Goal: Task Accomplishment & Management: Use online tool/utility

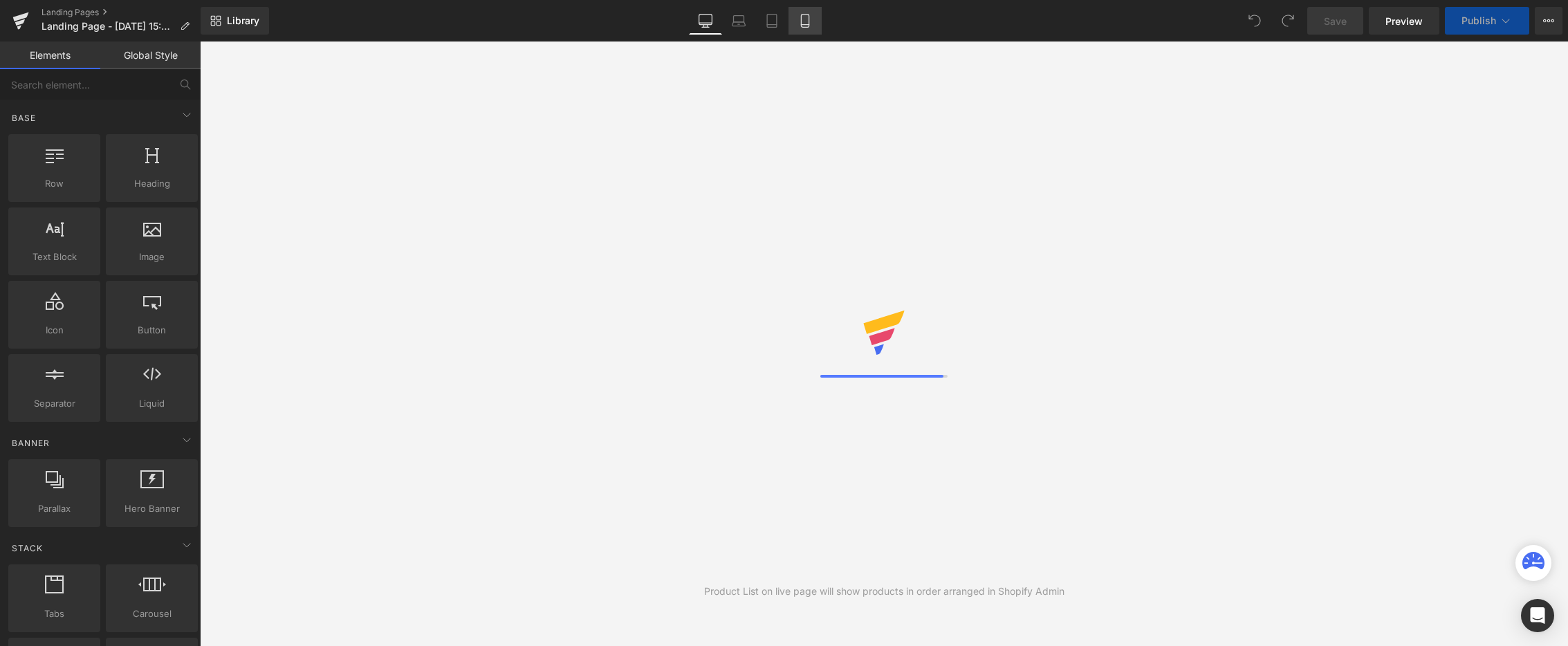
click at [804, 23] on icon at bounding box center [805, 20] width 14 height 14
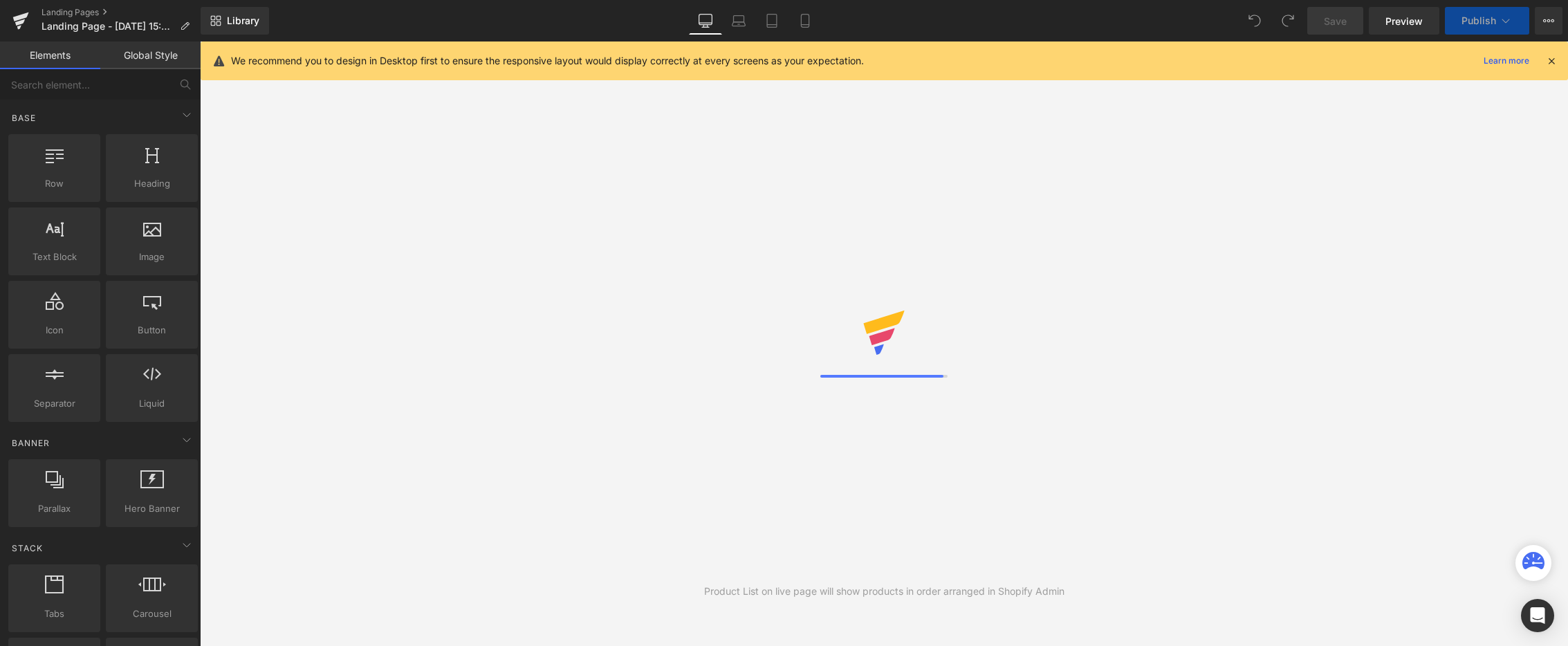
drag, startPoint x: 1555, startPoint y: 61, endPoint x: 1506, endPoint y: 60, distance: 49.0
click at [1555, 61] on icon at bounding box center [1551, 60] width 12 height 12
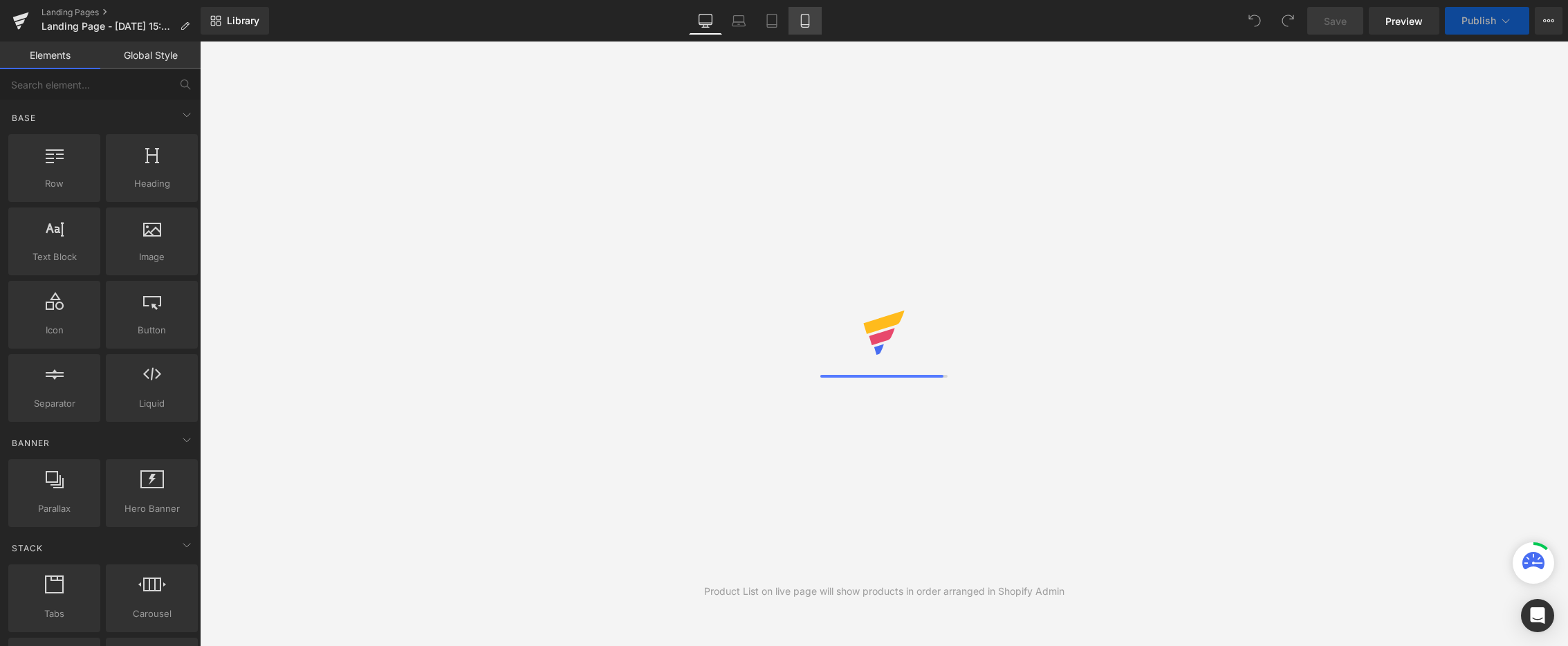
click at [795, 16] on link "Mobile" at bounding box center [805, 21] width 33 height 28
click at [801, 16] on icon at bounding box center [805, 20] width 14 height 14
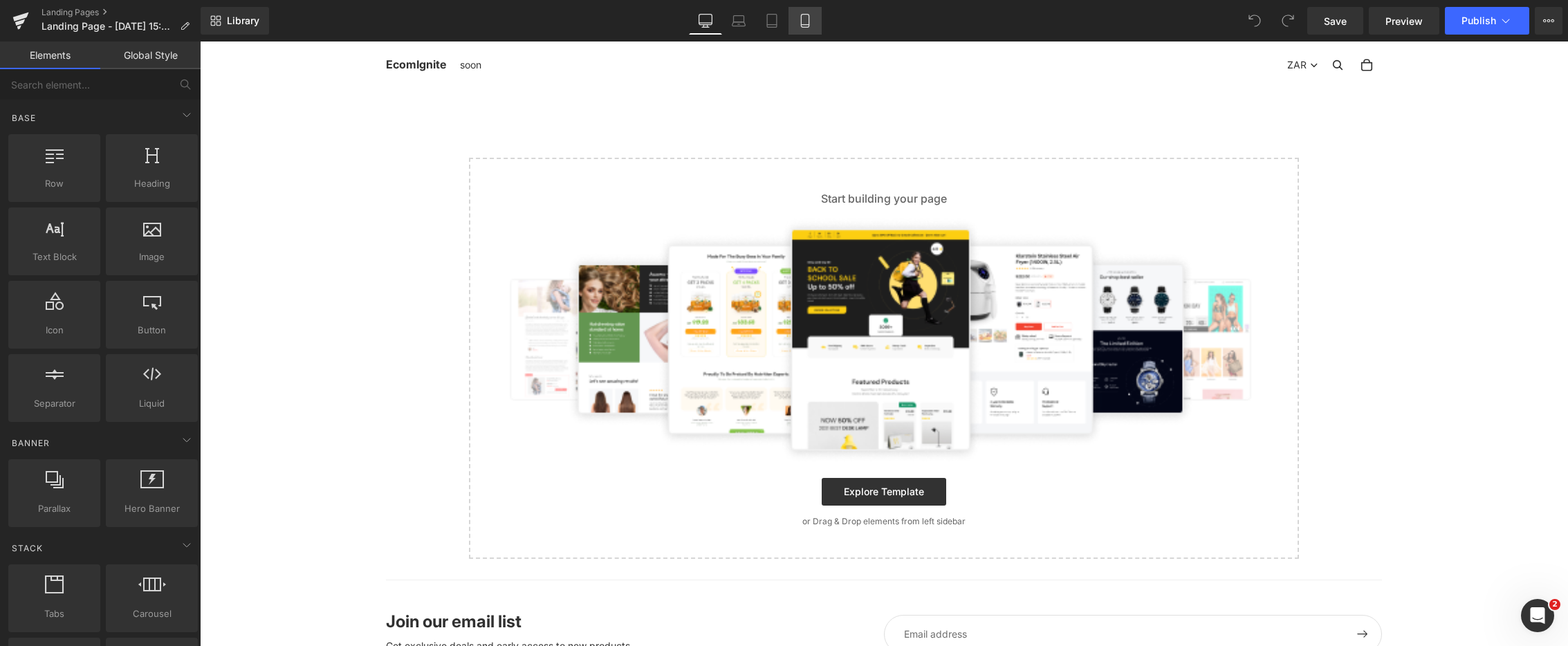
click at [808, 21] on icon at bounding box center [805, 20] width 14 height 14
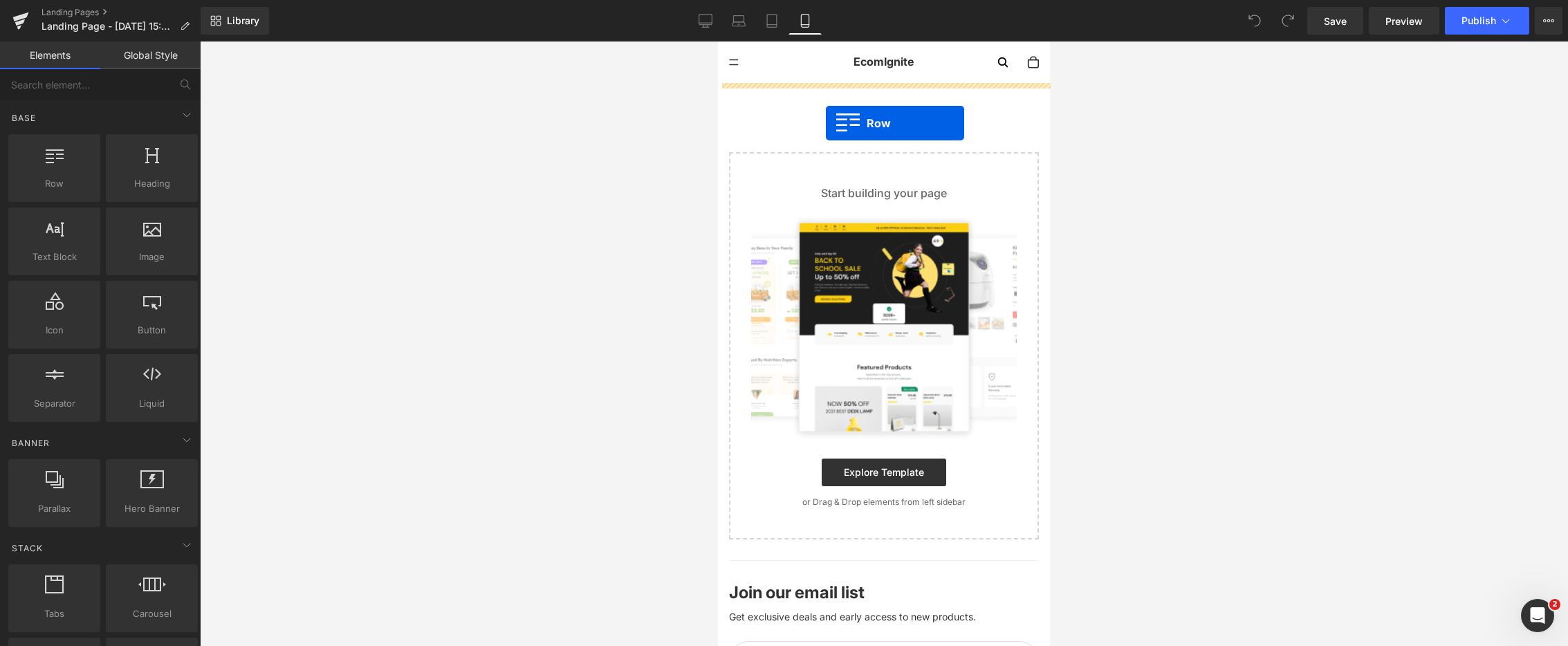
drag, startPoint x: 795, startPoint y: 220, endPoint x: 826, endPoint y: 123, distance: 101.8
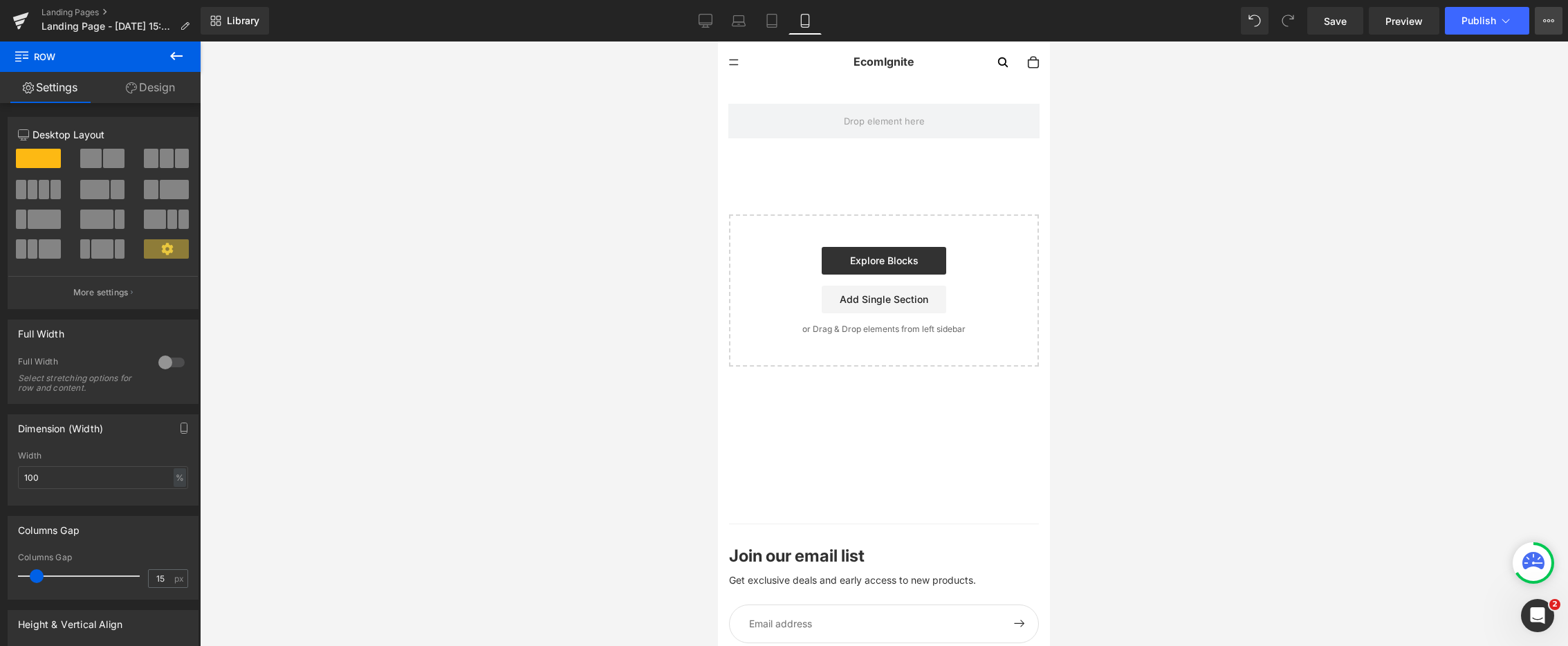
click at [1553, 24] on icon at bounding box center [1549, 21] width 11 height 11
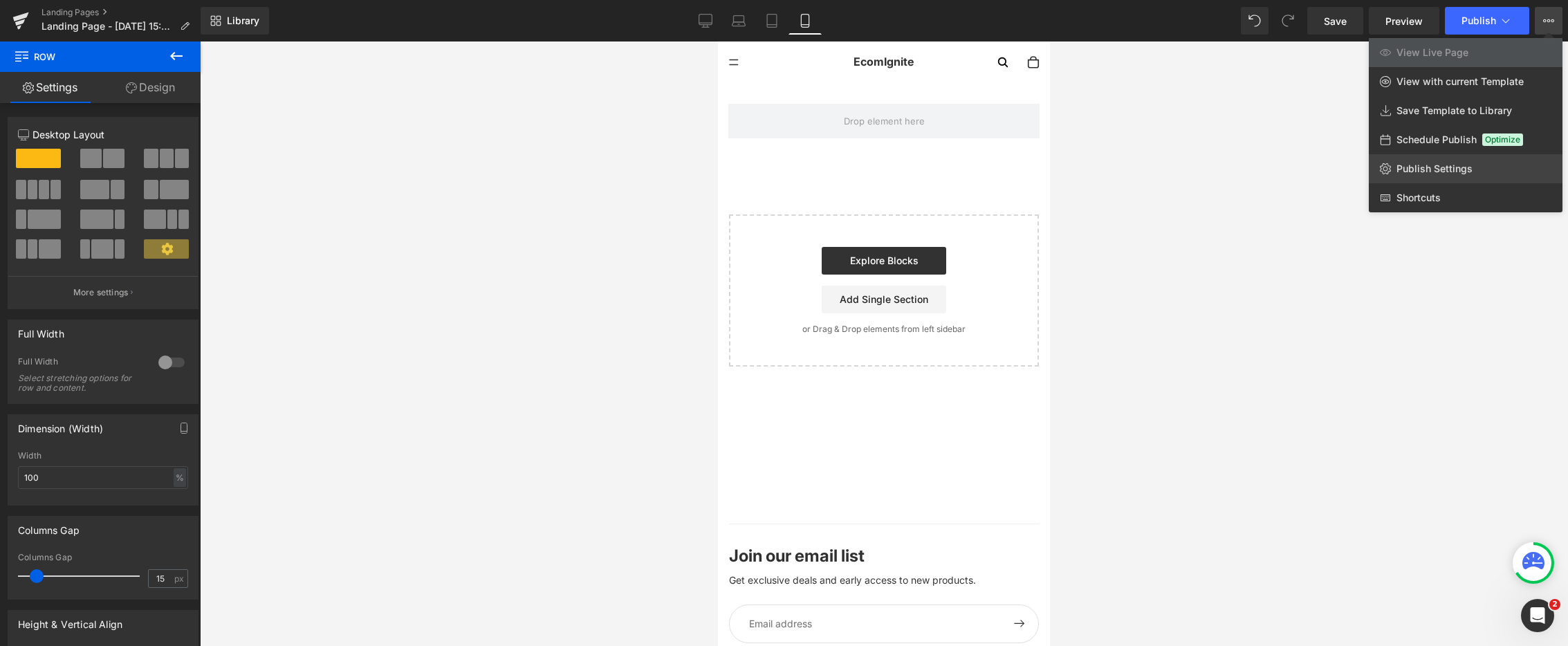
click at [1395, 173] on link "Publish Settings" at bounding box center [1466, 169] width 194 height 29
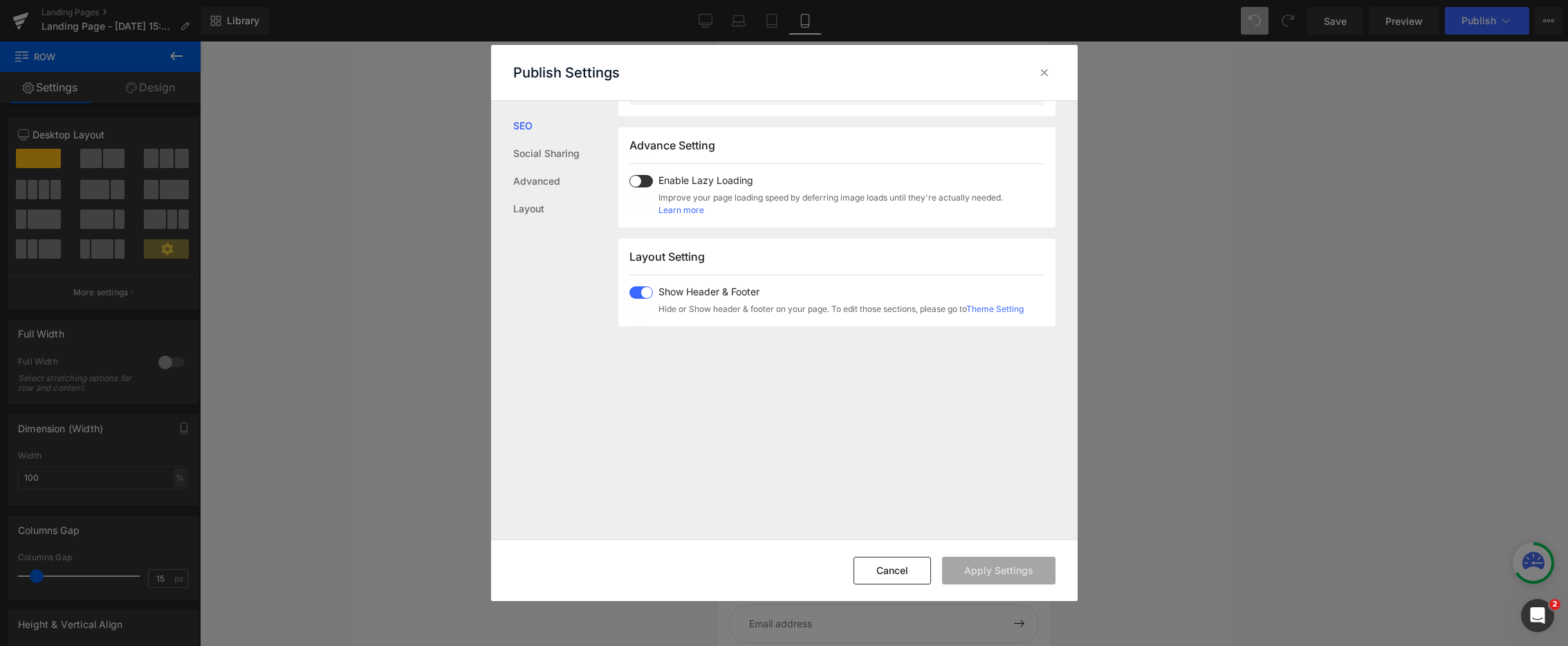
scroll to position [713, 0]
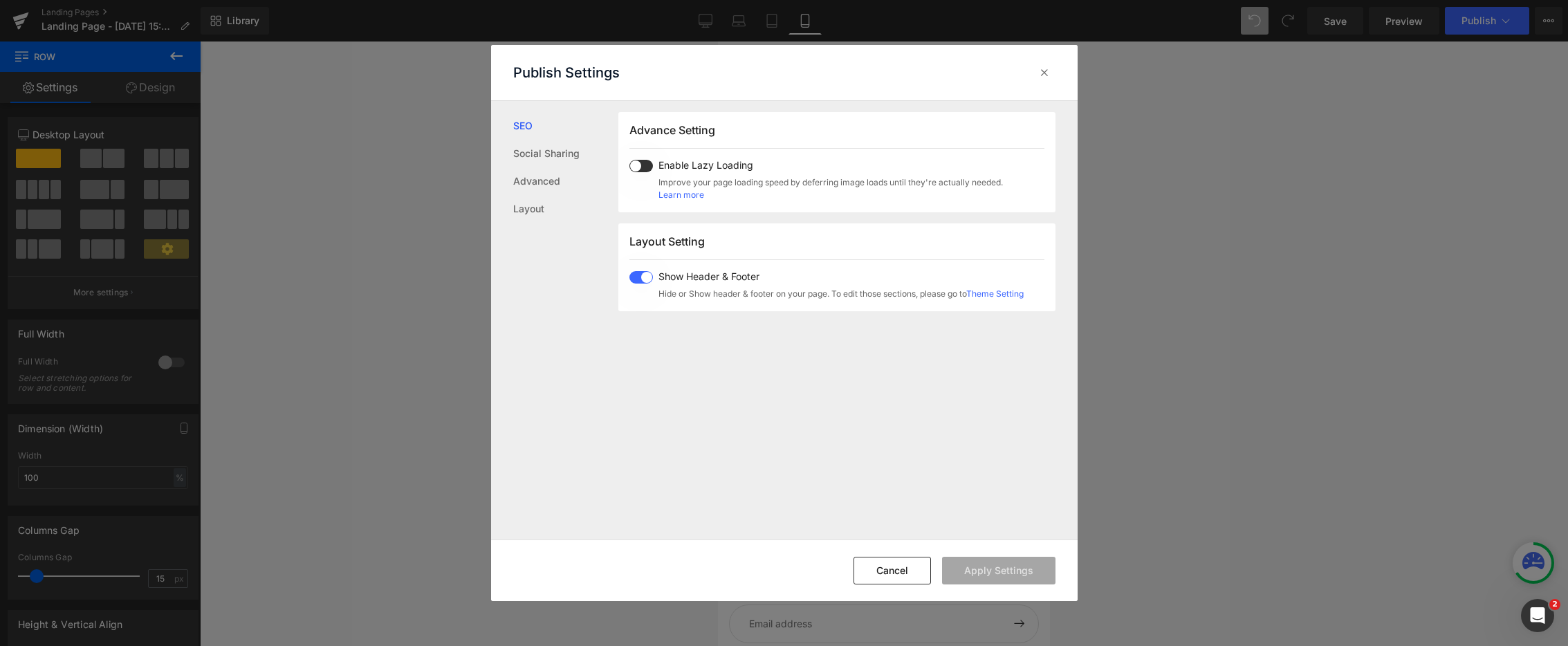
click at [638, 276] on span at bounding box center [641, 277] width 24 height 12
click at [992, 576] on button "Apply Settings" at bounding box center [999, 571] width 114 height 28
click at [1040, 70] on icon at bounding box center [1045, 72] width 14 height 14
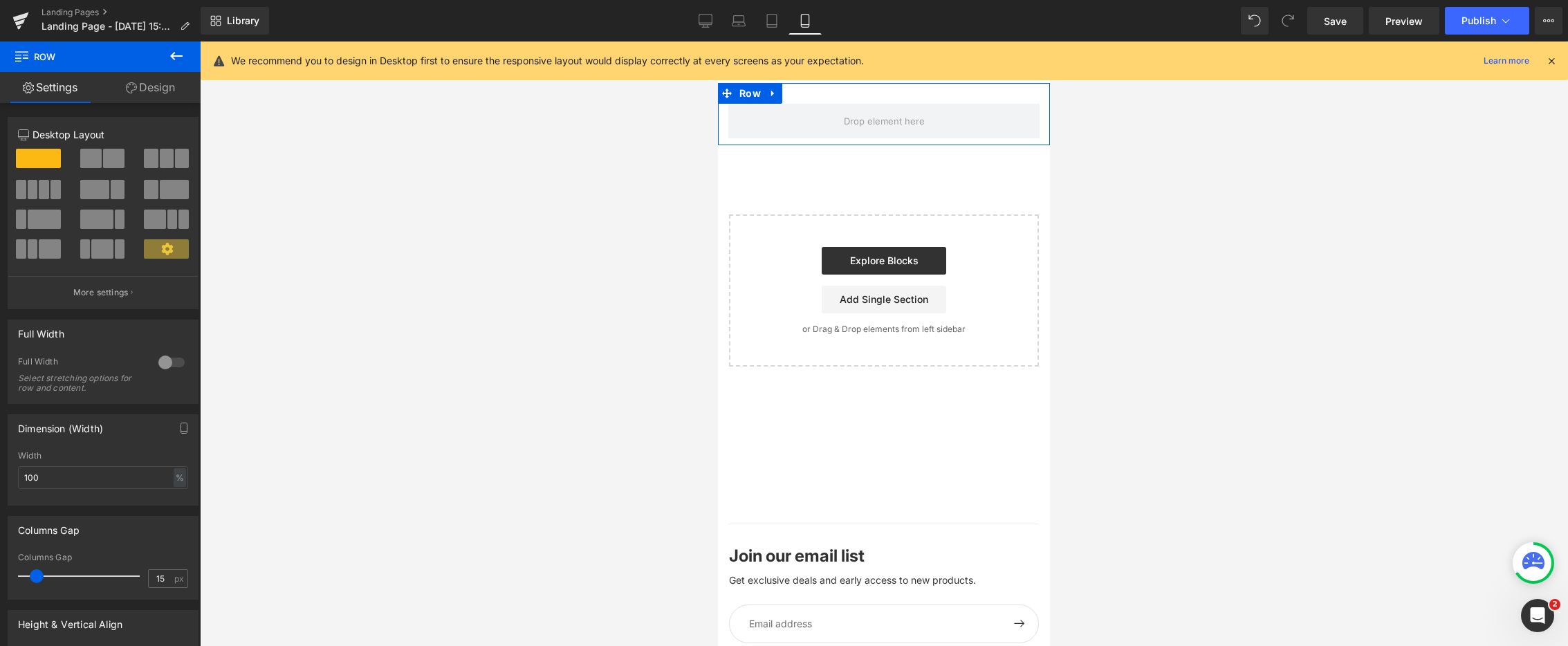
click at [155, 79] on link "Design" at bounding box center [151, 88] width 101 height 31
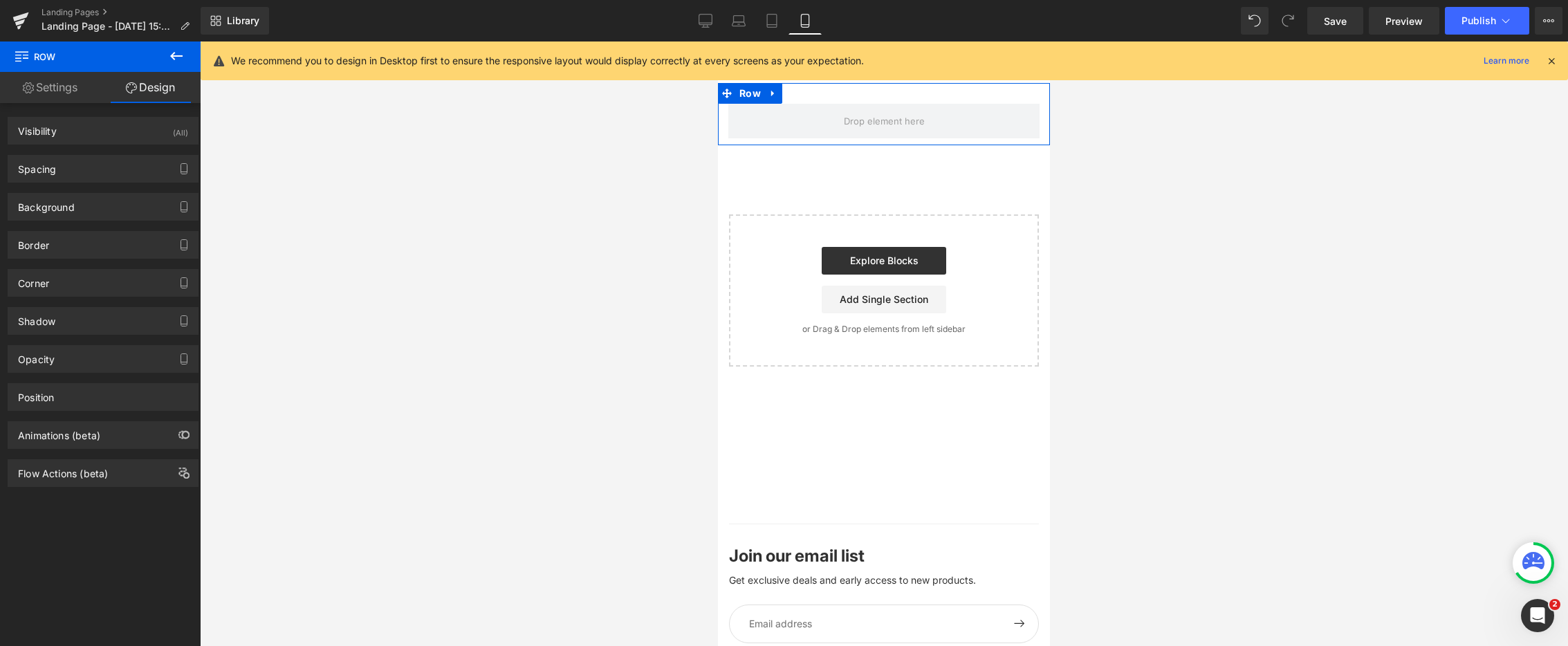
type input "transparent"
type input "0"
click at [113, 201] on div "Background" at bounding box center [103, 207] width 190 height 26
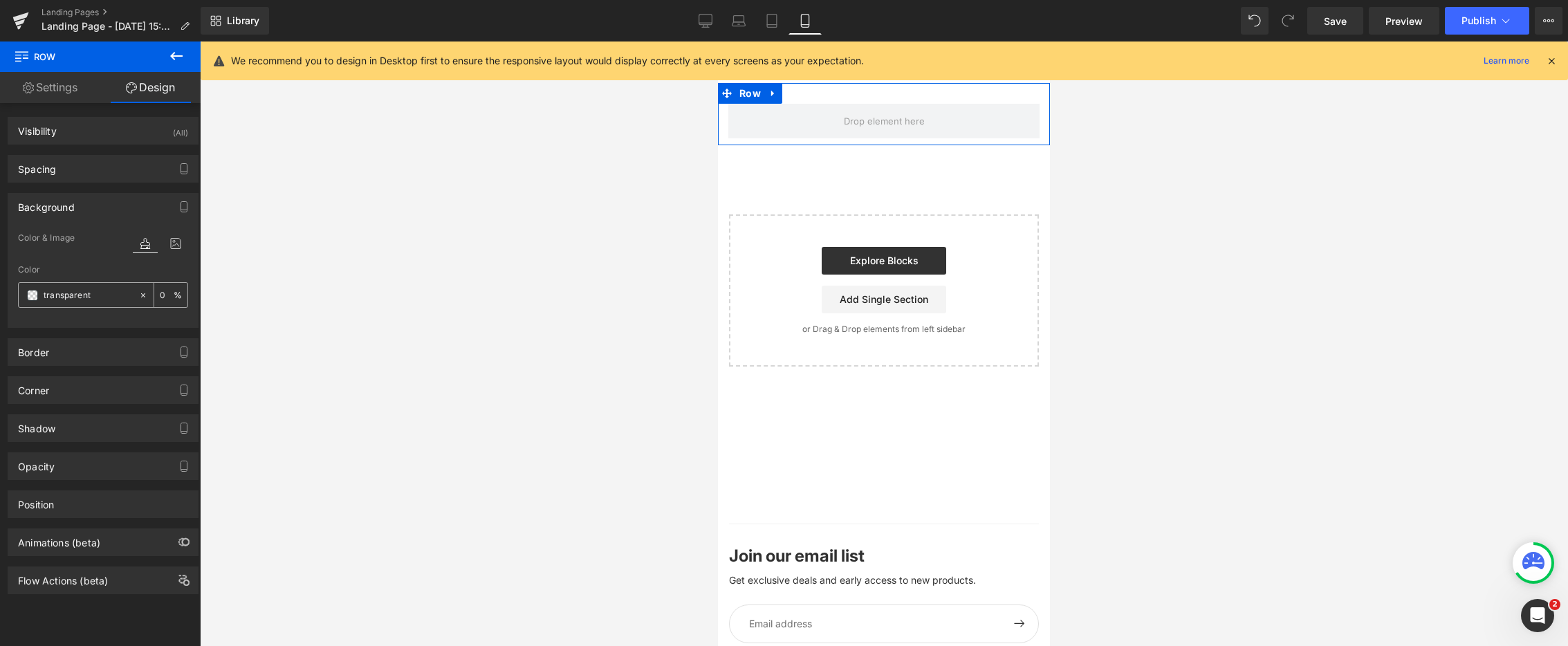
click at [35, 298] on span at bounding box center [32, 295] width 11 height 11
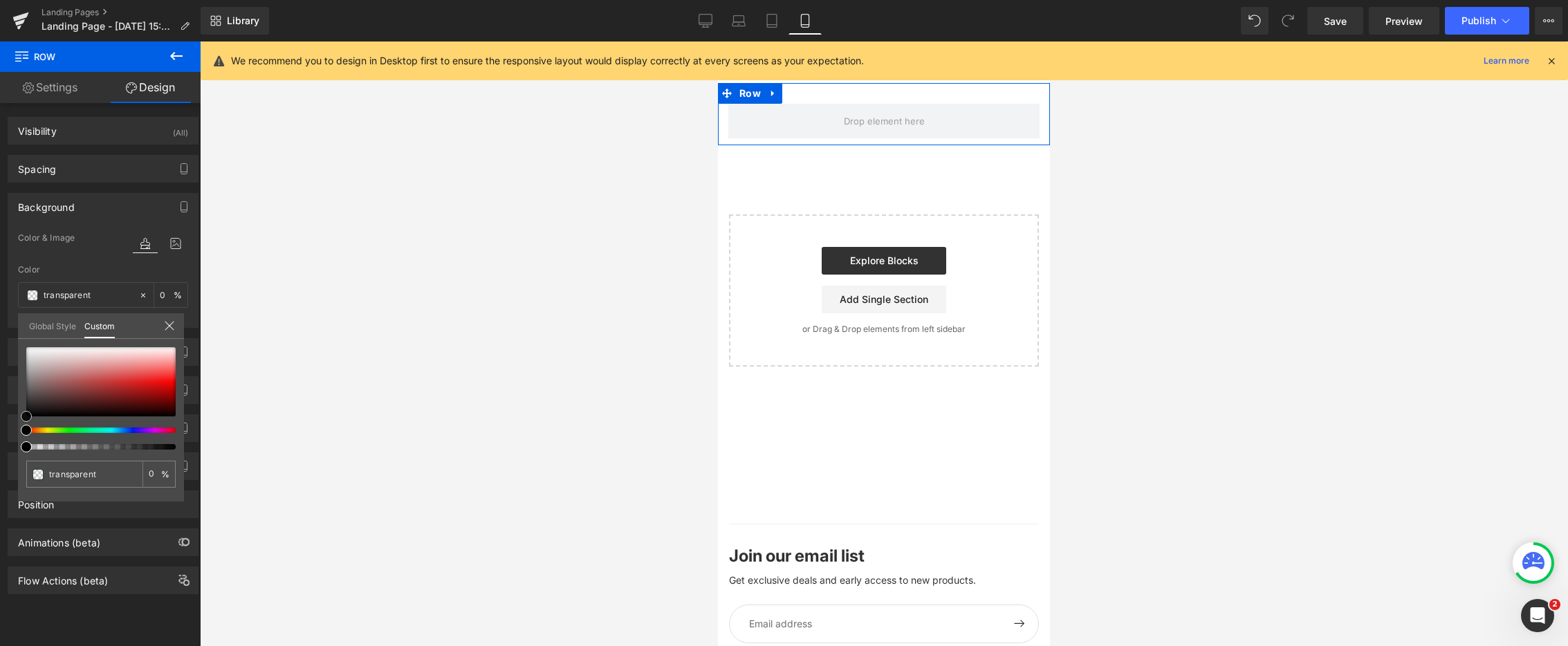
type input "#2a2222"
type input "100"
type input "#2a2222"
type input "100"
type input "#503939"
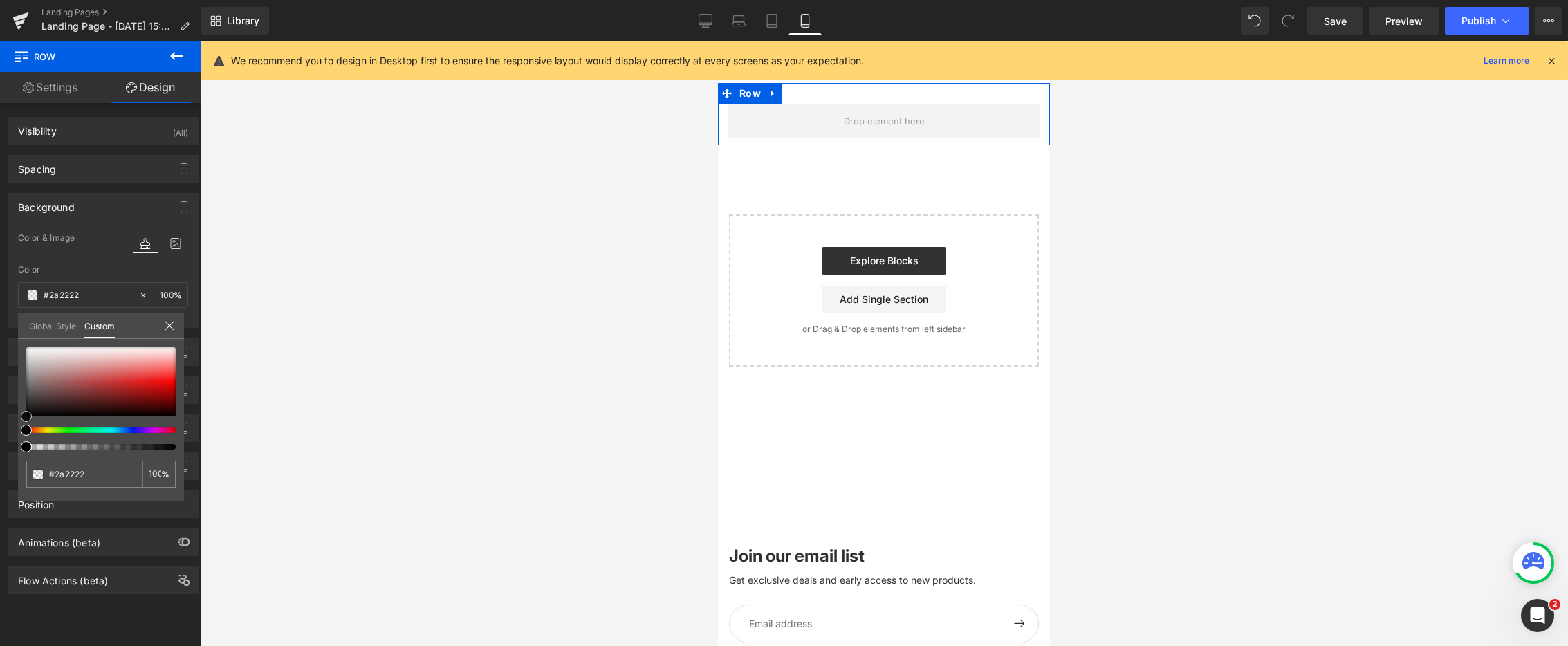
type input "#503939"
type input "#543a3a"
type input "#443030"
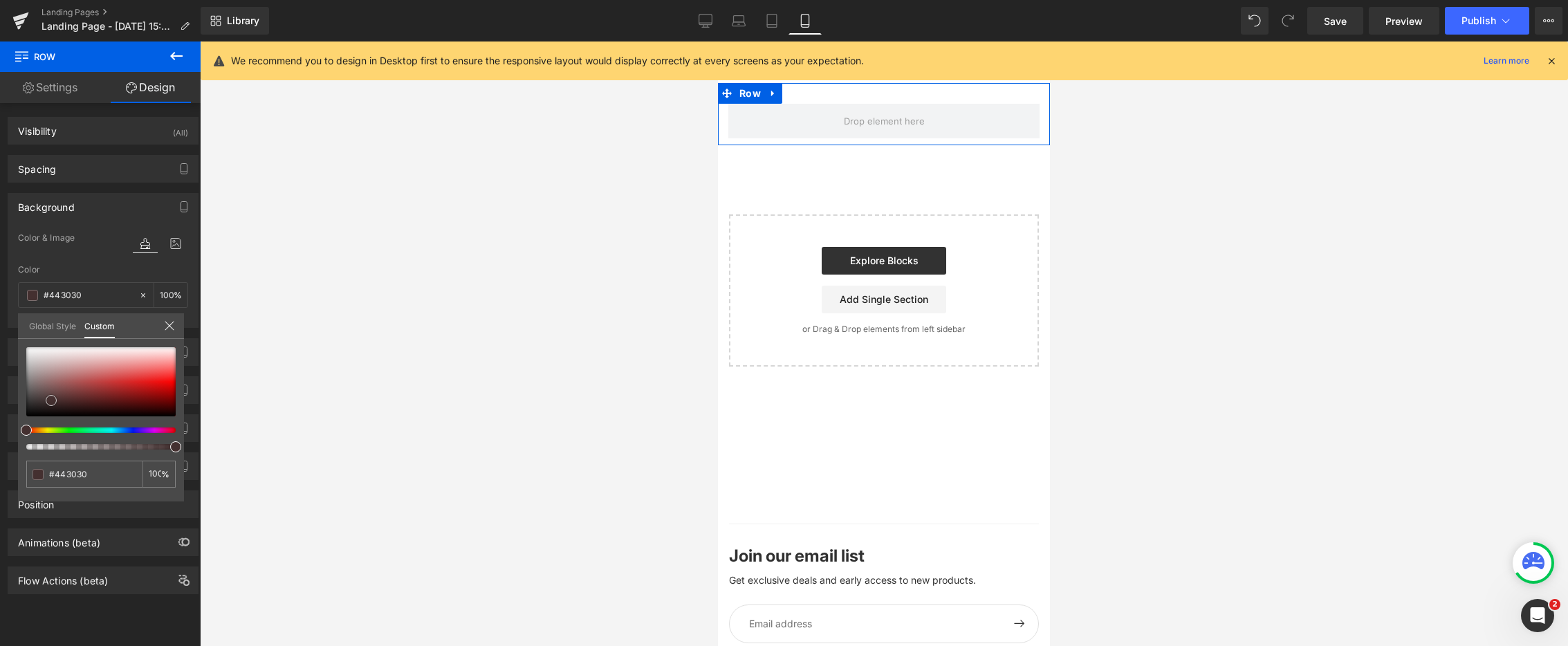
type input "#281e1e"
type input "#140f0f"
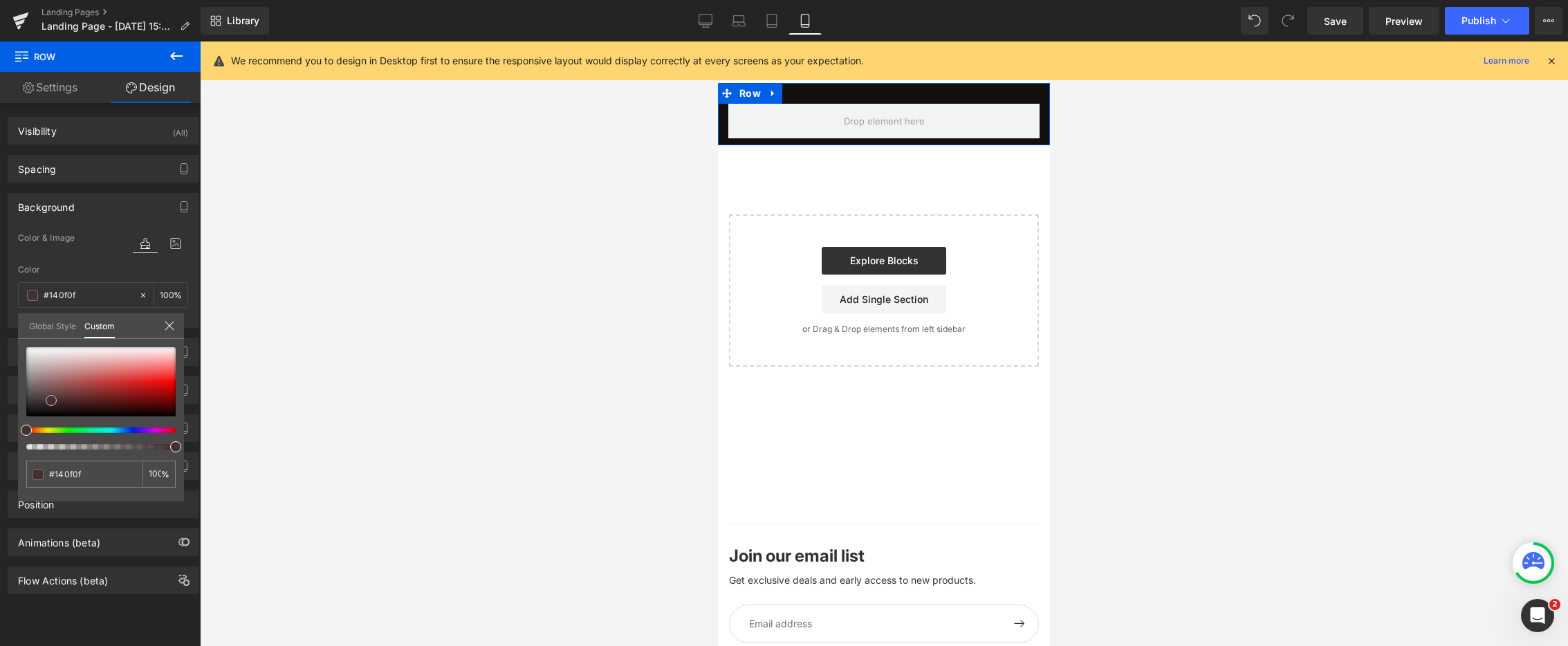
type input "#050404"
type input "#000000"
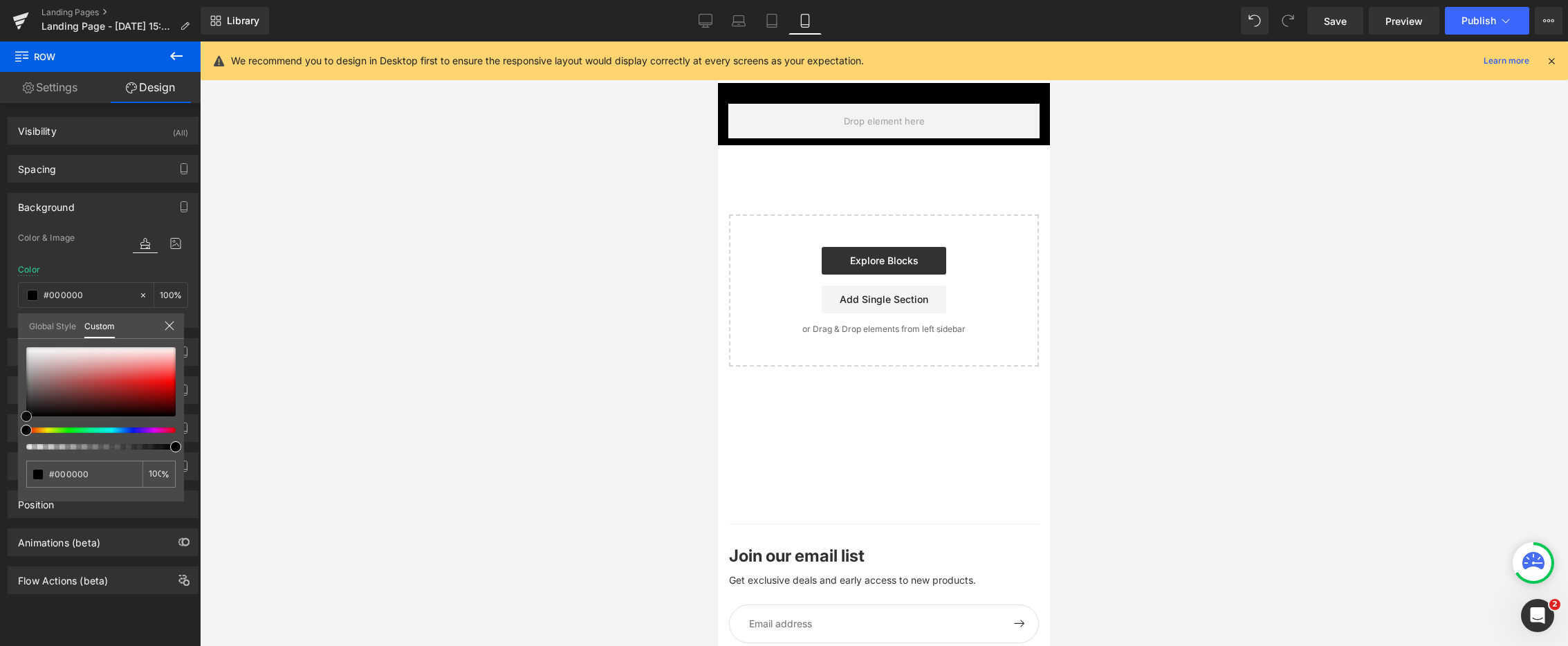
drag, startPoint x: 27, startPoint y: 415, endPoint x: 52, endPoint y: 307, distance: 110.9
click at [0, 445] on html "Row You are previewing how the will restyle your page. You can not edit Element…" at bounding box center [784, 323] width 1568 height 646
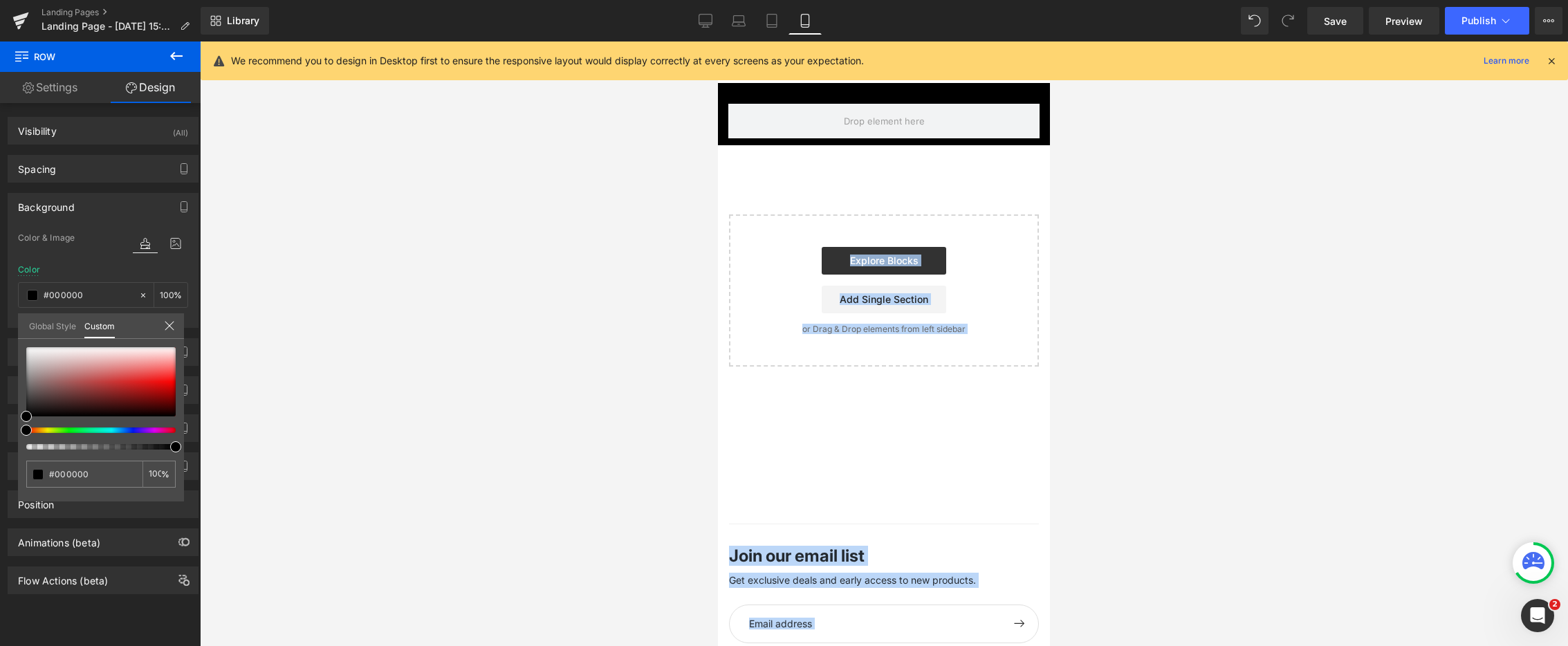
drag, startPoint x: 821, startPoint y: 90, endPoint x: 795, endPoint y: 94, distance: 26.3
click at [821, 90] on body "Skip to content soon ZAR Region and language Search" at bounding box center [884, 390] width 332 height 696
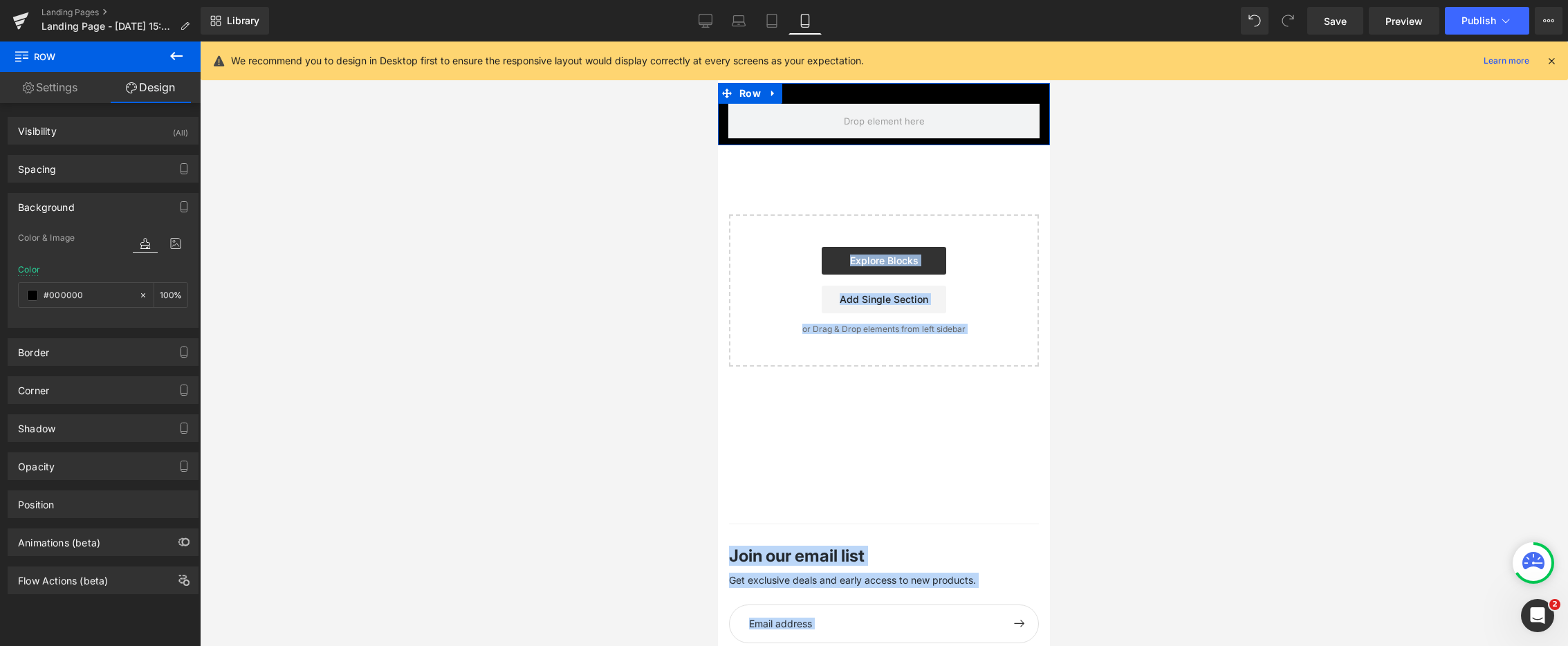
click at [771, 89] on icon at bounding box center [773, 93] width 10 height 11
click at [808, 96] on icon at bounding box center [809, 93] width 10 height 10
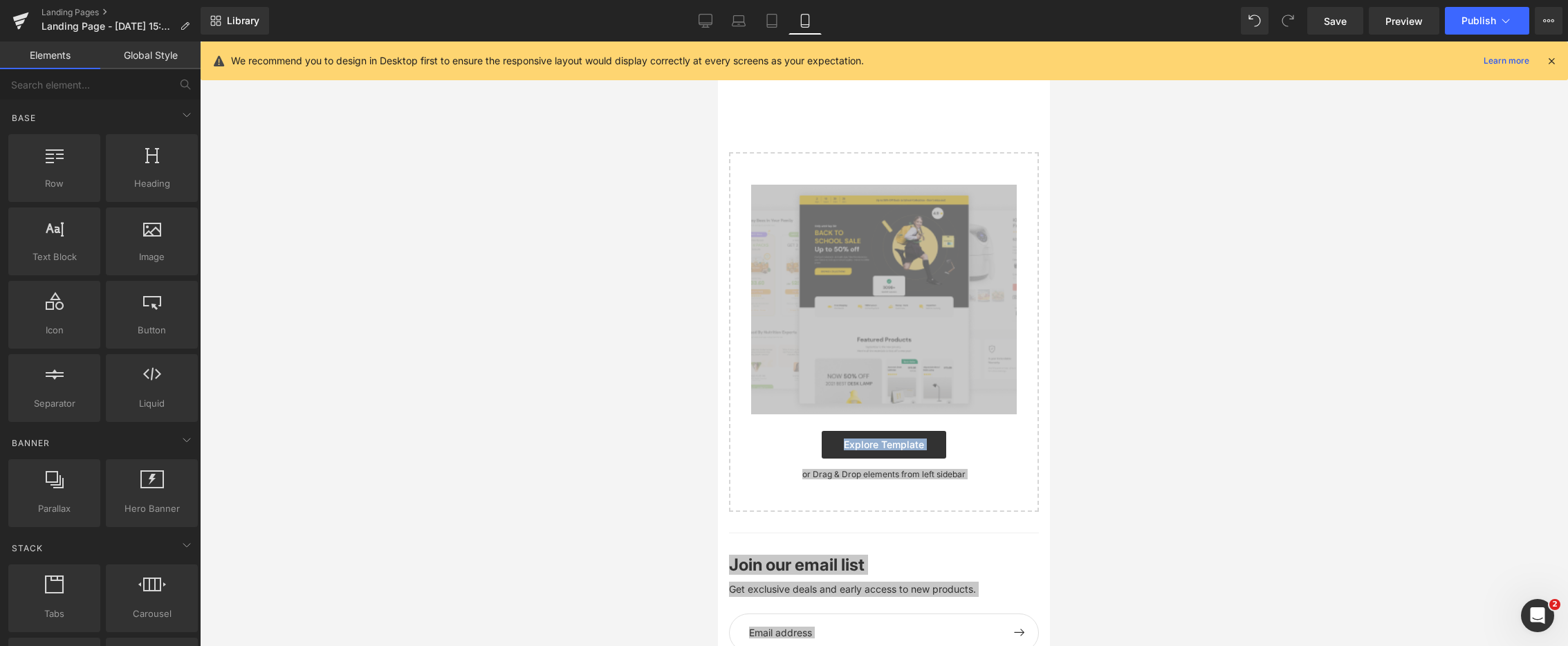
drag, startPoint x: 1254, startPoint y: 564, endPoint x: 1246, endPoint y: 562, distance: 8.2
click at [1254, 564] on div at bounding box center [884, 343] width 1368 height 605
click at [1161, 420] on div at bounding box center [884, 343] width 1368 height 605
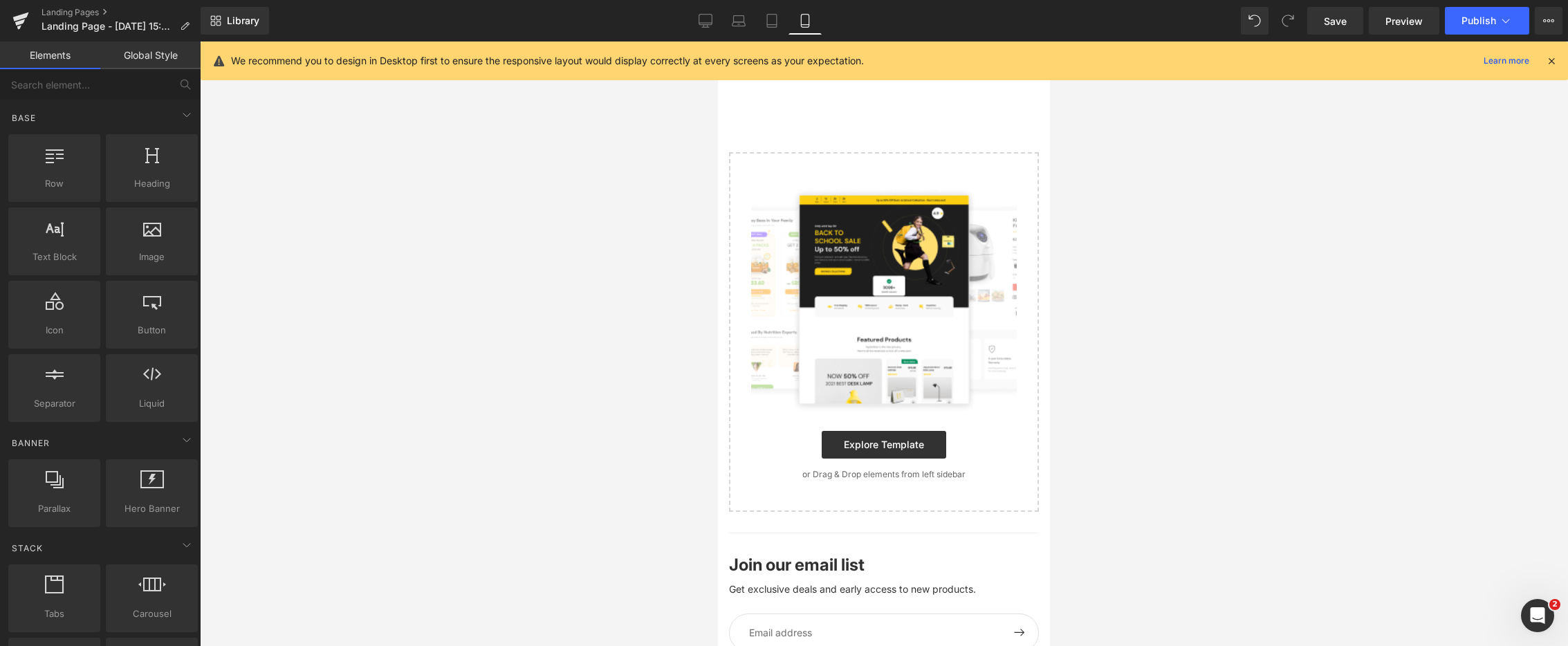
click at [935, 560] on div "Join our email list Get exclusive deals and early access to new products." at bounding box center [884, 576] width 310 height 40
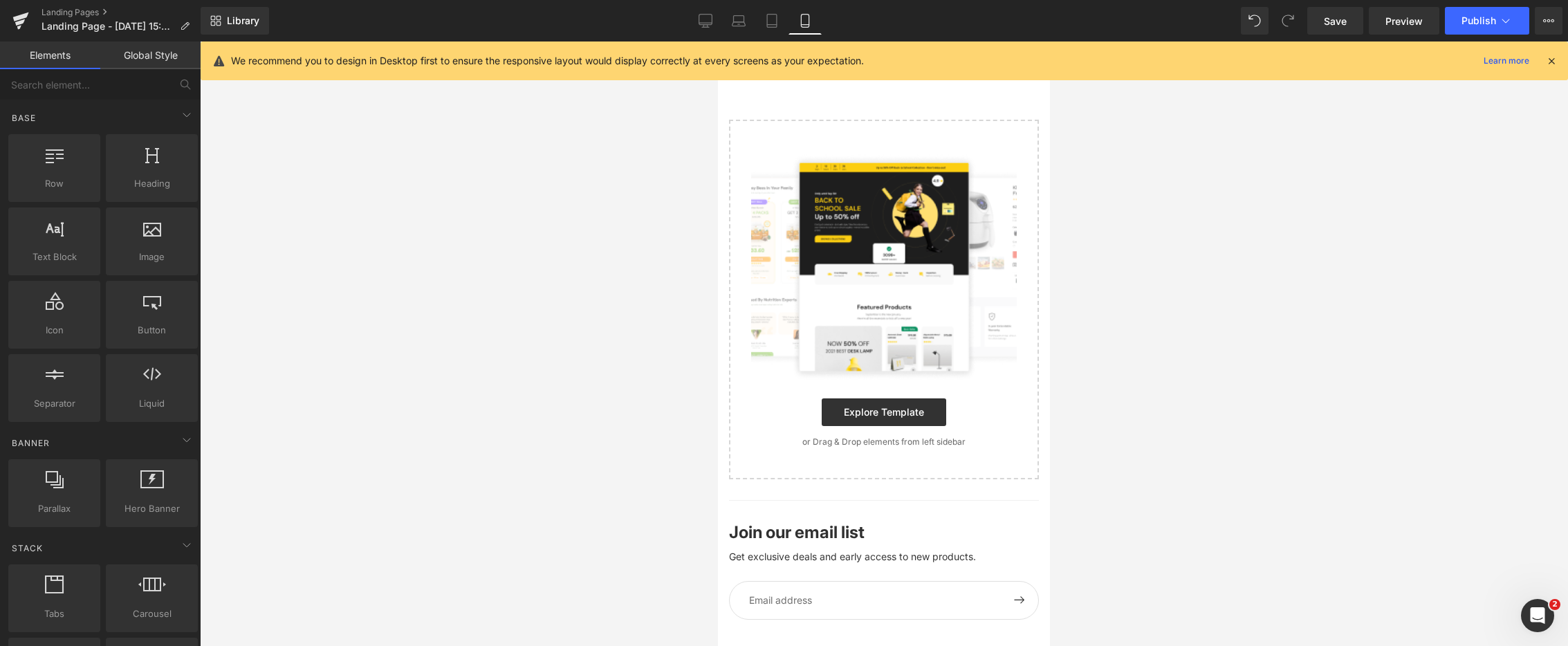
scroll to position [101, 0]
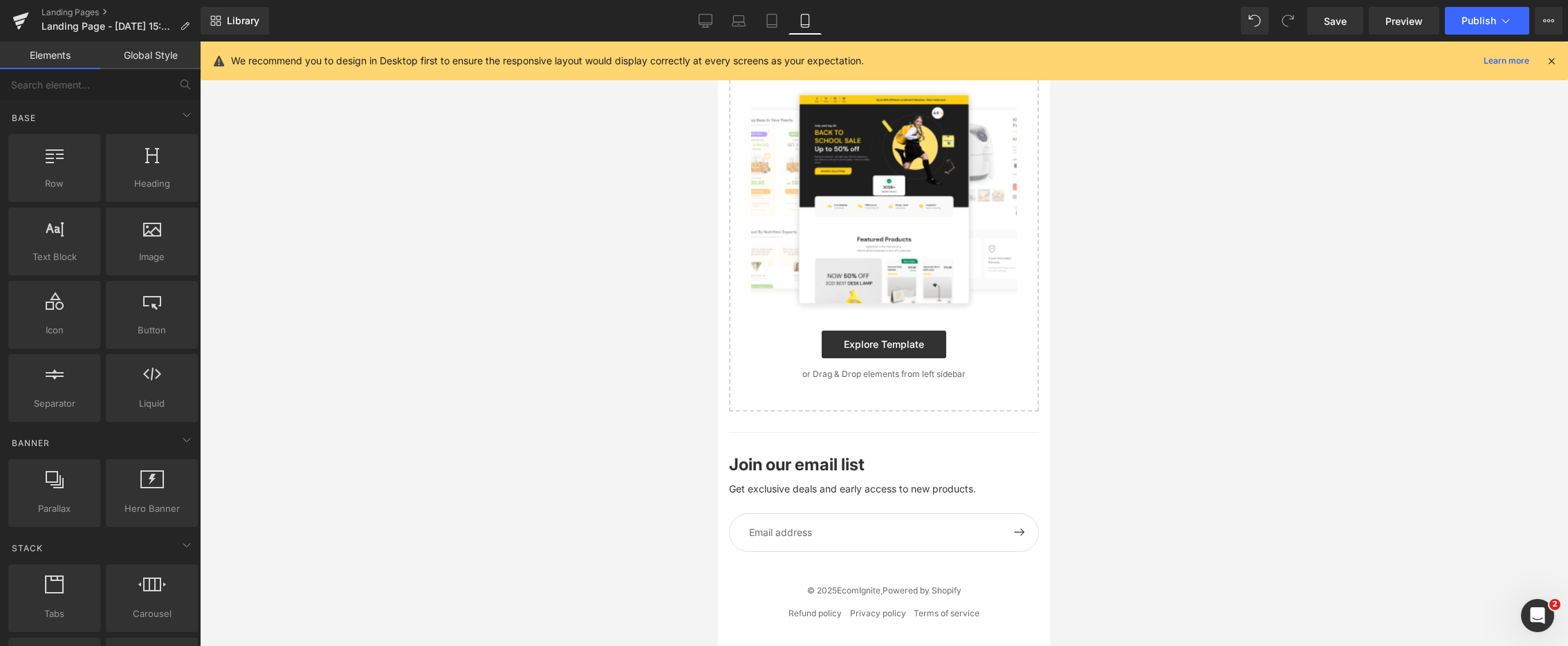
drag, startPoint x: 771, startPoint y: 431, endPoint x: 770, endPoint y: 456, distance: 25.0
click at [770, 433] on body "Skip to content soon ZAR Region and language Search" at bounding box center [884, 294] width 332 height 705
click at [770, 457] on p "Join our email list" at bounding box center [796, 465] width 136 height 16
click at [838, 526] on input "Email" at bounding box center [884, 532] width 310 height 39
click at [804, 461] on p "Join our email list" at bounding box center [796, 465] width 136 height 16
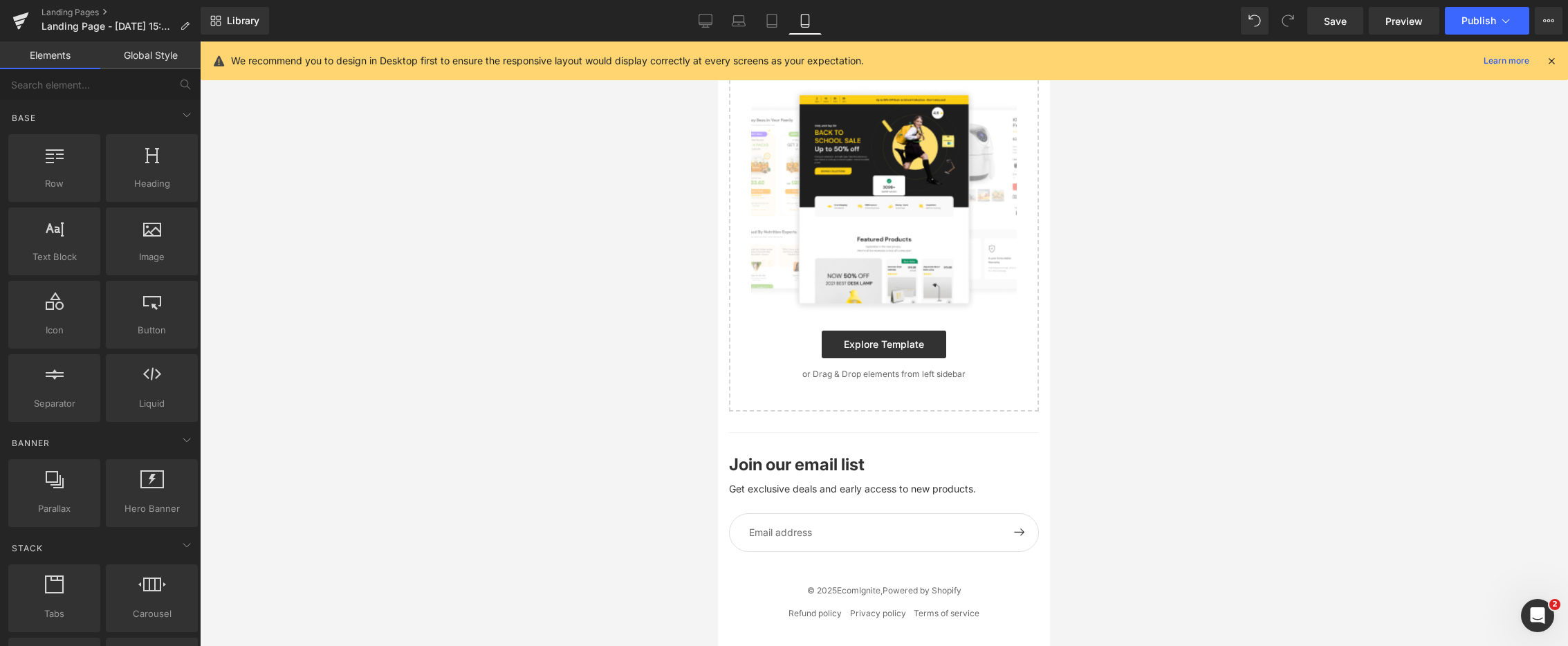
scroll to position [0, 0]
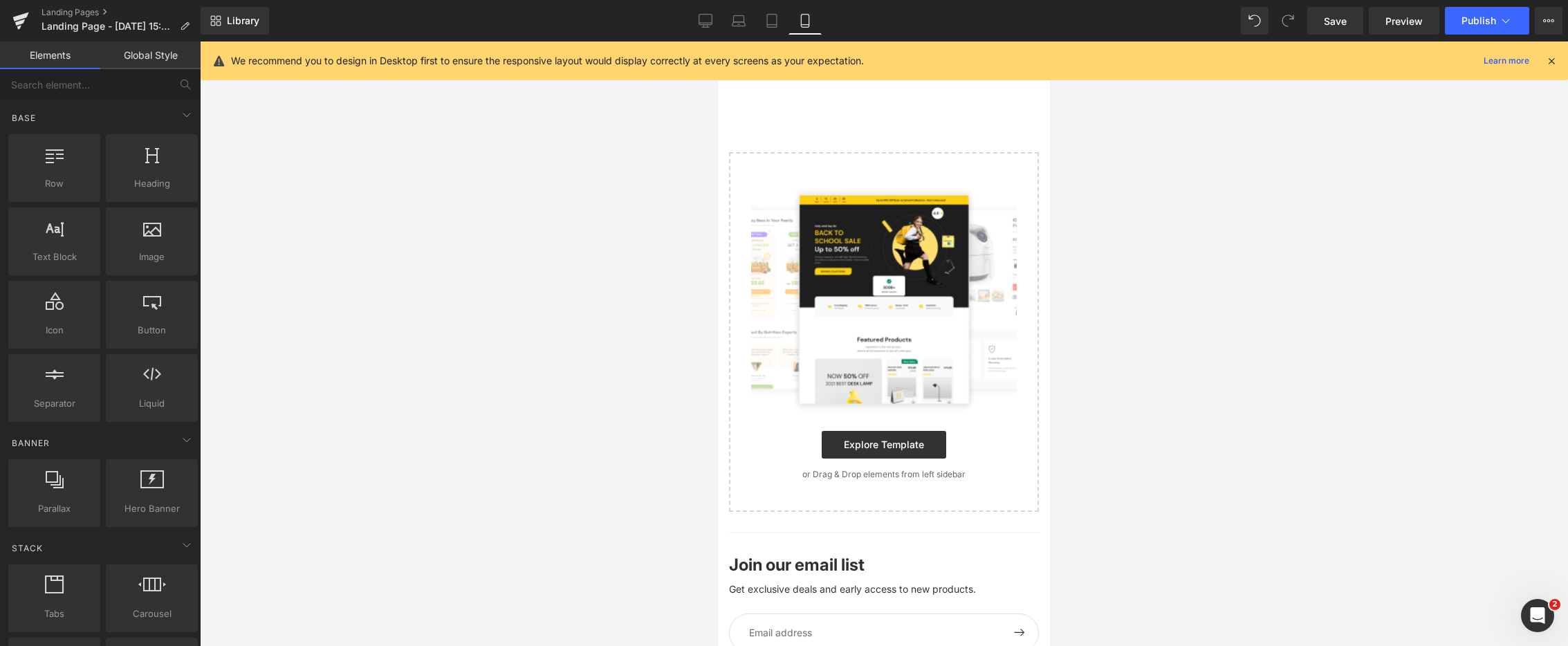
click at [1546, 62] on icon at bounding box center [1551, 60] width 12 height 12
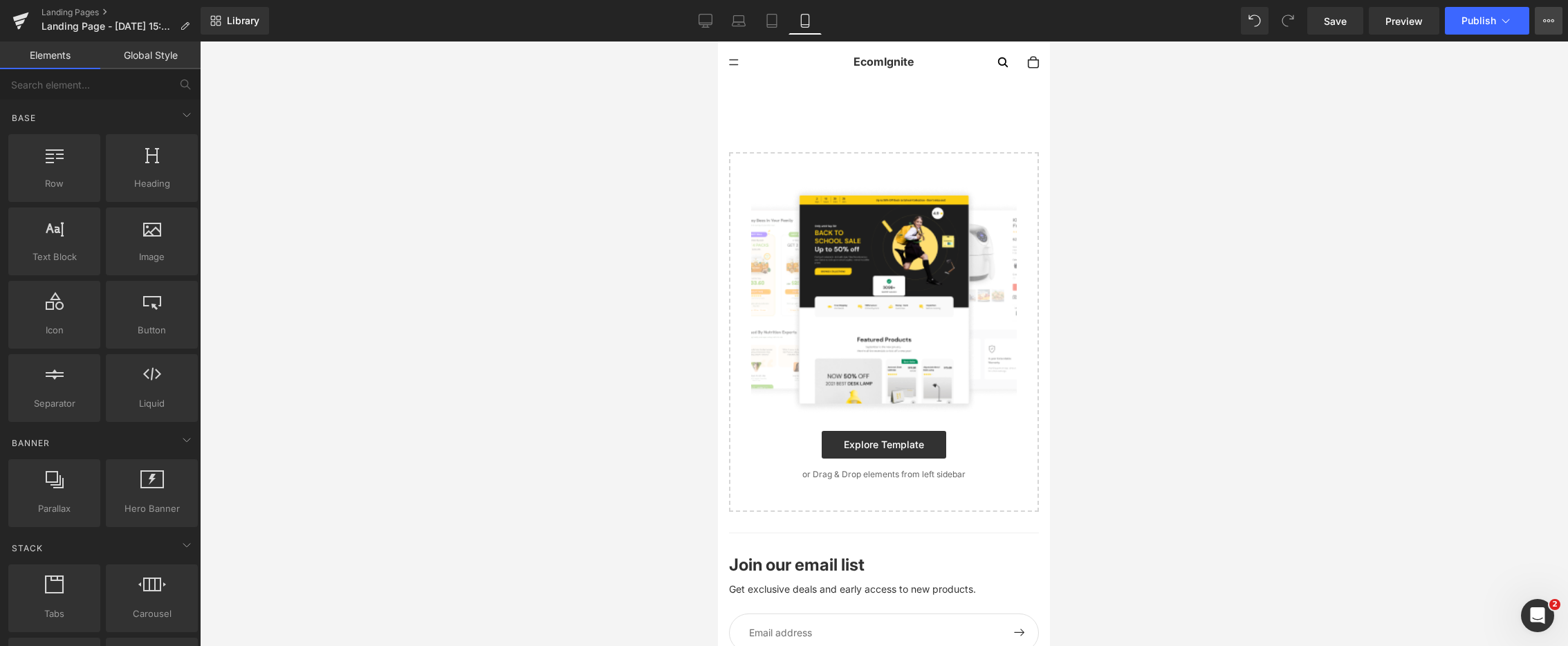
click at [1553, 26] on button "View Live Page View with current Template Save Template to Library Schedule Pub…" at bounding box center [1549, 21] width 28 height 28
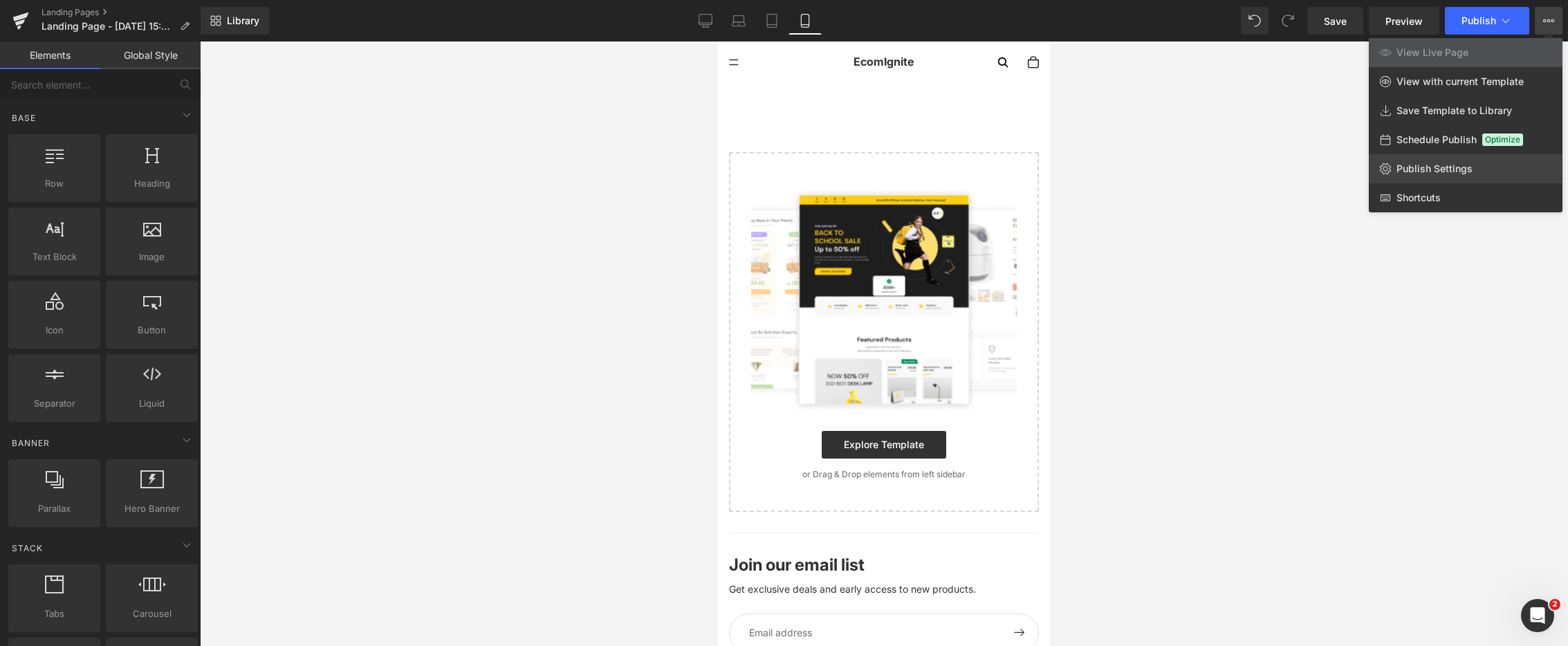
click at [1403, 175] on link "Publish Settings" at bounding box center [1466, 169] width 194 height 29
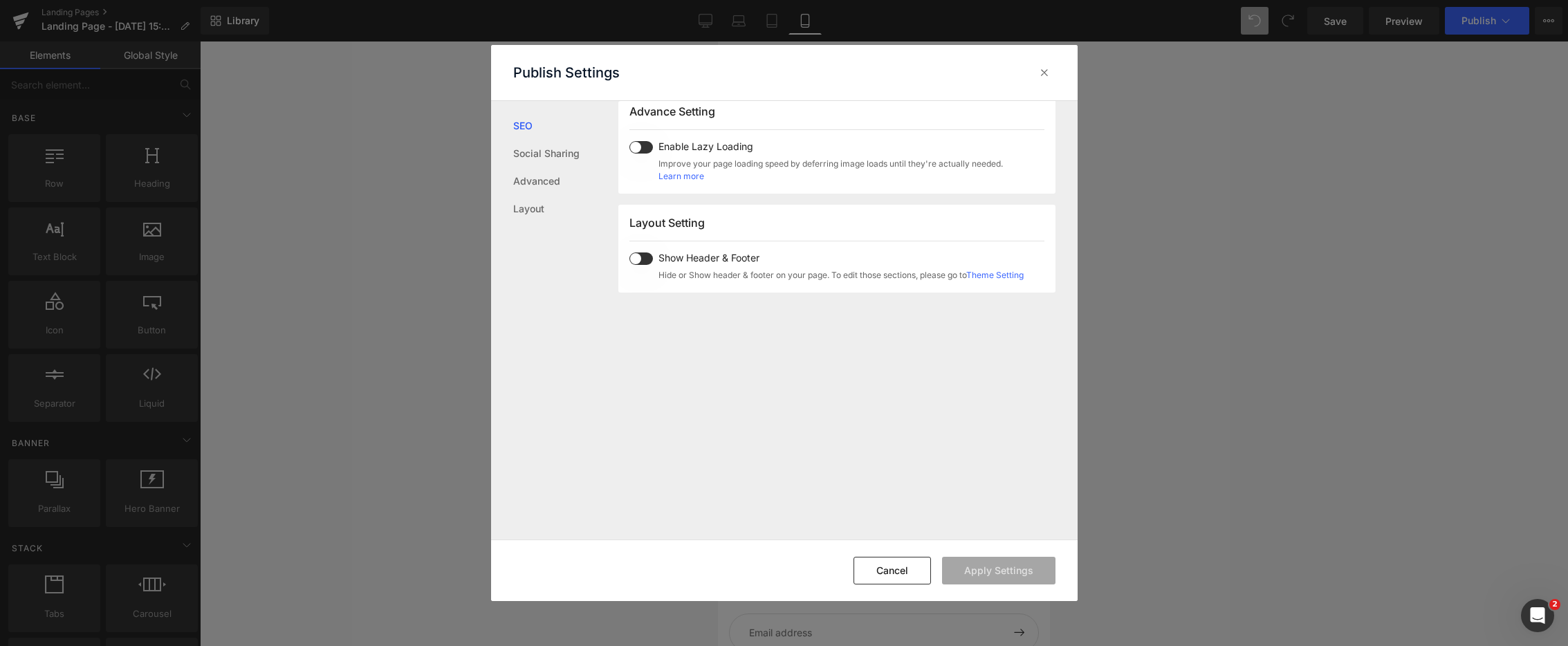
scroll to position [684, 0]
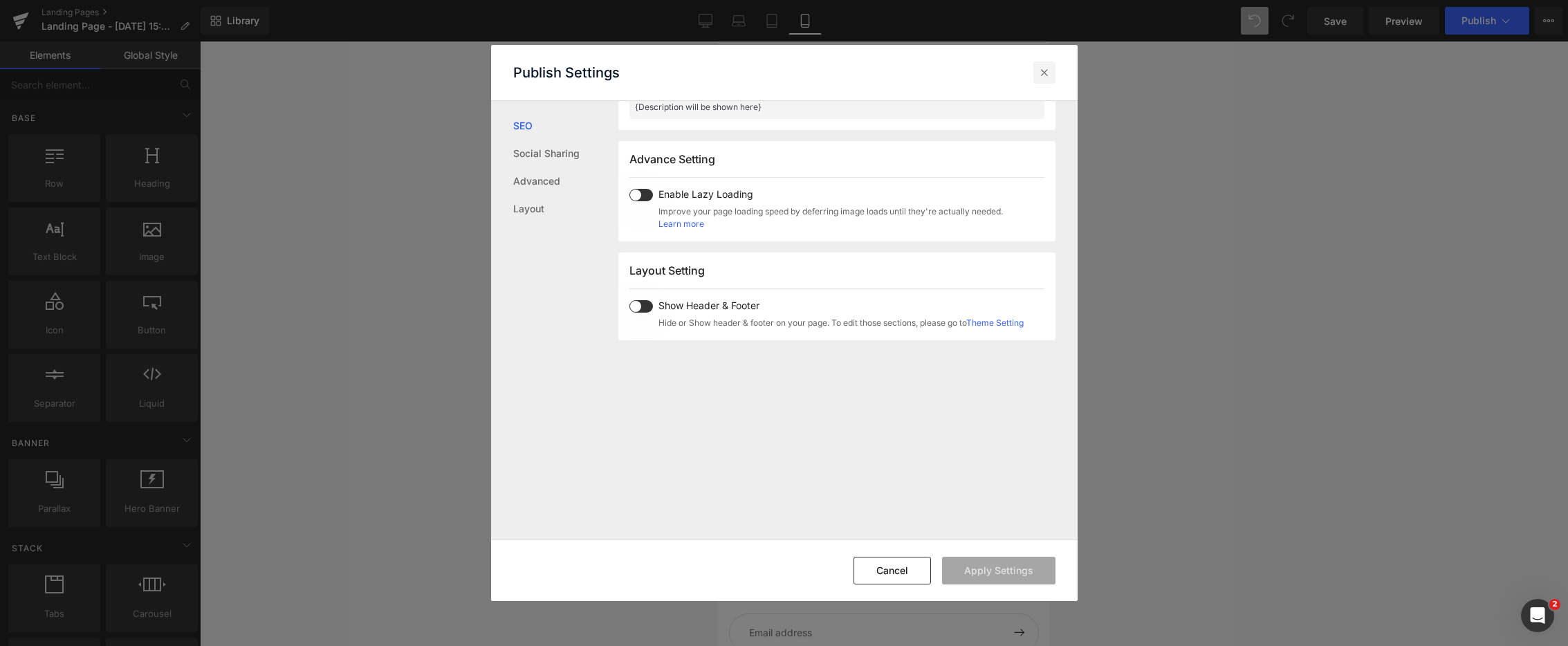
click at [1040, 72] on icon at bounding box center [1045, 72] width 14 height 14
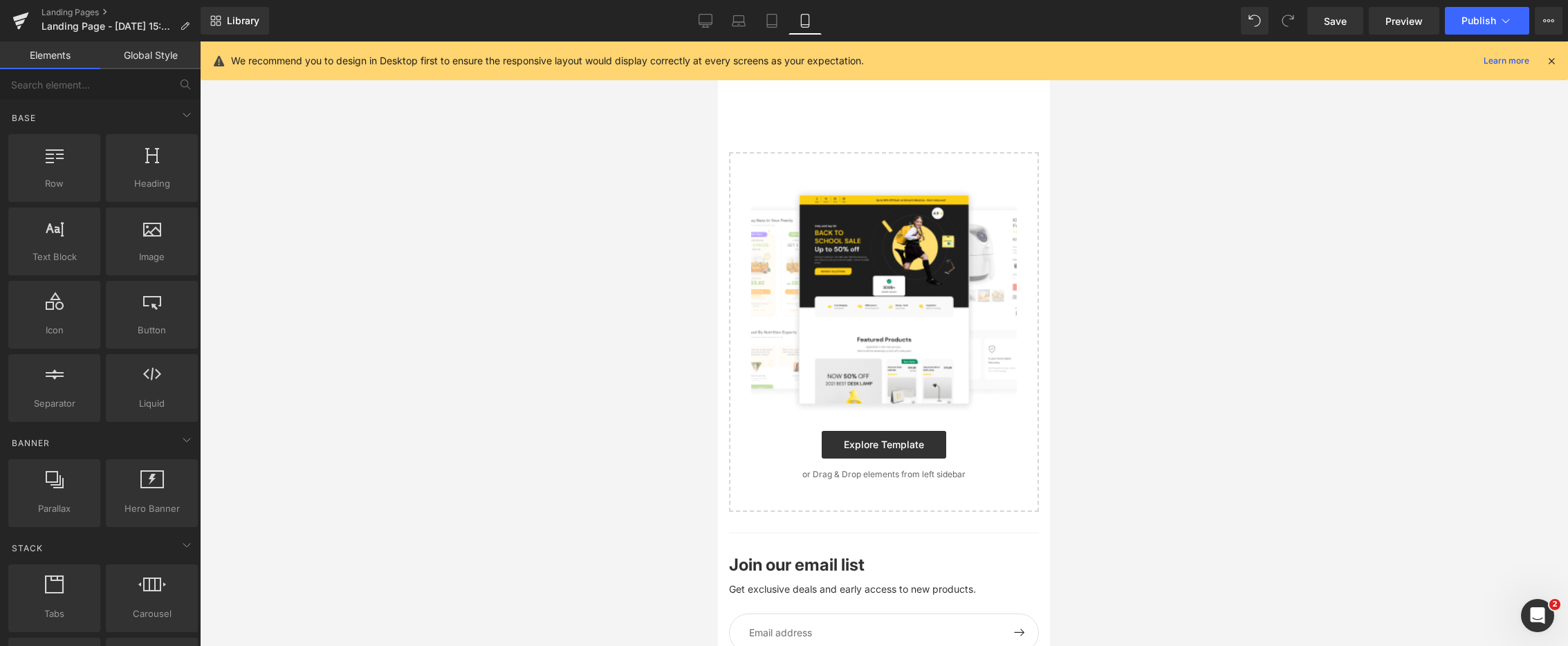
click at [1553, 63] on icon at bounding box center [1551, 60] width 12 height 12
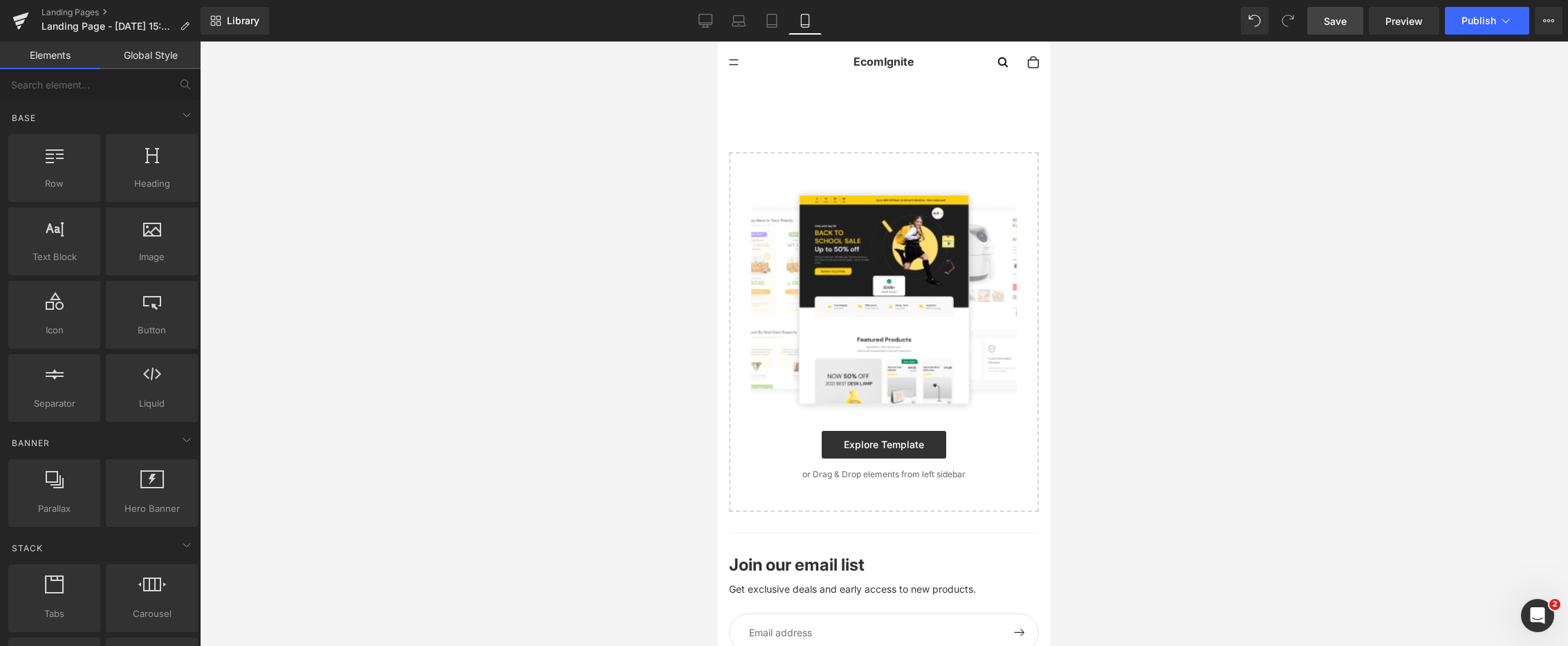
click at [1352, 23] on link "Save" at bounding box center [1335, 21] width 56 height 28
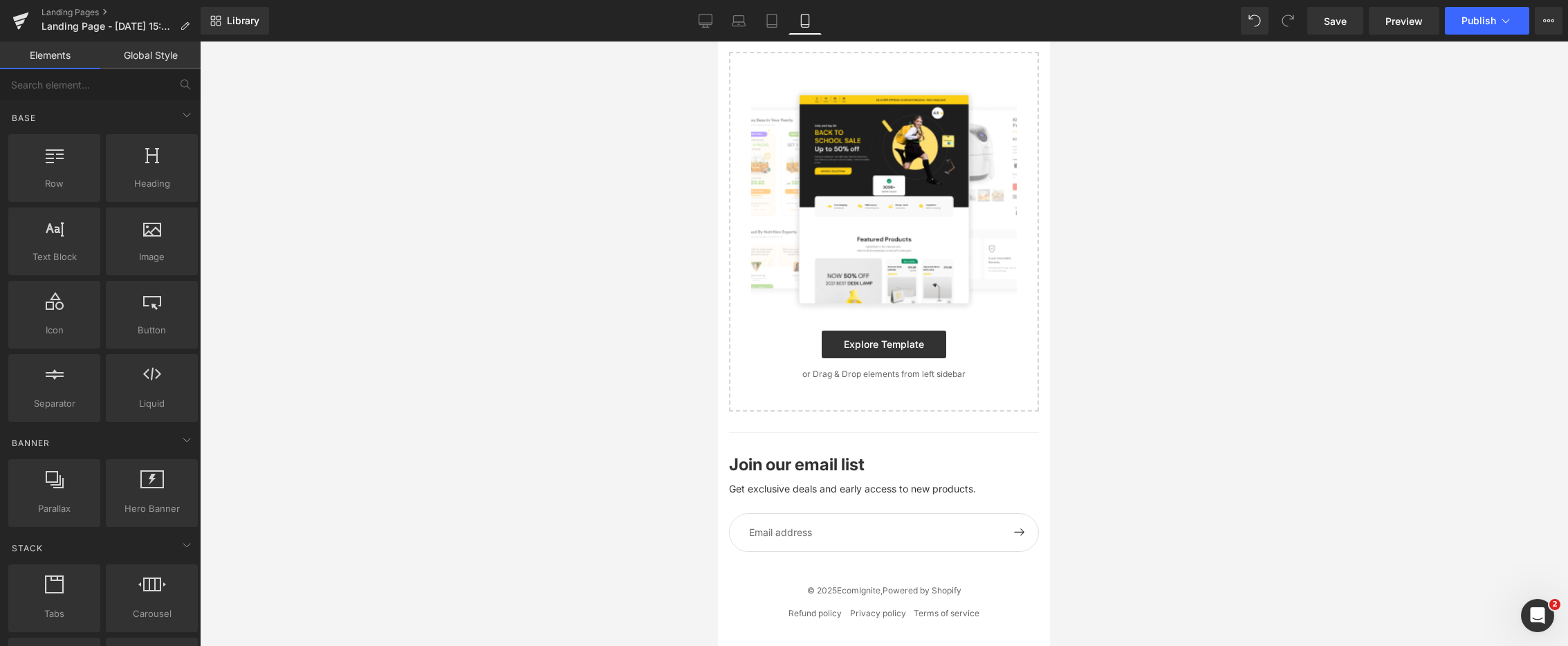
scroll to position [0, 0]
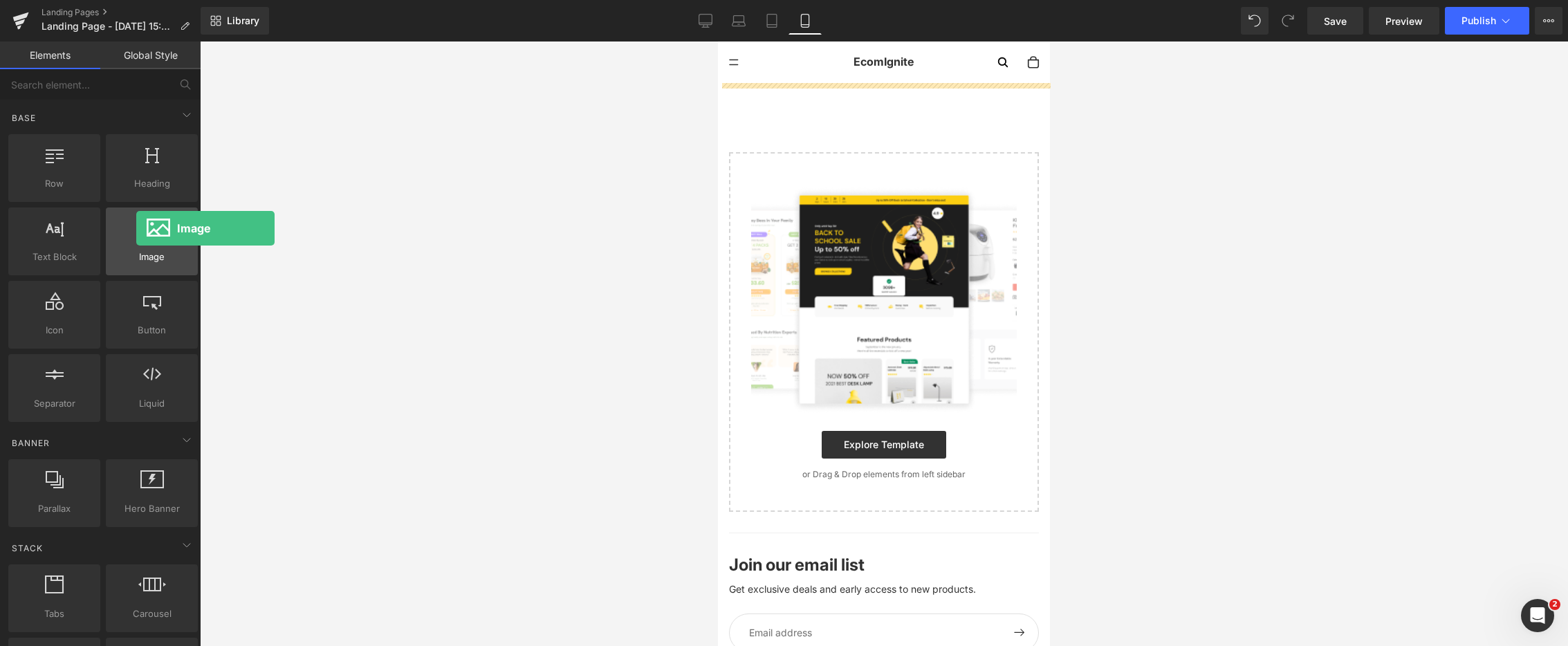
click at [136, 228] on div at bounding box center [152, 234] width 84 height 31
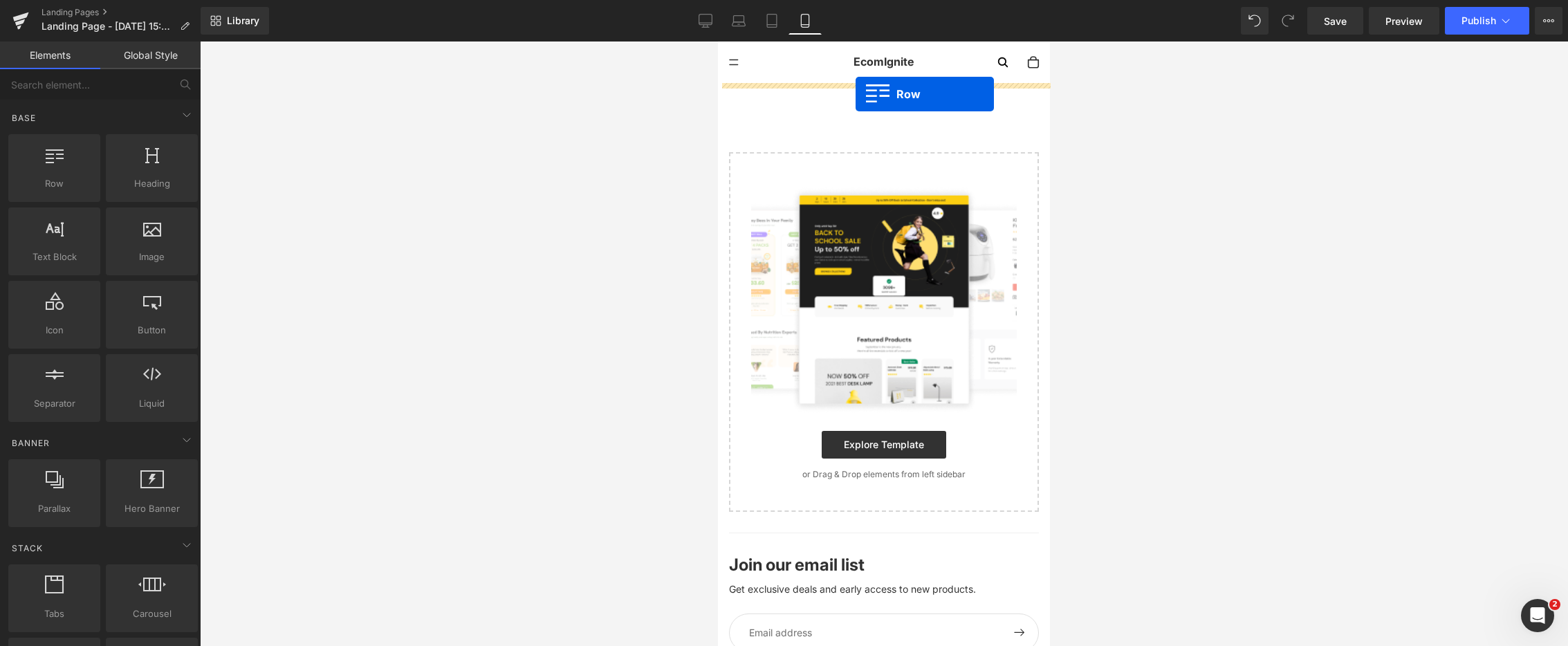
drag, startPoint x: 785, startPoint y: 226, endPoint x: 865, endPoint y: 83, distance: 163.9
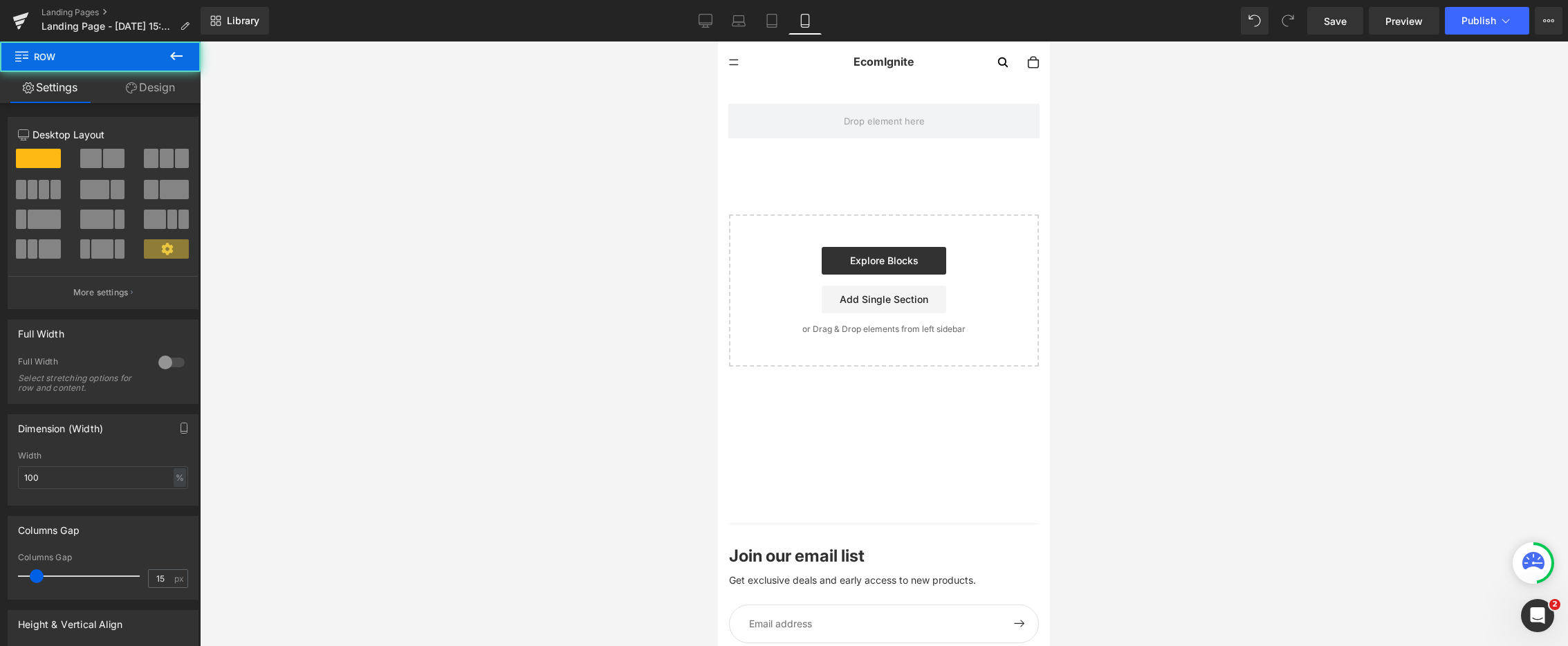
click at [814, 58] on link "EcomIgnite" at bounding box center [883, 62] width 209 height 41
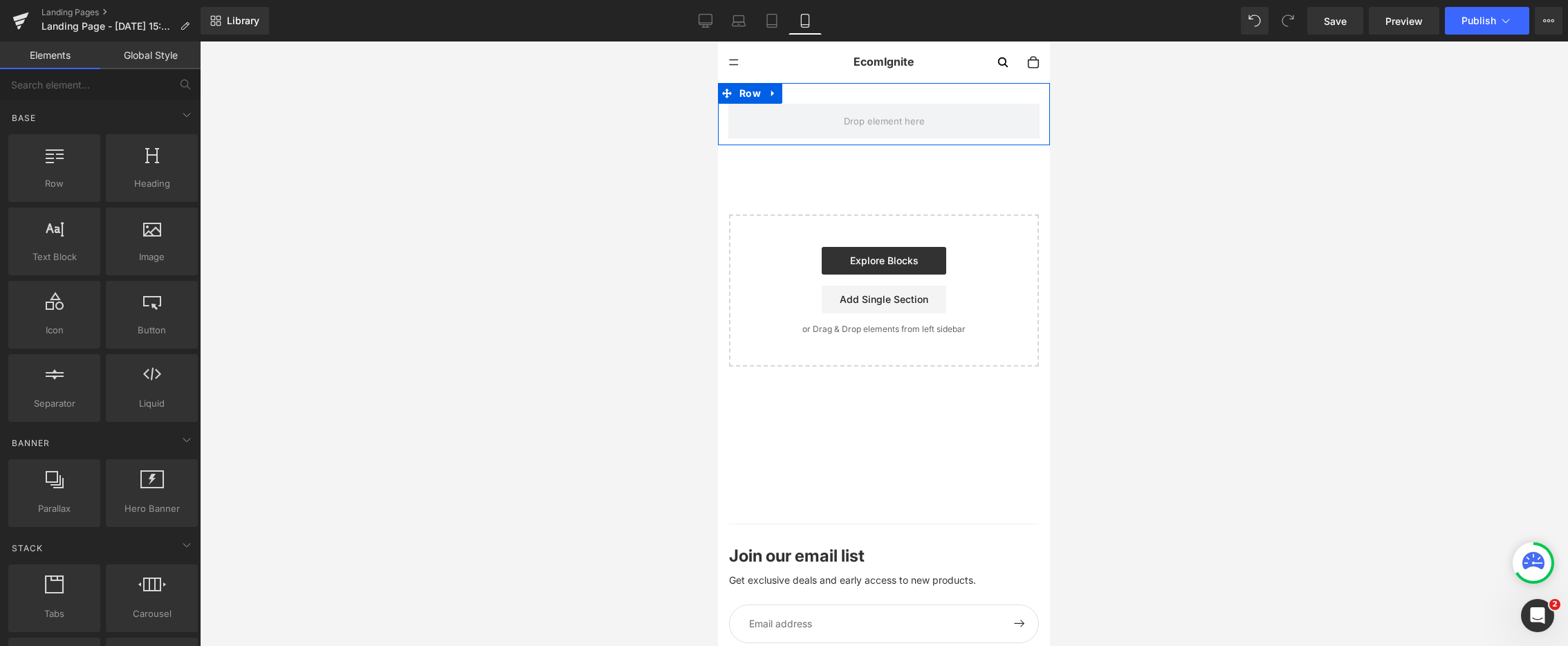
click at [871, 100] on div "Row" at bounding box center [884, 114] width 332 height 62
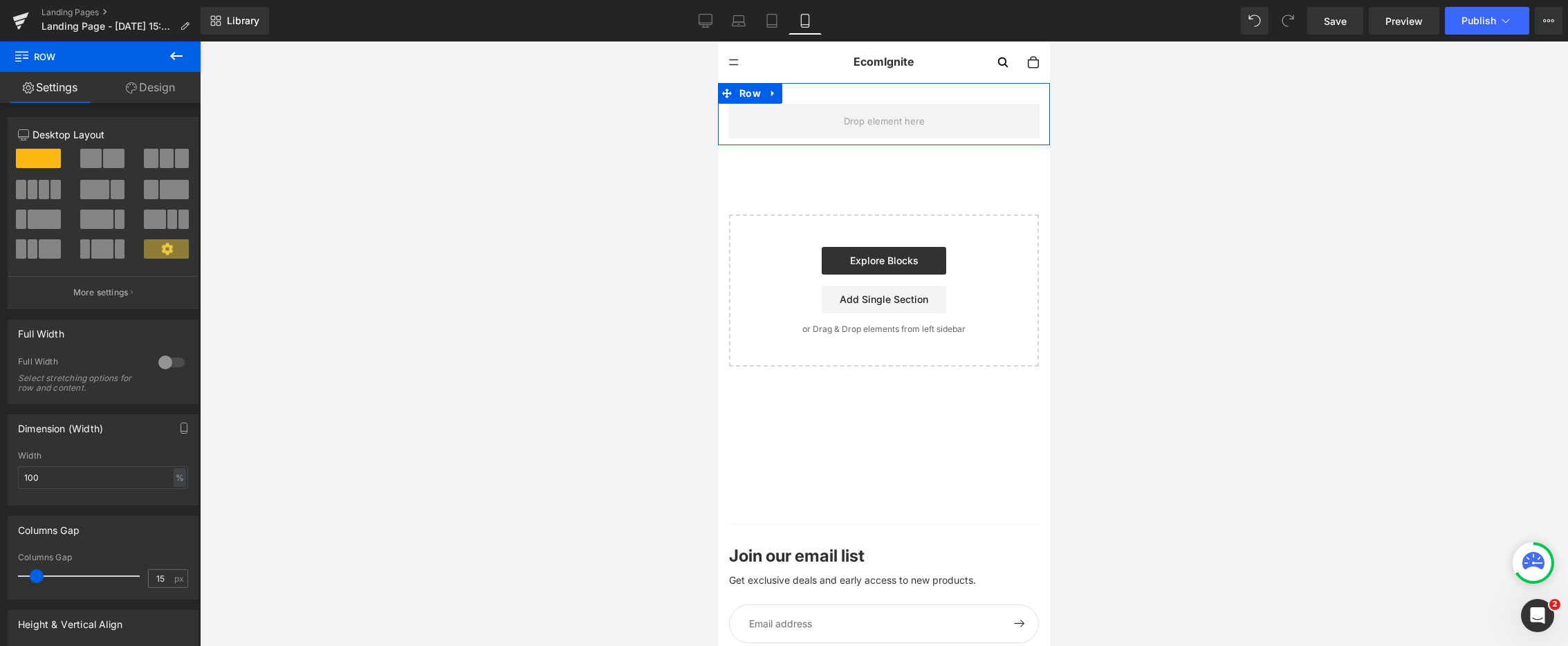
click at [152, 86] on link "Design" at bounding box center [151, 88] width 101 height 31
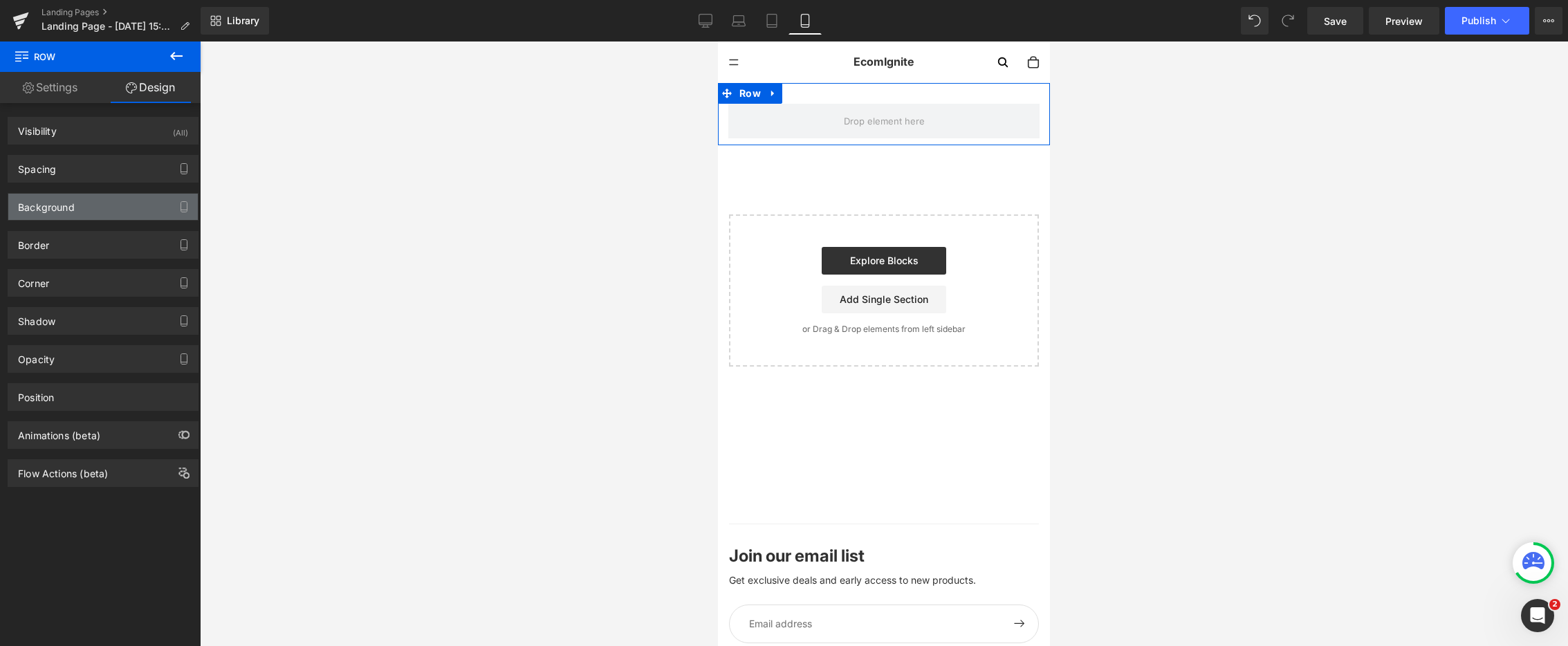
click at [88, 203] on div "Background" at bounding box center [103, 207] width 190 height 26
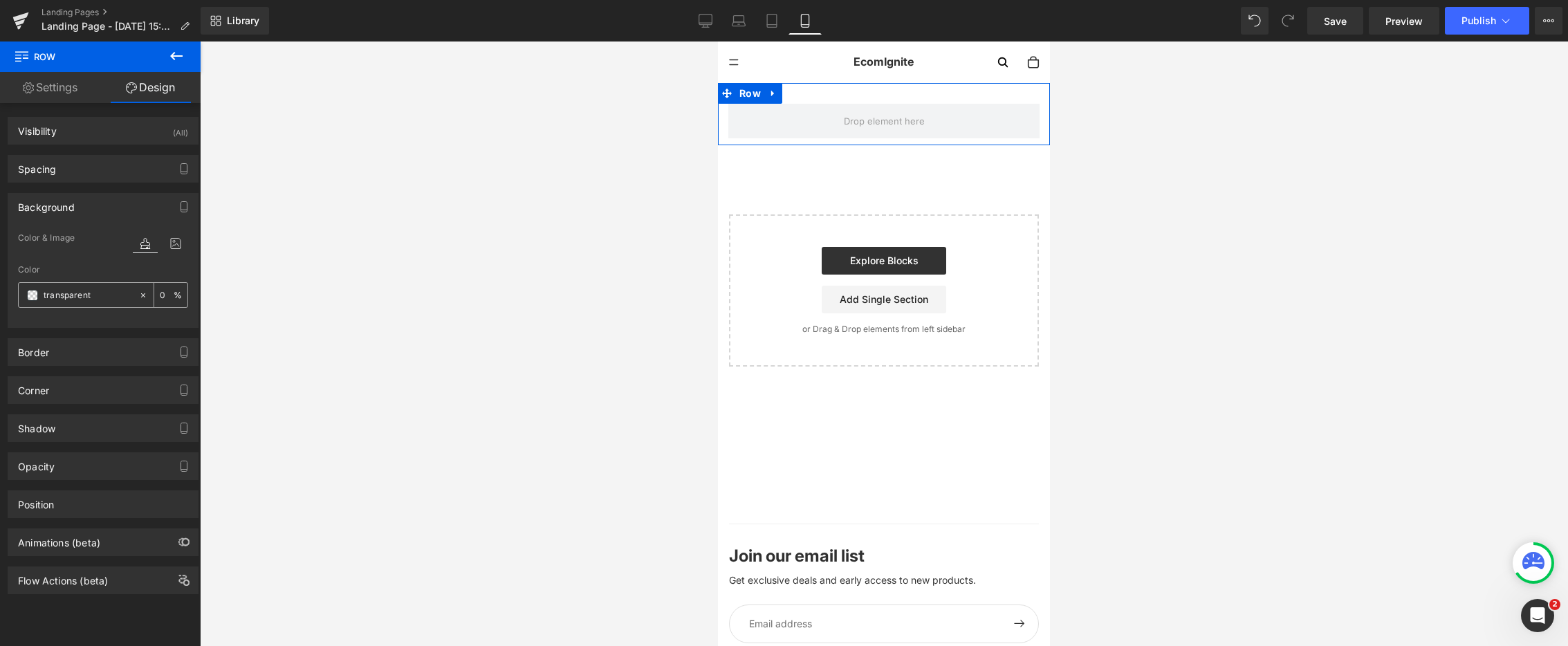
click at [34, 295] on span at bounding box center [32, 295] width 11 height 11
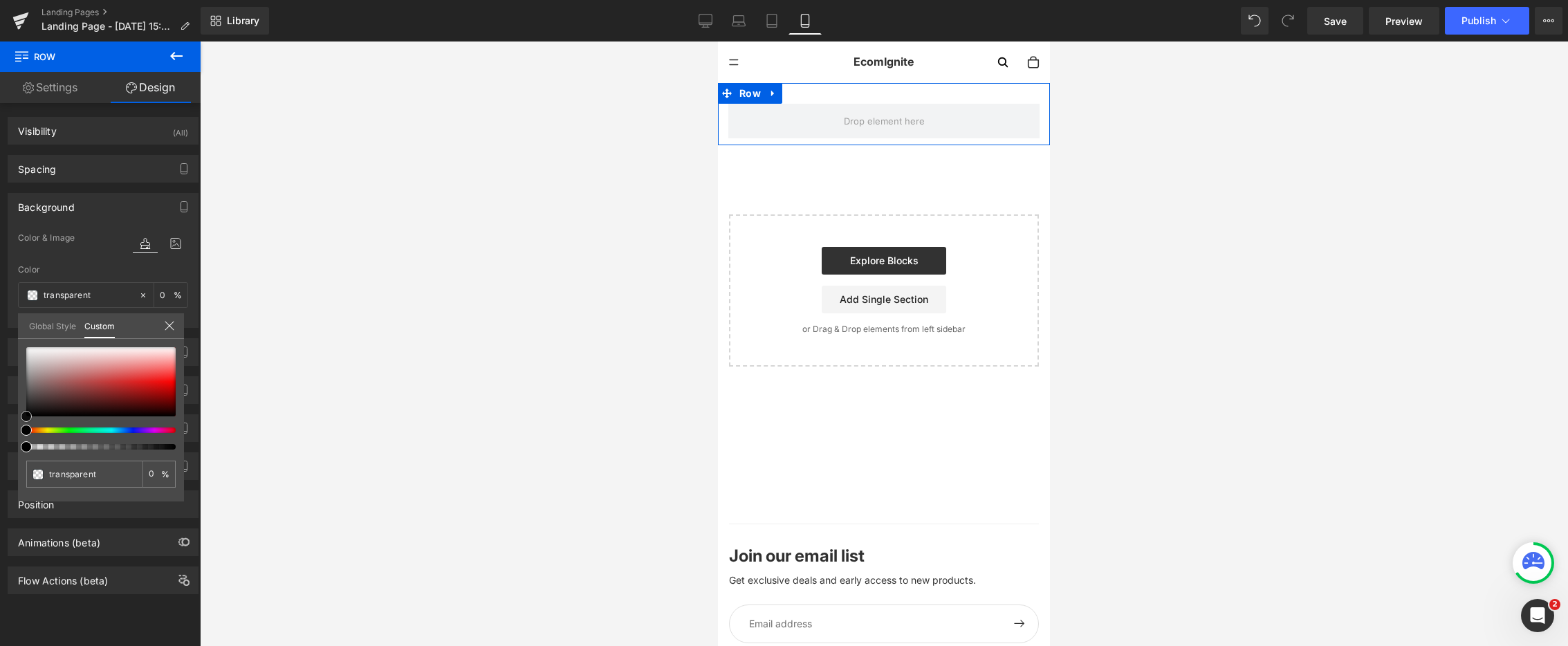
type input "#000000"
type input "100"
type input "#000000"
type input "100"
type input "#151313"
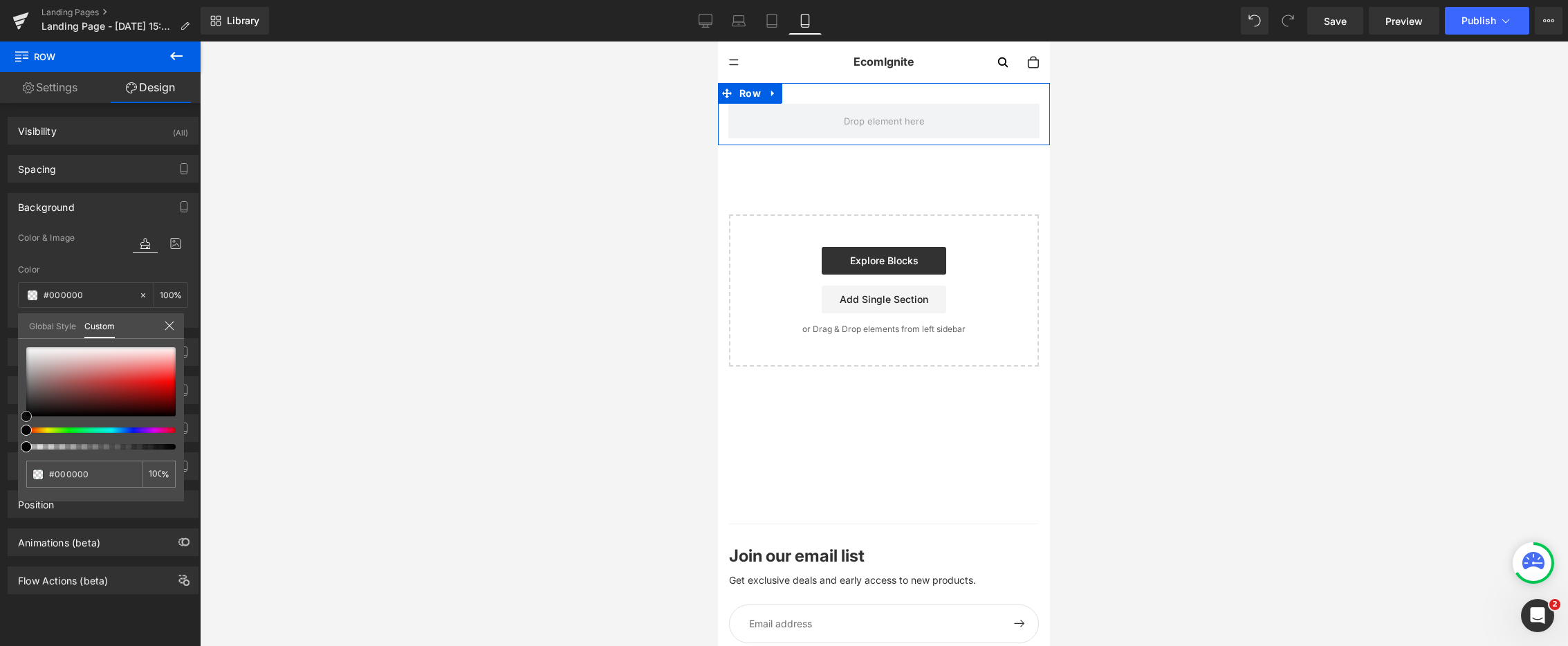
type input "#151313"
type input "#1a1818"
type input "#1b1717"
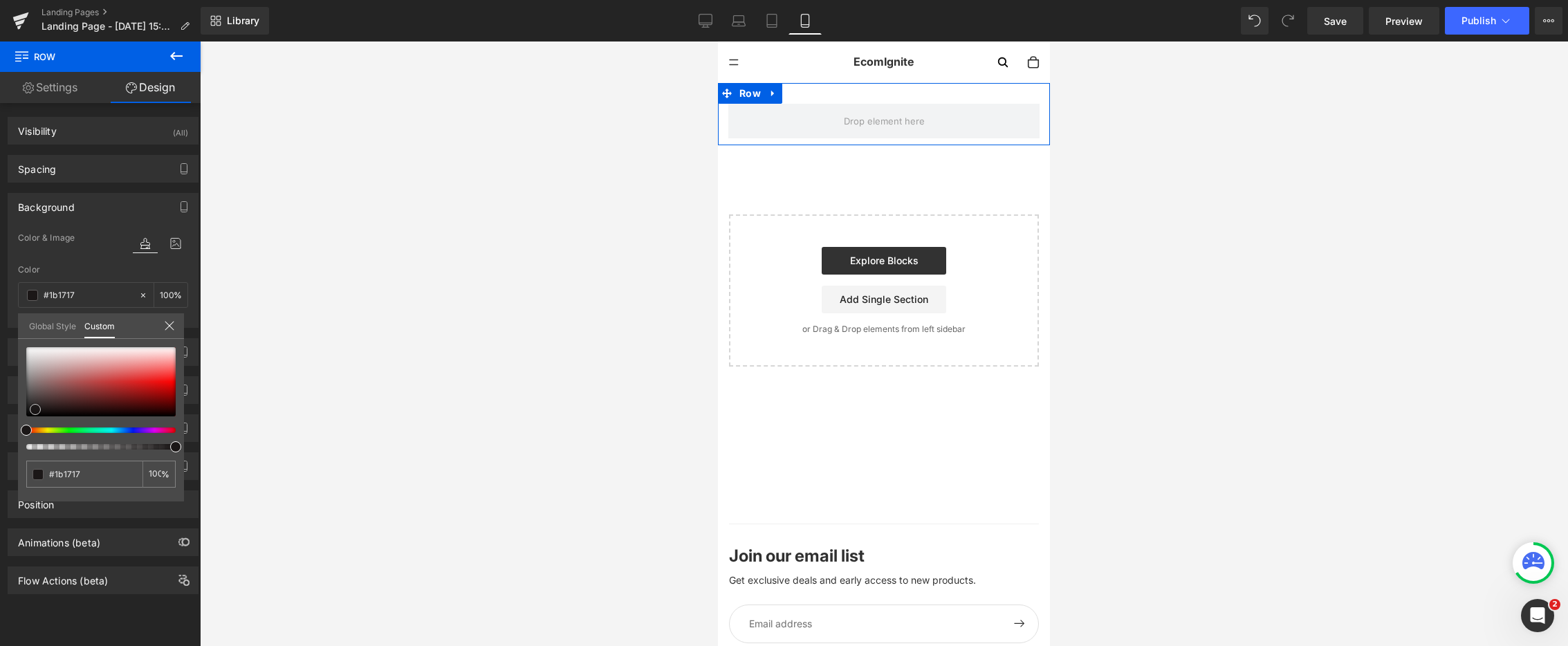
type input "#171616"
type input "#050505"
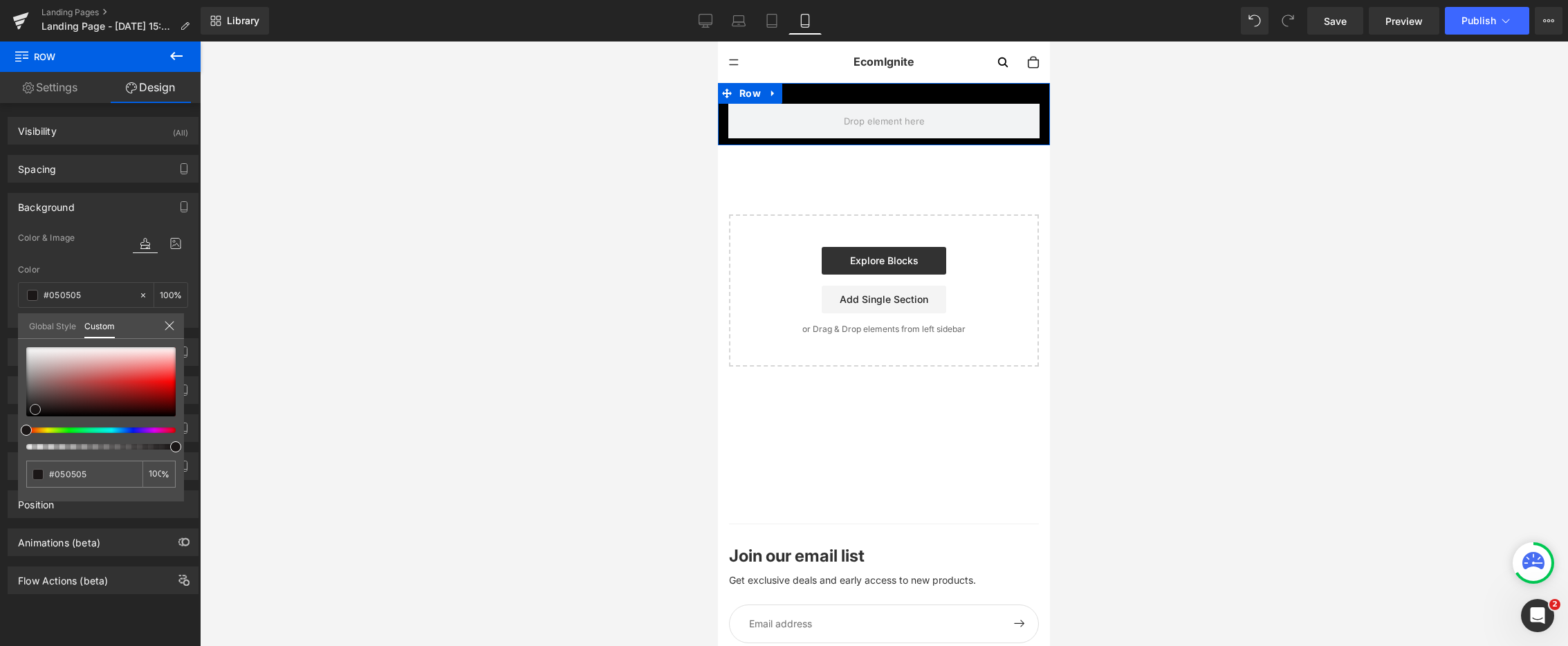
type input "#000000"
drag, startPoint x: 35, startPoint y: 410, endPoint x: 4, endPoint y: 438, distance: 41.8
click at [4, 328] on div "Background Color & Image color rgba(0, 0, 0, 1) Color #000000 100 % Image Repla…" at bounding box center [103, 255] width 207 height 145
click at [178, 50] on icon at bounding box center [176, 56] width 16 height 16
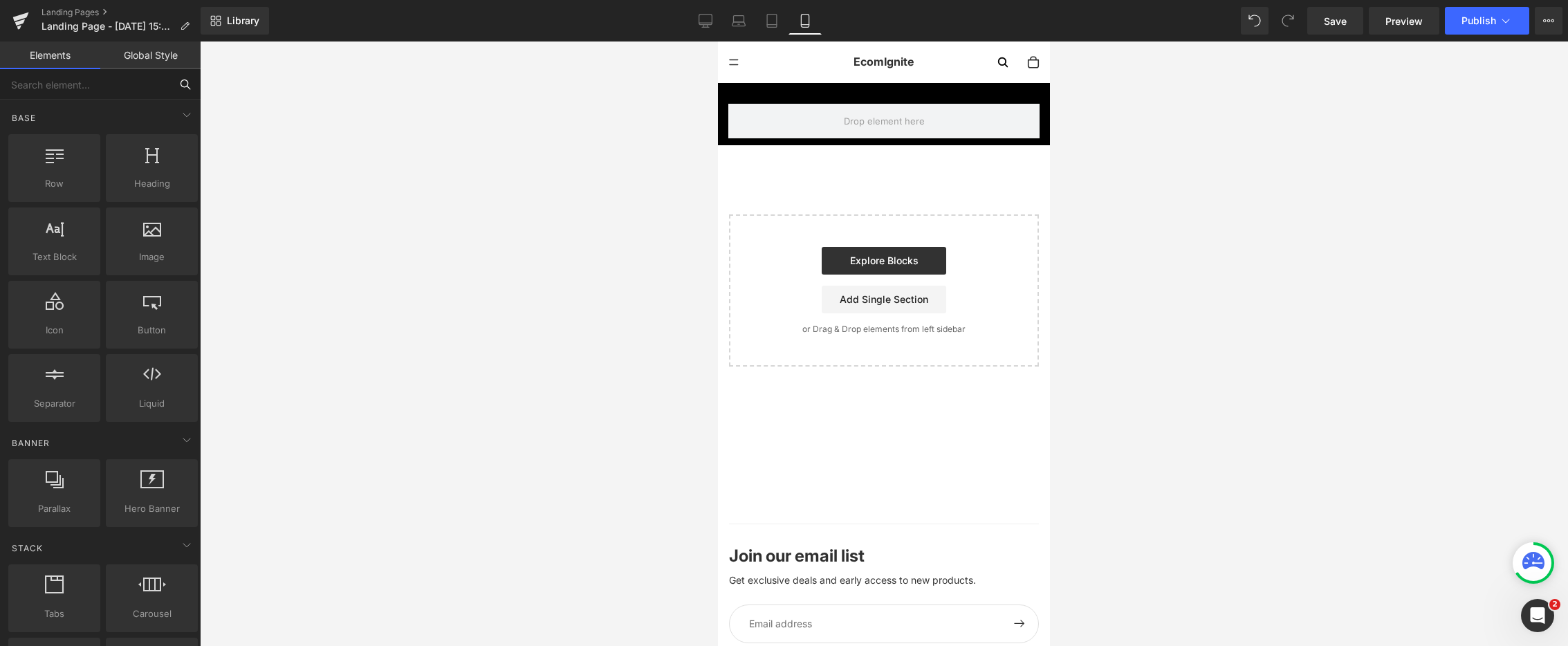
click at [101, 93] on input "text" at bounding box center [85, 84] width 170 height 31
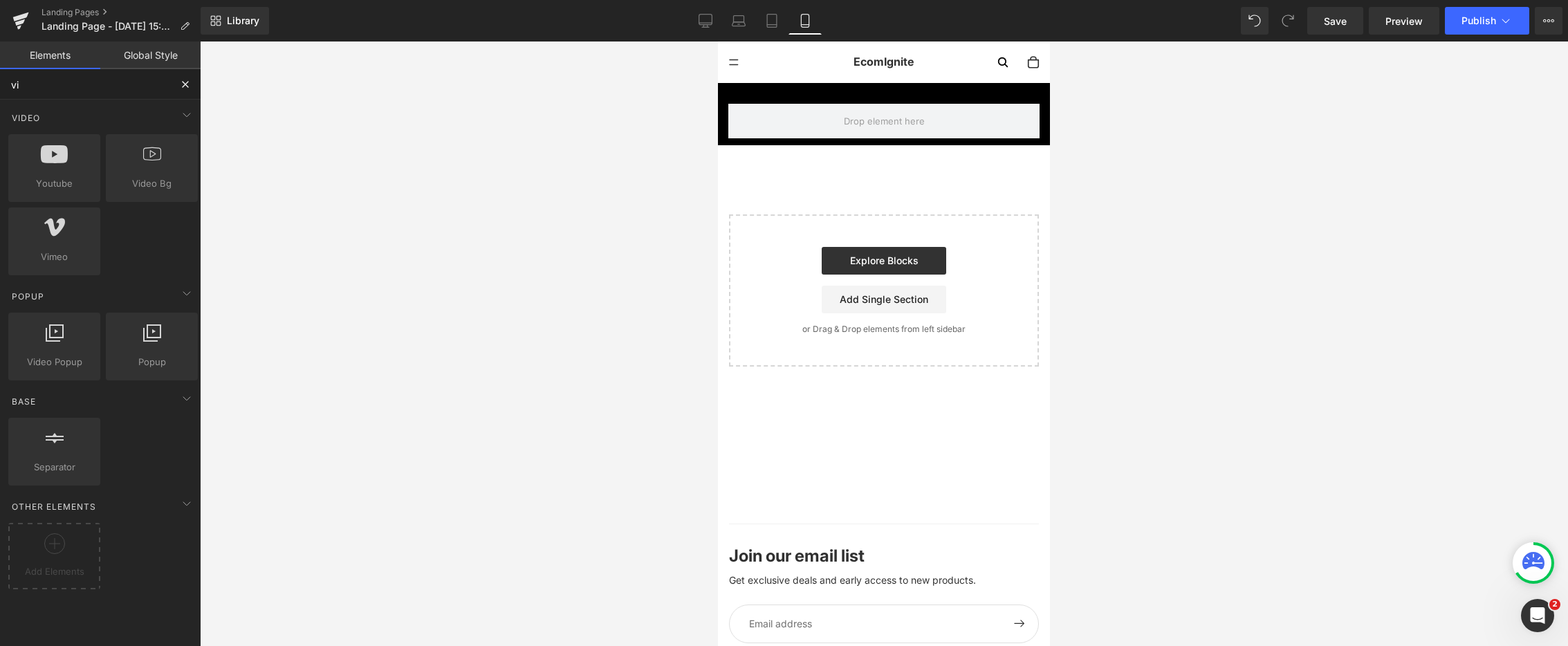
type input "v"
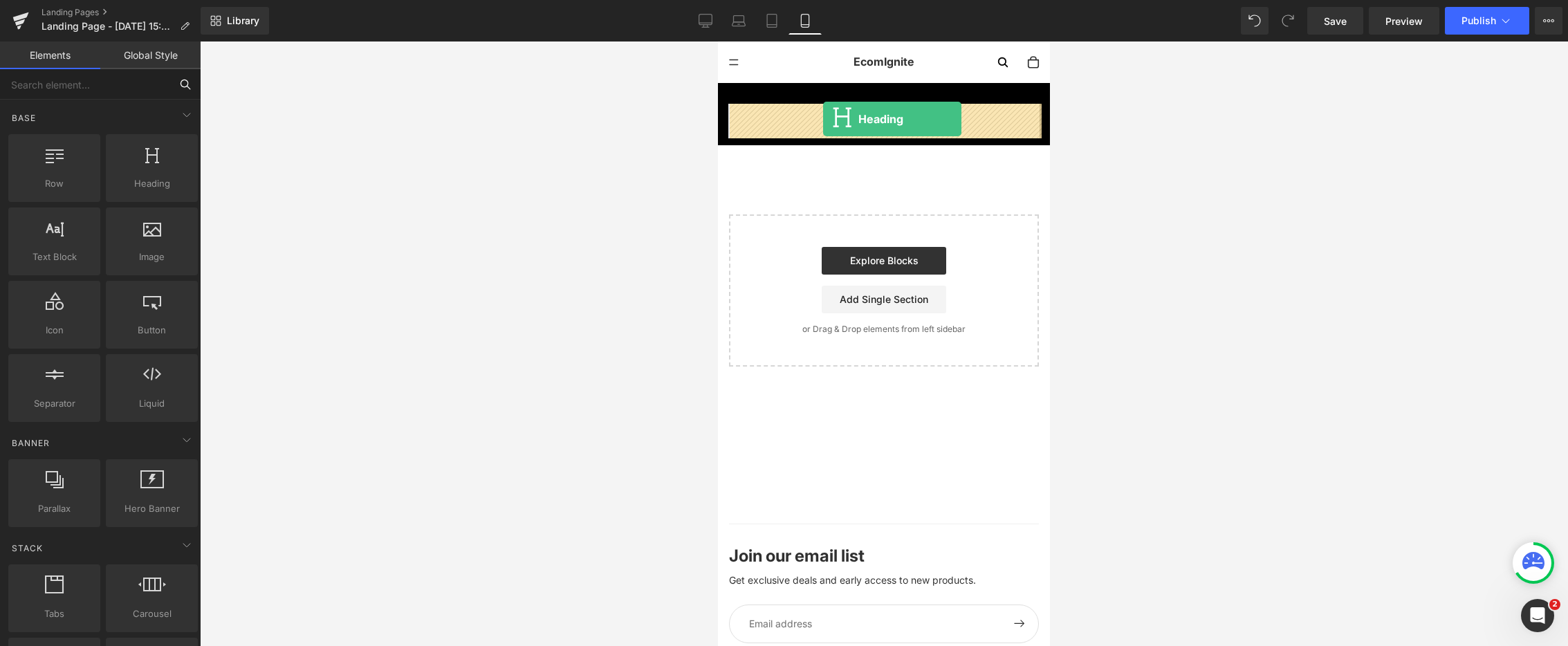
drag, startPoint x: 894, startPoint y: 213, endPoint x: 823, endPoint y: 119, distance: 117.8
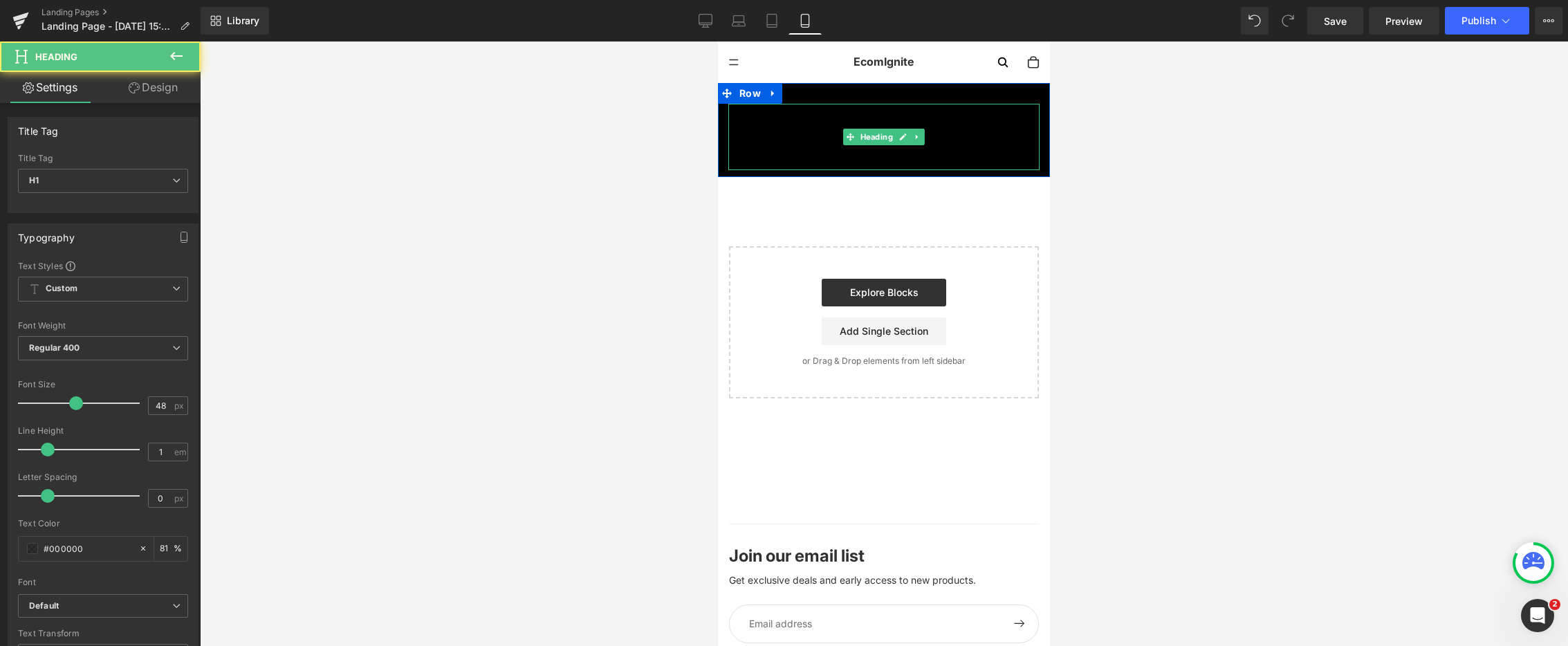
click at [816, 131] on h1 "Your heading text goes here" at bounding box center [885, 137] width 312 height 67
click at [840, 129] on h1 "Your heading text goes here" at bounding box center [885, 137] width 312 height 67
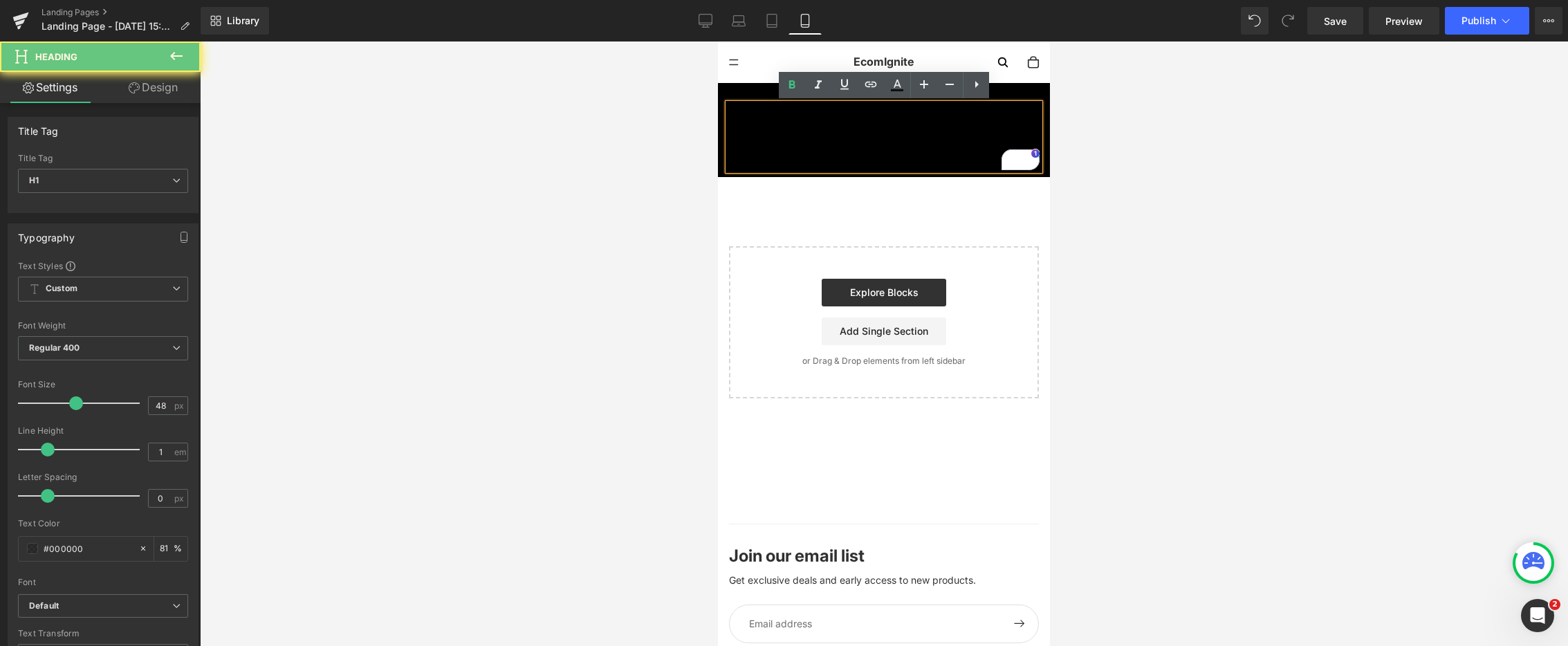
click at [829, 130] on h1 "Your heading text goes here" at bounding box center [885, 137] width 312 height 67
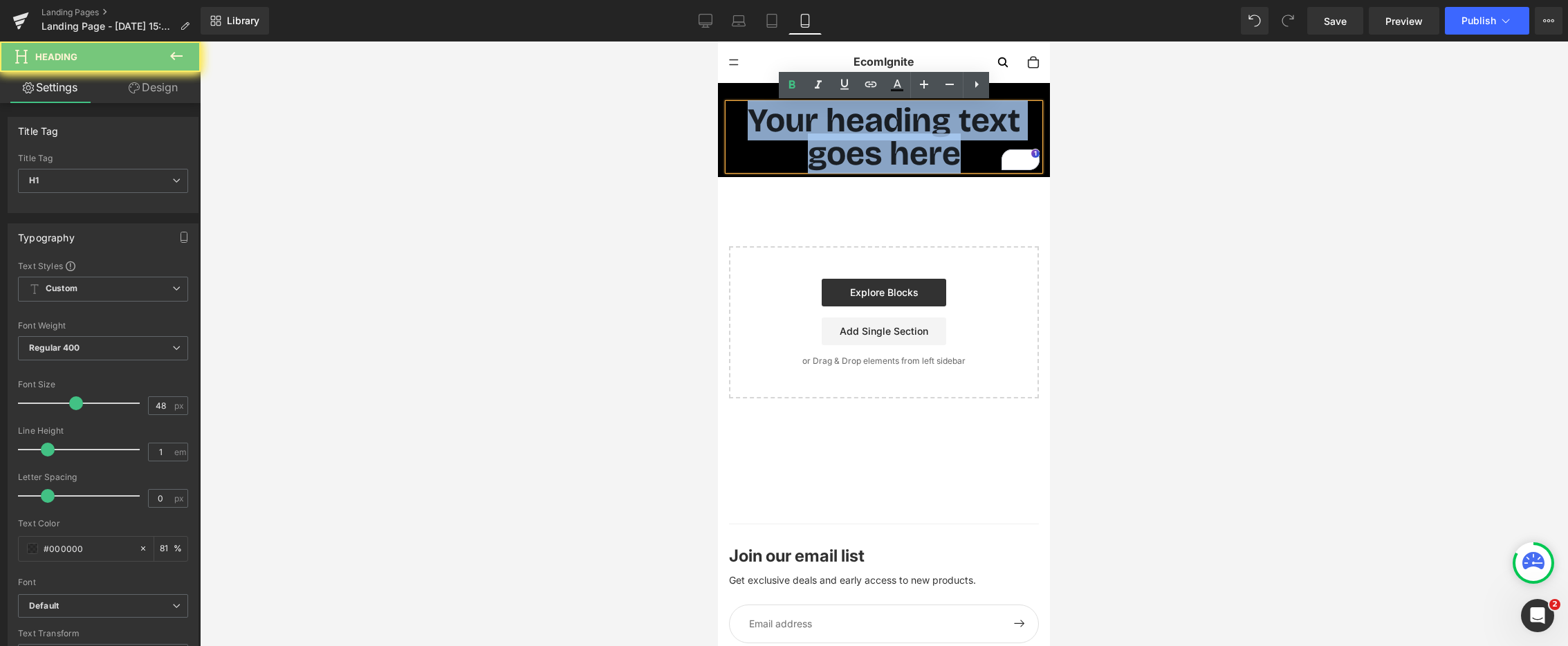
click at [829, 130] on h1 "Your heading text goes here" at bounding box center [885, 137] width 312 height 67
click at [829, 130] on h1 "Your heading text goes here" at bounding box center [885, 137] width 312 height 67
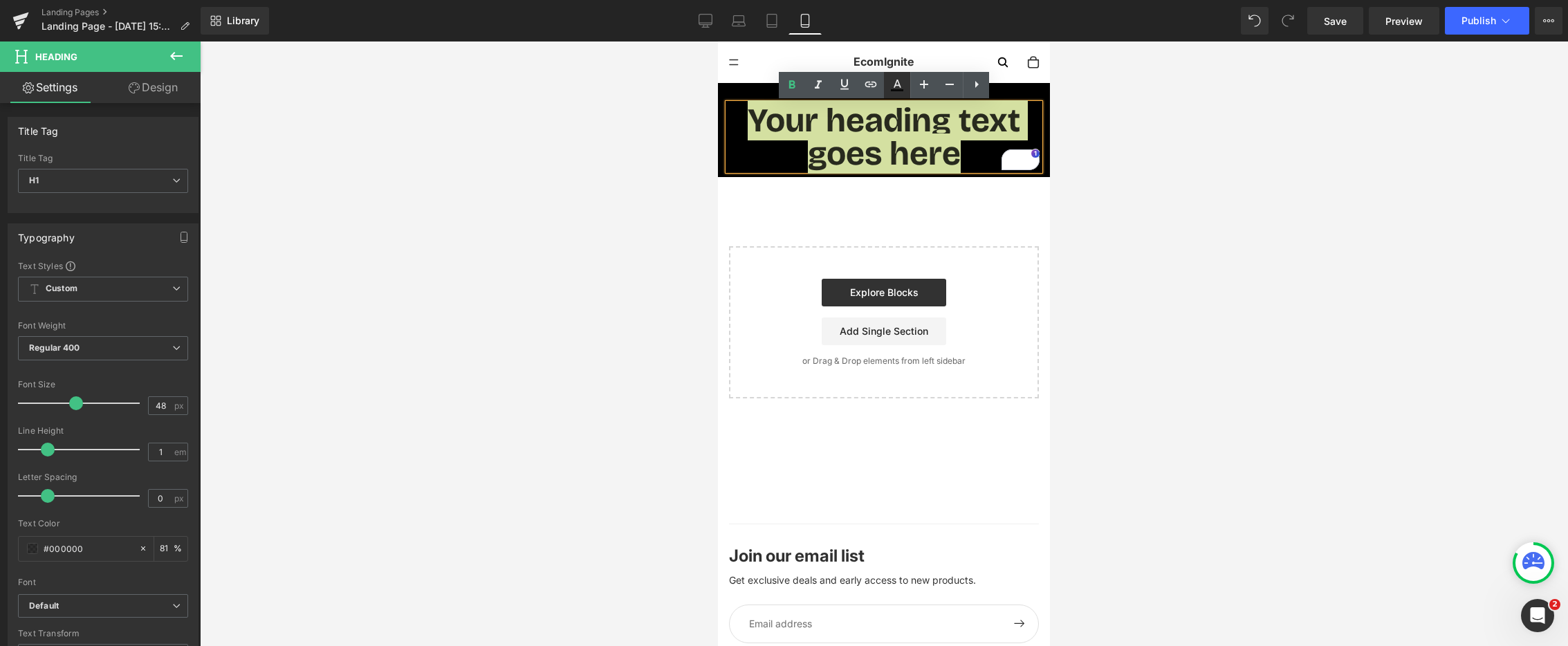
click at [898, 82] on icon at bounding box center [897, 84] width 7 height 8
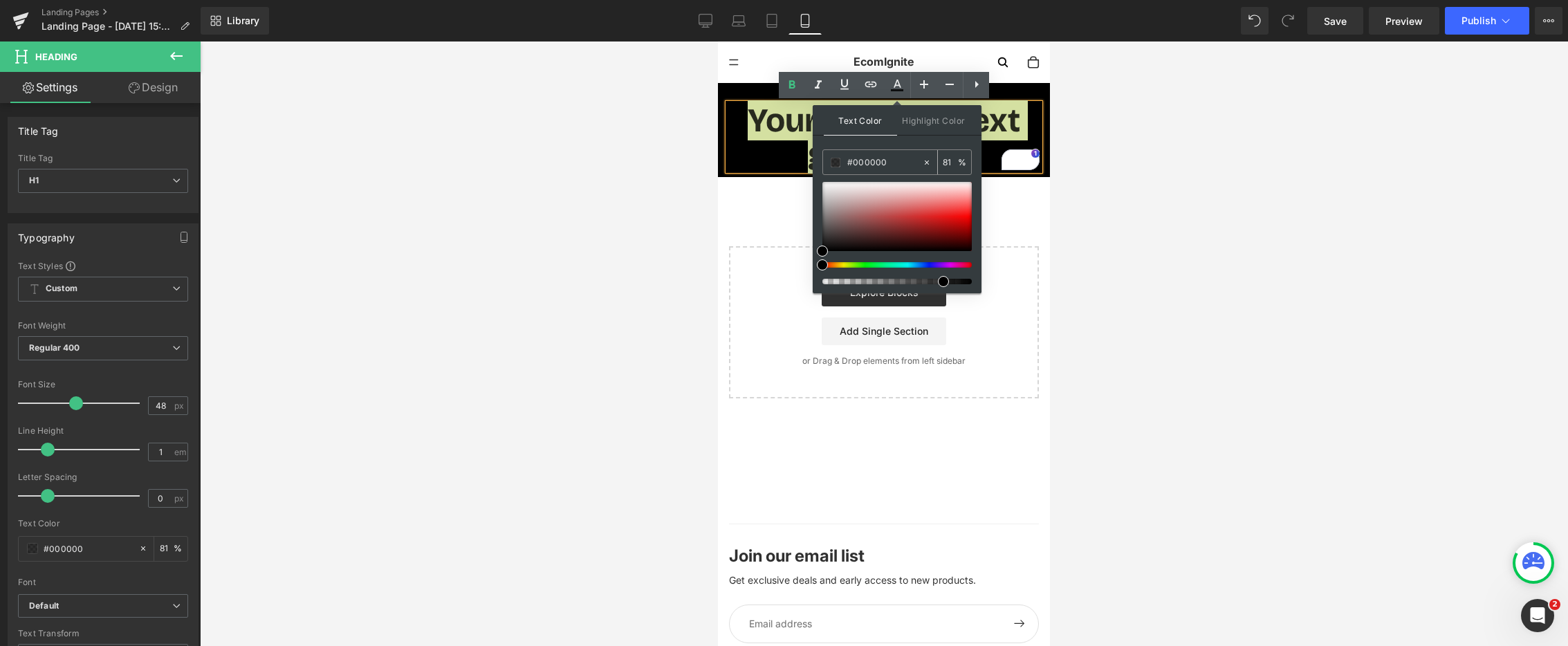
drag, startPoint x: 890, startPoint y: 162, endPoint x: 911, endPoint y: 153, distance: 22.8
click at [851, 162] on input "#000000" at bounding box center [885, 162] width 75 height 15
paste input "#7ED957"
type input "##7ED957"
type input "0"
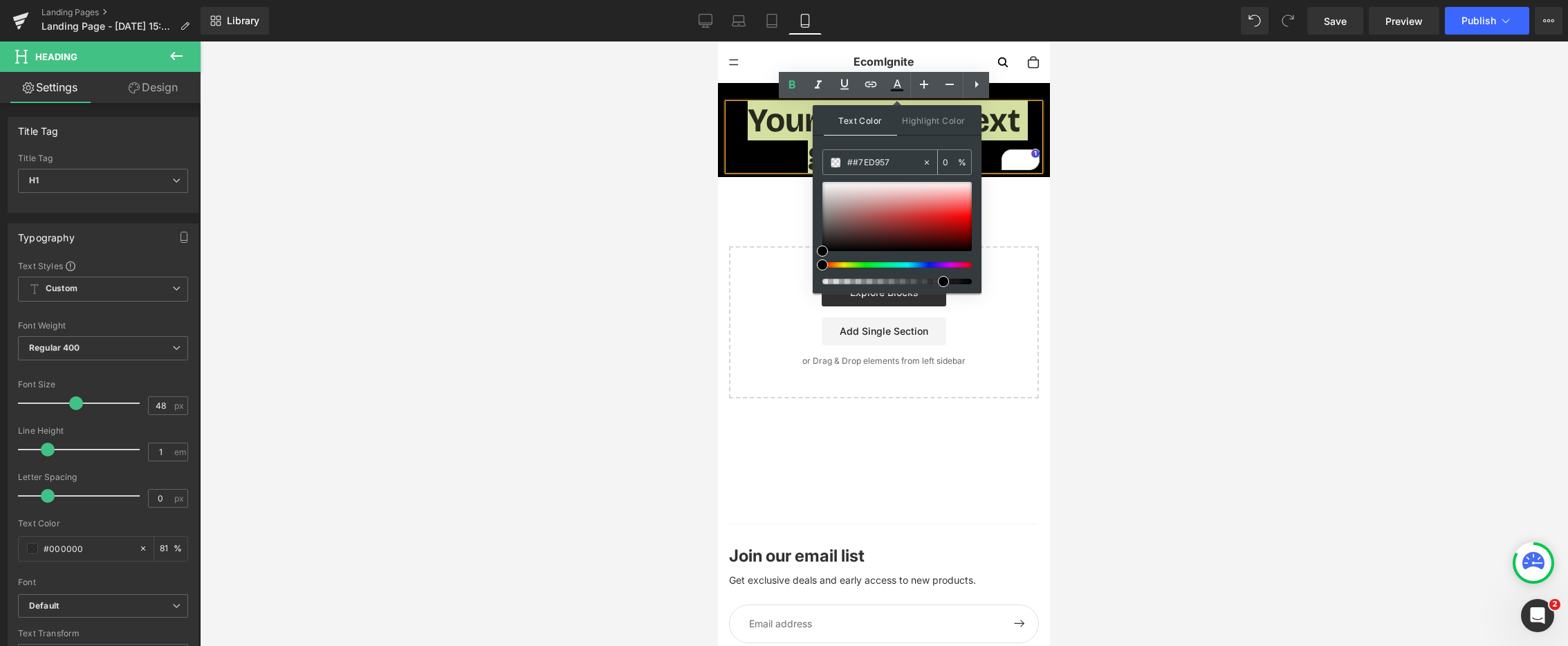
drag, startPoint x: 851, startPoint y: 162, endPoint x: 905, endPoint y: 157, distance: 54.2
click at [852, 162] on input "##7ED957" at bounding box center [885, 162] width 75 height 15
type input "#7ED957"
type input "100"
type input "#7ED957"
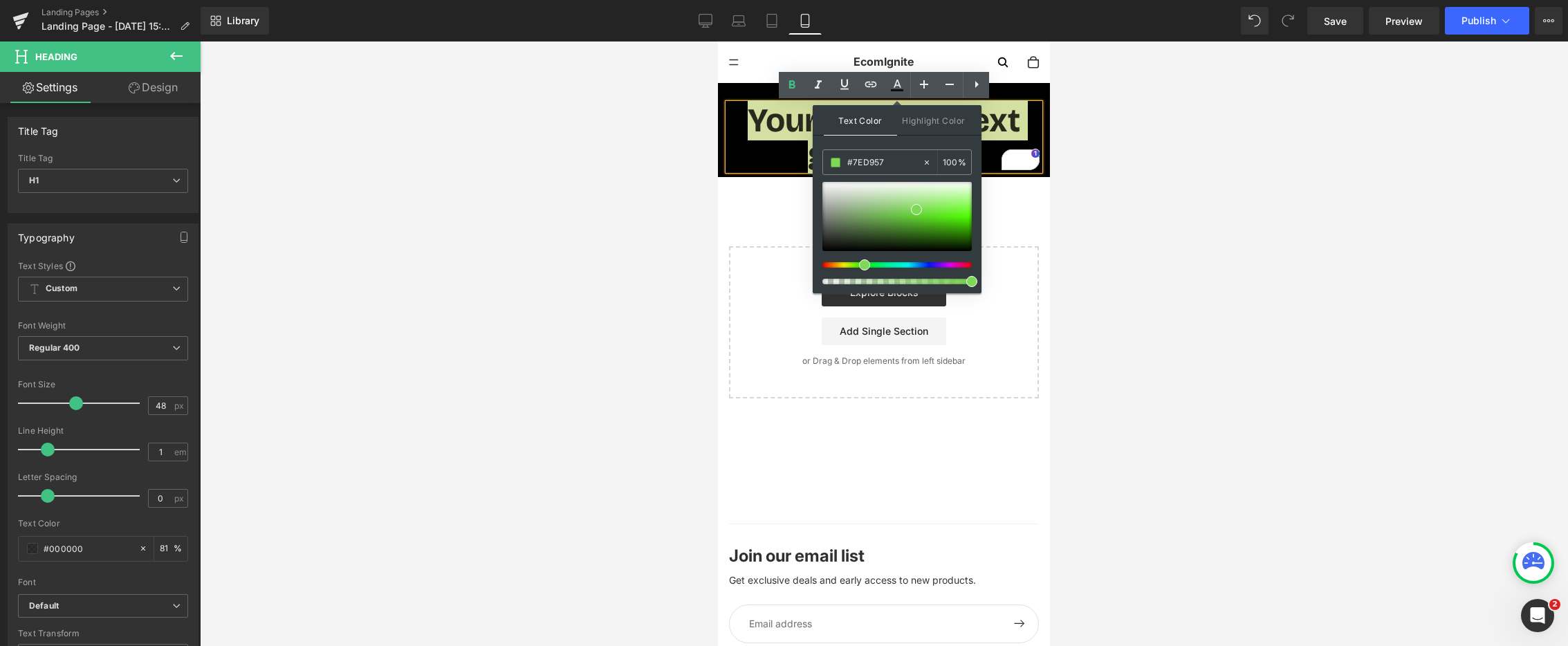
click at [1230, 259] on div at bounding box center [884, 343] width 1368 height 605
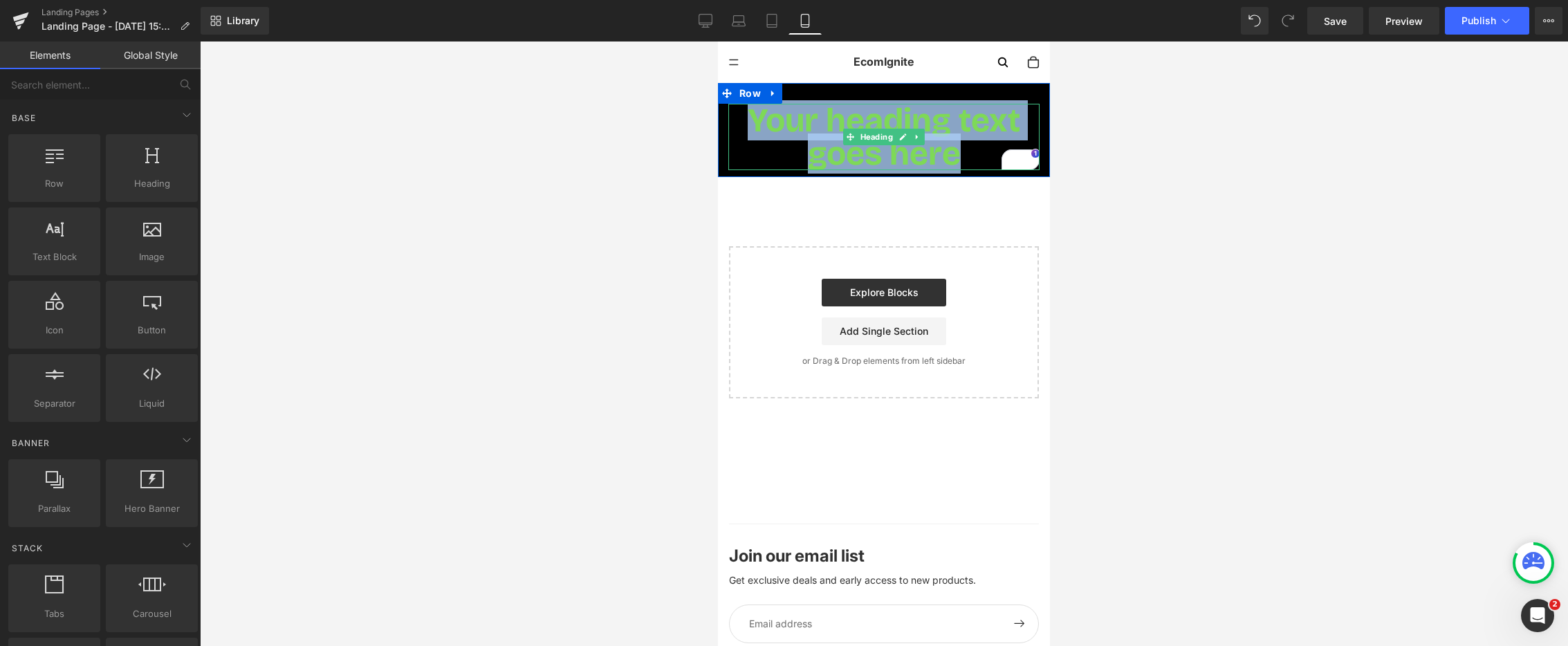
click at [747, 143] on h1 "Your heading text goes here" at bounding box center [885, 137] width 312 height 67
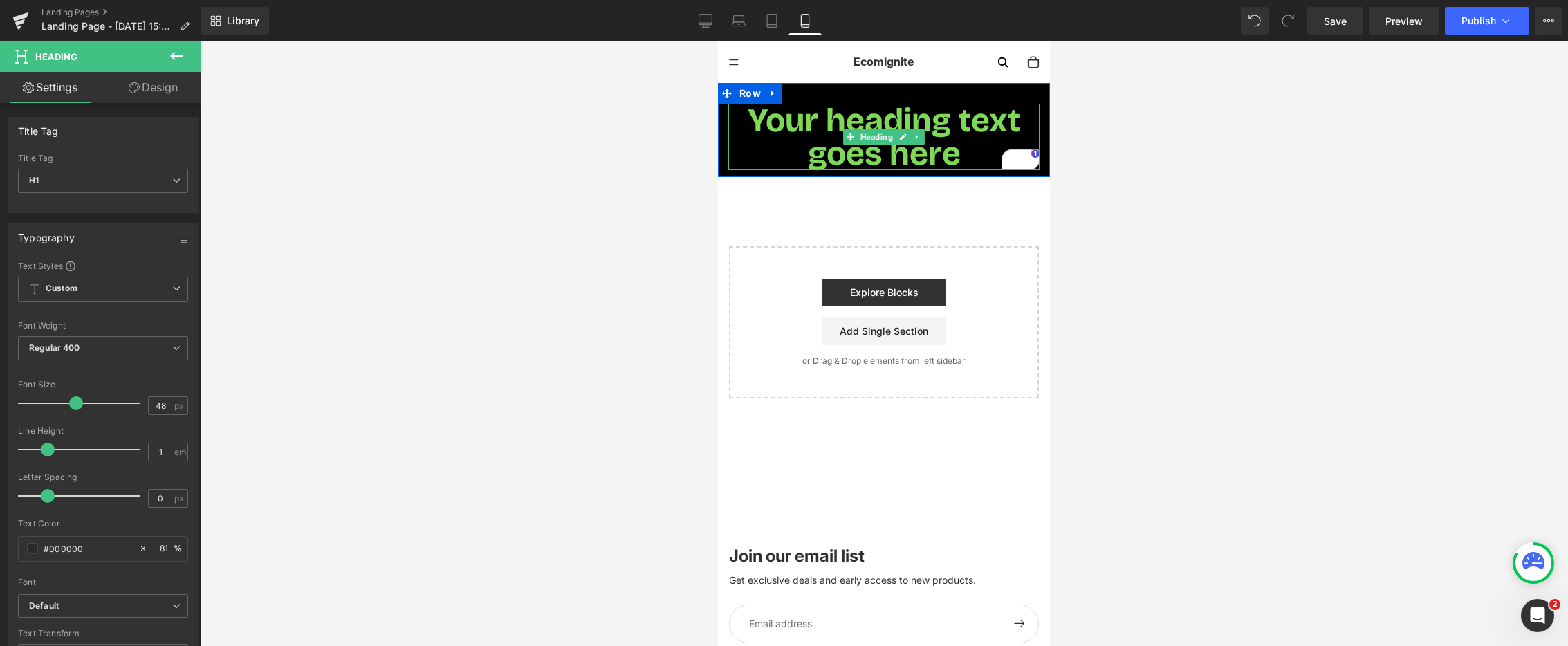
click at [779, 113] on span "Your heading text goes here" at bounding box center [884, 137] width 273 height 73
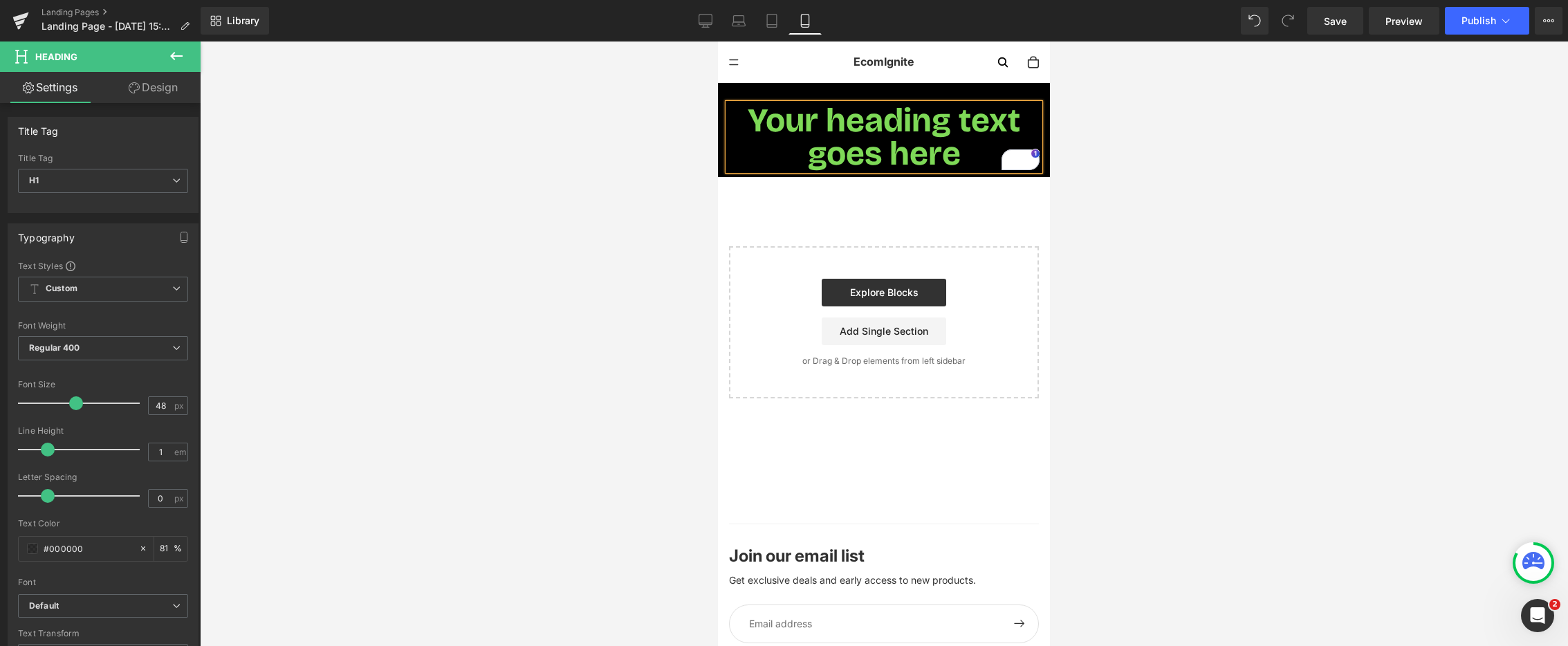
click at [859, 127] on span "Your heading text goes here" at bounding box center [884, 137] width 273 height 73
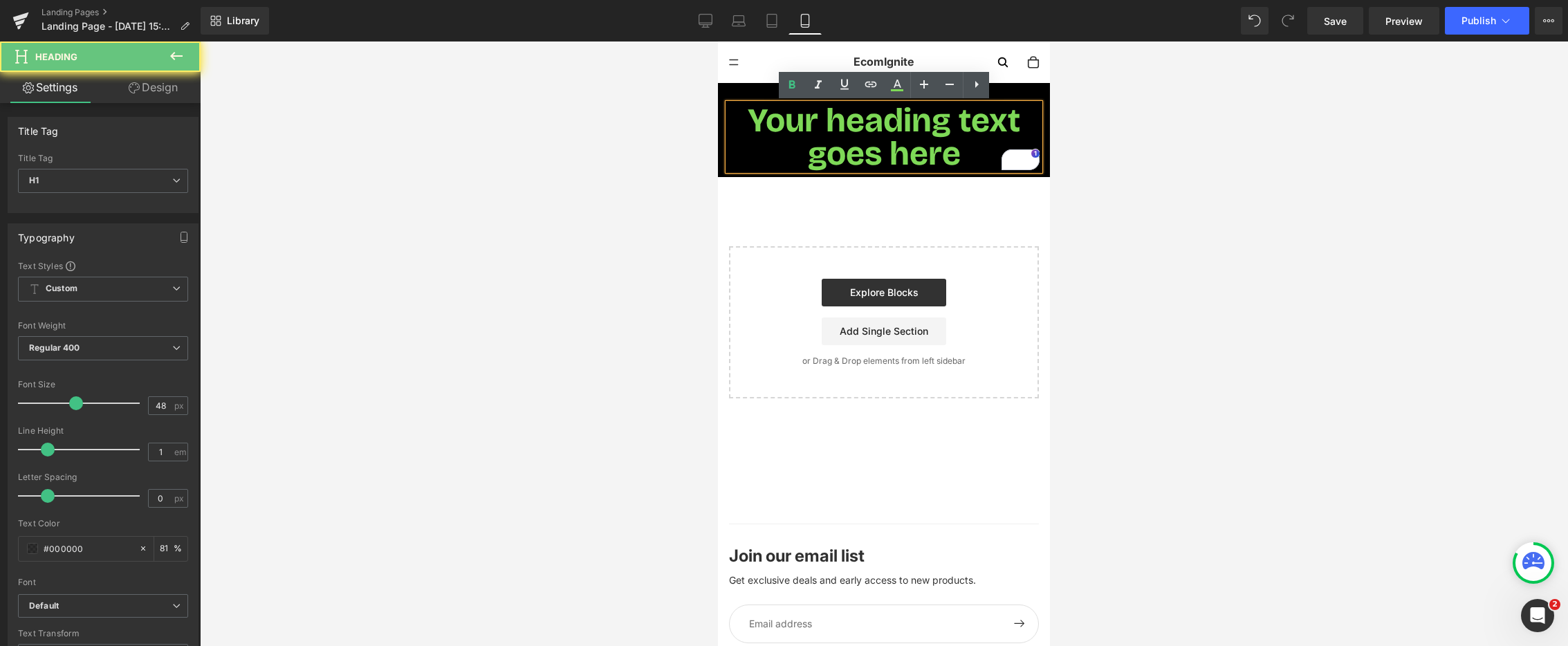
click at [883, 113] on span "Your heading text goes here" at bounding box center [884, 137] width 273 height 73
click at [942, 83] on icon at bounding box center [950, 84] width 16 height 16
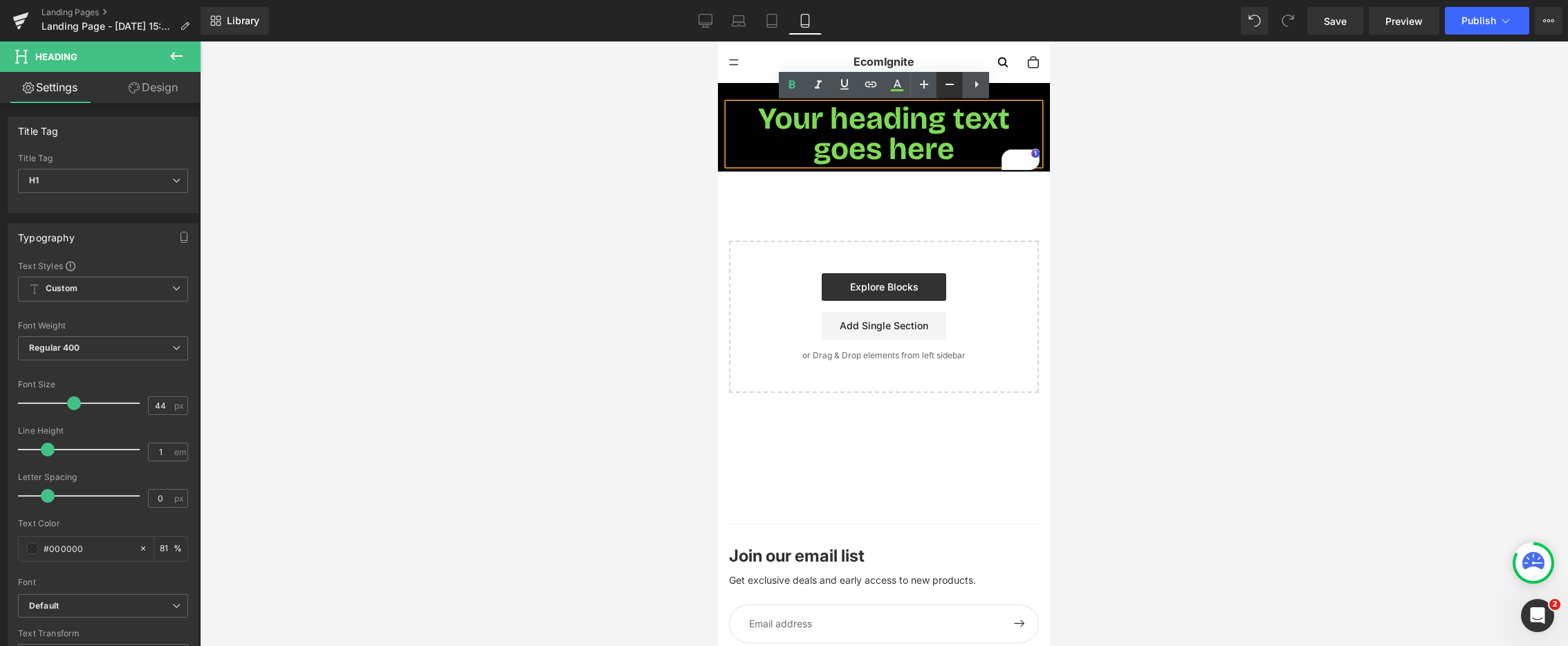
click at [942, 83] on icon at bounding box center [950, 84] width 16 height 16
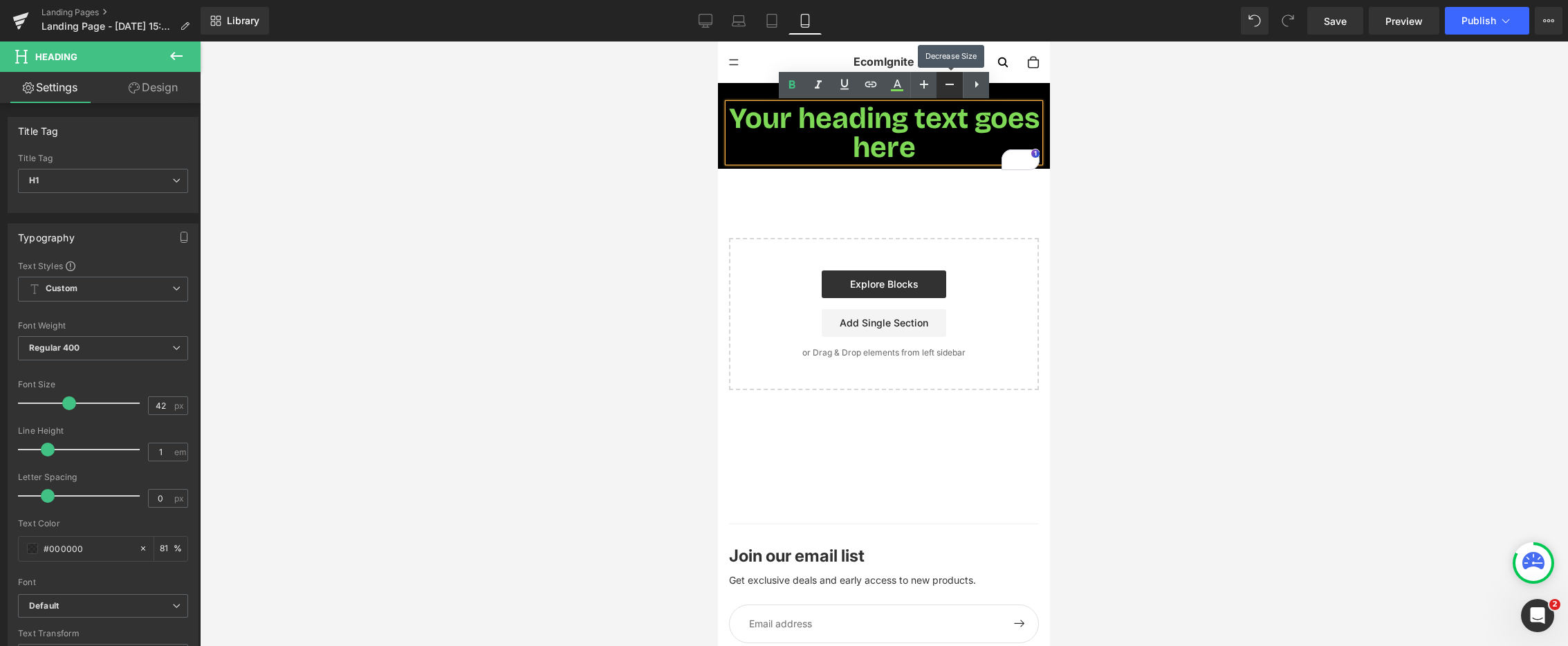
click at [941, 83] on icon at bounding box center [950, 84] width 16 height 16
click at [942, 83] on icon at bounding box center [950, 84] width 16 height 16
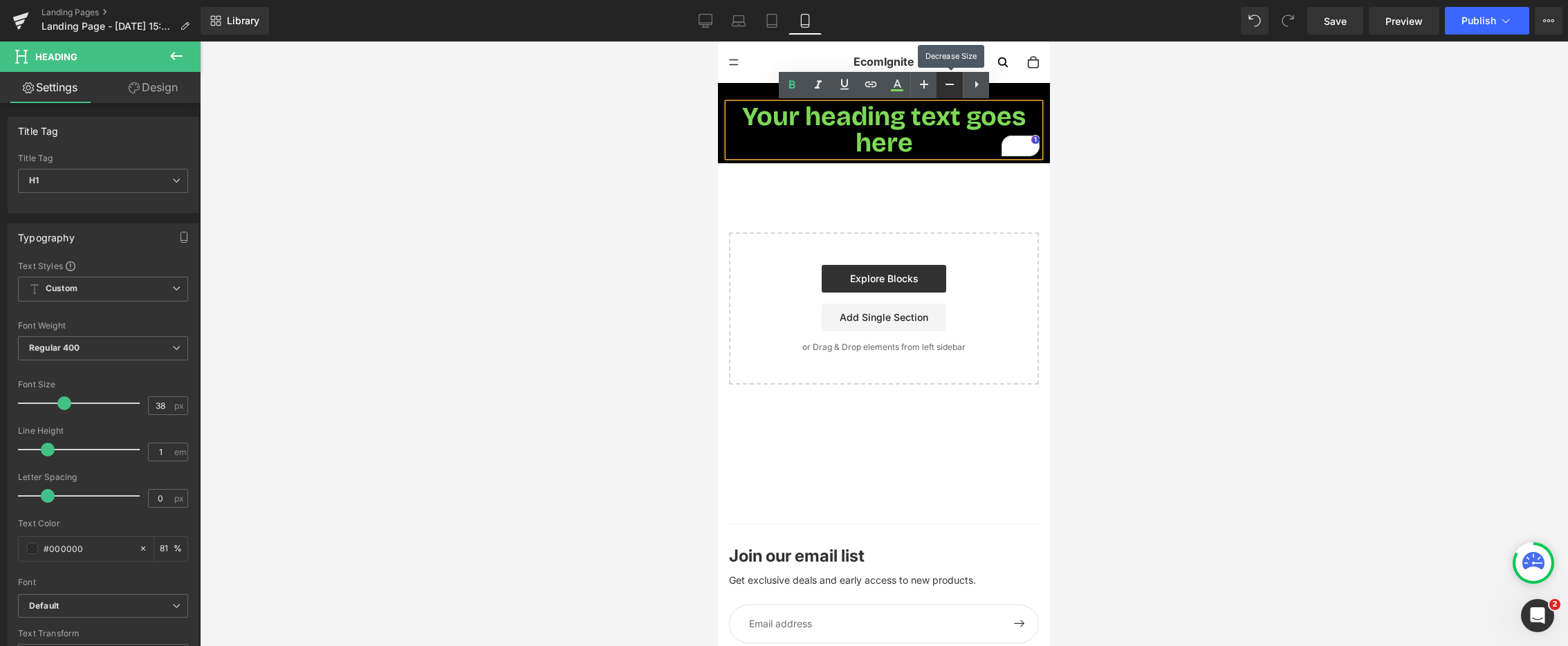
click at [941, 83] on icon at bounding box center [950, 84] width 16 height 16
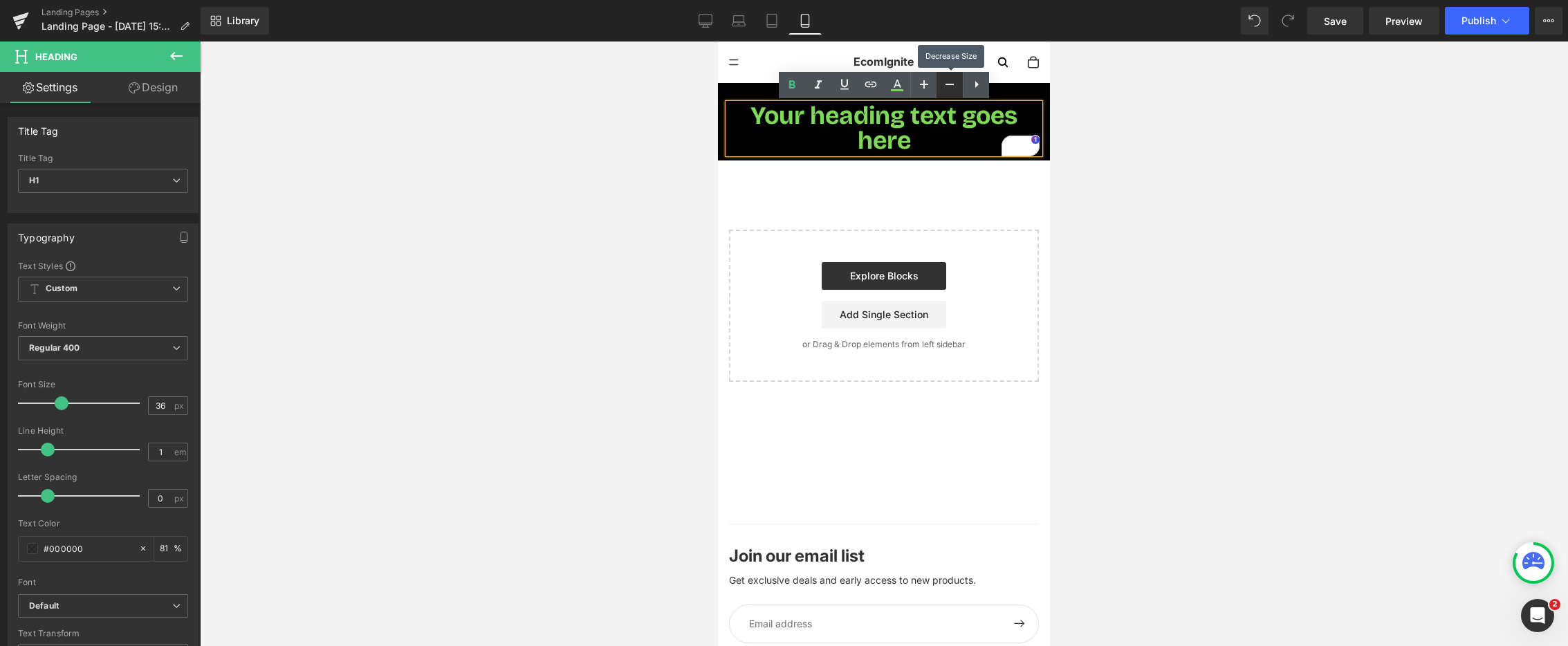
click at [941, 83] on icon at bounding box center [950, 84] width 16 height 16
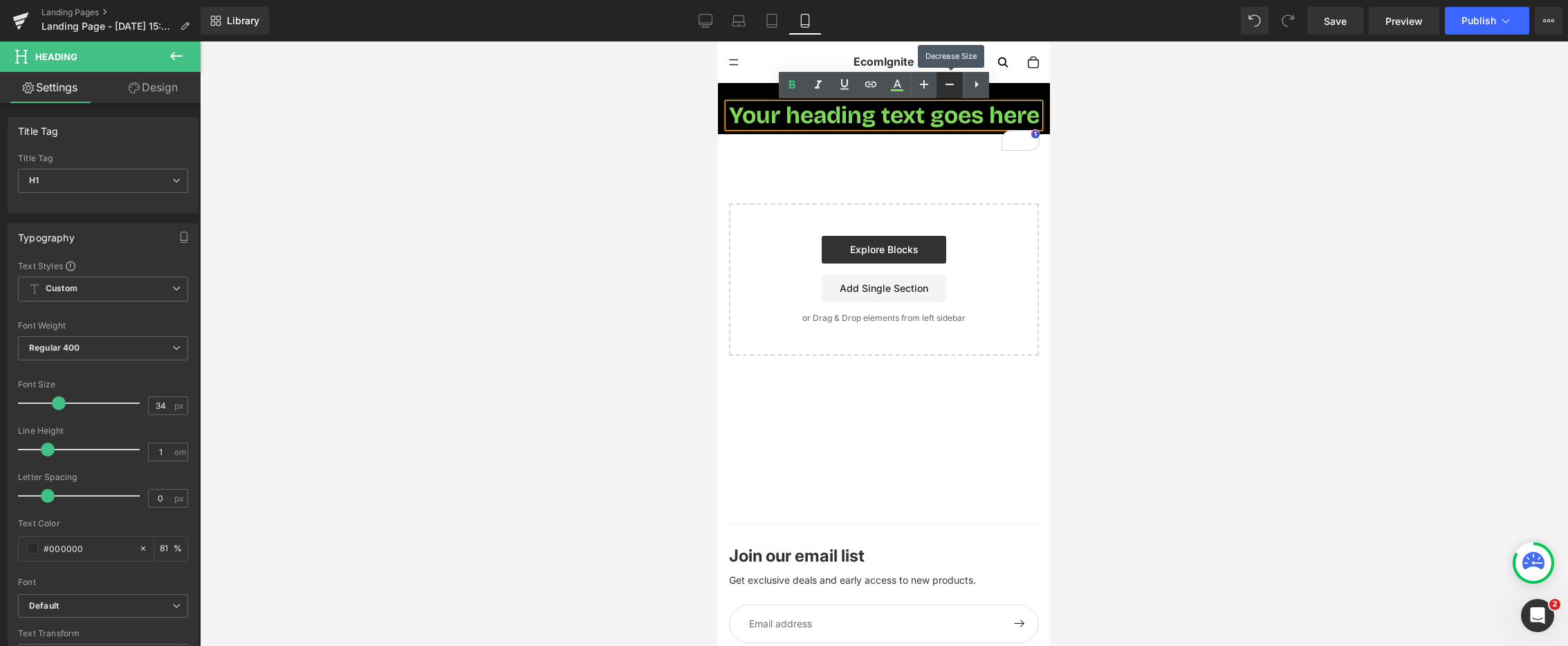
click at [942, 83] on icon at bounding box center [950, 84] width 16 height 16
type input "32"
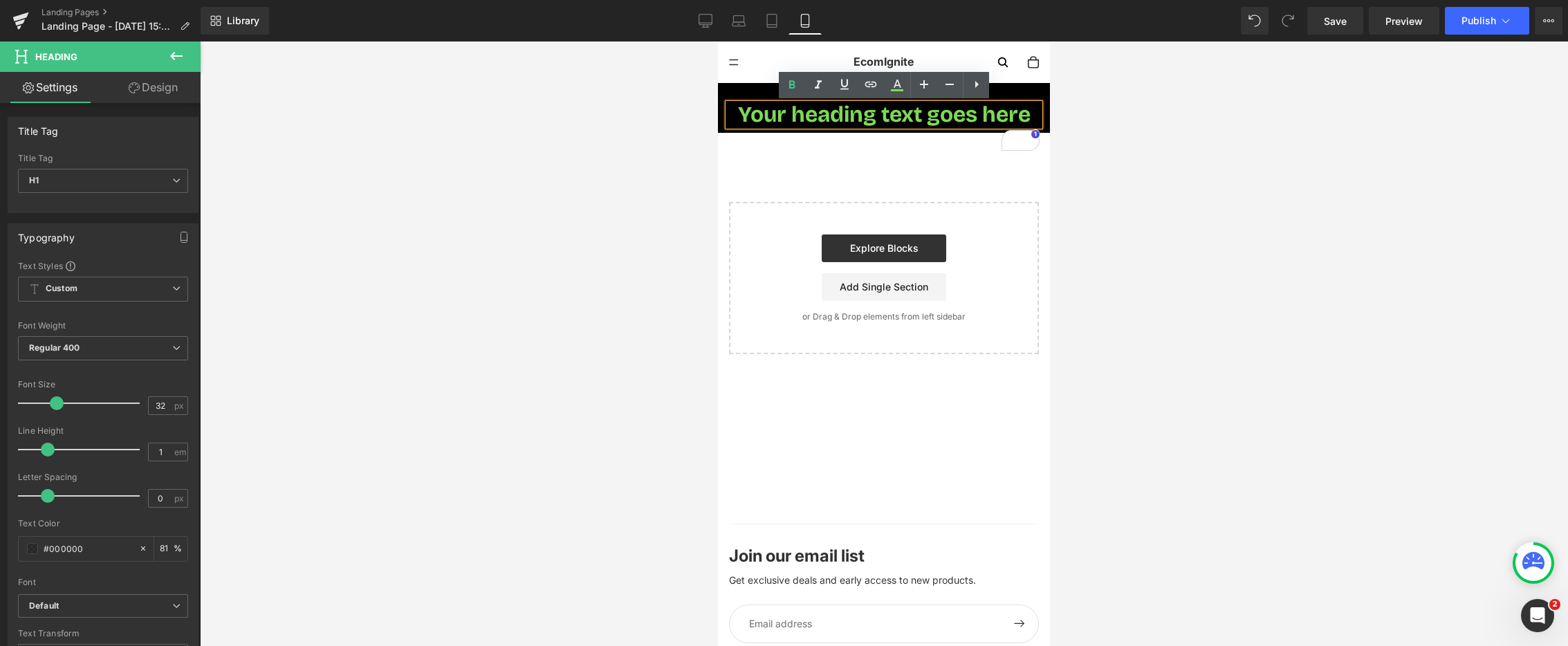
click at [1213, 183] on div at bounding box center [884, 343] width 1368 height 605
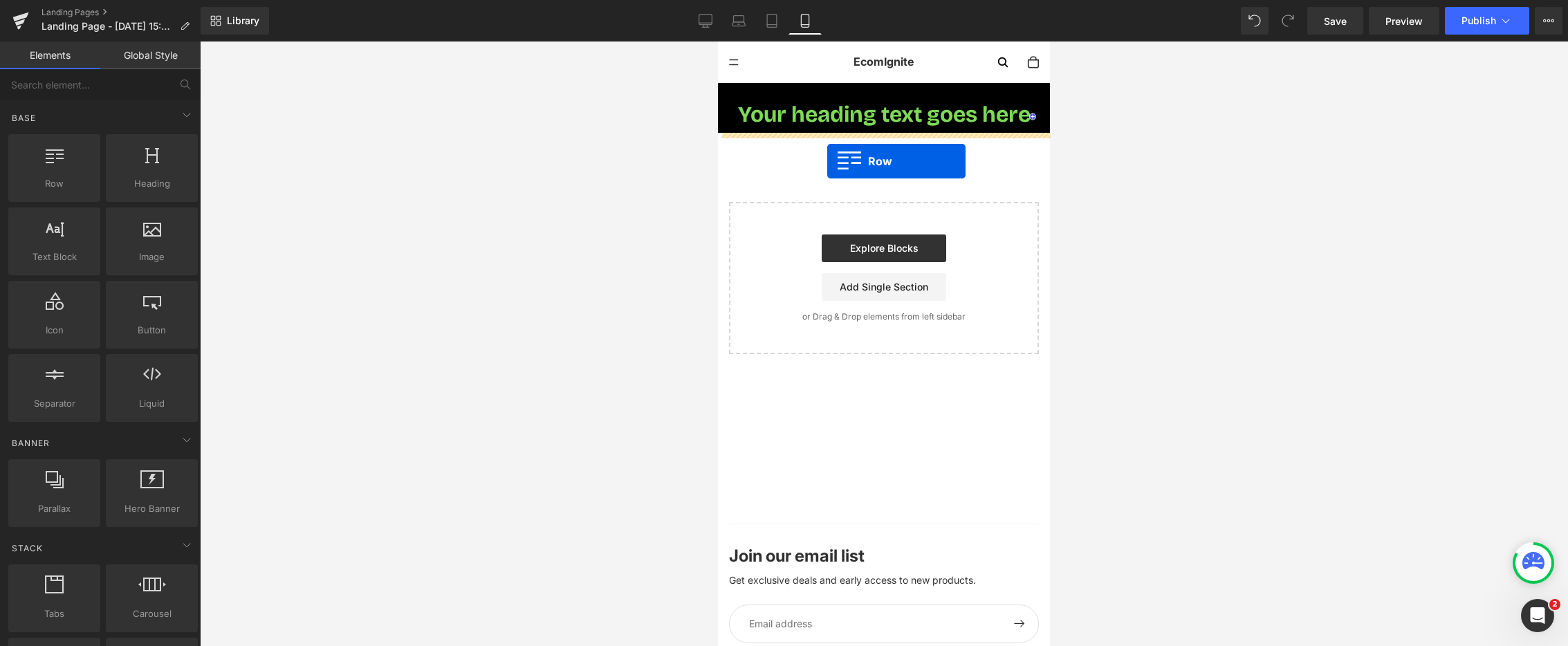
drag, startPoint x: 837, startPoint y: 218, endPoint x: 827, endPoint y: 162, distance: 56.9
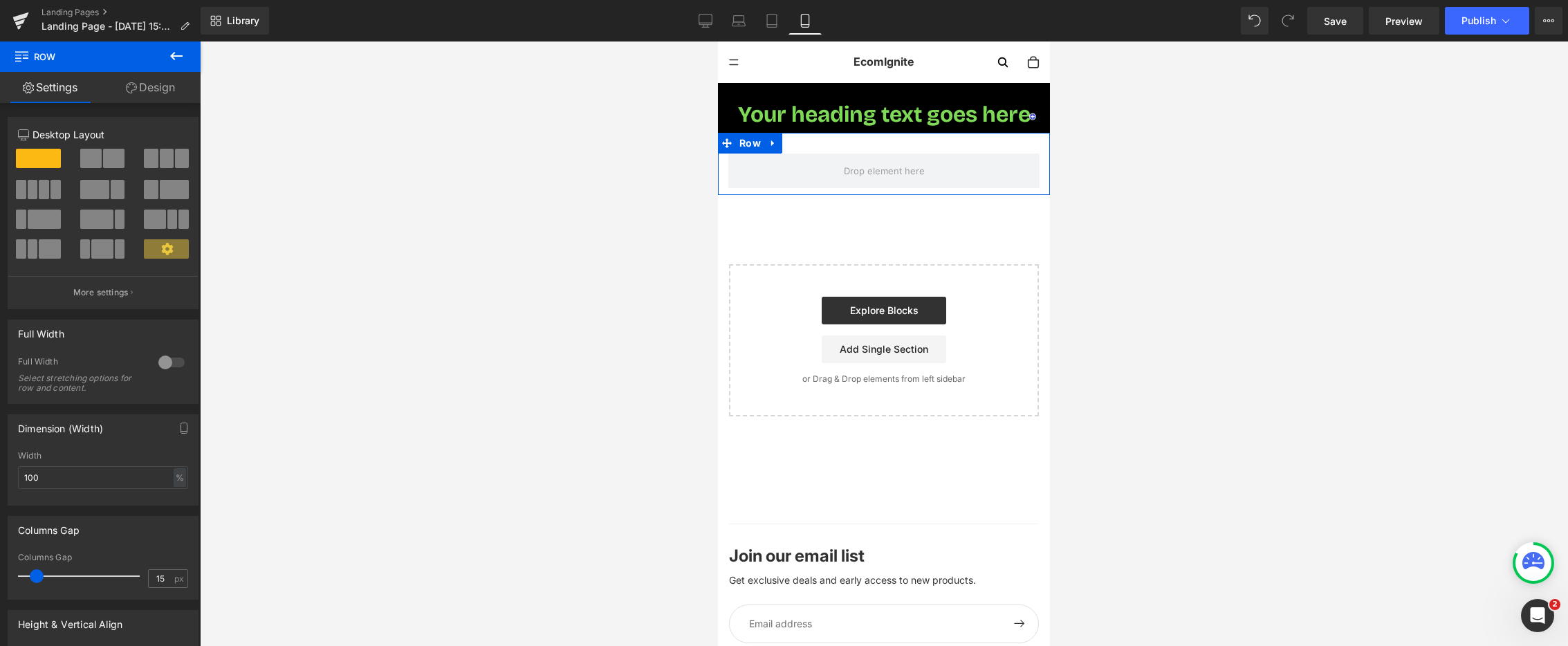
click at [769, 142] on icon at bounding box center [773, 143] width 10 height 11
click at [153, 82] on link "Design" at bounding box center [151, 88] width 101 height 31
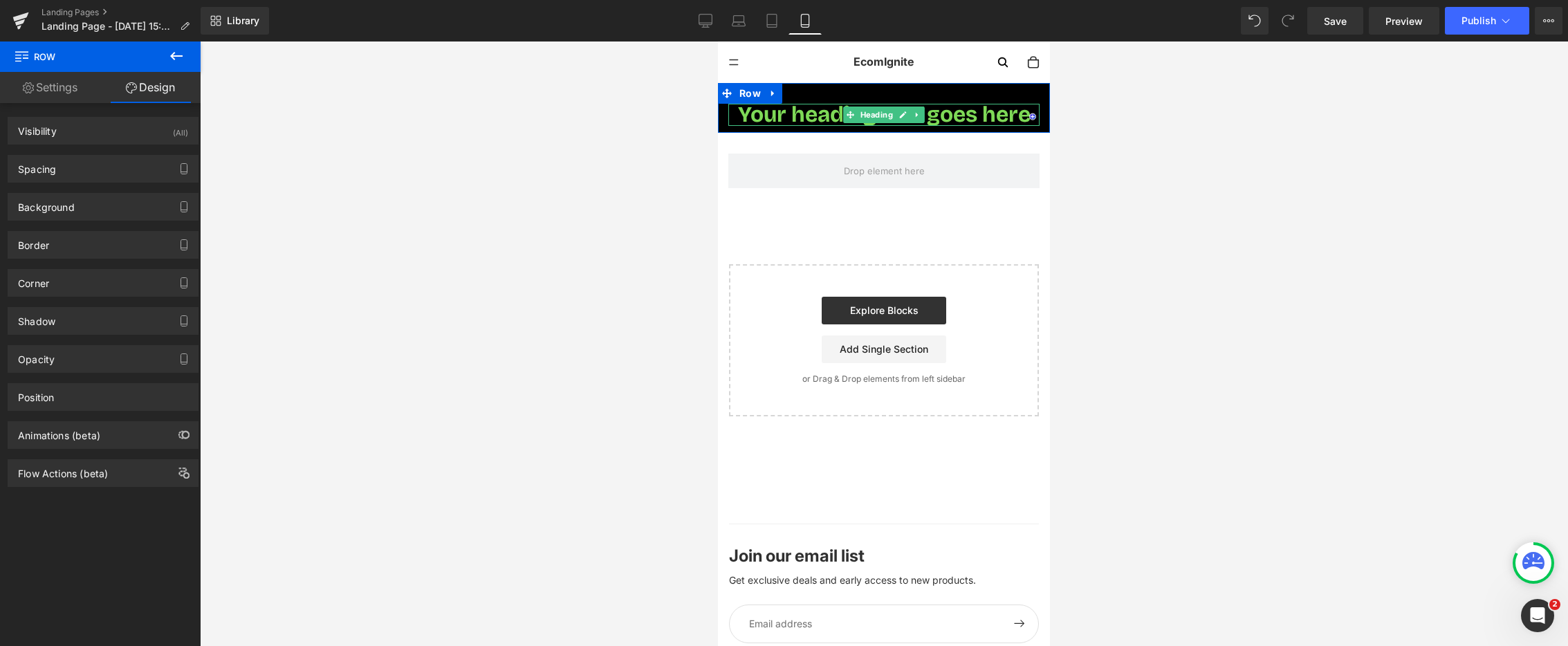
click at [813, 111] on span "Your heading text goes here" at bounding box center [885, 114] width 293 height 27
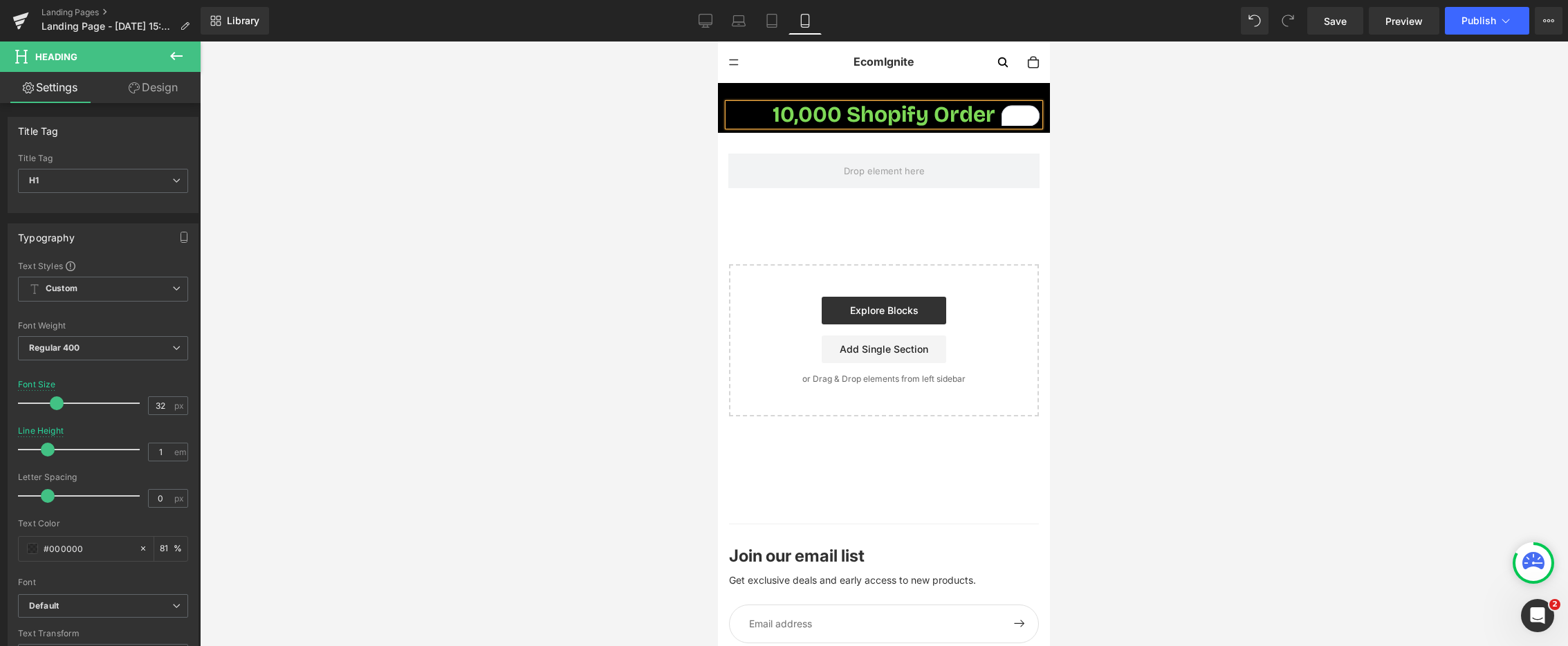
click at [990, 119] on span "10,000 Shopify Order" at bounding box center [884, 114] width 222 height 27
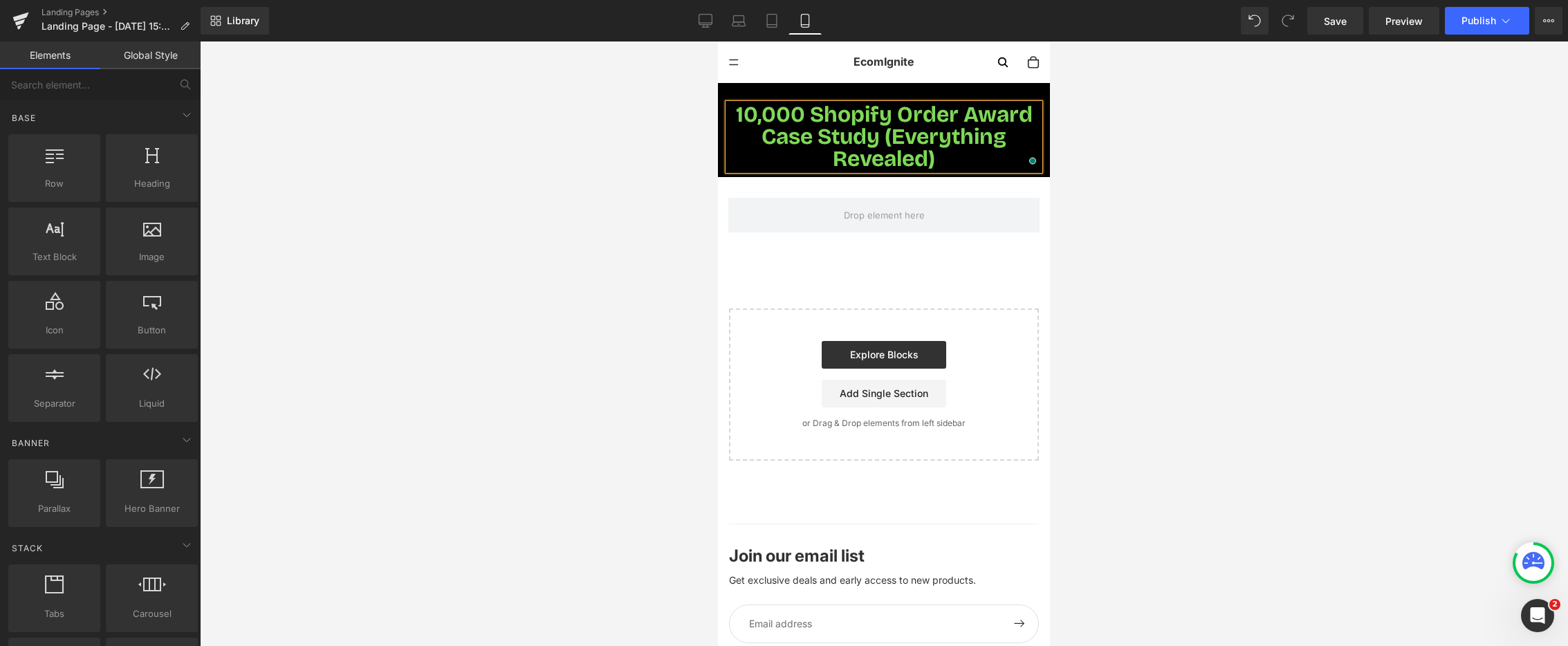
click at [1231, 143] on div at bounding box center [884, 343] width 1368 height 605
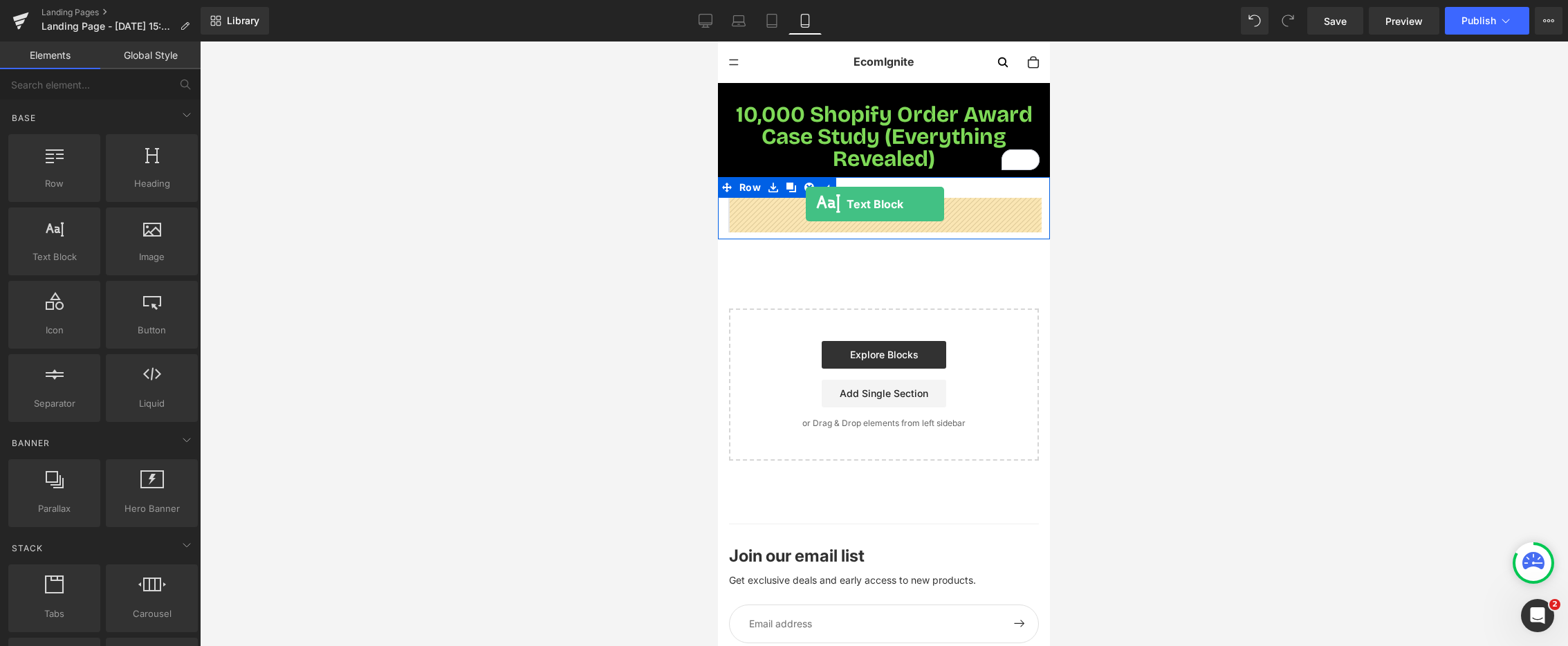
drag, startPoint x: 773, startPoint y: 305, endPoint x: 806, endPoint y: 204, distance: 106.3
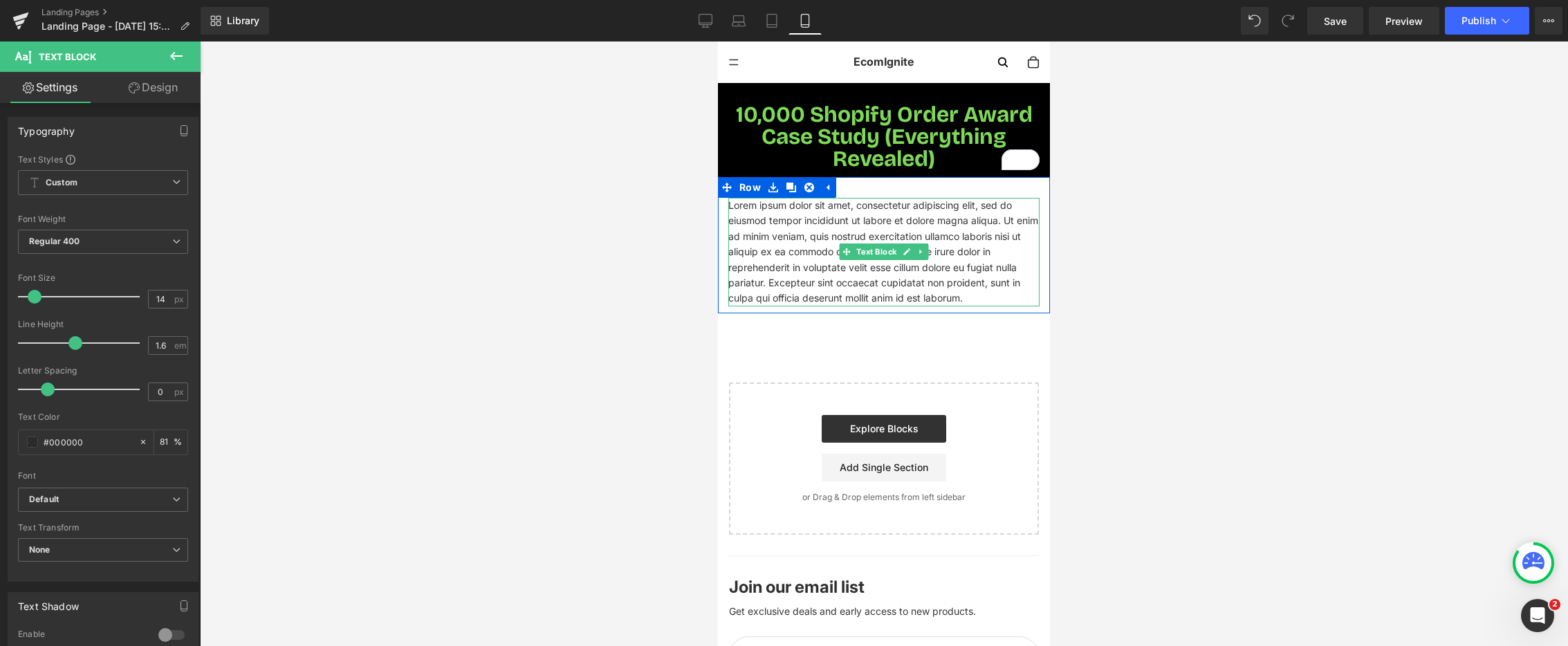
click at [834, 236] on p "Lorem ipsum dolor sit amet, consectetur adipiscing elit, sed do eiusmod tempor …" at bounding box center [885, 252] width 312 height 109
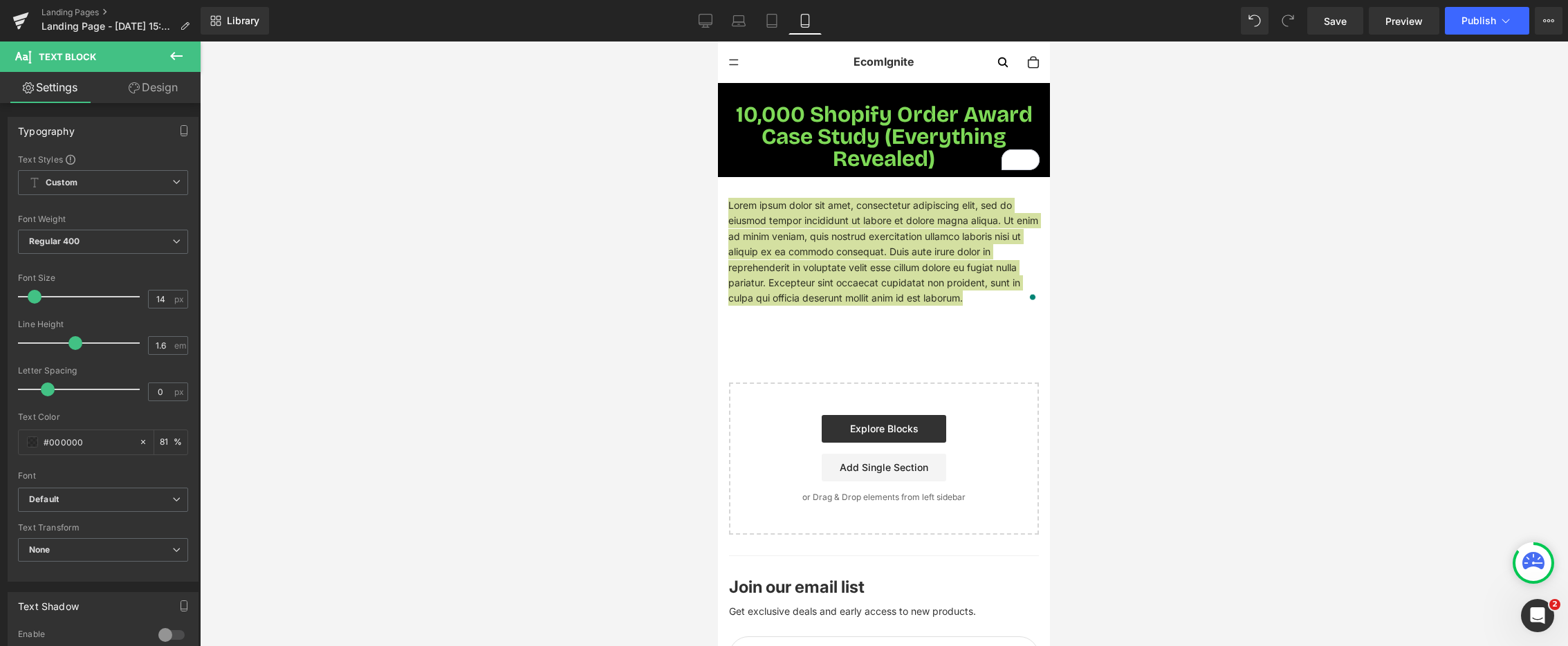
click at [183, 85] on link "Design" at bounding box center [153, 88] width 101 height 31
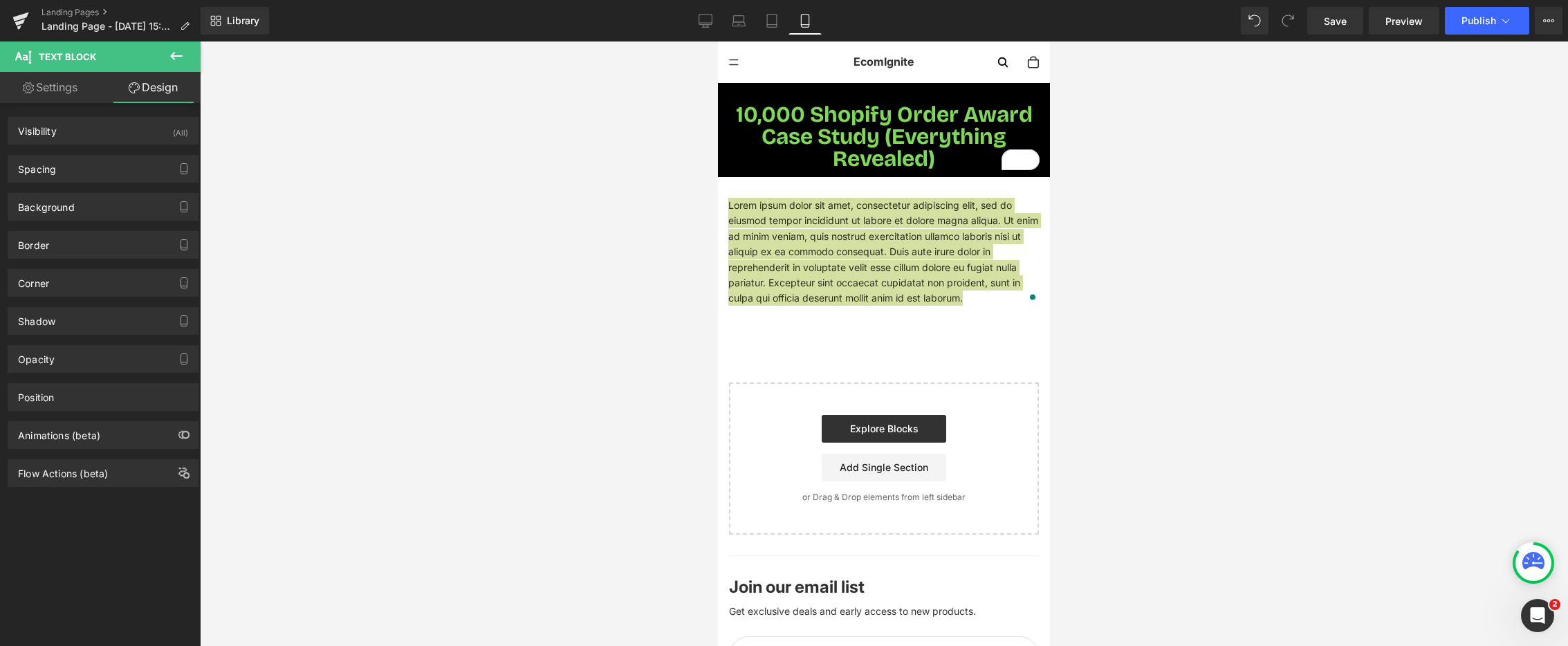
type input "transparent"
type input "0"
click at [89, 199] on div "Background" at bounding box center [103, 207] width 190 height 26
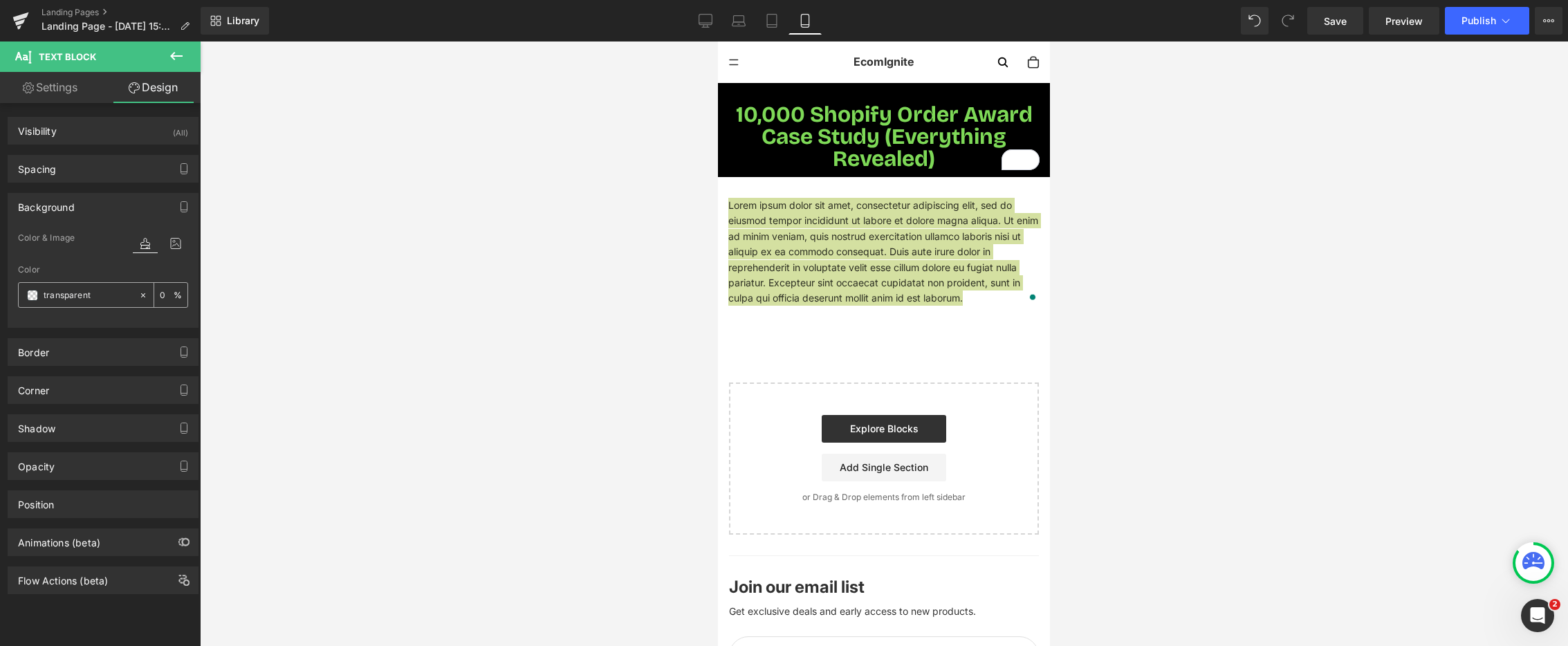
click at [32, 296] on span at bounding box center [32, 295] width 11 height 11
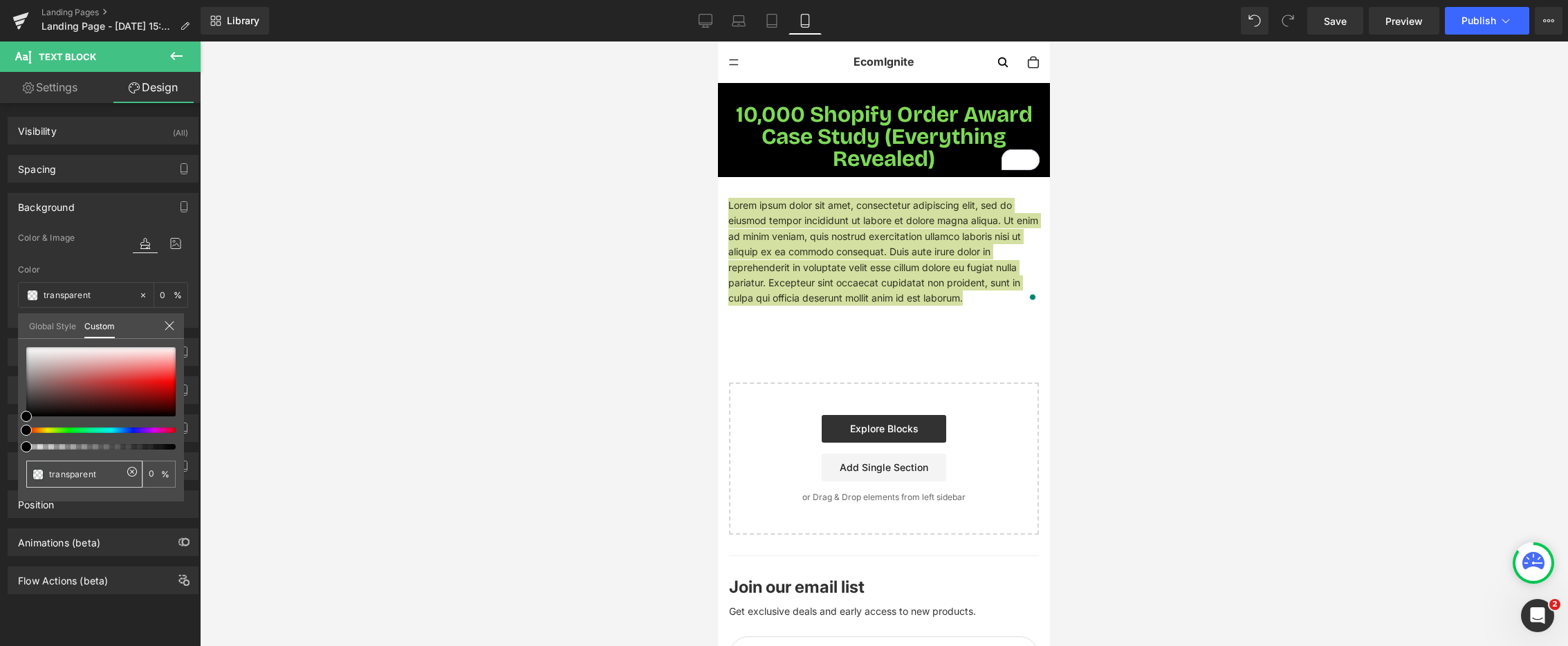
click at [88, 475] on input "transparent" at bounding box center [86, 474] width 73 height 15
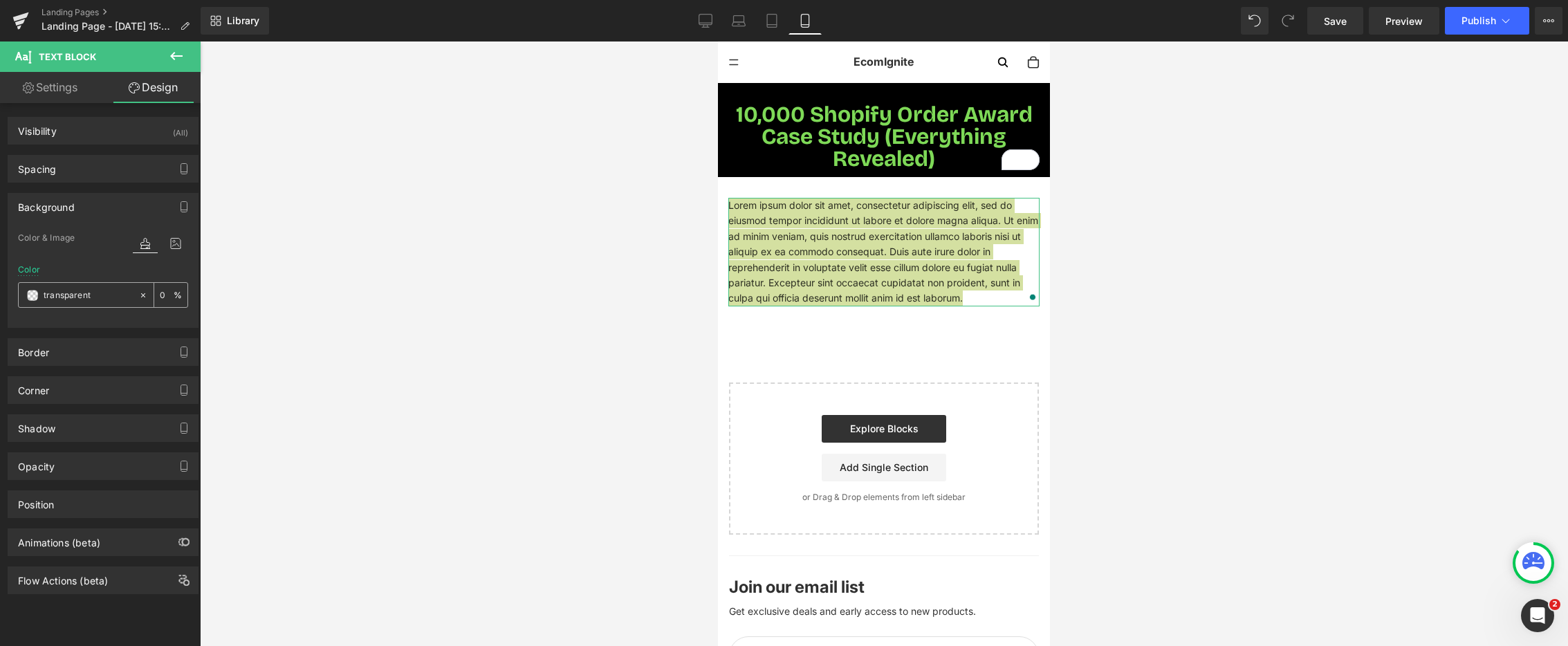
paste input "#7ED957"
type input "#7ED957"
type input "100"
type input "#7ed957"
click at [403, 273] on div at bounding box center [884, 343] width 1368 height 605
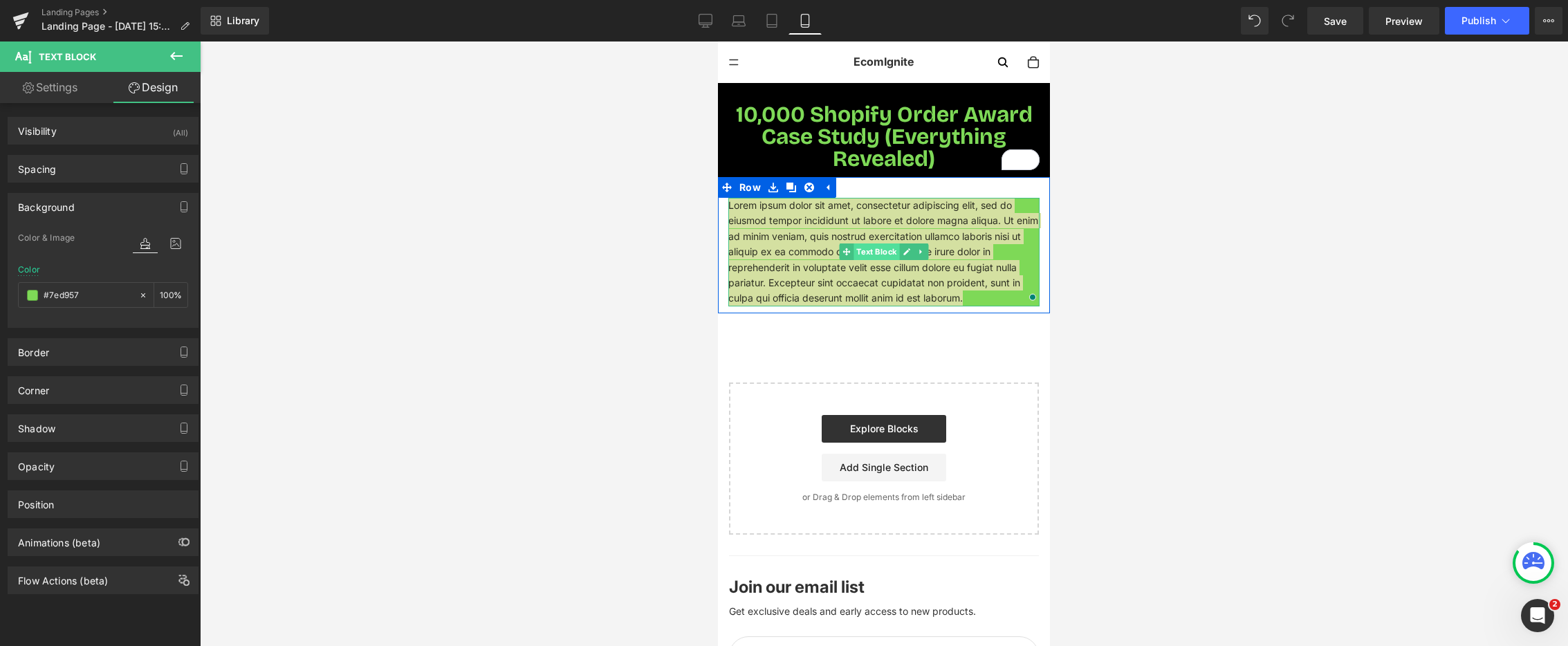
click at [897, 250] on span "Text Block" at bounding box center [877, 252] width 45 height 16
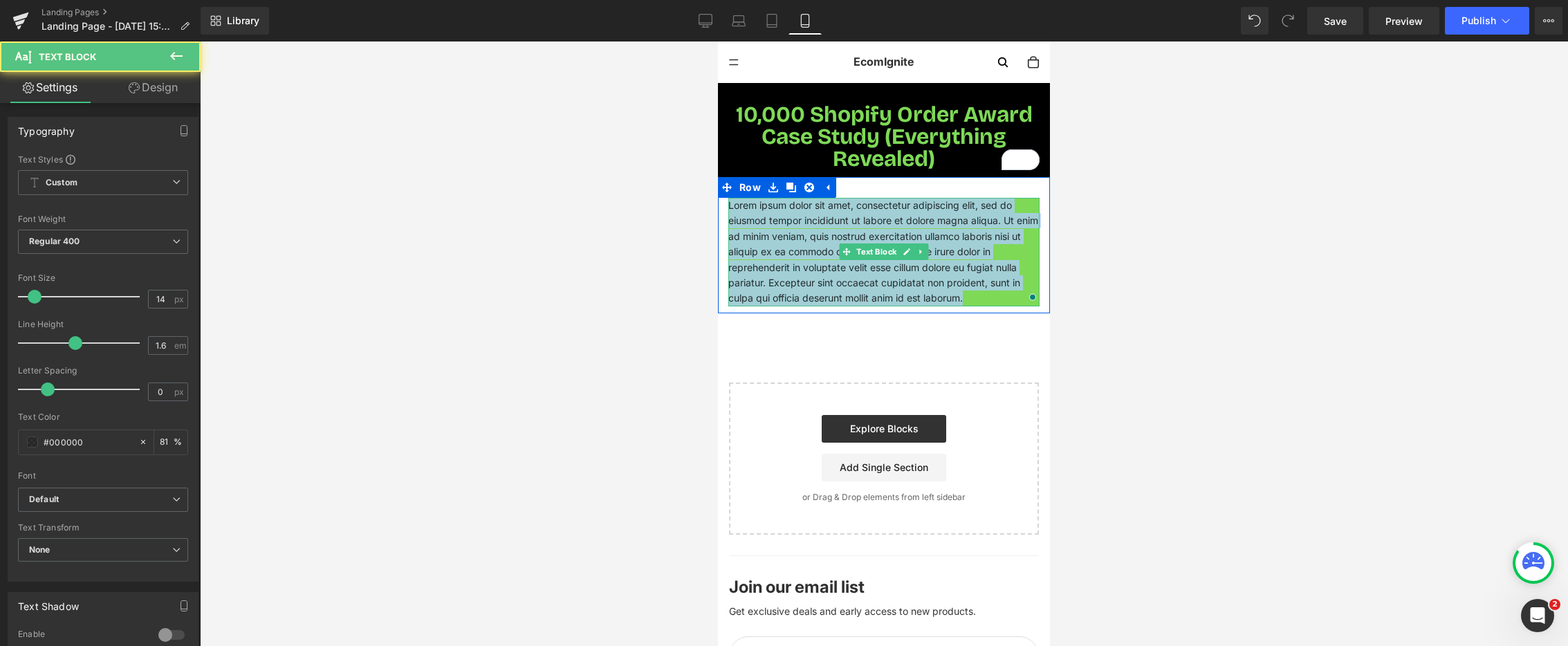
click at [977, 251] on p "Lorem ipsum dolor sit amet, consectetur adipiscing elit, sed do eiusmod tempor …" at bounding box center [885, 252] width 312 height 109
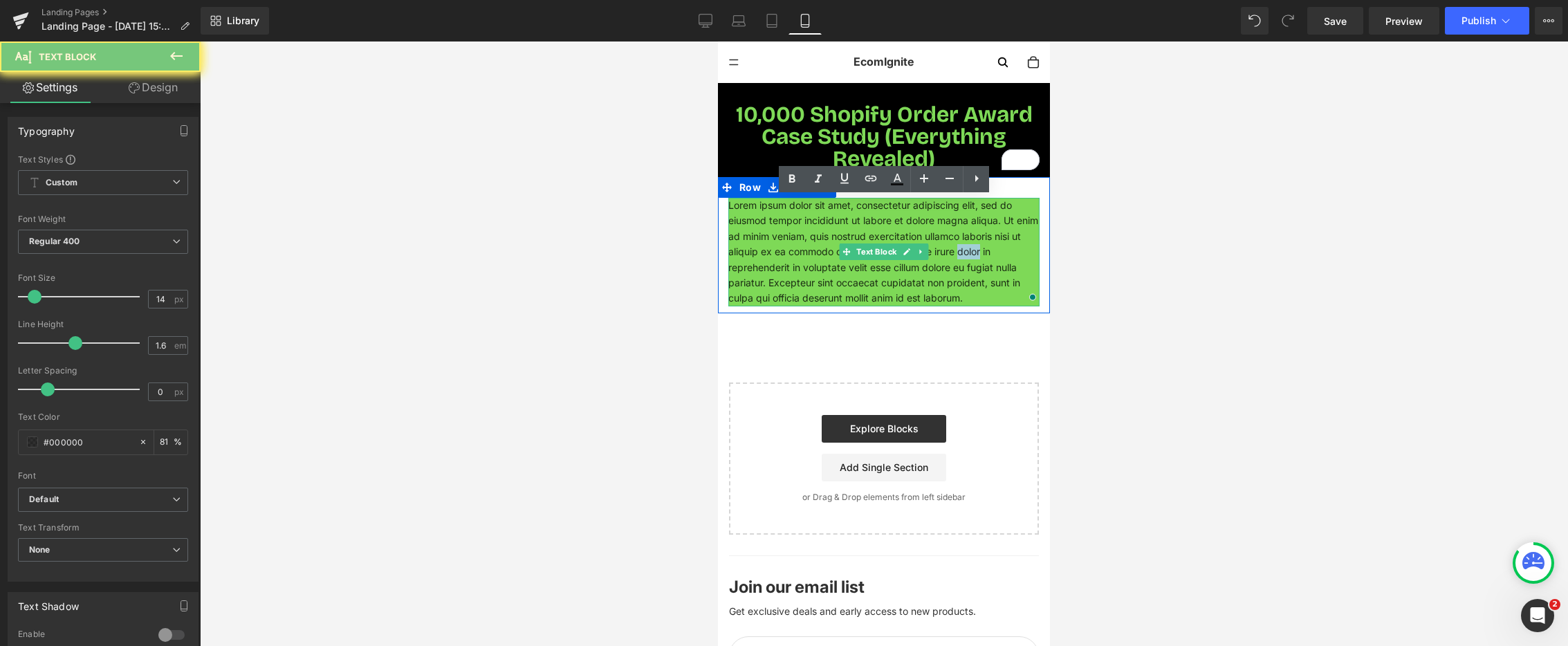
click at [977, 251] on p "Lorem ipsum dolor sit amet, consectetur adipiscing elit, sed do eiusmod tempor …" at bounding box center [885, 252] width 312 height 109
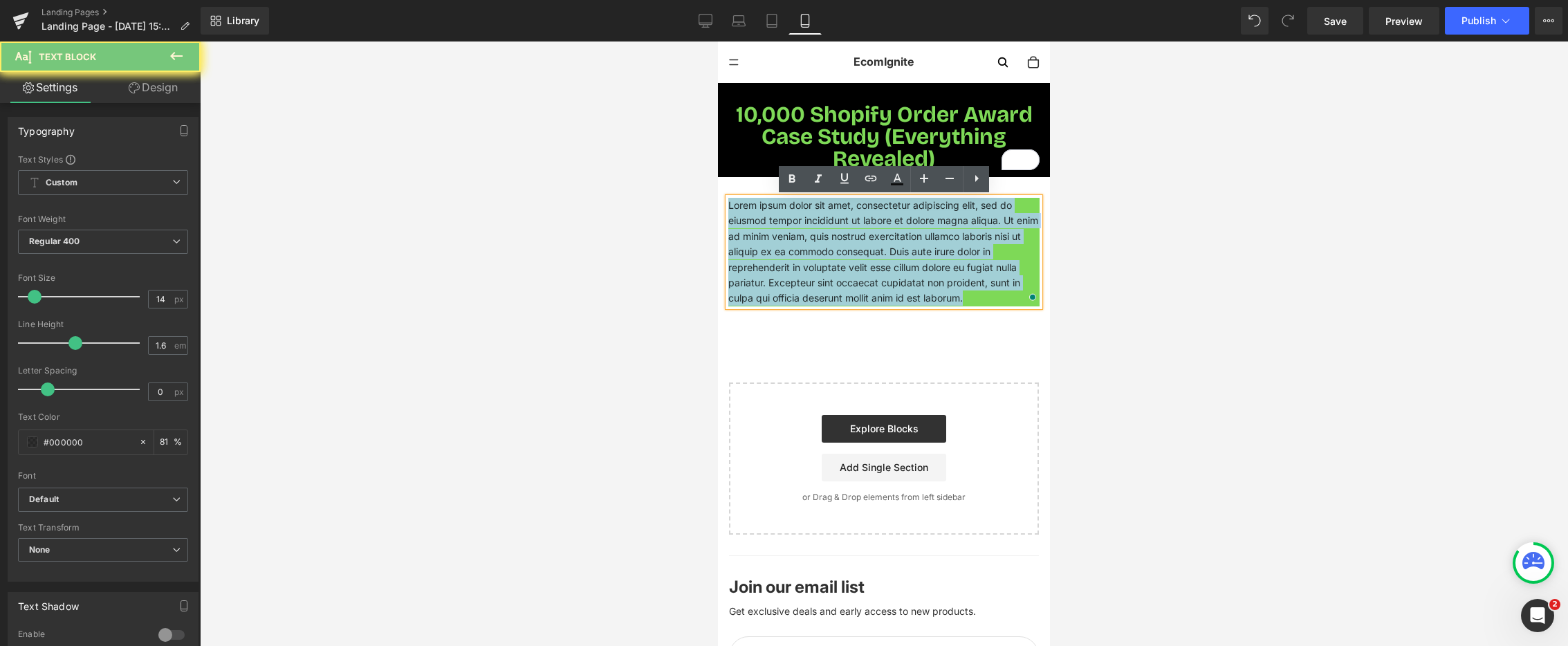
click at [977, 251] on p "Lorem ipsum dolor sit amet, consectetur adipiscing elit, sed do eiusmod tempor …" at bounding box center [885, 252] width 312 height 109
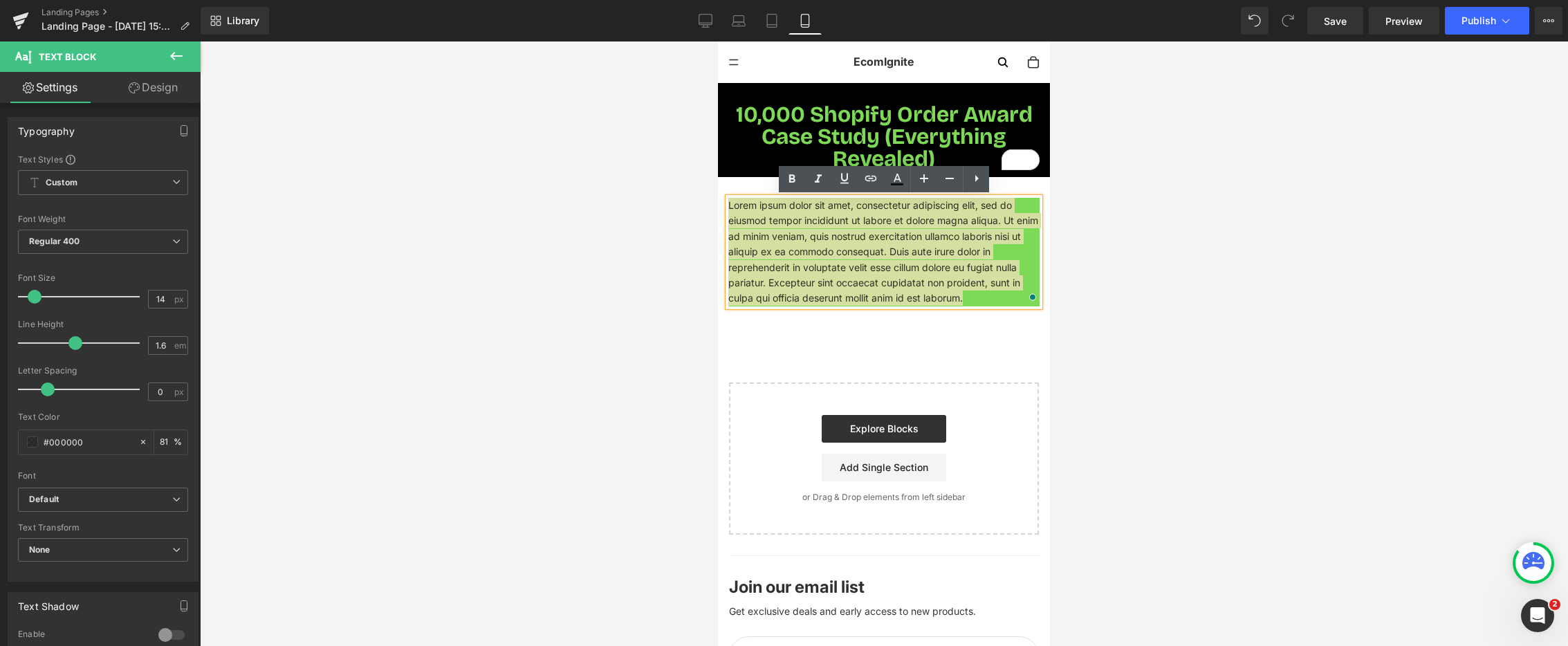
click at [1104, 213] on div at bounding box center [884, 343] width 1368 height 605
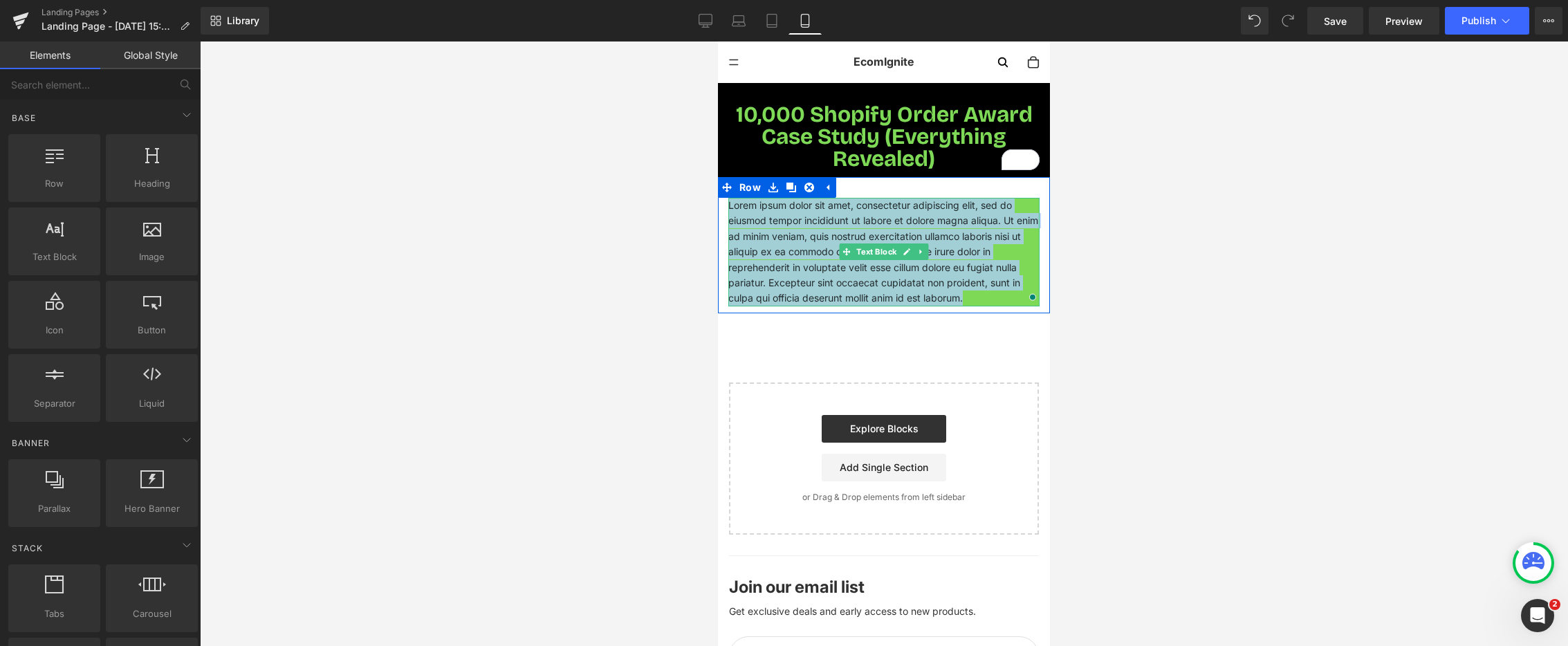
click at [971, 241] on p "Lorem ipsum dolor sit amet, consectetur adipiscing elit, sed do eiusmod tempor …" at bounding box center [885, 252] width 312 height 109
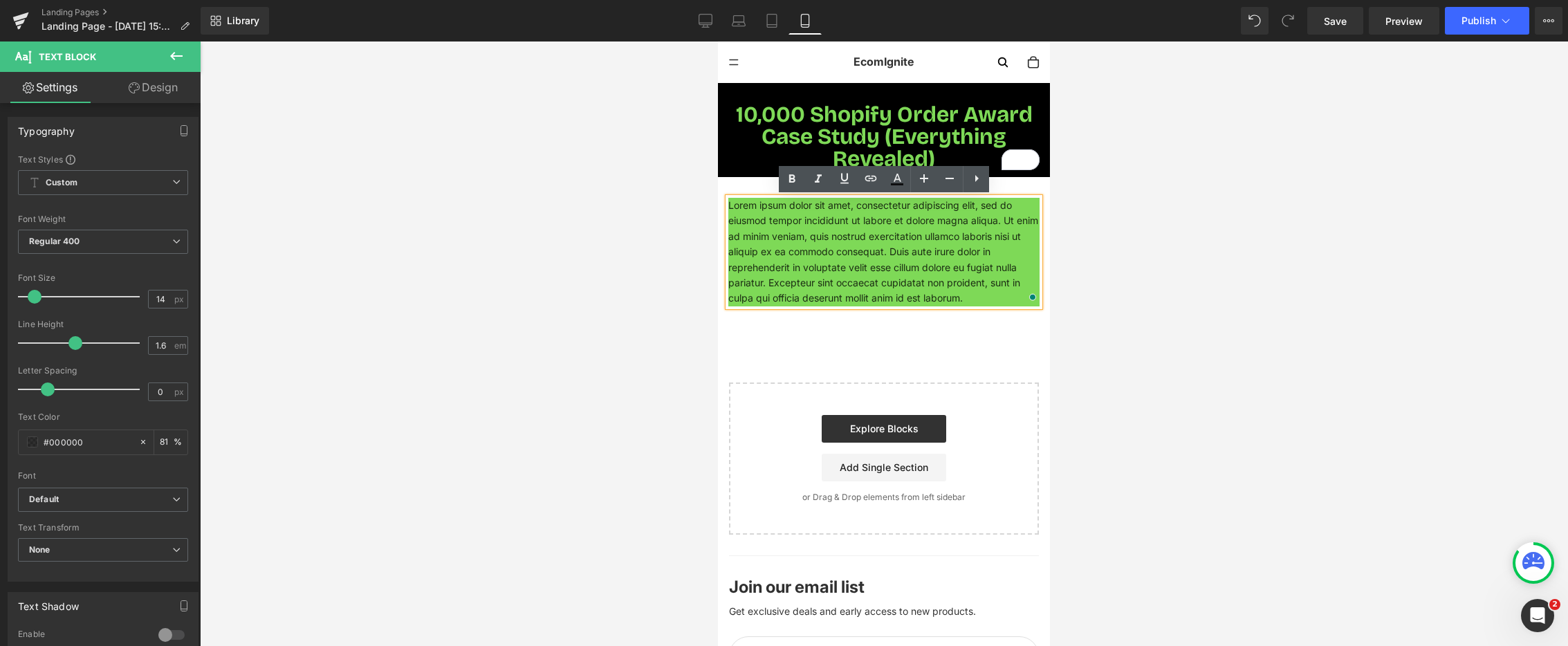
click at [743, 185] on div "Lorem ipsum dolor sit amet, consectetur adipiscing elit, sed do eiusmod tempor …" at bounding box center [884, 245] width 332 height 136
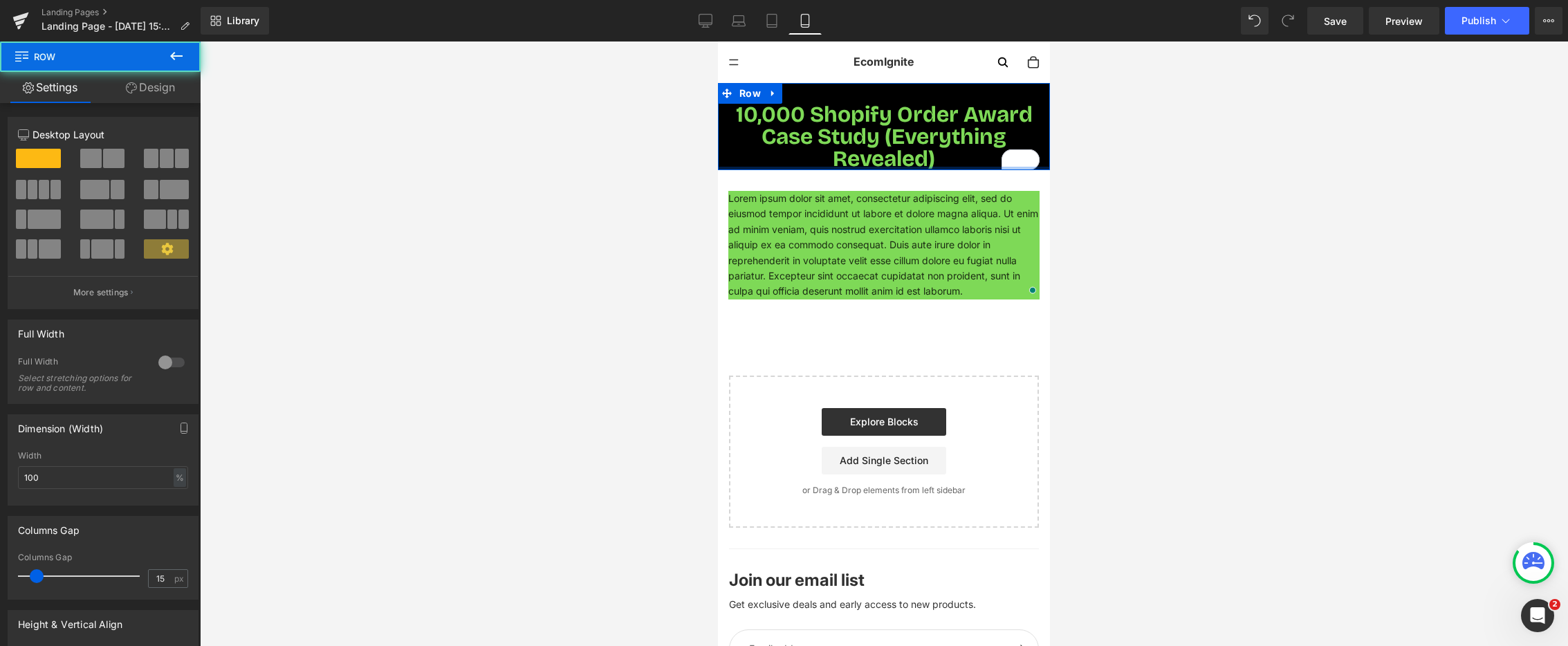
drag, startPoint x: 813, startPoint y: 172, endPoint x: 810, endPoint y: 165, distance: 7.6
click at [810, 153] on div "10,000 Shopify Order Award Case Study (Everything Revealed) Heading Row" at bounding box center [884, 126] width 332 height 87
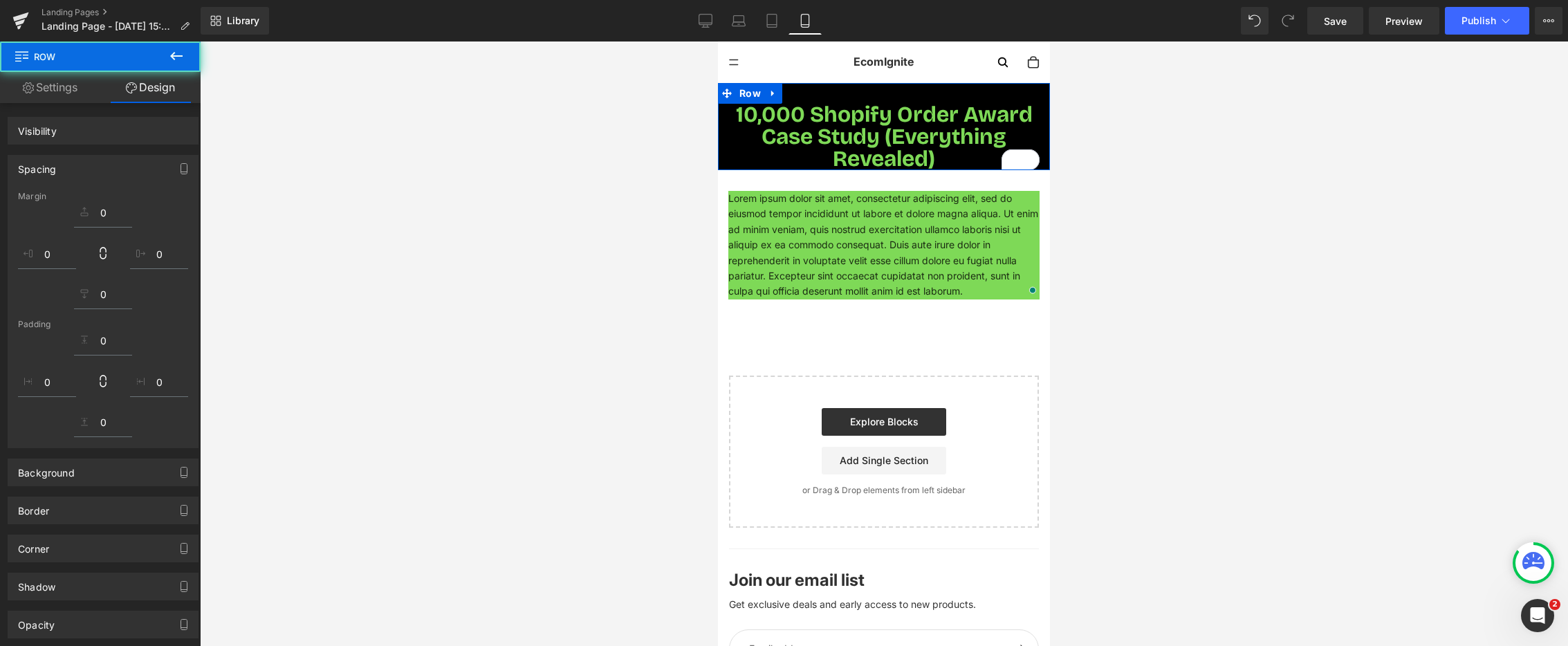
click at [811, 166] on div "10,000 Shopify Order Award Case Study (Everything Revealed) Heading Row" at bounding box center [884, 126] width 332 height 87
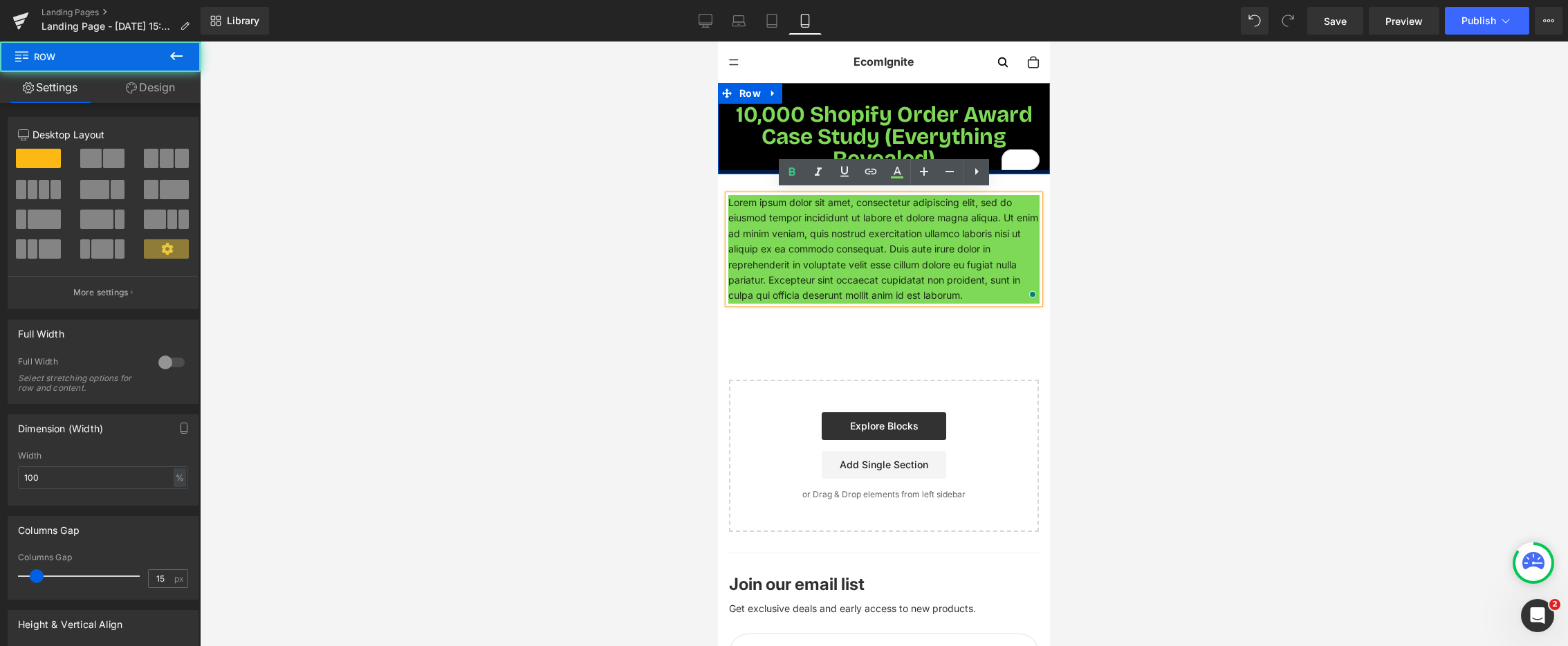
drag, startPoint x: 765, startPoint y: 171, endPoint x: 726, endPoint y: 196, distance: 46.3
click at [765, 174] on div at bounding box center [884, 172] width 332 height 4
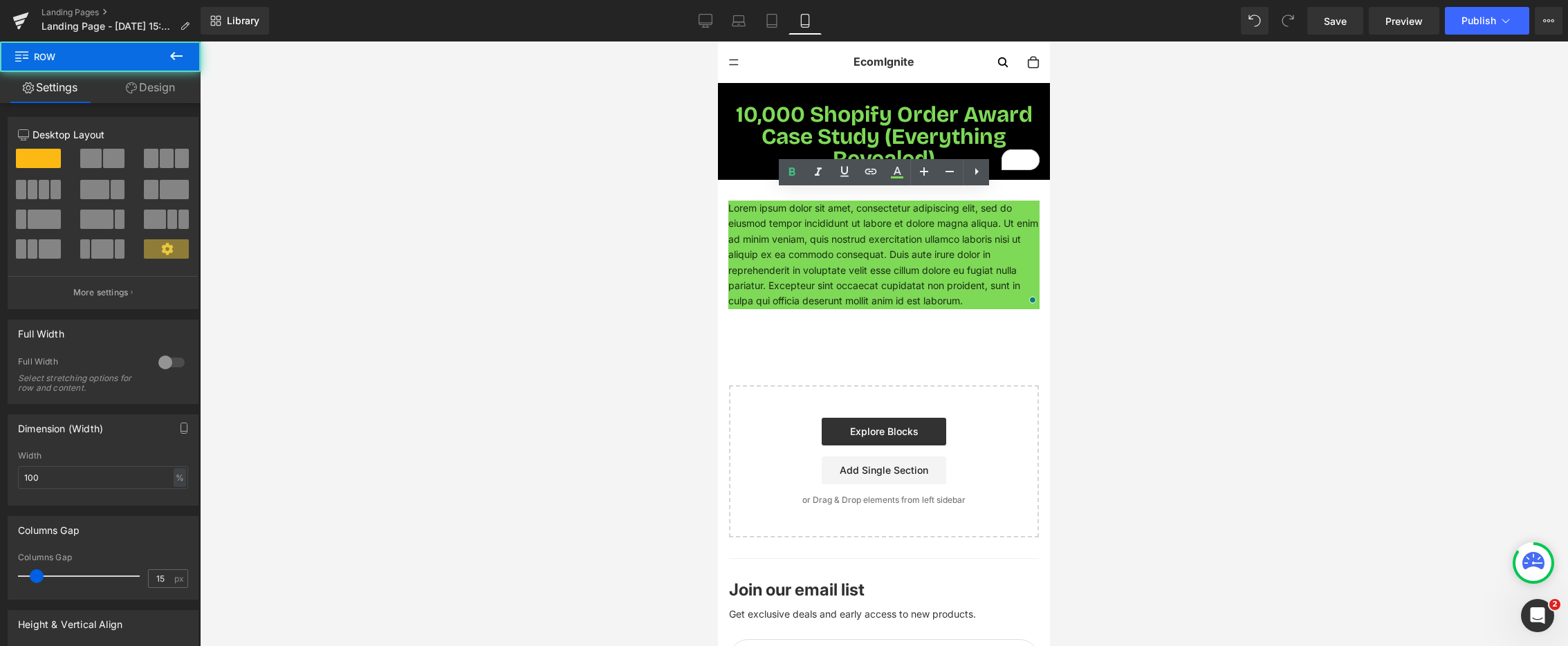
click at [702, 205] on div at bounding box center [884, 343] width 1368 height 605
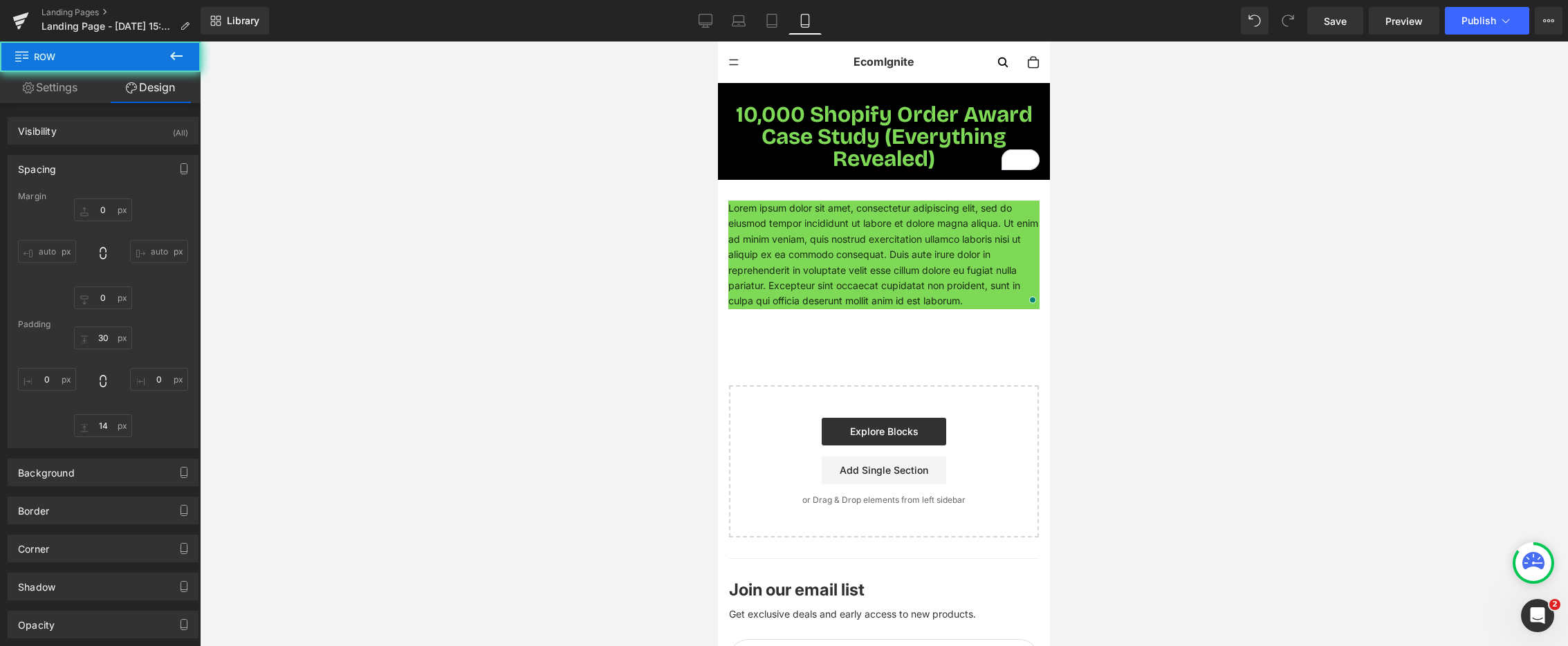
click at [789, 230] on p "Lorem ipsum dolor sit amet, consectetur adipiscing elit, sed do eiusmod tempor …" at bounding box center [885, 255] width 312 height 109
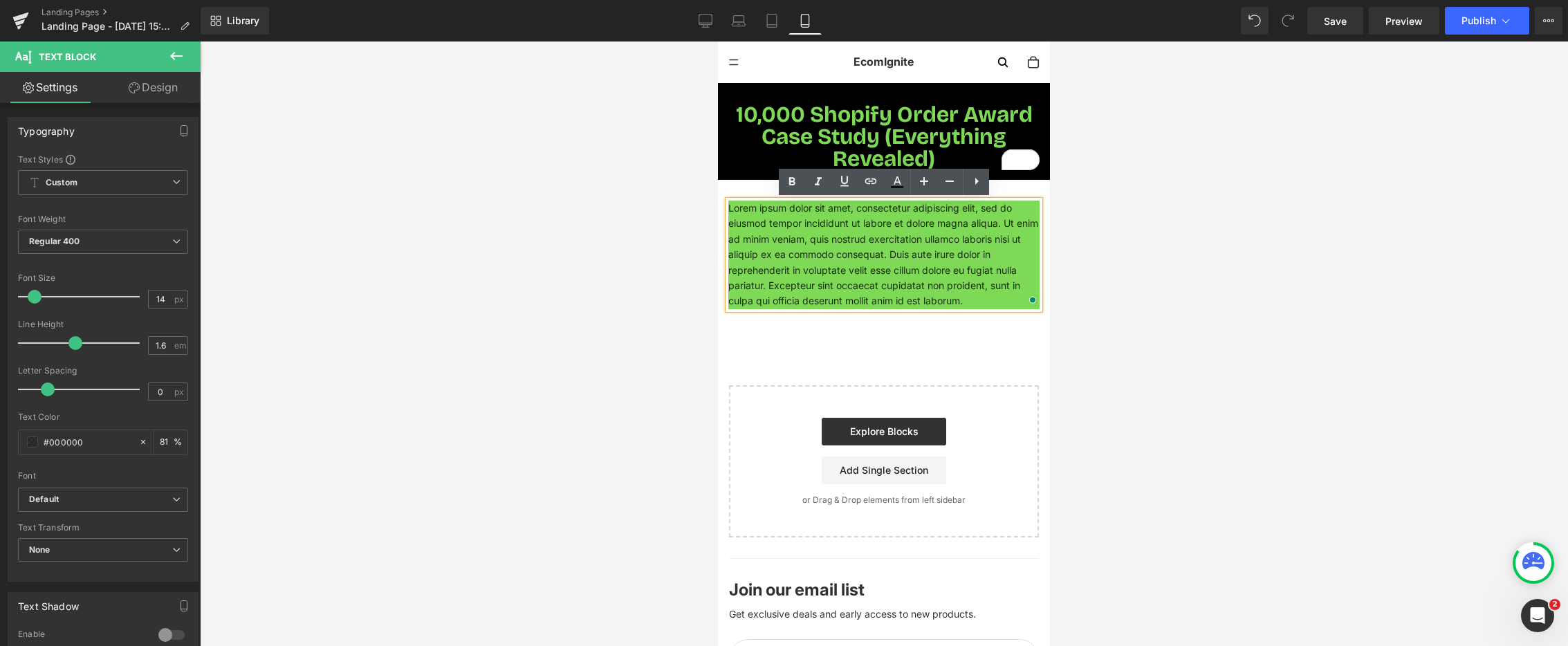
drag, startPoint x: 738, startPoint y: 227, endPoint x: 737, endPoint y: 217, distance: 10.0
click at [738, 227] on p "Lorem ipsum dolor sit amet, consectetur adipiscing elit, sed do eiusmod tempor …" at bounding box center [885, 255] width 312 height 109
click at [738, 187] on div "Lorem ipsum dolor sit amet, consectetur adipiscing elit, sed do eiusmod tempor …" at bounding box center [884, 248] width 332 height 136
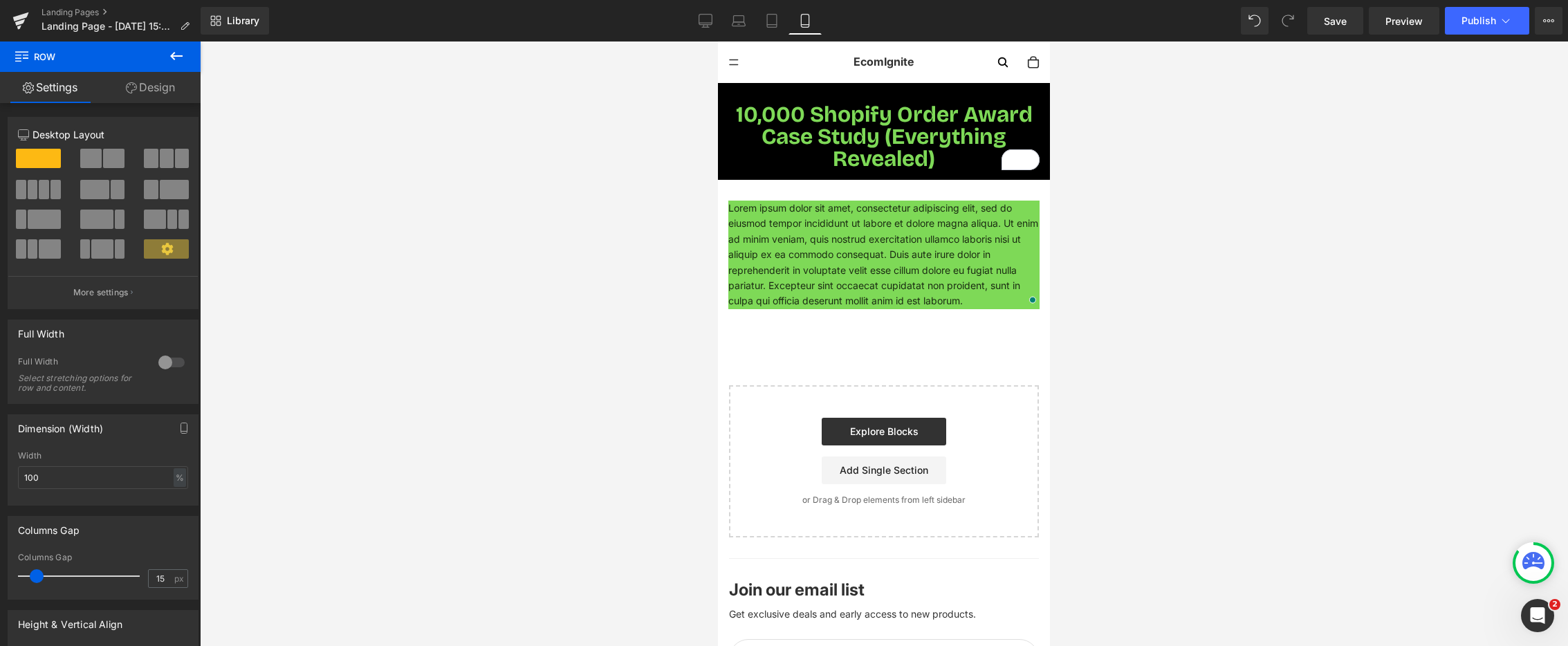
click at [649, 238] on div at bounding box center [884, 343] width 1368 height 605
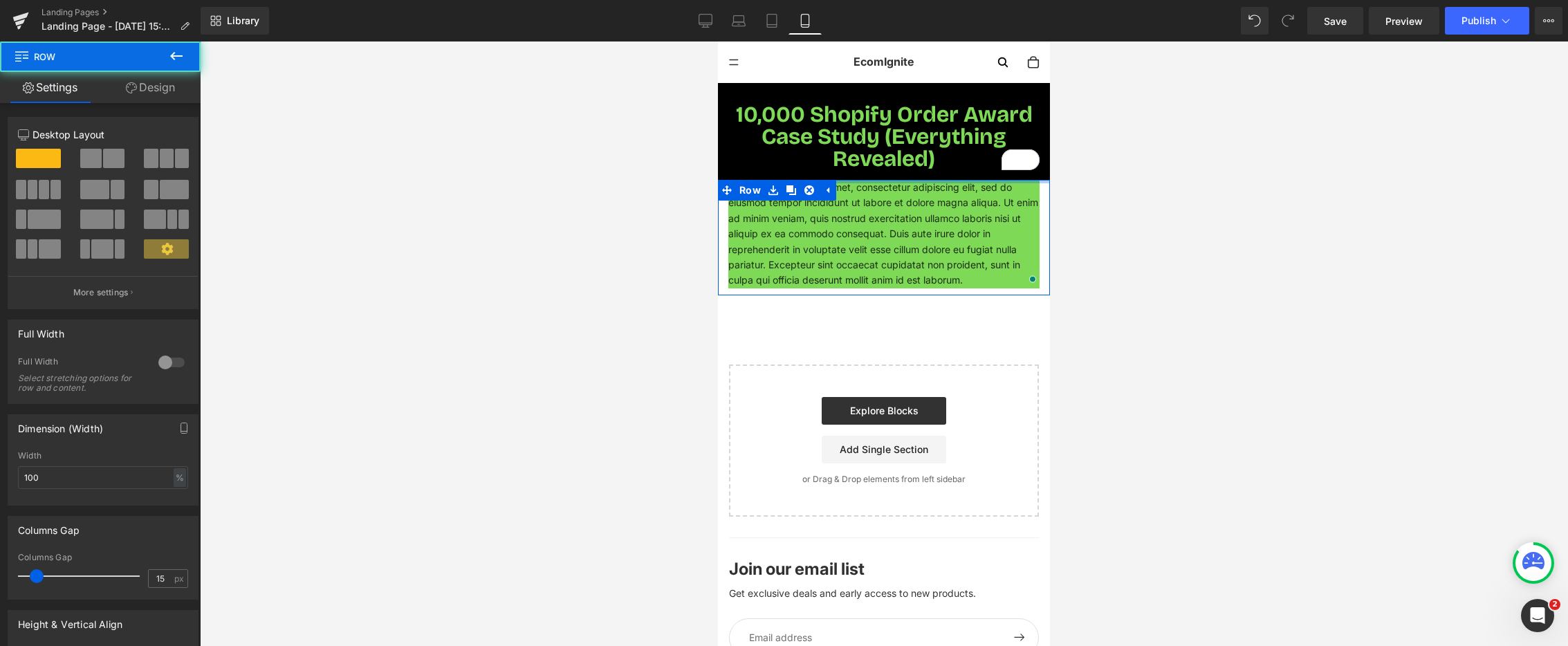
drag, startPoint x: 1036, startPoint y: 170, endPoint x: 1035, endPoint y: 158, distance: 12.0
click at [1035, 158] on div "10,000 Shopify Order Award Case Study (Everything Revealed) Heading Row Lorem i…" at bounding box center [884, 299] width 332 height 433
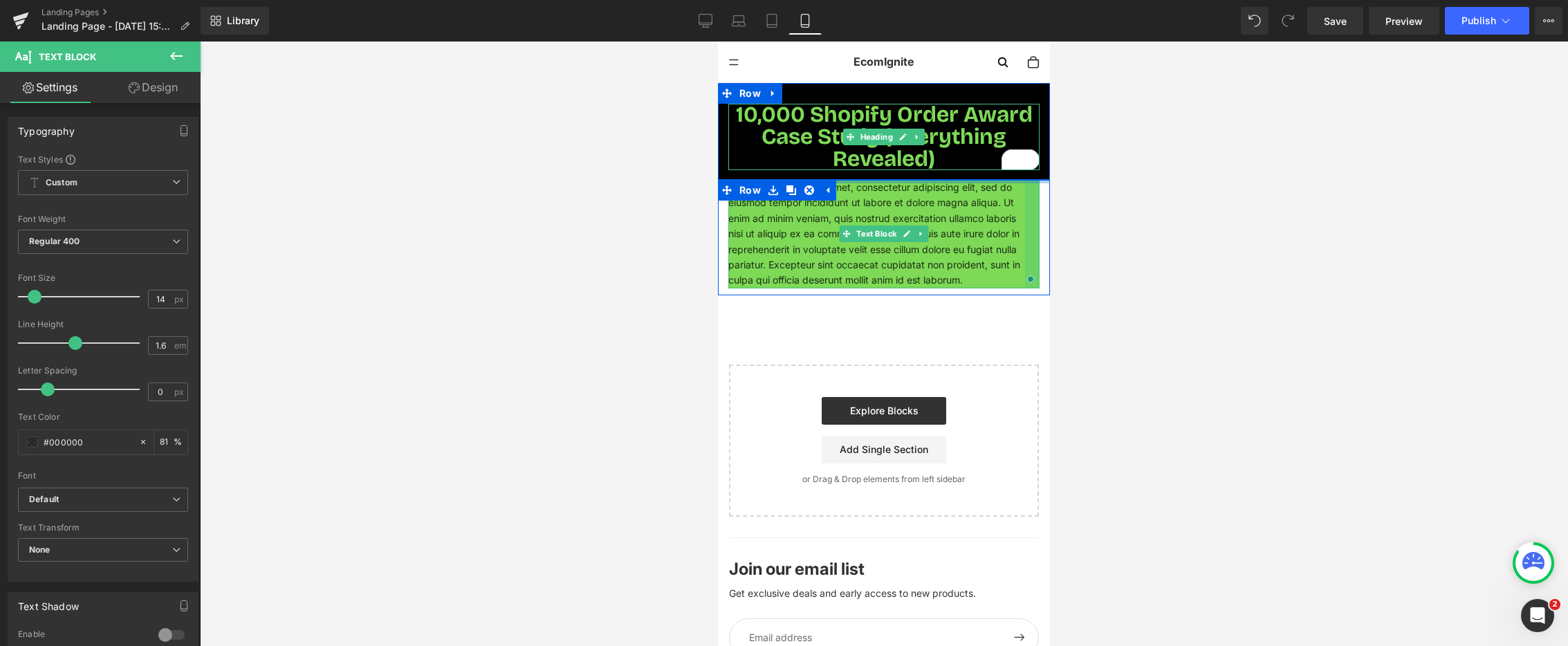
drag, startPoint x: 1038, startPoint y: 222, endPoint x: 1021, endPoint y: 156, distance: 68.2
click at [1021, 156] on div "10,000 Shopify Order Award Case Study (Everything Revealed) Heading Row Lorem i…" at bounding box center [884, 299] width 332 height 433
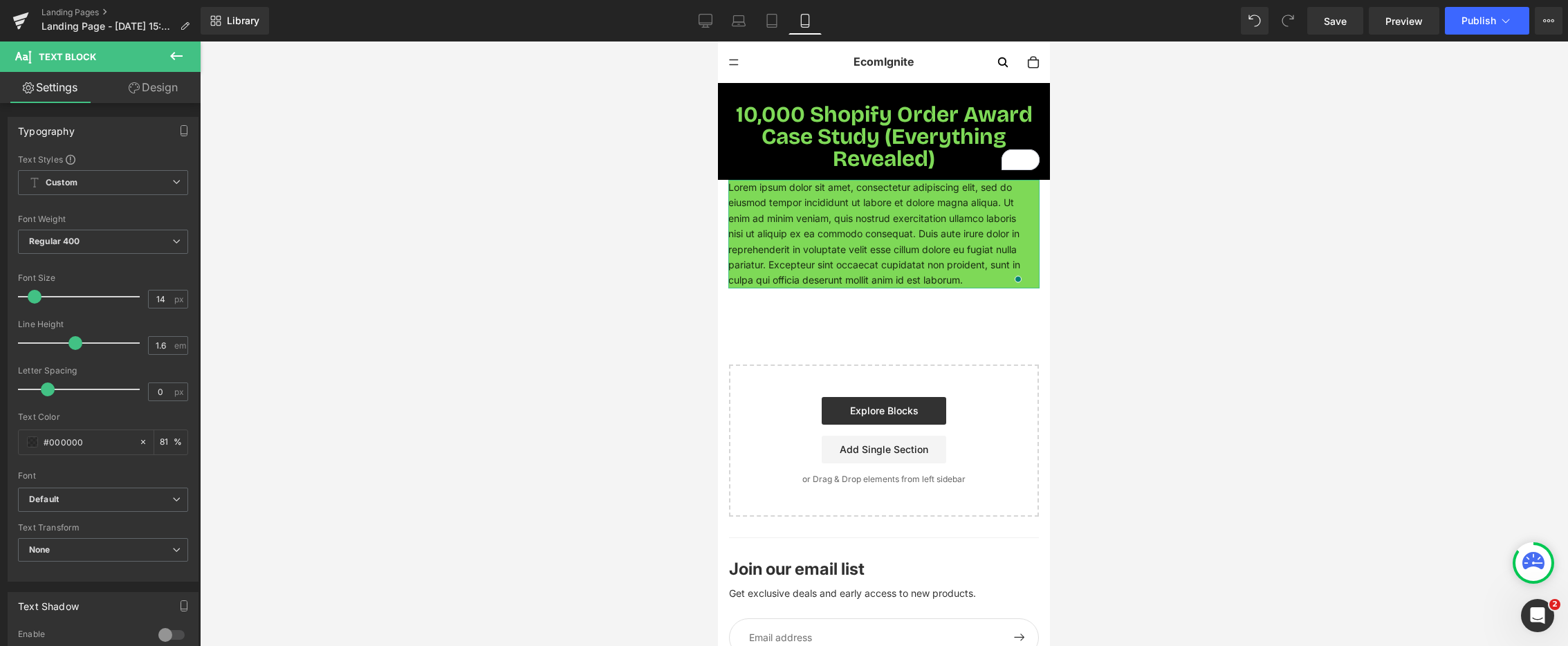
drag, startPoint x: 163, startPoint y: 84, endPoint x: 108, endPoint y: 220, distance: 146.7
click at [163, 84] on link "Design" at bounding box center [153, 88] width 101 height 31
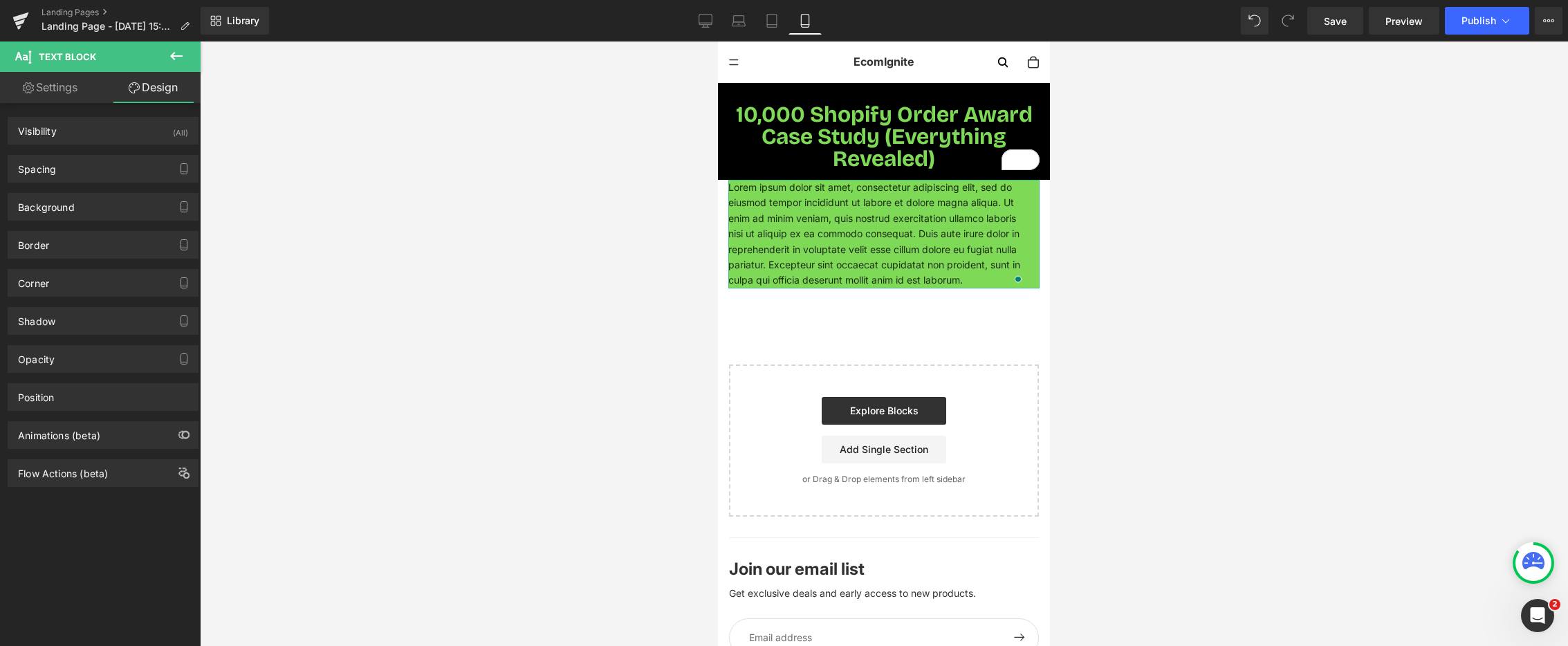
type input "#7ed957"
type input "100"
type input "#000000"
type input "81"
type input "0"
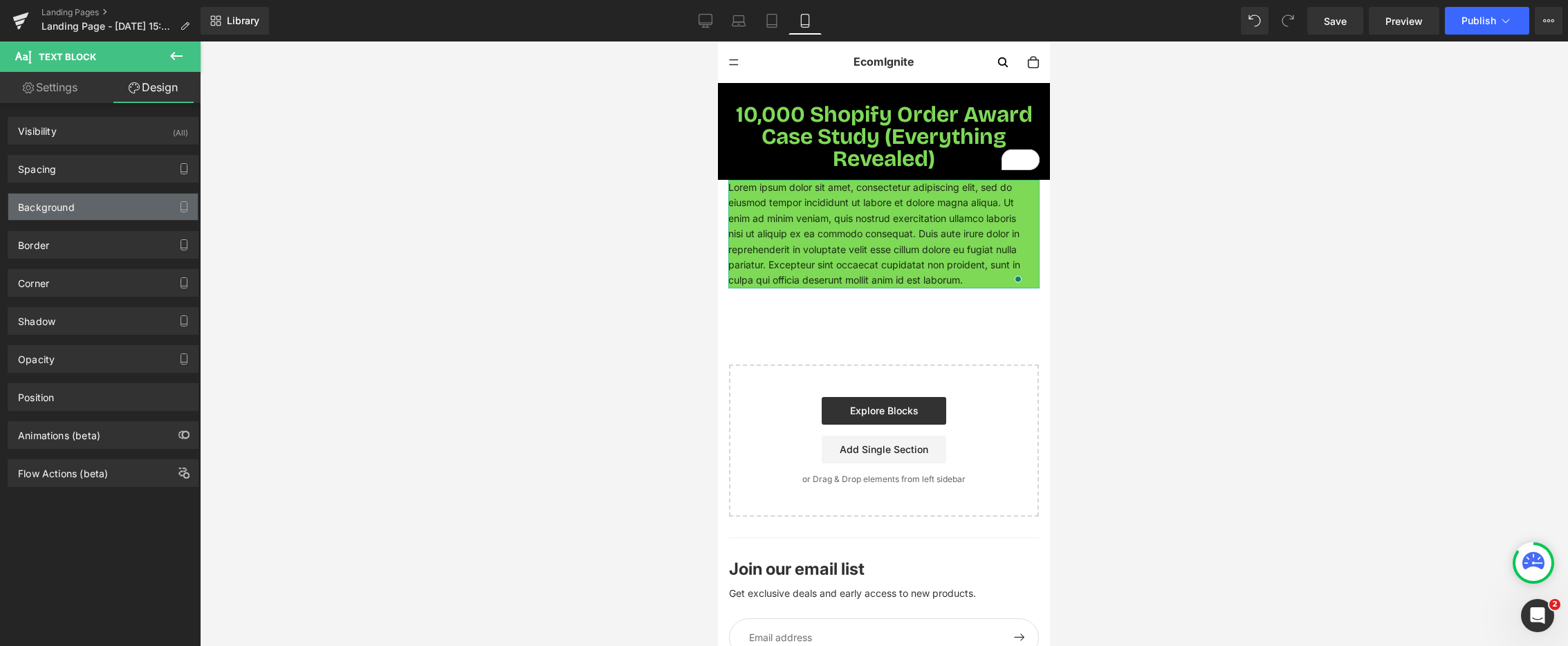
click at [76, 207] on div "Background" at bounding box center [103, 207] width 190 height 26
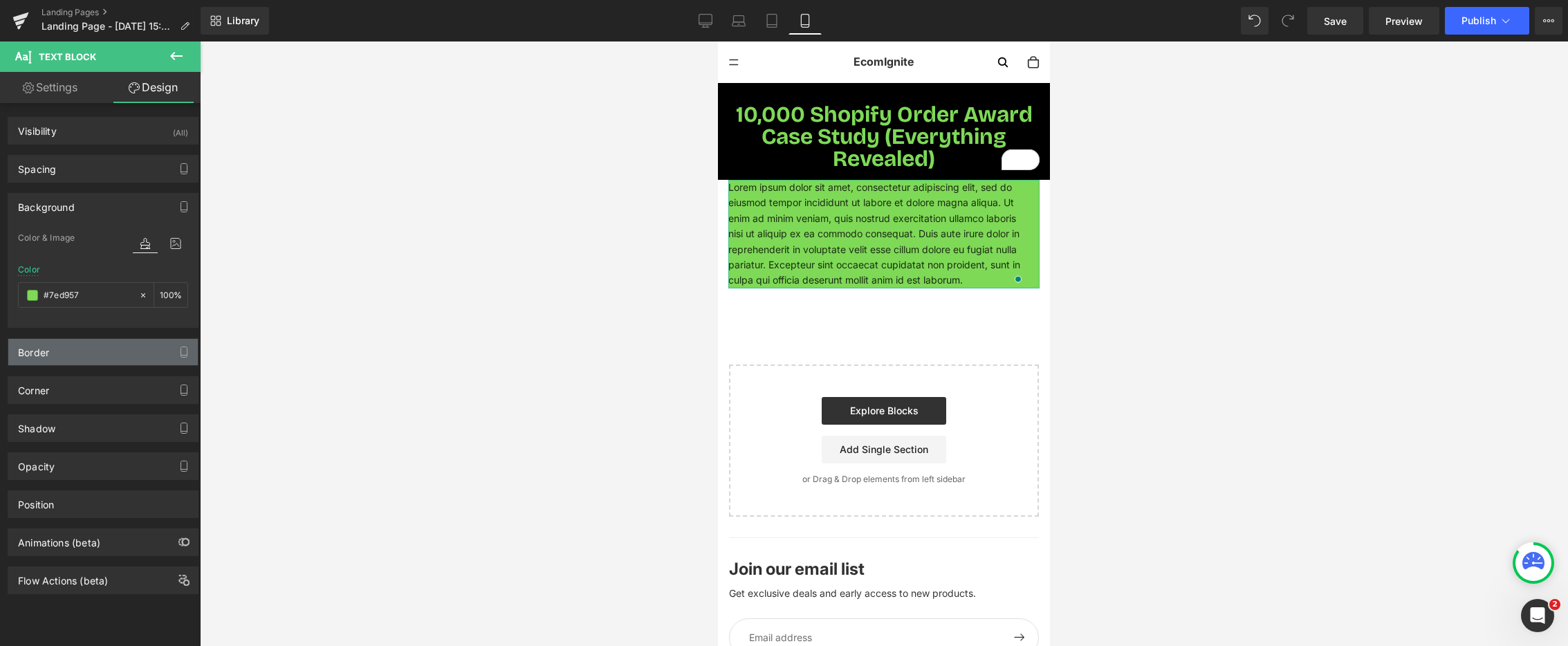
click at [98, 356] on div "Border" at bounding box center [103, 352] width 190 height 26
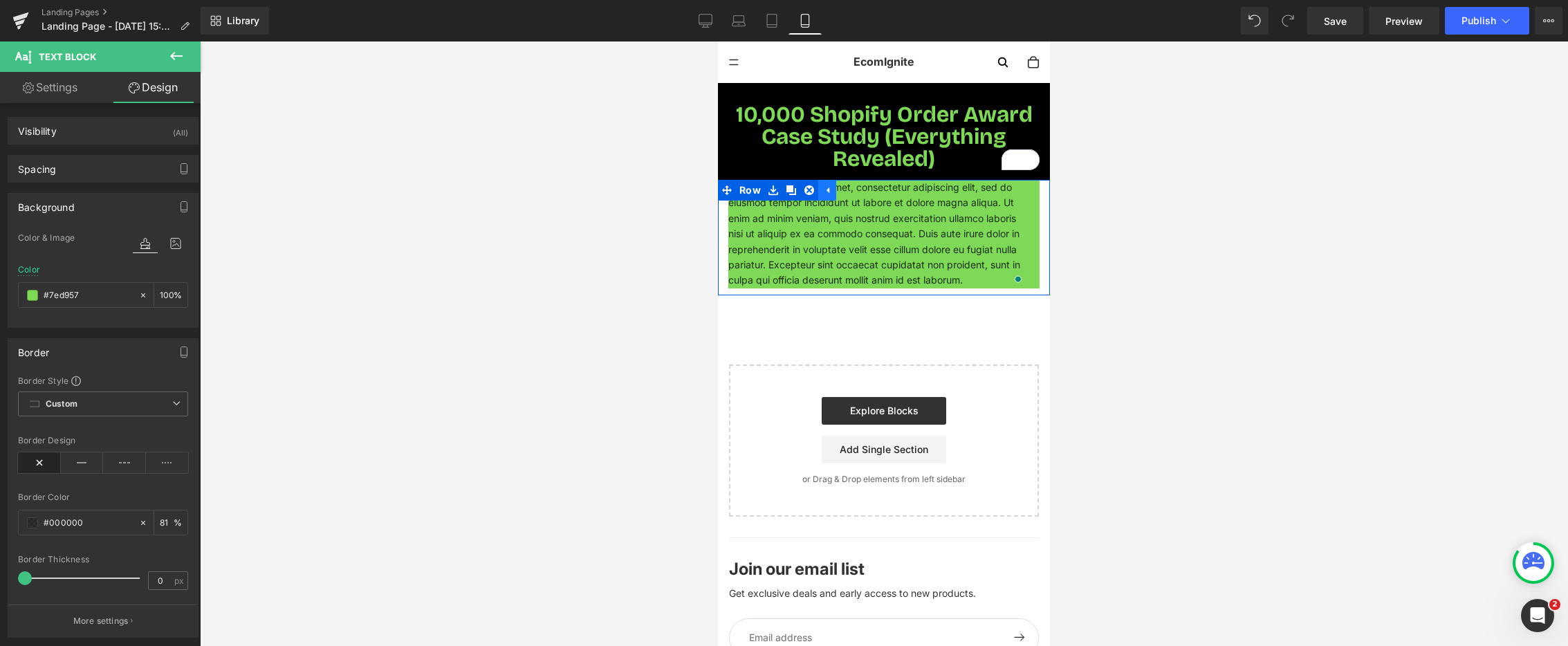
click at [824, 191] on icon at bounding box center [828, 190] width 10 height 11
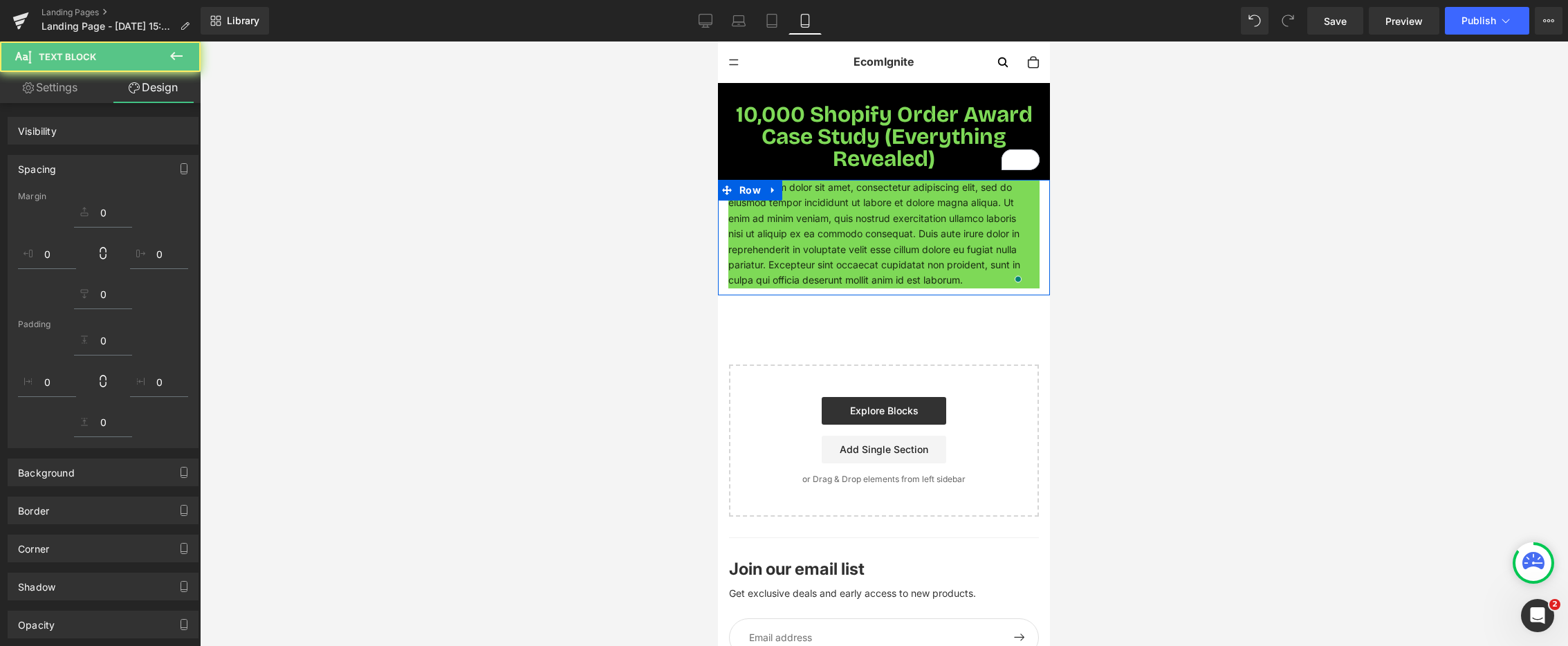
click at [772, 195] on icon at bounding box center [773, 190] width 10 height 11
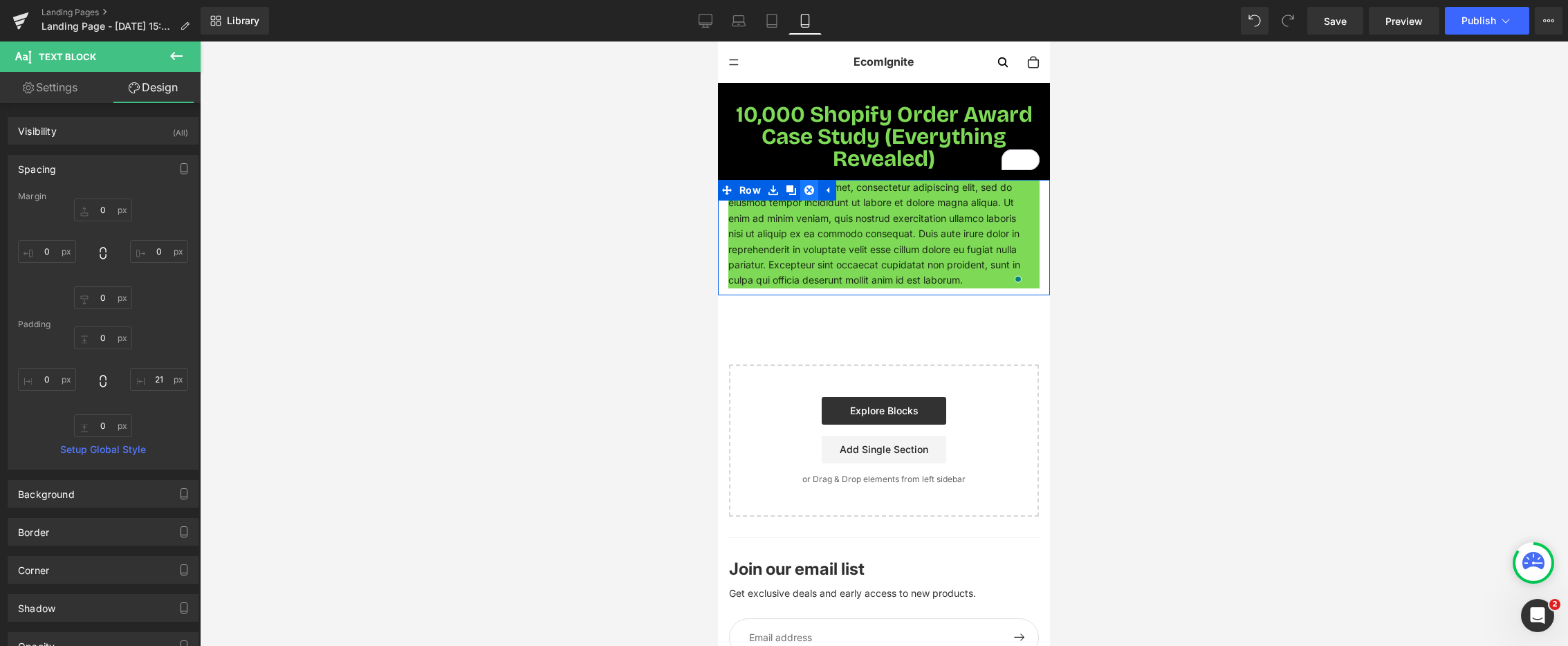
click at [812, 192] on icon at bounding box center [809, 190] width 10 height 10
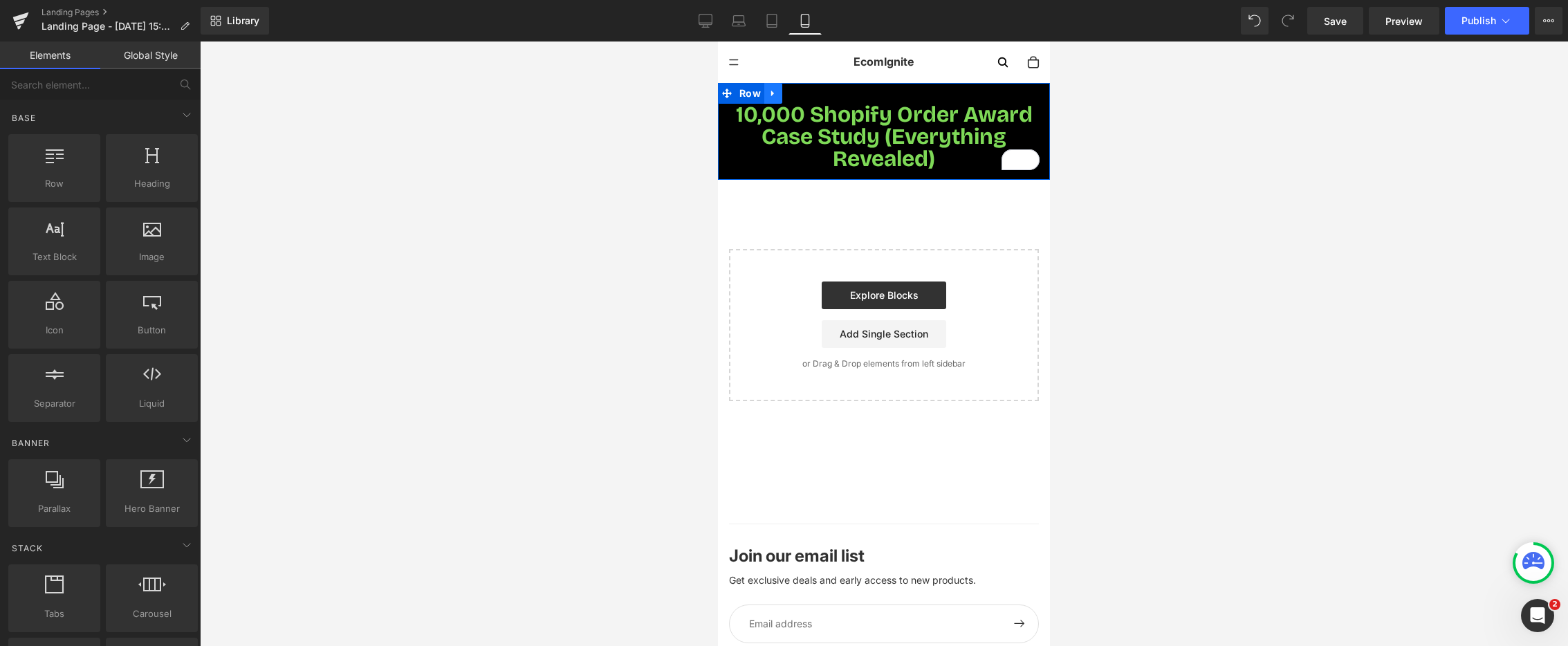
click at [773, 95] on icon at bounding box center [773, 93] width 10 height 11
click at [793, 96] on icon at bounding box center [791, 93] width 10 height 11
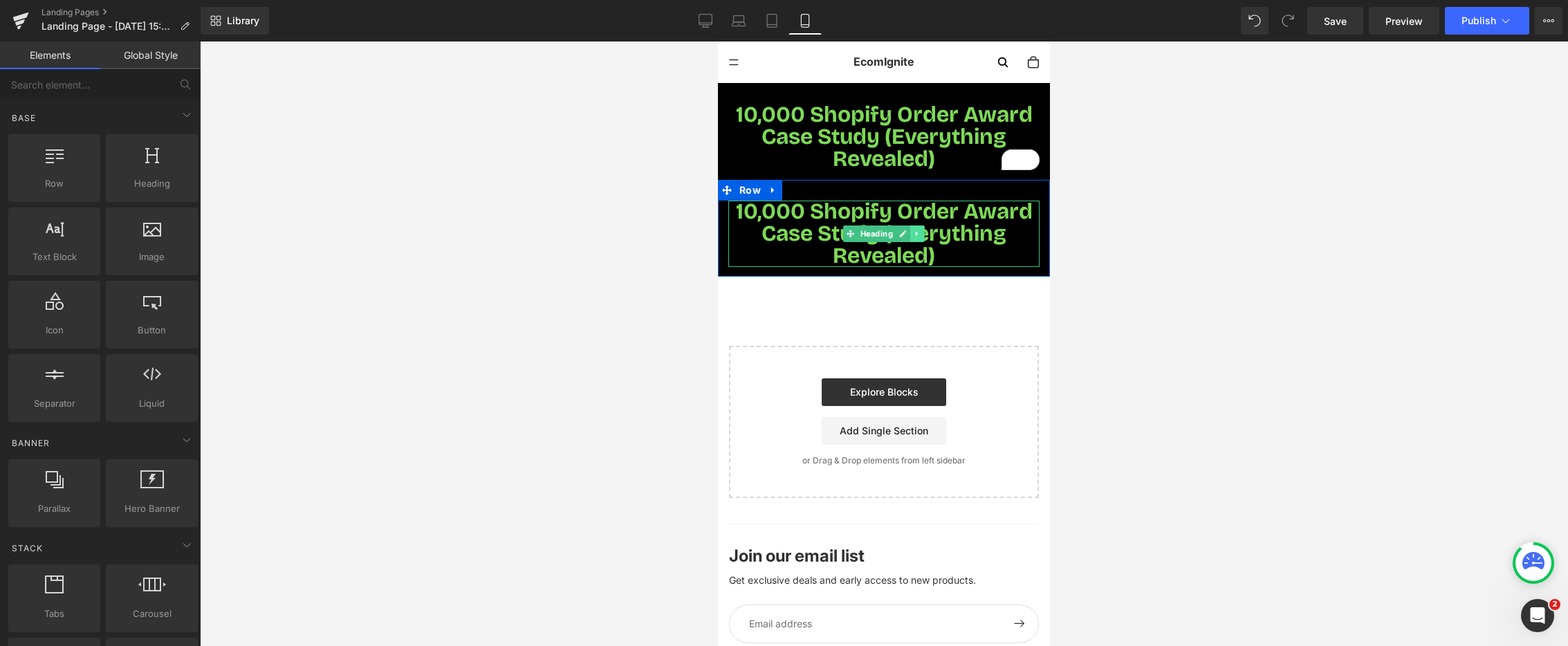
click at [917, 237] on icon at bounding box center [917, 234] width 7 height 8
click at [924, 235] on icon at bounding box center [924, 233] width 7 height 7
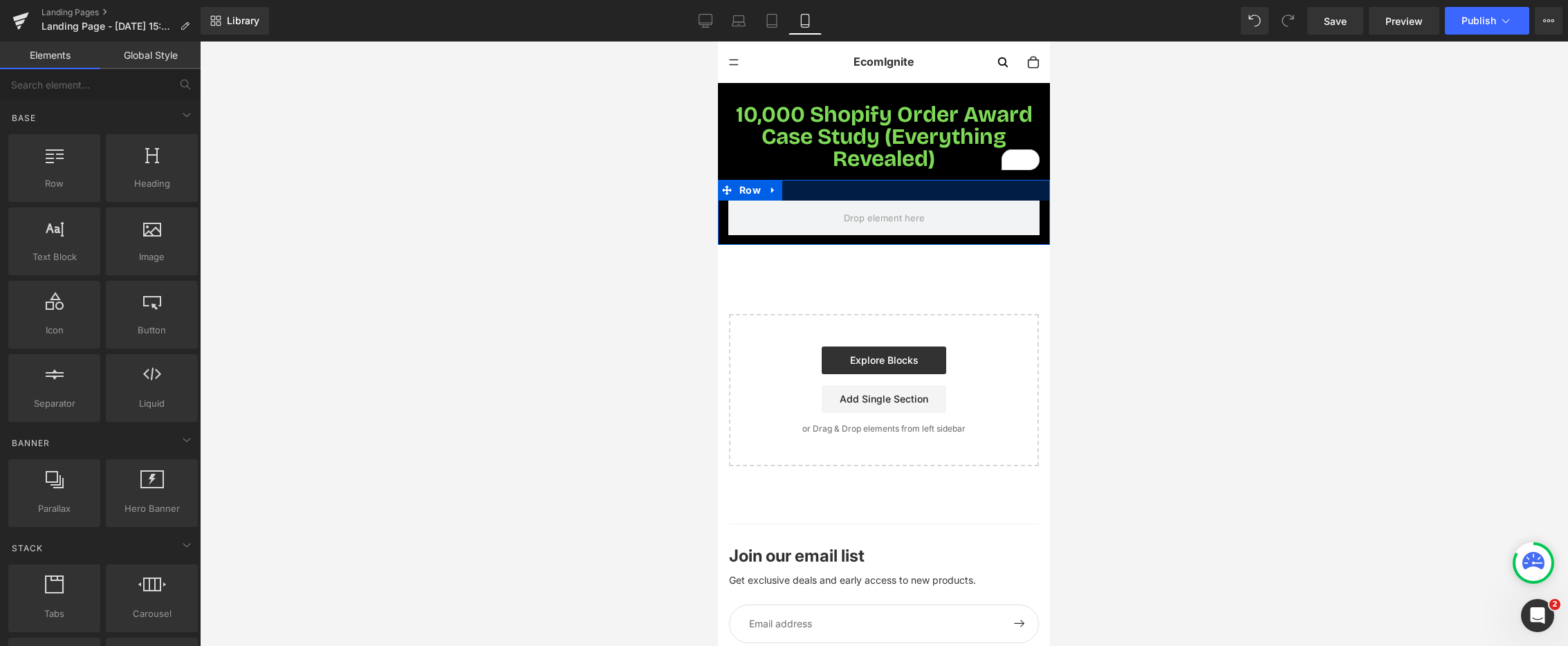
click at [833, 187] on div at bounding box center [884, 191] width 332 height 21
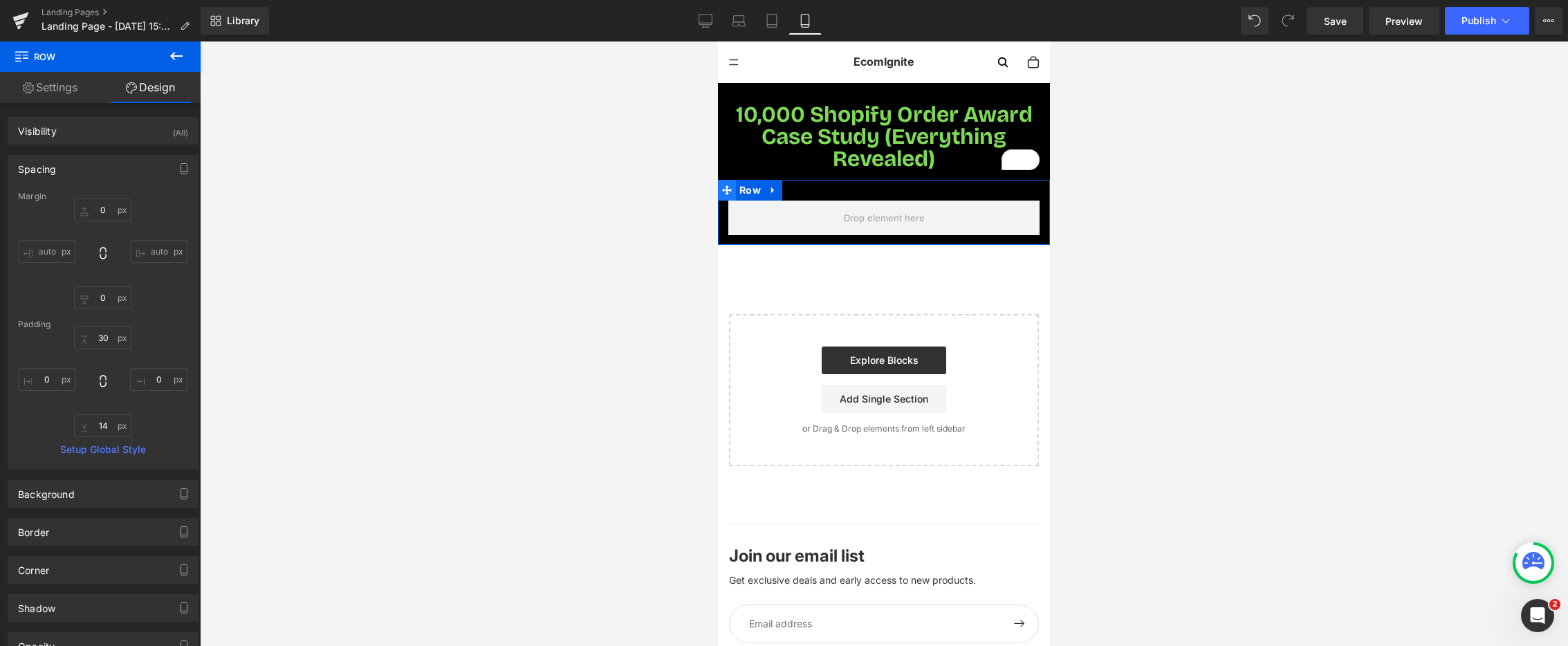
click at [729, 192] on icon at bounding box center [727, 190] width 10 height 11
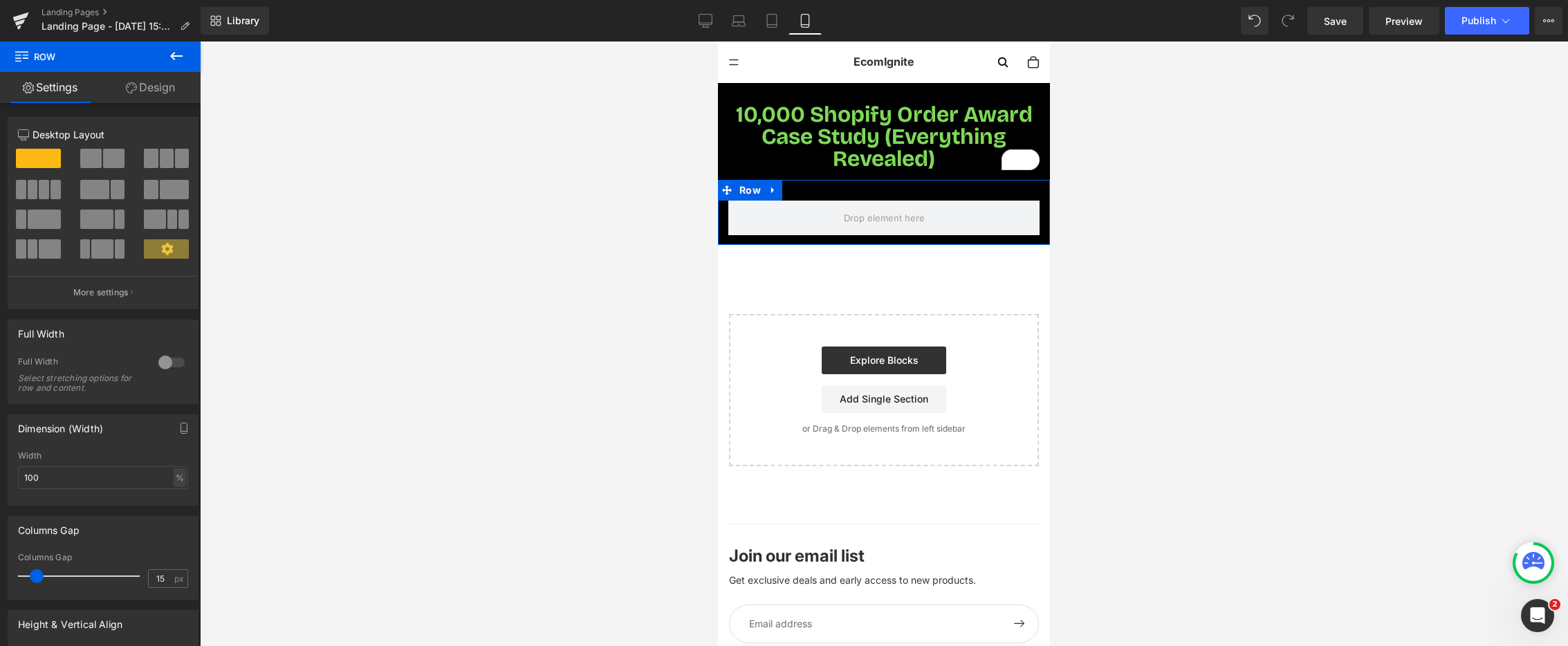
click at [151, 90] on link "Design" at bounding box center [151, 88] width 101 height 31
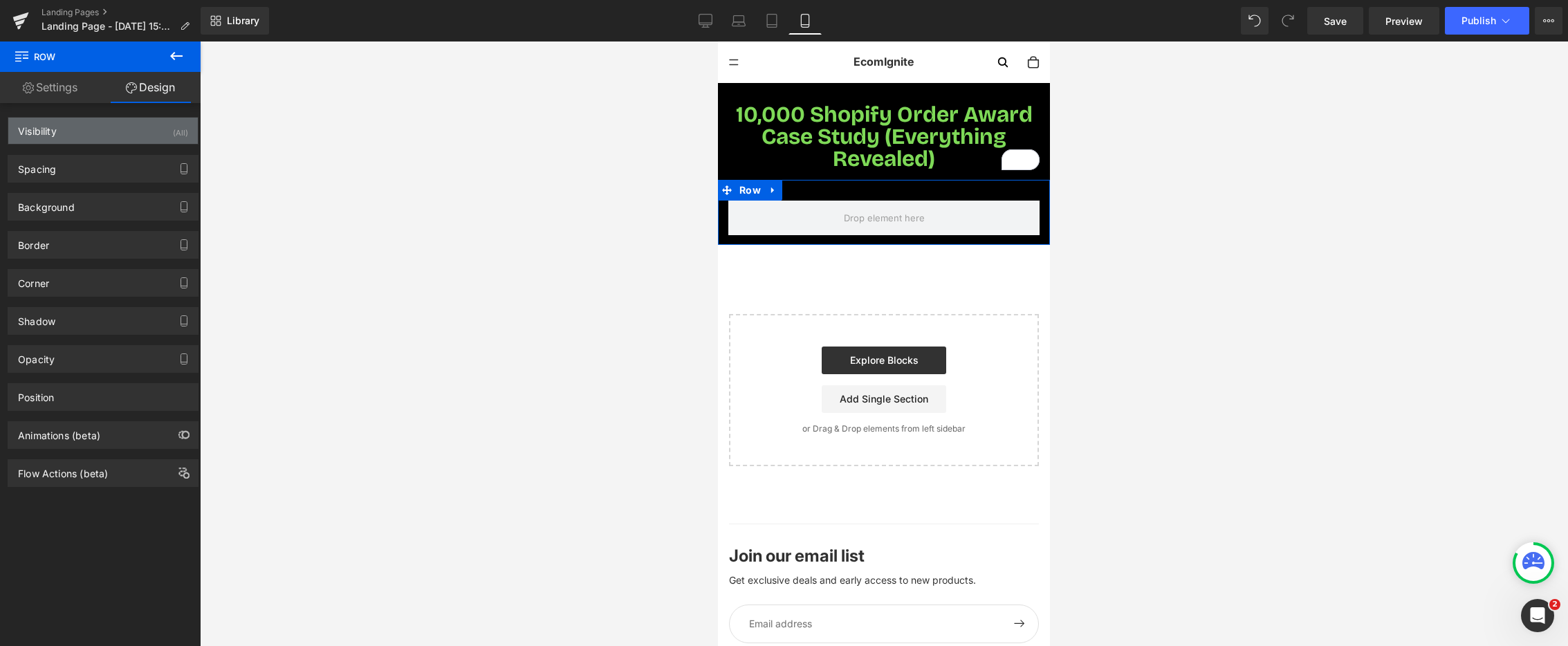
type input "#000000"
type input "100"
click at [94, 213] on div "Background" at bounding box center [103, 207] width 190 height 26
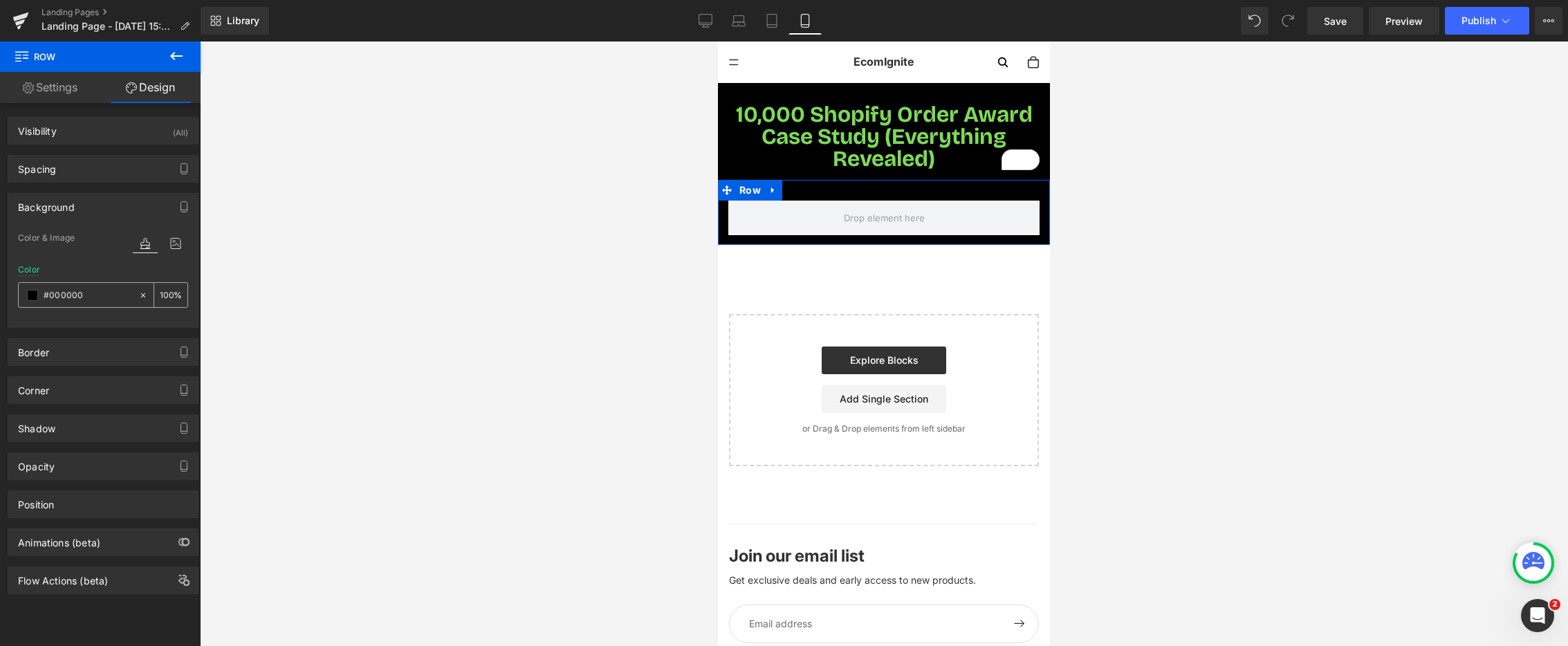
drag, startPoint x: 90, startPoint y: 294, endPoint x: 54, endPoint y: 295, distance: 36.0
click at [54, 294] on input "#000000" at bounding box center [88, 295] width 88 height 15
click at [54, 295] on input "#000000" at bounding box center [88, 295] width 88 height 15
drag, startPoint x: 57, startPoint y: 295, endPoint x: 122, endPoint y: 295, distance: 65.0
click at [123, 295] on input "#000000" at bounding box center [88, 295] width 88 height 15
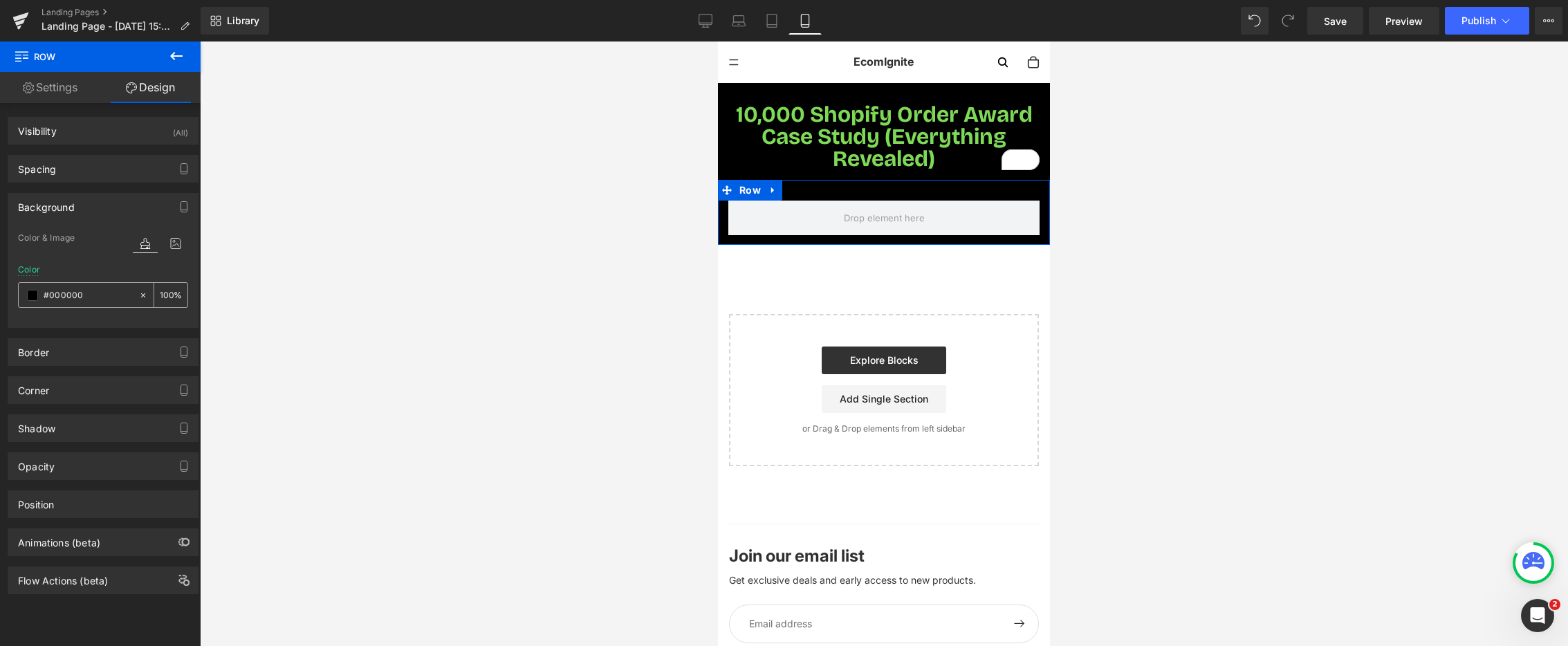
paste input "#7ED957"
type input "##7ED957"
type input "0"
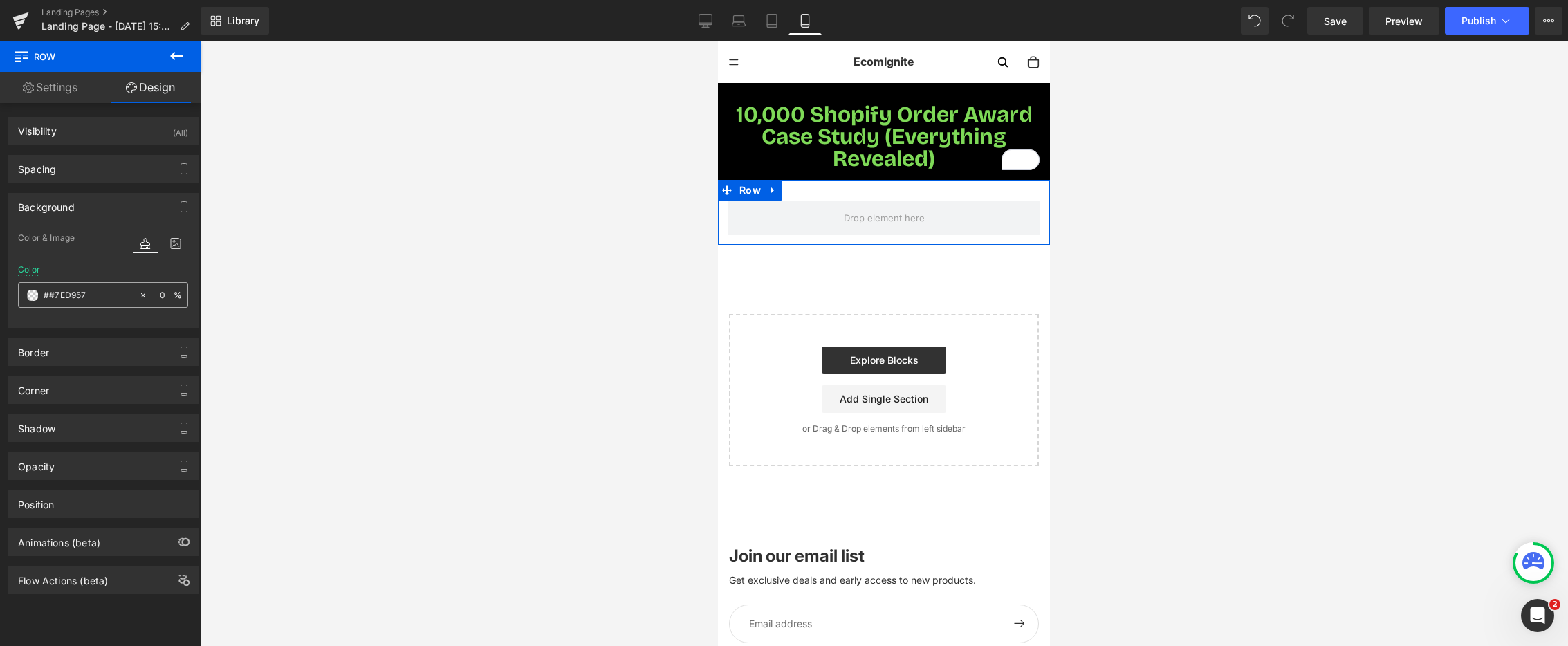
click at [54, 298] on input "##7ED957" at bounding box center [88, 295] width 88 height 15
type input "#7ED957"
type input "100"
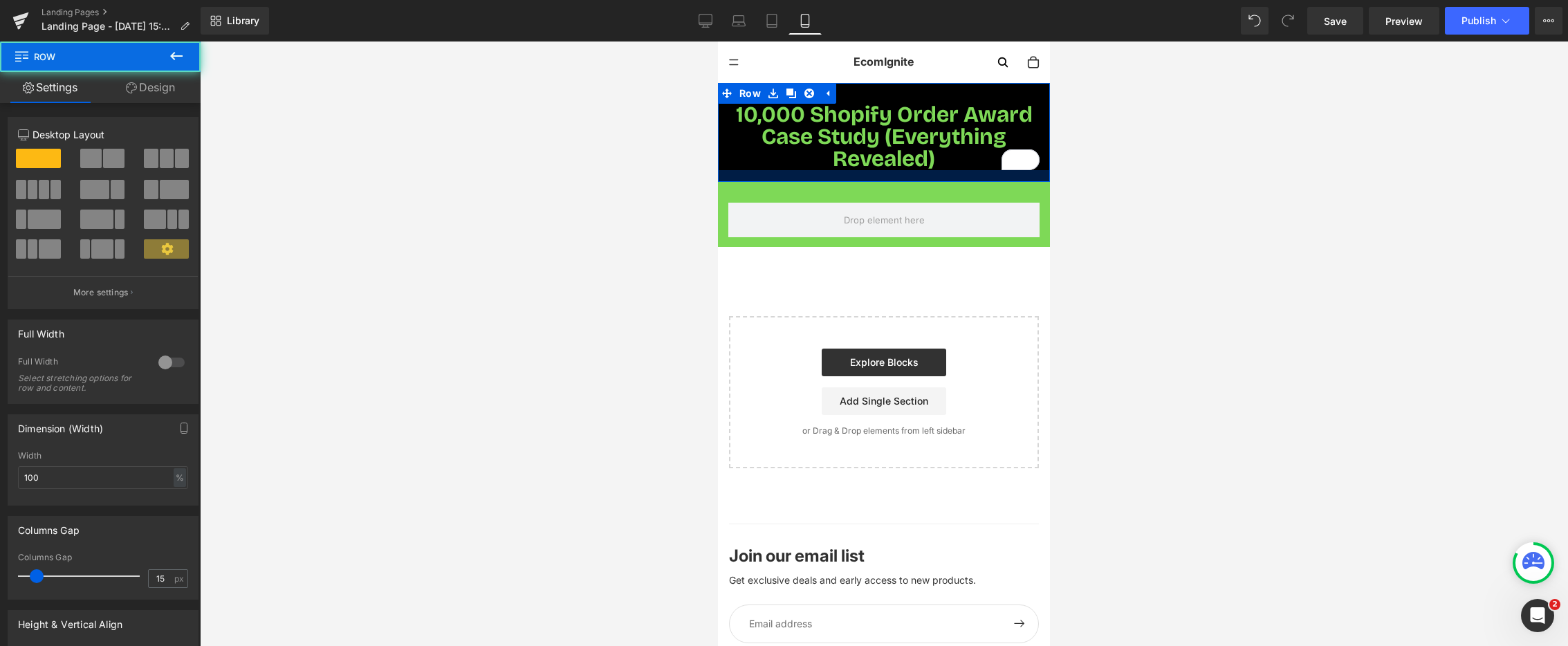
click at [784, 180] on div at bounding box center [884, 176] width 332 height 11
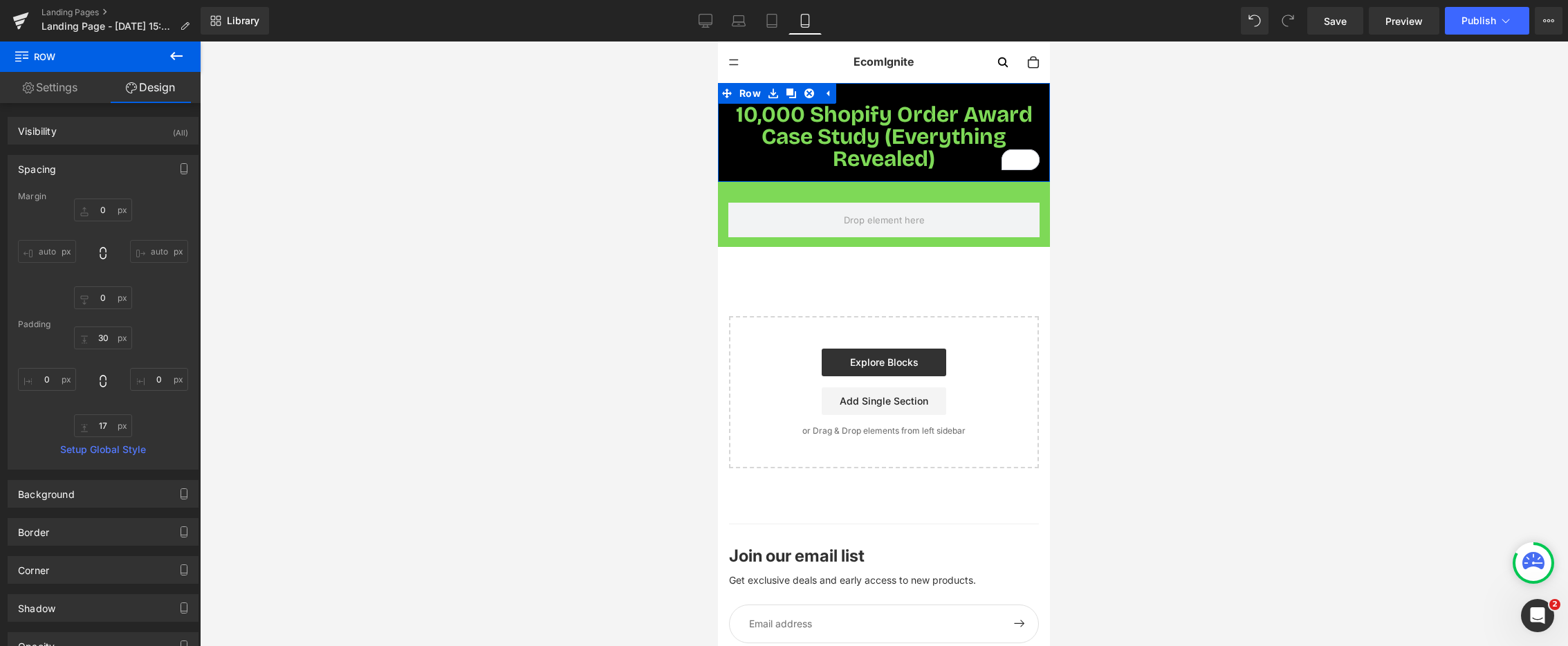
click at [47, 89] on link "Settings" at bounding box center [50, 88] width 101 height 31
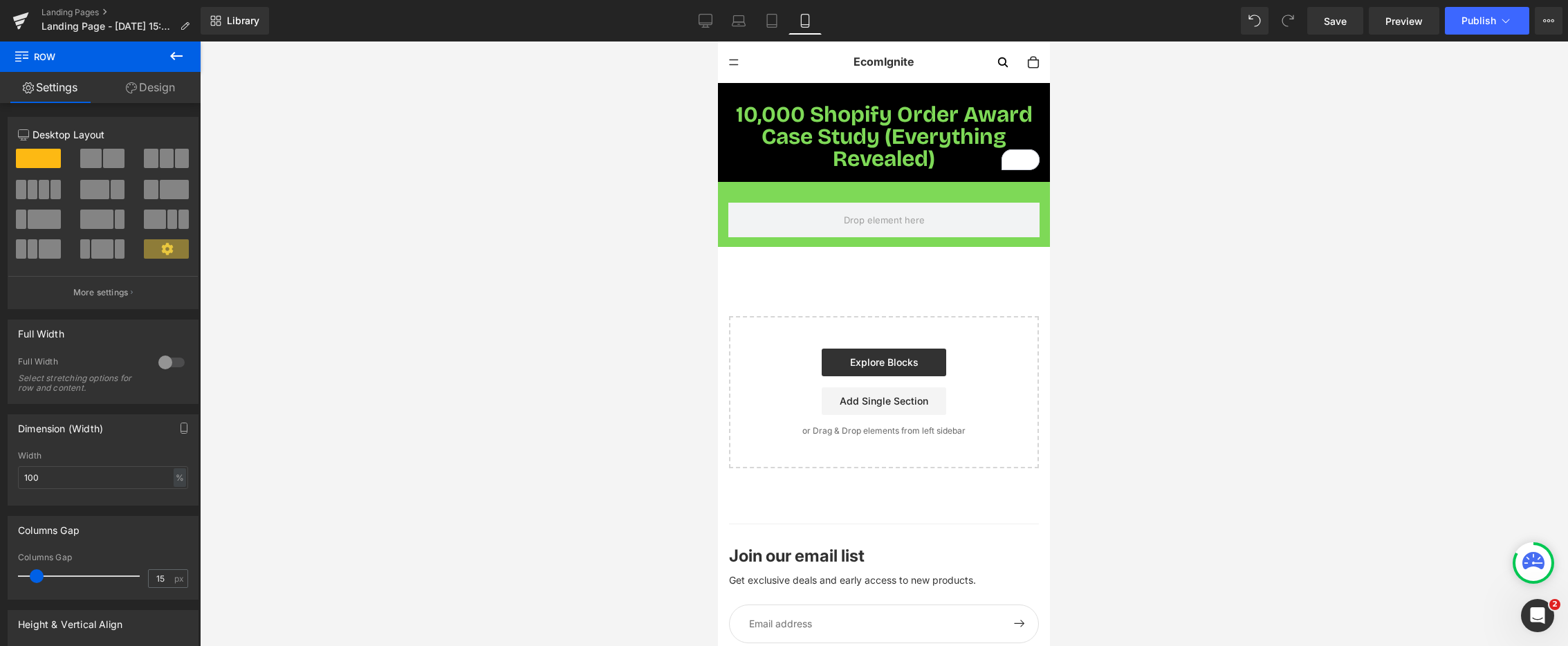
click at [174, 50] on icon at bounding box center [176, 56] width 16 height 16
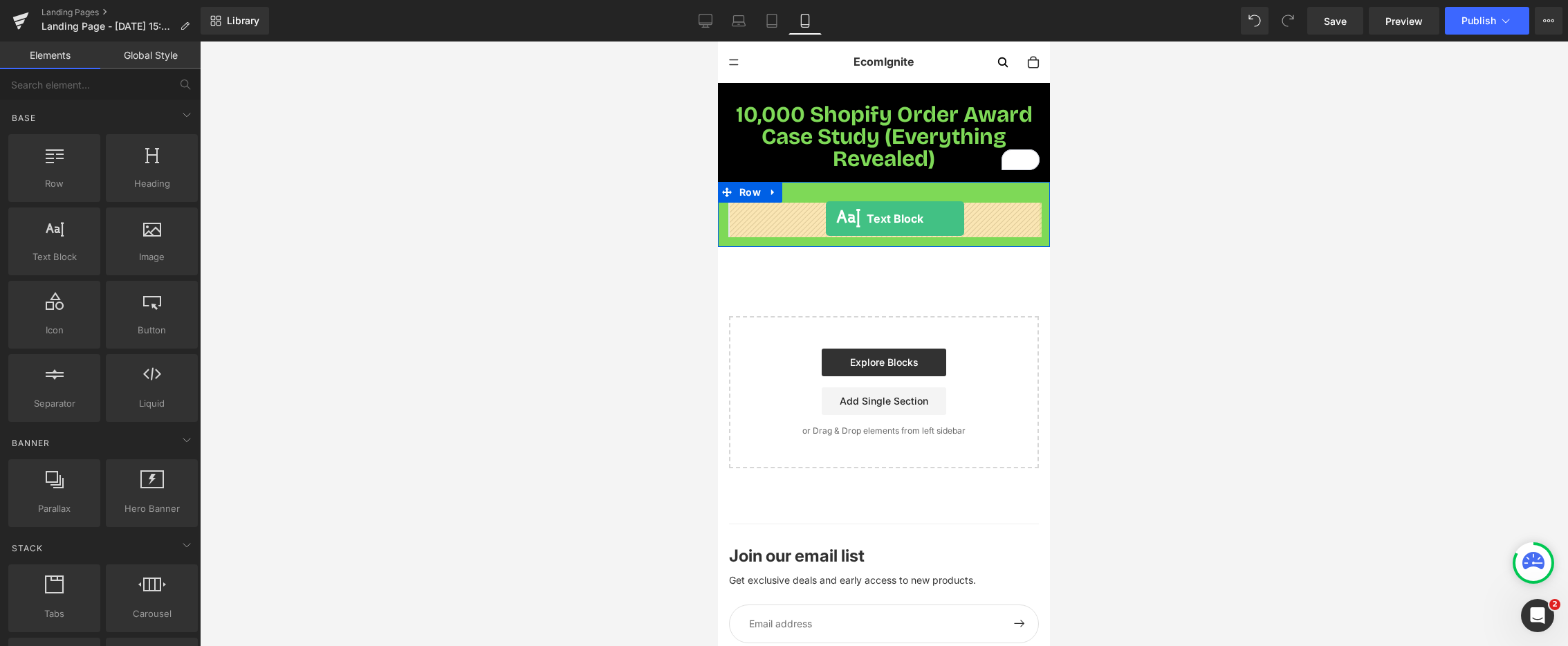
drag, startPoint x: 870, startPoint y: 284, endPoint x: 825, endPoint y: 218, distance: 79.9
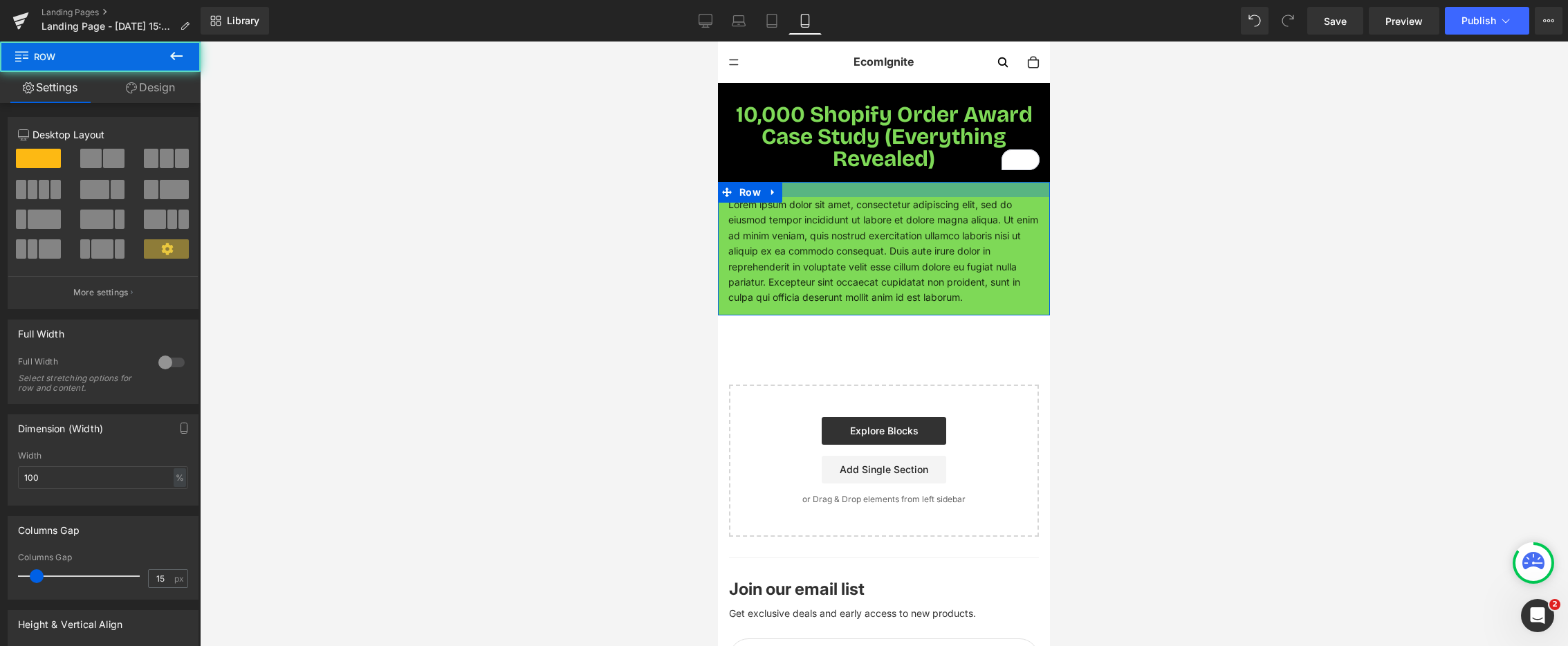
drag, startPoint x: 830, startPoint y: 183, endPoint x: 782, endPoint y: 135, distance: 67.9
click at [830, 182] on div at bounding box center [884, 189] width 332 height 15
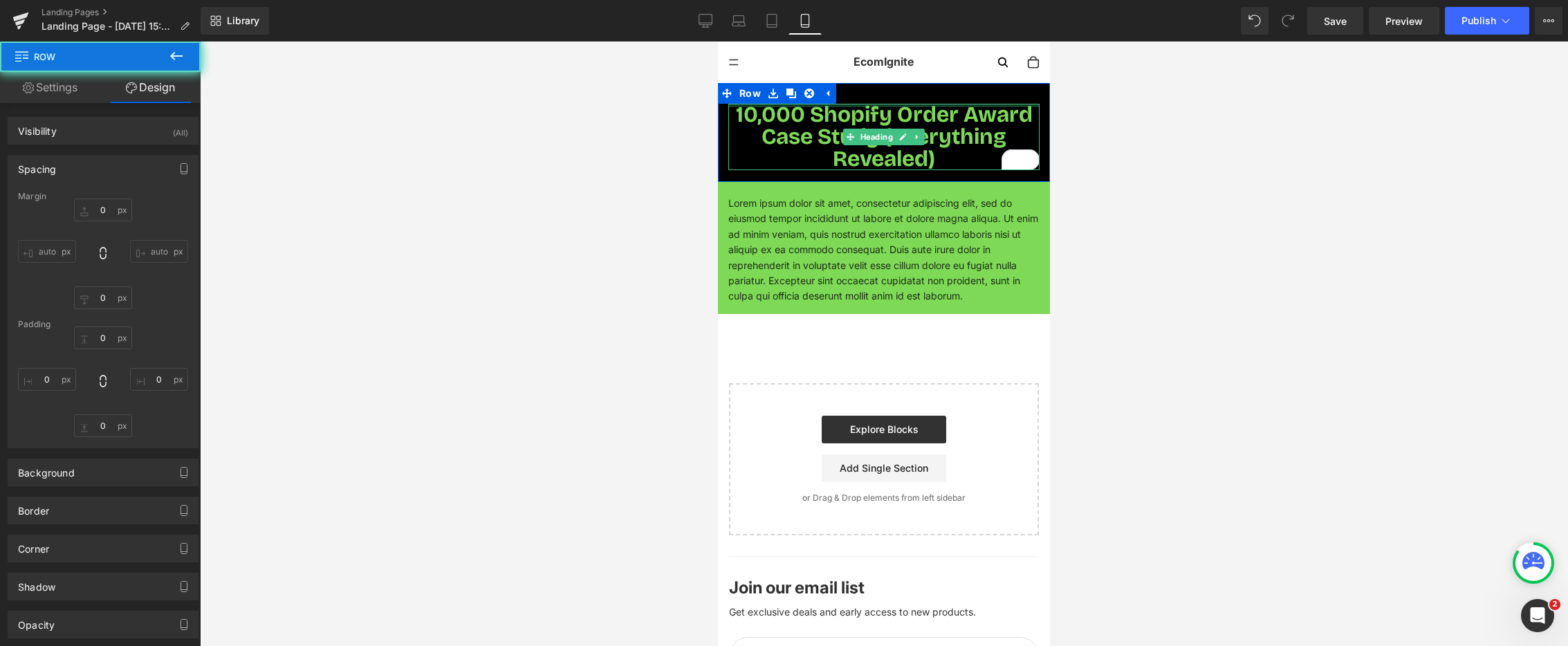
type input "0"
type input "20"
type input "0"
type input "14"
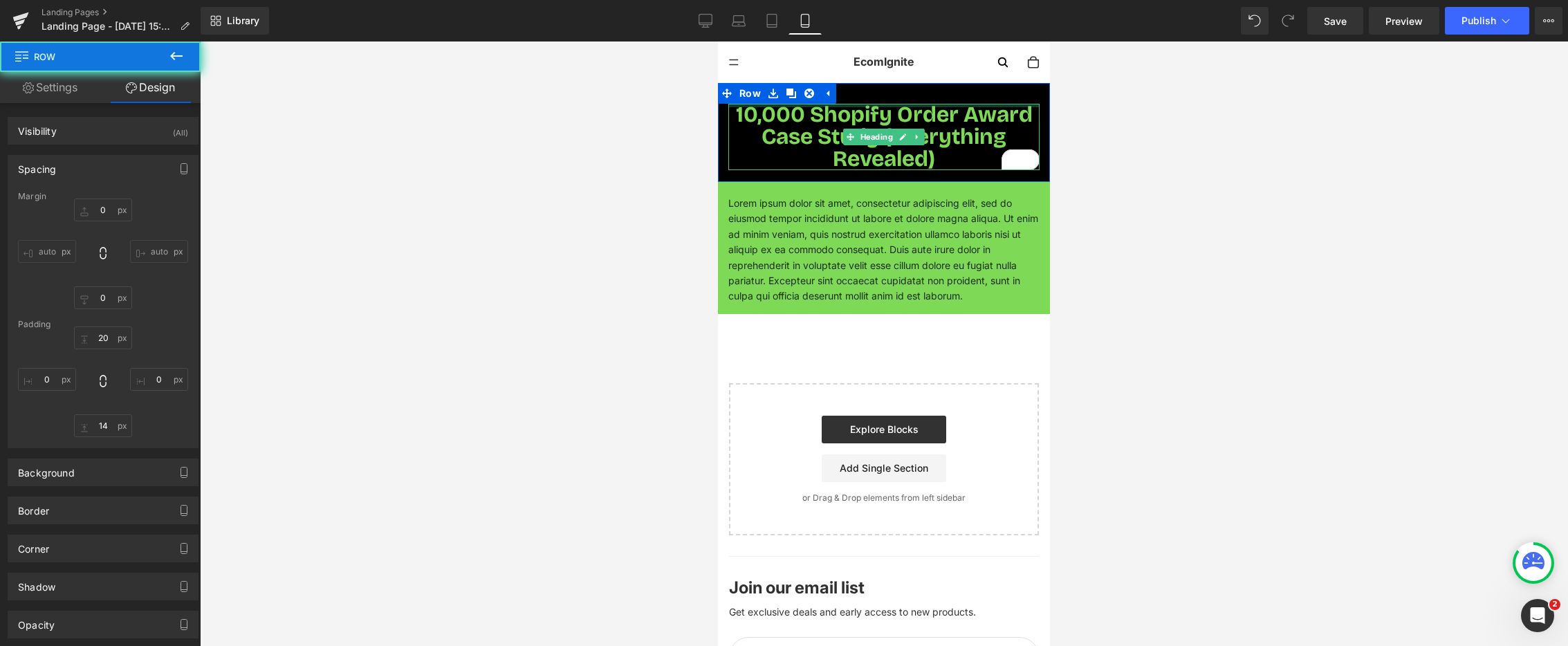
type input "0"
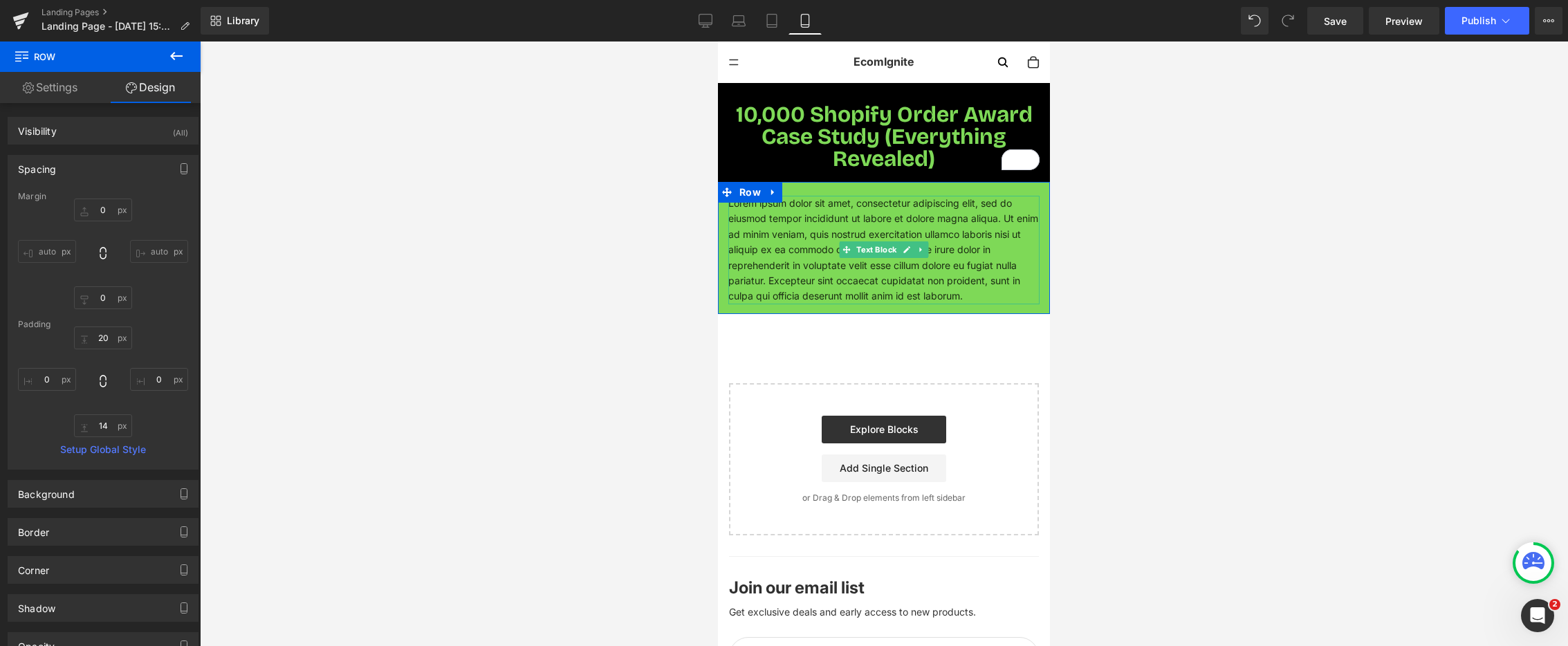
click at [866, 213] on p "Lorem ipsum dolor sit amet, consectetur adipiscing elit, sed do eiusmod tempor …" at bounding box center [885, 250] width 312 height 109
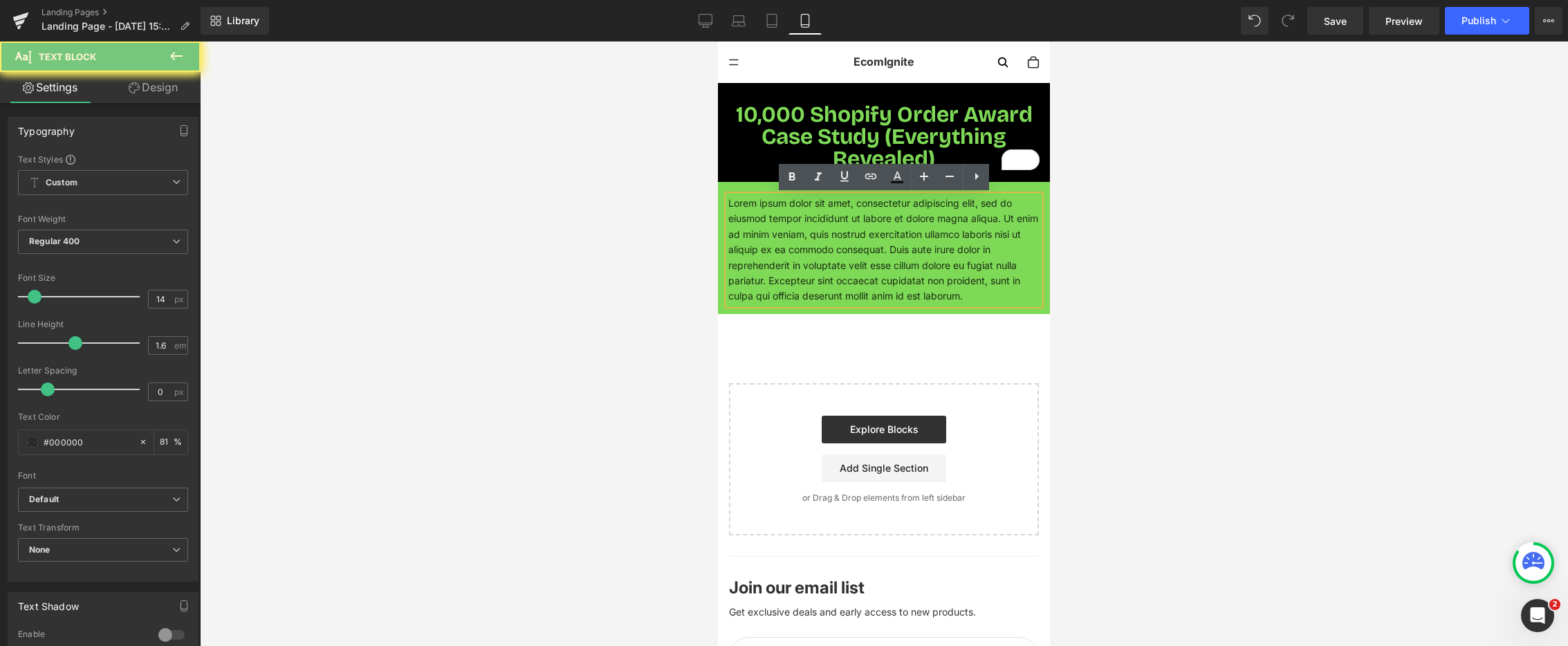
click at [866, 213] on p "Lorem ipsum dolor sit amet, consectetur adipiscing elit, sed do eiusmod tempor …" at bounding box center [885, 250] width 312 height 109
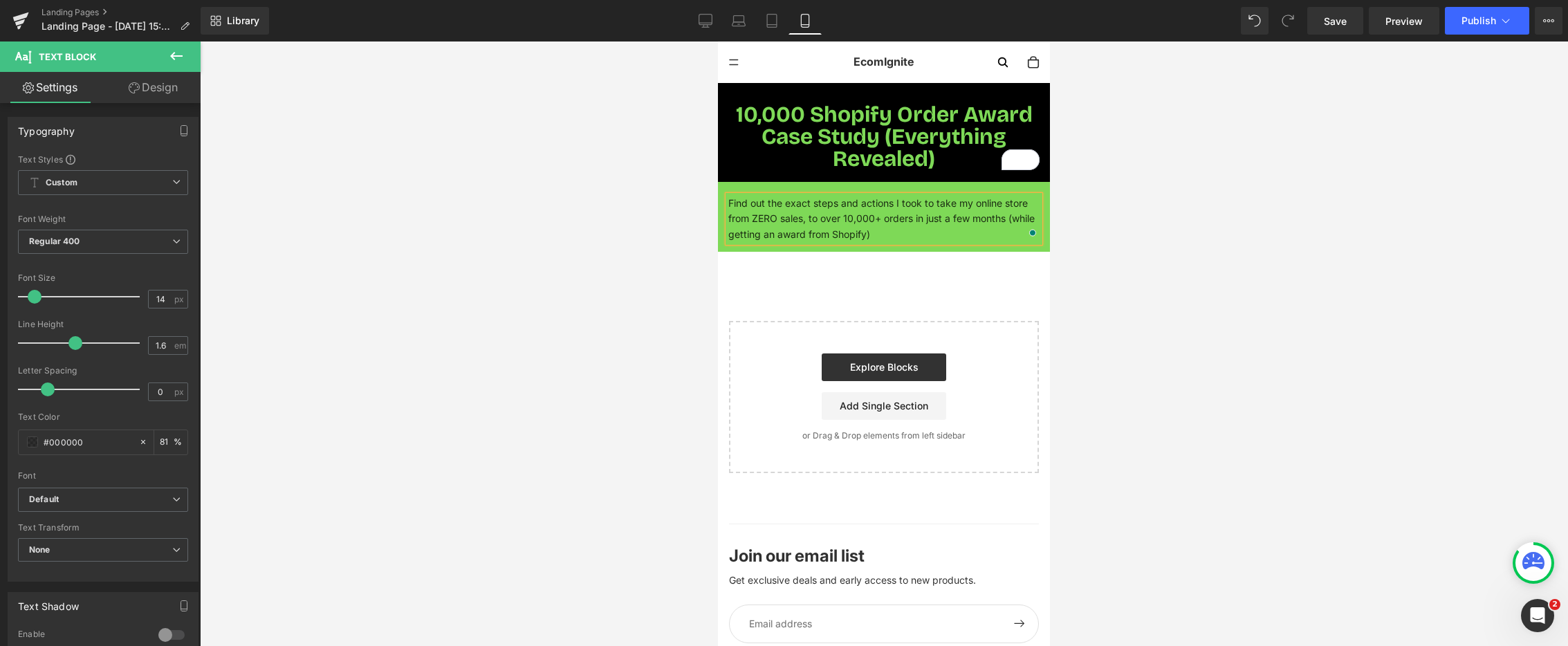
click at [570, 256] on div at bounding box center [884, 343] width 1368 height 605
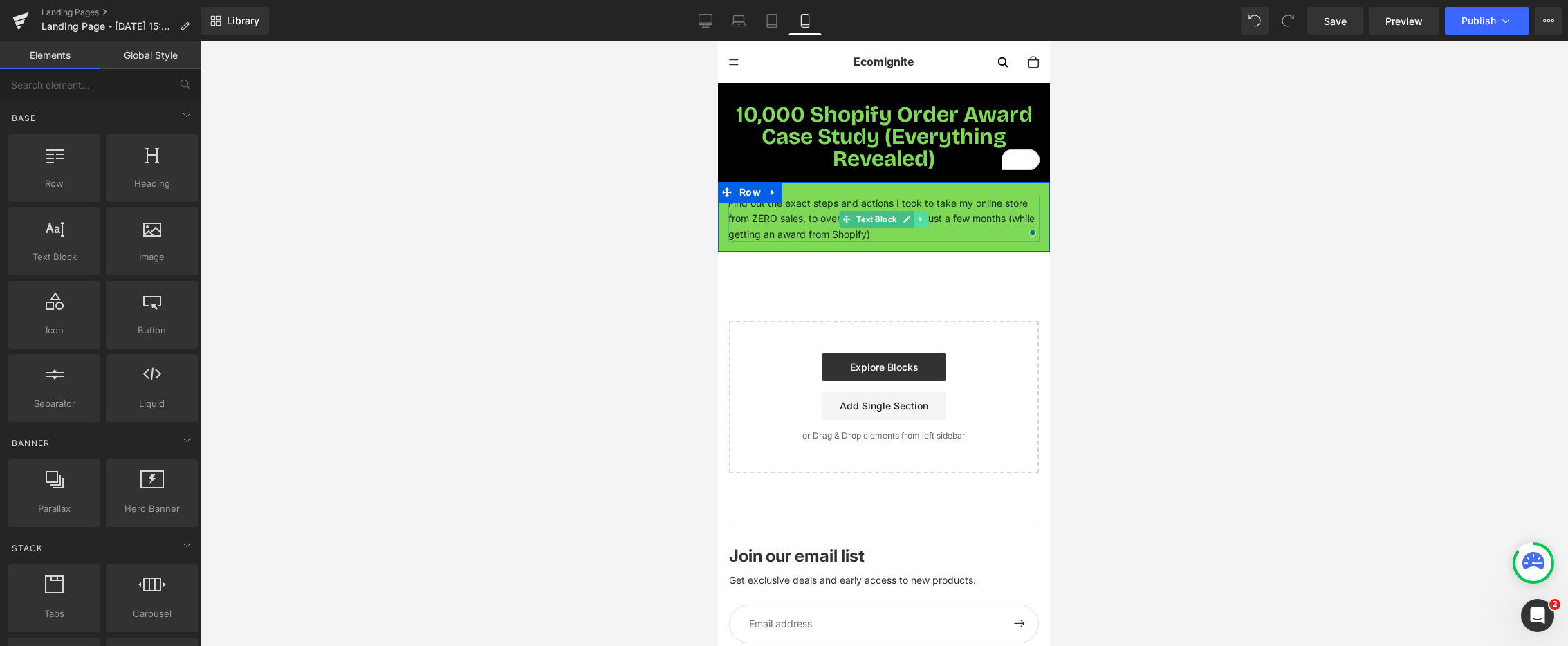
click at [920, 217] on icon at bounding box center [920, 219] width 2 height 5
click at [786, 222] on p "Find out the exact steps and actions I took to take my online store from ZERO s…" at bounding box center [885, 218] width 312 height 46
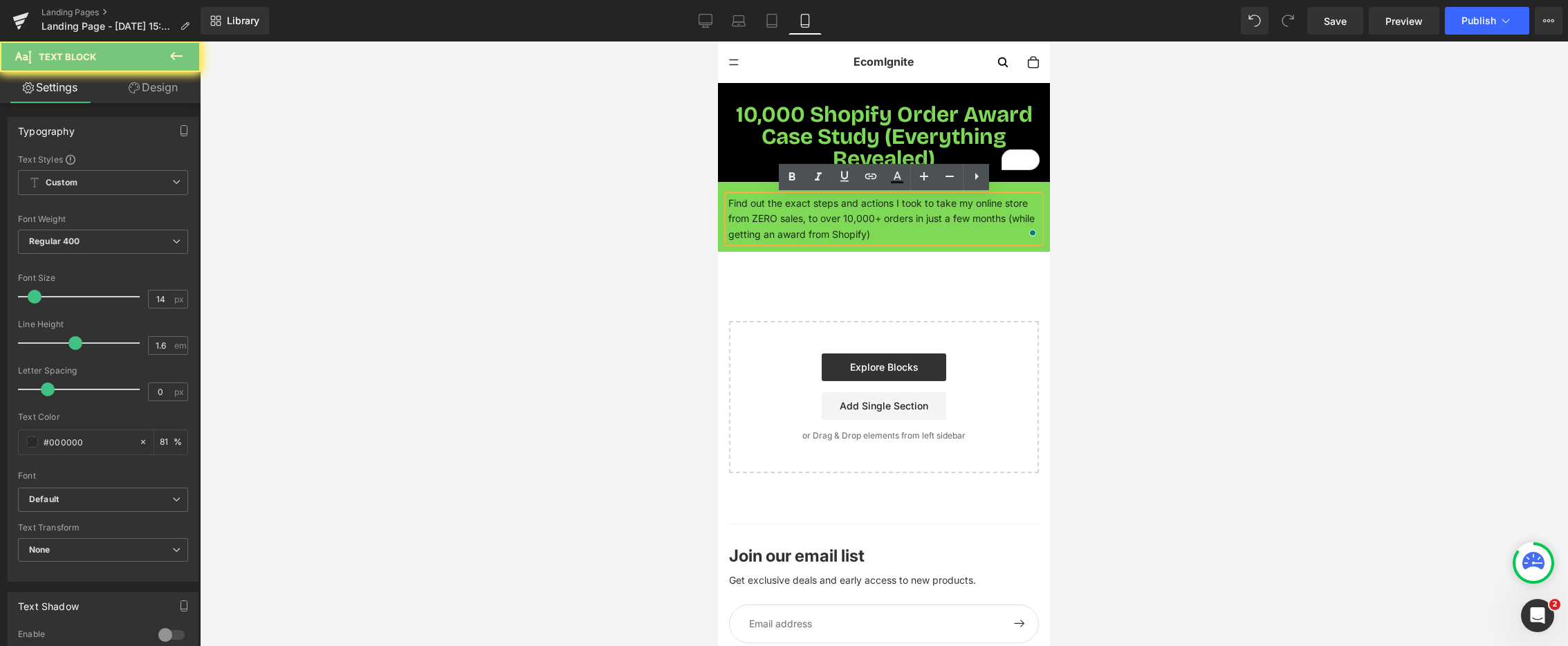
click at [787, 222] on p "Find out the exact steps and actions I took to take my online store from ZERO s…" at bounding box center [885, 218] width 312 height 46
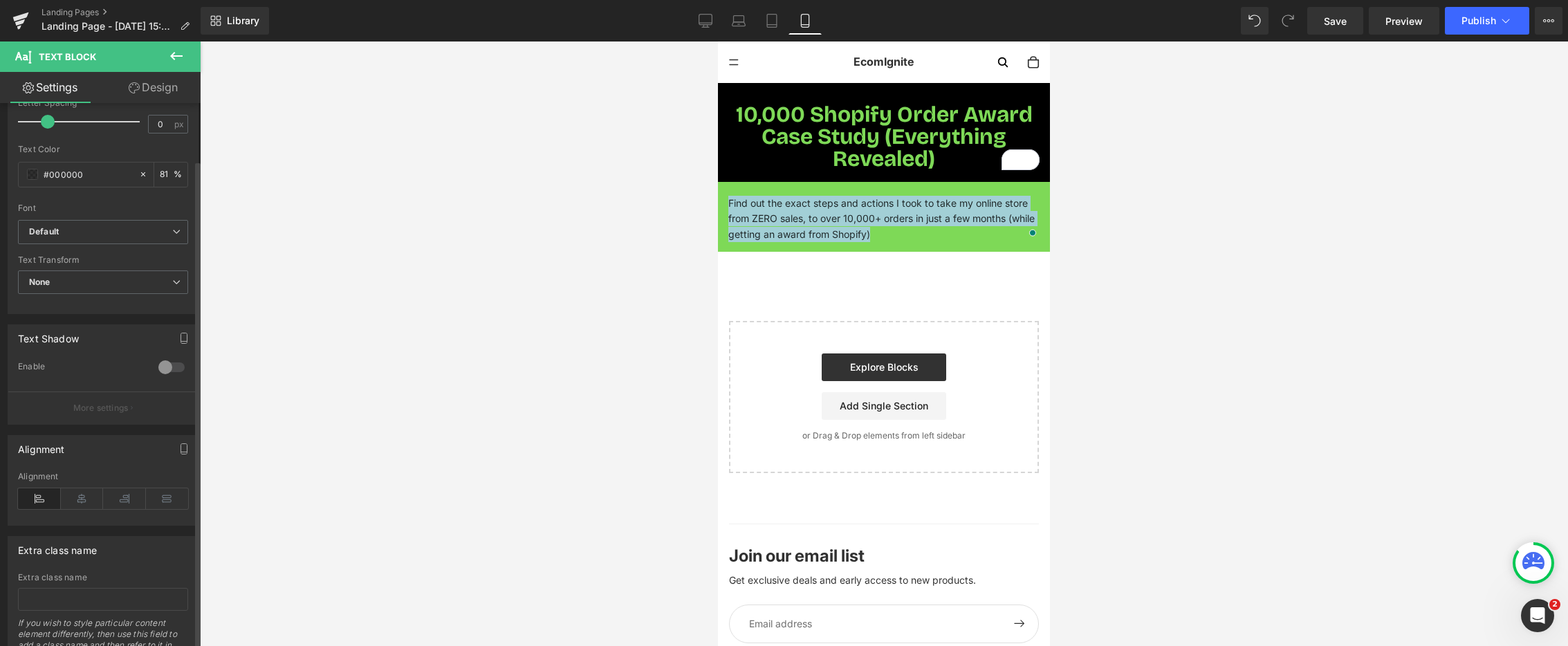
scroll to position [298, 0]
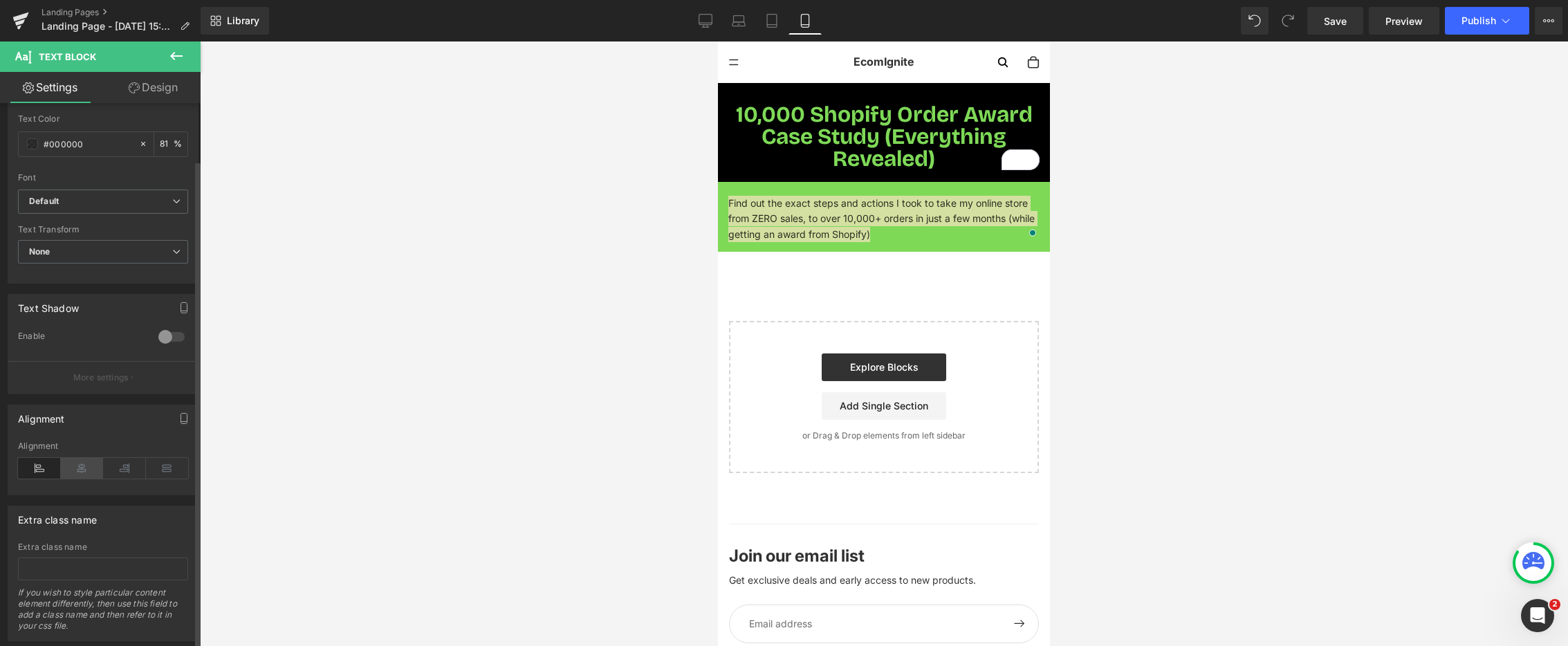
click at [80, 467] on icon at bounding box center [82, 468] width 43 height 21
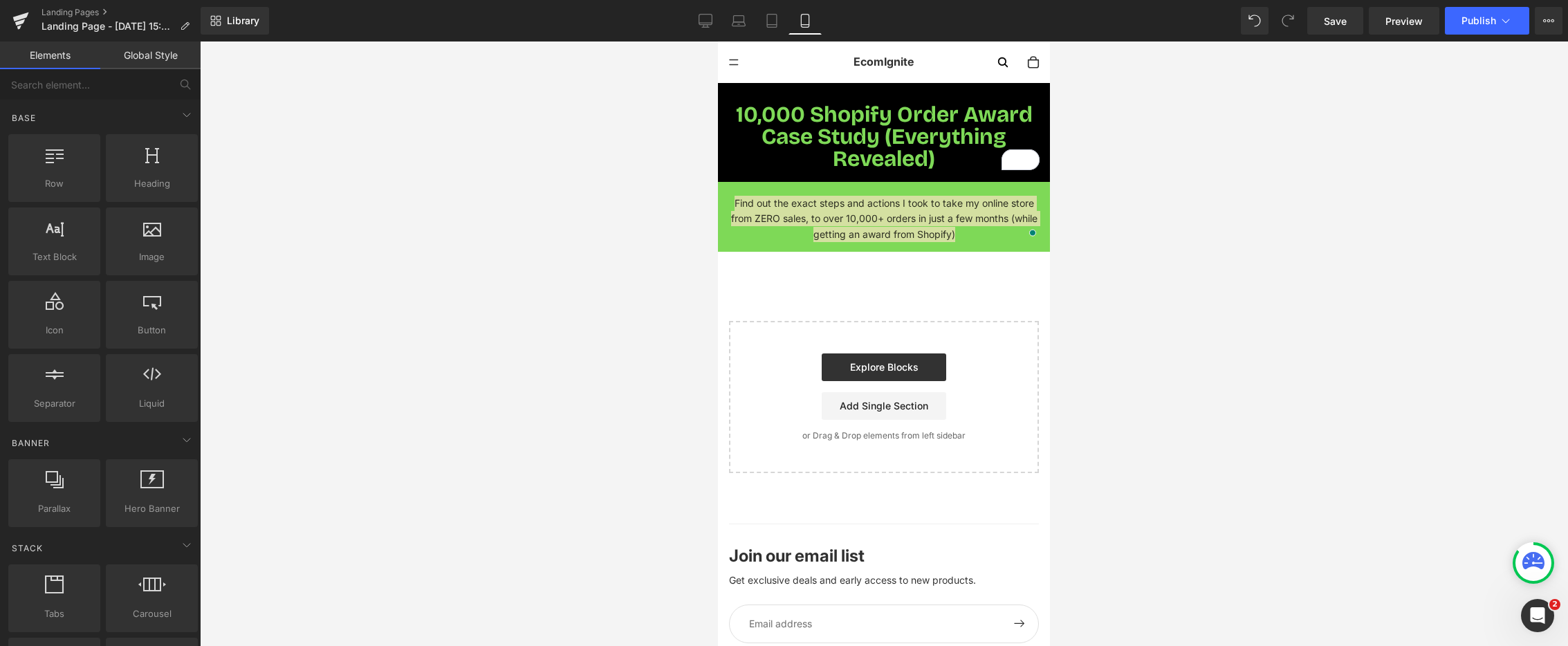
drag, startPoint x: 499, startPoint y: 334, endPoint x: 700, endPoint y: 239, distance: 222.3
click at [499, 334] on div at bounding box center [884, 343] width 1368 height 605
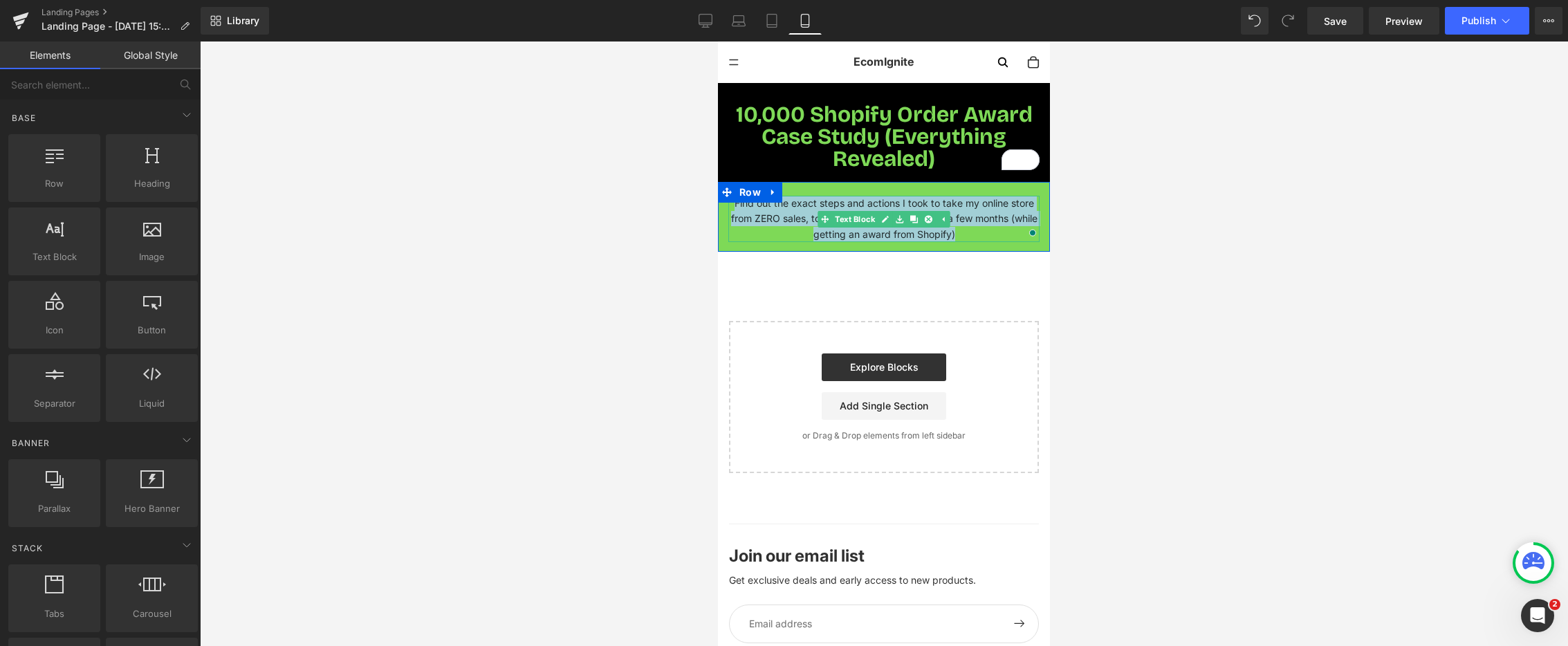
click at [795, 211] on p "Find out the exact steps and actions I took to take my online store from ZERO s…" at bounding box center [885, 218] width 312 height 46
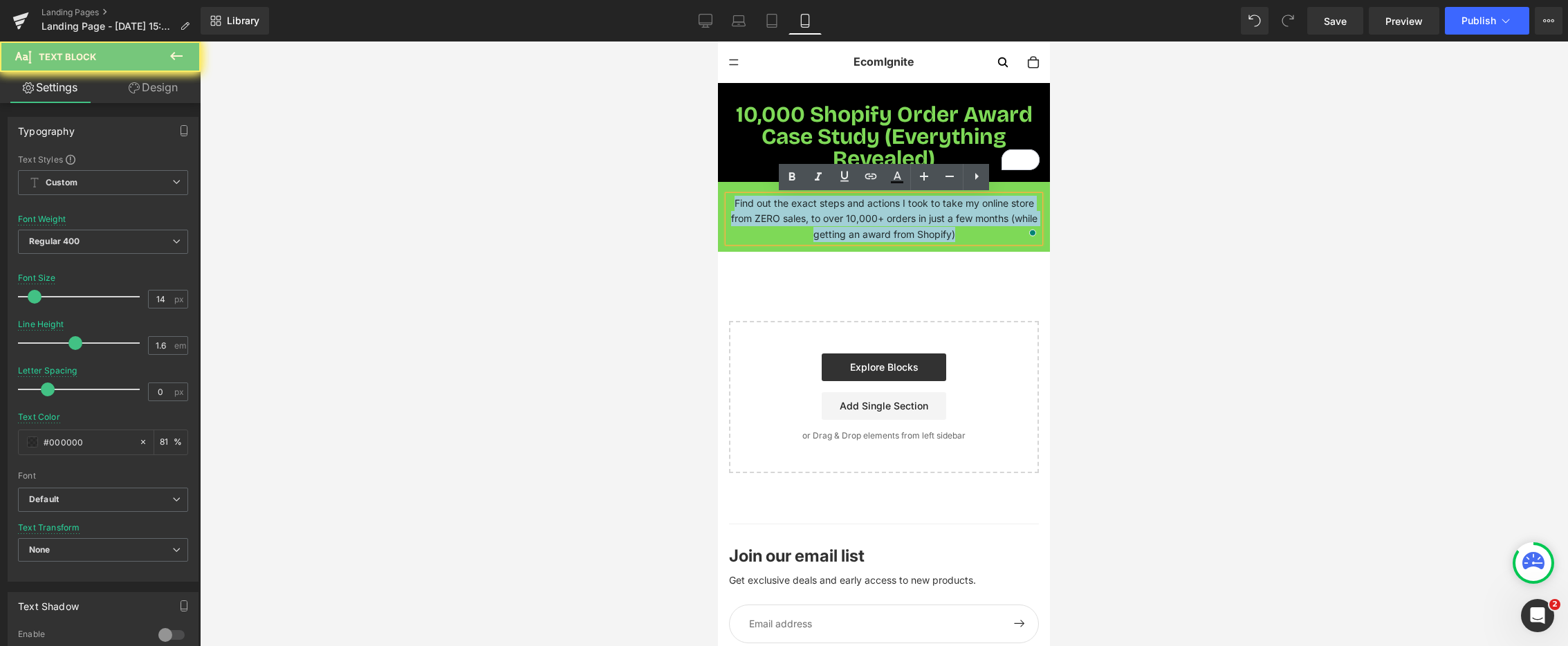
click at [795, 211] on p "Find out the exact steps and actions I took to take my online store from ZERO s…" at bounding box center [885, 218] width 312 height 46
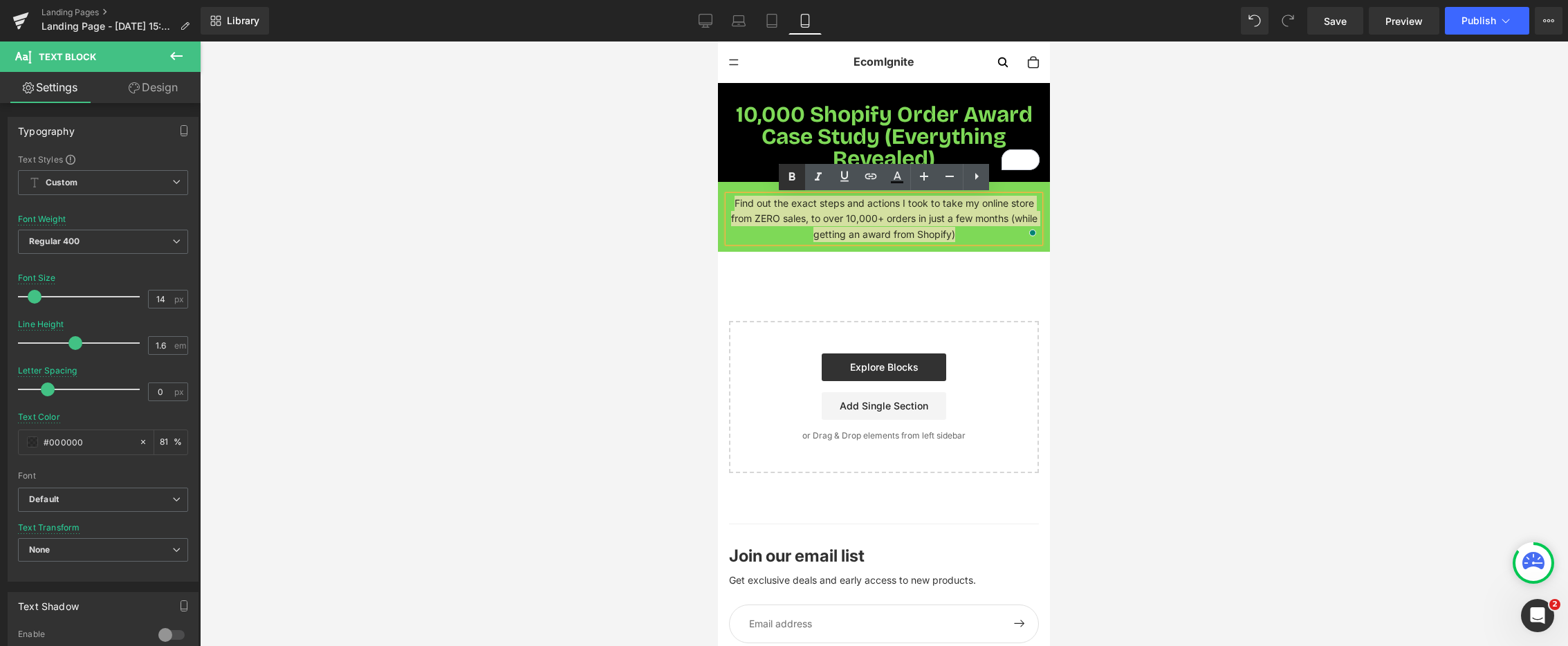
click at [790, 174] on icon at bounding box center [793, 176] width 6 height 8
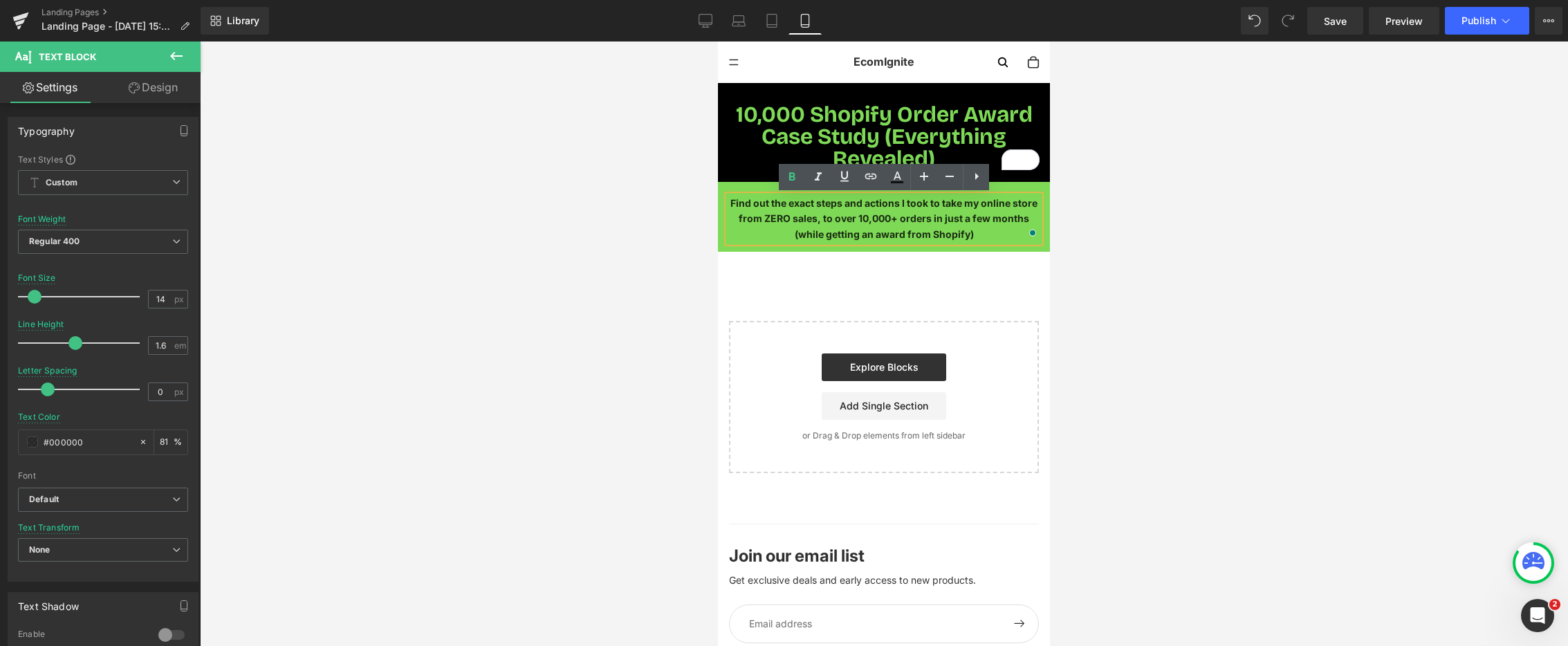
click at [528, 258] on div at bounding box center [884, 343] width 1368 height 605
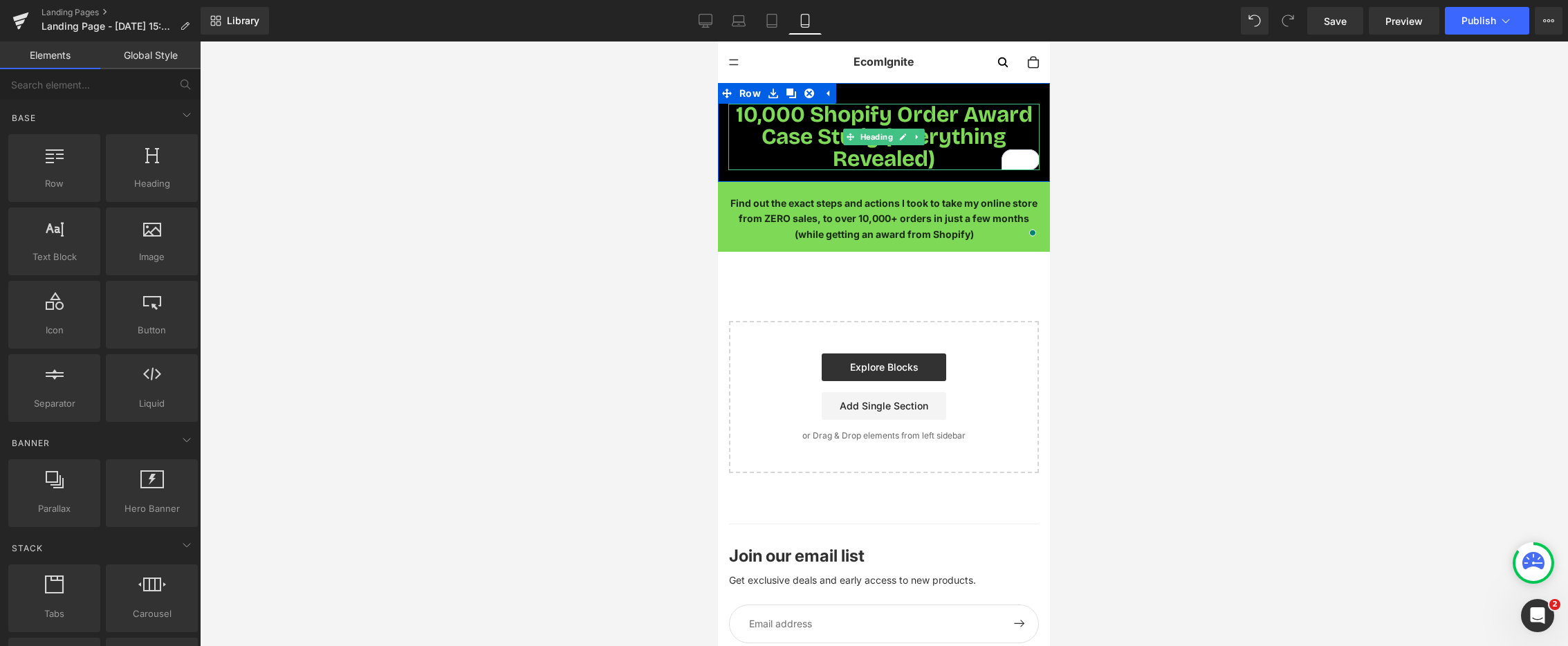
click at [1021, 158] on div at bounding box center [1030, 160] width 19 height 21
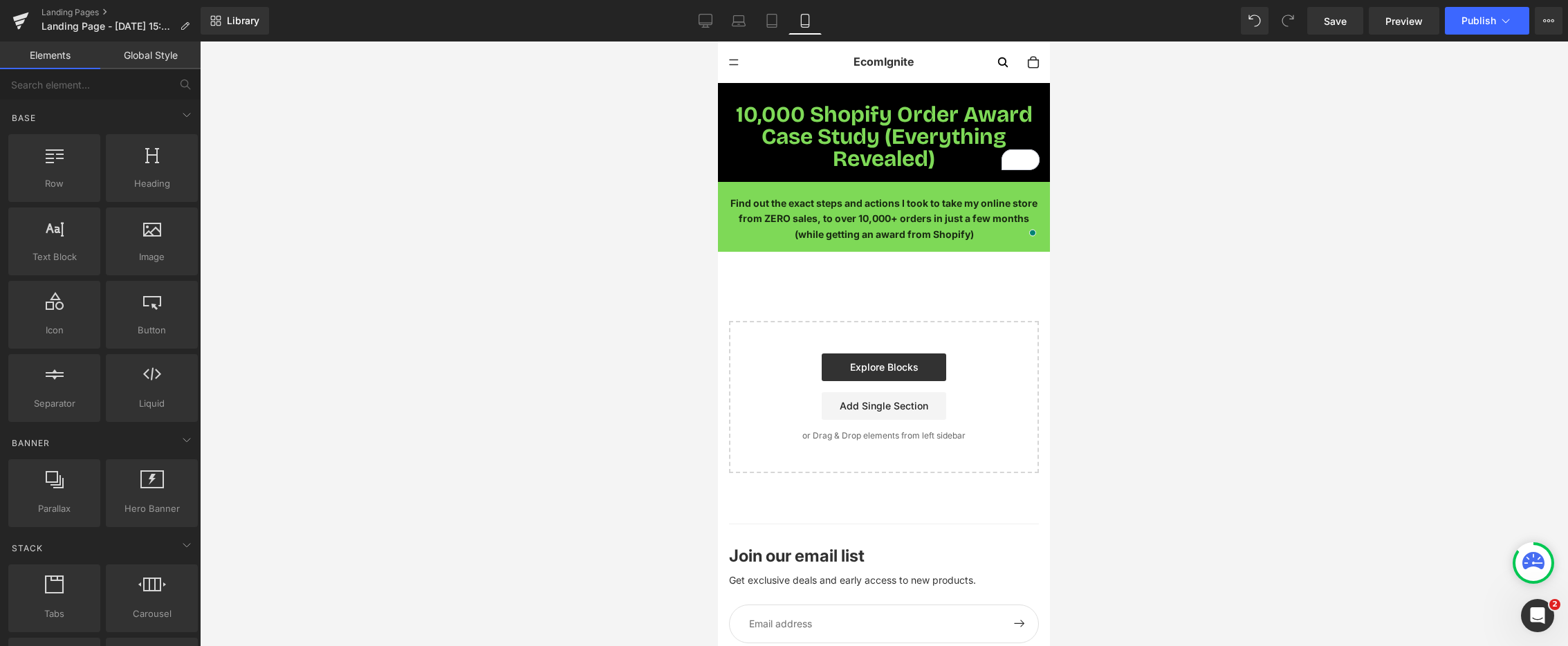
click at [1212, 187] on div at bounding box center [884, 343] width 1368 height 605
click at [1006, 390] on div "Explore Blocks Add Single Section" at bounding box center [884, 387] width 265 height 67
click at [1233, 265] on div at bounding box center [884, 343] width 1368 height 605
click at [823, 96] on icon at bounding box center [828, 93] width 10 height 11
click at [771, 97] on icon at bounding box center [773, 93] width 10 height 11
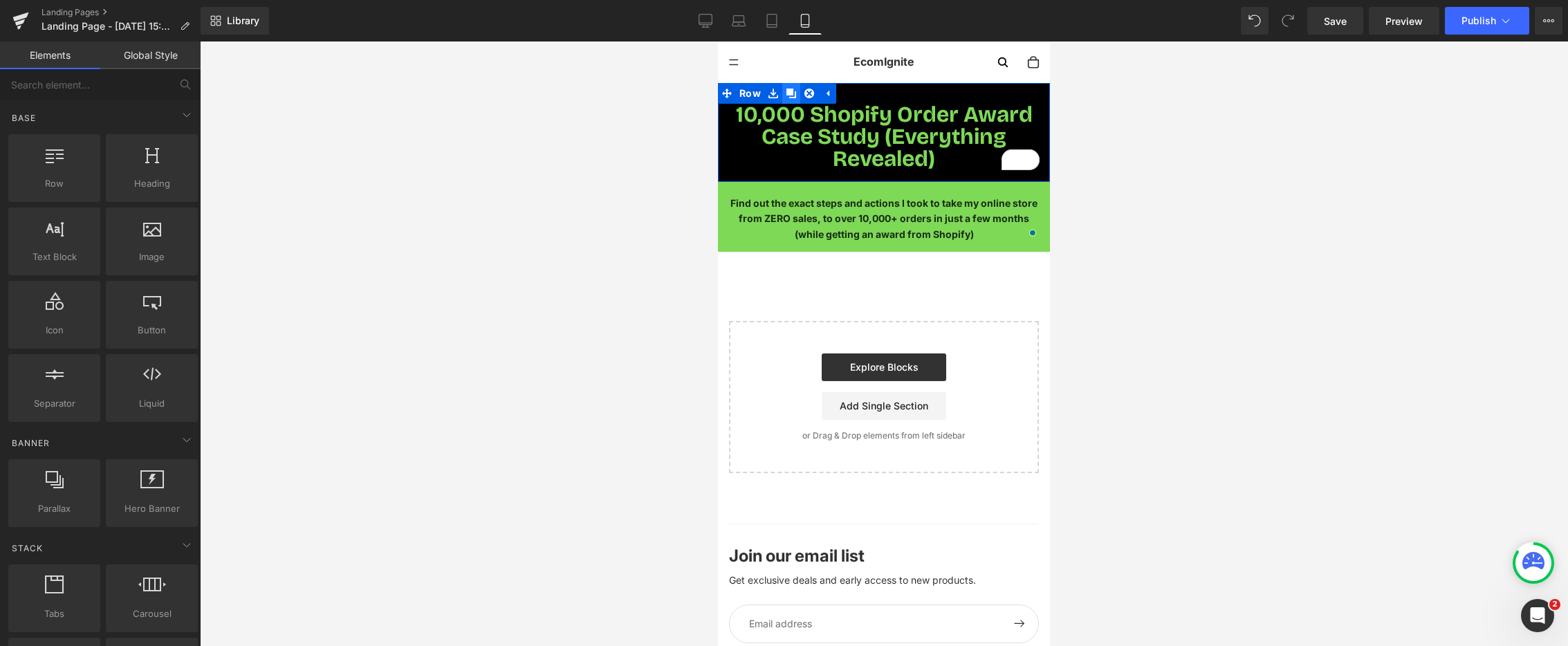
click at [786, 95] on icon at bounding box center [791, 93] width 10 height 10
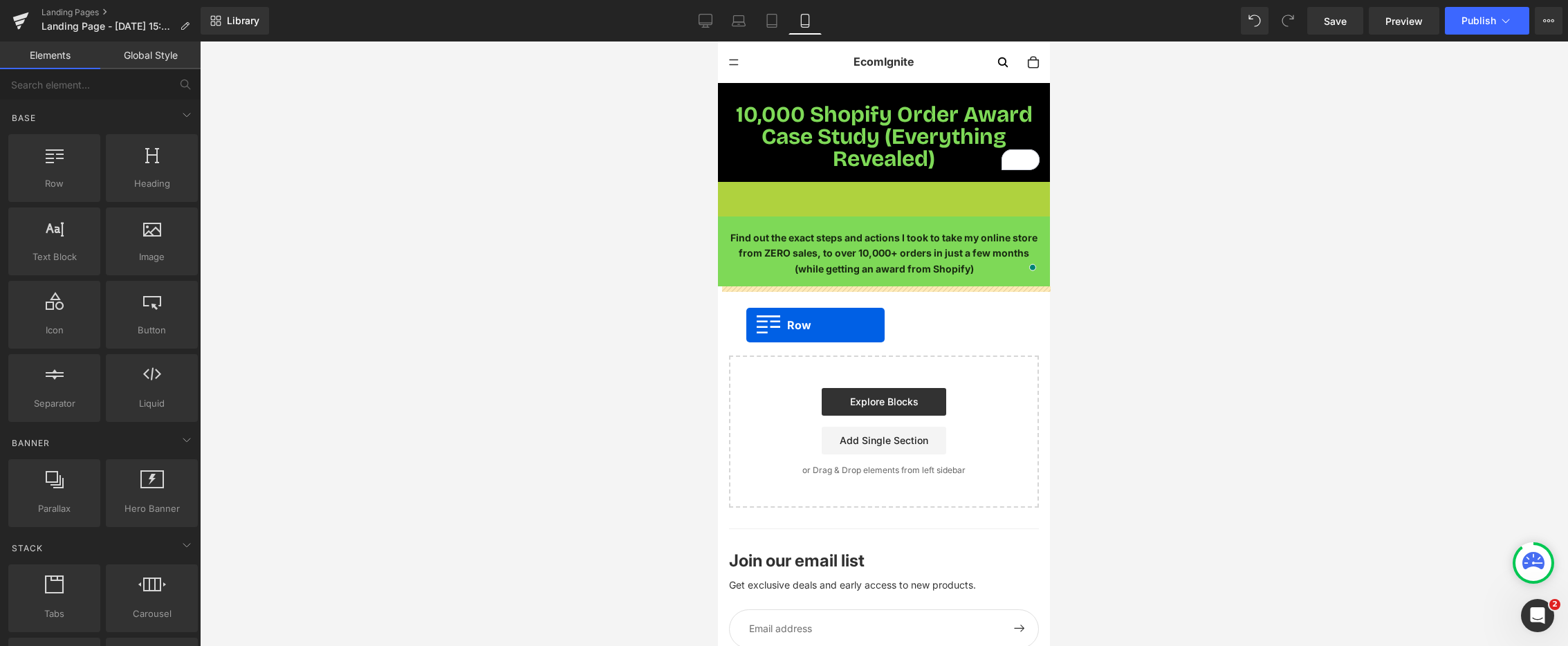
drag, startPoint x: 726, startPoint y: 193, endPoint x: 745, endPoint y: 298, distance: 106.7
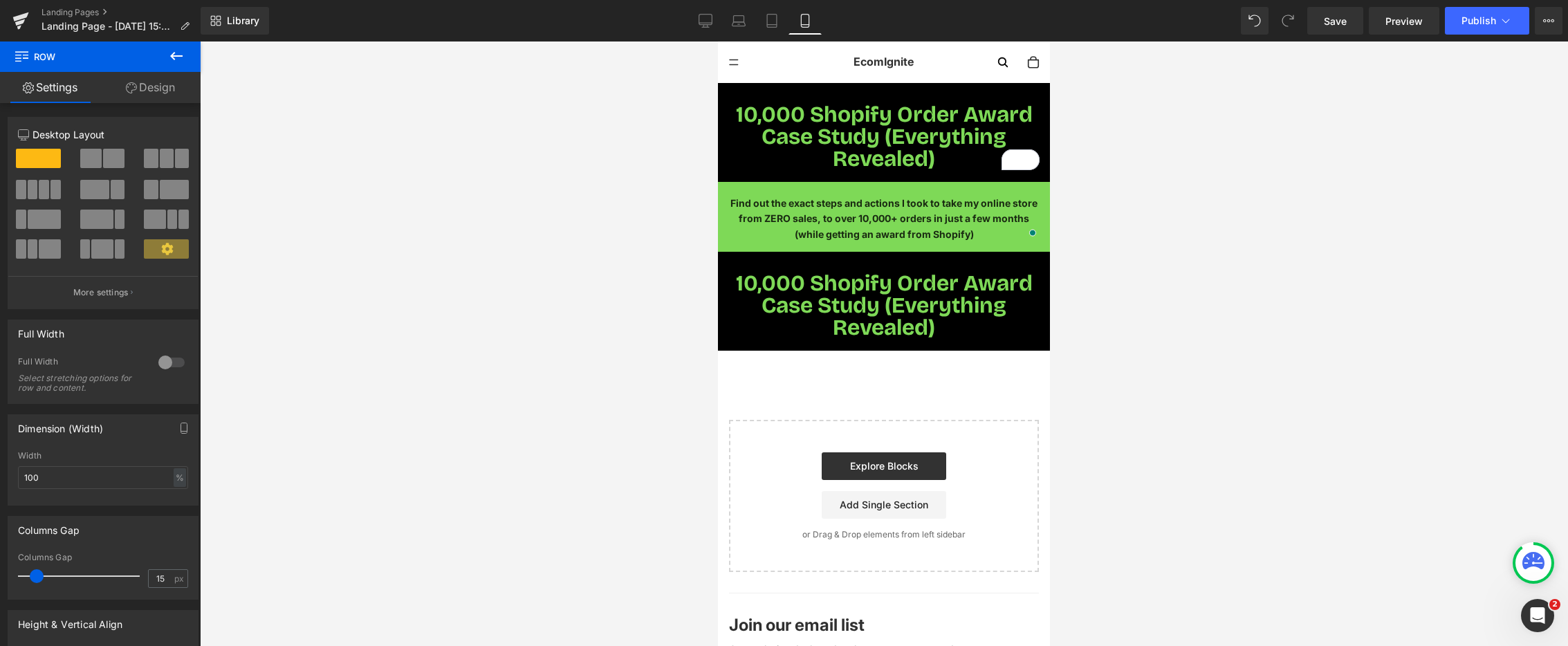
click at [173, 52] on icon at bounding box center [176, 56] width 16 height 16
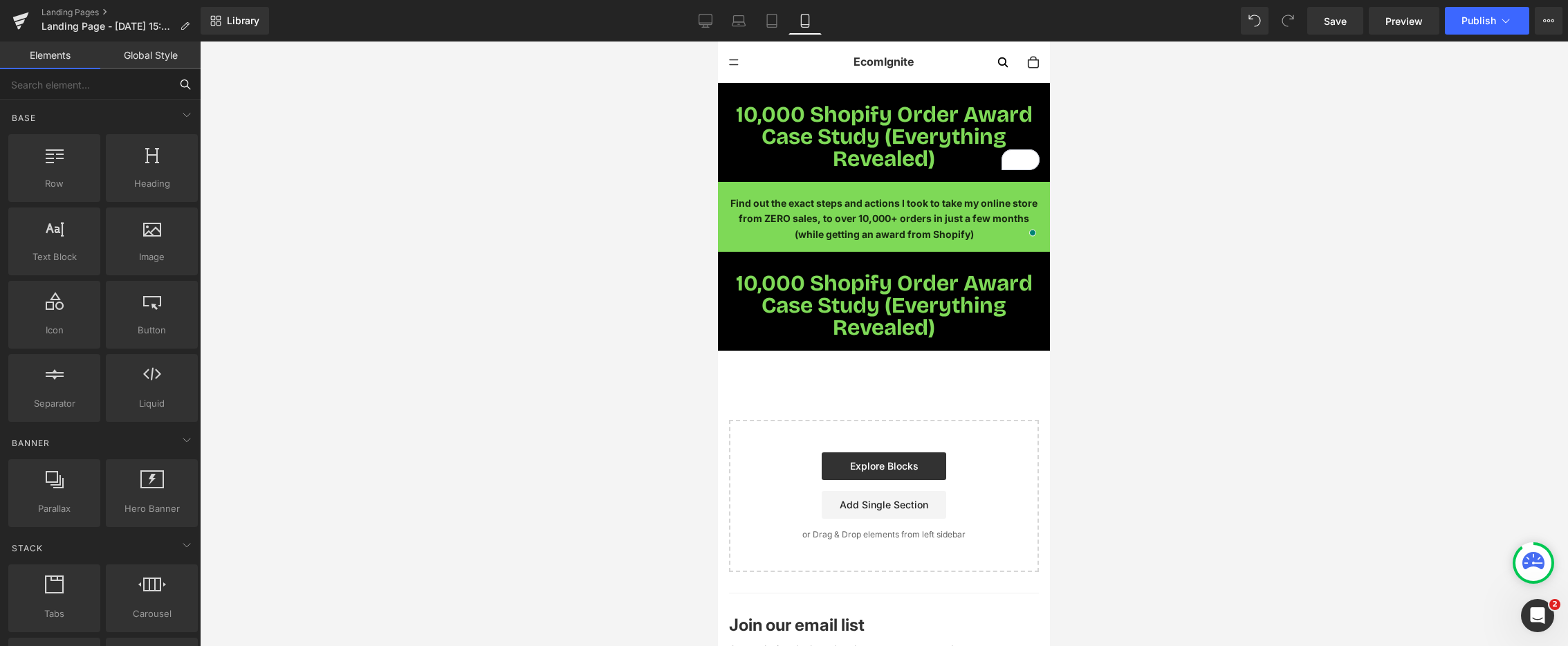
click at [110, 91] on input "text" at bounding box center [85, 84] width 170 height 31
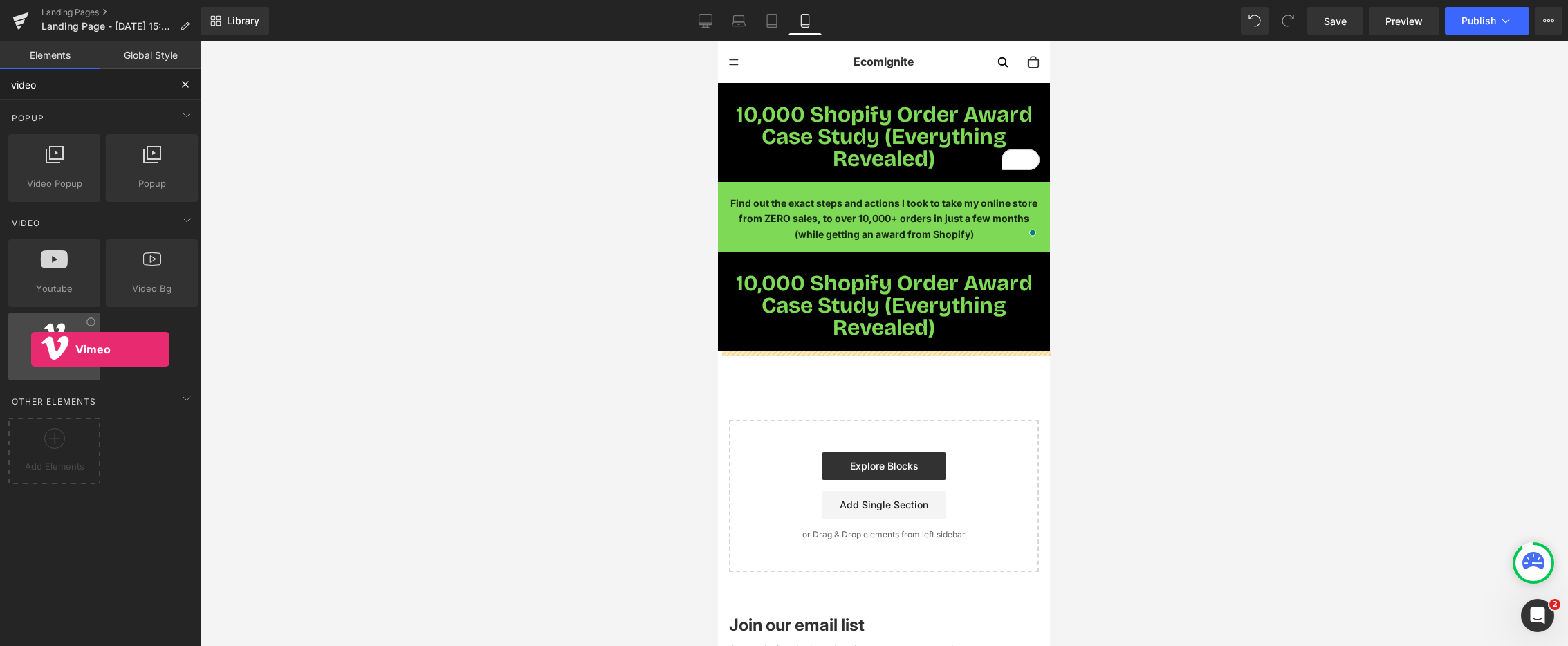
drag, startPoint x: 221, startPoint y: 312, endPoint x: 35, endPoint y: 348, distance: 189.5
click at [31, 349] on div at bounding box center [54, 339] width 84 height 31
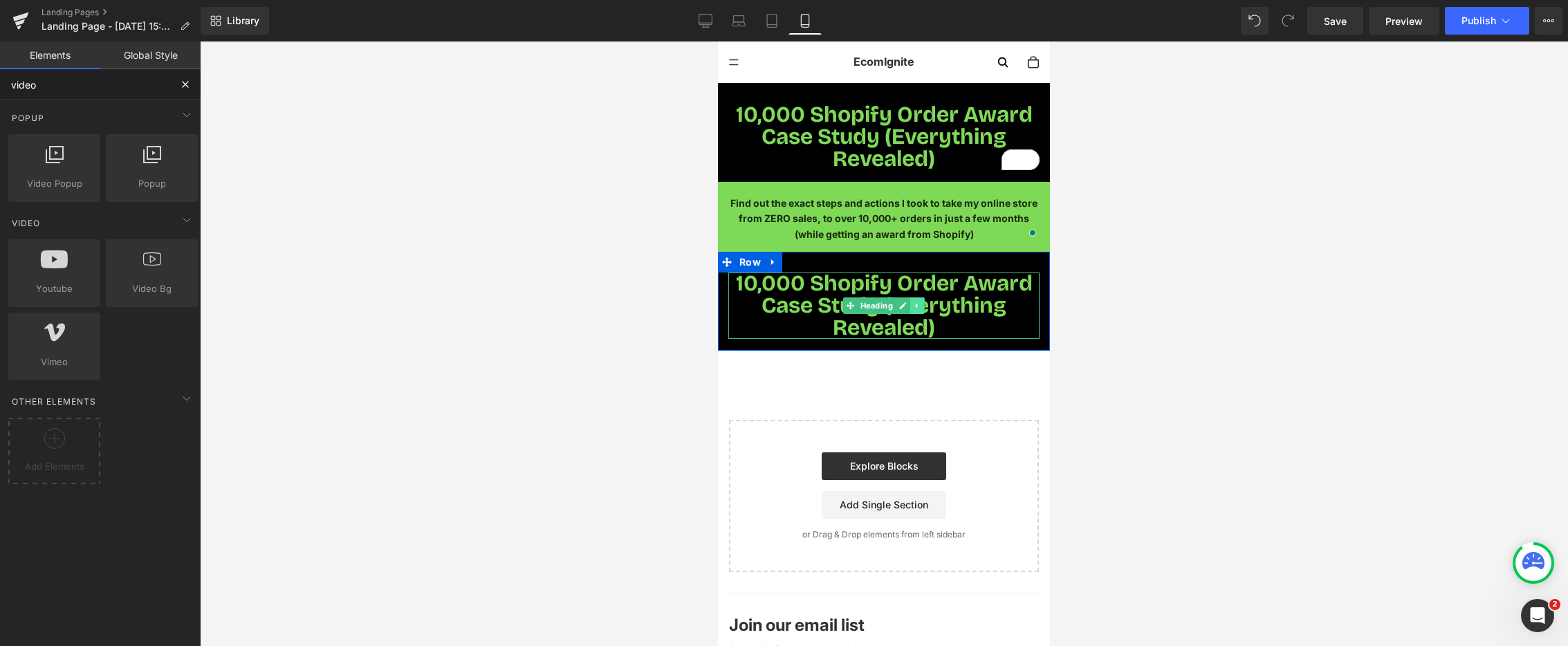
type input "video"
click at [922, 307] on link at bounding box center [918, 306] width 15 height 16
click at [923, 309] on icon at bounding box center [924, 306] width 7 height 8
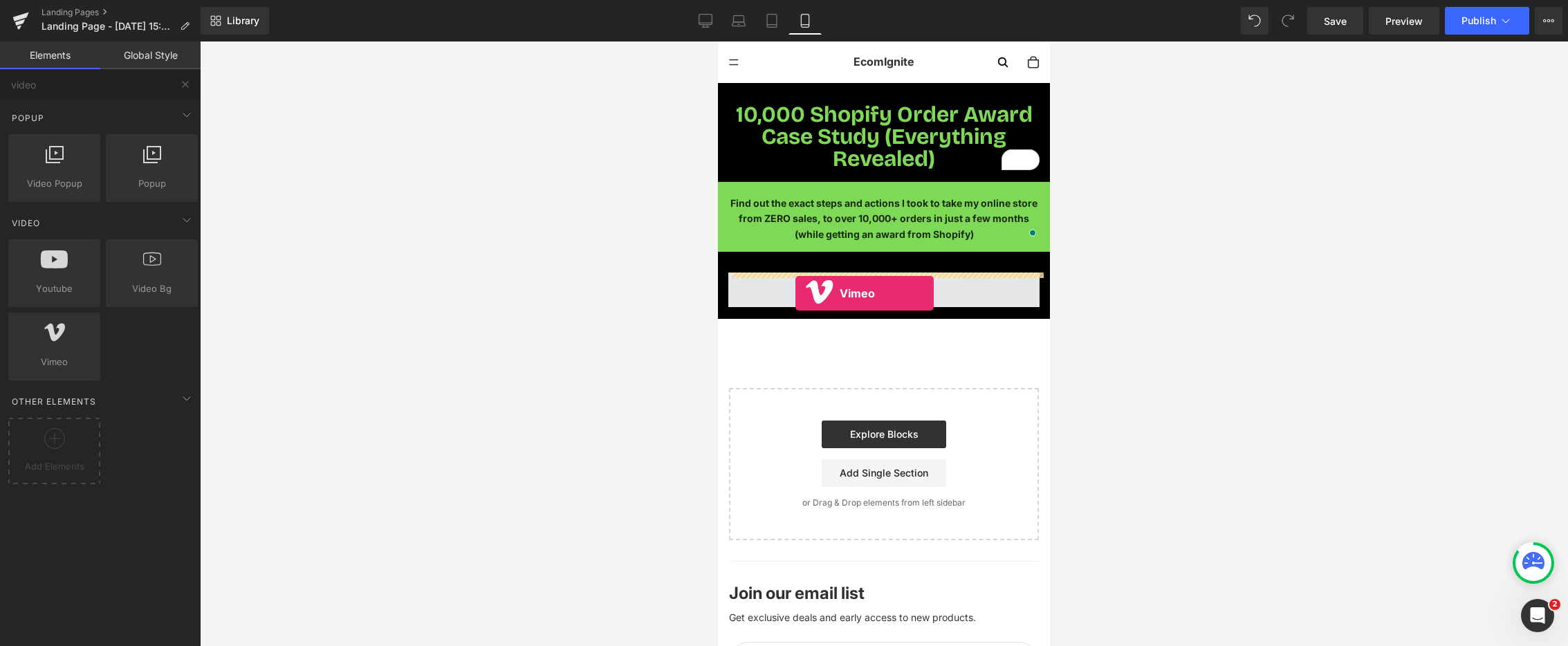
drag, startPoint x: 752, startPoint y: 382, endPoint x: 795, endPoint y: 293, distance: 98.8
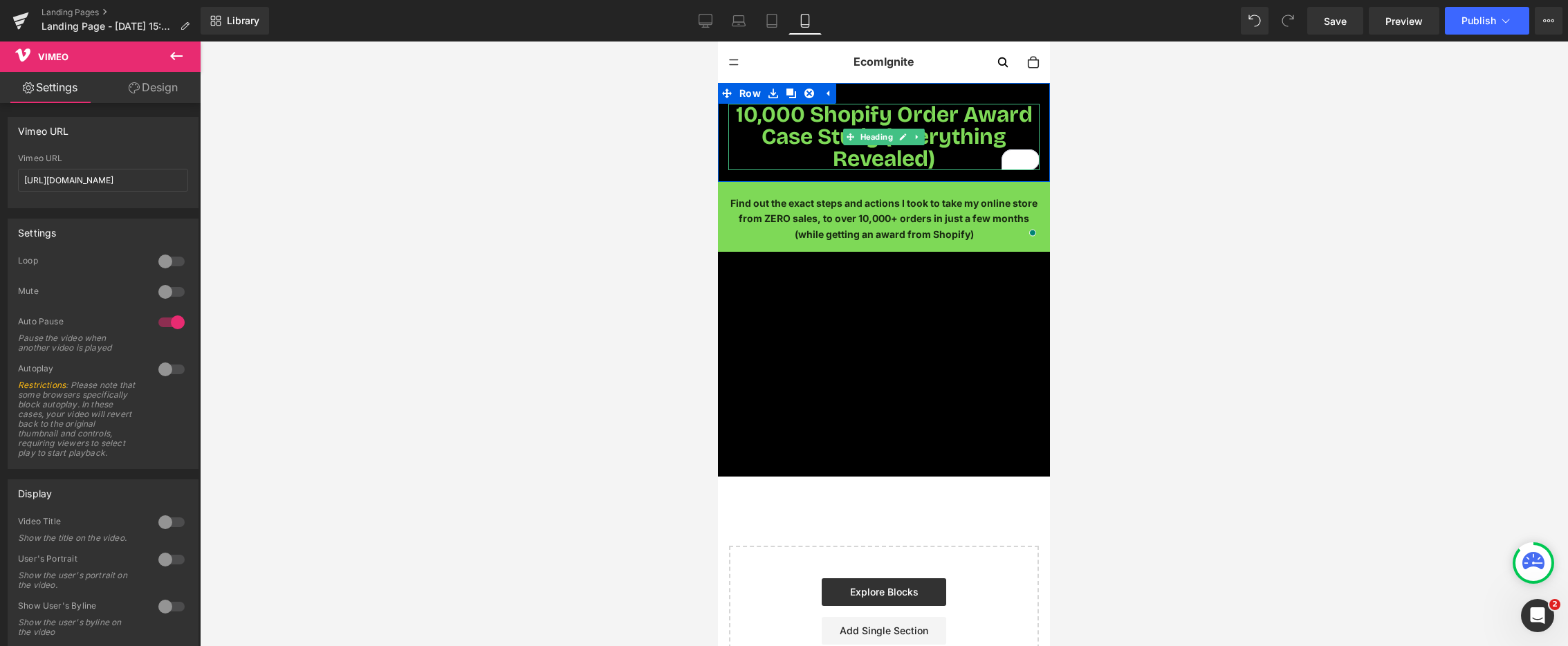
click at [818, 144] on span "10,000 Shopify Order Award Case Study (Everything Revealed)" at bounding box center [885, 136] width 297 height 71
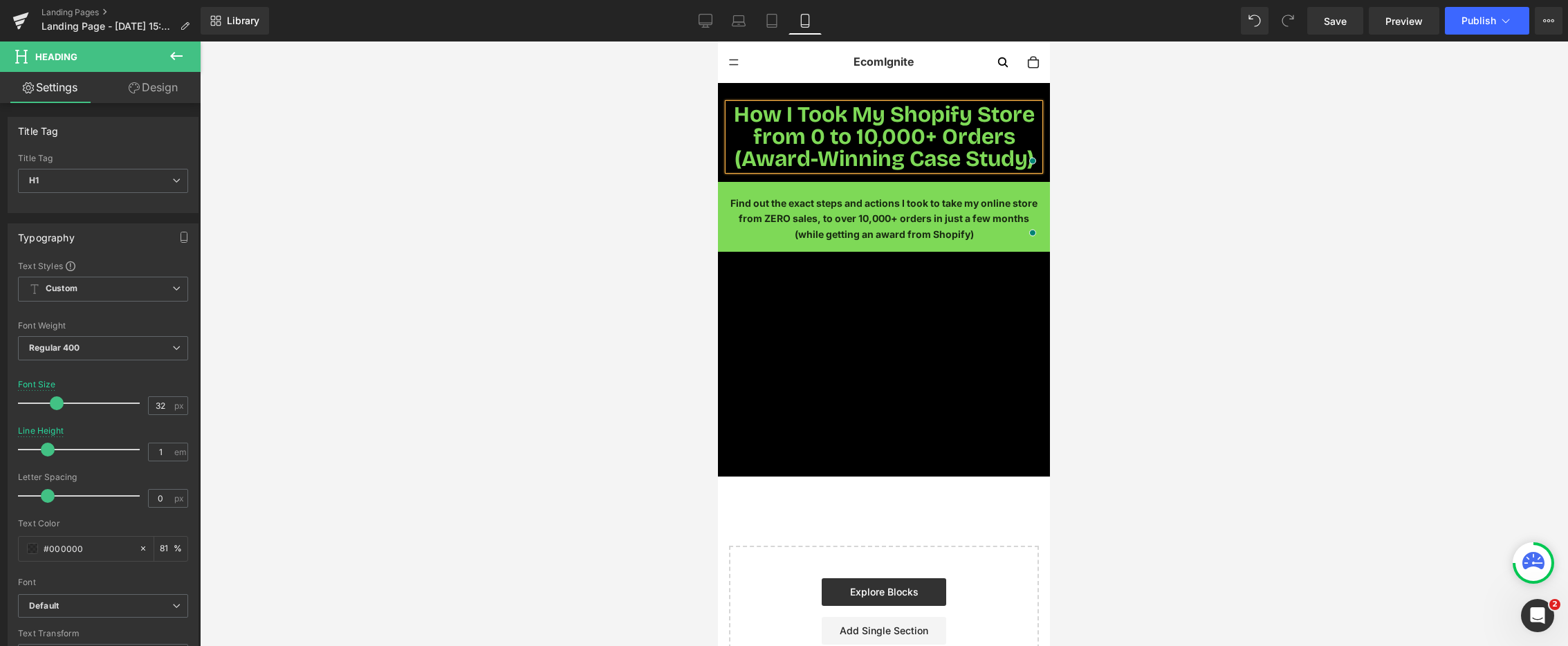
click at [1121, 180] on div at bounding box center [884, 343] width 1368 height 605
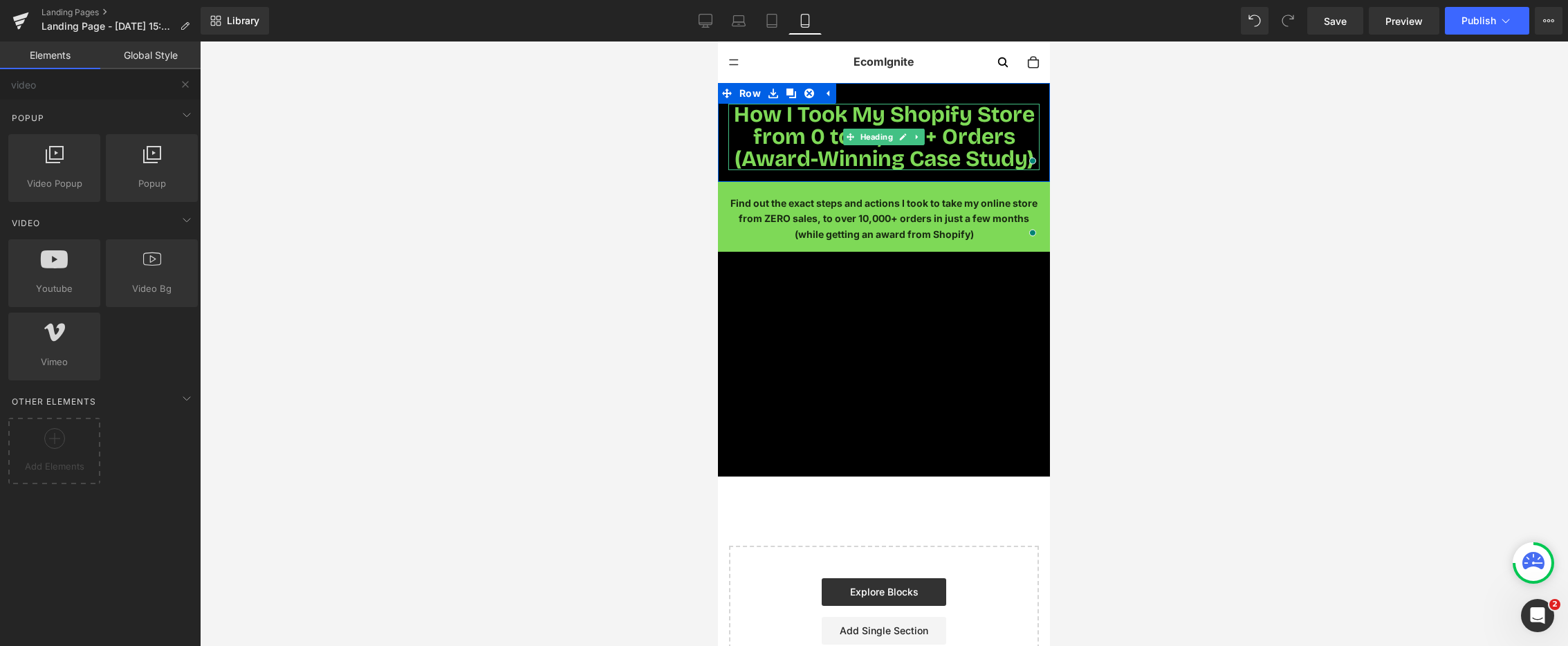
click at [1034, 150] on span "How I Took My Shopify Store from 0 to 10,000+ Orders (Award-Winning Case Study)" at bounding box center [884, 136] width 301 height 71
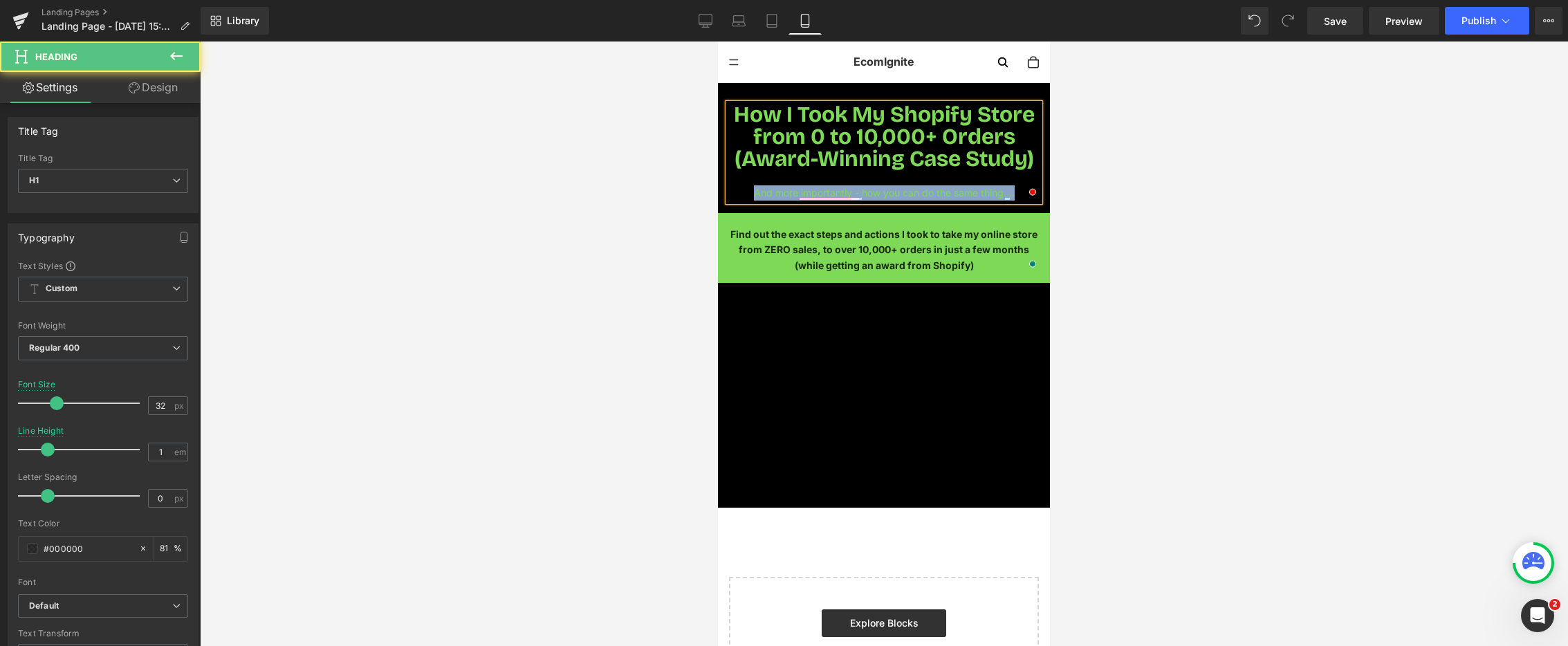
drag, startPoint x: 1020, startPoint y: 190, endPoint x: 747, endPoint y: 199, distance: 273.1
click at [749, 199] on div "And more importantly - how you can do the same thing...." at bounding box center [885, 192] width 312 height 15
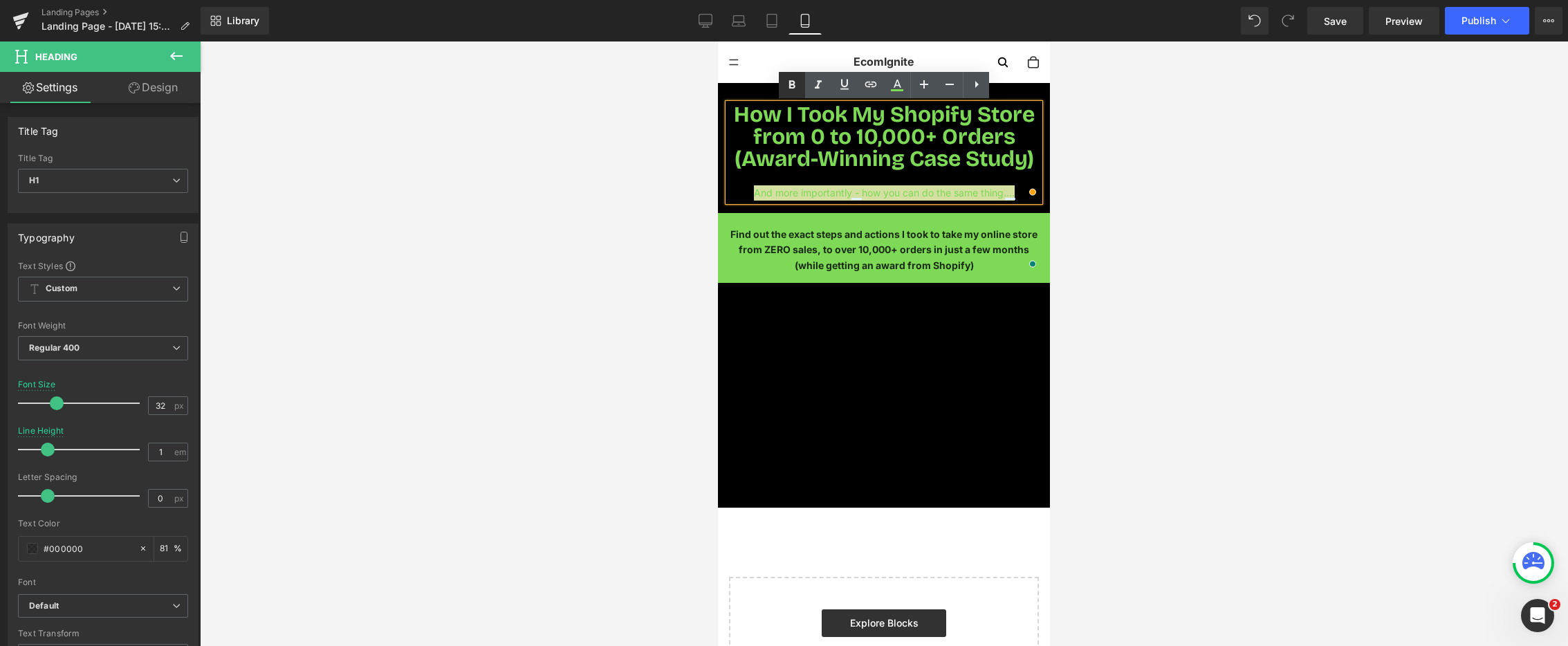
click at [794, 85] on icon at bounding box center [793, 84] width 6 height 8
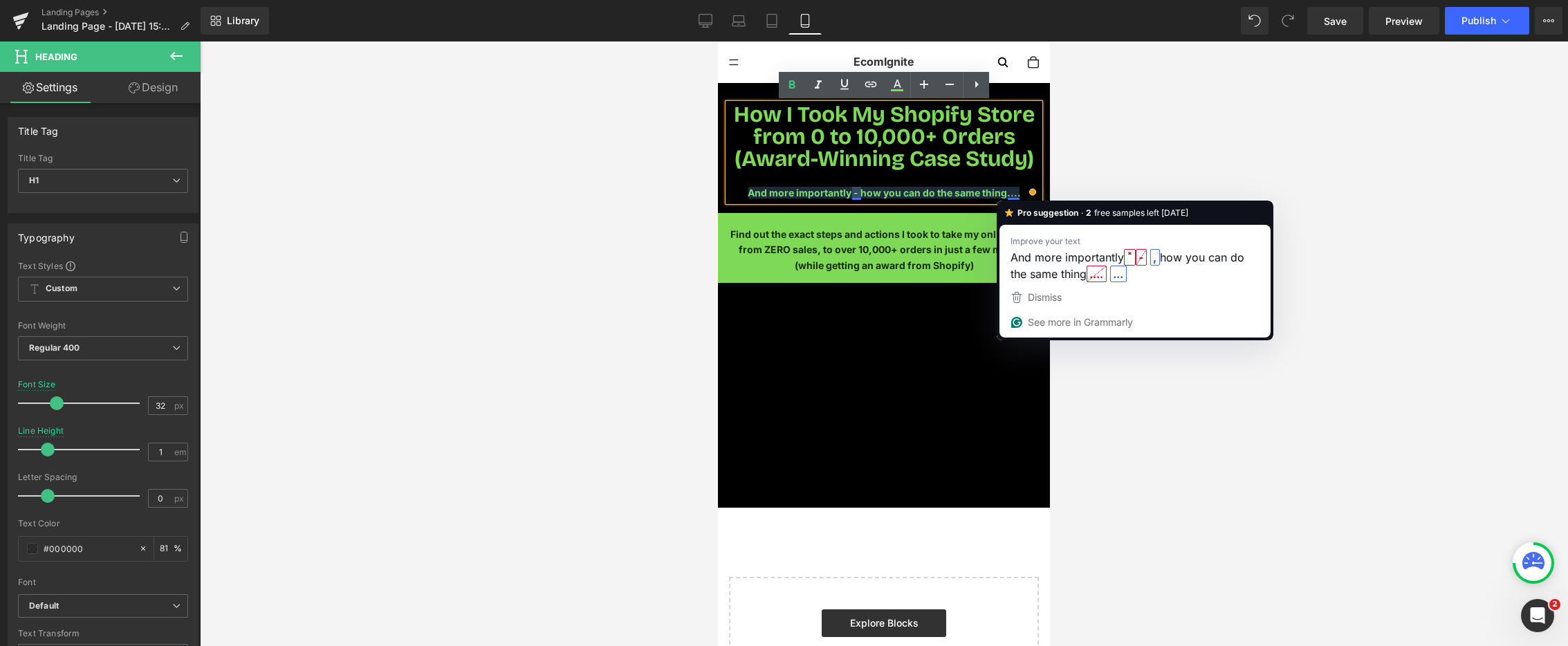
drag, startPoint x: 1019, startPoint y: 191, endPoint x: 1045, endPoint y: 192, distance: 26.0
click at [1019, 191] on div "And more importantly - how you can do the same thing...." at bounding box center [885, 192] width 312 height 15
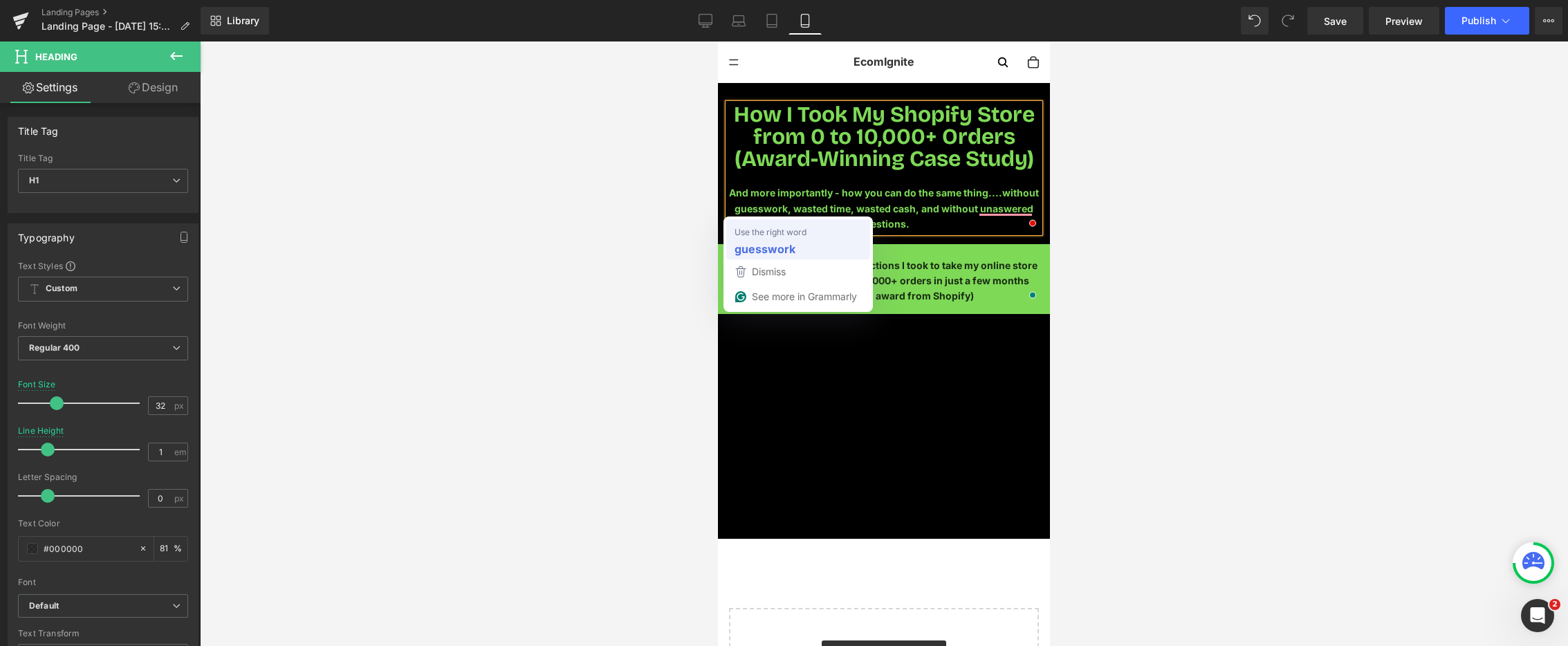
click at [783, 254] on strong "guesswork" at bounding box center [765, 248] width 61 height 17
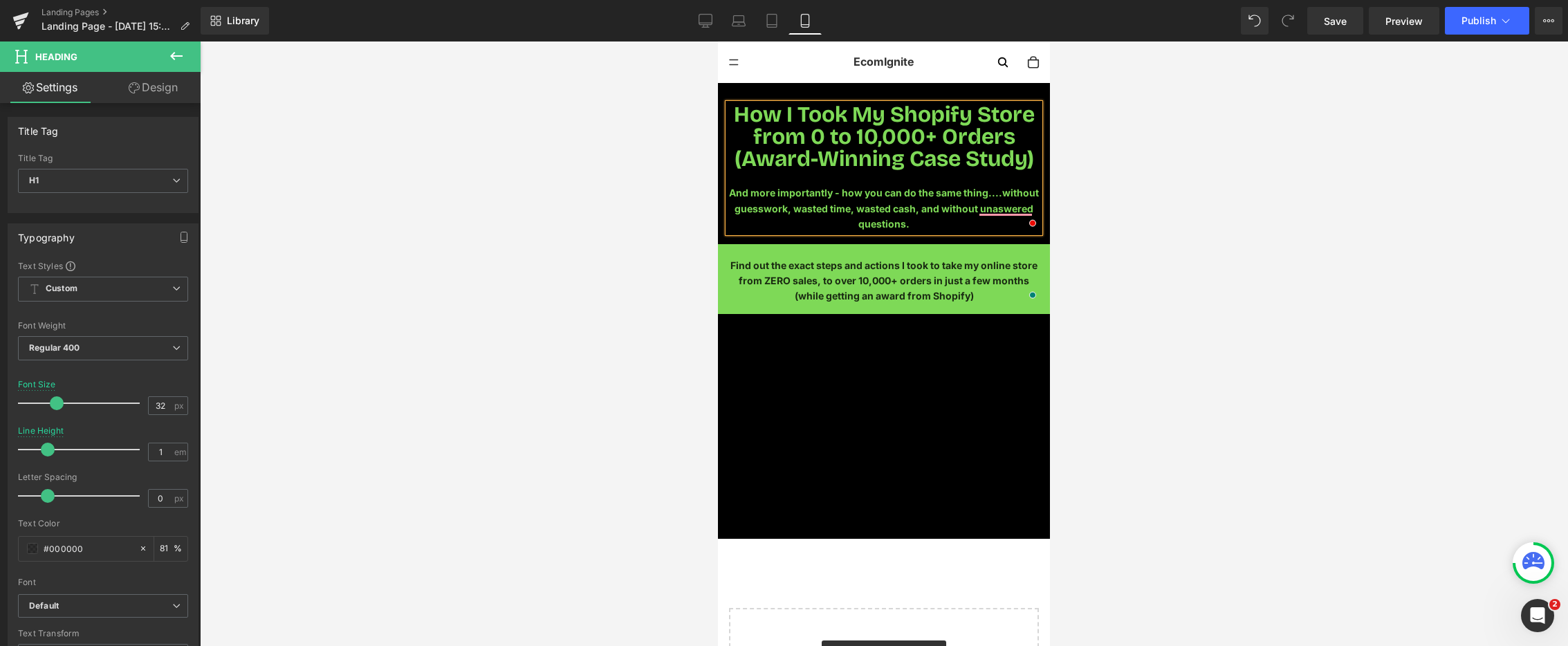
click at [609, 185] on div at bounding box center [884, 343] width 1368 height 605
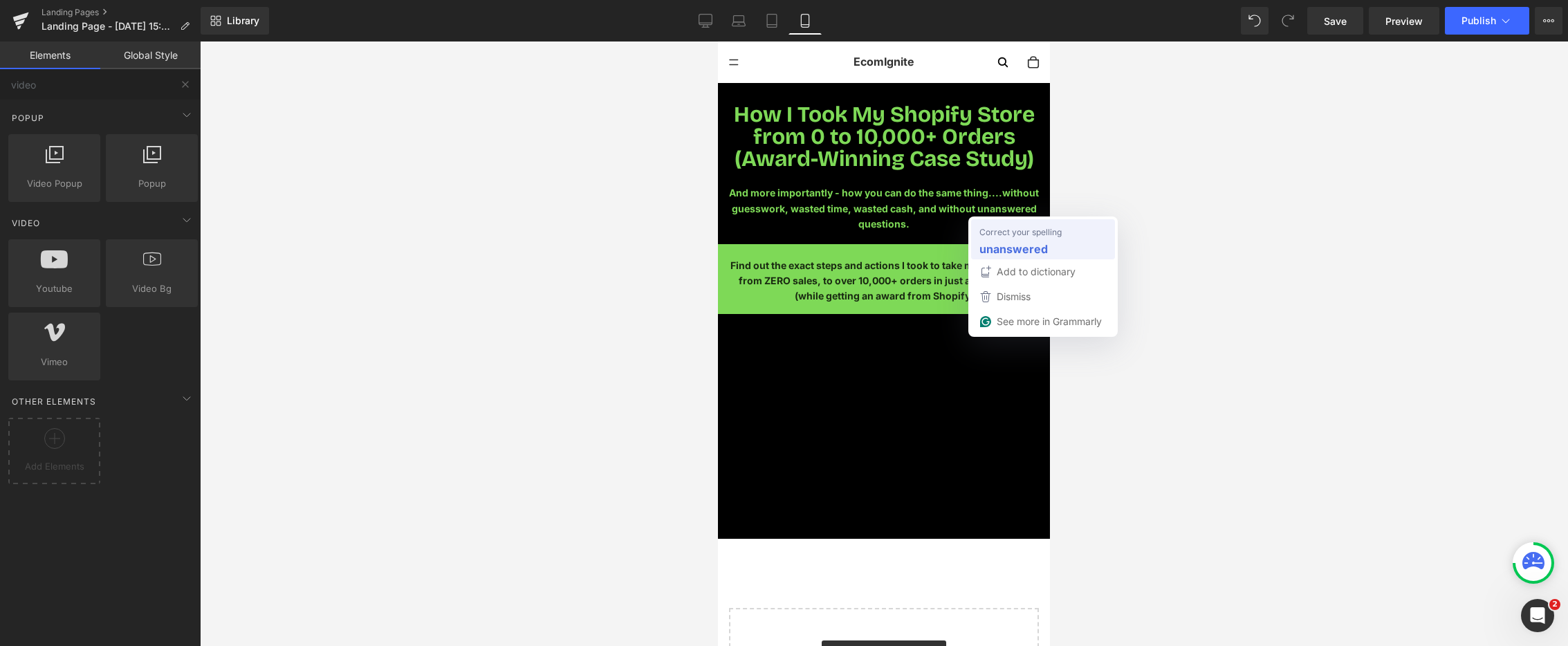
click at [1011, 235] on span "Correct your spelling" at bounding box center [1020, 231] width 82 height 14
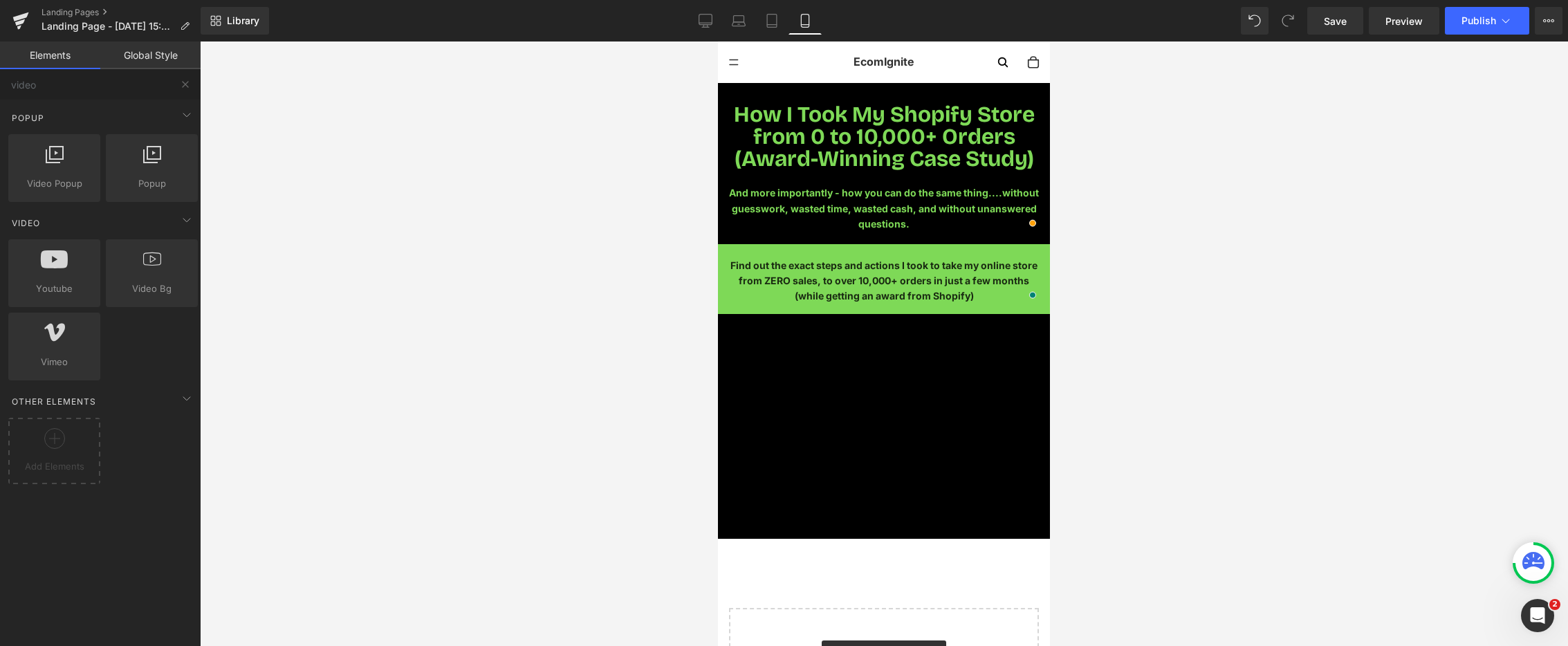
click at [1132, 205] on div at bounding box center [884, 343] width 1368 height 605
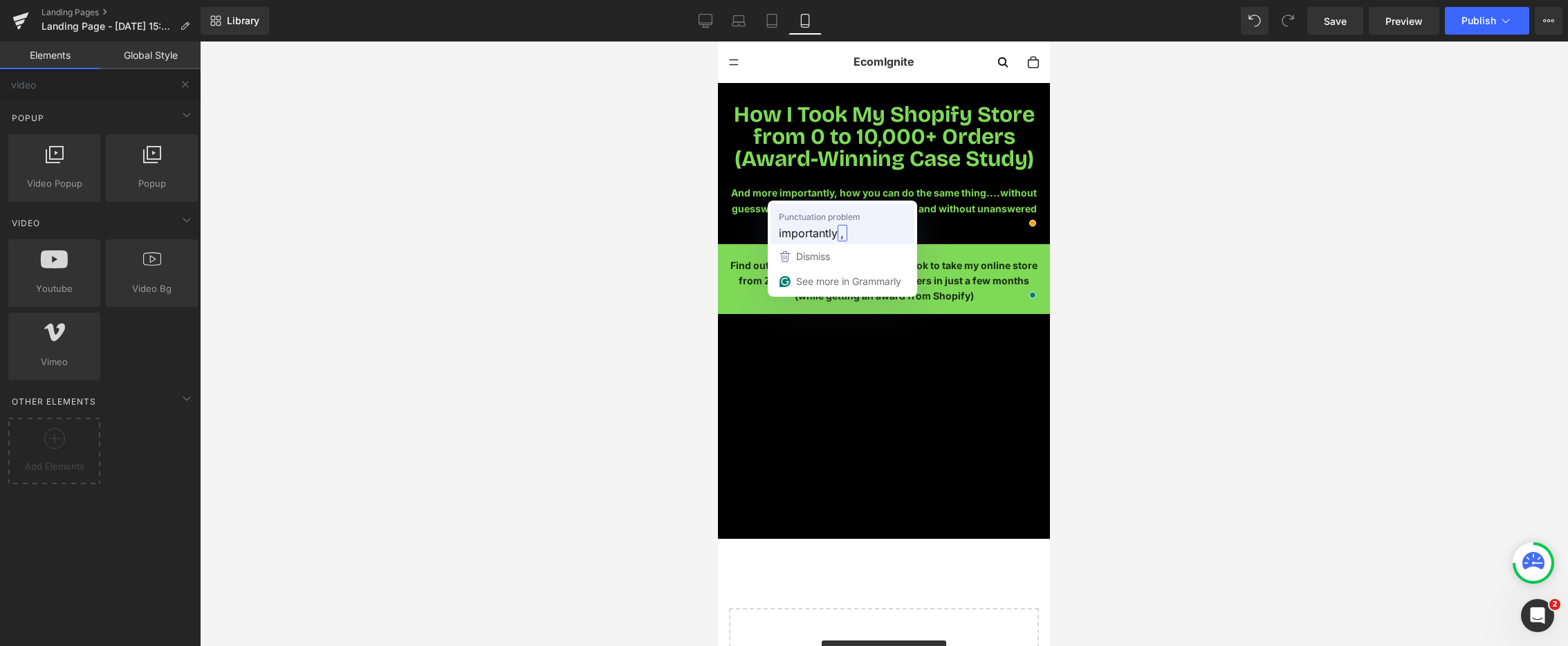
click at [818, 222] on div "importantly ," at bounding box center [842, 233] width 133 height 22
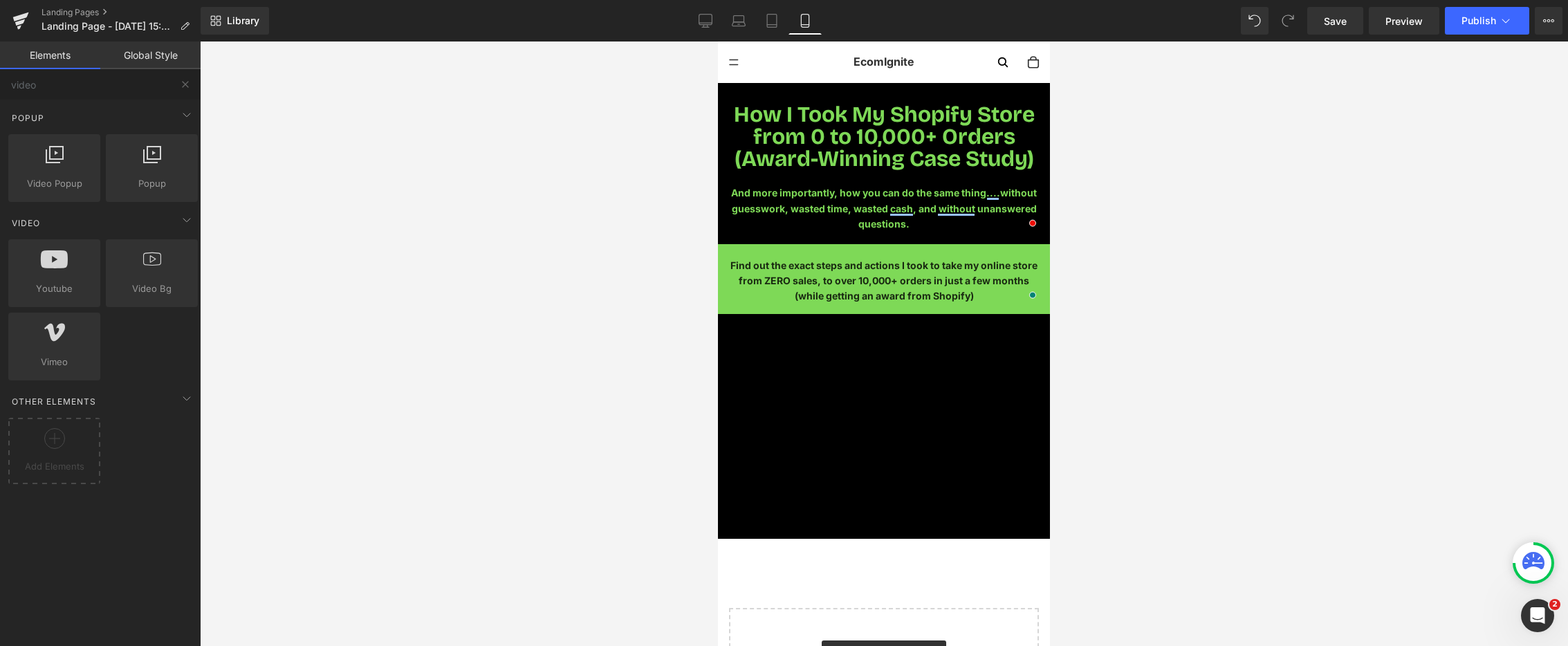
click at [1138, 179] on div at bounding box center [884, 343] width 1368 height 605
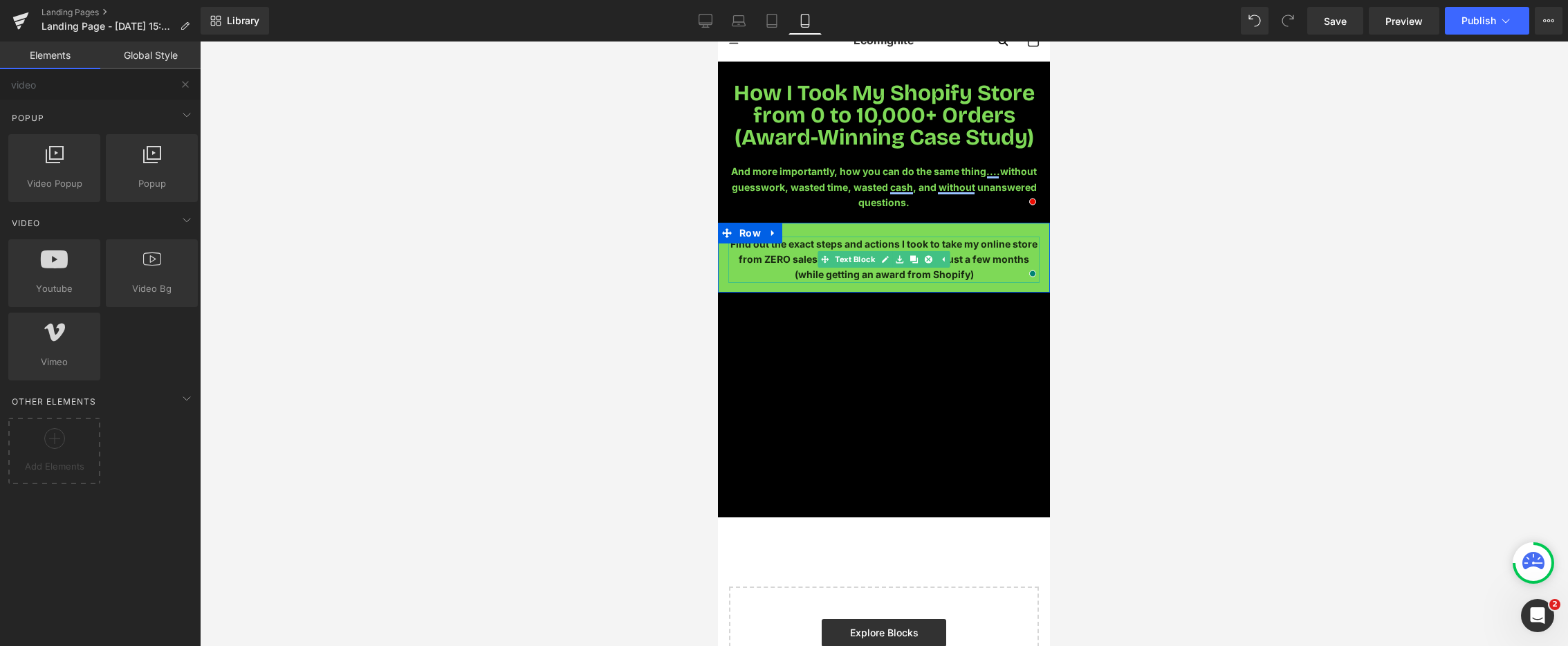
scroll to position [24, 0]
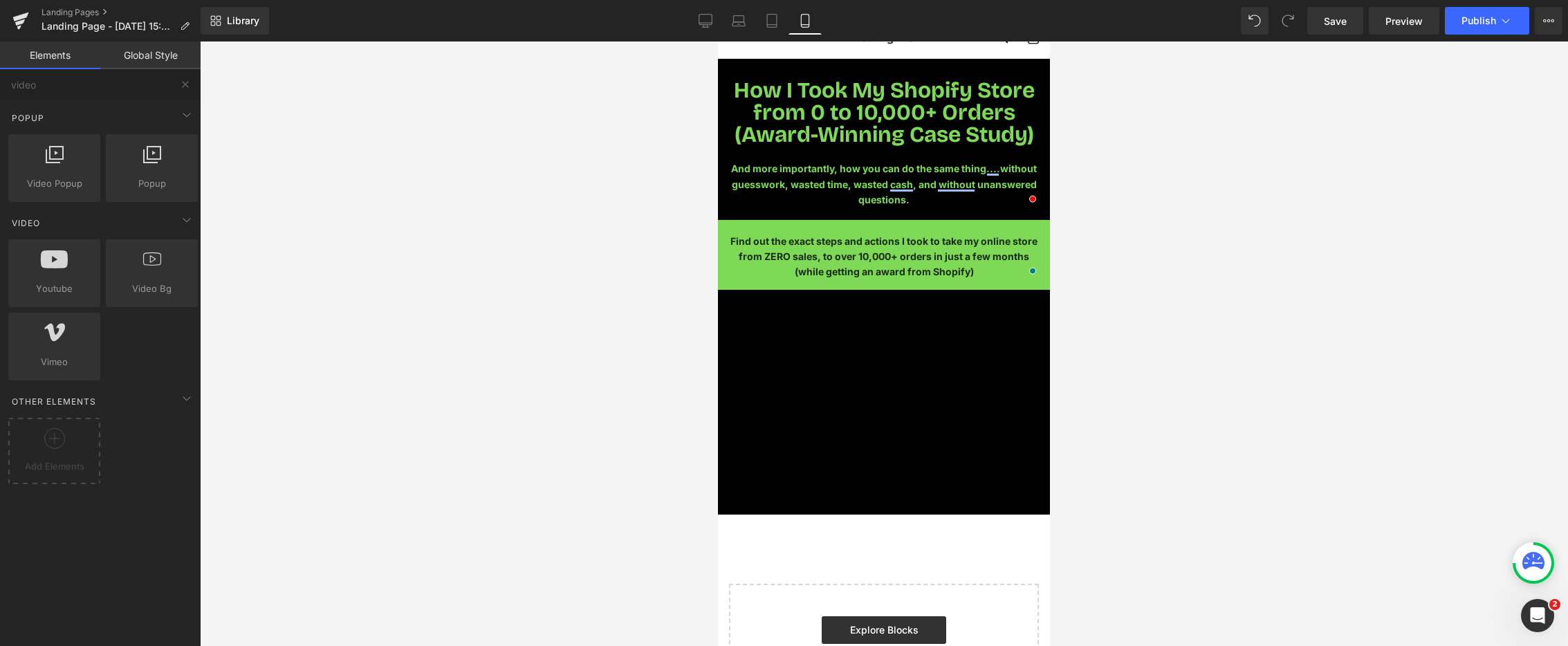
click at [1267, 347] on div at bounding box center [884, 343] width 1368 height 605
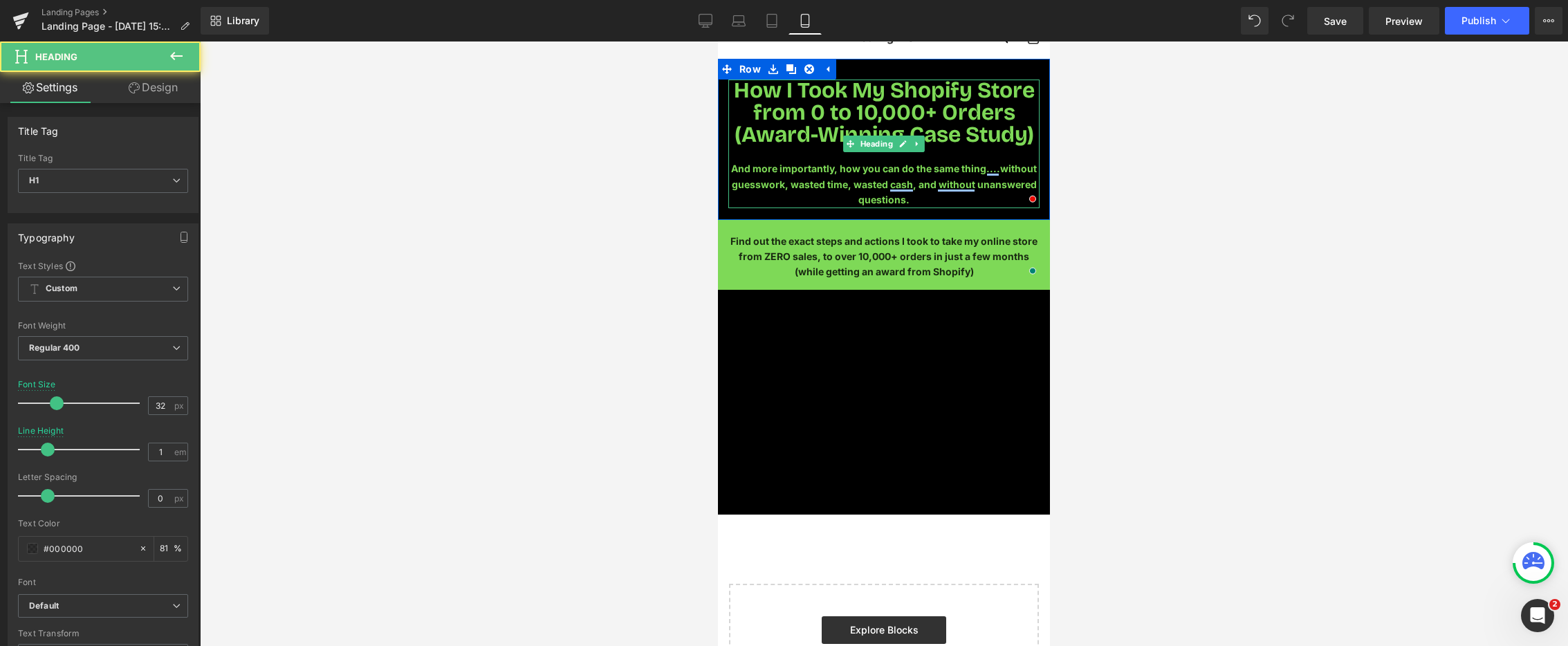
drag, startPoint x: 773, startPoint y: 171, endPoint x: 734, endPoint y: 170, distance: 39.0
click at [734, 169] on div "And more importantly, how you can do the same thing....without guesswork, waste…" at bounding box center [885, 184] width 312 height 46
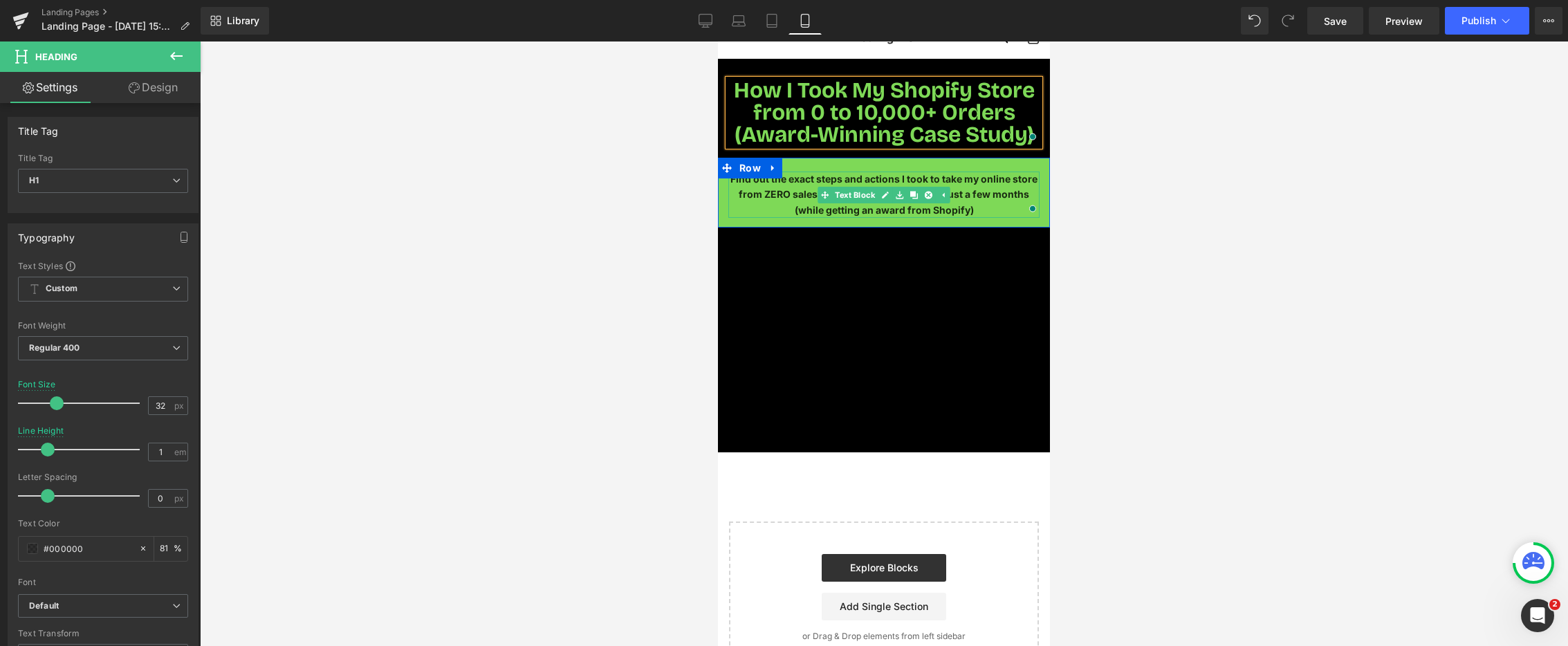
click at [808, 186] on p "Find out the exact steps and actions I took to take my online store from ZERO s…" at bounding box center [885, 194] width 312 height 46
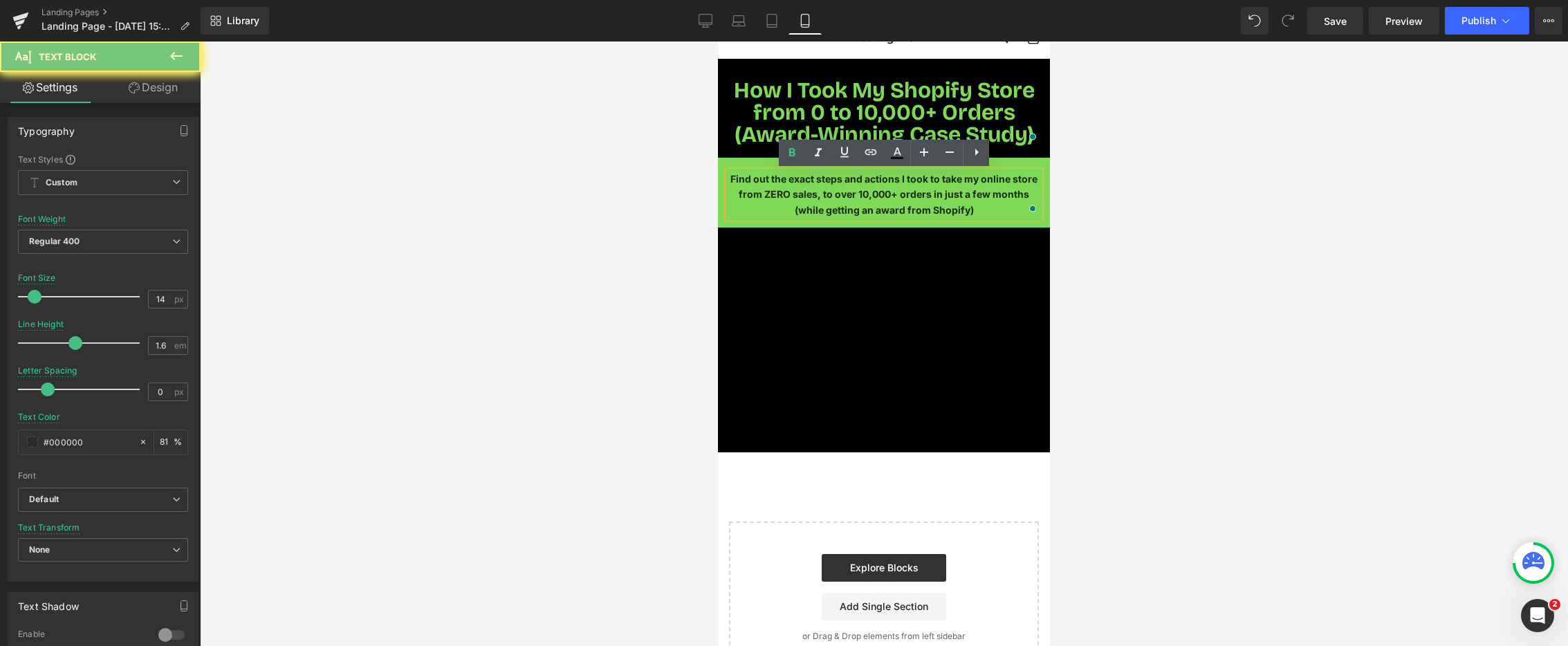
click at [808, 186] on p "Find out the exact steps and actions I took to take my online store from ZERO s…" at bounding box center [885, 194] width 312 height 46
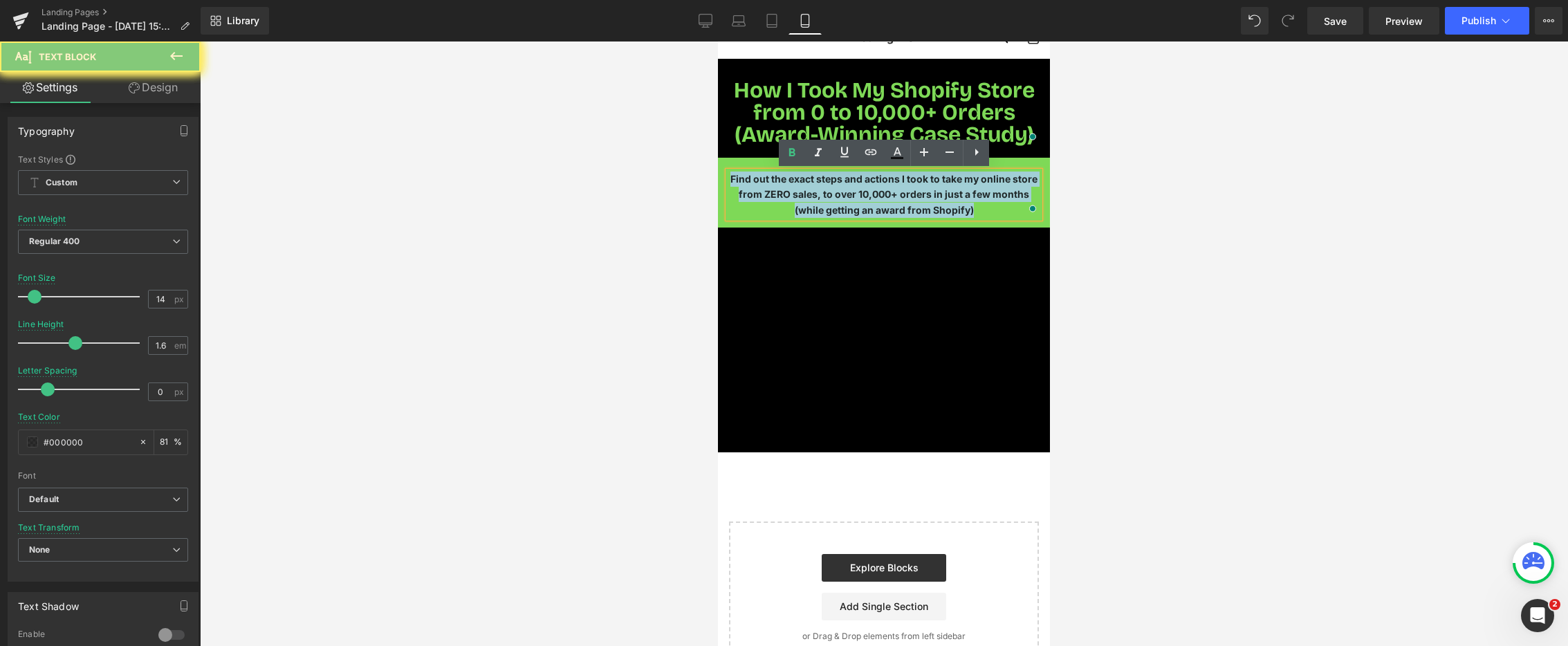
click at [808, 186] on p "Find out the exact steps and actions I took to take my online store from ZERO s…" at bounding box center [885, 194] width 312 height 46
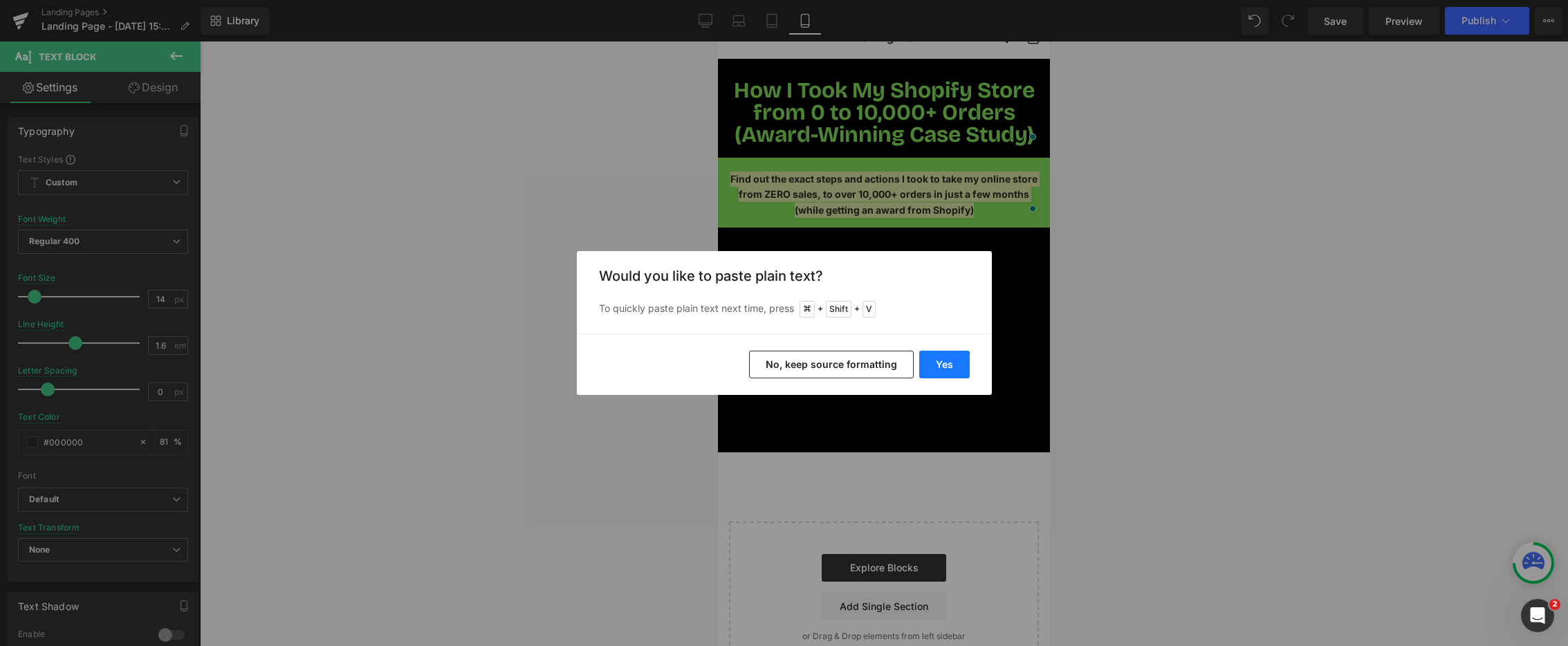
click at [949, 362] on button "Yes" at bounding box center [945, 364] width 50 height 28
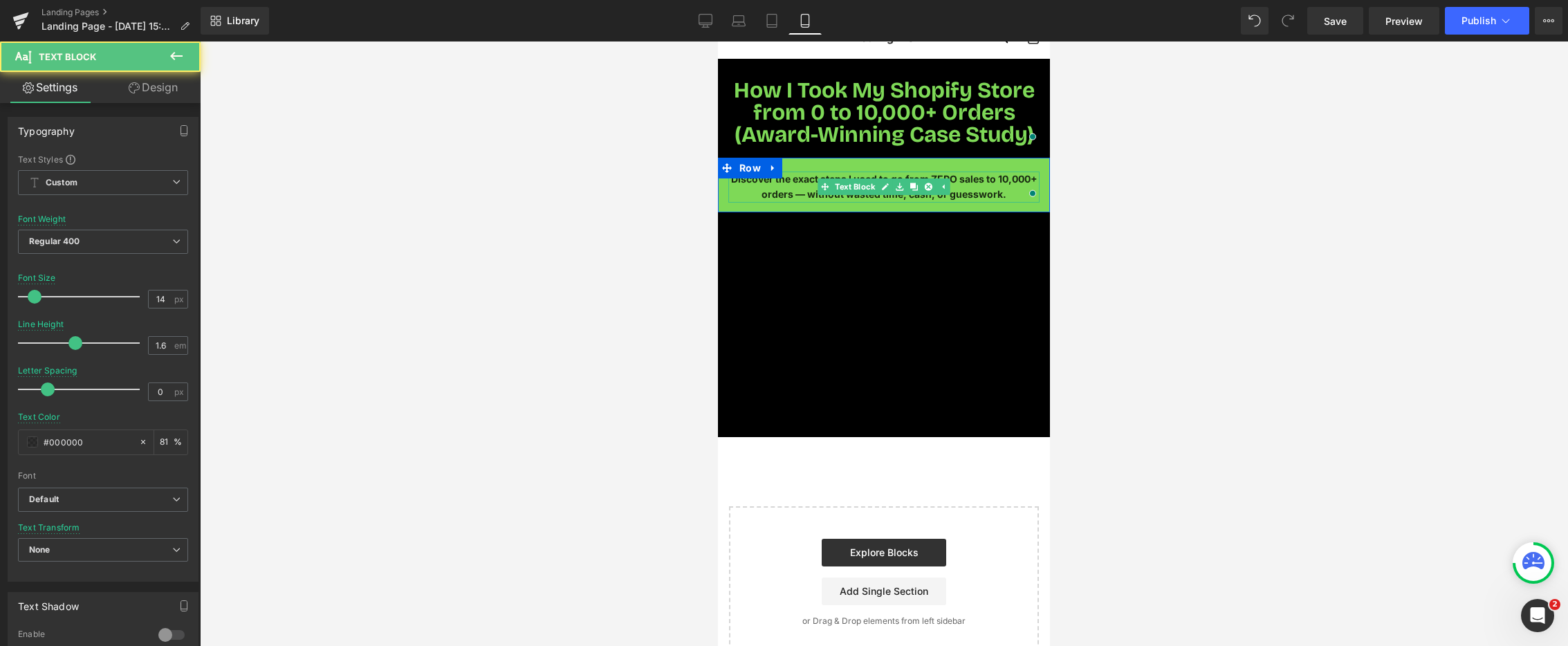
click at [803, 195] on span "Discover the exact steps I used to go from ZERO sales to 10,000+ orders — witho…" at bounding box center [885, 186] width 307 height 27
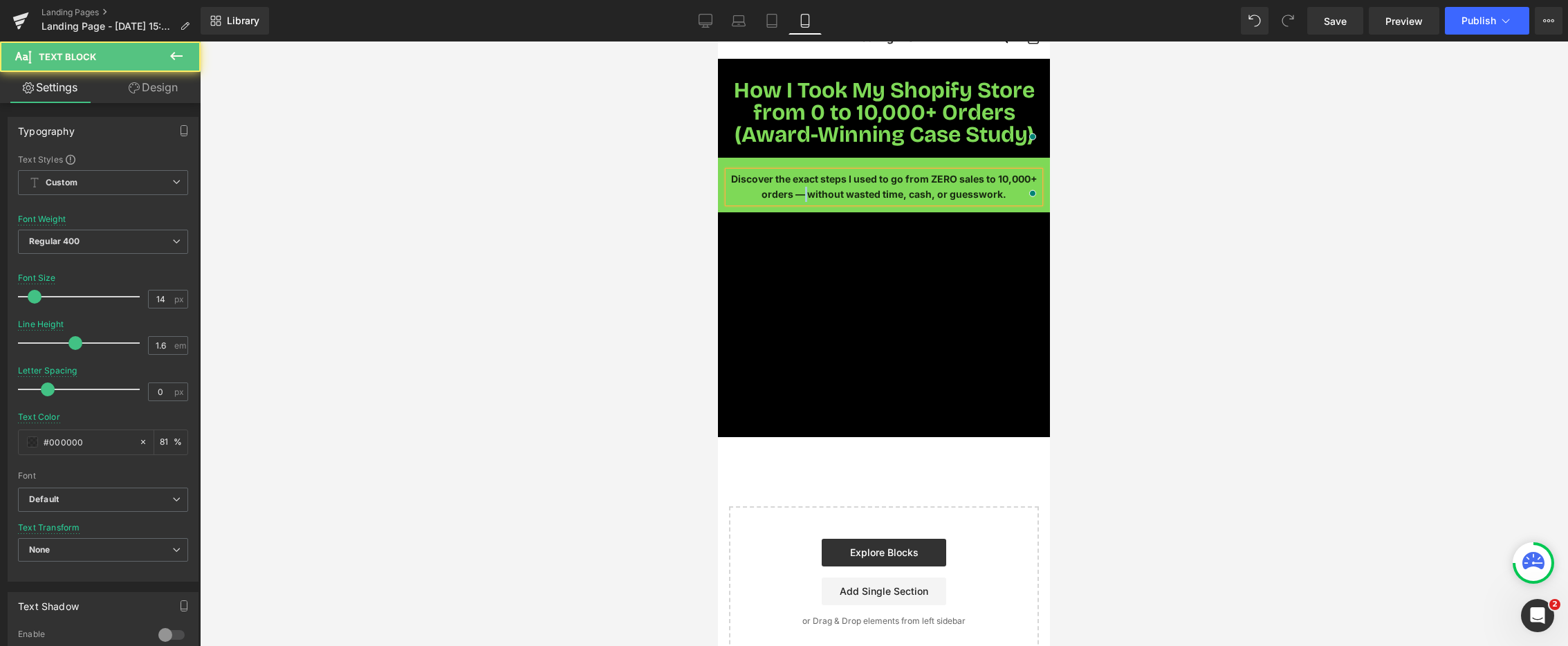
click at [803, 195] on span "Discover the exact steps I used to go from ZERO sales to 10,000+ orders — witho…" at bounding box center [885, 186] width 307 height 27
click at [1009, 192] on p "Discover the exact steps I used to go from ZERO sales to 10,000+ orders - witho…" at bounding box center [885, 187] width 312 height 31
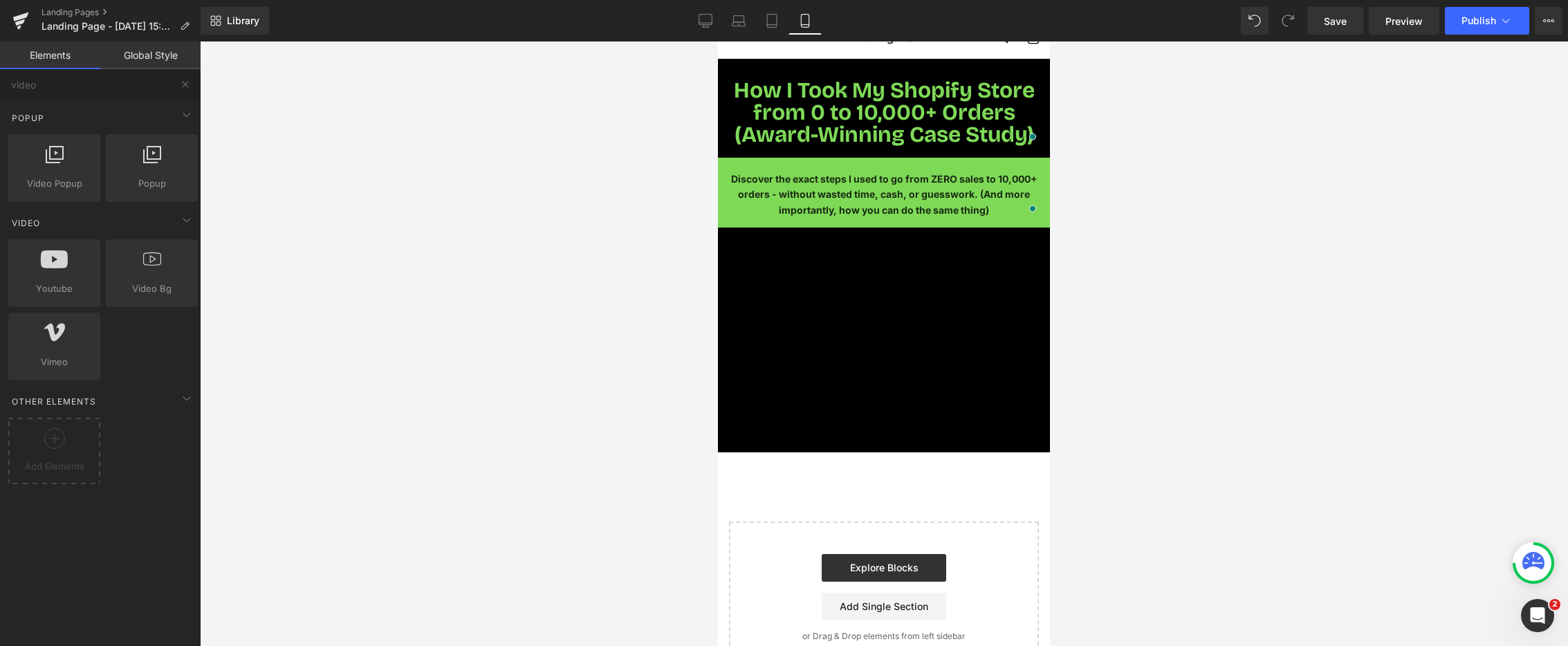
click at [1235, 224] on div at bounding box center [884, 343] width 1368 height 605
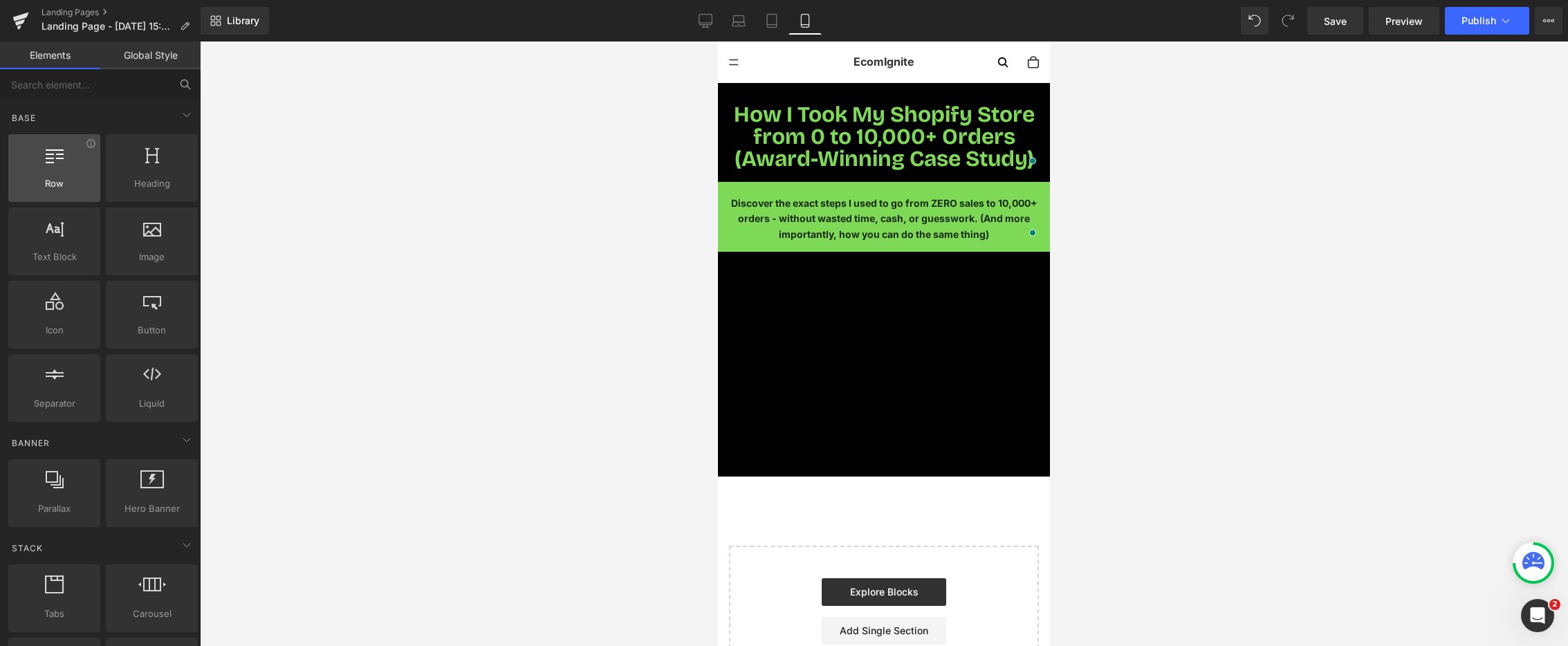
scroll to position [8, 0]
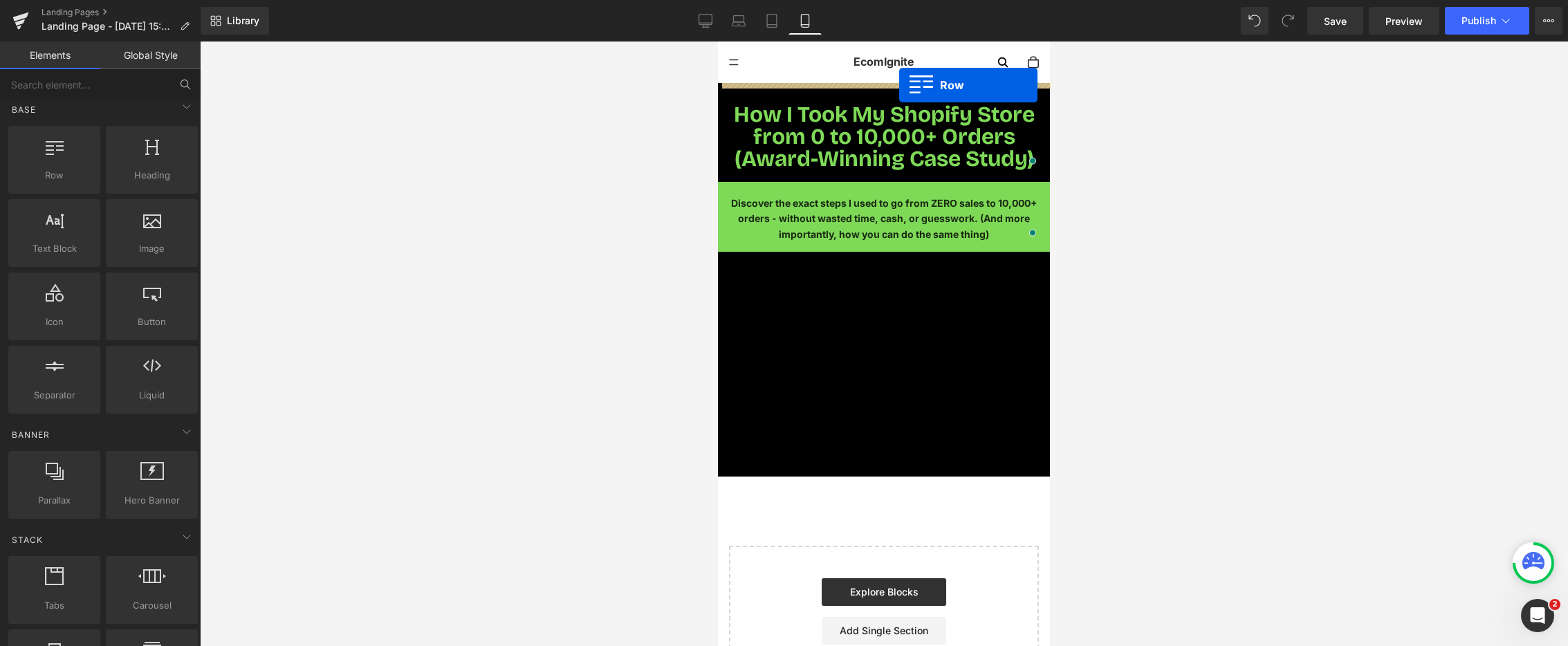
drag, startPoint x: 796, startPoint y: 209, endPoint x: 899, endPoint y: 85, distance: 161.2
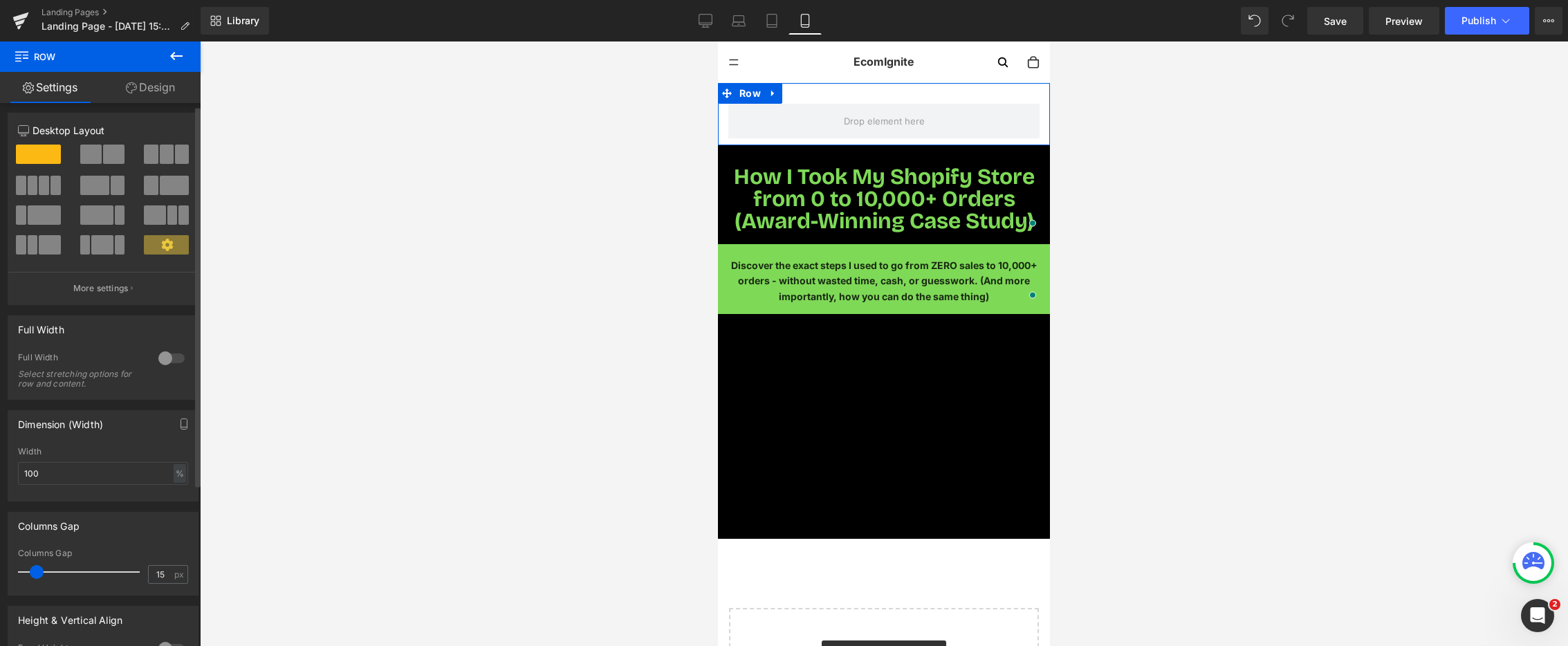
scroll to position [5, 0]
click at [180, 50] on icon at bounding box center [176, 56] width 16 height 16
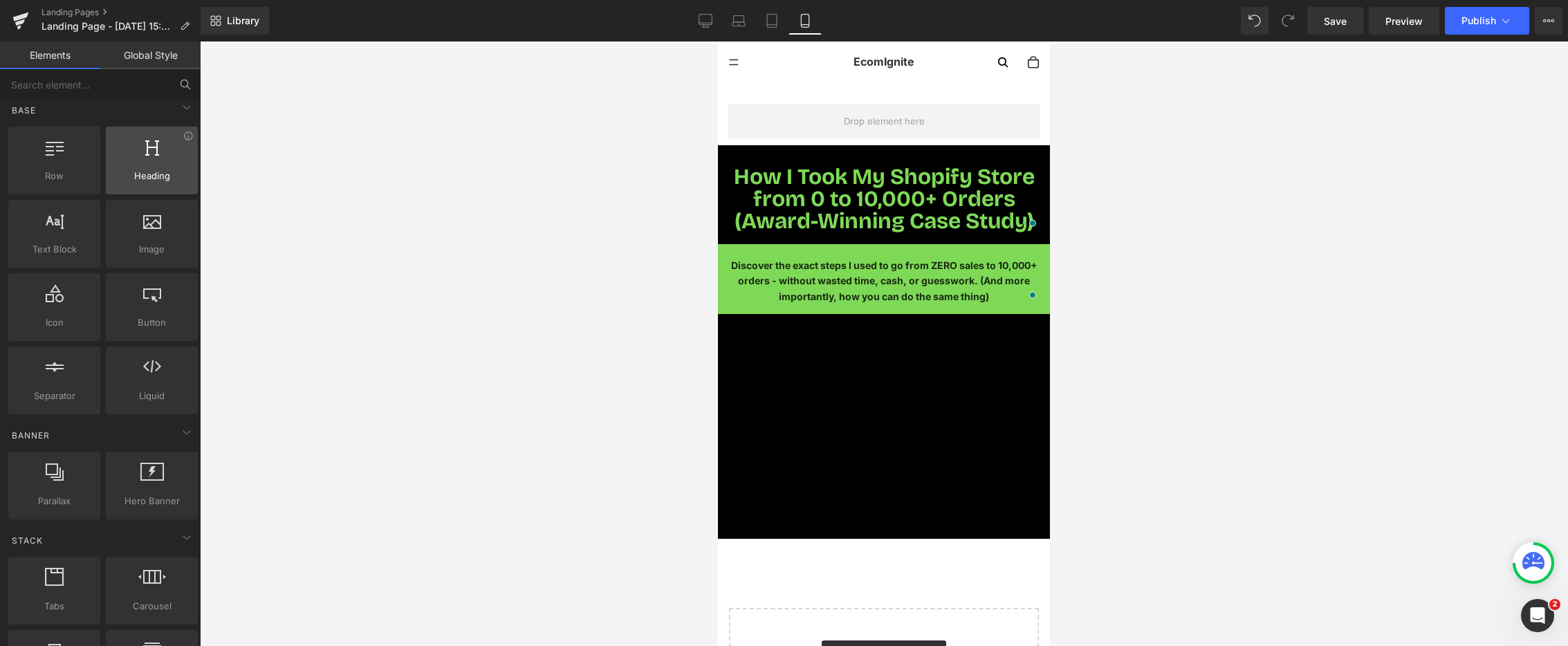
scroll to position [8, 0]
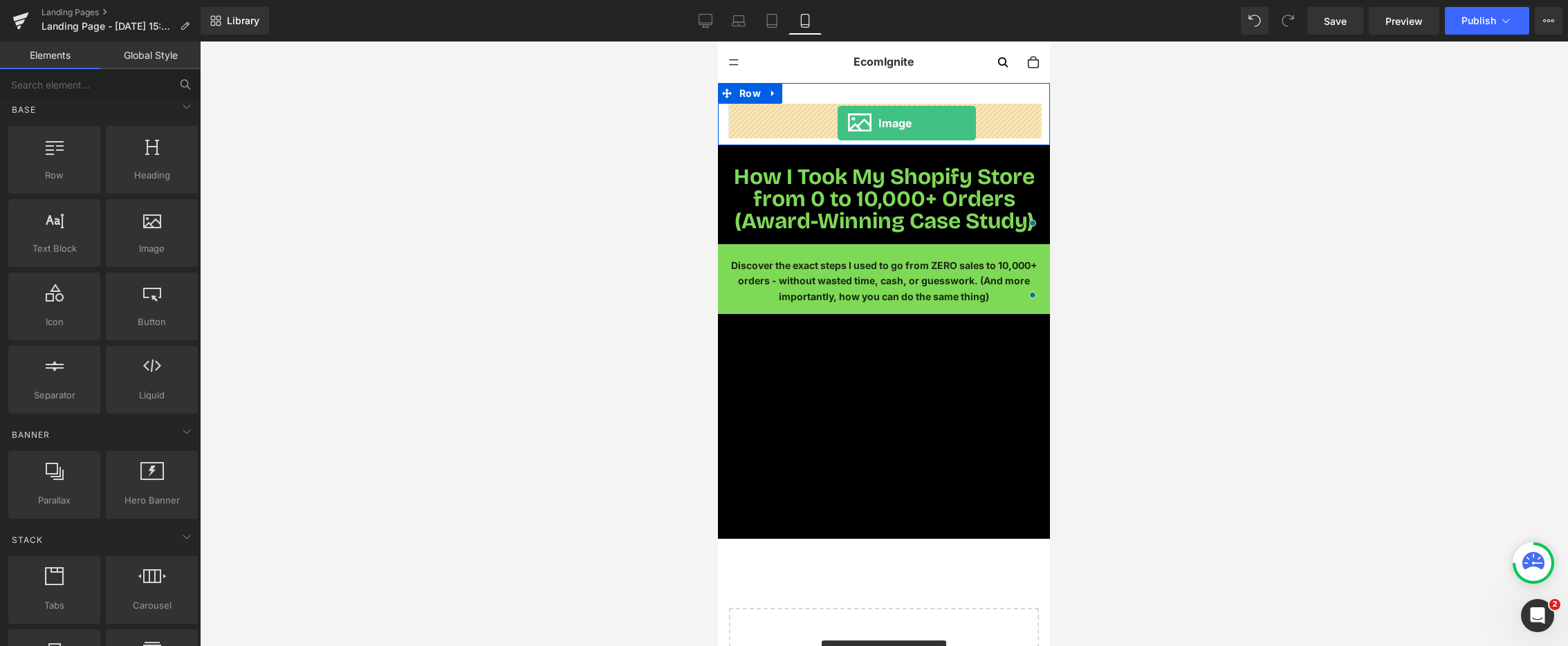
drag, startPoint x: 847, startPoint y: 280, endPoint x: 838, endPoint y: 124, distance: 156.3
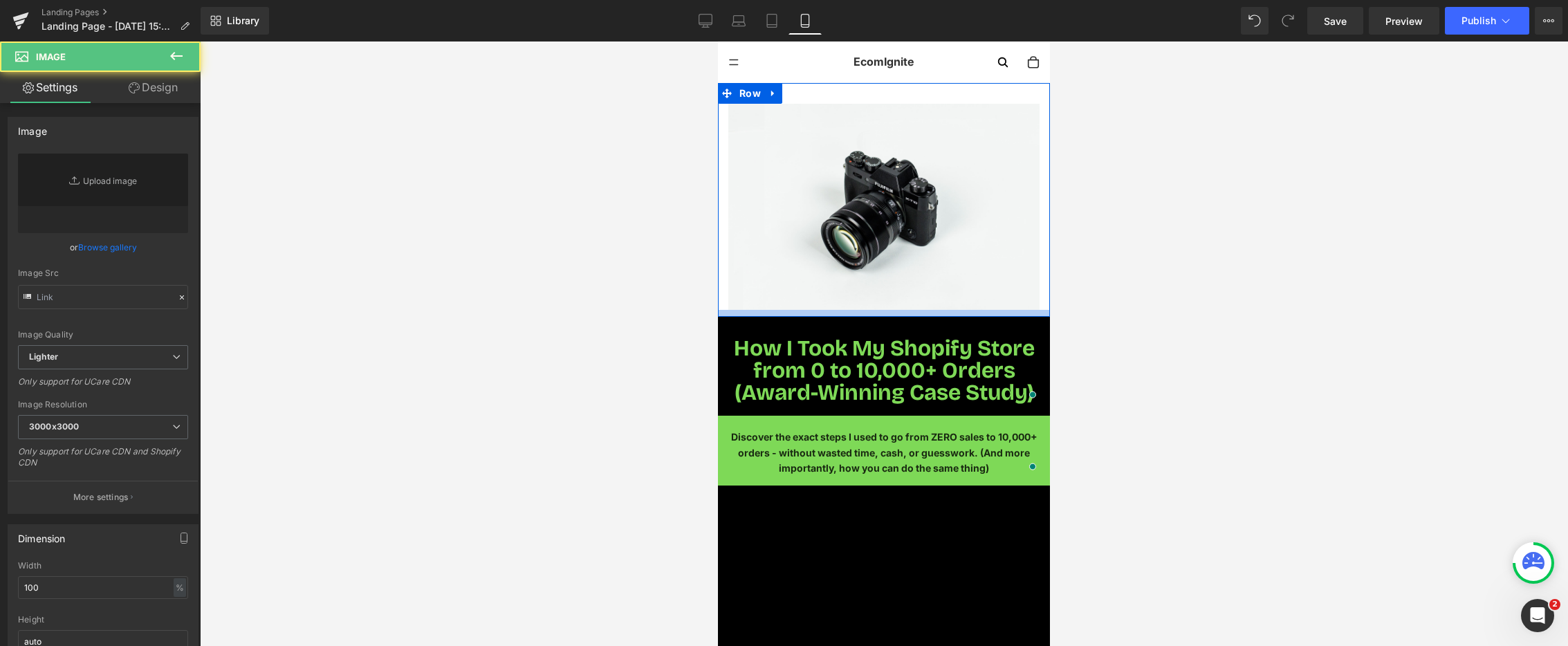
type input "//d1um8515vdn9kb.cloudfront.net/images/parallax.jpg"
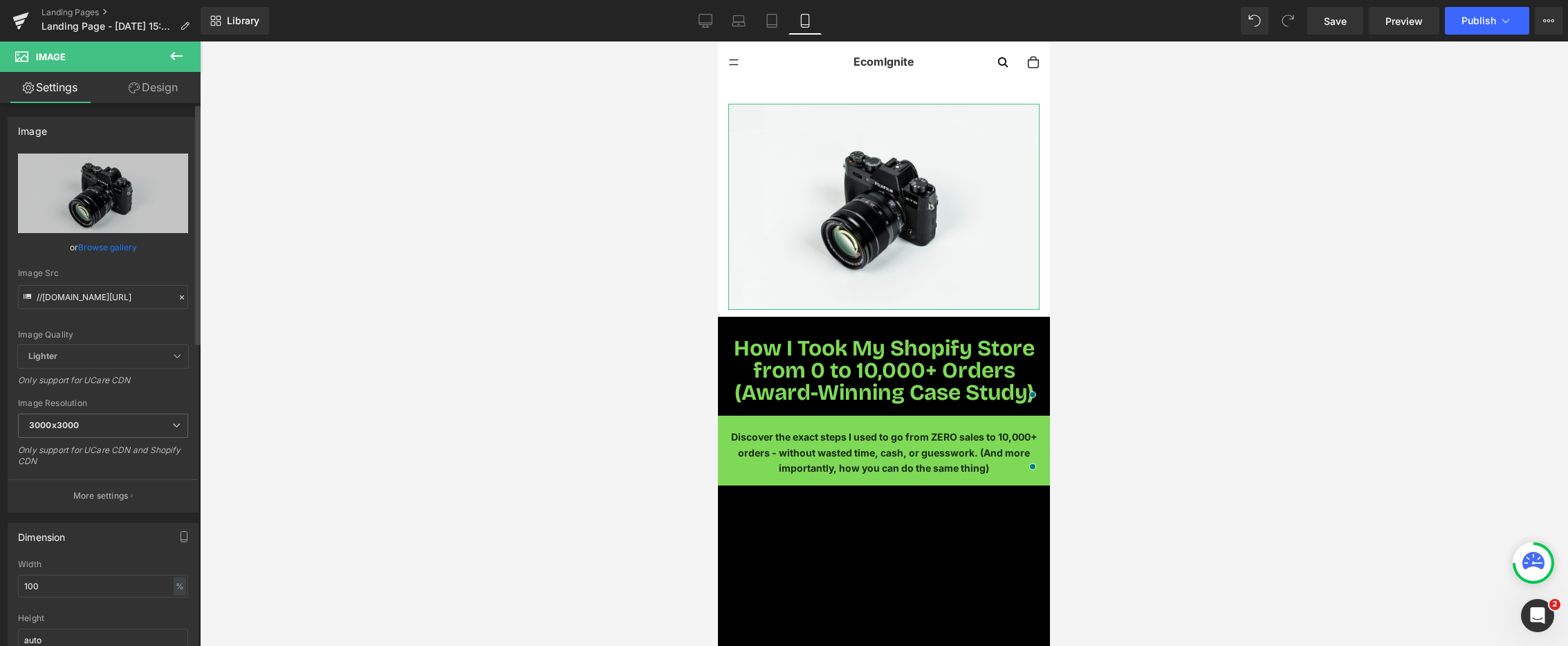
click at [110, 244] on link "Browse gallery" at bounding box center [107, 248] width 58 height 24
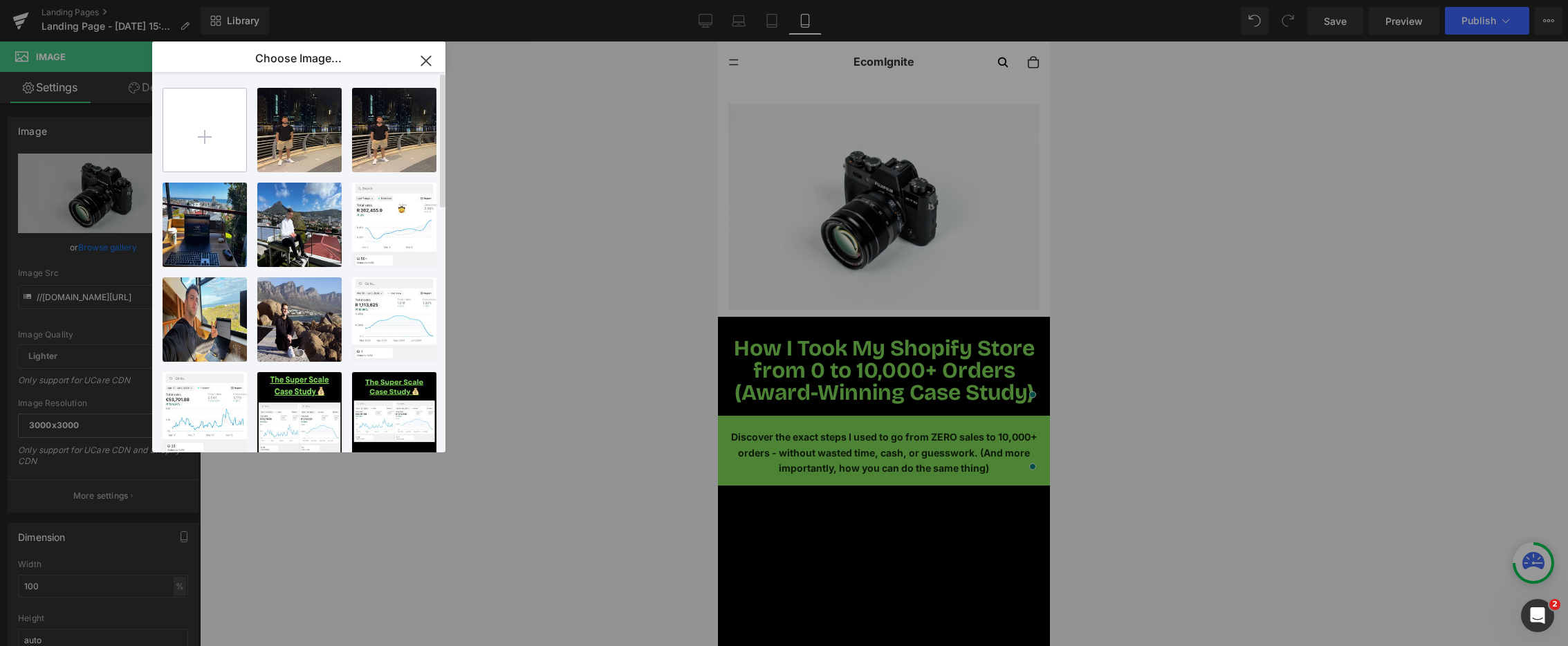
type input "C:\fakepath\IMG_6676.jpg"
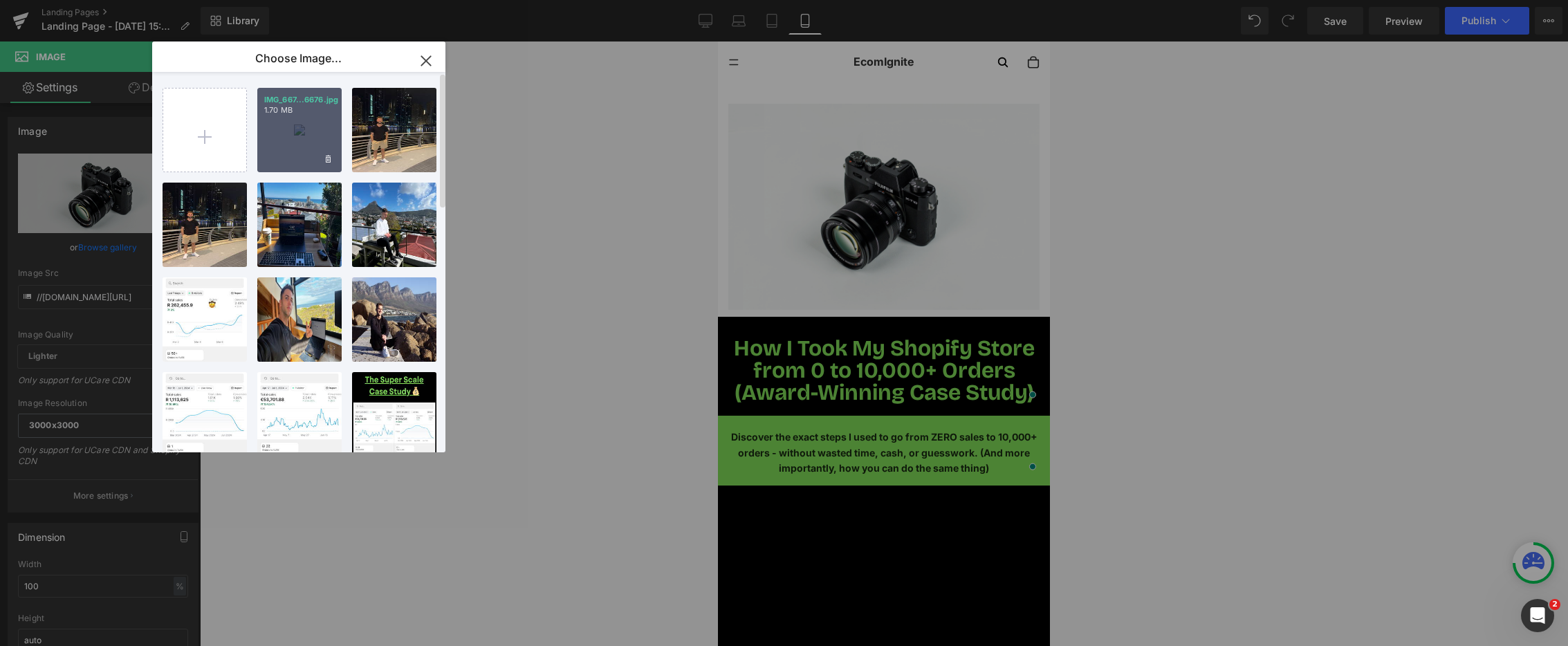
click at [326, 133] on div "IMG_667...6676.jpg 1.70 MB" at bounding box center [299, 130] width 84 height 84
type input "https://ucarecdn.com/f63d58f4-eca1-40e4-9fbb-e9ede4a76528/-/format/auto/-/previ…"
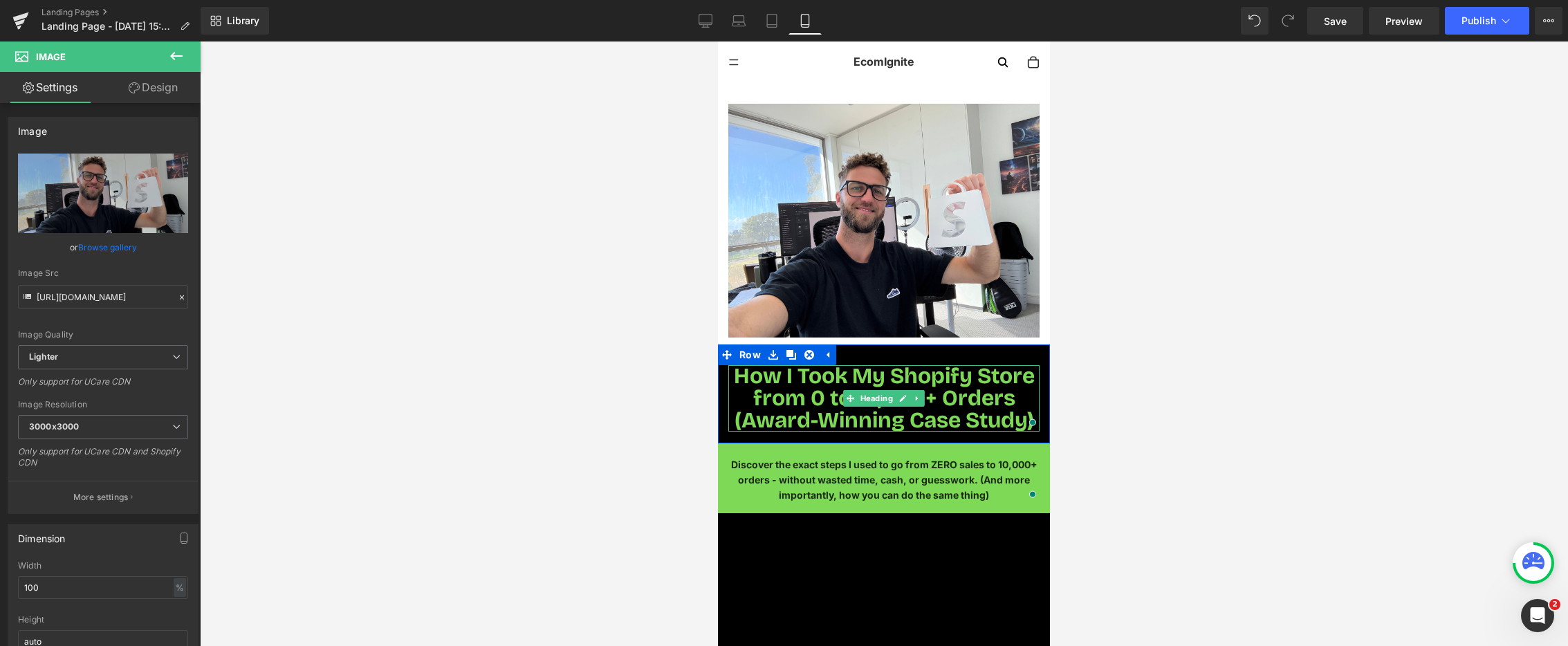
click at [799, 393] on span "How I Took My Shopify Store from 0 to 10,000+ Orders (Award-Winning Case Study)" at bounding box center [884, 398] width 301 height 71
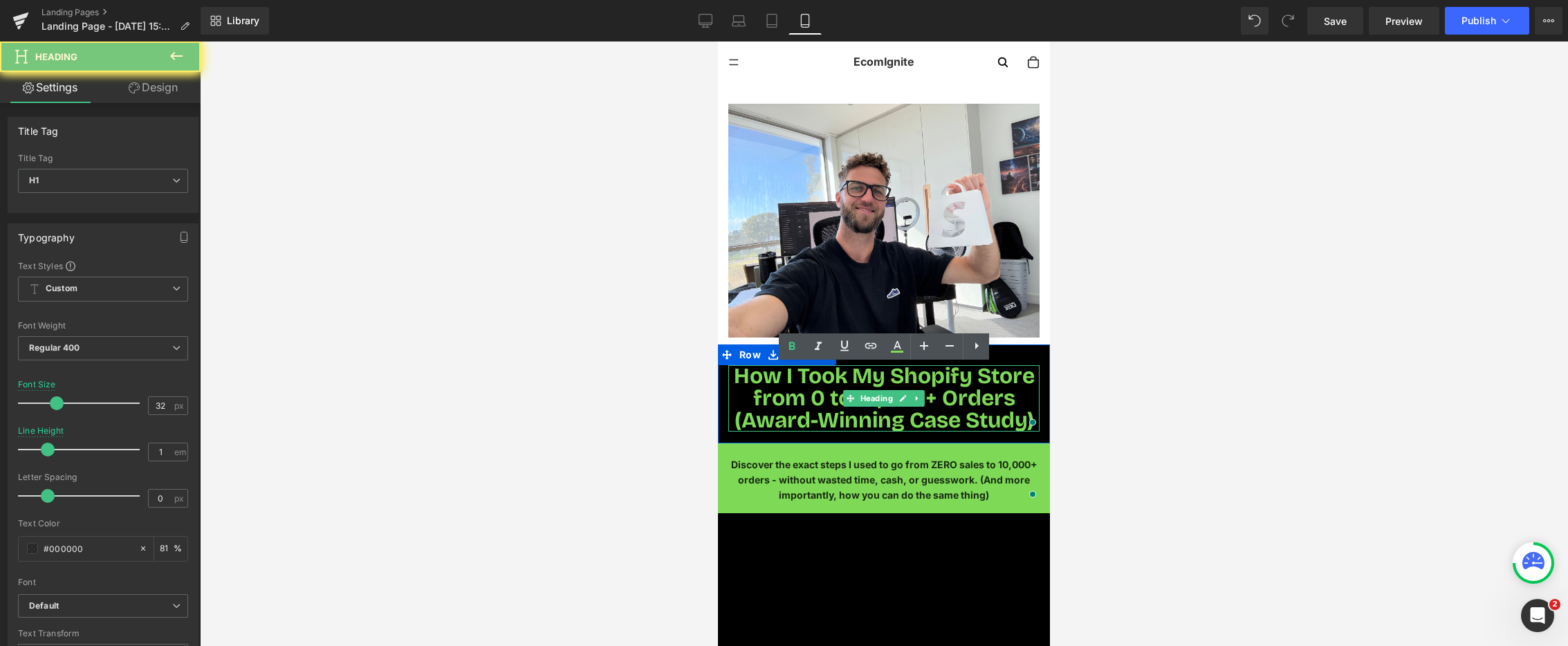
click at [799, 393] on span "How I Took My Shopify Store from 0 to 10,000+ Orders (Award-Winning Case Study)" at bounding box center [884, 398] width 301 height 71
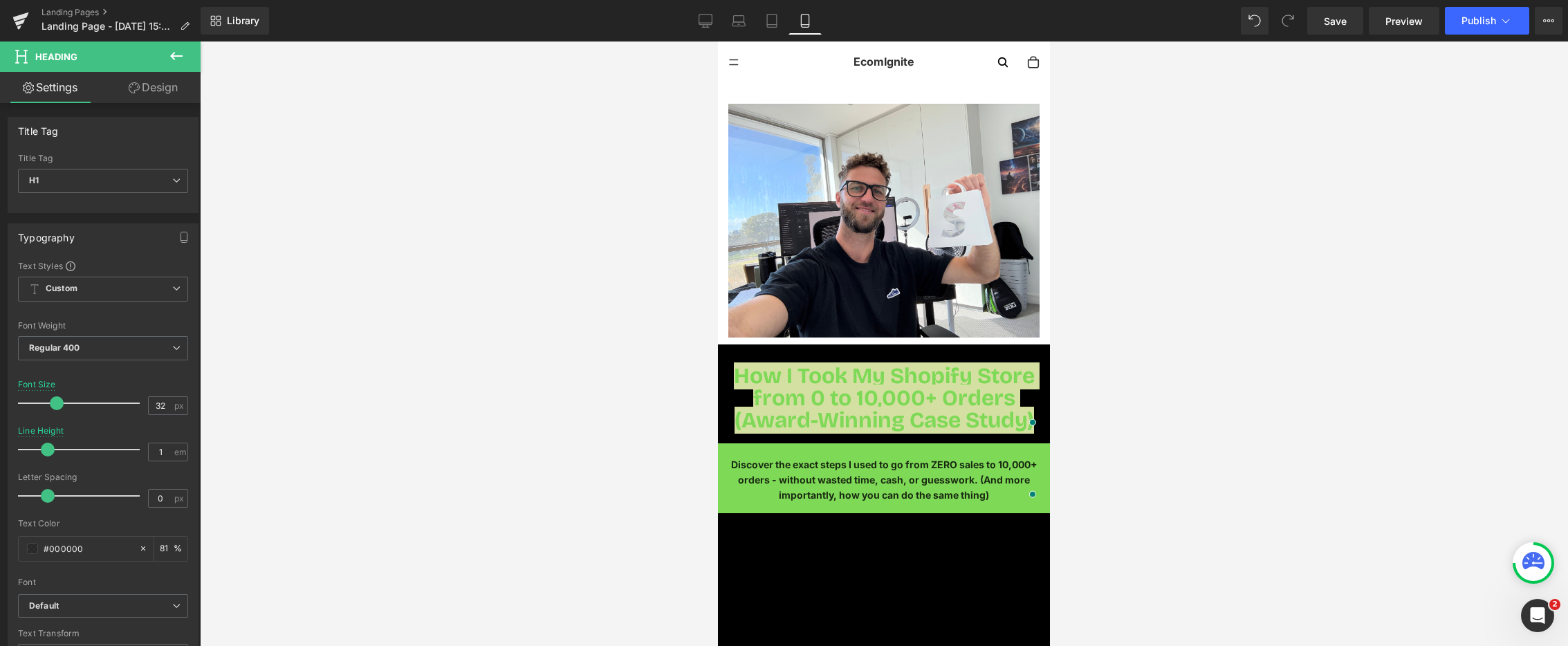
click at [174, 60] on icon at bounding box center [176, 56] width 16 height 16
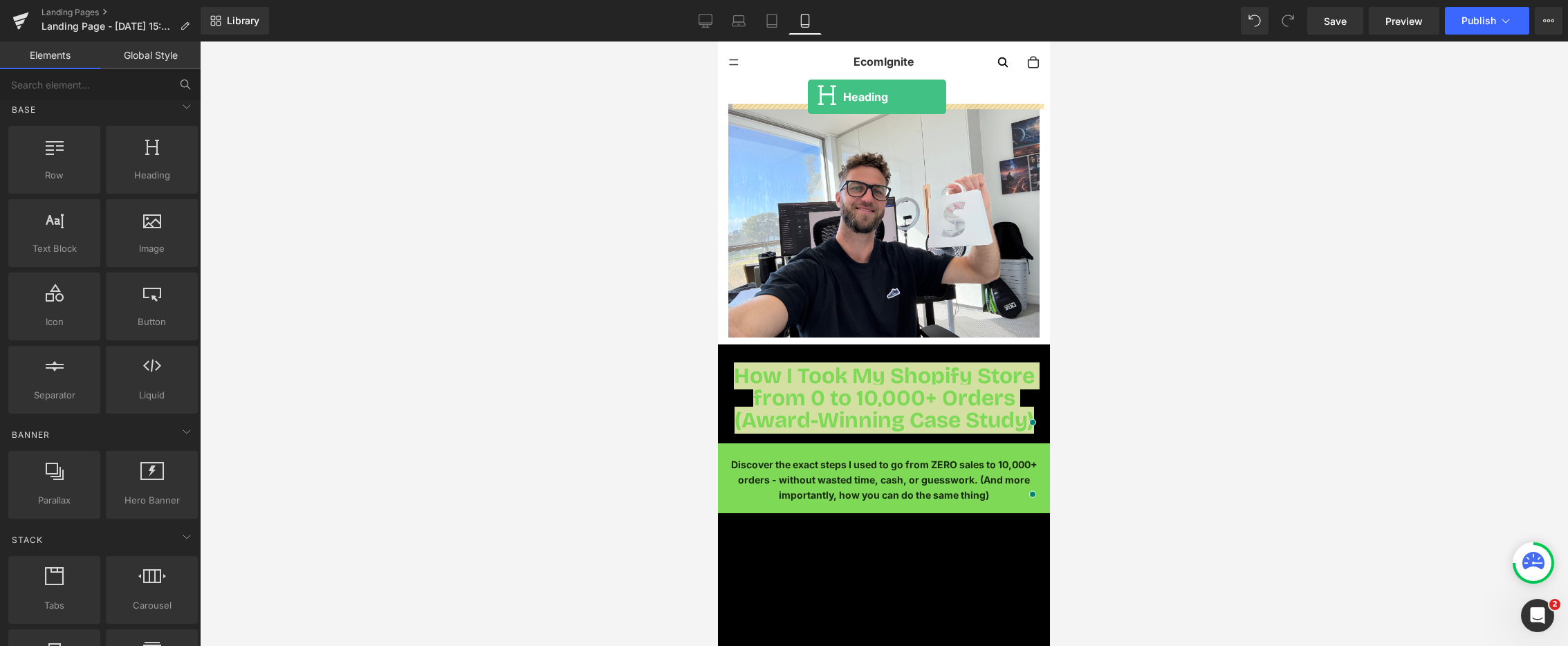
drag, startPoint x: 839, startPoint y: 199, endPoint x: 808, endPoint y: 97, distance: 106.6
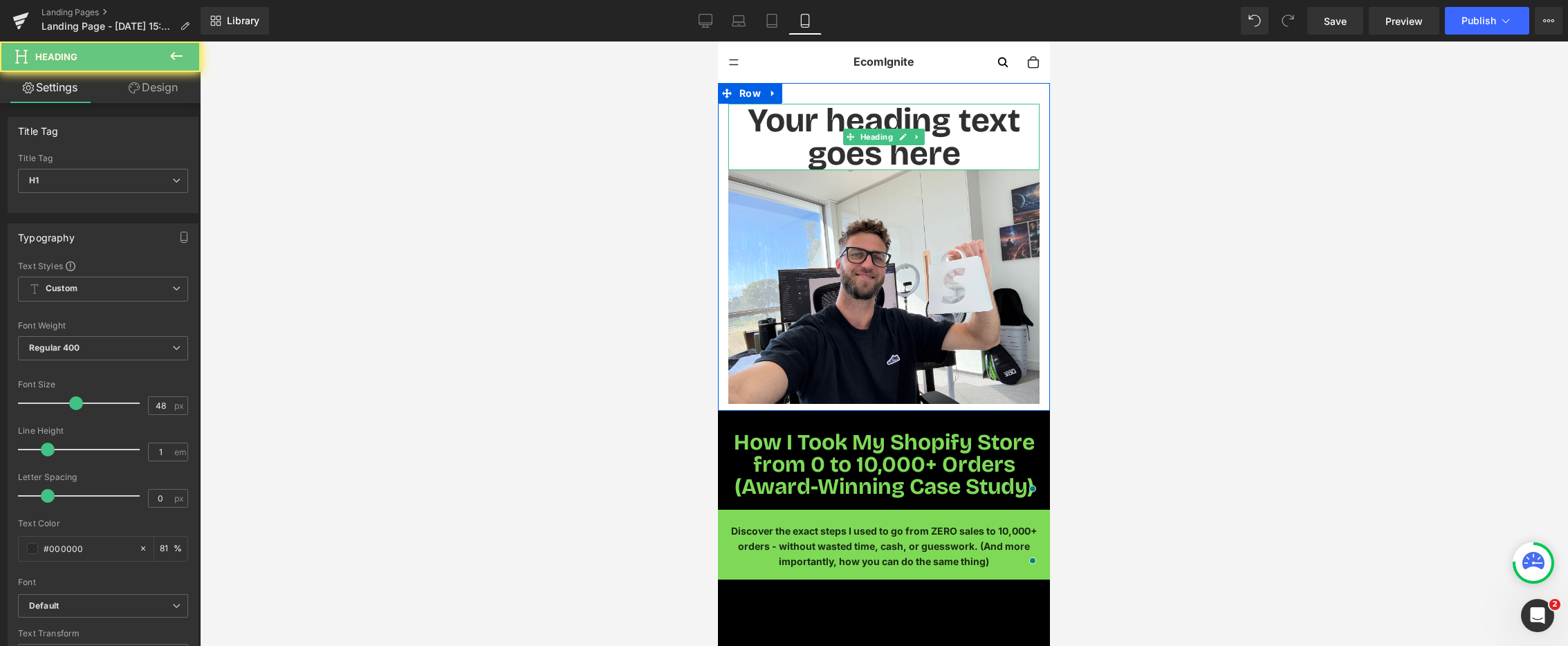
click at [846, 127] on h1 "Your heading text goes here" at bounding box center [885, 137] width 312 height 67
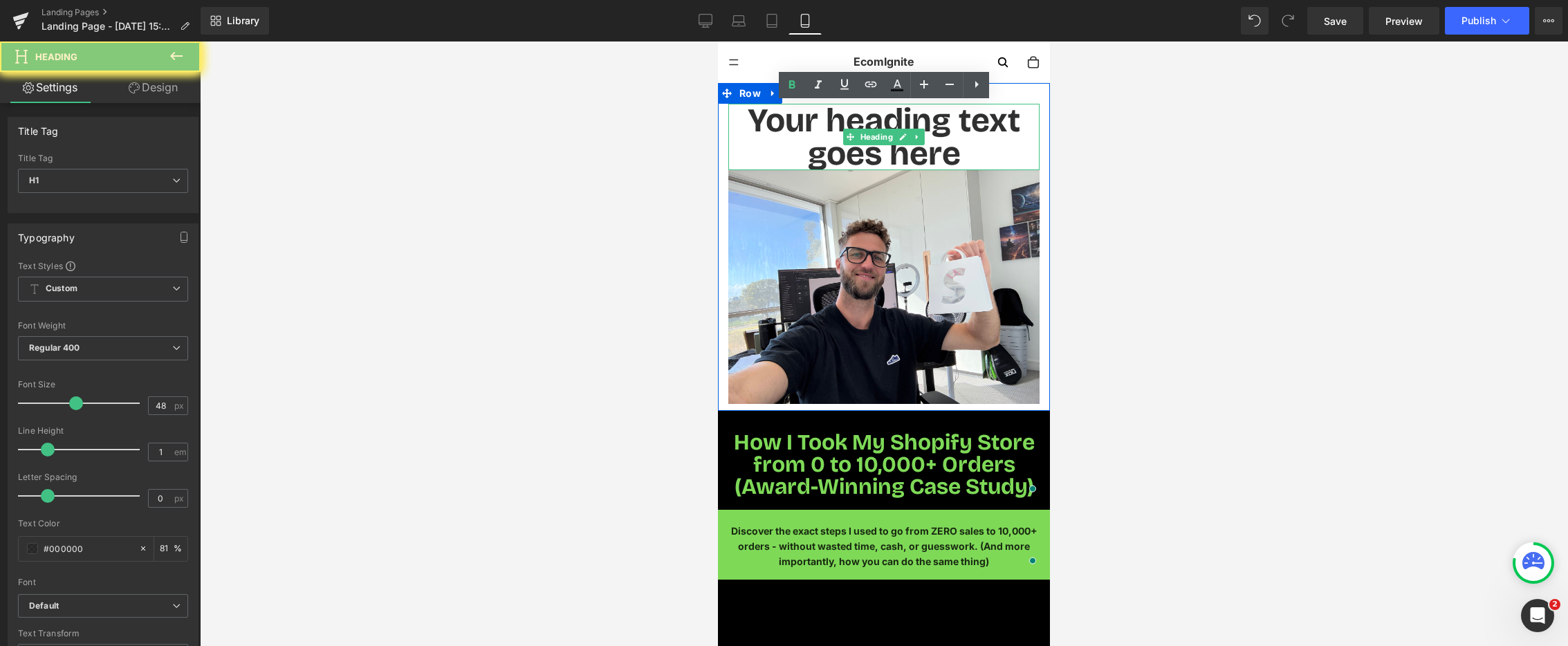
click at [846, 127] on h1 "Your heading text goes here" at bounding box center [885, 137] width 312 height 67
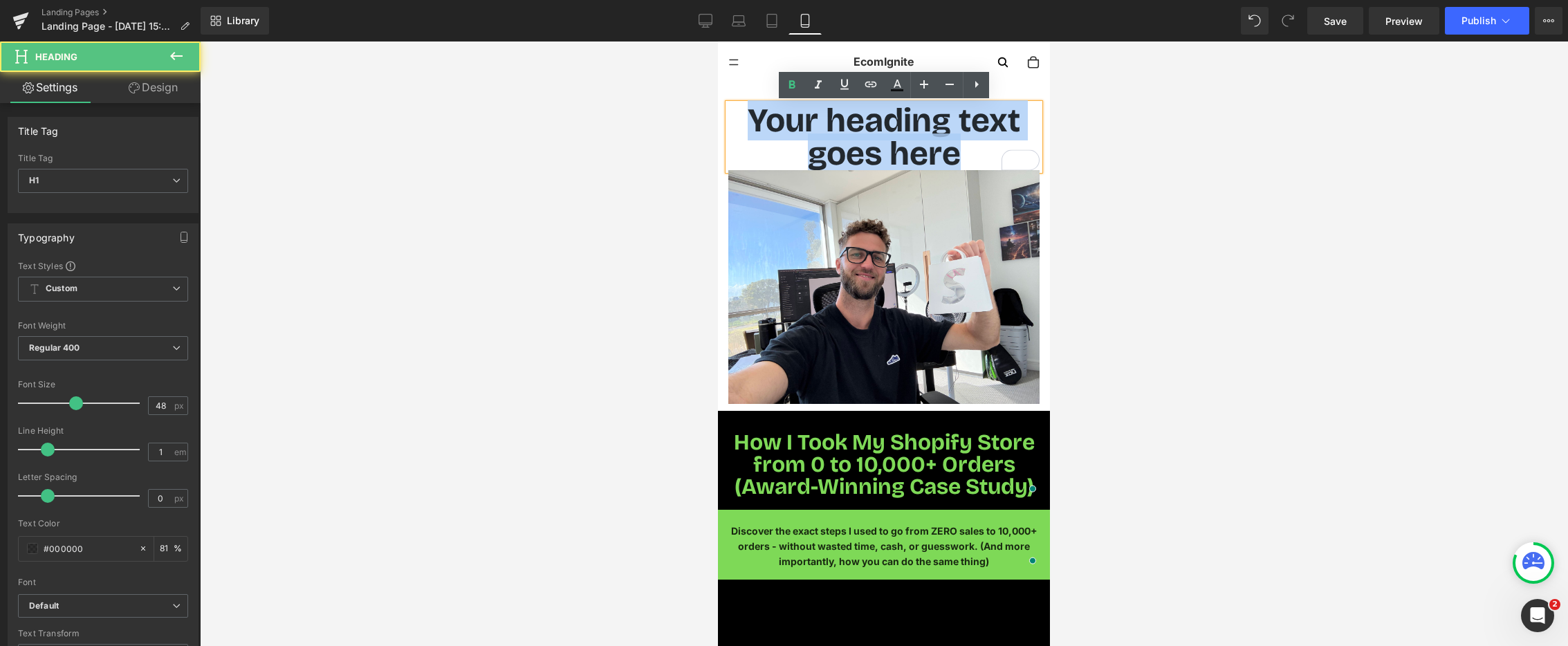
click at [748, 145] on h1 "Your heading text goes here" at bounding box center [885, 137] width 312 height 67
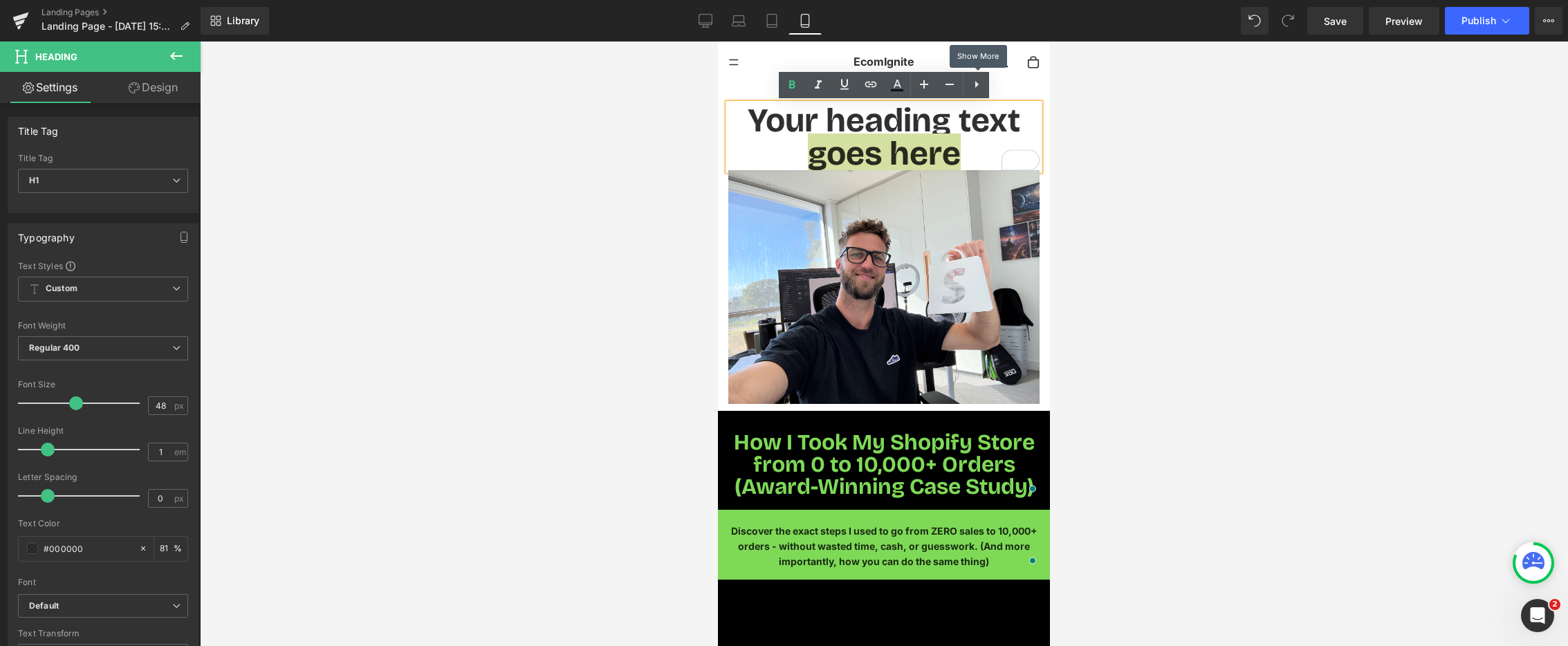
click at [978, 88] on icon at bounding box center [976, 84] width 16 height 16
click at [998, 92] on icon at bounding box center [1003, 84] width 16 height 16
click at [549, 182] on div at bounding box center [884, 343] width 1368 height 605
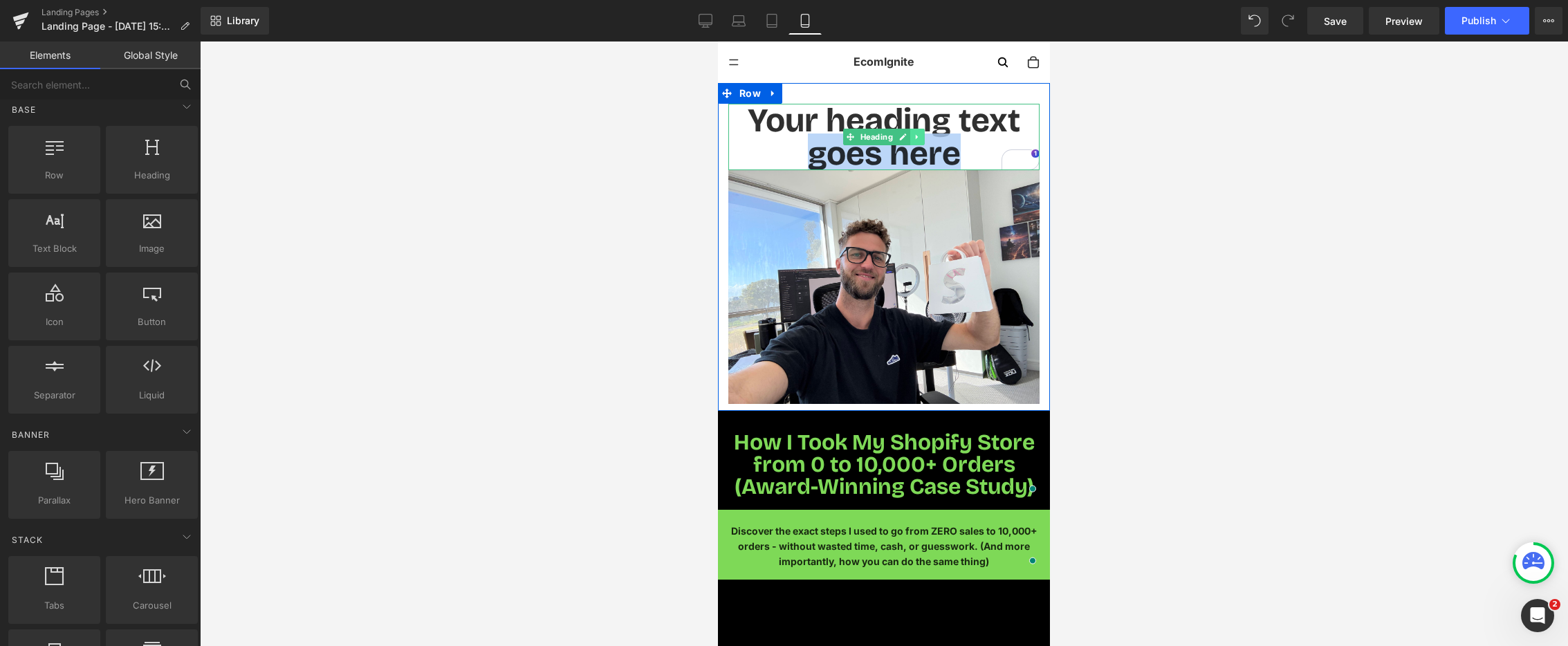
click at [918, 139] on icon at bounding box center [917, 137] width 7 height 8
click at [924, 139] on icon at bounding box center [924, 136] width 7 height 7
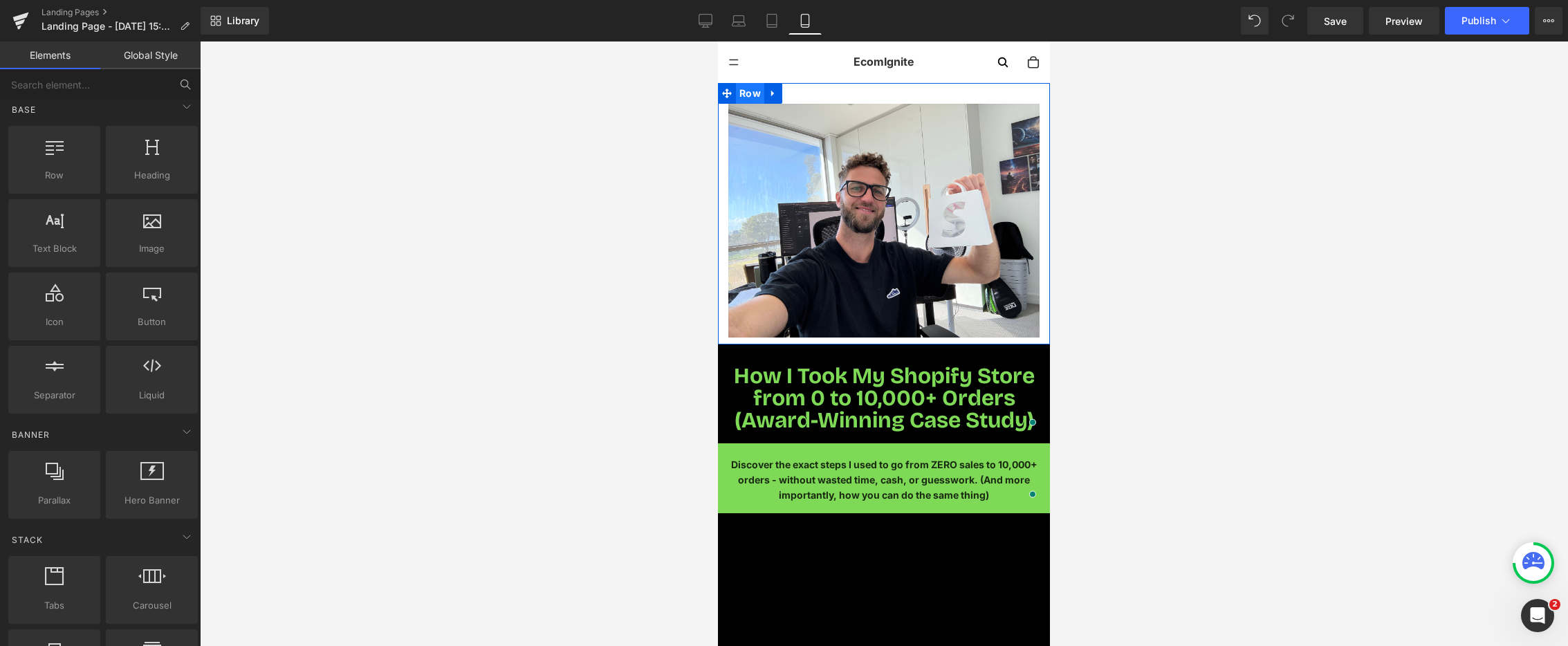
click at [747, 97] on span "Row" at bounding box center [750, 93] width 28 height 21
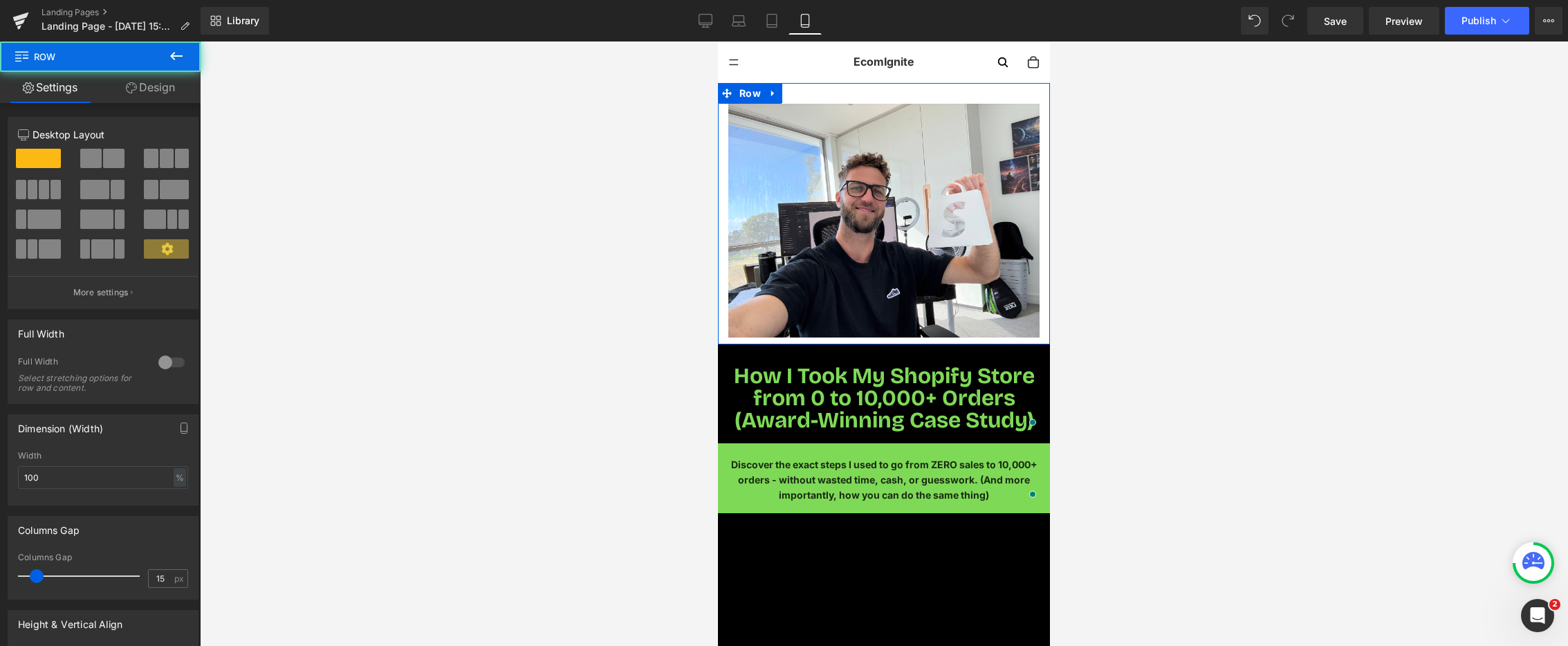
click at [161, 93] on link "Design" at bounding box center [151, 88] width 101 height 31
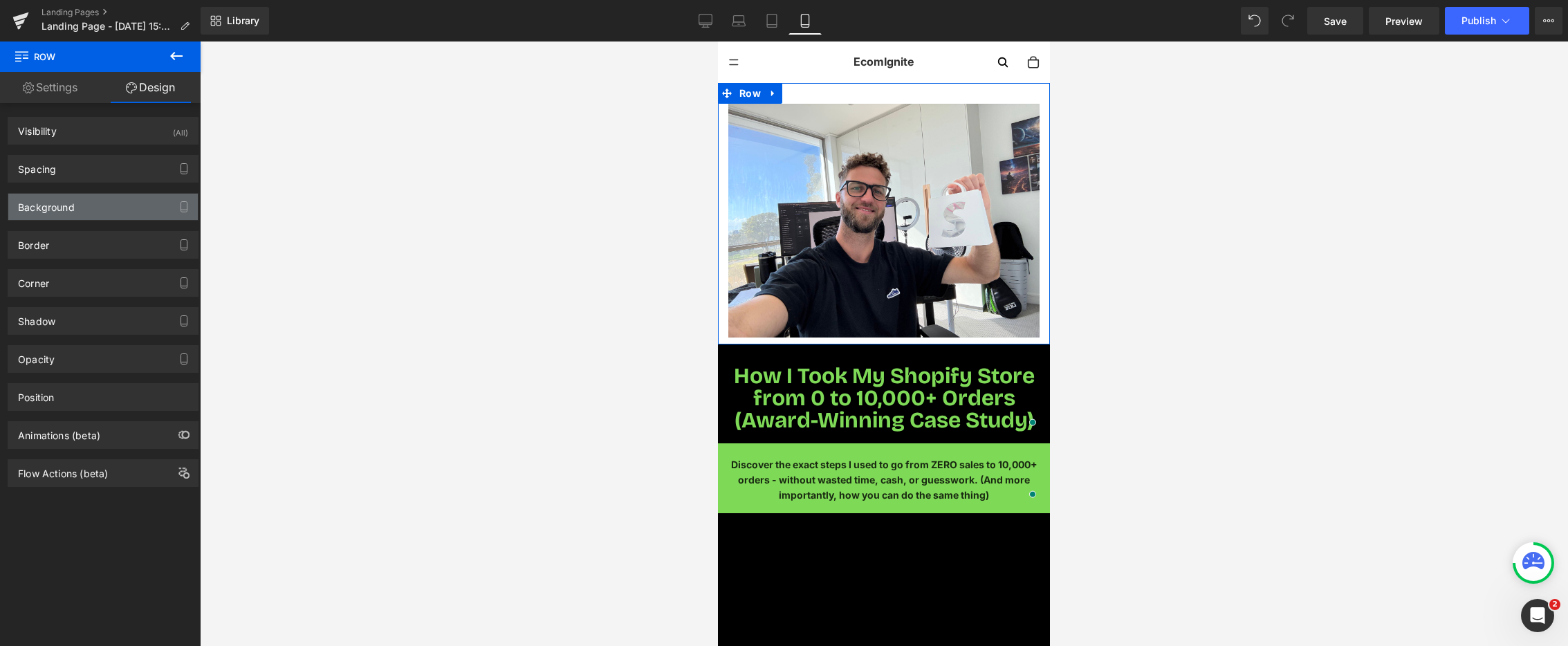
click at [142, 210] on div "Background" at bounding box center [103, 207] width 190 height 26
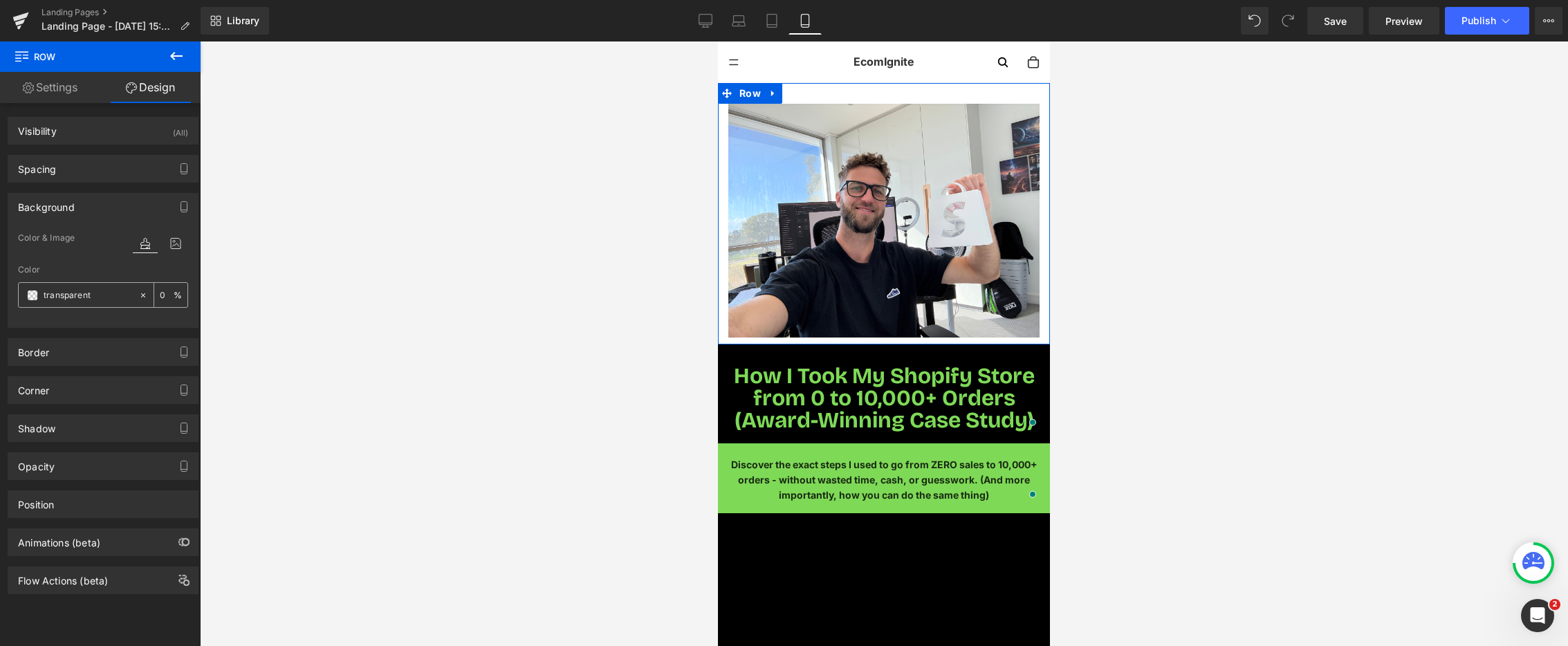
click at [35, 295] on span at bounding box center [32, 295] width 11 height 11
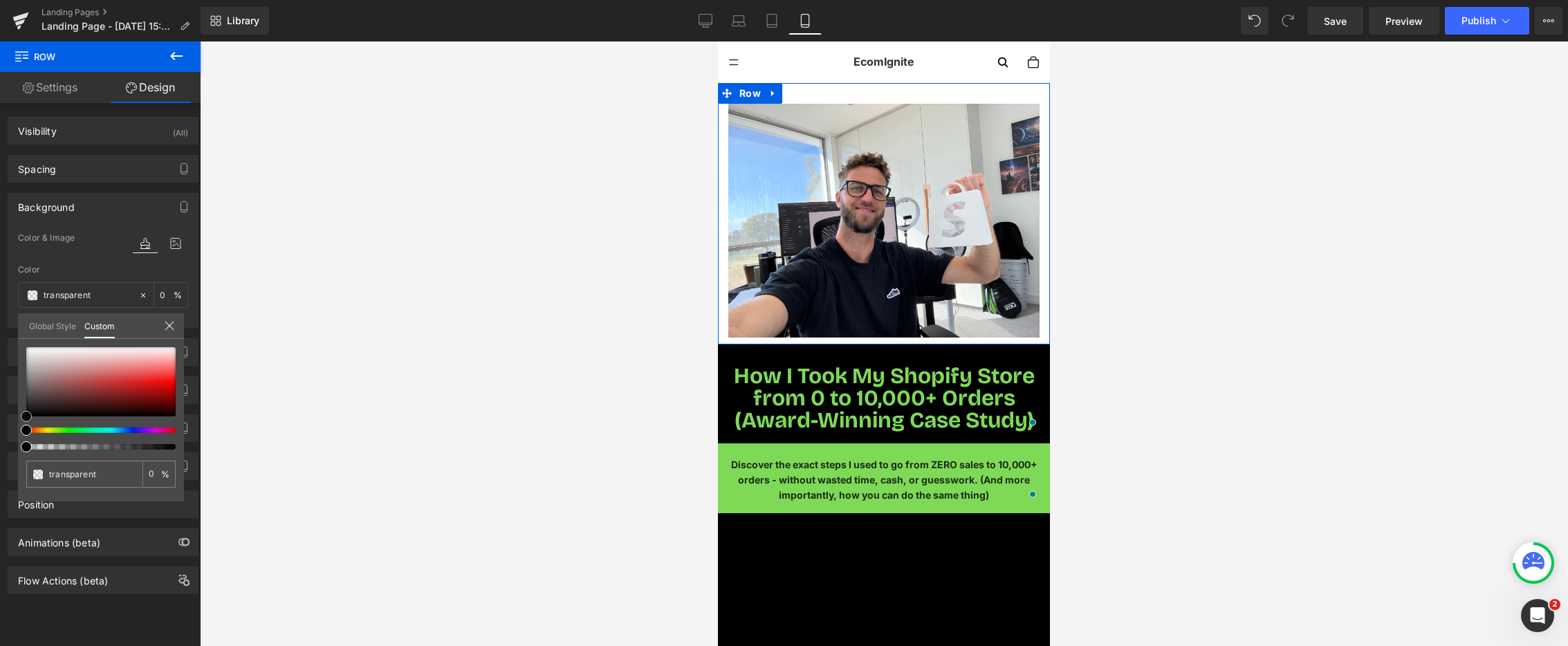
type input "#020202"
type input "100"
type input "#020202"
type input "100"
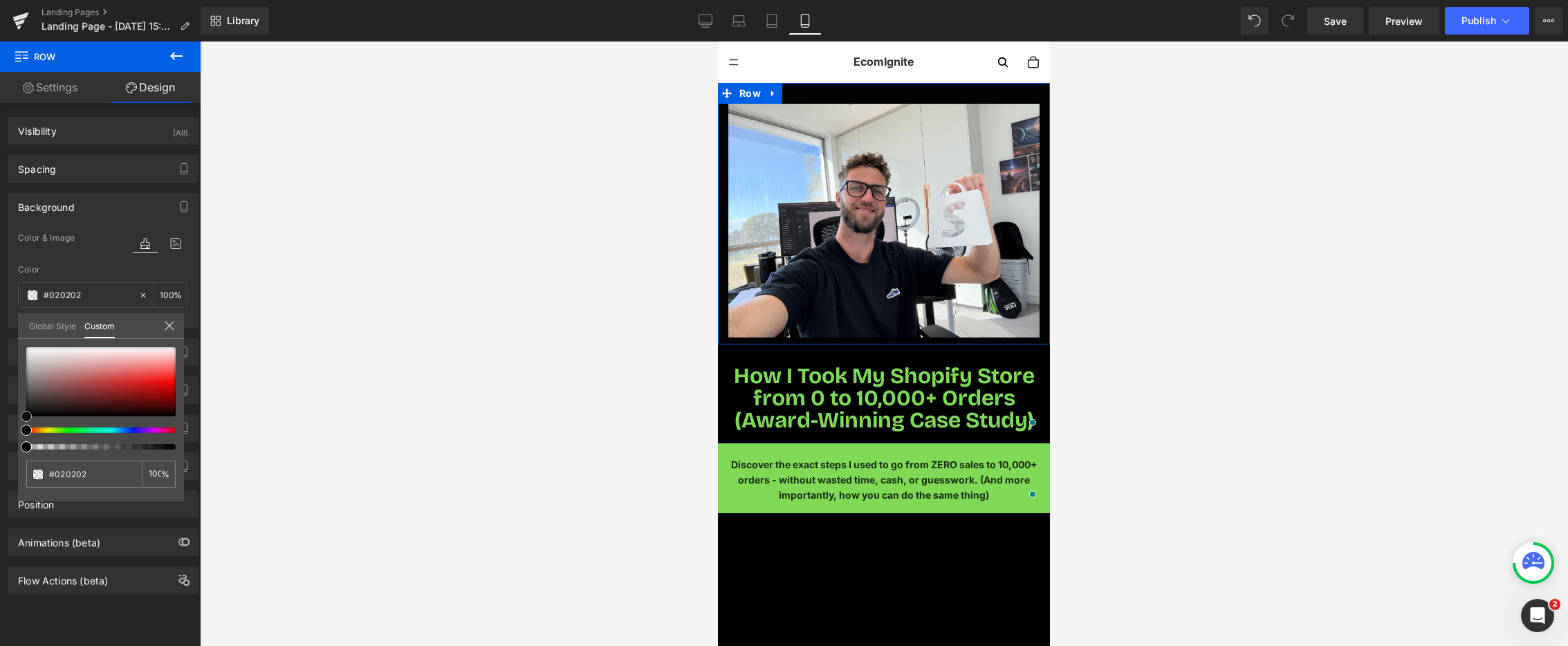
type input "#050505"
type input "#070707"
type input "#050505"
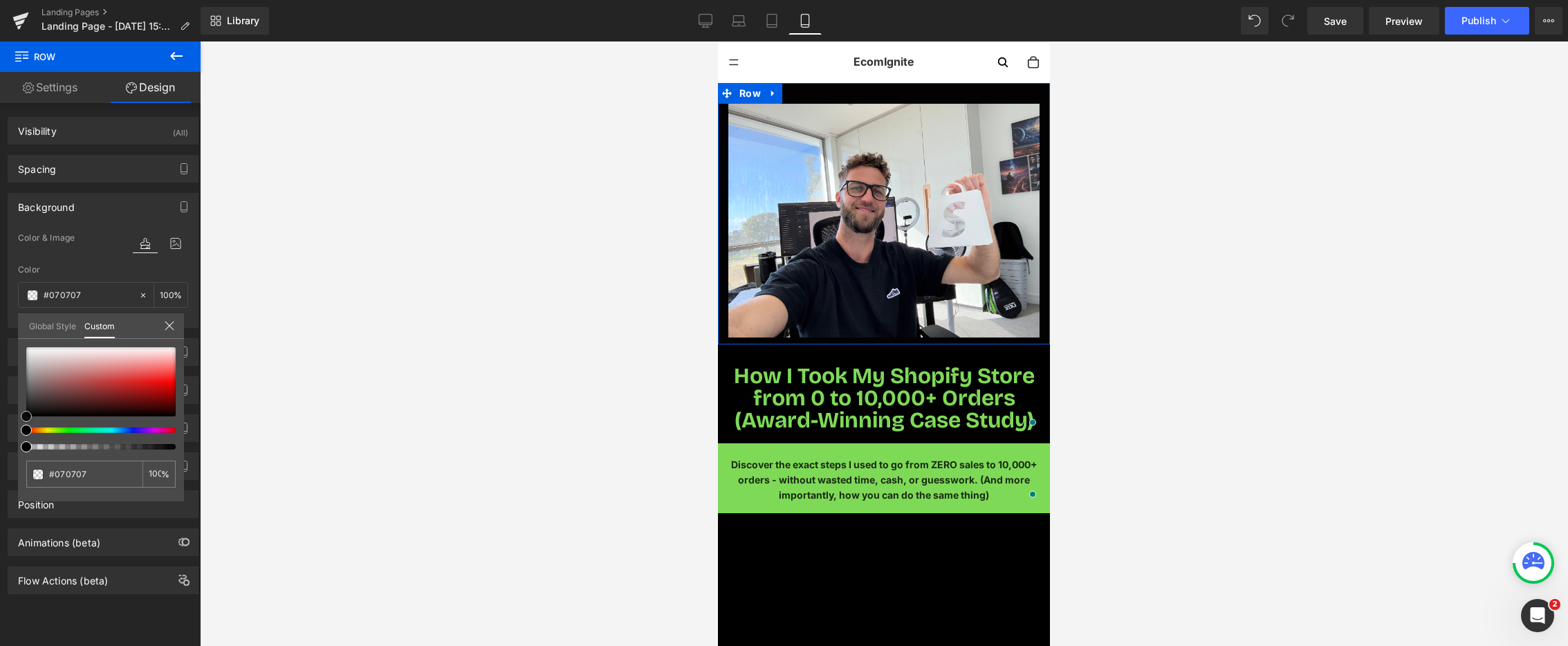
type input "#050505"
type input "#000000"
drag, startPoint x: 30, startPoint y: 416, endPoint x: 15, endPoint y: 433, distance: 22.7
click at [15, 328] on div "Background Color & Image color rgba(0, 0, 0, 1) Color #000000 100 % Image Repla…" at bounding box center [103, 255] width 207 height 145
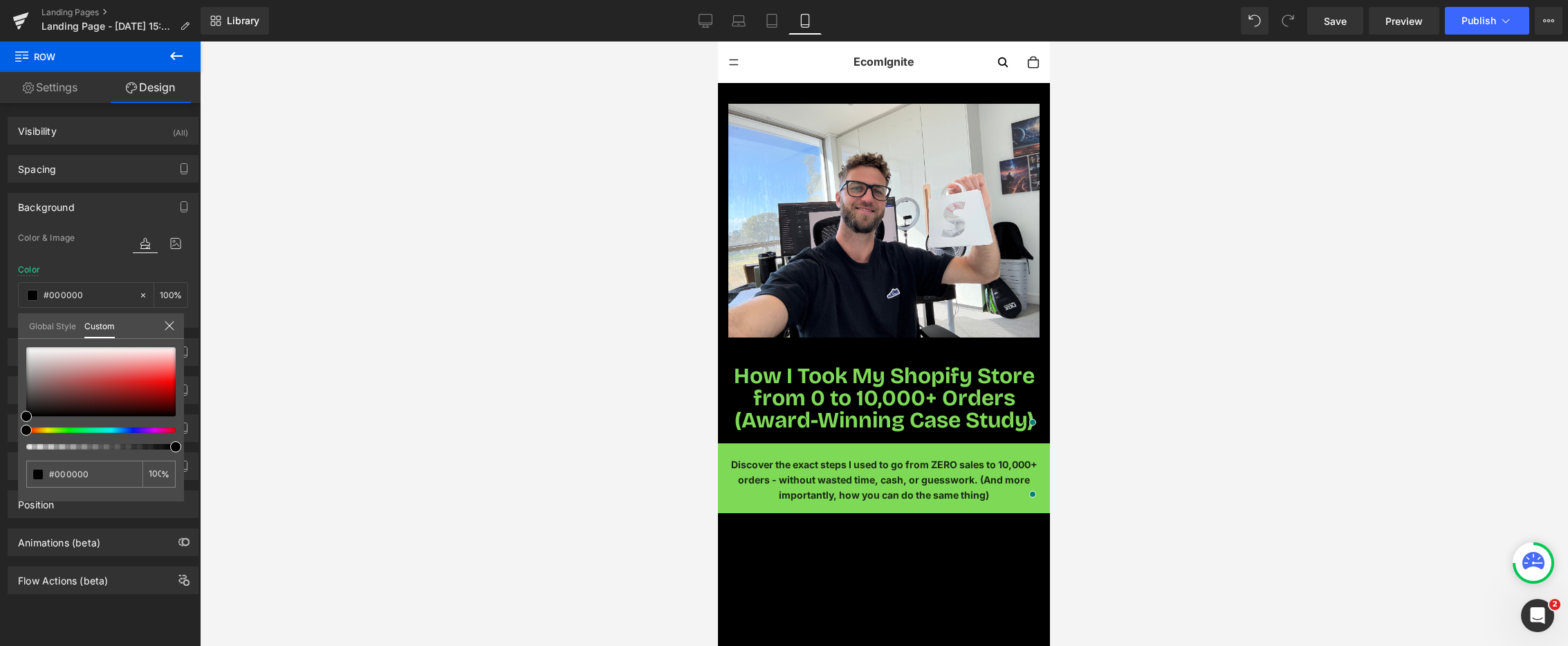
click at [178, 59] on icon at bounding box center [176, 56] width 16 height 16
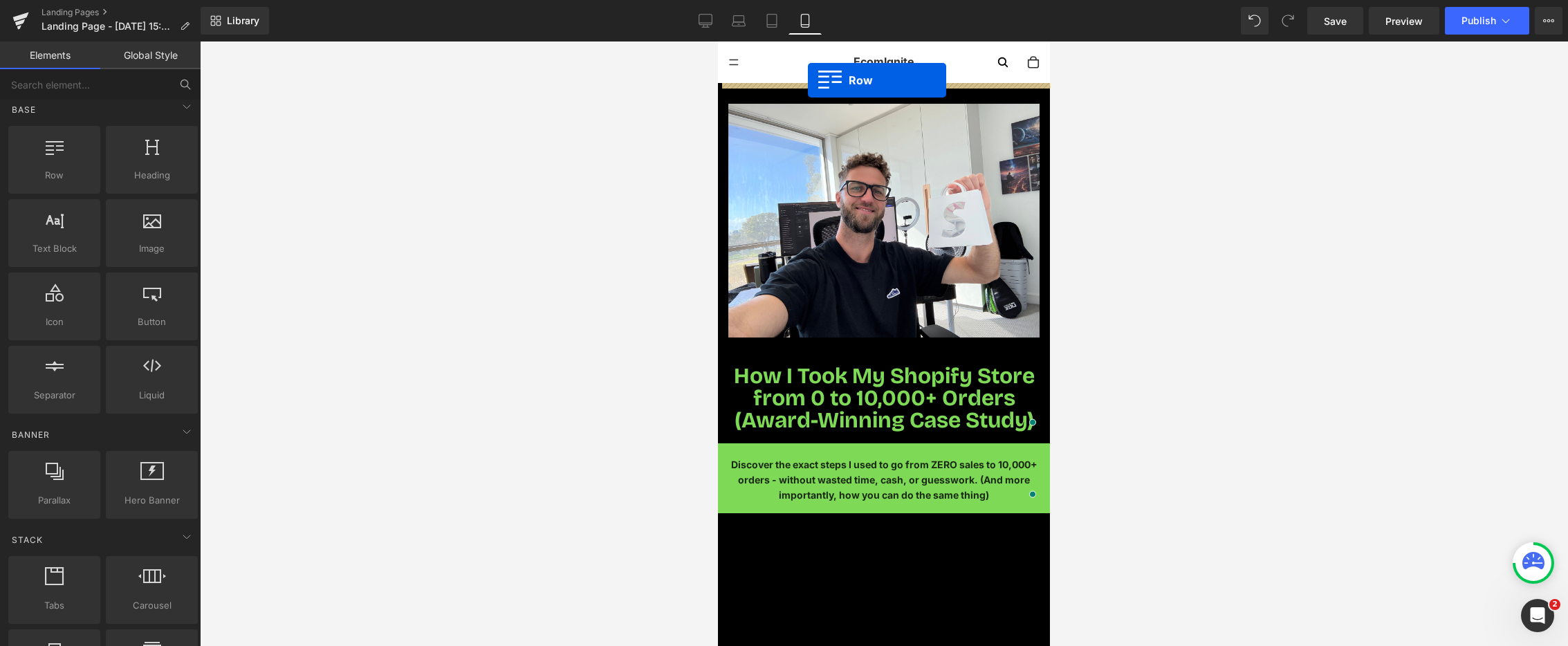
drag, startPoint x: 803, startPoint y: 183, endPoint x: 808, endPoint y: 80, distance: 103.1
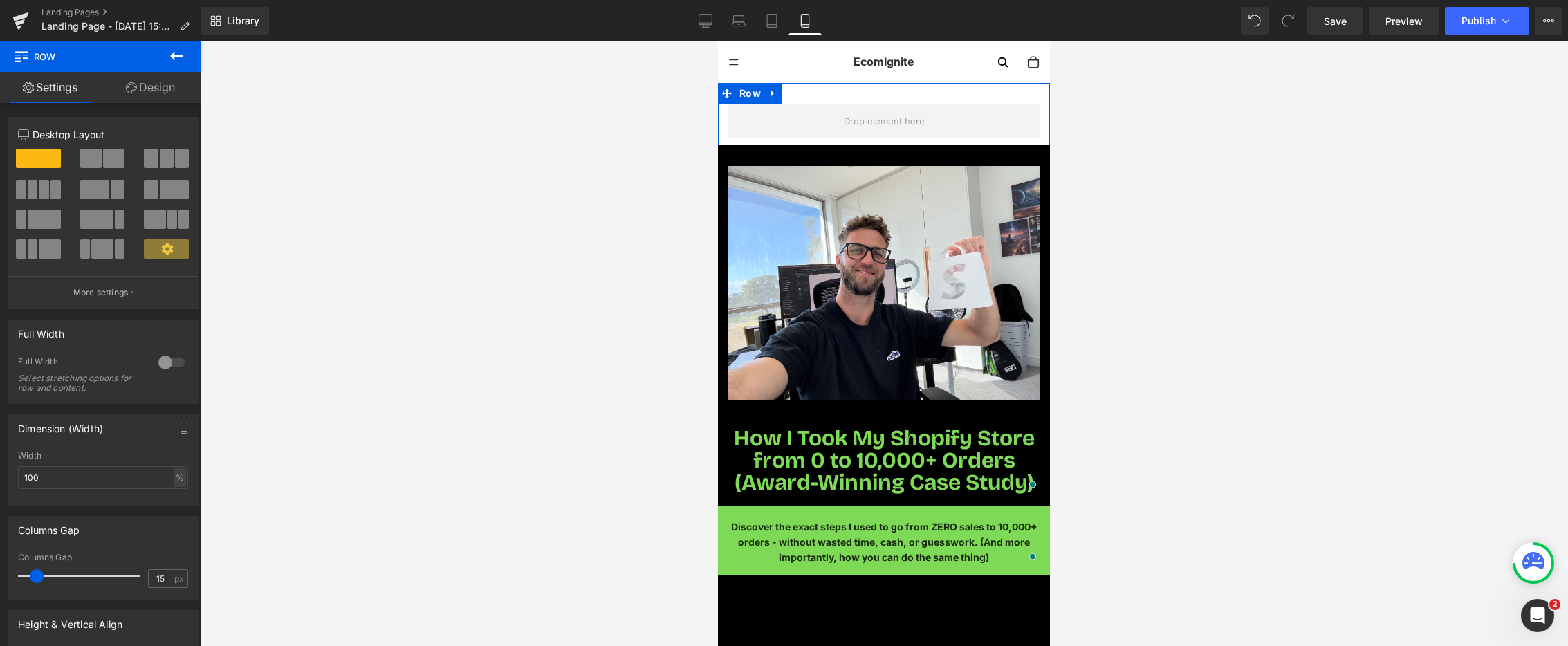
click at [154, 93] on link "Design" at bounding box center [151, 88] width 101 height 31
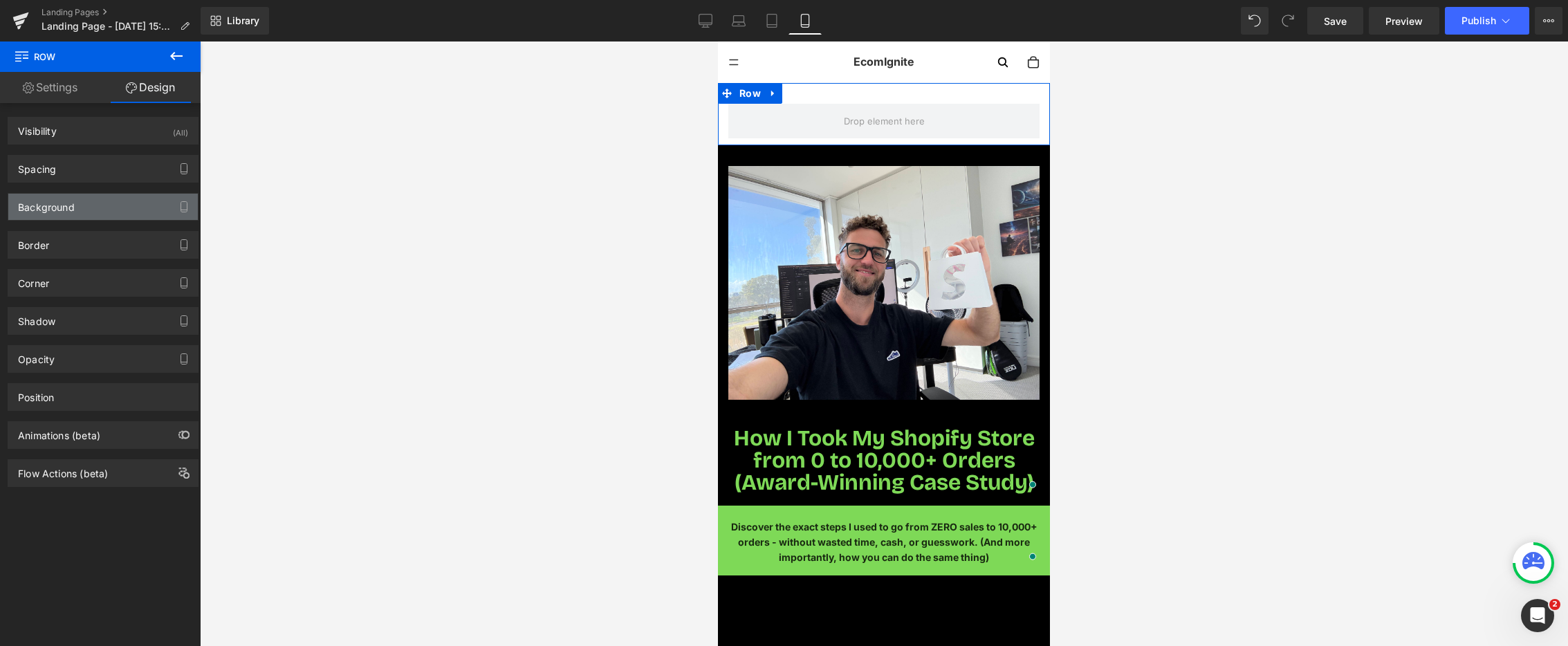
click at [88, 210] on div "Background" at bounding box center [103, 207] width 190 height 26
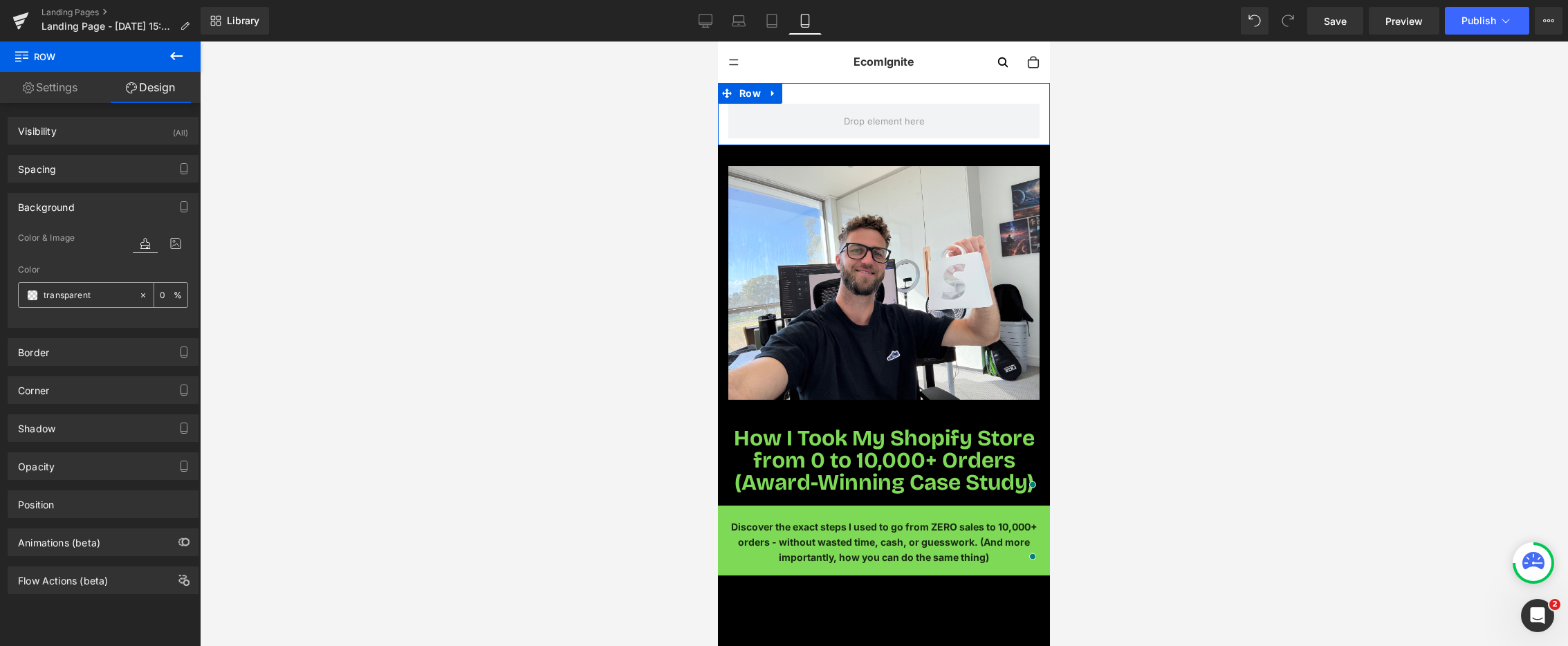
click at [34, 298] on span at bounding box center [32, 295] width 11 height 11
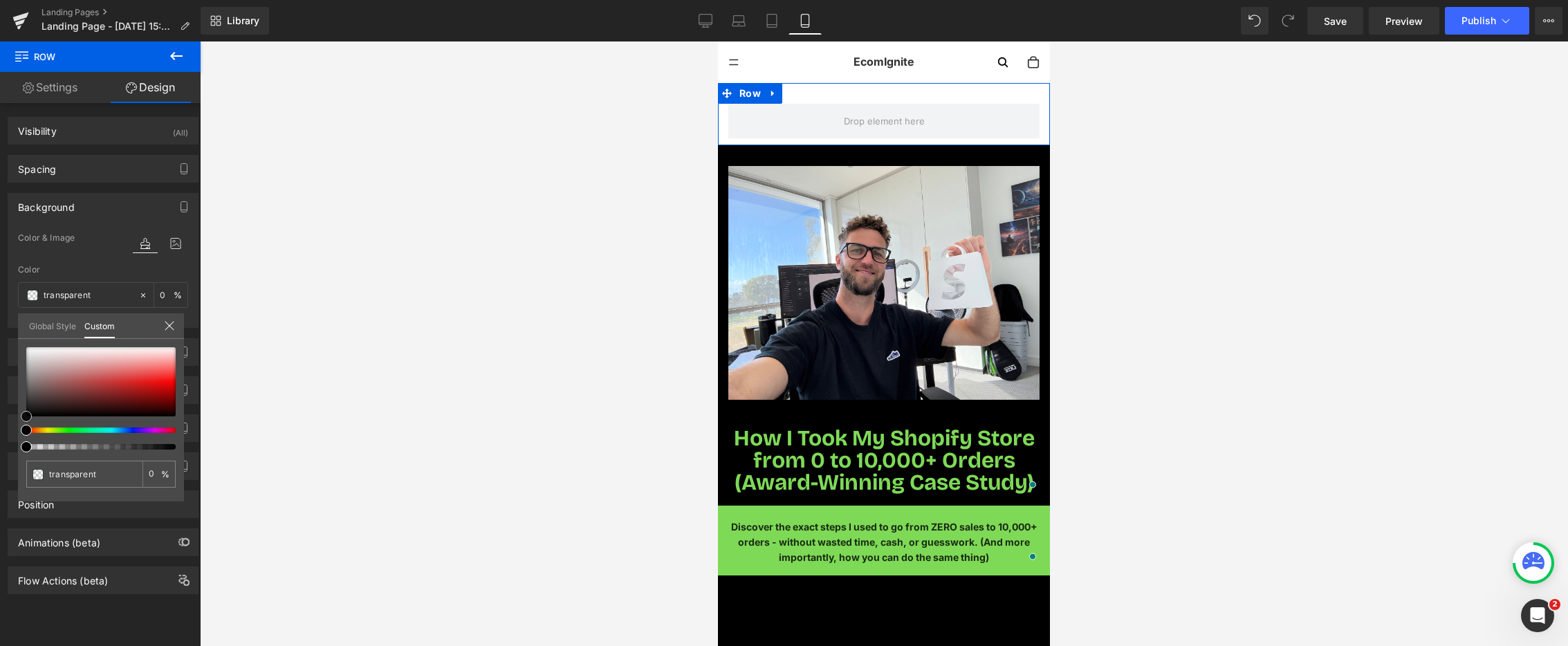
type input "#000000"
type input "100"
type input "#000000"
type input "100"
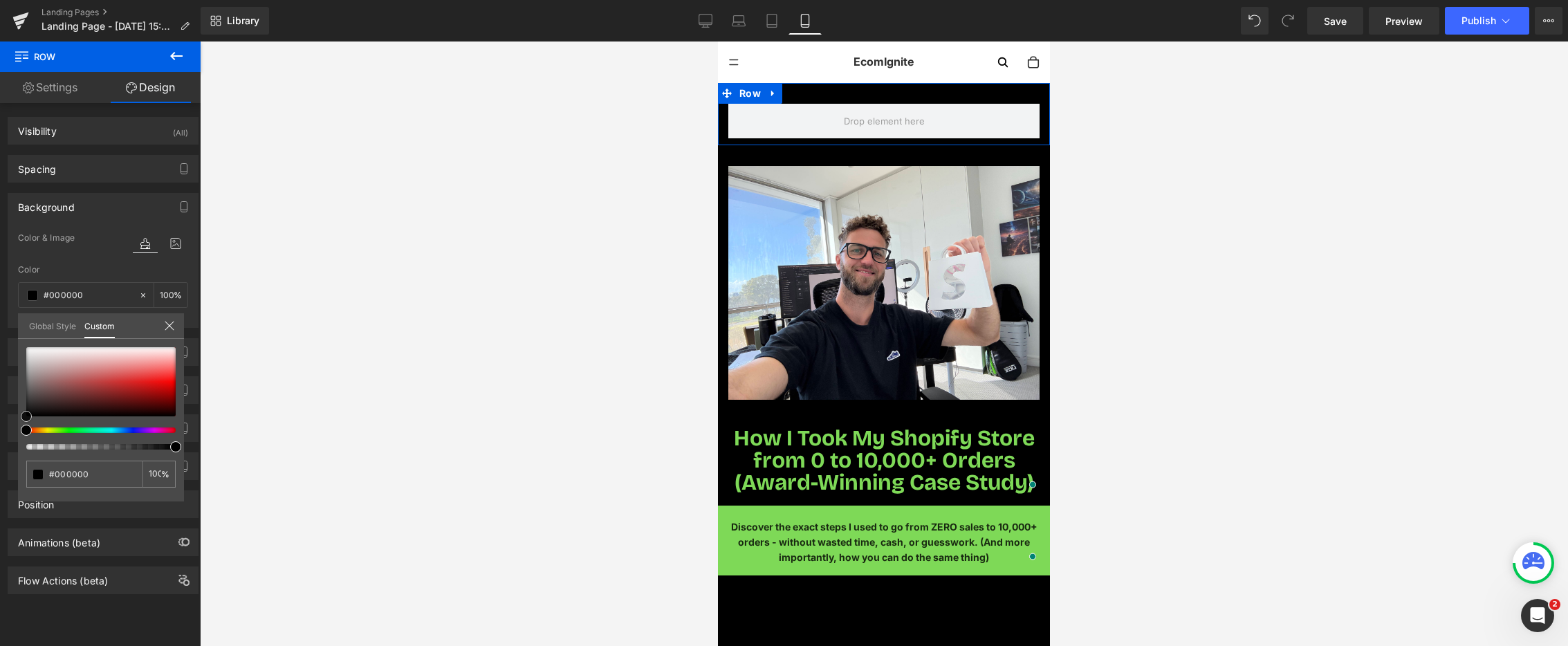
drag, startPoint x: 26, startPoint y: 415, endPoint x: 19, endPoint y: 422, distance: 9.9
click at [18, 429] on div "#000000 100 %" at bounding box center [101, 424] width 166 height 154
click at [68, 80] on link "Settings" at bounding box center [50, 88] width 101 height 31
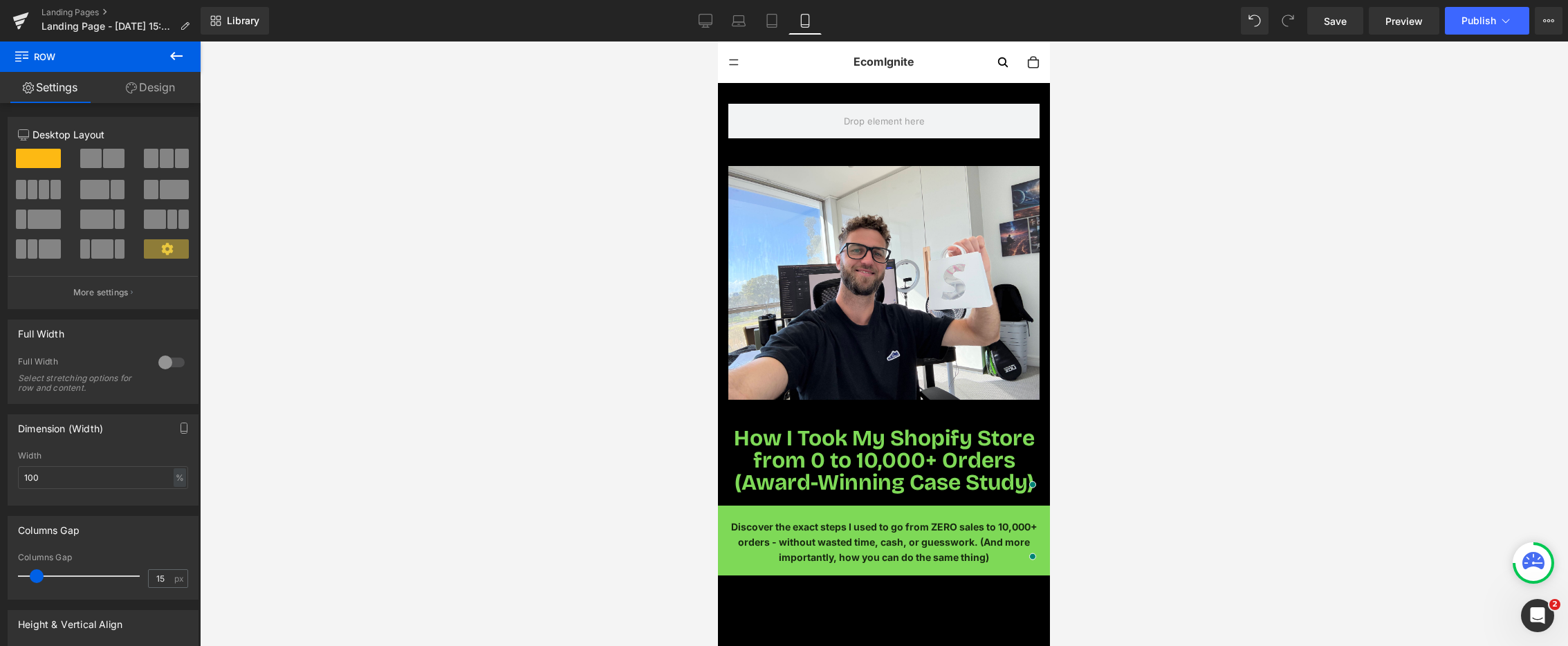
click at [181, 55] on icon at bounding box center [176, 56] width 12 height 8
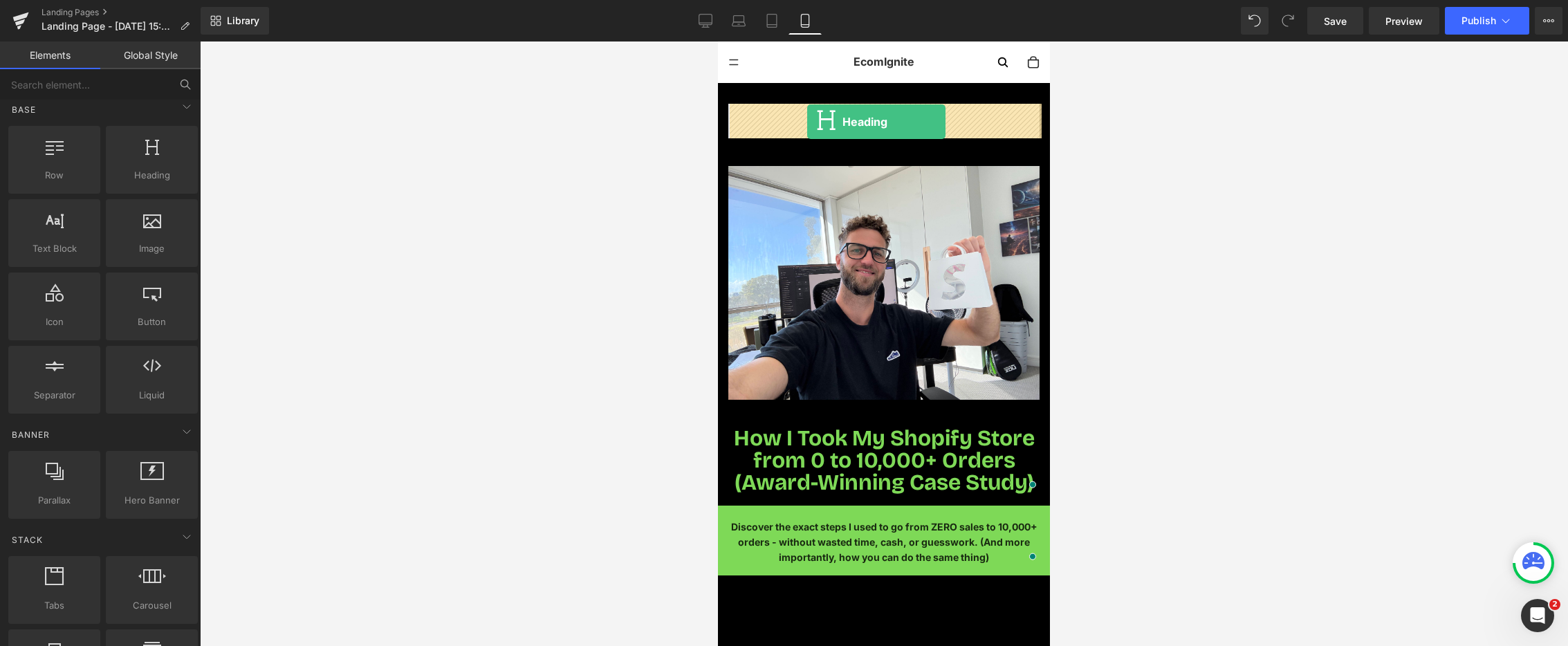
drag, startPoint x: 929, startPoint y: 208, endPoint x: 808, endPoint y: 122, distance: 148.4
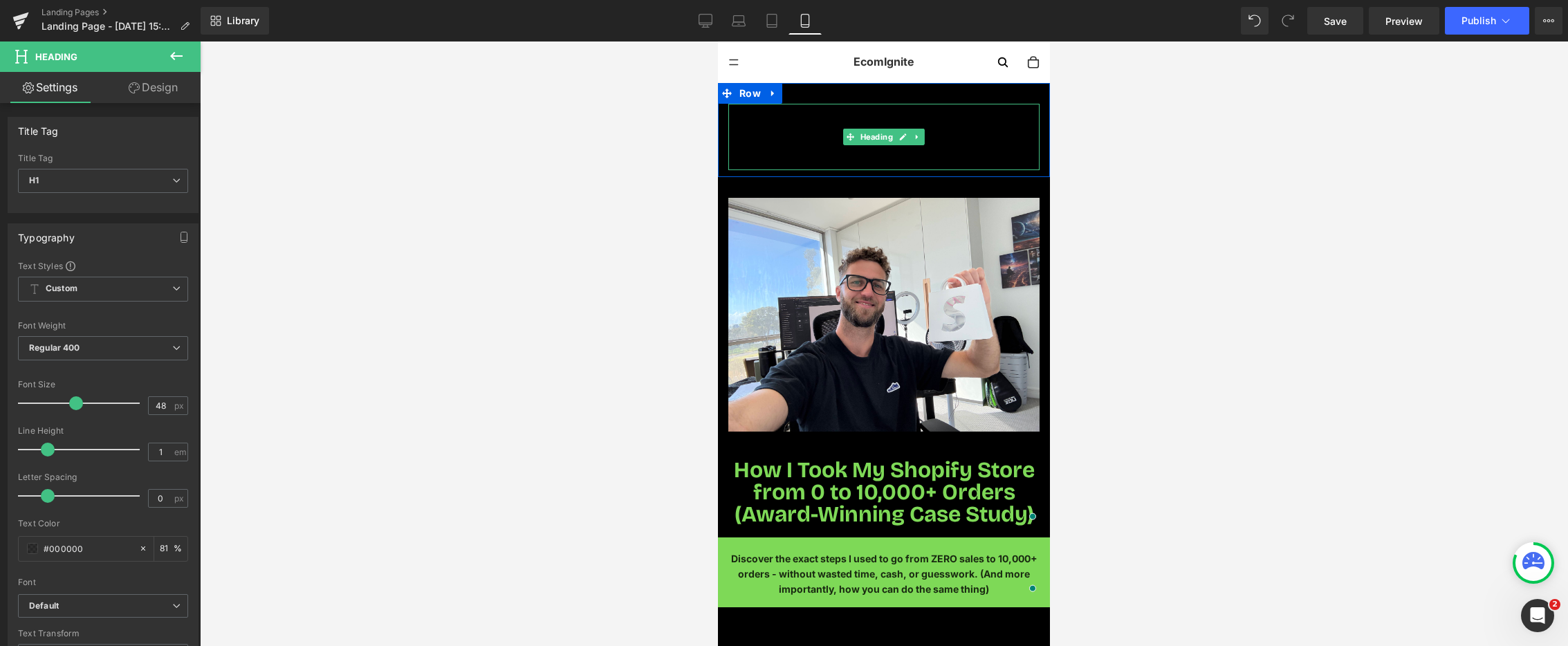
click at [818, 144] on h1 "Your heading text goes here" at bounding box center [885, 137] width 312 height 67
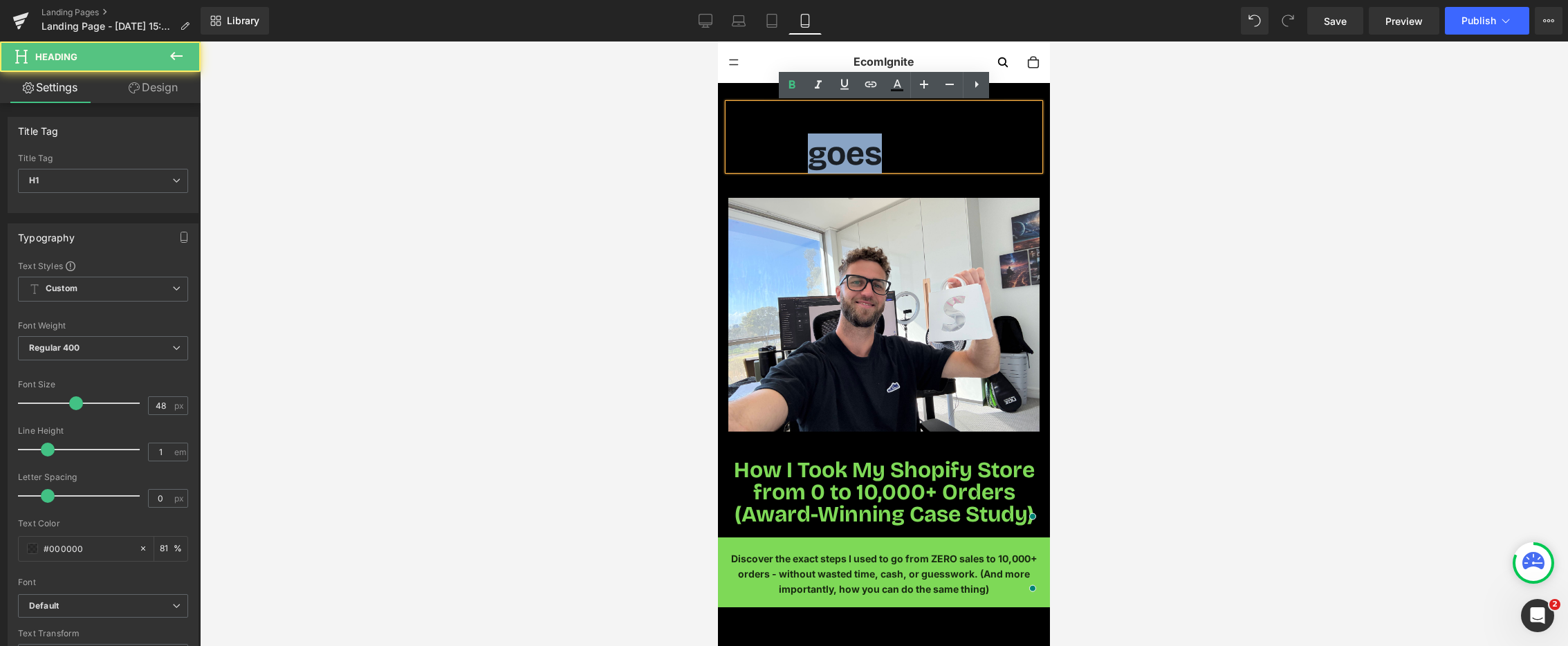
click at [818, 144] on h1 "Your heading text goes here" at bounding box center [885, 137] width 312 height 67
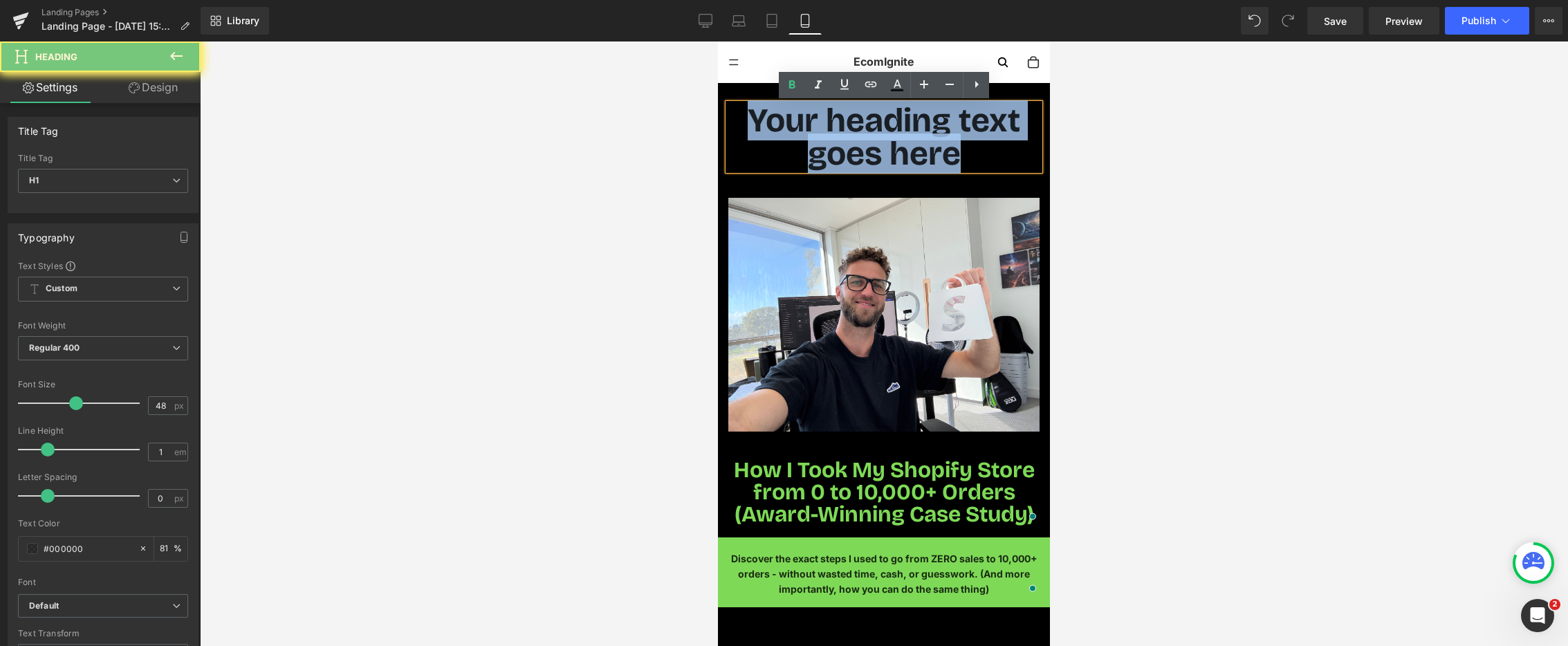
click at [818, 144] on h1 "Your heading text goes here" at bounding box center [885, 137] width 312 height 67
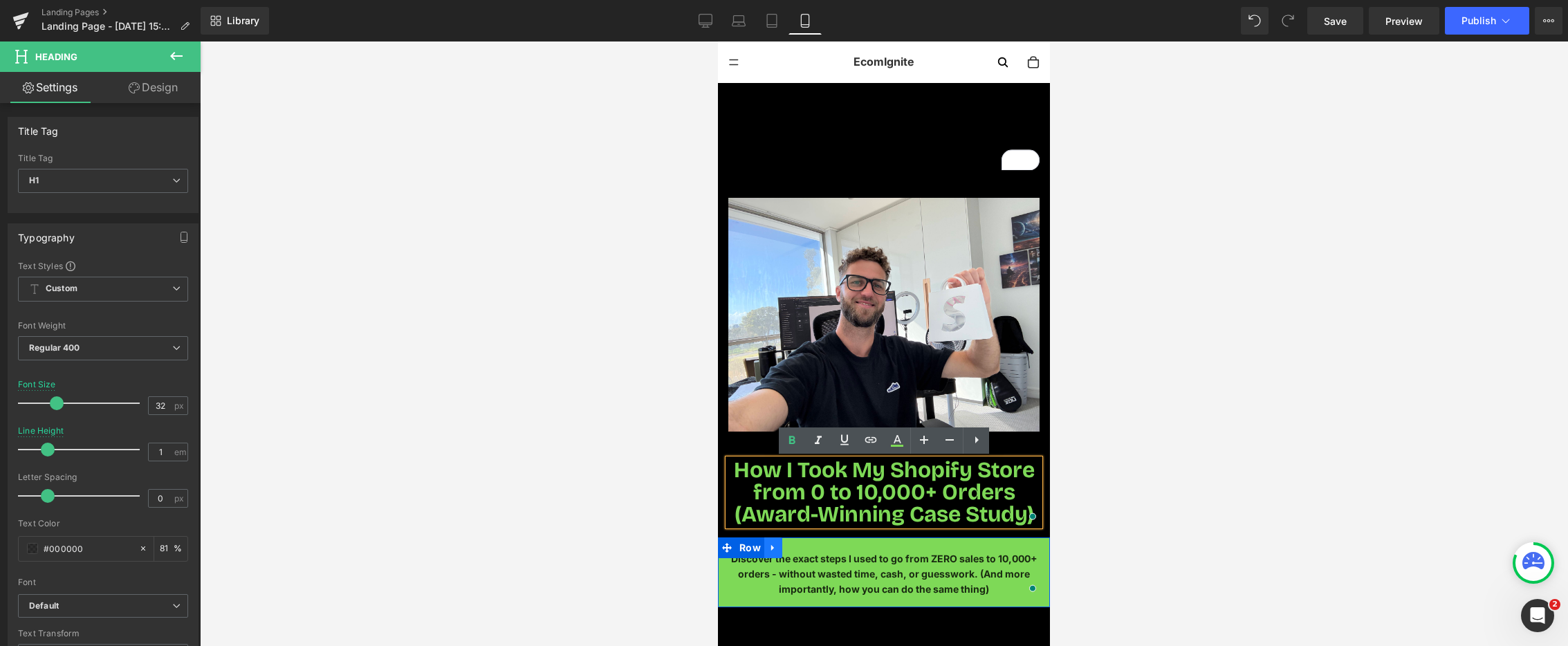
click at [775, 551] on icon at bounding box center [773, 547] width 10 height 11
click at [788, 549] on icon at bounding box center [791, 548] width 10 height 10
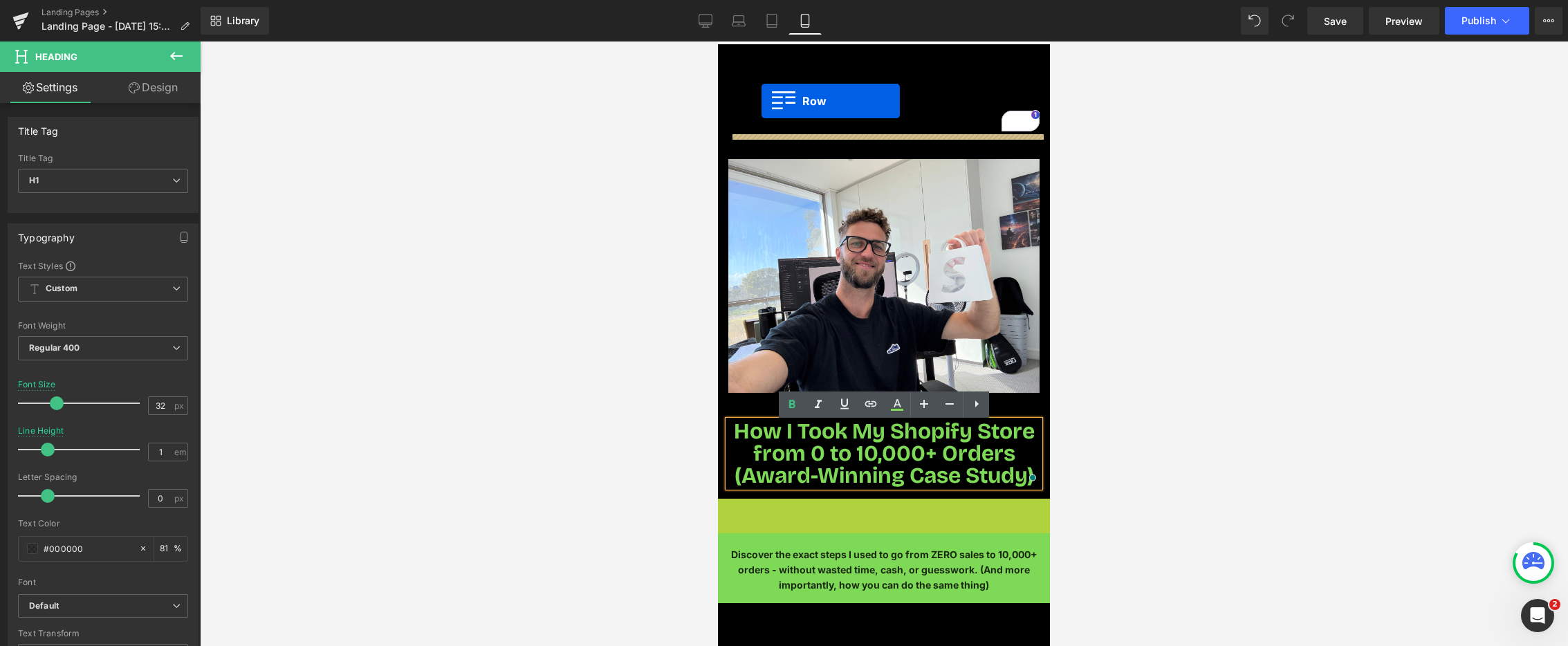
scroll to position [36, 0]
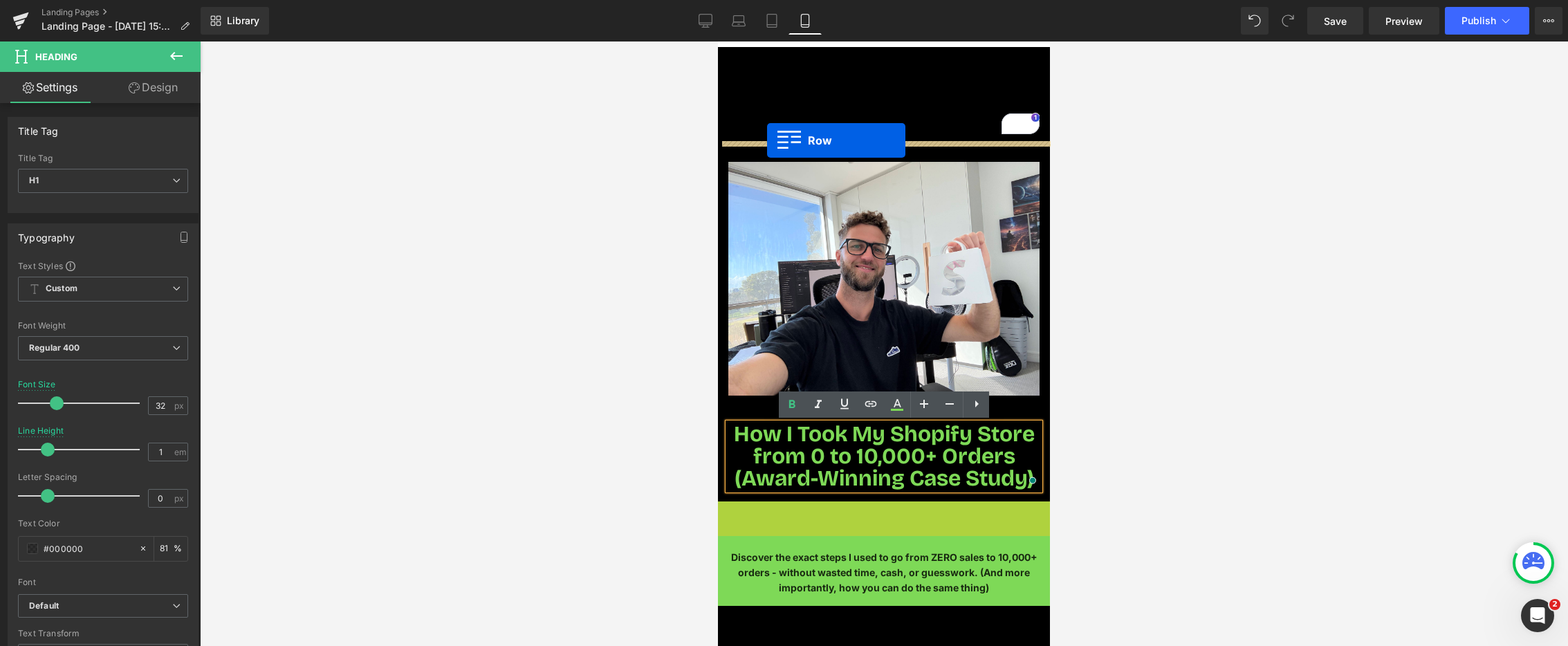
drag, startPoint x: 726, startPoint y: 449, endPoint x: 765, endPoint y: 140, distance: 311.5
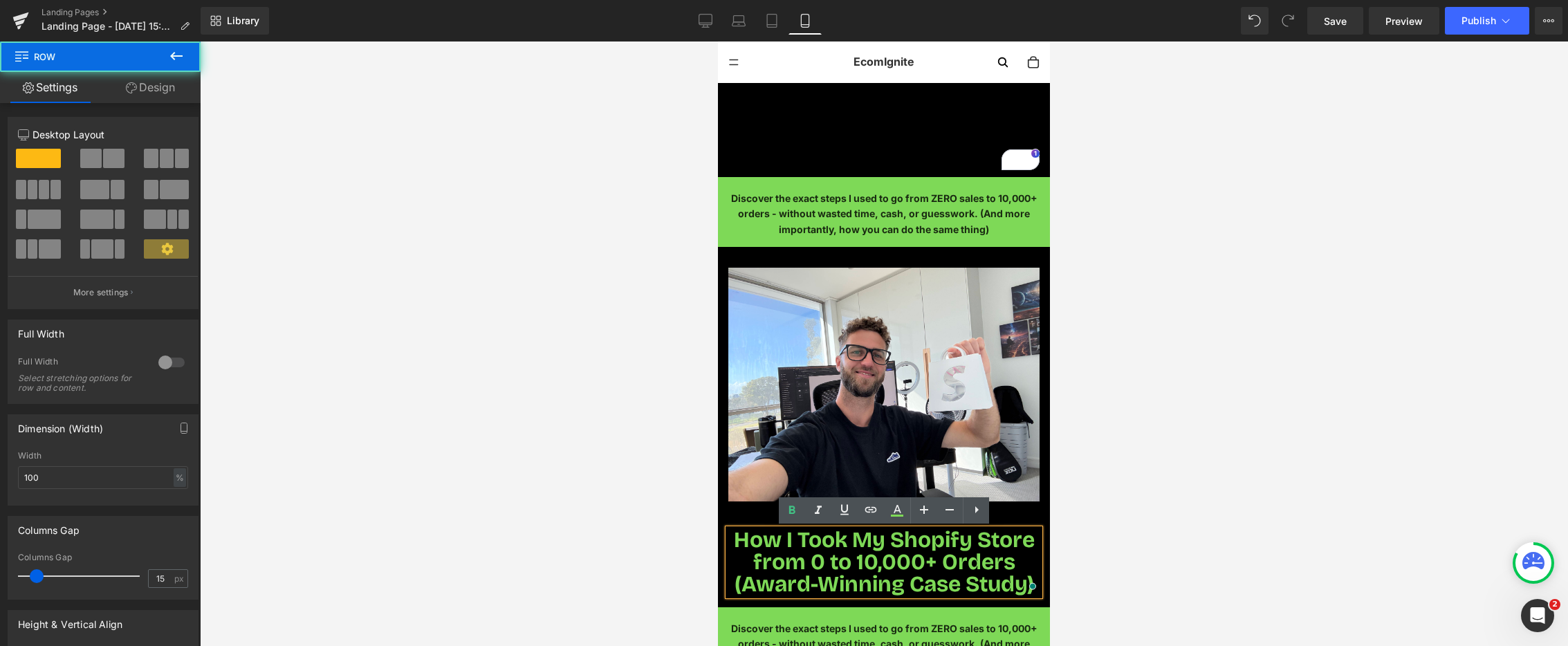
scroll to position [1, 0]
click at [811, 122] on h1 "Your heading text goes here" at bounding box center [885, 136] width 312 height 67
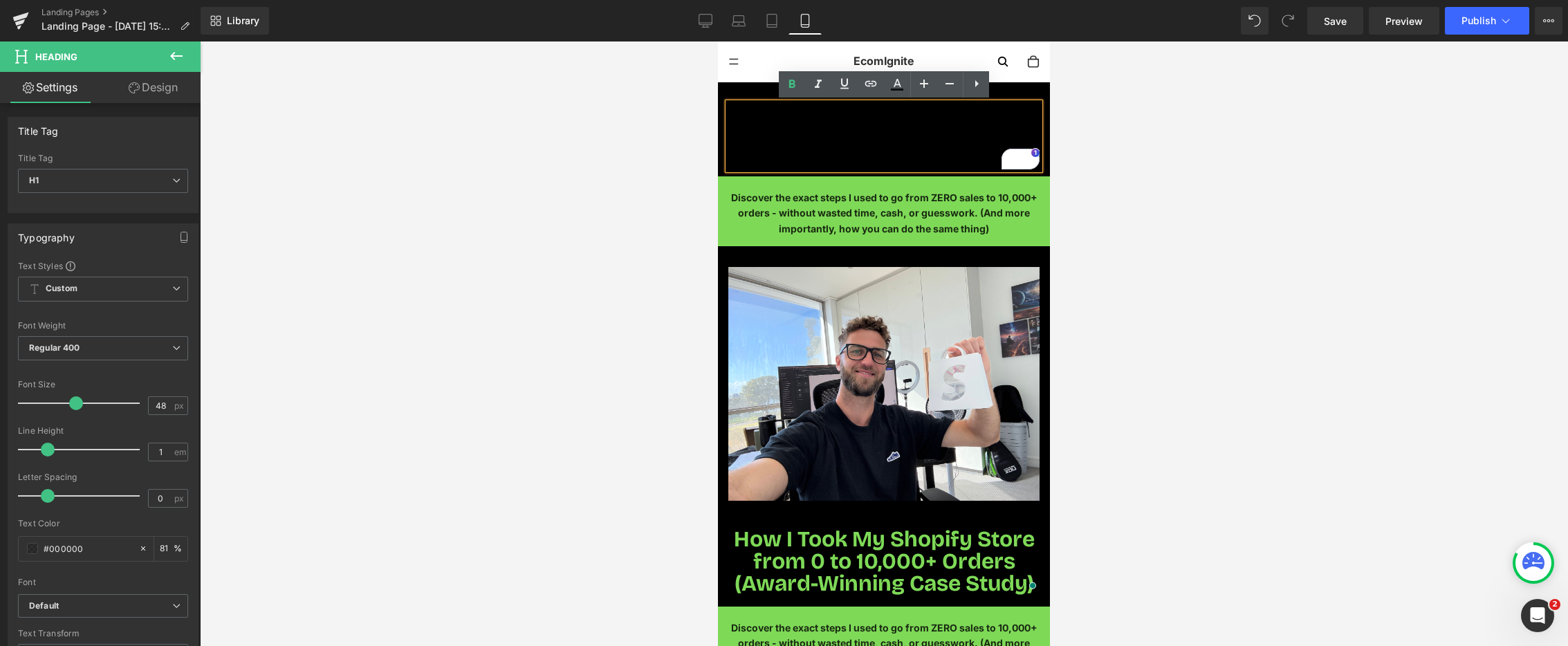
click at [746, 87] on div "Your heading text goes here Heading Row" at bounding box center [884, 129] width 332 height 94
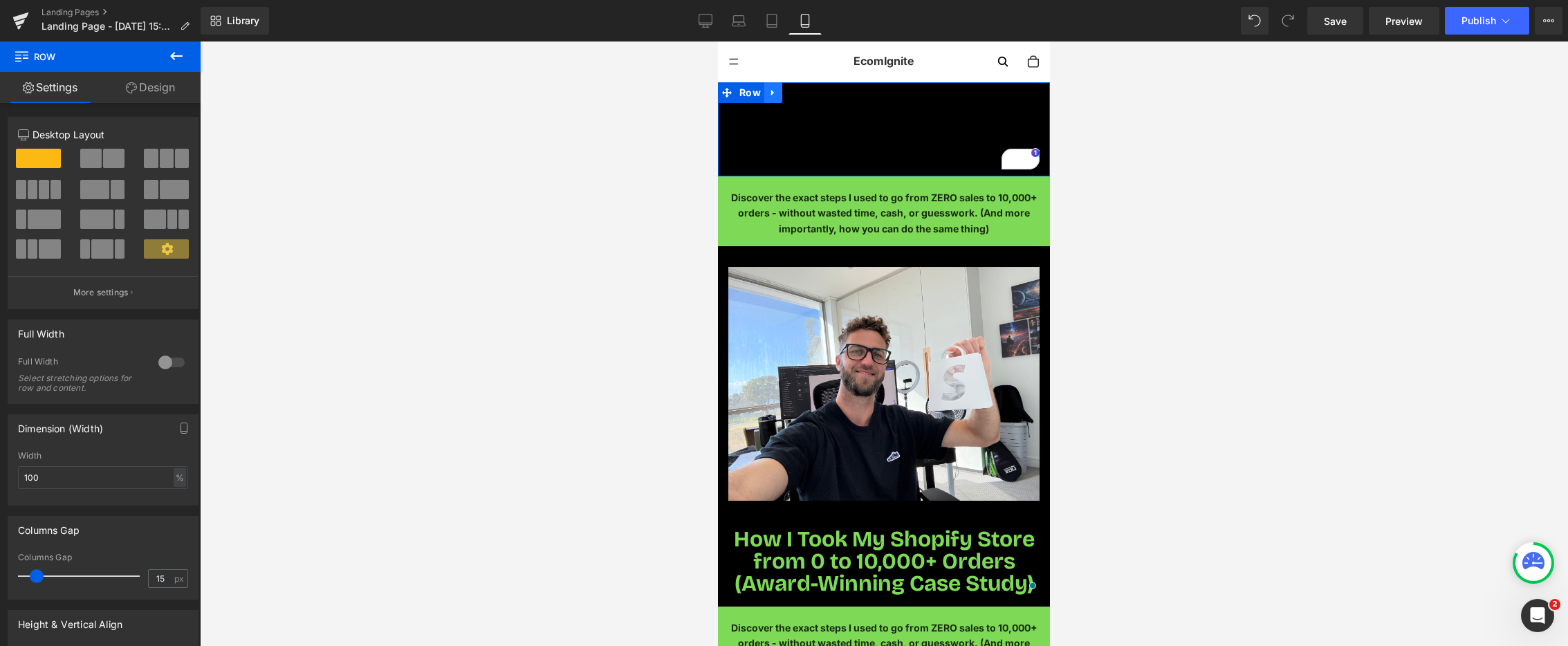
click at [775, 95] on icon at bounding box center [773, 93] width 10 height 11
click at [812, 94] on icon at bounding box center [809, 93] width 10 height 10
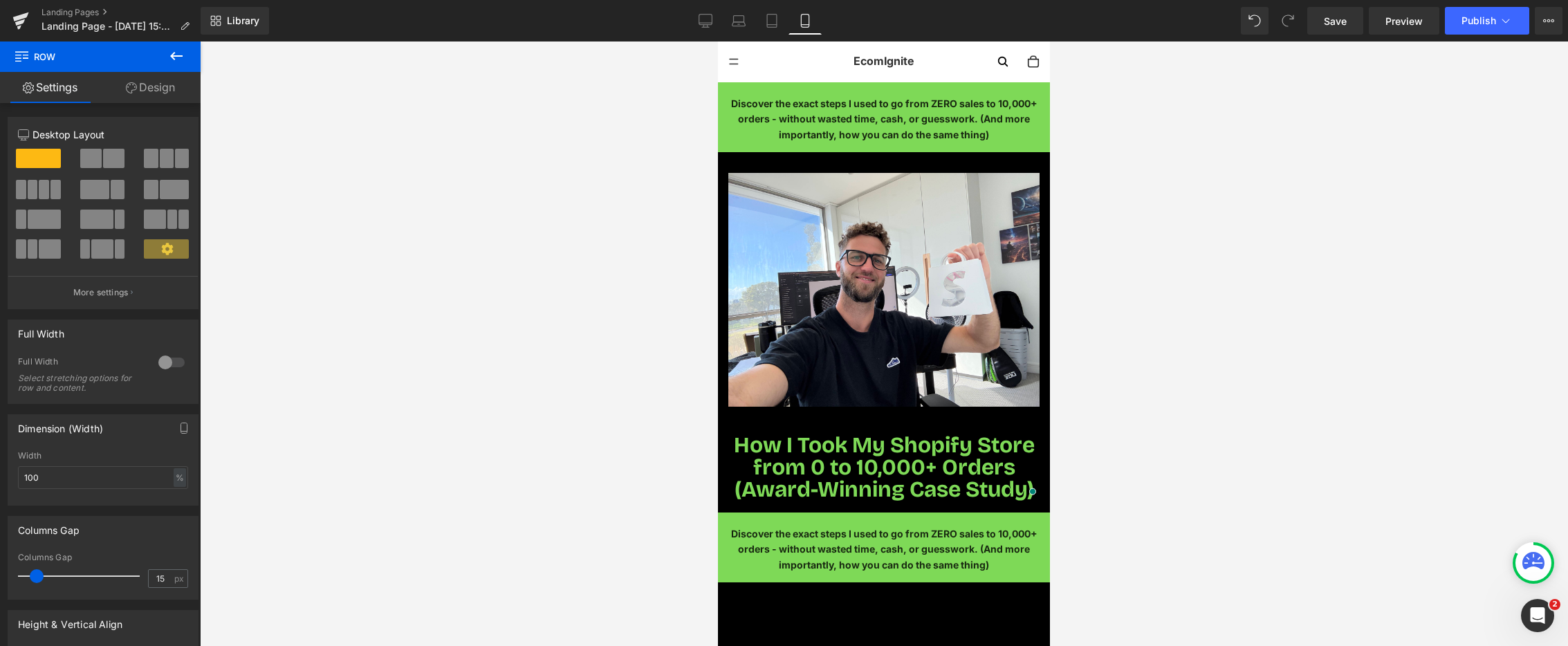
scroll to position [0, 0]
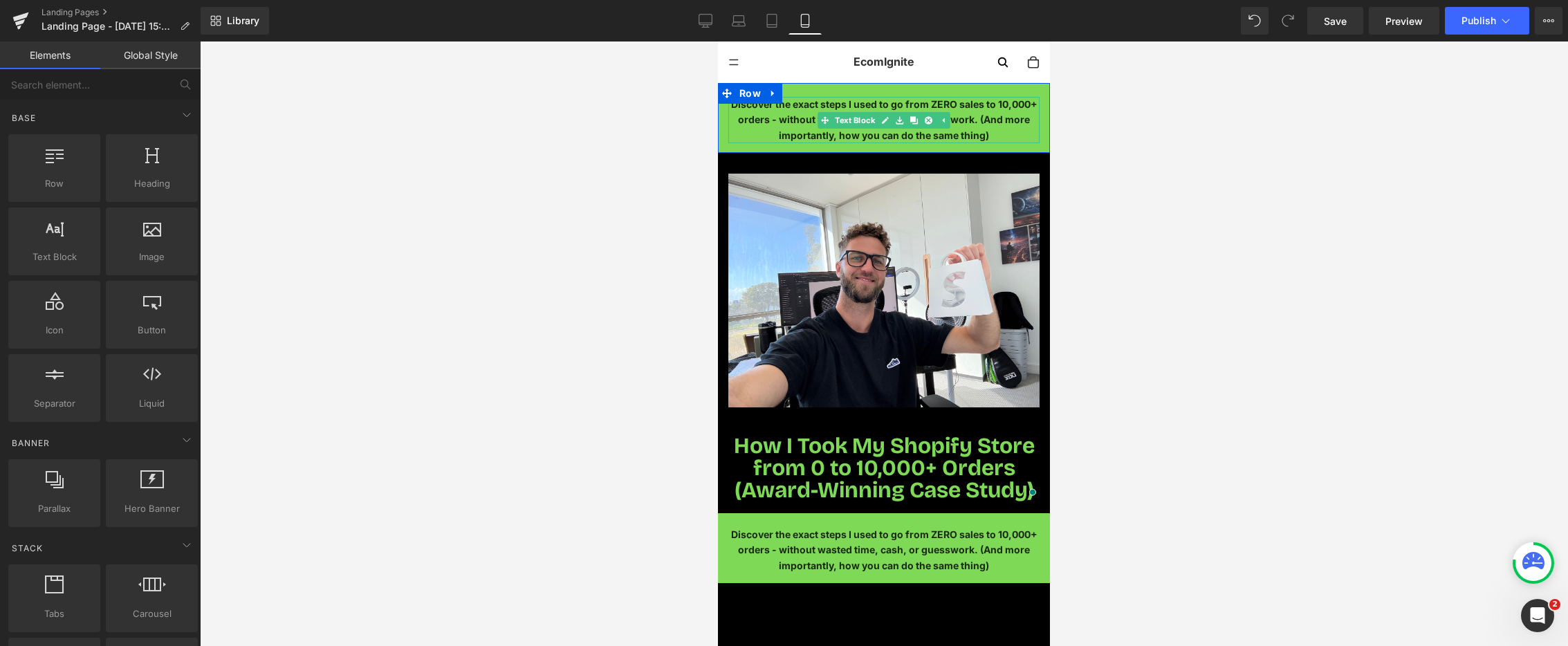
click at [829, 114] on div "Discover the exact steps I used to go from ZERO sales to 10,000+ orders - witho…" at bounding box center [885, 119] width 312 height 46
click at [829, 114] on span "Discover the exact steps I used to go from ZERO sales to 10,000+ orders - witho…" at bounding box center [885, 119] width 307 height 43
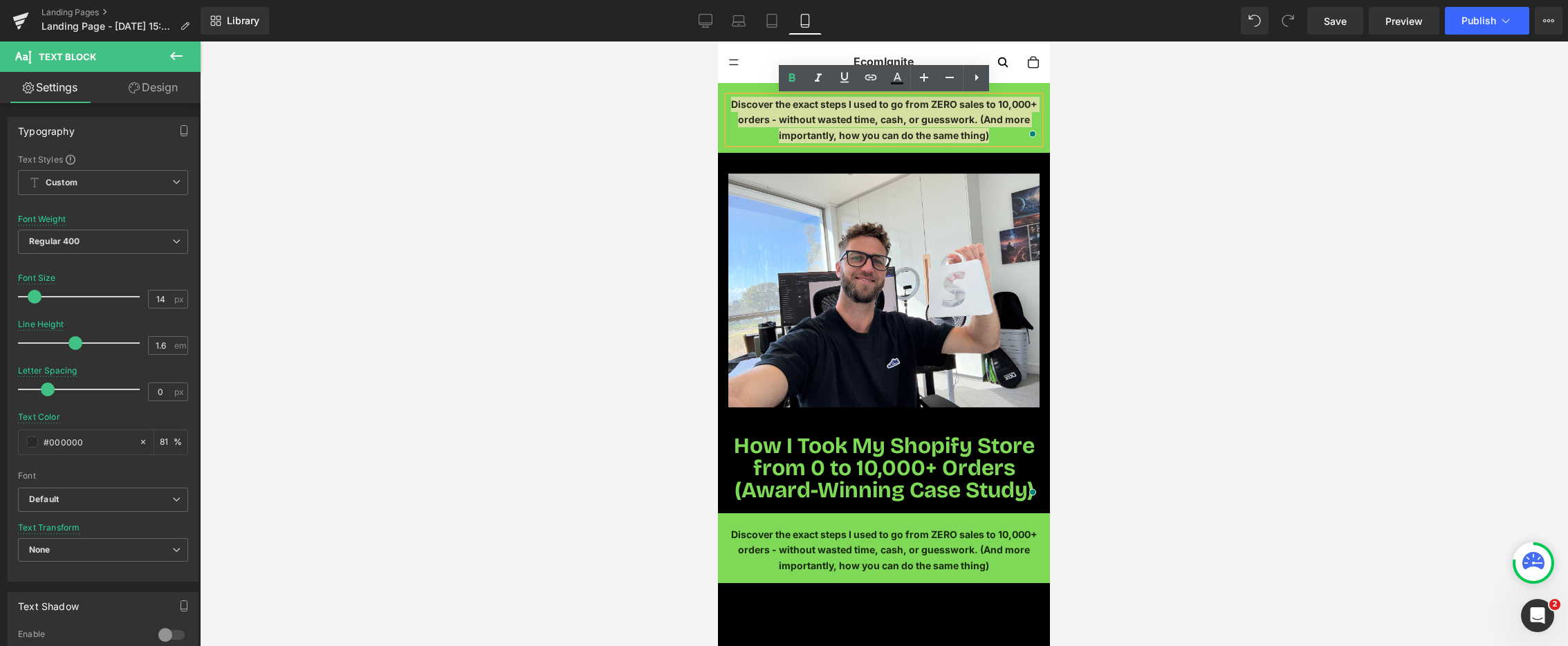
click at [985, 79] on link at bounding box center [976, 78] width 26 height 26
click at [998, 80] on icon at bounding box center [1003, 77] width 16 height 16
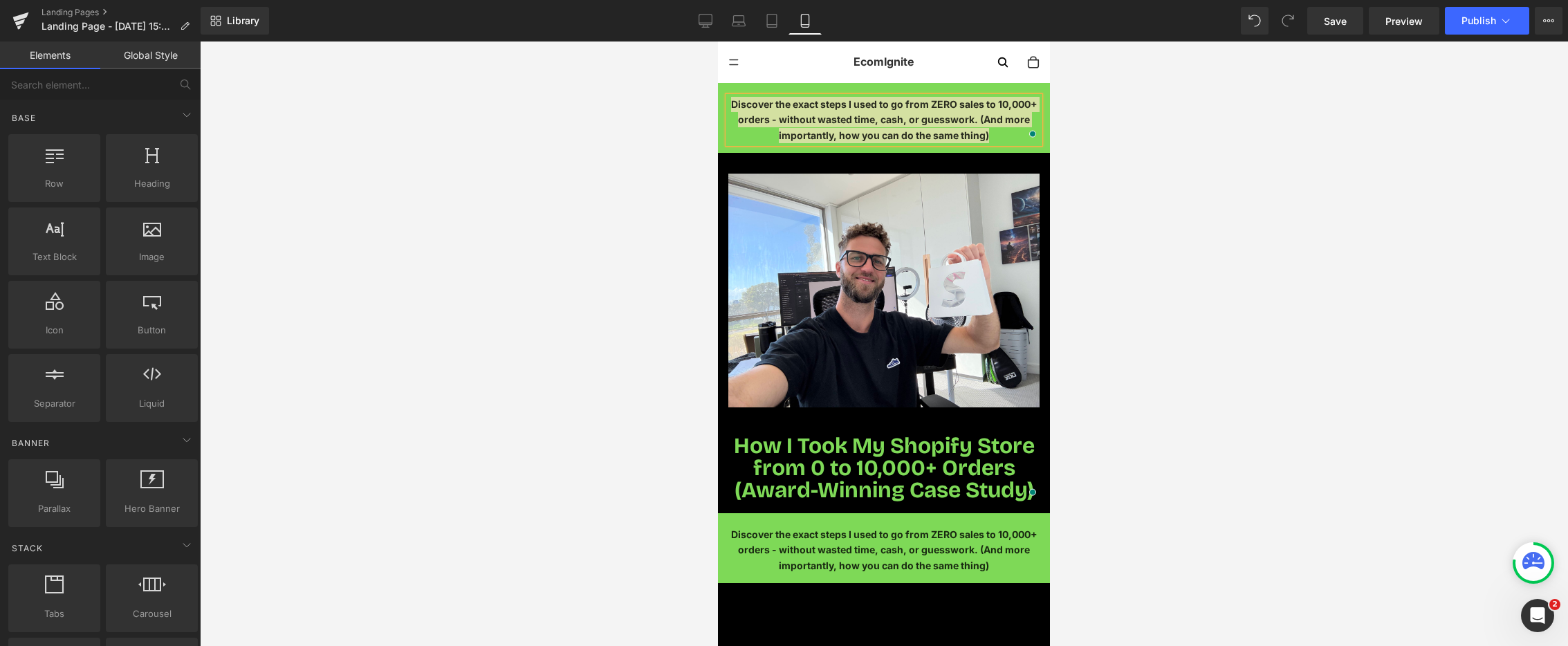
click at [587, 174] on div at bounding box center [884, 343] width 1368 height 605
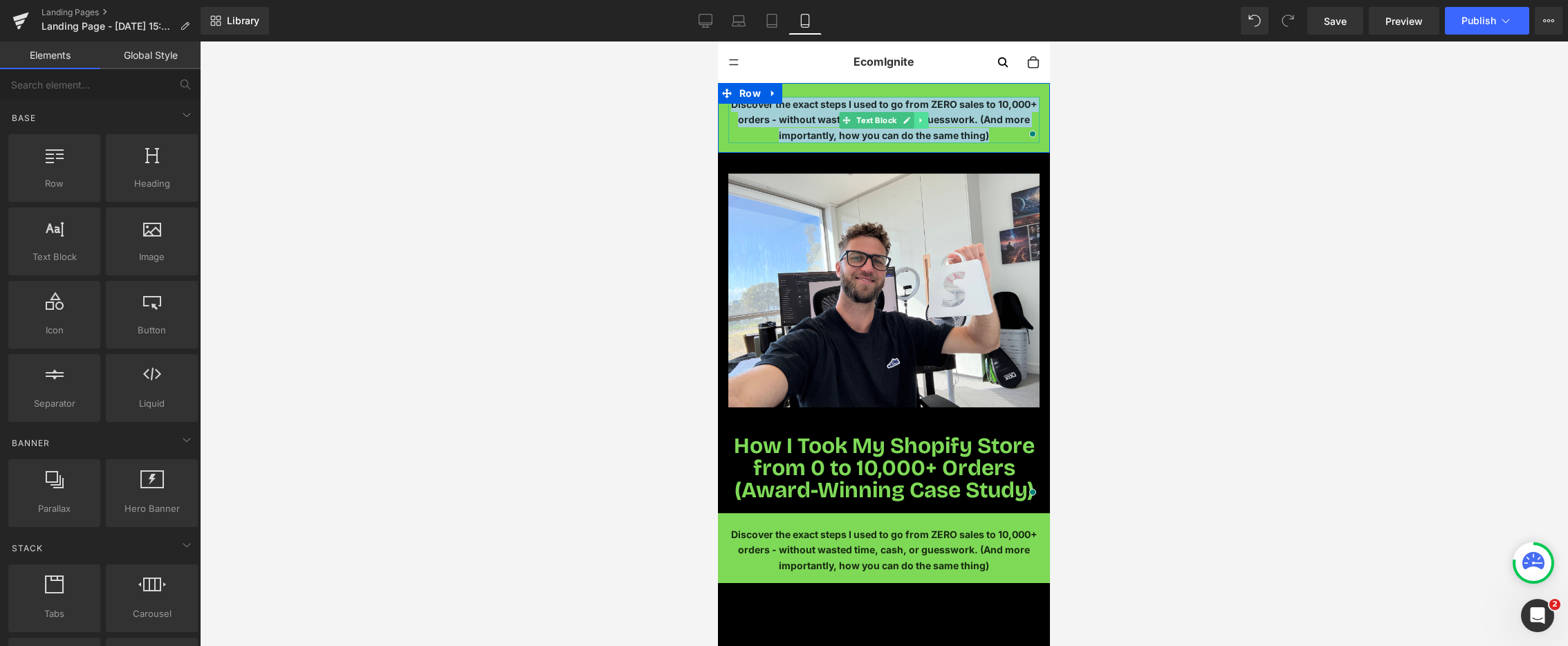
click at [922, 123] on icon at bounding box center [920, 120] width 7 height 8
click at [923, 123] on link at bounding box center [928, 120] width 15 height 16
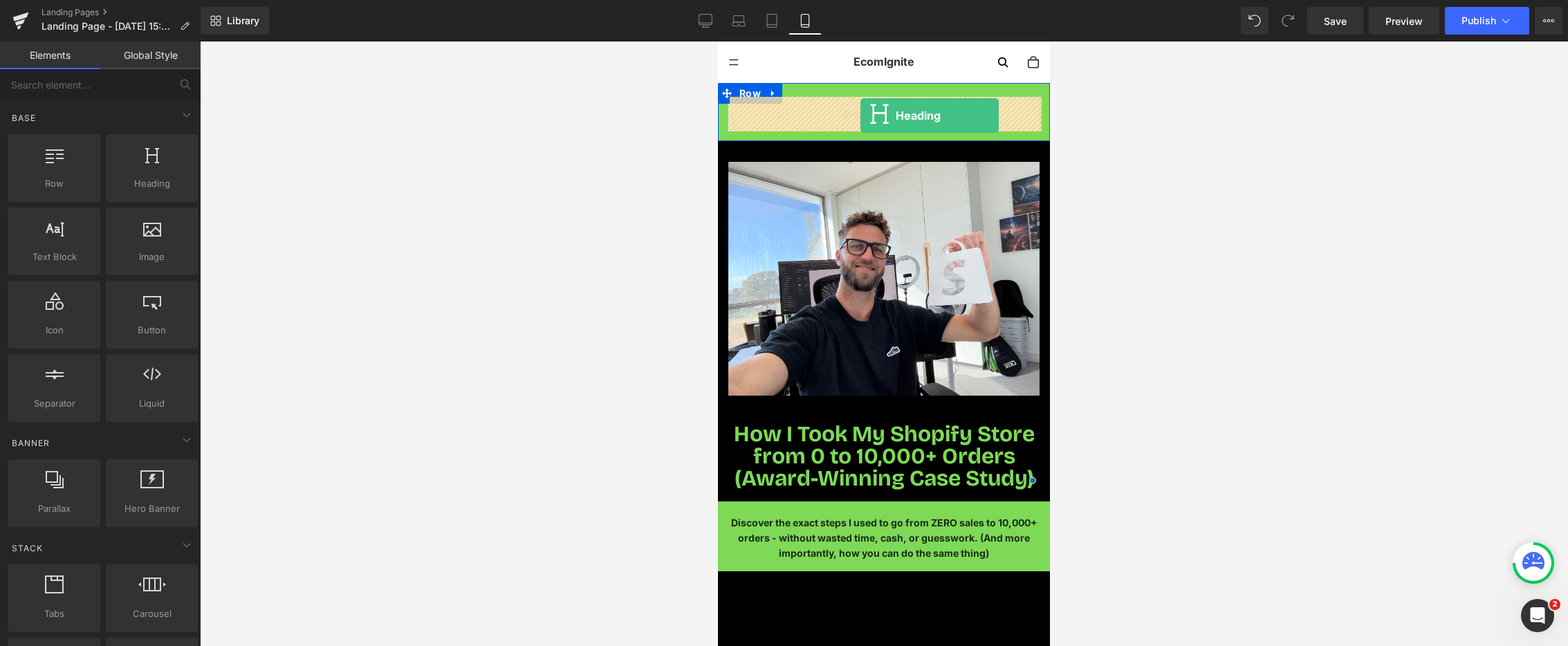
drag, startPoint x: 862, startPoint y: 205, endPoint x: 860, endPoint y: 115, distance: 90.0
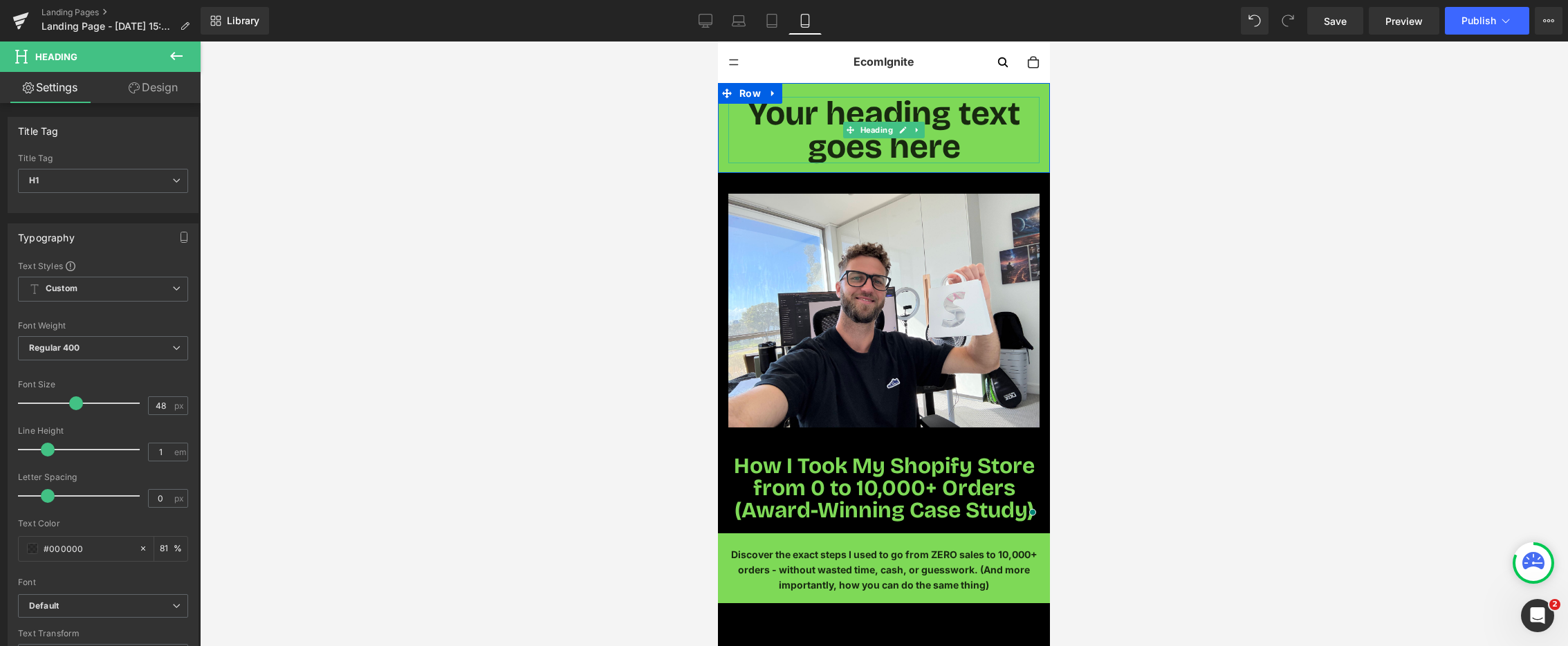
click at [831, 124] on h1 "Your heading text goes here" at bounding box center [885, 130] width 312 height 67
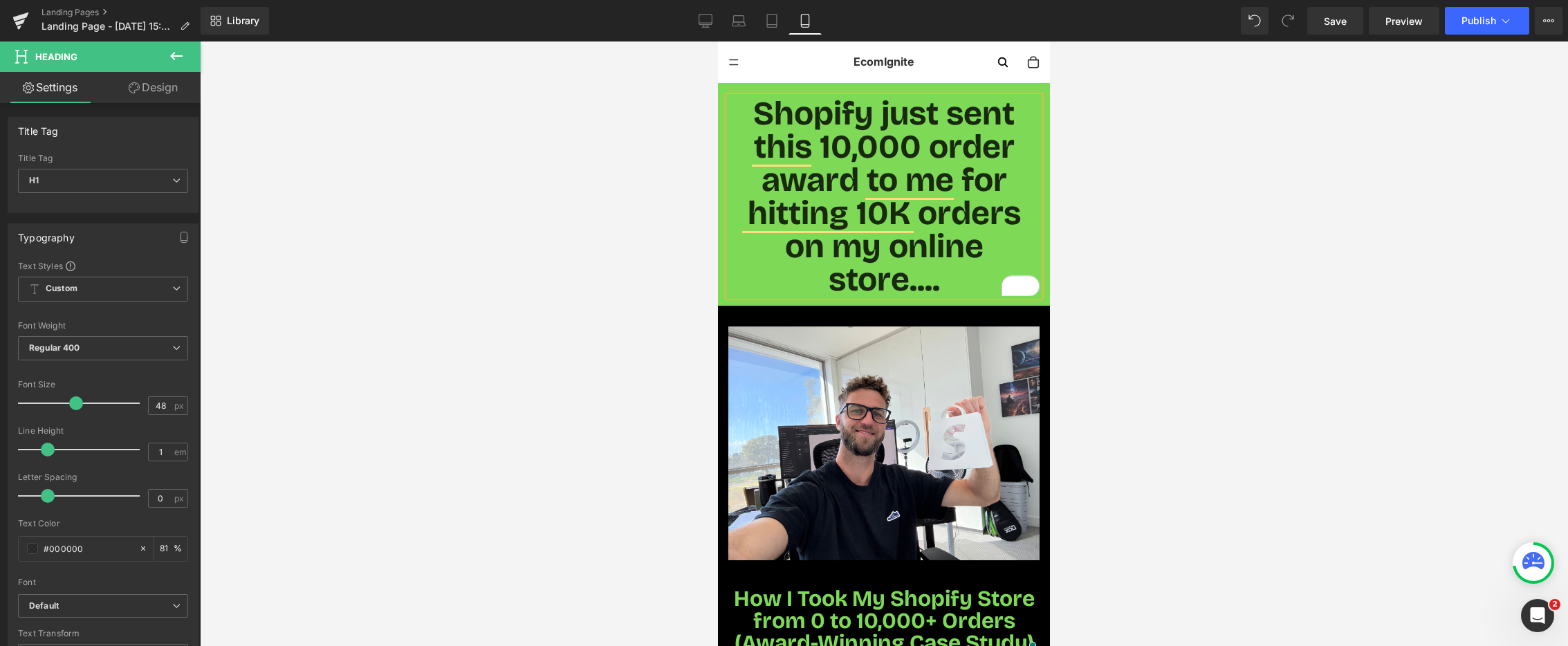
click at [851, 156] on h1 "Shopify just sent this 10,000 order award to me for hitting 10K orders on my on…" at bounding box center [885, 196] width 312 height 199
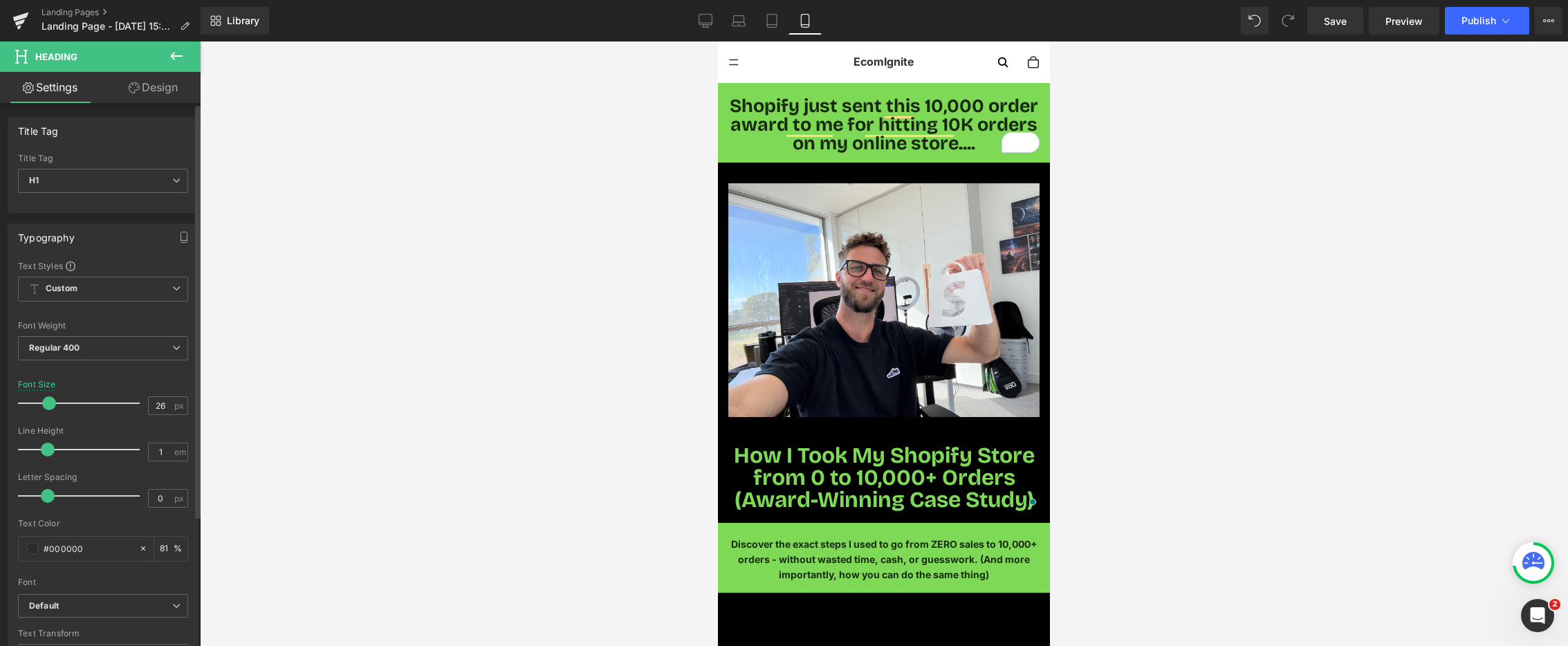
type input "25"
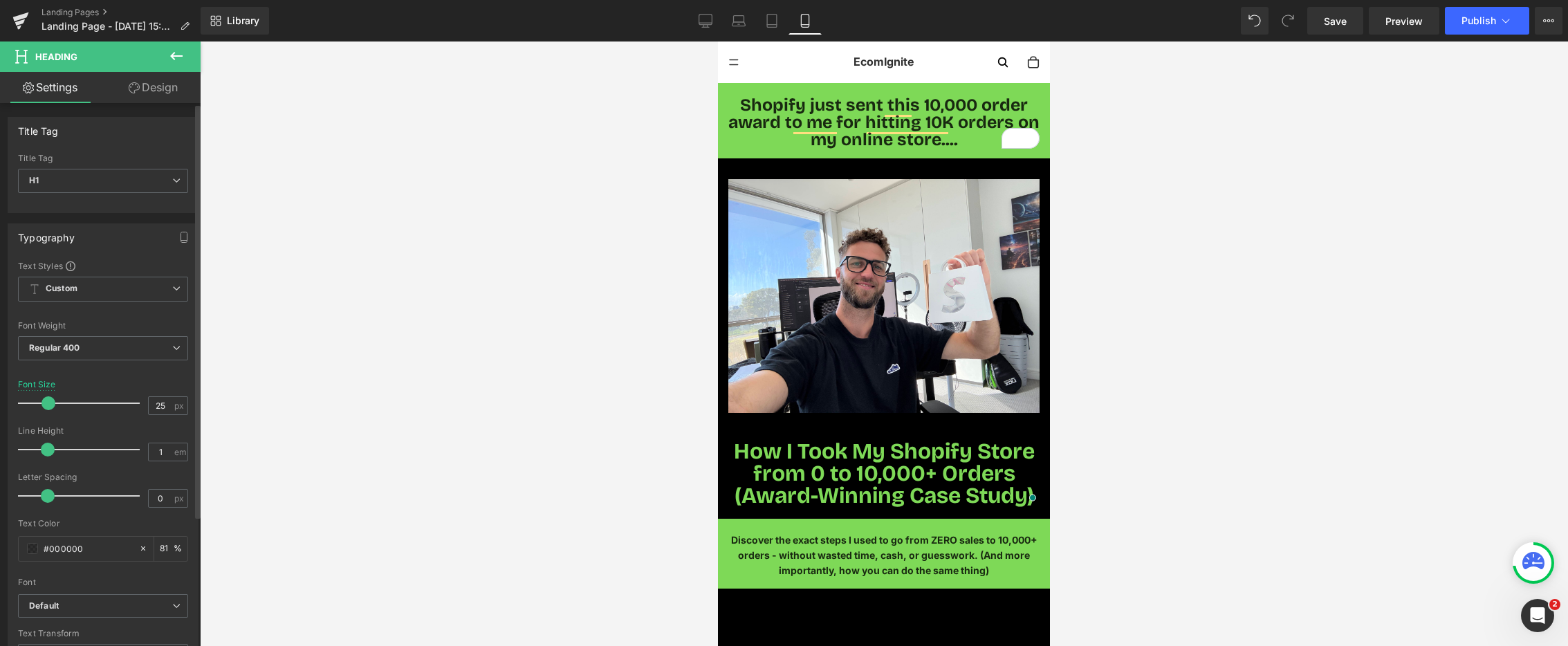
drag, startPoint x: 70, startPoint y: 405, endPoint x: 50, endPoint y: 416, distance: 22.8
click at [46, 420] on div "Font Size 25 px" at bounding box center [103, 403] width 170 height 46
click at [851, 119] on icon at bounding box center [850, 123] width 7 height 7
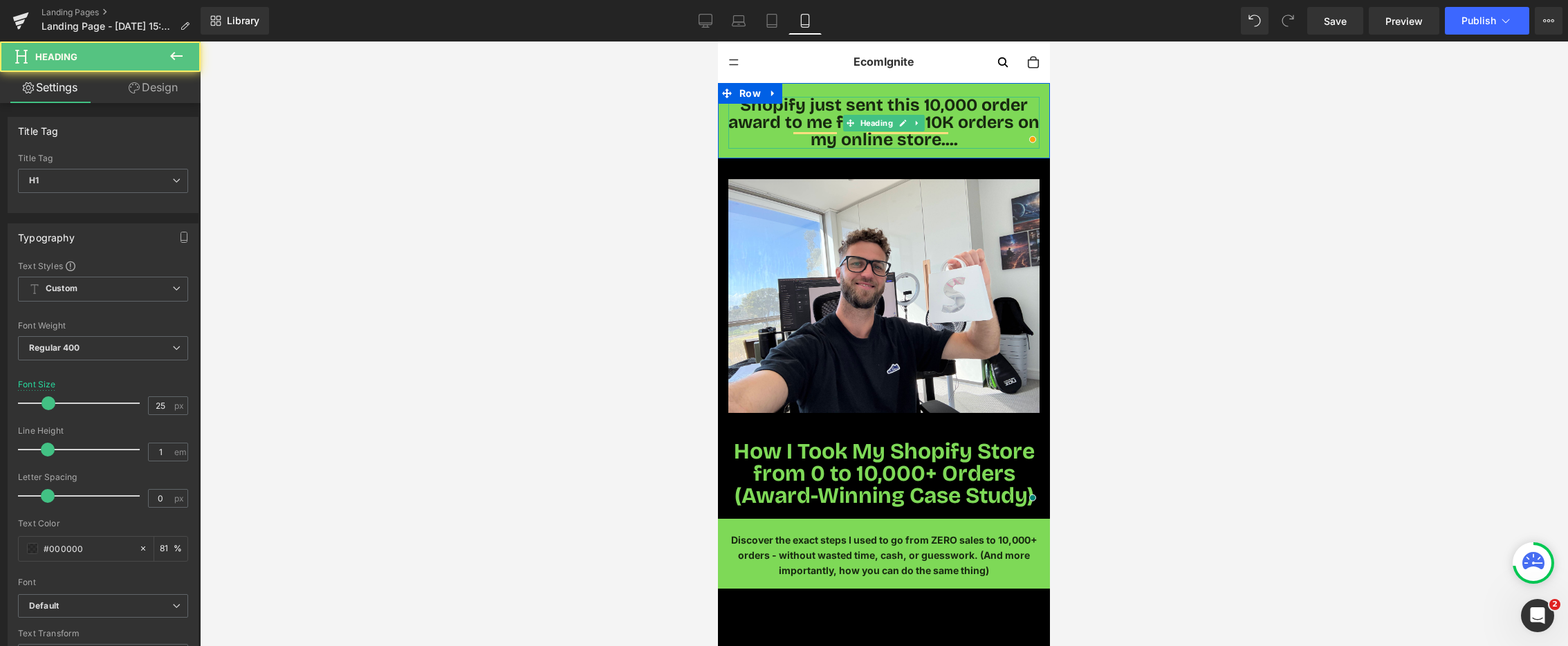
click at [786, 120] on h1 "Shopify just sent this 10,000 order award to me for hitting 10K orders on my on…" at bounding box center [885, 123] width 312 height 52
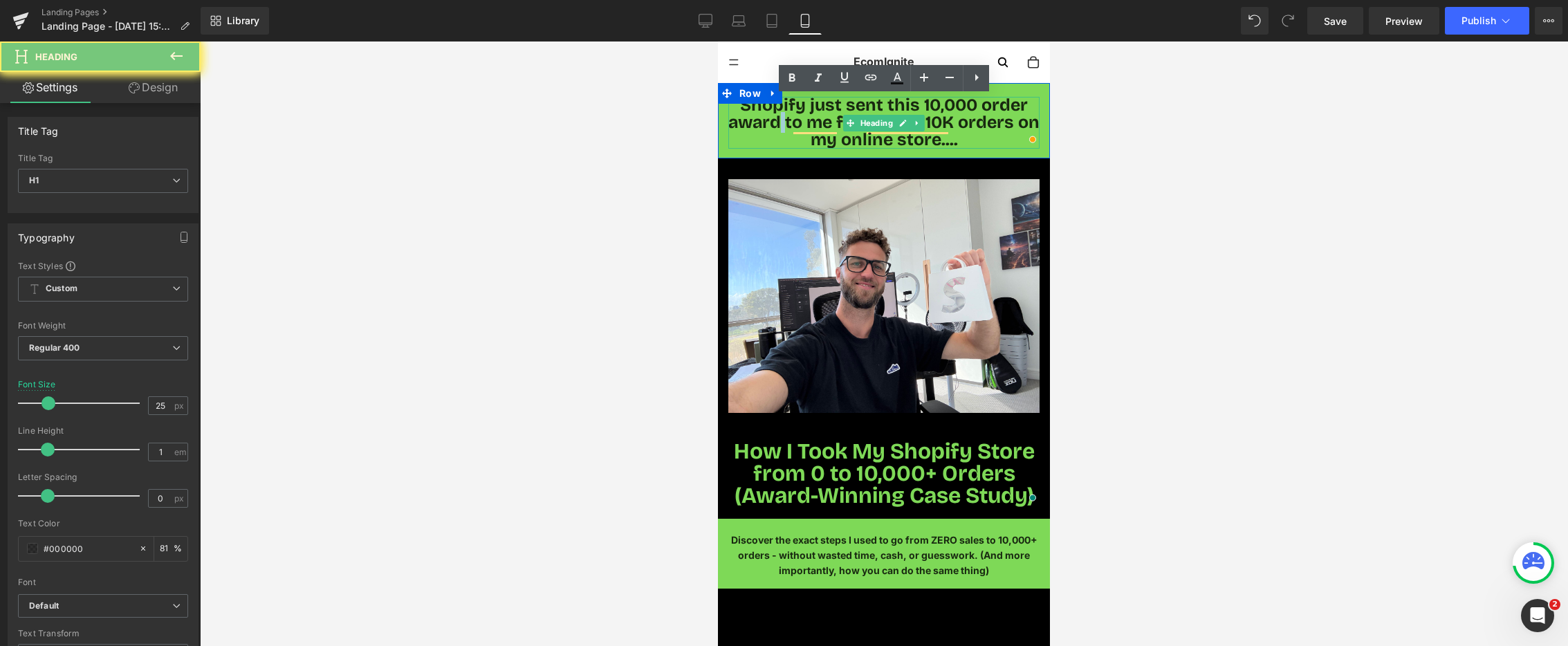
click at [786, 120] on h1 "Shopify just sent this 10,000 order award to me for hitting 10K orders on my on…" at bounding box center [885, 123] width 312 height 52
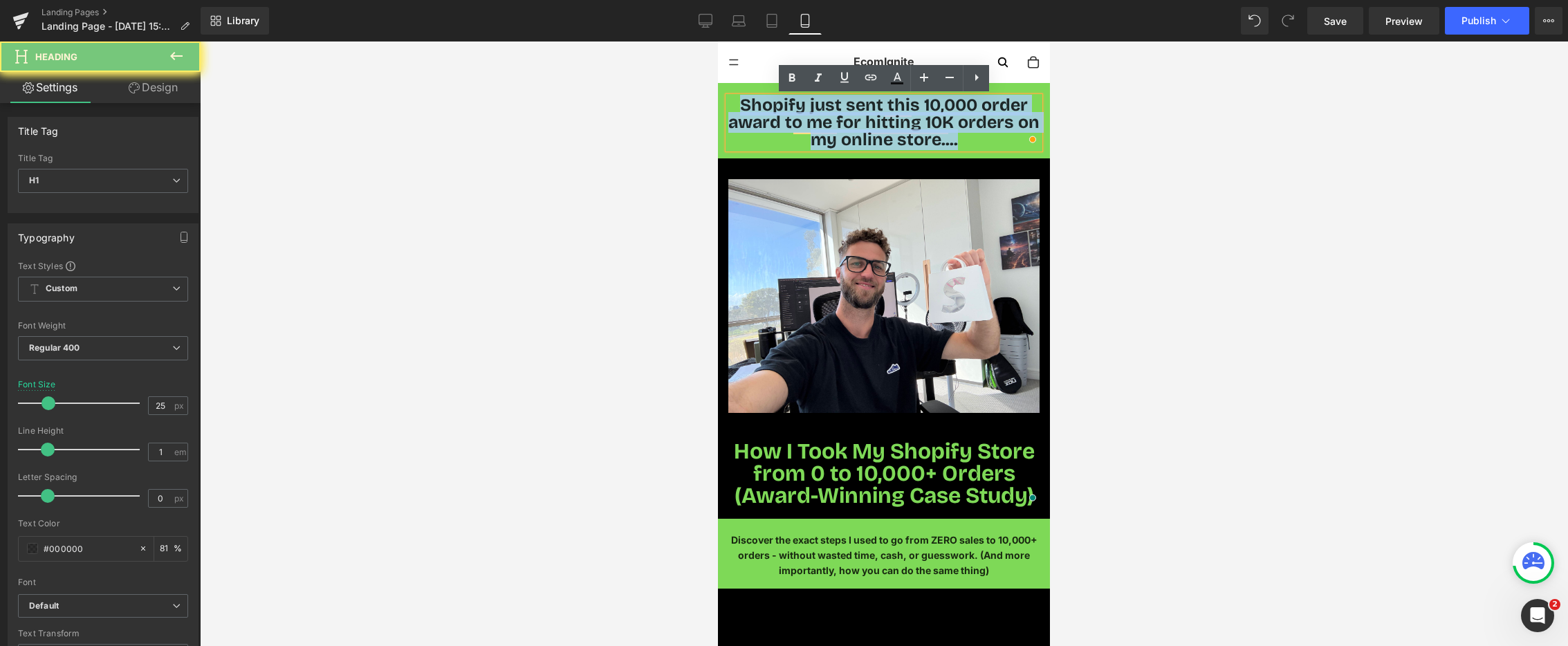
click at [786, 120] on h1 "Shopify just sent this 10,000 order award to me for hitting 10K orders on my on…" at bounding box center [885, 123] width 312 height 52
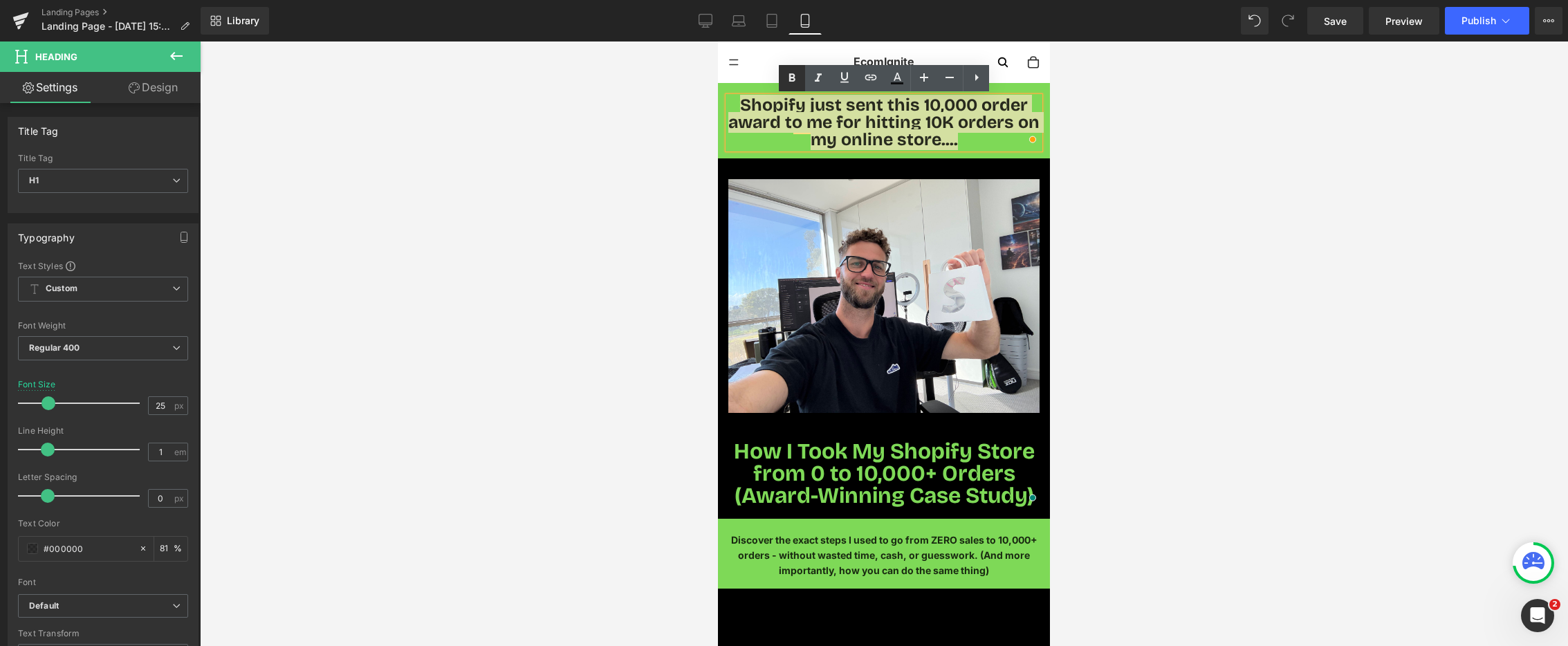
click at [787, 78] on icon at bounding box center [792, 78] width 16 height 16
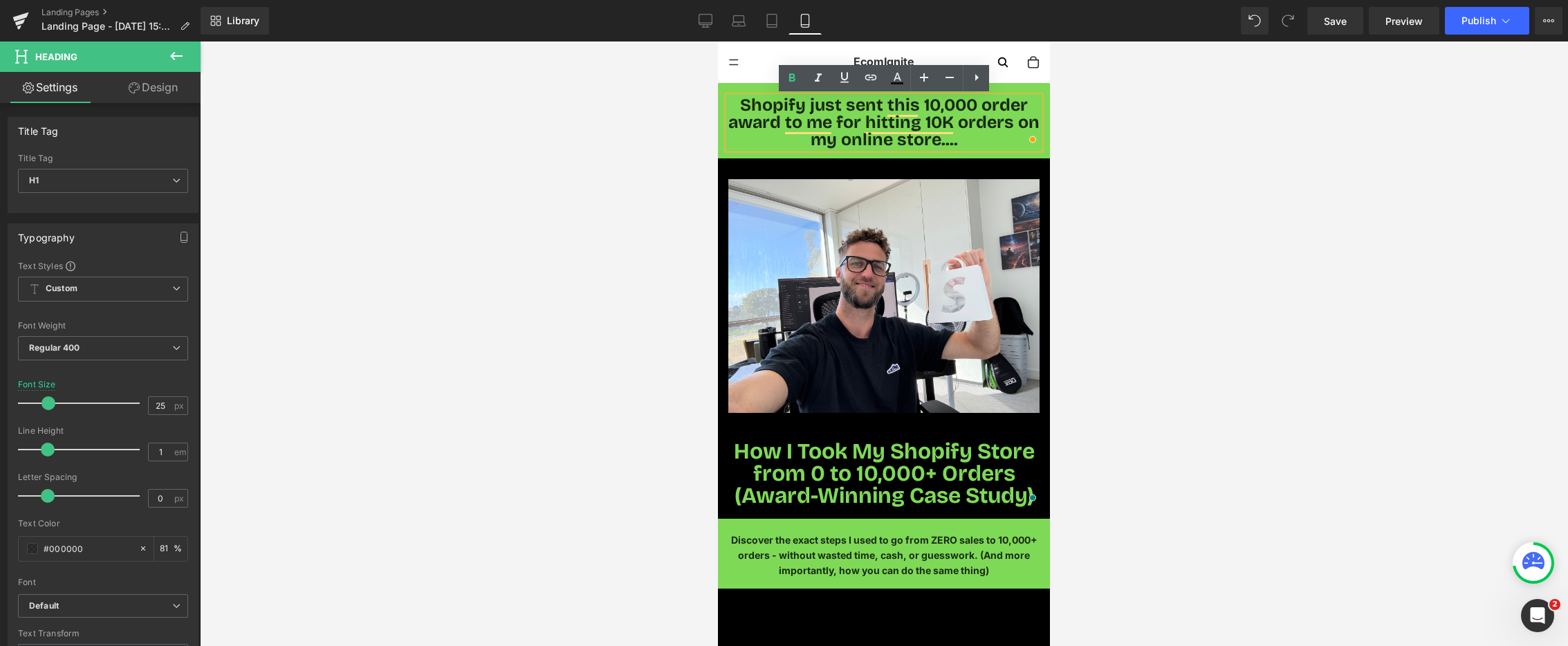
click at [970, 139] on h1 "Shopify just sent this 10,000 order award to me for hitting 10K orders on my on…" at bounding box center [885, 123] width 312 height 52
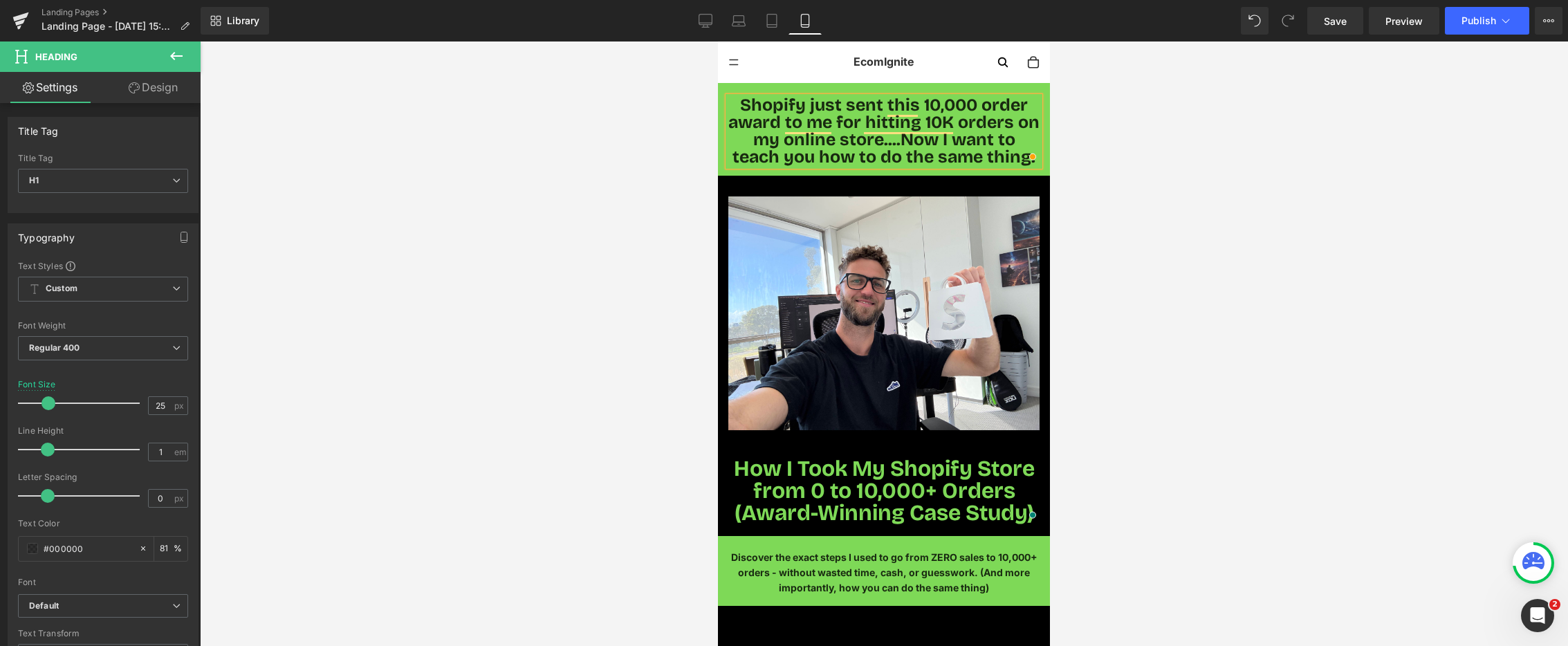
click at [480, 266] on div at bounding box center [884, 343] width 1368 height 605
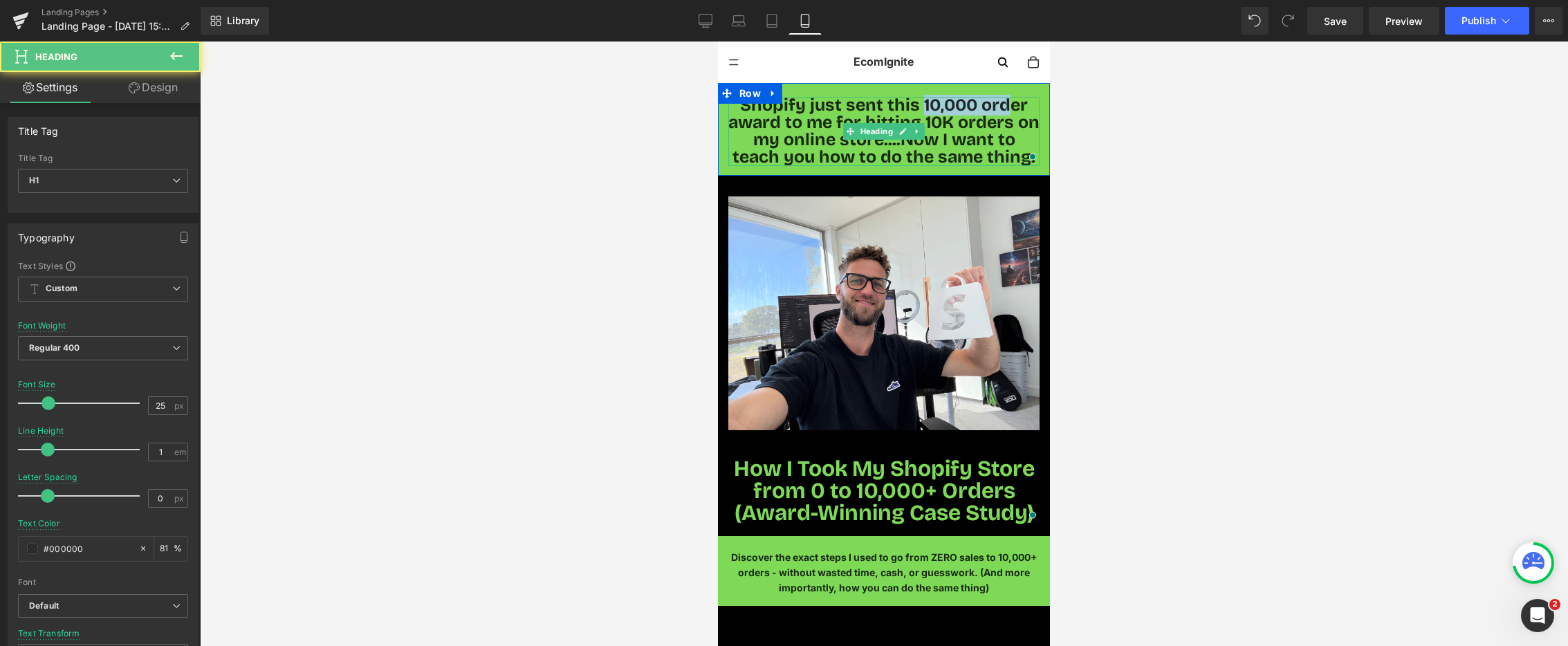
drag, startPoint x: 925, startPoint y: 106, endPoint x: 1014, endPoint y: 104, distance: 89.0
click at [1010, 103] on span "Shopify just sent this 10,000 order award to me for hitting 10K orders on my on…" at bounding box center [885, 131] width 312 height 73
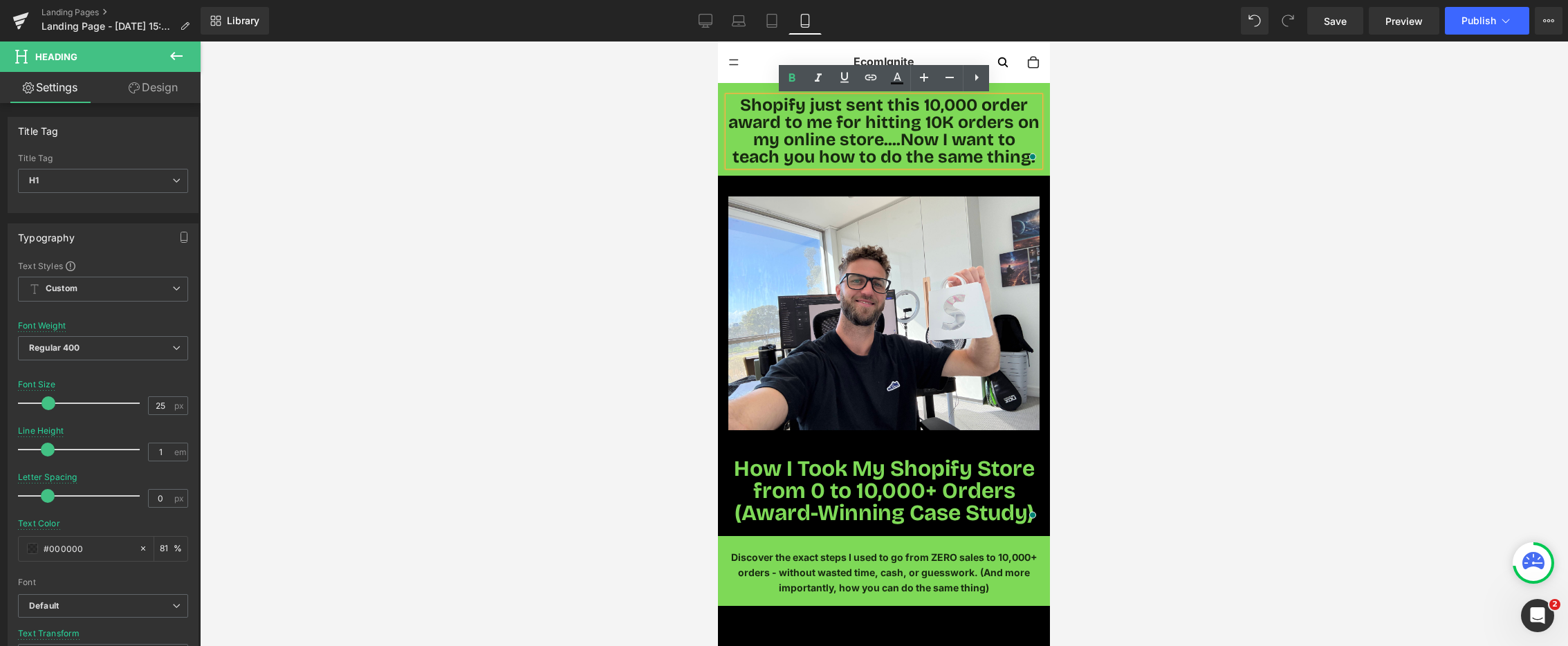
click at [1027, 107] on h1 "Shopify just sent this 10,000 order award to me for hitting 10K orders on my on…" at bounding box center [885, 131] width 312 height 69
drag, startPoint x: 1027, startPoint y: 107, endPoint x: 922, endPoint y: 105, distance: 105.0
click at [922, 105] on h1 "Shopify just sent this 10,000 order award to me for hitting 10K orders on my on…" at bounding box center [885, 131] width 312 height 69
click at [846, 75] on icon at bounding box center [845, 78] width 8 height 11
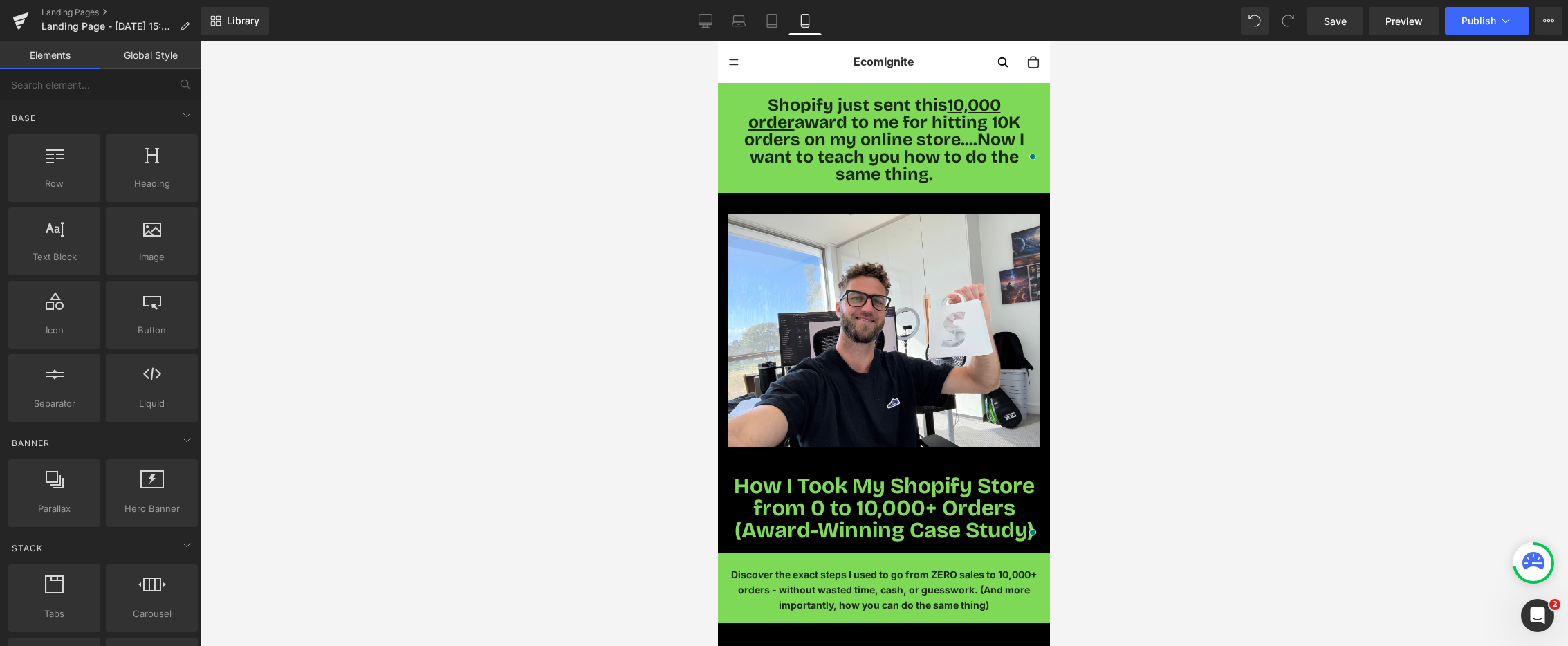
drag, startPoint x: 607, startPoint y: 202, endPoint x: 701, endPoint y: 170, distance: 99.3
click at [607, 202] on div at bounding box center [884, 343] width 1368 height 605
drag, startPoint x: 812, startPoint y: 137, endPoint x: 898, endPoint y: 149, distance: 86.8
click at [812, 137] on span "Shopify just sent this 10,000 order award to me for hitting 10K orders on my on…" at bounding box center [884, 140] width 280 height 90
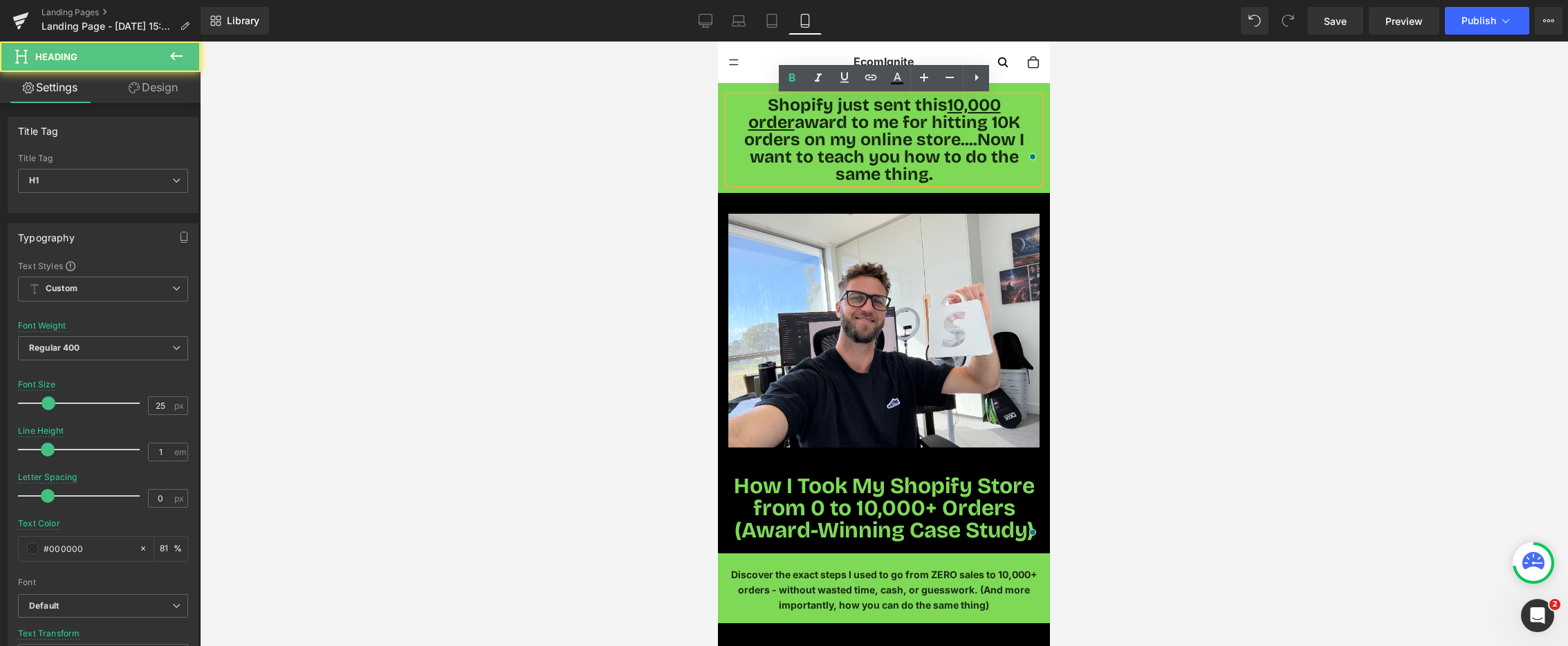
drag, startPoint x: 879, startPoint y: 141, endPoint x: 1019, endPoint y: 158, distance: 141.0
click at [1023, 160] on h1 "Shopify just sent this 10,000 order award to me for hitting 10K orders on my on…" at bounding box center [885, 140] width 312 height 87
click at [842, 76] on icon at bounding box center [845, 78] width 8 height 11
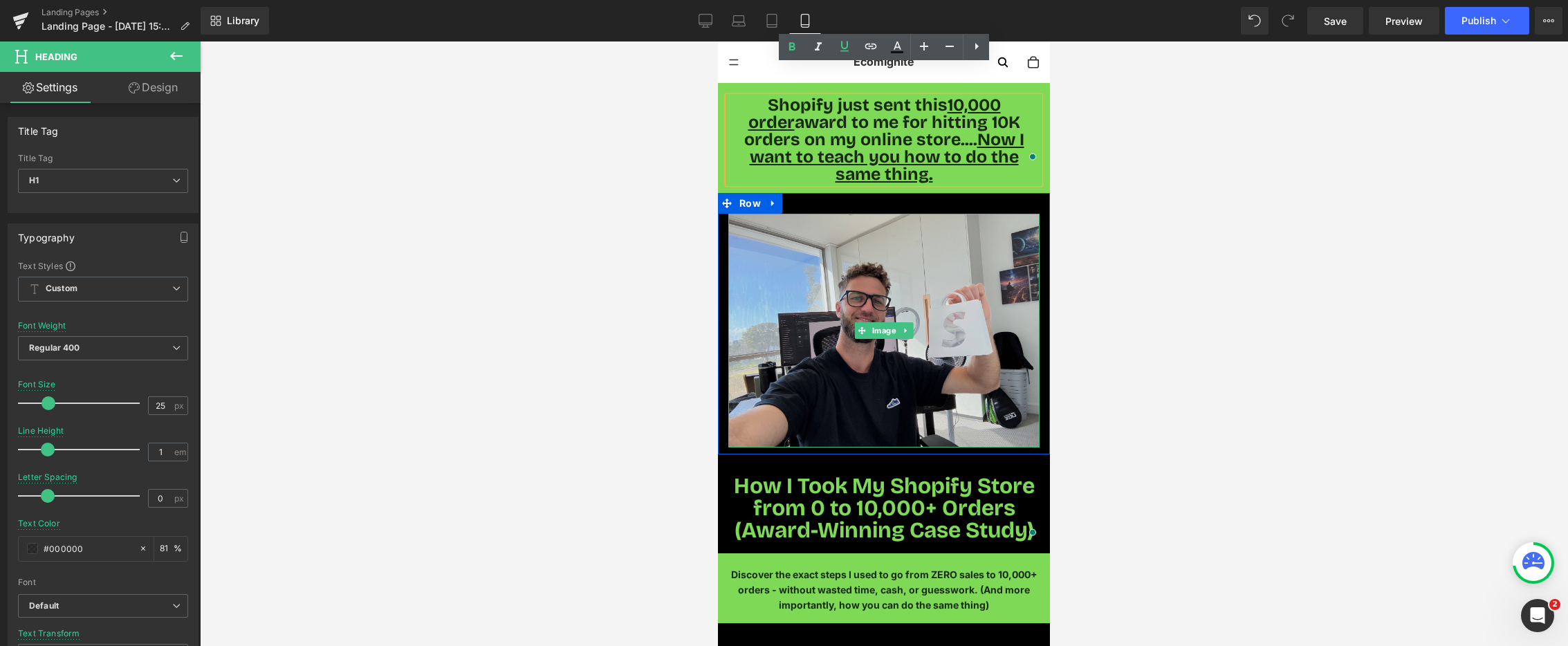
scroll to position [33, 0]
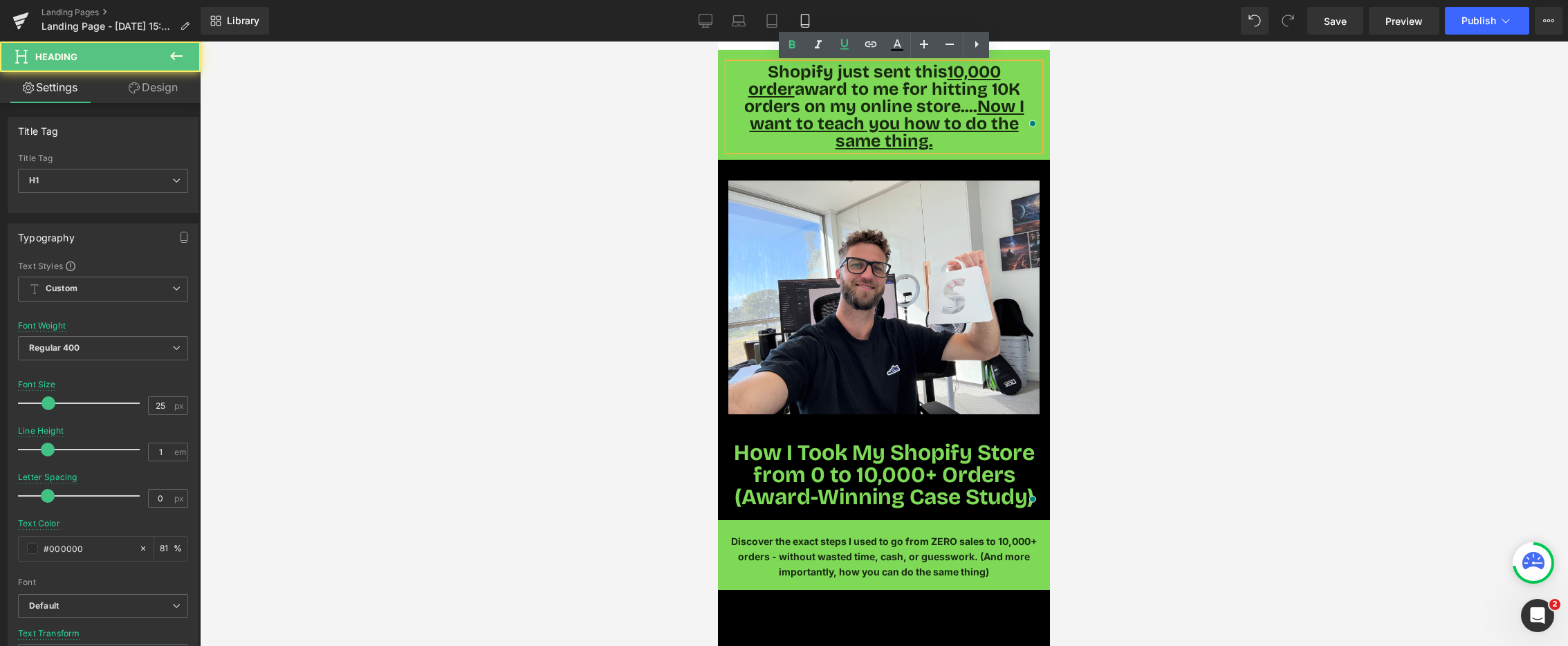
click at [1015, 127] on h1 "Shopify just sent this 10,000 order award to me for hitting 10K orders on my on…" at bounding box center [885, 106] width 312 height 87
click at [926, 439] on span "How I Took My Shopify Store from 0 to 10,000+ Orders (Award-Winning Case Study)" at bounding box center [884, 475] width 301 height 71
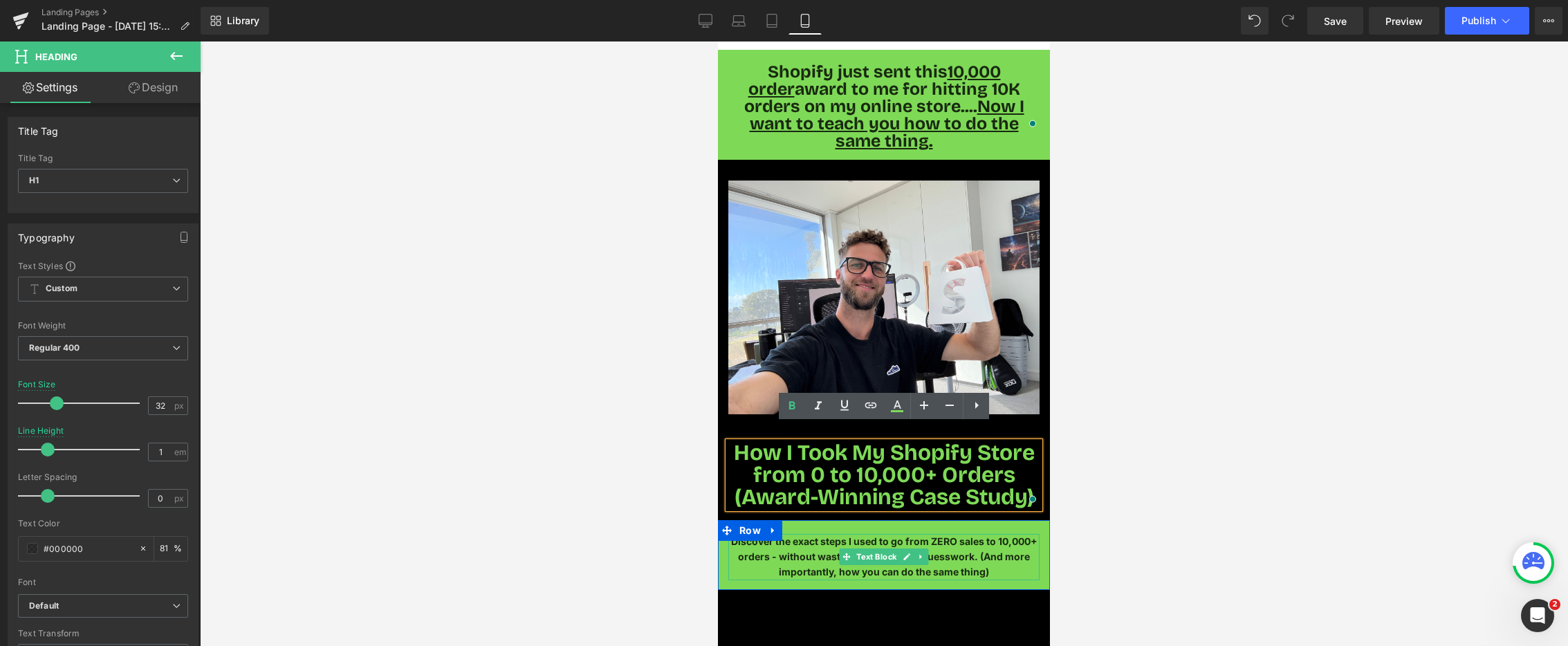
click at [821, 537] on span "Discover the exact steps I used to go from ZERO sales to 10,000+ orders - witho…" at bounding box center [885, 557] width 307 height 43
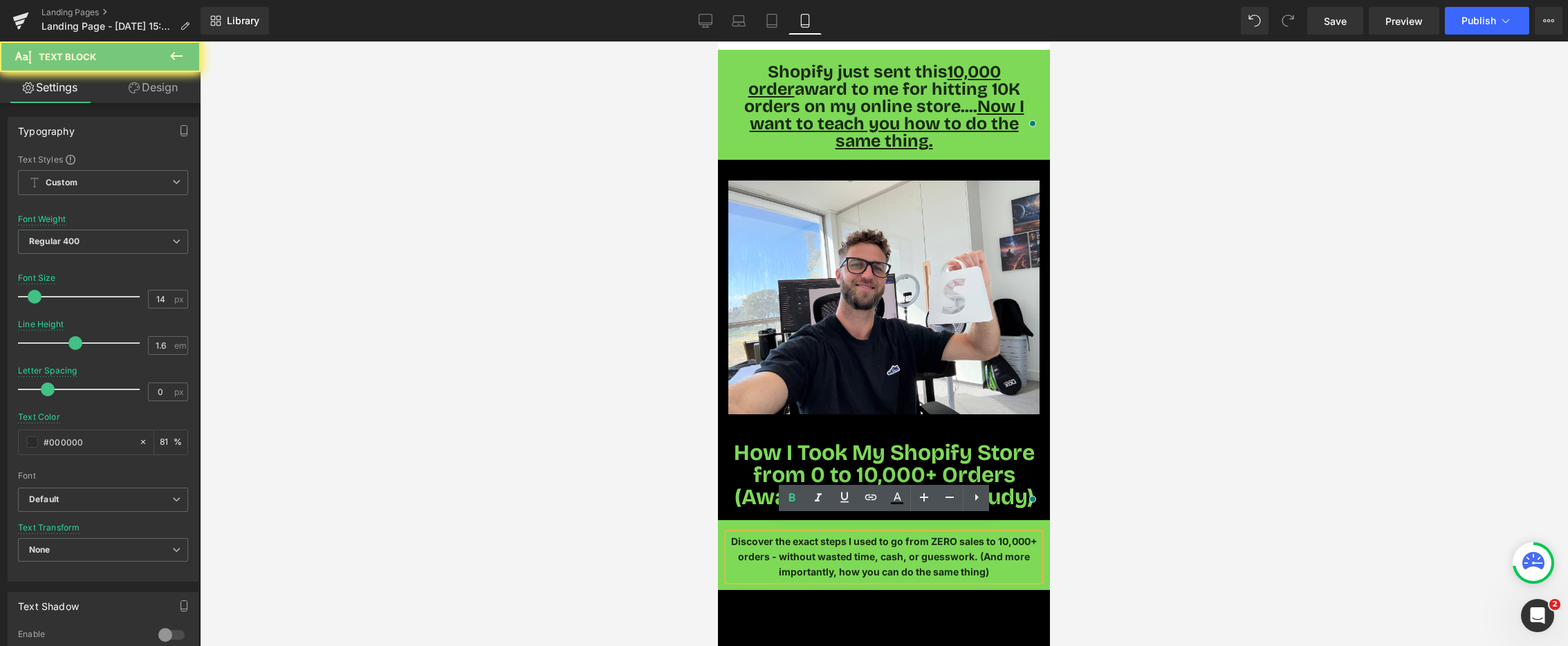
click at [821, 537] on span "Discover the exact steps I used to go from ZERO sales to 10,000+ orders - witho…" at bounding box center [885, 557] width 307 height 43
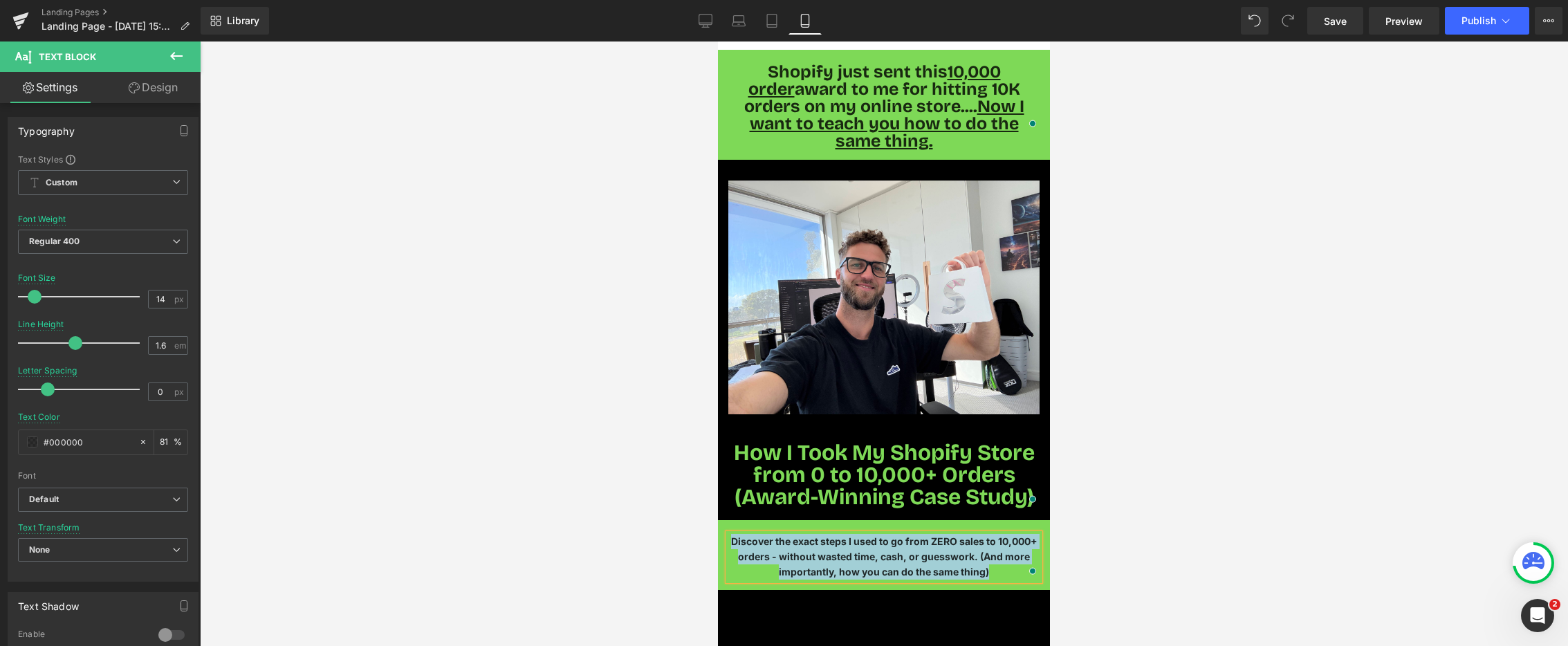
copy span "Discover the exact steps I used to go from ZERO sales to 10,000+ orders - witho…"
click at [769, 455] on span "How I Took My Shopify Store from 0 to 10,000+ Orders (Award-Winning Case Study)" at bounding box center [884, 475] width 301 height 71
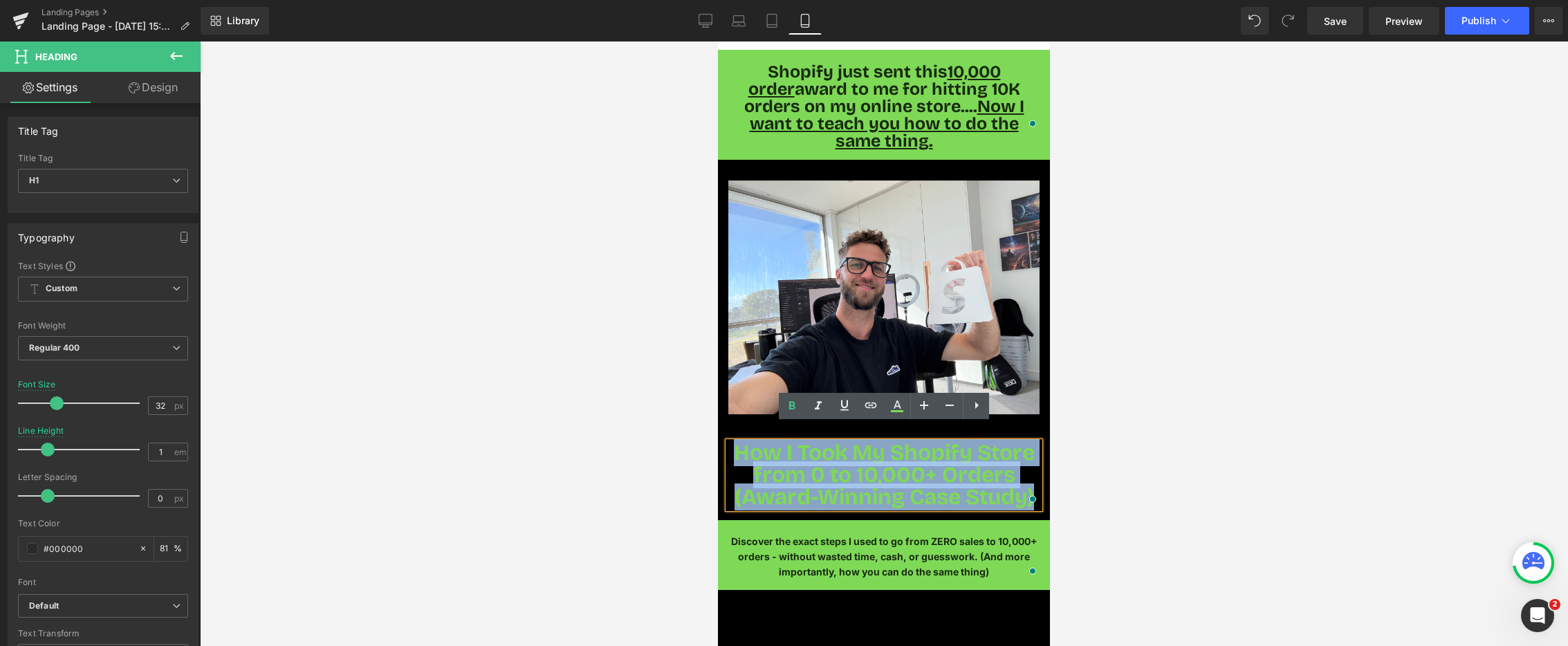
paste div "To enrich screen reader interactions, please activate Accessibility in Grammarl…"
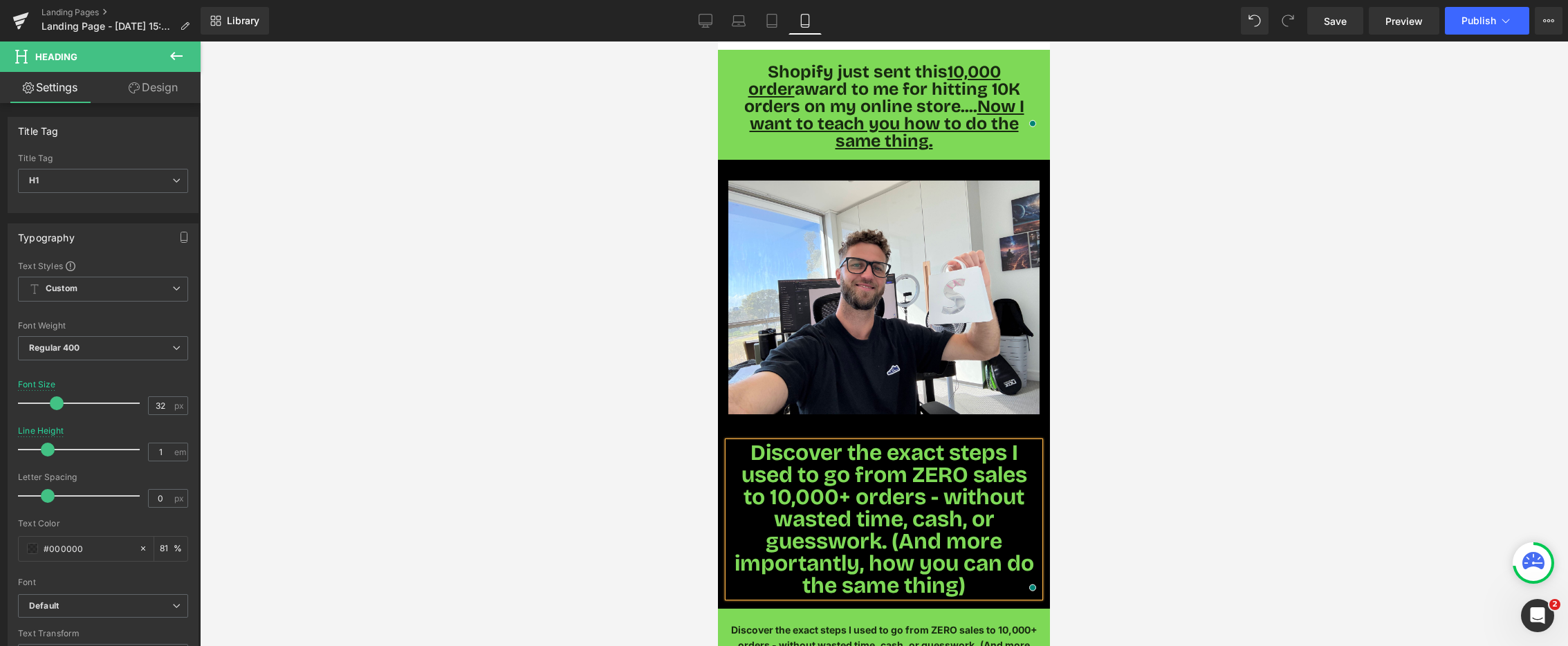
click at [890, 503] on span "Discover the exact steps I used to go from ZERO sales to 10,000+ orders - witho…" at bounding box center [884, 519] width 299 height 160
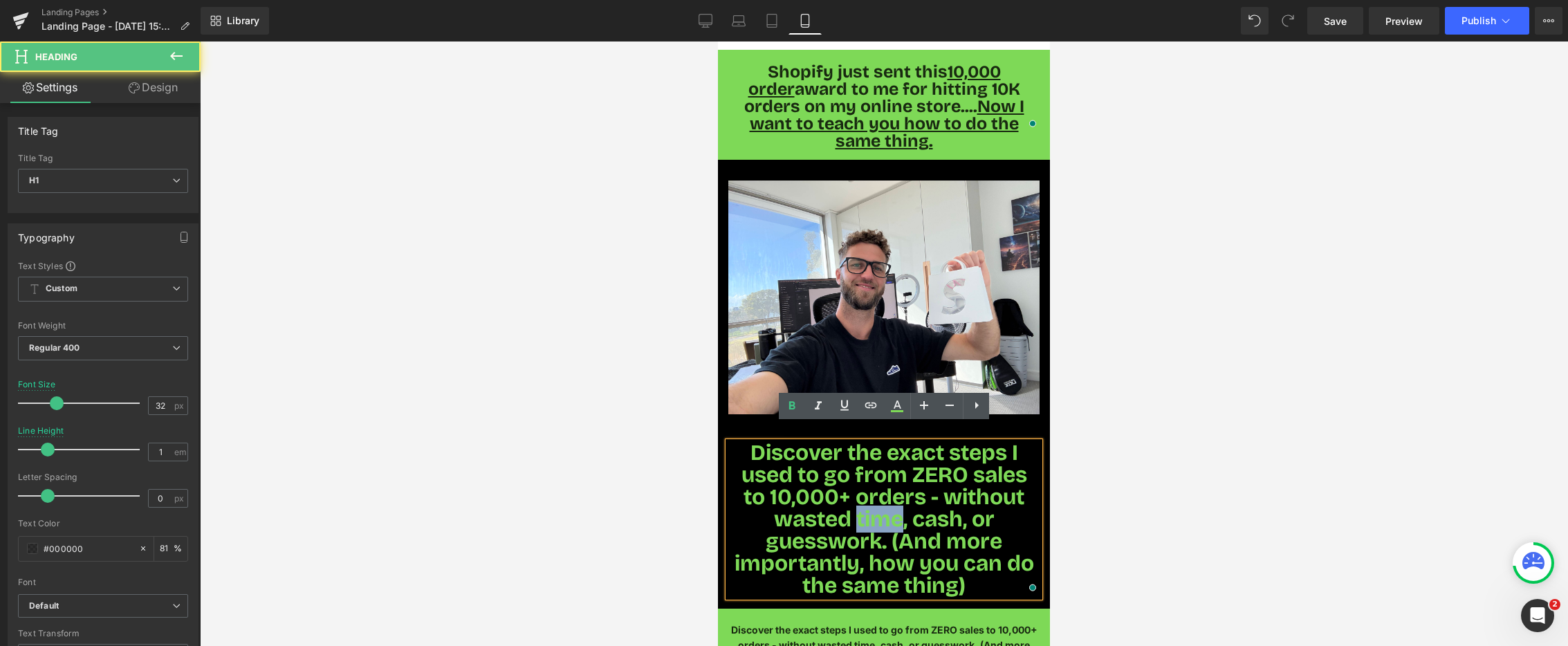
click at [890, 503] on span "Discover the exact steps I used to go from ZERO sales to 10,000+ orders - witho…" at bounding box center [884, 519] width 299 height 160
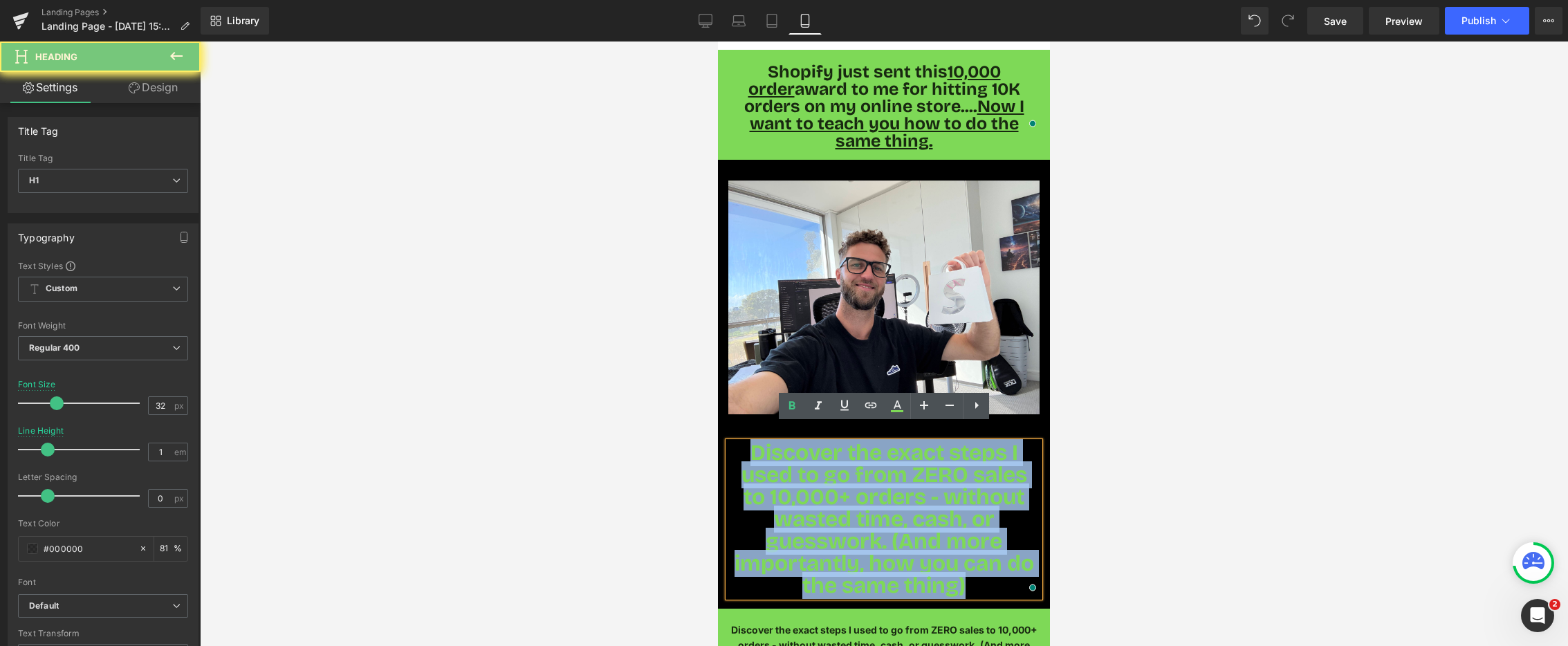
click at [890, 503] on span "Discover the exact steps I used to go from ZERO sales to 10,000+ orders - witho…" at bounding box center [884, 519] width 299 height 160
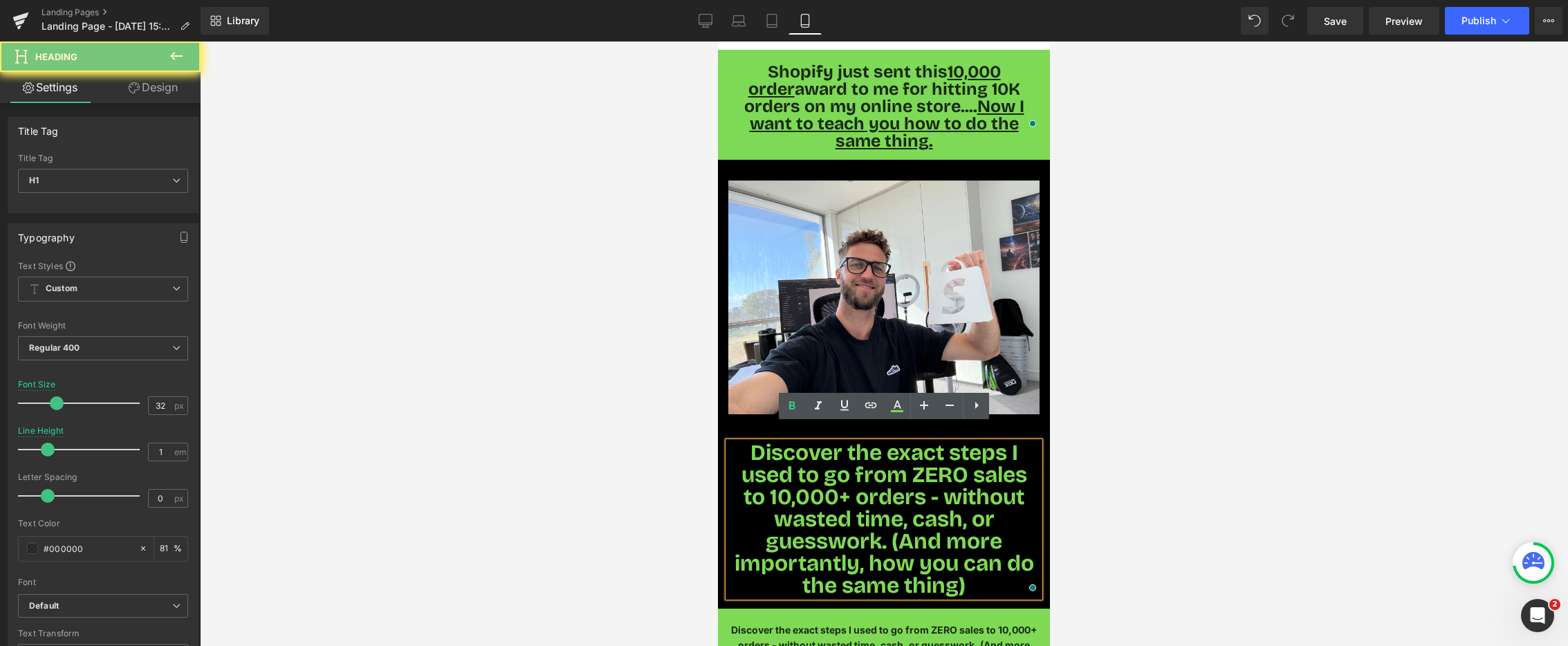
click at [886, 507] on span "Discover the exact steps I used to go from ZERO sales to 10,000+ orders - witho…" at bounding box center [884, 519] width 299 height 160
click at [894, 518] on span "Discover the exact steps I used to go from ZERO sales to 10,000+ orders - witho…" at bounding box center [884, 519] width 299 height 160
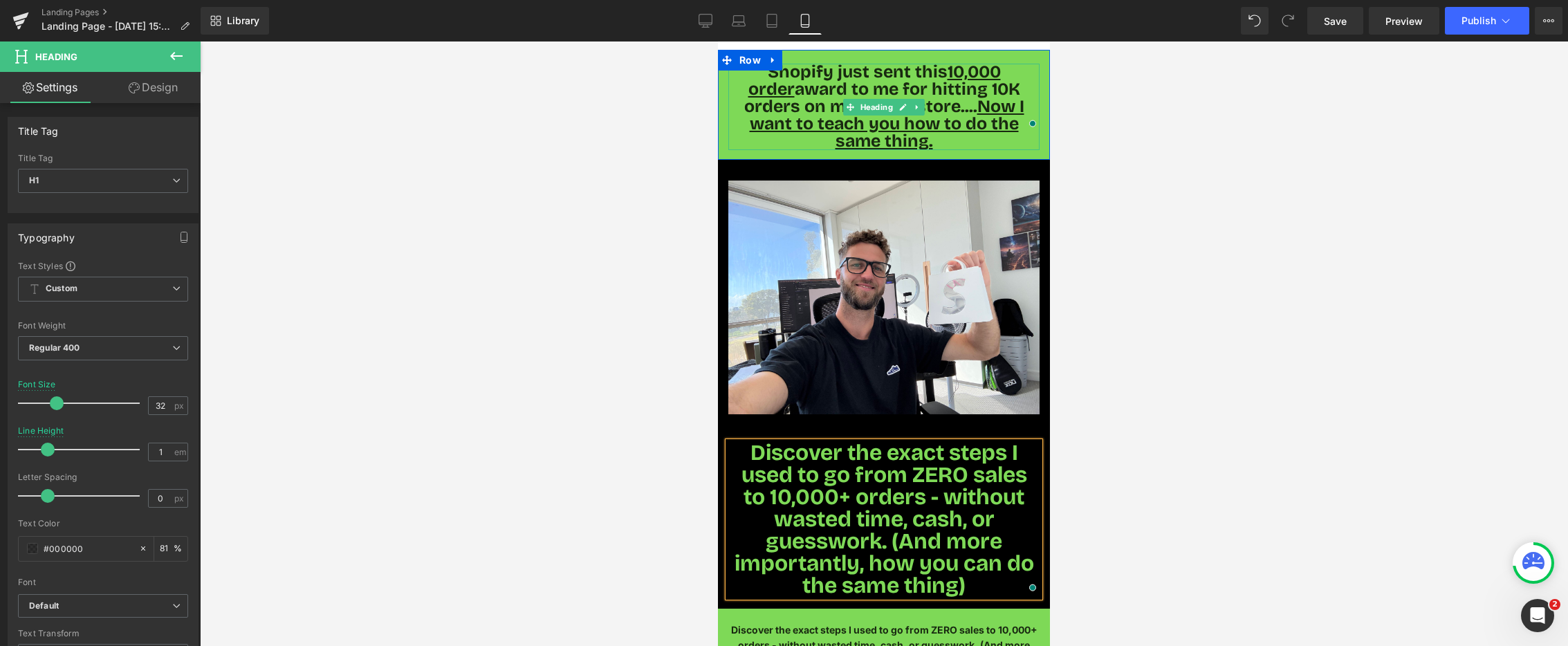
click at [816, 80] on span "Shopify just sent this 10,000 order award to me for hitting 10K orders on my on…" at bounding box center [884, 106] width 280 height 90
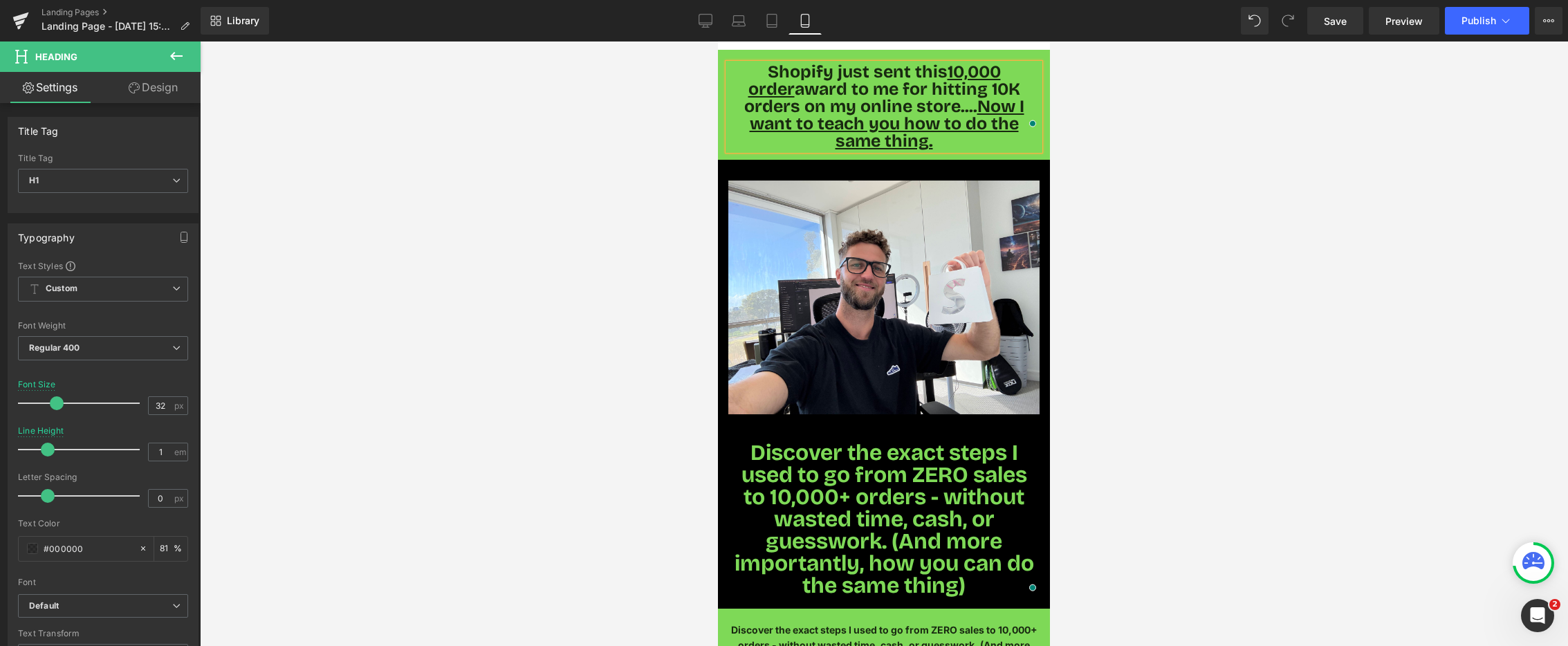
click at [816, 80] on span "Shopify just sent this 10,000 order award to me for hitting 10K orders on my on…" at bounding box center [884, 106] width 280 height 90
click at [816, 80] on span "Shopify just sent this 10,000 order award to me for hitting 10K orders on my on…" at bounding box center [884, 106] width 280 height 90
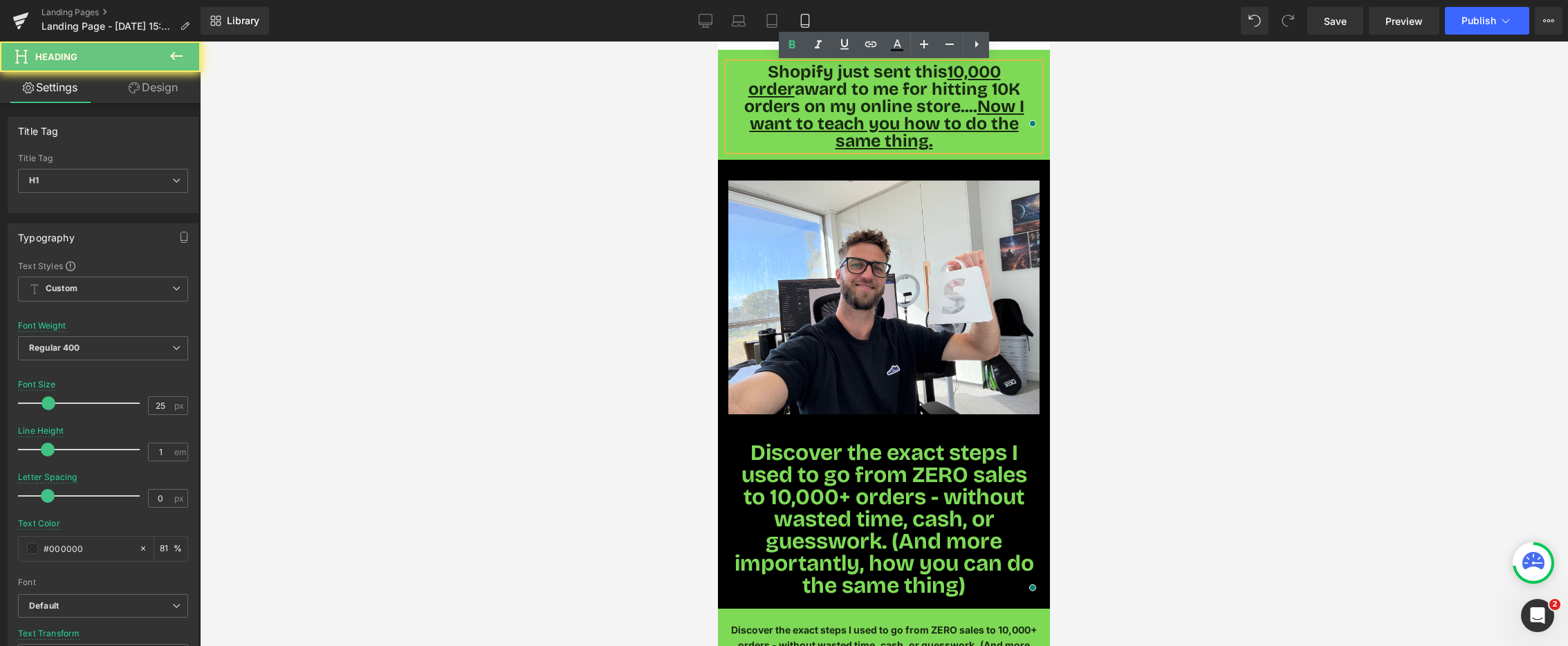
click at [816, 80] on span "Shopify just sent this 10,000 order award to me for hitting 10K orders on my on…" at bounding box center [884, 106] width 280 height 90
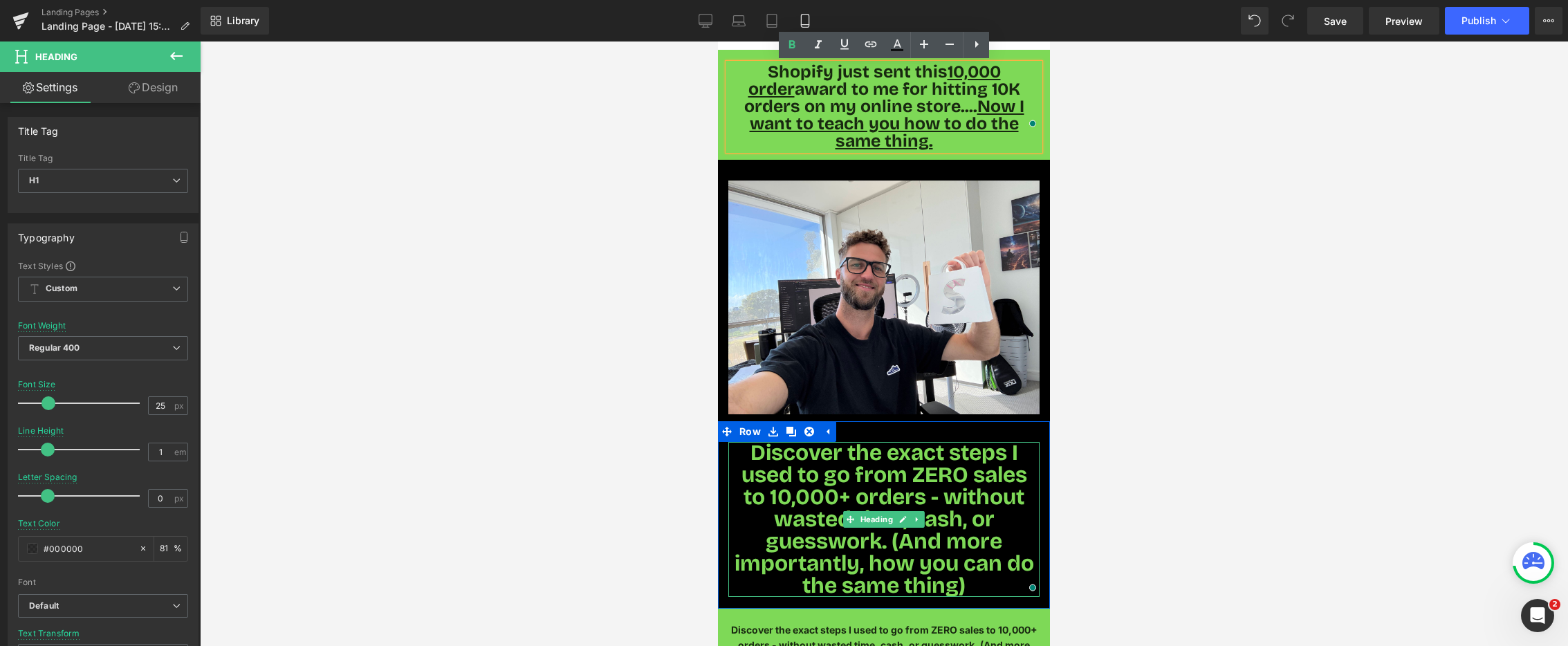
click at [835, 484] on span "Discover the exact steps I used to go from ZERO sales to 10,000+ orders - witho…" at bounding box center [884, 519] width 299 height 160
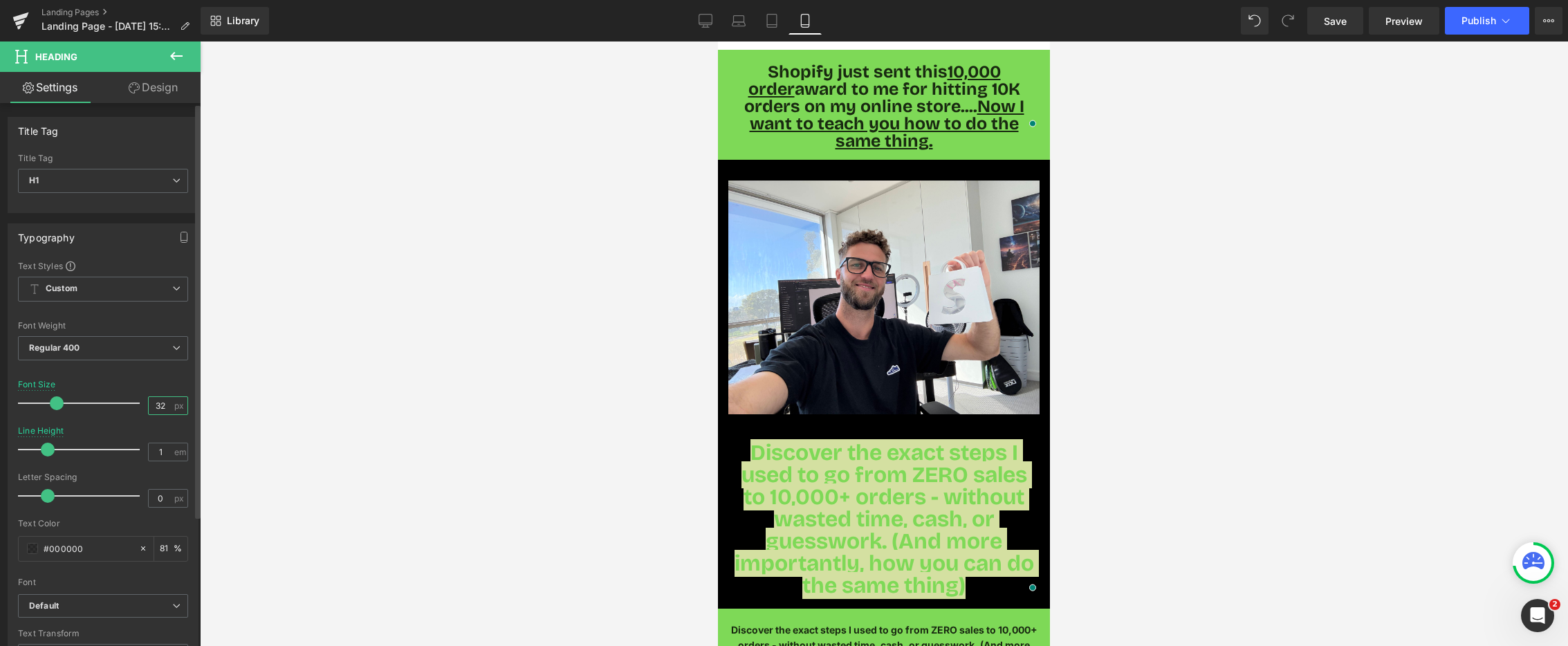
click at [153, 406] on input "32" at bounding box center [161, 405] width 24 height 17
type input "25"
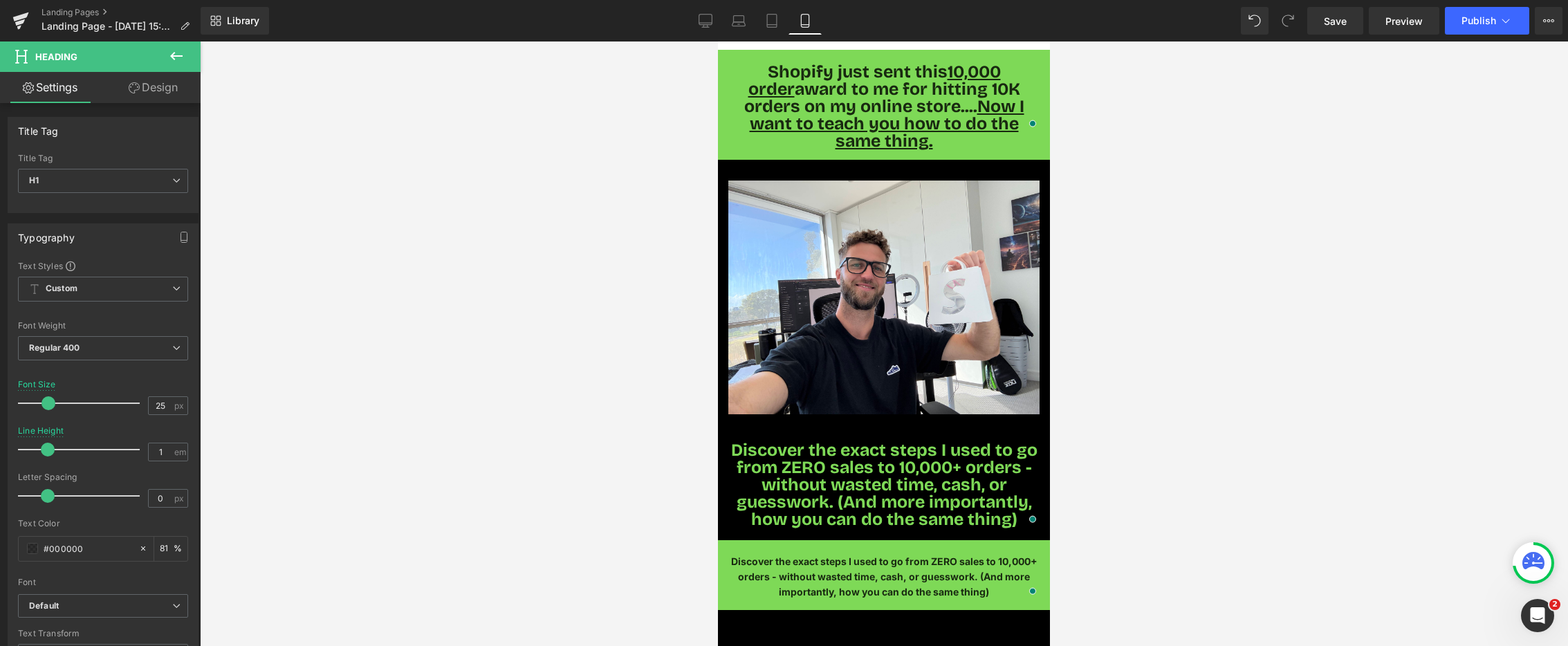
click at [589, 466] on div at bounding box center [884, 343] width 1368 height 605
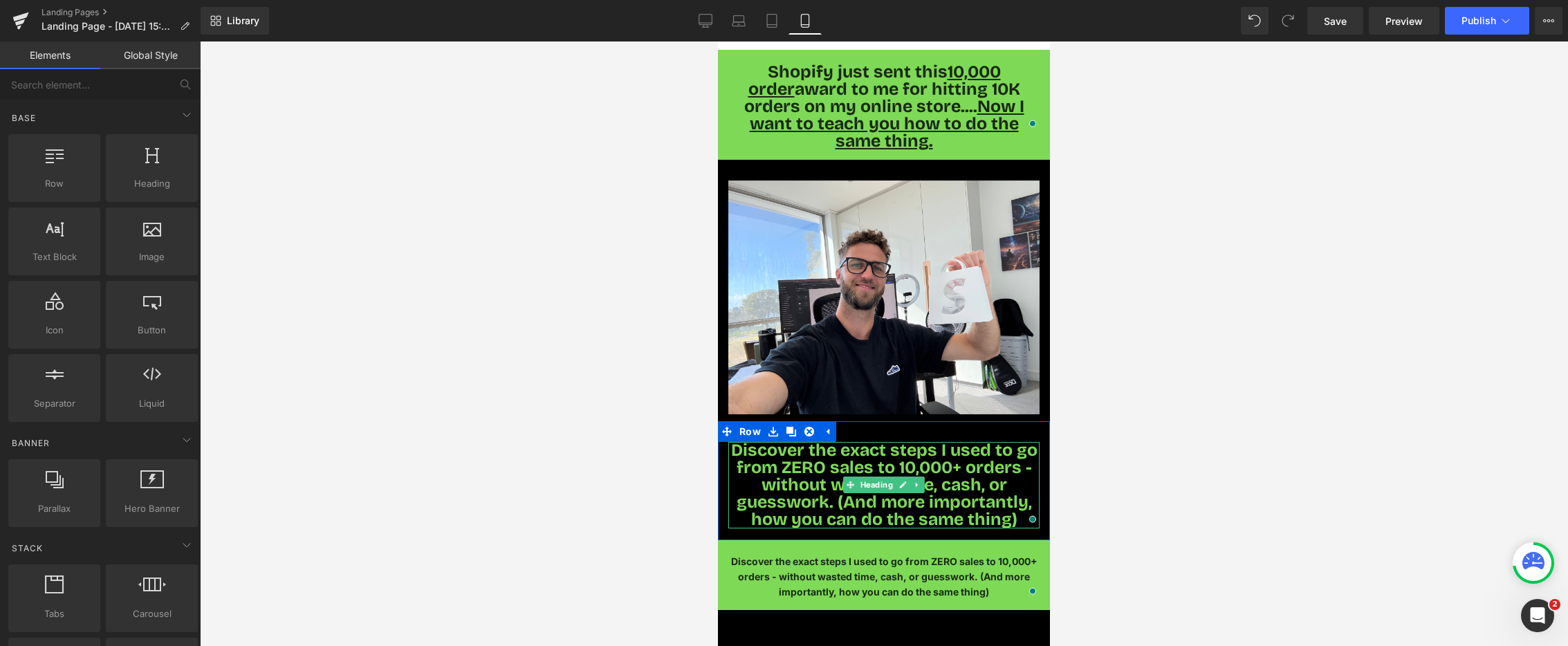
drag, startPoint x: 821, startPoint y: 429, endPoint x: 801, endPoint y: 435, distance: 20.9
click at [820, 440] on span "Discover the exact steps I used to go from ZERO sales to 10,000+ orders - witho…" at bounding box center [885, 484] width 307 height 90
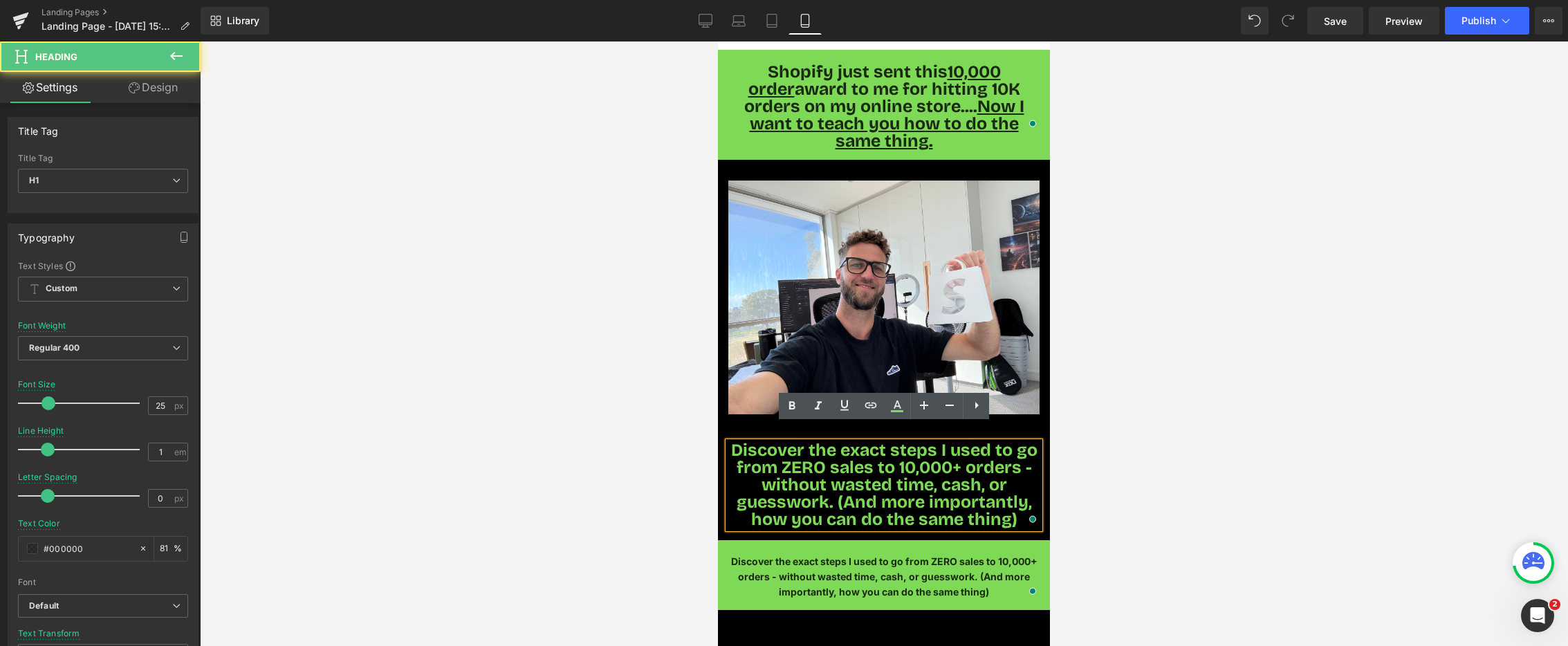
click at [801, 440] on span "Discover the exact steps I used to go from ZERO sales to 10,000+ orders - witho…" at bounding box center [885, 484] width 307 height 90
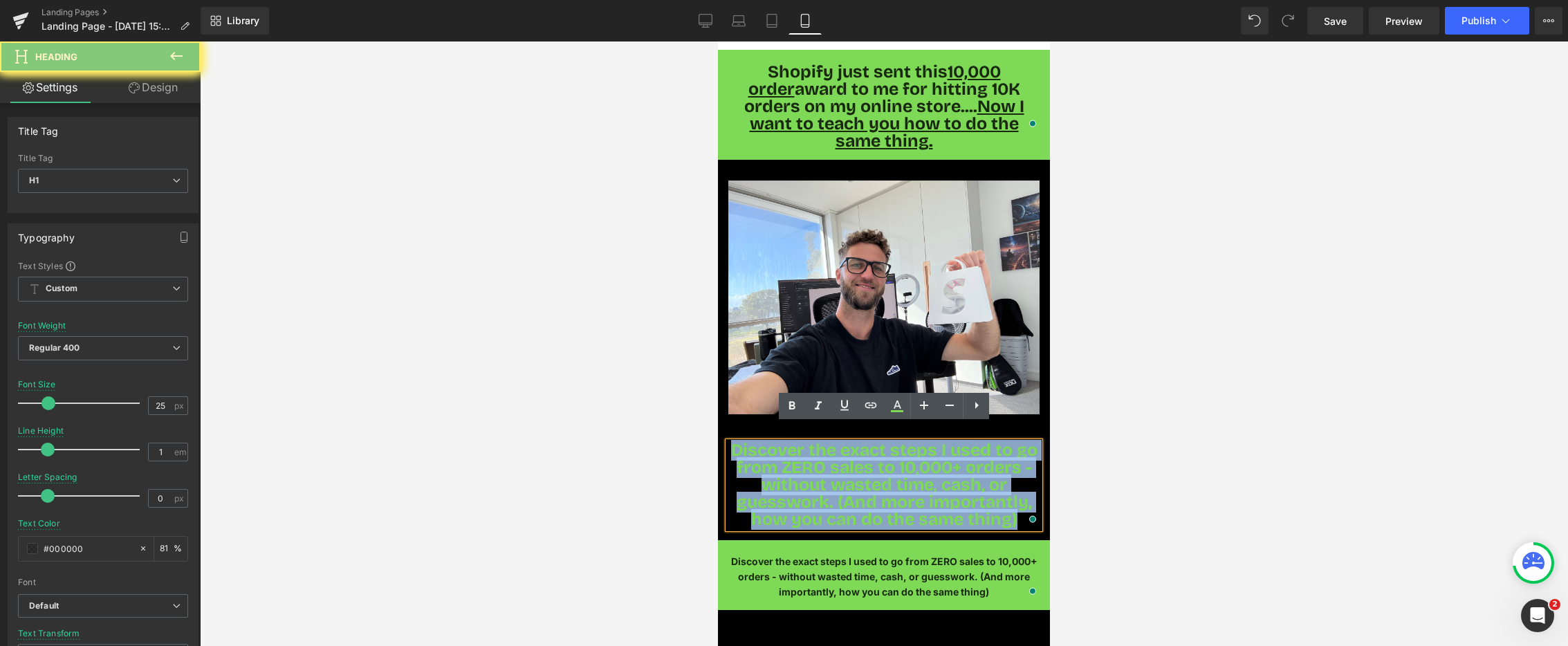
click at [801, 440] on span "Discover the exact steps I used to go from ZERO sales to 10,000+ orders - witho…" at bounding box center [885, 484] width 307 height 90
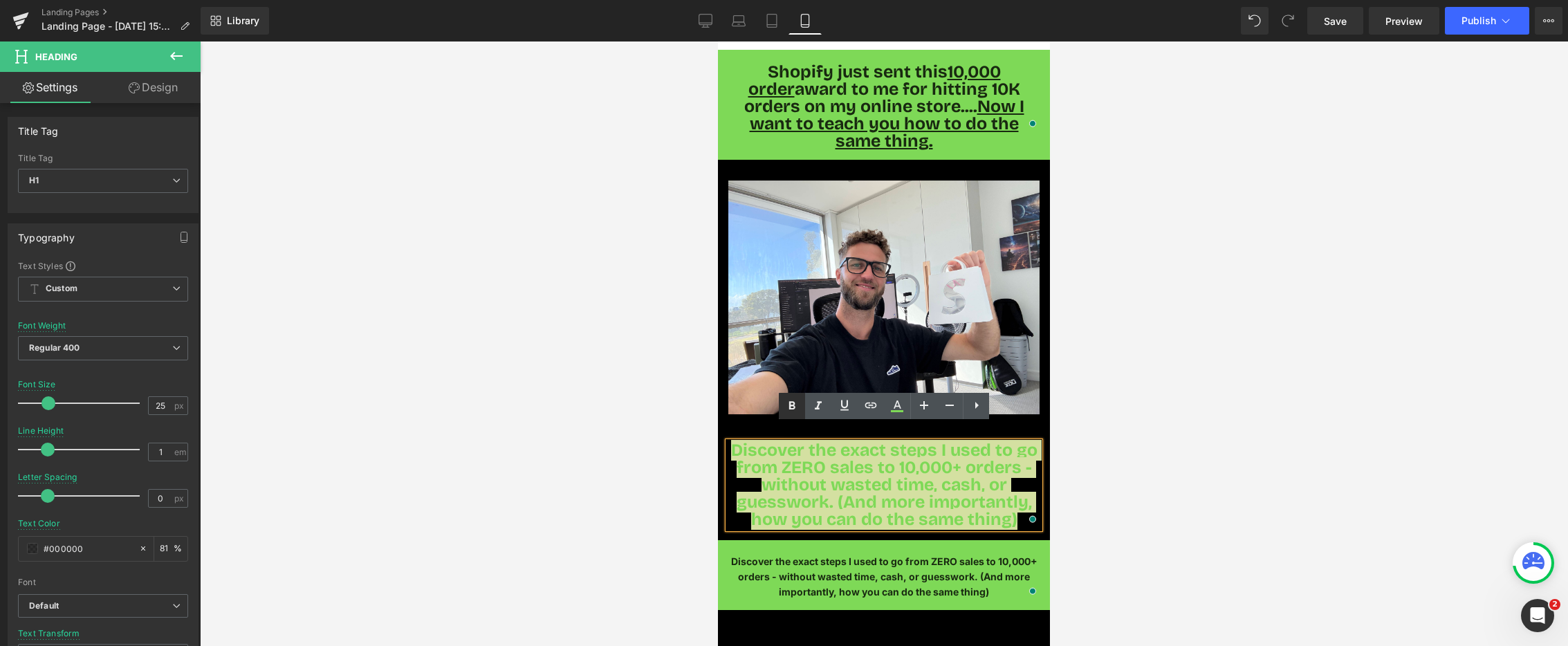
click at [790, 413] on icon at bounding box center [792, 406] width 16 height 16
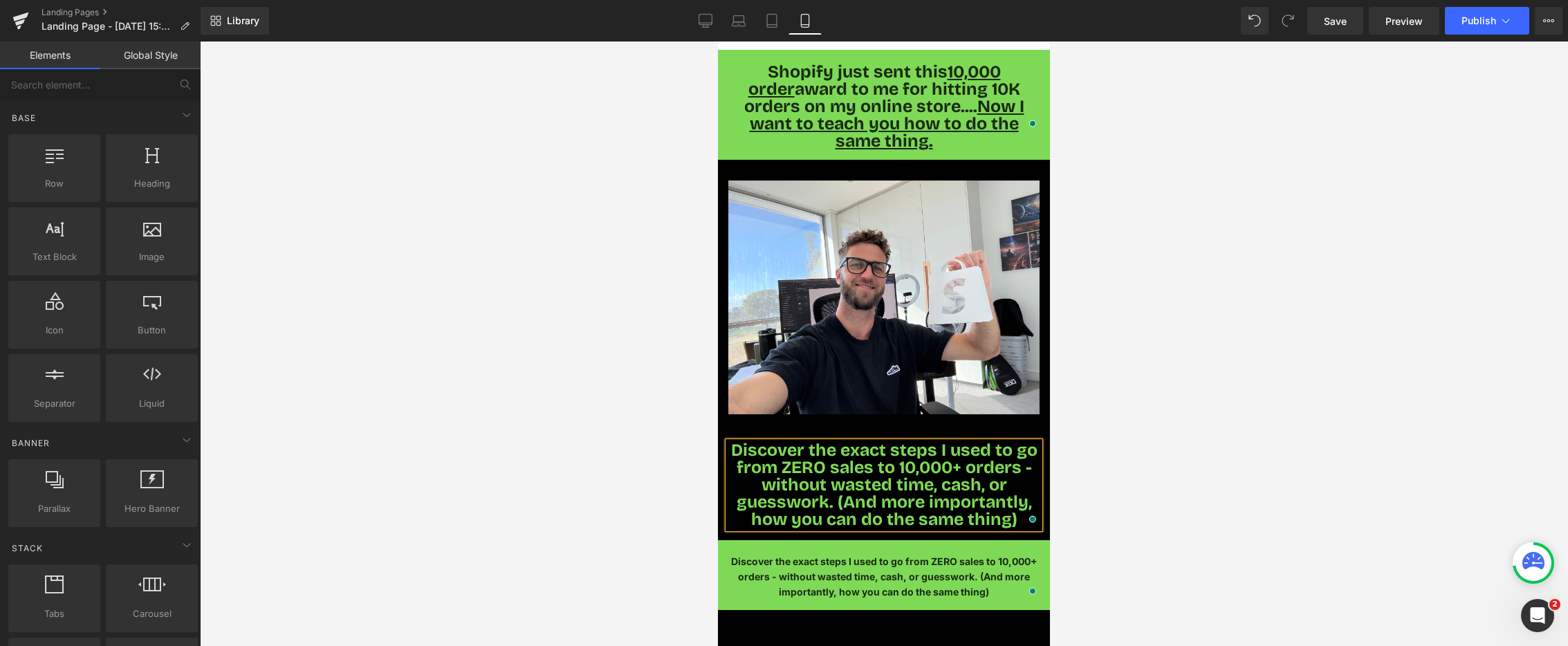
click at [556, 453] on div at bounding box center [884, 343] width 1368 height 605
click at [467, 447] on div at bounding box center [884, 343] width 1368 height 605
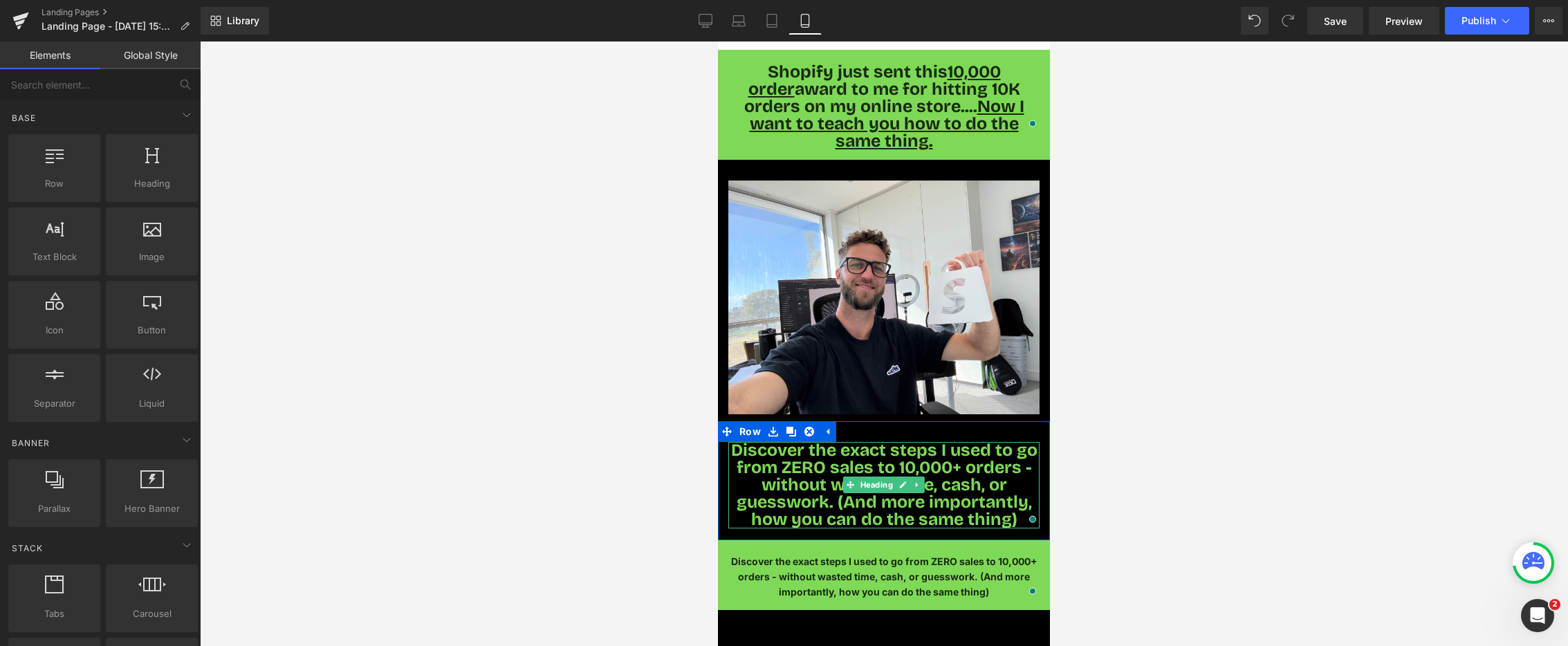
drag, startPoint x: 841, startPoint y: 485, endPoint x: 876, endPoint y: 478, distance: 35.7
click at [841, 485] on span "Discover the exact steps I used to go from ZERO sales to 10,000+ orders - witho…" at bounding box center [885, 484] width 307 height 90
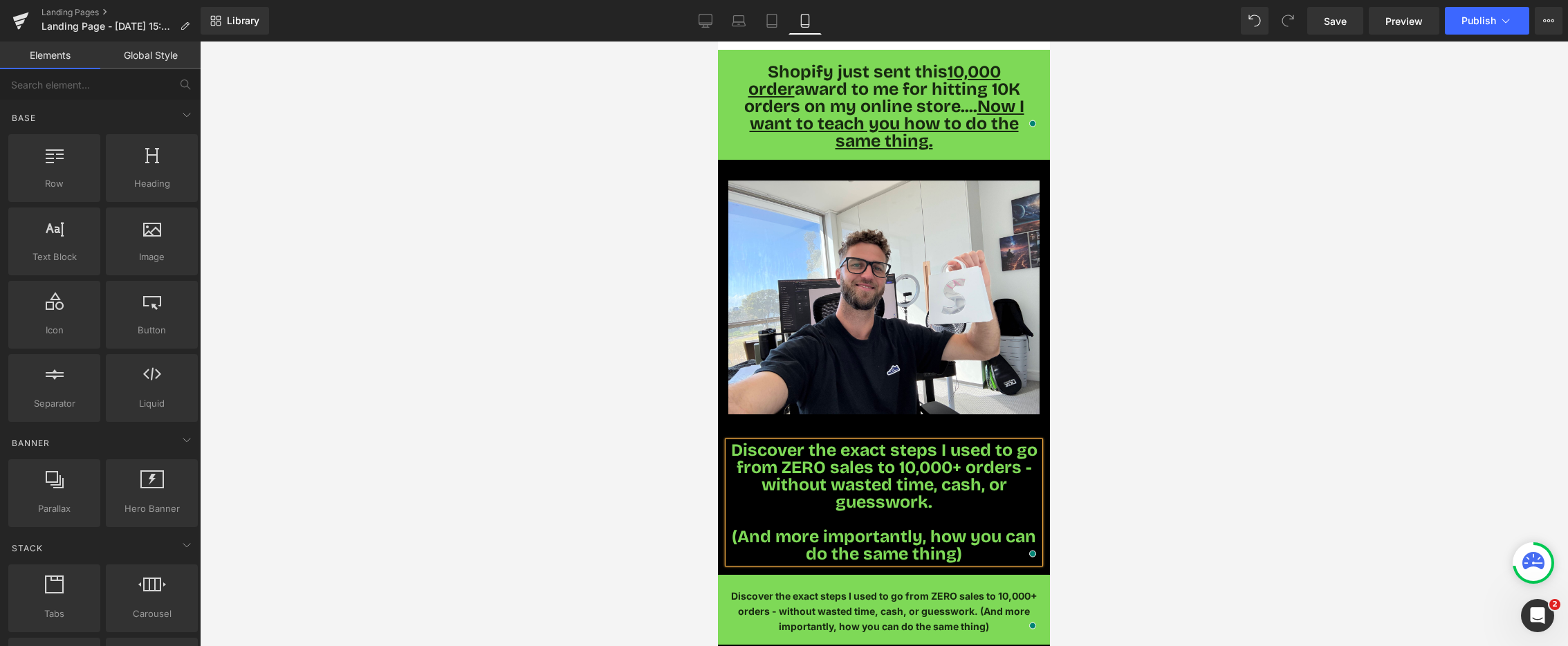
click at [479, 420] on div at bounding box center [884, 343] width 1368 height 605
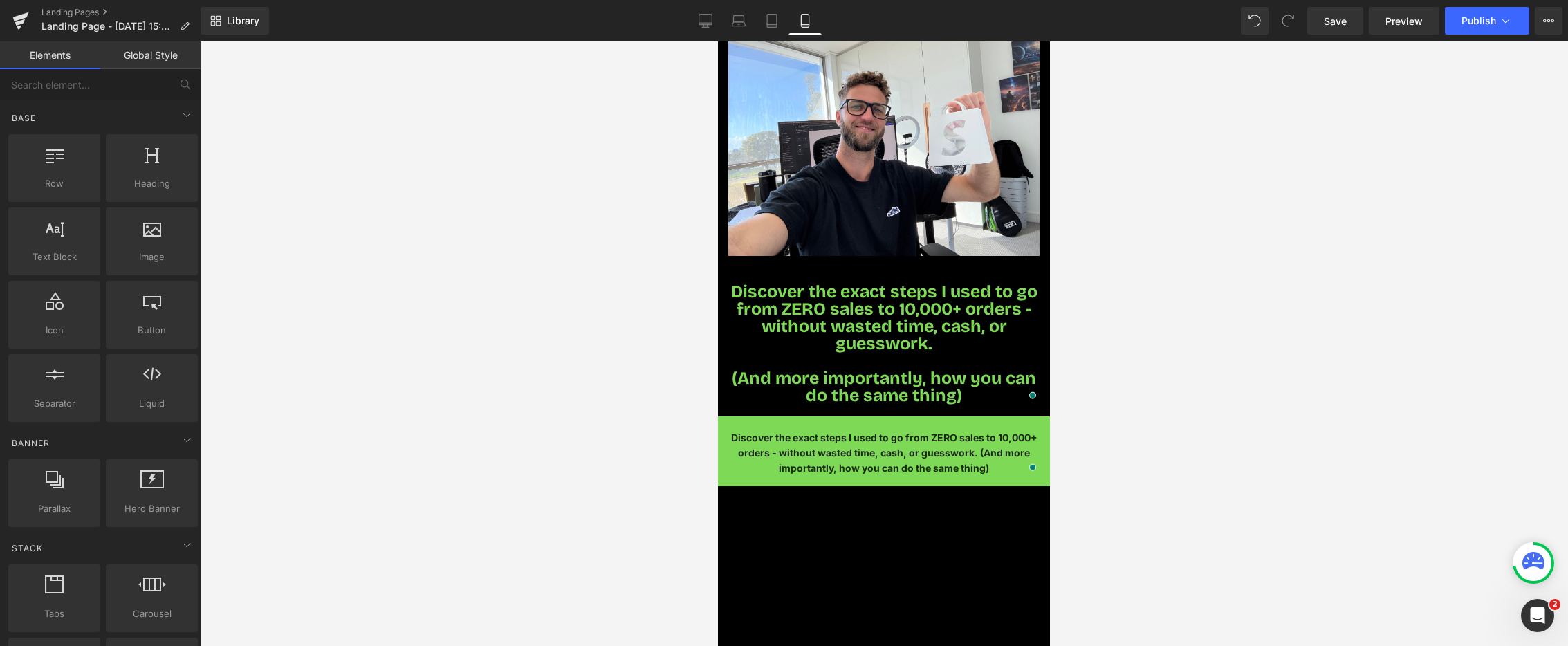
scroll to position [199, 0]
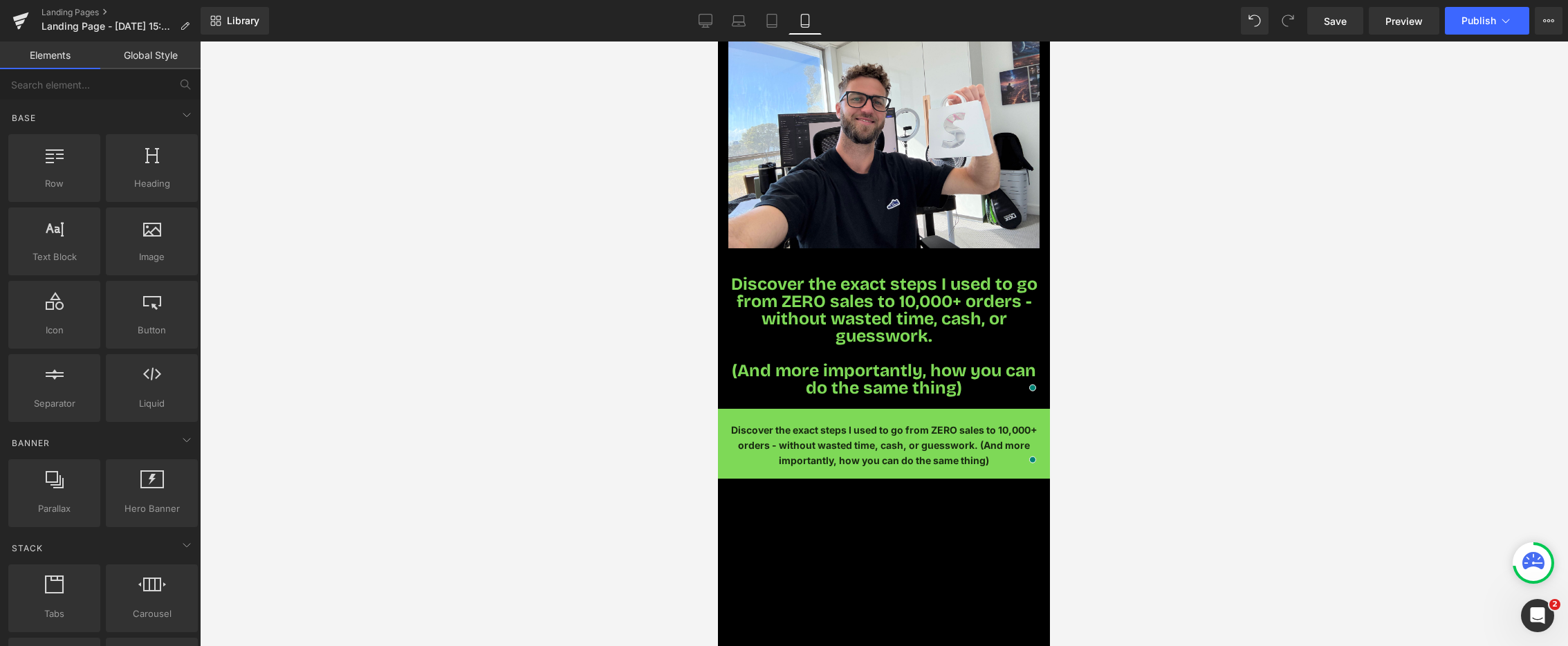
click at [1004, 423] on p "Discover the exact steps I used to go from ZERO sales to 10,000+ orders - witho…" at bounding box center [885, 446] width 312 height 46
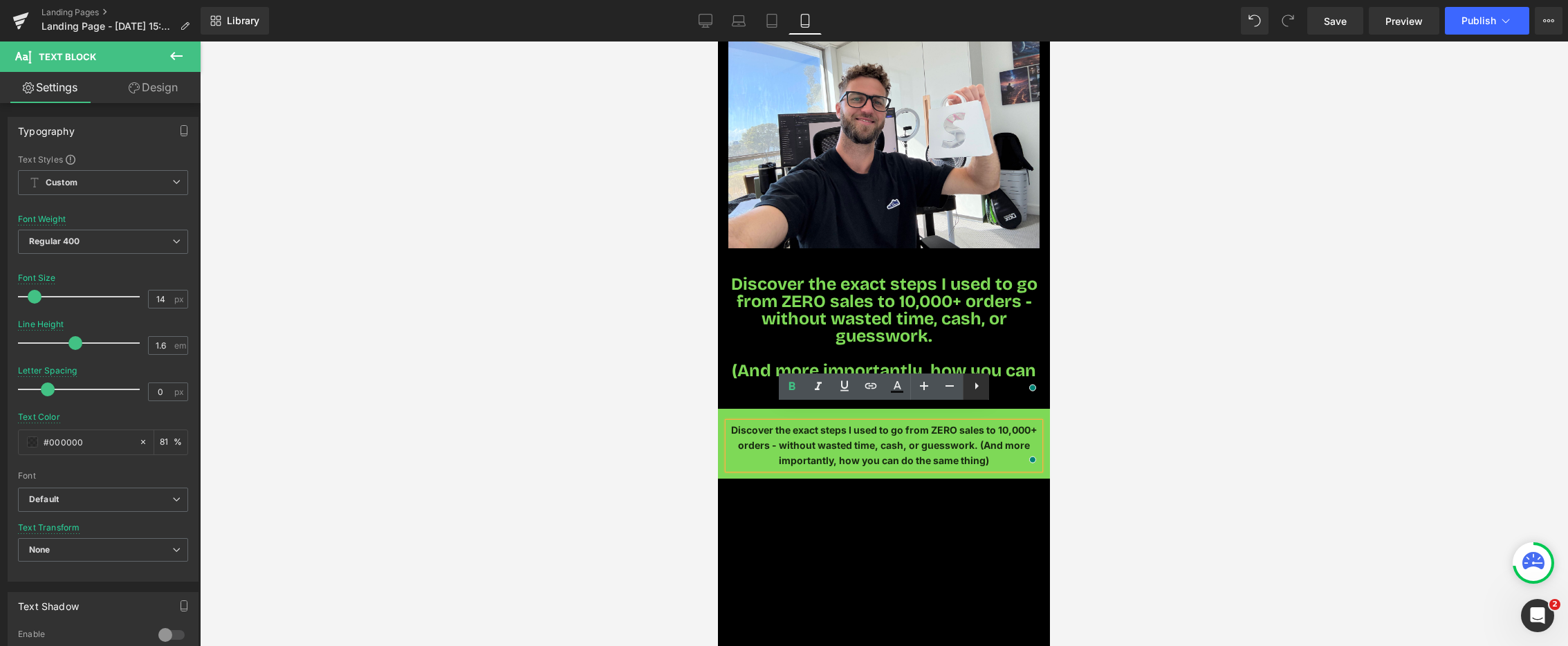
click at [972, 387] on icon at bounding box center [976, 385] width 16 height 16
click at [1165, 388] on div at bounding box center [884, 343] width 1368 height 605
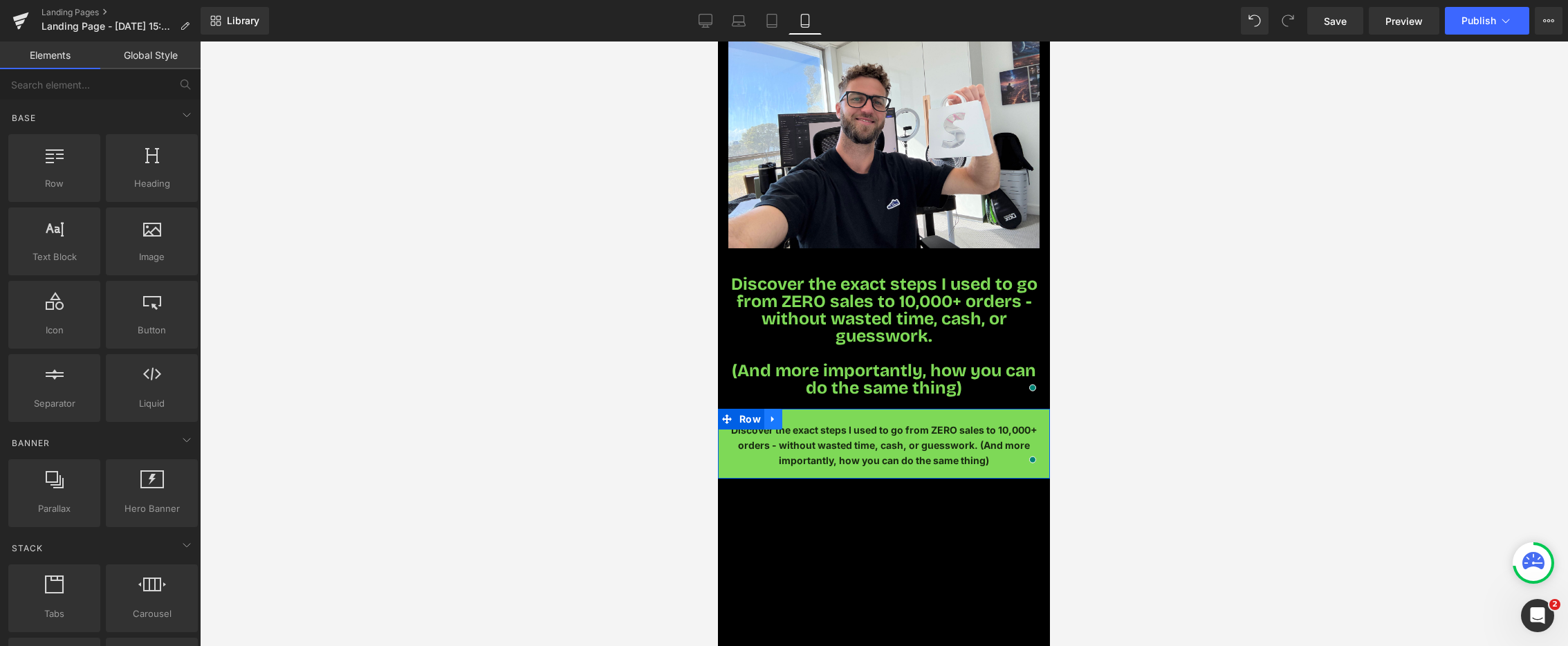
click at [778, 409] on link at bounding box center [773, 420] width 18 height 21
click at [805, 415] on icon at bounding box center [809, 420] width 10 height 10
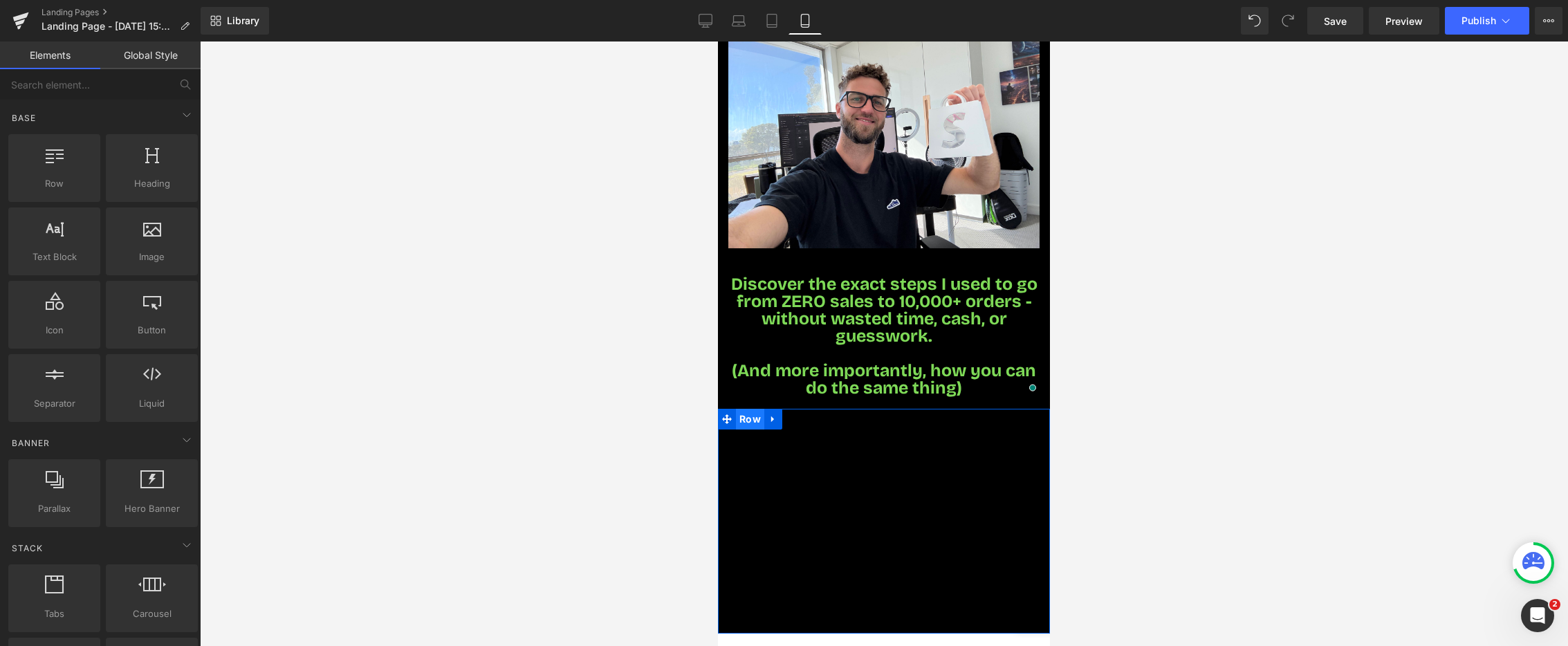
click at [734, 409] on span at bounding box center [727, 420] width 18 height 21
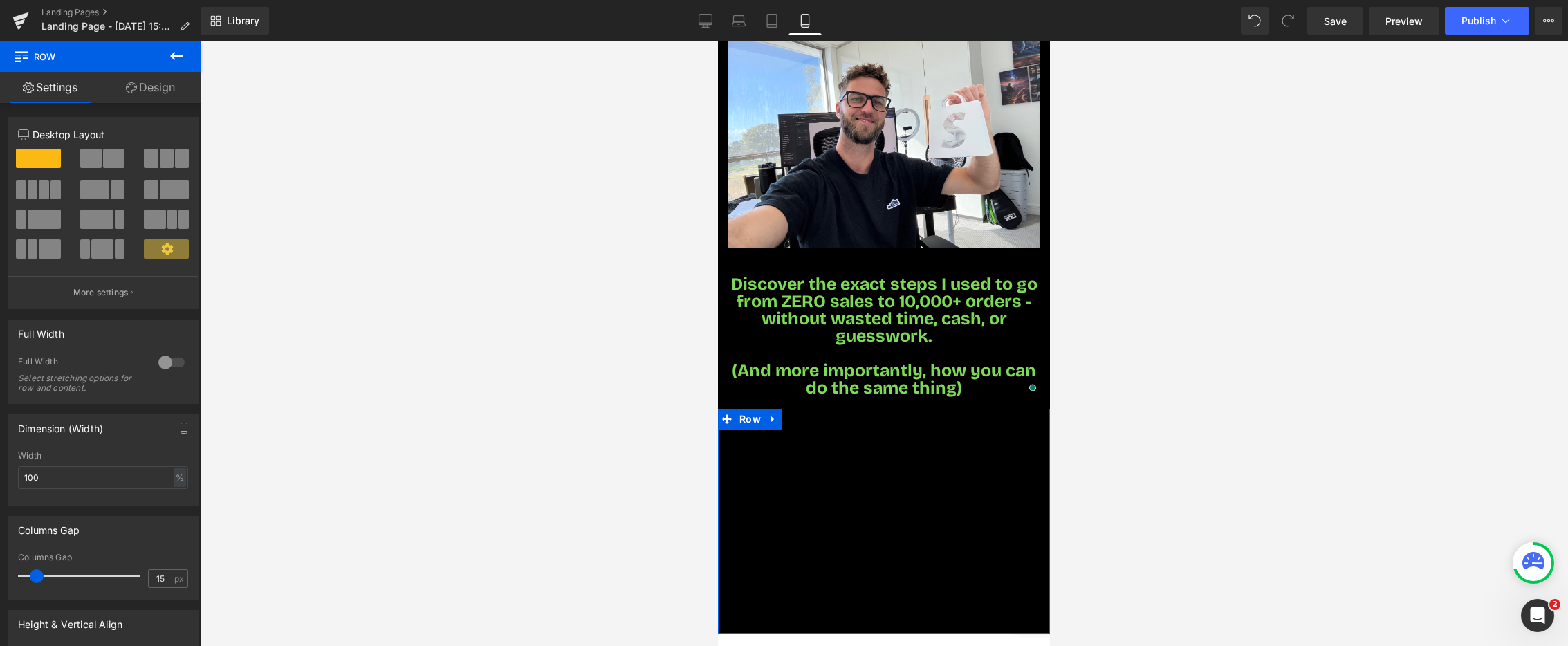
drag, startPoint x: 153, startPoint y: 88, endPoint x: 110, endPoint y: 226, distance: 144.5
click at [152, 88] on link "Design" at bounding box center [151, 88] width 101 height 31
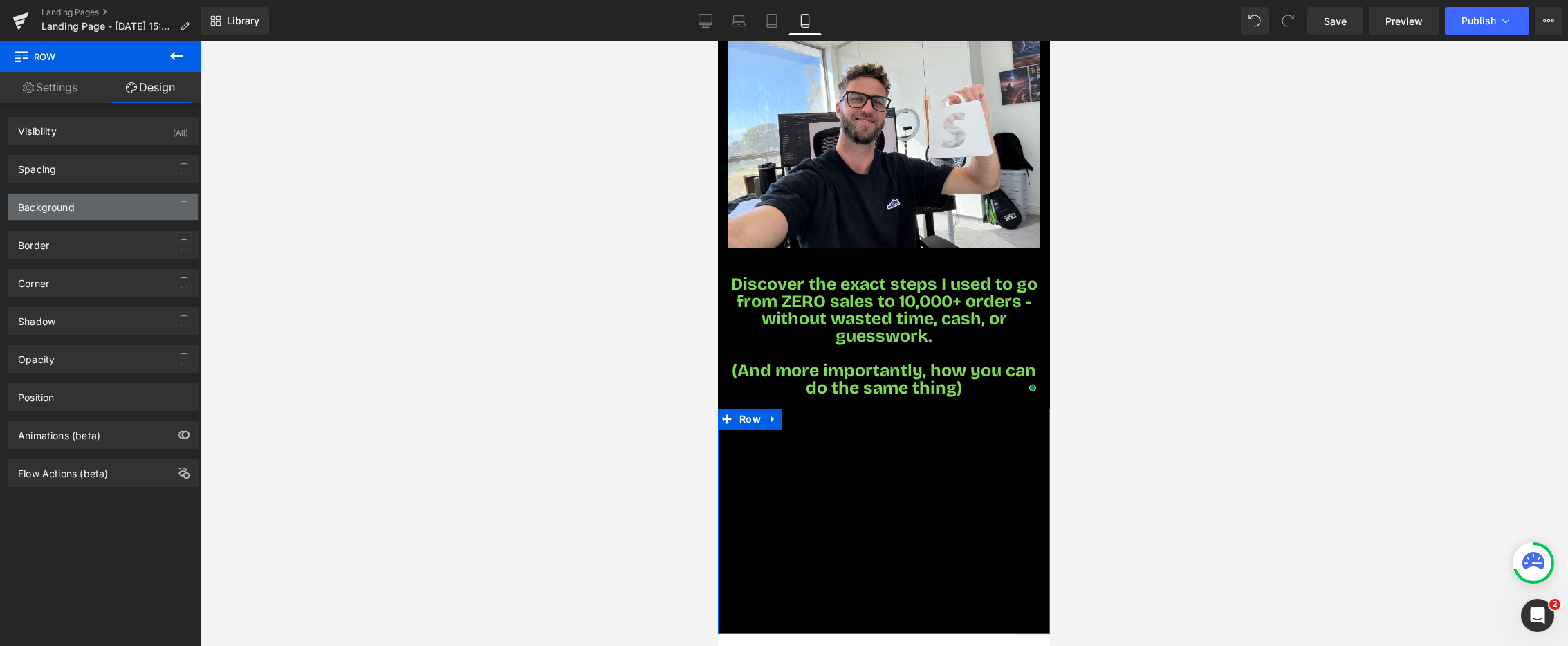
click at [133, 209] on div "Background" at bounding box center [103, 207] width 190 height 26
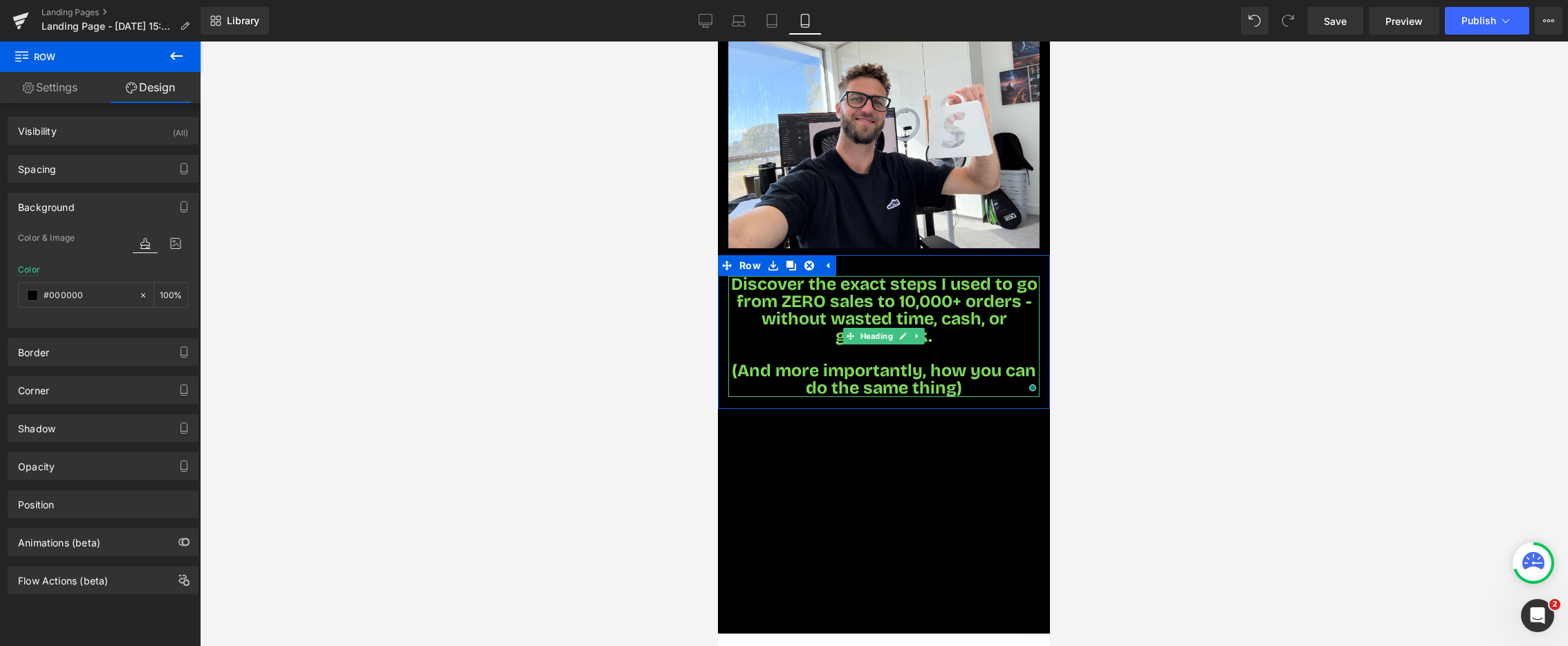
click at [840, 288] on span "Discover the exact steps I used to go from ZERO sales to 10,000+ orders - witho…" at bounding box center [885, 311] width 307 height 73
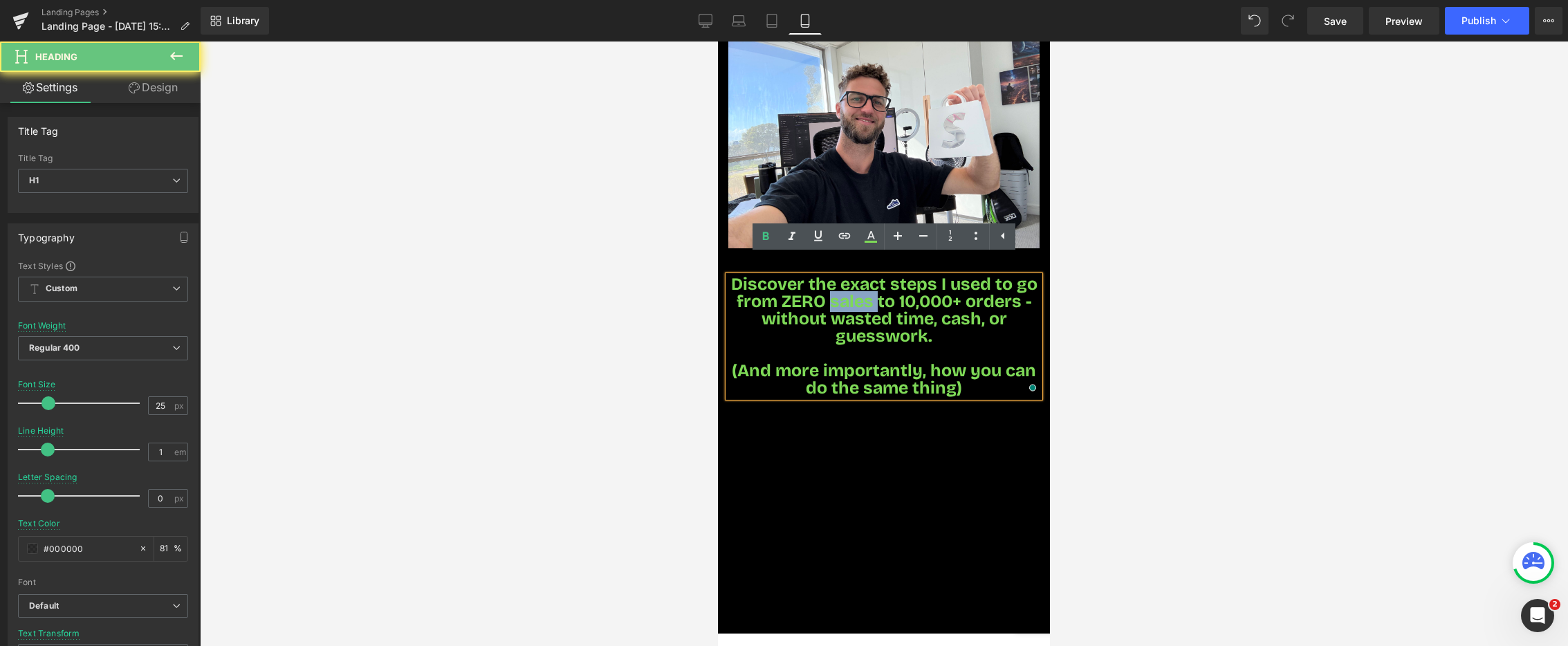
drag, startPoint x: 849, startPoint y: 282, endPoint x: 860, endPoint y: 271, distance: 15.6
click at [879, 283] on span "Discover the exact steps I used to go from ZERO sales to 10,000+ orders - witho…" at bounding box center [885, 311] width 307 height 73
click at [868, 233] on icon at bounding box center [871, 236] width 16 height 16
type input "100"
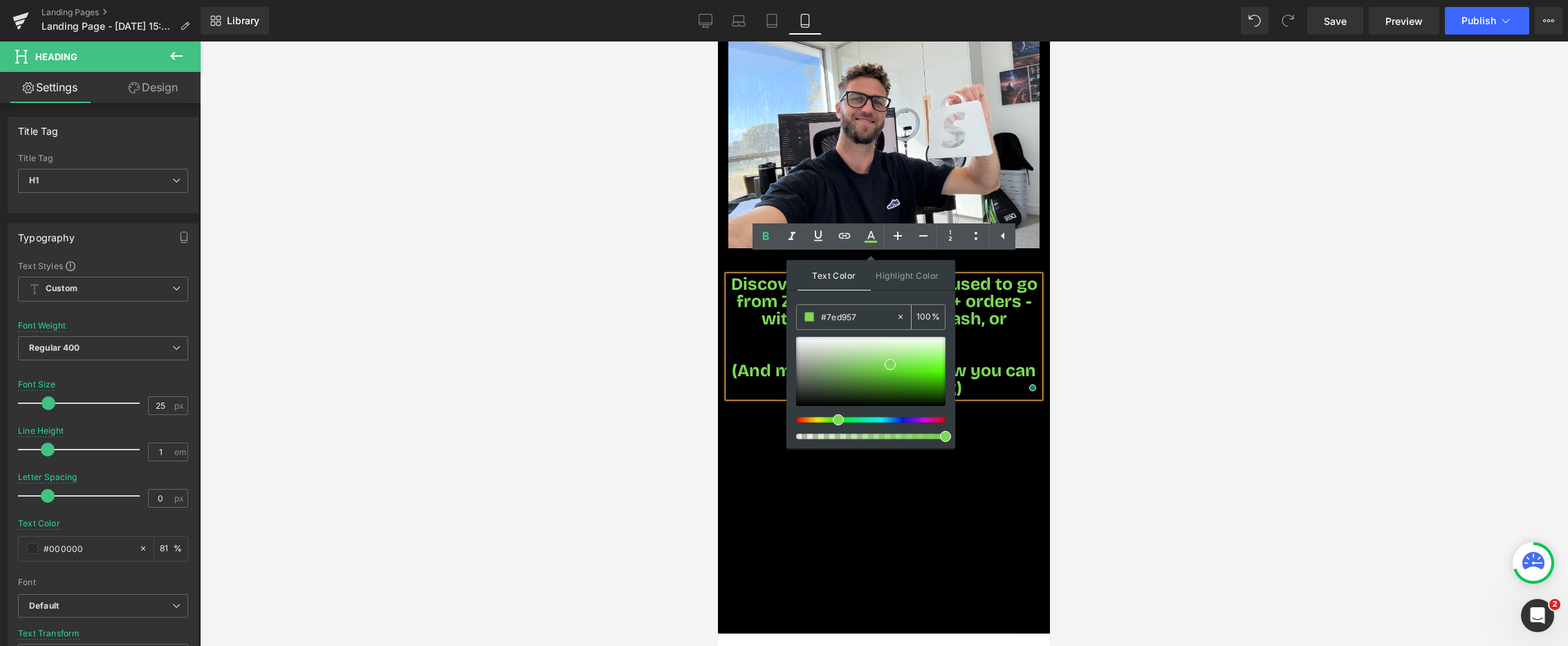
drag, startPoint x: 855, startPoint y: 317, endPoint x: 825, endPoint y: 317, distance: 30.0
click at [825, 317] on input "#7ed957" at bounding box center [859, 317] width 75 height 15
click at [656, 421] on div at bounding box center [884, 343] width 1368 height 605
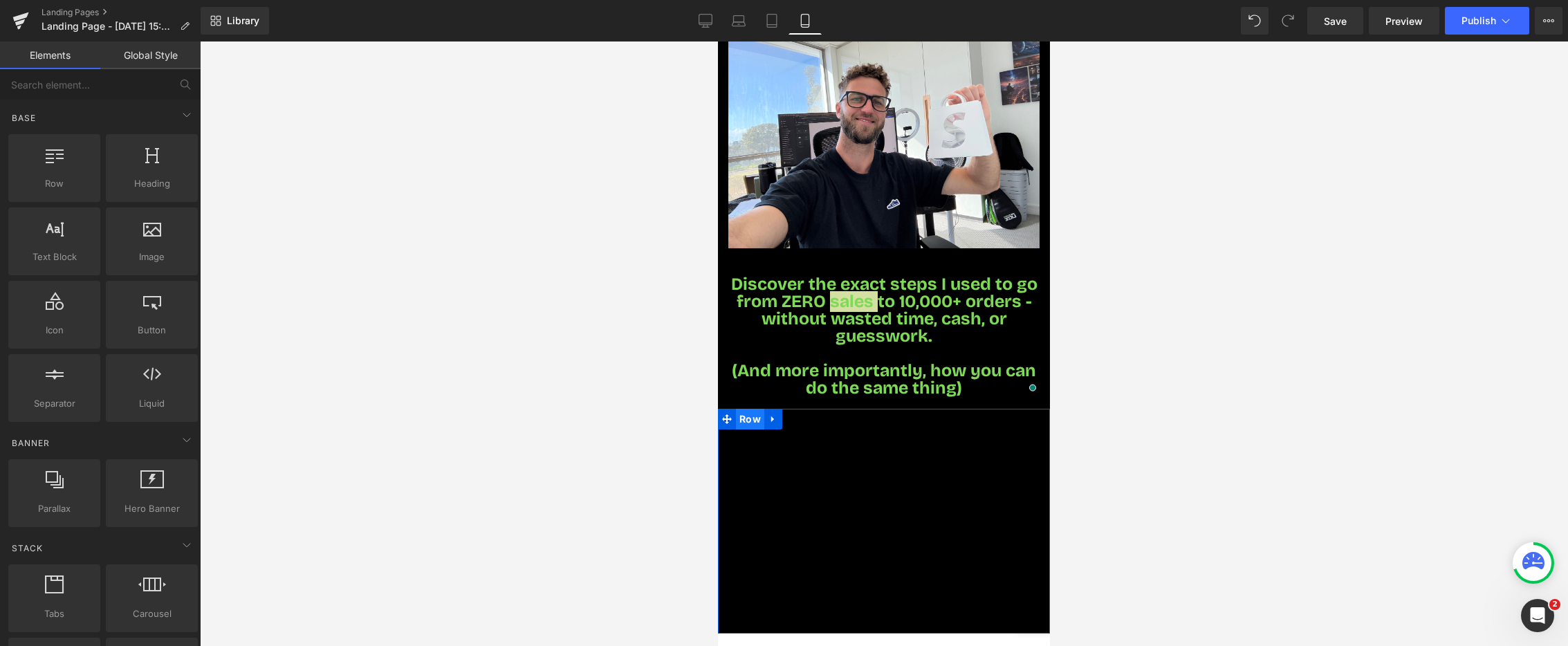
click at [742, 409] on span "Row" at bounding box center [750, 420] width 28 height 21
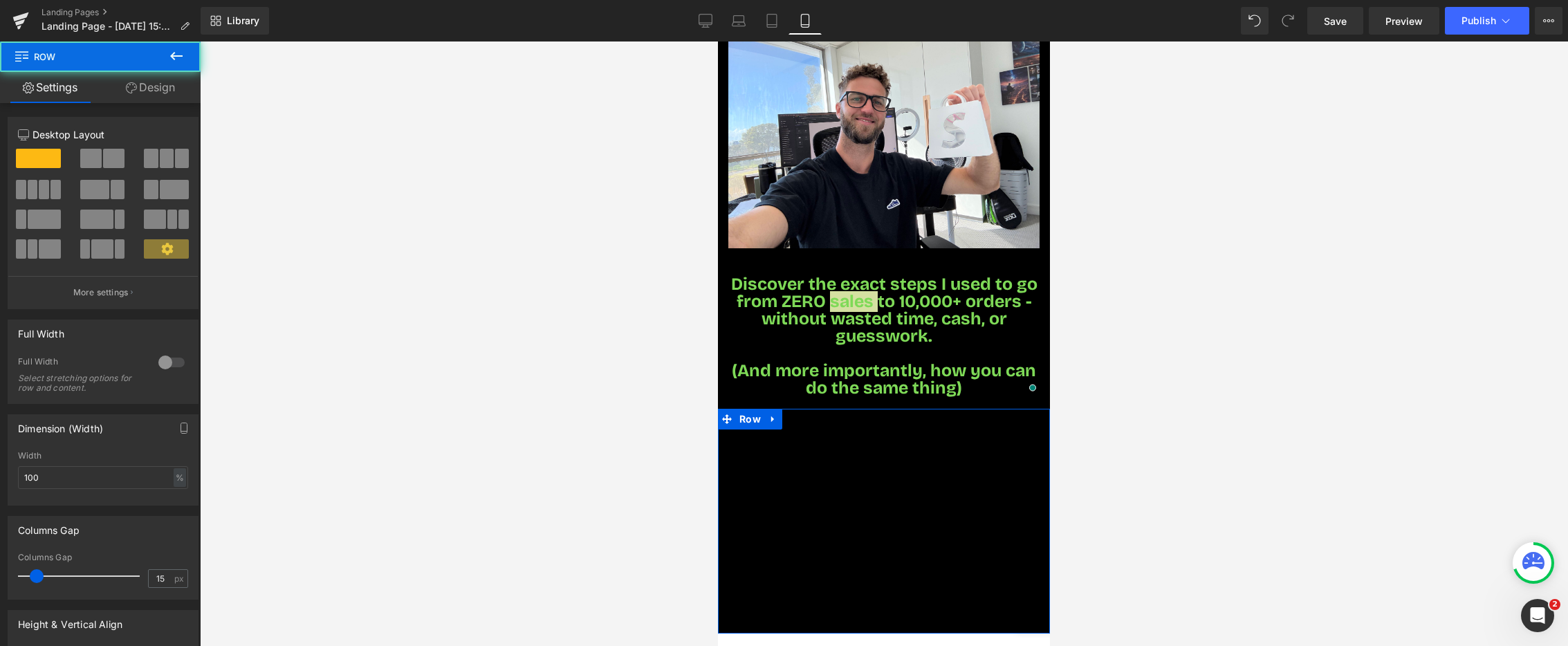
click at [177, 87] on link "Design" at bounding box center [151, 88] width 101 height 31
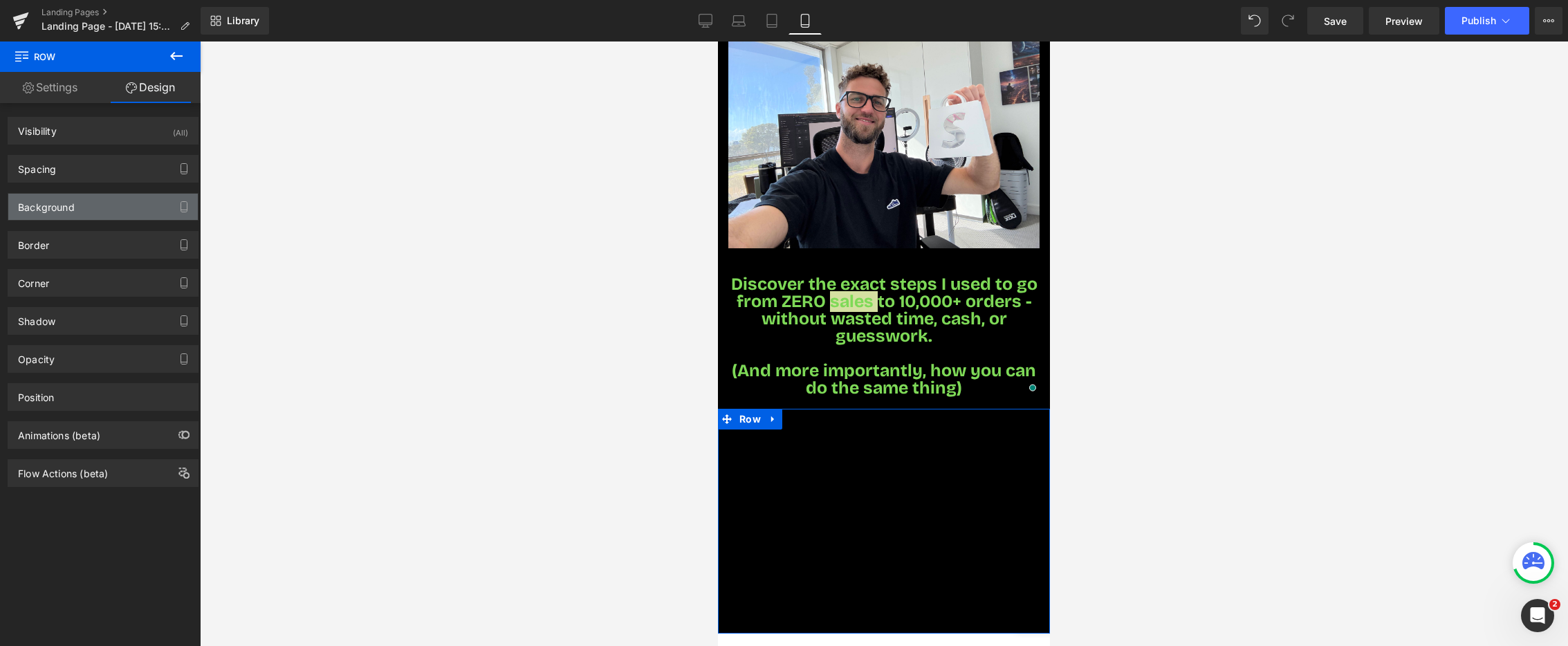
click at [104, 209] on div "Background" at bounding box center [103, 207] width 190 height 26
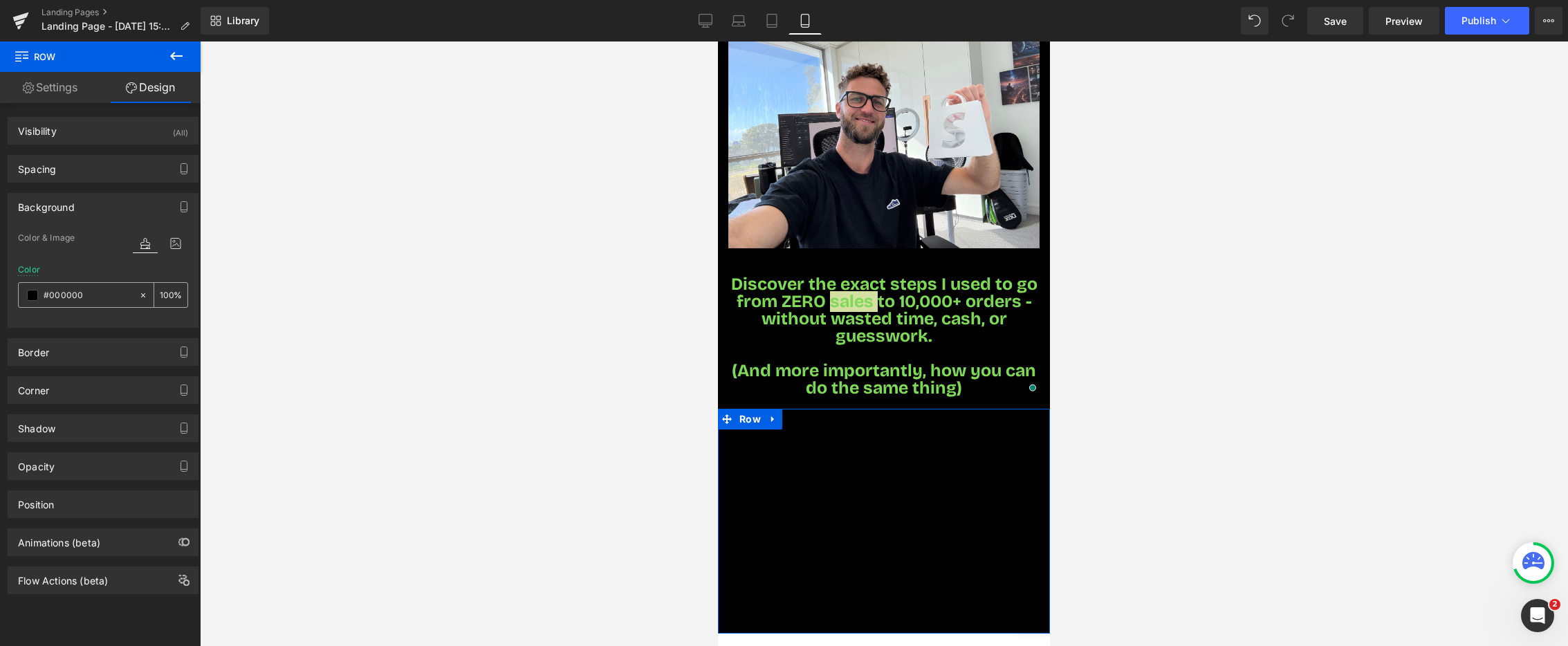
drag, startPoint x: 96, startPoint y: 293, endPoint x: 58, endPoint y: 297, distance: 38.2
click at [59, 296] on input "#000000" at bounding box center [88, 295] width 88 height 15
click at [54, 296] on input "#000000" at bounding box center [88, 295] width 88 height 15
drag, startPoint x: 50, startPoint y: 297, endPoint x: 101, endPoint y: 292, distance: 51.2
click at [101, 292] on input "#000000" at bounding box center [88, 295] width 88 height 15
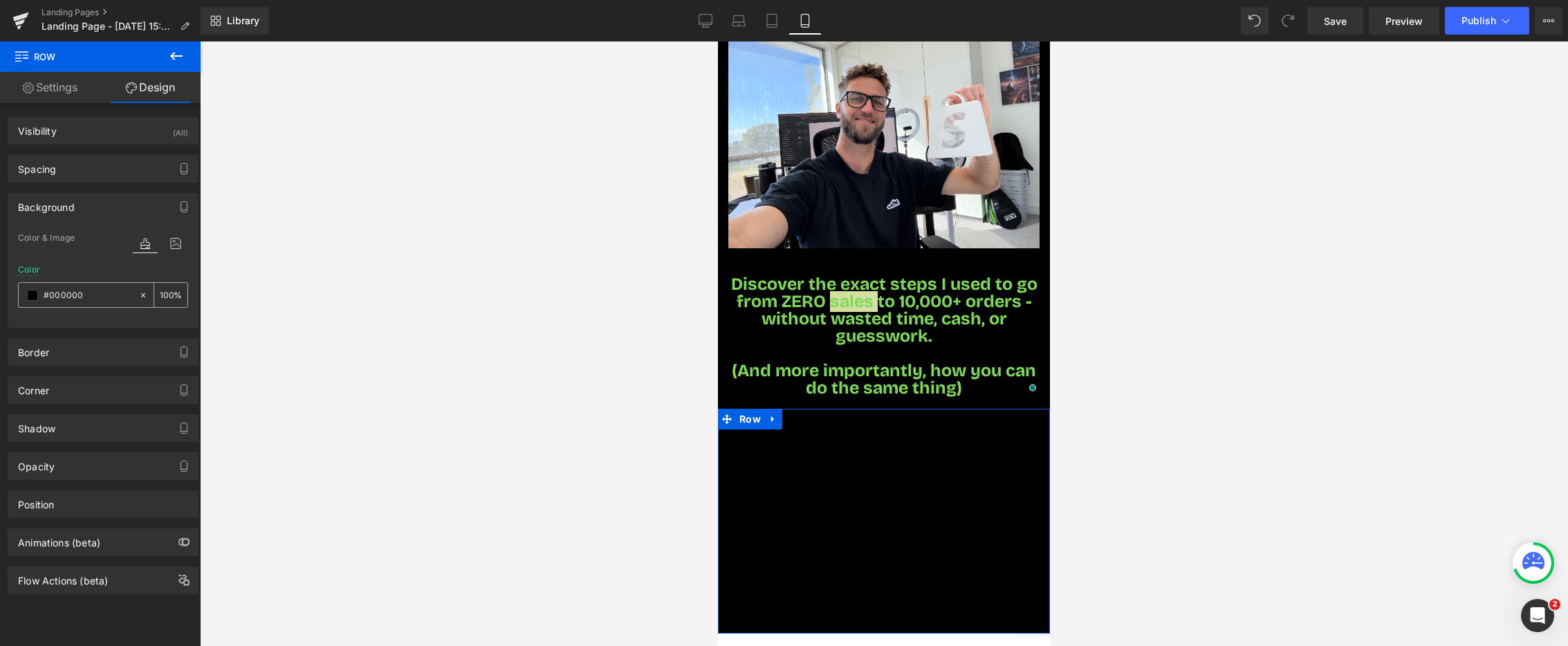
paste input "7ed957"
type input "#7ed957"
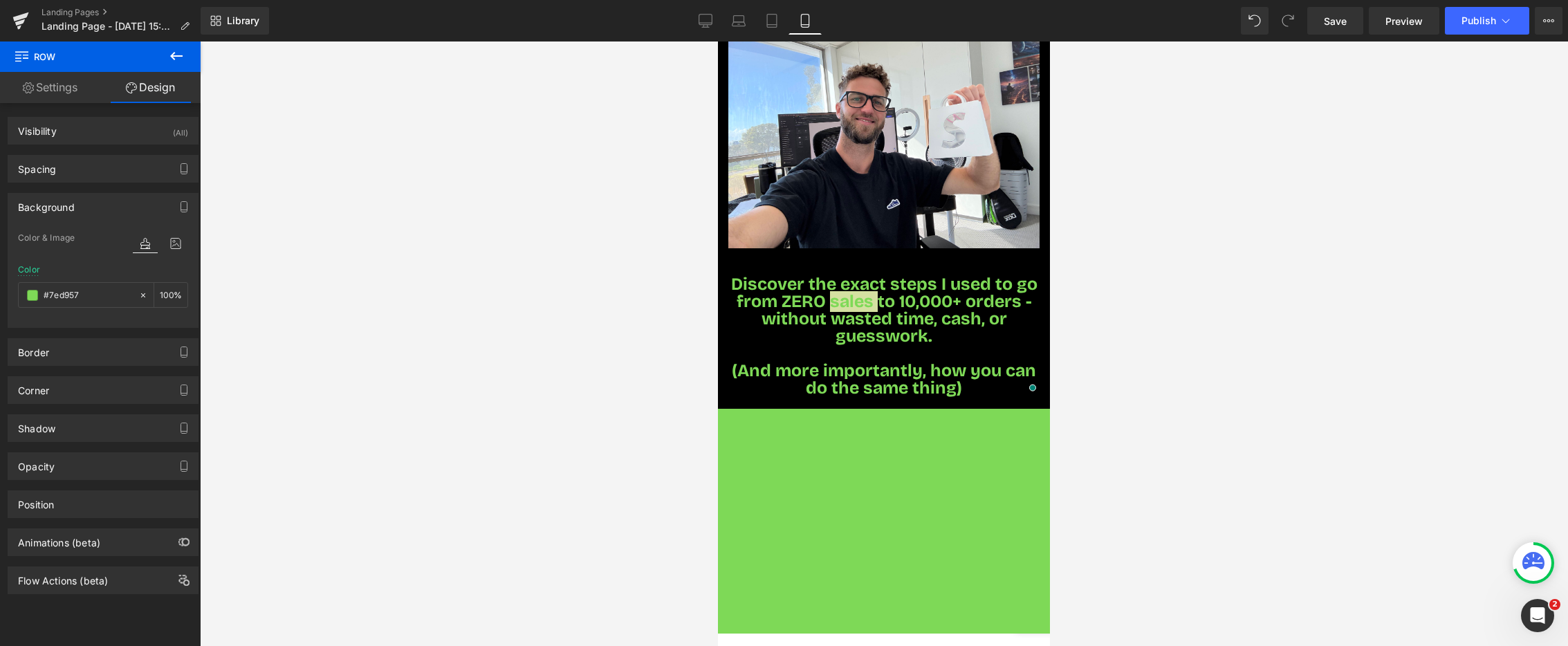
click at [438, 298] on div at bounding box center [884, 343] width 1368 height 605
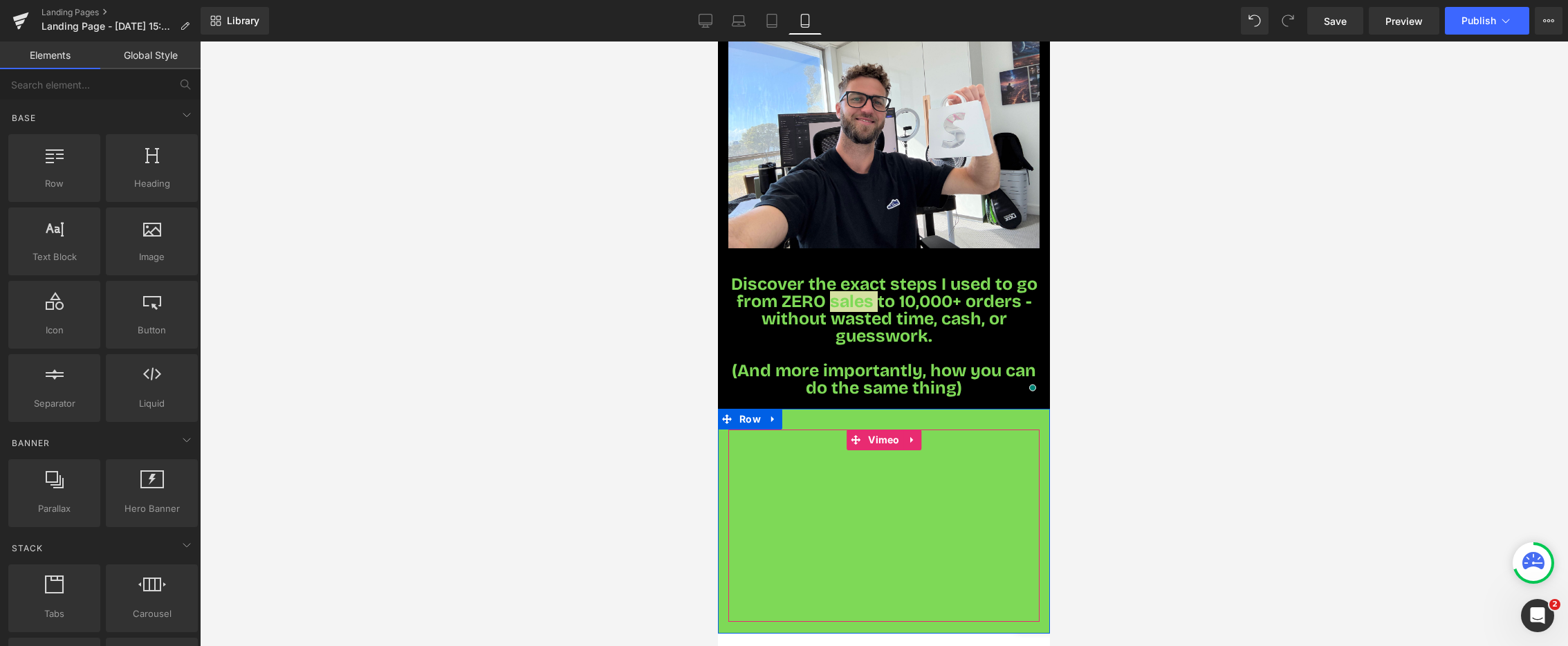
scroll to position [0, 0]
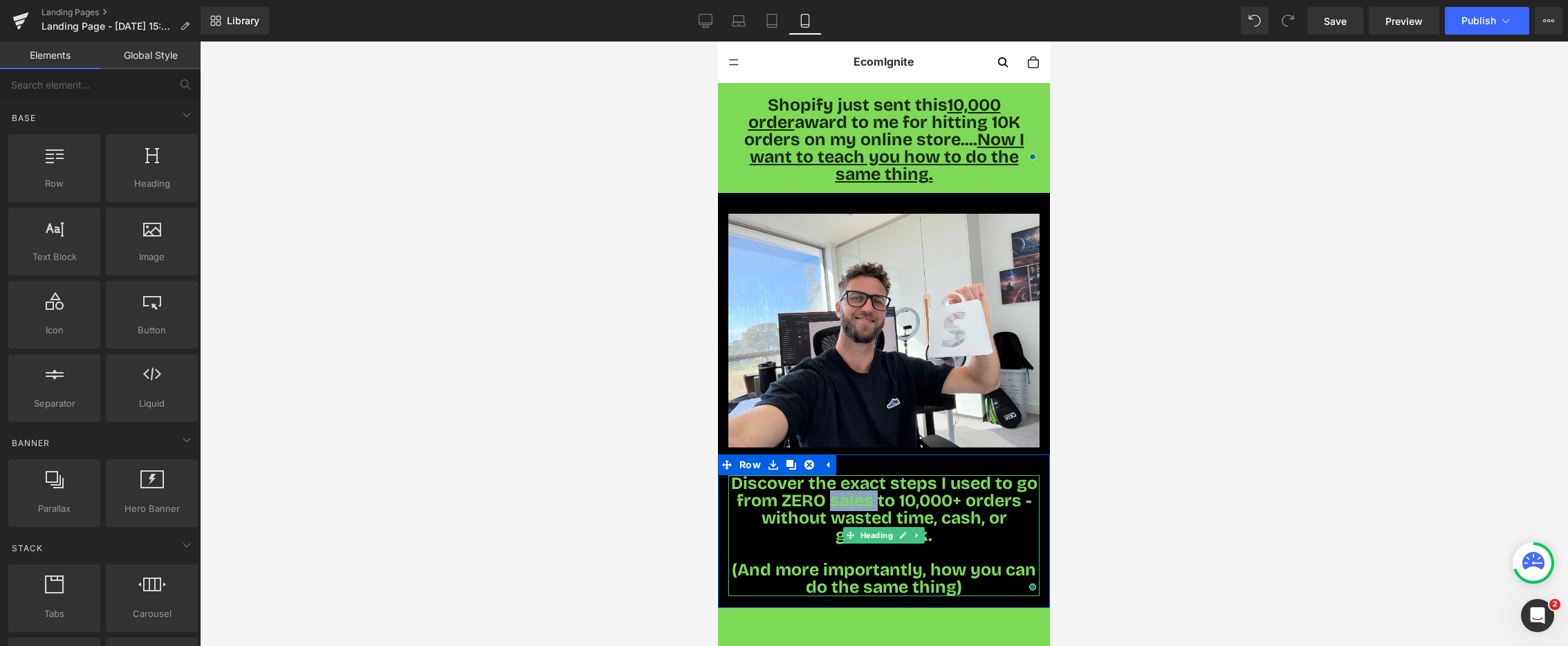
click at [953, 499] on span "Discover the exact steps I used to go from ZERO sales to 10,000+ orders - witho…" at bounding box center [885, 510] width 307 height 73
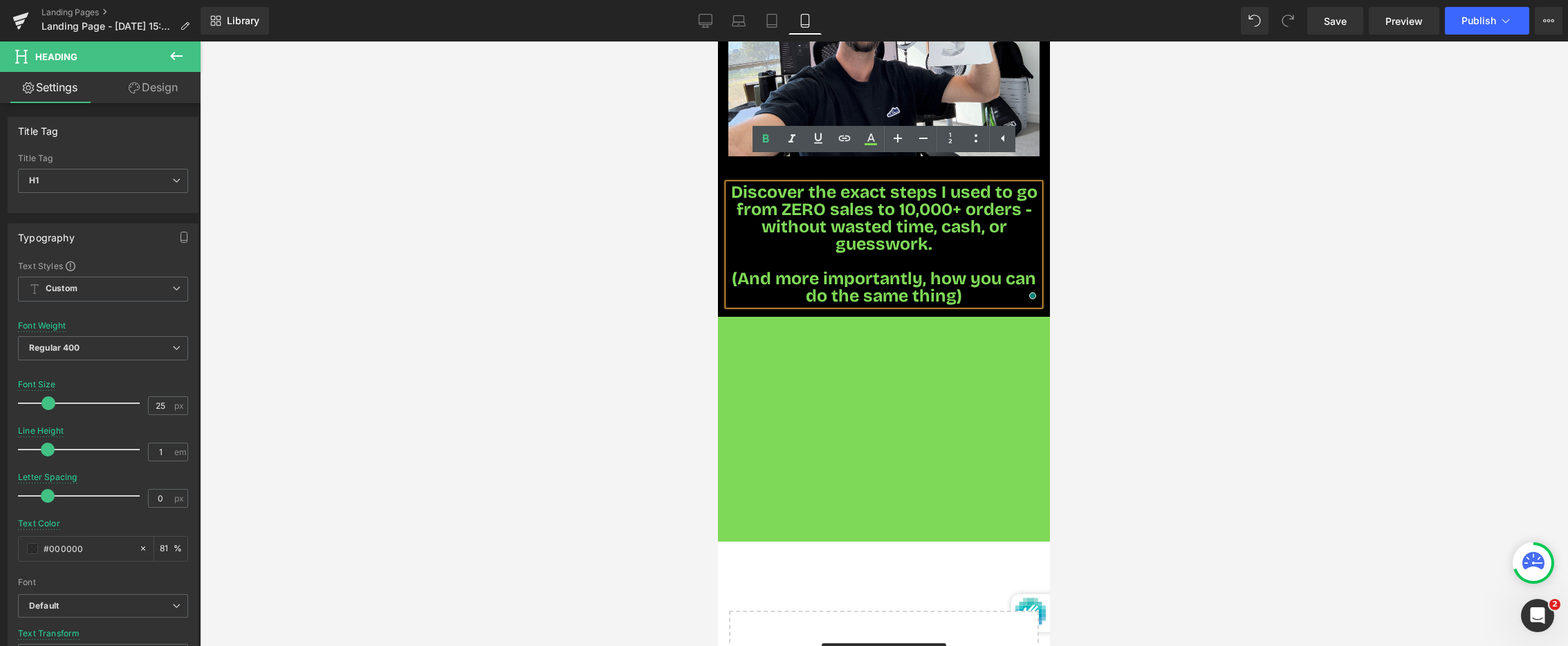
scroll to position [308, 0]
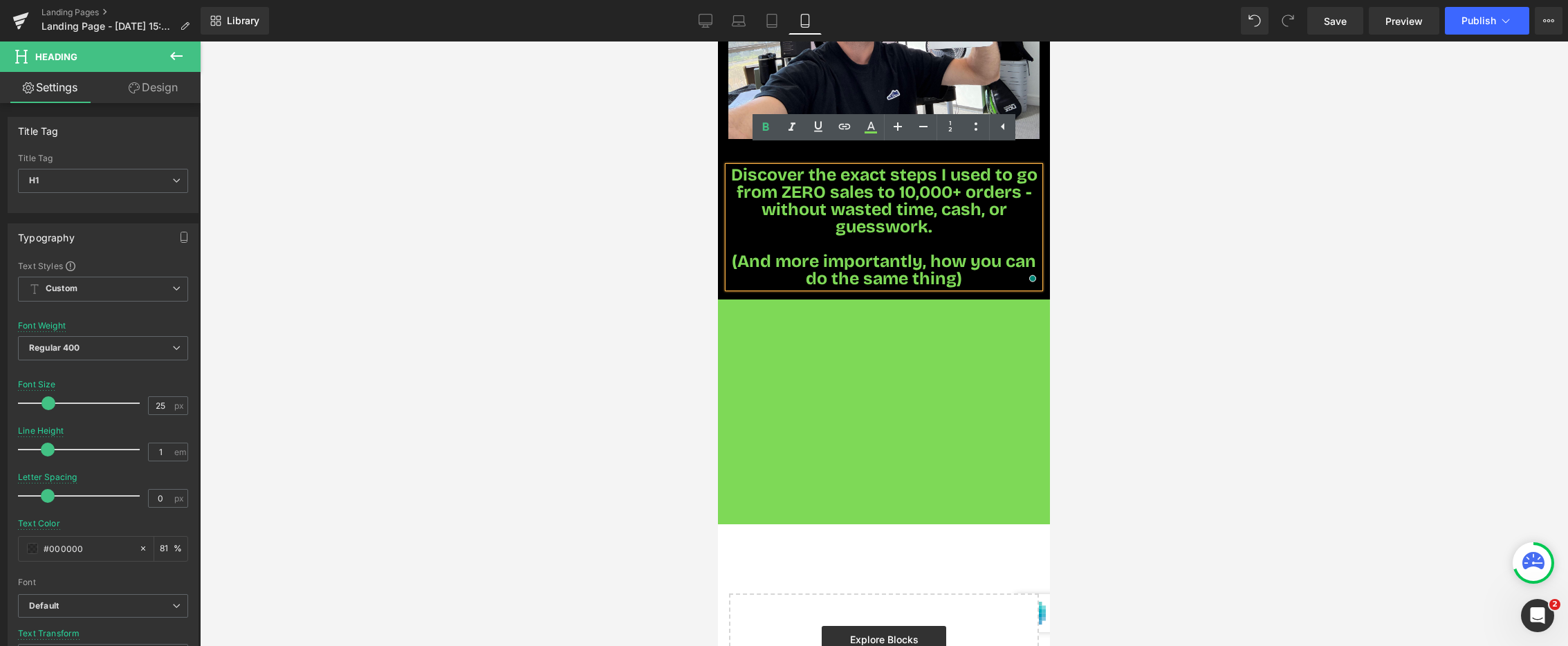
click at [514, 330] on div at bounding box center [884, 343] width 1368 height 605
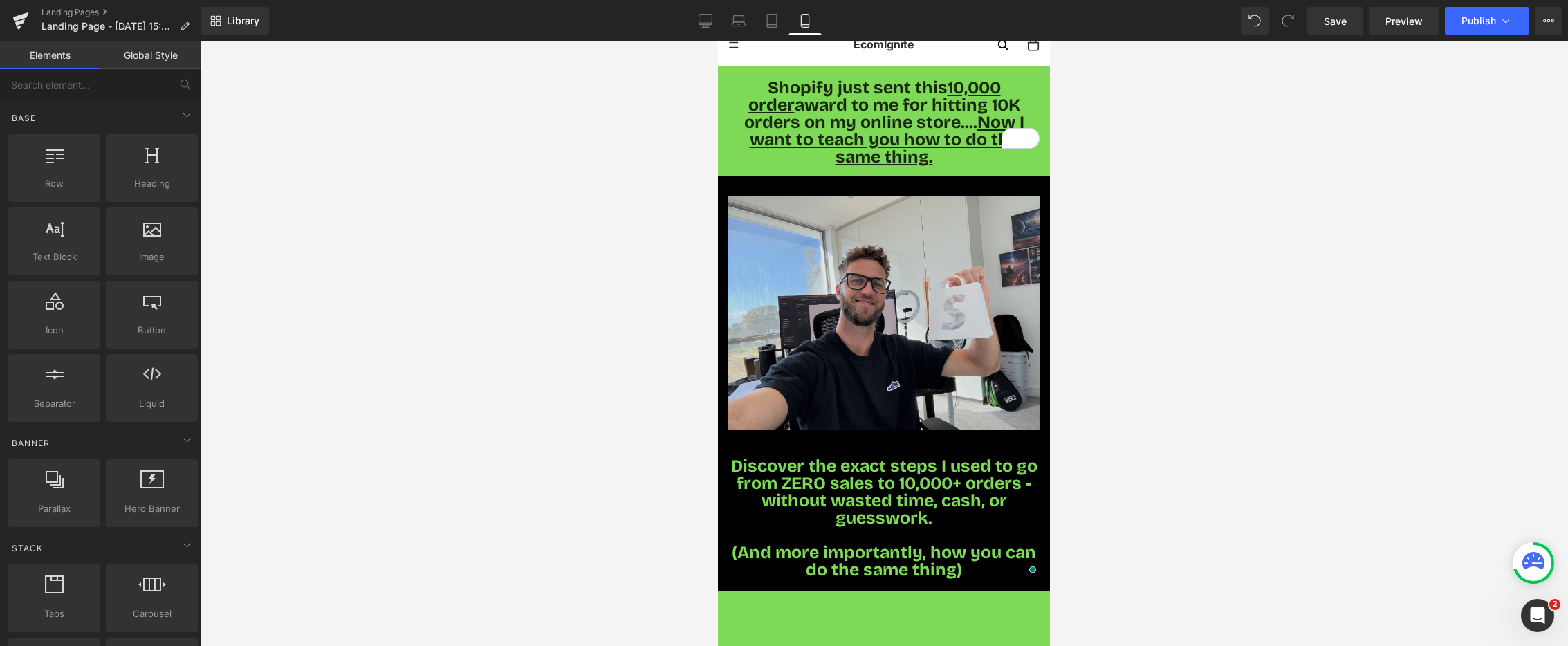
scroll to position [0, 0]
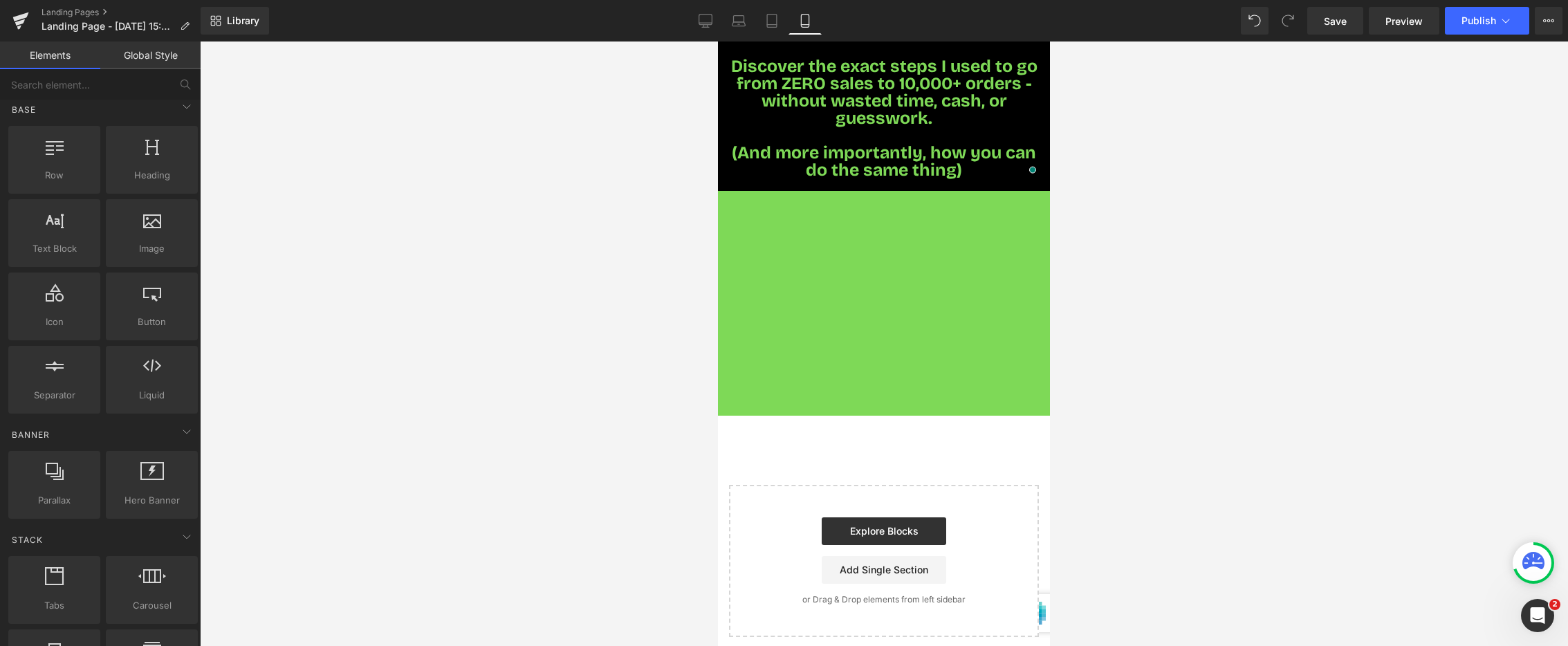
scroll to position [421, 0]
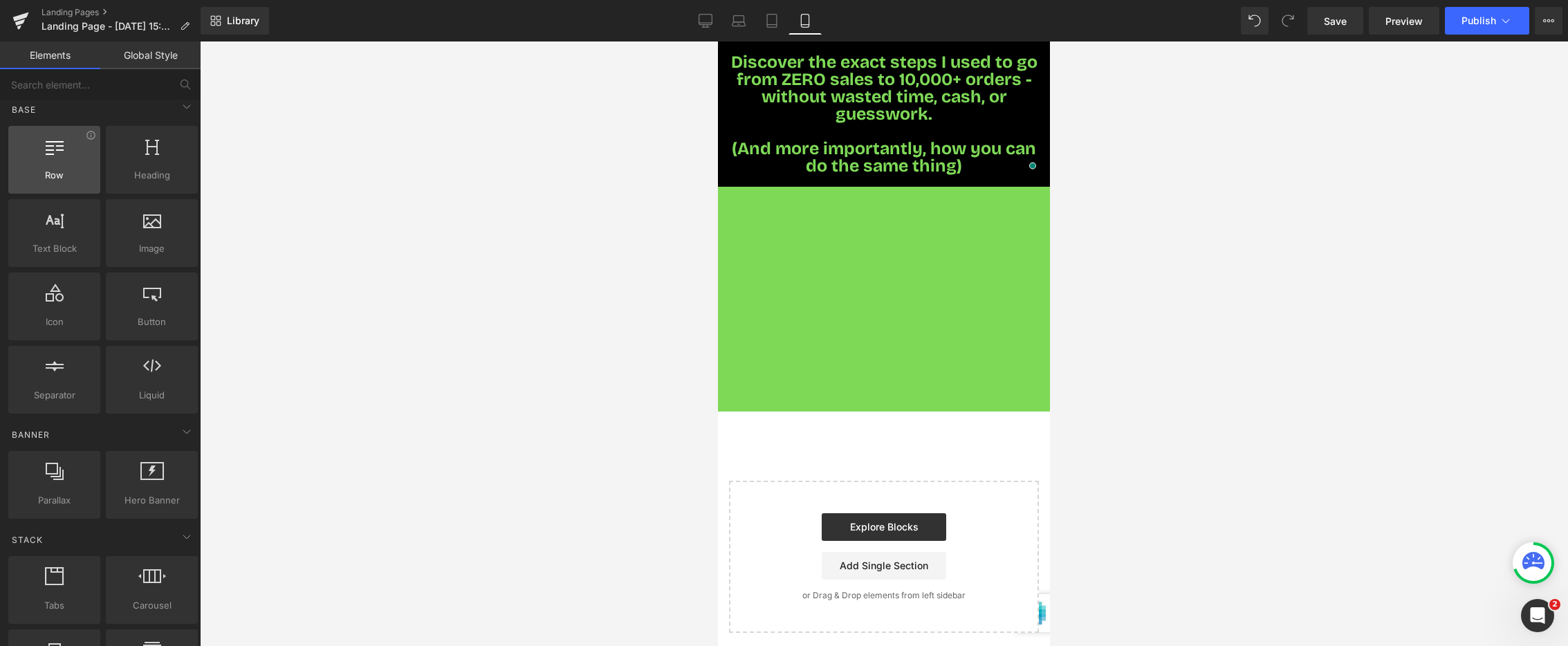
click at [46, 148] on icon at bounding box center [54, 146] width 18 height 18
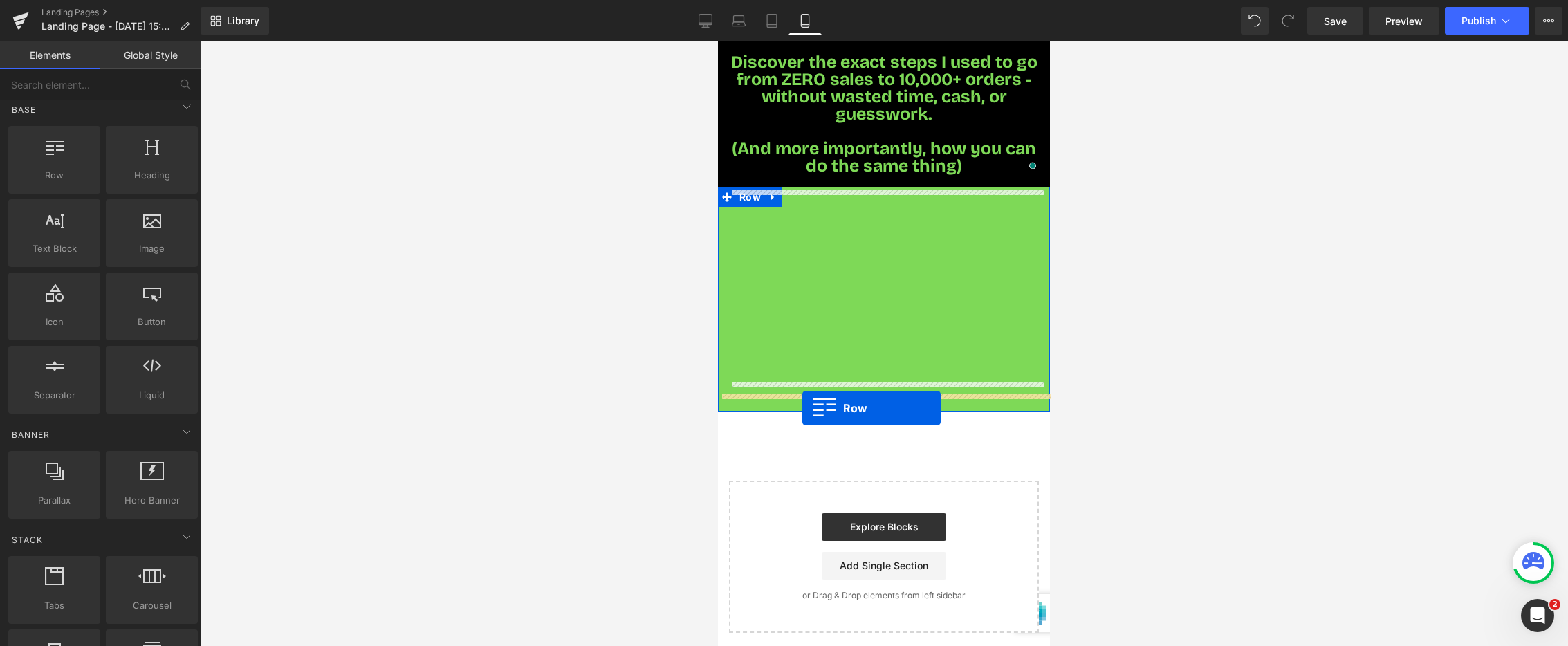
drag, startPoint x: 870, startPoint y: 200, endPoint x: 803, endPoint y: 408, distance: 218.5
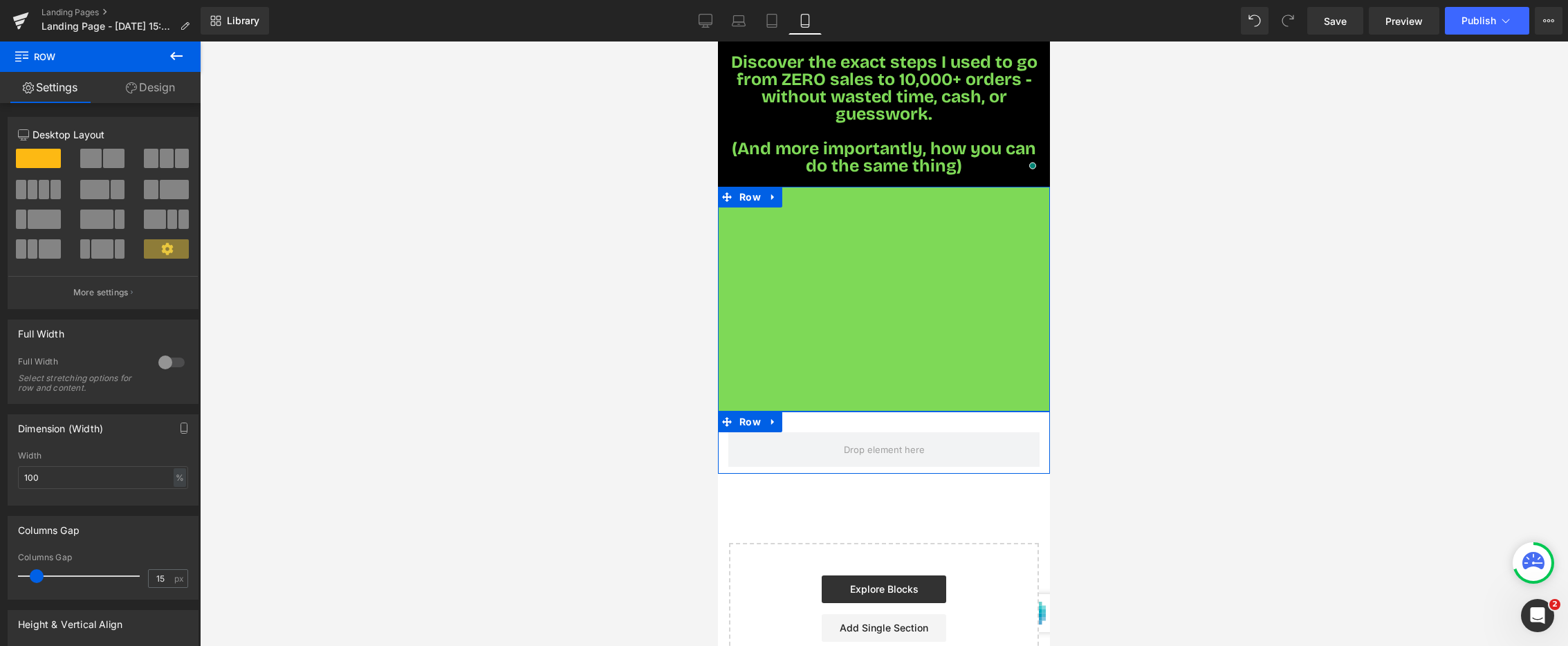
click at [168, 92] on link "Design" at bounding box center [151, 88] width 101 height 31
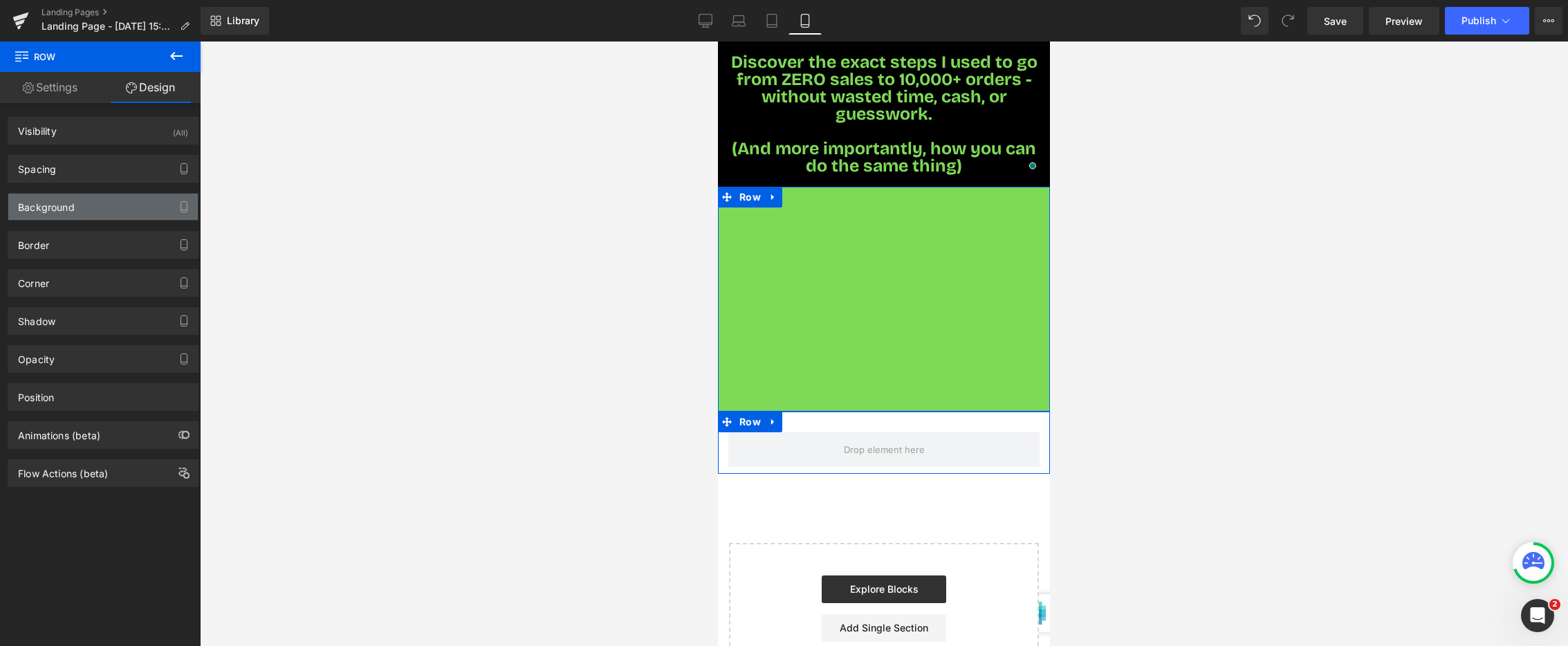
type input "transparent"
type input "0"
click at [74, 204] on div "Background" at bounding box center [46, 204] width 57 height 19
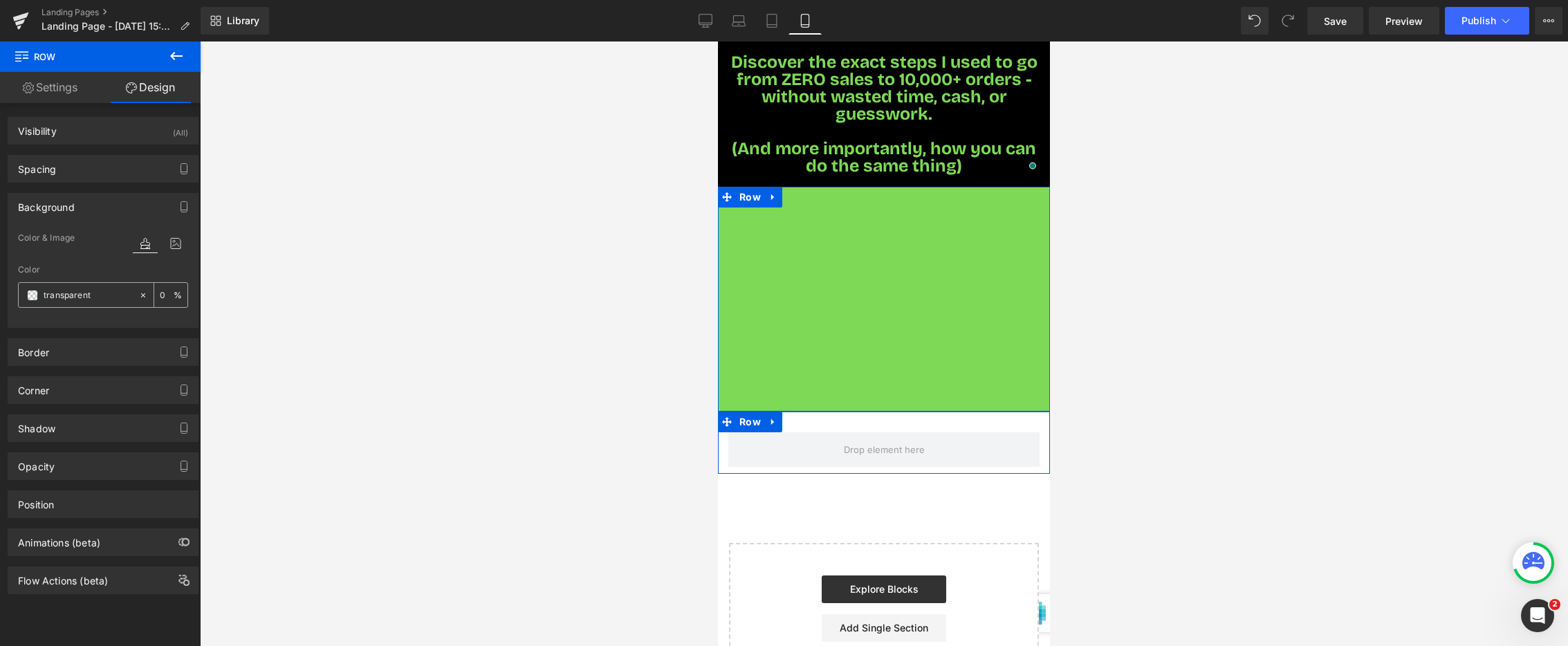
click at [31, 298] on span at bounding box center [32, 295] width 11 height 11
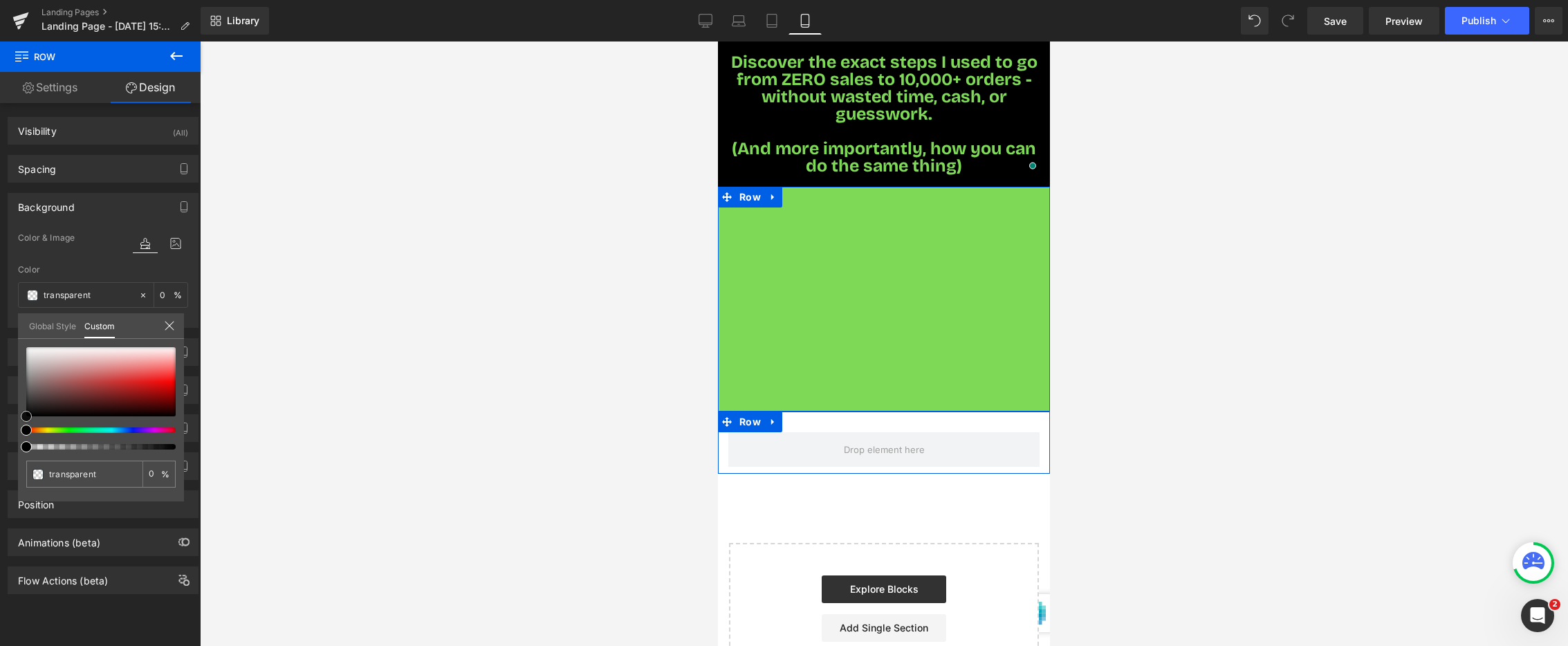
type input "#000000"
type input "100"
type input "#000000"
type input "100"
type input "#080606"
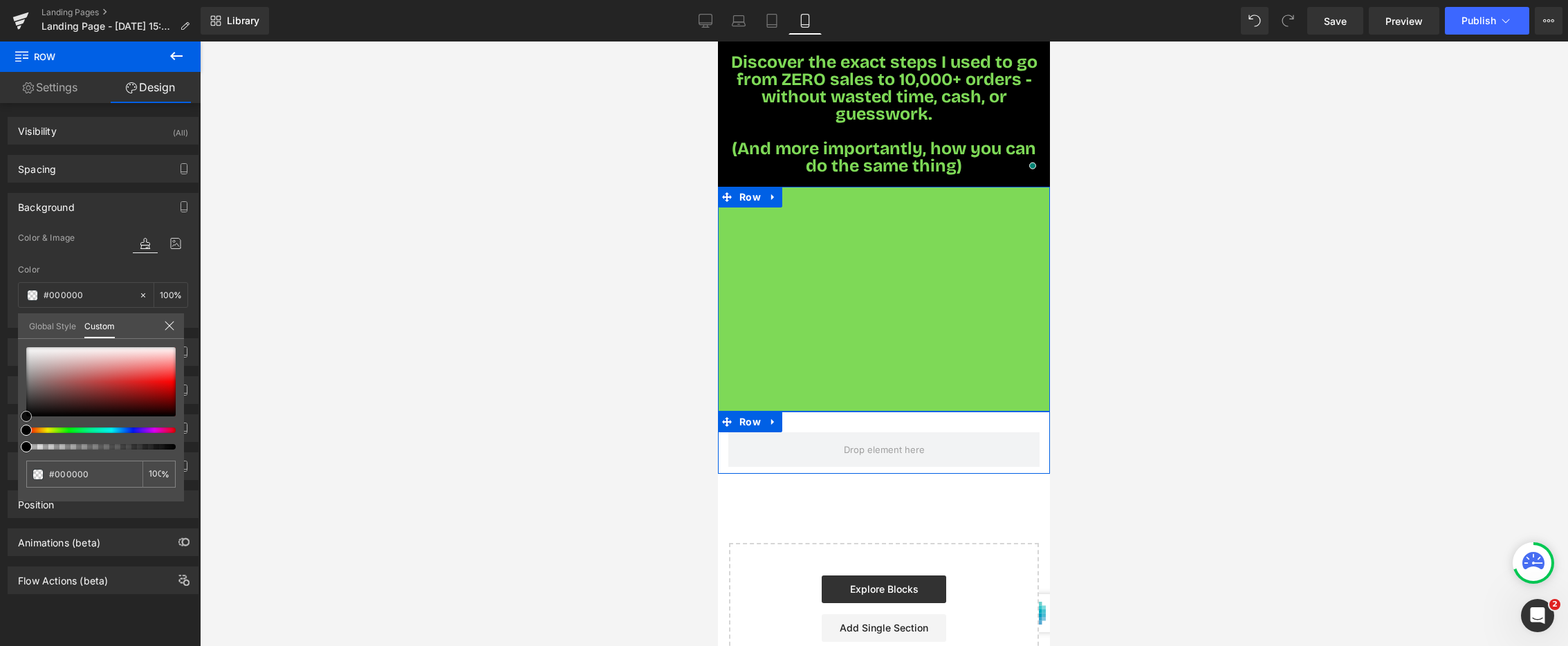
type input "#080606"
type input "#0a0909"
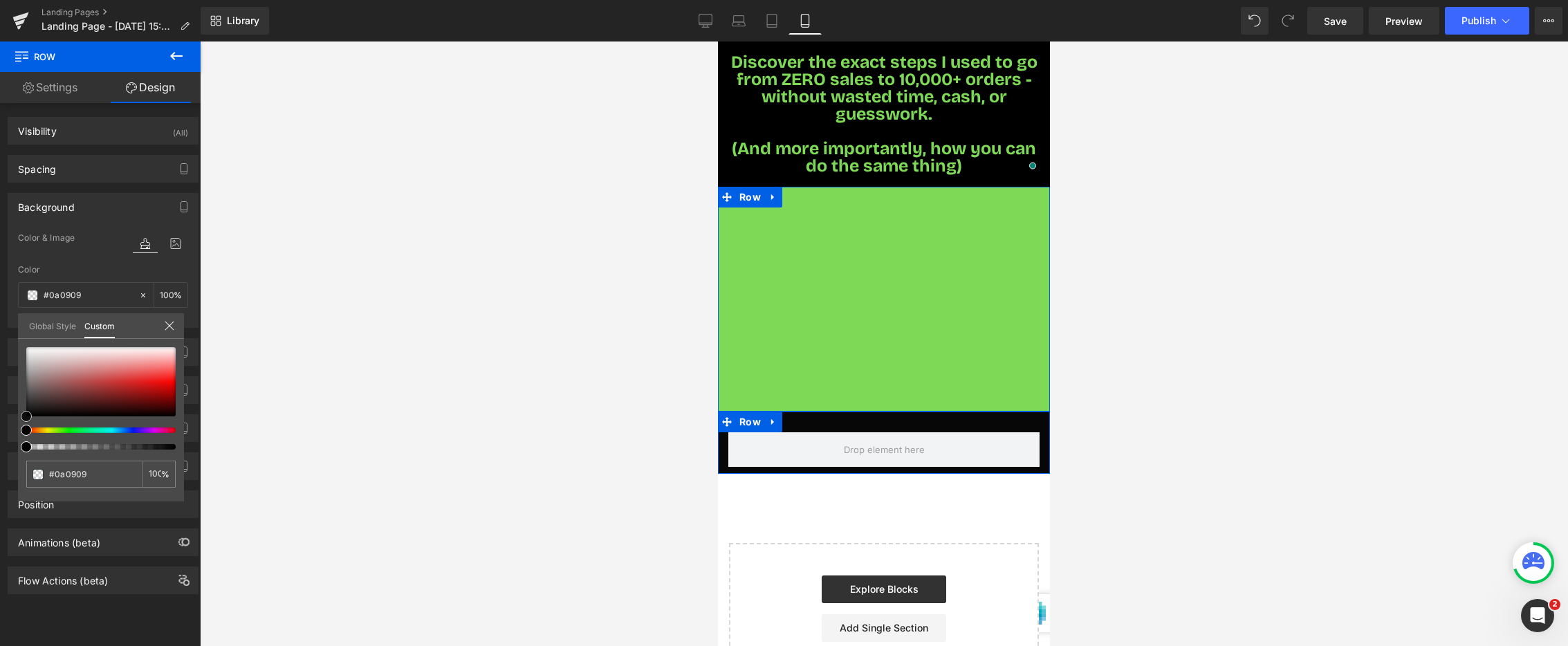
type input "#080707"
type input "#050404"
type input "#000000"
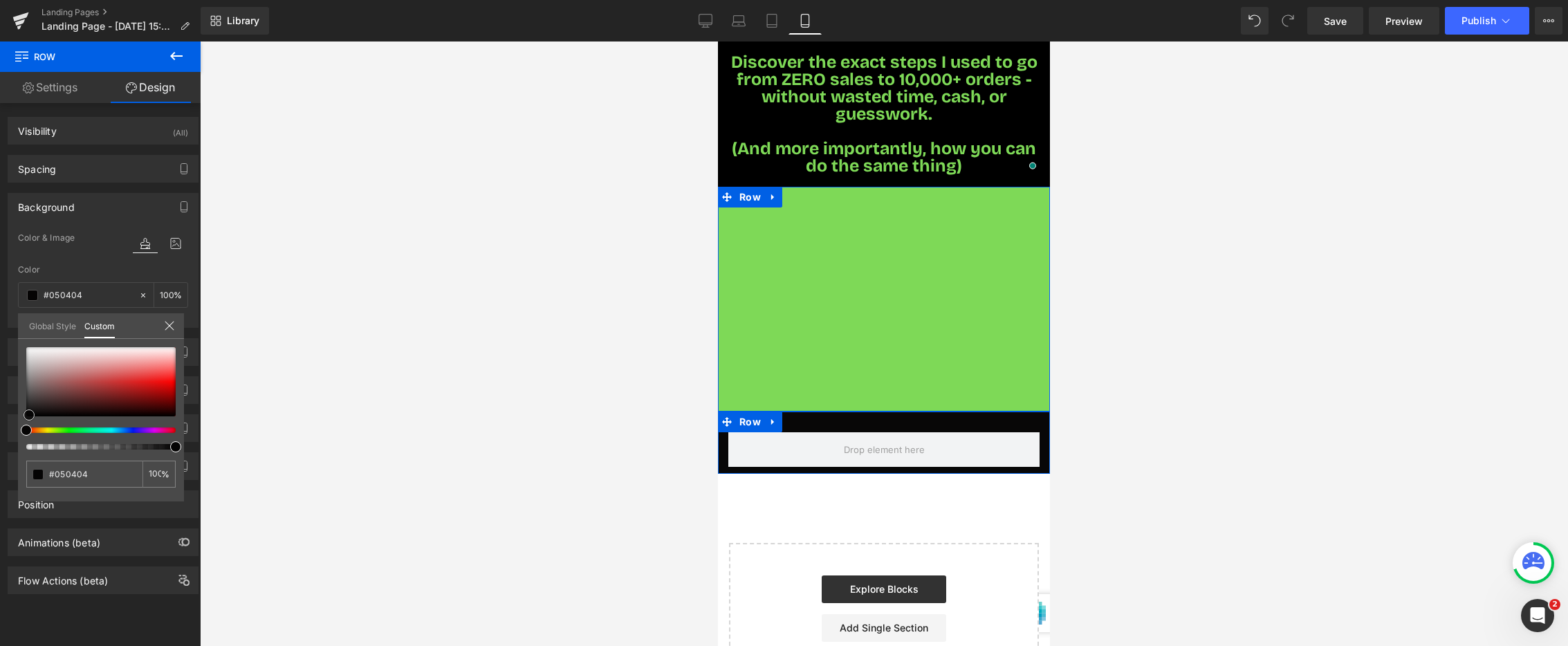
type input "#000000"
drag, startPoint x: 22, startPoint y: 418, endPoint x: 21, endPoint y: 425, distance: 7.1
click at [21, 425] on div "#000000 100 %" at bounding box center [101, 424] width 166 height 154
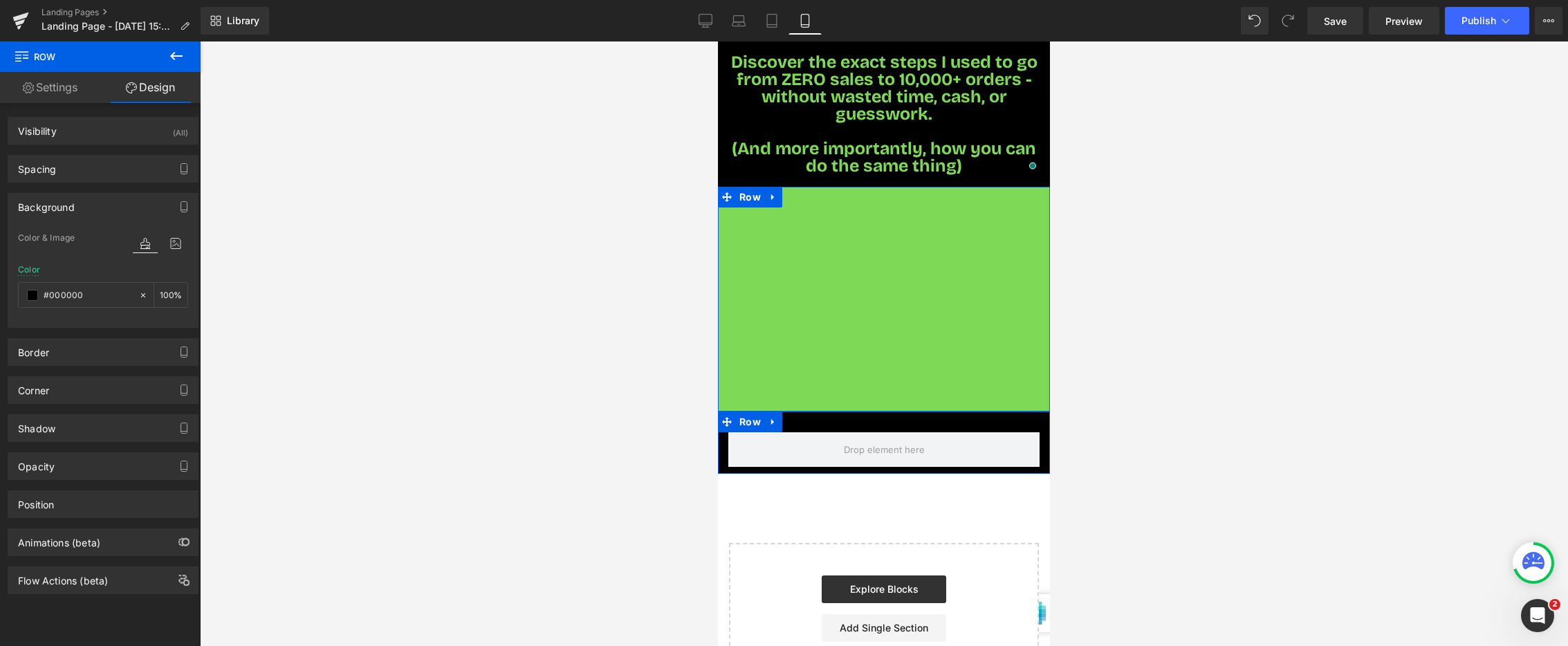
drag, startPoint x: 139, startPoint y: 612, endPoint x: 101, endPoint y: 480, distance: 137.4
click at [62, 209] on div "Background" at bounding box center [46, 204] width 57 height 19
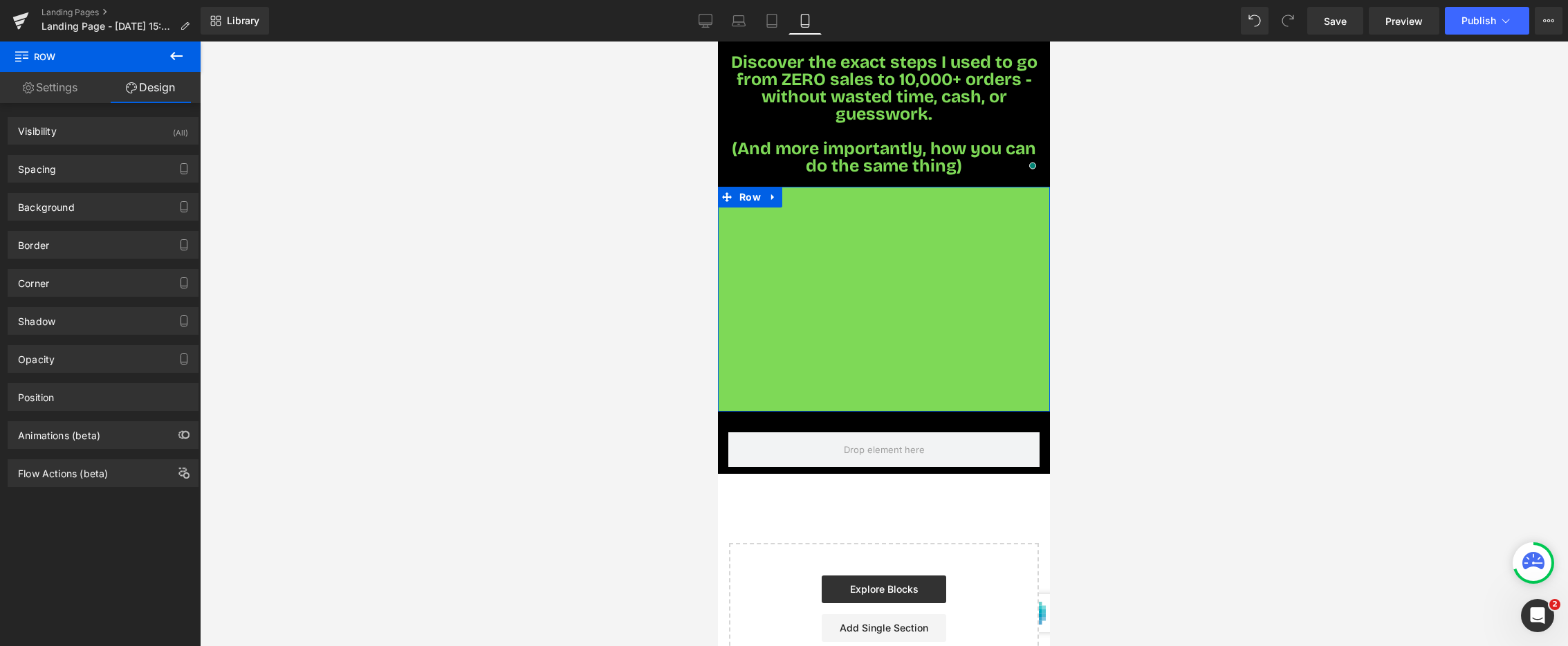
click at [178, 51] on icon at bounding box center [176, 56] width 16 height 16
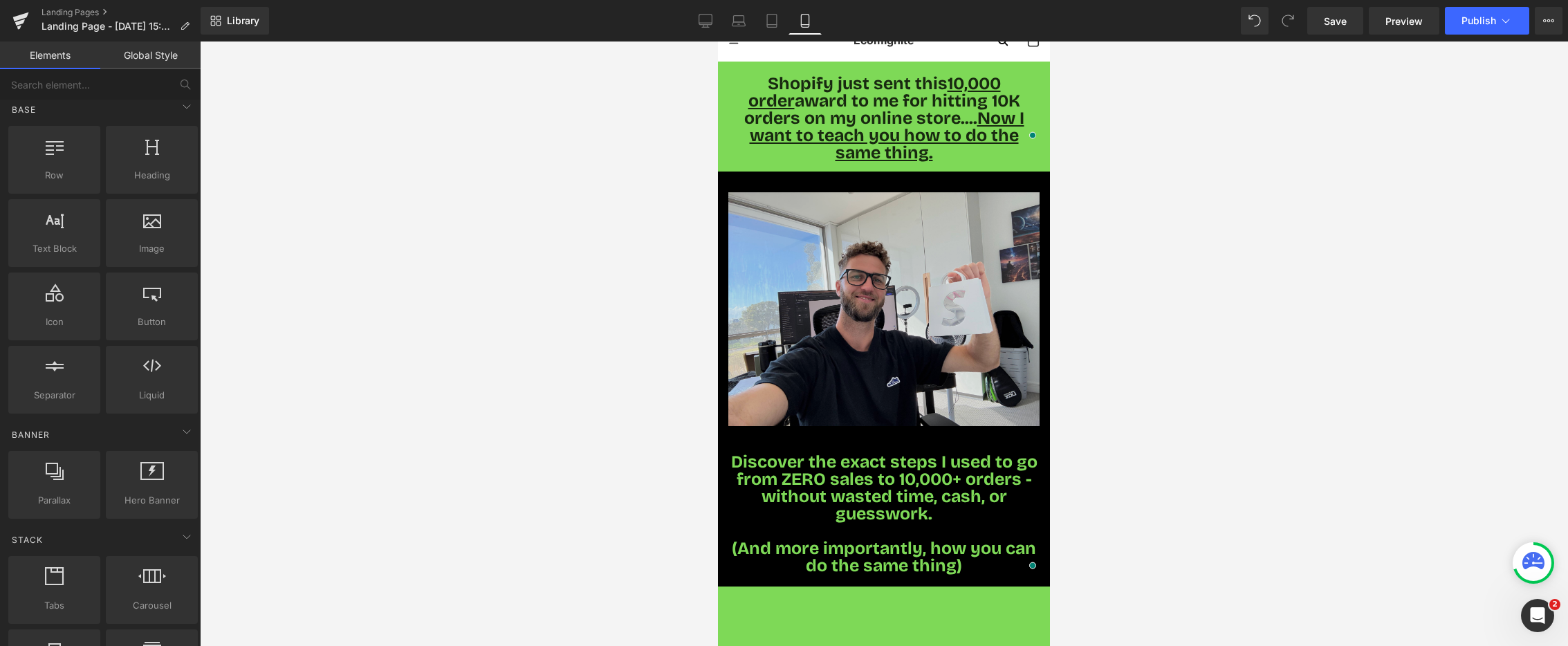
scroll to position [36, 0]
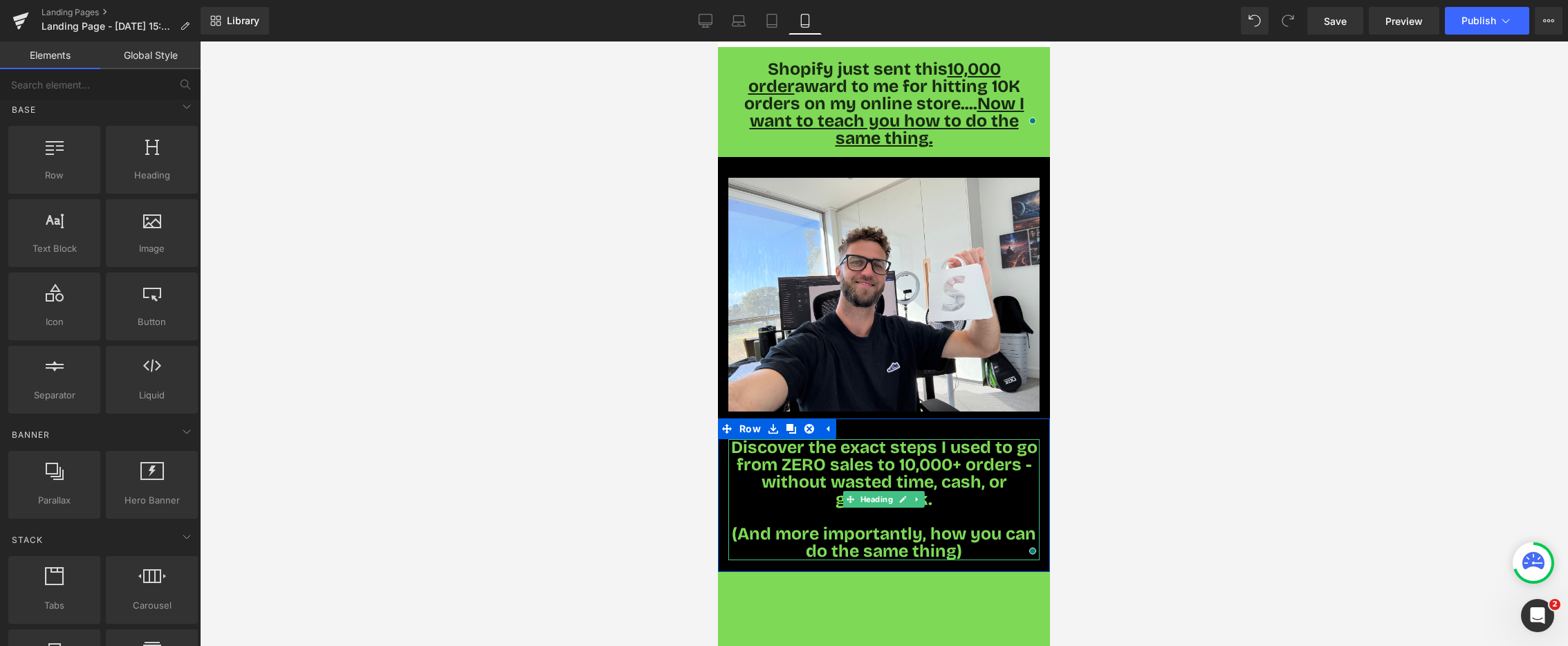
click at [775, 437] on span "Discover the exact steps I used to go from ZERO sales to 10,000+ orders - witho…" at bounding box center [885, 474] width 307 height 73
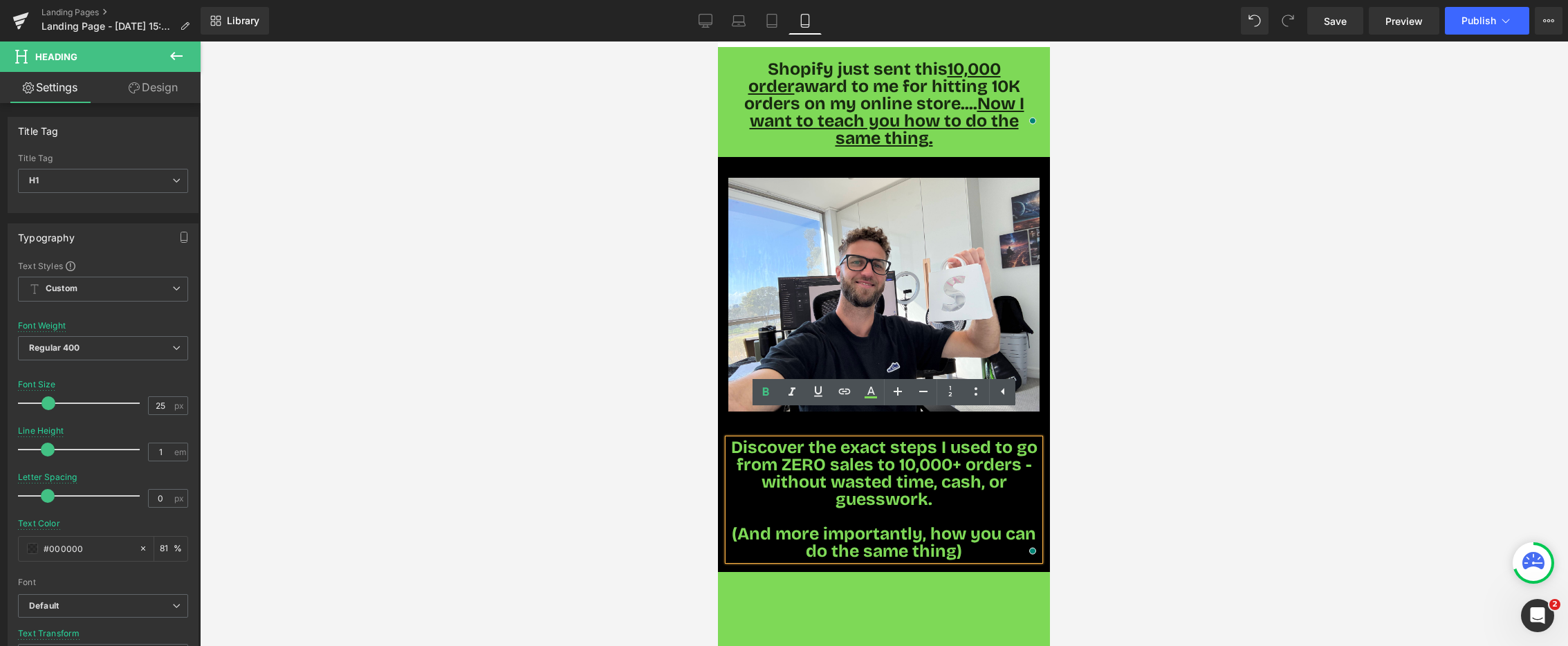
scroll to position [44, 0]
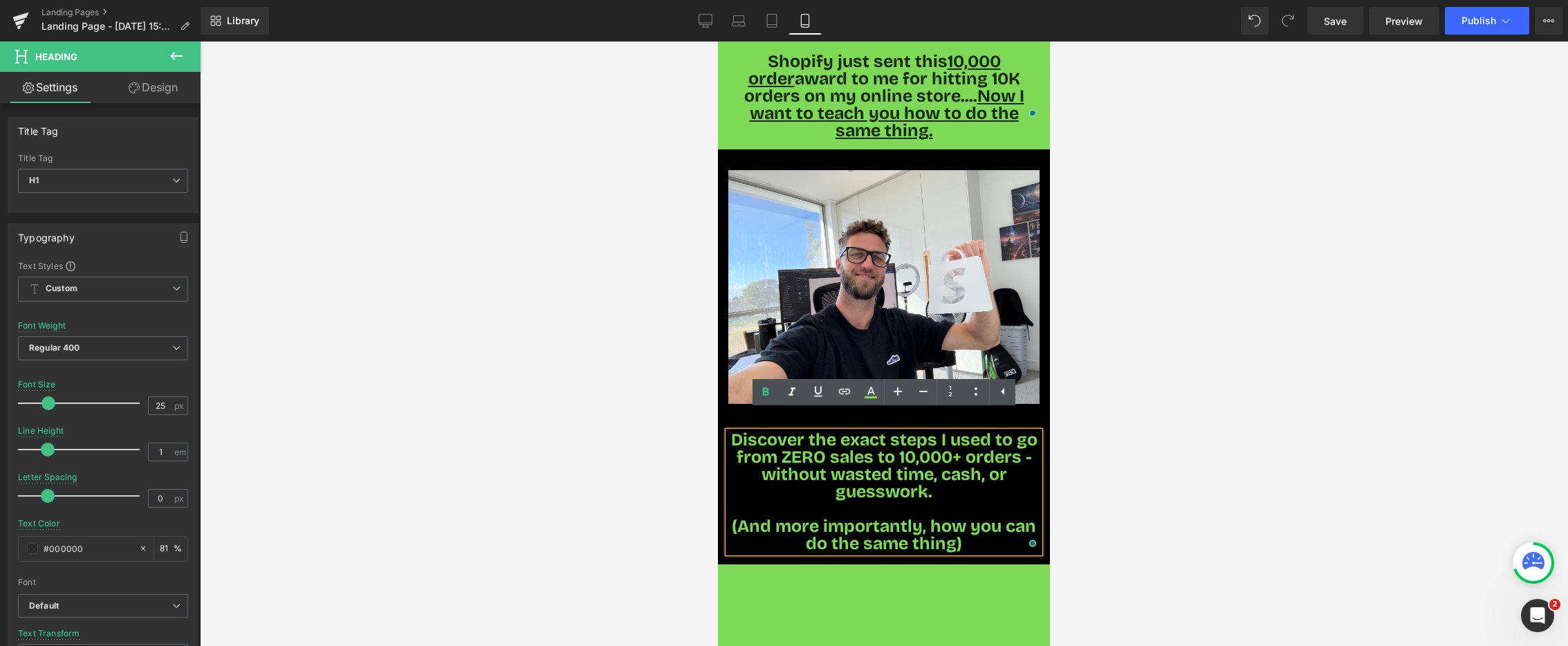
click at [1019, 438] on span "Discover the exact steps I used to go from ZERO sales to 10,000+ orders - witho…" at bounding box center [885, 466] width 307 height 73
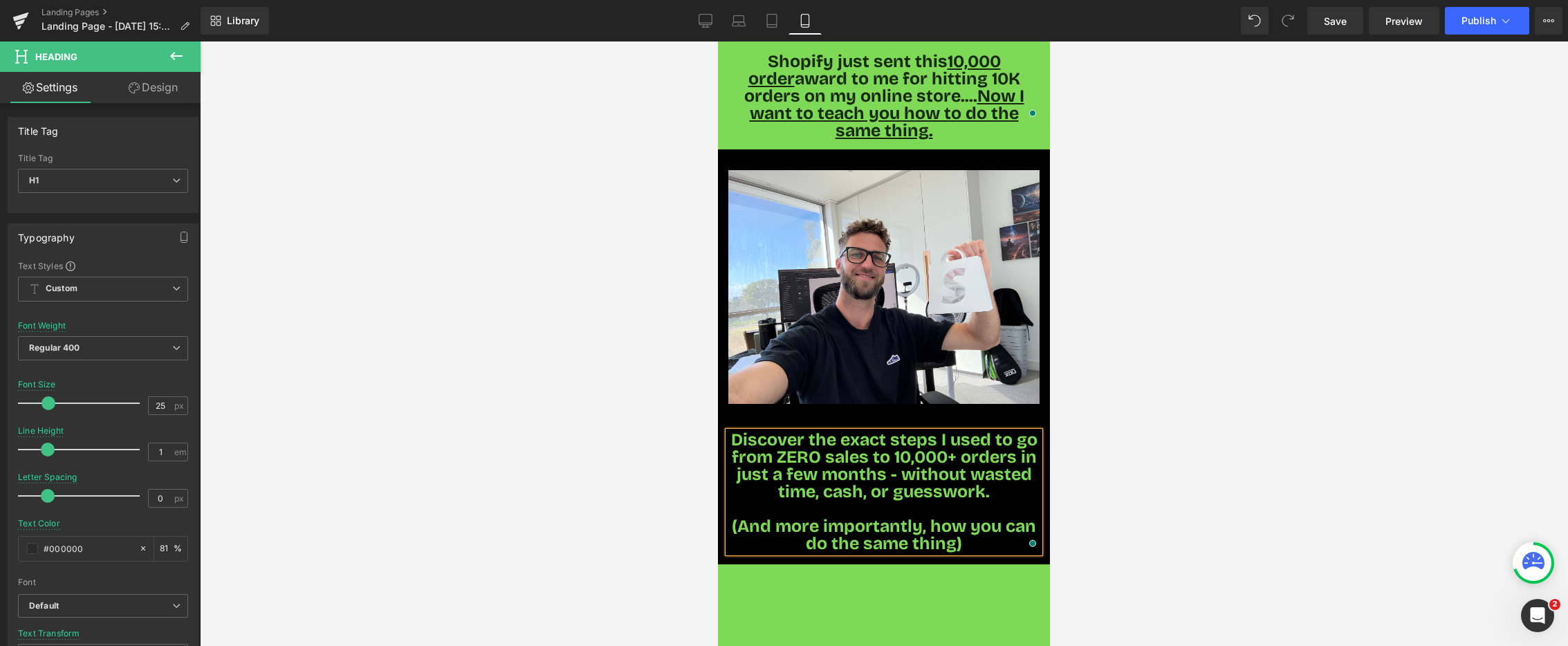
click at [1001, 468] on h1 "Discover the exact steps I used to go from ZERO sales to 10,000+ orders in just…" at bounding box center [885, 466] width 312 height 69
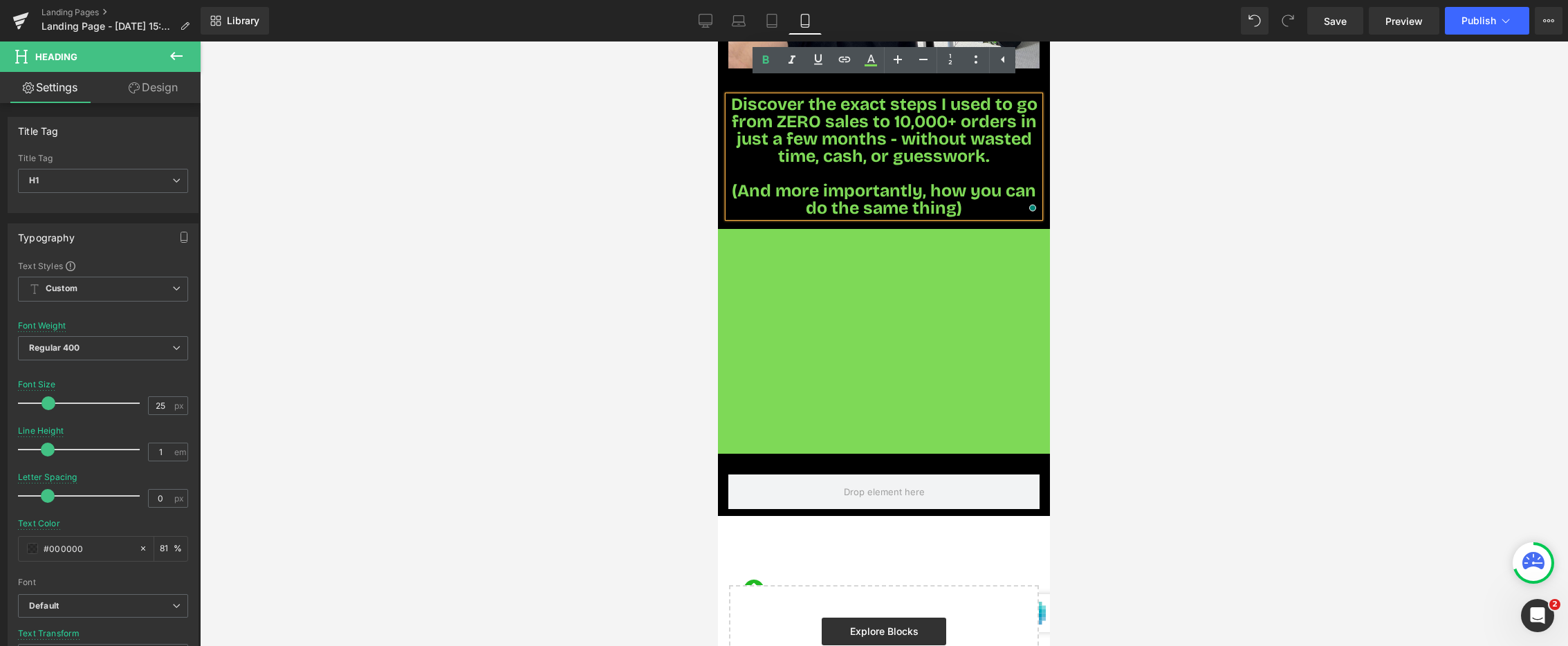
scroll to position [388, 0]
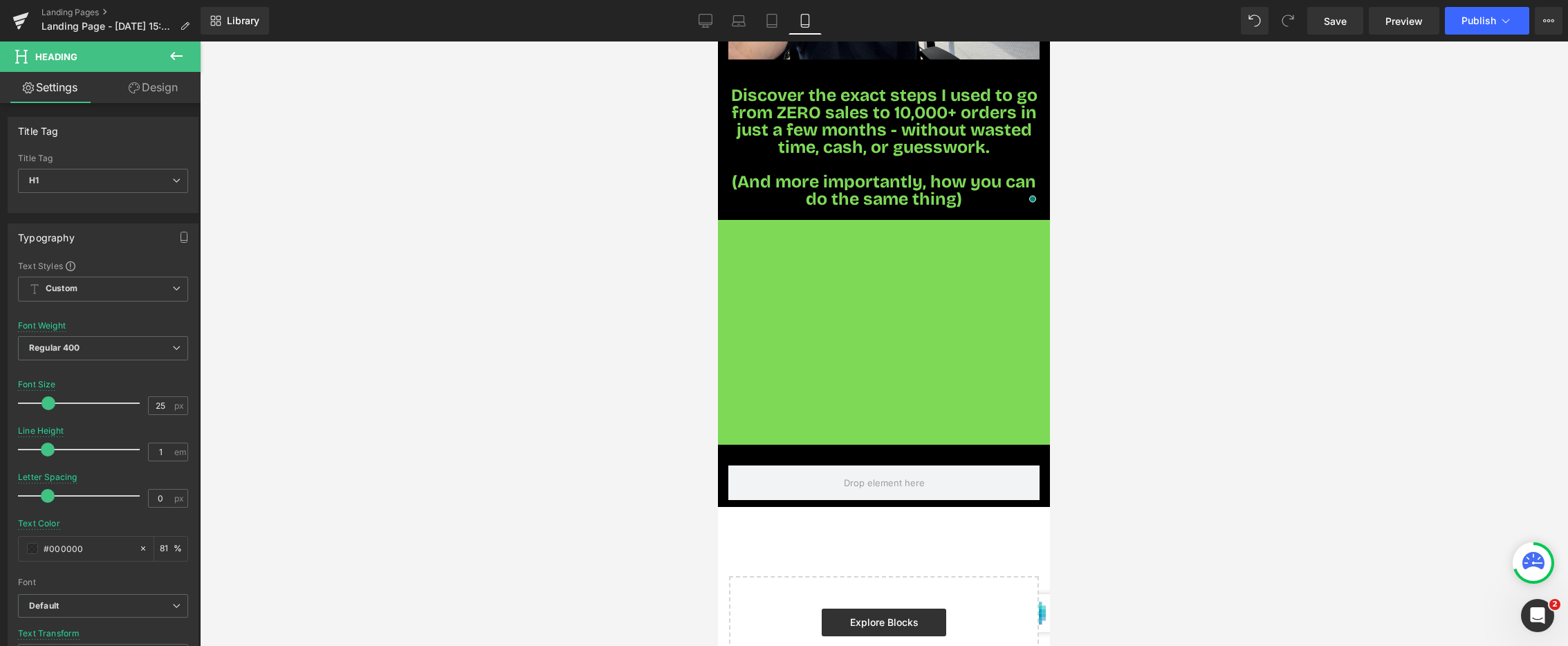
click at [170, 58] on icon at bounding box center [176, 56] width 16 height 16
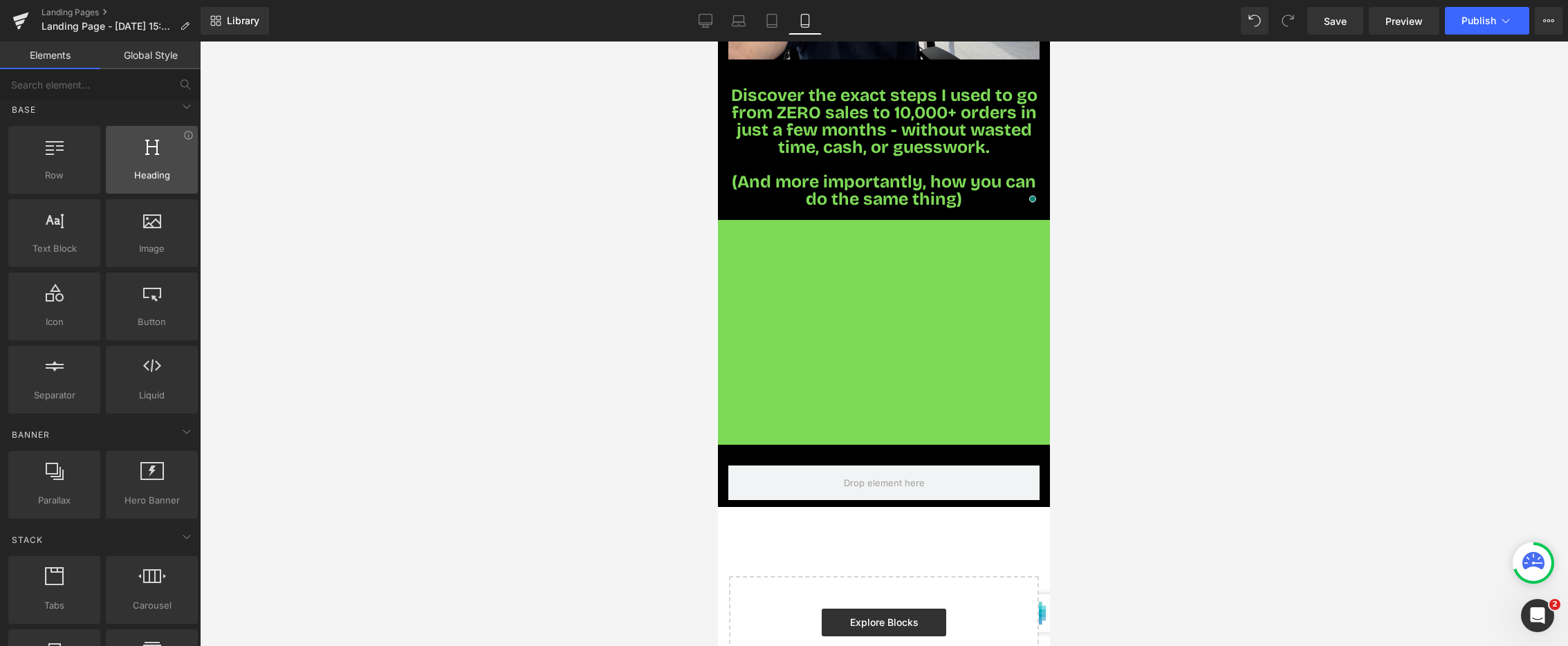
scroll to position [7, 0]
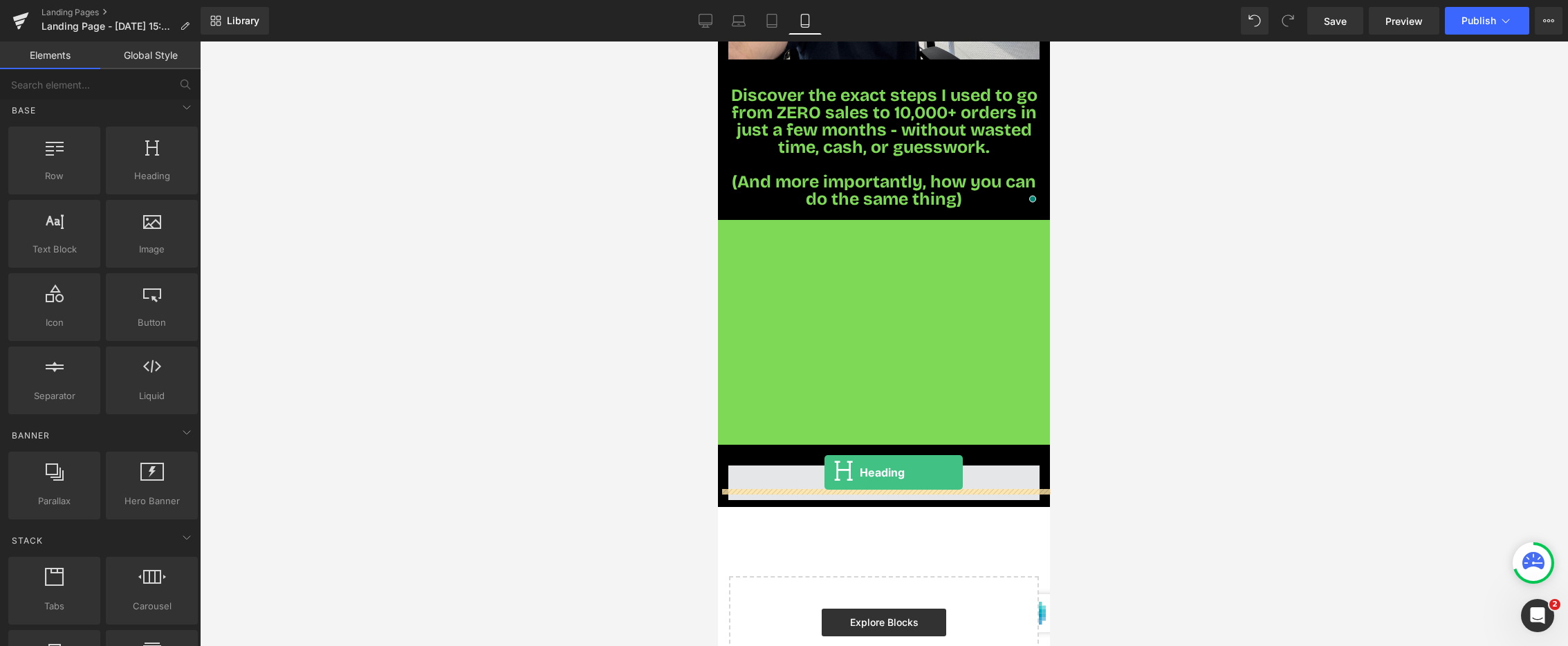
drag, startPoint x: 864, startPoint y: 209, endPoint x: 824, endPoint y: 472, distance: 266.0
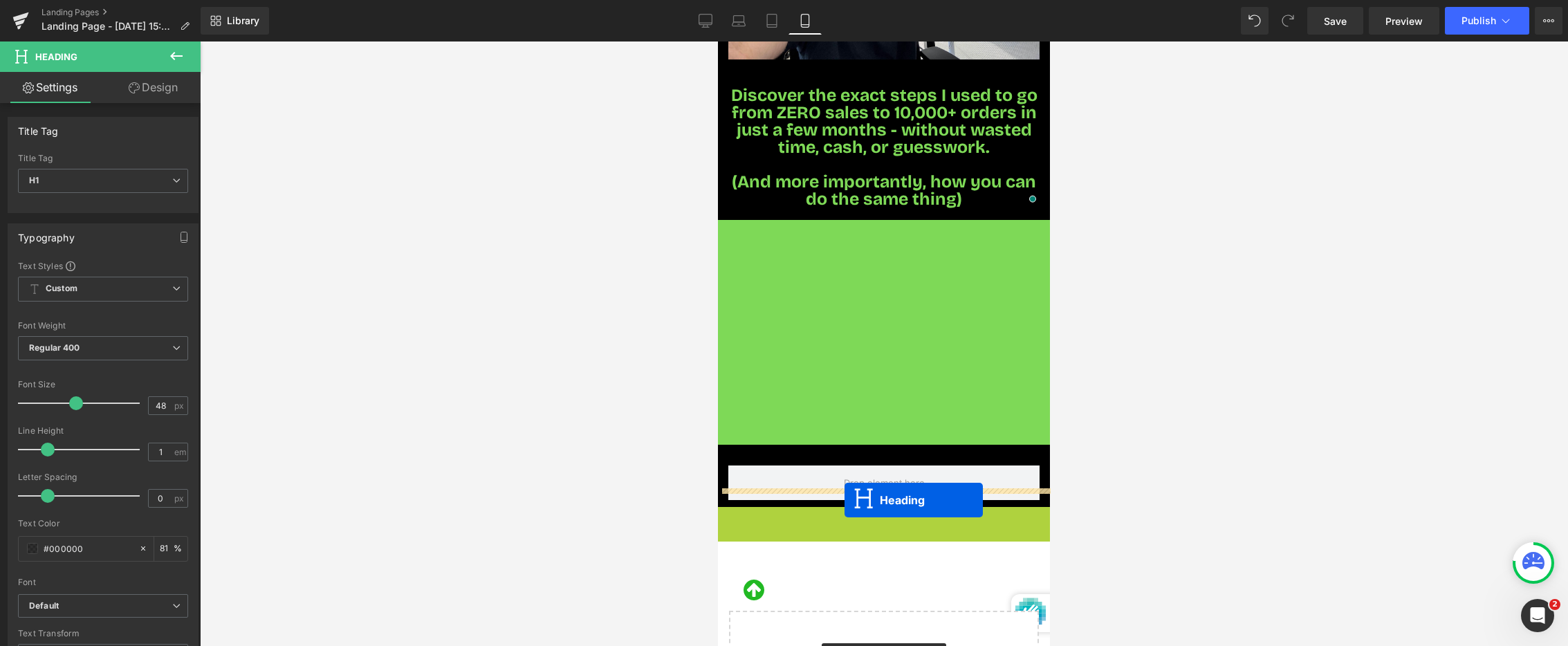
scroll to position [389, 0]
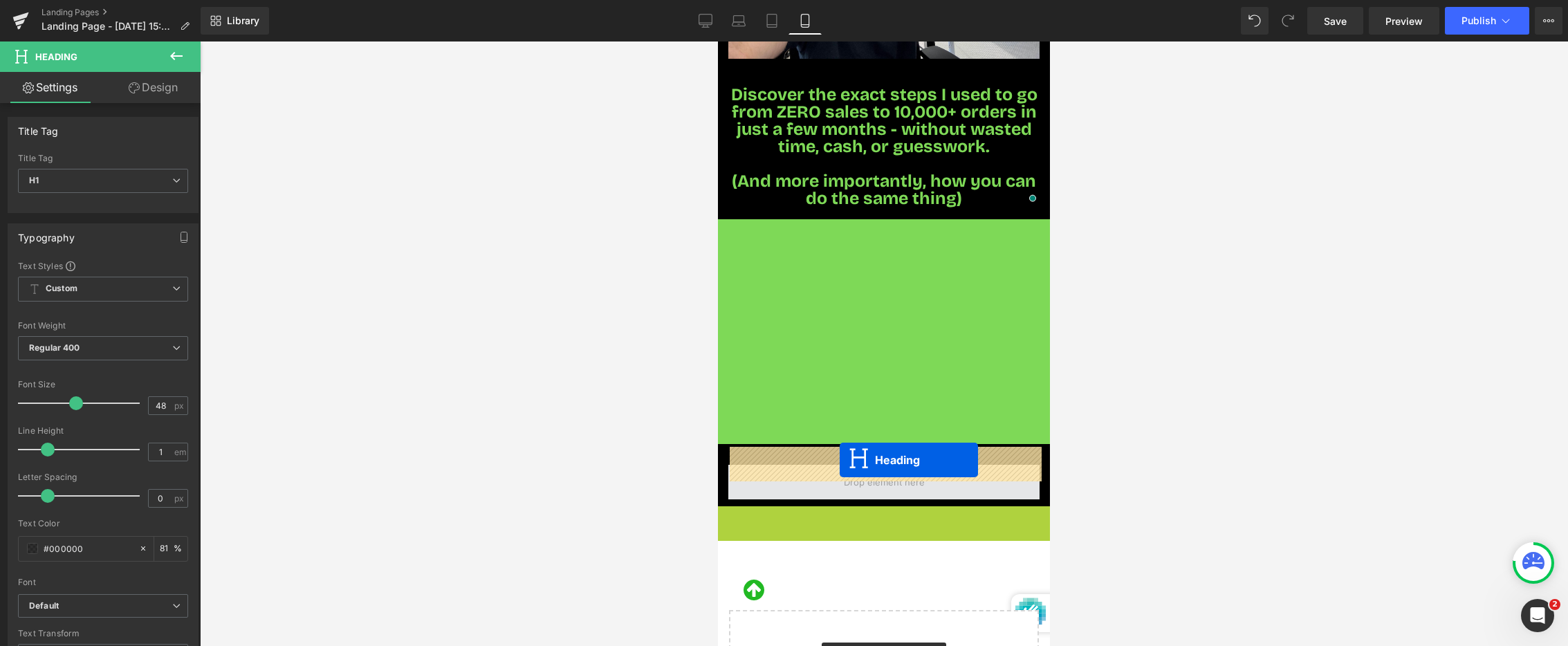
drag, startPoint x: 850, startPoint y: 525, endPoint x: 840, endPoint y: 460, distance: 65.8
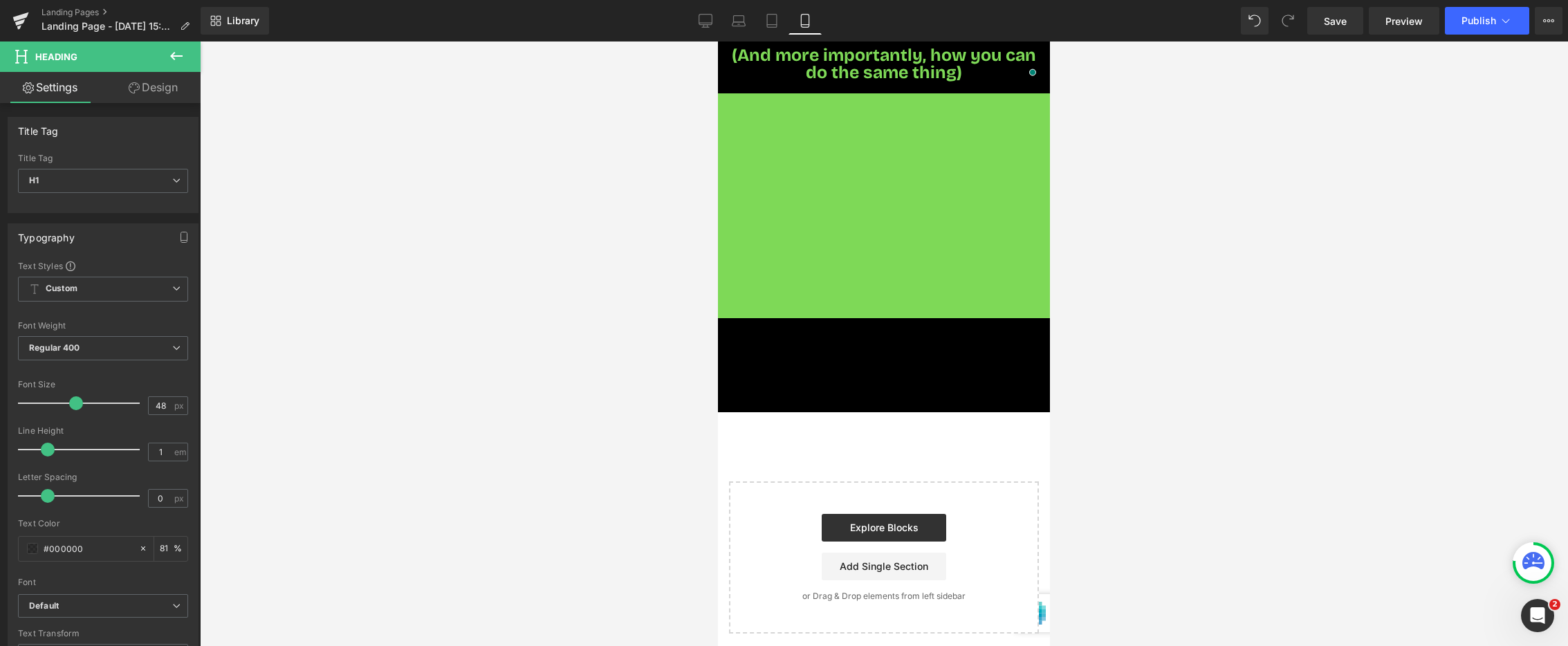
scroll to position [309, 0]
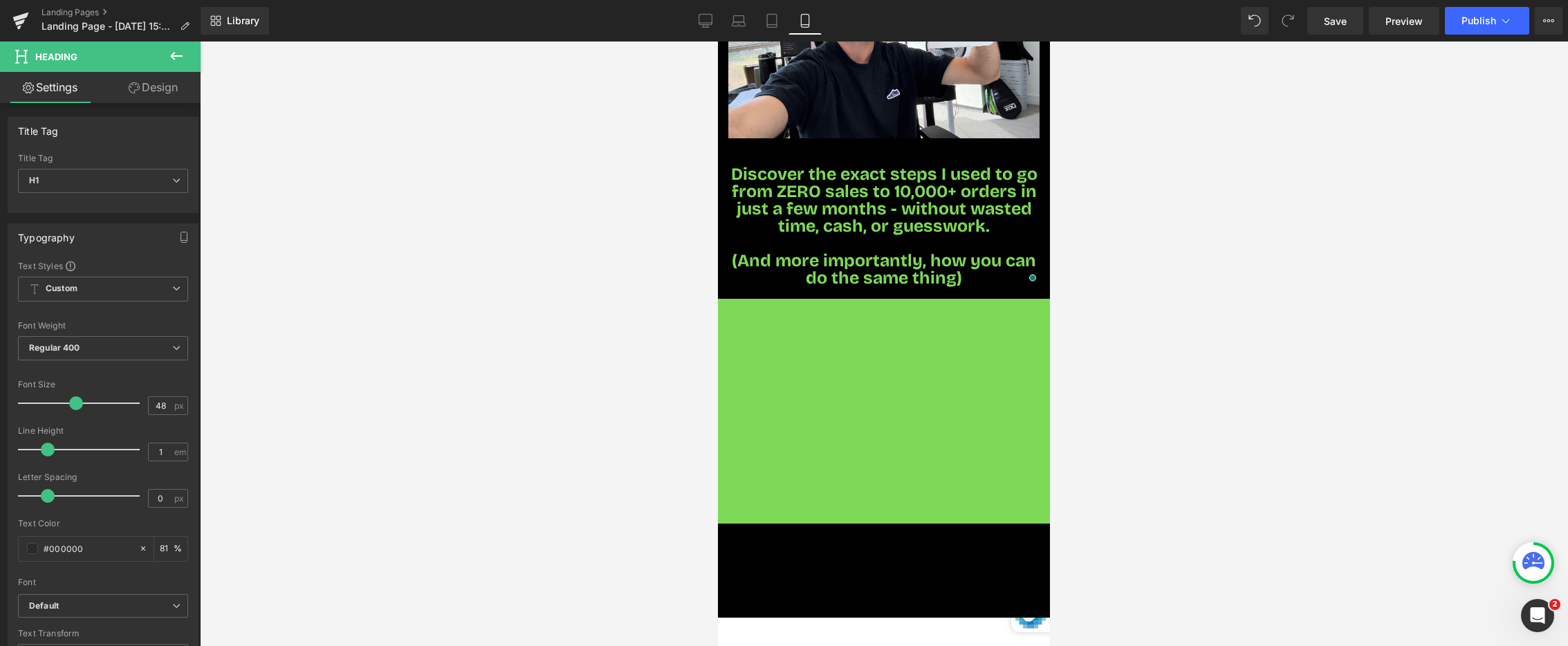
click at [827, 197] on span "Discover the exact steps I used to go from ZERO sales to 10,000+ orders in just…" at bounding box center [885, 200] width 307 height 73
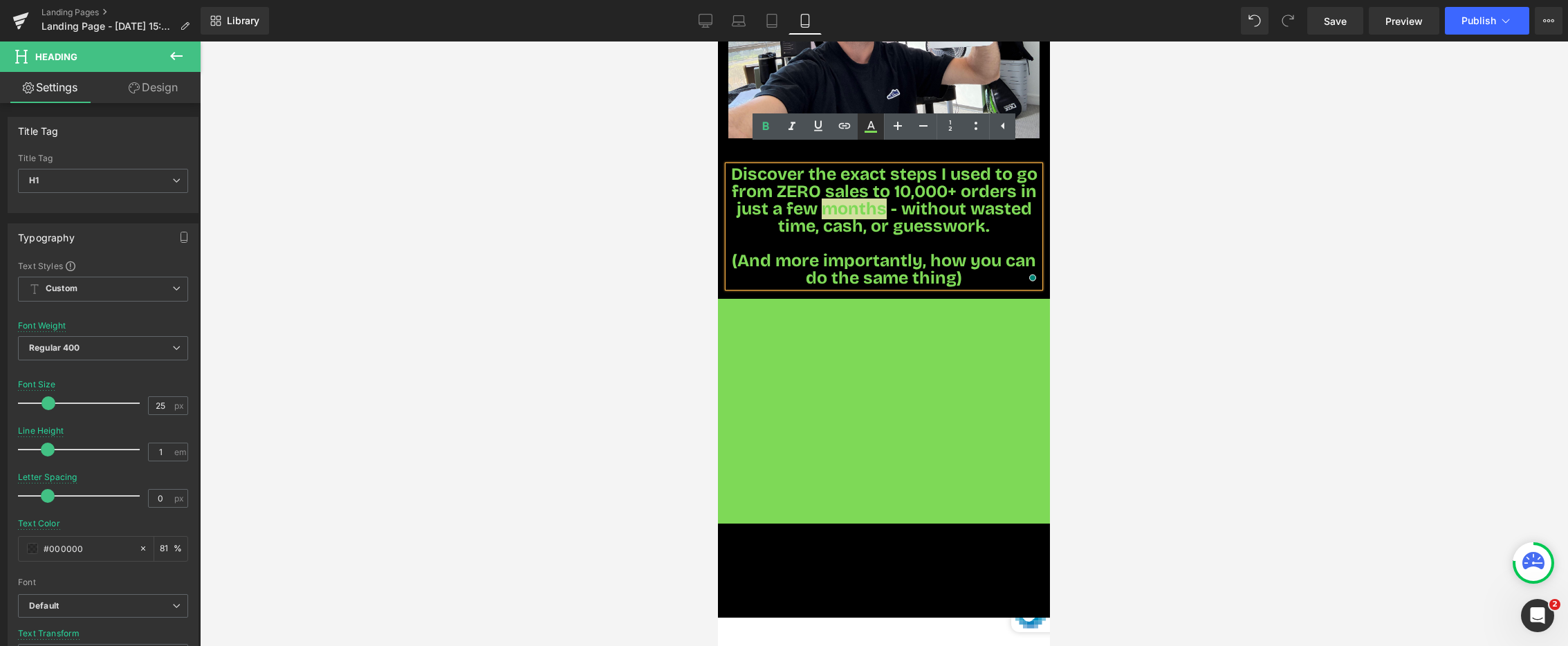
click at [872, 124] on icon at bounding box center [871, 127] width 16 height 16
type input "100"
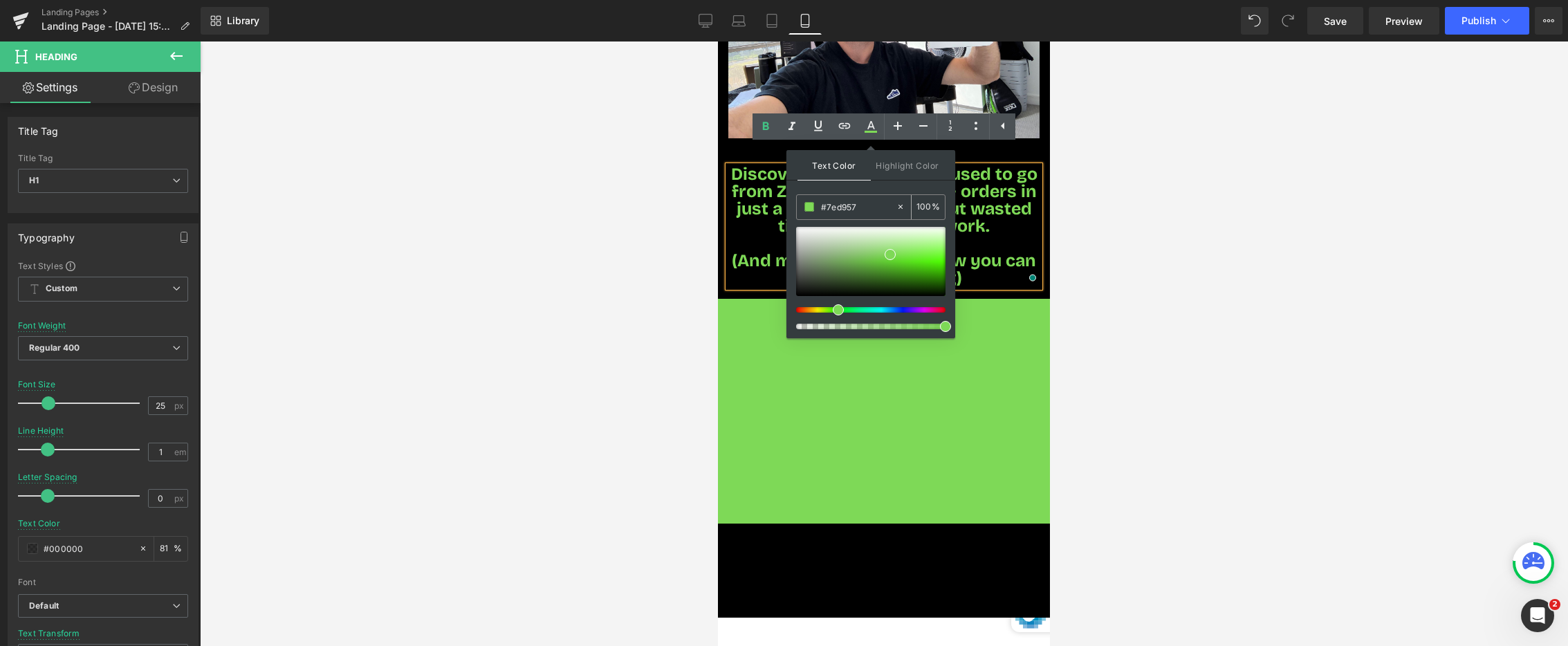
click at [827, 211] on input "#7ed957" at bounding box center [859, 206] width 75 height 15
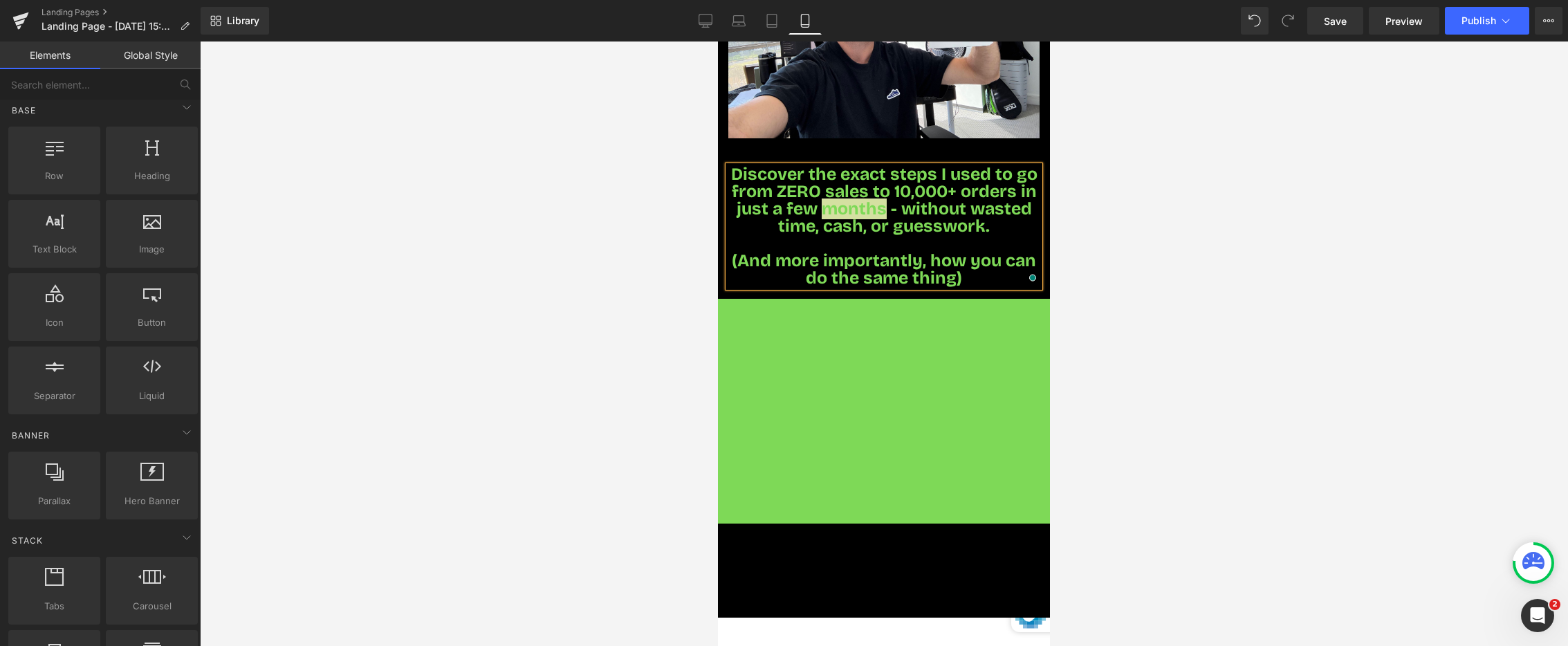
click at [584, 344] on div at bounding box center [884, 343] width 1368 height 605
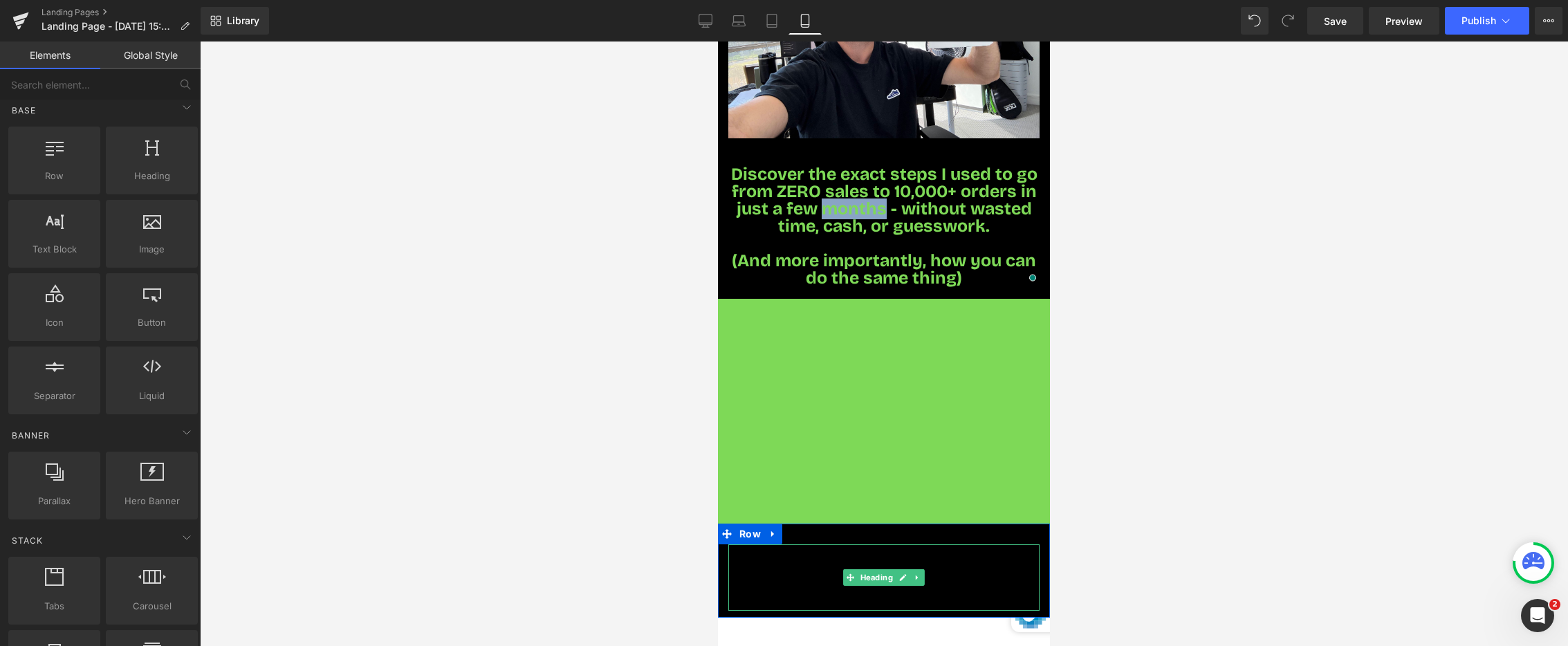
click at [808, 564] on h1 "Your heading text goes here" at bounding box center [885, 578] width 312 height 67
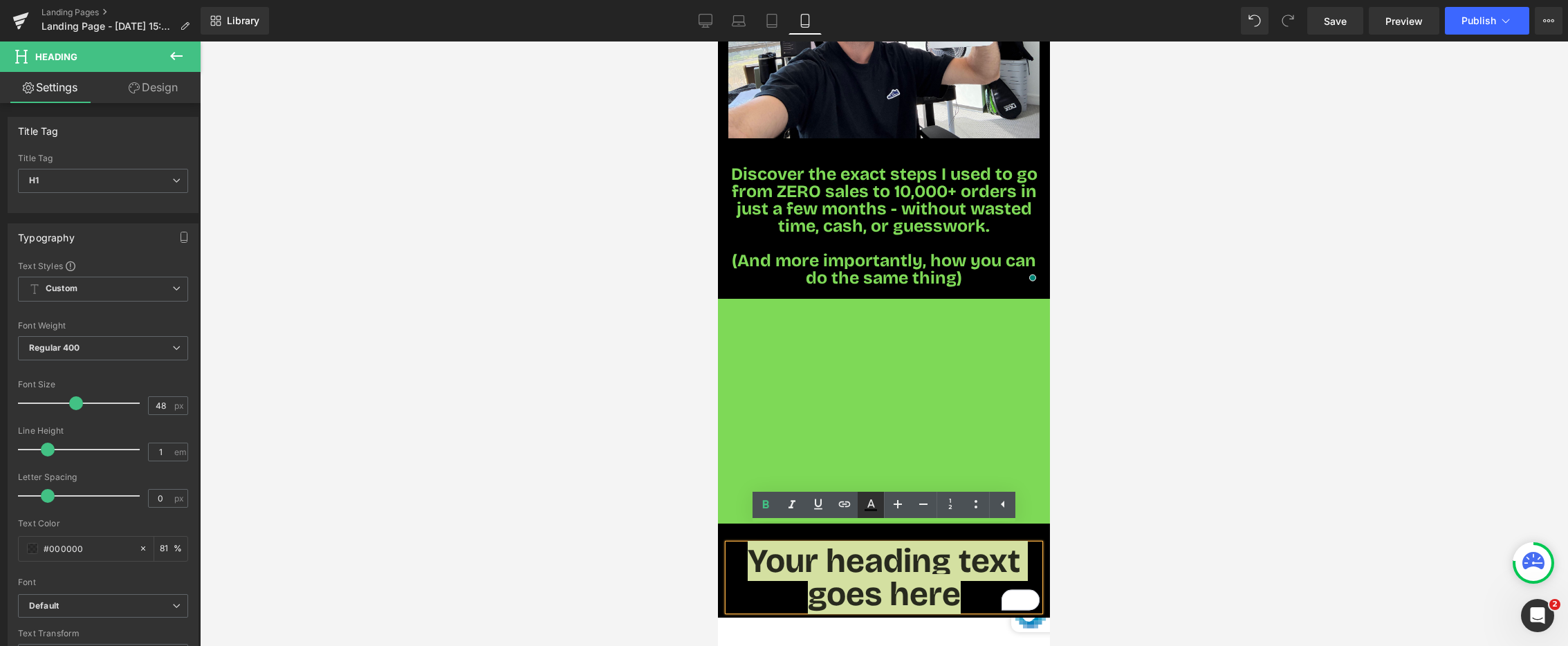
click at [870, 503] on icon at bounding box center [871, 505] width 16 height 16
type input "#000000"
type input "81"
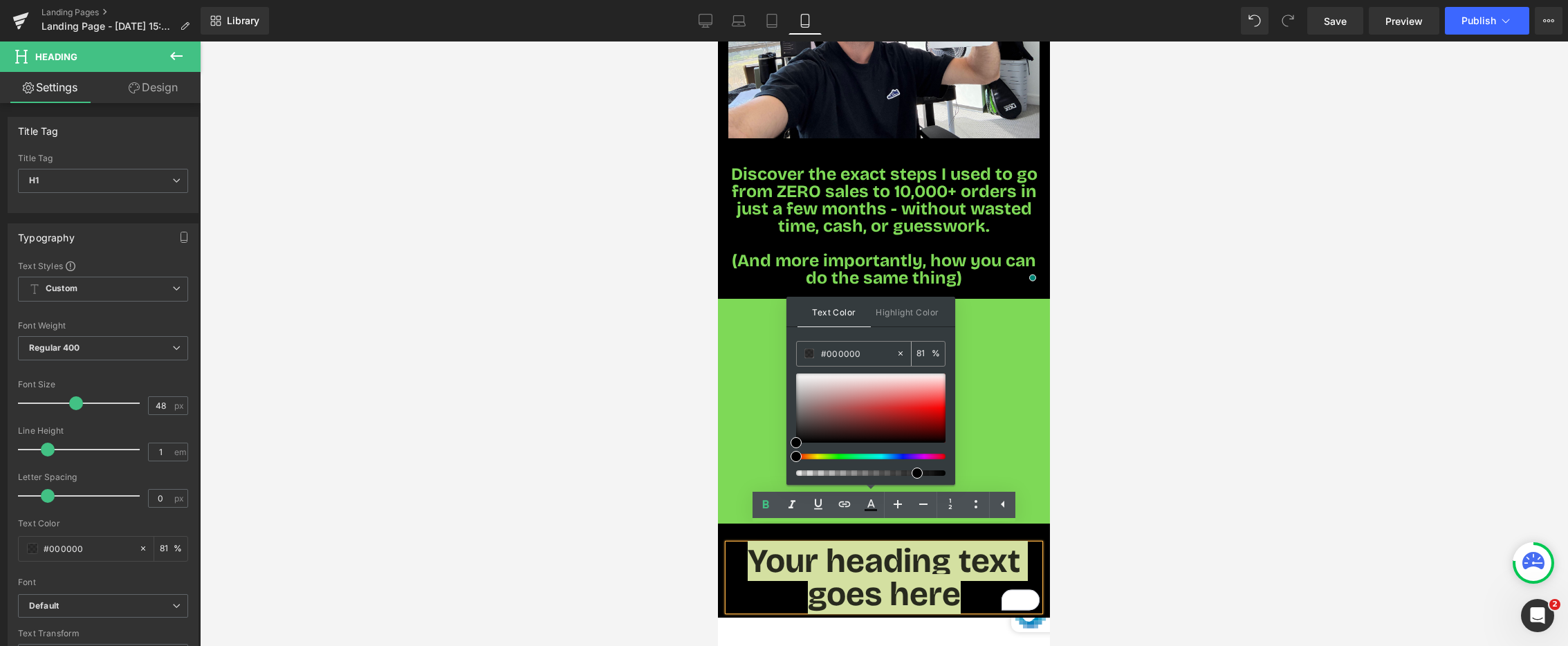
click at [857, 355] on input "#000000" at bounding box center [859, 353] width 75 height 15
drag, startPoint x: 863, startPoint y: 354, endPoint x: 937, endPoint y: 324, distance: 79.8
click at [826, 351] on input "#000000" at bounding box center [859, 353] width 75 height 15
paste input "7ed957"
type input "#7ed957"
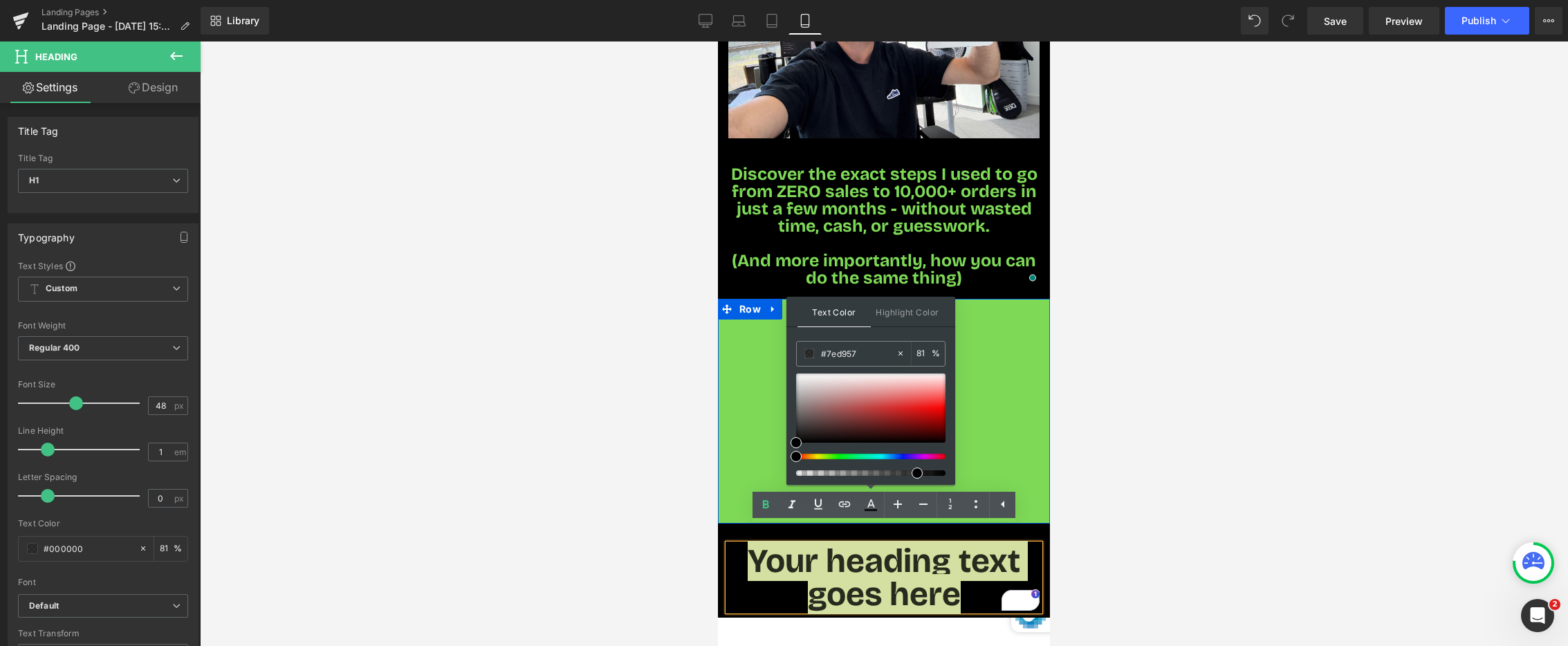
type input "100"
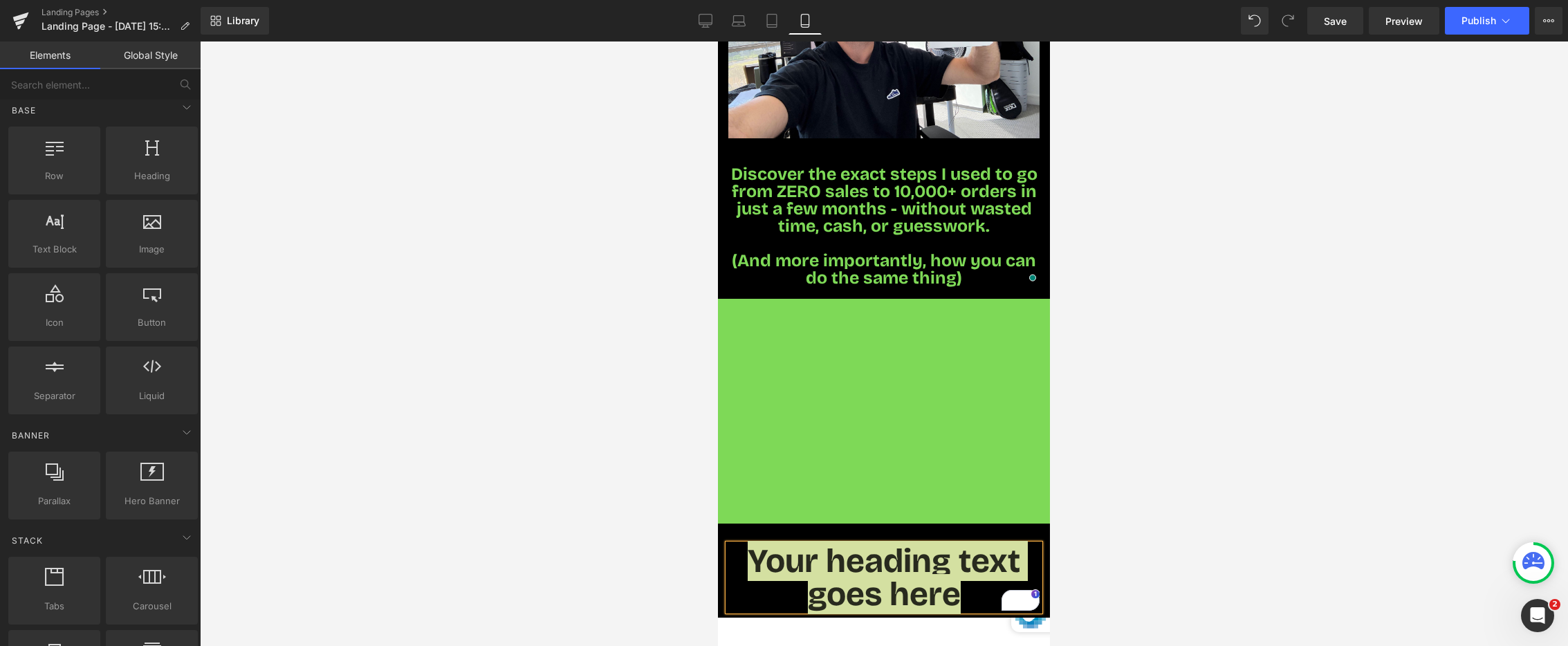
click at [618, 427] on div at bounding box center [884, 343] width 1368 height 605
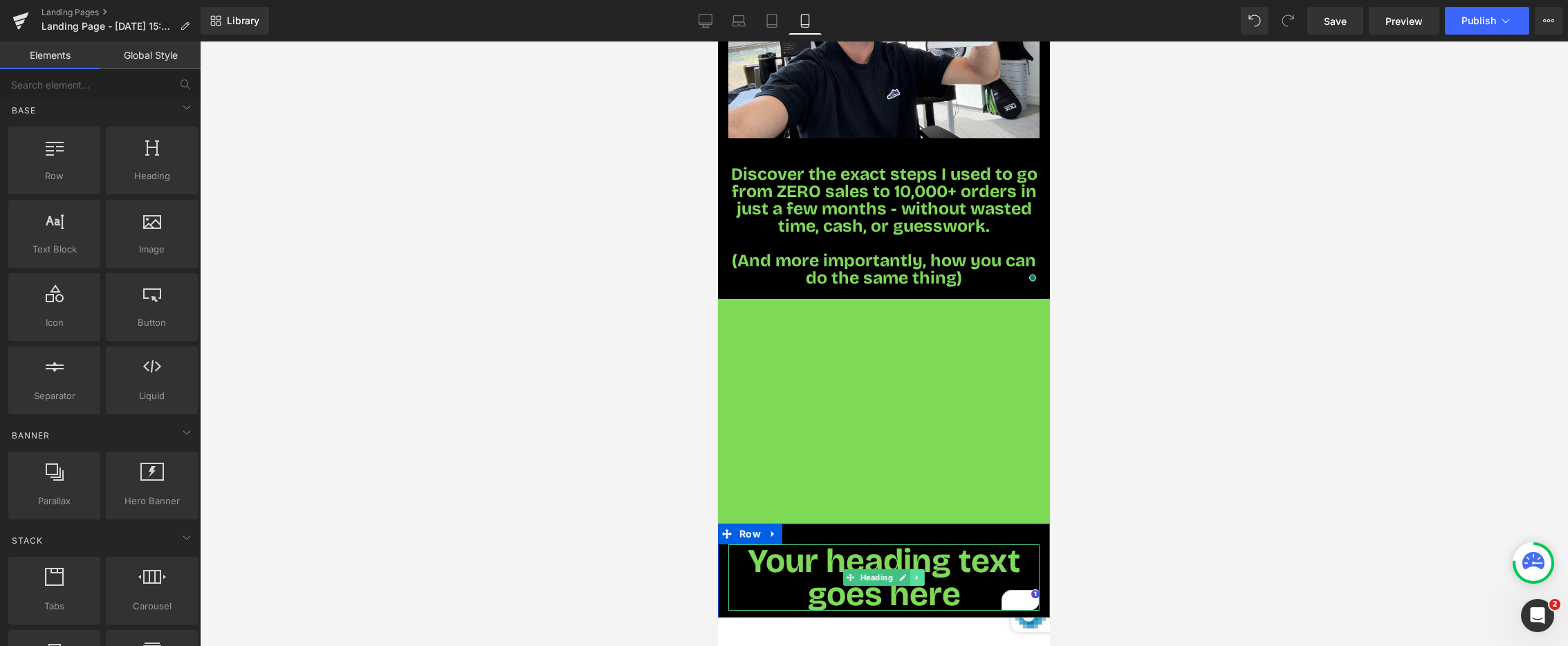
click at [915, 574] on icon at bounding box center [917, 578] width 7 height 8
click at [812, 551] on span "Your heading text goes here" at bounding box center [884, 578] width 273 height 73
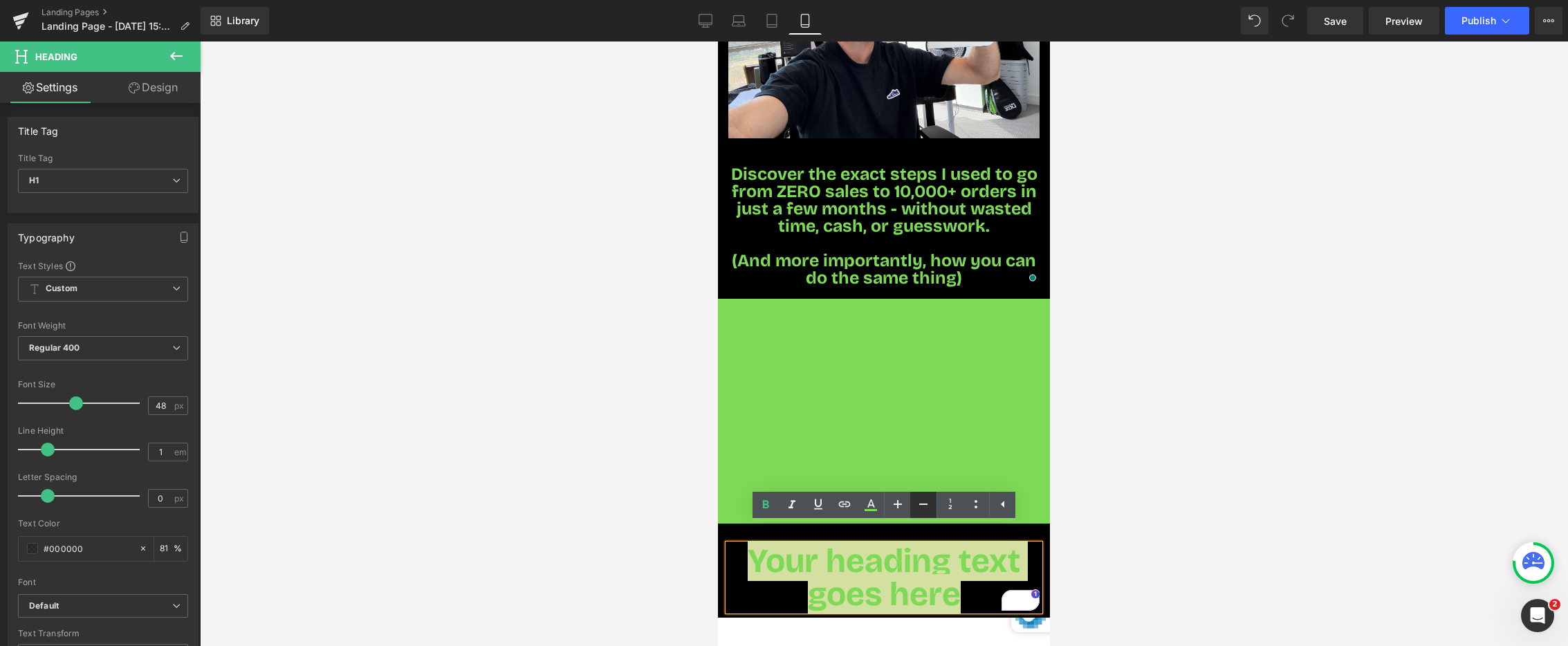
click at [920, 504] on icon at bounding box center [924, 505] width 8 height 2
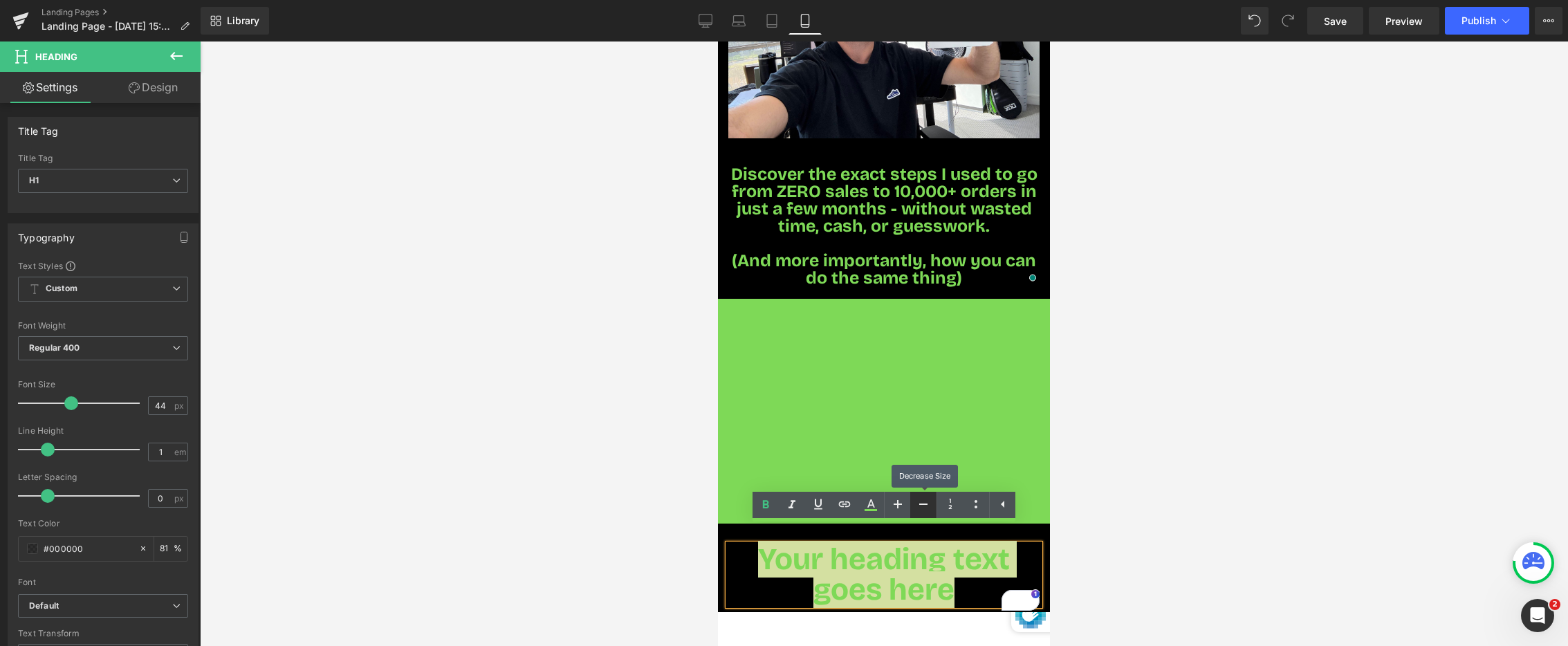
click at [920, 504] on icon at bounding box center [924, 505] width 8 height 2
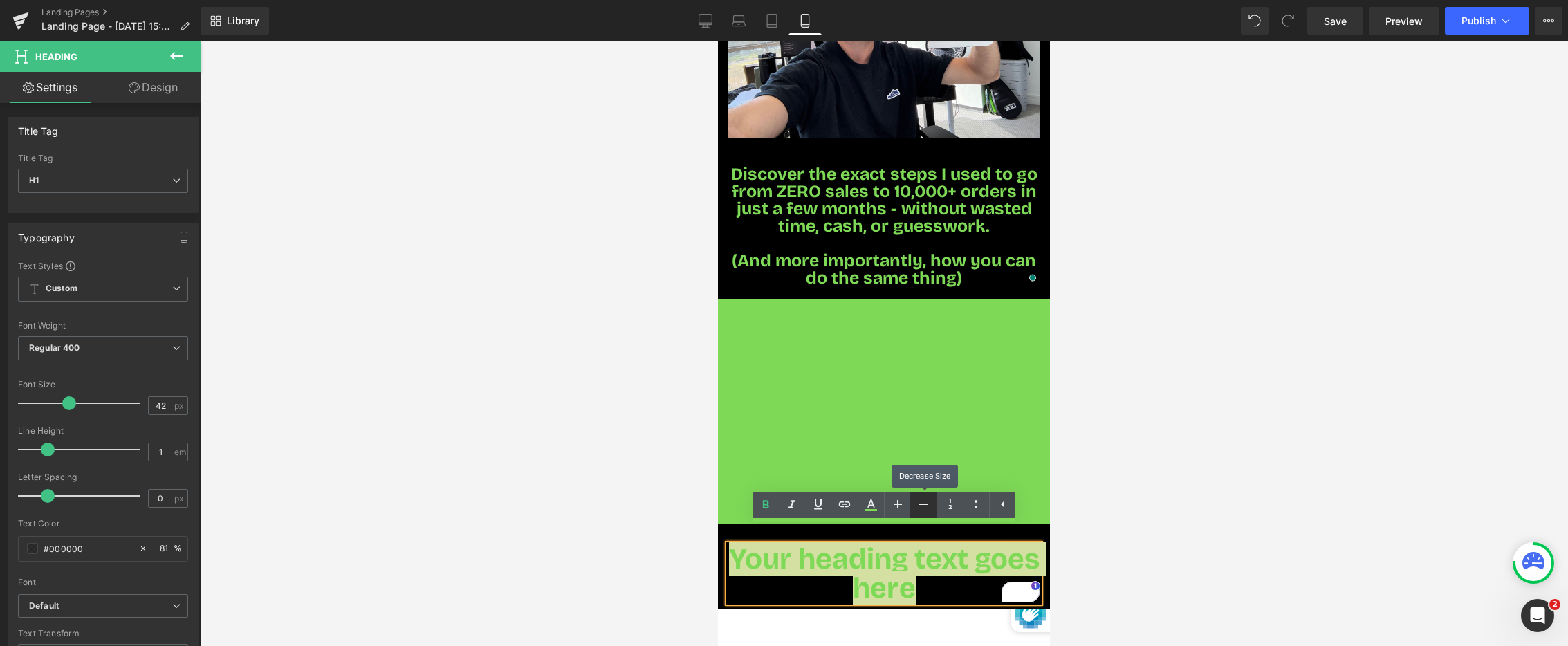
click at [920, 504] on icon at bounding box center [924, 505] width 8 height 2
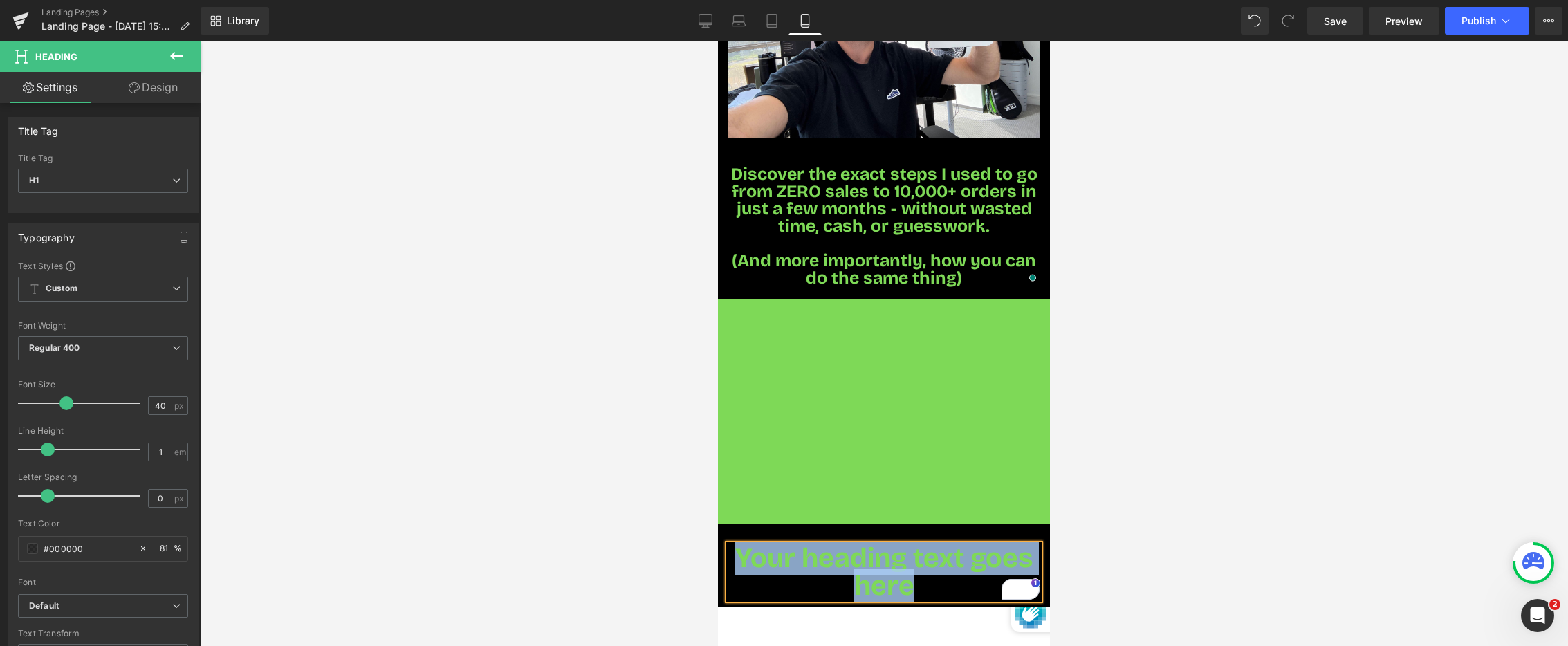
click at [872, 550] on span "Your heading text goes here" at bounding box center [884, 571] width 298 height 61
drag, startPoint x: 921, startPoint y: 568, endPoint x: 734, endPoint y: 539, distance: 189.2
click at [734, 545] on h1 "Your heading text goes here" at bounding box center [885, 572] width 312 height 55
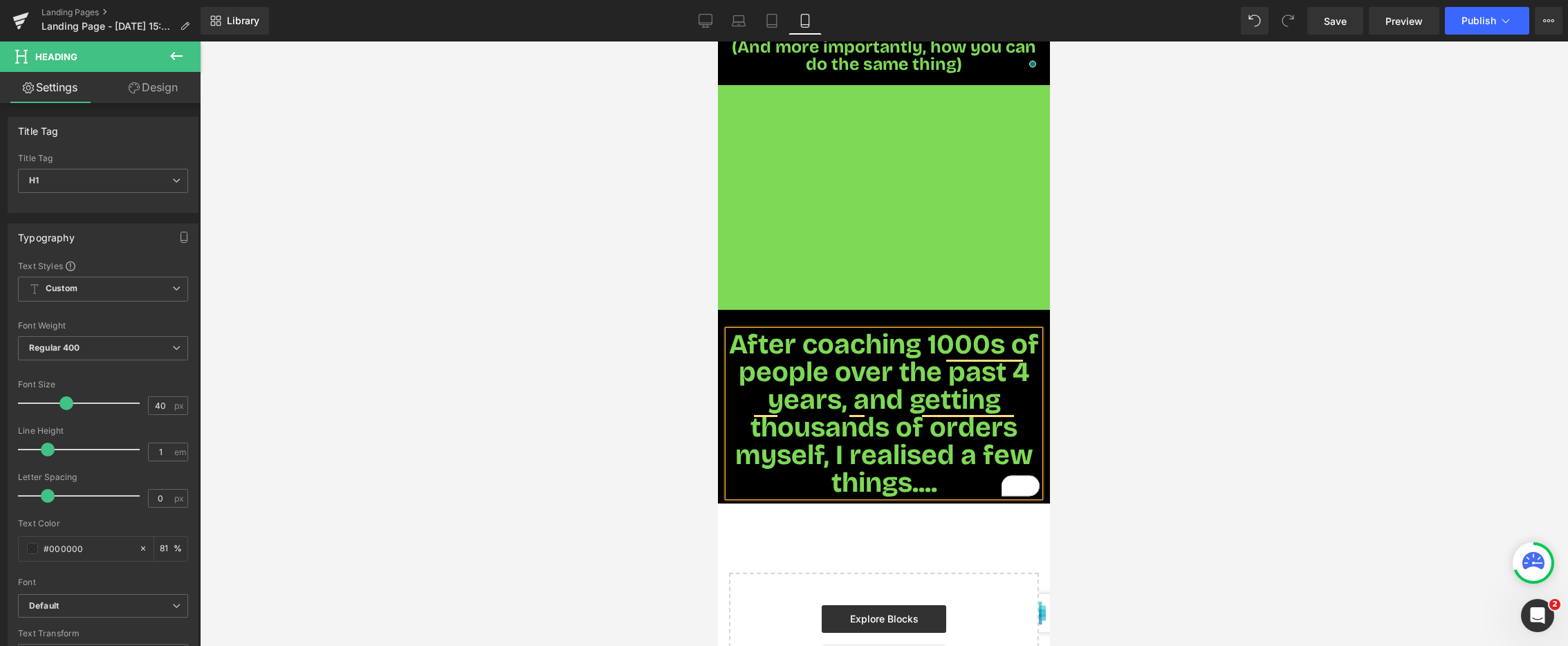
scroll to position [523, 0]
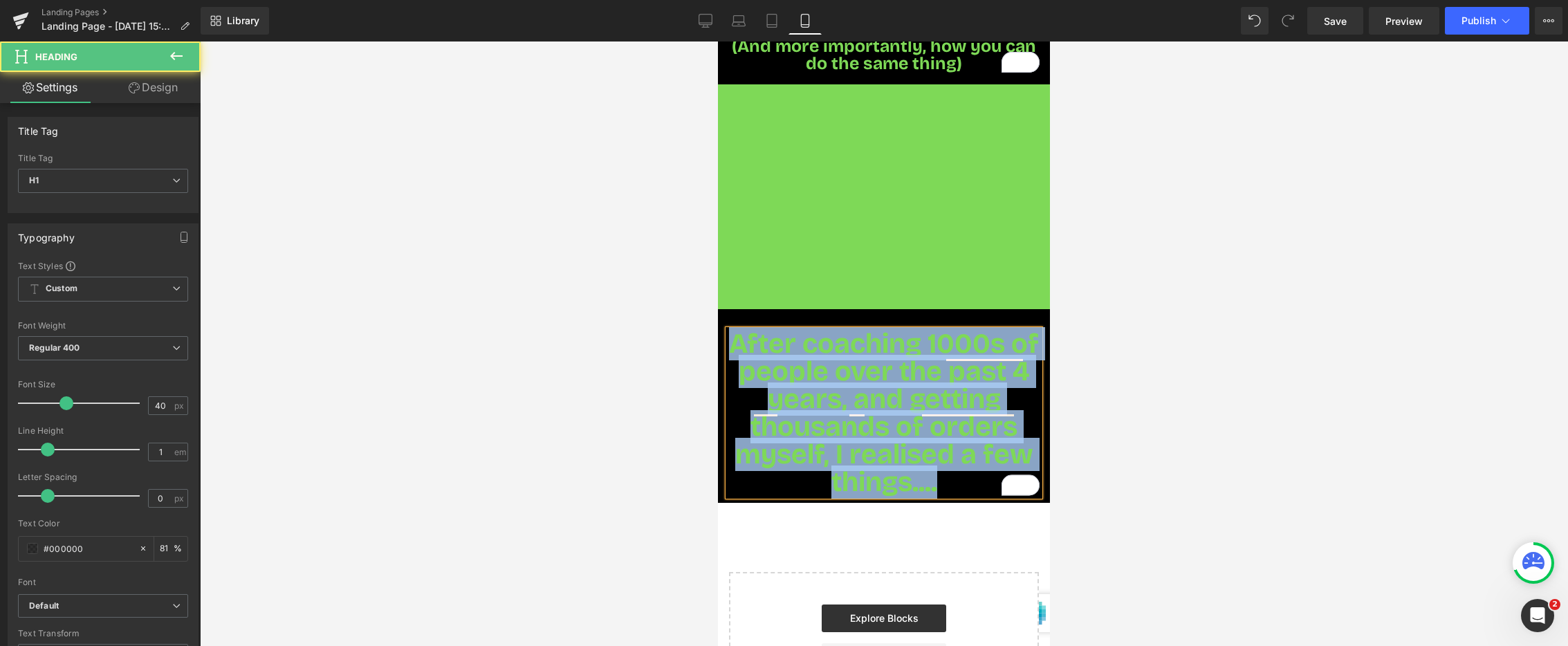
drag, startPoint x: 736, startPoint y: 325, endPoint x: 1053, endPoint y: 498, distance: 361.1
click at [1050, 498] on html "Skip to content soon ZAR Region and language Search" at bounding box center [884, 238] width 332 height 1441
click at [876, 375] on span "After coaching 1000s of people over the past 4 years, and getting thousands of …" at bounding box center [884, 412] width 310 height 171
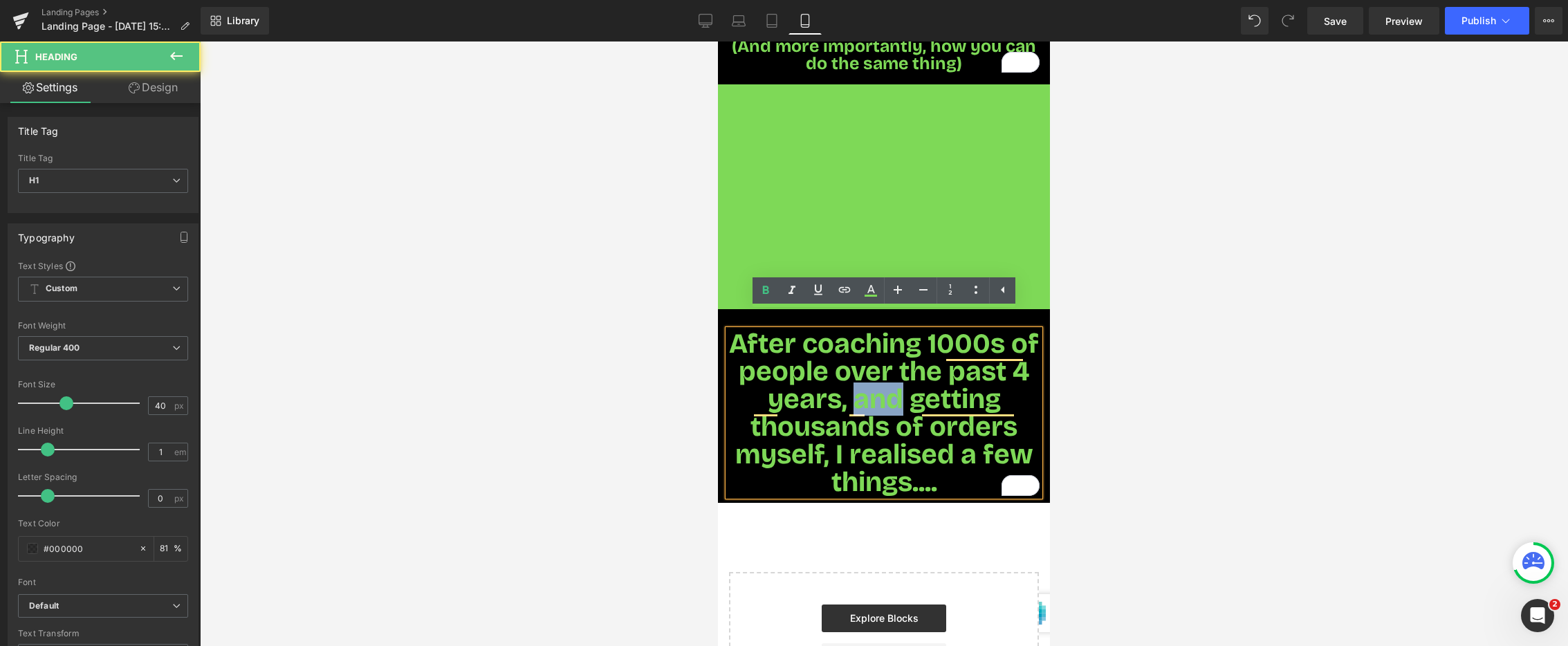
click at [876, 375] on span "After coaching 1000s of people over the past 4 years, and getting thousands of …" at bounding box center [884, 412] width 310 height 171
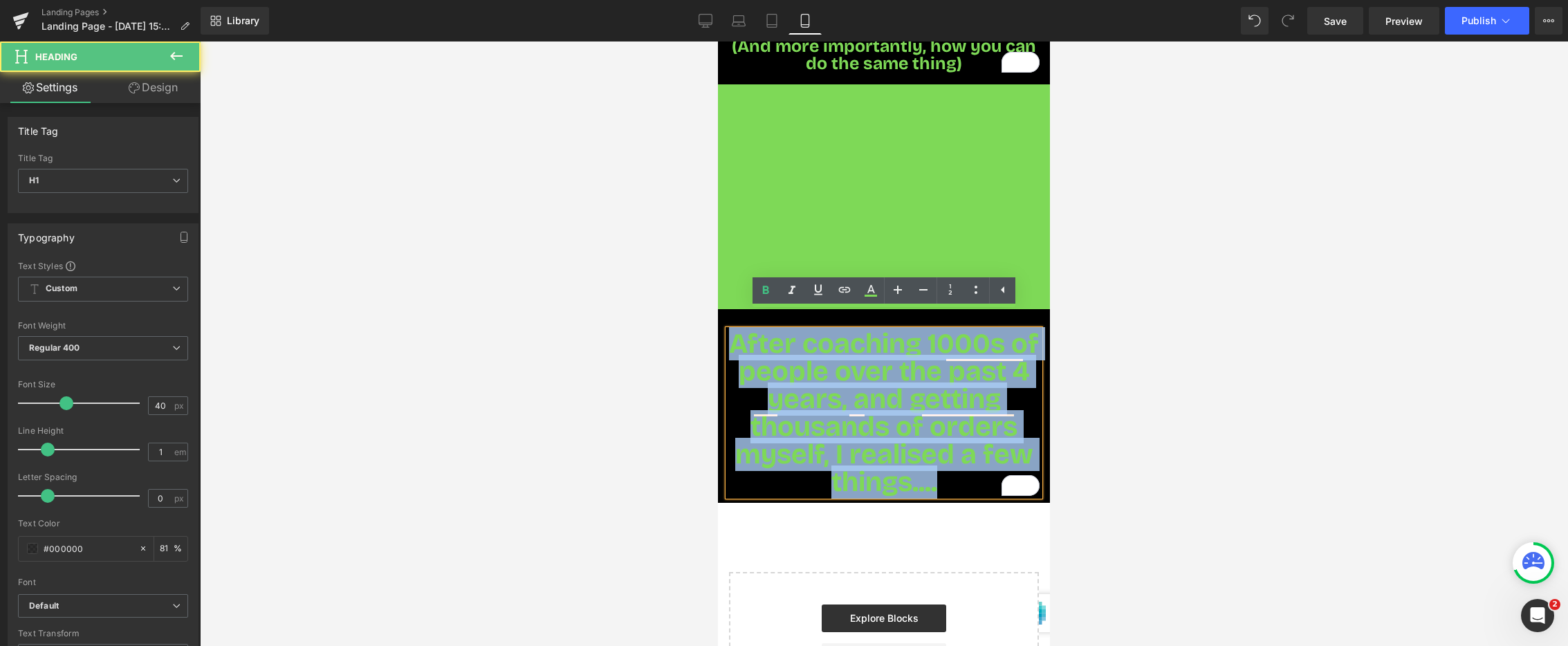
click at [876, 375] on span "After coaching 1000s of people over the past 4 years, and getting thousands of …" at bounding box center [884, 412] width 310 height 171
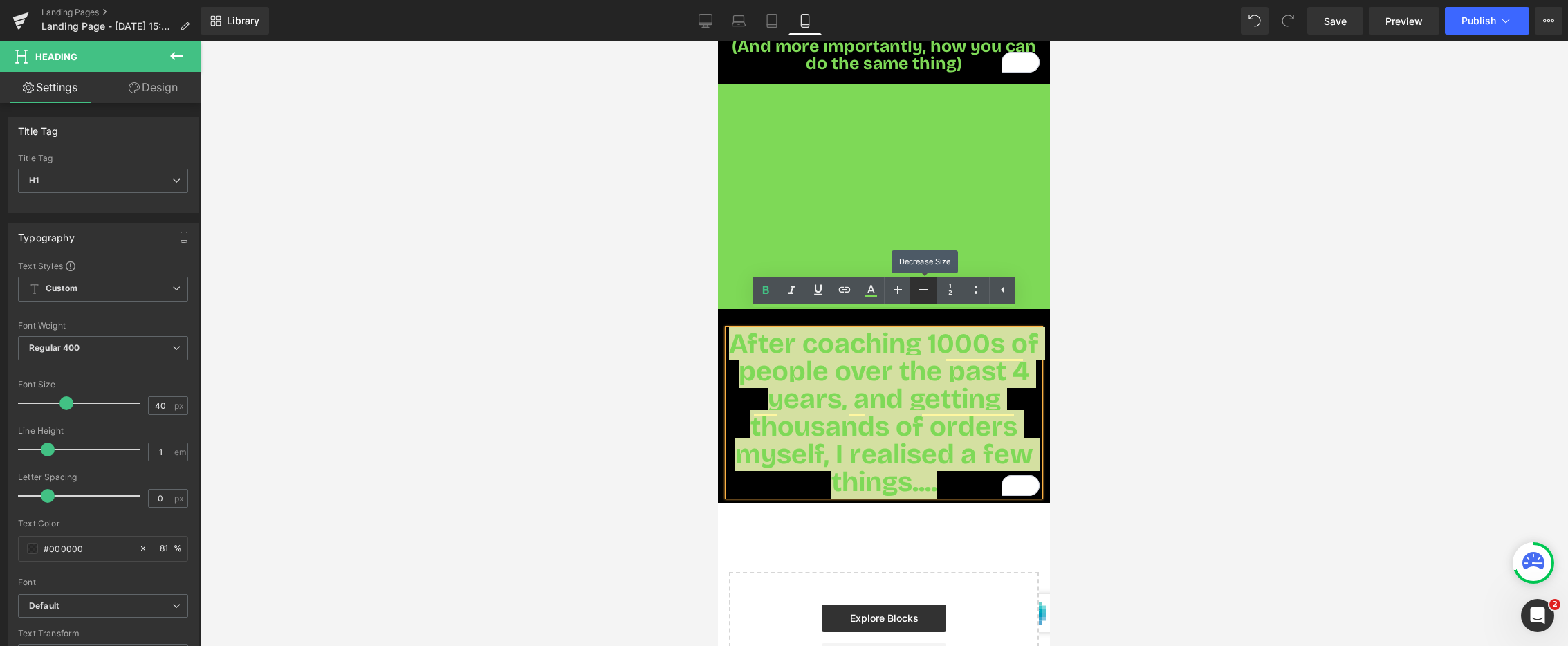
click at [921, 288] on icon at bounding box center [924, 290] width 16 height 16
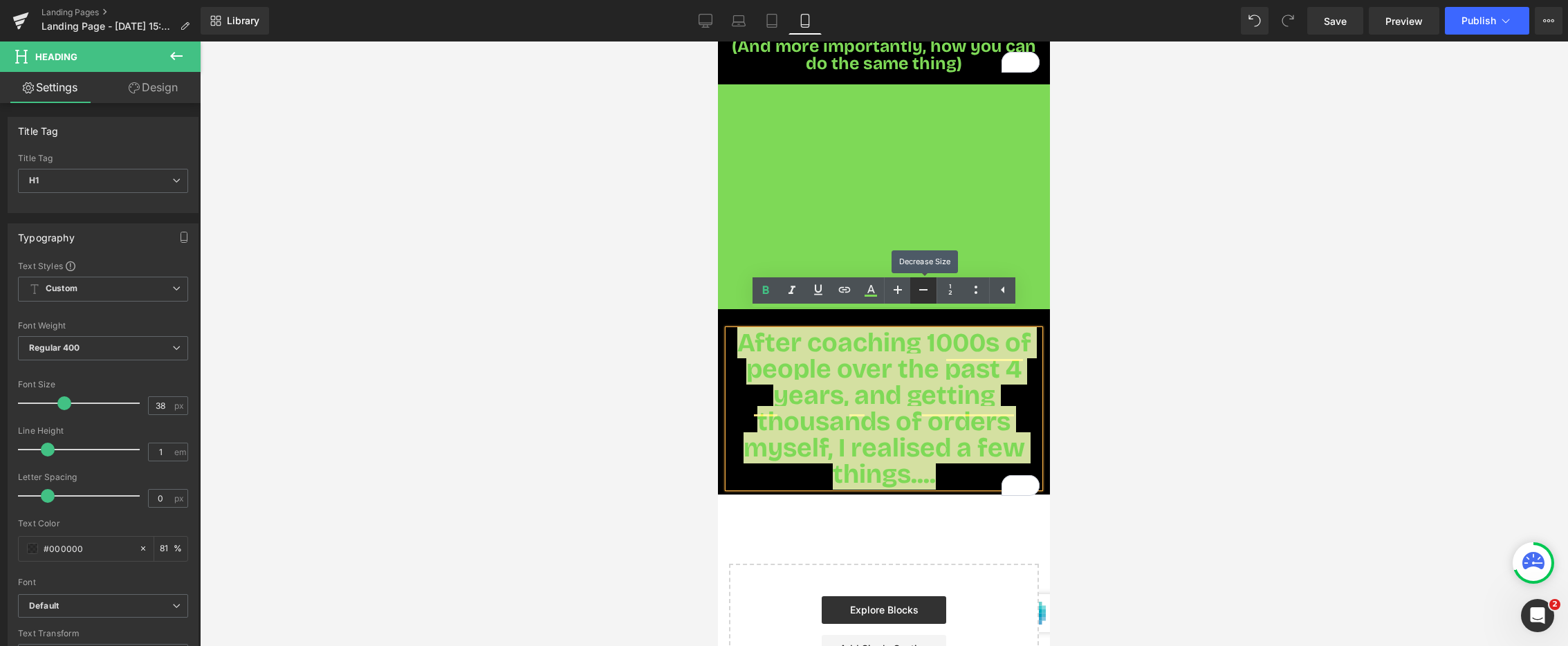
click at [921, 288] on icon at bounding box center [924, 290] width 16 height 16
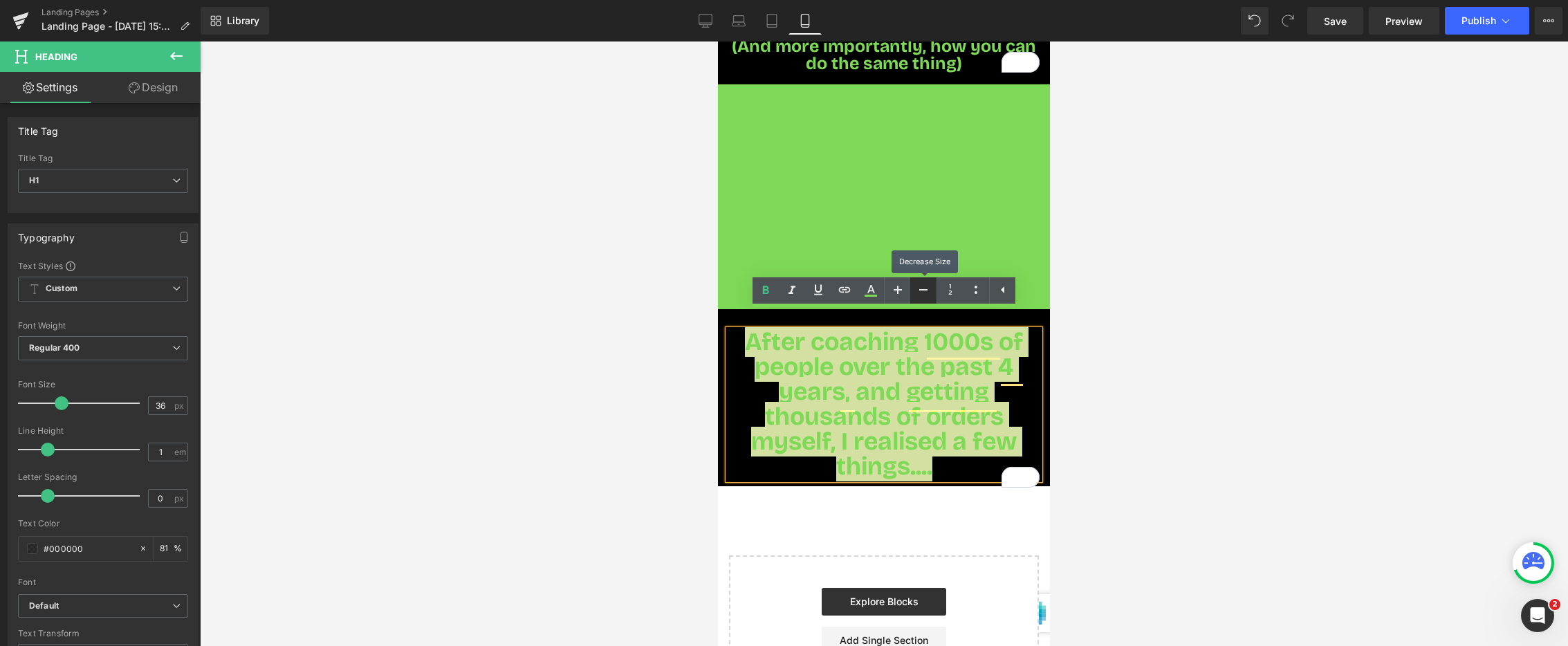
click at [921, 288] on icon at bounding box center [924, 290] width 16 height 16
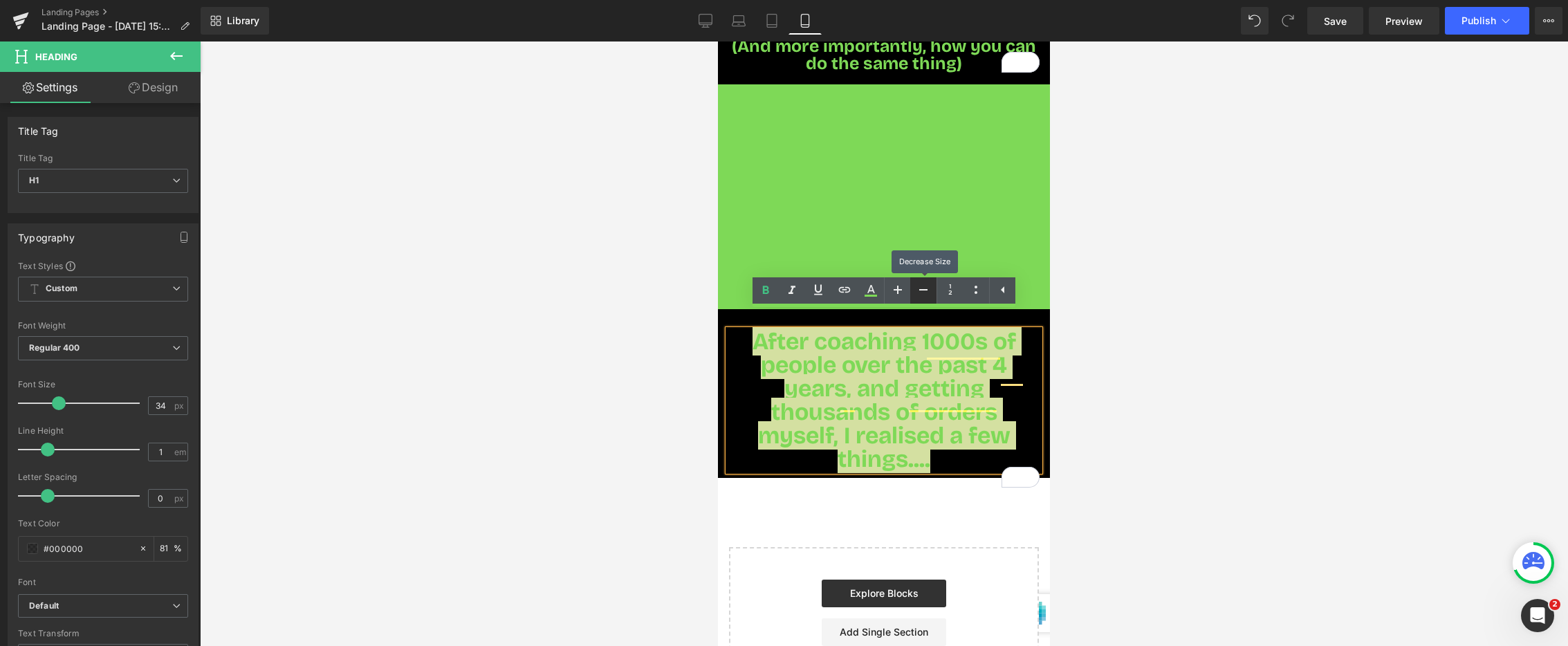
click at [921, 288] on icon at bounding box center [924, 290] width 16 height 16
type input "32"
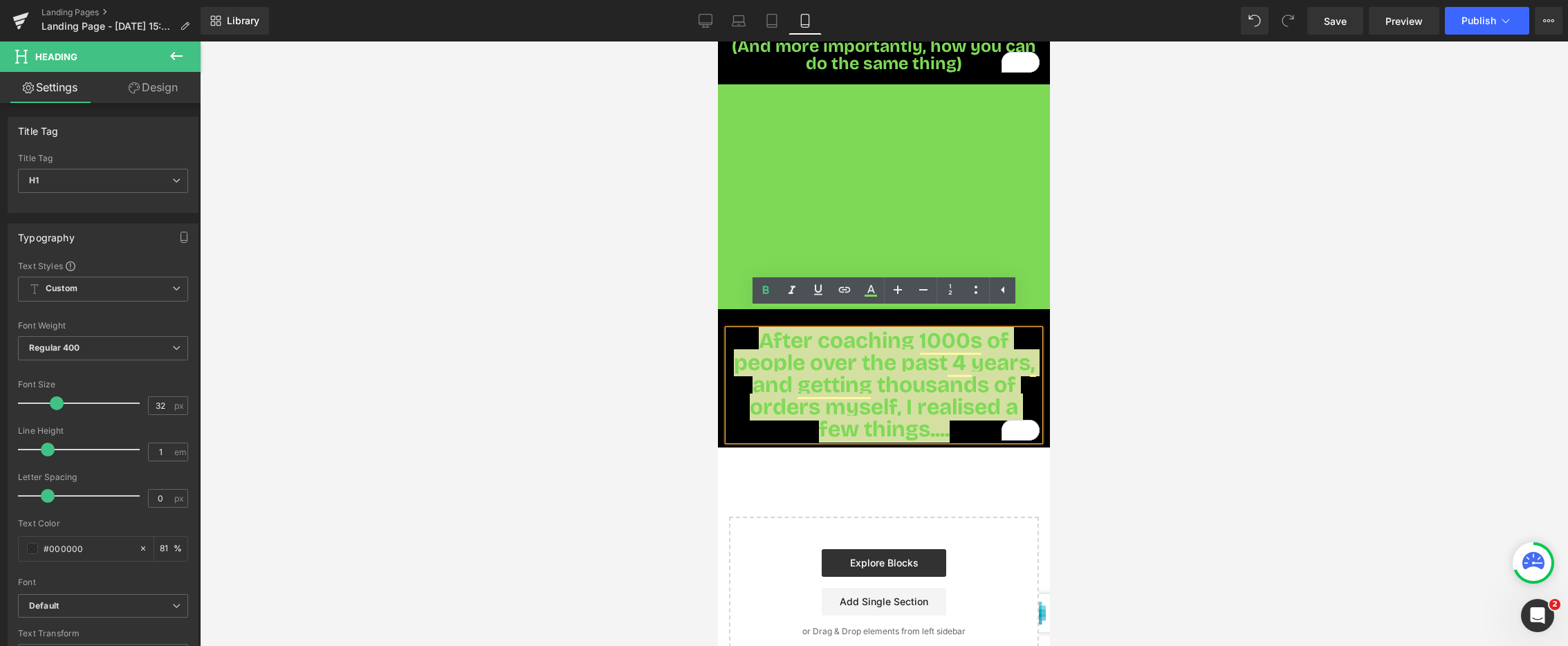
click at [592, 407] on div at bounding box center [884, 343] width 1368 height 605
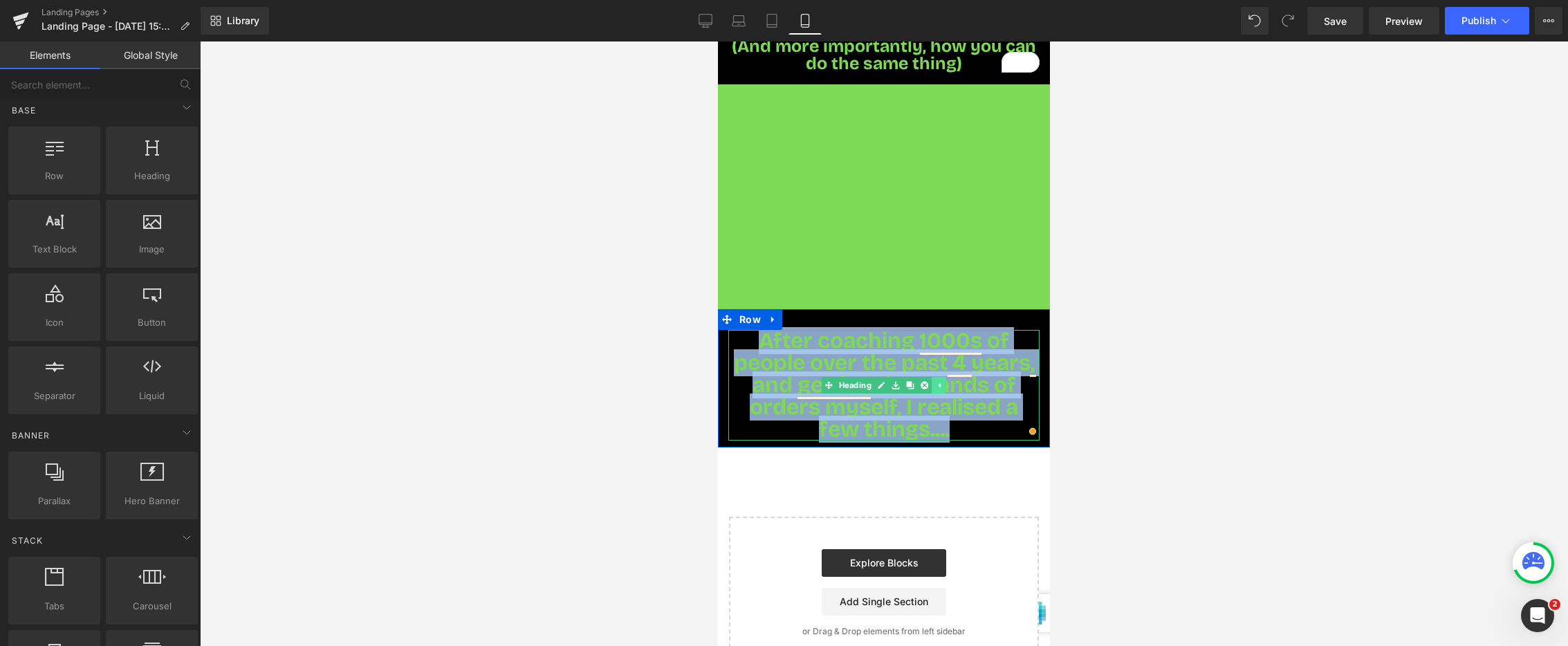
click at [941, 382] on icon at bounding box center [940, 385] width 2 height 5
click at [971, 369] on span "After coaching 1000s of people over the past 4 years, and getting thousands of …" at bounding box center [884, 385] width 301 height 115
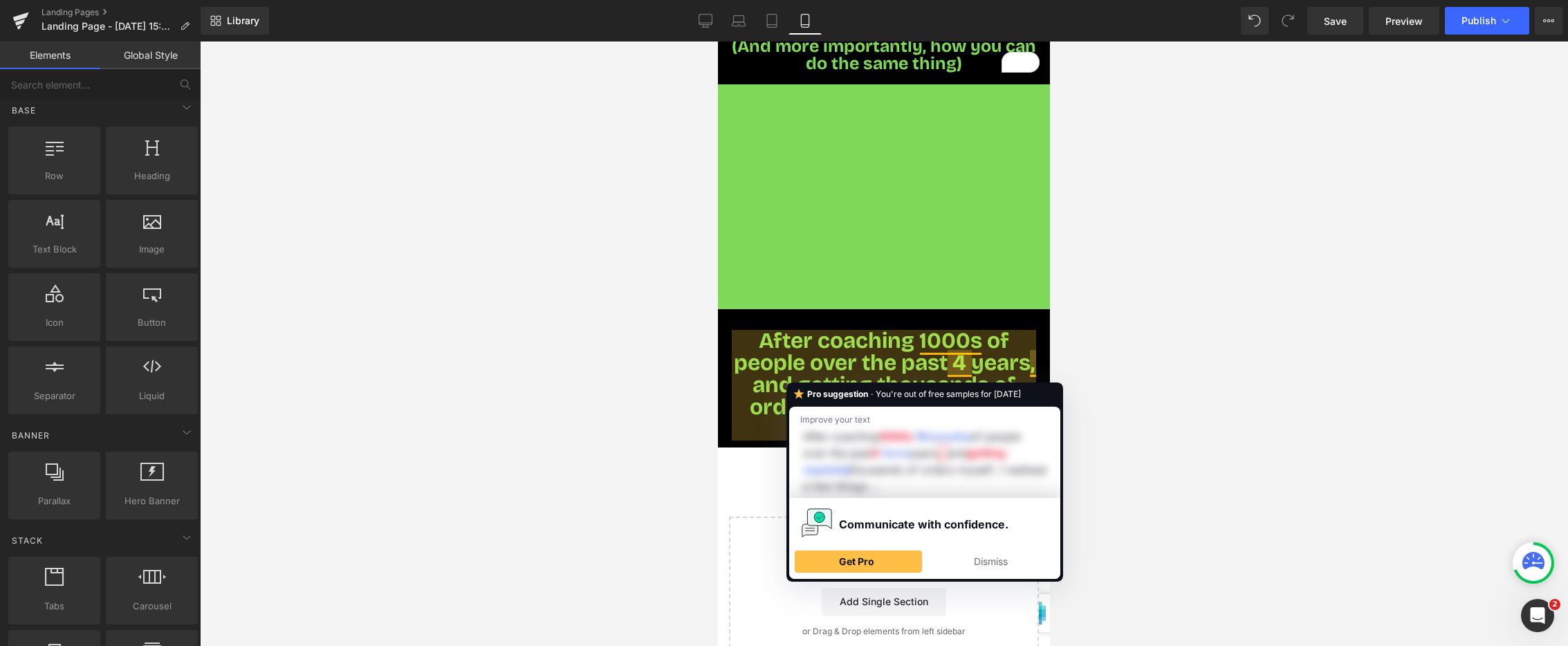
click at [532, 396] on div at bounding box center [884, 343] width 1368 height 605
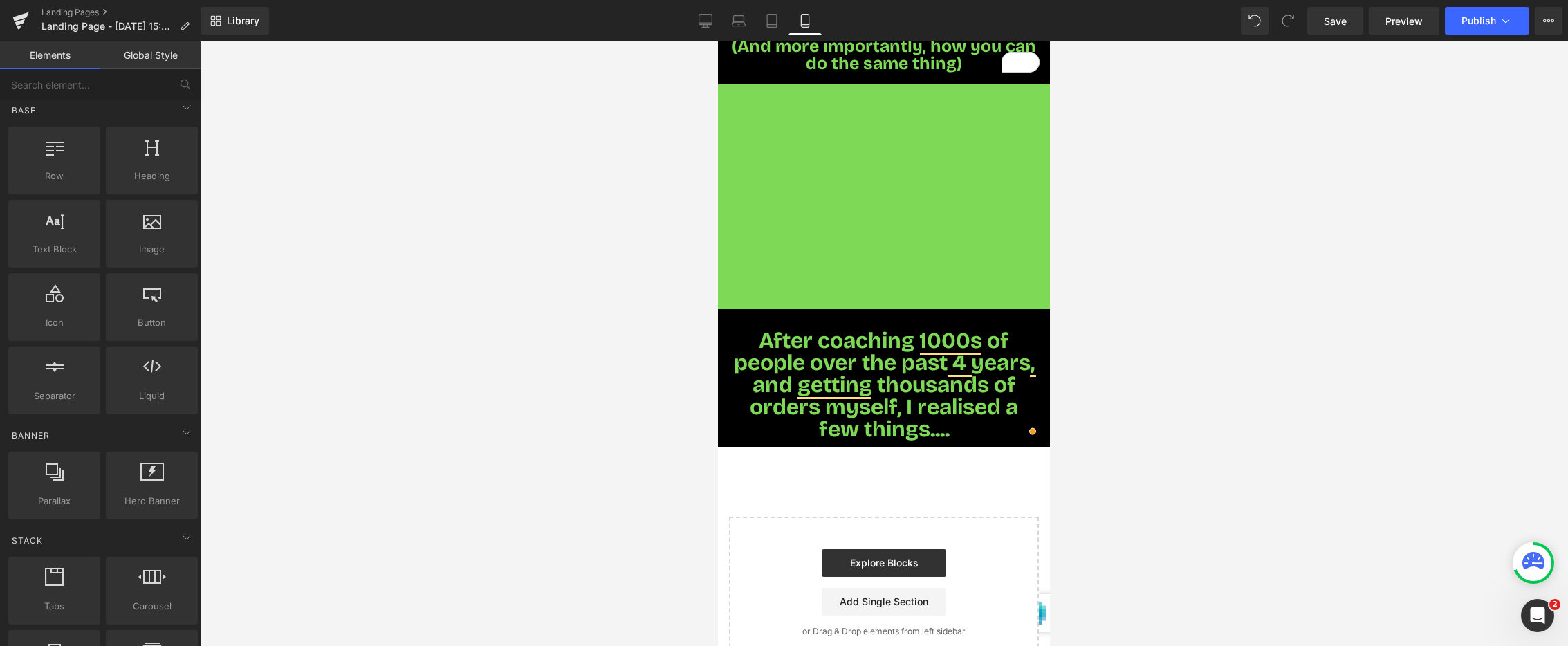
drag, startPoint x: 551, startPoint y: 407, endPoint x: 14, endPoint y: 341, distance: 541.0
click at [551, 407] on div at bounding box center [884, 343] width 1368 height 605
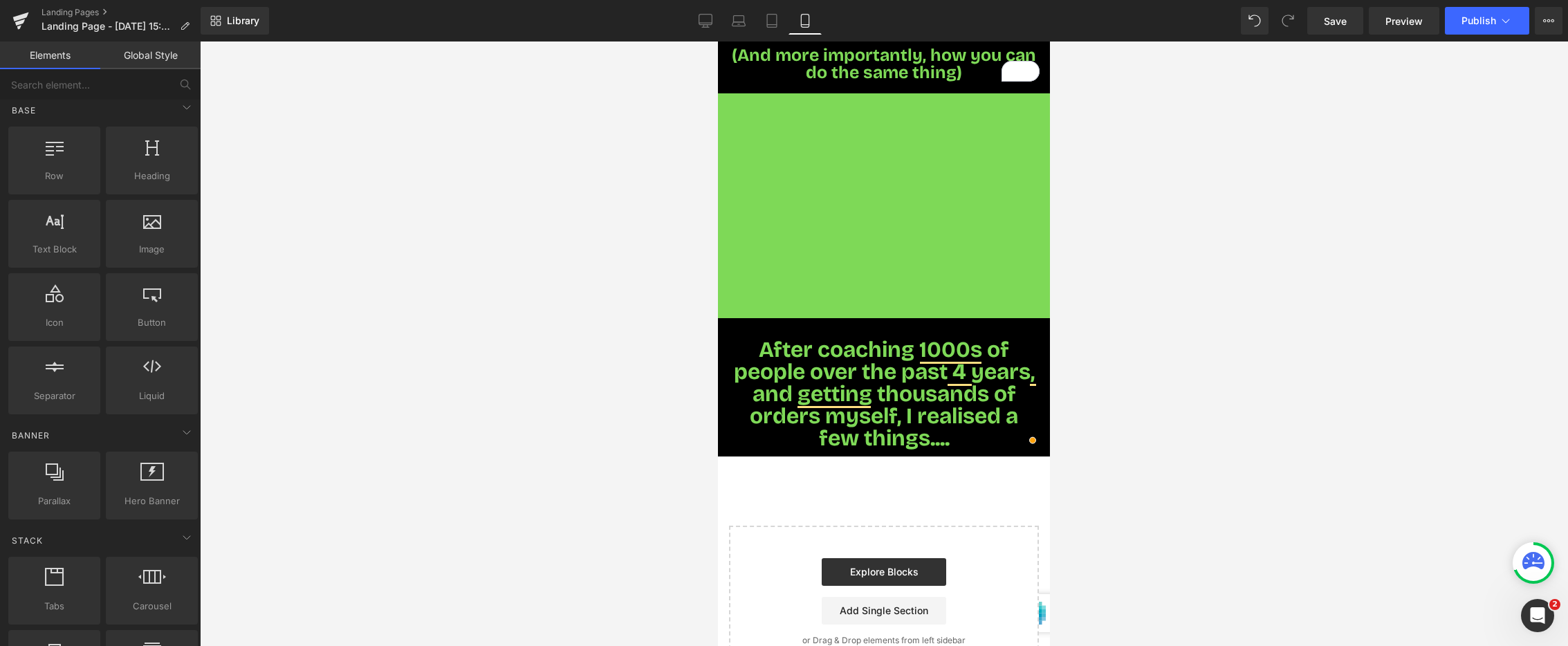
scroll to position [515, 0]
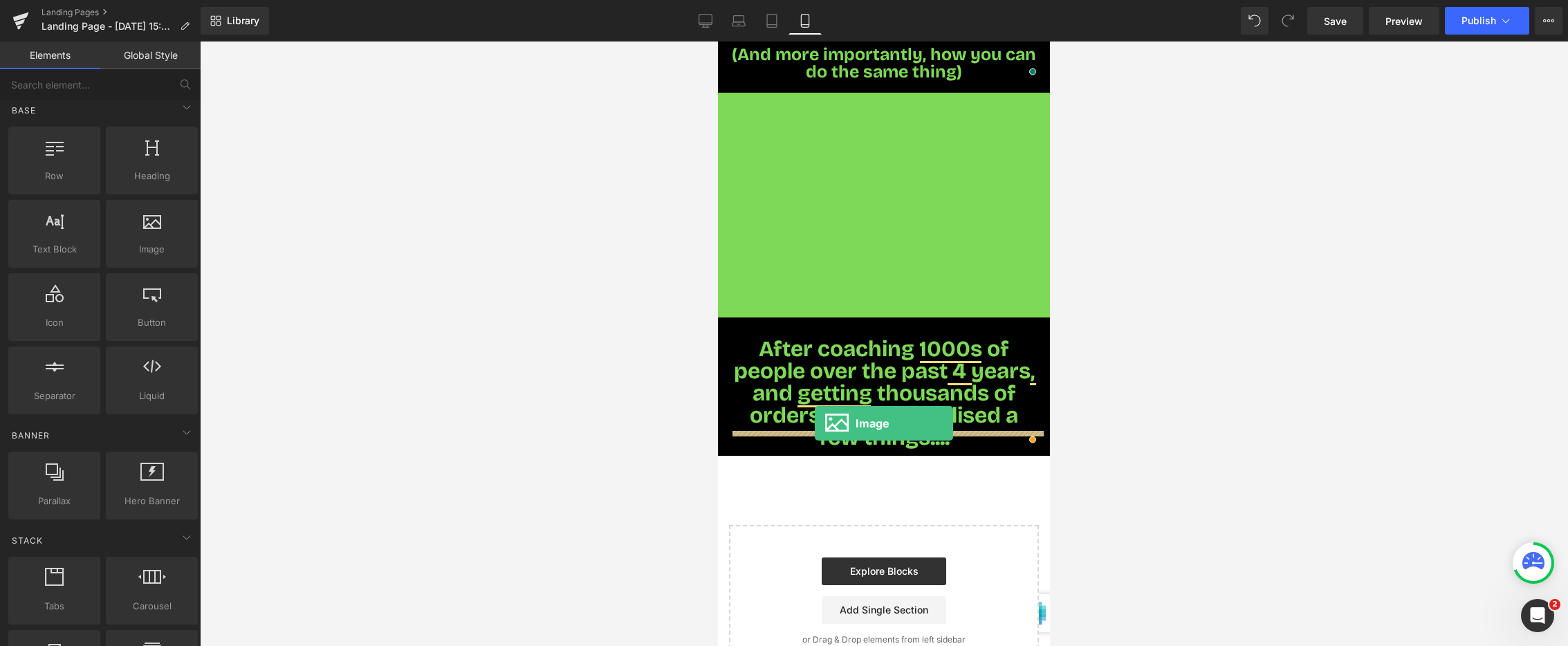
drag, startPoint x: 887, startPoint y: 282, endPoint x: 815, endPoint y: 424, distance: 159.2
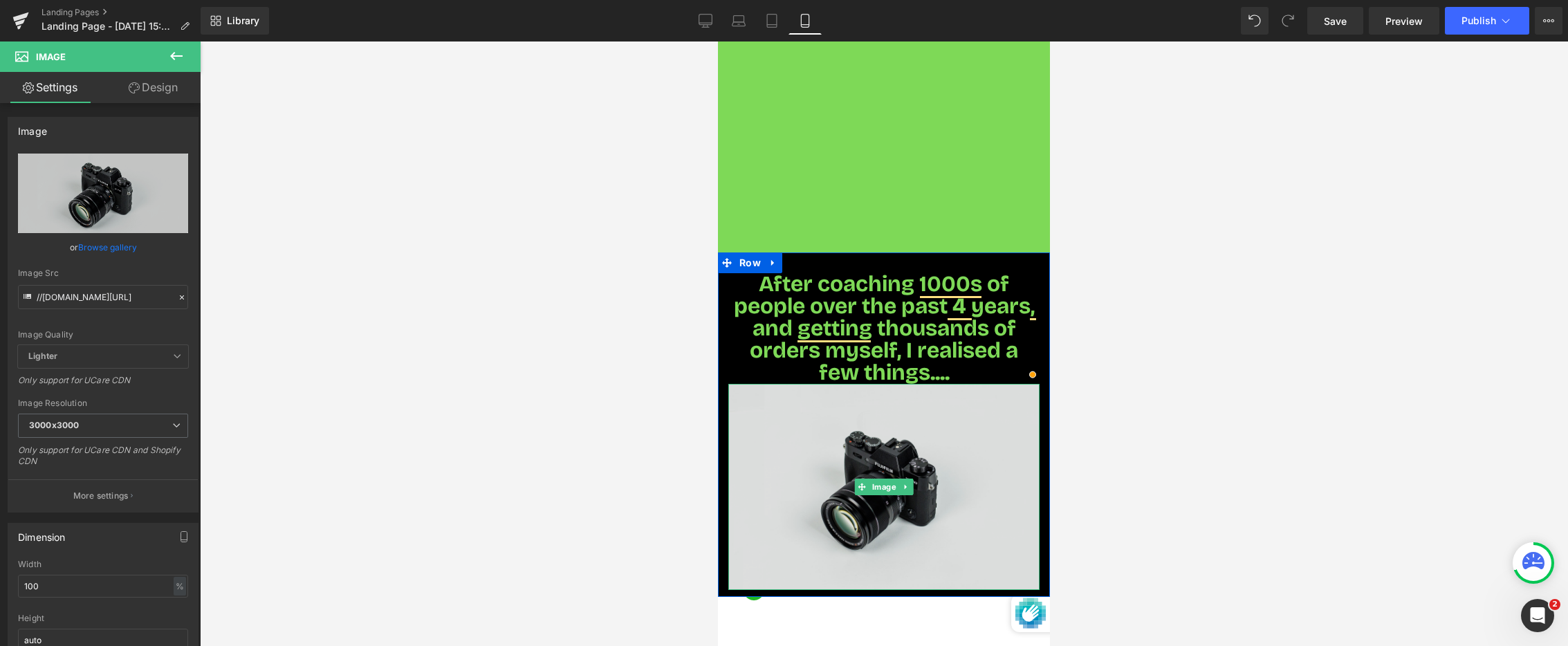
scroll to position [592, 0]
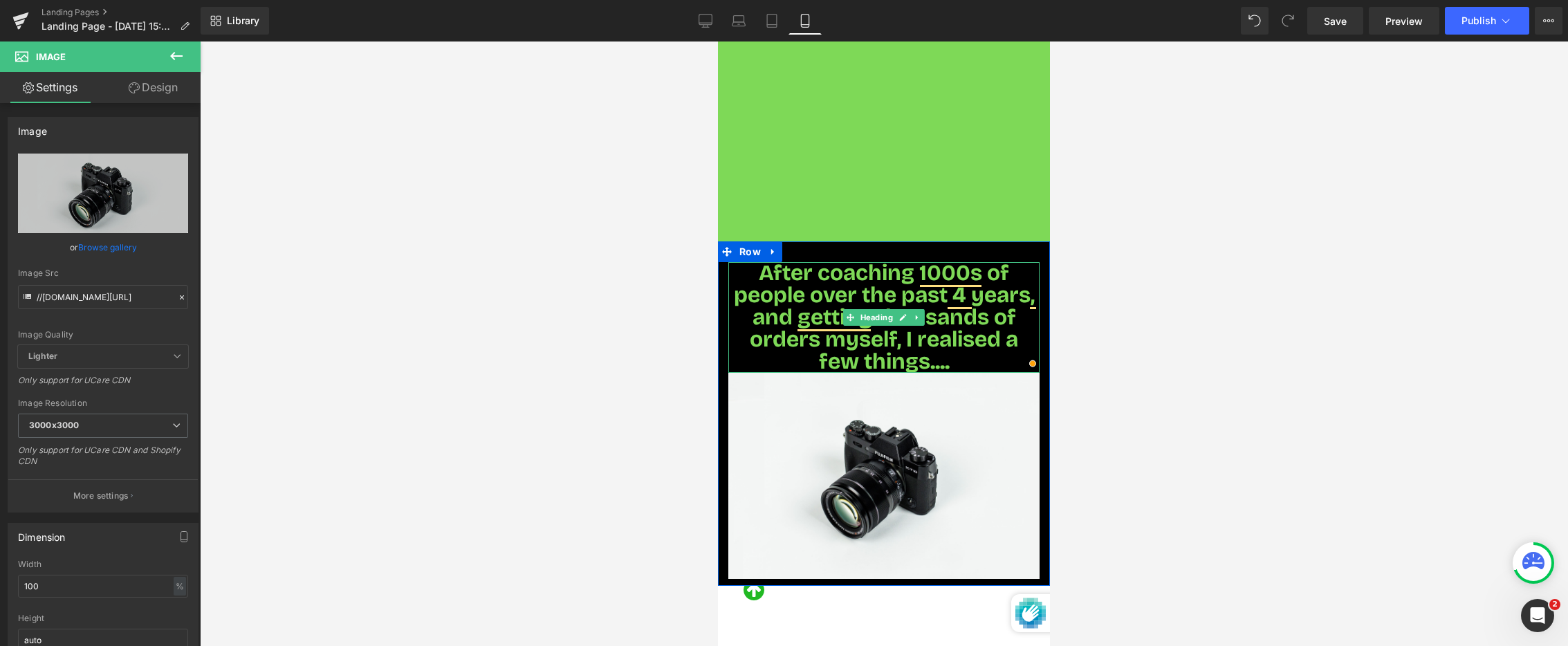
click at [964, 344] on h1 "After coaching 1000s of people over the past 4 years, and getting thousands of …" at bounding box center [885, 317] width 312 height 110
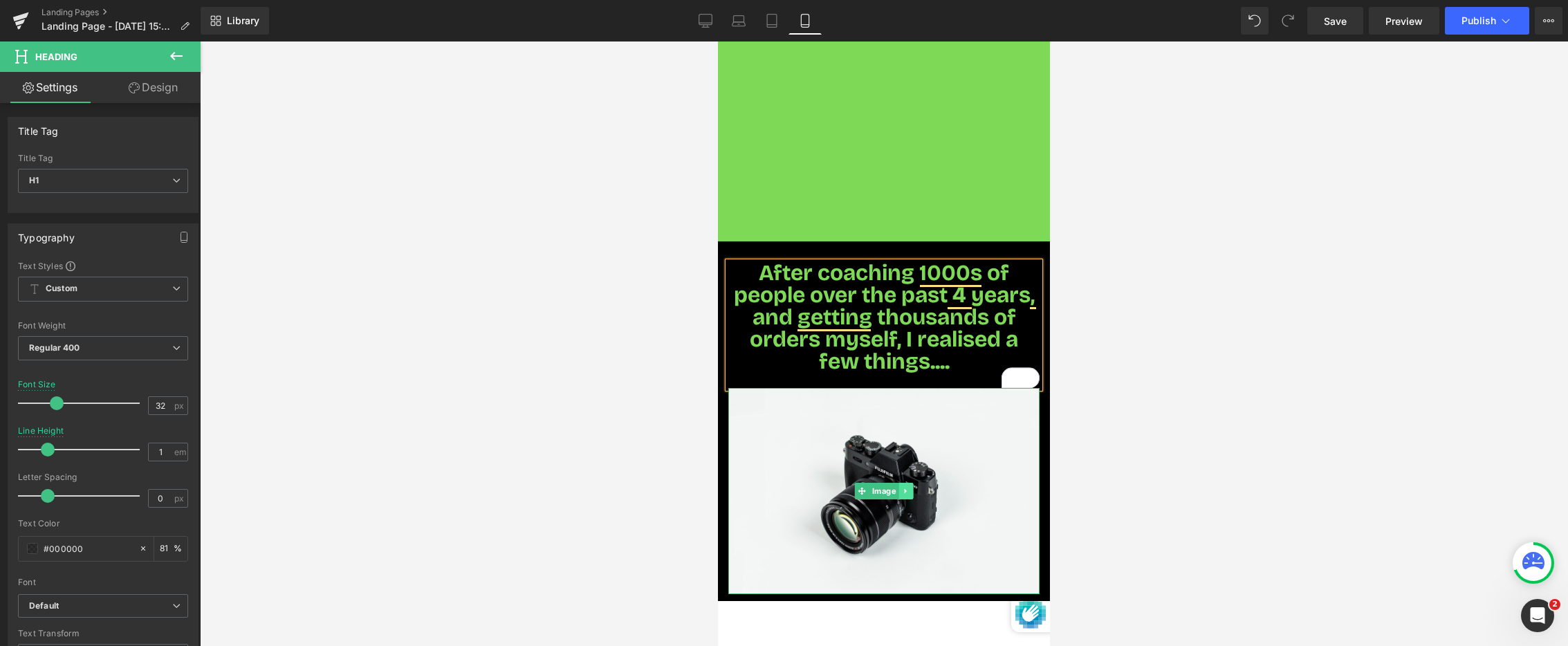
click at [903, 487] on icon at bounding box center [906, 491] width 7 height 8
click at [910, 487] on icon at bounding box center [913, 491] width 7 height 8
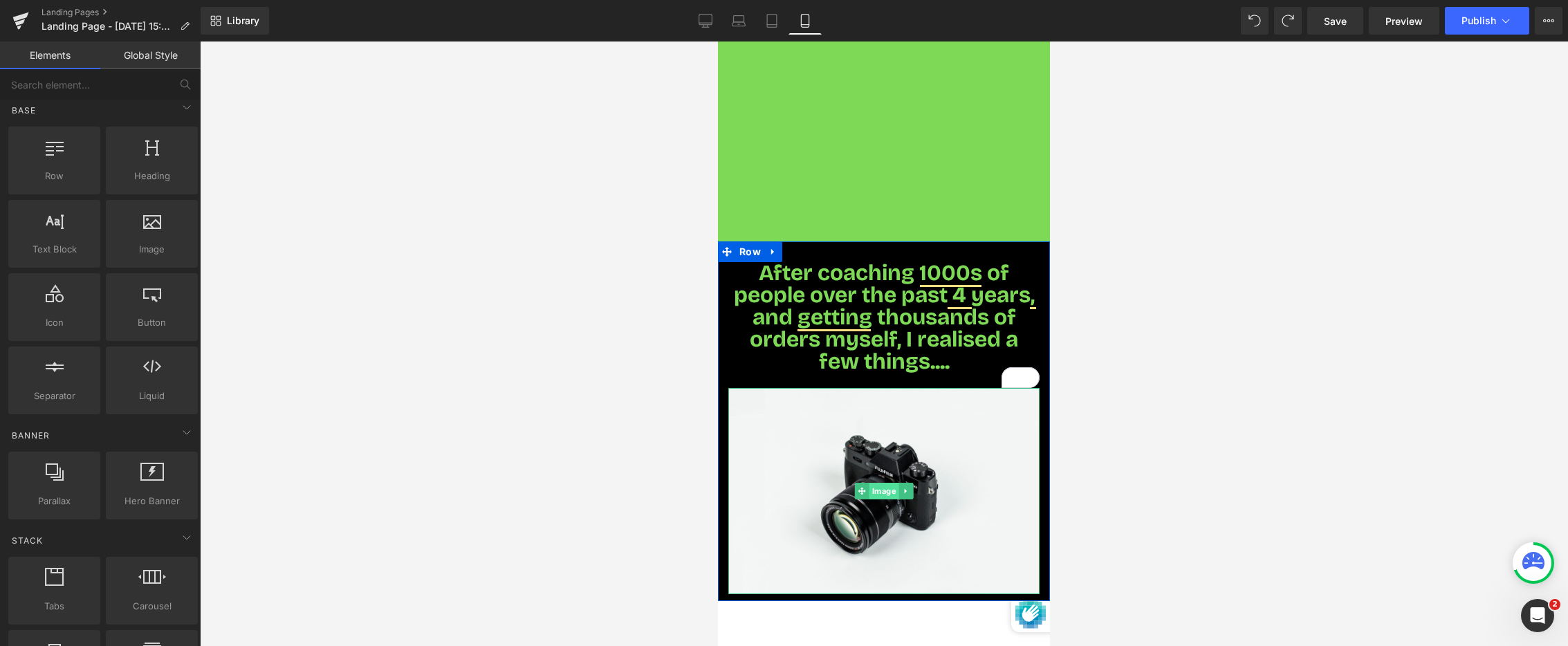
click at [875, 483] on span "Image" at bounding box center [884, 491] width 30 height 16
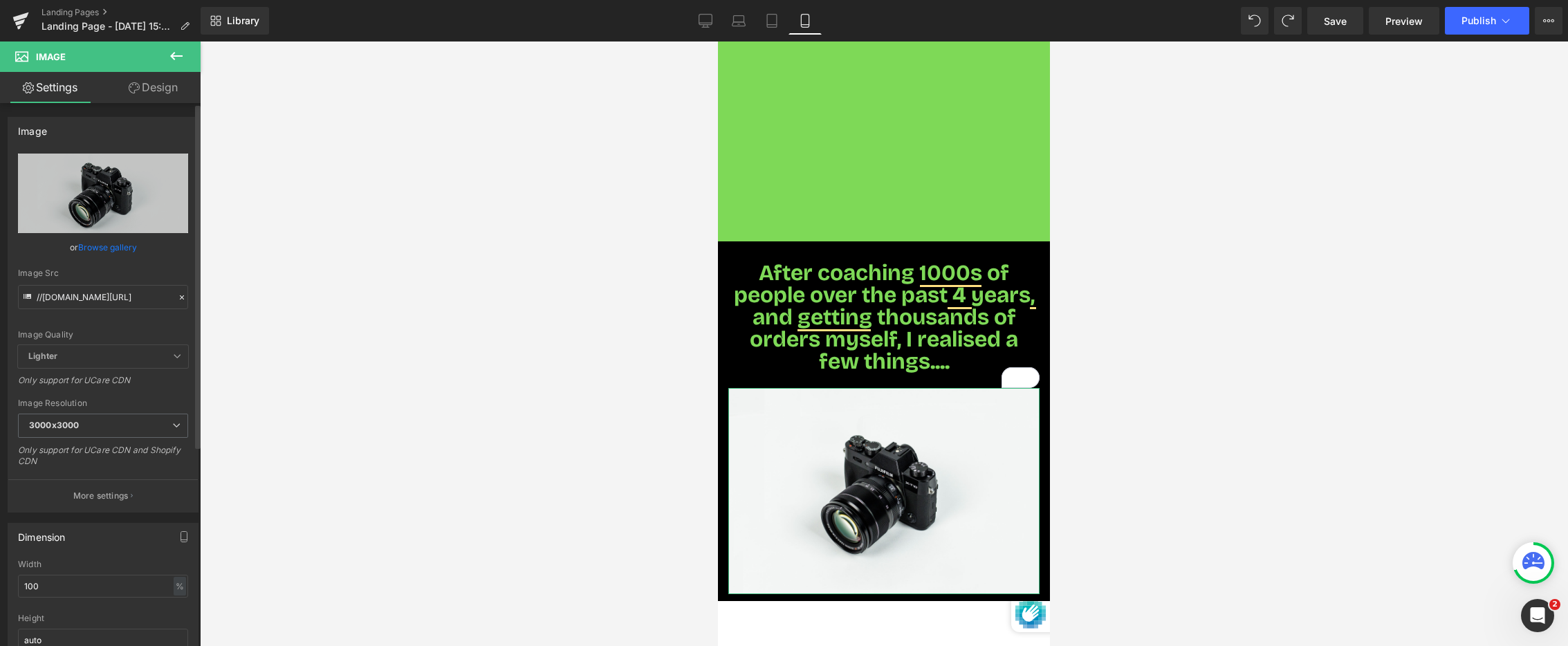
click at [108, 251] on link "Browse gallery" at bounding box center [107, 248] width 58 height 24
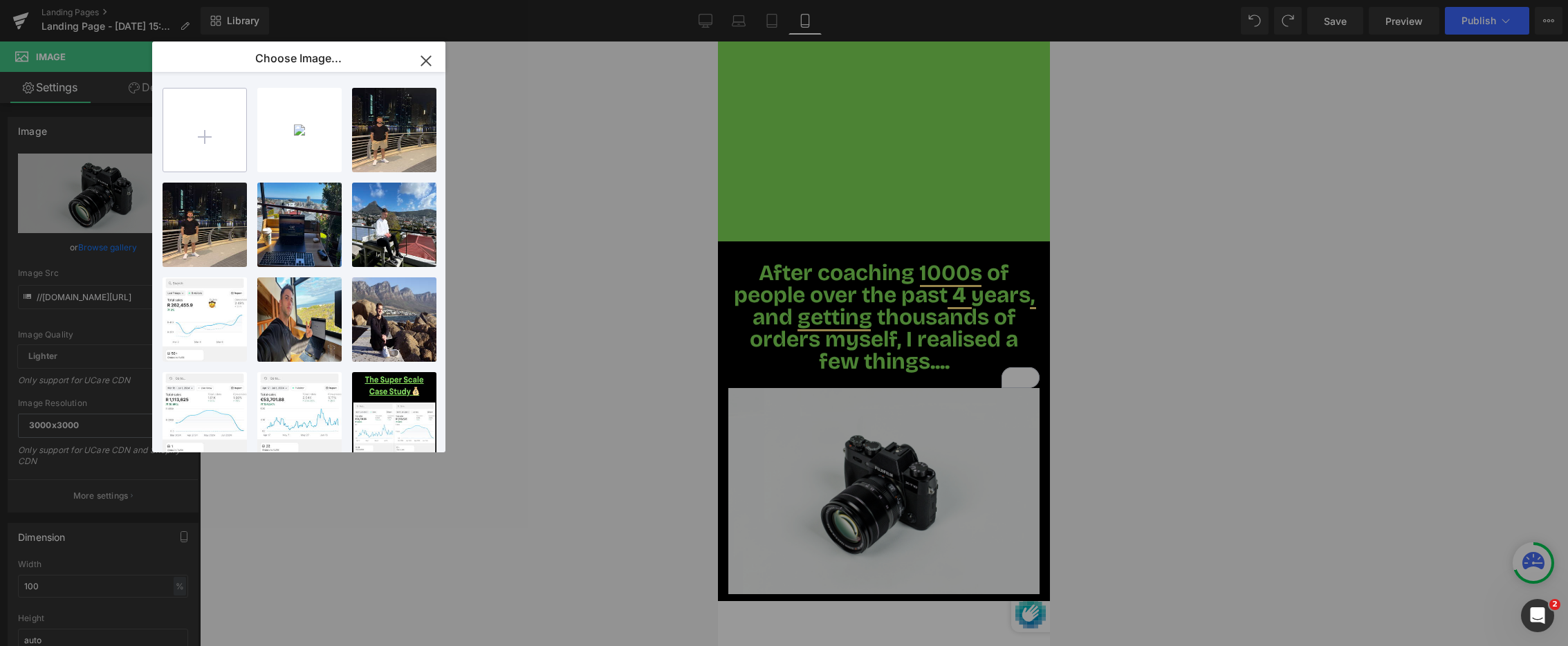
click at [224, 146] on input "file" at bounding box center [205, 130] width 83 height 83
type input "C:\fakepath\Screenshot 2025-08-19 at 15.29.33.png"
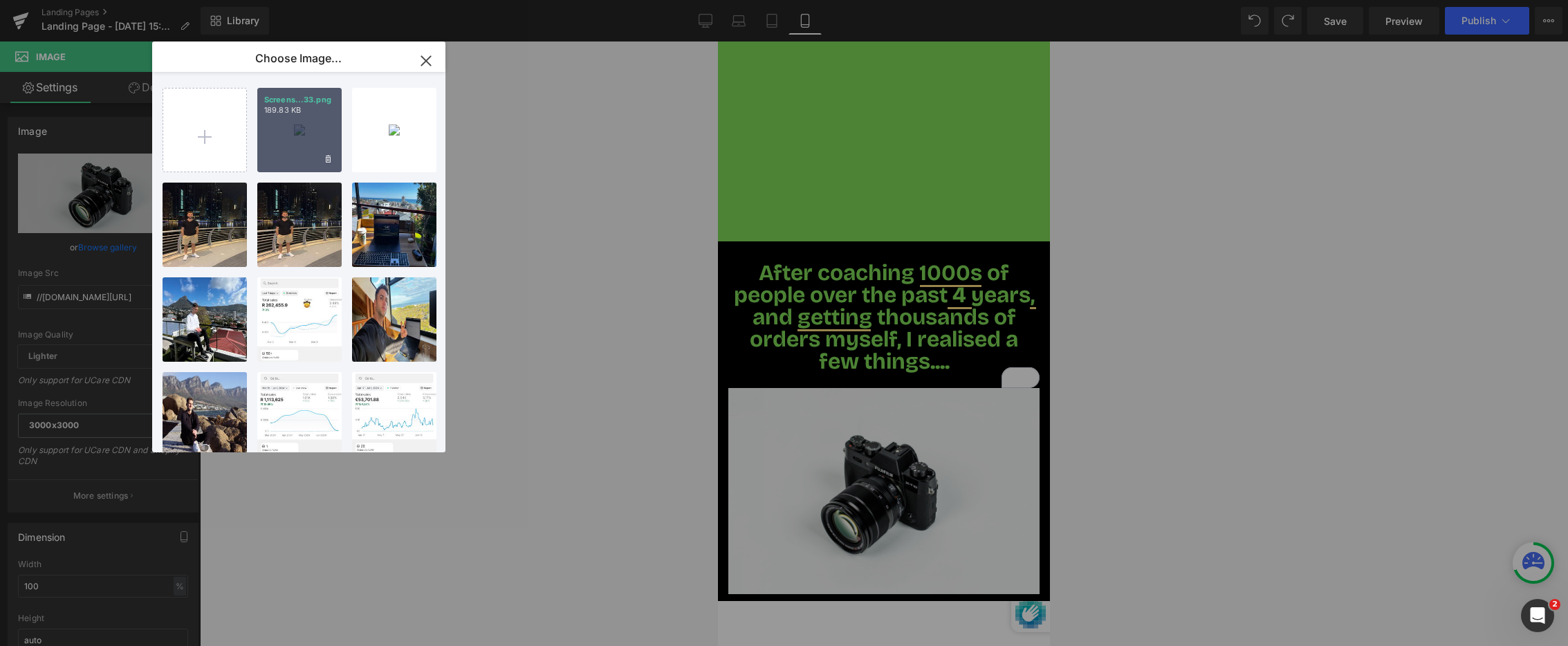
click at [312, 135] on div "Screens...33.png 189.83 KB" at bounding box center [299, 130] width 84 height 84
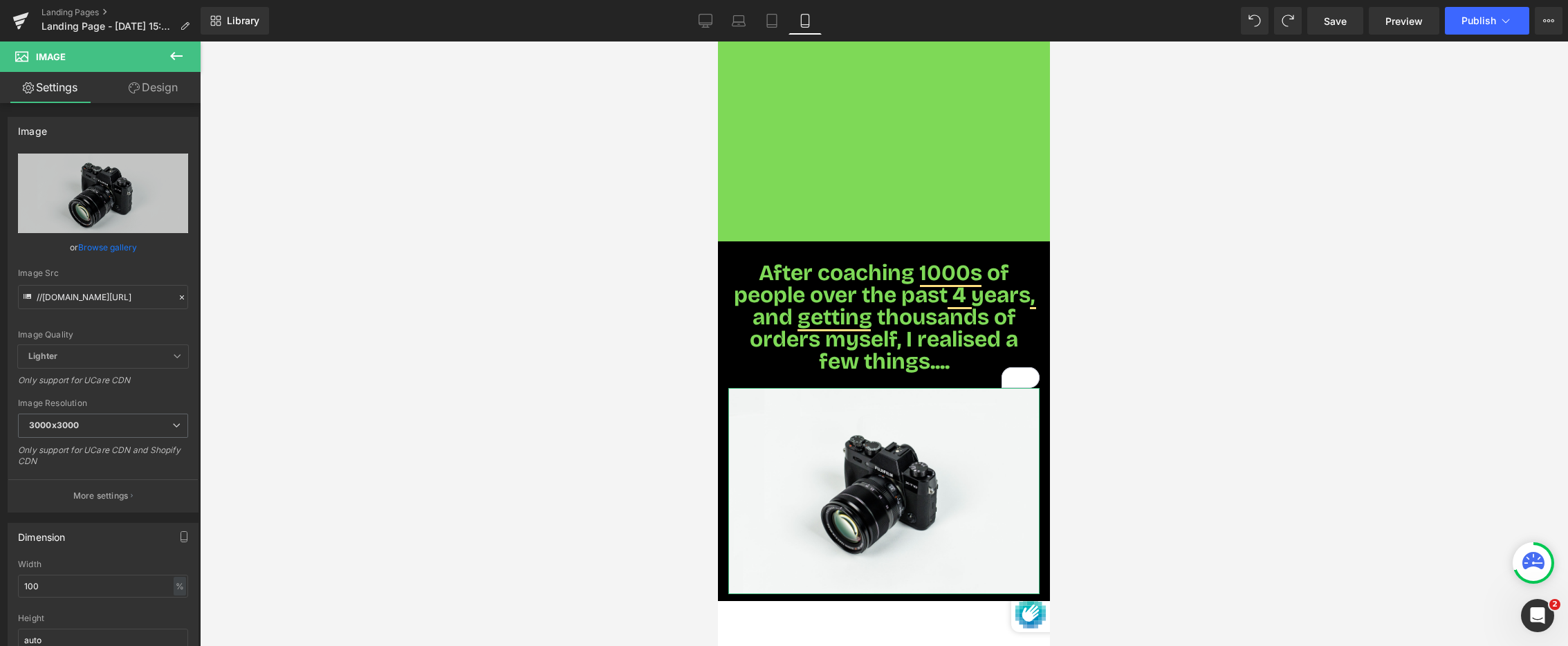
click at [114, 250] on link "Browse gallery" at bounding box center [107, 248] width 58 height 24
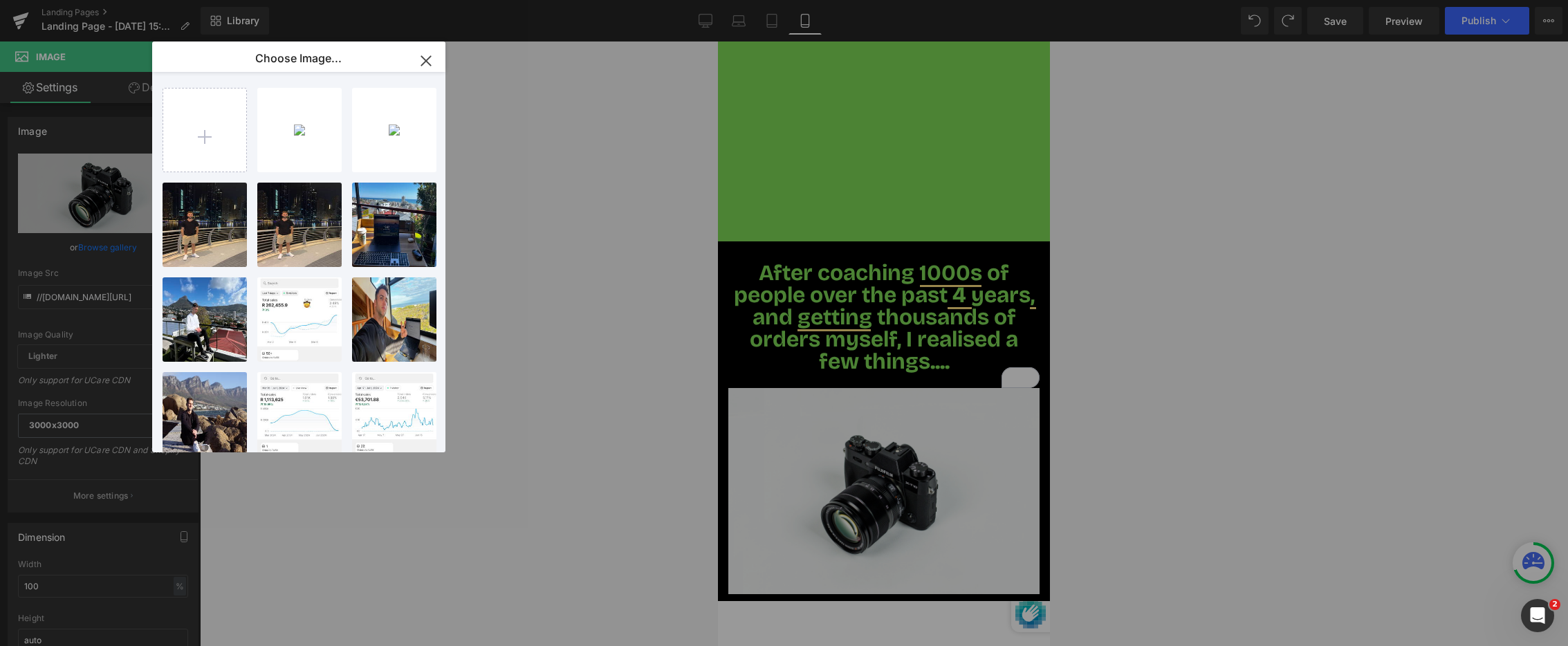
click at [0, 0] on p "189.83 KB" at bounding box center [0, 0] width 0 height 0
type input "https://ucarecdn.com/ca1cfc5f-6ded-43a7-adee-22de8eb01654/-/format/auto/-/previ…"
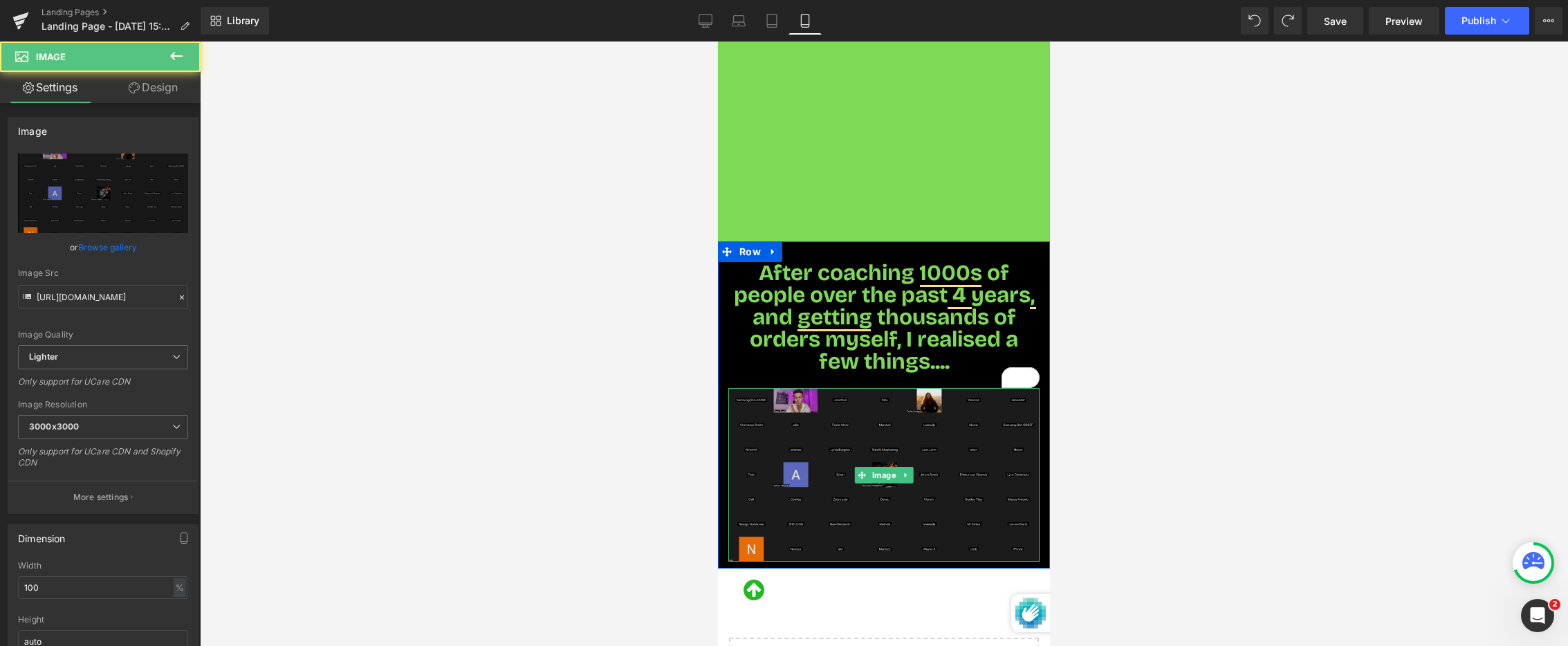
click at [827, 390] on img at bounding box center [885, 475] width 312 height 174
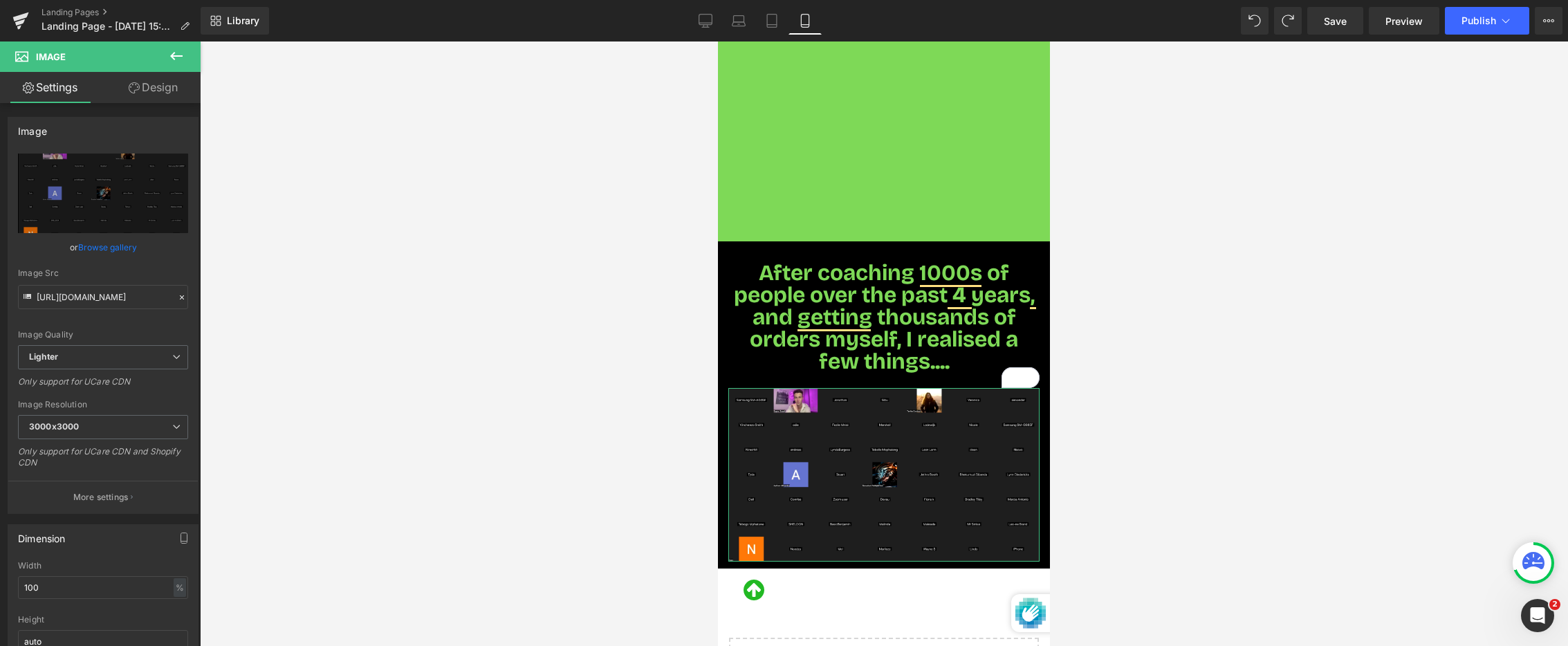
click at [140, 86] on link "Design" at bounding box center [153, 88] width 101 height 31
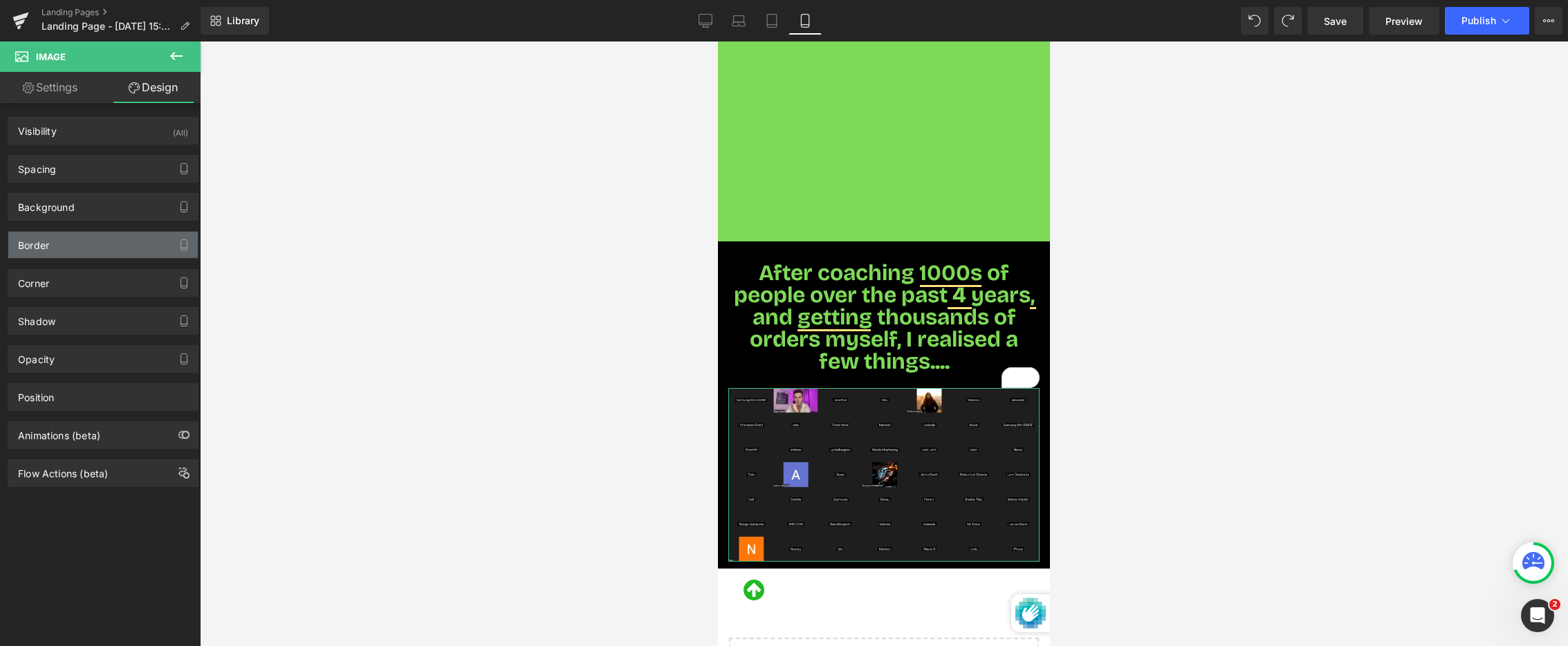
click at [75, 247] on div "Border" at bounding box center [103, 245] width 190 height 26
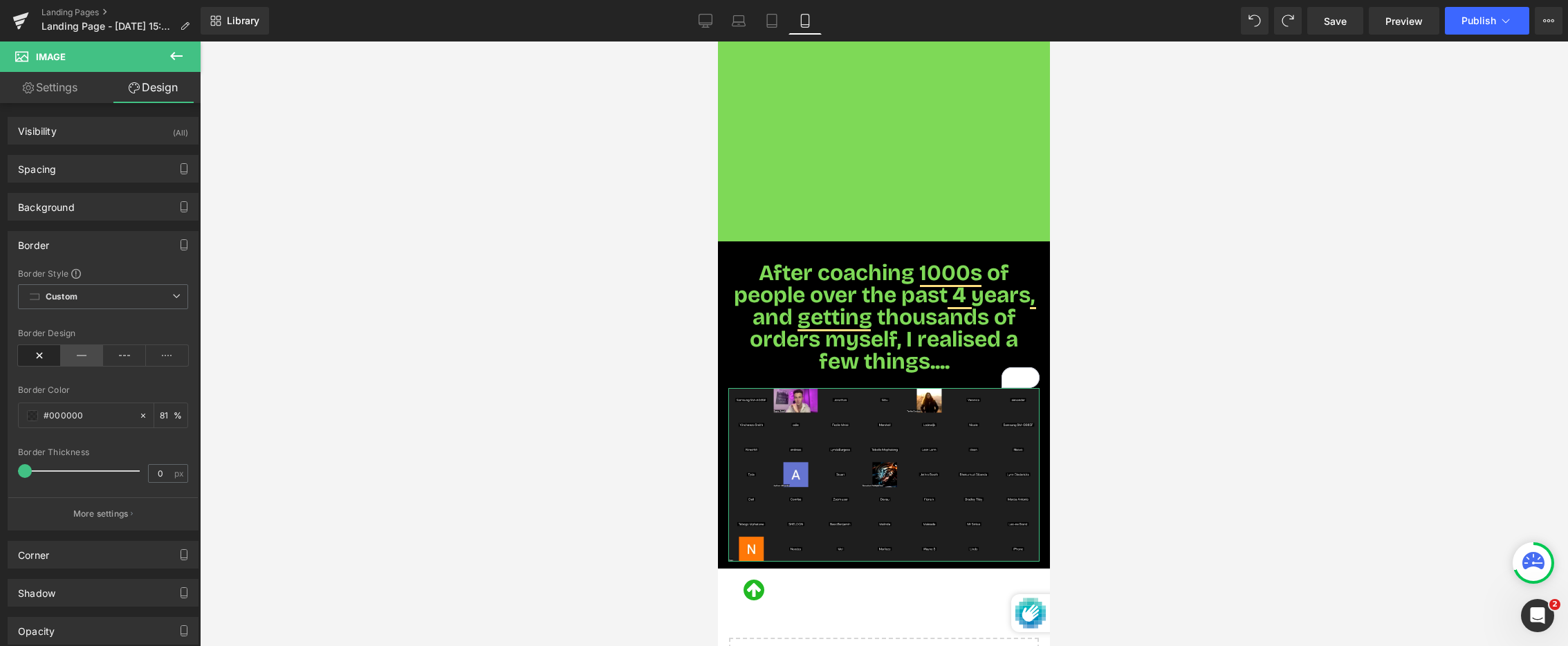
click at [69, 357] on icon at bounding box center [82, 355] width 43 height 21
click at [33, 418] on span at bounding box center [32, 416] width 11 height 11
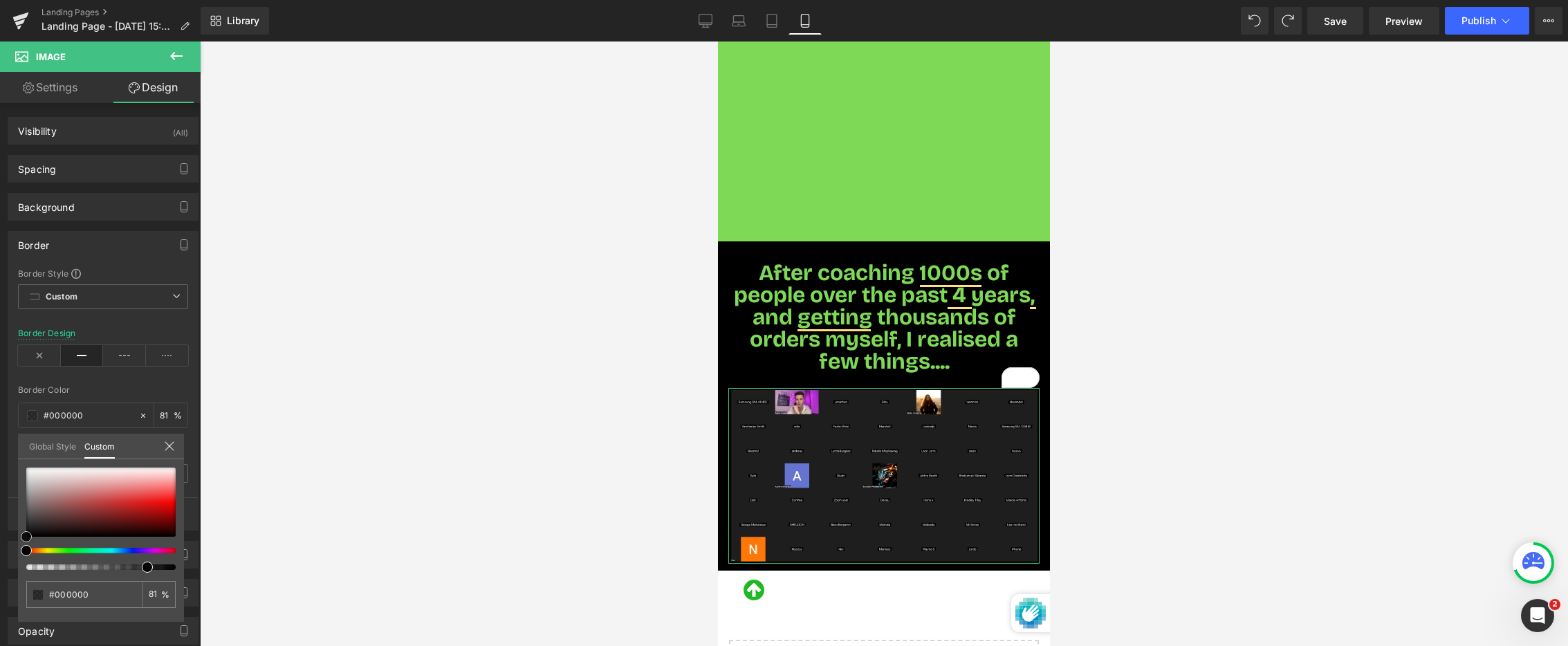
type input "#050505"
type input "#282424"
type input "#4d4040"
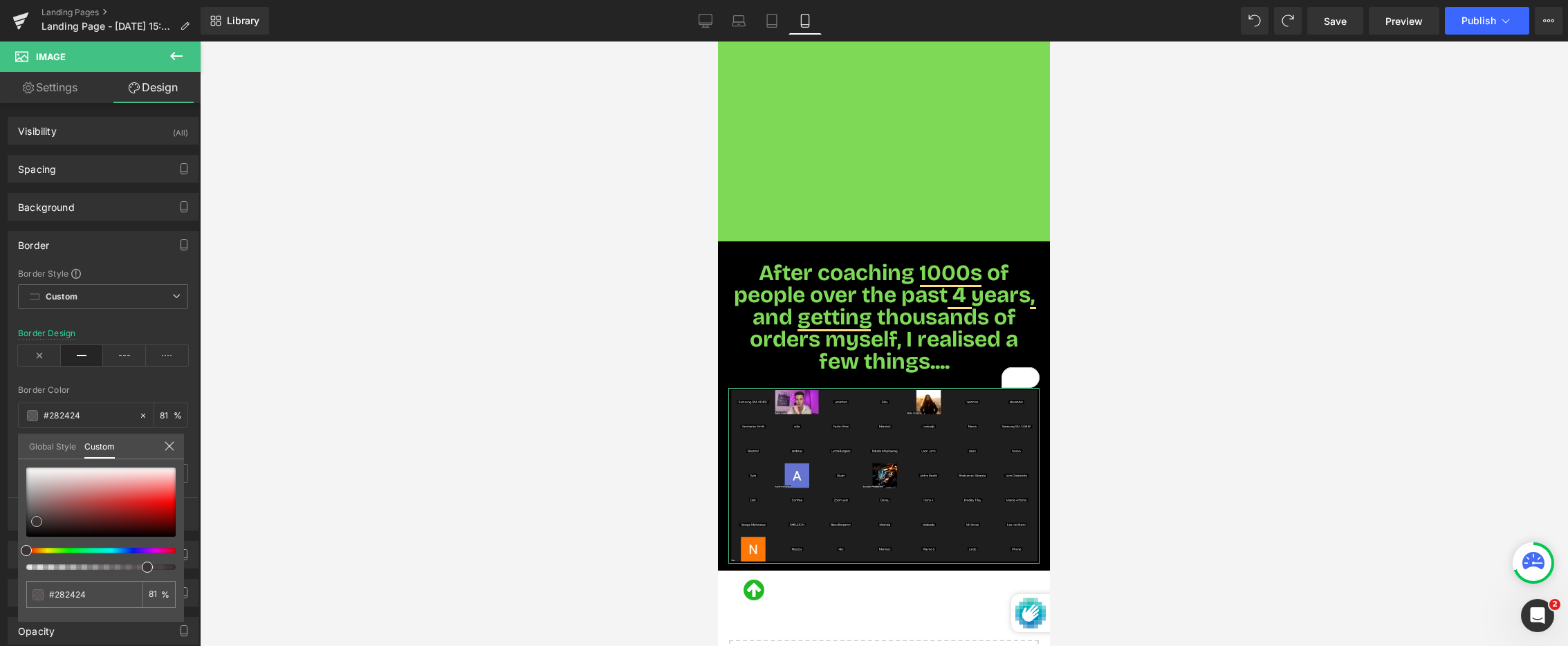
type input "#4d4040"
type input "#725959"
type input "#906e6e"
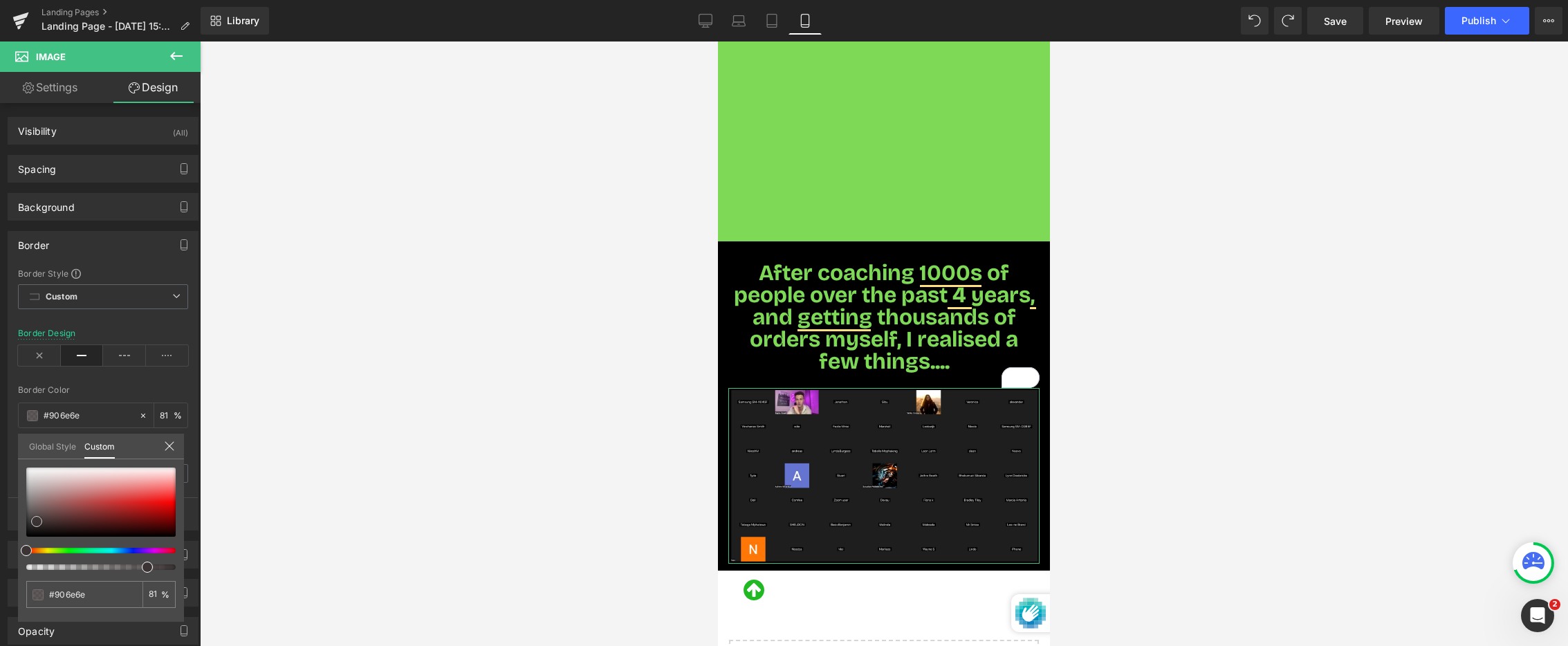
type input "#a48888"
type input "#b29999"
type input "#baa5a5"
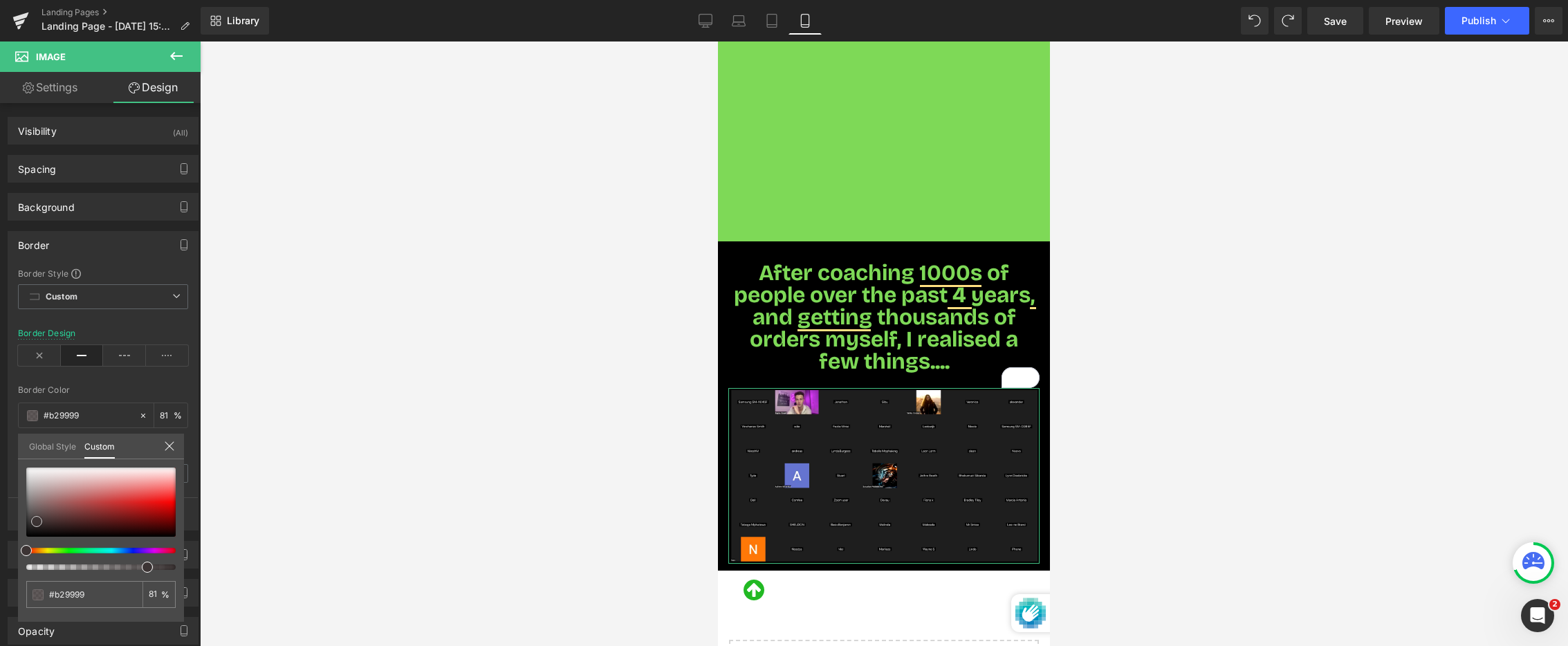
type input "#baa5a5"
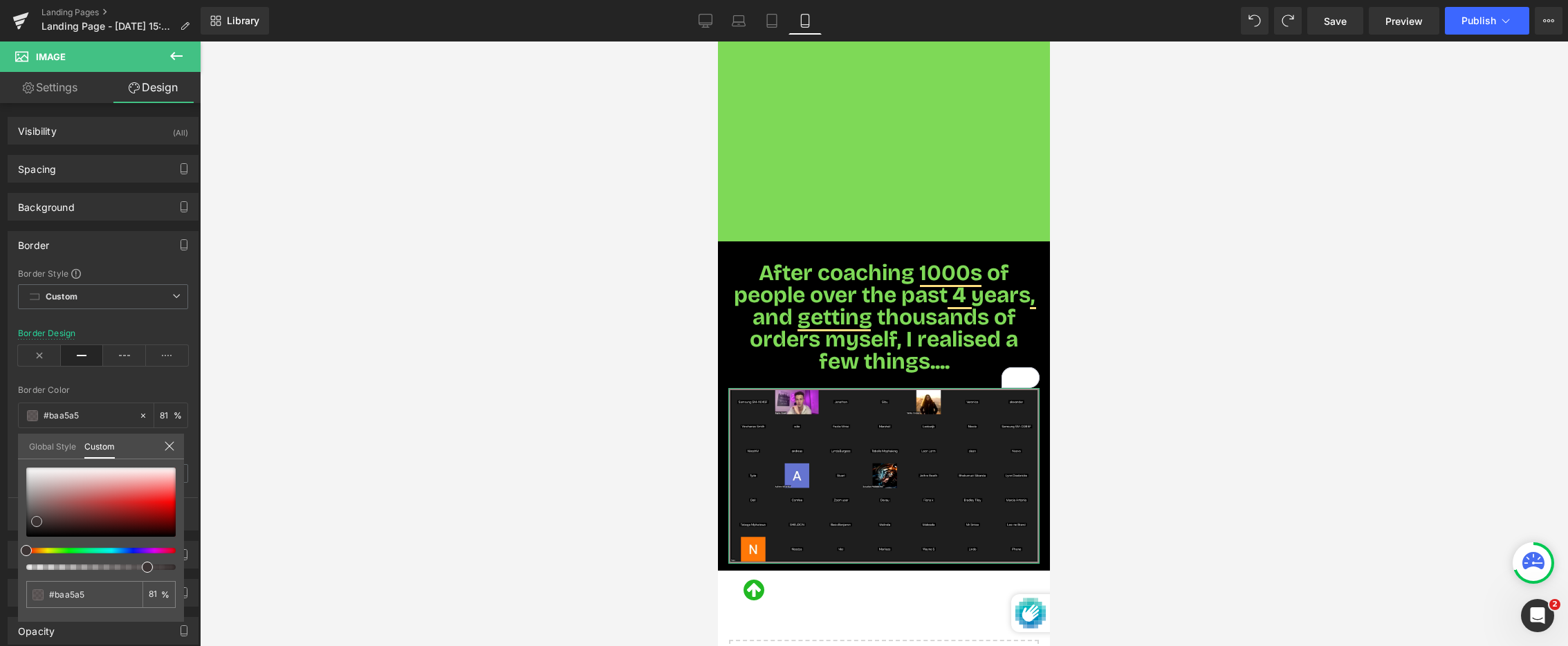
type input "#c3b5b5"
type input "#ccc1c1"
type input "#ded8d8"
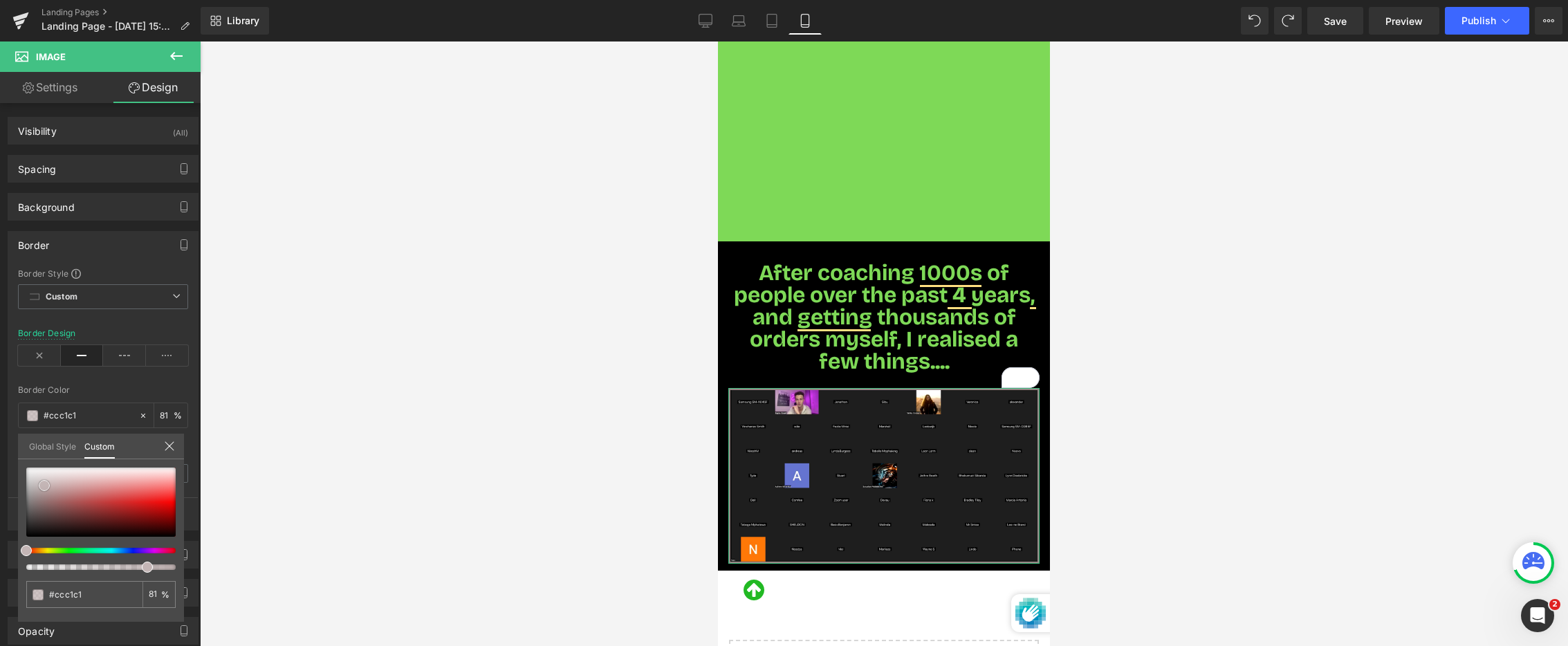
type input "#ded8d8"
type input "#edecec"
type input "#f7f7f7"
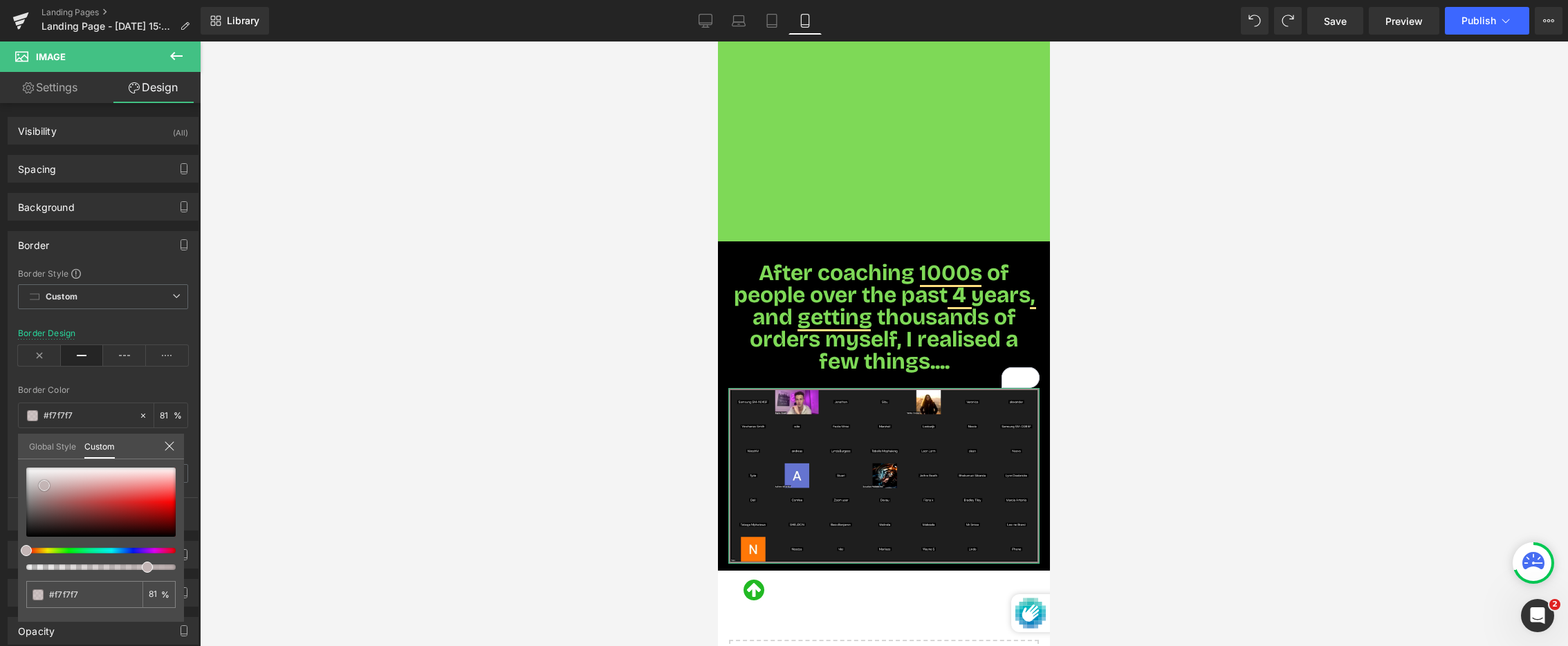
type input "#ffffff"
drag, startPoint x: 27, startPoint y: 532, endPoint x: 17, endPoint y: 452, distance: 80.6
click at [18, 452] on div "Global Style Custom Setup Global Style #ffffff 81 %" at bounding box center [101, 454] width 166 height 42
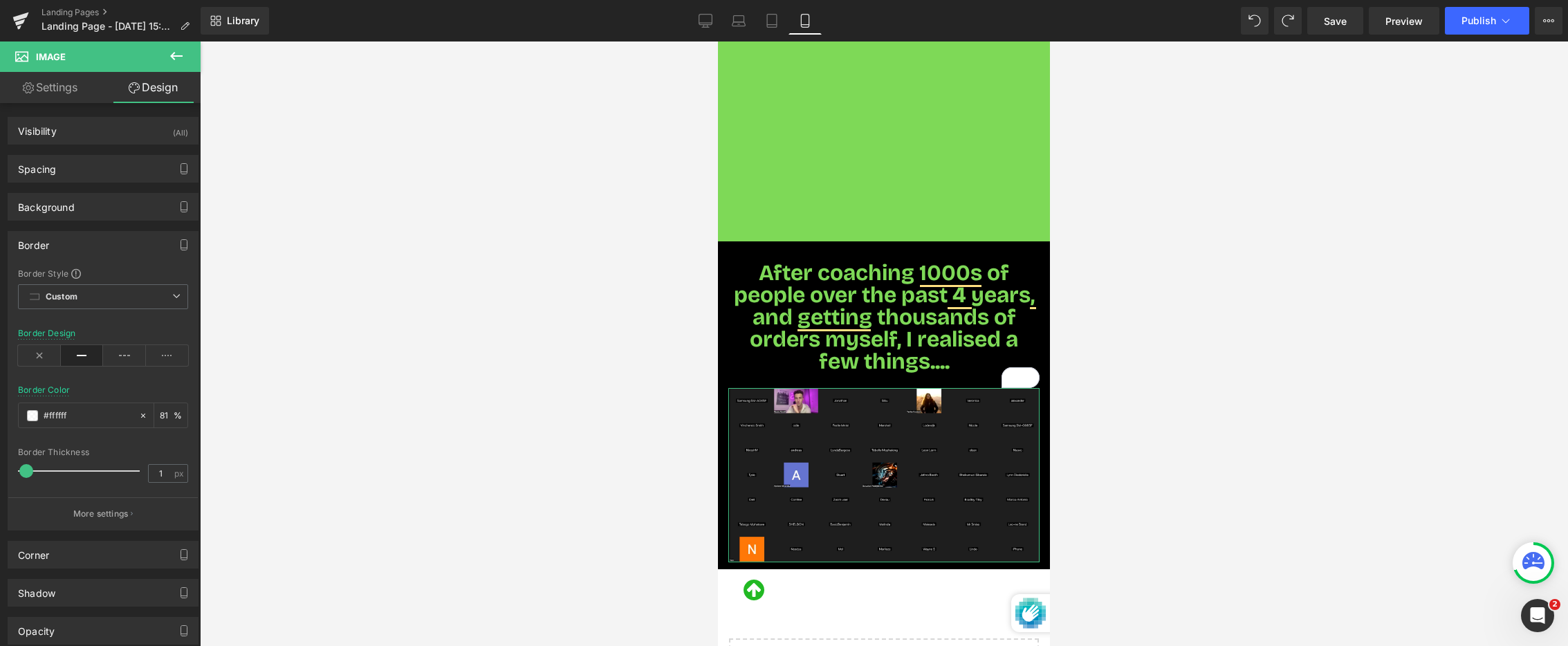
type input "2"
drag, startPoint x: 24, startPoint y: 474, endPoint x: 116, endPoint y: 449, distance: 95.3
click at [25, 475] on span at bounding box center [27, 471] width 14 height 14
click at [785, 272] on body "Skip to content soon ZAR Region and language Search" at bounding box center [884, 238] width 332 height 1576
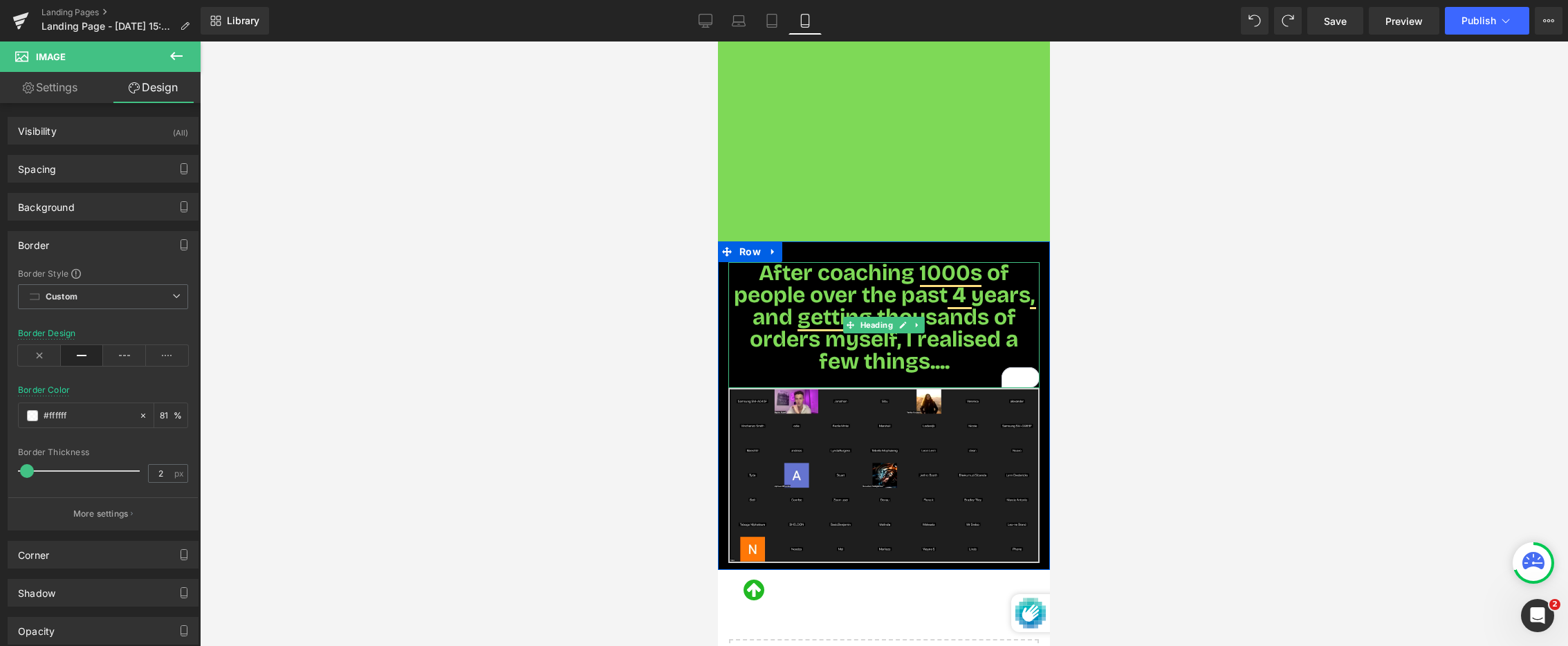
drag, startPoint x: 1348, startPoint y: 410, endPoint x: 860, endPoint y: 269, distance: 508.0
click at [860, 269] on span "After coaching 1000s of people over the past 4 years, and getting thousands of …" at bounding box center [884, 317] width 301 height 115
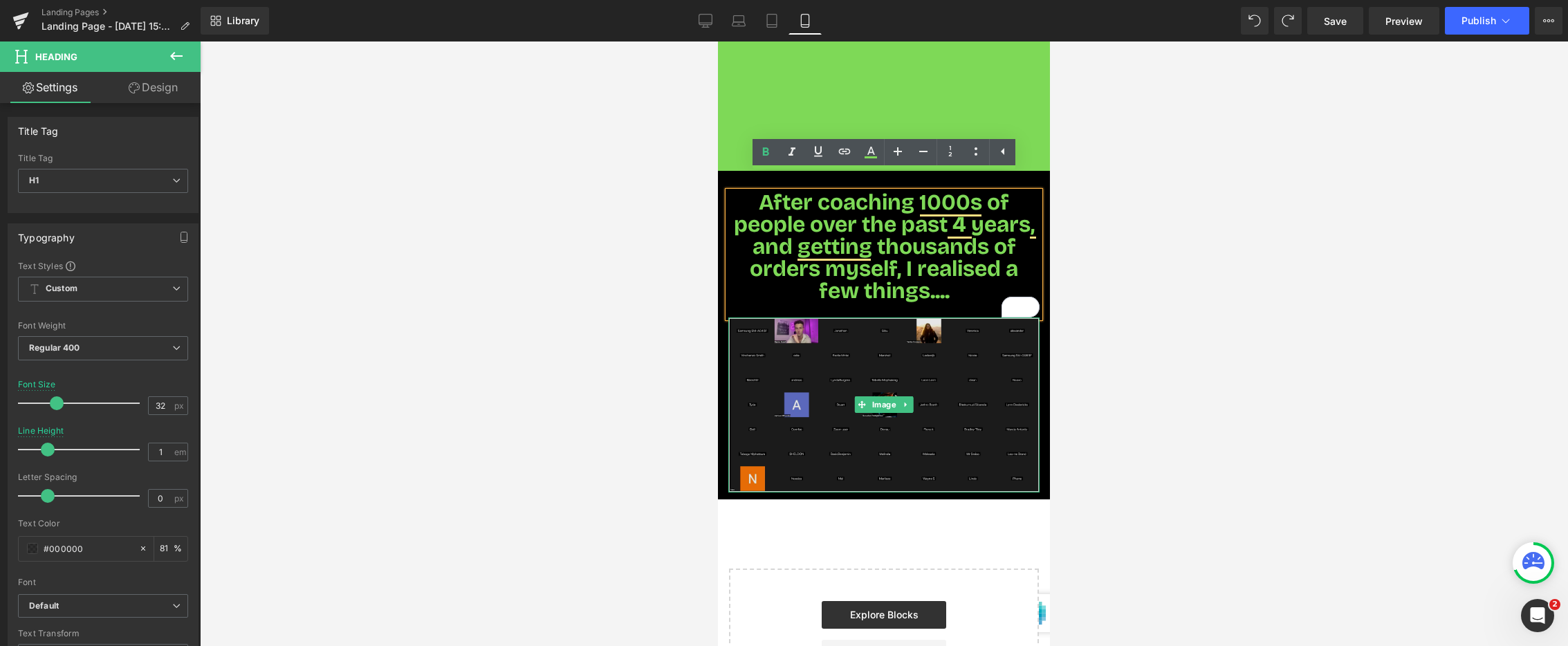
scroll to position [668, 0]
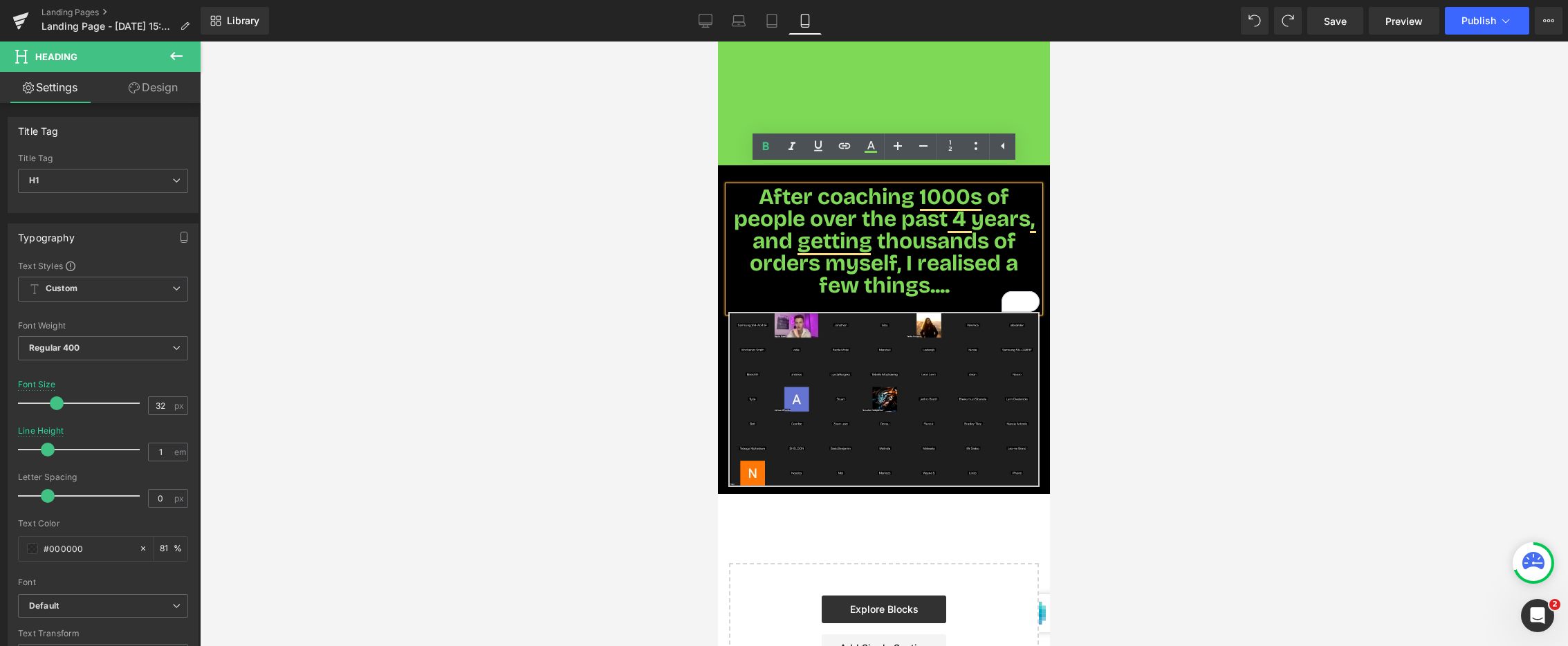
click at [868, 539] on div "Shopify just sent this 10,000 order award to me for hitting 10K orders on my on…" at bounding box center [884, 66] width 332 height 1300
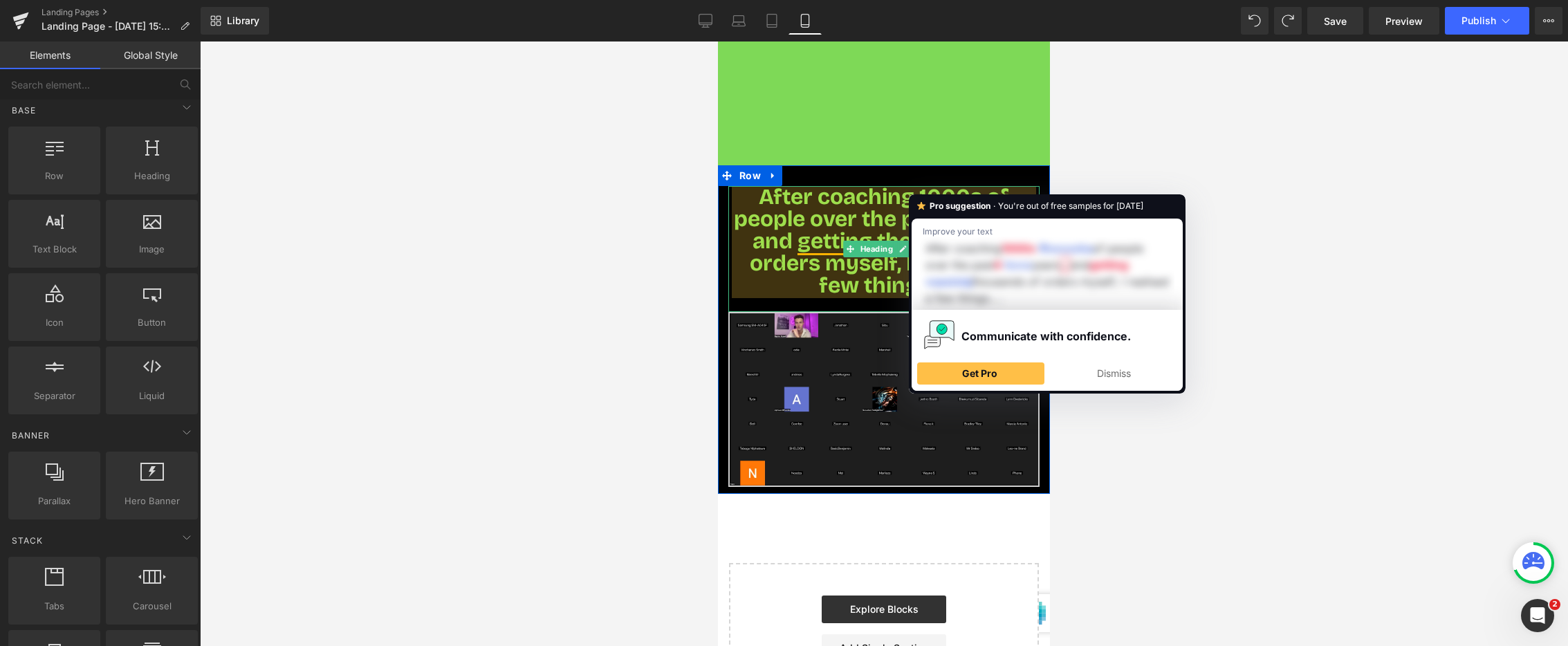
click at [963, 183] on span "After coaching 1000s of people over the past 4 years, and getting thousands of …" at bounding box center [884, 241] width 301 height 115
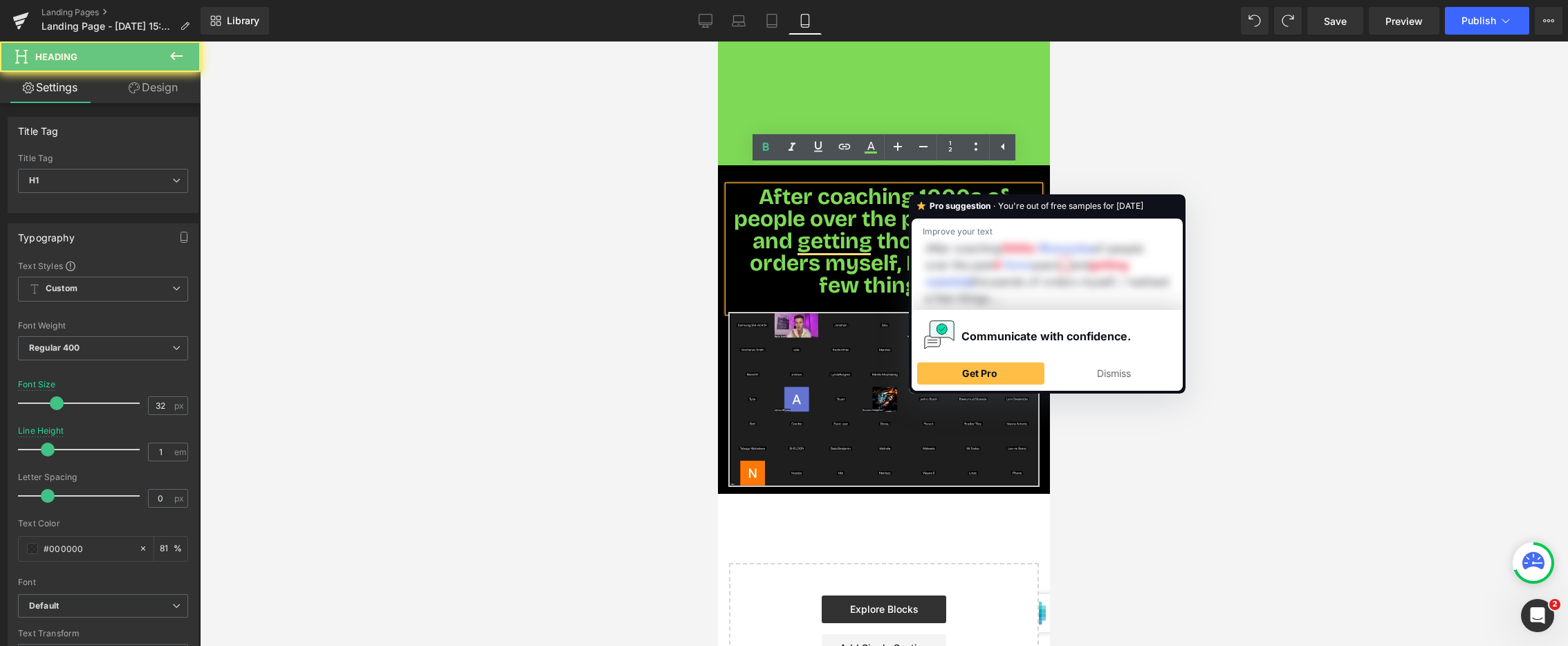
scroll to position [667, 0]
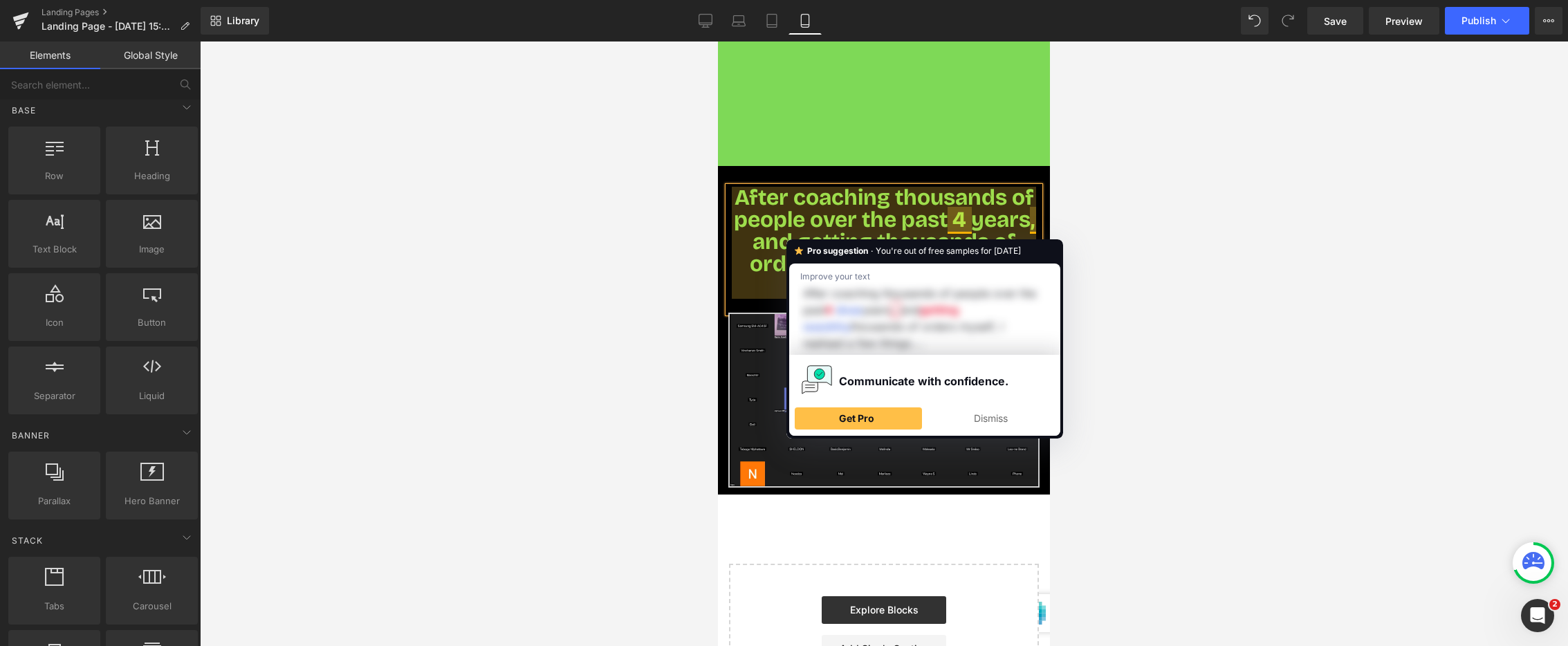
click at [556, 329] on div at bounding box center [884, 343] width 1368 height 605
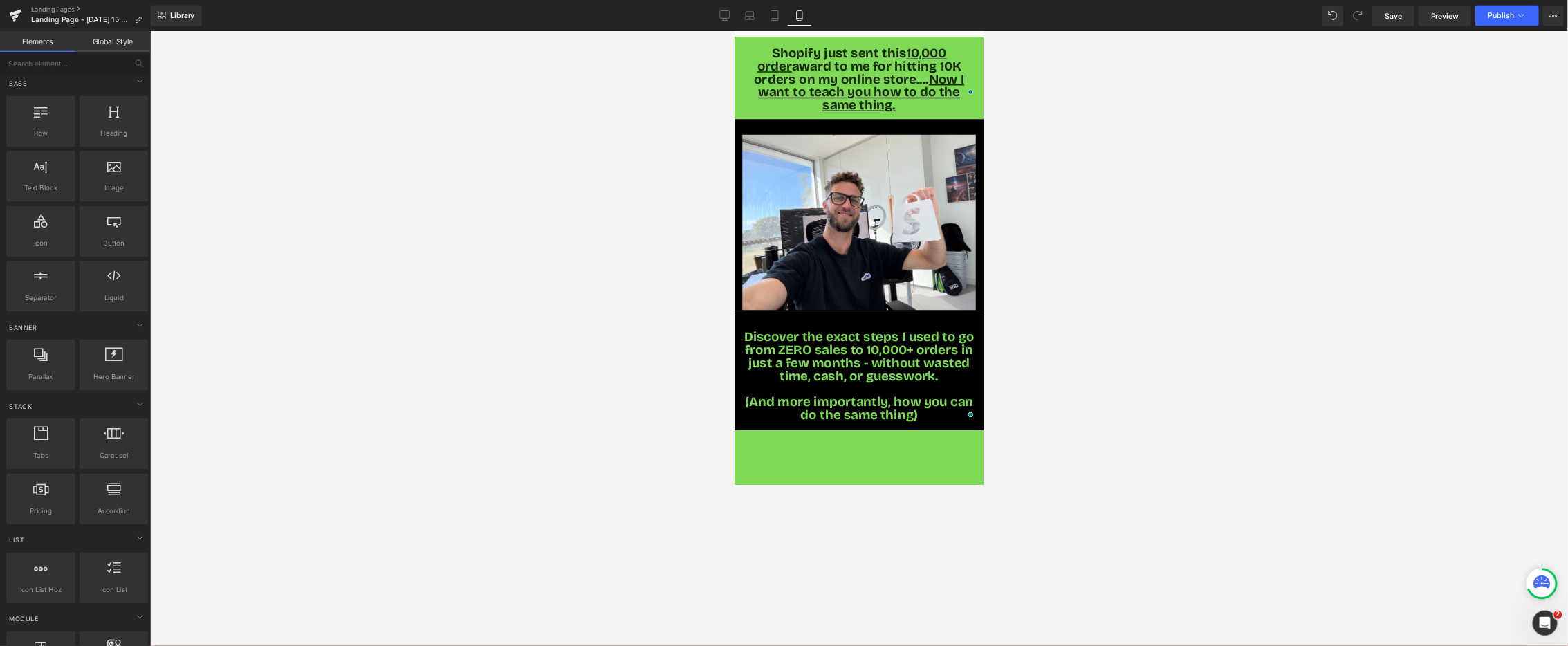
scroll to position [0, 0]
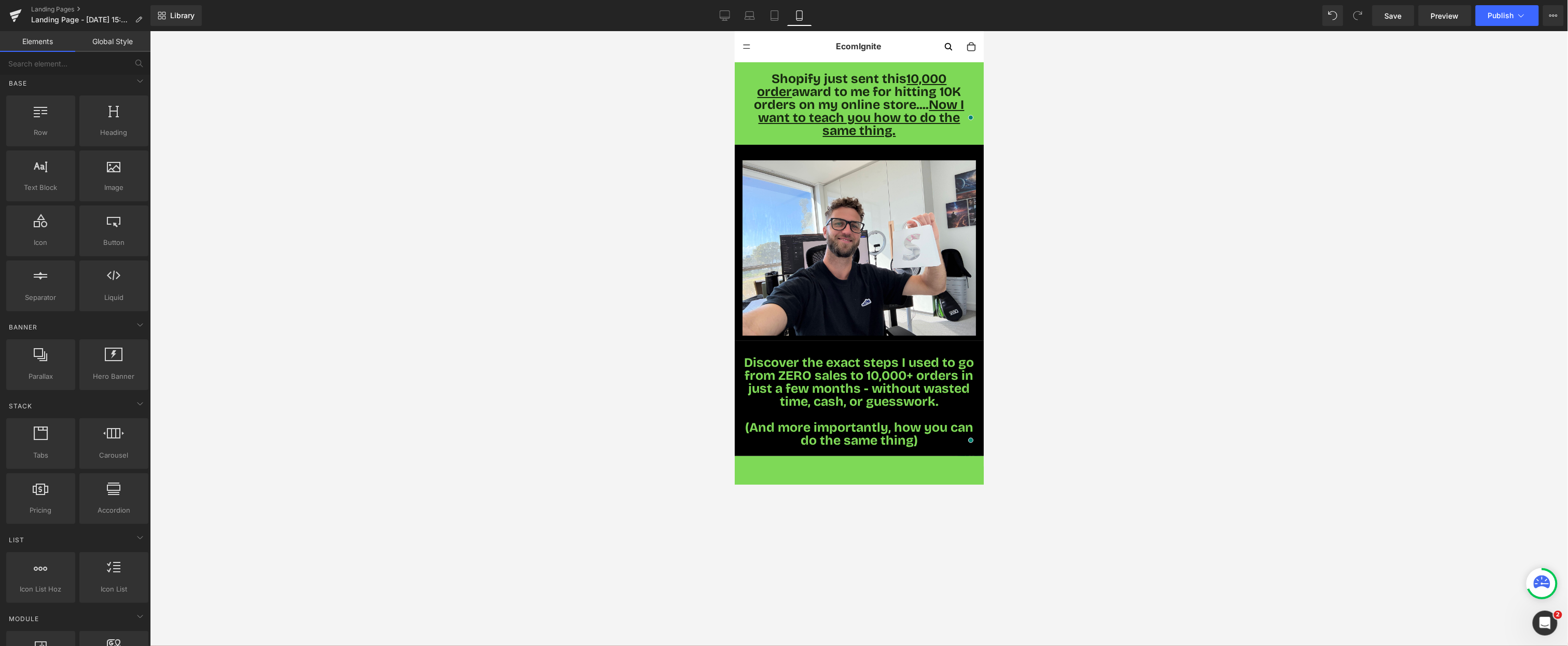
click at [340, 463] on div at bounding box center [859, 339] width 1418 height 615
click at [1176, 16] on button "View Live Page View with current Template Save Template to Library Schedule Pub…" at bounding box center [1553, 16] width 21 height 21
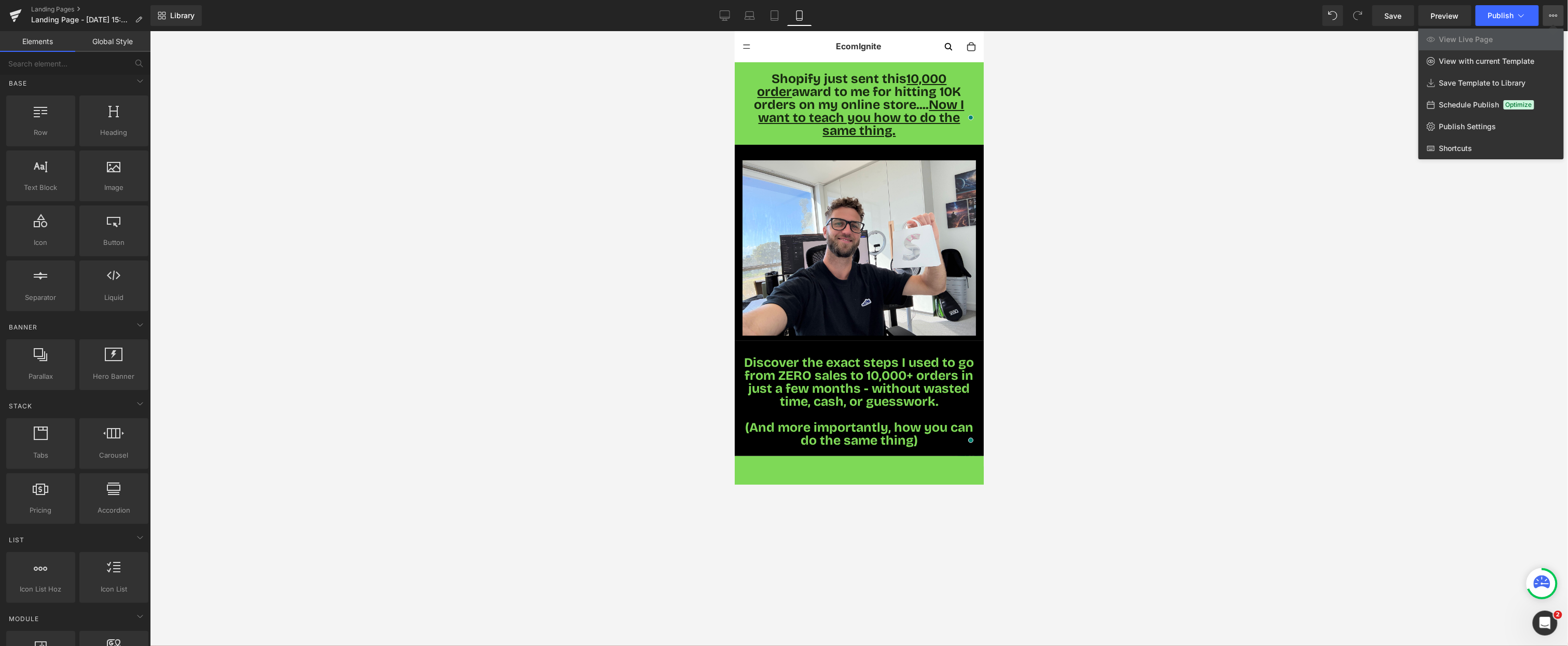
drag, startPoint x: 1285, startPoint y: 174, endPoint x: 1559, endPoint y: 8, distance: 320.4
click at [1176, 174] on div at bounding box center [859, 339] width 1418 height 615
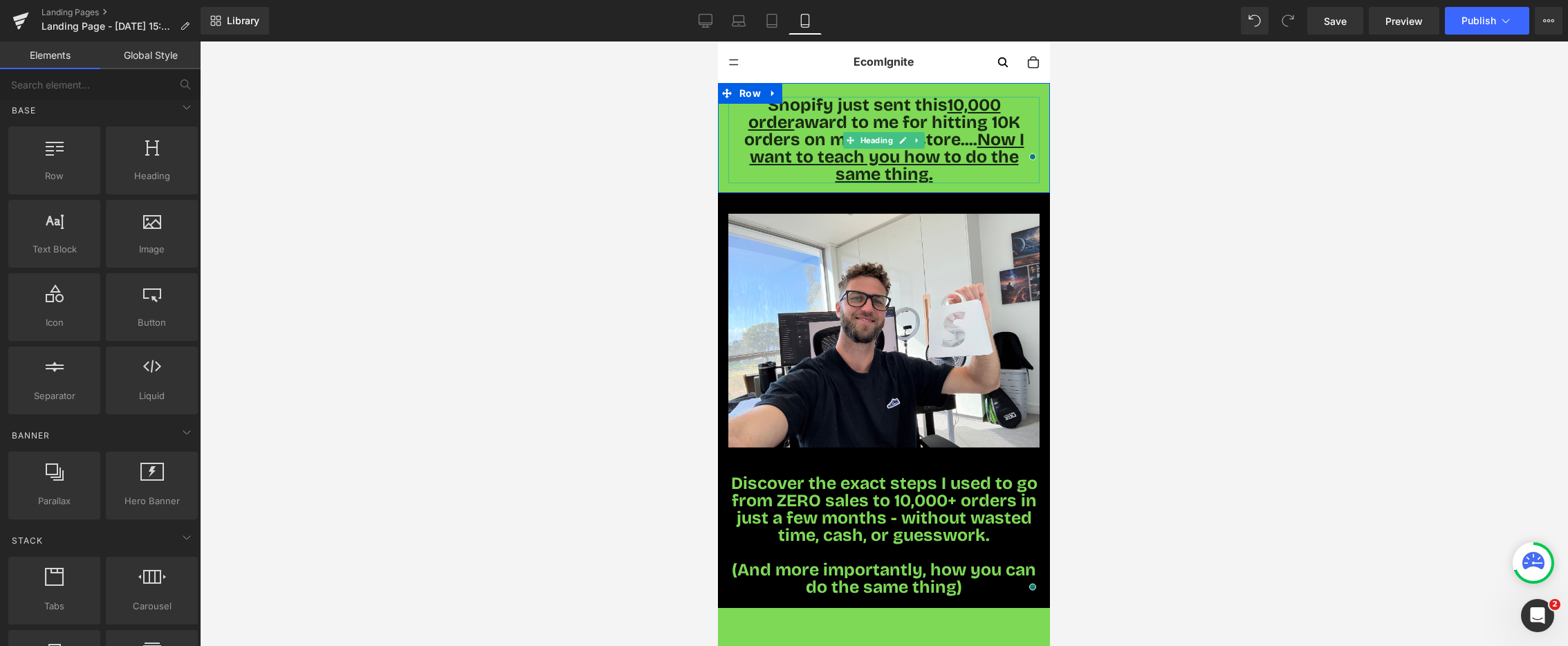
click at [808, 144] on span "Shopify just sent this 10,000 order award to me for hitting 10K orders on my on…" at bounding box center [884, 140] width 280 height 90
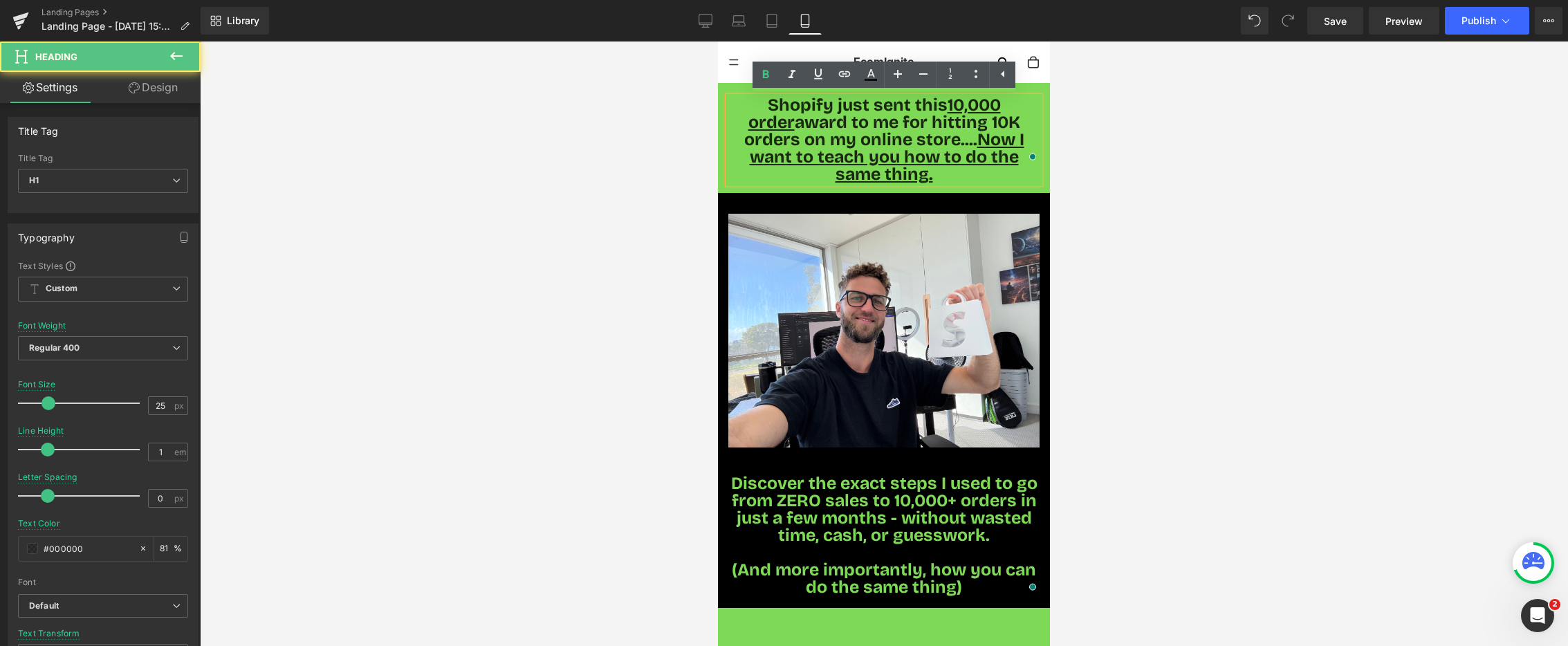
drag, startPoint x: 877, startPoint y: 138, endPoint x: 907, endPoint y: 114, distance: 38.4
click at [877, 138] on span "Now I want to teach you how to do the same thing." at bounding box center [887, 157] width 274 height 55
drag, startPoint x: 925, startPoint y: 103, endPoint x: 1024, endPoint y: 101, distance: 99.0
click at [1001, 101] on span "10,000 order" at bounding box center [874, 114] width 252 height 38
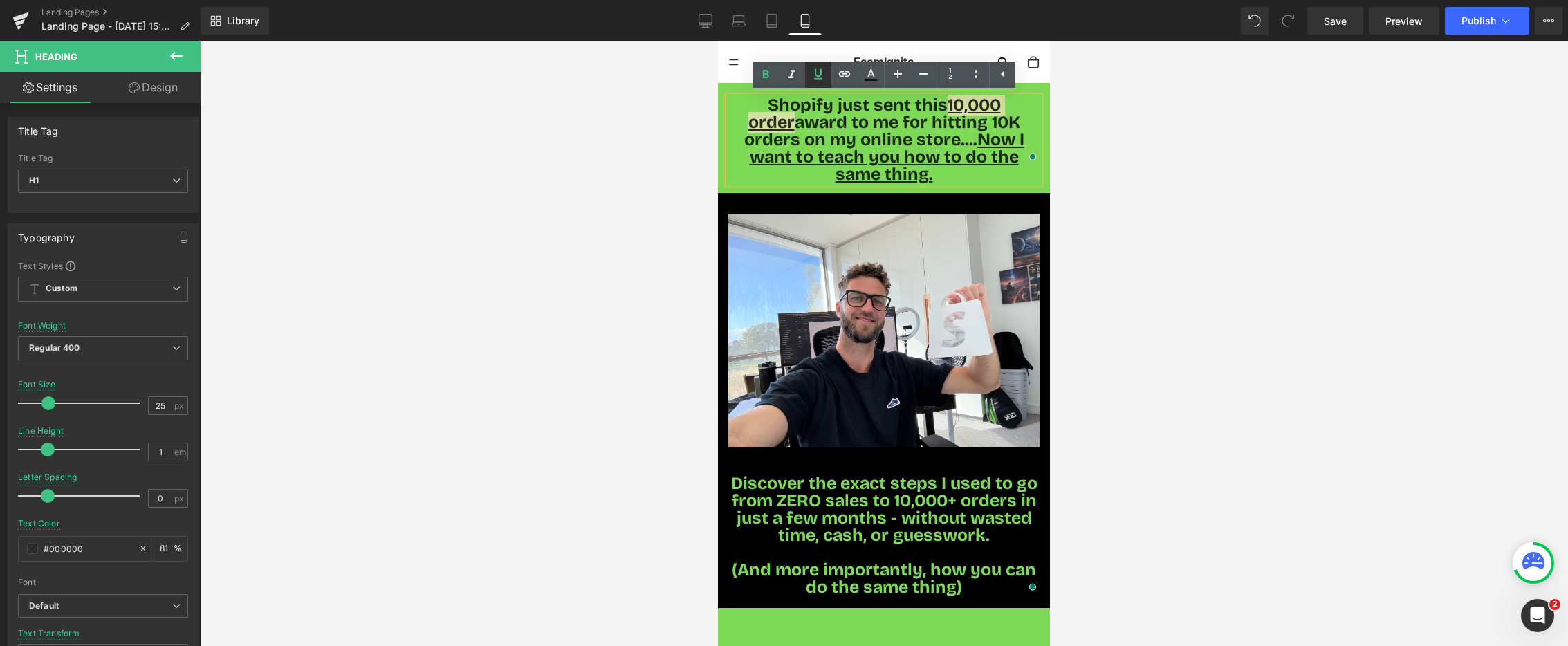
click at [815, 71] on icon at bounding box center [818, 74] width 8 height 11
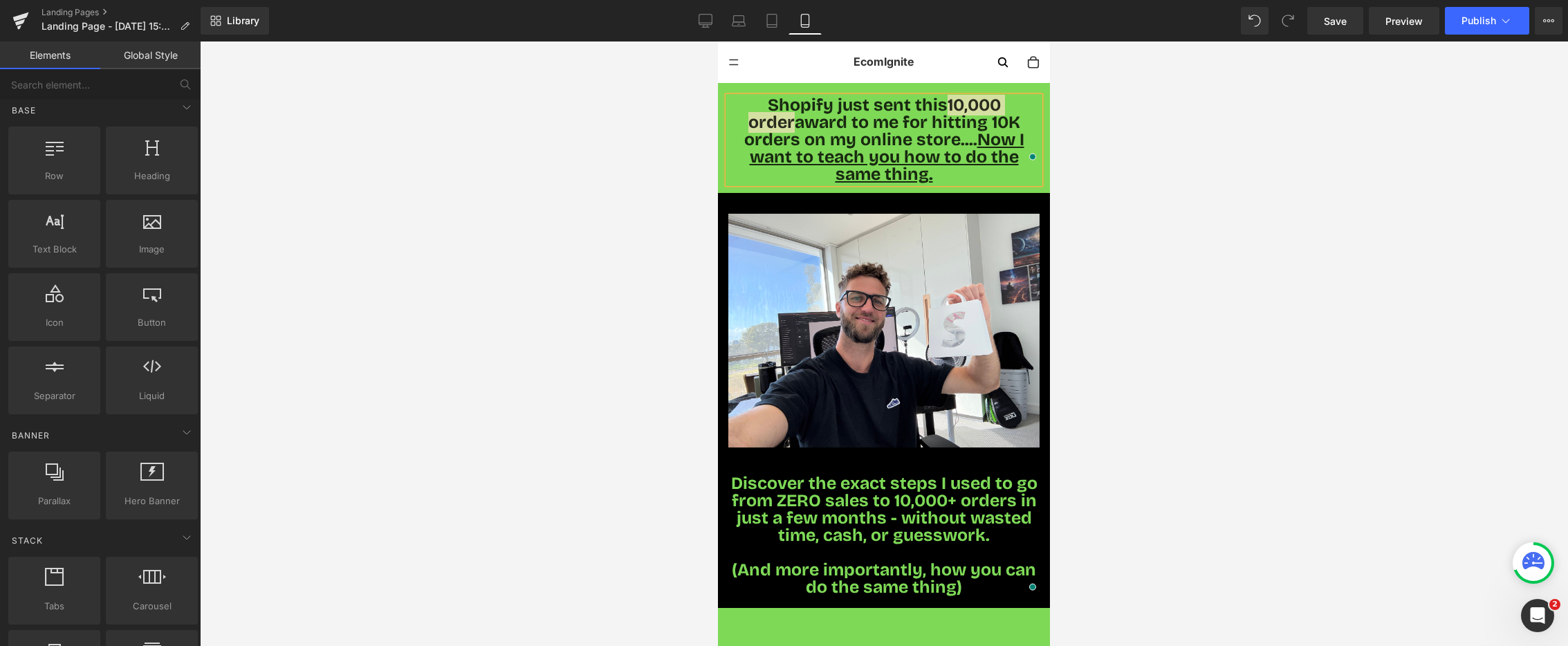
click at [684, 157] on div at bounding box center [884, 343] width 1368 height 605
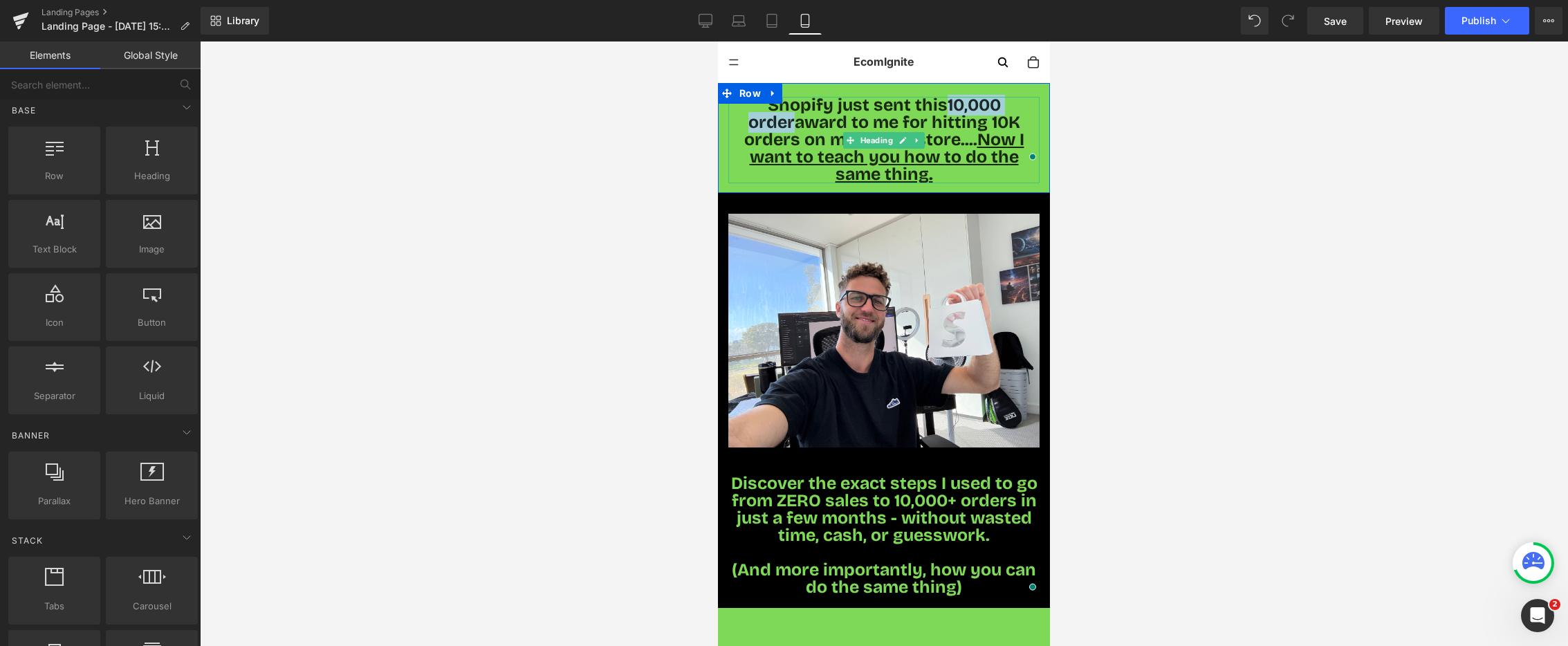
click at [812, 126] on span "Shopify just sent this 10,000 order award to me for hitting 10K orders on my on…" at bounding box center [884, 140] width 280 height 90
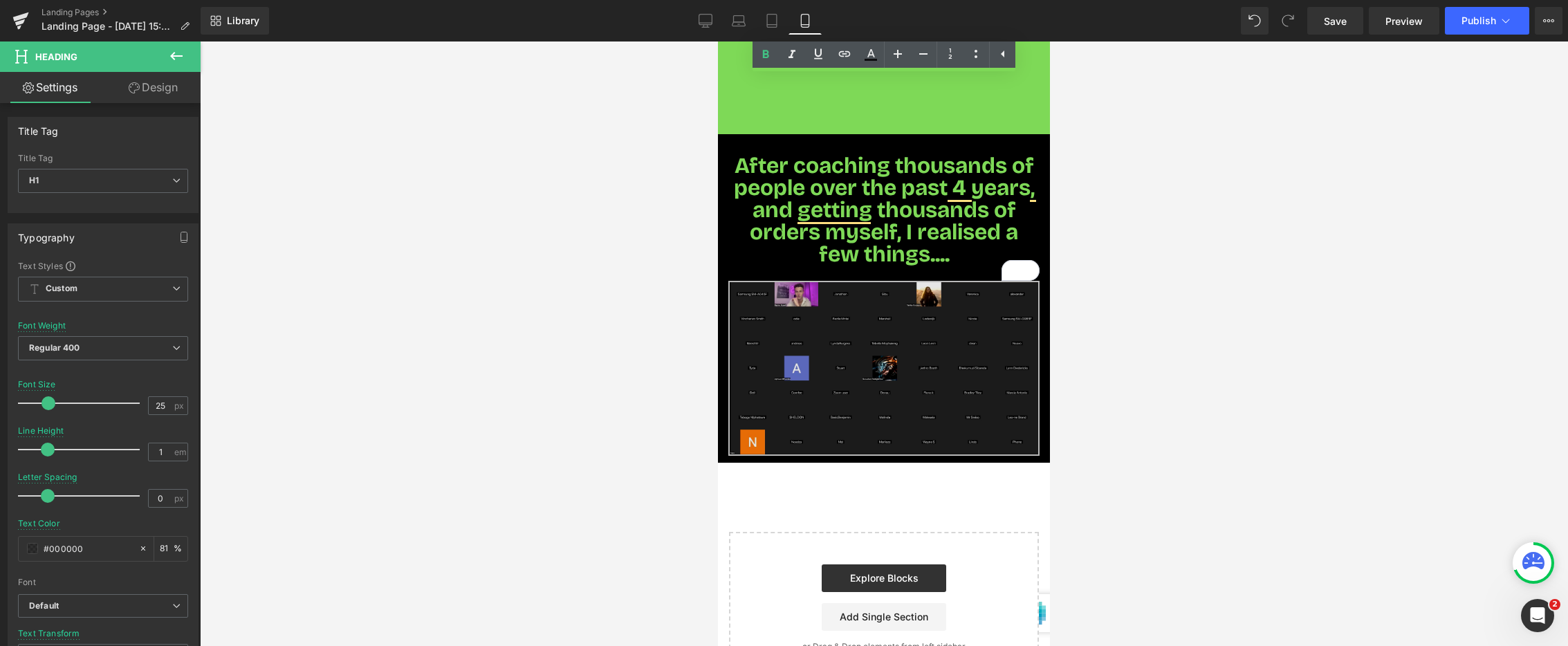
scroll to position [700, 0]
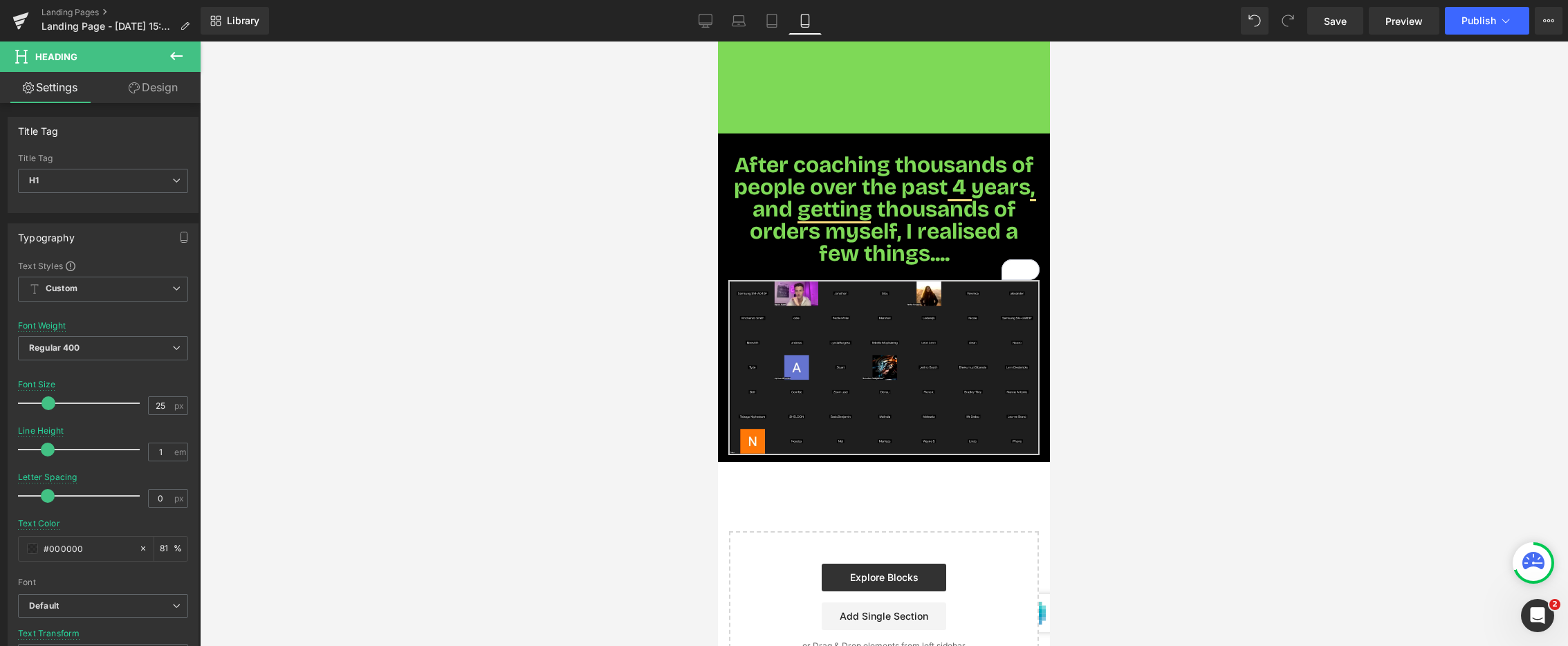
click at [174, 54] on icon at bounding box center [176, 56] width 16 height 16
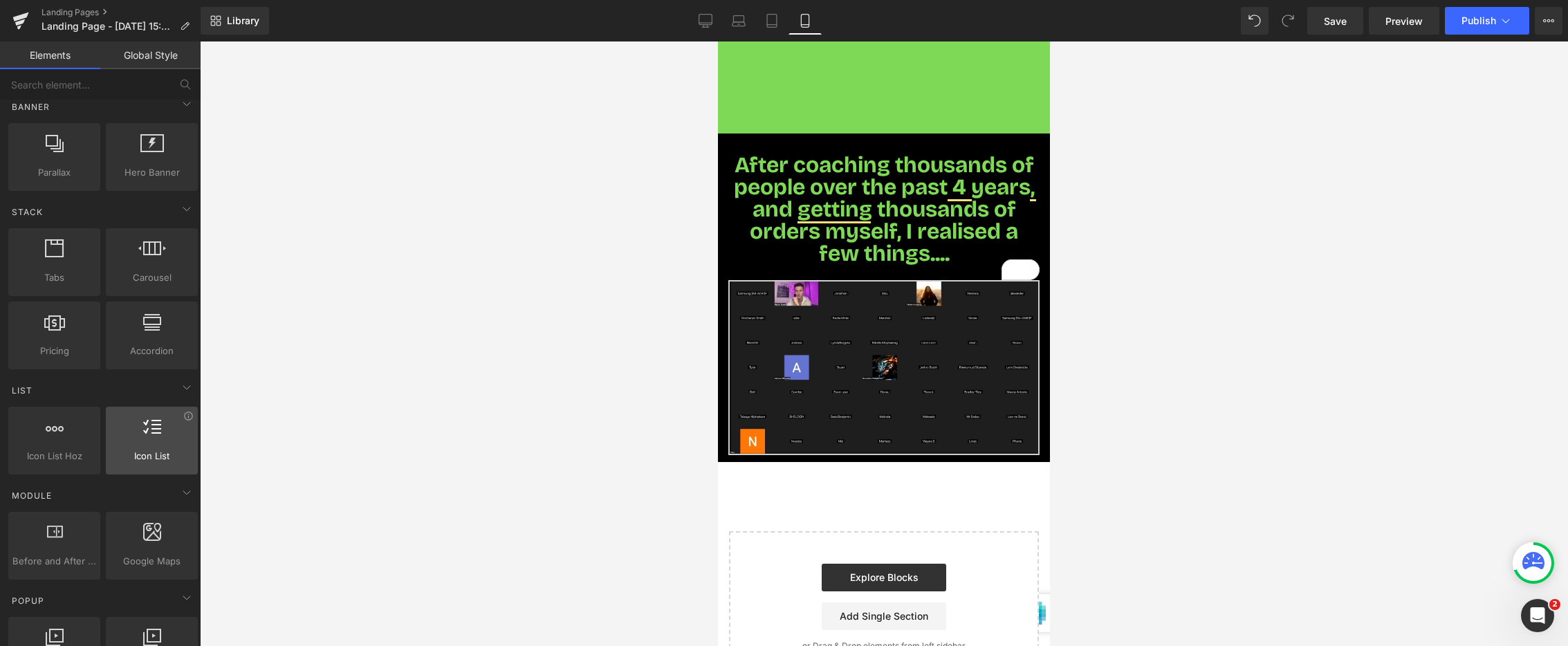
scroll to position [349, 0]
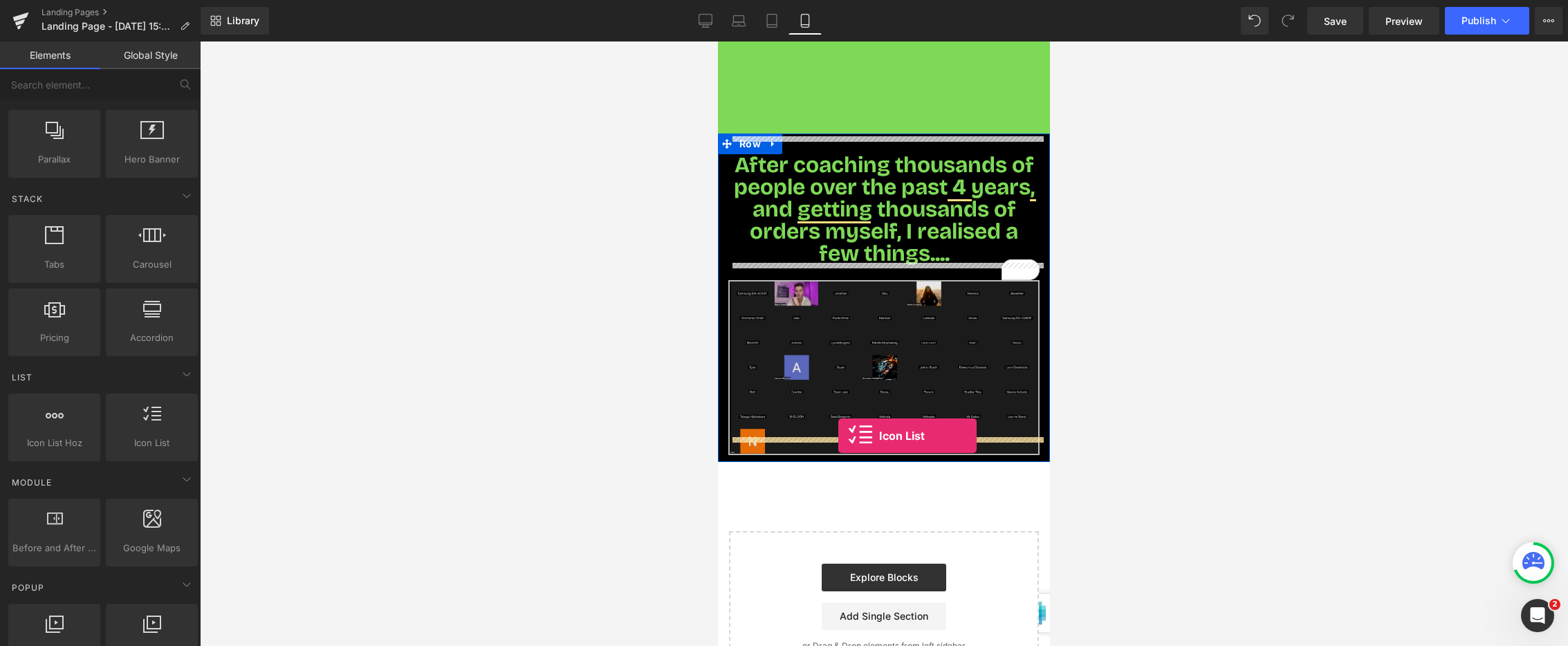
drag, startPoint x: 851, startPoint y: 476, endPoint x: 838, endPoint y: 436, distance: 42.1
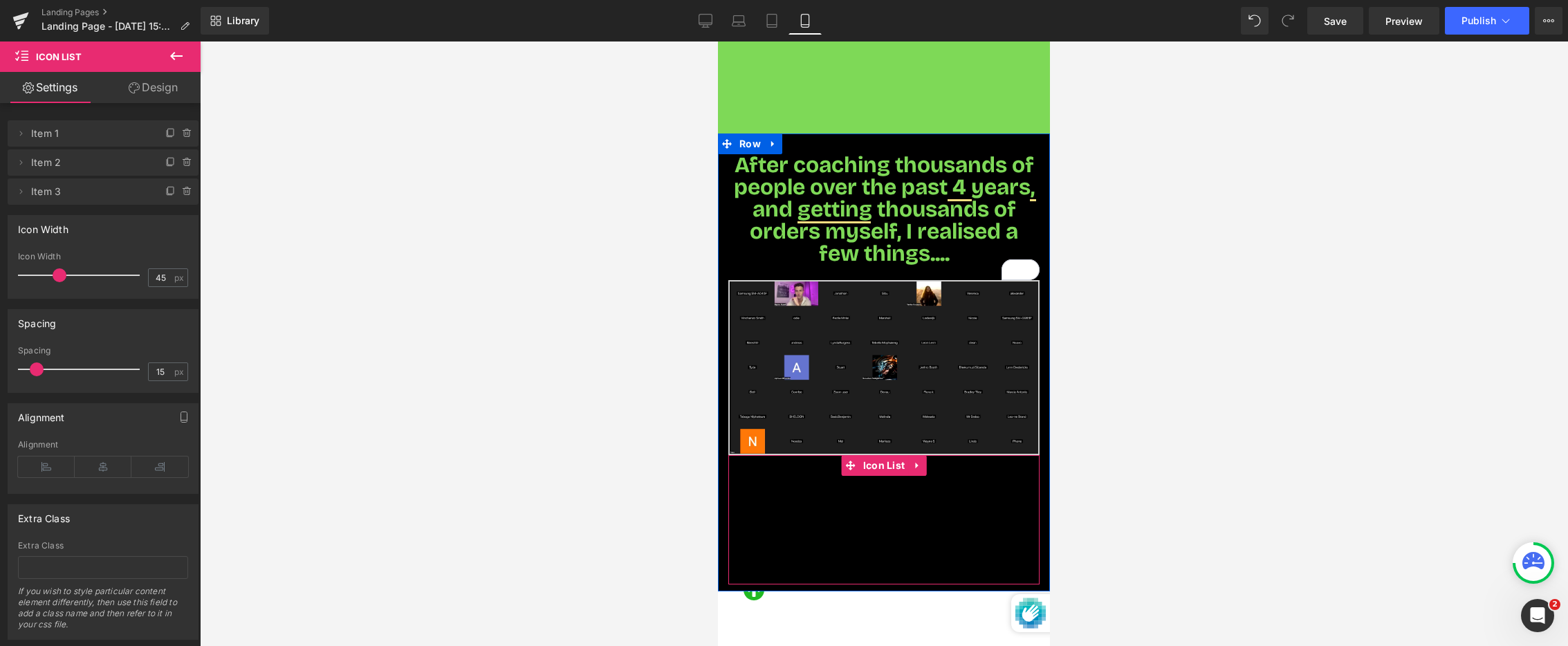
click at [783, 467] on div "Icon Your custom text goes here Text Block Icon Your custom text goes here Text…" at bounding box center [885, 519] width 312 height 129
click at [24, 134] on icon at bounding box center [21, 134] width 11 height 11
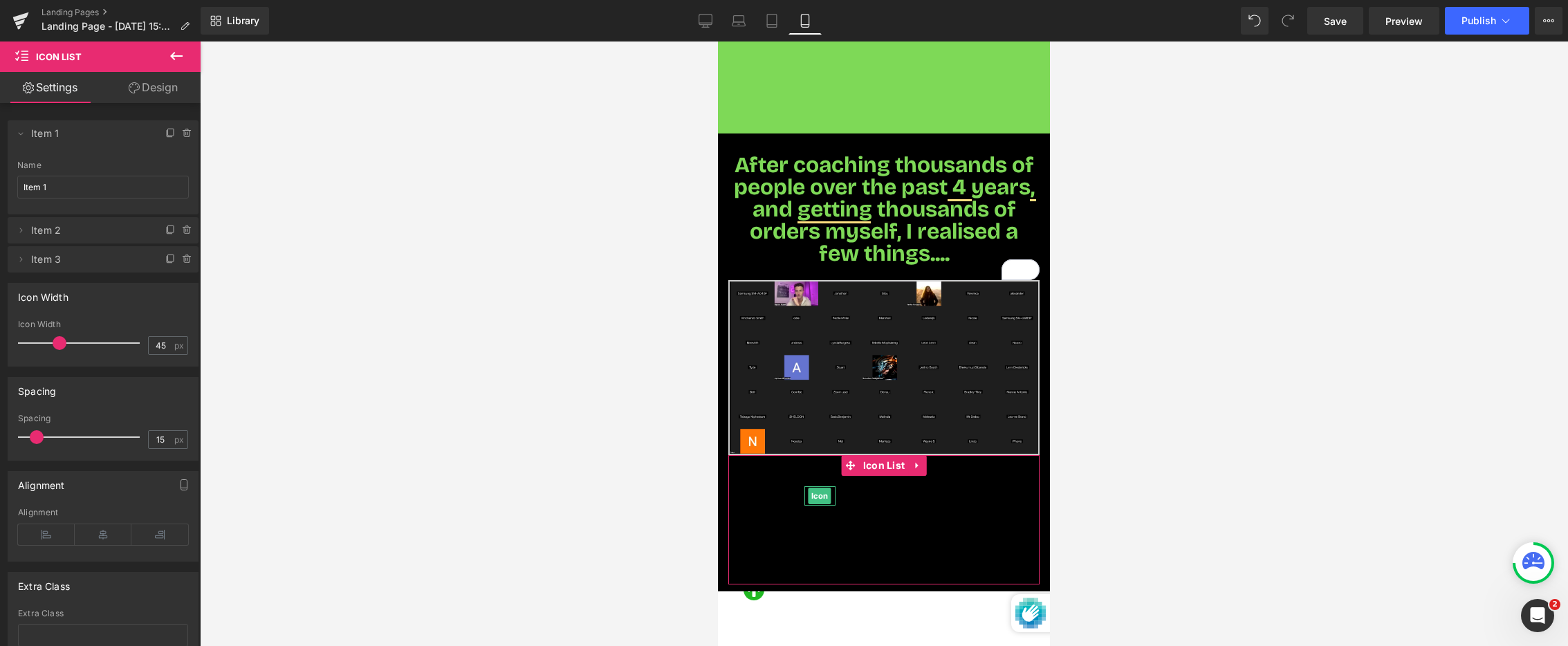
click at [67, 134] on span "Item 1" at bounding box center [88, 133] width 116 height 26
click at [817, 488] on span "Icon" at bounding box center [820, 496] width 23 height 16
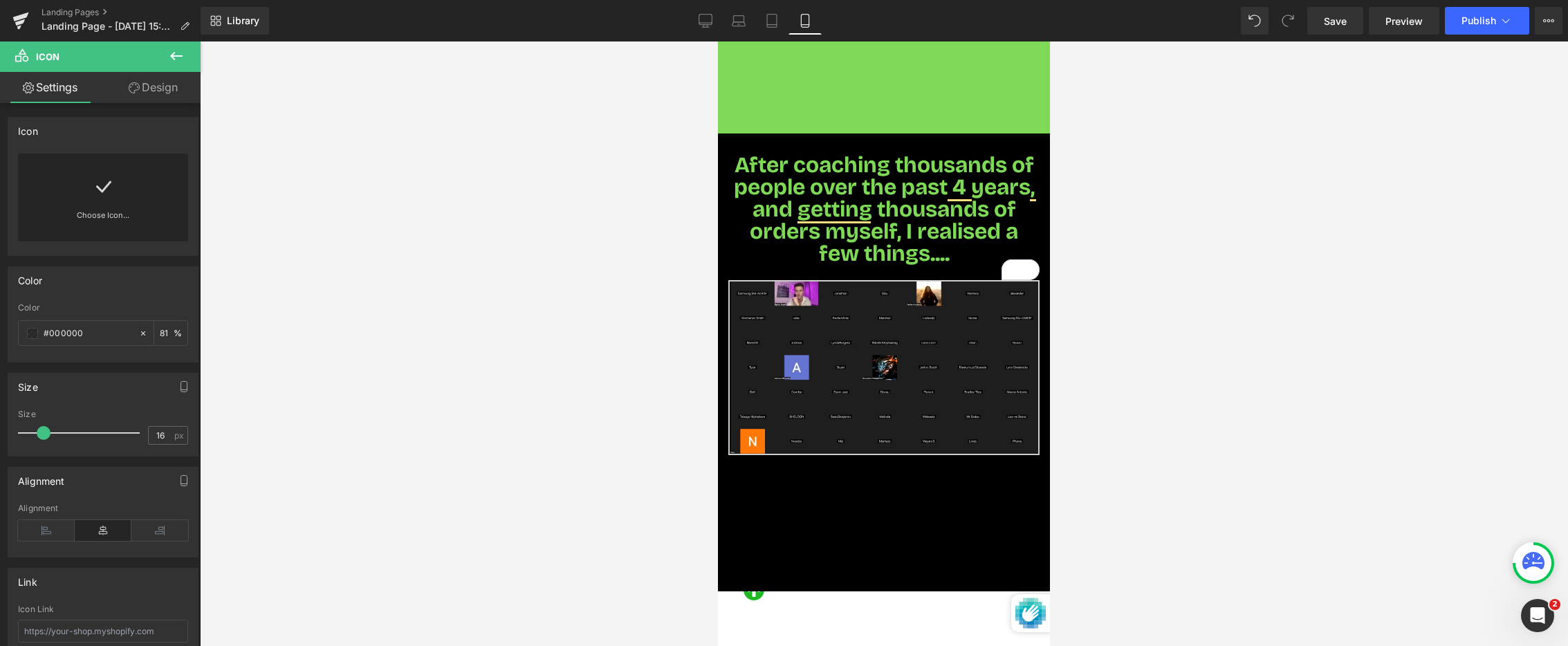
click at [173, 54] on icon at bounding box center [176, 56] width 12 height 8
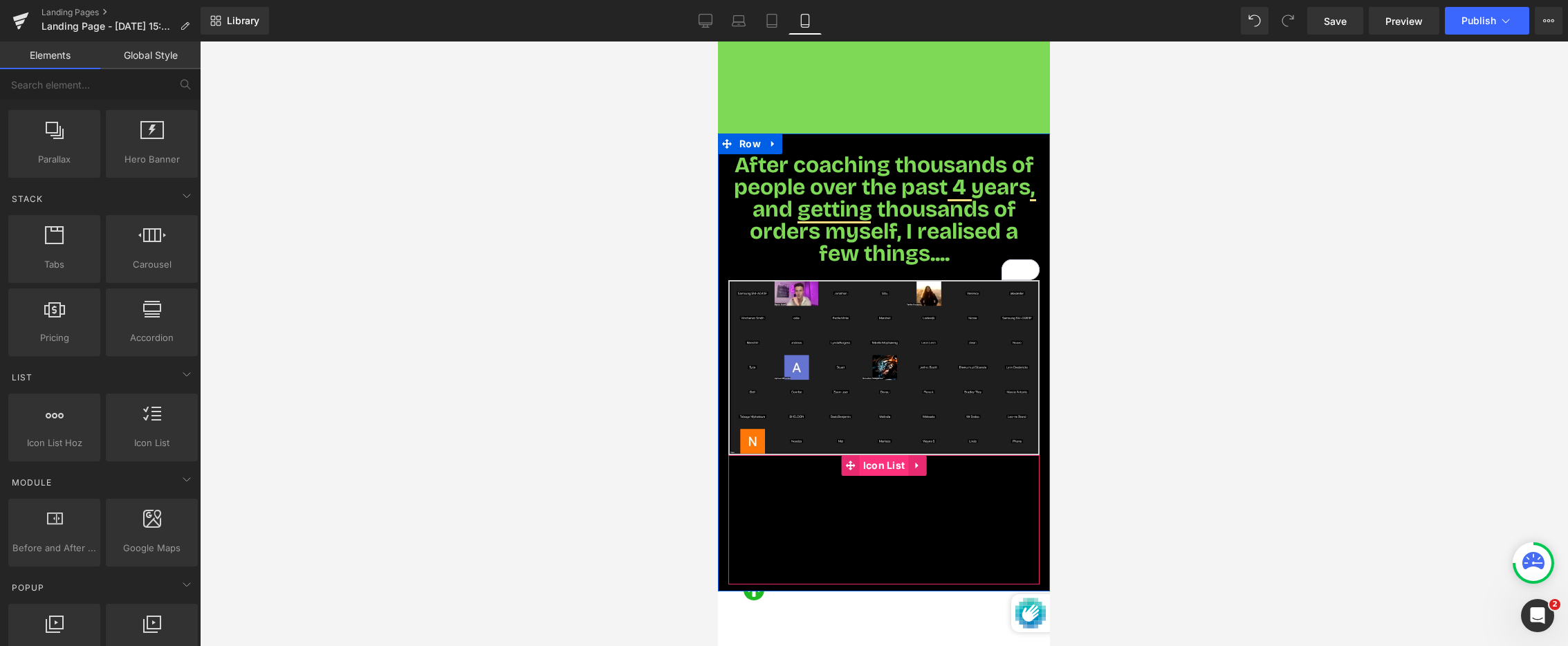
click at [879, 455] on span "Icon List" at bounding box center [885, 466] width 50 height 21
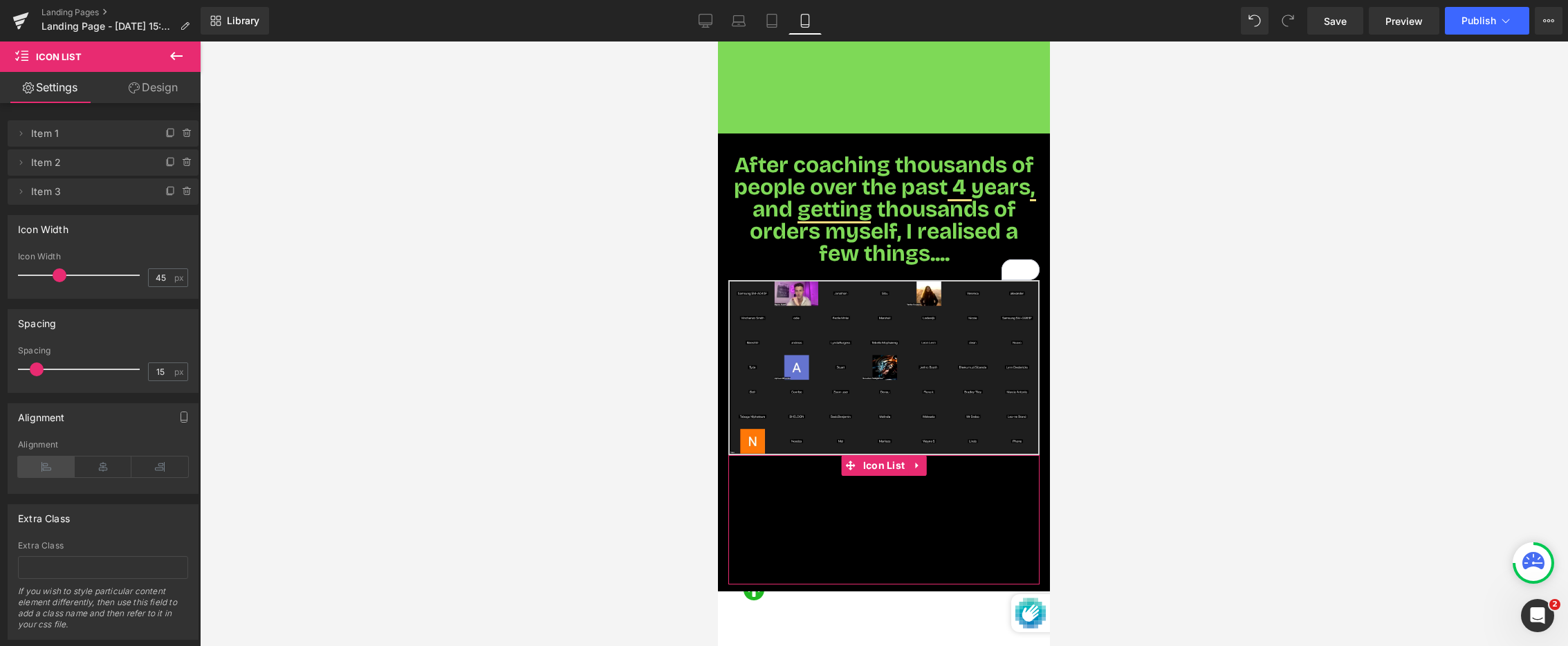
click at [55, 471] on icon at bounding box center [46, 467] width 57 height 21
click at [746, 489] on span "Icon" at bounding box center [744, 497] width 23 height 16
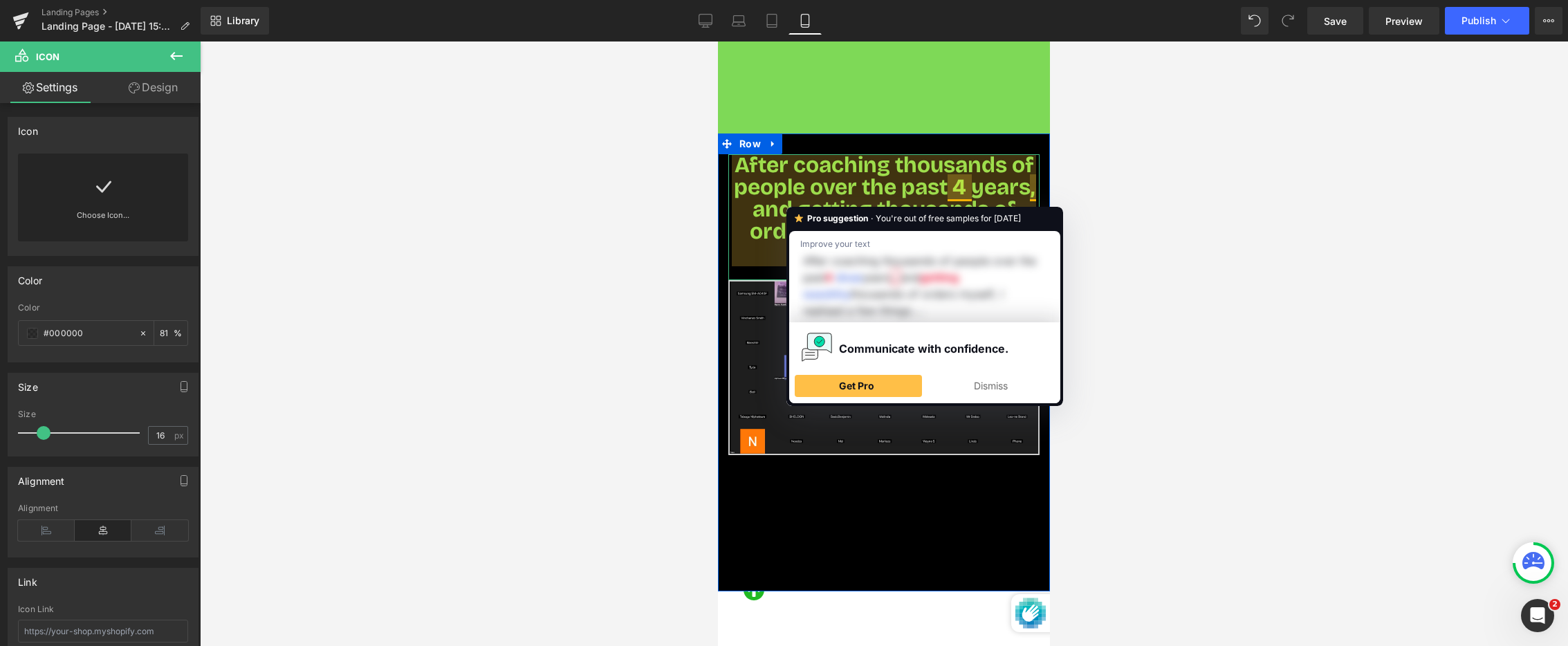
click at [804, 168] on span "After coaching thousands of people over the past 4 years, and getting thousands…" at bounding box center [884, 209] width 301 height 115
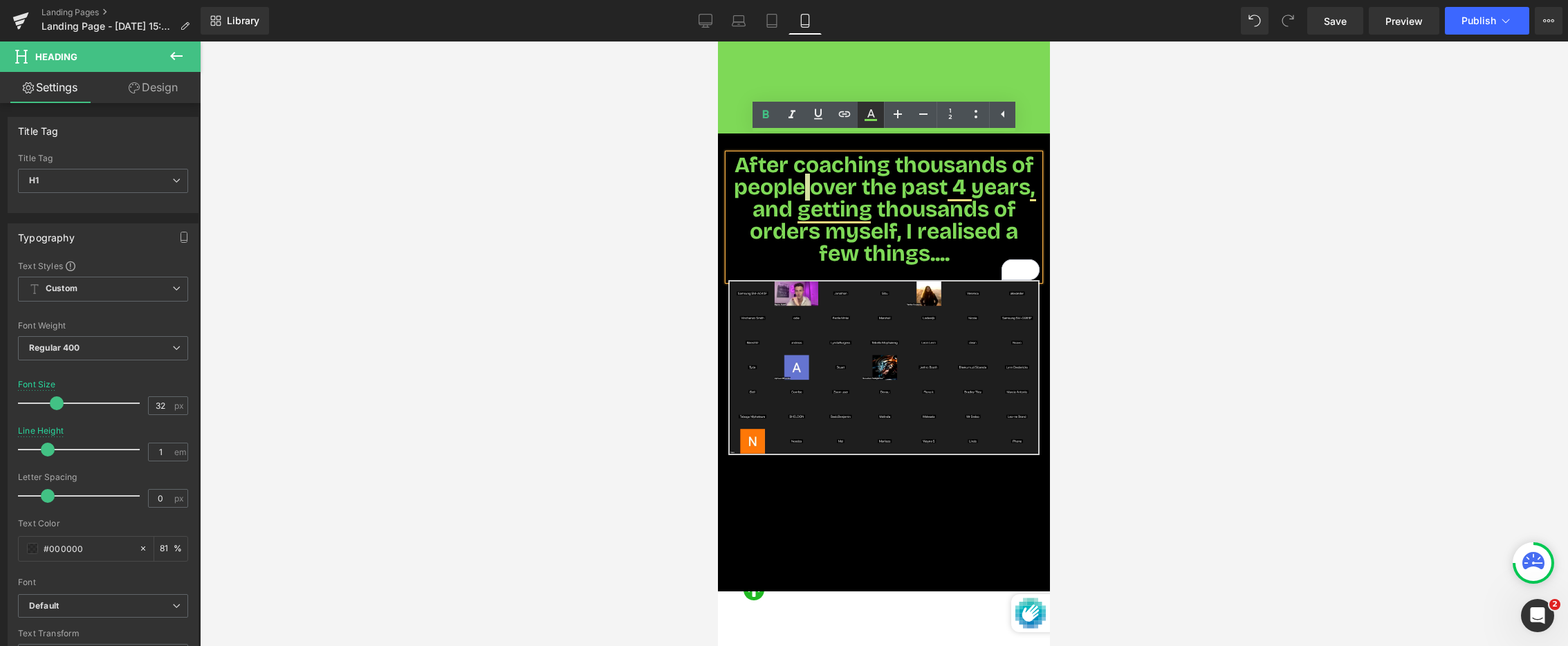
click at [872, 118] on icon at bounding box center [871, 114] width 16 height 16
type input "100"
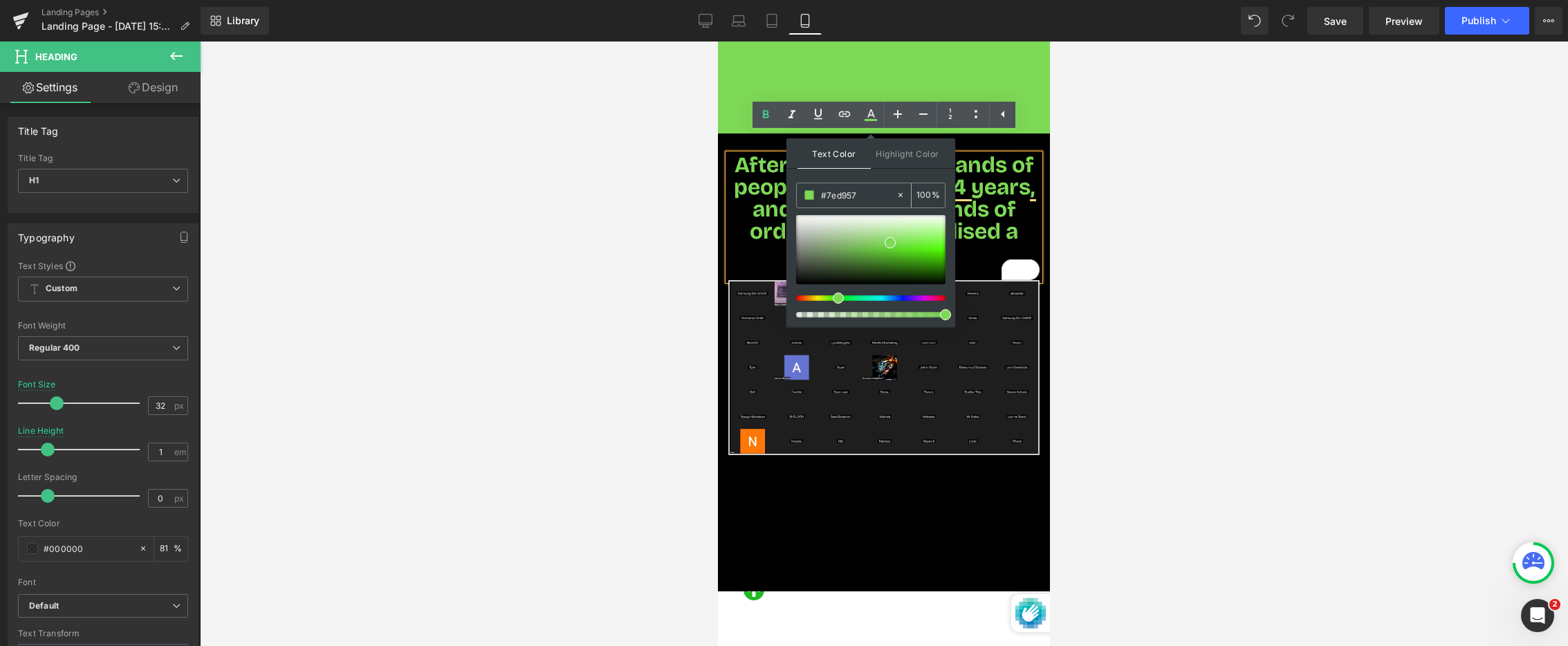
drag, startPoint x: 860, startPoint y: 197, endPoint x: 826, endPoint y: 199, distance: 34.1
click at [826, 199] on input "#7ed957" at bounding box center [859, 195] width 75 height 15
click at [1120, 226] on div at bounding box center [884, 343] width 1368 height 605
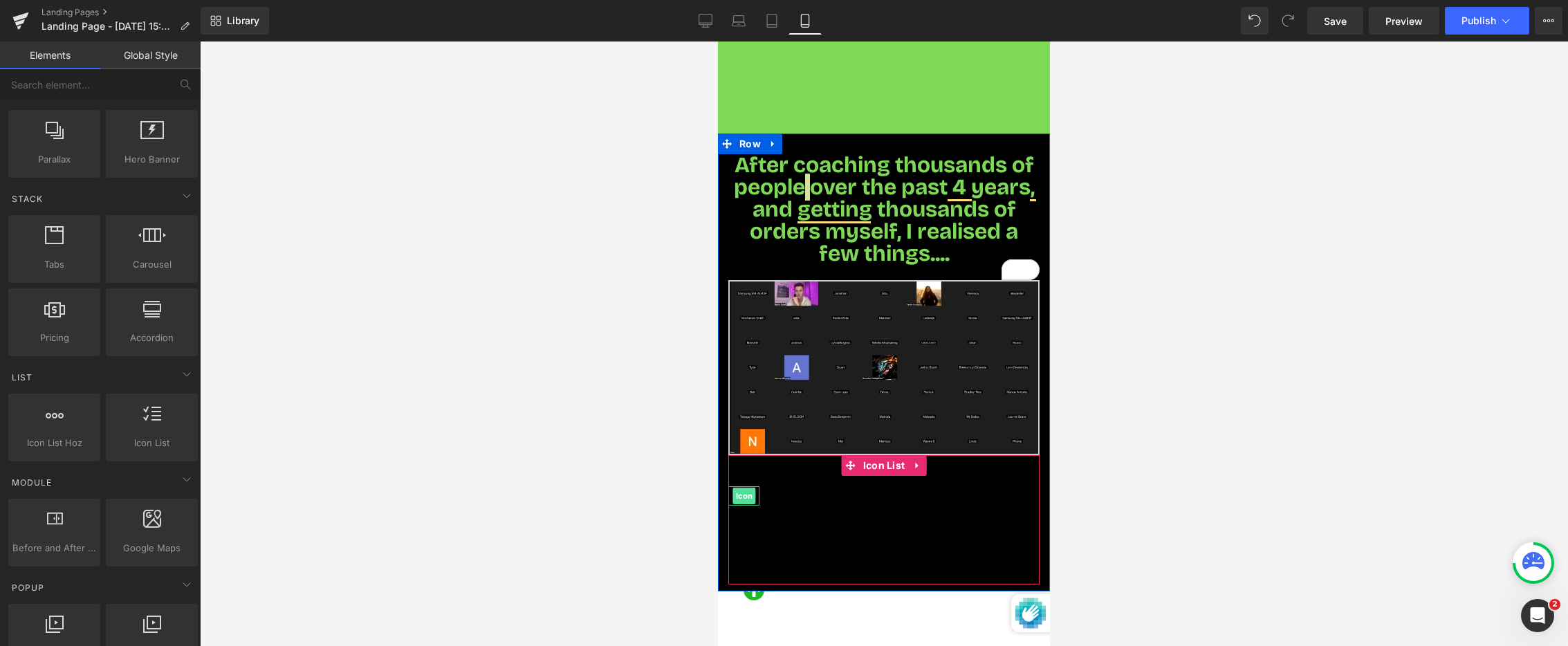
click at [746, 488] on span "Icon" at bounding box center [744, 496] width 23 height 16
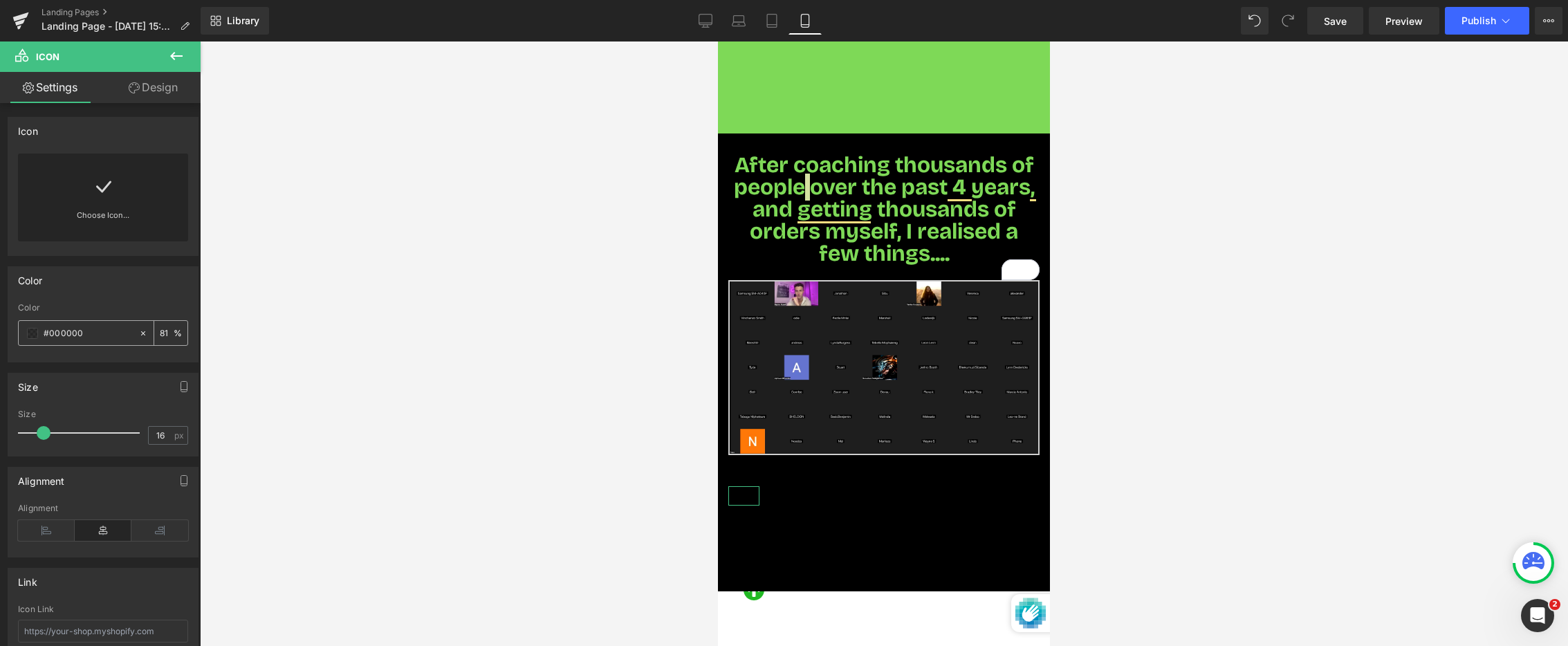
click at [83, 331] on input "#000000" at bounding box center [88, 333] width 88 height 15
drag, startPoint x: 86, startPoint y: 331, endPoint x: 50, endPoint y: 337, distance: 36.5
click at [50, 338] on input "#000000" at bounding box center [88, 333] width 88 height 15
paste input "7ed957"
type input "#7ed957"
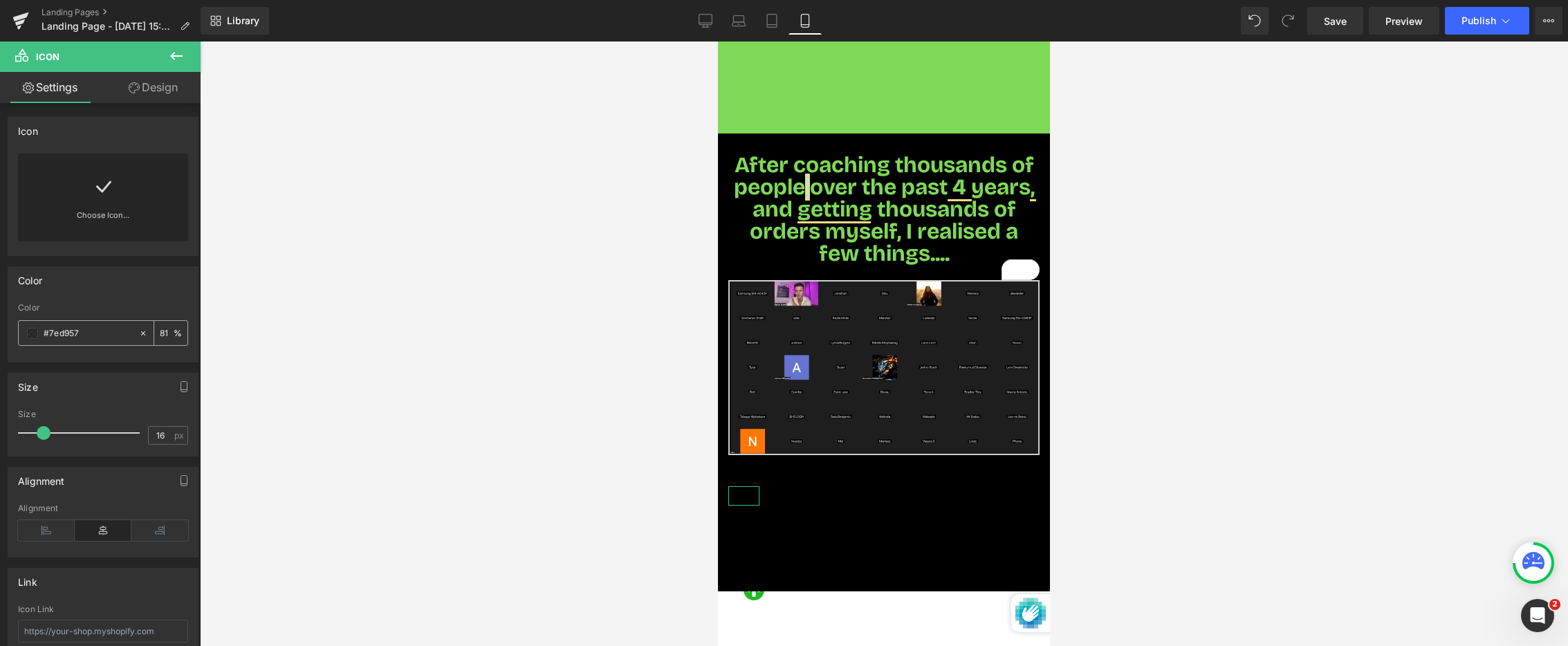
type input "100"
type input "#7ed957"
click at [162, 88] on link "Design" at bounding box center [153, 88] width 101 height 31
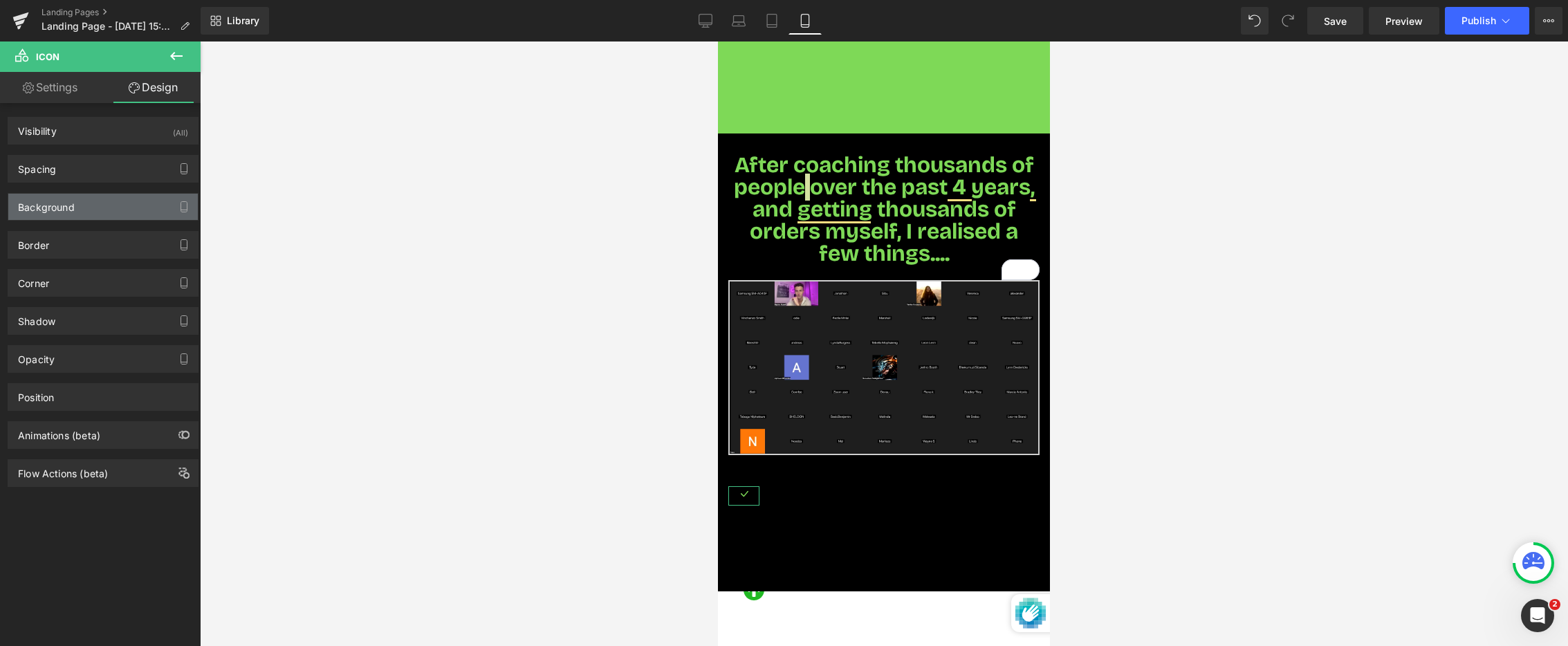
type input "transparent"
type input "0"
click at [118, 202] on div "Background" at bounding box center [103, 207] width 190 height 26
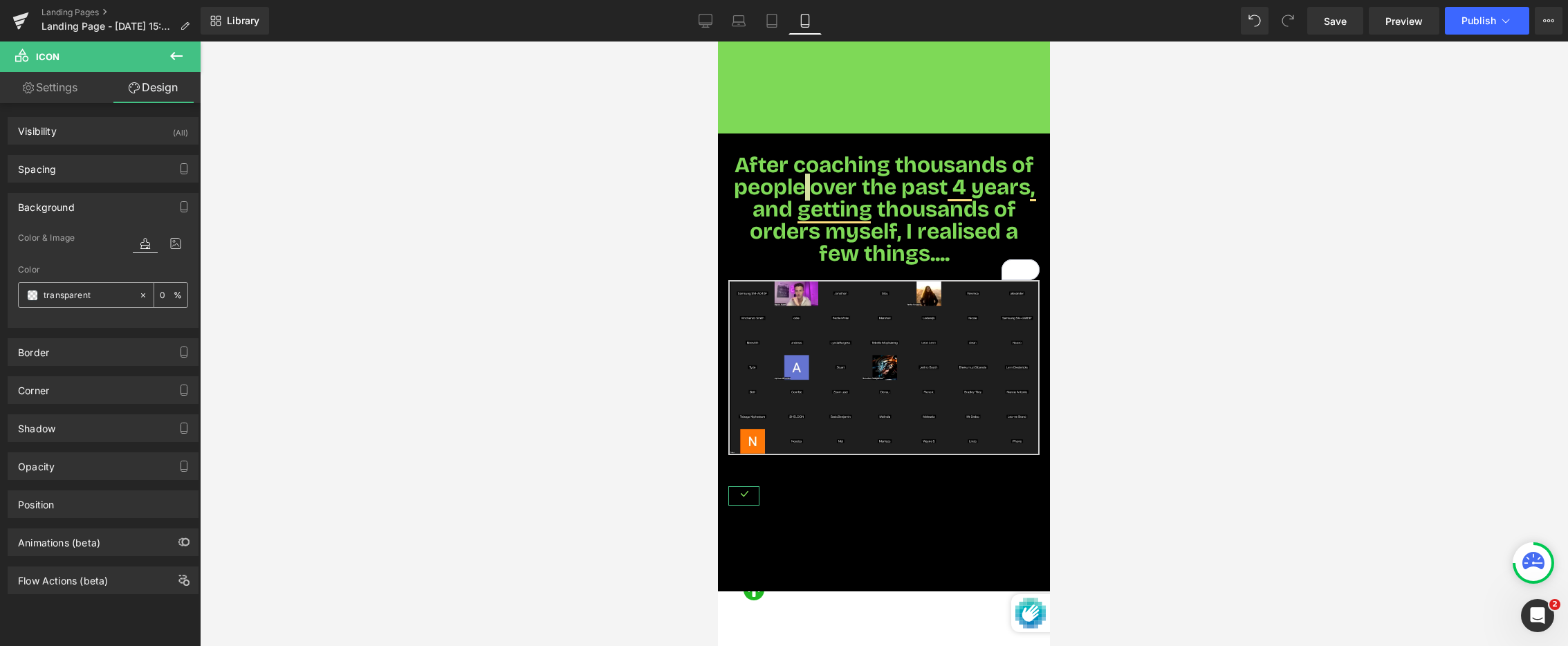
drag, startPoint x: 82, startPoint y: 293, endPoint x: 92, endPoint y: 298, distance: 11.2
click at [93, 298] on input "transparent" at bounding box center [88, 295] width 88 height 15
paste input "7ed957"
type input "7ed957"
type input "100"
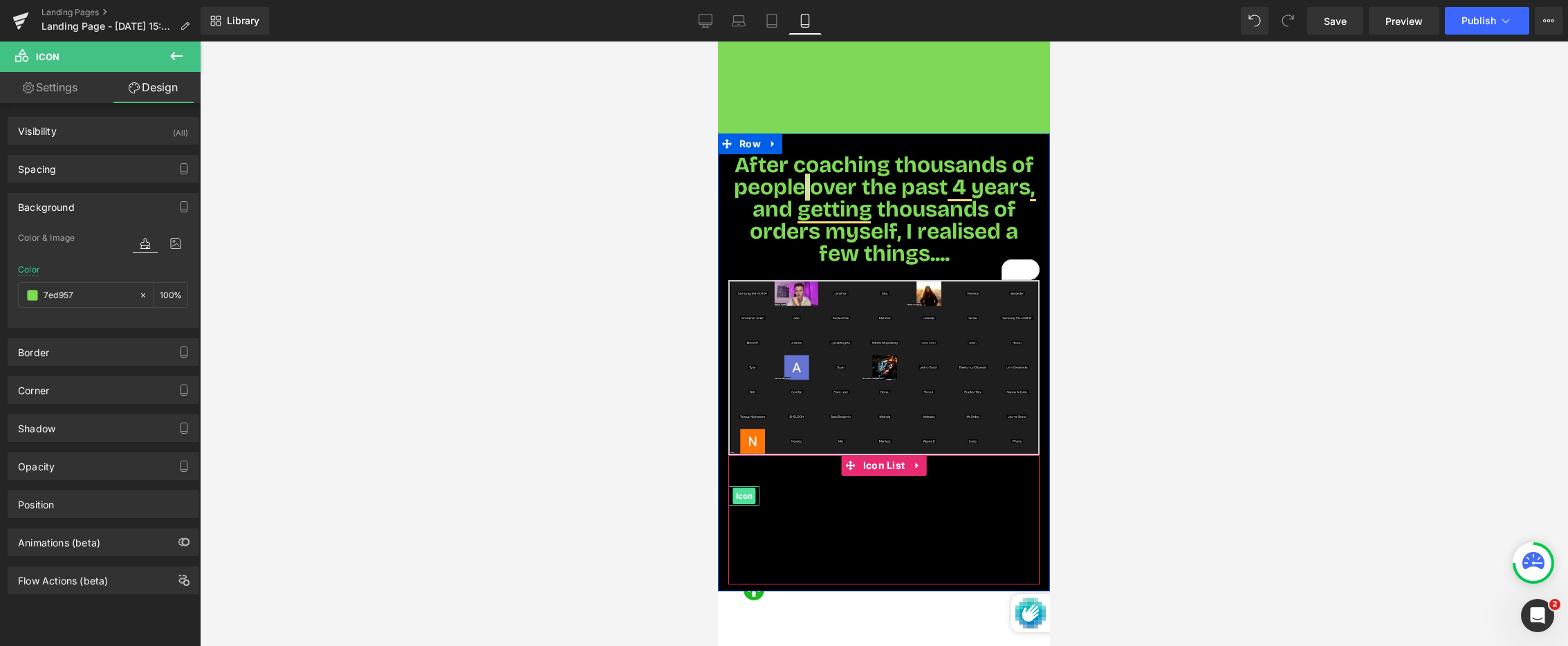
click at [743, 488] on span "Icon" at bounding box center [744, 496] width 23 height 16
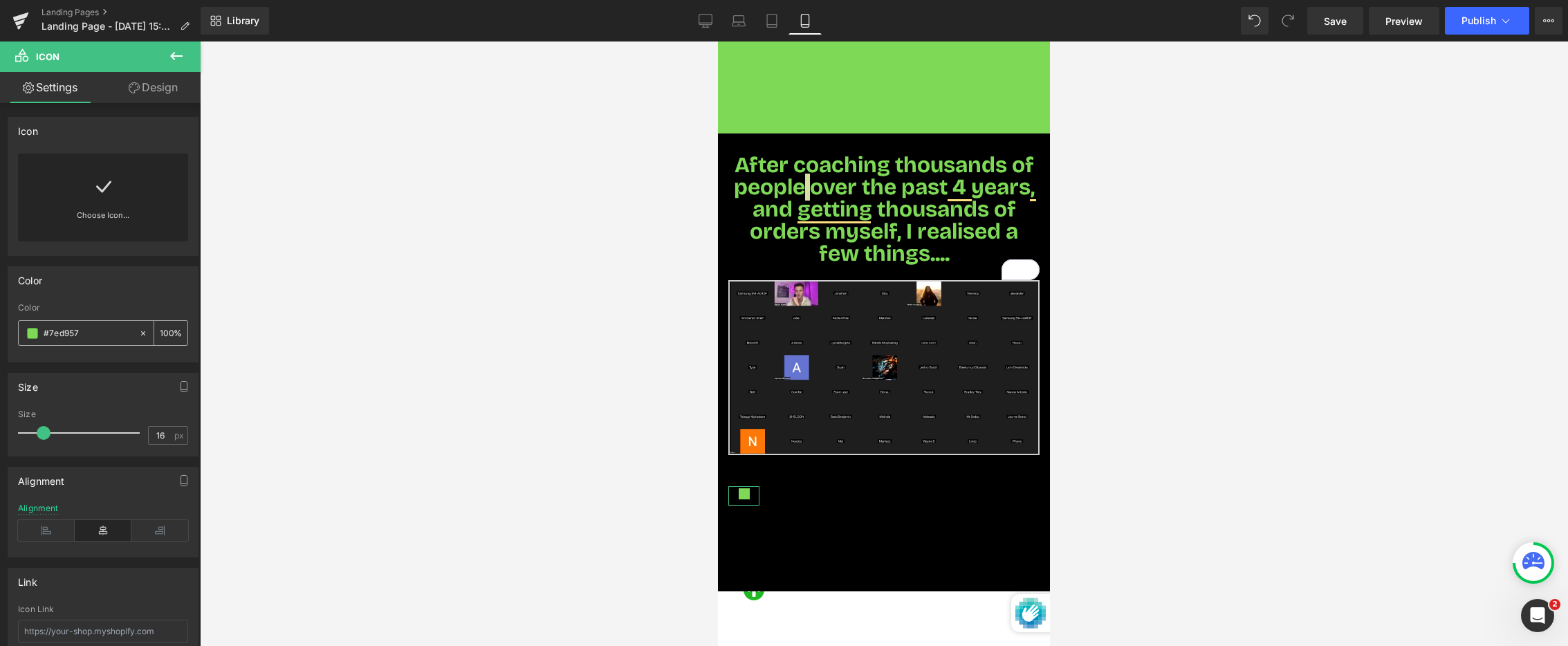
drag, startPoint x: 85, startPoint y: 334, endPoint x: 73, endPoint y: 333, distance: 12.0
click at [73, 333] on input "#7ed957" at bounding box center [88, 333] width 88 height 15
click at [32, 333] on span at bounding box center [32, 334] width 11 height 11
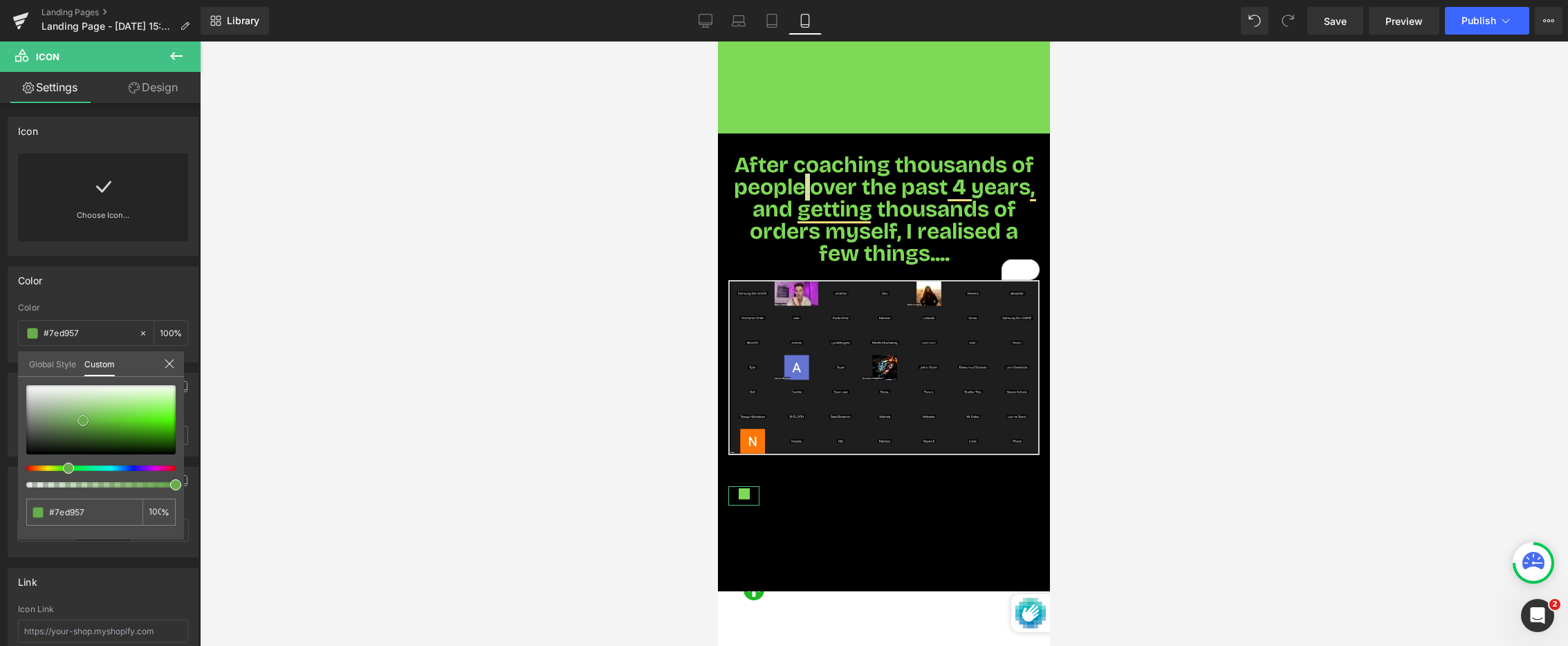
type input "#7cd656"
type input "#212121"
type input "#000000"
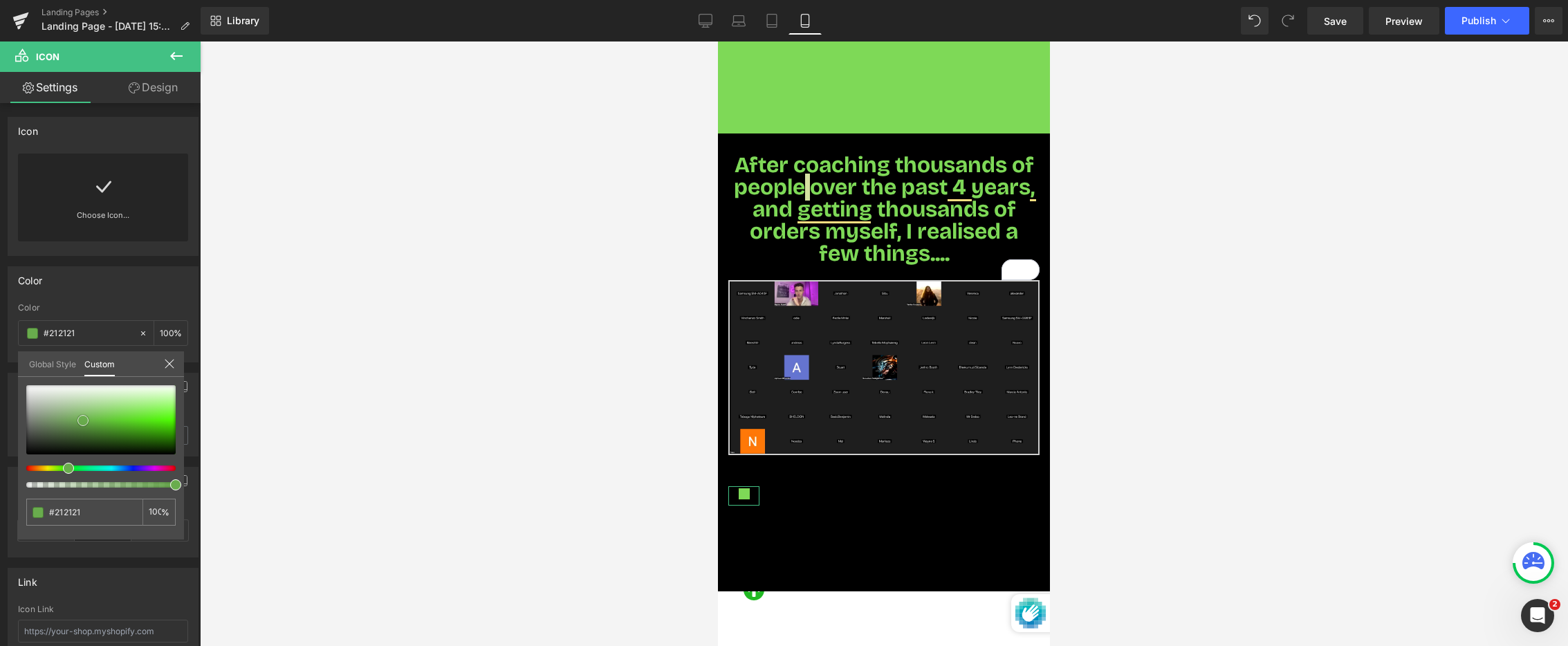
type input "#000000"
drag, startPoint x: 80, startPoint y: 420, endPoint x: -33, endPoint y: 480, distance: 127.9
click at [0, 480] on html "Icon You are previewing how the will restyle your page. You can not edit Elemen…" at bounding box center [784, 323] width 1568 height 646
click at [747, 512] on body "Skip to content soon ZAR Region and language Search" at bounding box center [884, 194] width 332 height 1705
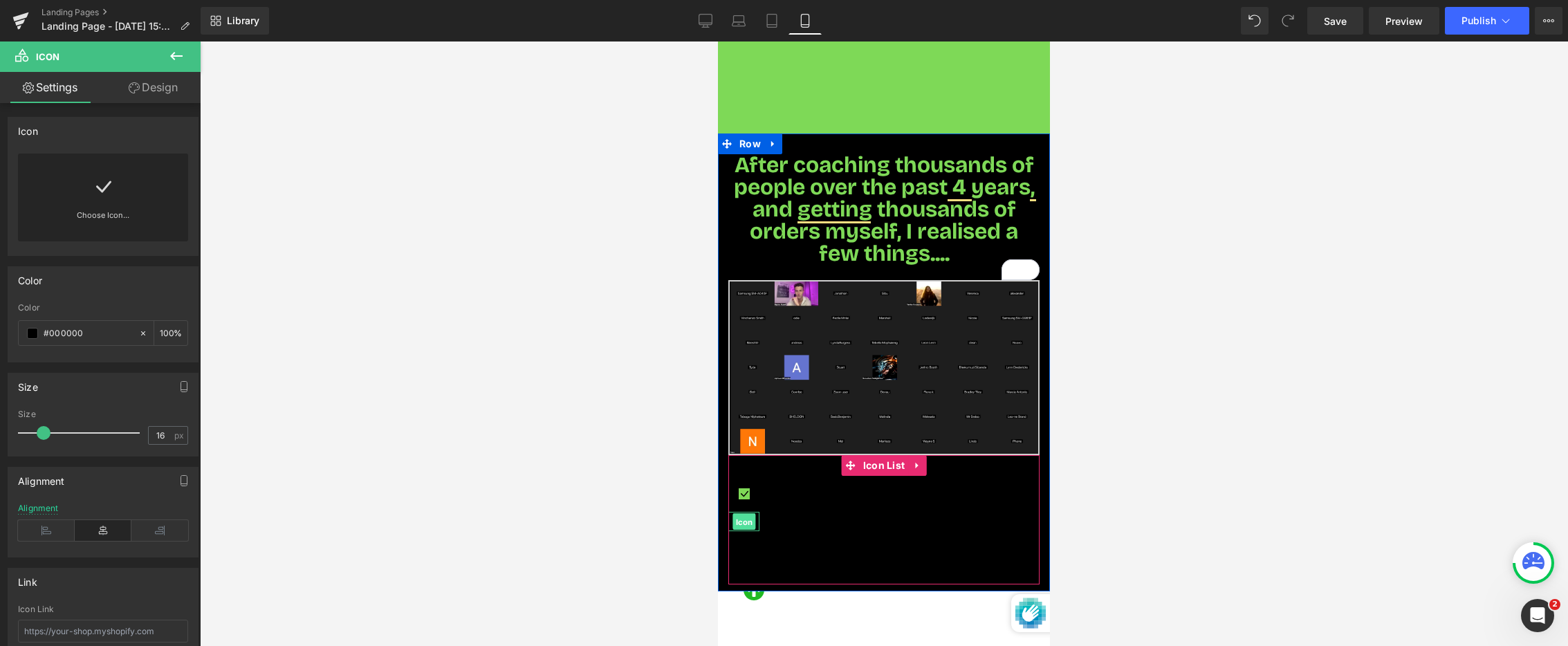
click at [747, 514] on span "Icon" at bounding box center [744, 522] width 23 height 16
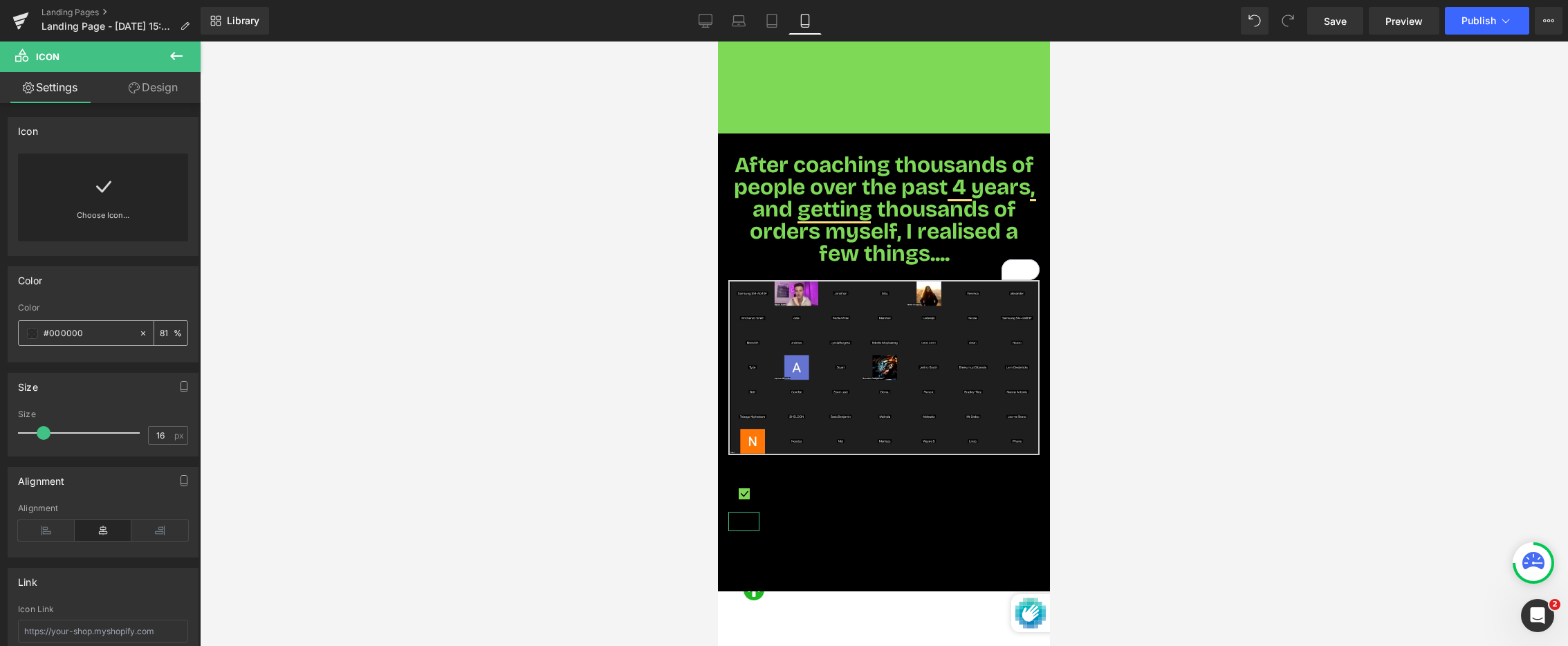
click at [30, 336] on span at bounding box center [32, 334] width 11 height 11
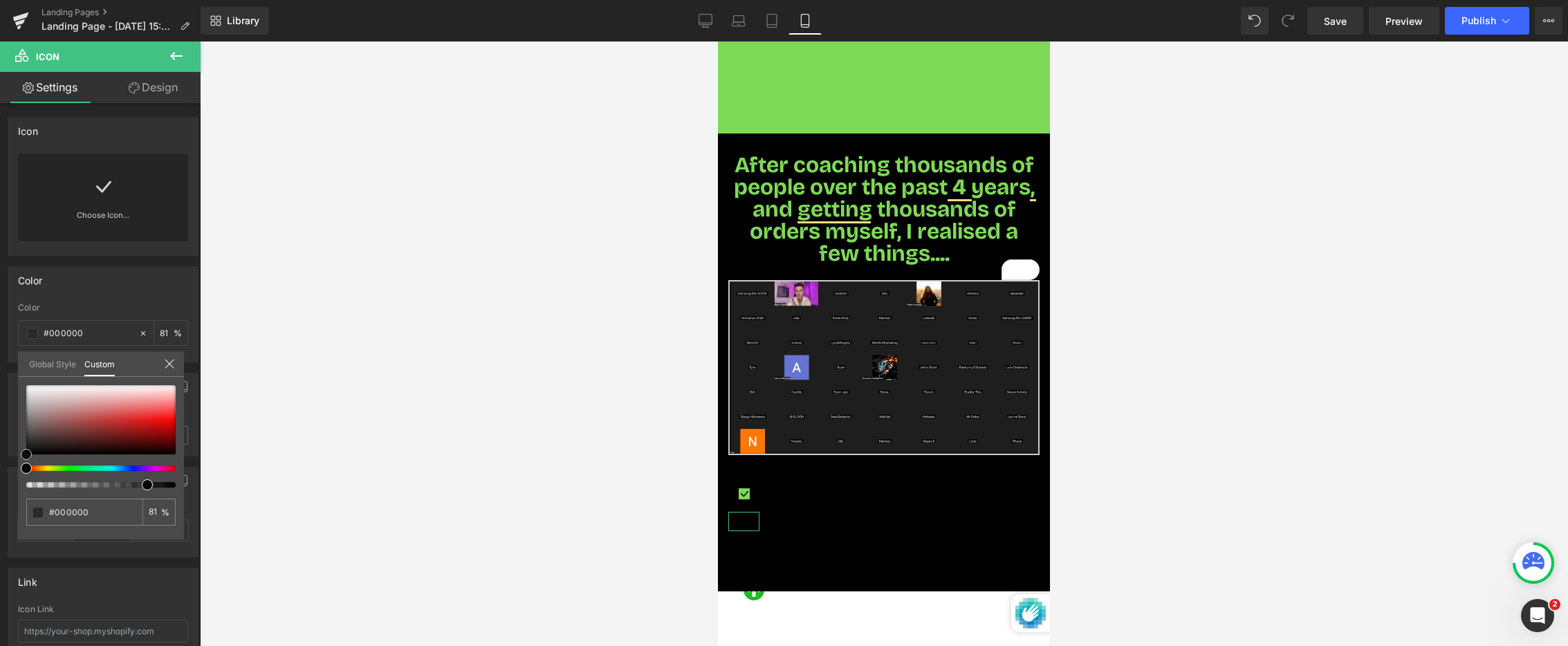
type input "#020202"
type input "#050404"
type input "#020202"
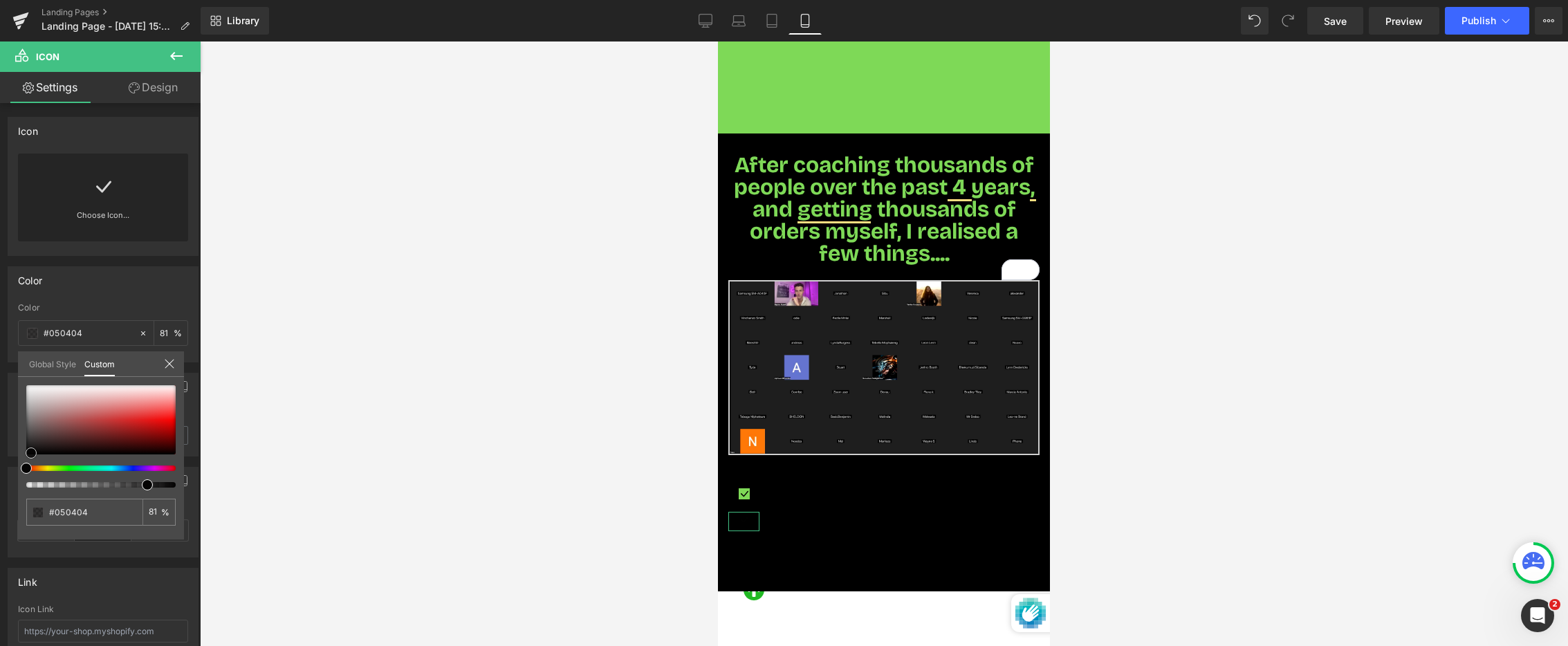
type input "#020202"
type input "#000000"
drag, startPoint x: 26, startPoint y: 453, endPoint x: 57, endPoint y: 377, distance: 82.1
click at [22, 460] on div "#000000 81 %" at bounding box center [101, 463] width 166 height 154
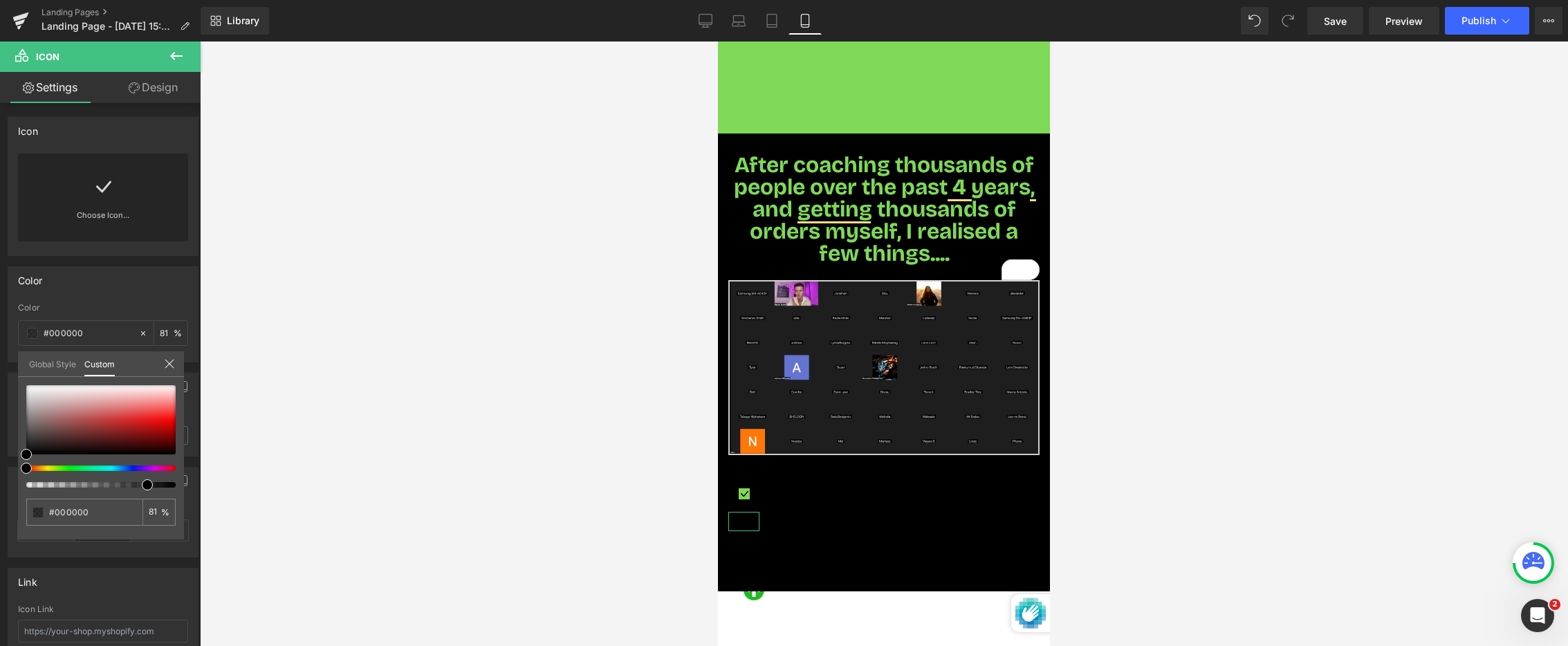
click at [163, 93] on link "Design" at bounding box center [153, 88] width 101 height 31
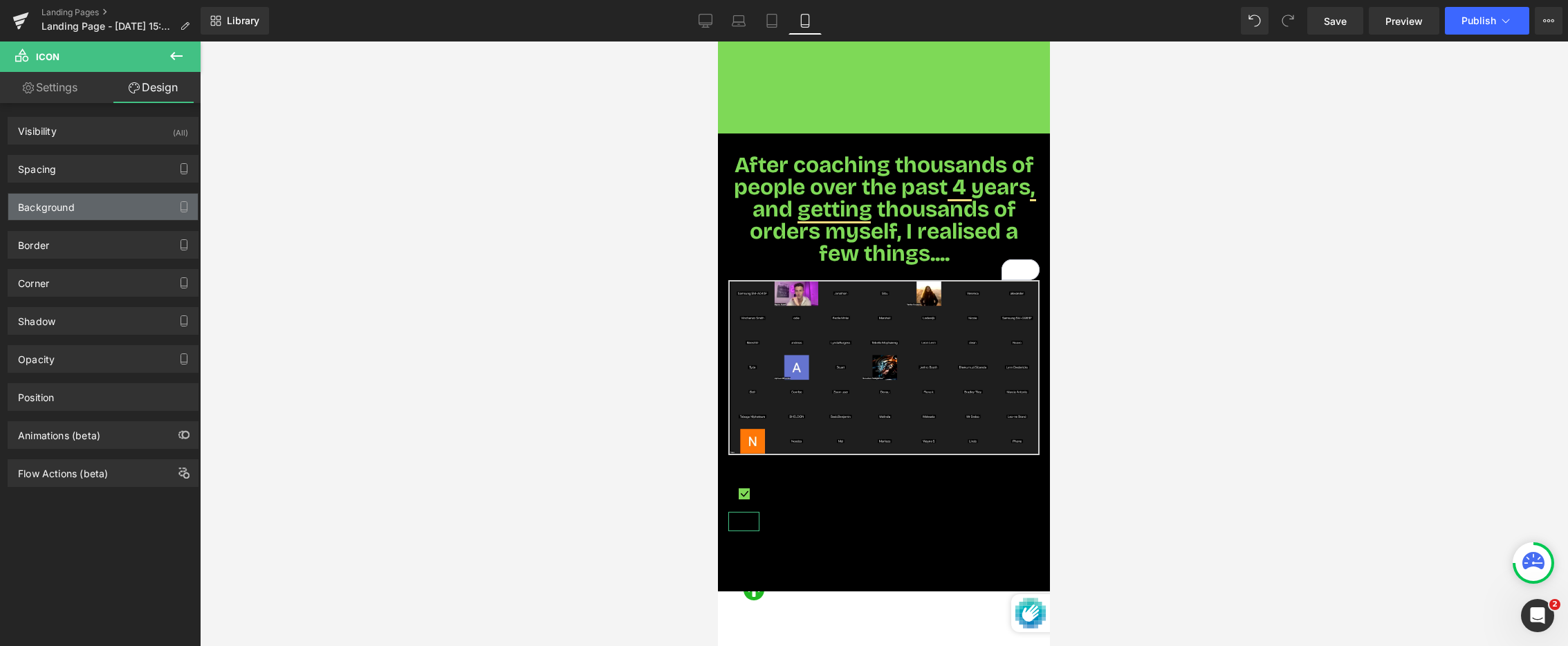
click at [115, 199] on div "Background" at bounding box center [103, 207] width 190 height 26
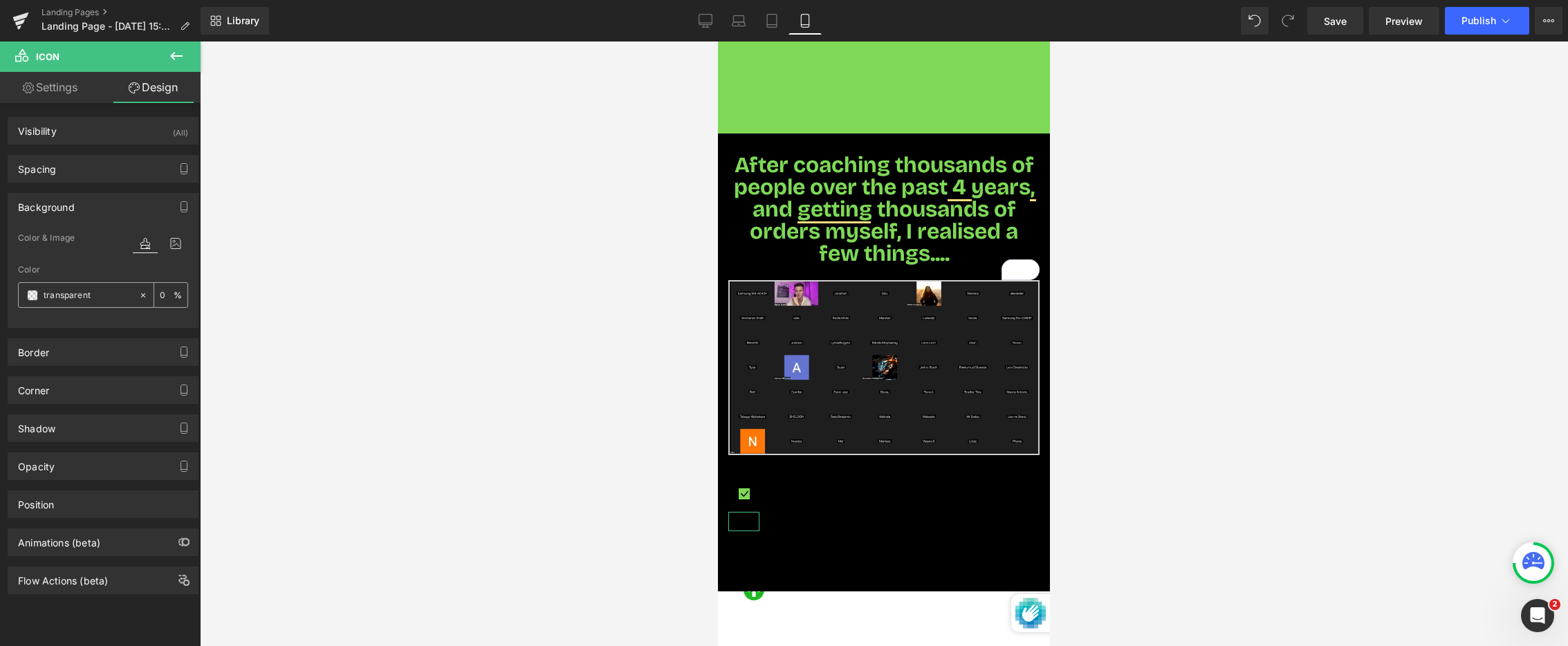
click at [35, 296] on span at bounding box center [32, 295] width 11 height 11
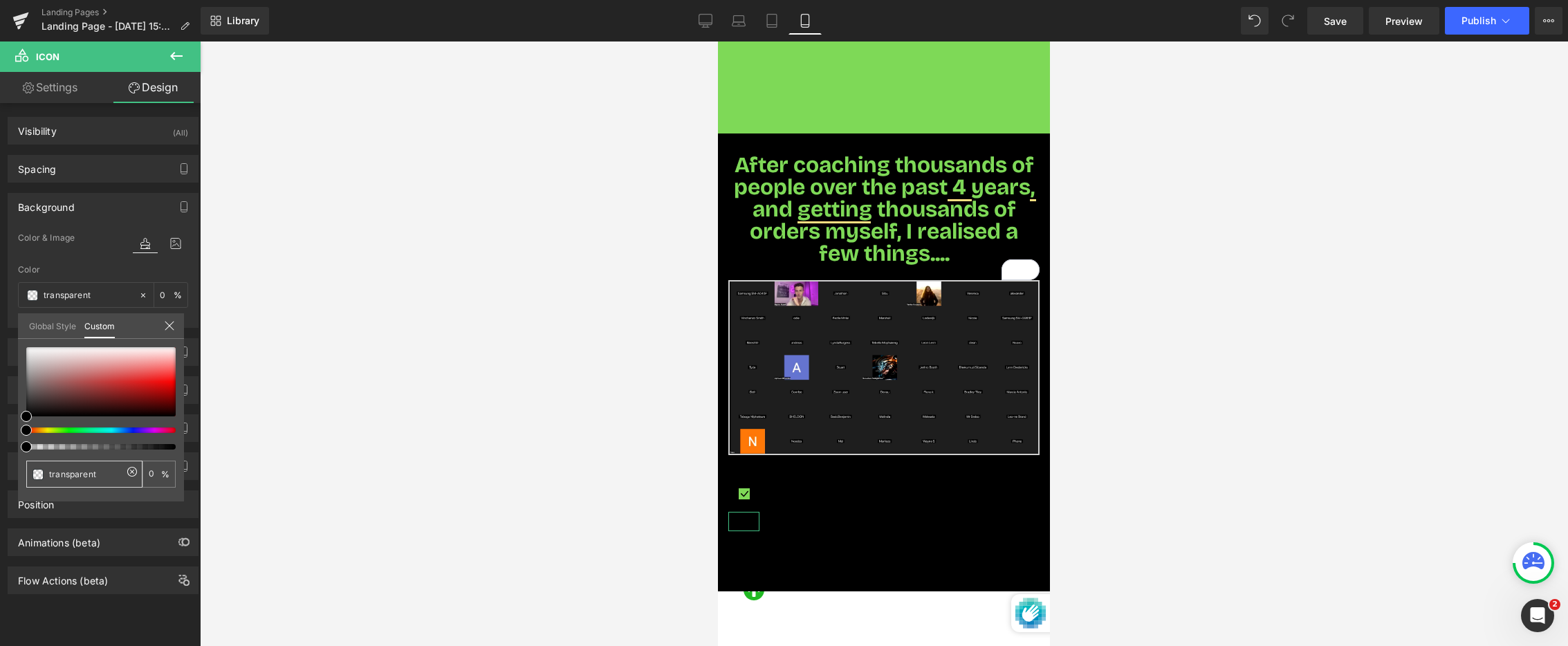
click at [92, 476] on input "transparent" at bounding box center [86, 474] width 73 height 15
paste input "7ed957"
type input "7ed957"
type input "100"
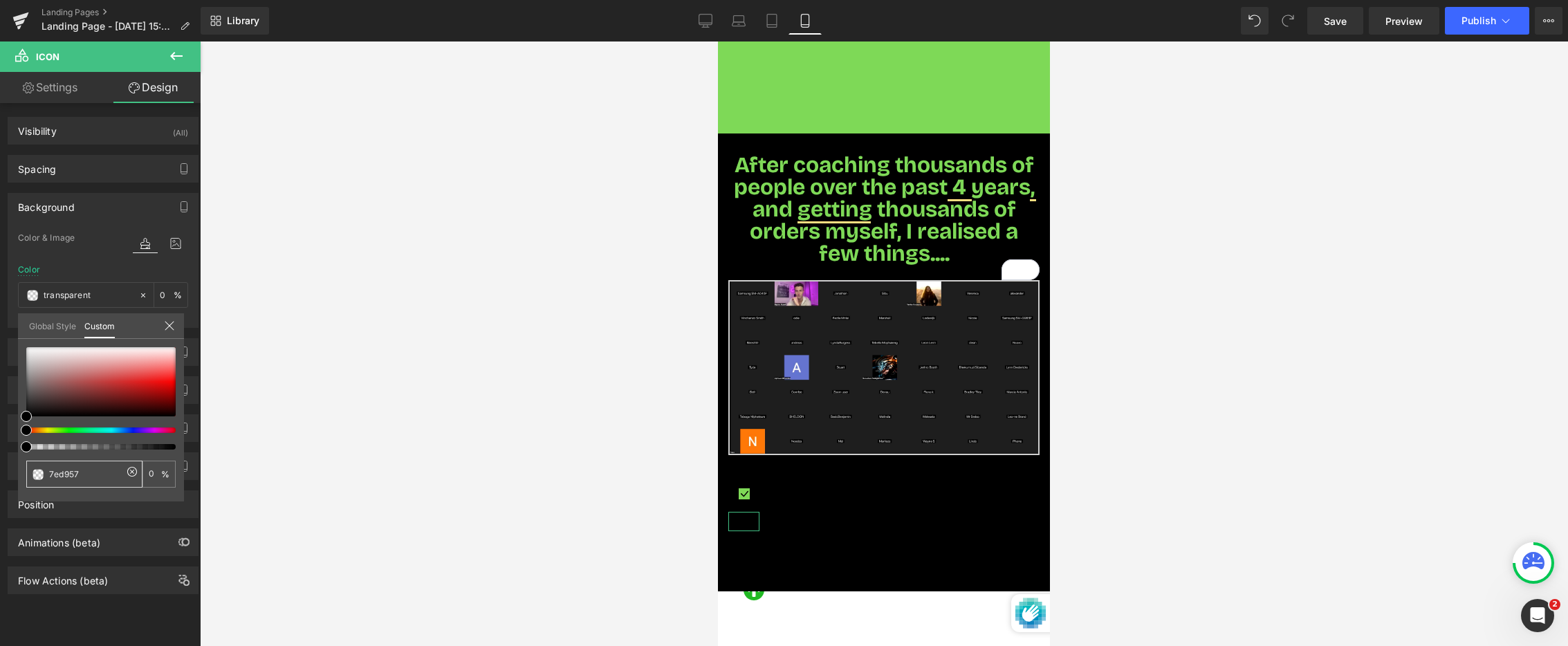
type input "100"
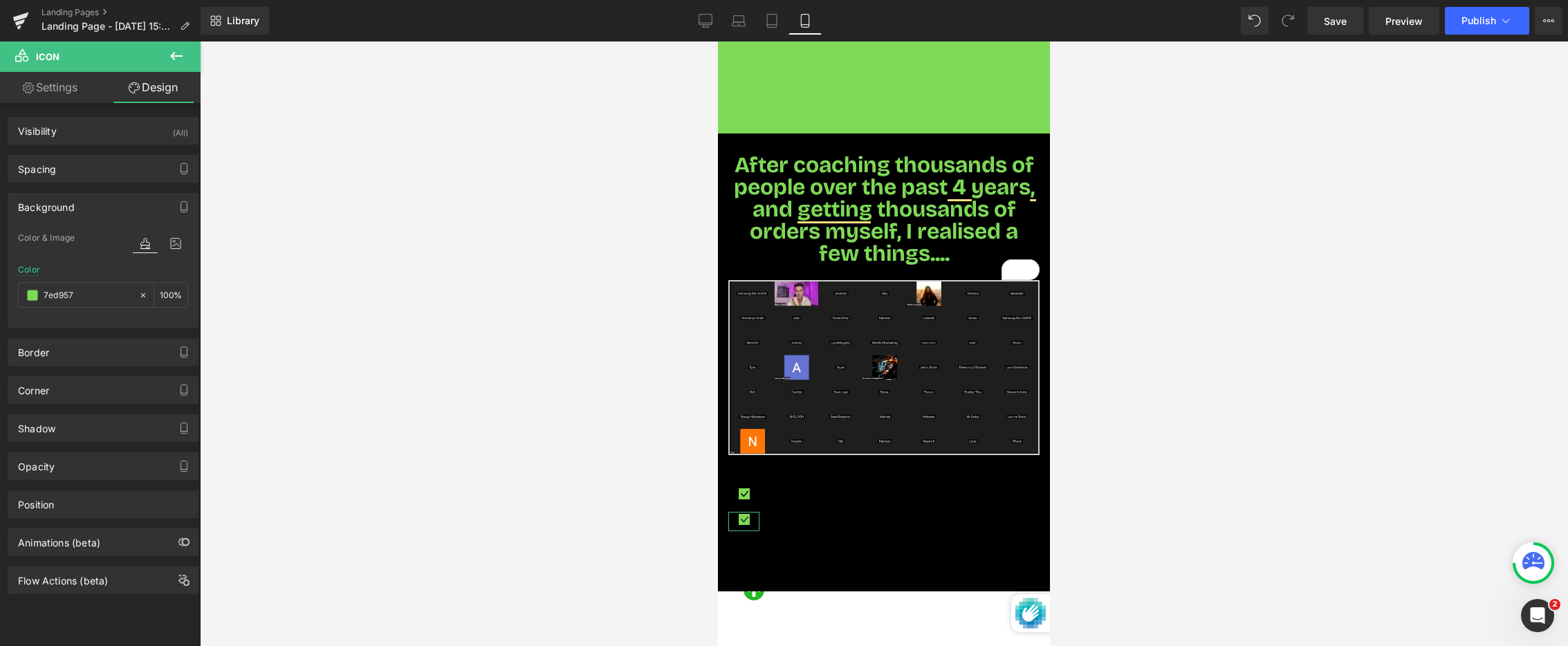
drag, startPoint x: 188, startPoint y: 457, endPoint x: 456, endPoint y: 468, distance: 268.2
drag, startPoint x: 747, startPoint y: 528, endPoint x: 743, endPoint y: 509, distance: 19.4
click at [747, 528] on body "Skip to content soon ZAR Region and language Search" at bounding box center [884, 194] width 332 height 1705
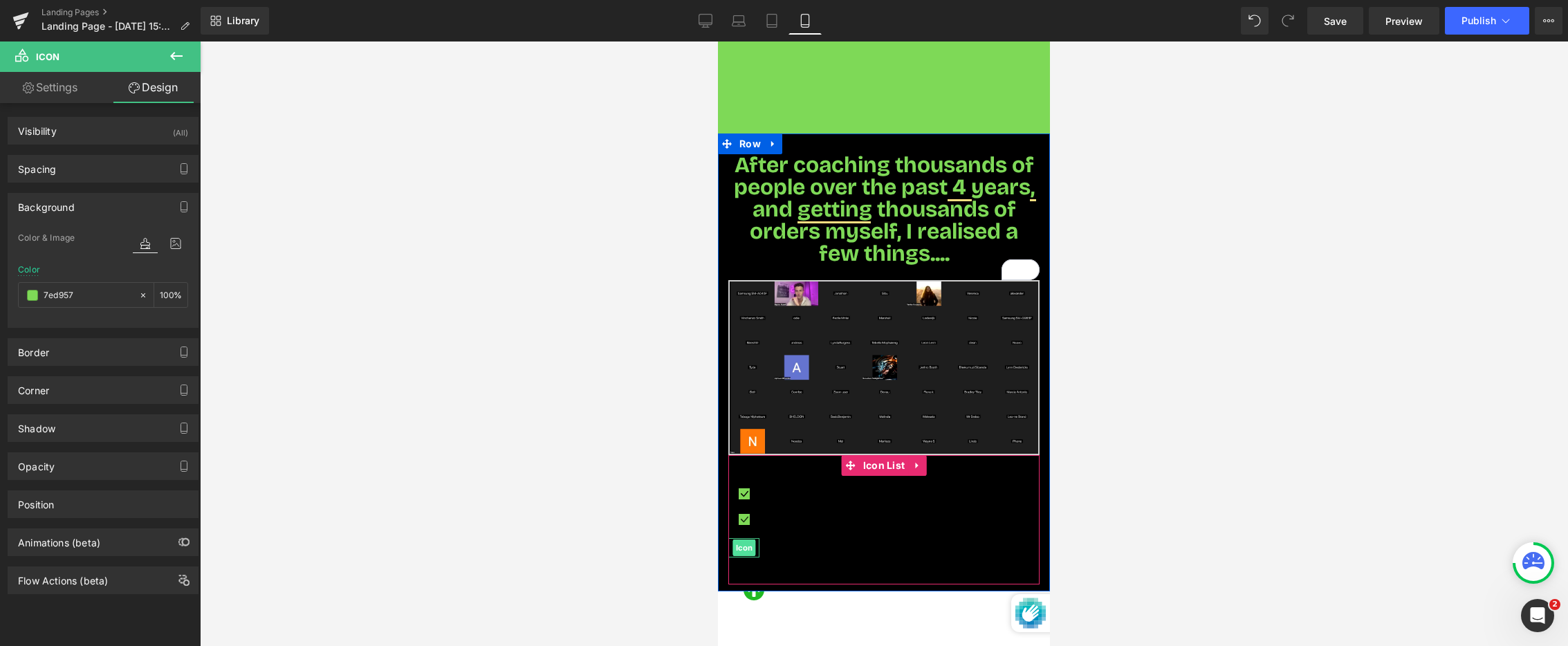
click at [747, 540] on span "Icon" at bounding box center [744, 548] width 23 height 16
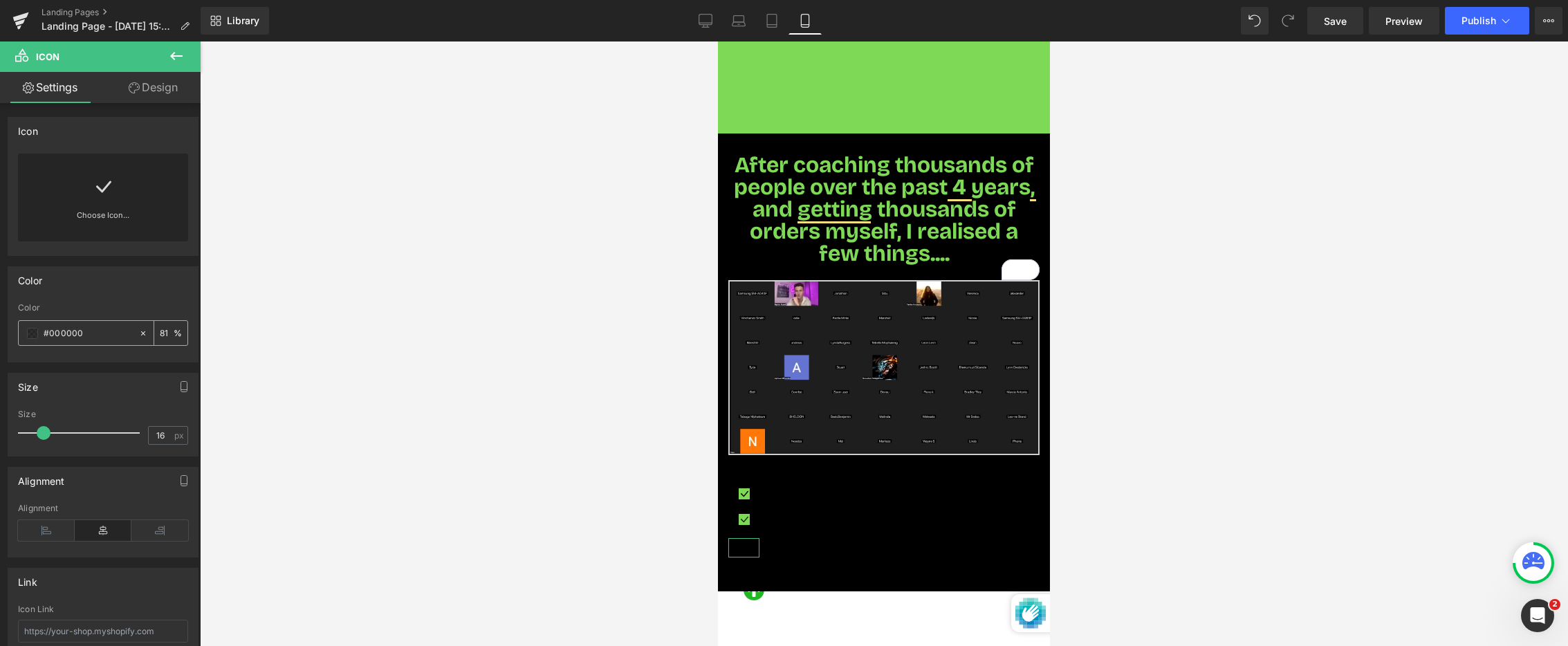
click at [35, 337] on span at bounding box center [32, 334] width 11 height 11
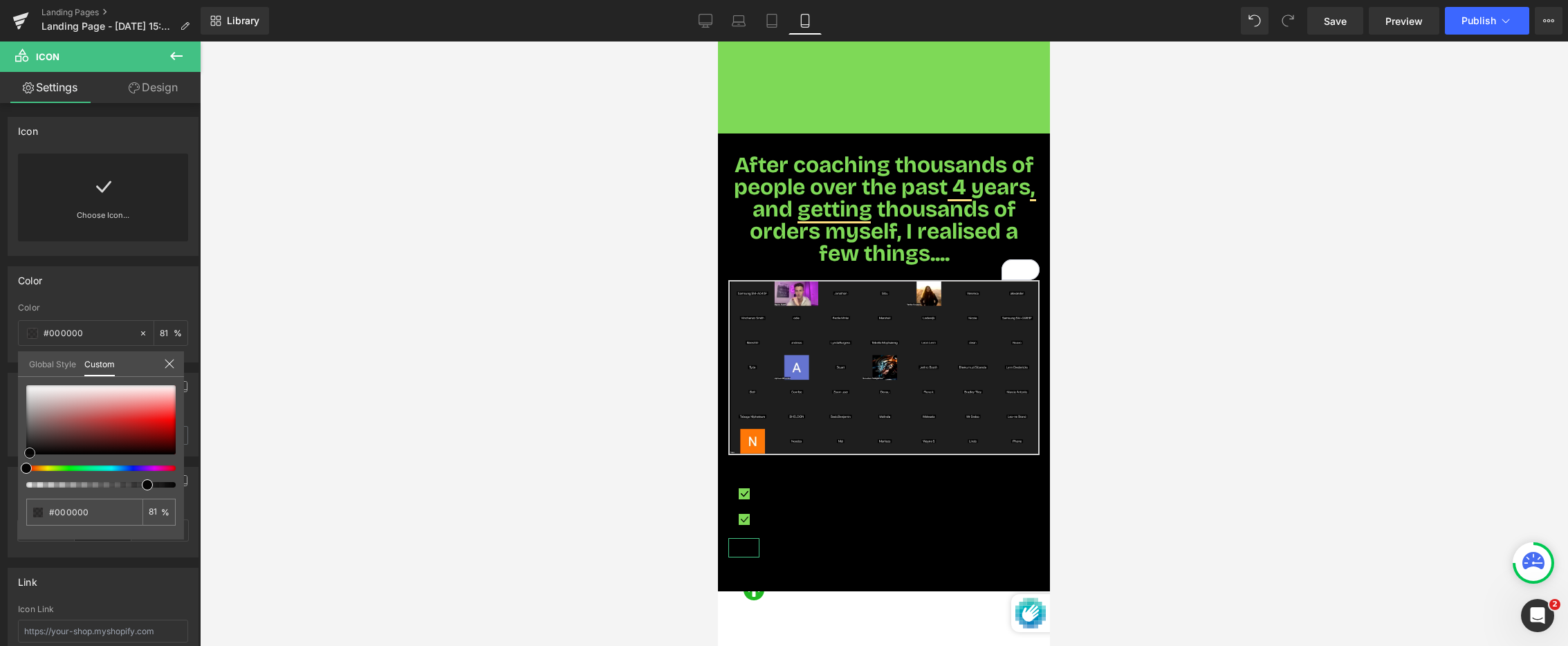
type input "#050404"
type input "#020202"
type input "#000000"
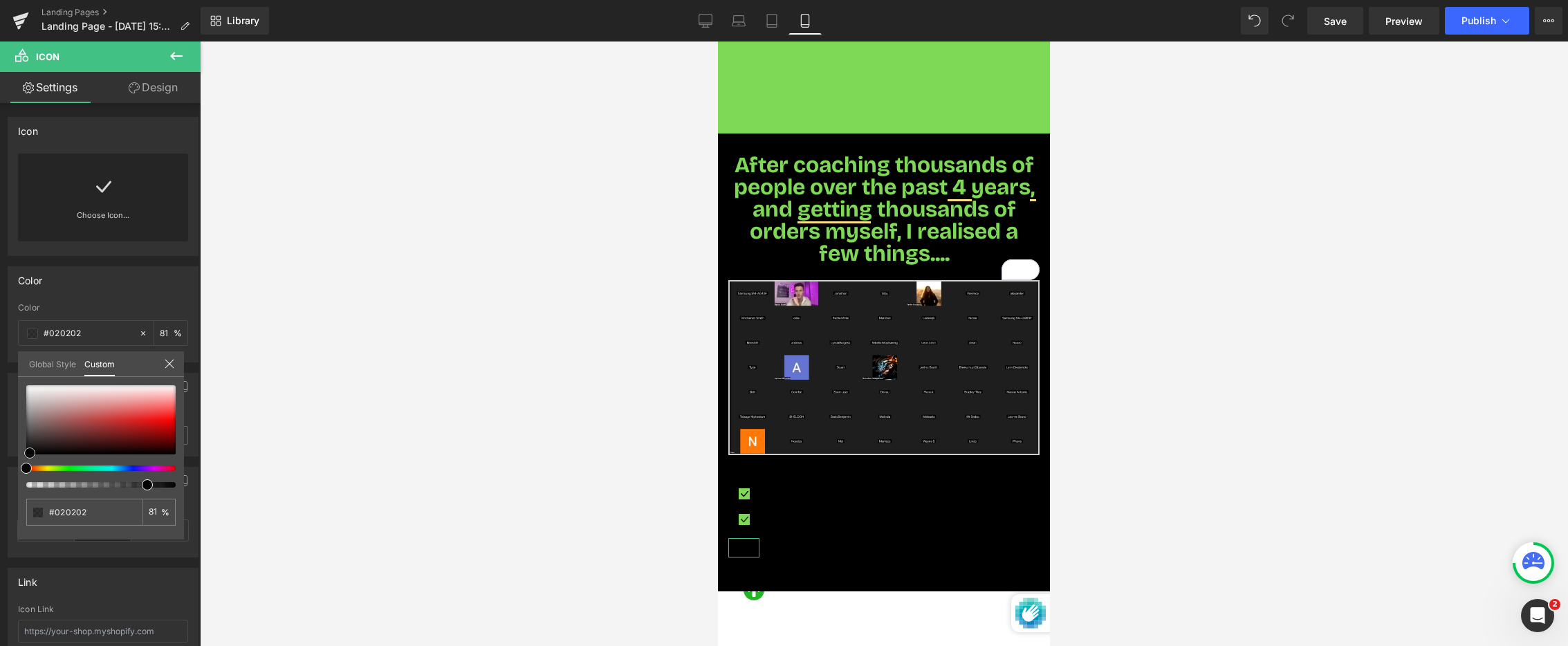
type input "#000000"
drag, startPoint x: 27, startPoint y: 454, endPoint x: 20, endPoint y: 463, distance: 11.4
click at [20, 463] on div "#000000 81 %" at bounding box center [101, 463] width 166 height 154
click at [179, 88] on link "Design" at bounding box center [153, 88] width 101 height 31
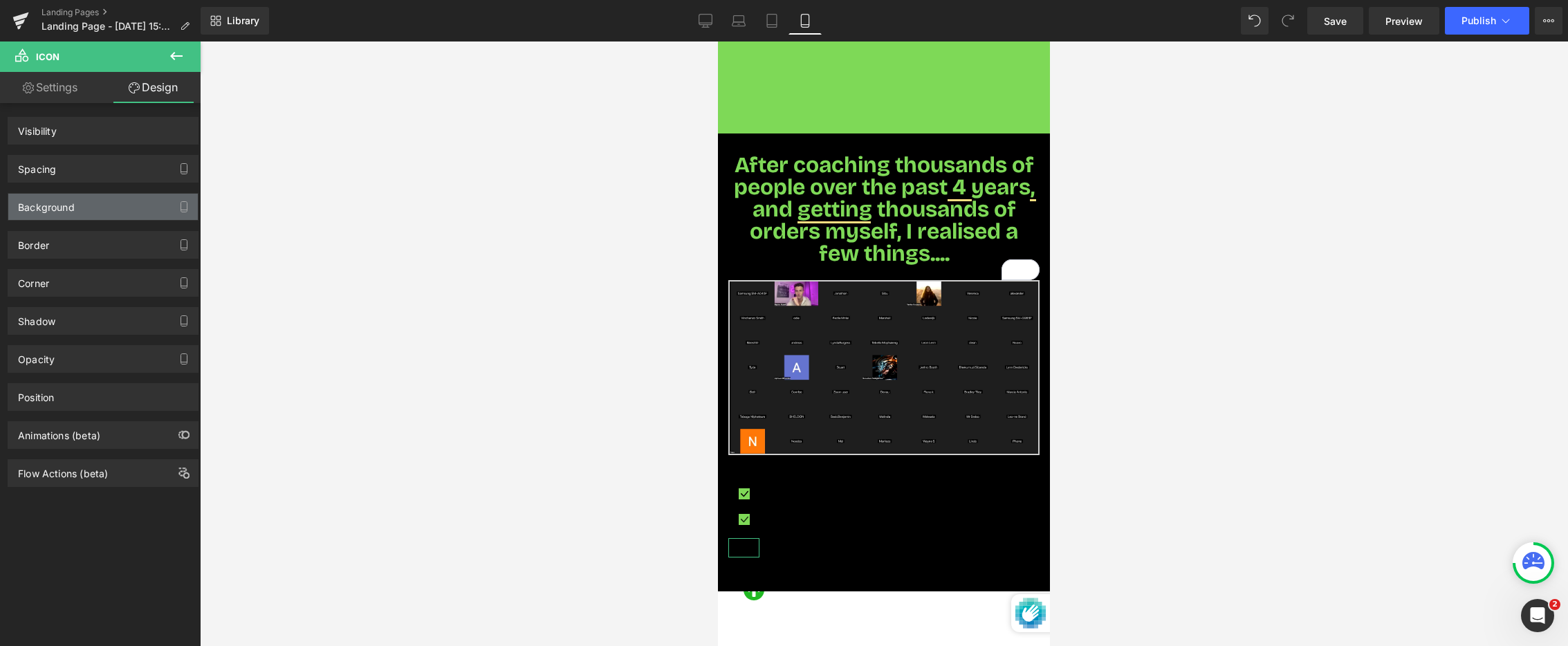
click at [110, 209] on div "Background" at bounding box center [103, 207] width 190 height 26
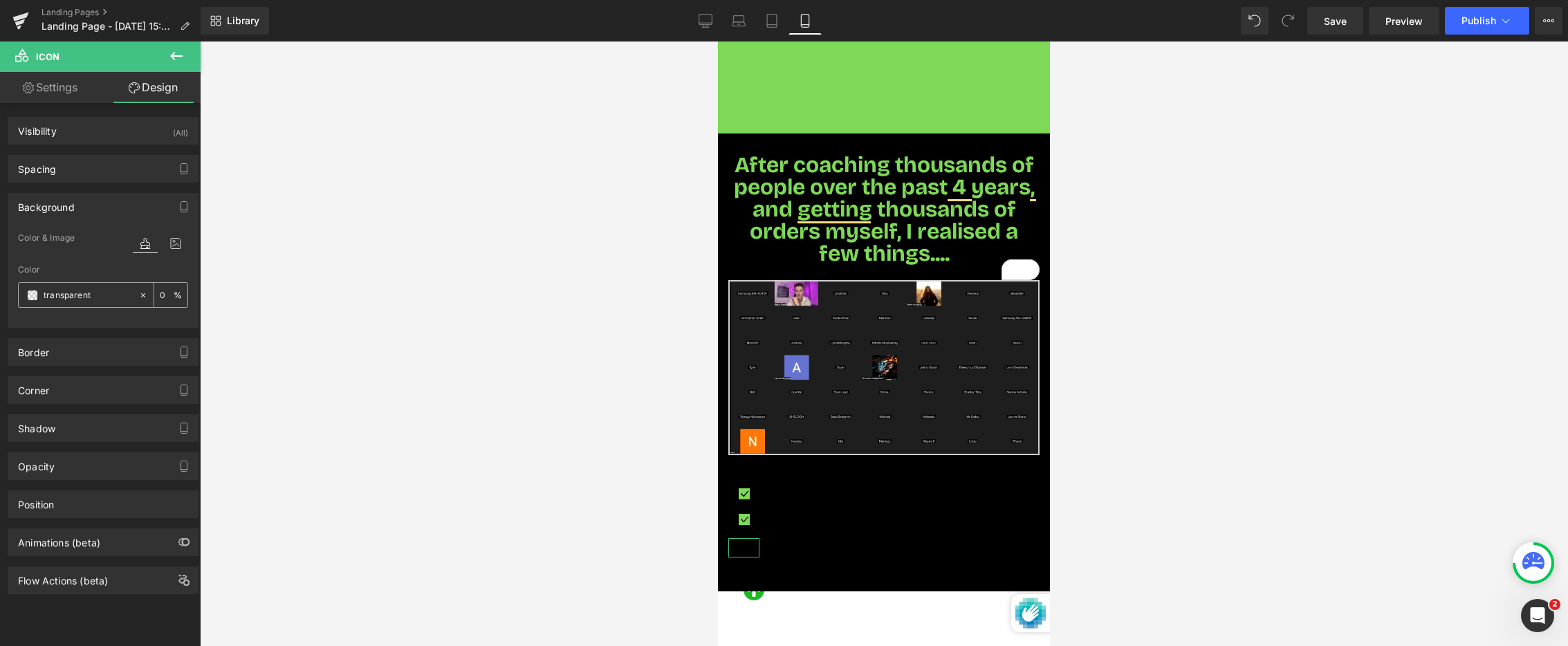
click at [82, 295] on input "transparent" at bounding box center [88, 295] width 88 height 15
paste input "7ed957"
type input "7ed957"
type input "100"
drag, startPoint x: 273, startPoint y: 303, endPoint x: 330, endPoint y: 312, distance: 57.7
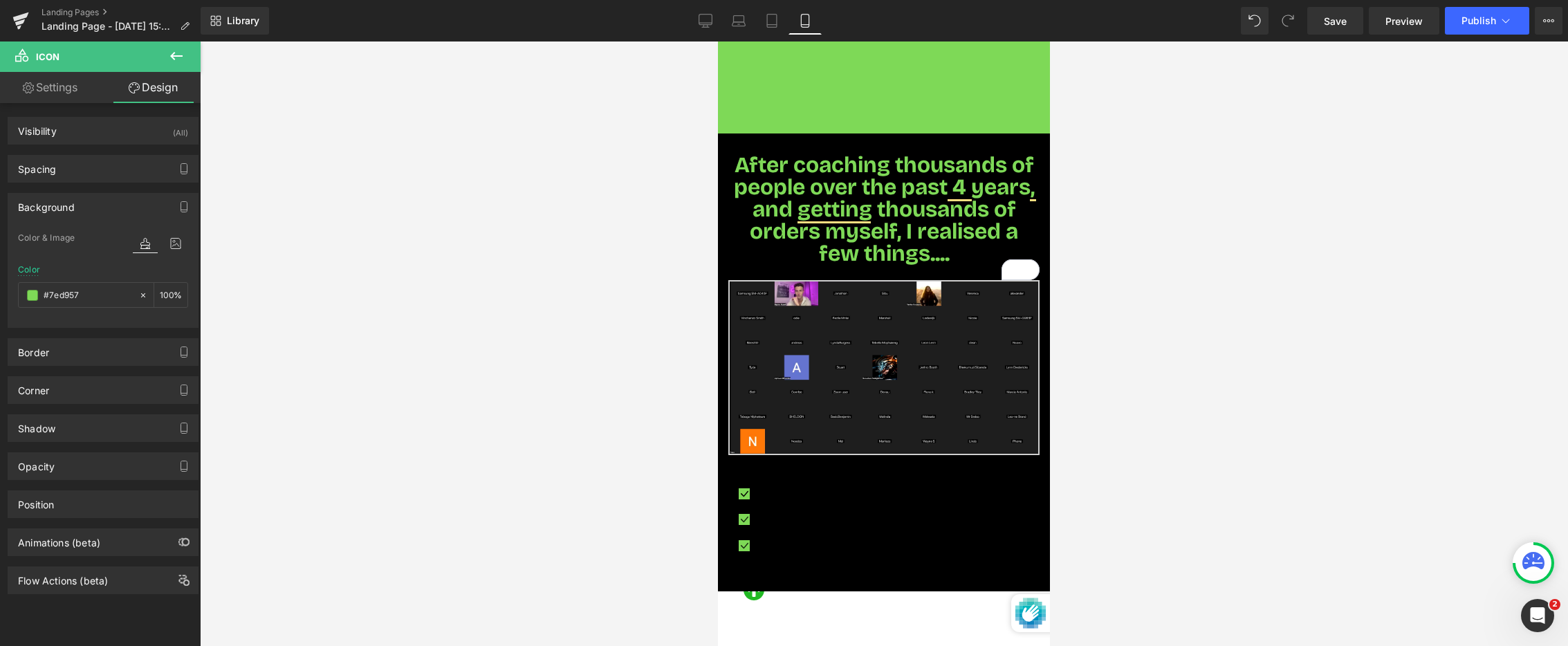
click at [272, 303] on div at bounding box center [884, 343] width 1368 height 605
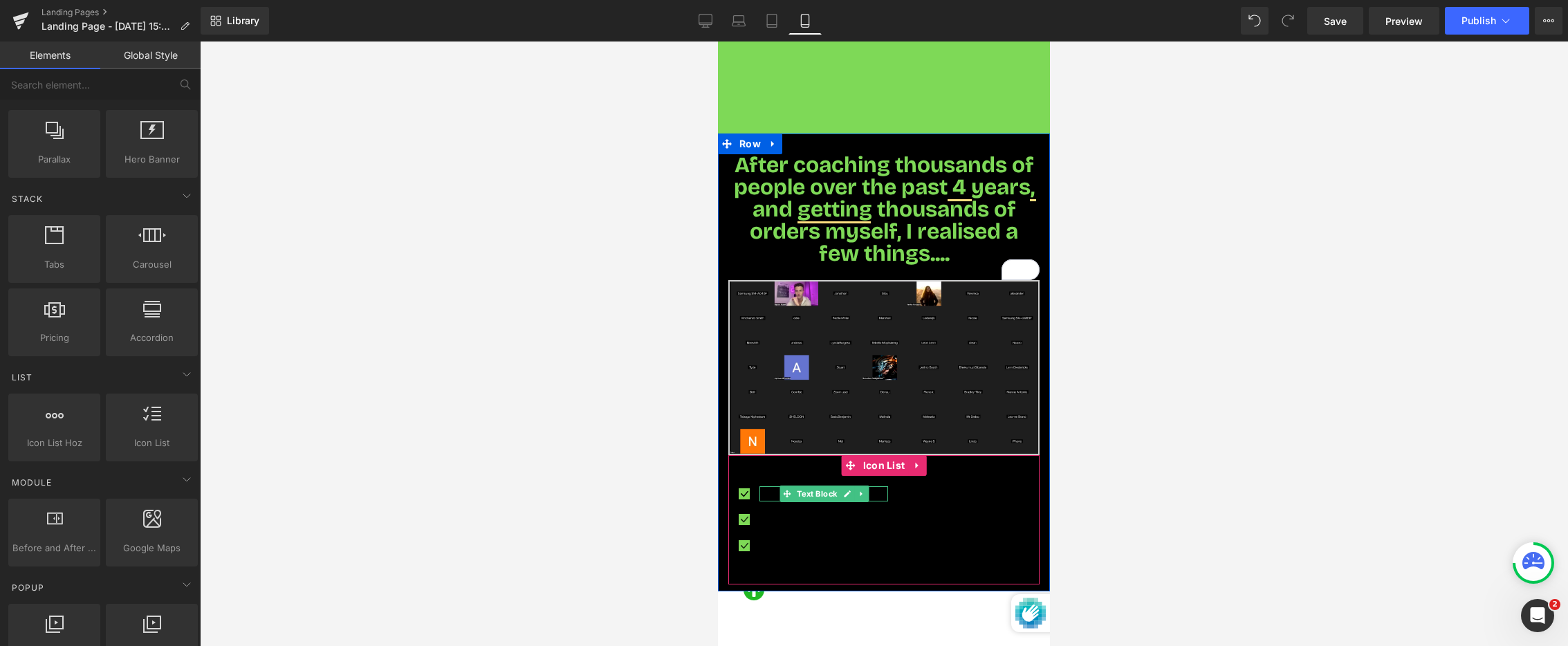
click at [774, 486] on p "Your custom text goes here" at bounding box center [825, 493] width 125 height 15
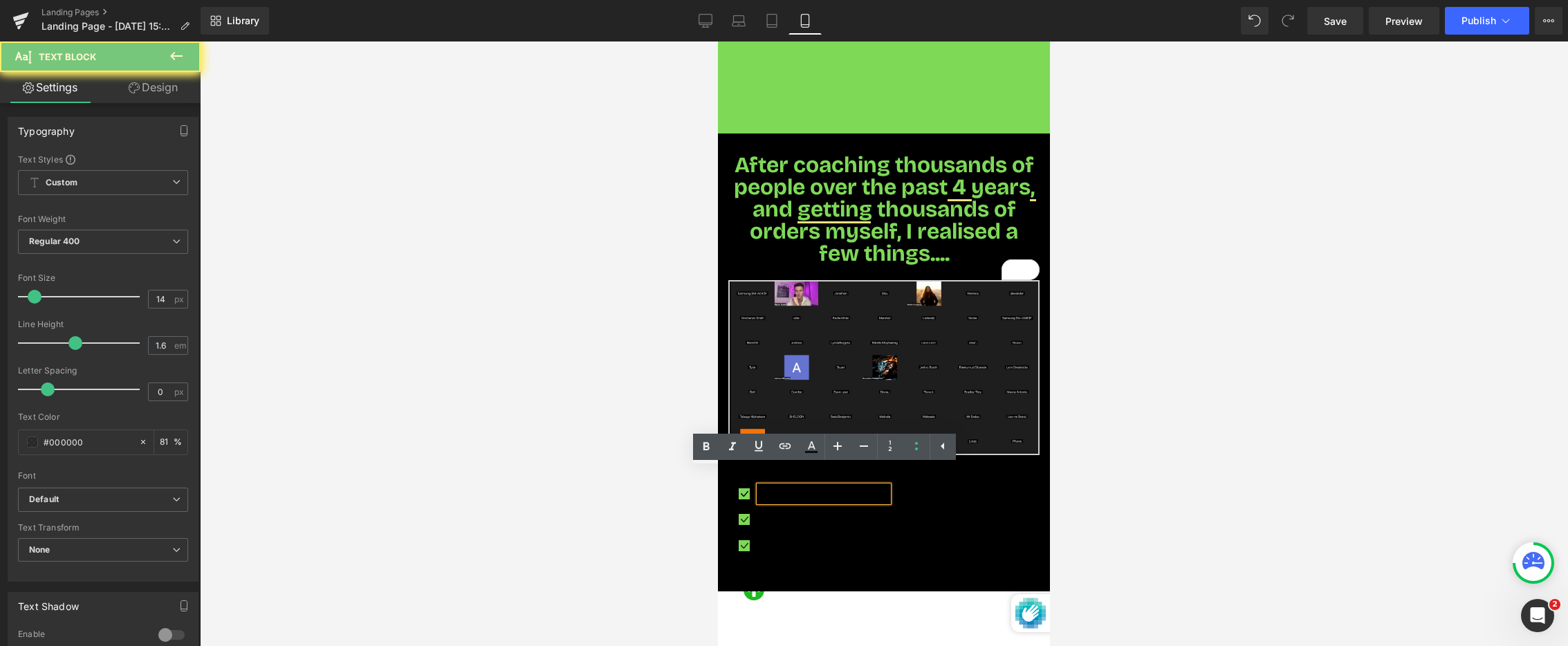
click at [774, 486] on p "Your custom text goes here" at bounding box center [825, 493] width 125 height 15
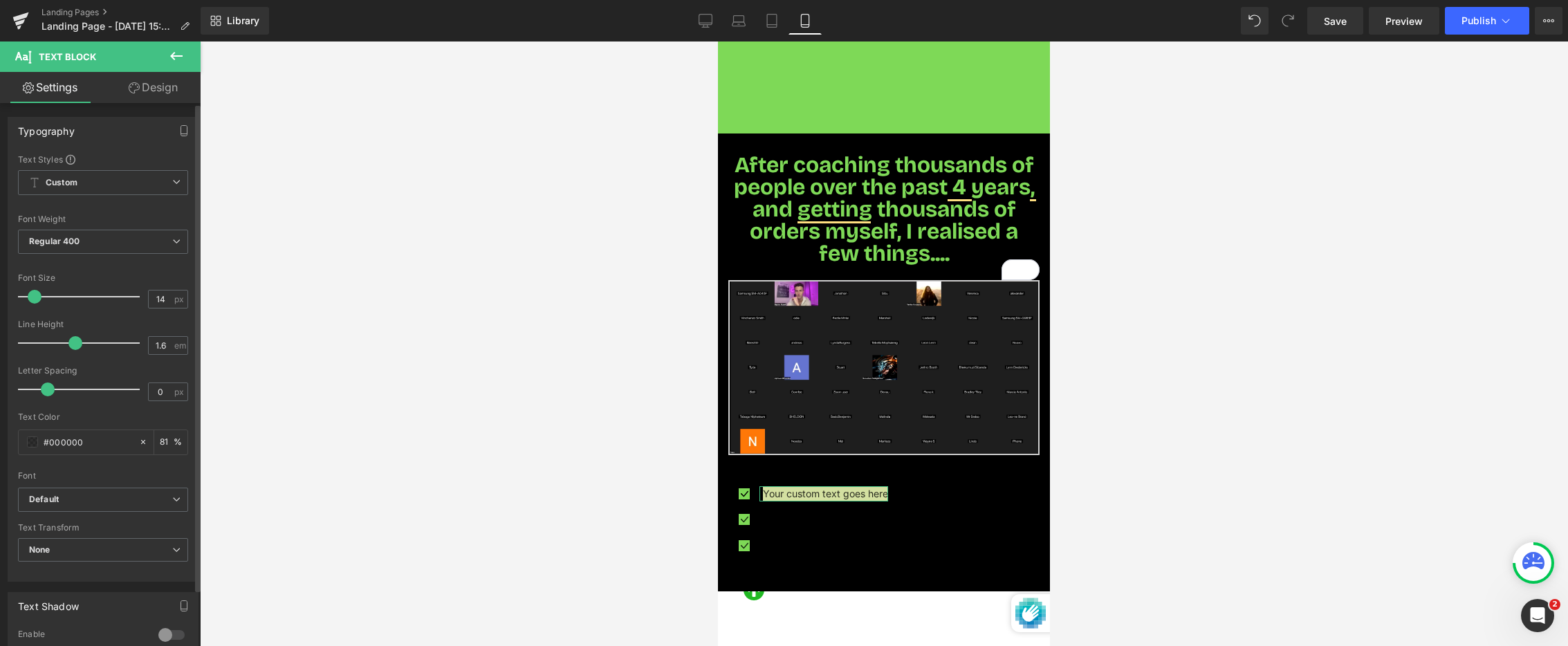
click at [2, 278] on div "Typography Text Styles Custom Custom Setup Global Style Custom Setup Global Sty…" at bounding box center [103, 344] width 207 height 476
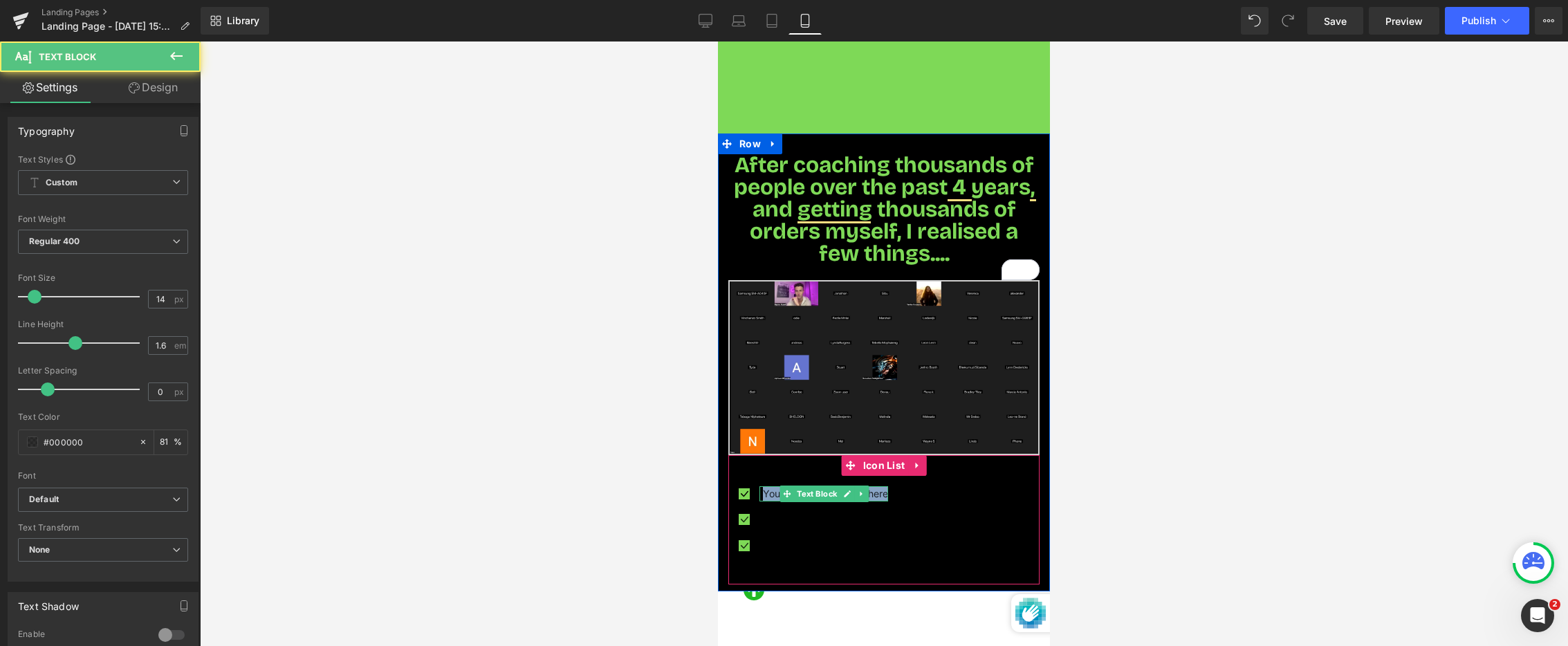
click at [772, 486] on p "Your custom text goes here" at bounding box center [825, 493] width 125 height 15
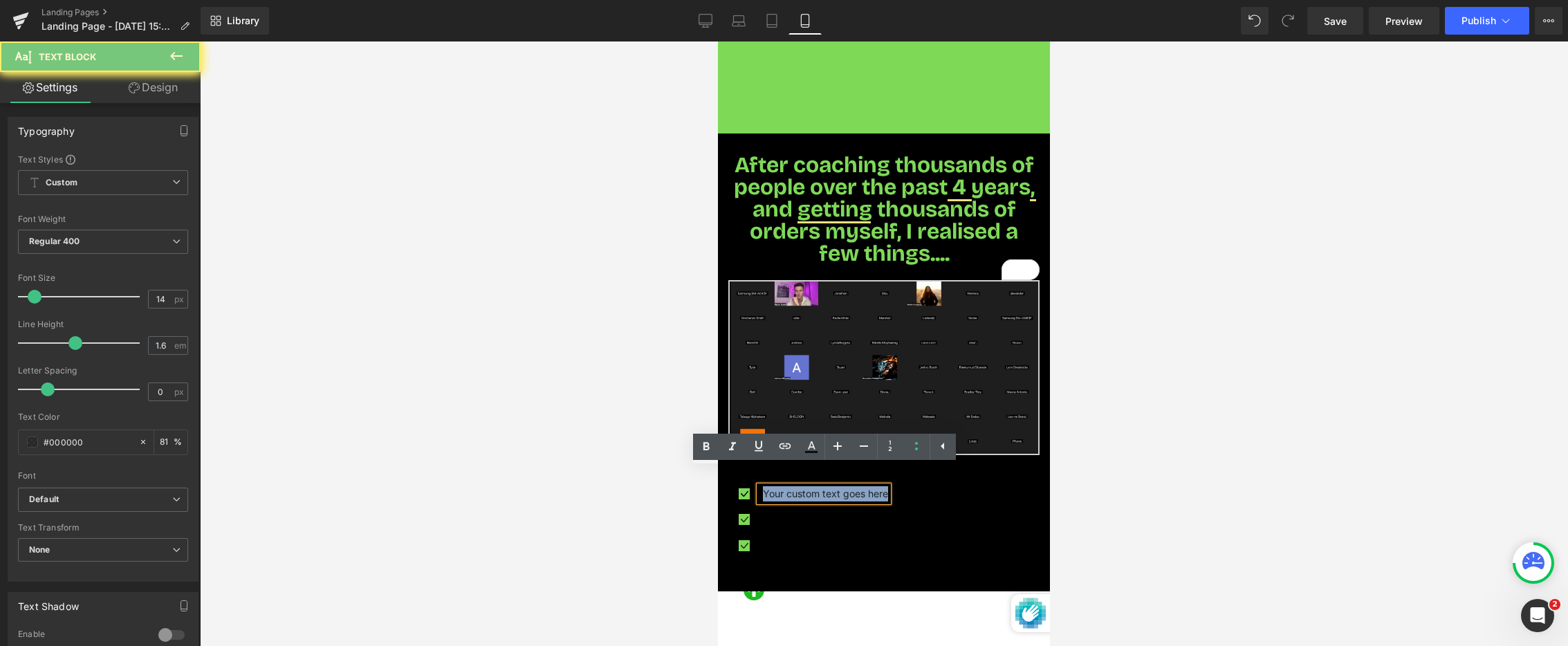
click at [772, 486] on p "Your custom text goes here" at bounding box center [825, 493] width 125 height 15
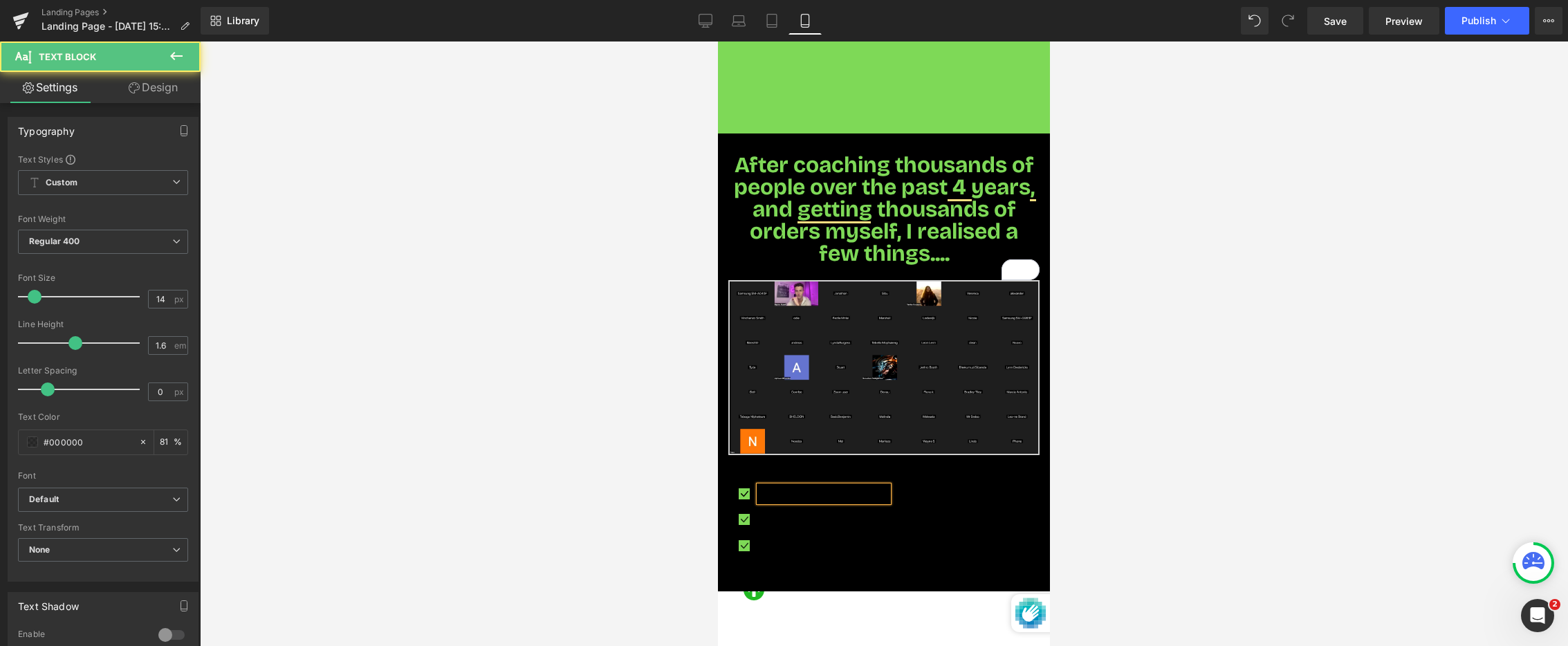
click at [795, 486] on p "The" at bounding box center [825, 493] width 125 height 15
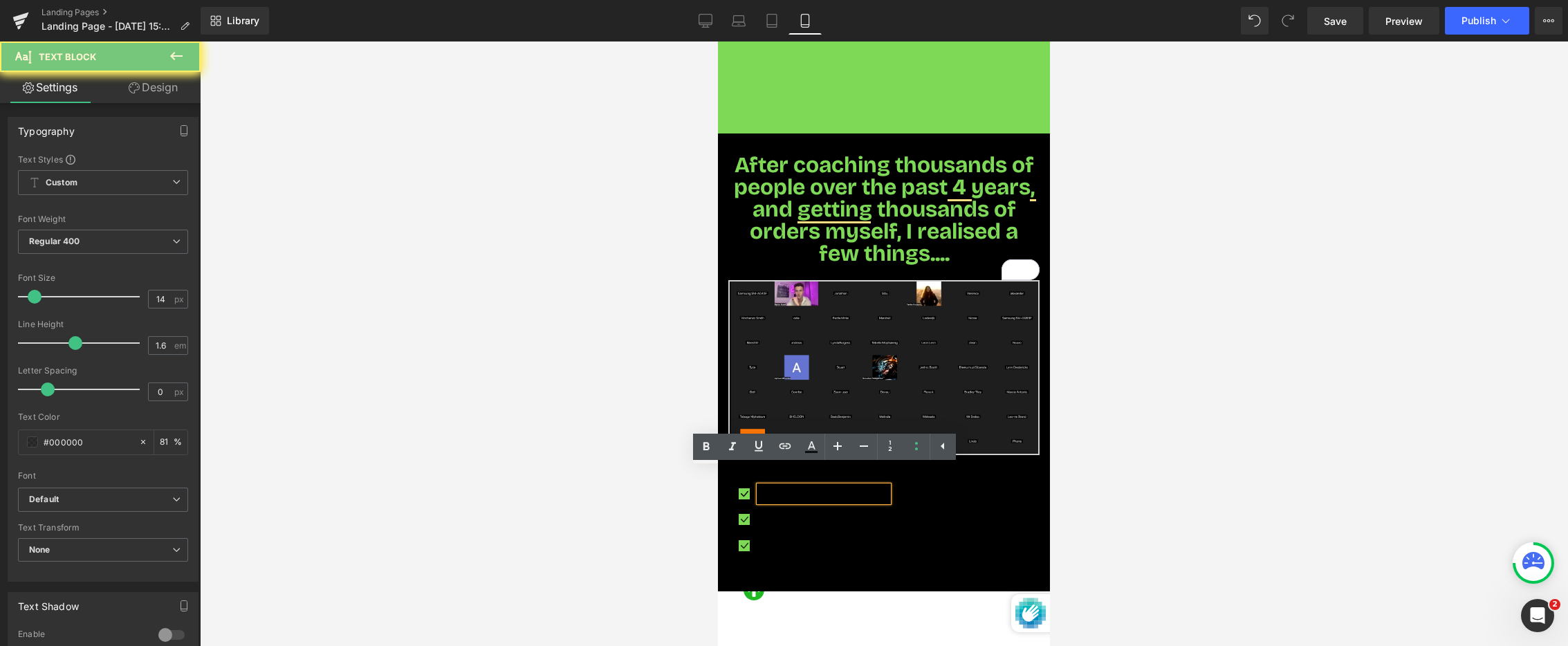
click at [795, 486] on p "The" at bounding box center [825, 493] width 125 height 15
click at [812, 441] on icon at bounding box center [812, 446] width 16 height 16
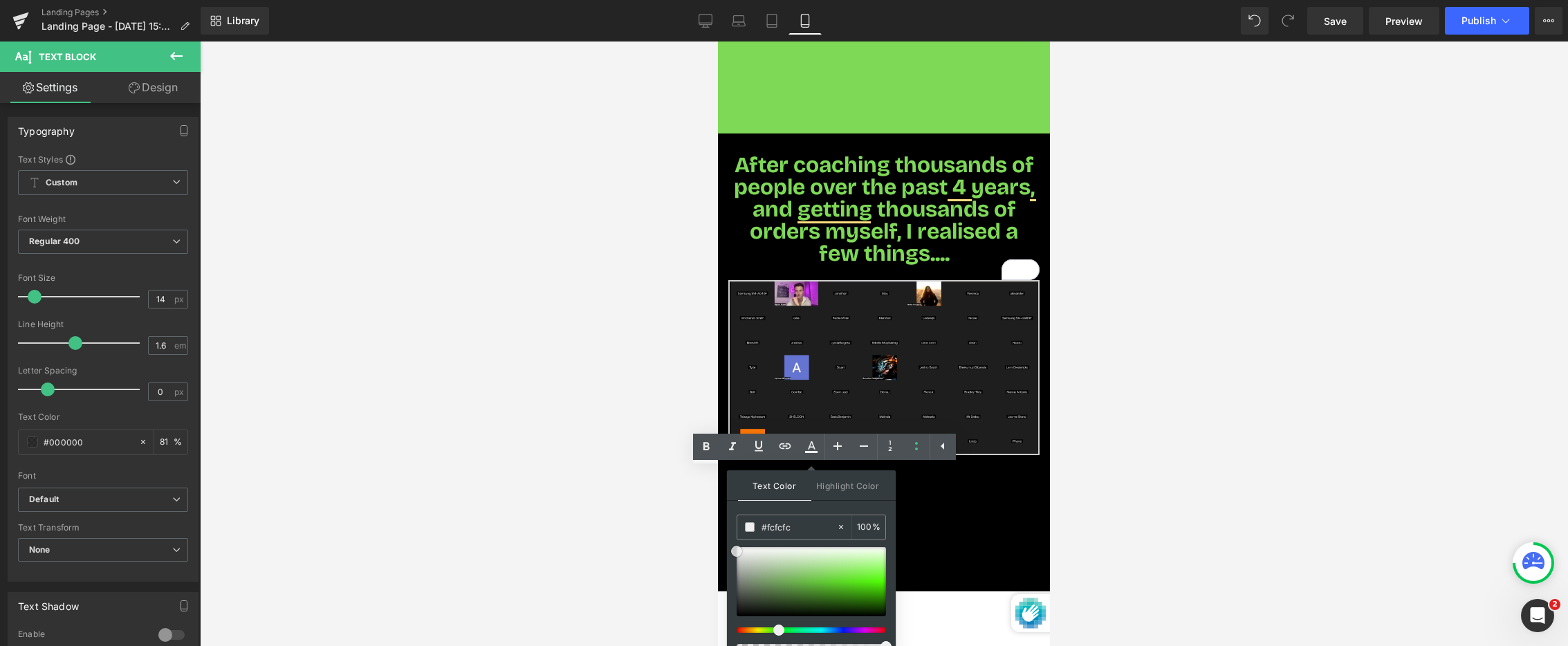
type input "#ffffff"
drag, startPoint x: 816, startPoint y: 571, endPoint x: 690, endPoint y: 541, distance: 129.5
click at [702, 0] on div "Icon You are previewing how the will restyle your page. You can not edit Elemen…" at bounding box center [784, 0] width 1568 height 0
click at [841, 450] on icon at bounding box center [838, 446] width 16 height 16
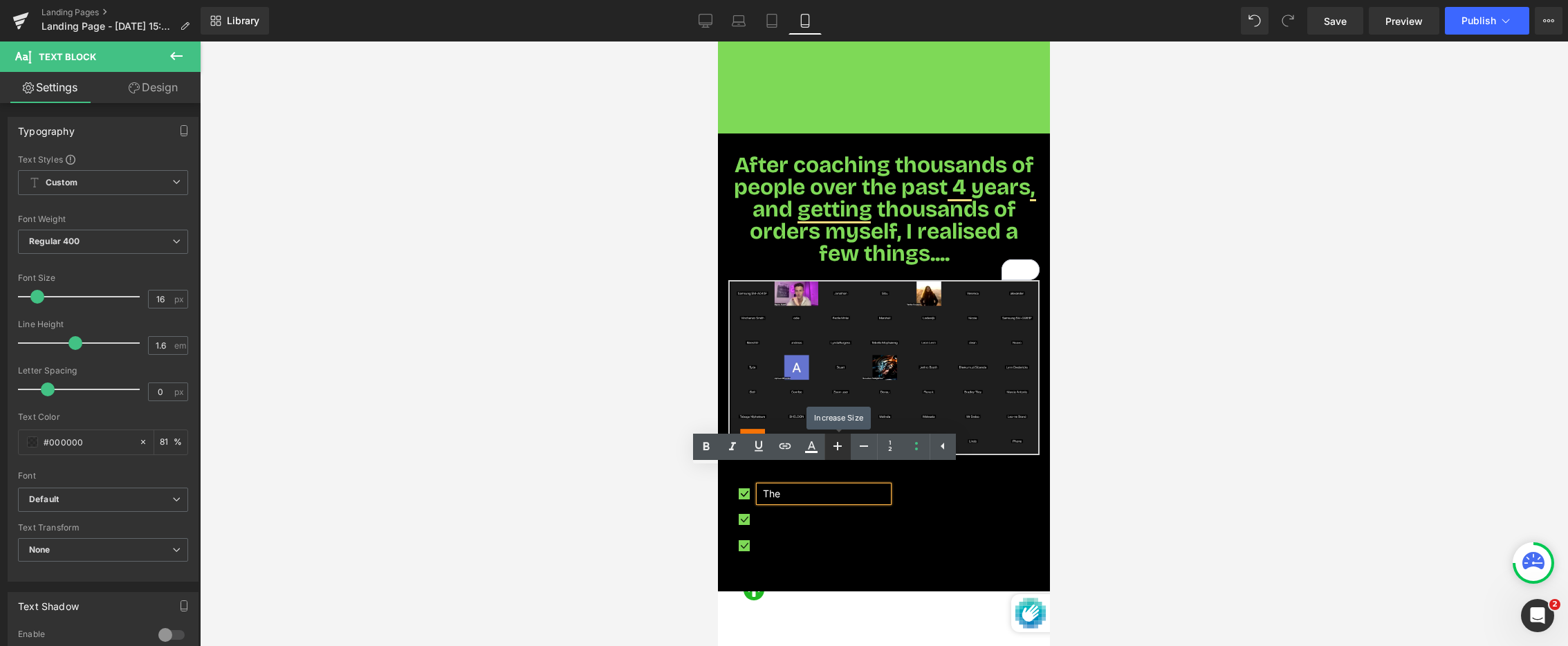
click at [841, 450] on icon at bounding box center [838, 446] width 16 height 16
type input "18"
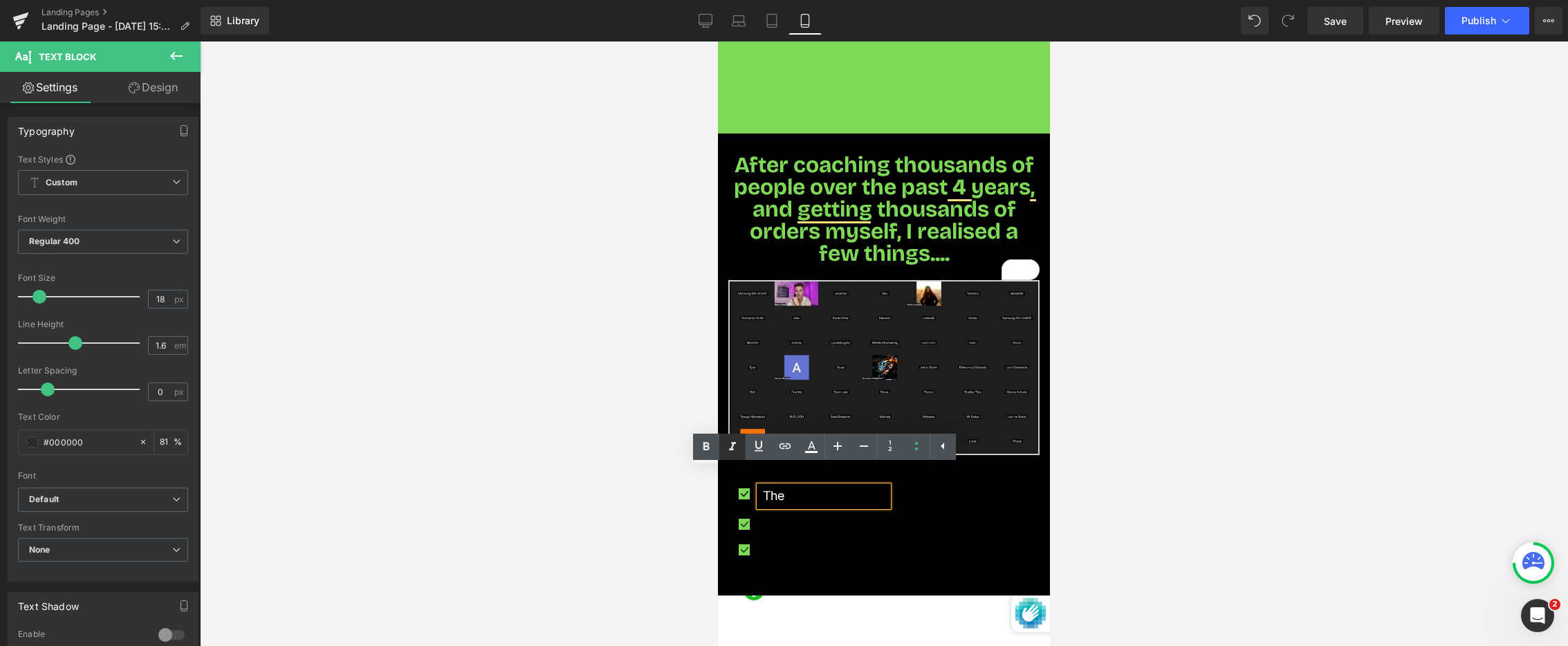
drag, startPoint x: 707, startPoint y: 450, endPoint x: 729, endPoint y: 452, distance: 22.1
click at [707, 450] on icon at bounding box center [706, 446] width 16 height 16
click at [816, 486] on p "The" at bounding box center [825, 496] width 125 height 20
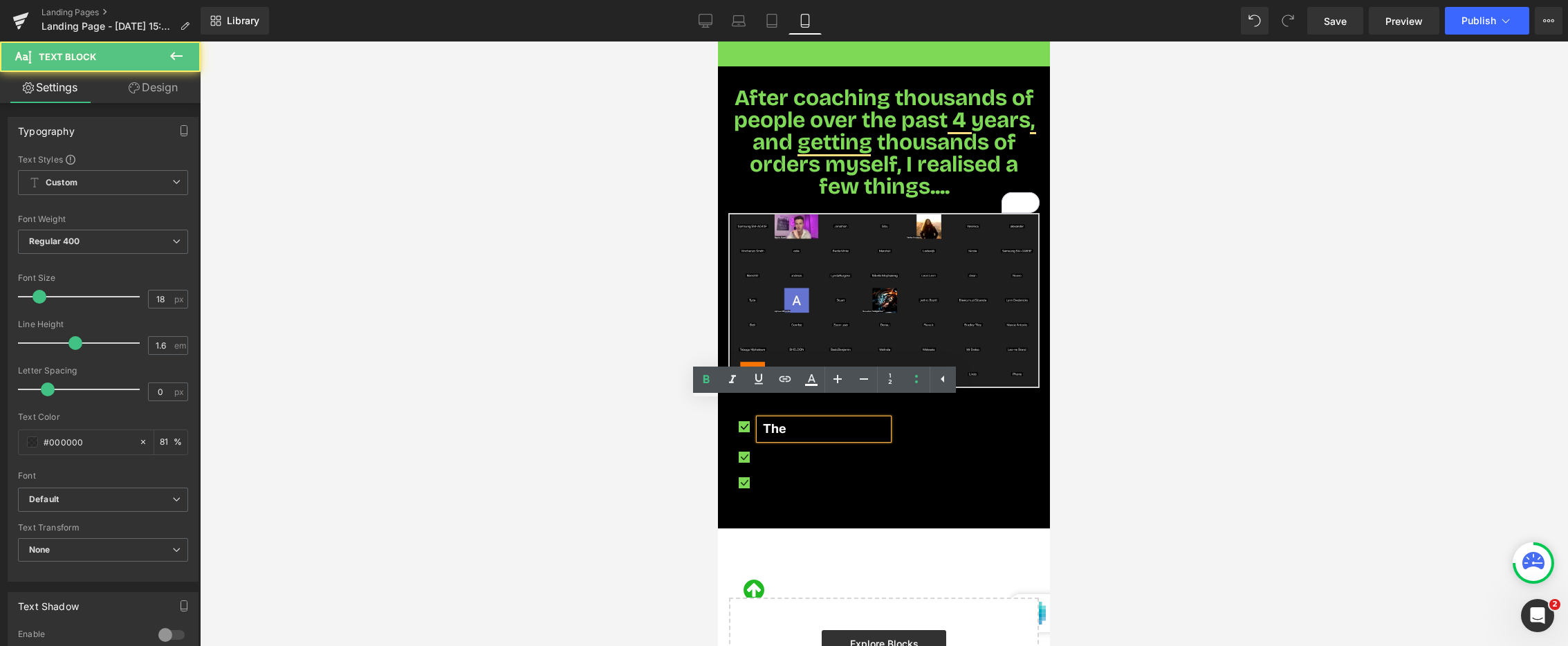
scroll to position [771, 0]
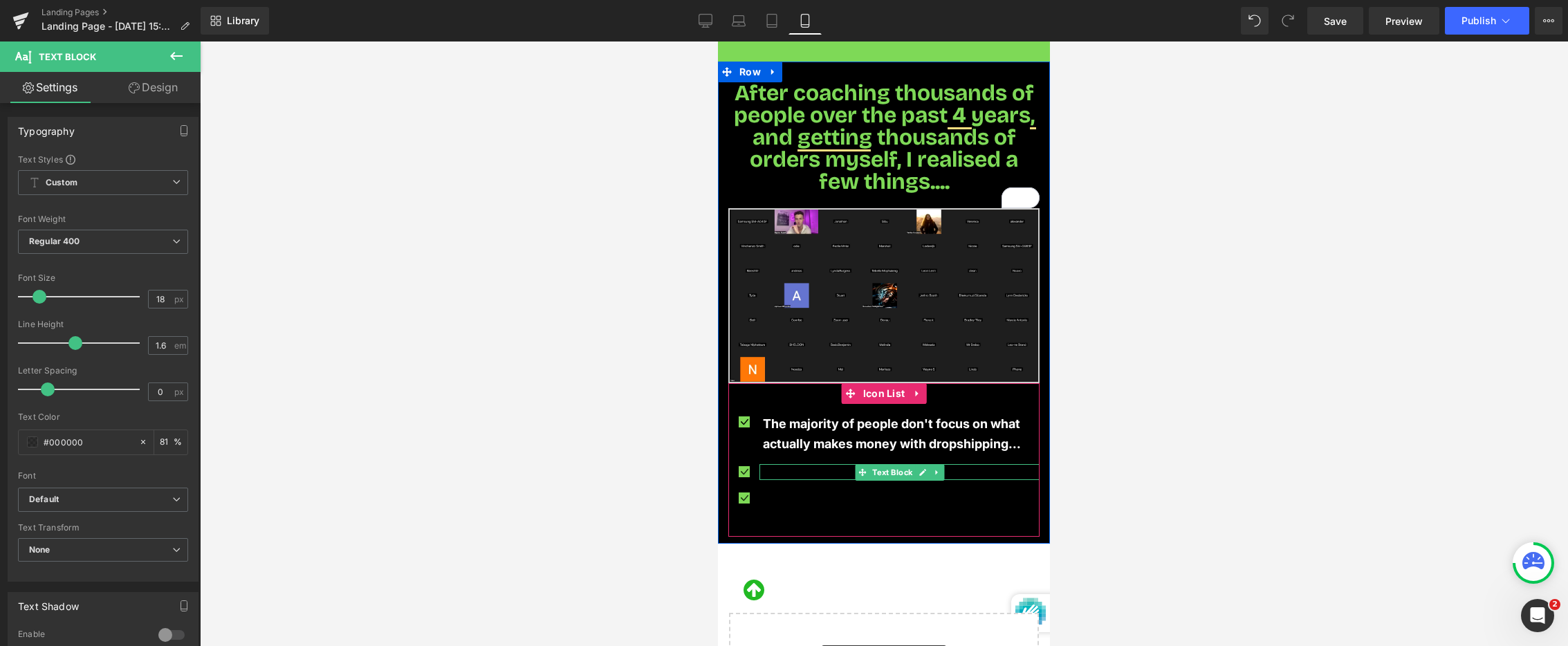
click at [782, 464] on p "Your custom text goes here" at bounding box center [901, 472] width 277 height 15
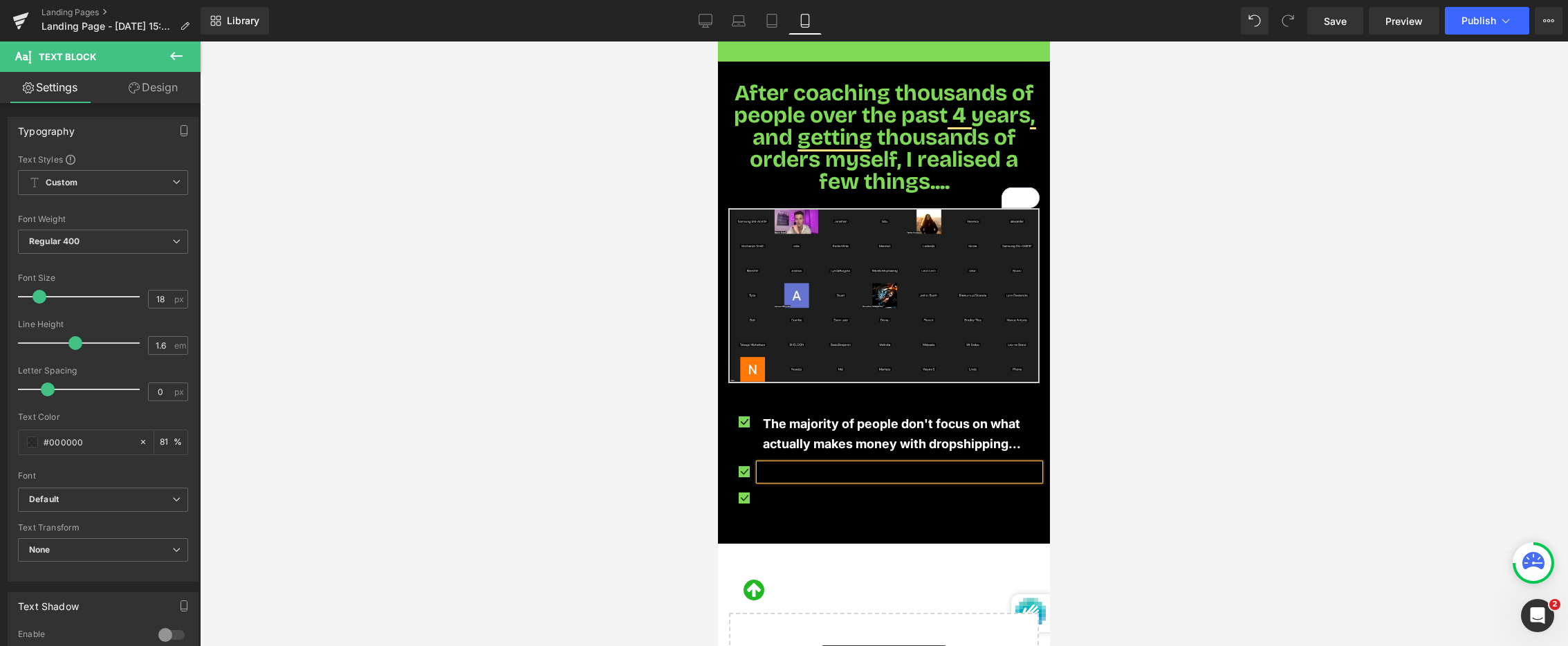
click at [782, 464] on p "Your custom text goes here" at bounding box center [901, 472] width 277 height 15
click at [865, 464] on p "They waste money on ads and products that won't work" at bounding box center [901, 472] width 277 height 15
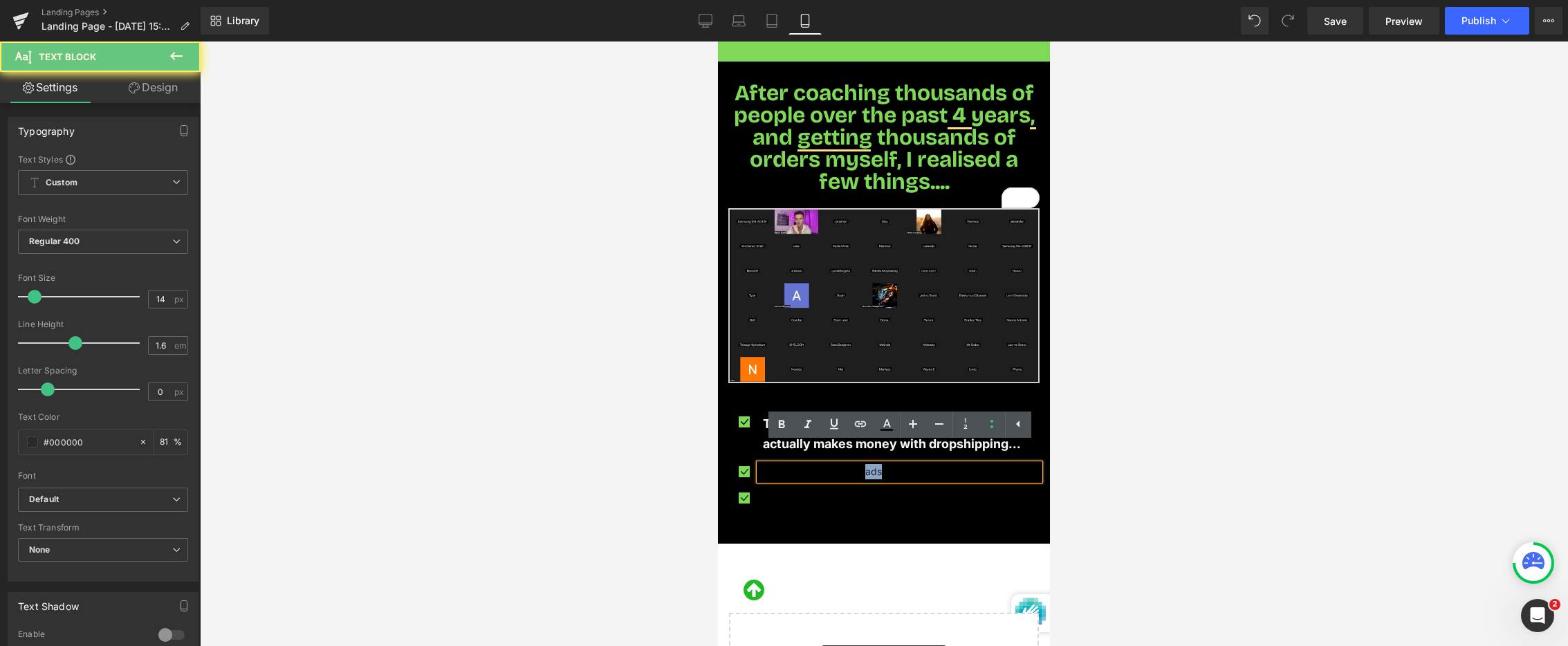
click at [865, 464] on p "They waste money on ads and products that won't work" at bounding box center [901, 472] width 277 height 15
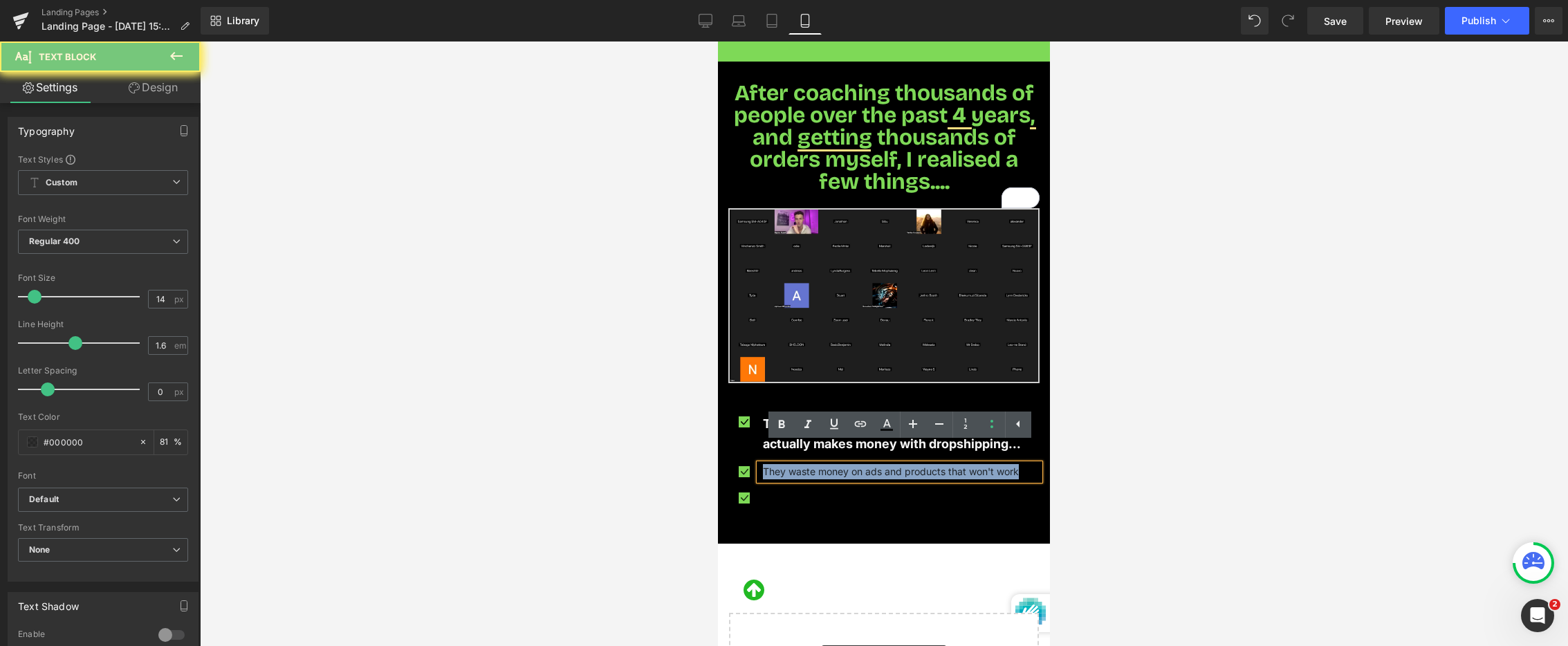
click at [865, 464] on p "They waste money on ads and products that won't work" at bounding box center [901, 472] width 277 height 15
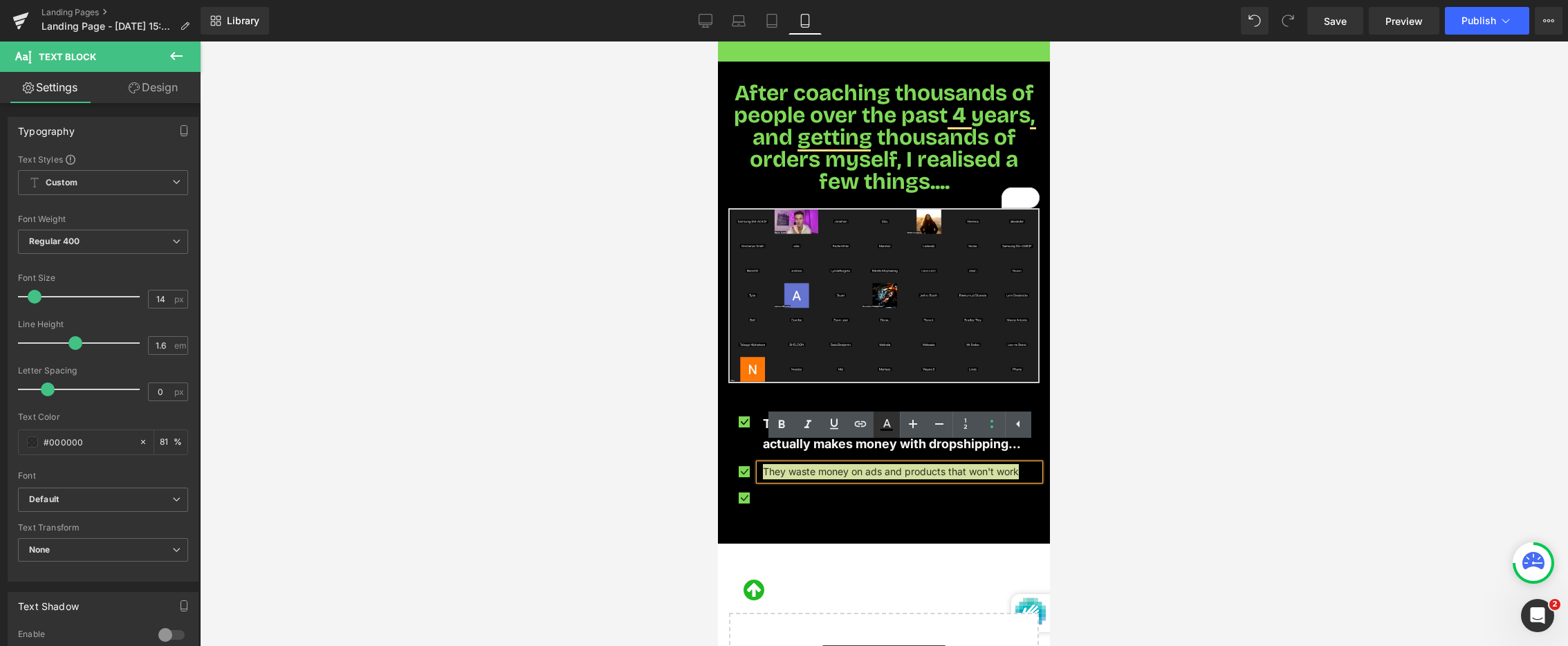
click at [881, 427] on icon at bounding box center [887, 424] width 16 height 16
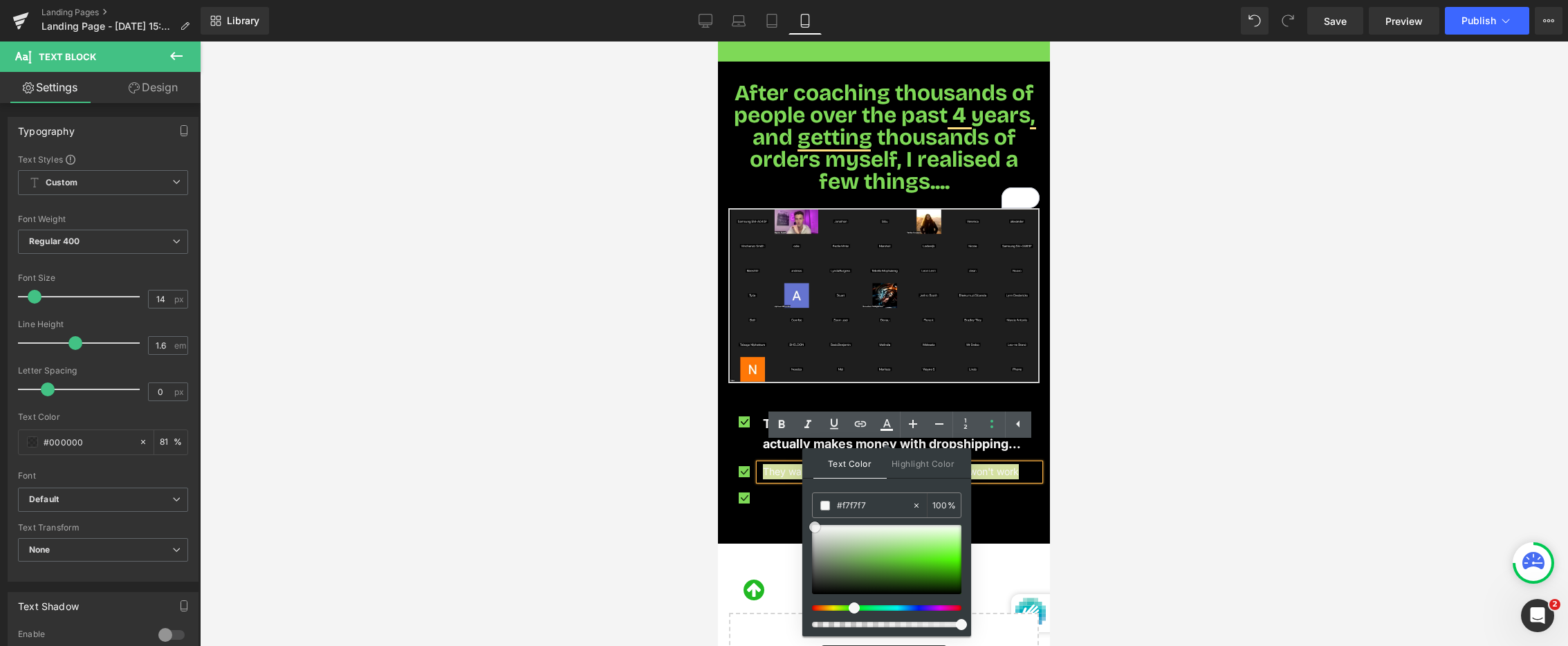
type input "#ffffff"
drag, startPoint x: 1536, startPoint y: 569, endPoint x: 795, endPoint y: 507, distance: 743.6
click at [914, 422] on icon at bounding box center [913, 424] width 16 height 16
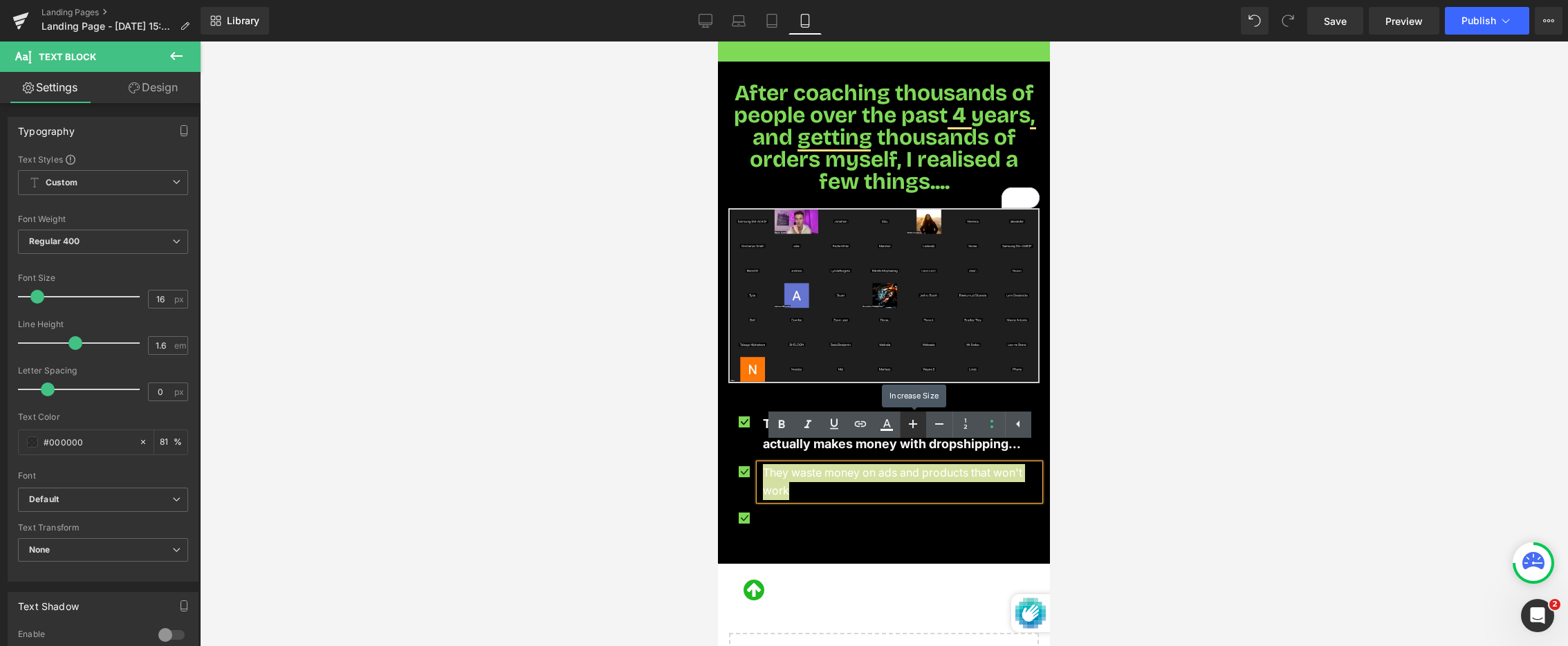
click at [914, 422] on icon at bounding box center [913, 424] width 16 height 16
type input "18"
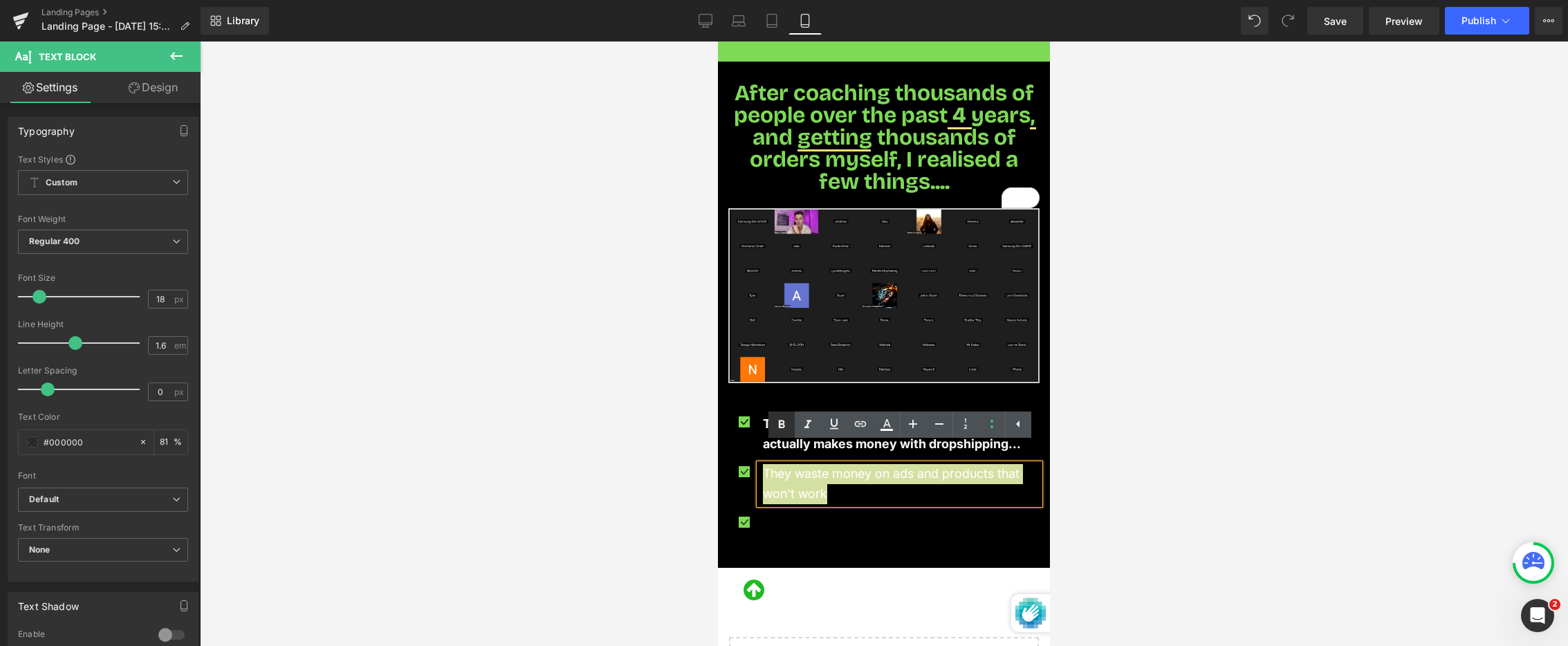
click at [781, 420] on icon at bounding box center [782, 424] width 6 height 8
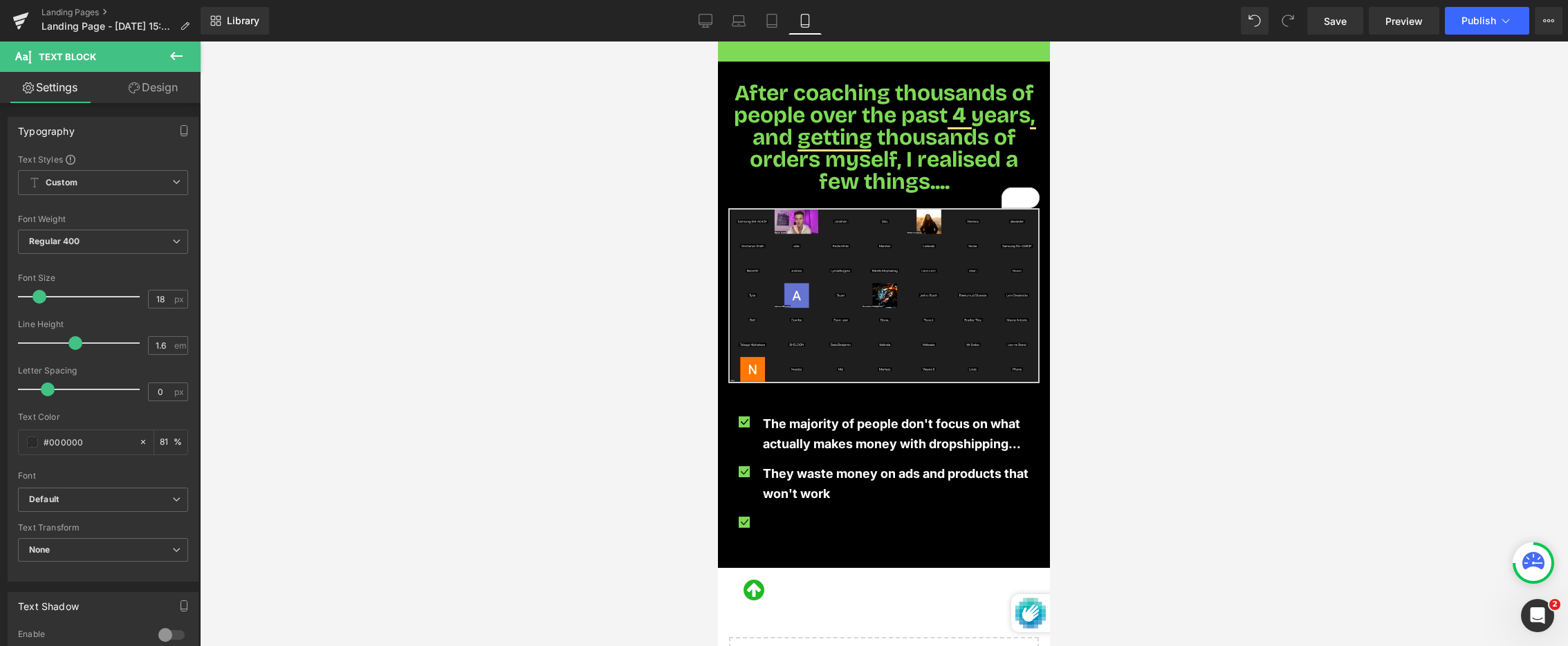
click at [783, 515] on p "Your custom text goes here" at bounding box center [901, 522] width 277 height 15
click at [780, 515] on p "Your custom text goes here" at bounding box center [901, 522] width 277 height 15
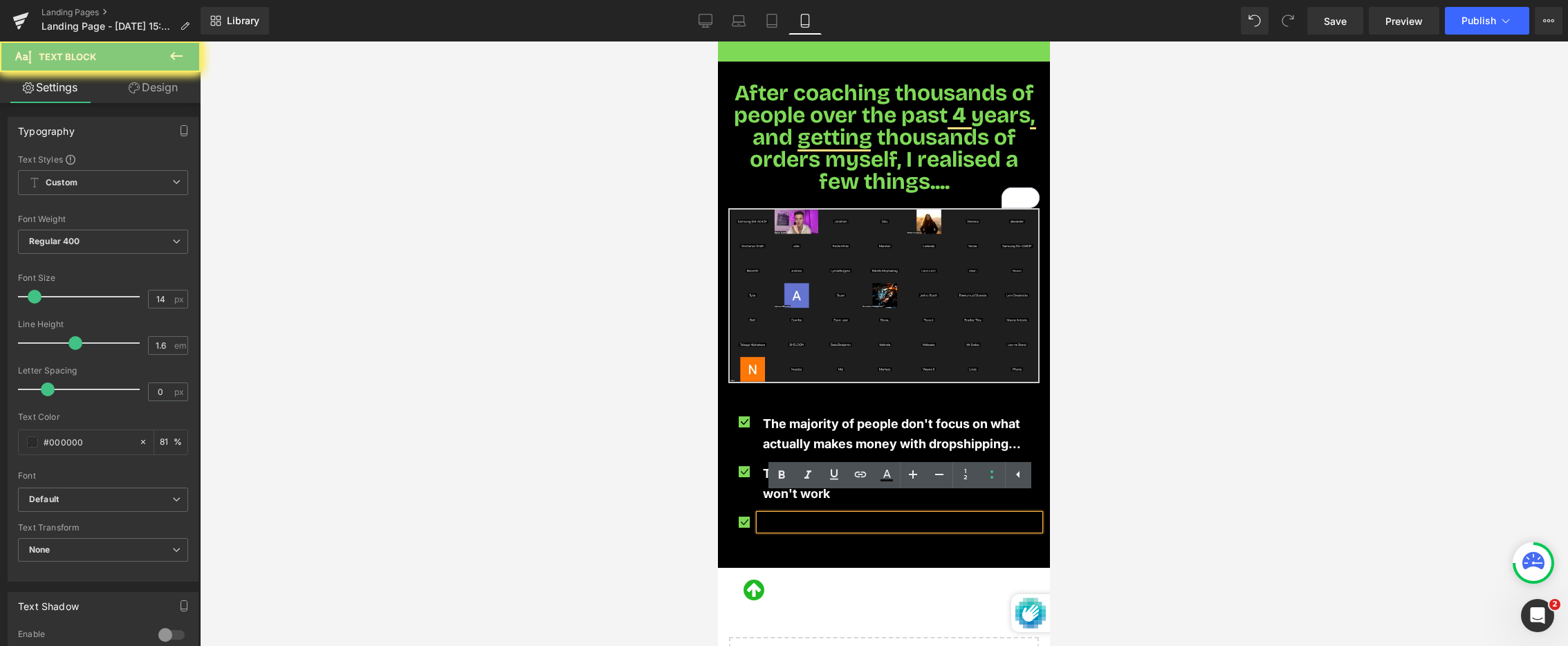
click at [1342, 18] on span "Save" at bounding box center [1336, 21] width 23 height 15
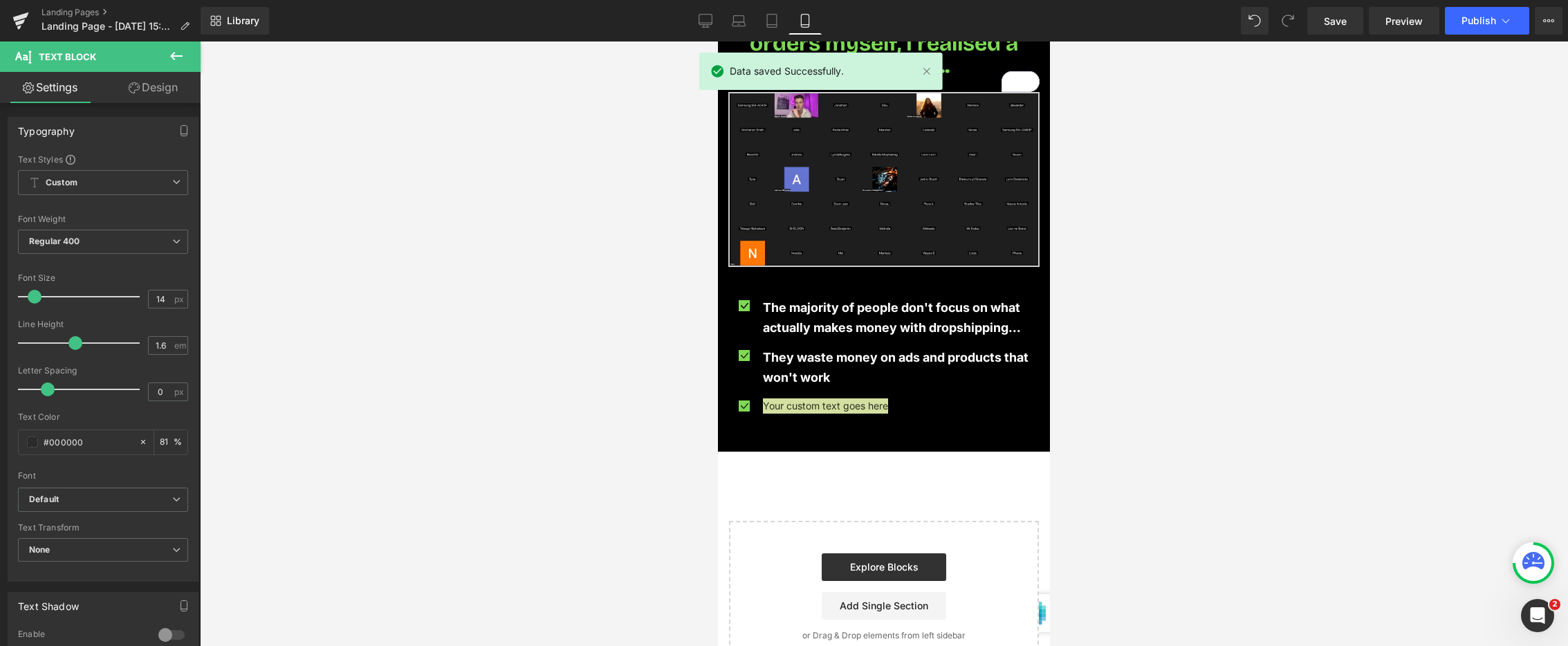
scroll to position [945, 0]
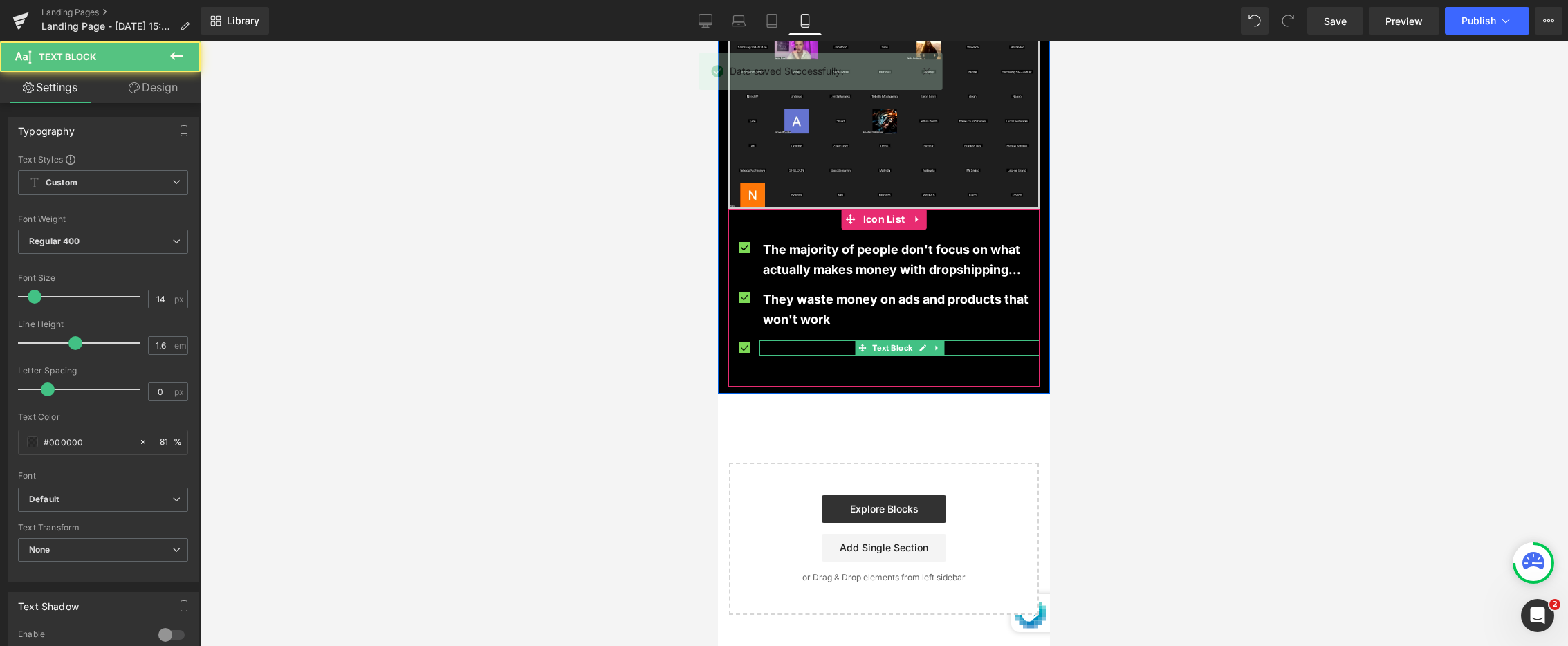
click at [806, 340] on p "Your custom text goes here" at bounding box center [901, 347] width 277 height 15
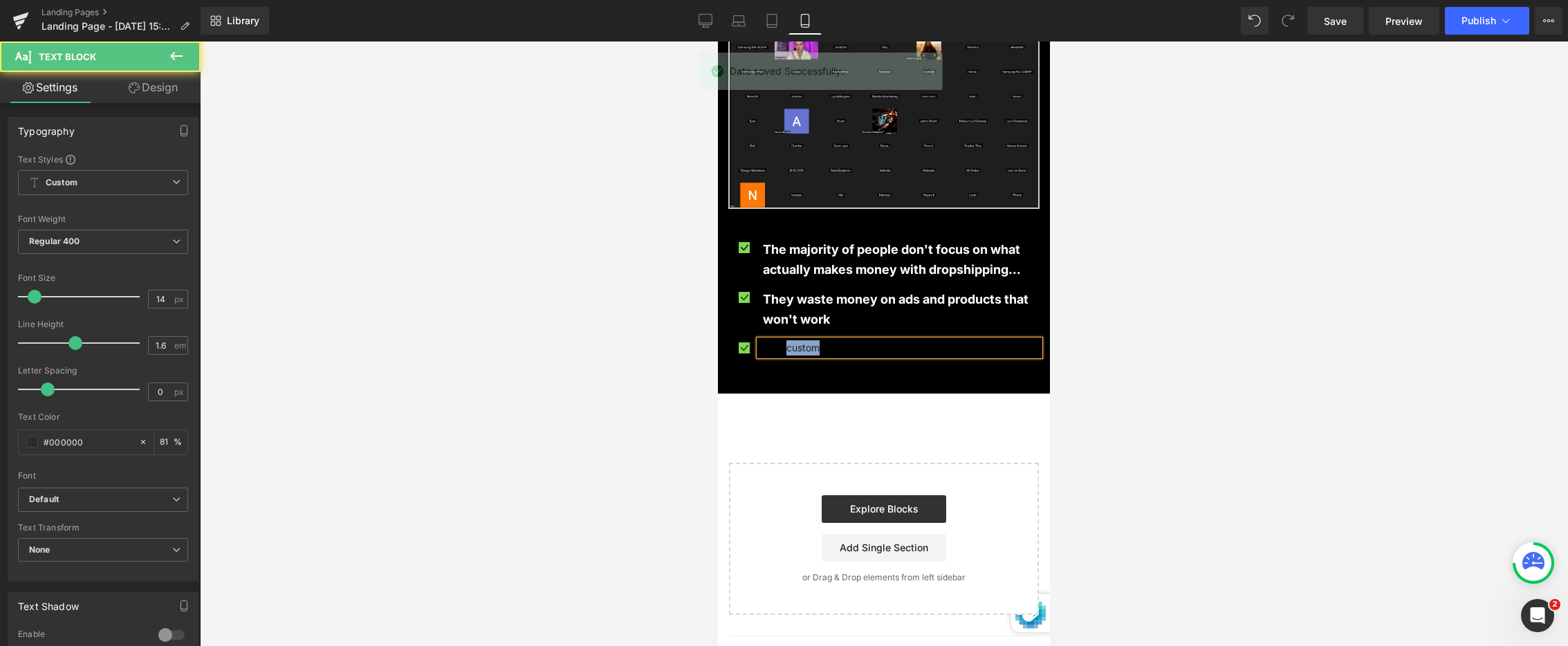
click at [806, 340] on p "Your custom text goes here" at bounding box center [901, 347] width 277 height 15
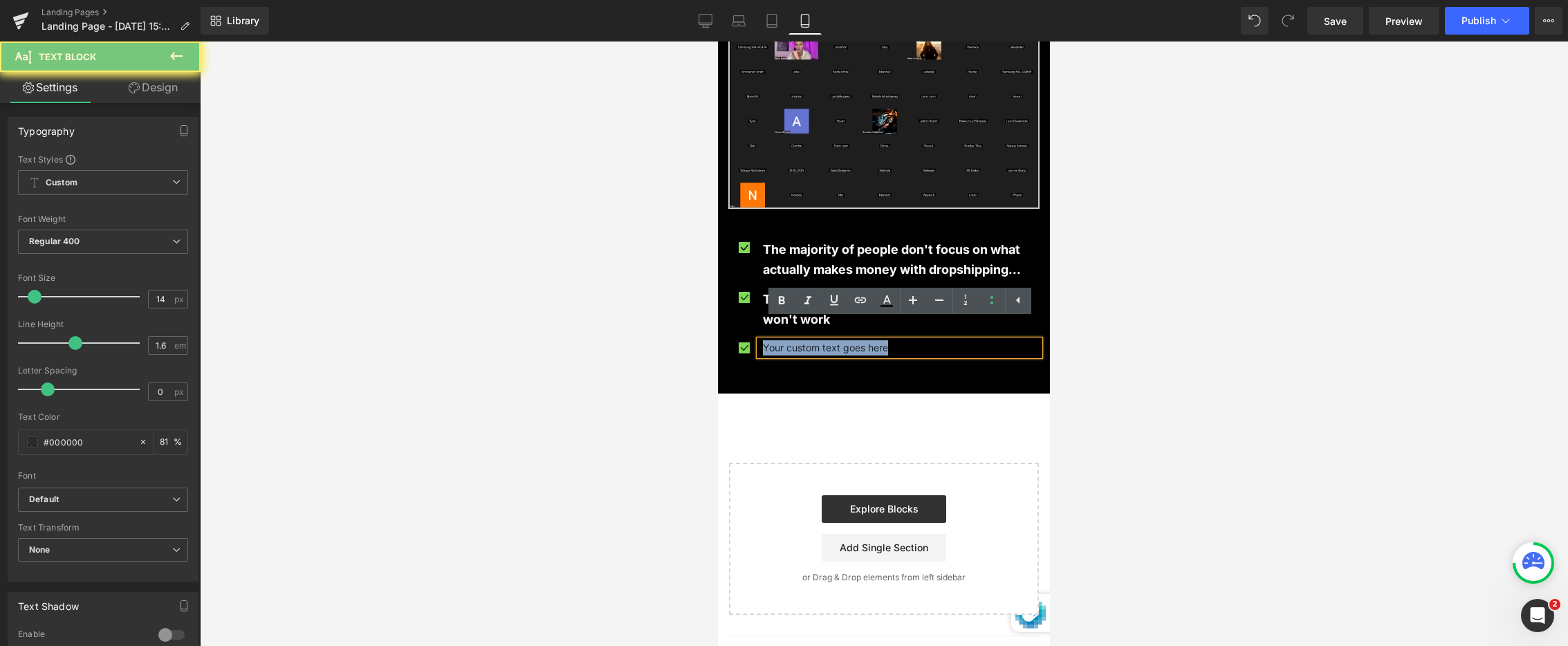
click at [806, 340] on p "Your custom text goes here" at bounding box center [901, 347] width 277 height 15
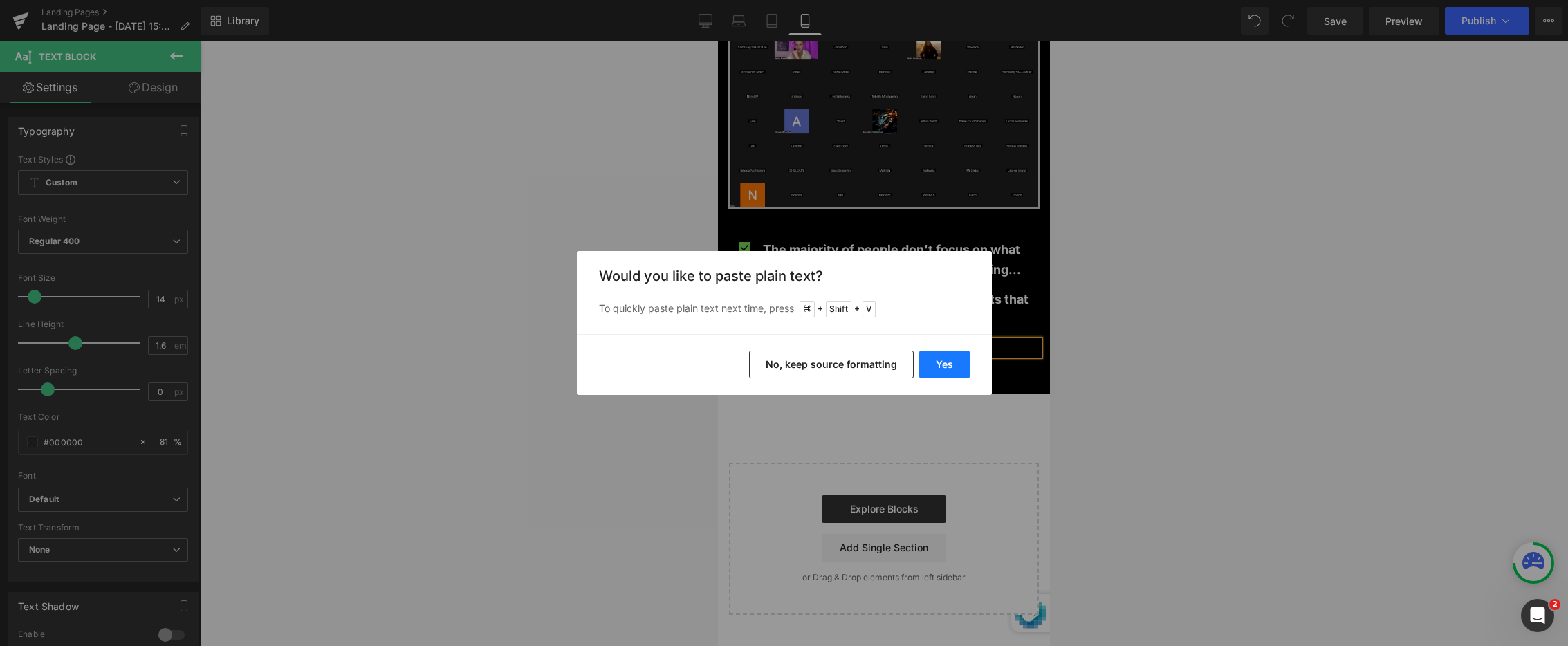
click at [948, 360] on button "Yes" at bounding box center [945, 364] width 50 height 28
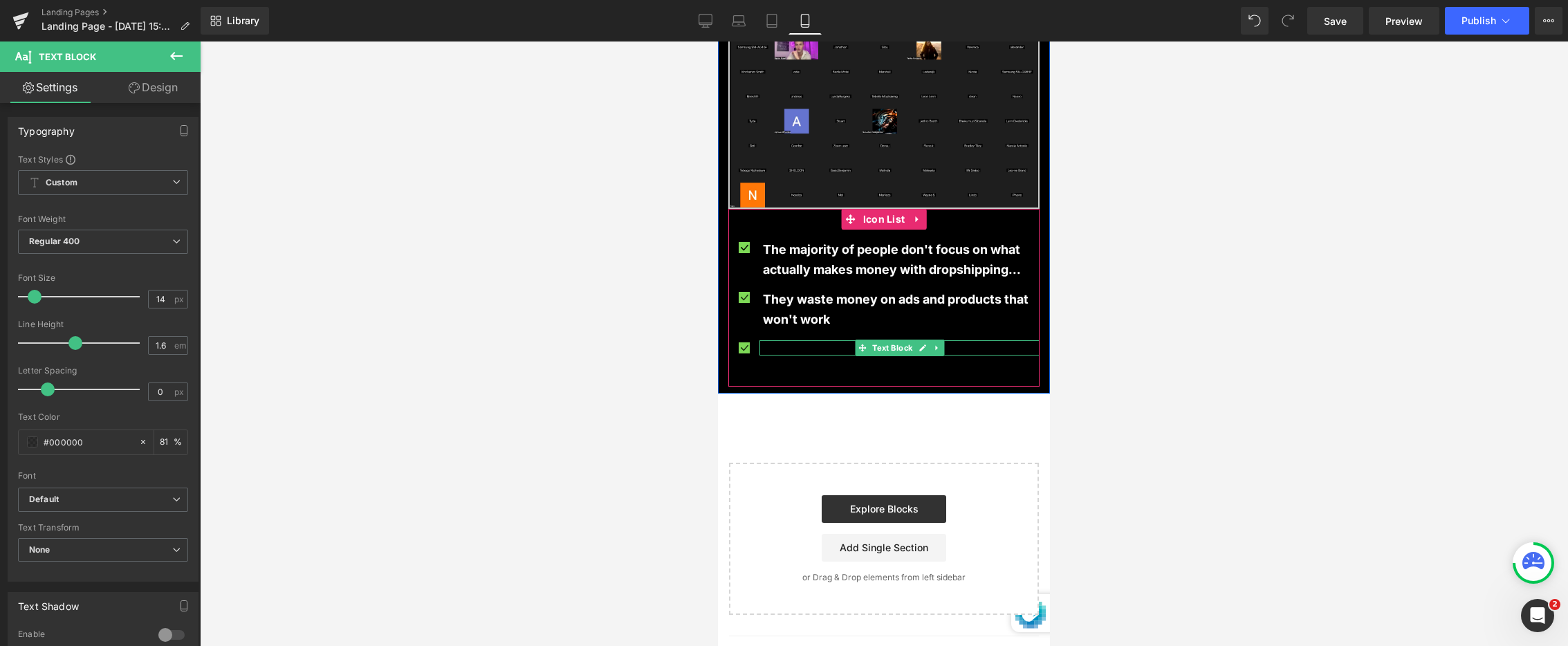
click at [835, 340] on p "They quit before they hit traction." at bounding box center [901, 347] width 277 height 15
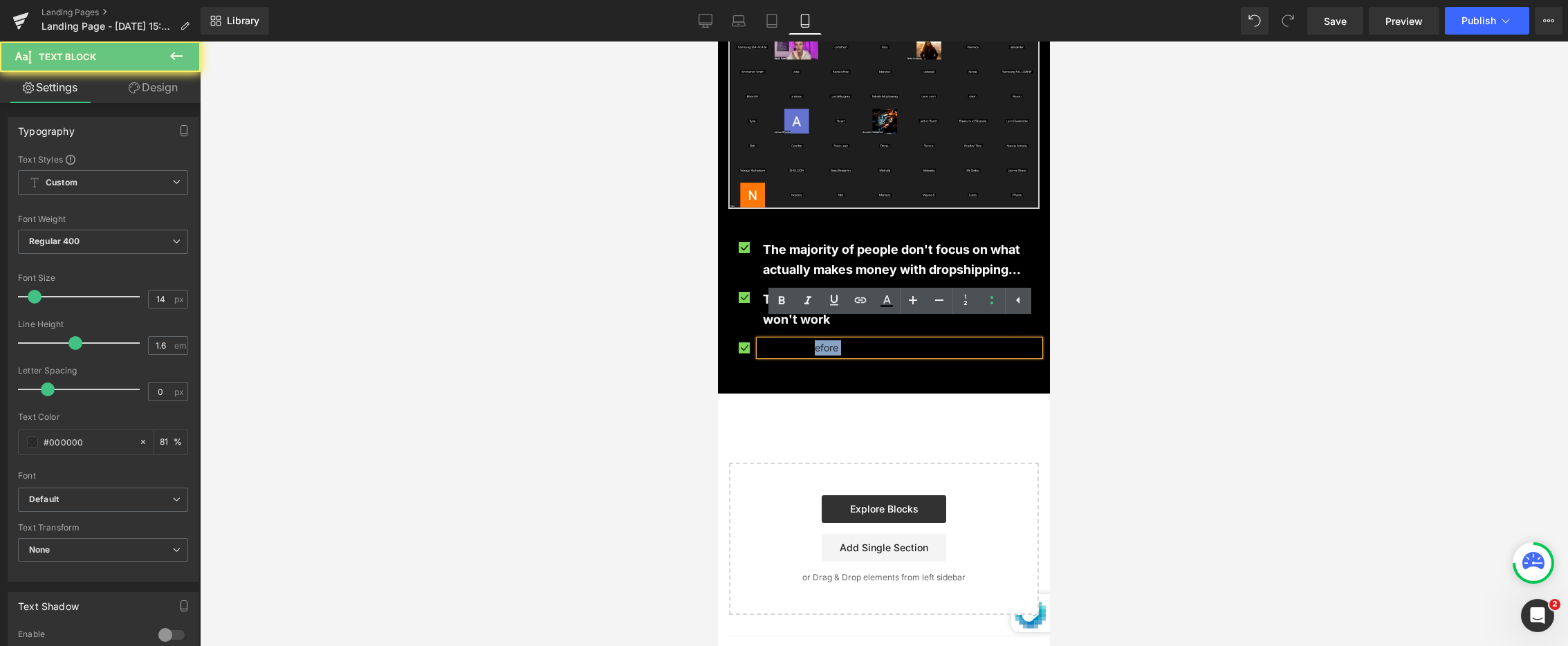
click at [835, 340] on p "They quit before they hit traction." at bounding box center [901, 347] width 277 height 15
click at [884, 296] on icon at bounding box center [887, 301] width 16 height 16
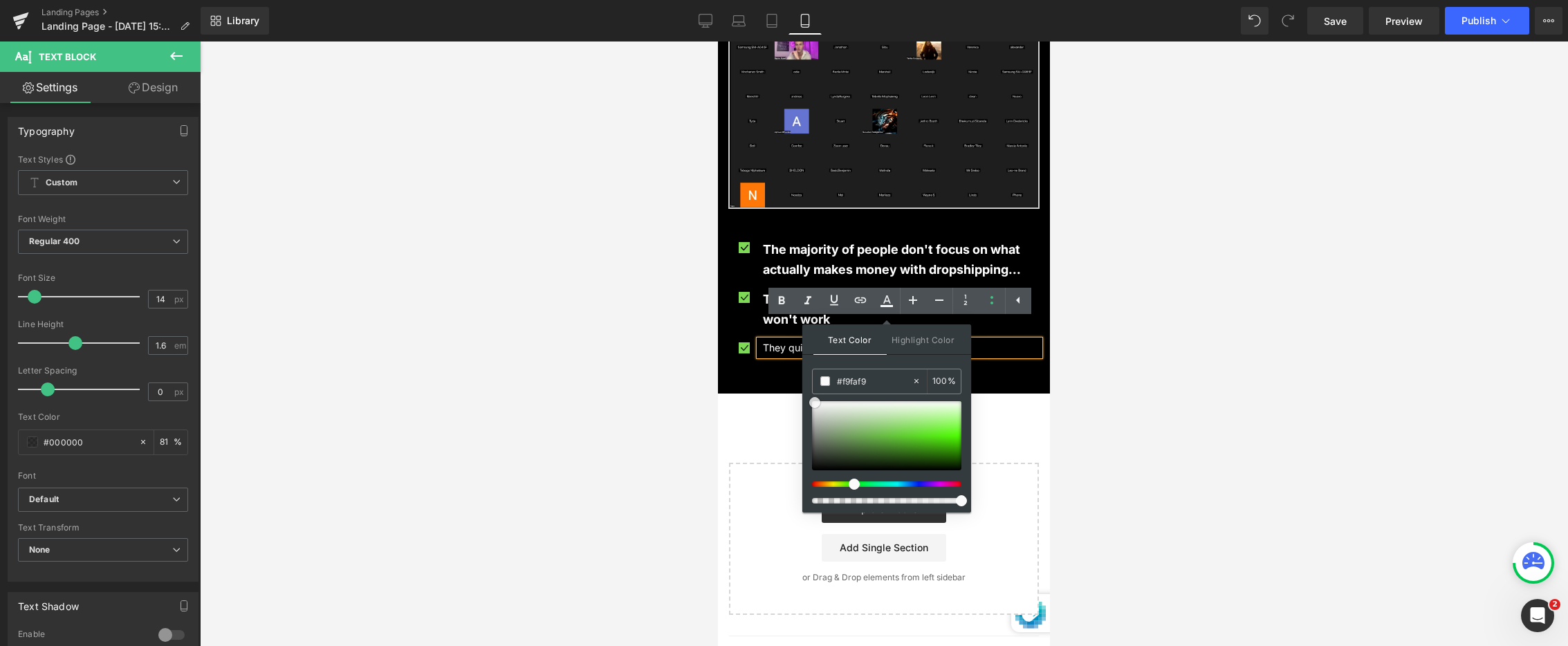
type input "#ffffff"
drag, startPoint x: 1531, startPoint y: 442, endPoint x: 788, endPoint y: 343, distance: 749.6
click at [782, 303] on icon at bounding box center [782, 300] width 6 height 8
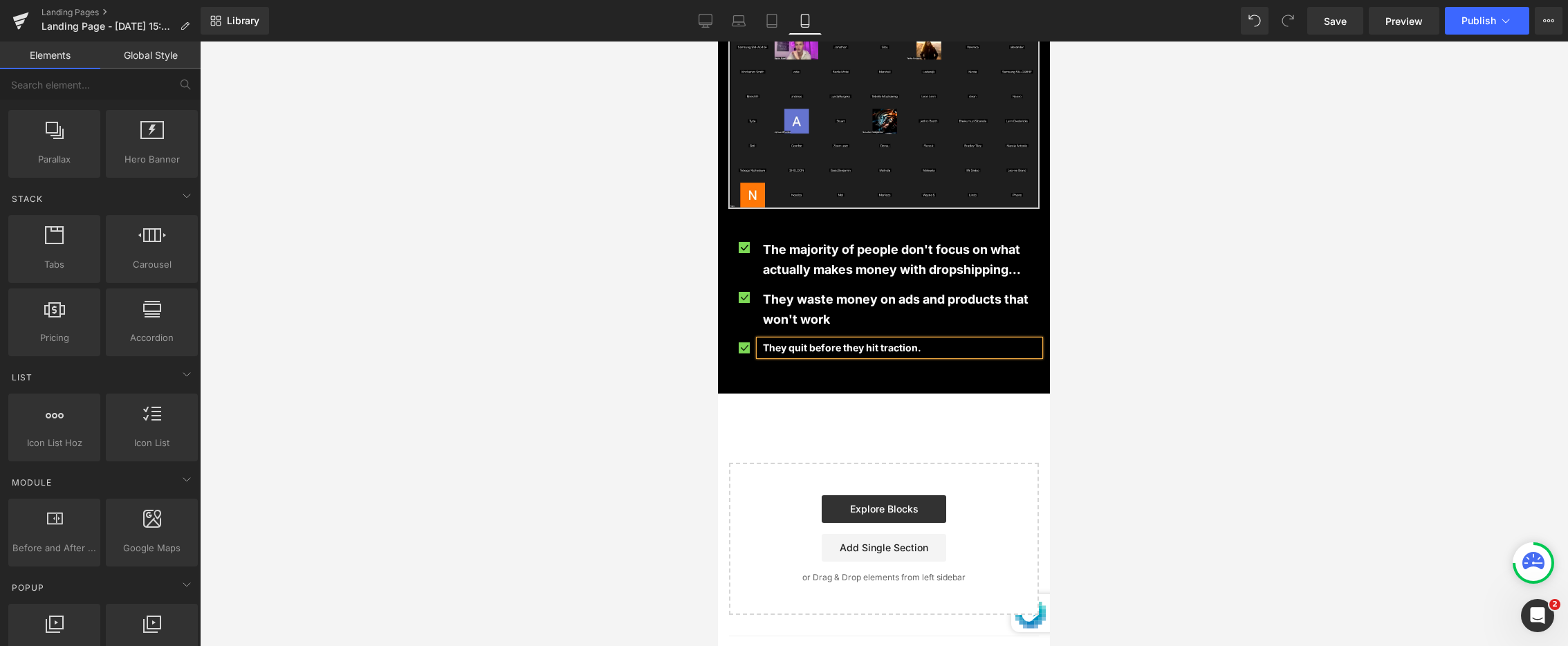
click at [626, 355] on div at bounding box center [884, 343] width 1368 height 605
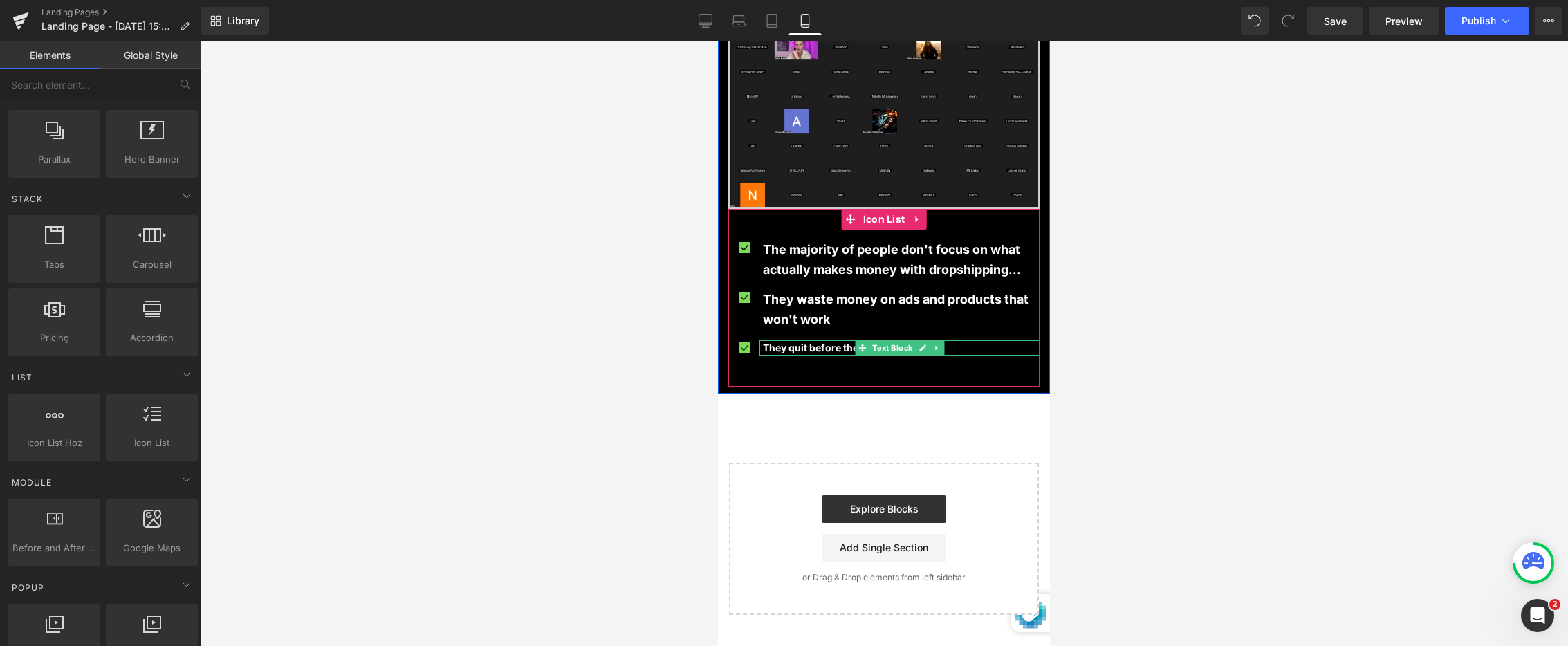
click at [964, 340] on p "They quit before they hit traction." at bounding box center [901, 347] width 277 height 15
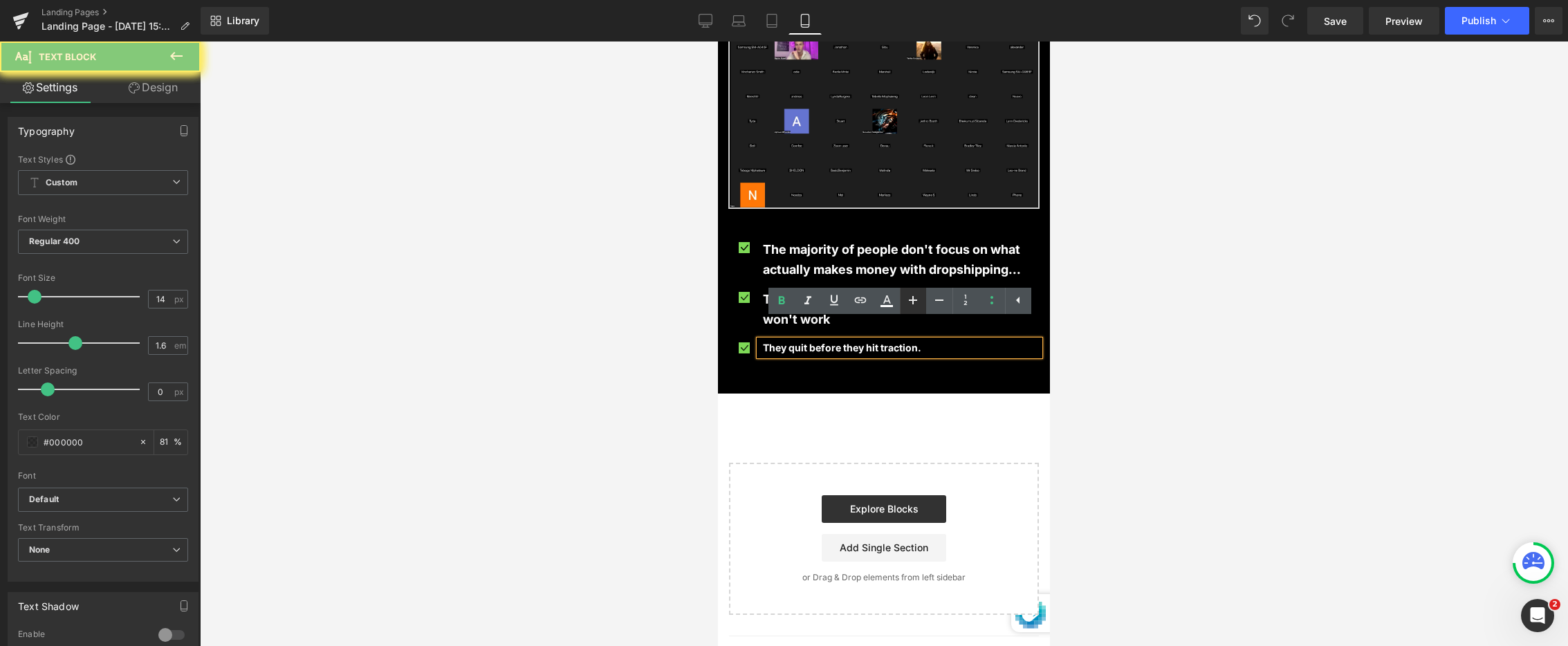
click at [914, 301] on icon at bounding box center [913, 300] width 16 height 16
type input "18"
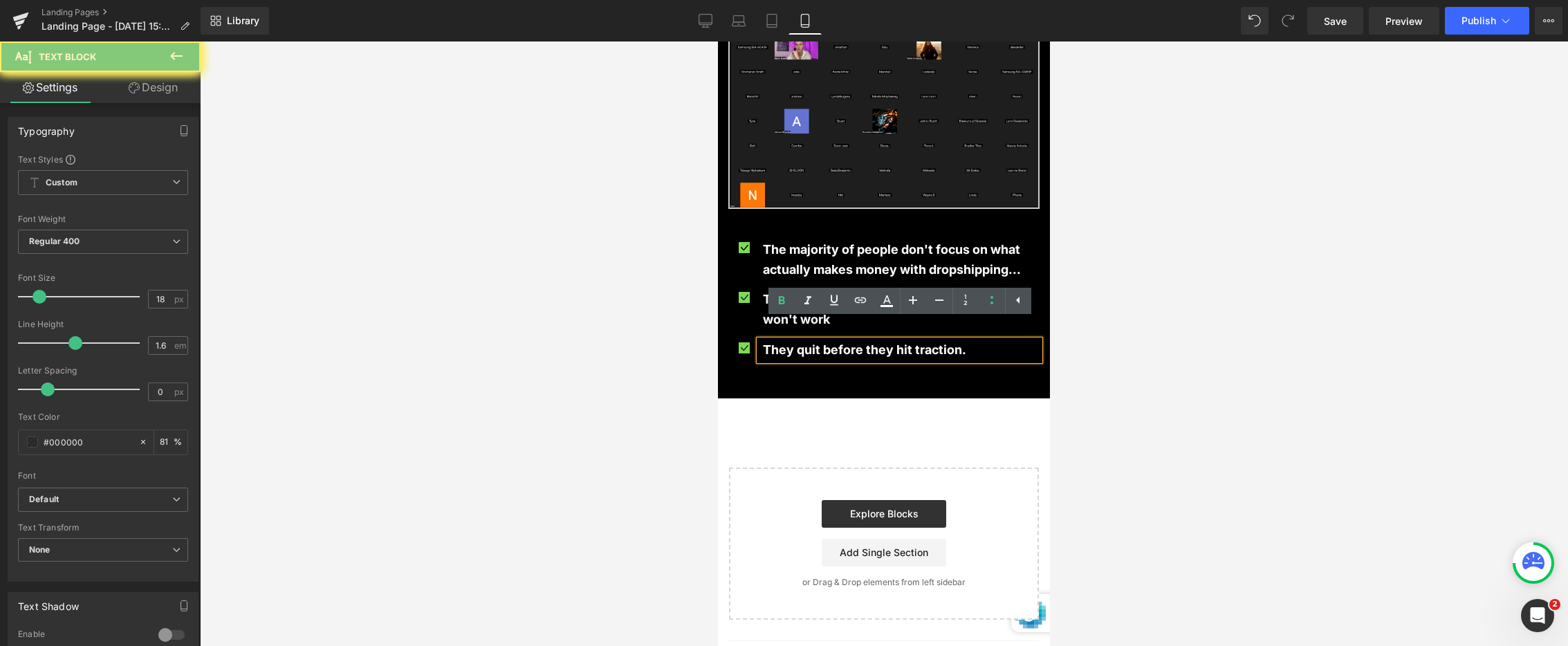
click at [529, 391] on div at bounding box center [884, 343] width 1368 height 605
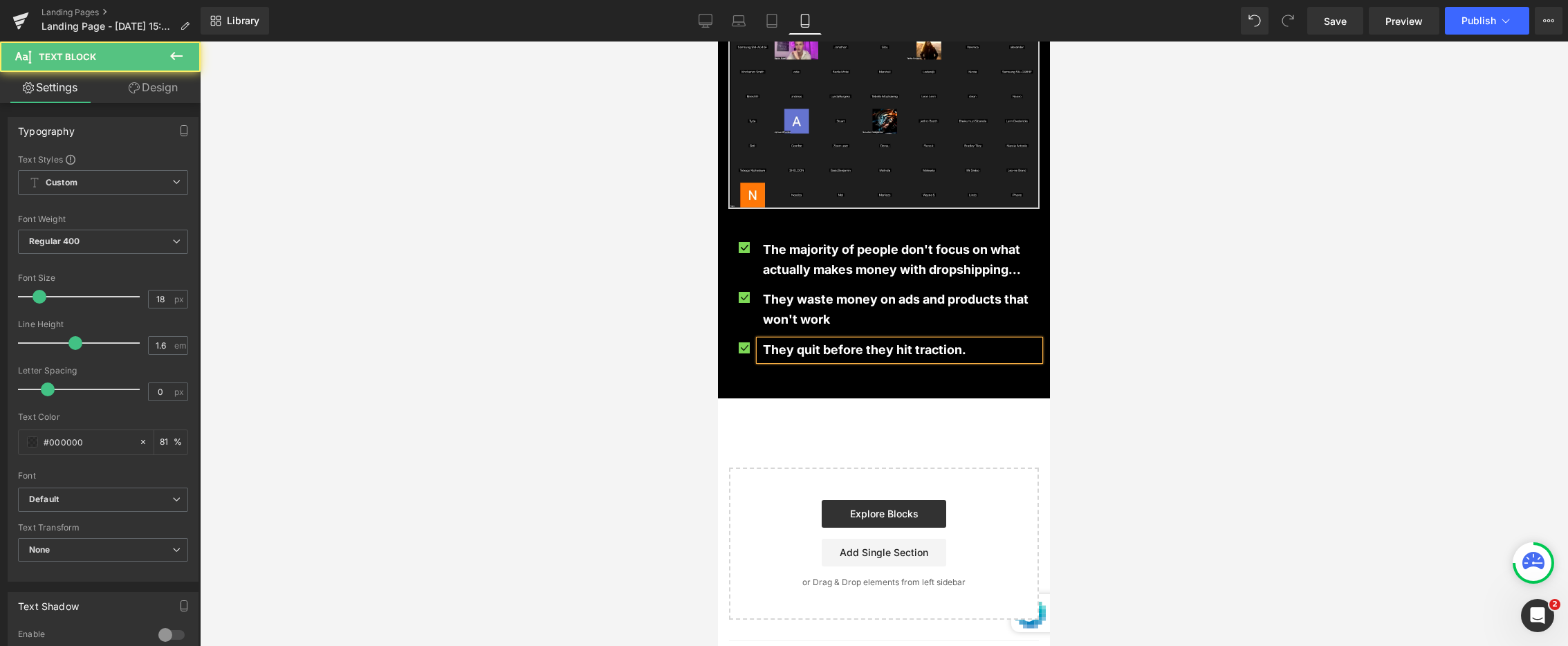
click at [977, 340] on p "They quit before they hit traction." at bounding box center [901, 350] width 277 height 20
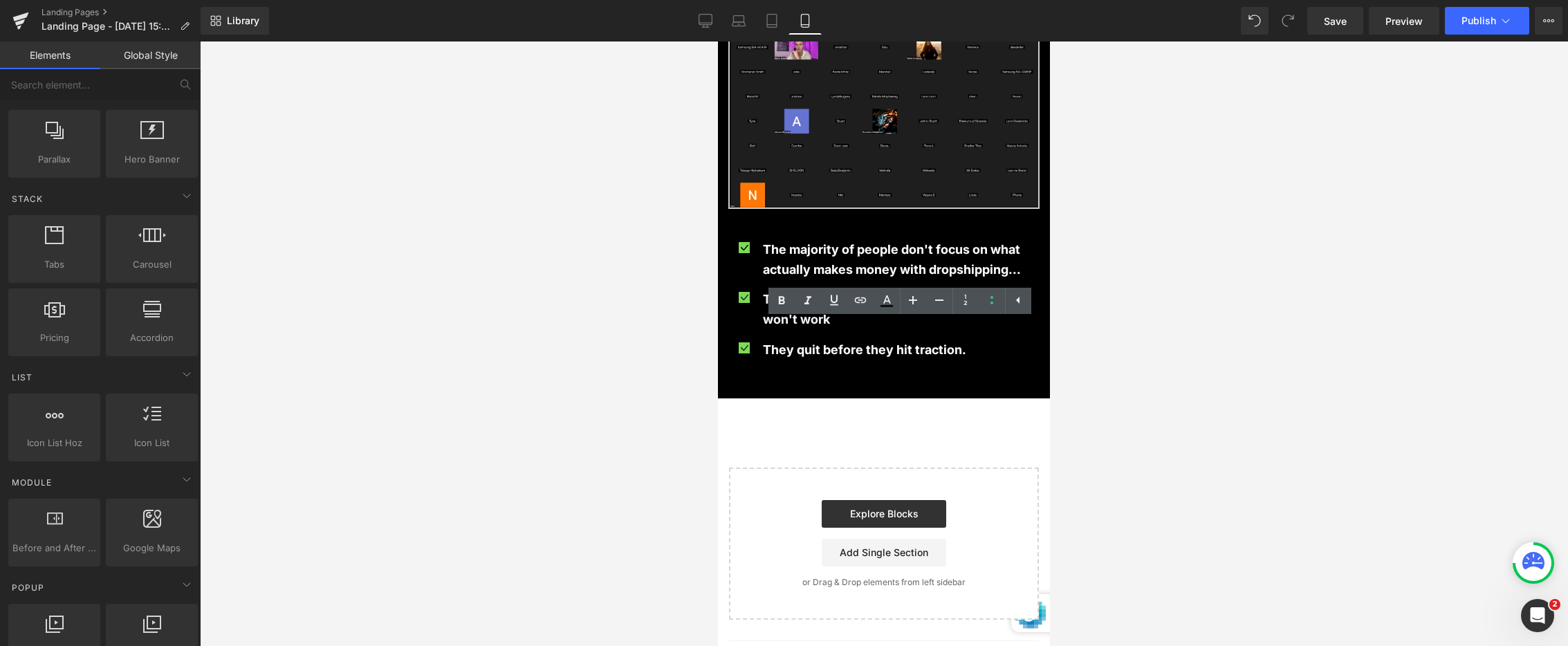
click at [467, 399] on div at bounding box center [884, 343] width 1368 height 605
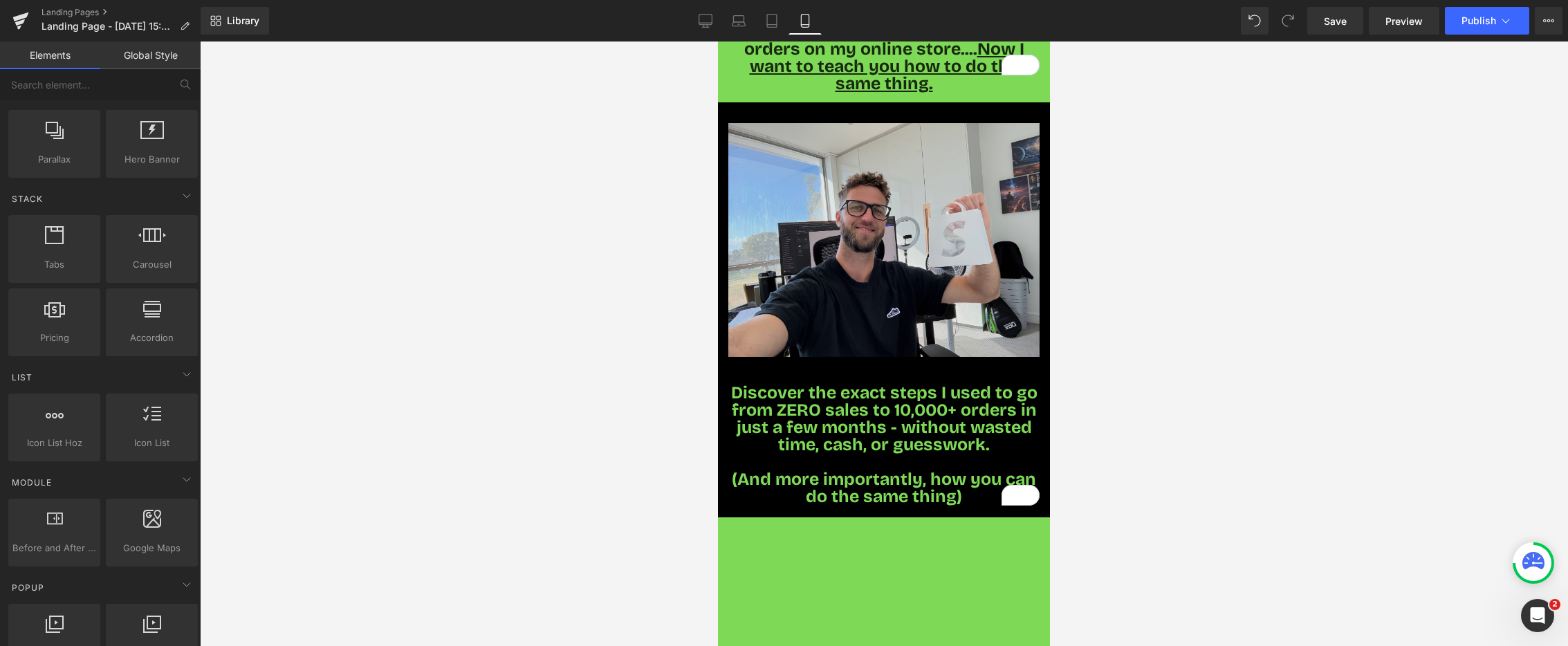
scroll to position [0, 0]
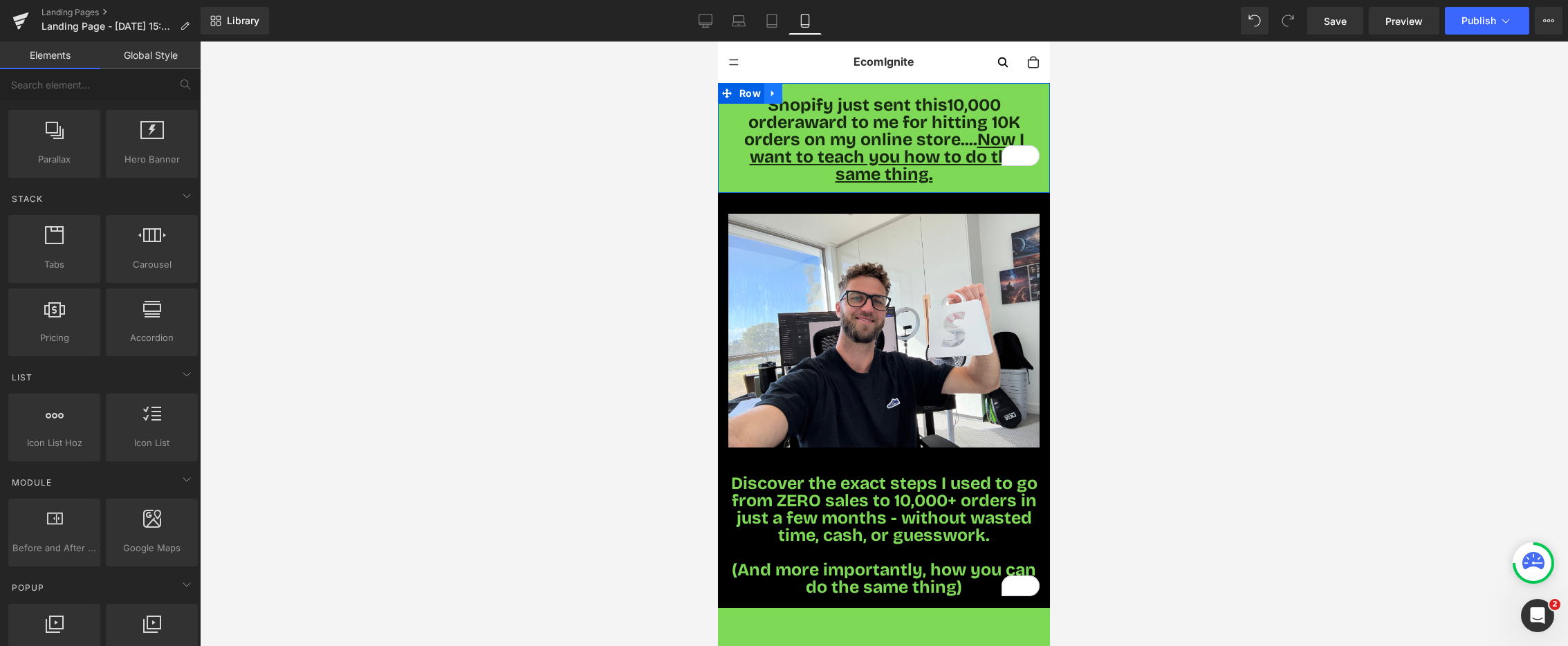
click at [773, 96] on icon at bounding box center [773, 93] width 10 height 11
click at [792, 94] on icon at bounding box center [791, 93] width 10 height 10
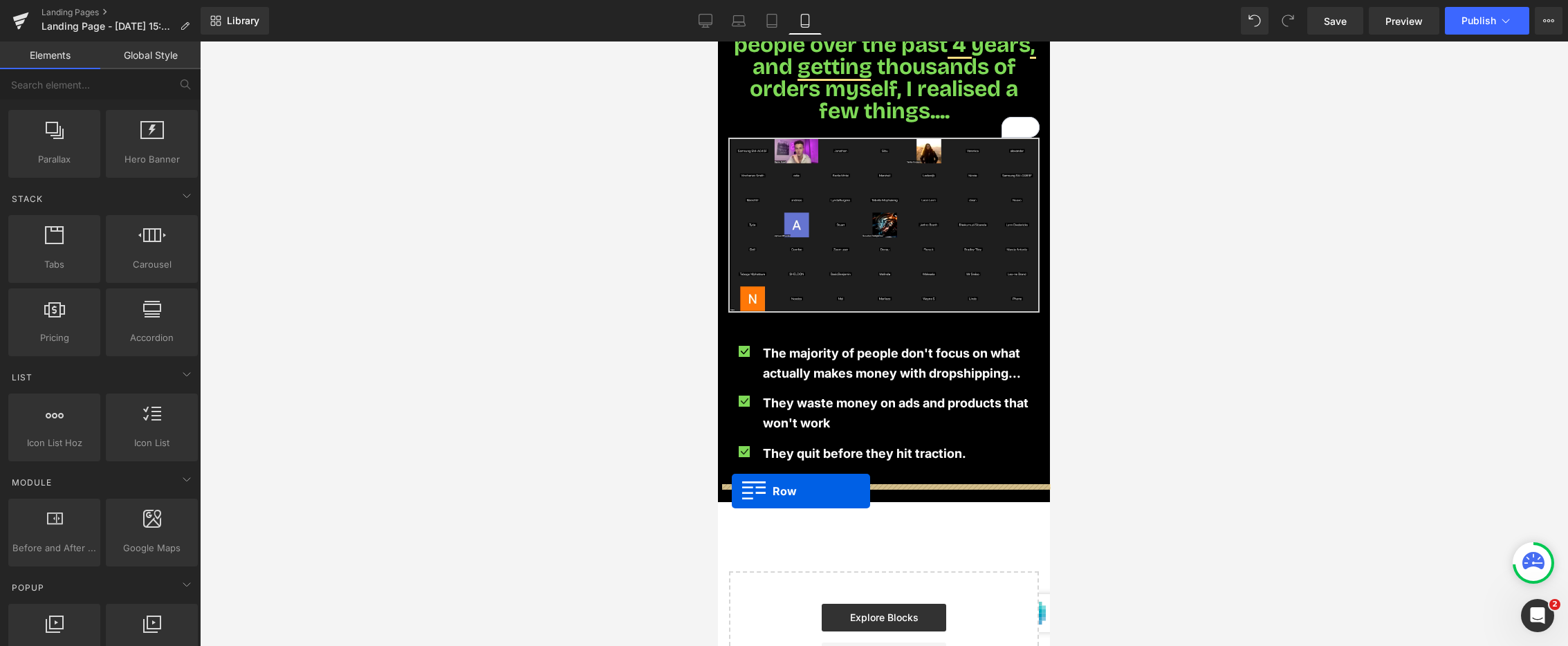
scroll to position [877, 0]
drag, startPoint x: 727, startPoint y: 186, endPoint x: 731, endPoint y: 491, distance: 305.0
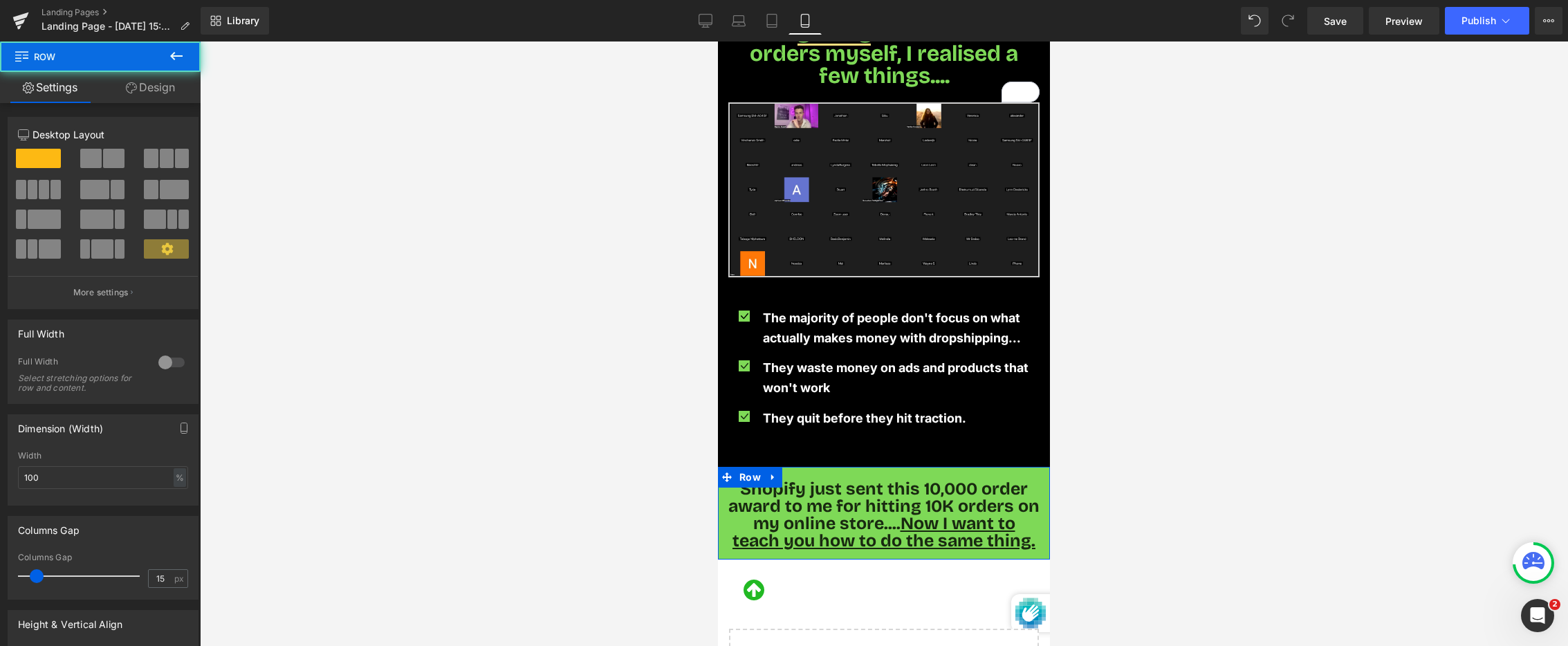
scroll to position [842, 0]
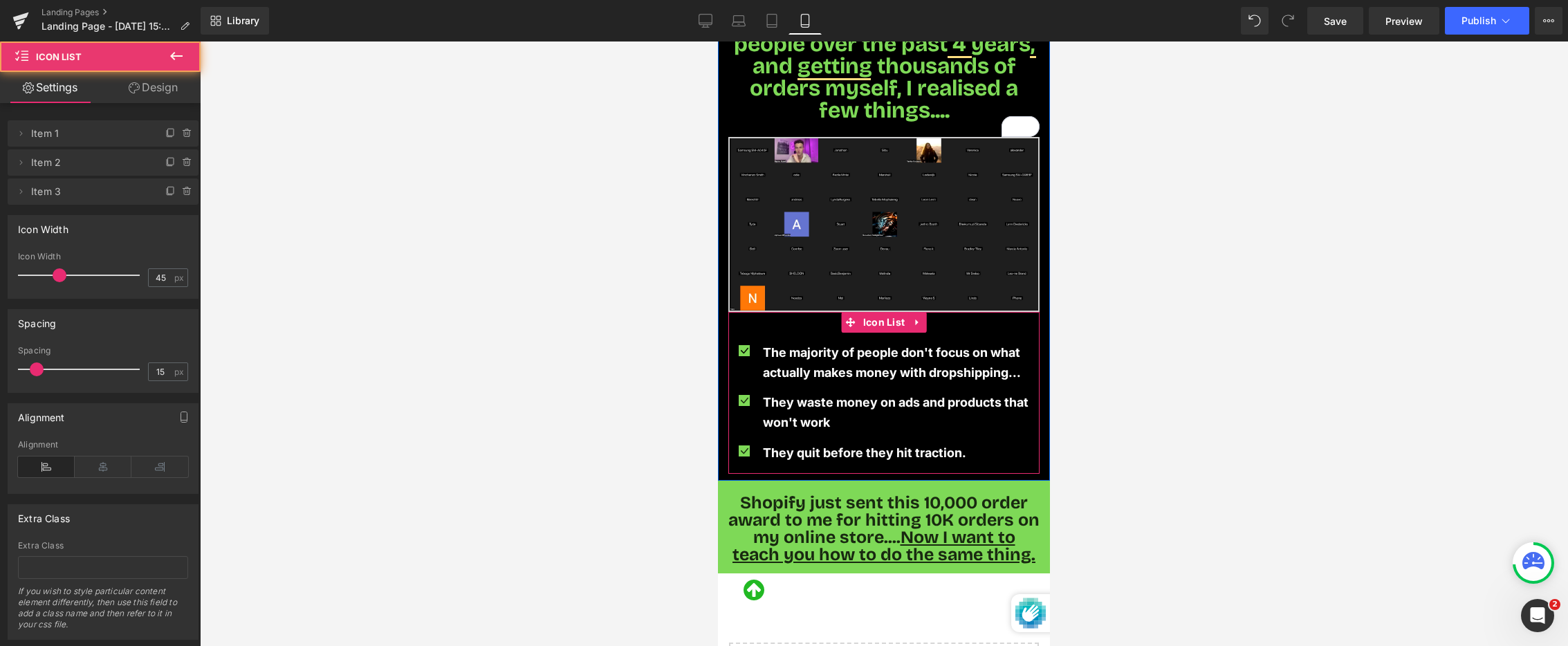
drag, startPoint x: 810, startPoint y: 475, endPoint x: 805, endPoint y: 359, distance: 116.1
click at [811, 450] on div "Icon The majority of people don't focus on what actually makes money with drops…" at bounding box center [885, 392] width 312 height 162
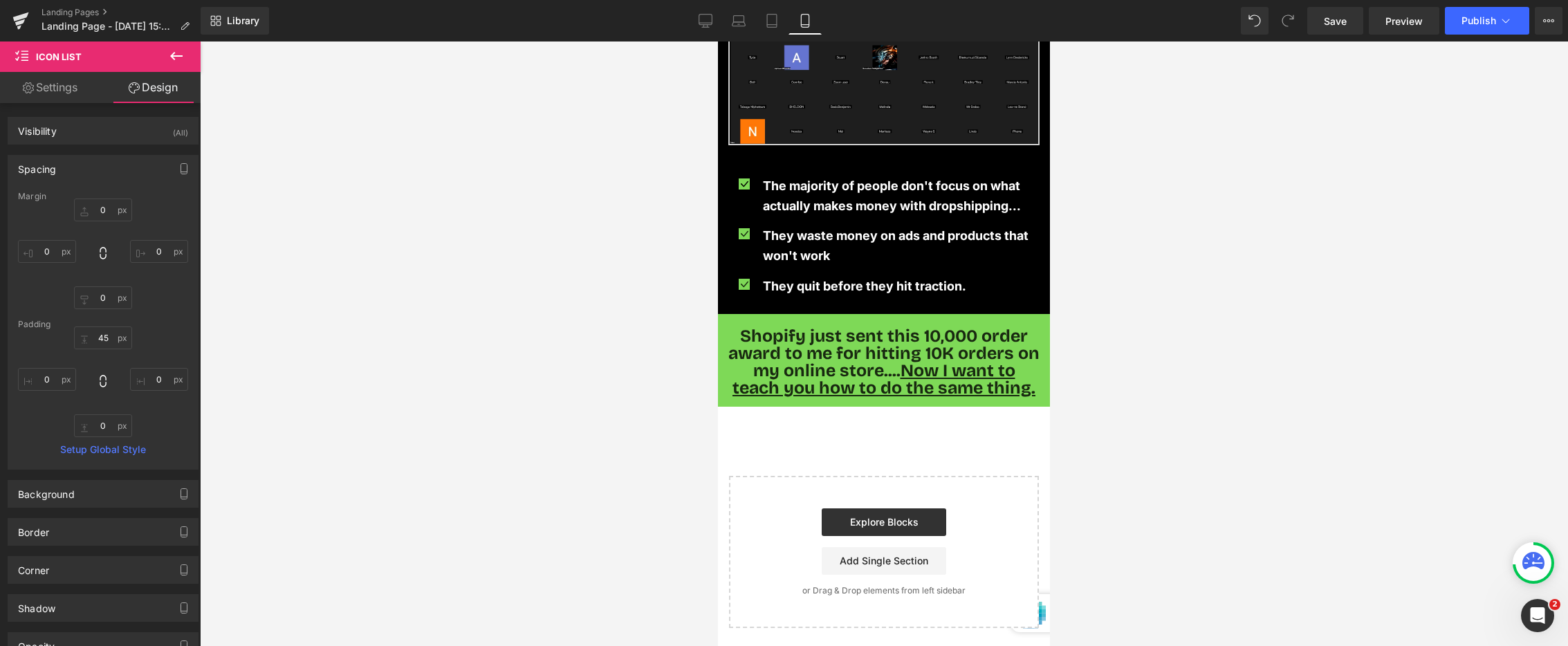
scroll to position [1004, 0]
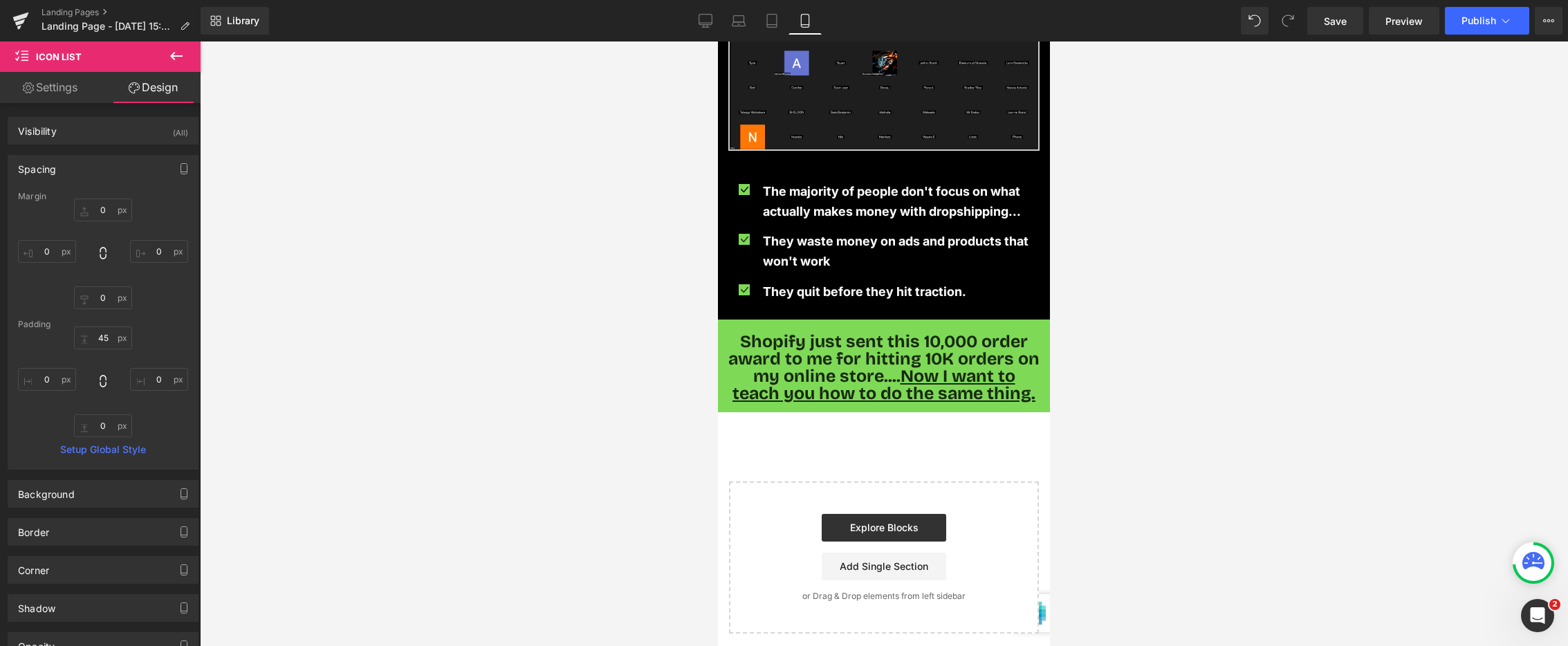
drag, startPoint x: 837, startPoint y: 351, endPoint x: 821, endPoint y: 351, distance: 16.0
click at [837, 351] on span "Shopify just sent this 10,000 order award to me for hitting 10K orders on my on…" at bounding box center [885, 368] width 312 height 73
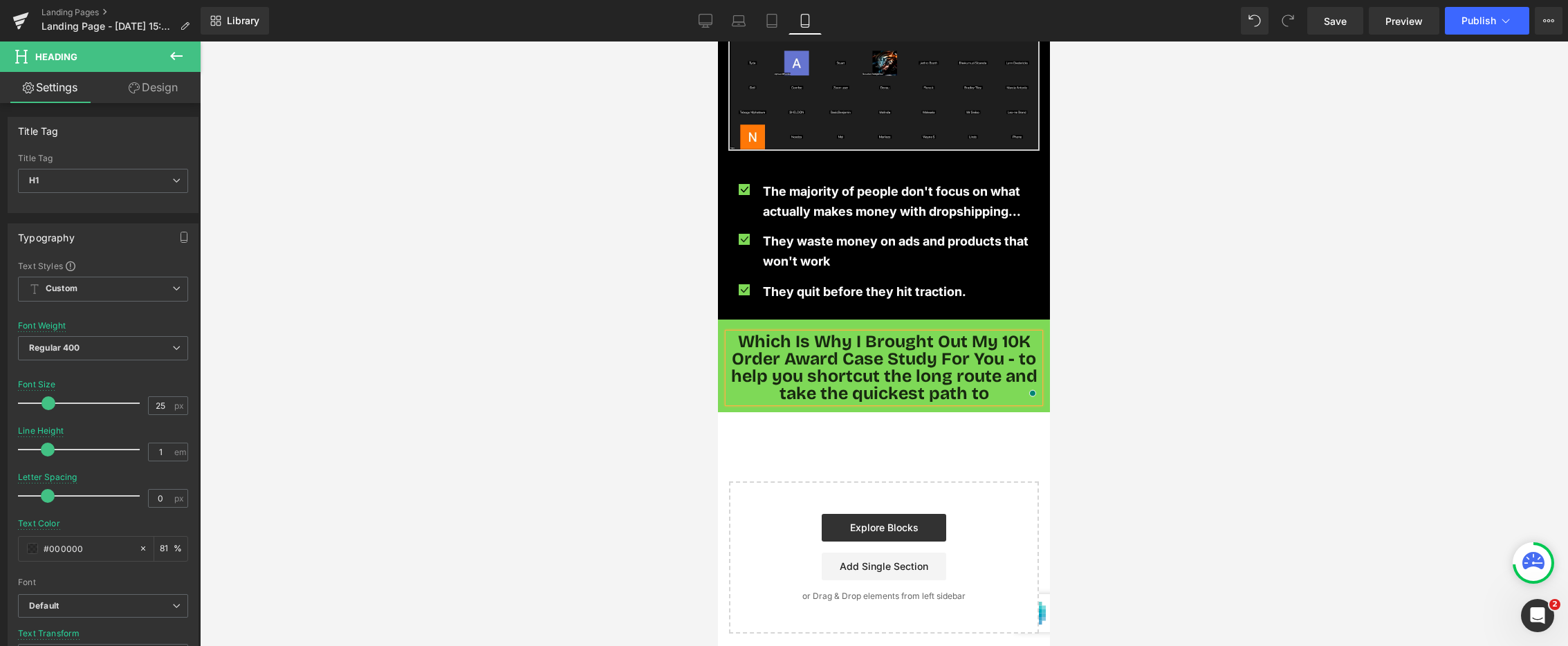
click at [1015, 377] on h1 "Which Is Why I Brought Out My 10K Order Award Case Study For You - to help you …" at bounding box center [885, 368] width 312 height 69
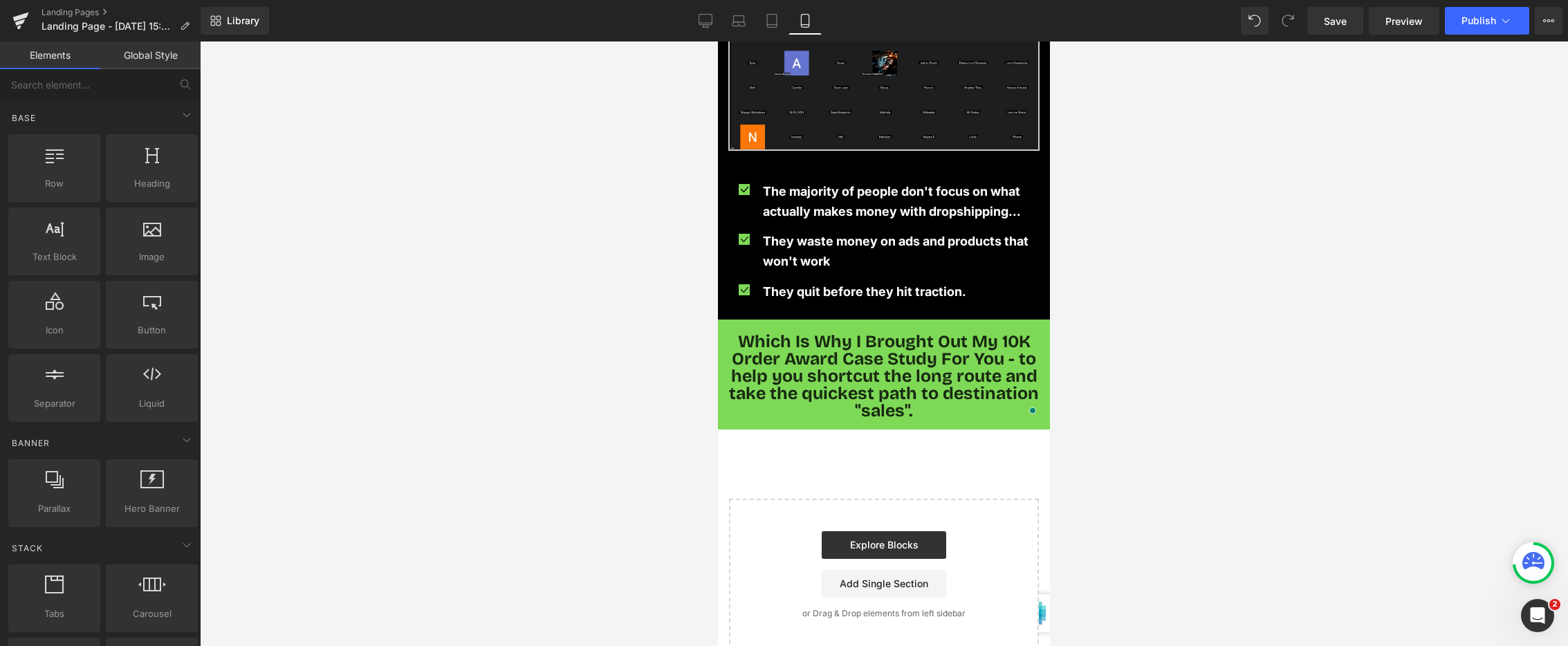
drag, startPoint x: 617, startPoint y: 375, endPoint x: 640, endPoint y: 370, distance: 23.5
click at [617, 375] on div at bounding box center [884, 343] width 1368 height 605
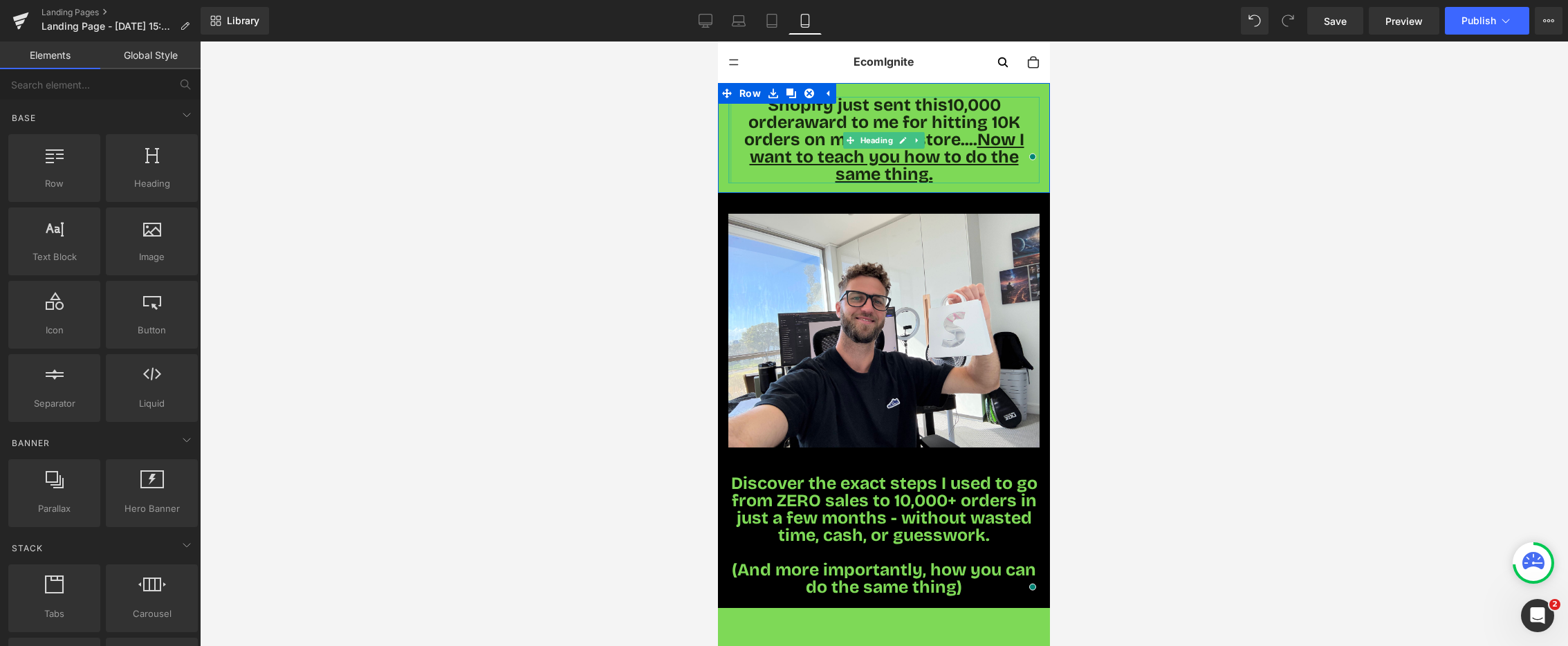
click at [729, 111] on div at bounding box center [730, 140] width 3 height 87
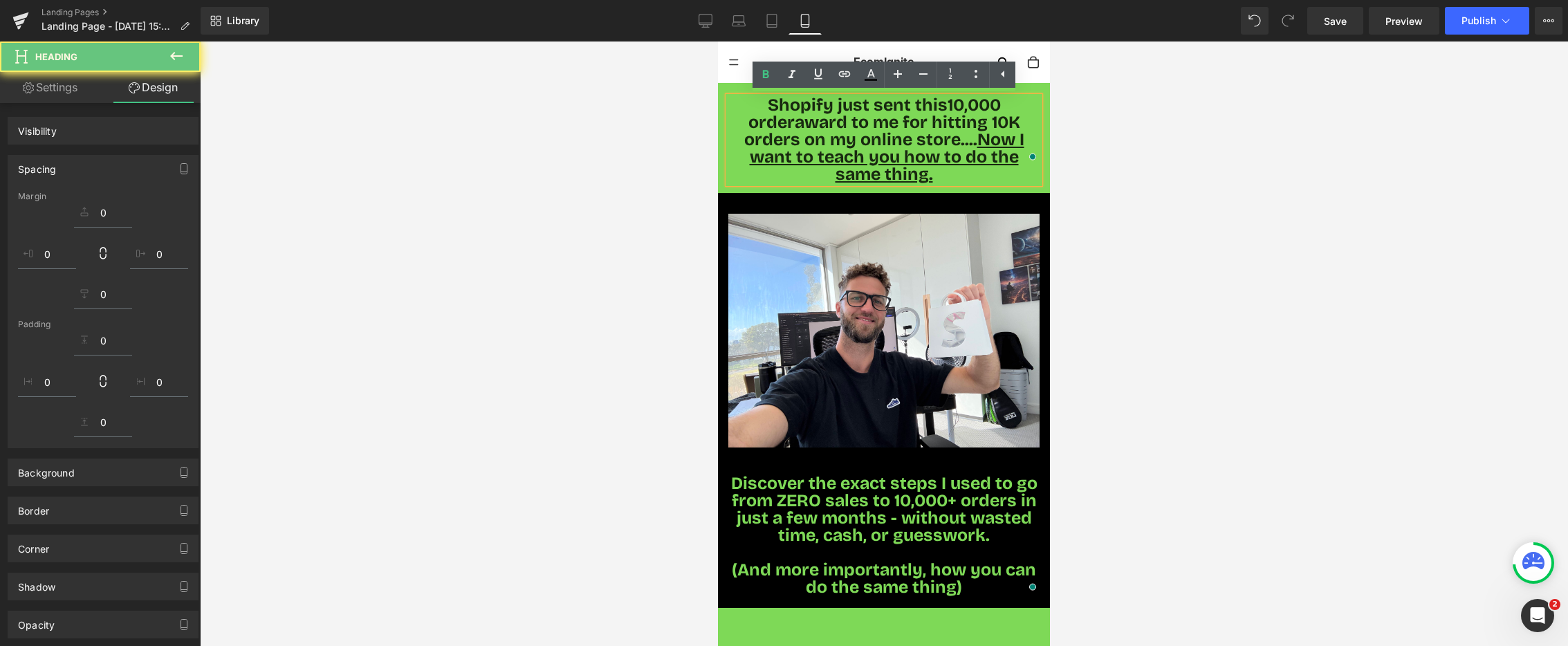
click at [1260, 180] on div at bounding box center [884, 343] width 1368 height 605
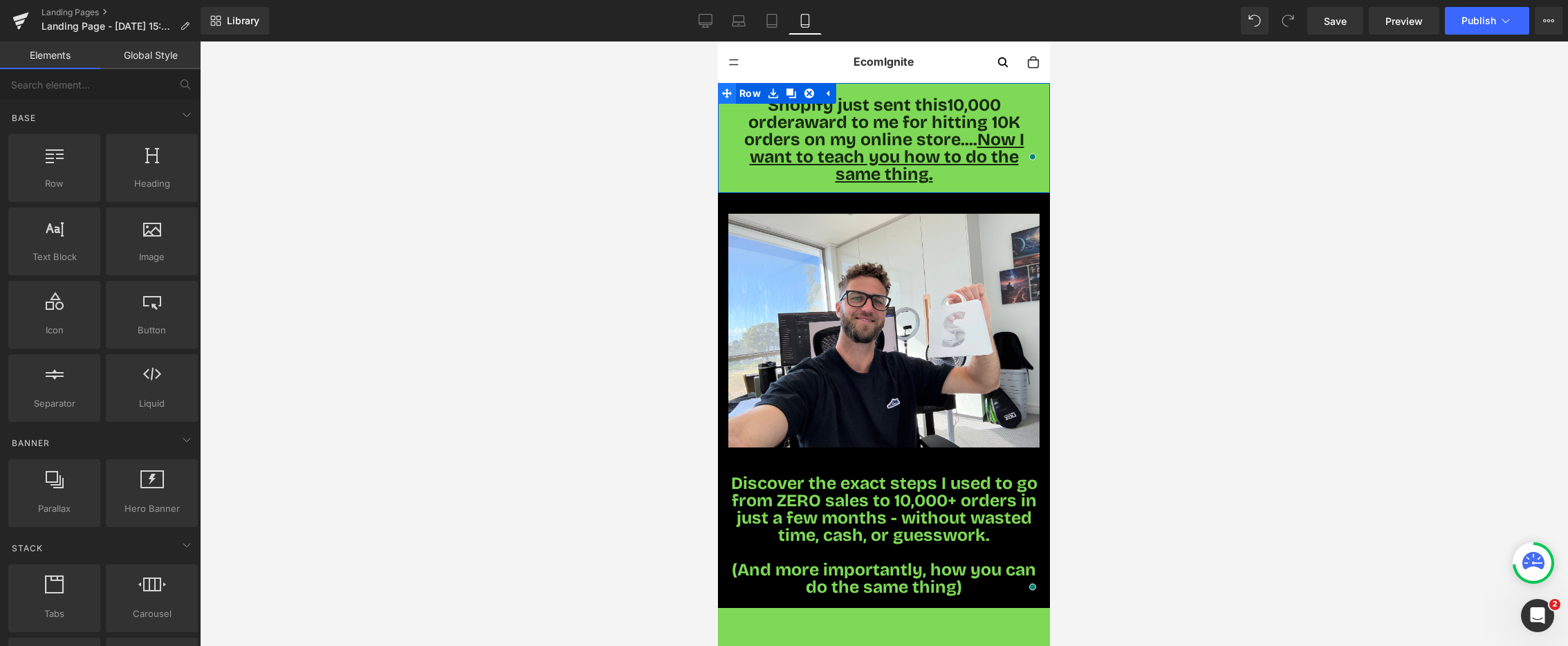
click at [727, 88] on icon at bounding box center [727, 93] width 10 height 10
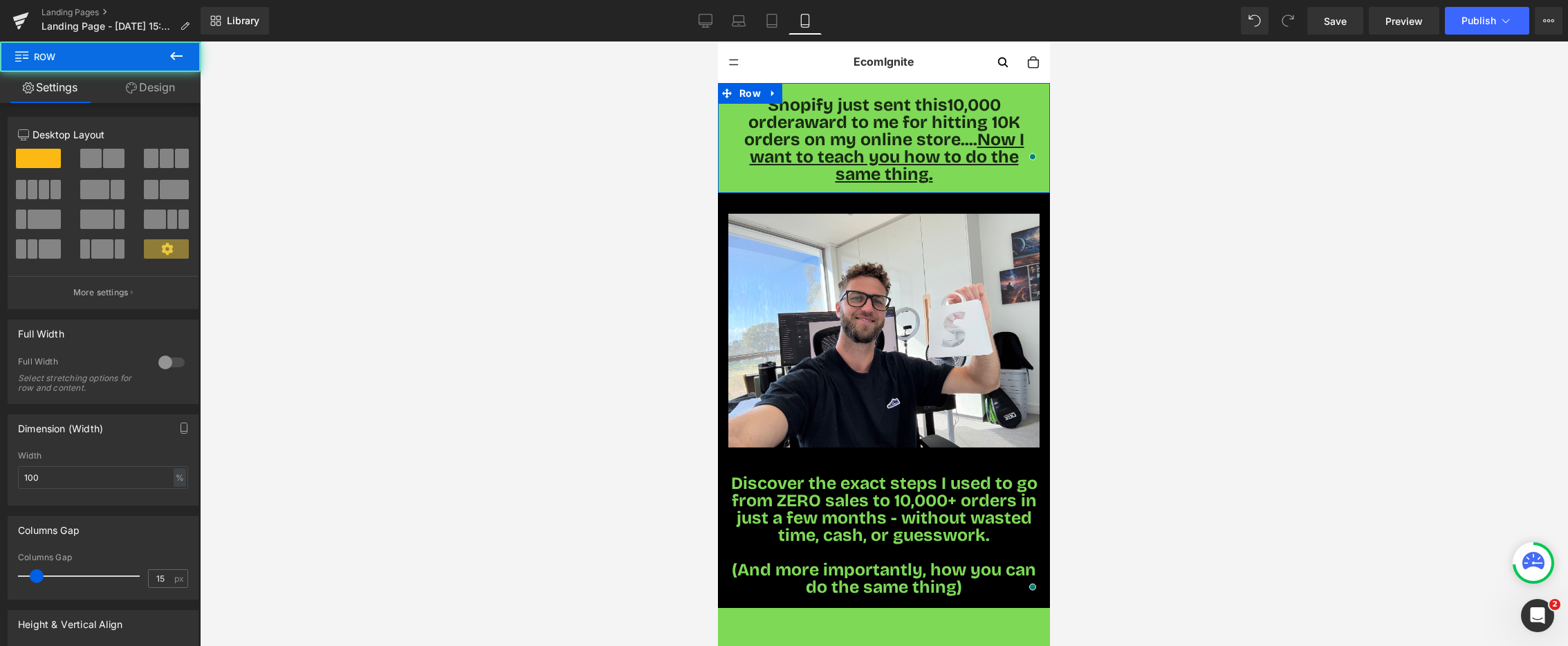
click at [165, 87] on link "Design" at bounding box center [151, 88] width 101 height 31
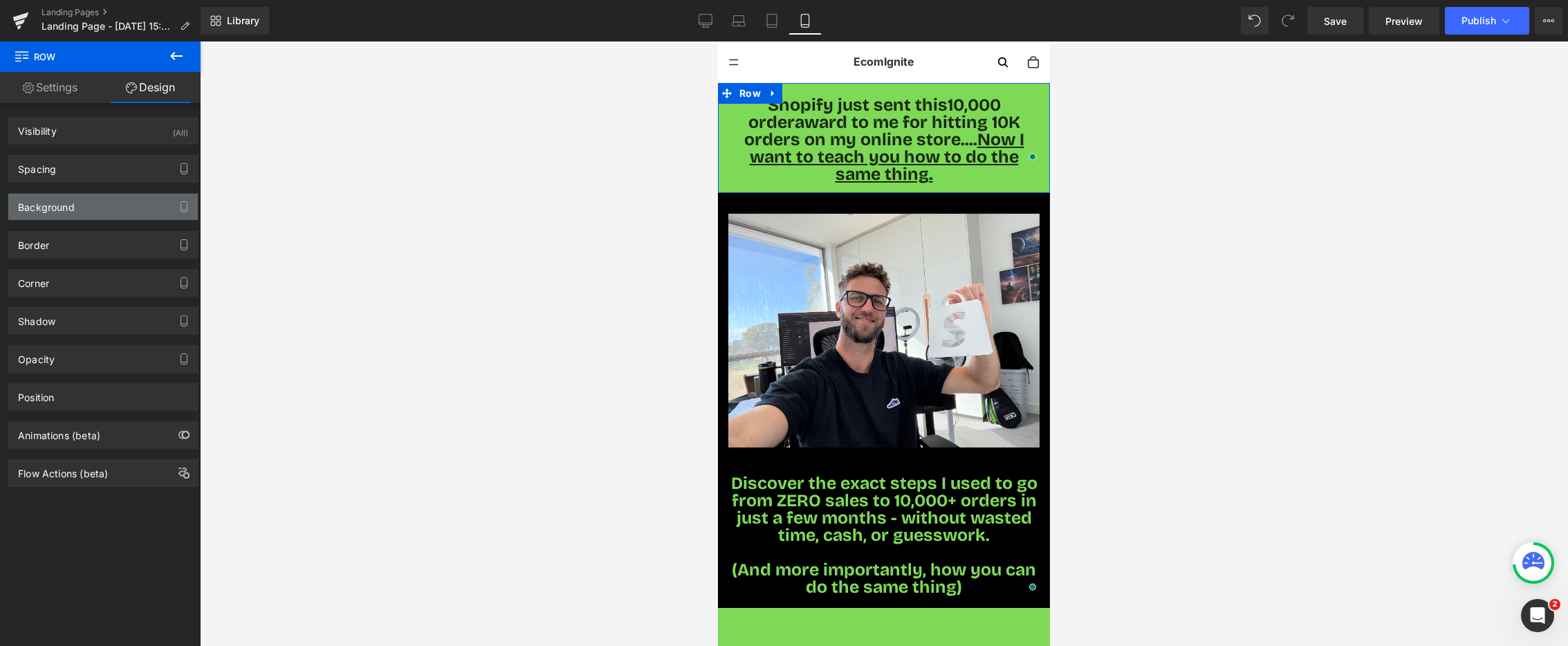
click at [73, 209] on div "Background" at bounding box center [46, 204] width 57 height 19
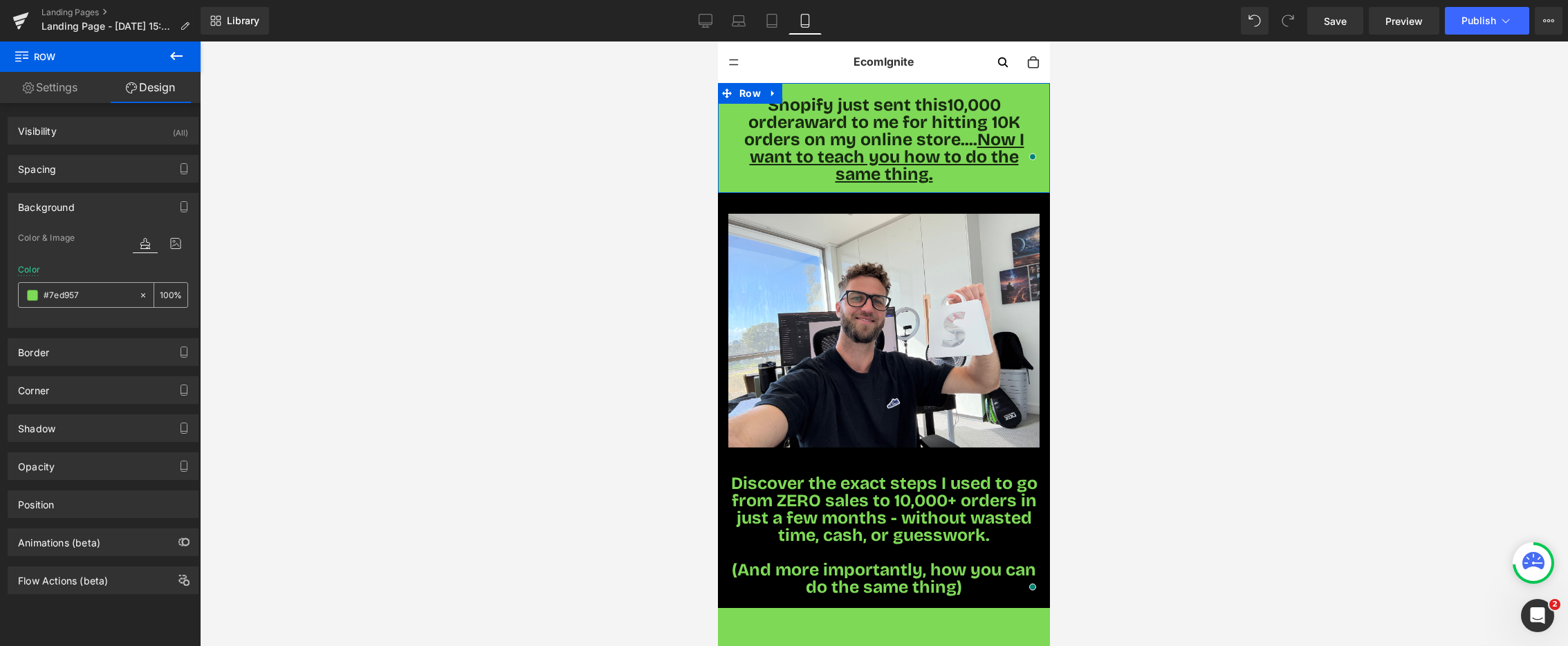
click at [30, 296] on span at bounding box center [32, 295] width 11 height 11
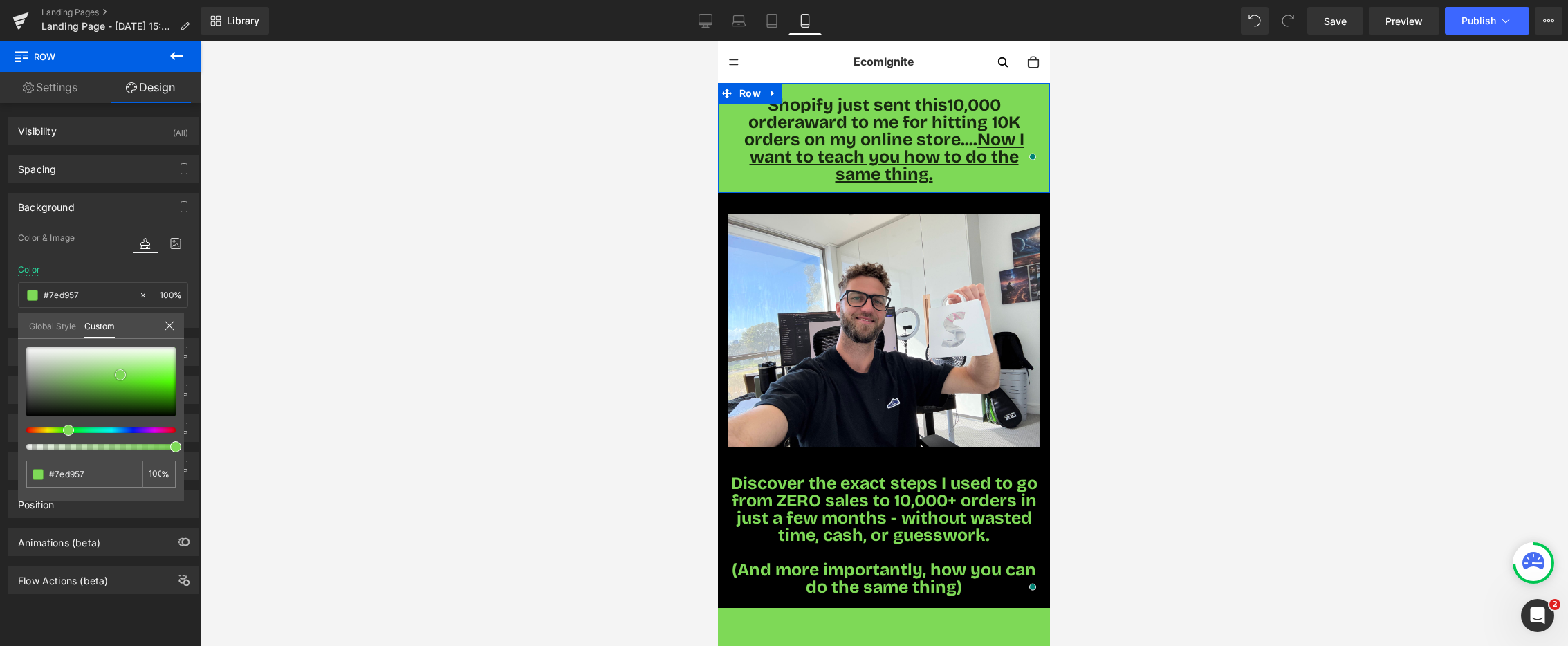
type input "#7fd859"
type input "#abd599"
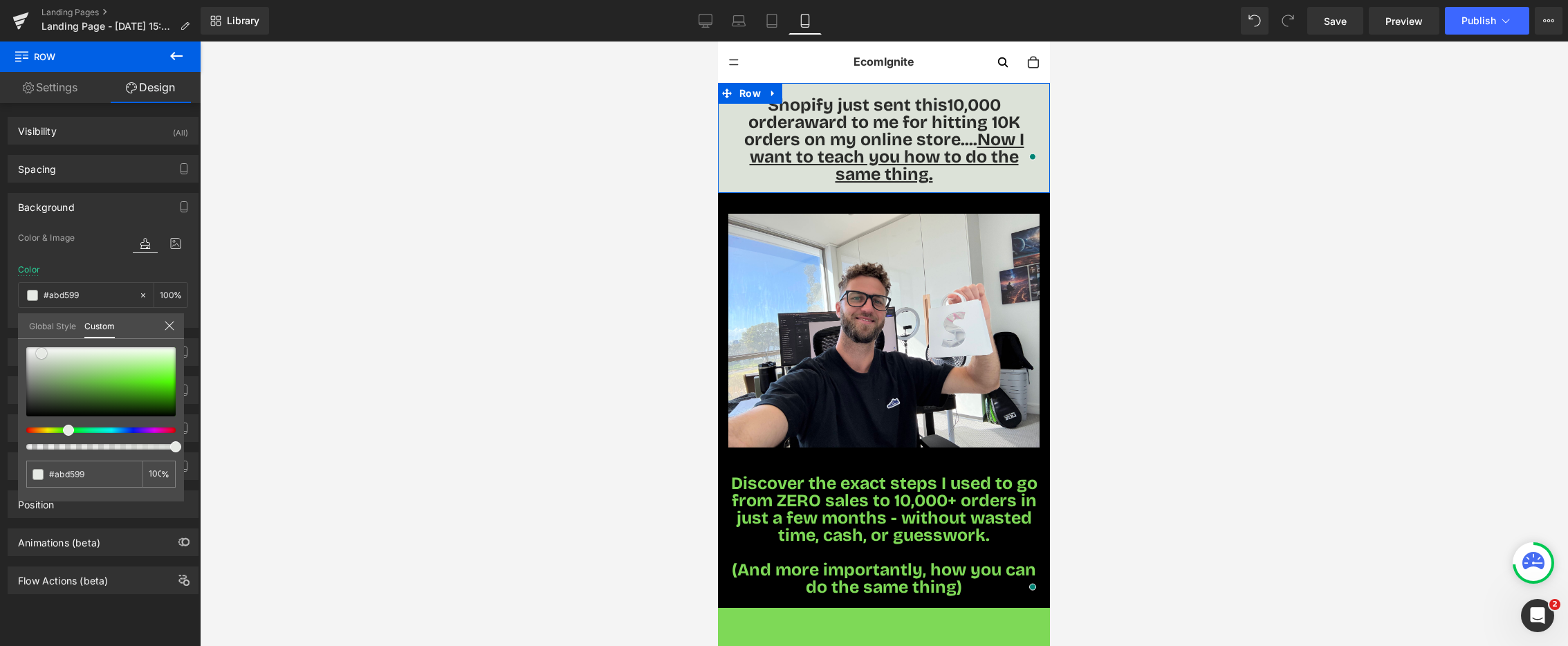
type input "#dce2d8"
type input "#ffffff"
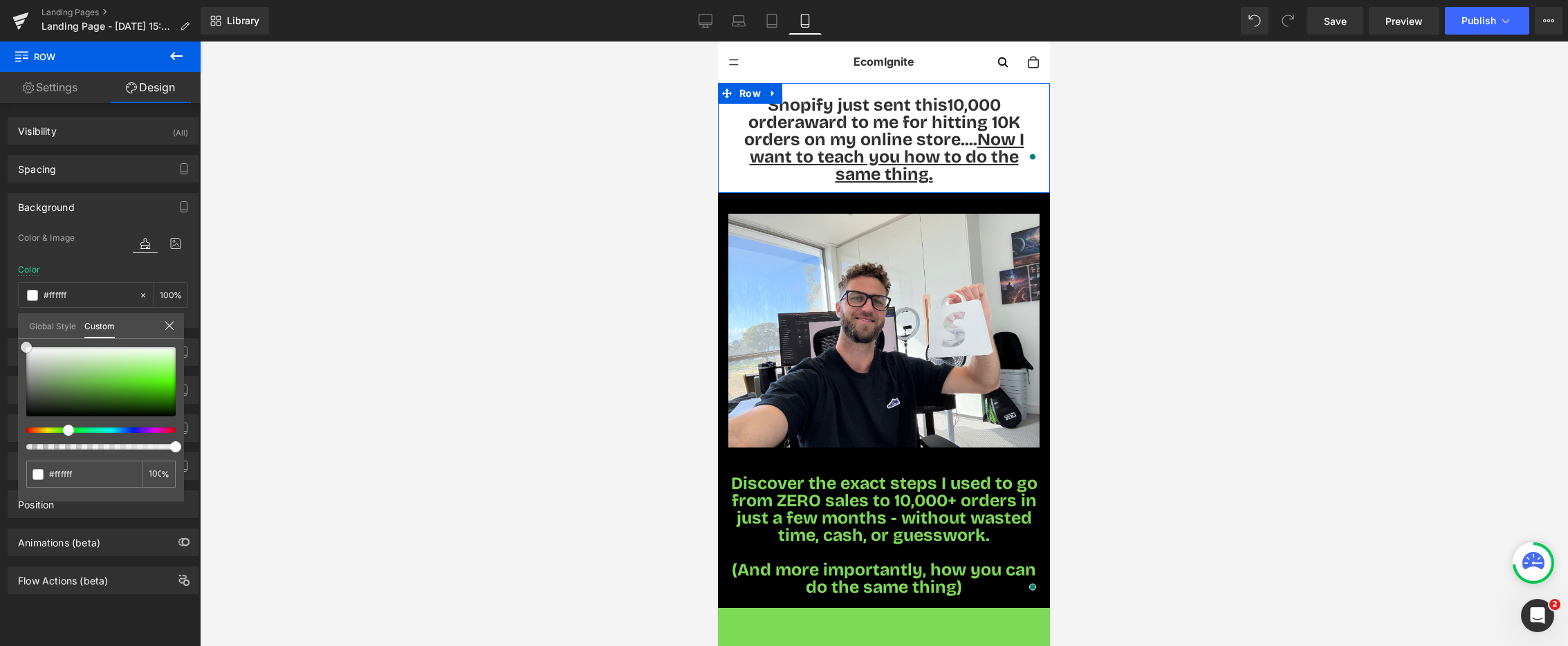
drag, startPoint x: 102, startPoint y: 371, endPoint x: 123, endPoint y: 323, distance: 52.4
click at [7, 328] on div "Background Color & Image color rgba(255, 255, 255, 1) Color #ffffff 100 % Image…" at bounding box center [103, 255] width 207 height 145
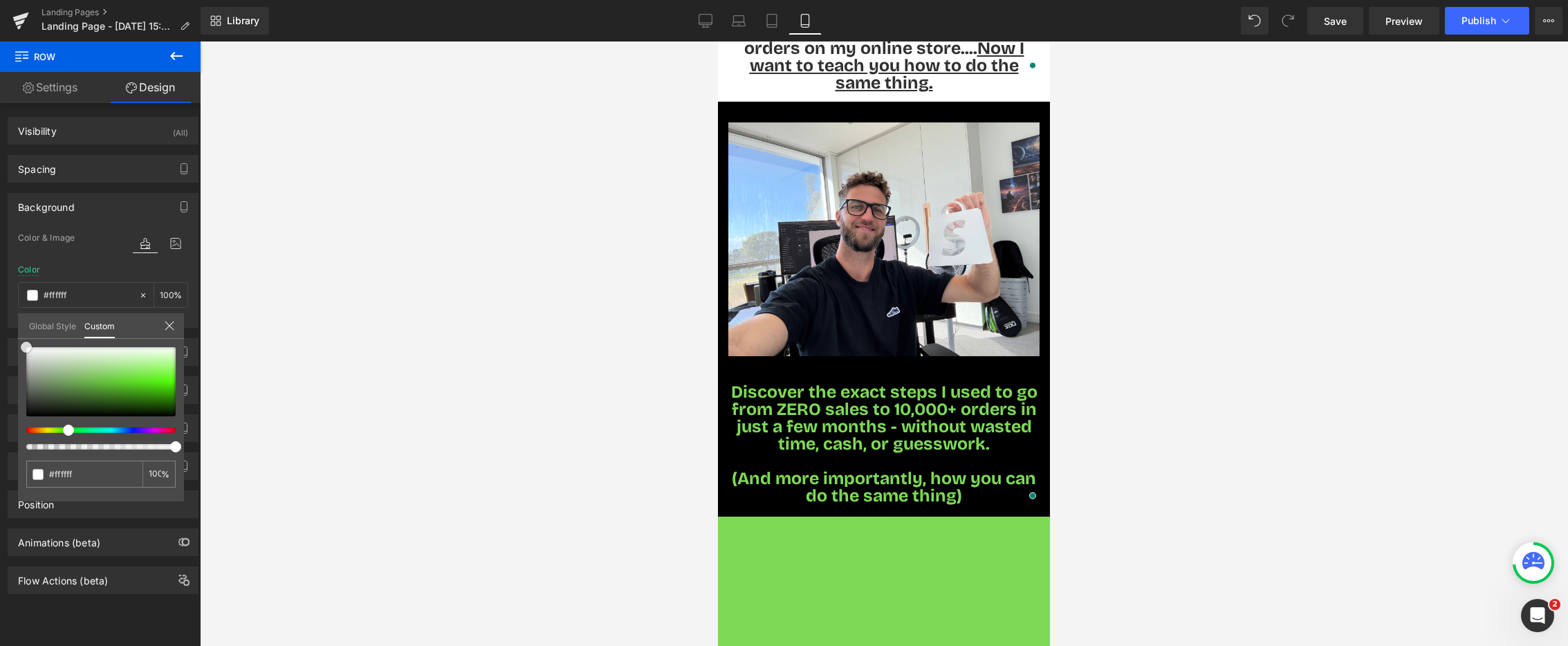
scroll to position [139, 0]
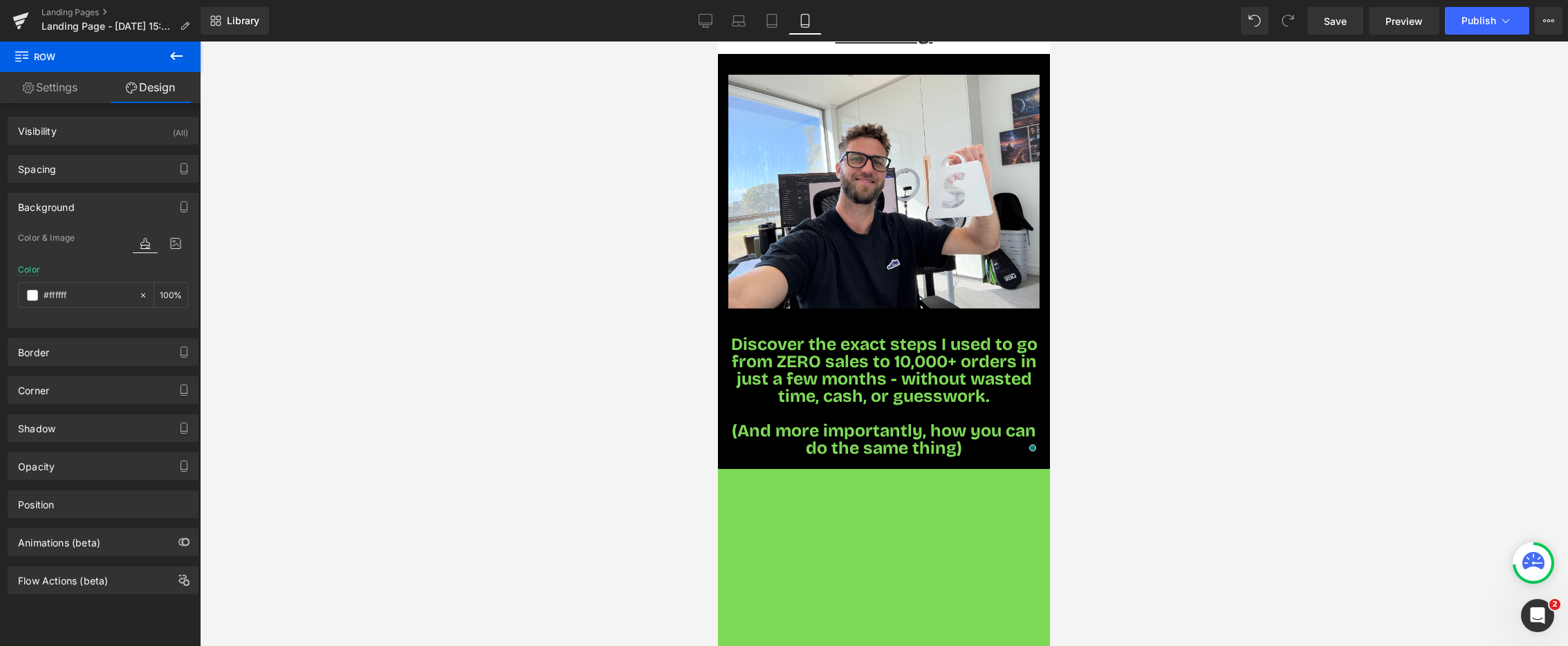
click at [575, 368] on div at bounding box center [884, 343] width 1368 height 605
click at [725, 321] on icon at bounding box center [727, 325] width 10 height 11
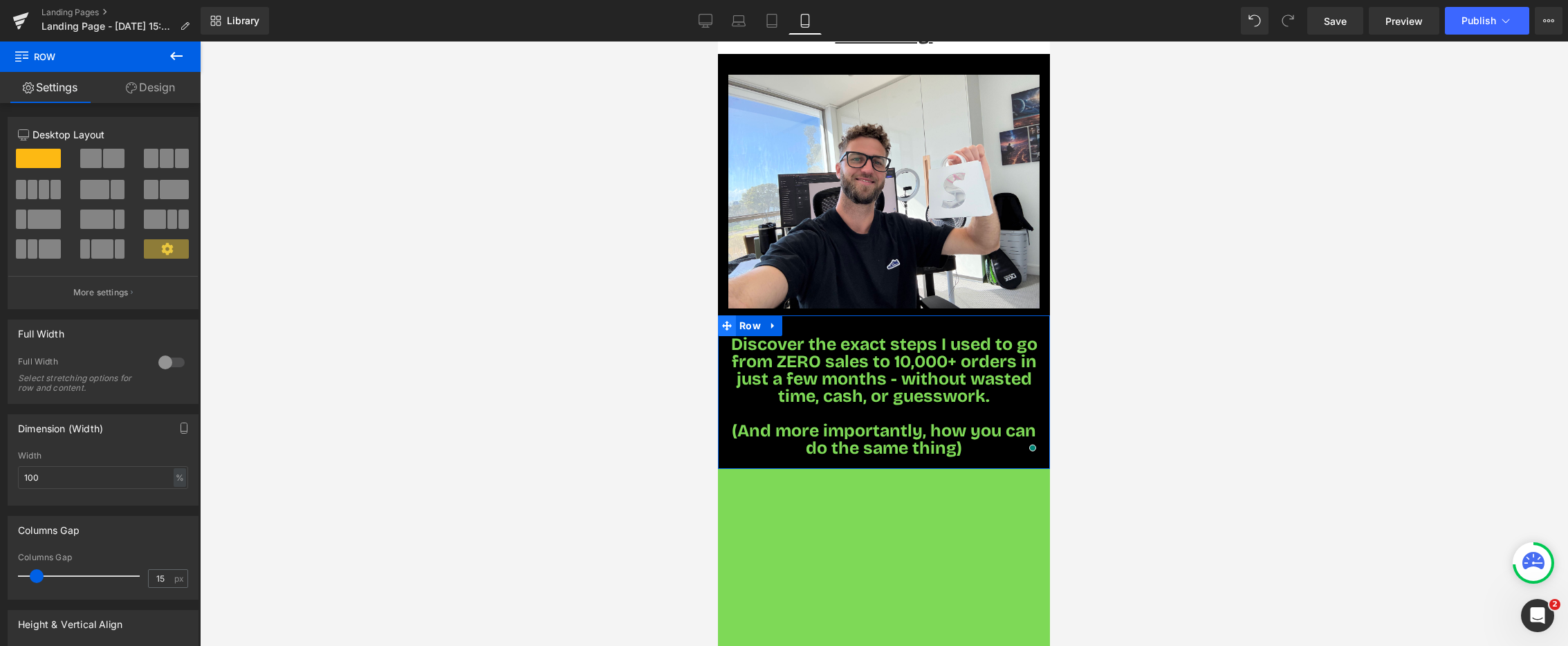
click at [728, 321] on icon at bounding box center [727, 325] width 10 height 11
drag, startPoint x: 150, startPoint y: 92, endPoint x: 152, endPoint y: 182, distance: 90.0
click at [150, 92] on link "Design" at bounding box center [151, 88] width 101 height 31
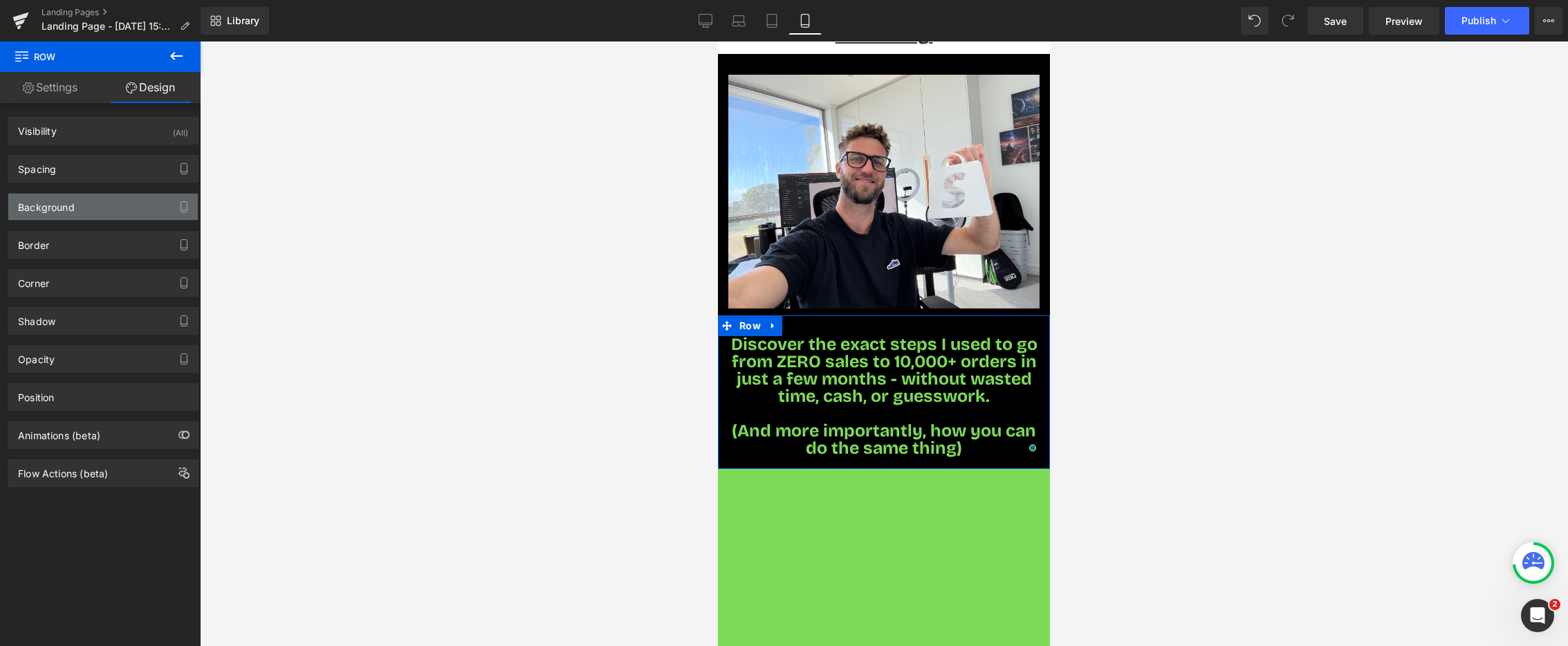
click at [82, 210] on div "Background" at bounding box center [103, 207] width 190 height 26
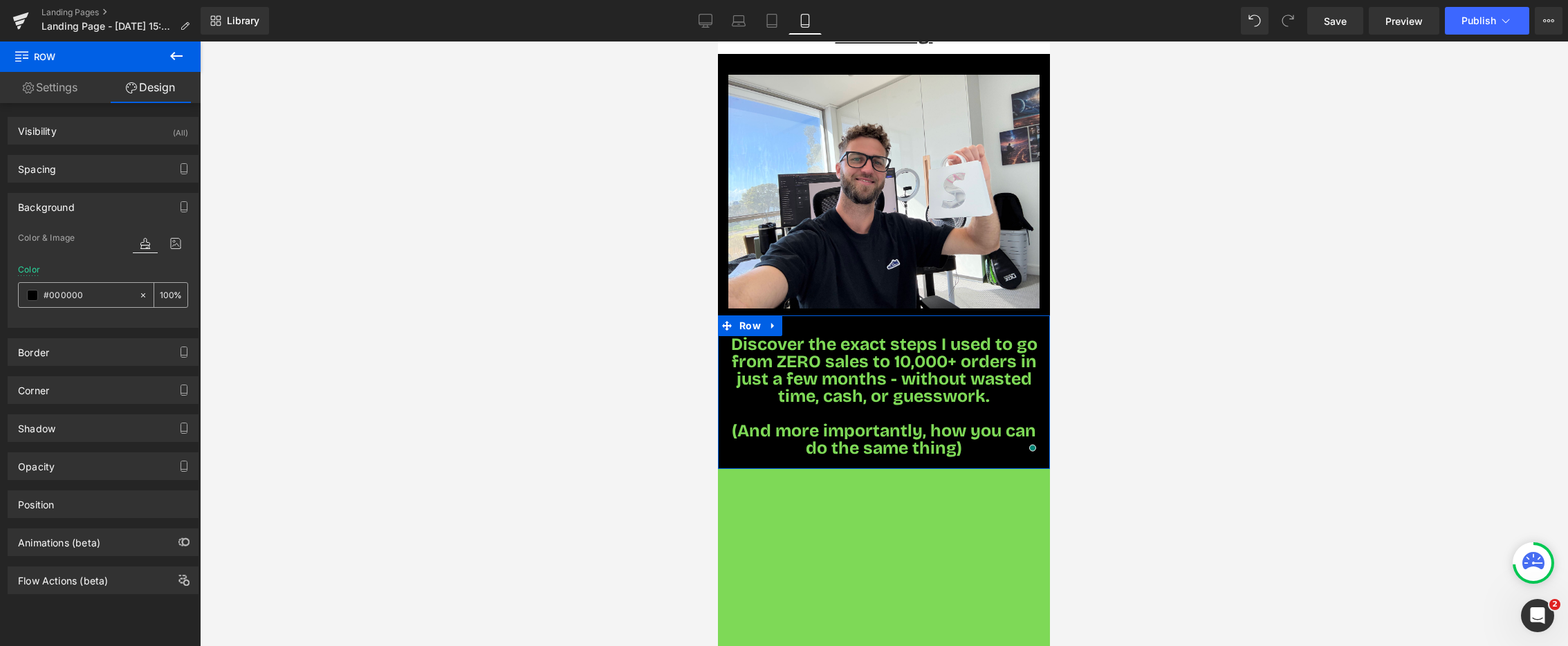
click at [31, 295] on span at bounding box center [32, 295] width 11 height 11
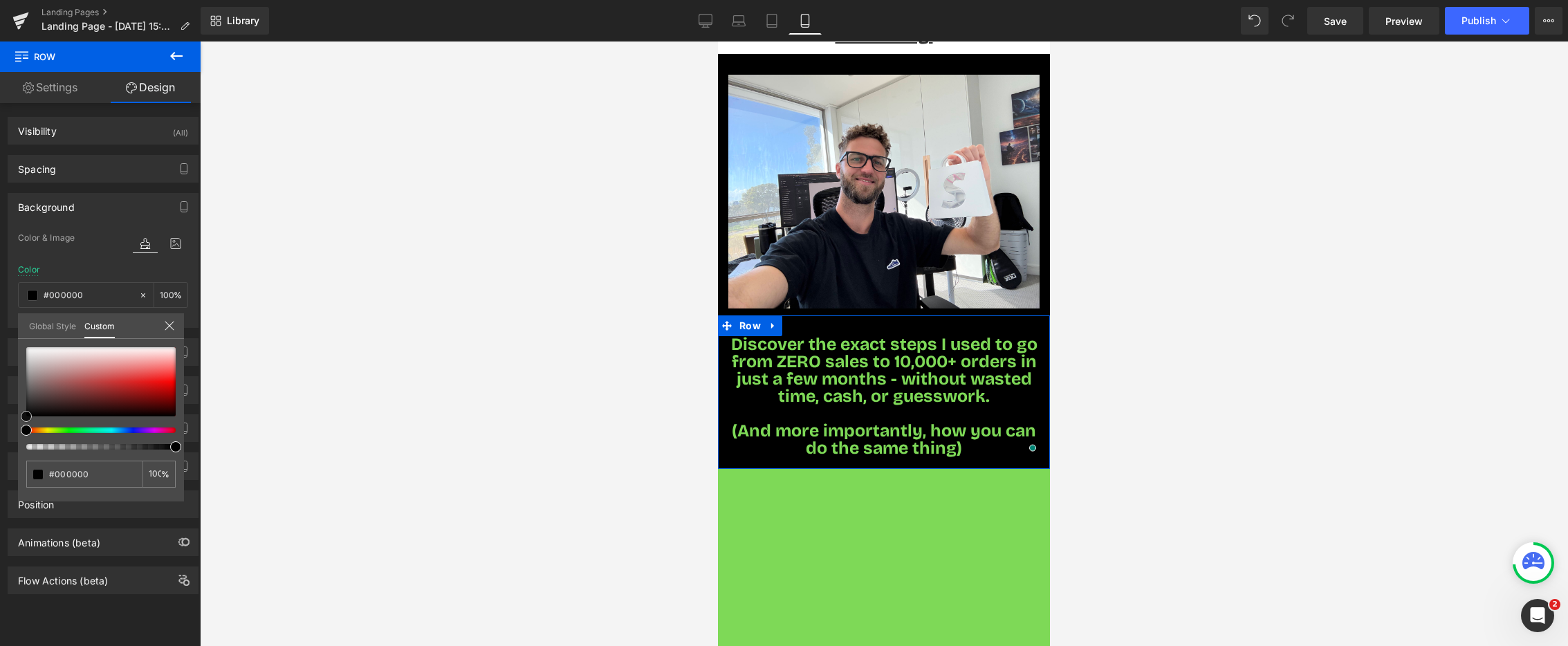
type input "#020202"
type input "#2b2525"
type input "#8b6d6d"
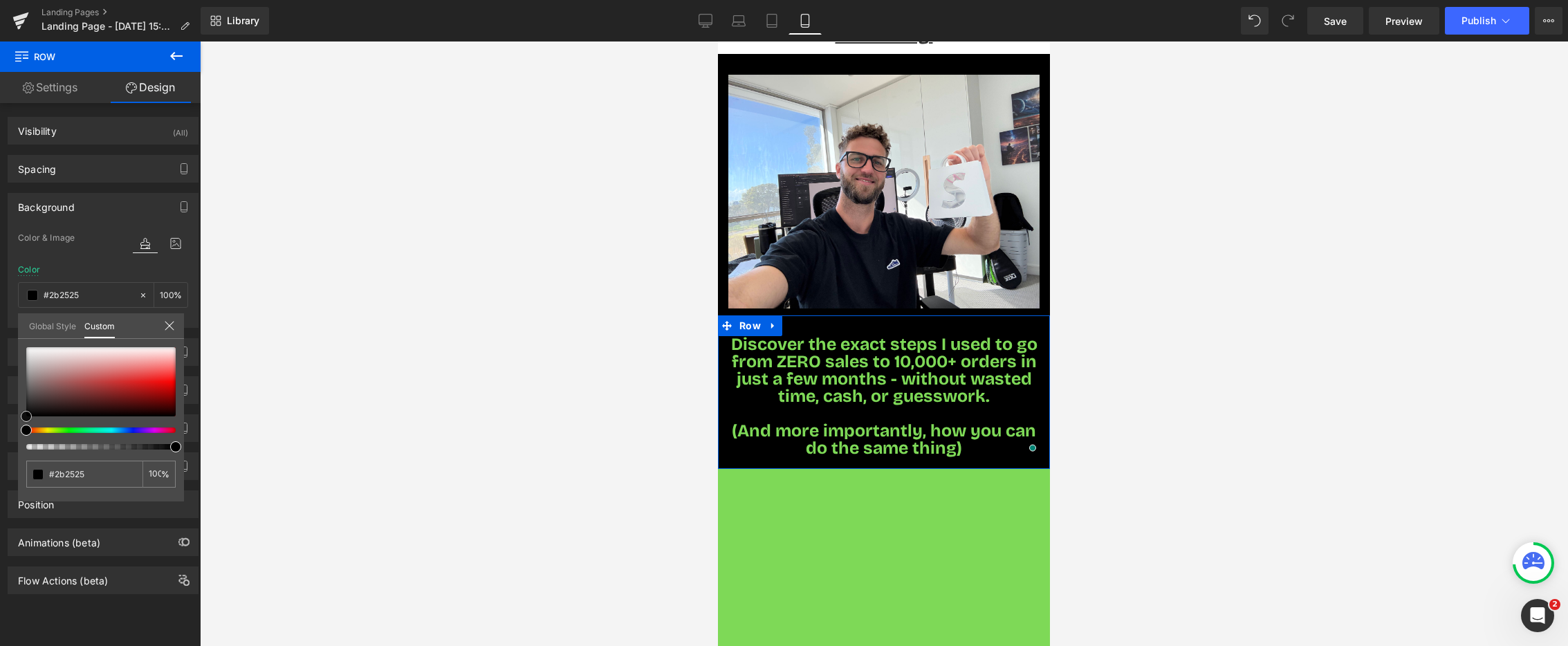
type input "#8b6d6d"
type input "#baa5a5"
type input "#c3b1b1"
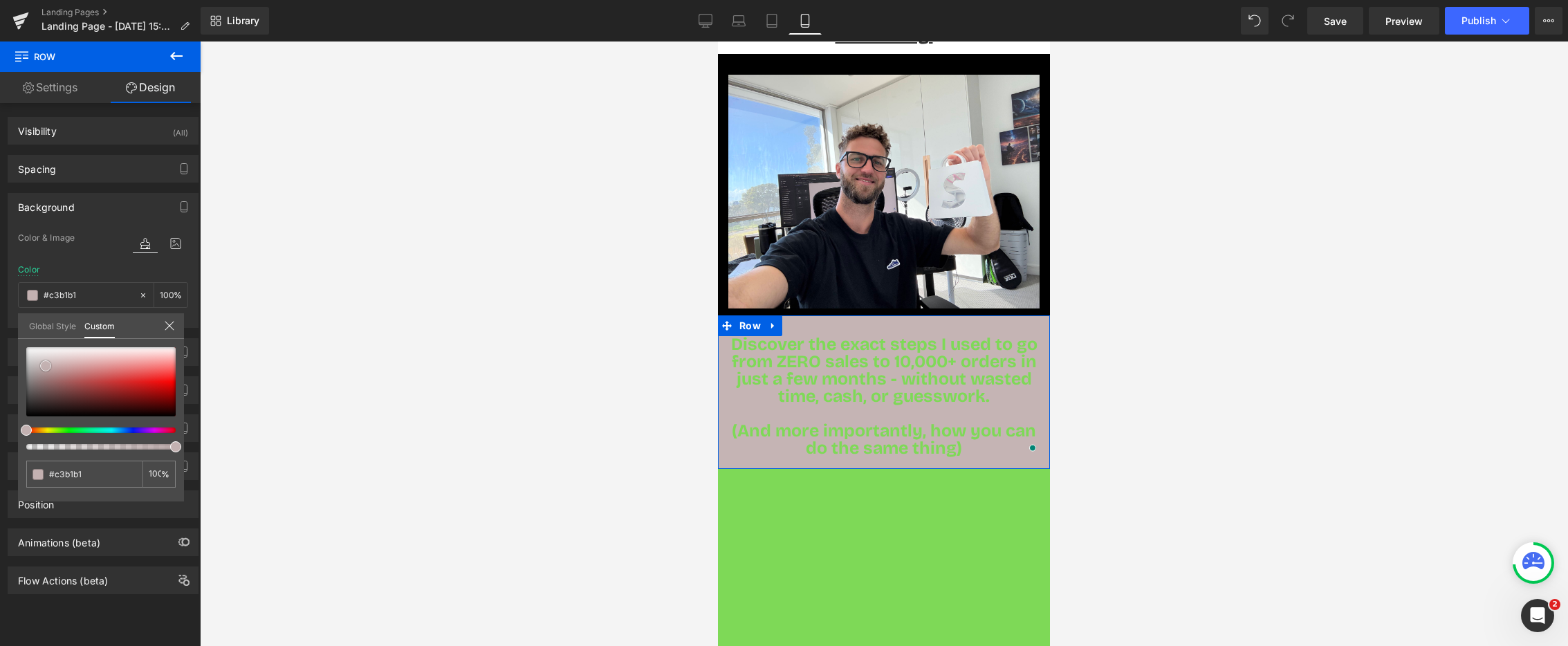
type input "#c5b4b4"
type input "#d0c7c7"
type input "#f4f4f4"
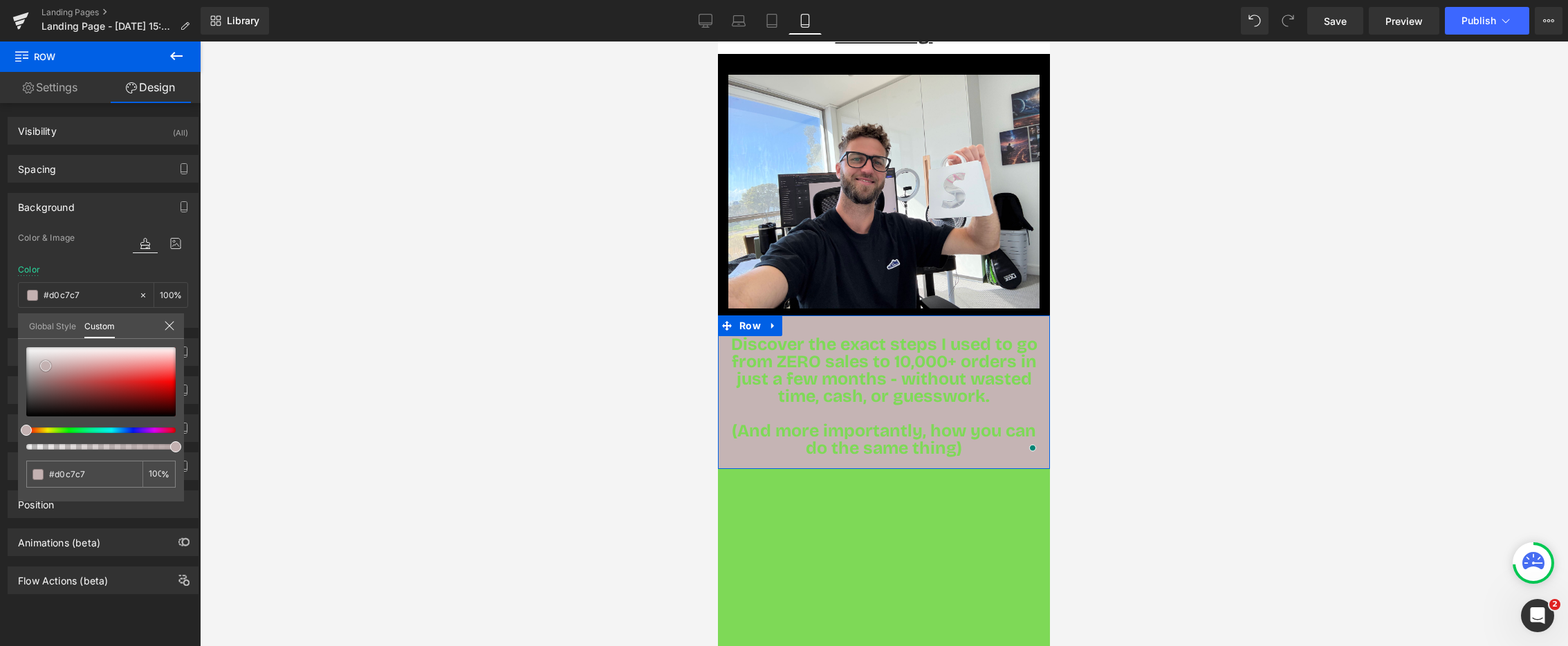
type input "#f4f4f4"
type input "#ffffff"
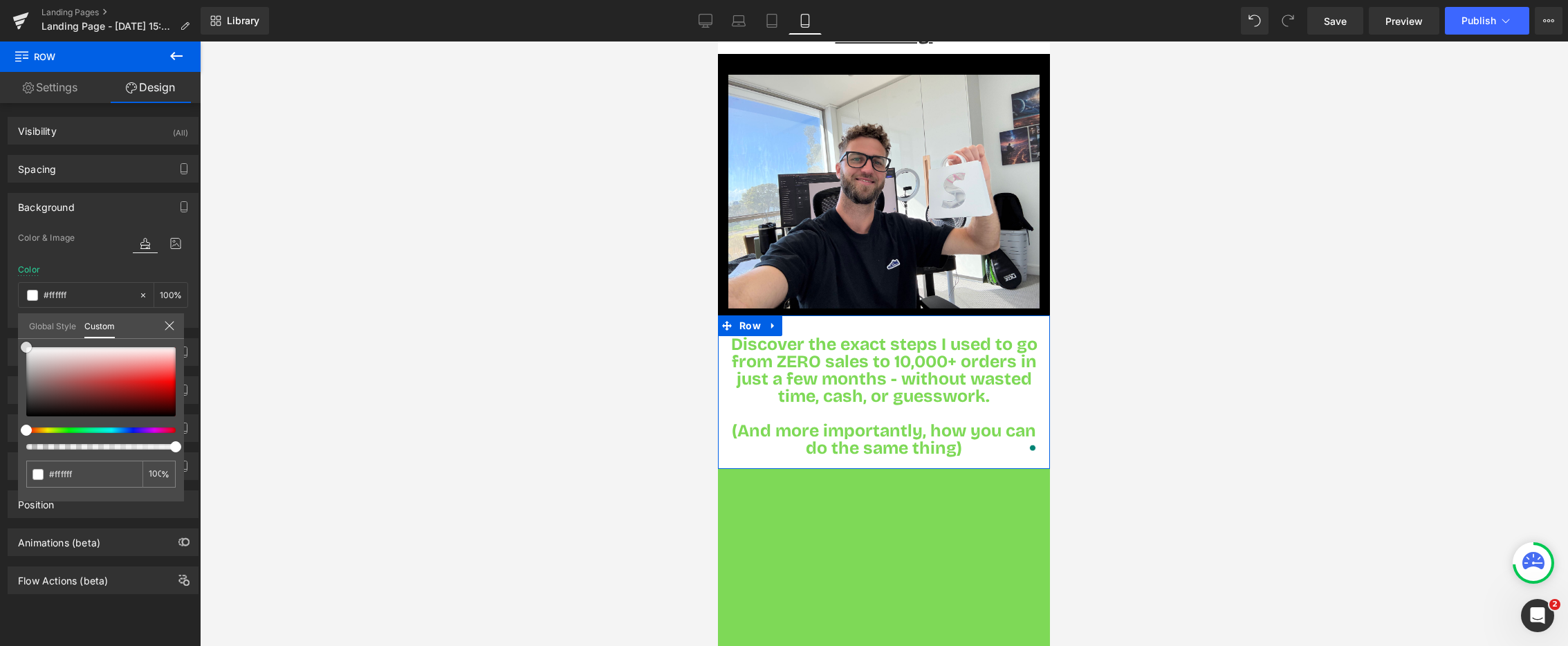
drag, startPoint x: 36, startPoint y: 403, endPoint x: 9, endPoint y: 338, distance: 70.4
click at [7, 328] on div "Background Color & Image color rgba(255, 255, 255, 1) Color #ffffff 100 % Image…" at bounding box center [103, 255] width 207 height 145
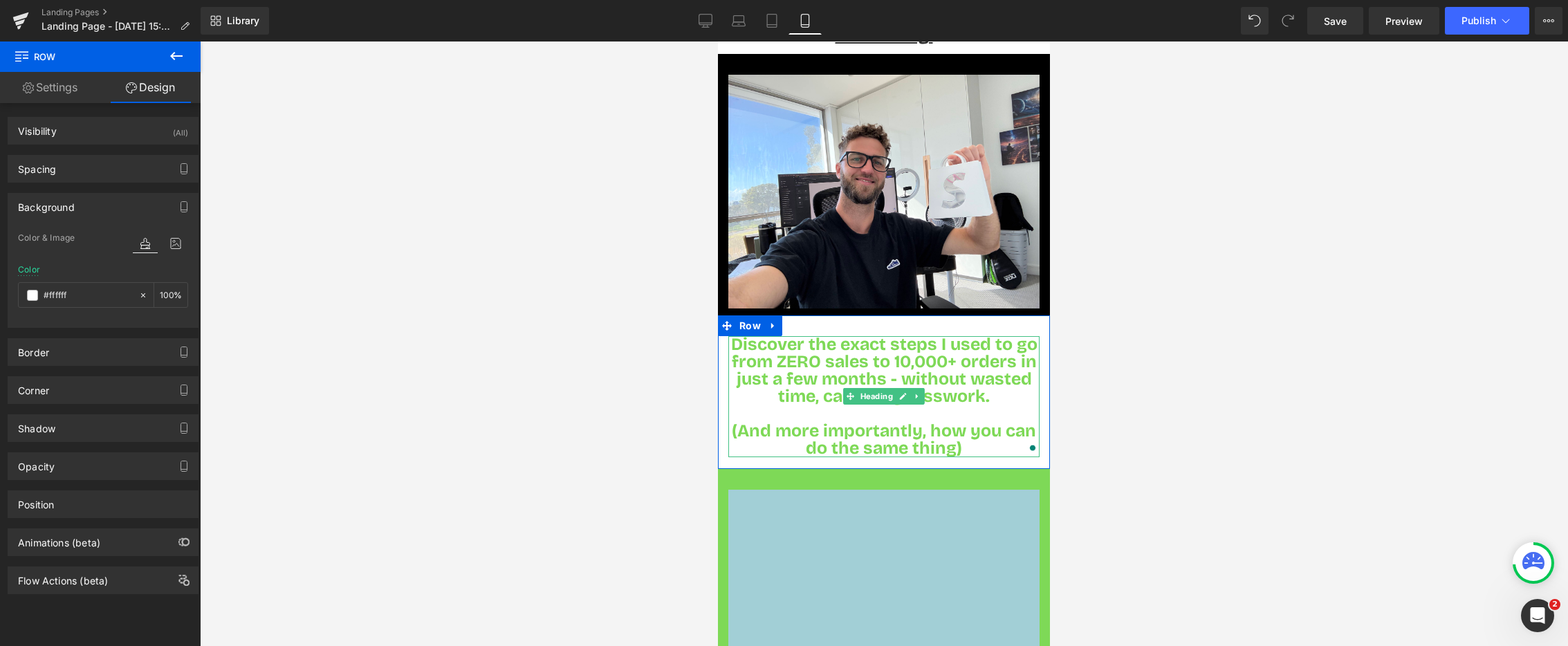
click at [764, 337] on span "Discover the exact steps I used to go from ZERO sales to 10,000+ orders in just…" at bounding box center [885, 371] width 307 height 73
click at [765, 337] on span "Discover the exact steps I used to go from ZERO sales to 10,000+ orders in just…" at bounding box center [885, 371] width 307 height 73
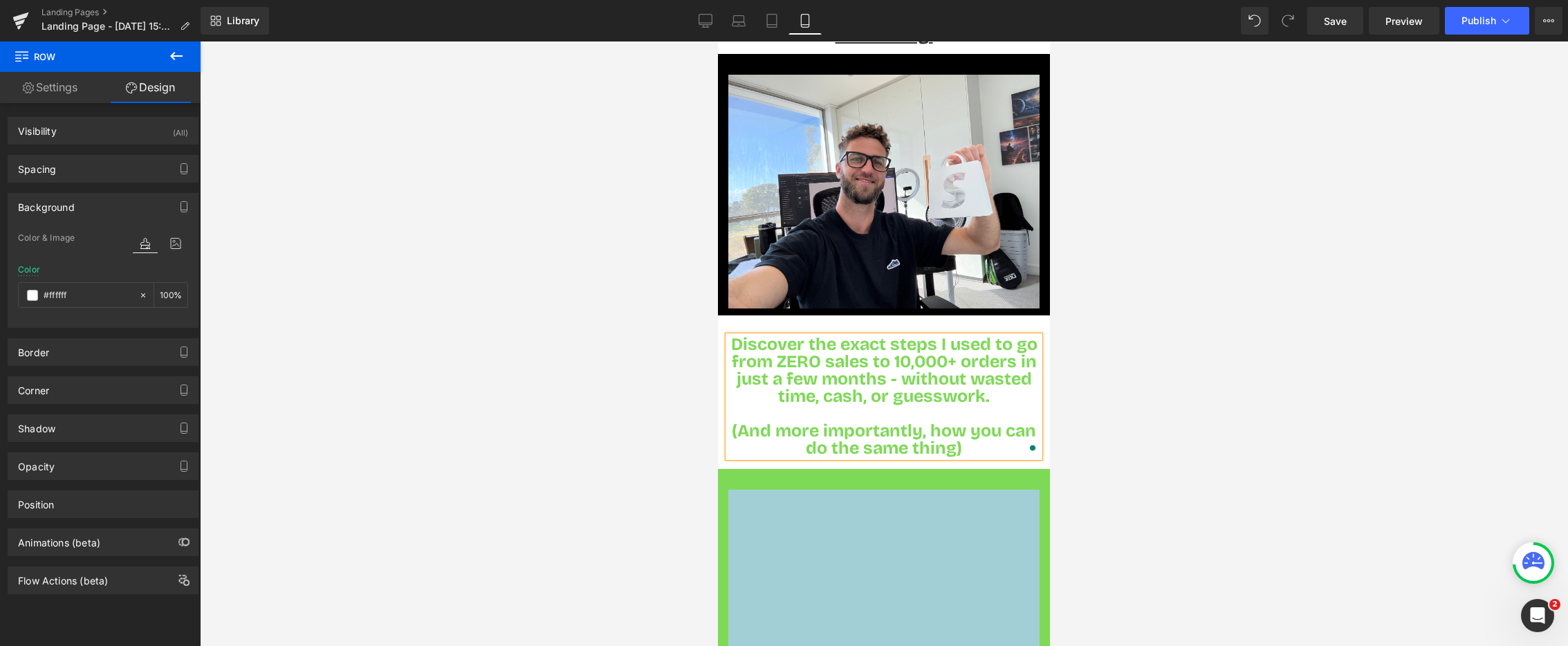
drag, startPoint x: 782, startPoint y: 351, endPoint x: 854, endPoint y: 406, distance: 90.6
click at [782, 350] on span "Discover the exact steps I used to go from ZERO sales to 10,000+ orders in just…" at bounding box center [885, 371] width 307 height 73
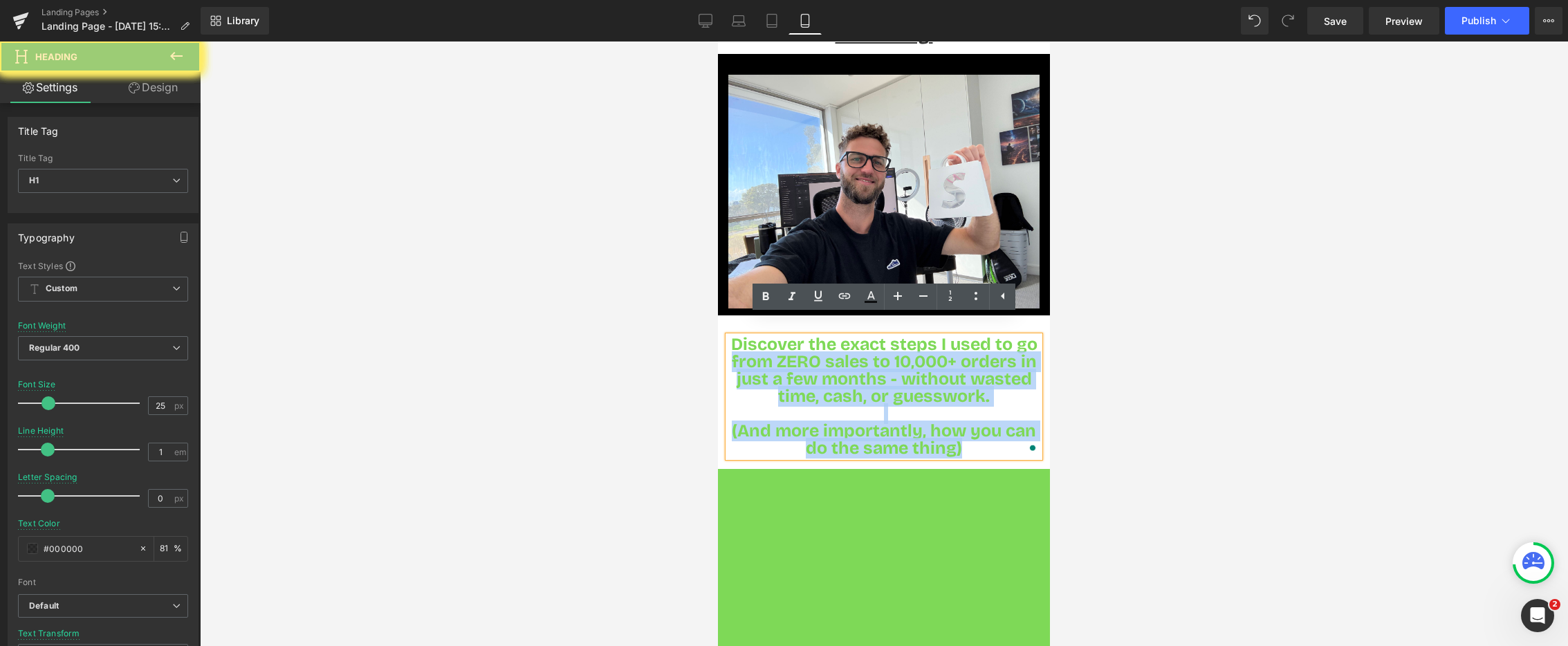
drag, startPoint x: 748, startPoint y: 342, endPoint x: 727, endPoint y: 333, distance: 22.8
click at [729, 336] on div "Discover the exact steps I used to go from ZERO sales to 10,000+ orders in just…" at bounding box center [885, 396] width 312 height 121
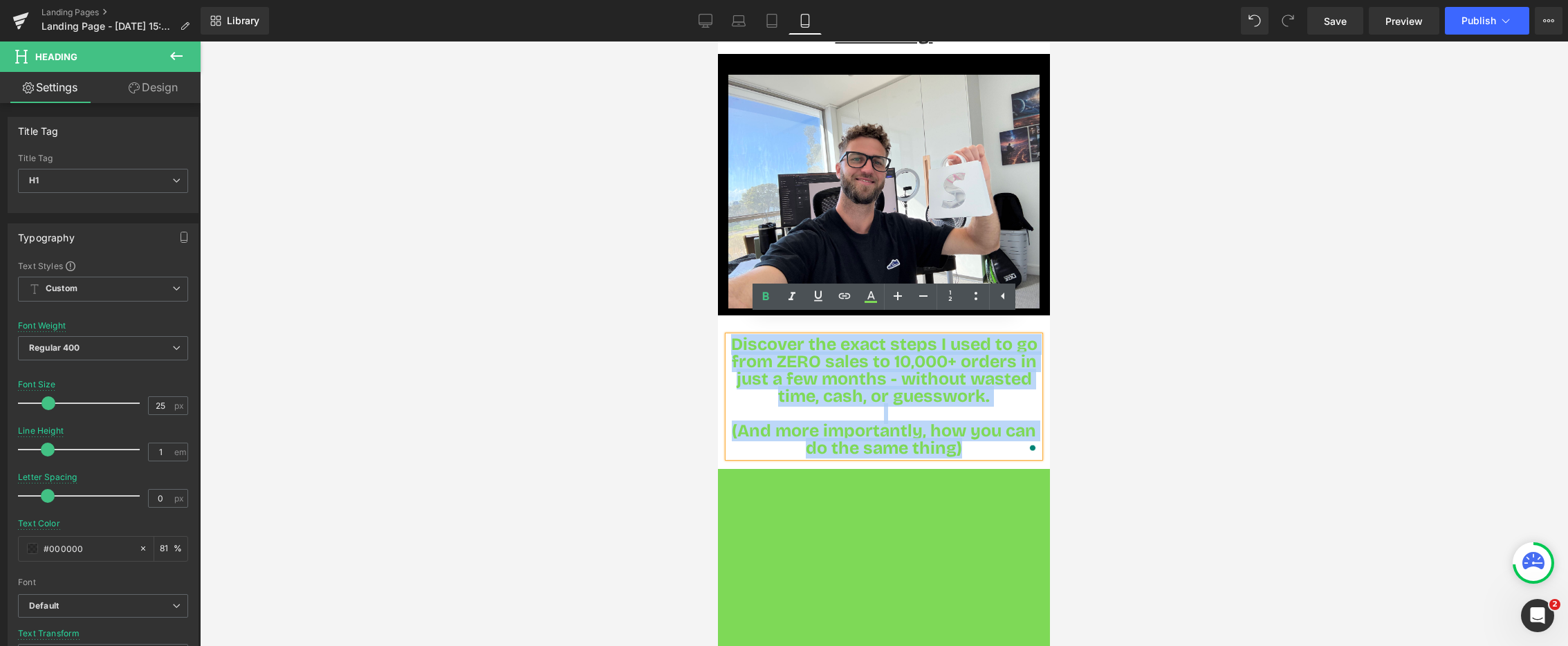
drag, startPoint x: 734, startPoint y: 325, endPoint x: 935, endPoint y: 384, distance: 209.5
click at [1013, 428] on div "Discover the exact steps I used to go from ZERO sales to 10,000+ orders in just…" at bounding box center [885, 396] width 312 height 121
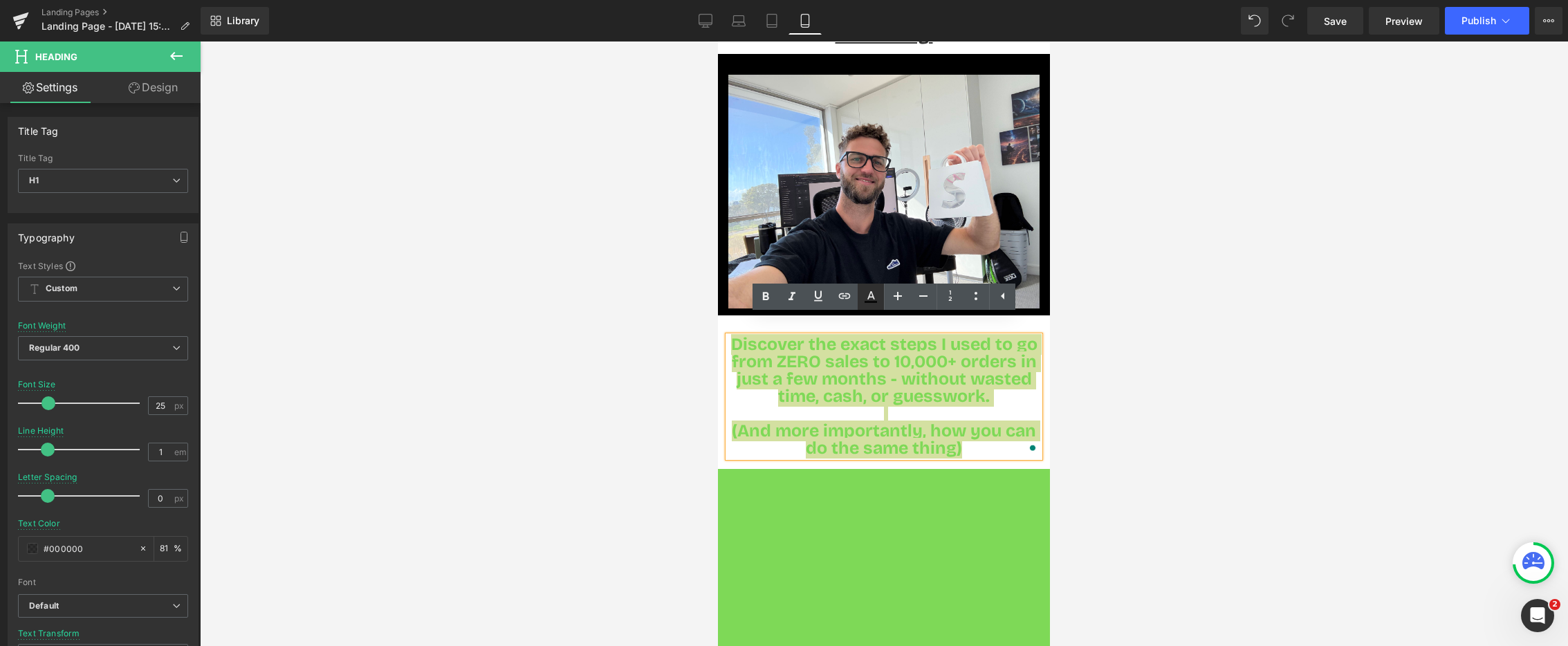
click at [877, 304] on icon at bounding box center [871, 296] width 16 height 16
type input "#000000"
type input "81"
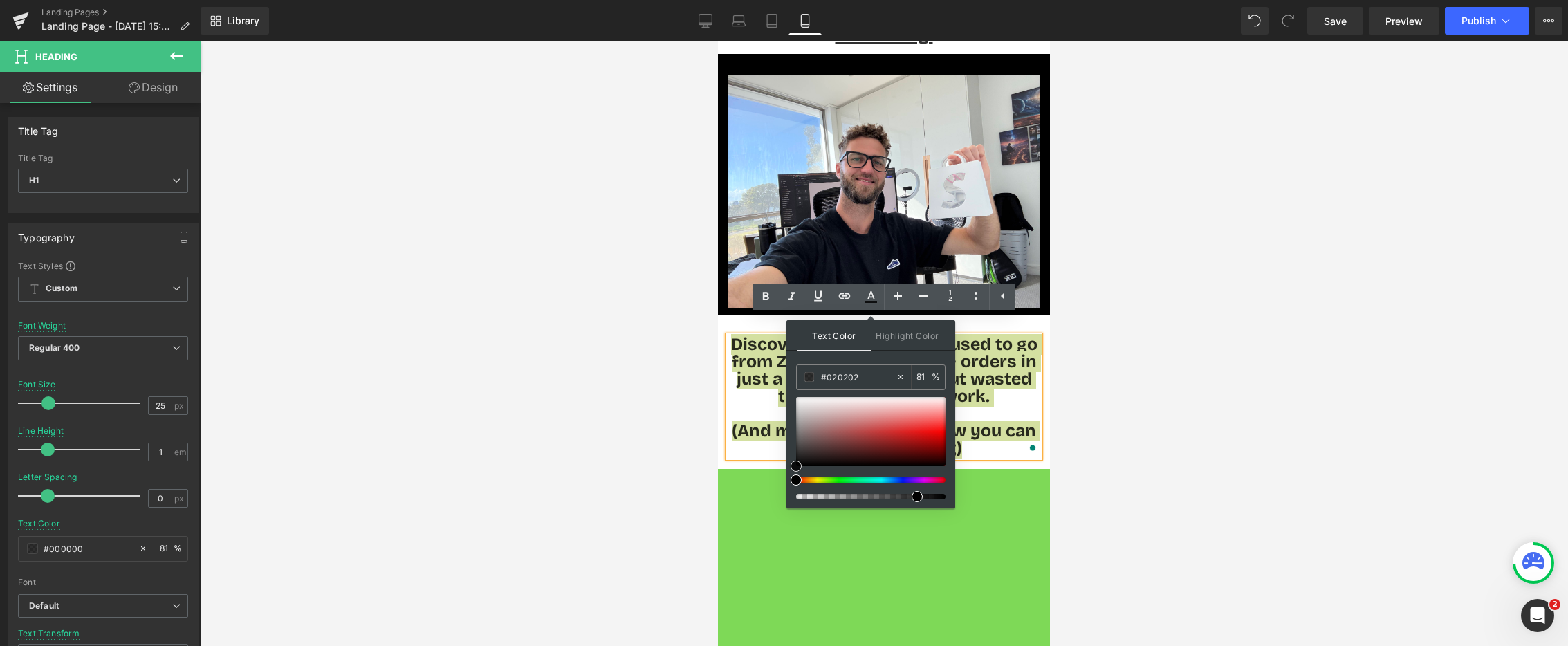
type input "#000000"
drag, startPoint x: 797, startPoint y: 464, endPoint x: 791, endPoint y: 472, distance: 10.0
click at [791, 472] on div "Text Color Highlight Color rgba(0, 0, 0, 0.81) #000000 81 % transparent transpa…" at bounding box center [871, 415] width 169 height 188
click at [585, 465] on div at bounding box center [884, 343] width 1368 height 605
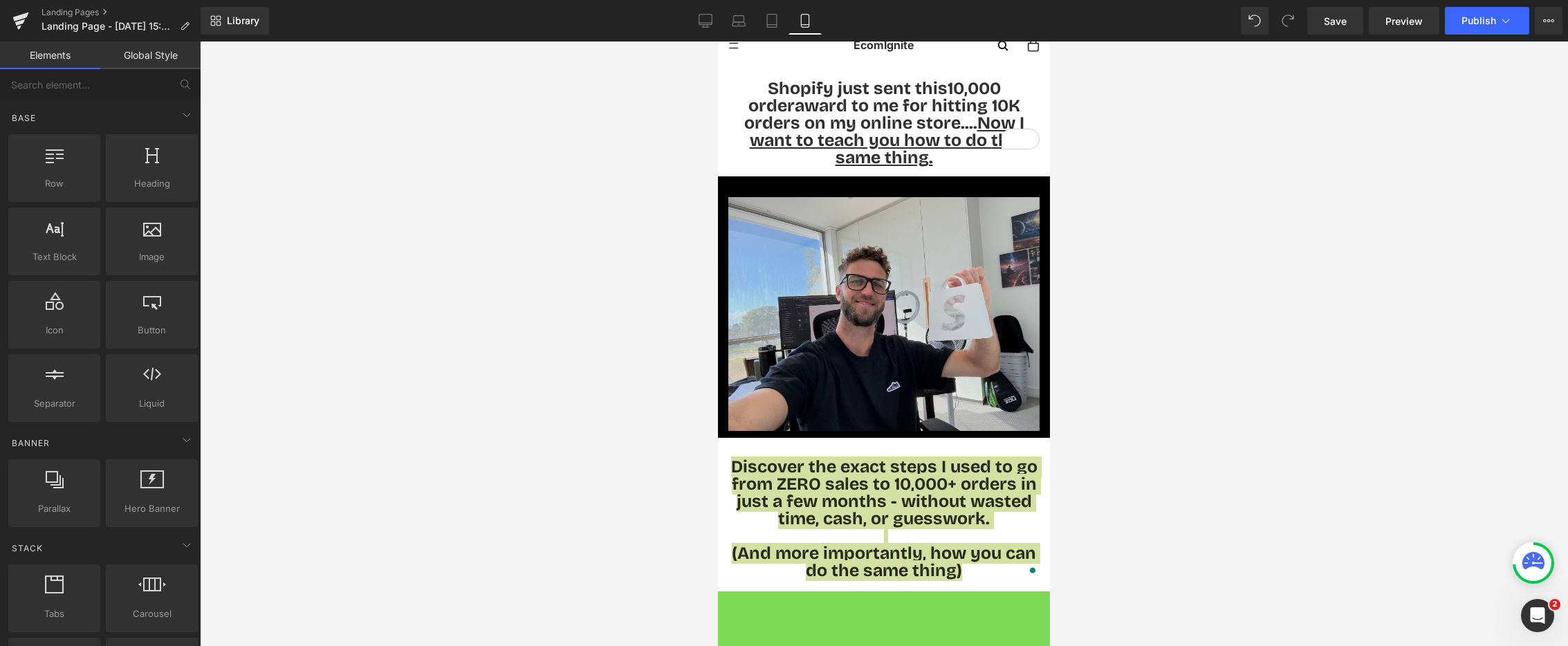
scroll to position [0, 0]
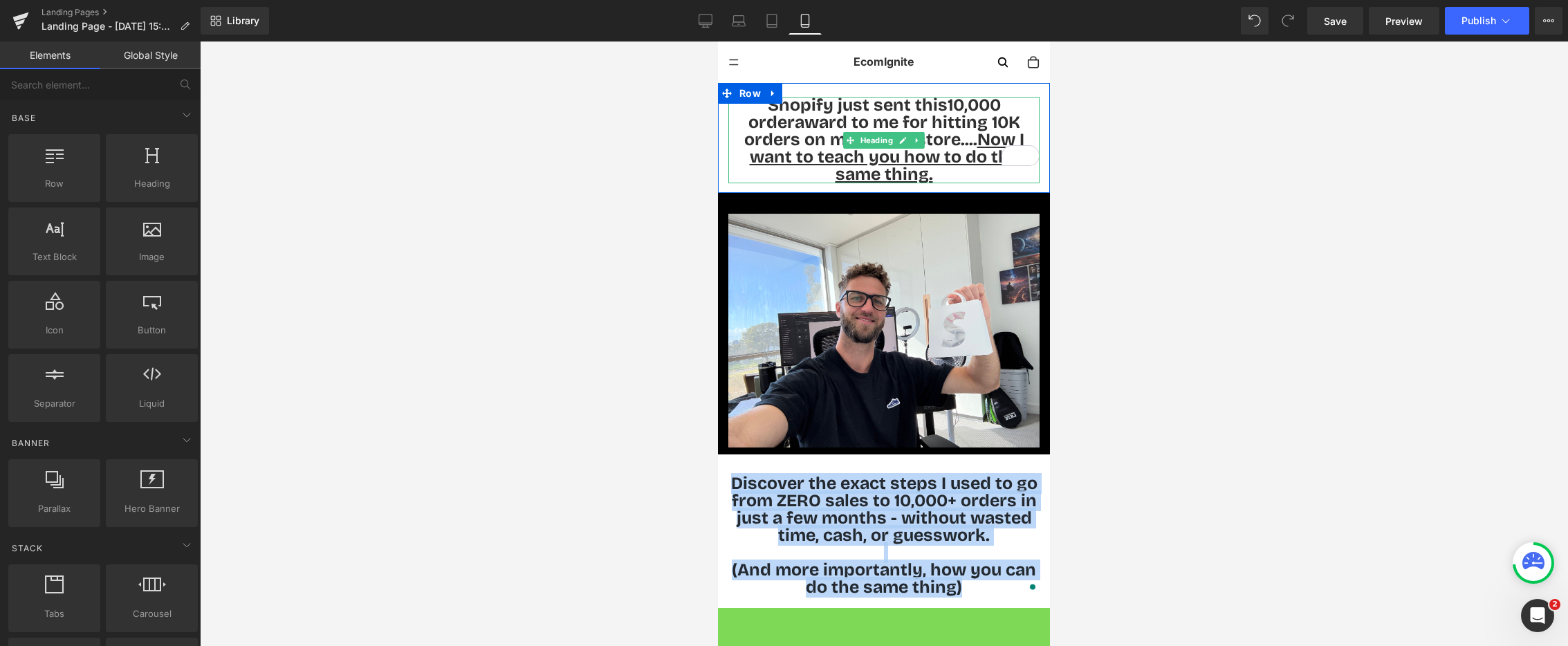
click at [811, 125] on span "Shopify just sent this 10,000 order award to me for hitting 10K orders on my on…" at bounding box center [884, 140] width 280 height 90
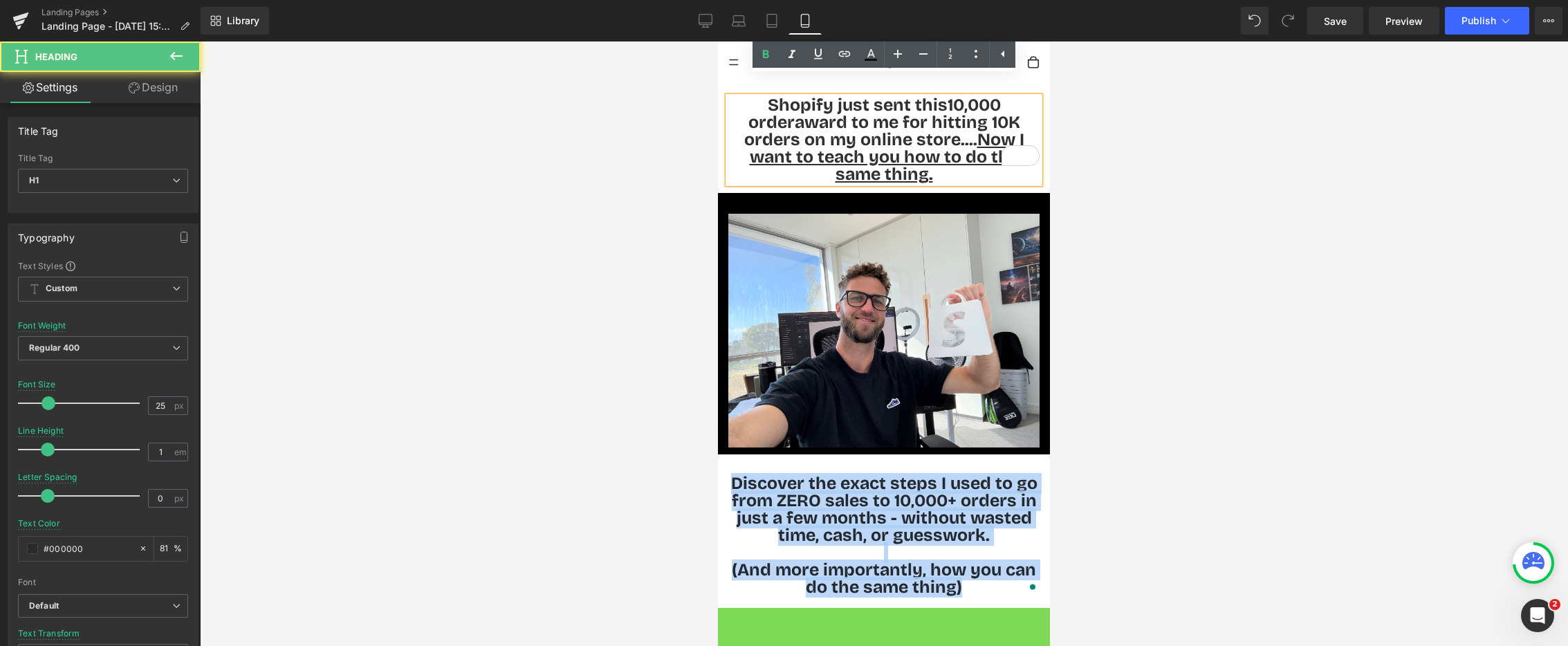
scroll to position [304, 0]
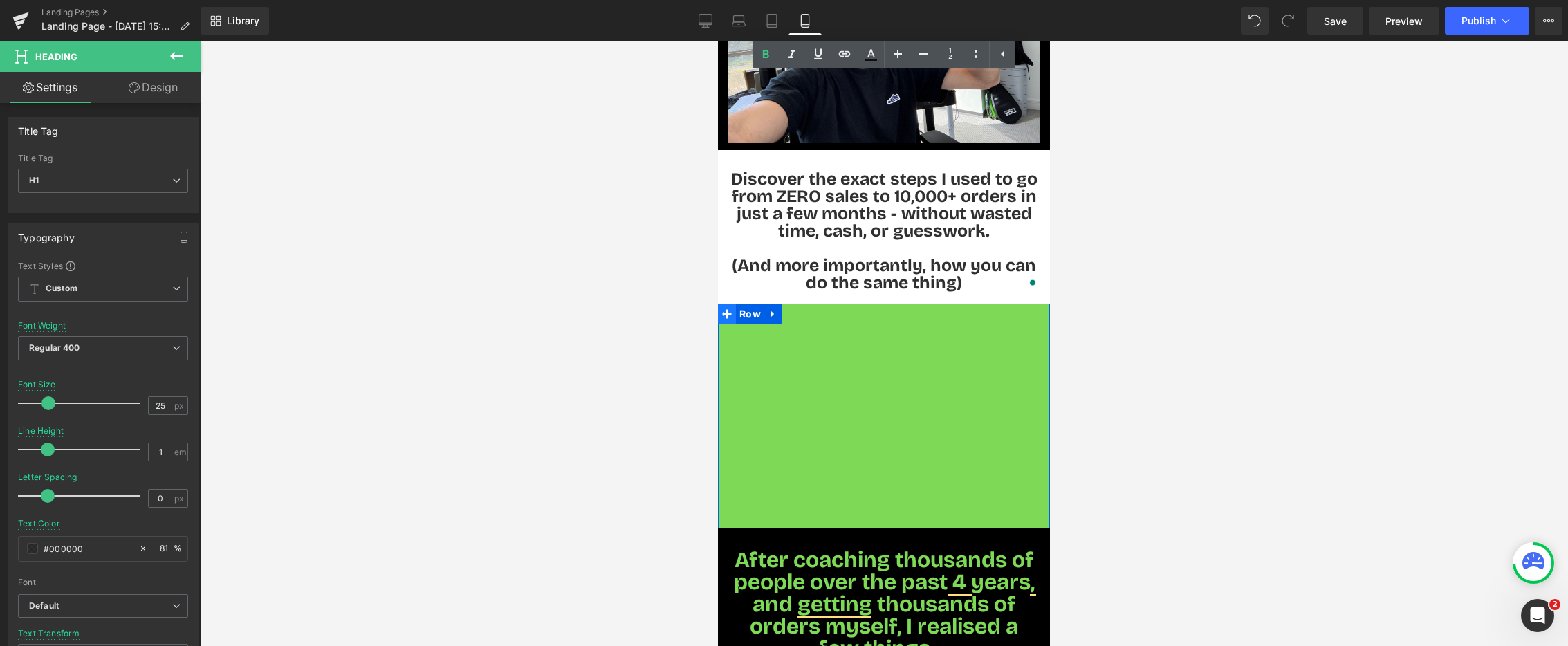
click at [724, 308] on icon at bounding box center [727, 313] width 10 height 11
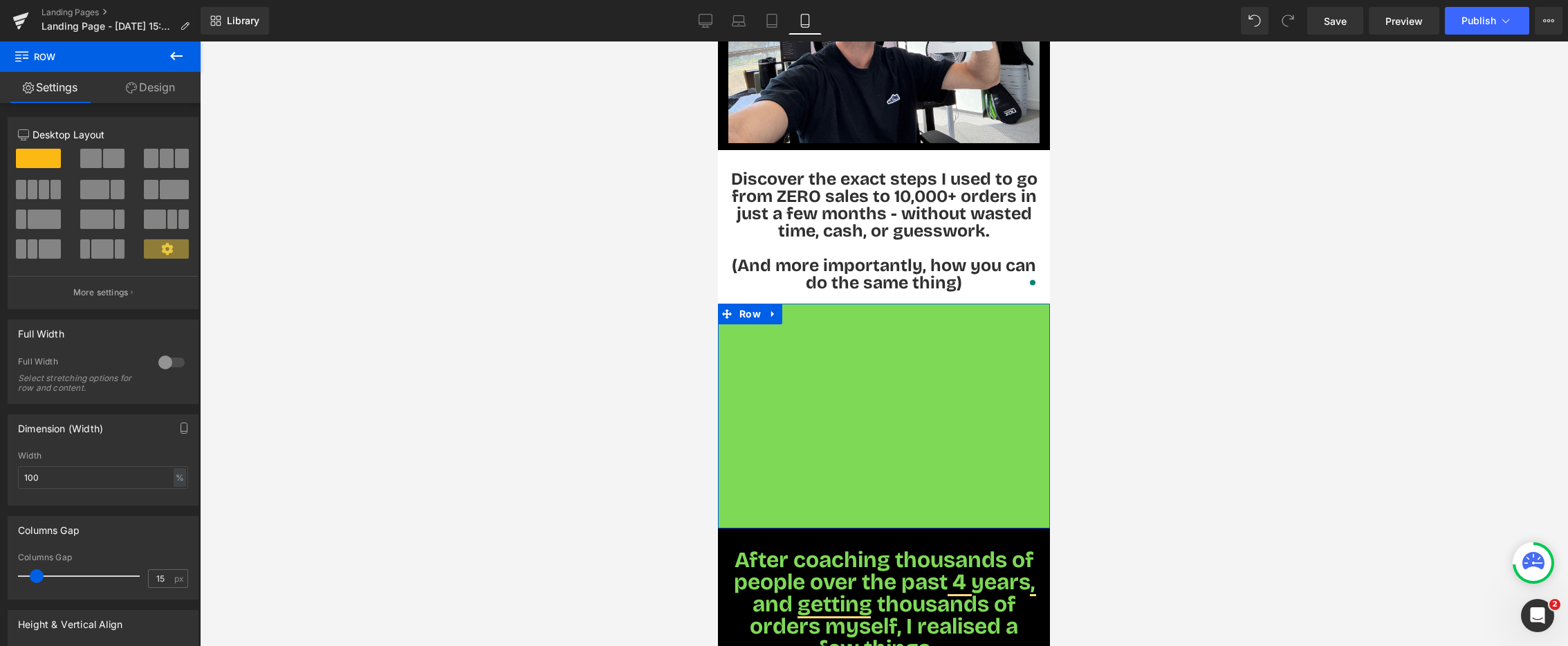
click at [163, 89] on link "Design" at bounding box center [151, 88] width 101 height 31
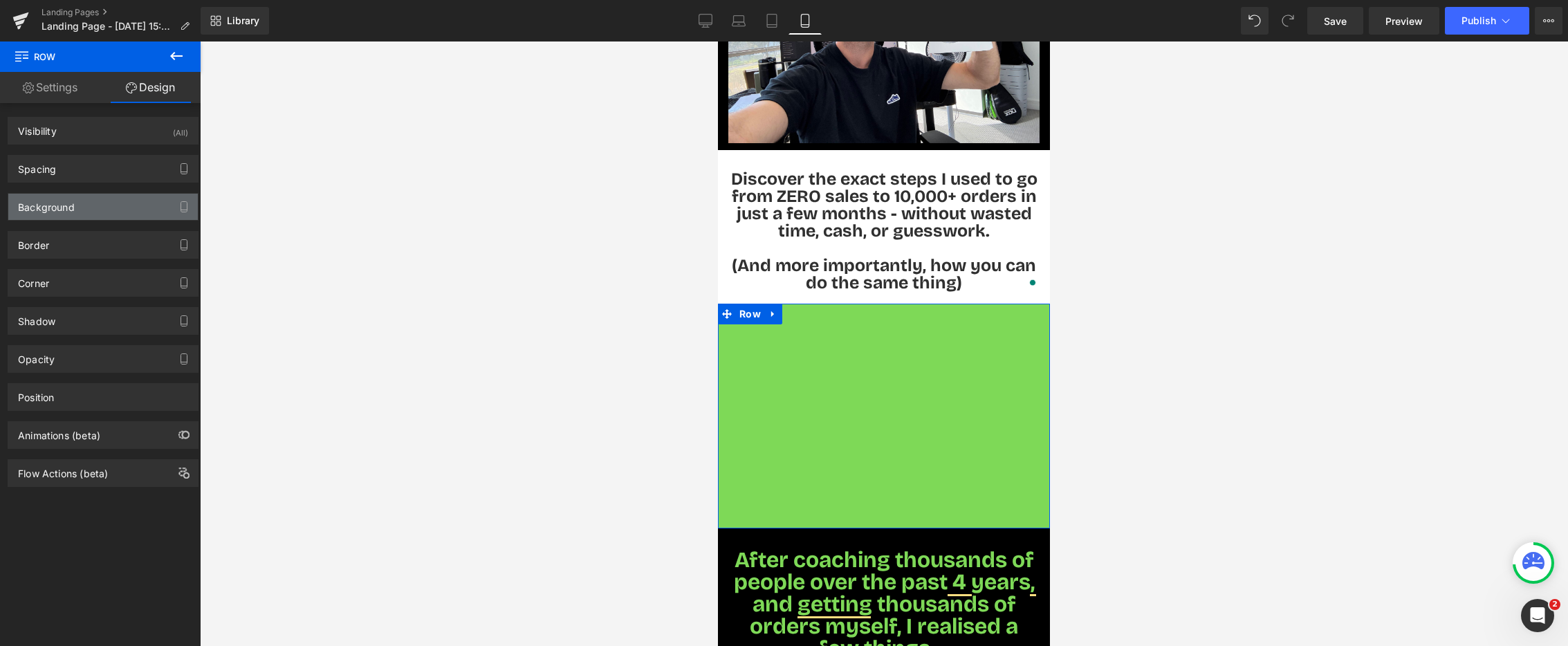
click at [96, 200] on div "Background" at bounding box center [103, 207] width 190 height 26
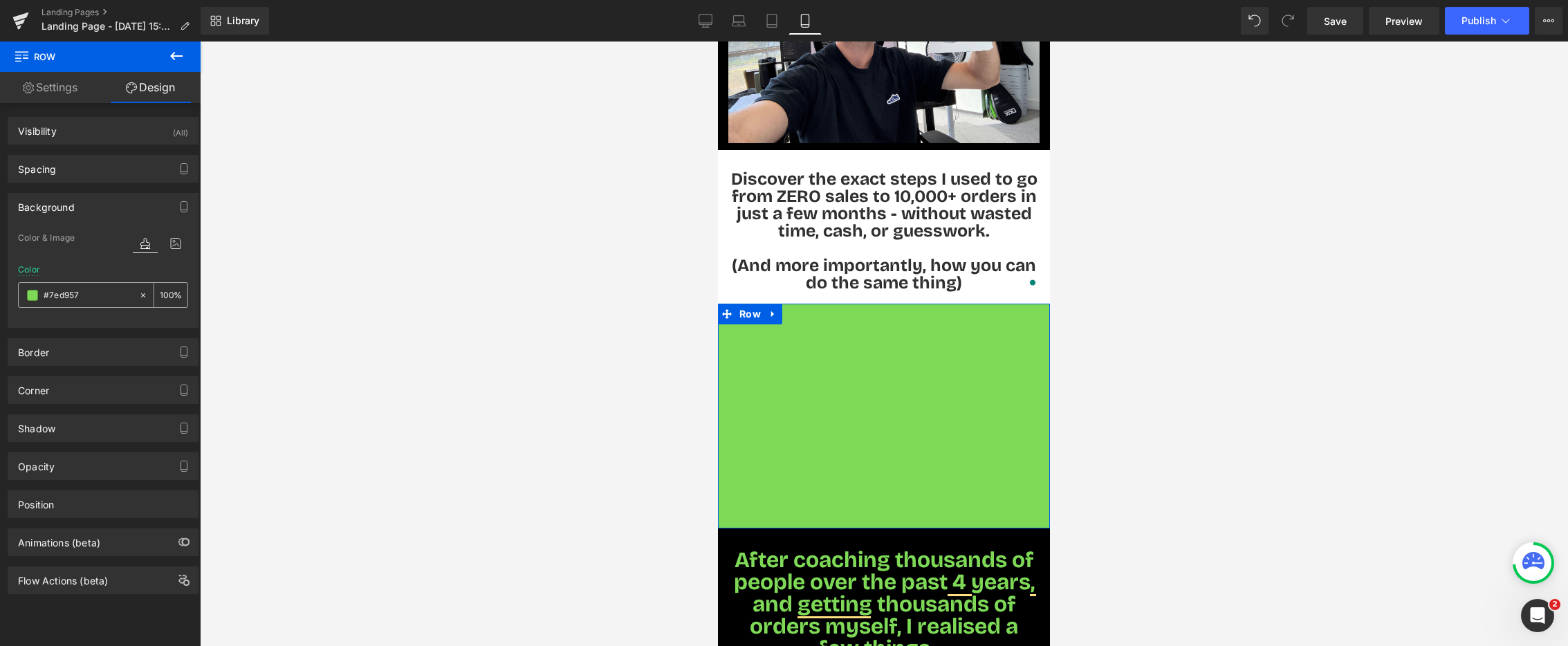
click at [35, 299] on span at bounding box center [32, 295] width 11 height 11
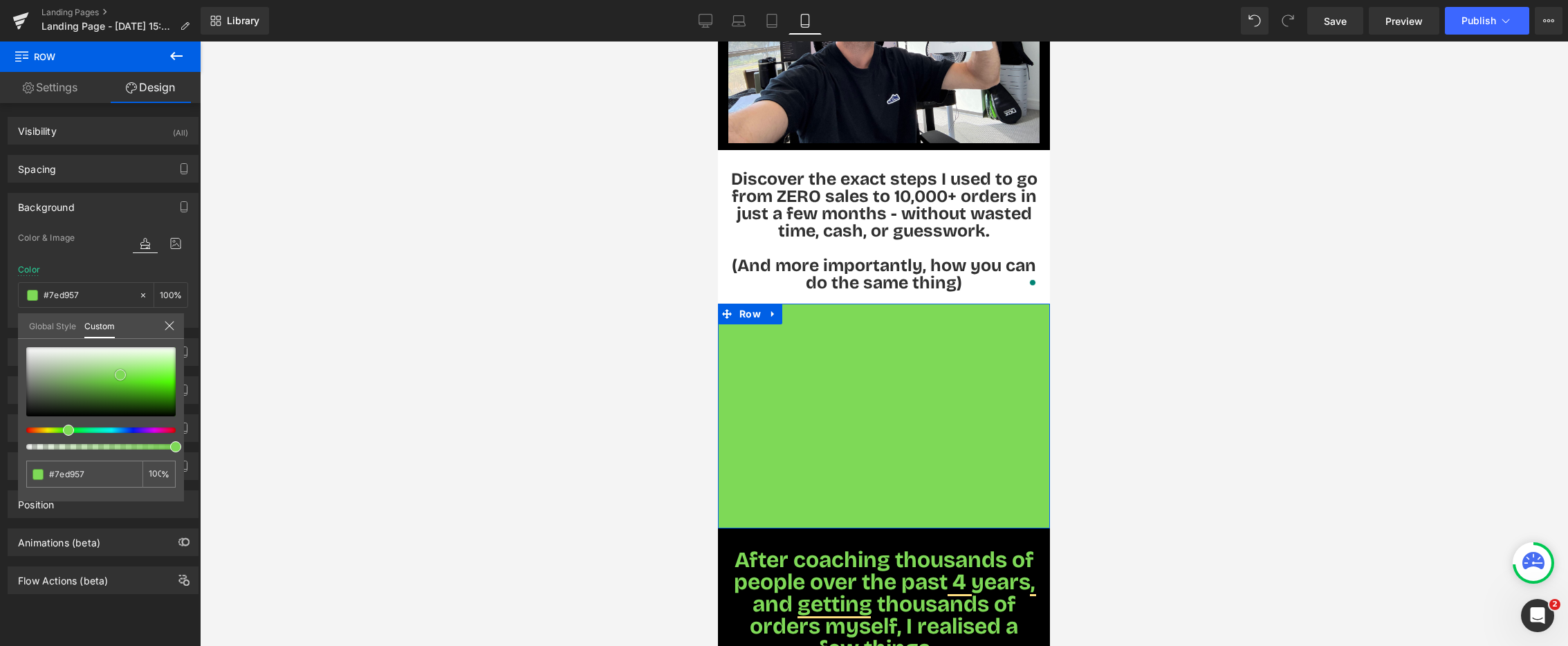
type input "#79d552"
type input "#5bac39"
type input "#1f2e18"
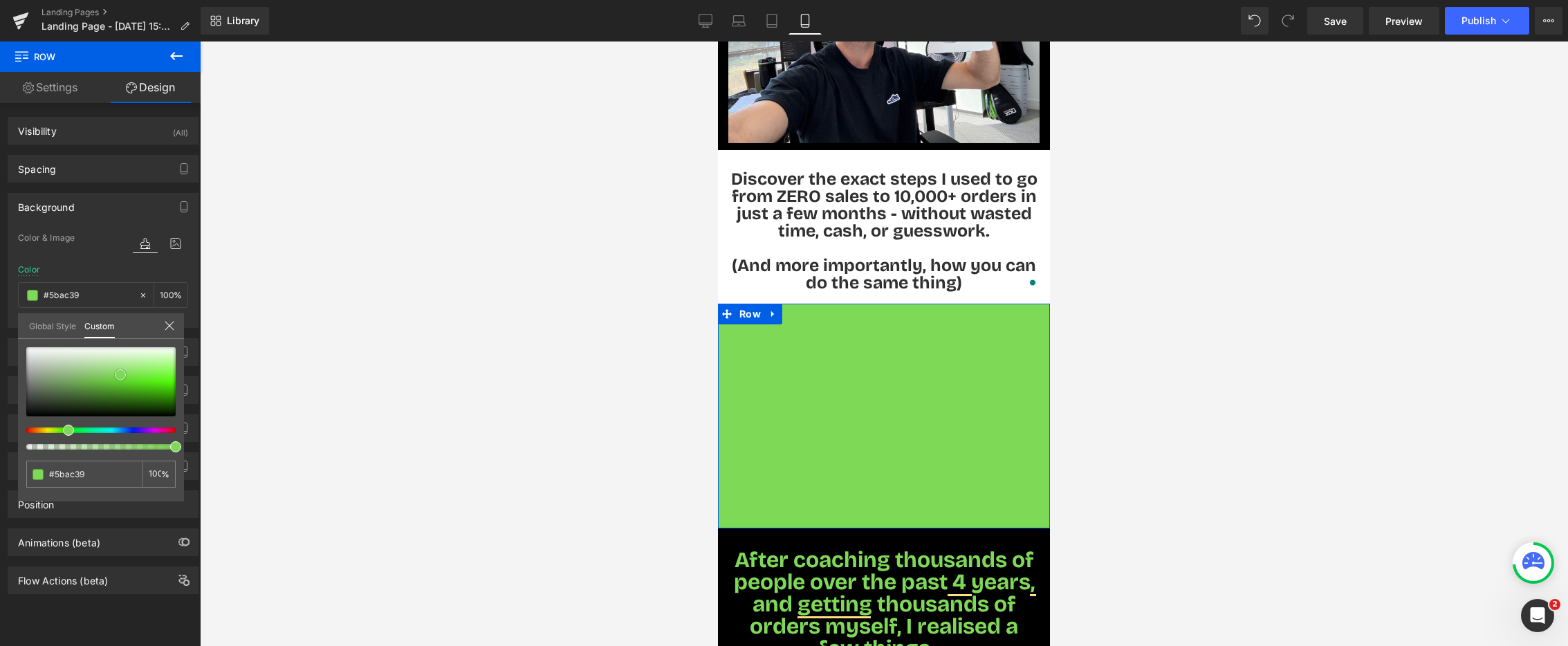
type input "#1f2e18"
type input "#000000"
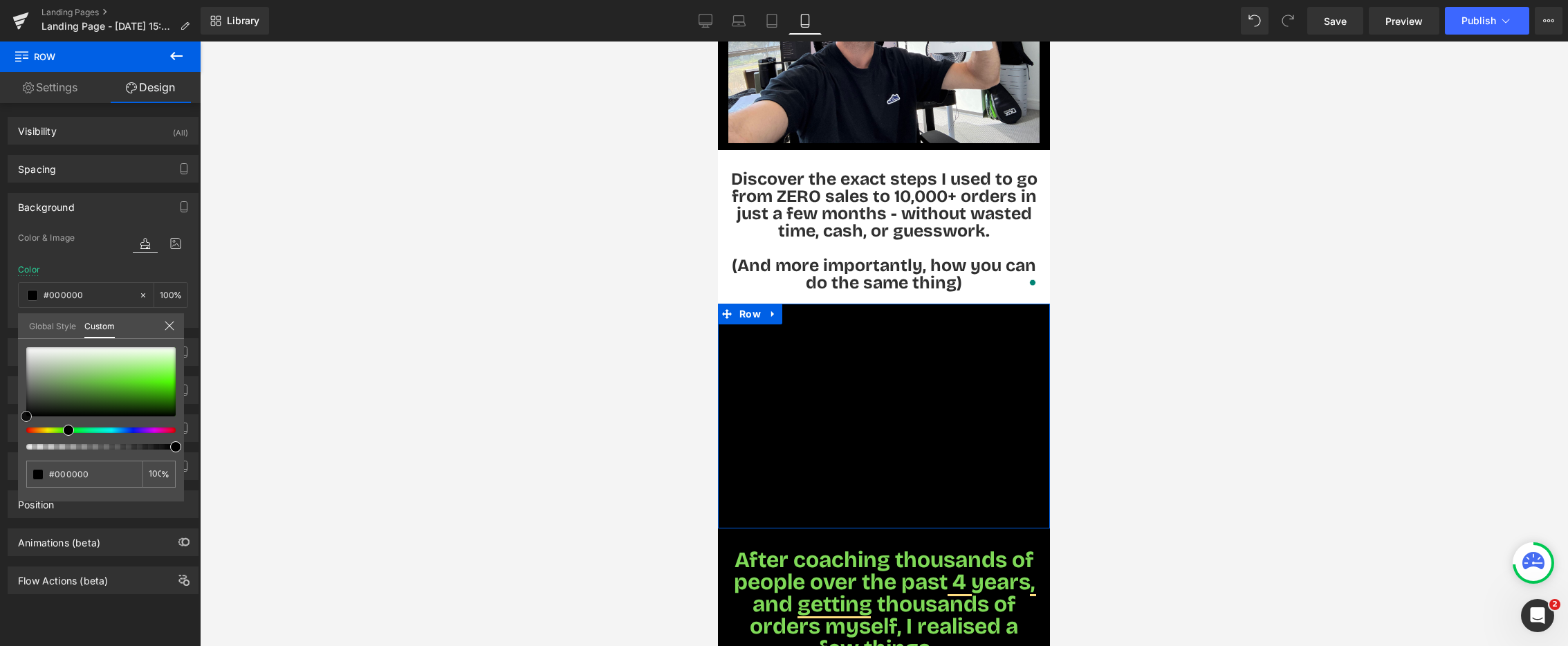
drag, startPoint x: 121, startPoint y: 375, endPoint x: 7, endPoint y: 438, distance: 130.2
click at [7, 328] on div "Background Color & Image color rgba(0, 0, 0, 1) Color #000000 100 % Image Repla…" at bounding box center [103, 255] width 207 height 145
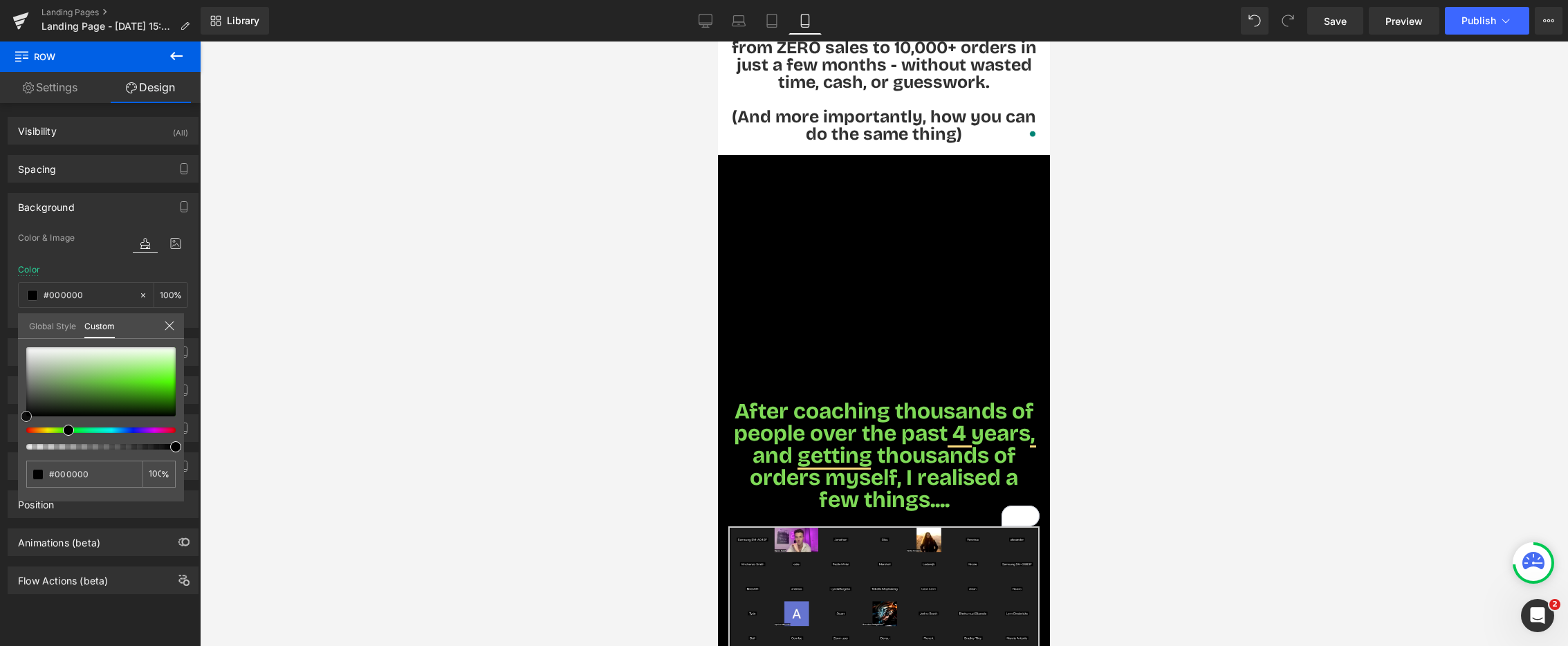
scroll to position [472, 0]
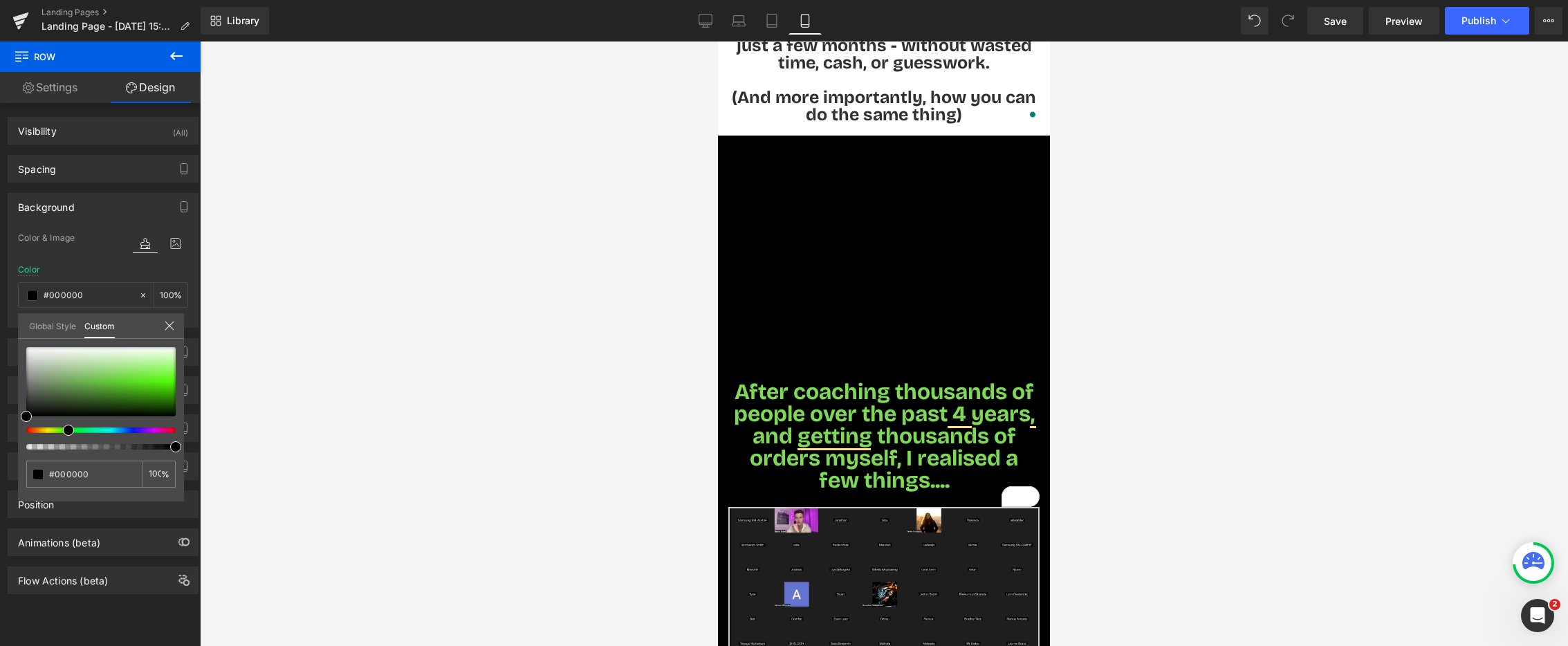
click at [631, 395] on div at bounding box center [884, 343] width 1368 height 605
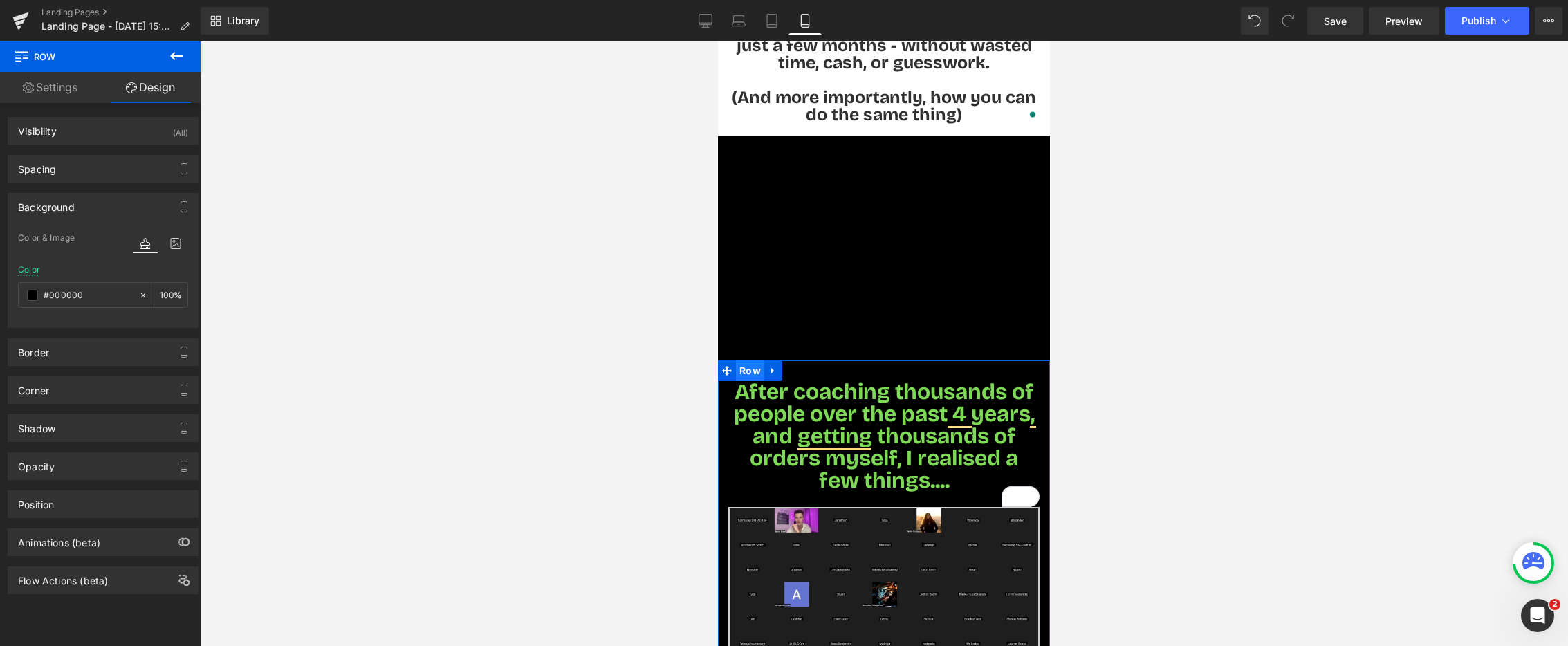
click at [727, 366] on icon at bounding box center [727, 371] width 10 height 10
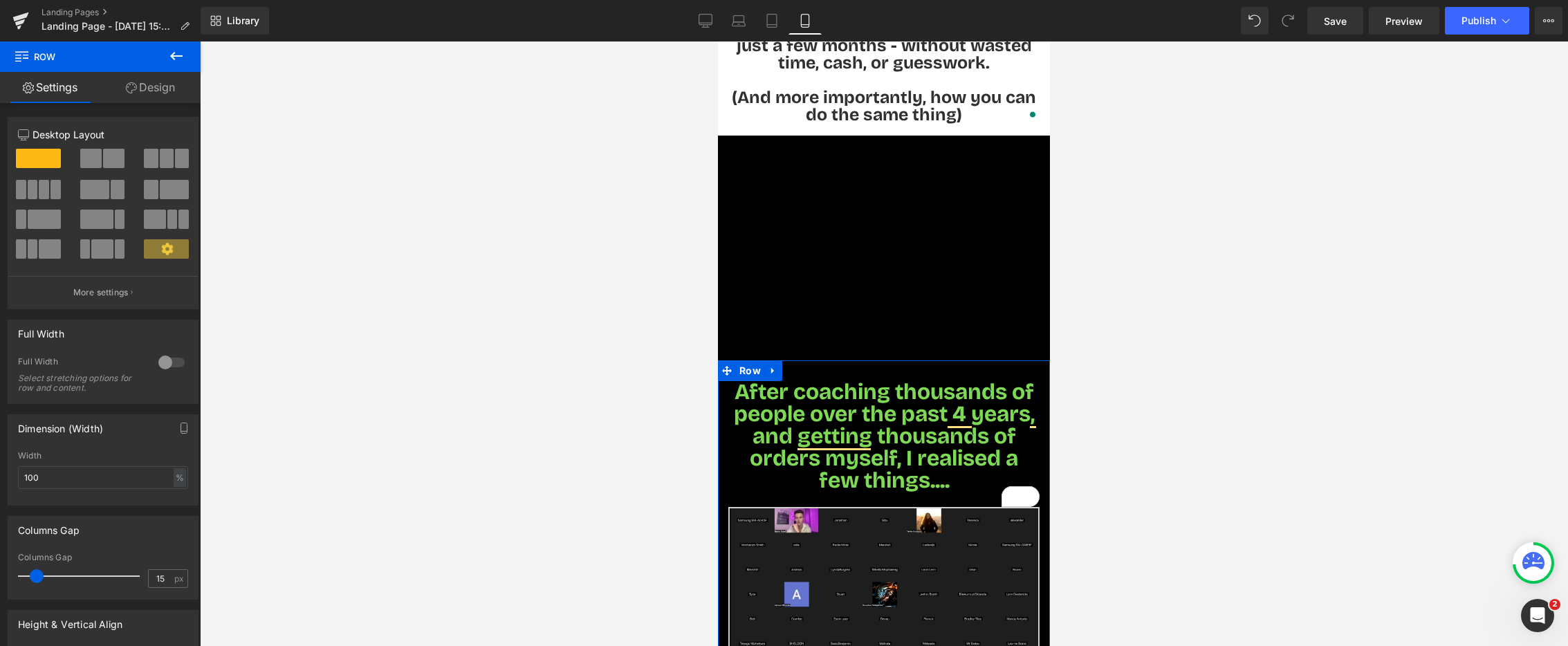
click at [166, 82] on link "Design" at bounding box center [151, 88] width 101 height 31
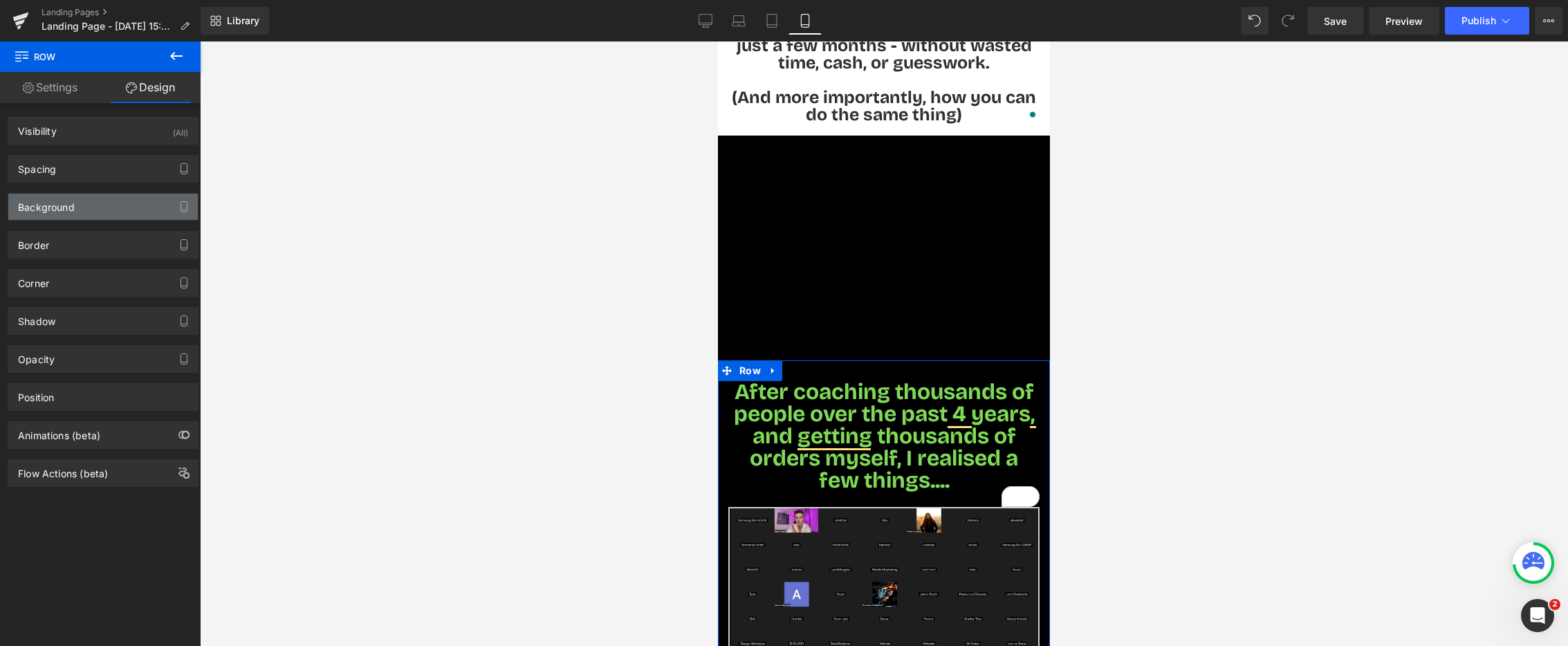
click at [92, 212] on div "Background" at bounding box center [103, 207] width 190 height 26
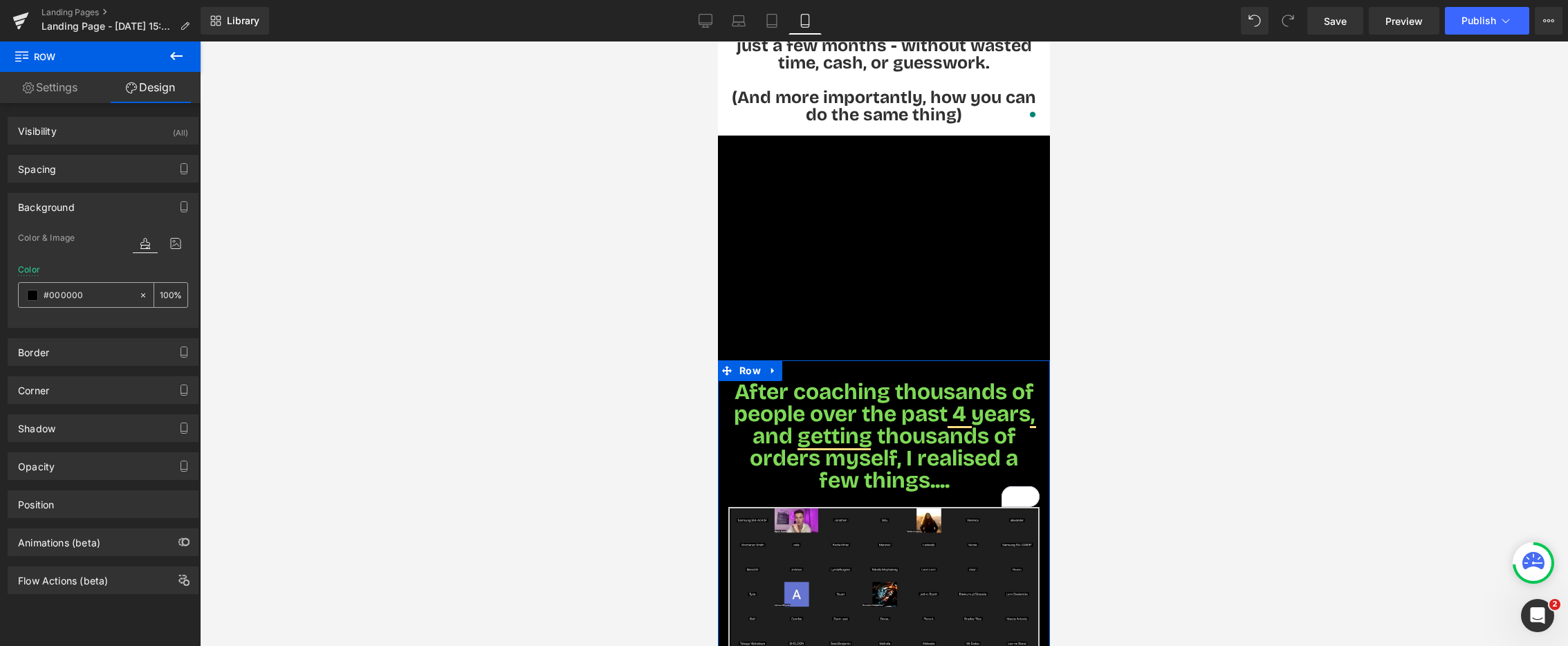
click at [36, 298] on span at bounding box center [32, 295] width 11 height 11
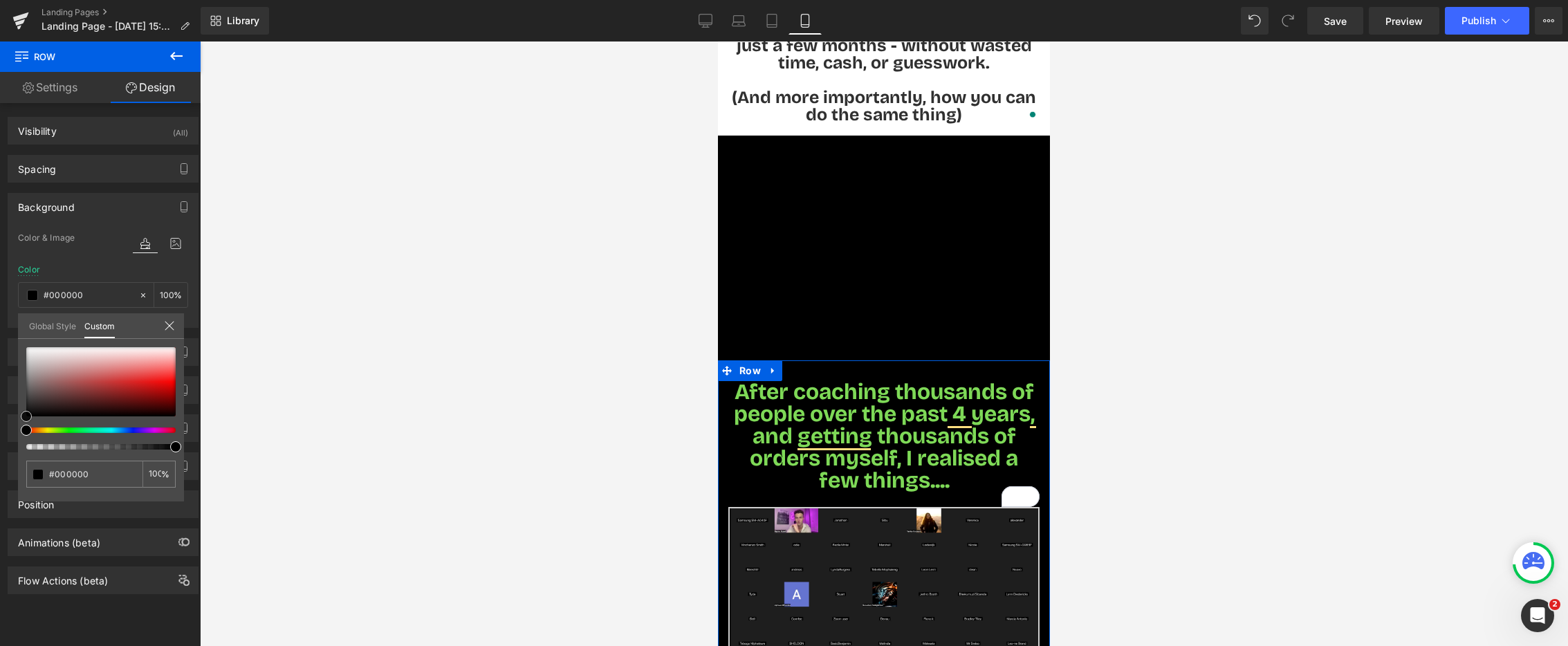
type input "#181515"
type input "#4f3f3f"
type input "#715a5a"
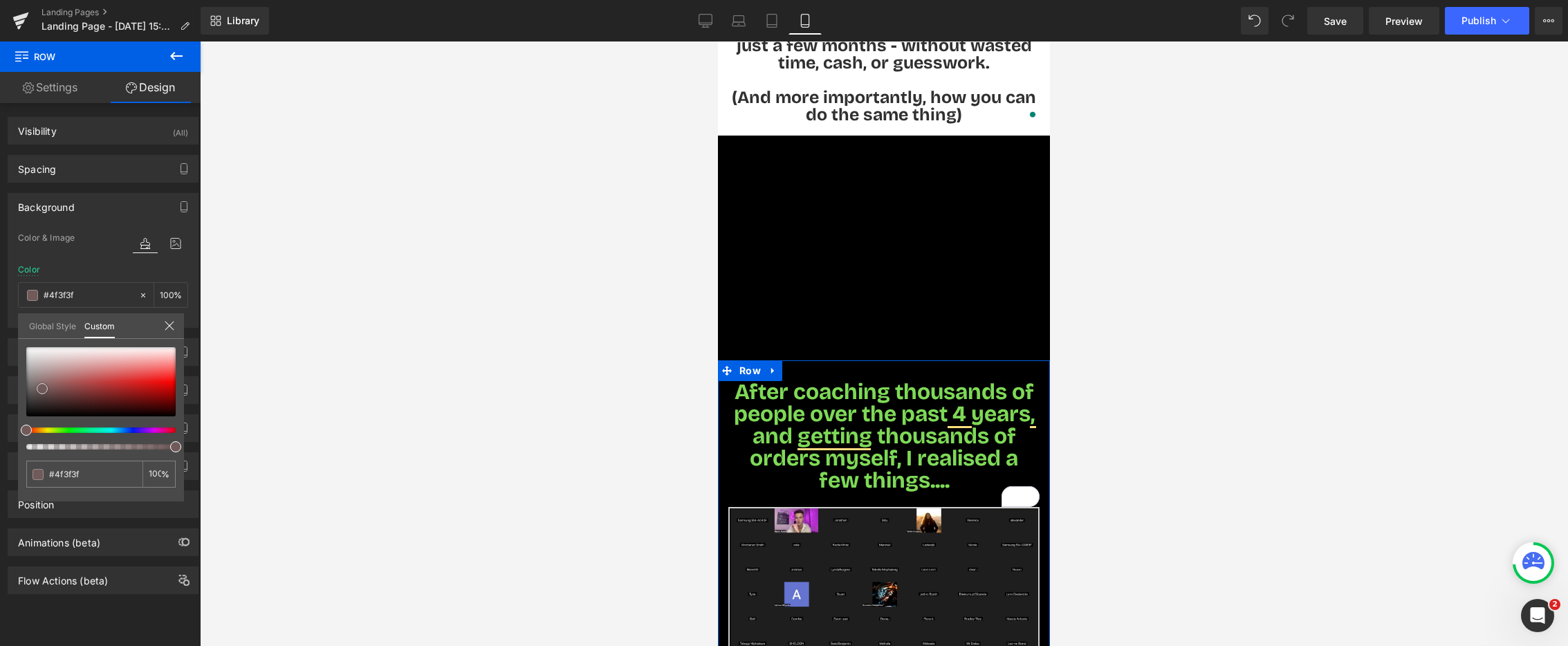
type input "#715a5a"
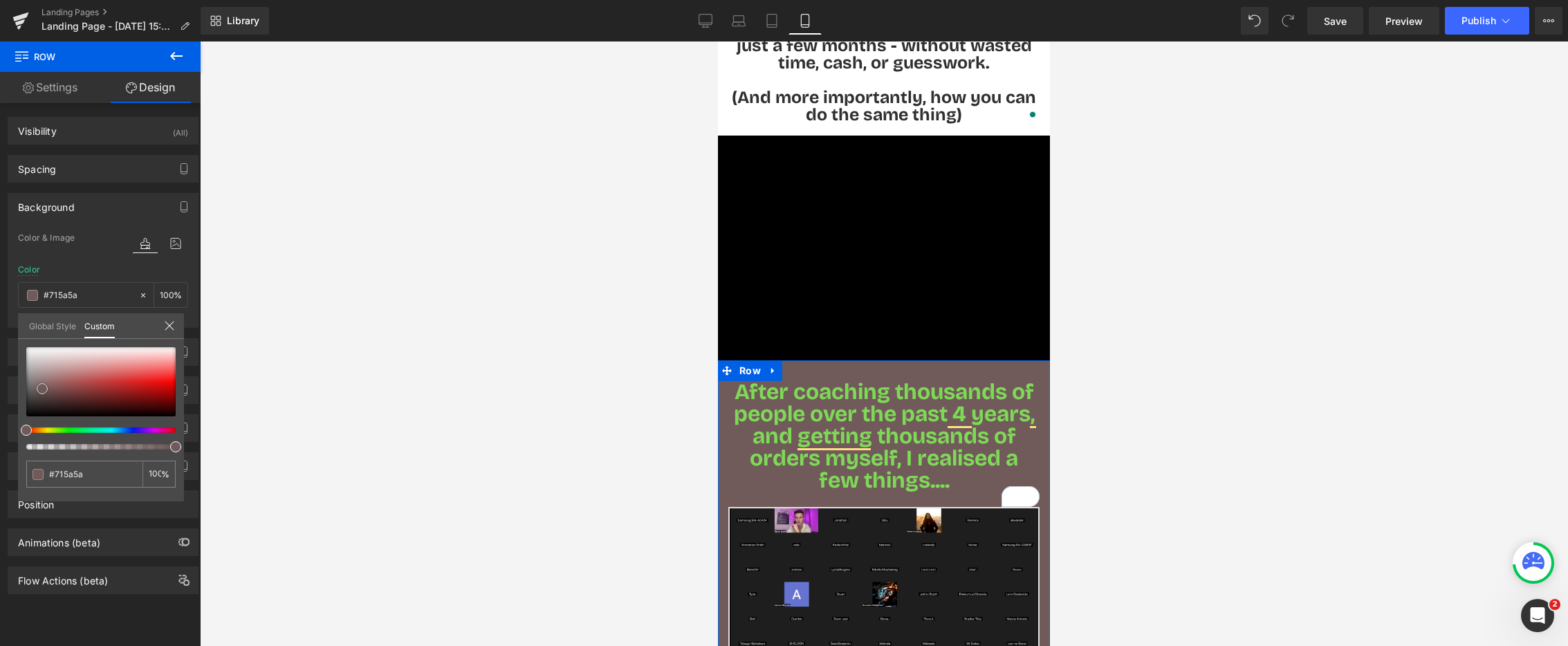
type input "#887171"
type input "#998989"
type input "#ada3a3"
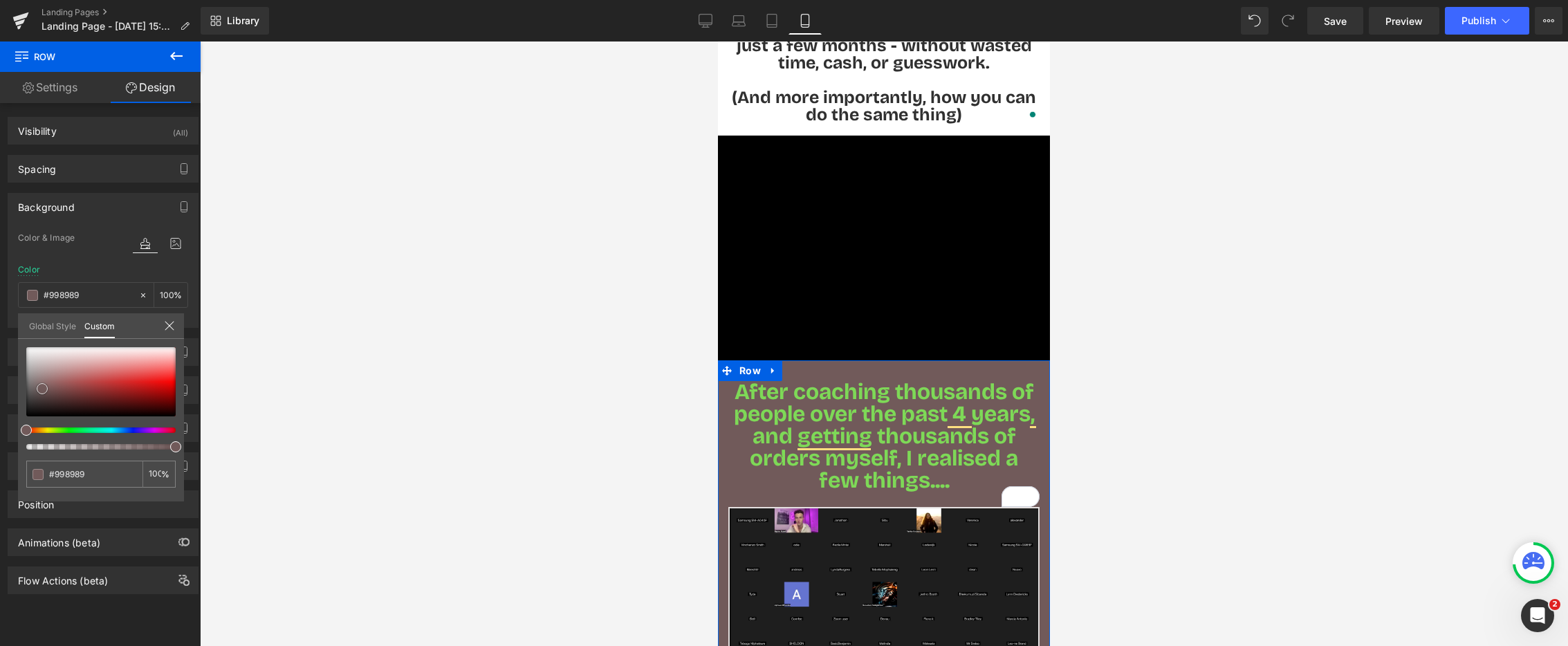
type input "#ada3a3"
type input "#c1bcbc"
type input "#d4d3d3"
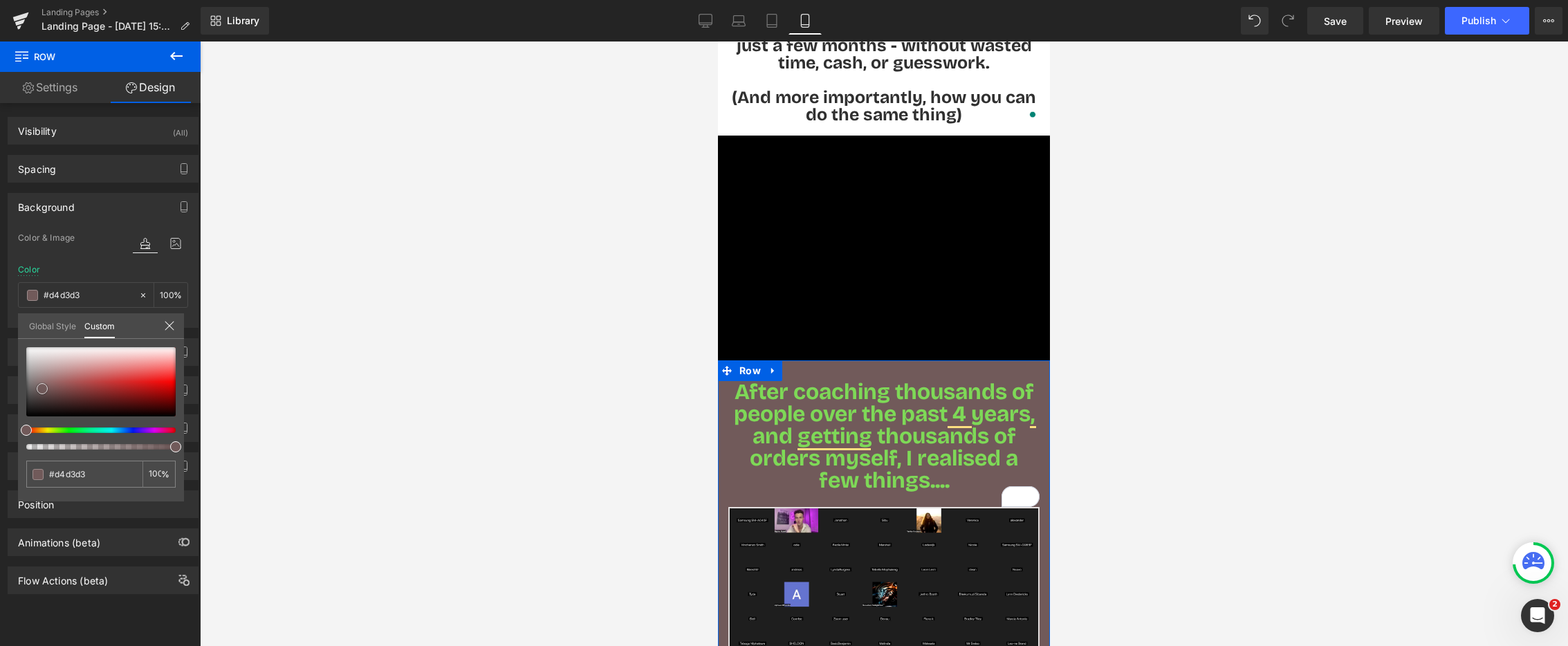
type input "#e2e2e2"
type input "#ededed"
type input "#f4f4f4"
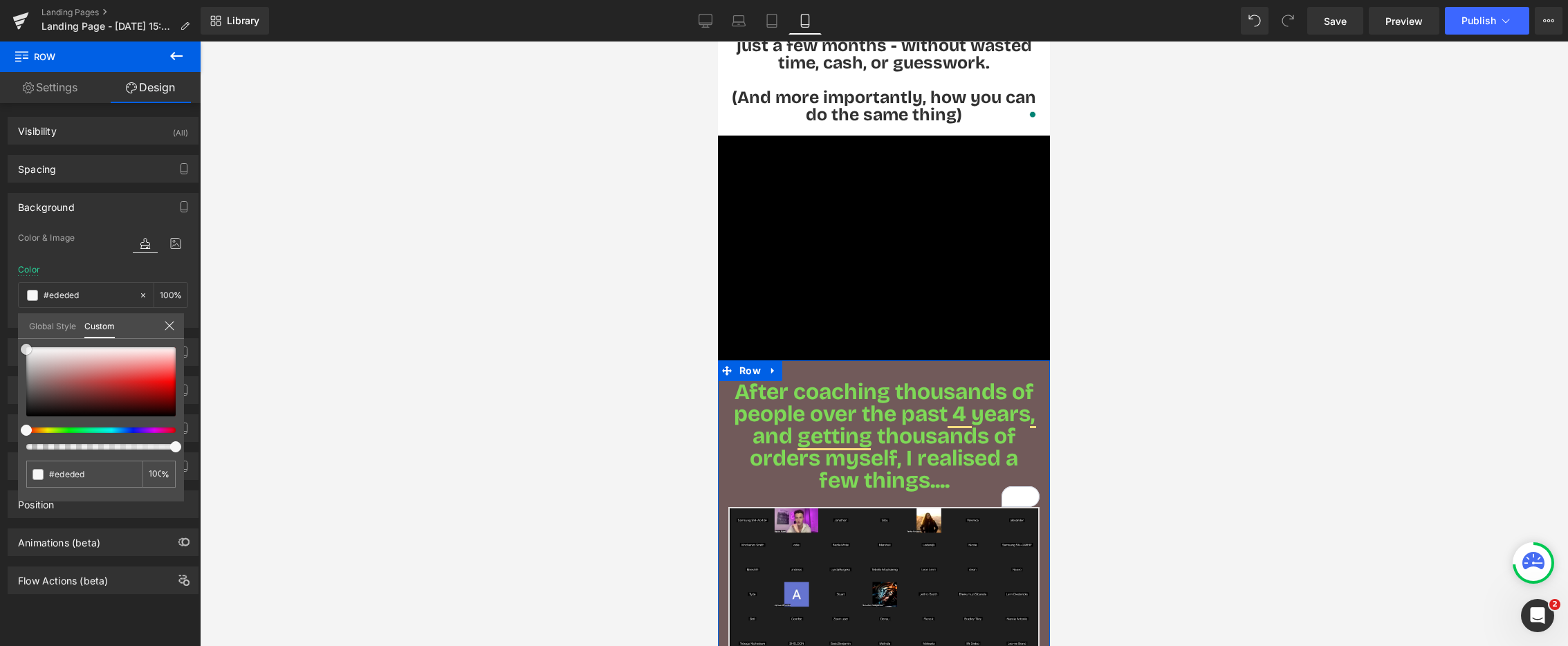
type input "#f4f4f4"
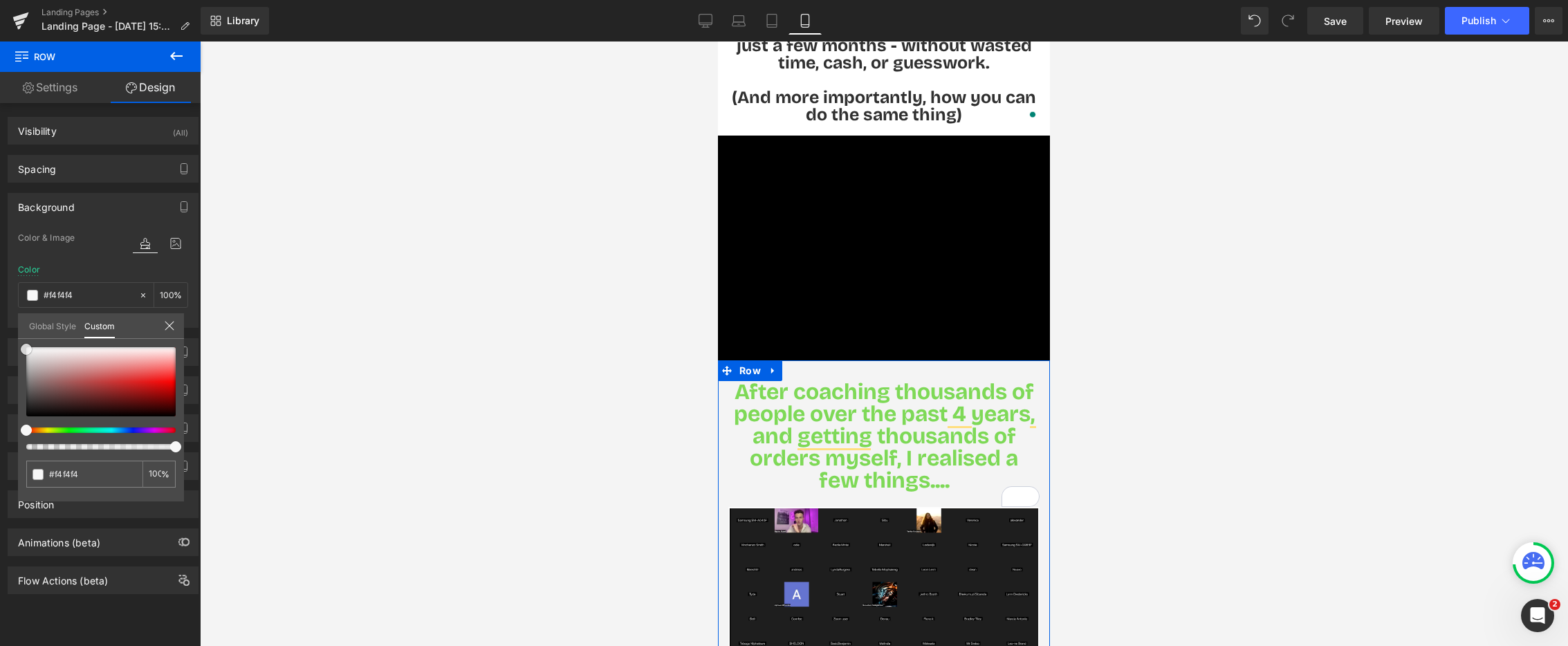
type input "#f7f7f7"
type input "#fcfcfc"
type input "#ffffff"
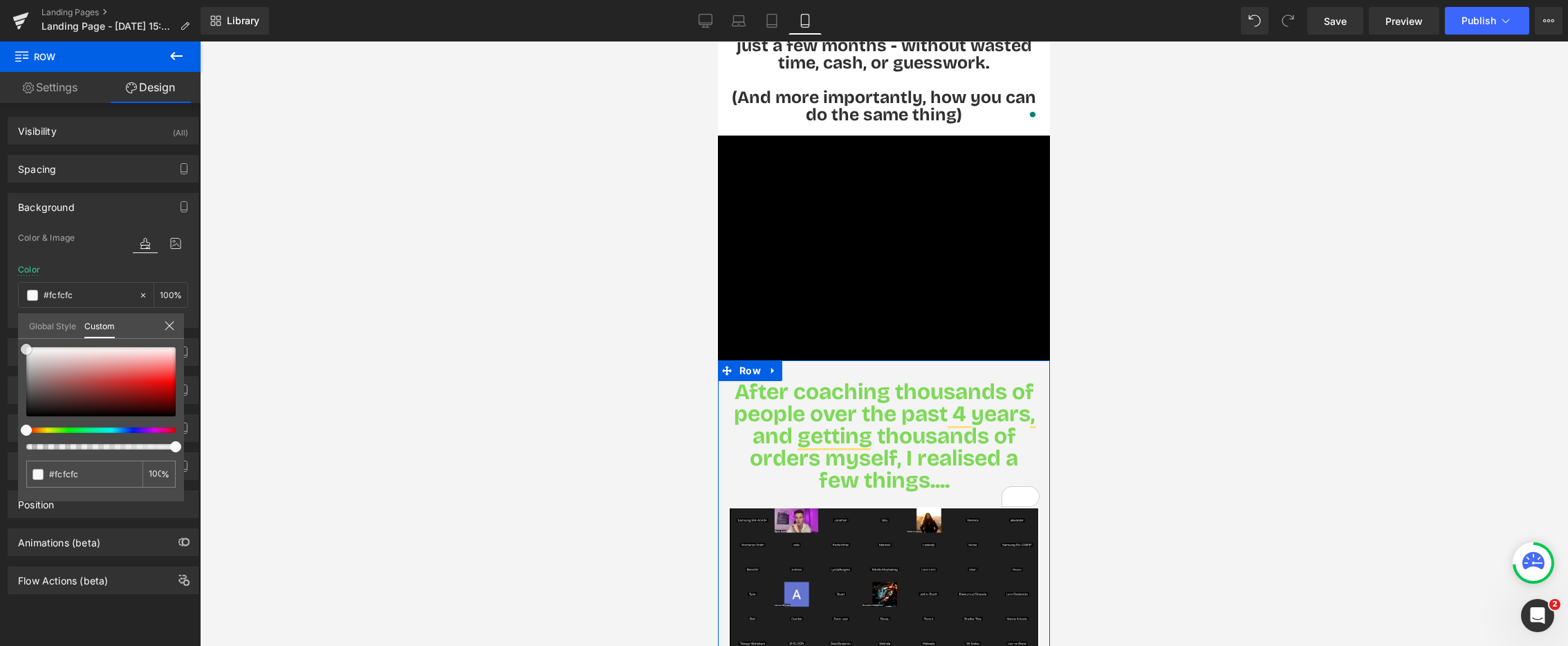
type input "#ffffff"
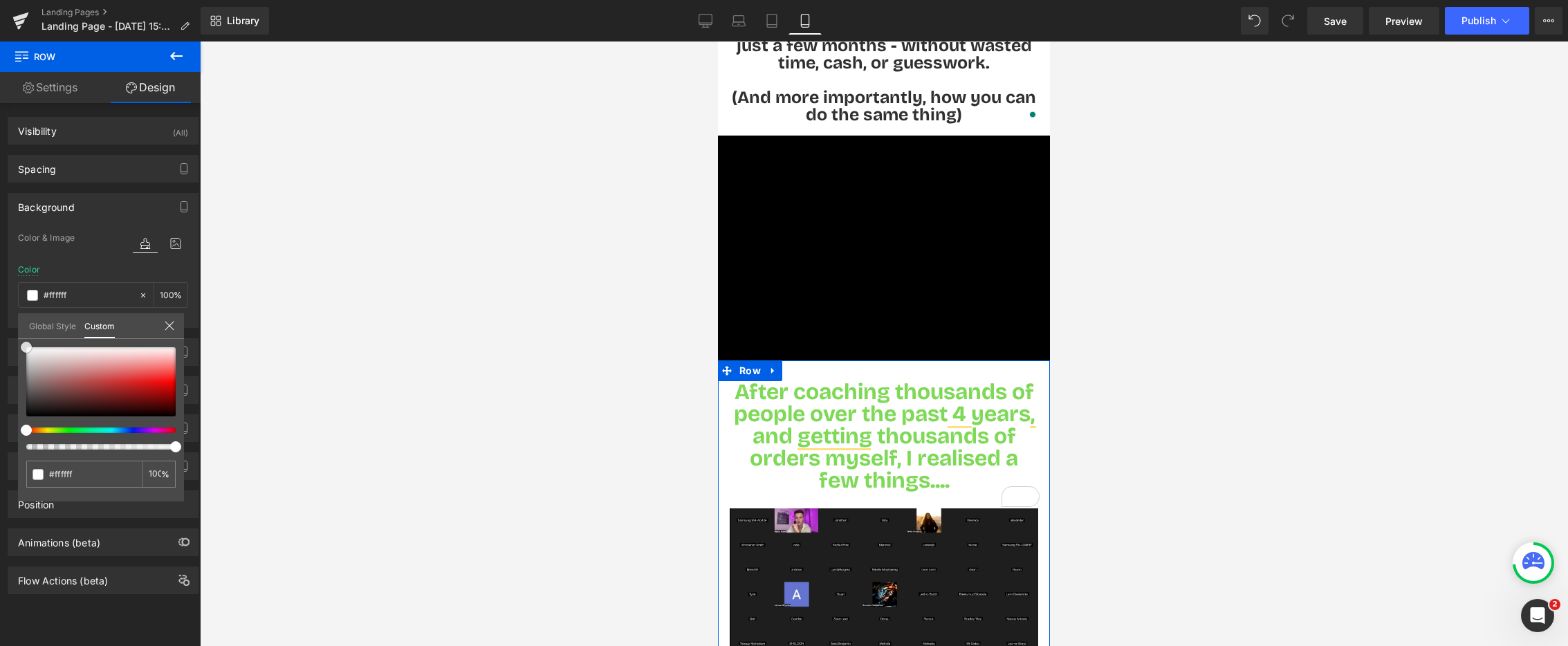
drag, startPoint x: 29, startPoint y: 411, endPoint x: 12, endPoint y: 338, distance: 75.0
click at [11, 328] on div "Background Color & Image color rgba(255, 255, 255, 1) Color #ffffff 100 % Image…" at bounding box center [103, 255] width 207 height 145
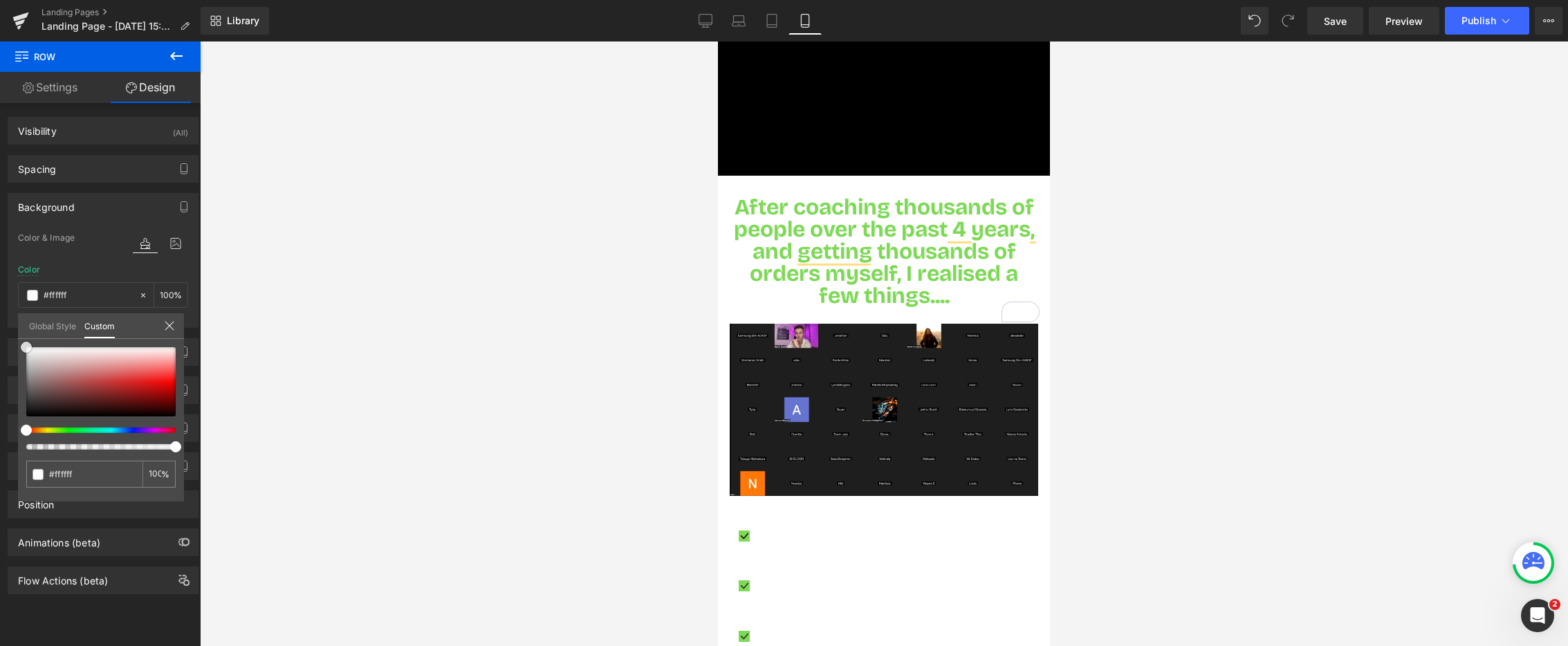
scroll to position [673, 0]
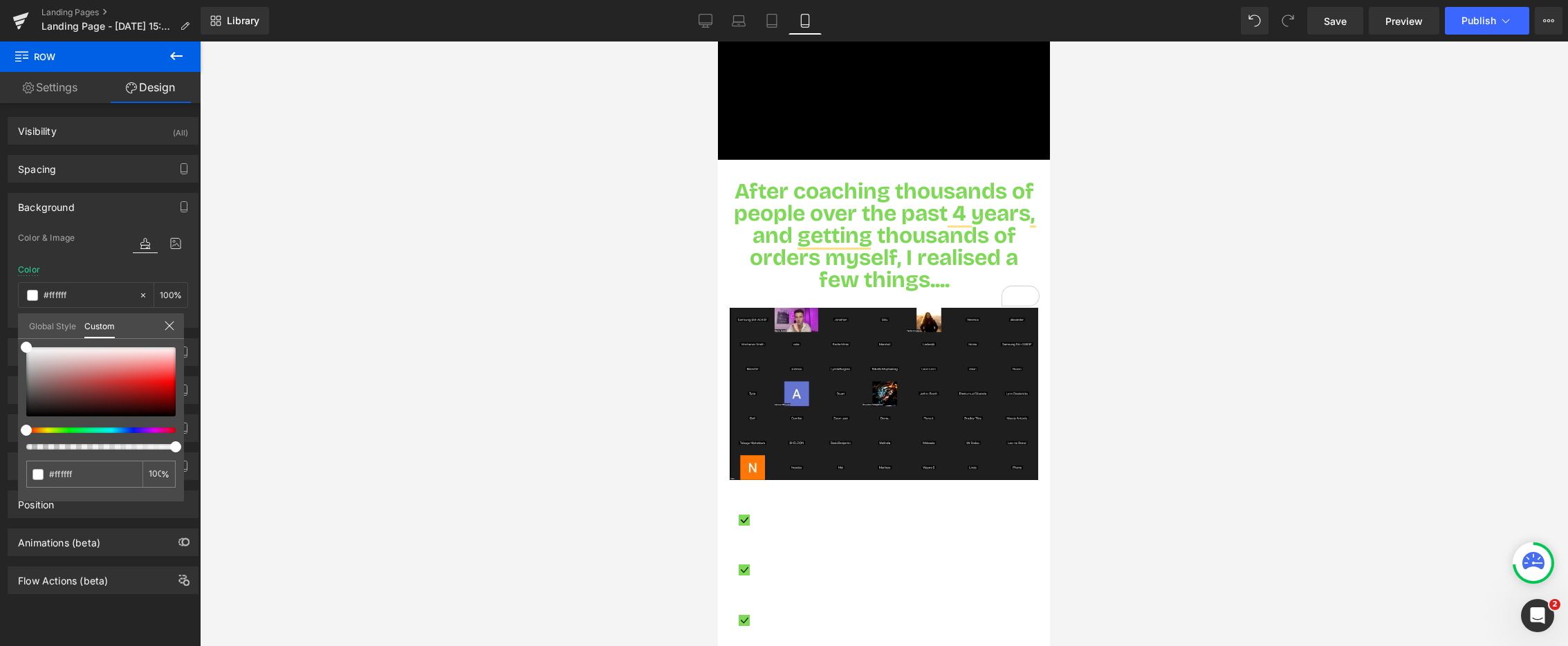
click at [803, 190] on div at bounding box center [884, 343] width 332 height 605
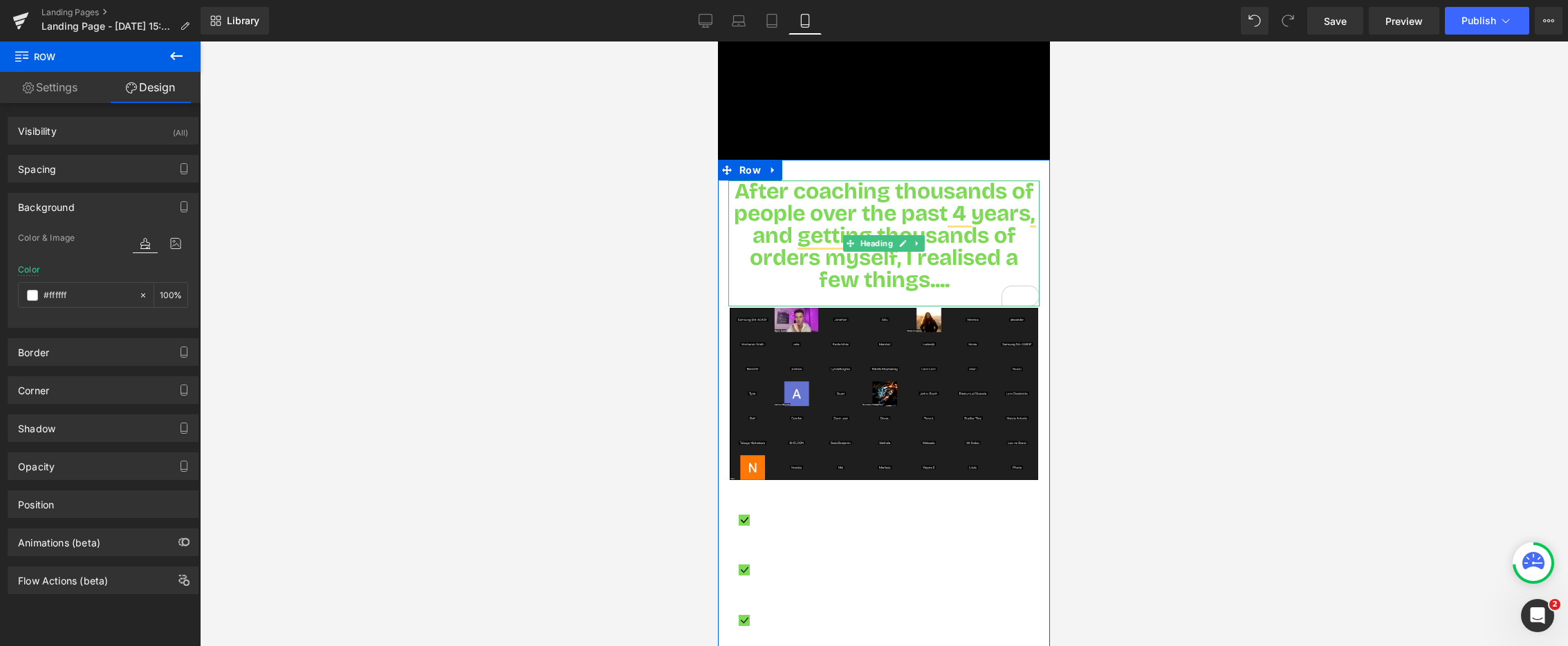
click at [785, 192] on span "After coaching thousands of people over the past 4 years, and getting thousands…" at bounding box center [884, 235] width 301 height 115
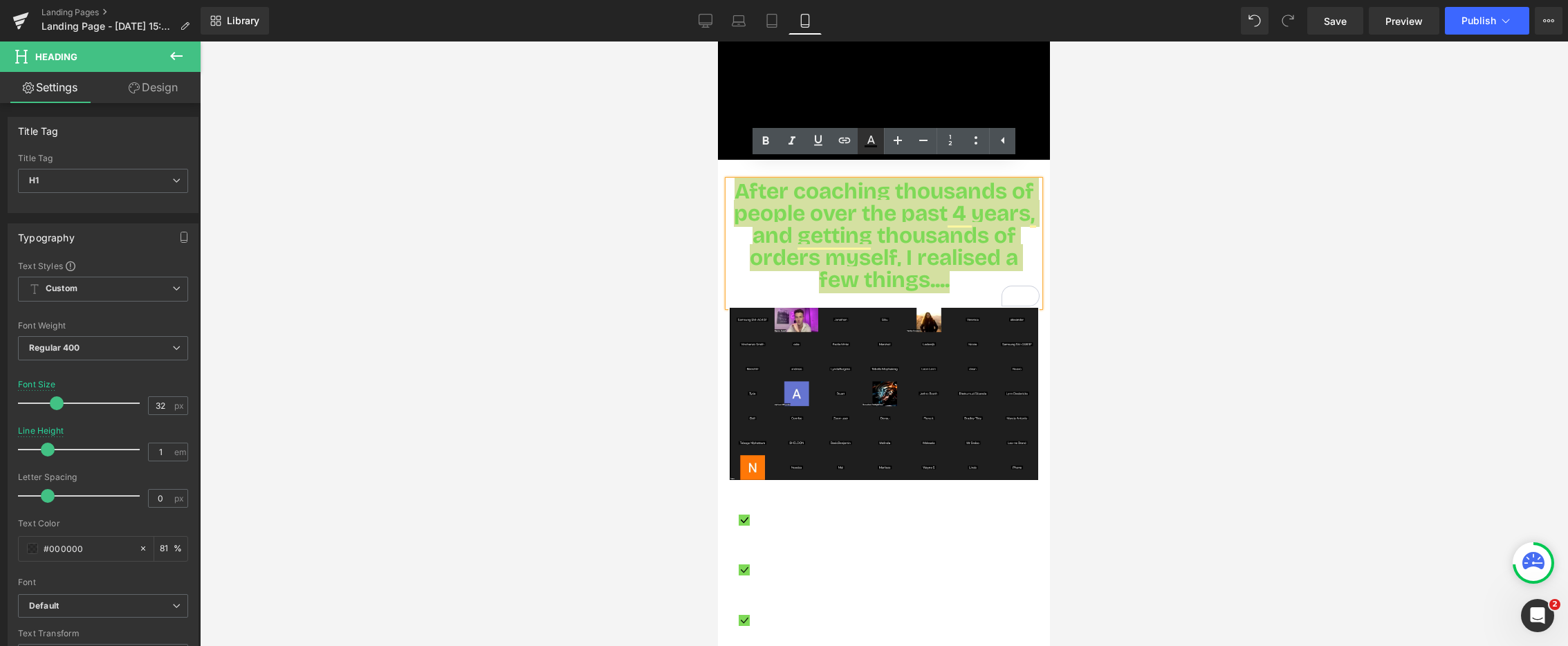
click at [869, 138] on icon at bounding box center [871, 141] width 16 height 16
type input "81"
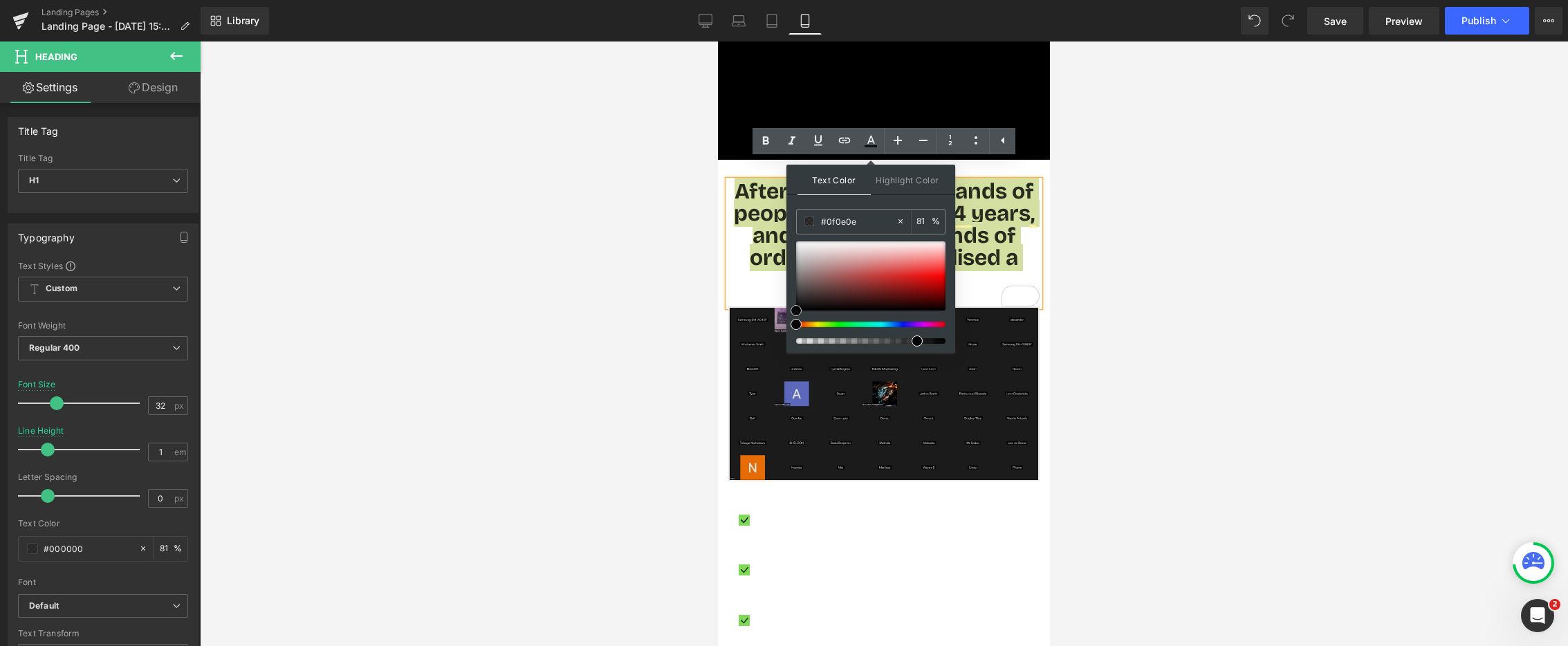
type input "#050505"
drag, startPoint x: 1516, startPoint y: 349, endPoint x: 765, endPoint y: 323, distance: 751.4
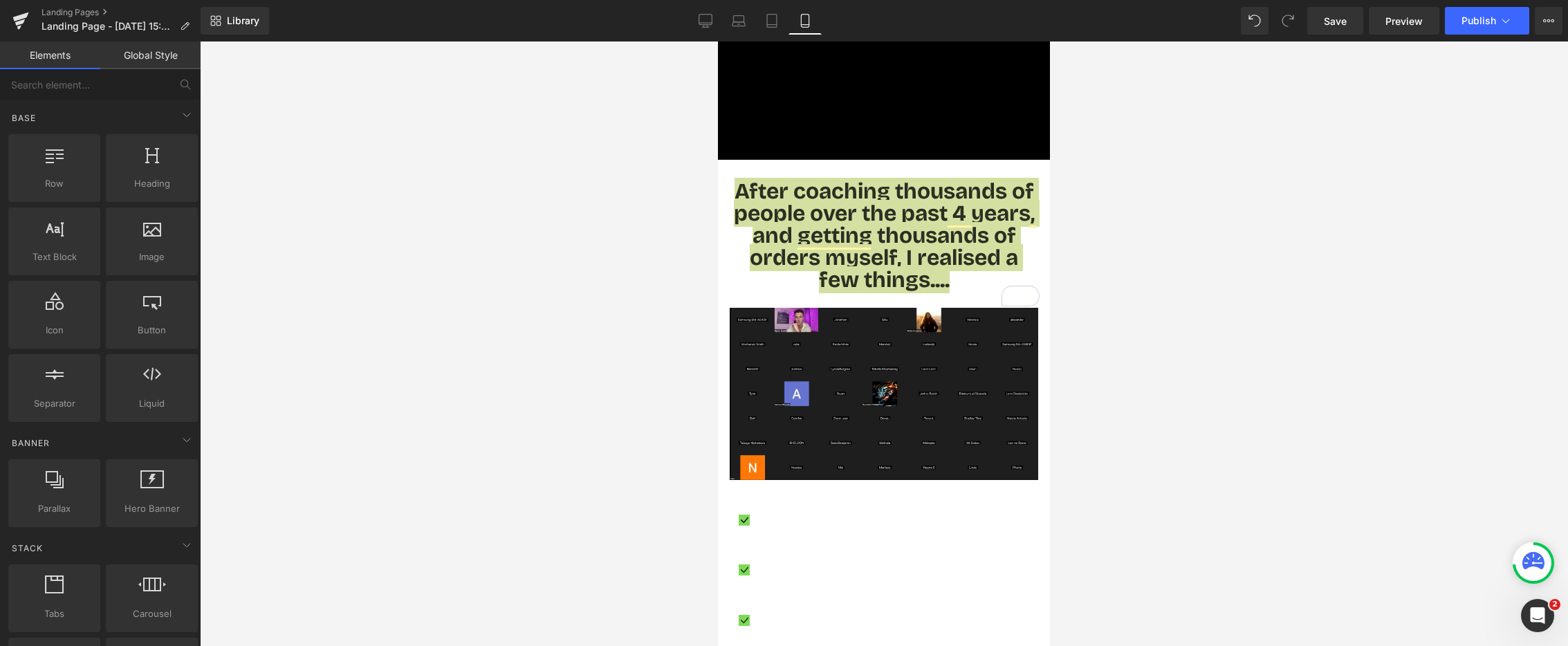
drag, startPoint x: 592, startPoint y: 324, endPoint x: 683, endPoint y: 283, distance: 99.8
click at [592, 324] on div at bounding box center [884, 343] width 1368 height 605
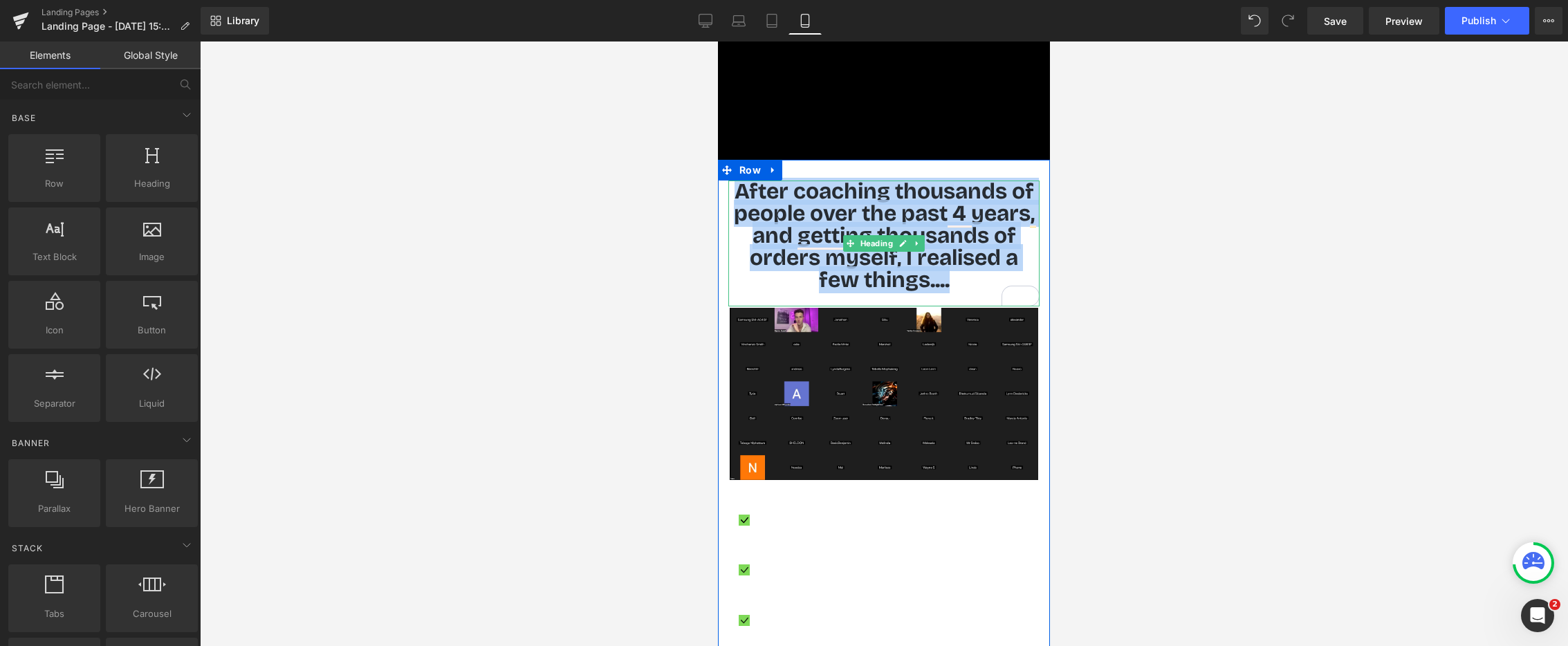
drag, startPoint x: 790, startPoint y: 260, endPoint x: 825, endPoint y: 251, distance: 36.1
click at [790, 260] on h1 "After coaching thousands of people over the past 4 years, and getting thousands…" at bounding box center [885, 235] width 312 height 110
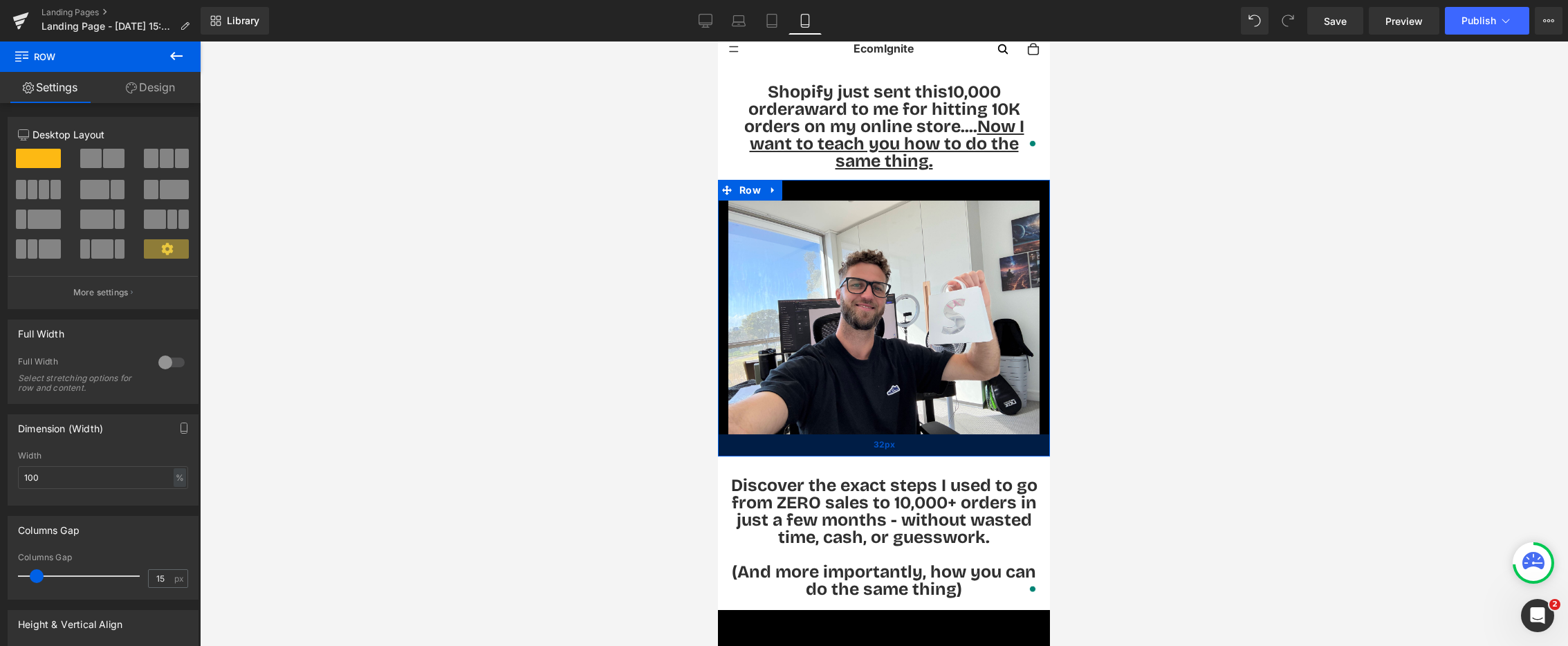
scroll to position [10, 0]
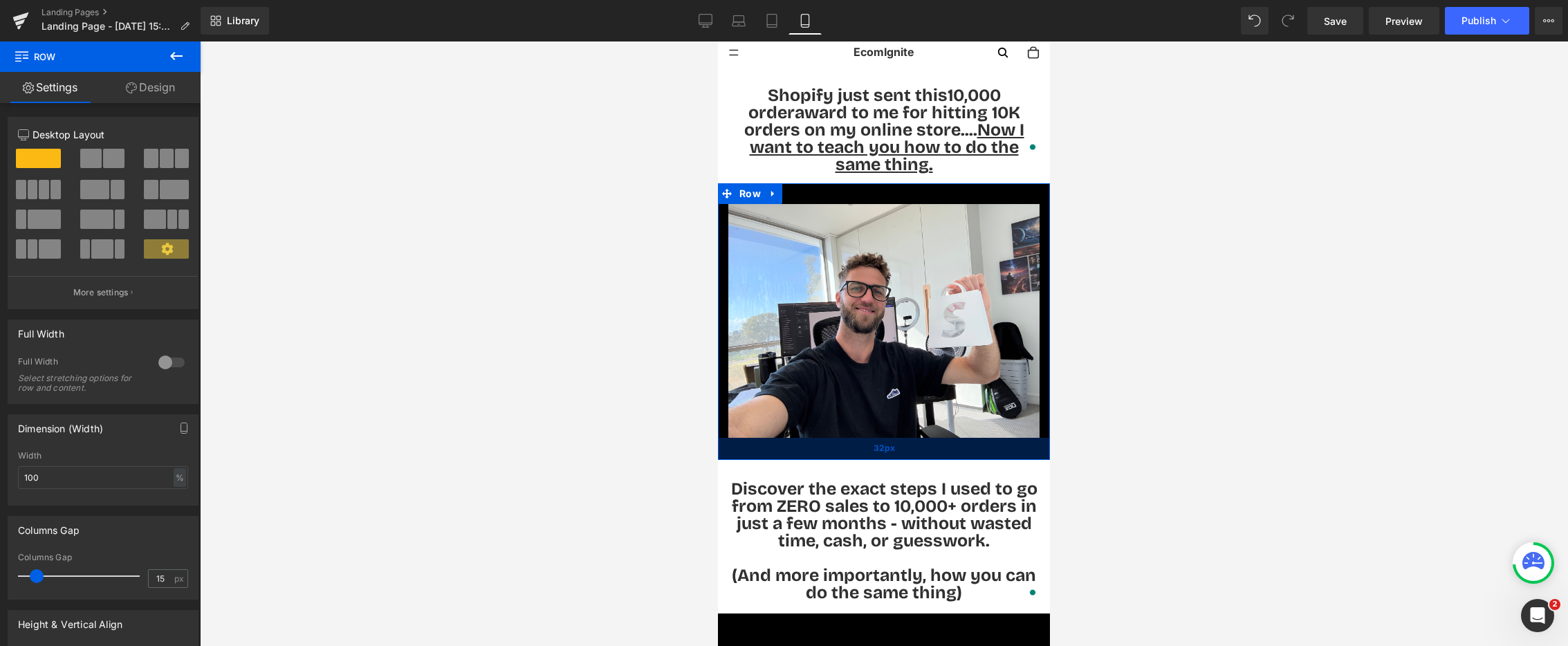
click at [803, 438] on div "32px" at bounding box center [884, 449] width 332 height 22
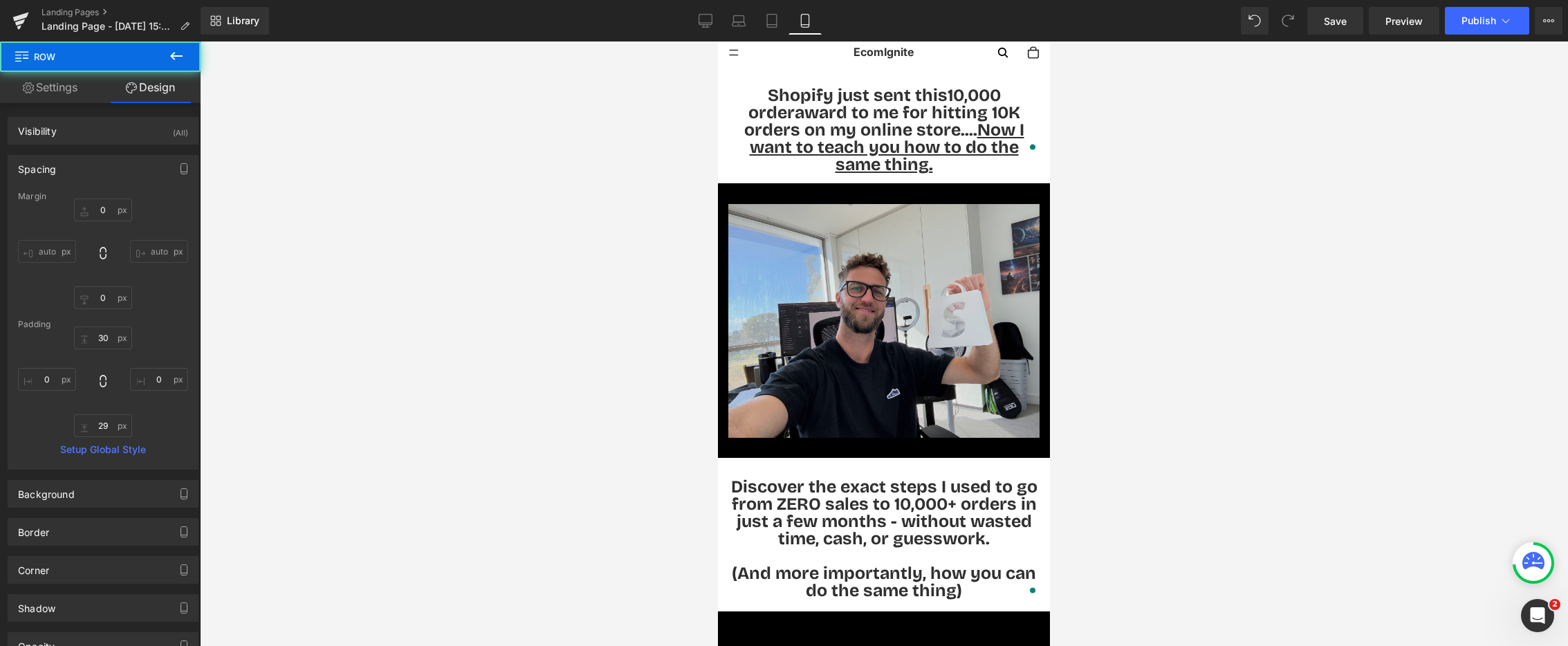
type input "0"
type input "30"
type input "0"
type input "29"
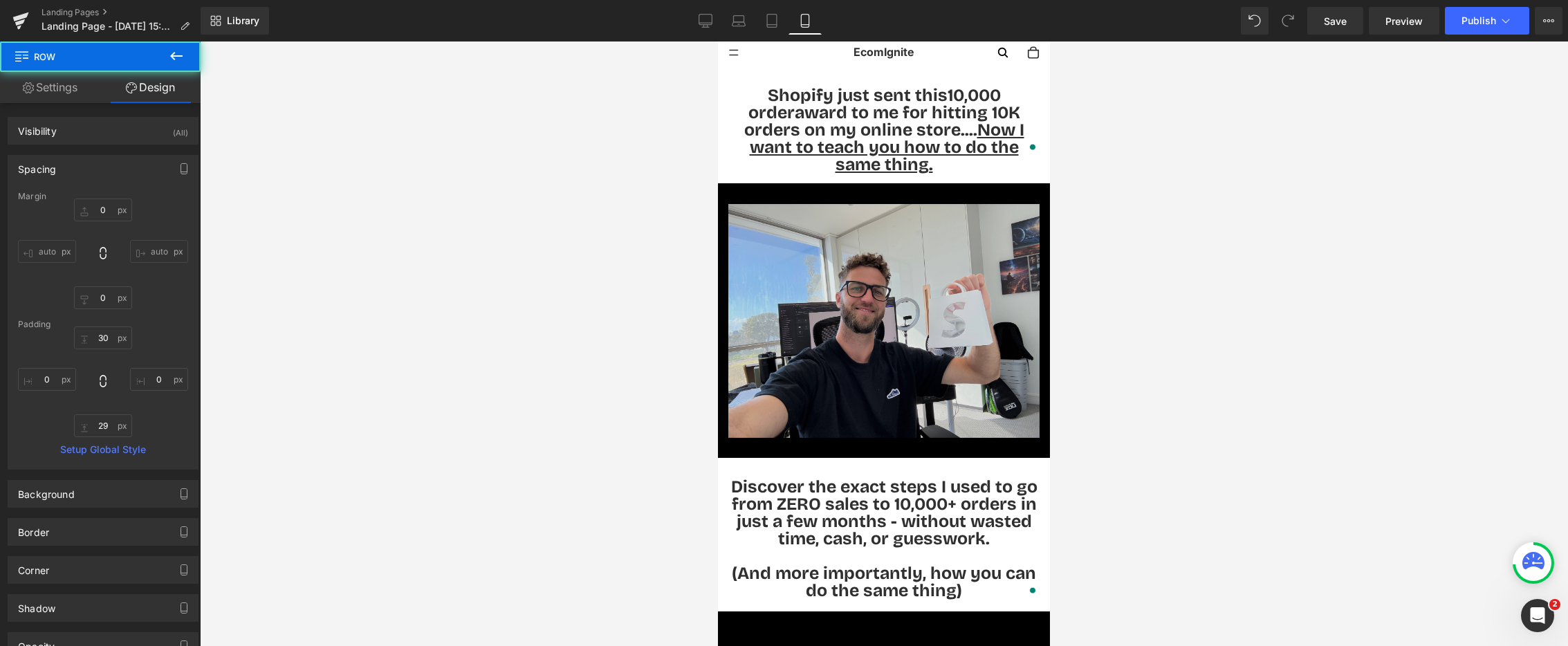
type input "0"
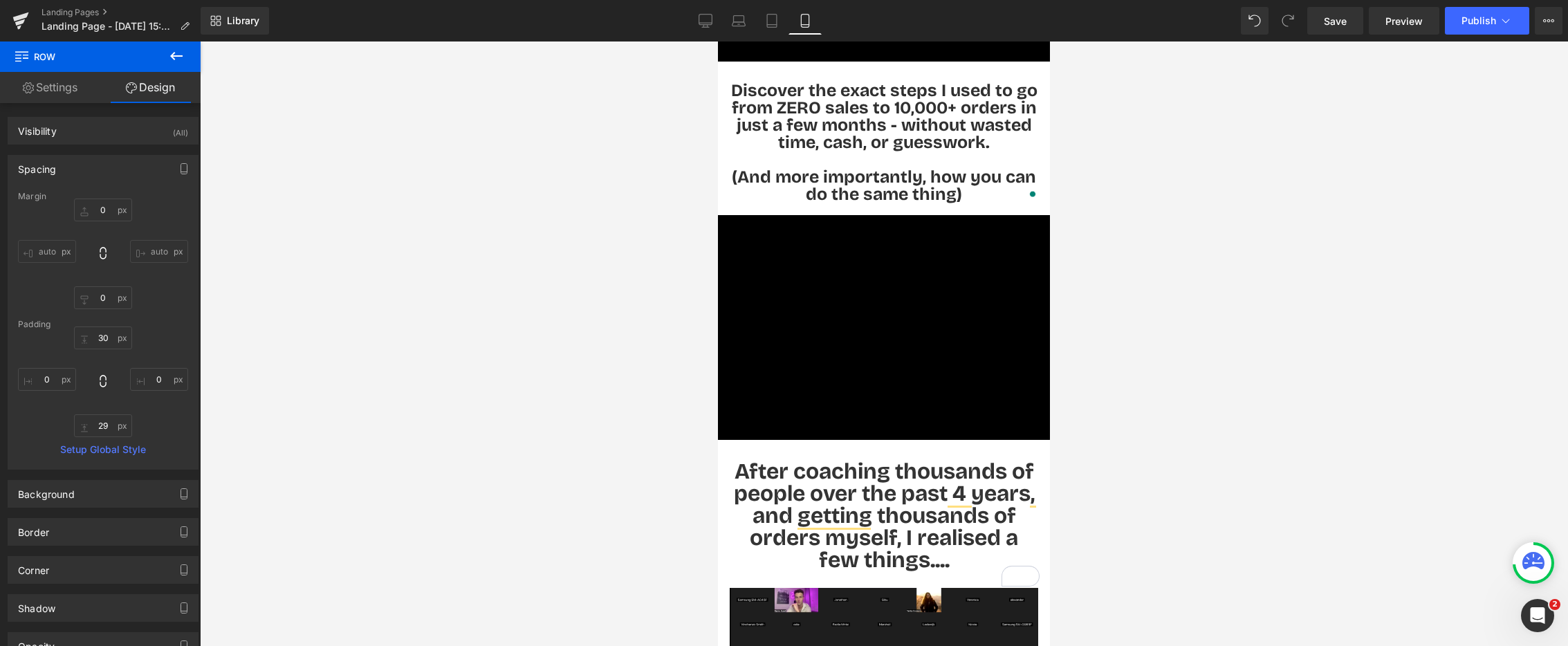
scroll to position [433, 0]
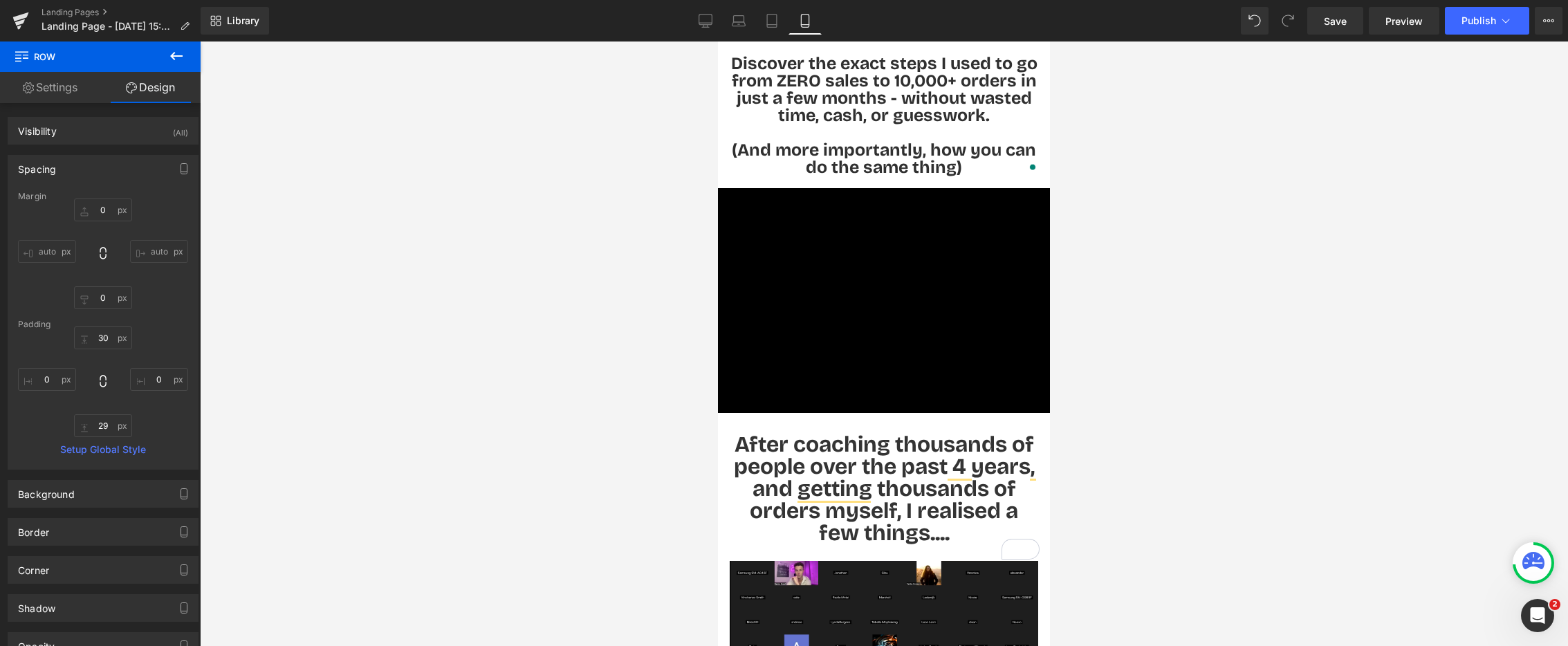
click at [790, 447] on span "After coaching thousands of people over the past 4 years, and getting thousands…" at bounding box center [884, 489] width 301 height 115
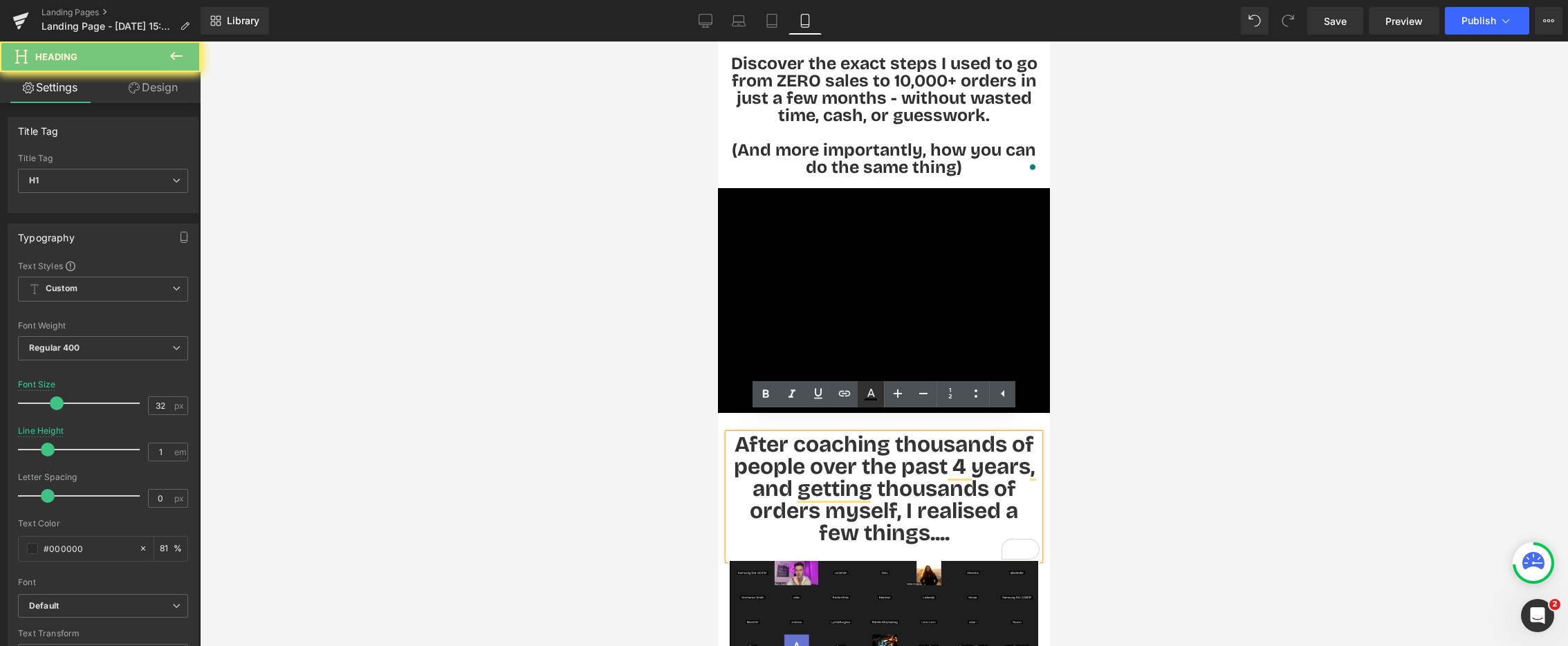
click at [869, 388] on icon at bounding box center [871, 394] width 16 height 16
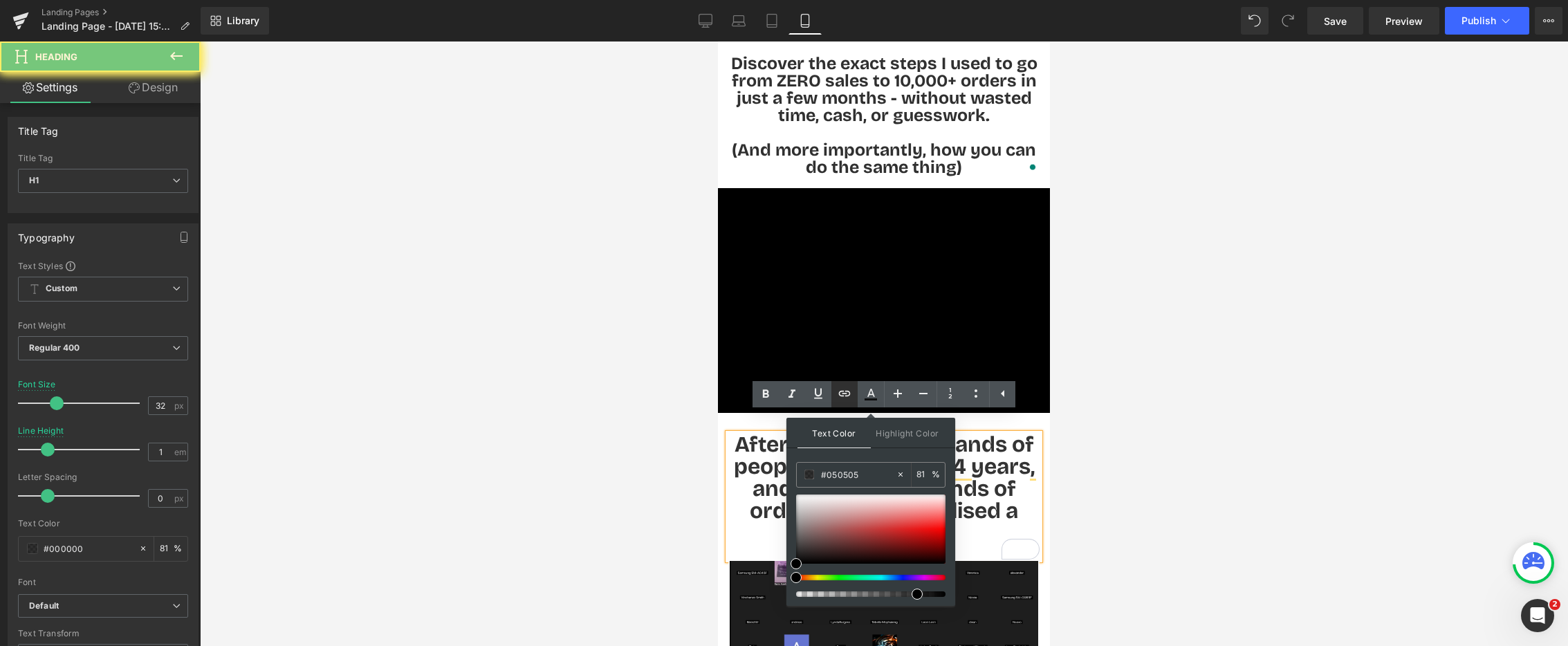
type input "#000000"
type input "81"
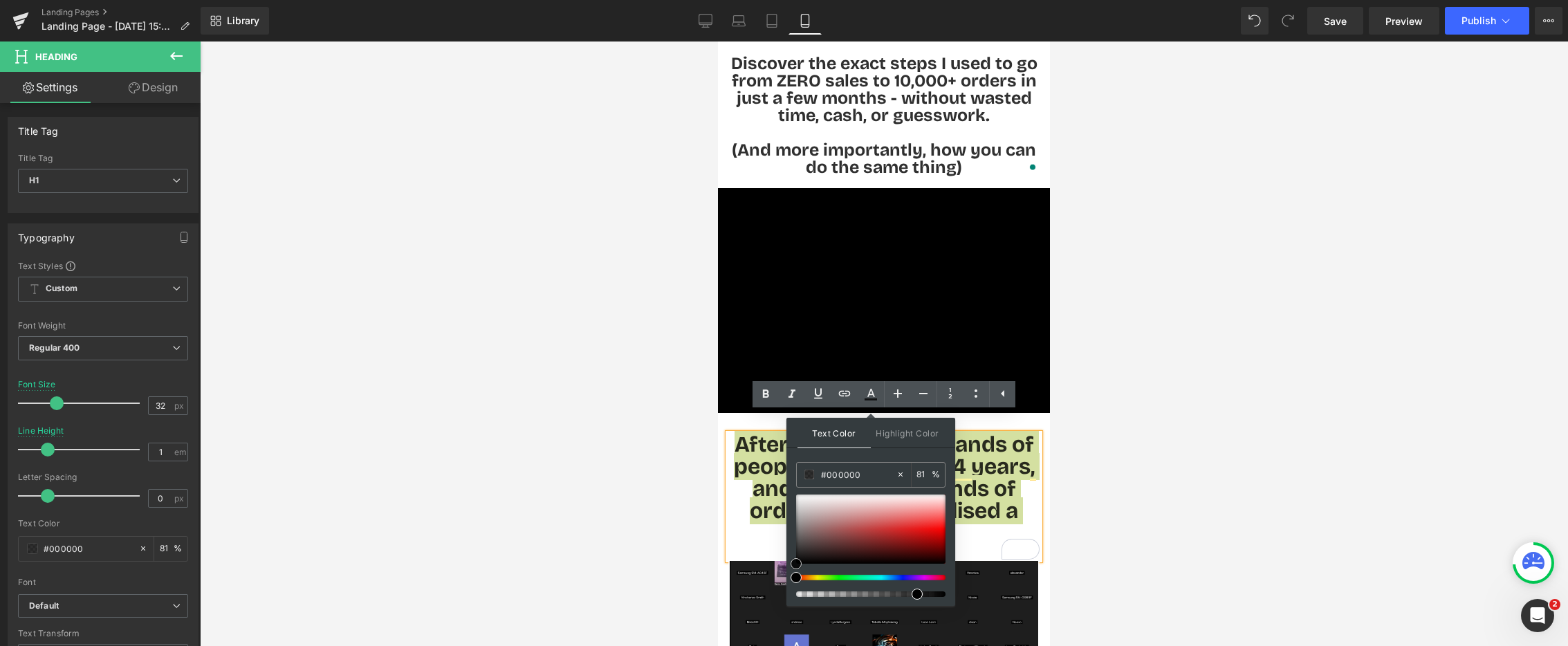
drag, startPoint x: 799, startPoint y: 562, endPoint x: 710, endPoint y: 570, distance: 89.4
click at [789, 574] on div "Text Color Highlight Color rgba(0, 0, 0, 0.81) #000000 81 % transparent transpa…" at bounding box center [871, 512] width 169 height 188
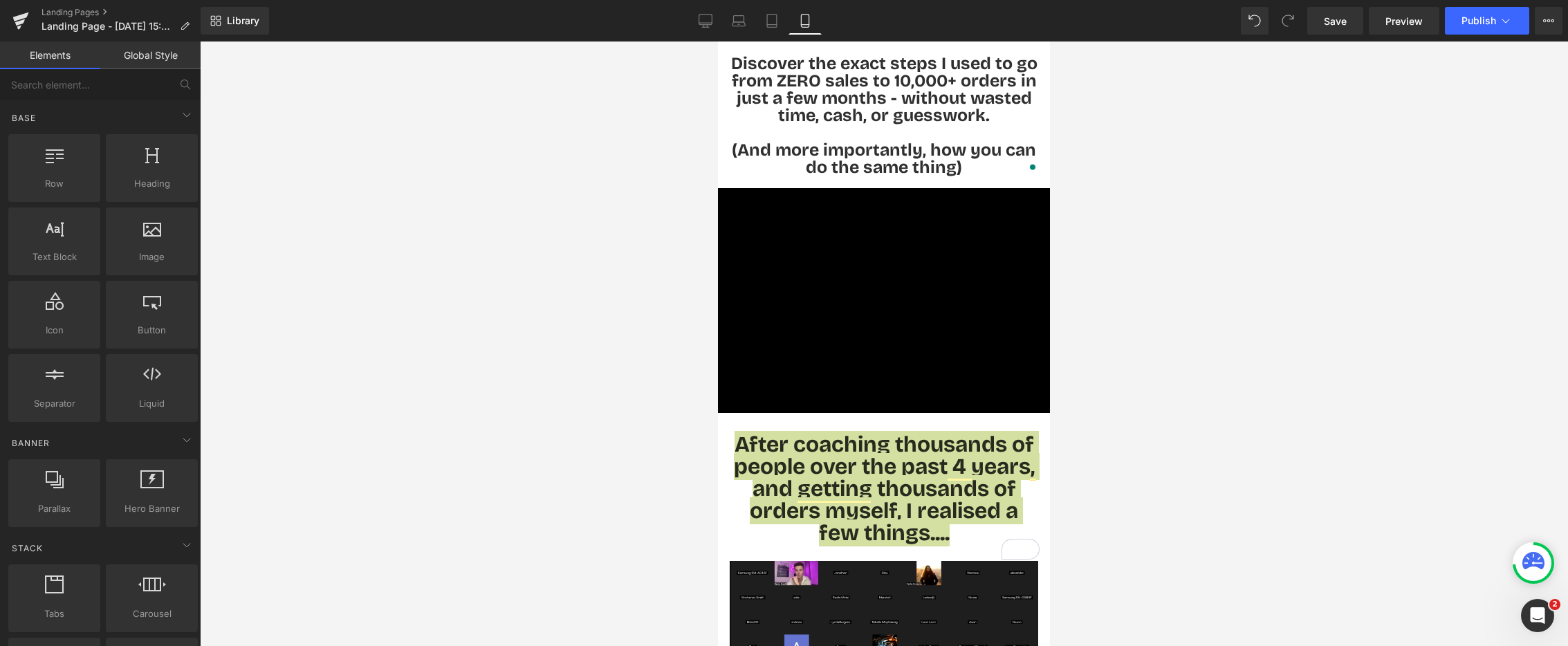
drag, startPoint x: 626, startPoint y: 562, endPoint x: 678, endPoint y: 519, distance: 67.5
click at [626, 562] on div at bounding box center [884, 343] width 1368 height 605
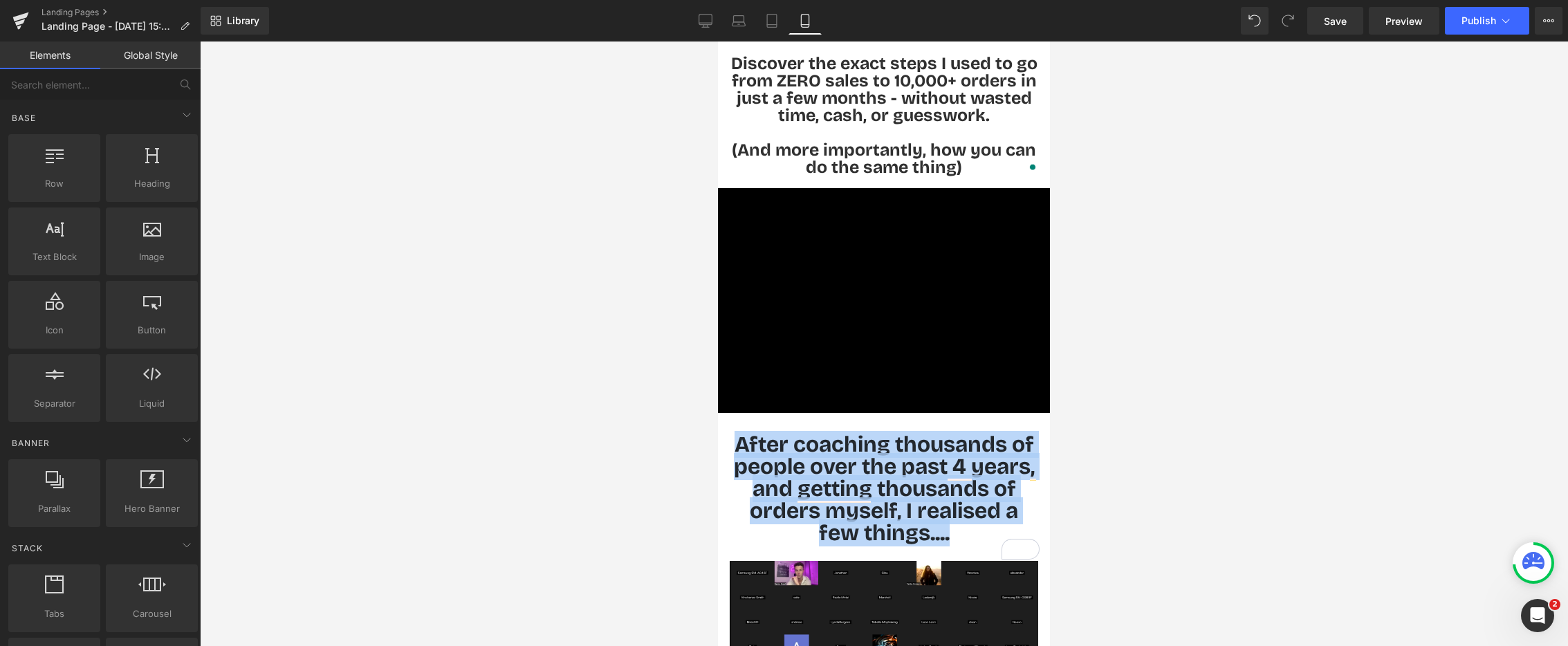
click at [777, 467] on h1 "After coaching thousands of people over the past 4 years, and getting thousands…" at bounding box center [885, 489] width 312 height 110
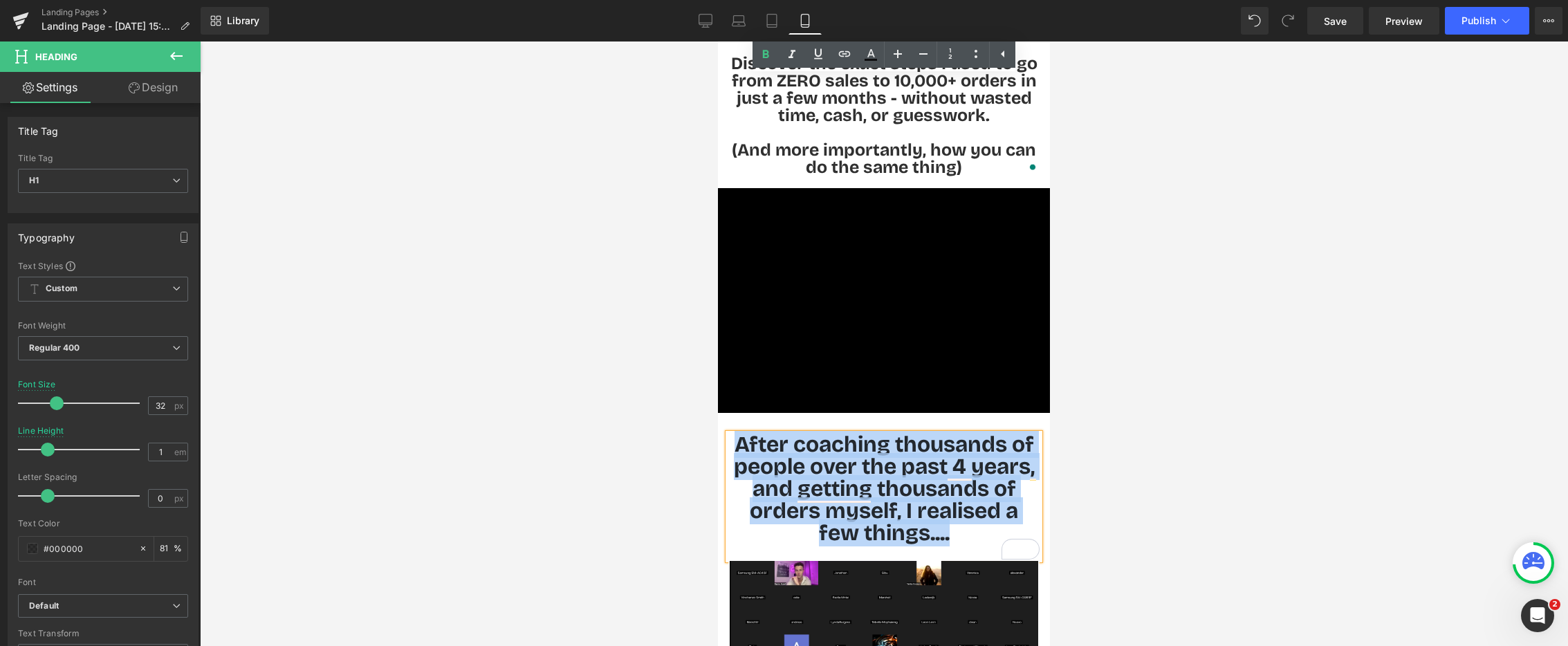
scroll to position [838, 0]
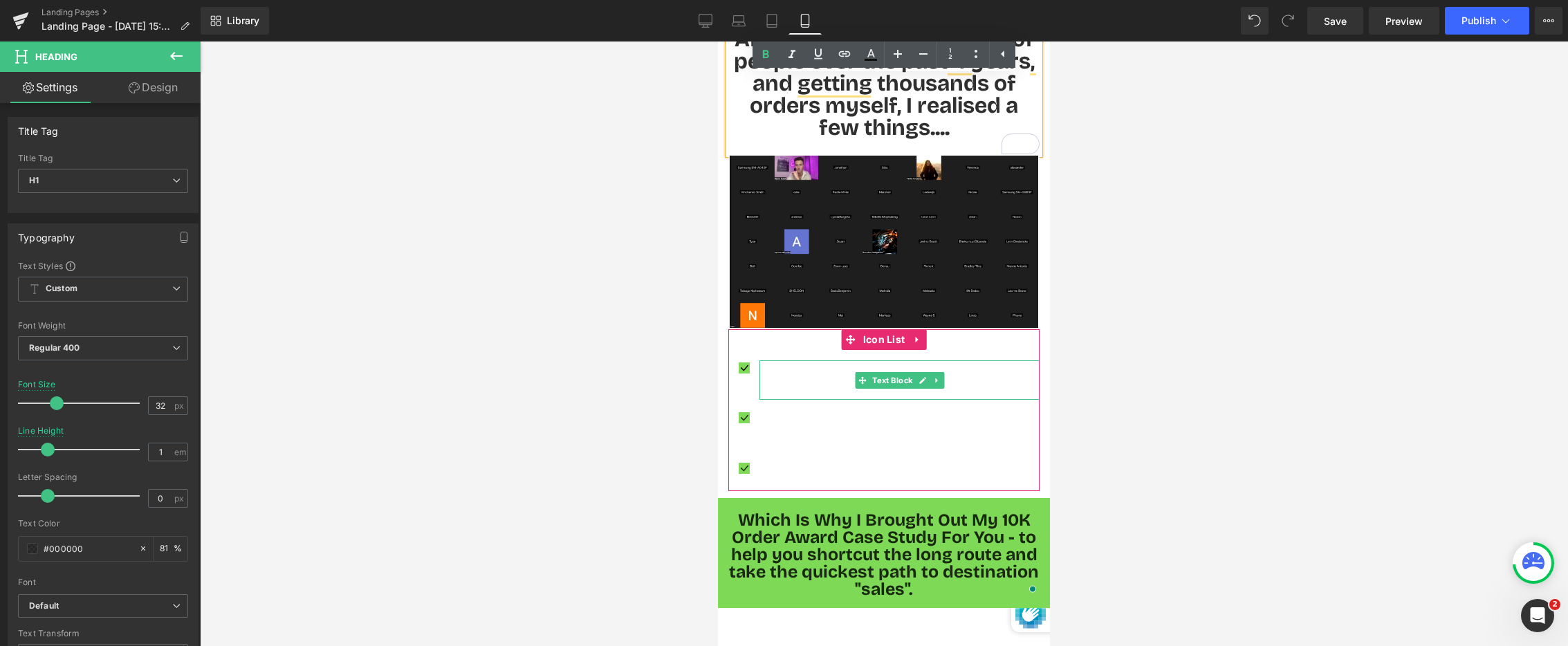
click at [808, 363] on span "The majority of people don't focus on what actually makes money with dropshippi…" at bounding box center [892, 380] width 258 height 35
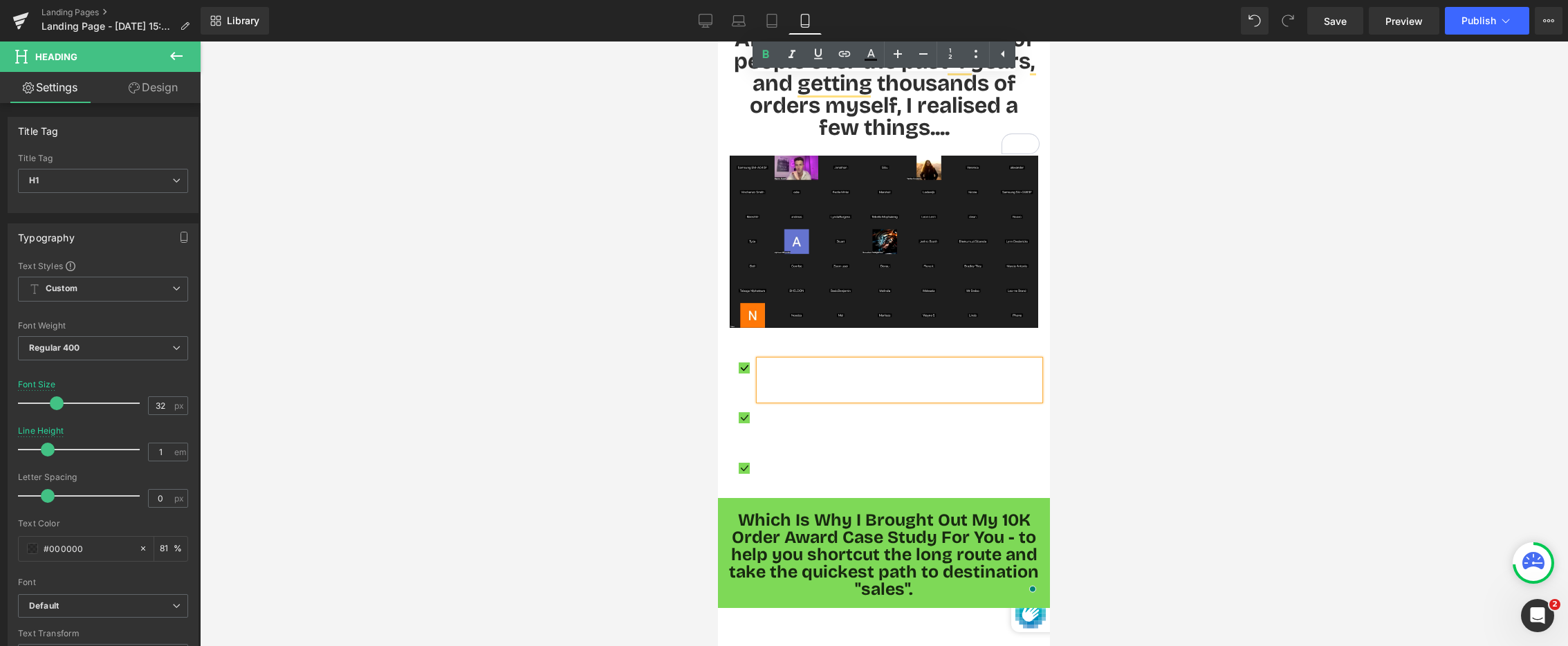
drag, startPoint x: 808, startPoint y: 358, endPoint x: 816, endPoint y: 355, distance: 8.5
click at [809, 363] on span "The majority of people don't focus on what actually makes money with dropshippi…" at bounding box center [892, 380] width 258 height 35
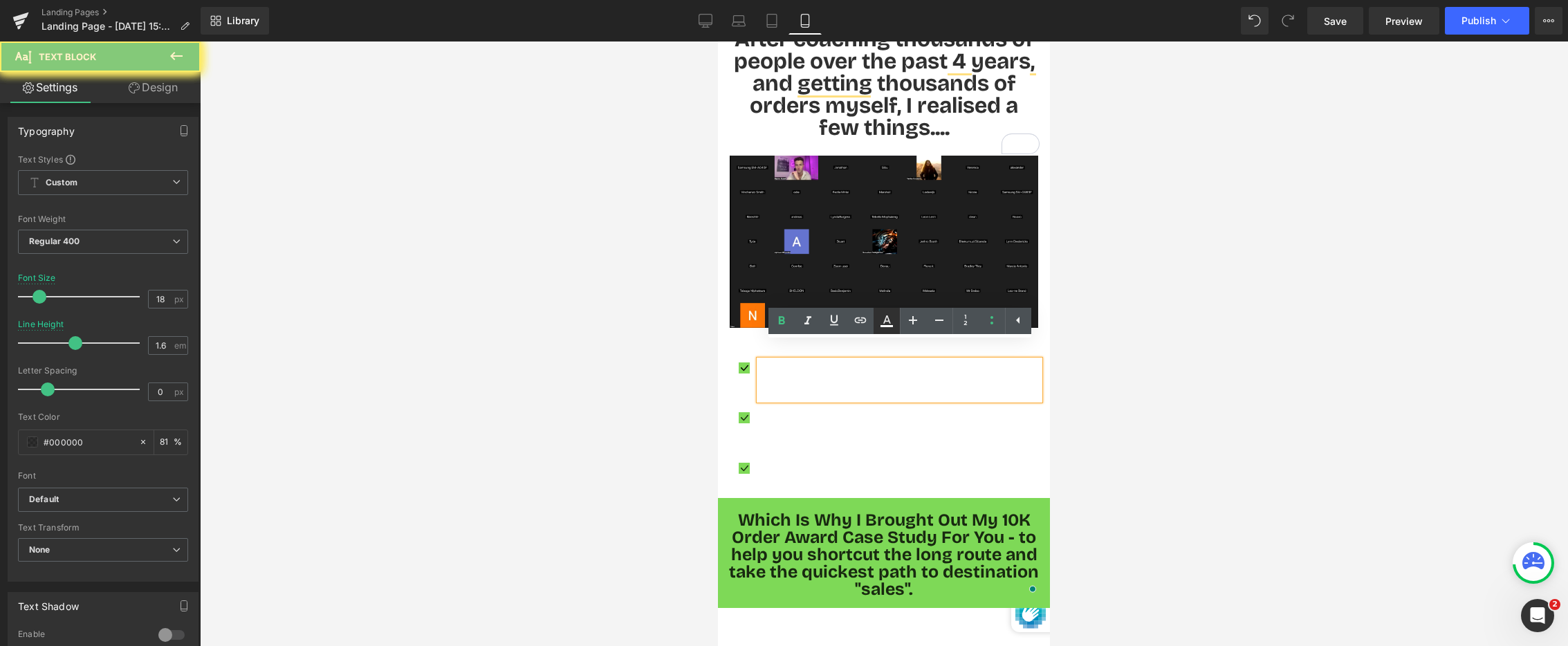
click at [885, 322] on icon at bounding box center [887, 321] width 16 height 16
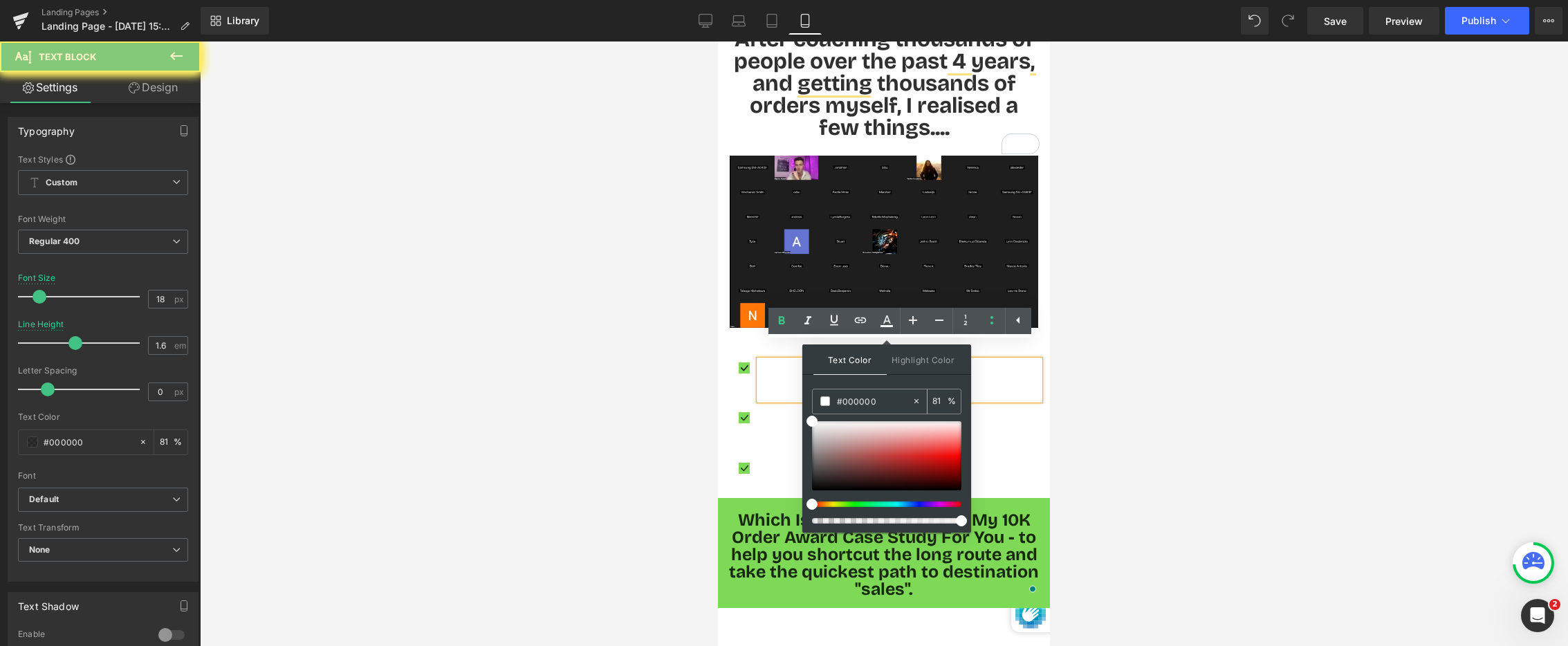
type input "#ffffff"
type input "100"
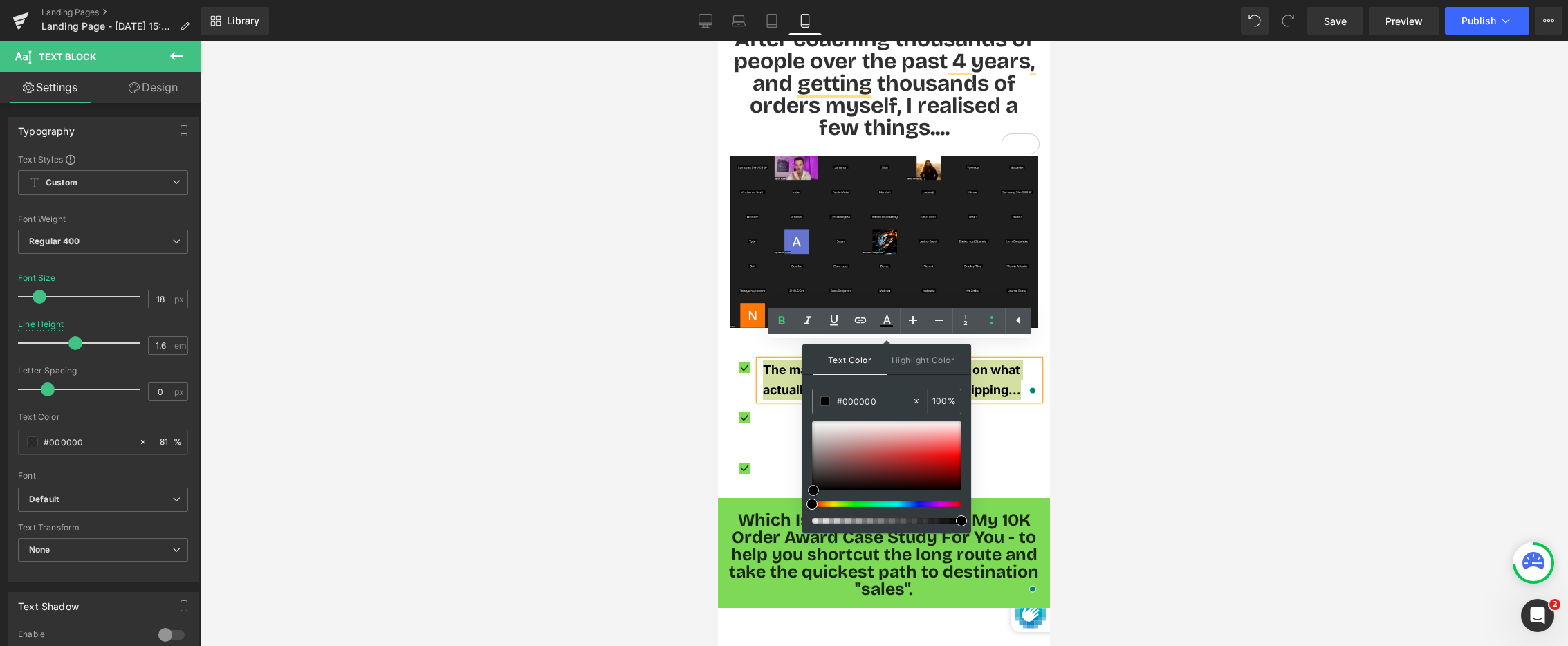
drag, startPoint x: 805, startPoint y: 476, endPoint x: 82, endPoint y: 461, distance: 723.2
click at [815, 499] on div at bounding box center [887, 472] width 149 height 102
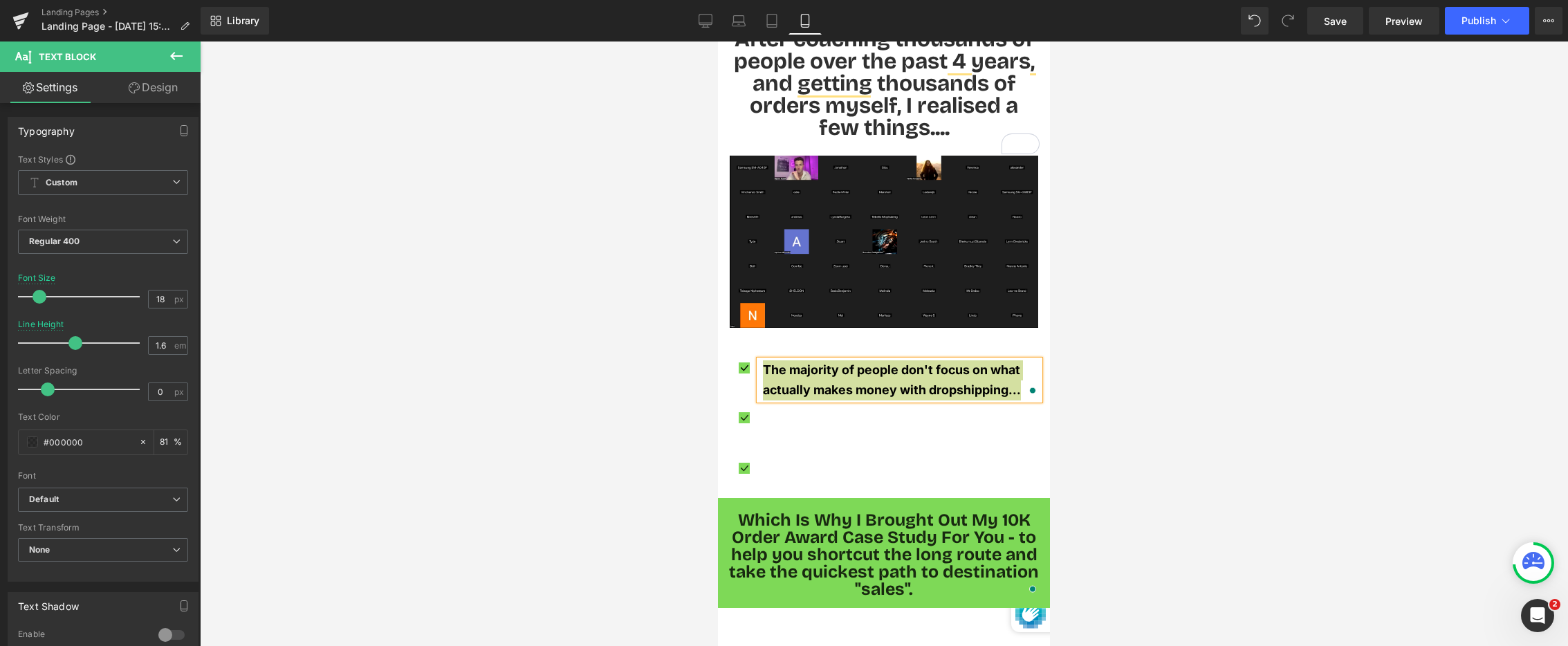
click at [534, 476] on div at bounding box center [884, 343] width 1368 height 605
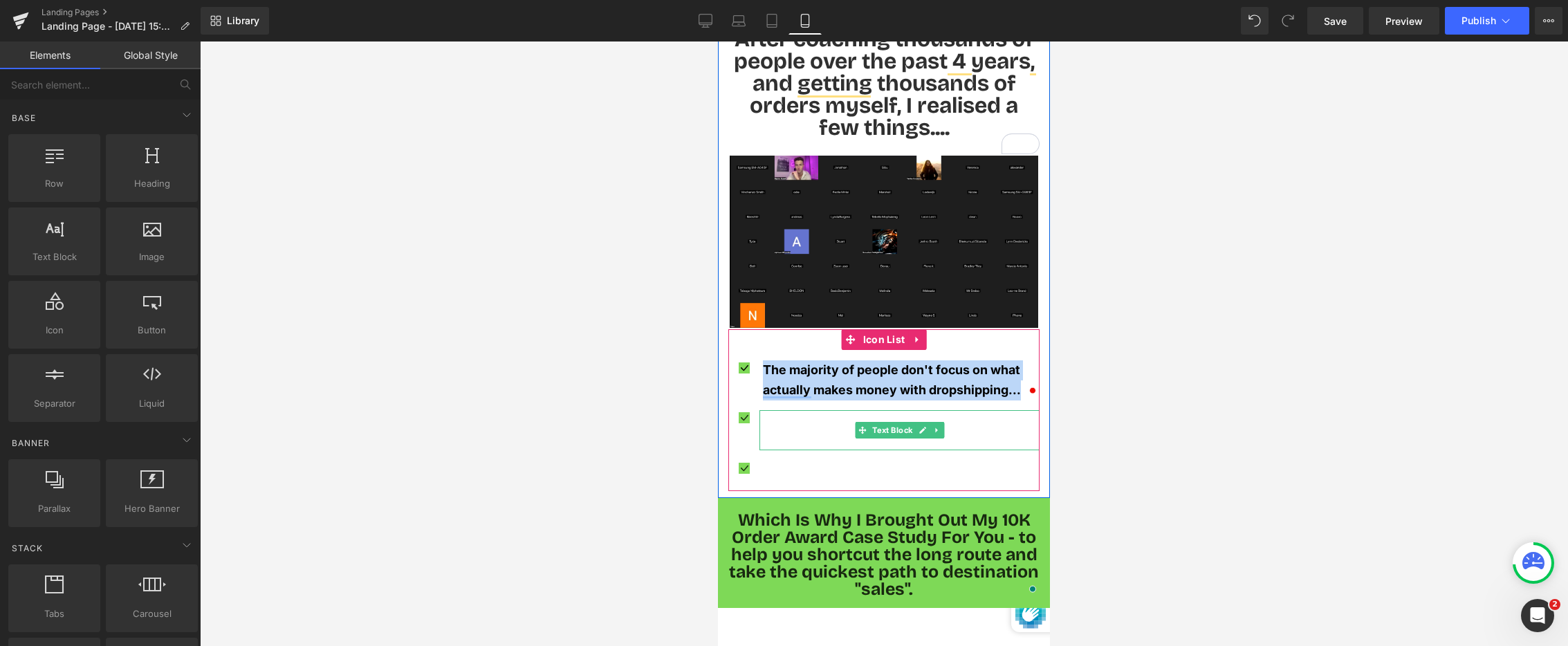
click at [790, 412] on span "They waste money on ads and products that won't work" at bounding box center [895, 429] width 265 height 35
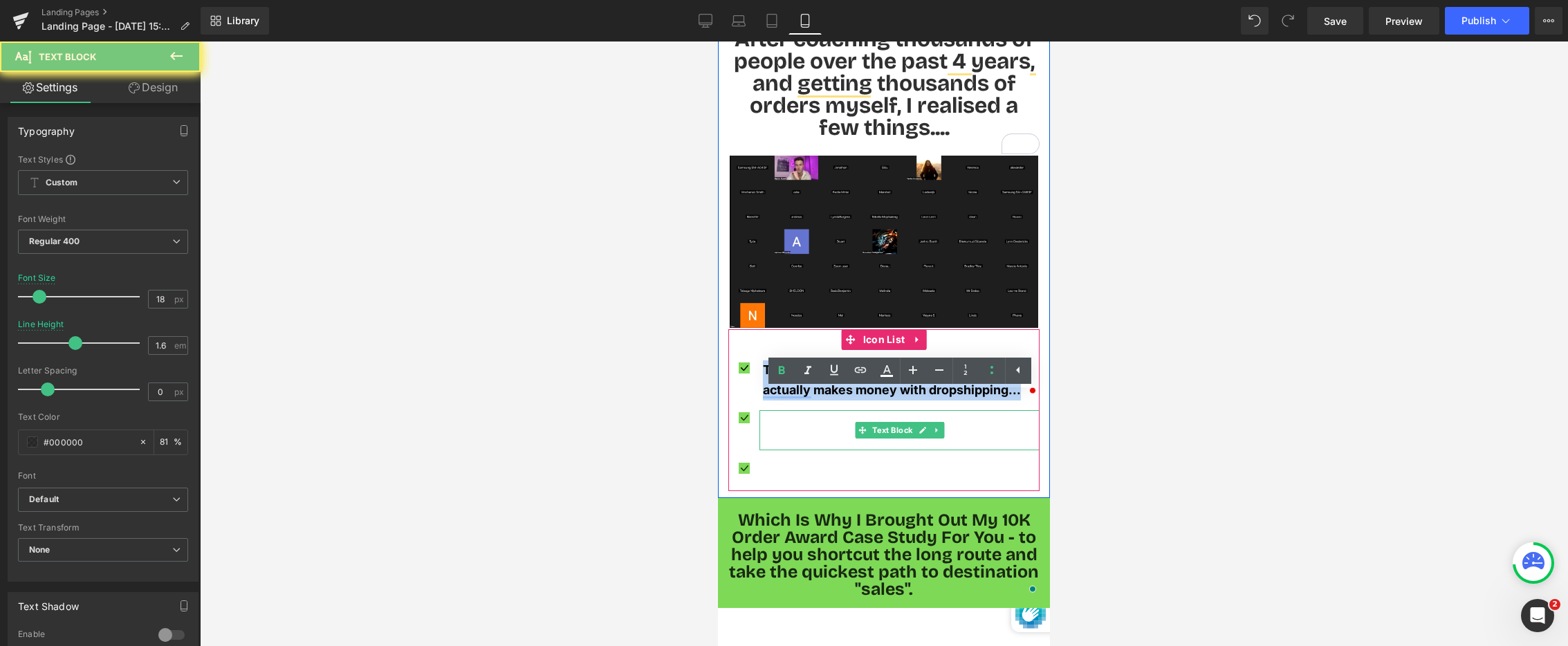
click at [790, 412] on span "They waste money on ads and products that won't work" at bounding box center [895, 429] width 265 height 35
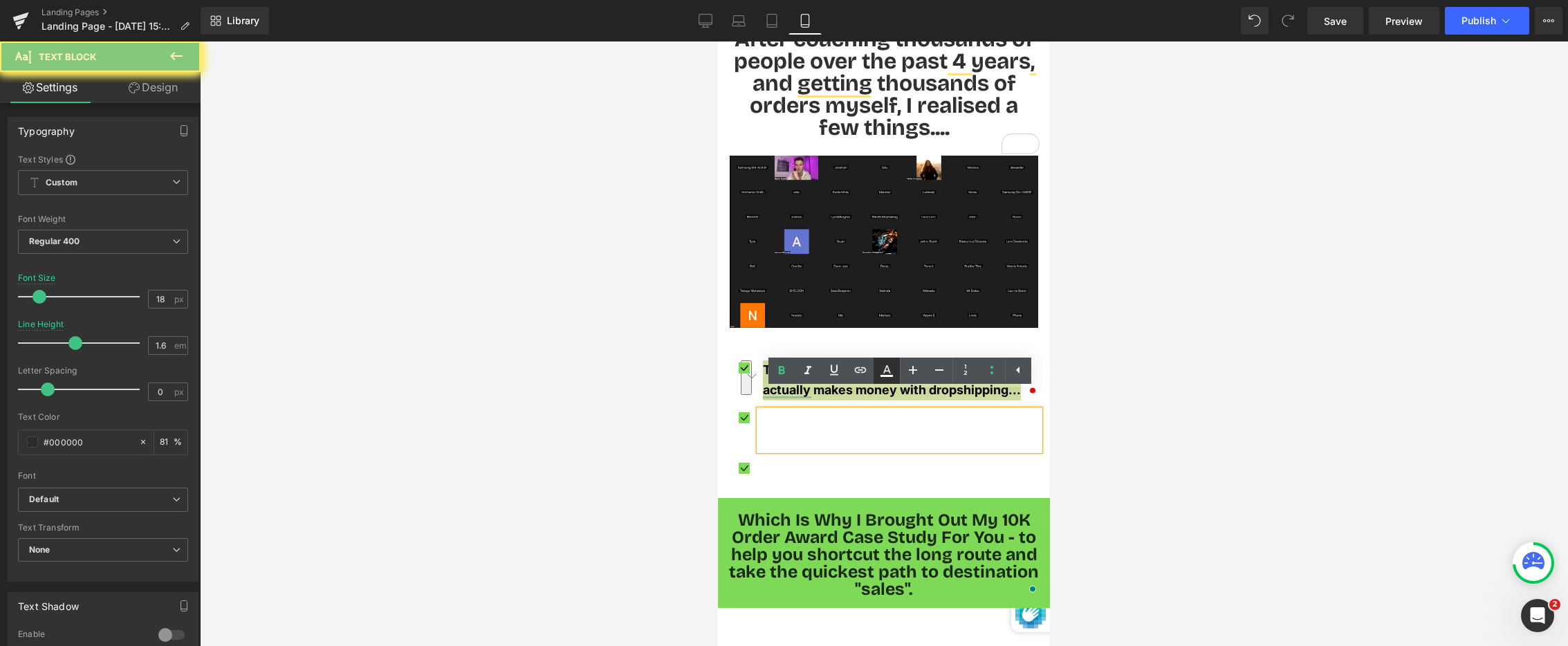
click at [885, 373] on icon at bounding box center [887, 371] width 16 height 16
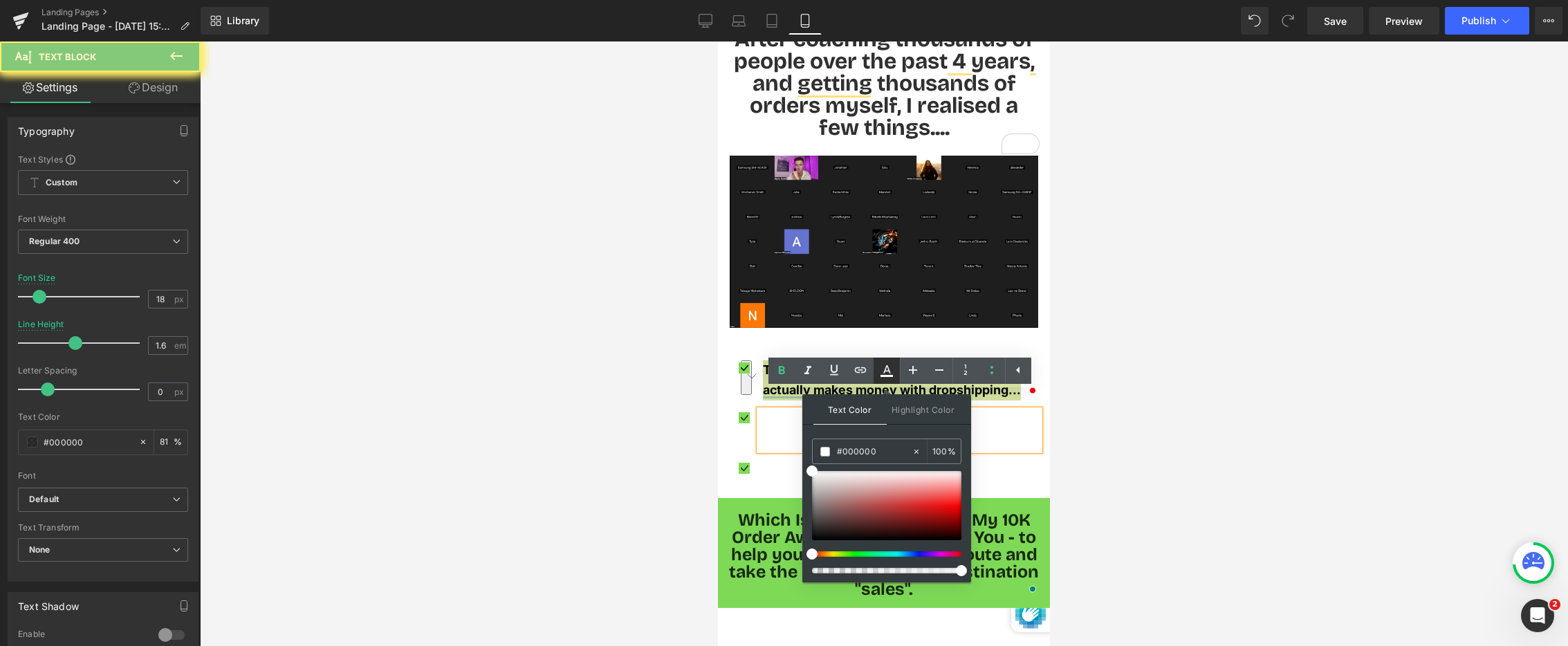
type input "#ffffff"
type input "100"
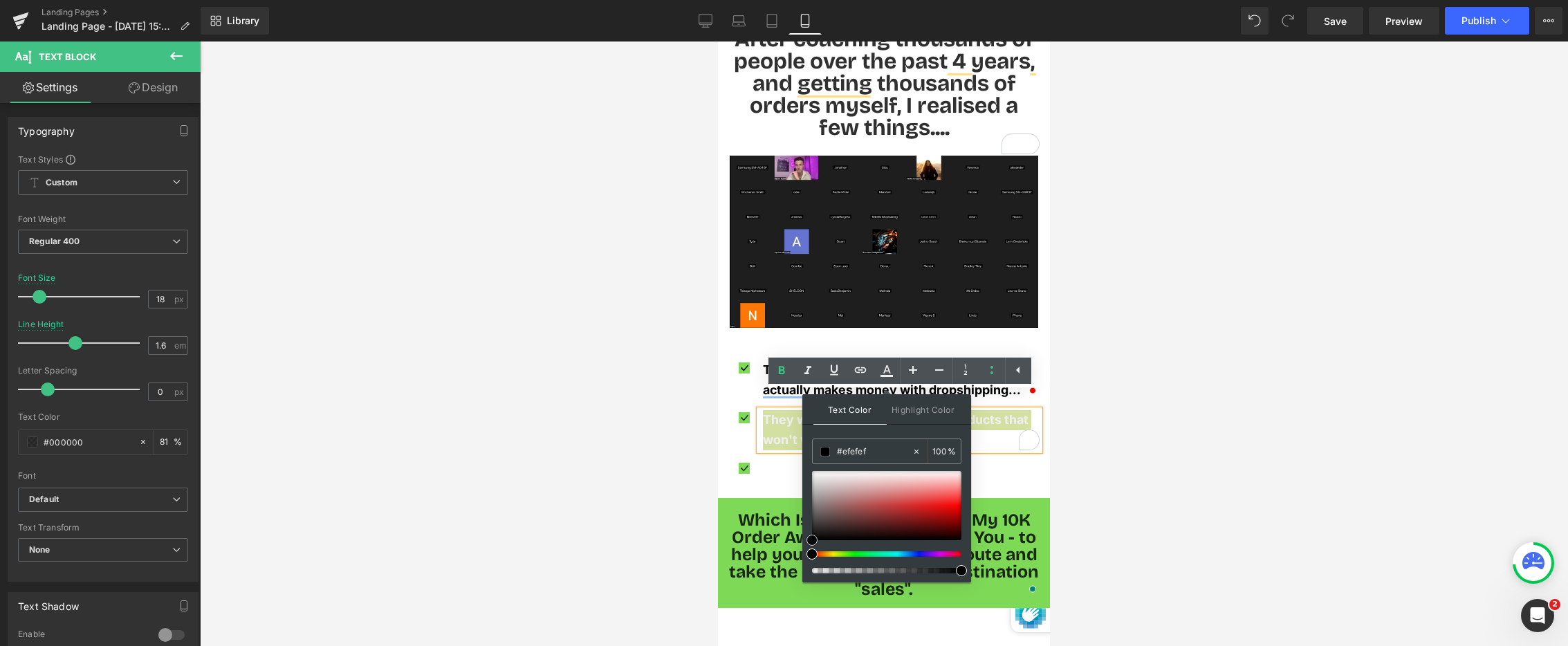
type input "#000000"
drag, startPoint x: 805, startPoint y: 536, endPoint x: 803, endPoint y: 556, distance: 20.1
click at [804, 556] on div "Text Color Highlight Color rgba(0, 0, 0, 1) #000000 100 % transparent transpare…" at bounding box center [887, 489] width 169 height 188
click at [518, 536] on div at bounding box center [884, 343] width 1368 height 605
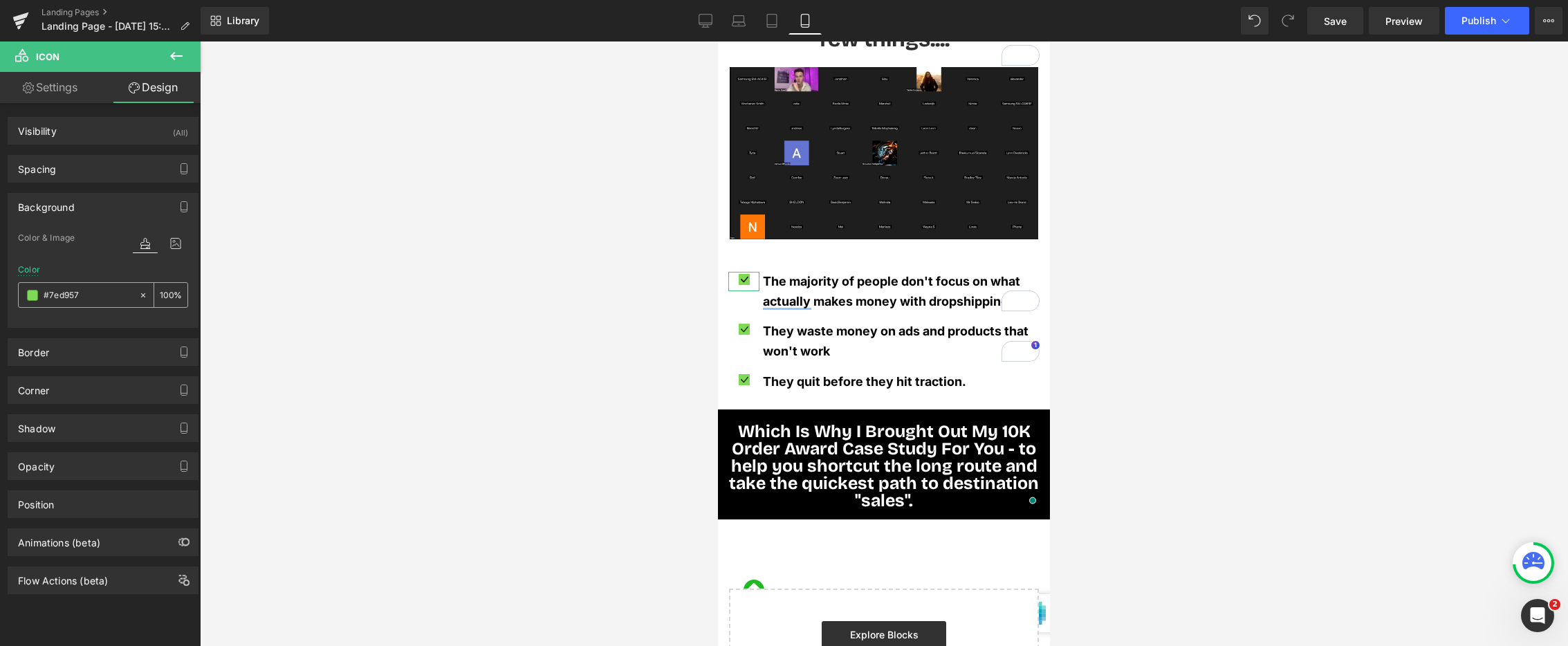
click at [80, 297] on input "#7ed957" at bounding box center [88, 295] width 88 height 15
drag, startPoint x: 601, startPoint y: 283, endPoint x: 620, endPoint y: 288, distance: 19.6
click at [601, 283] on div at bounding box center [884, 343] width 1368 height 605
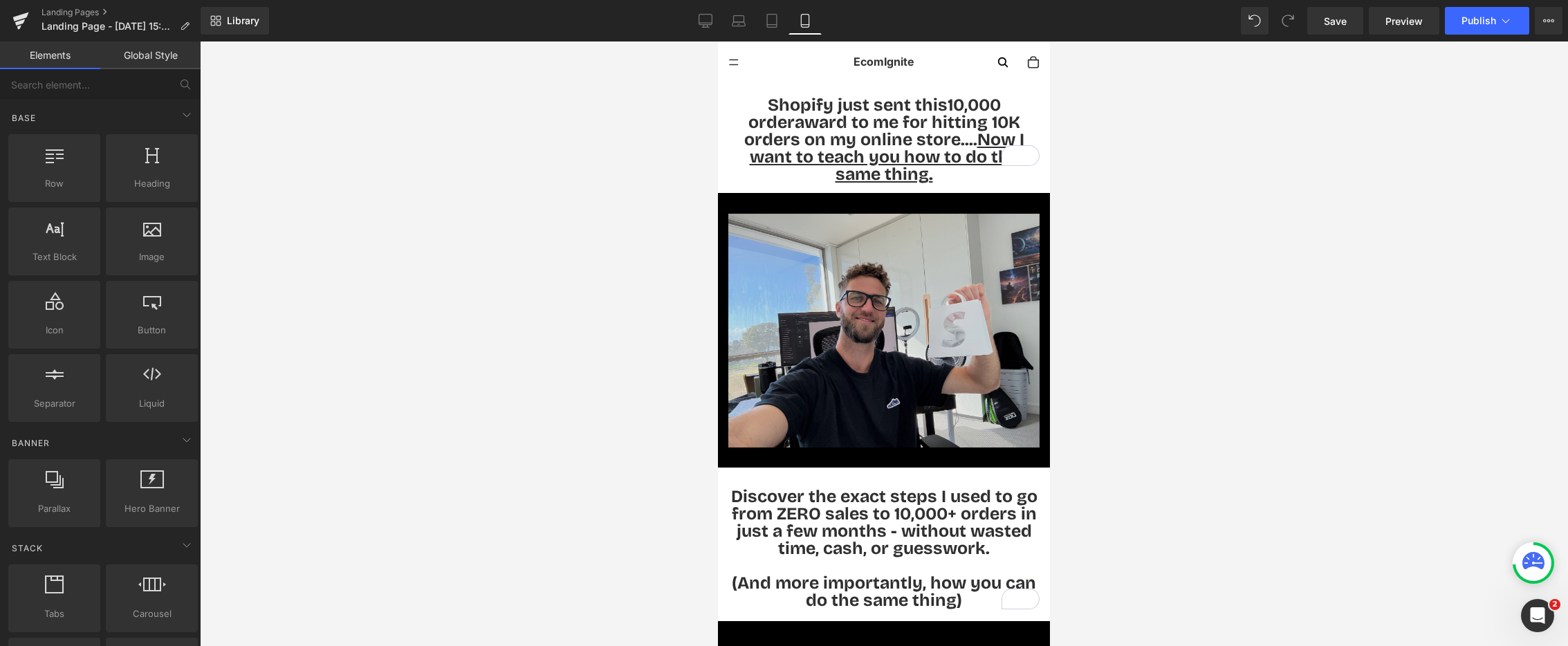
click at [822, 304] on img at bounding box center [885, 330] width 312 height 234
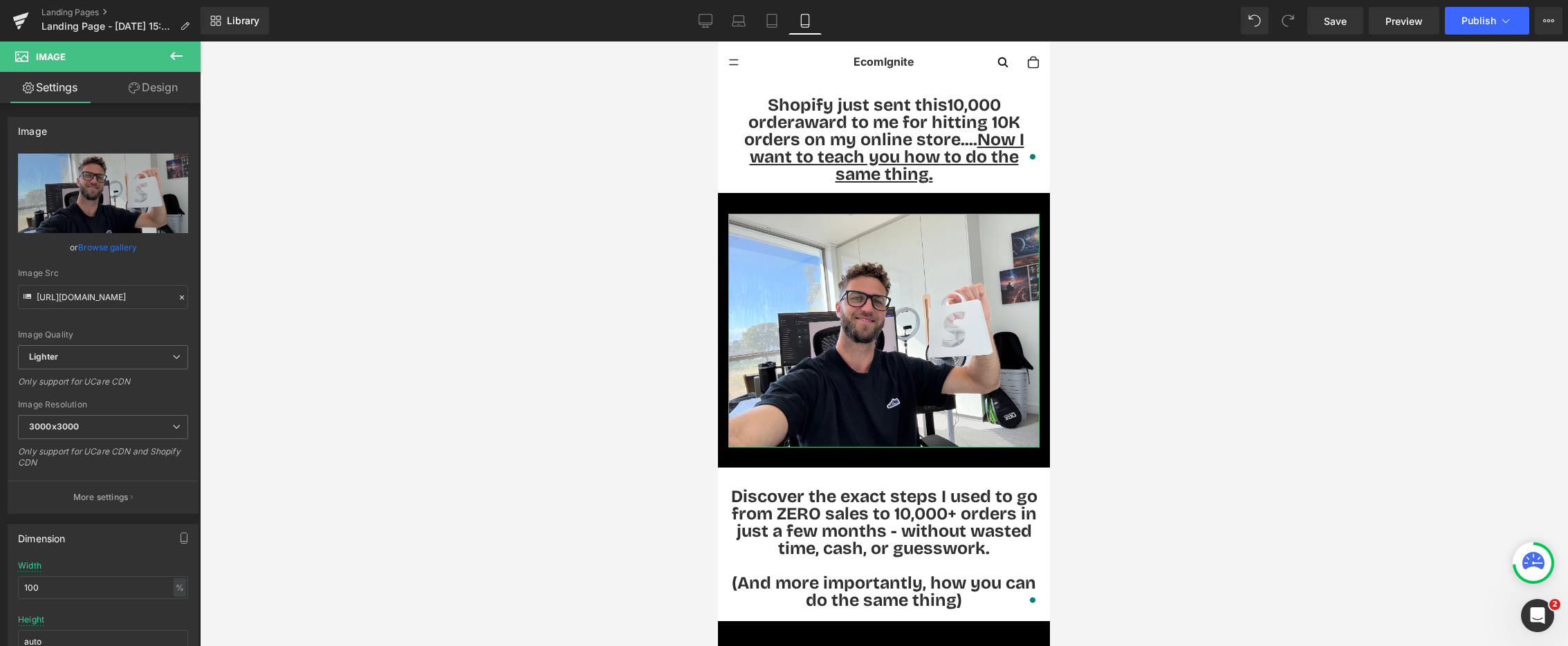
click at [133, 88] on icon at bounding box center [135, 88] width 11 height 11
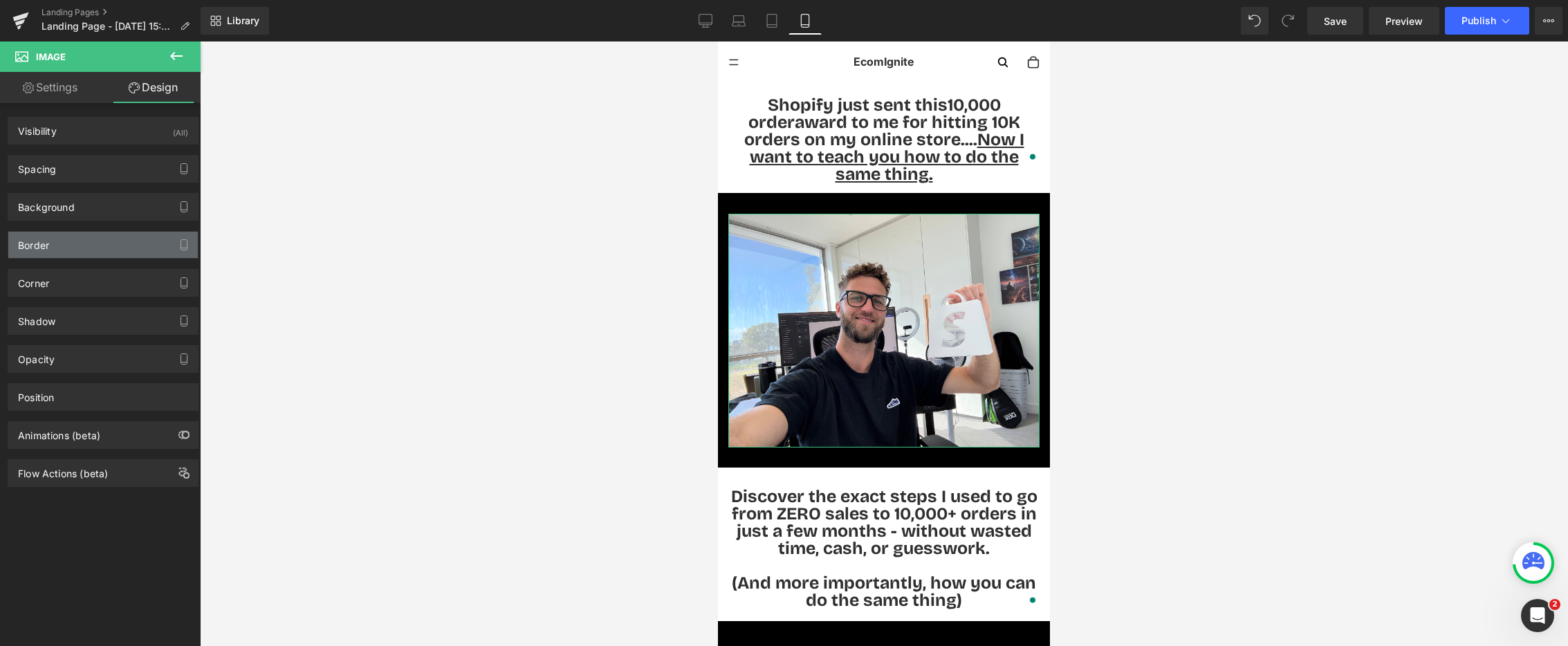
click at [100, 235] on div "Border" at bounding box center [103, 245] width 190 height 26
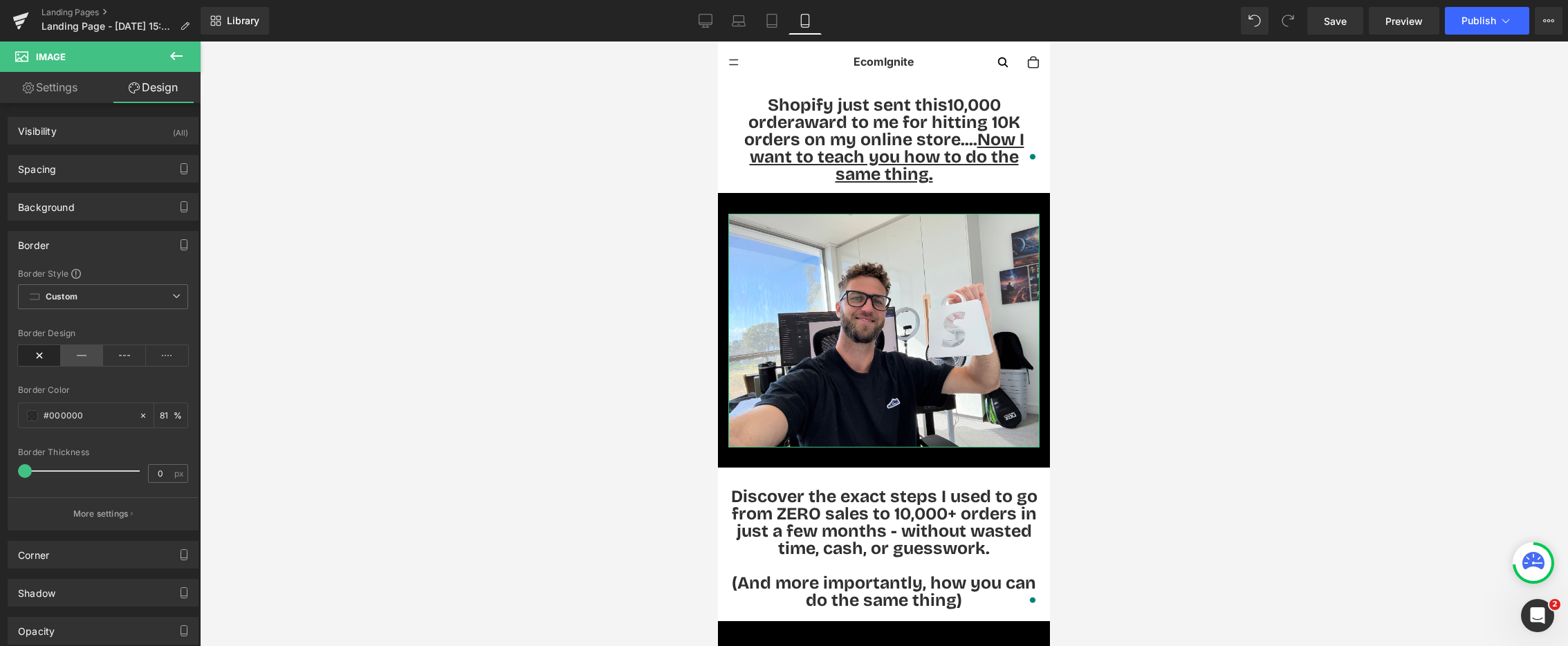
click at [75, 354] on icon at bounding box center [82, 355] width 43 height 21
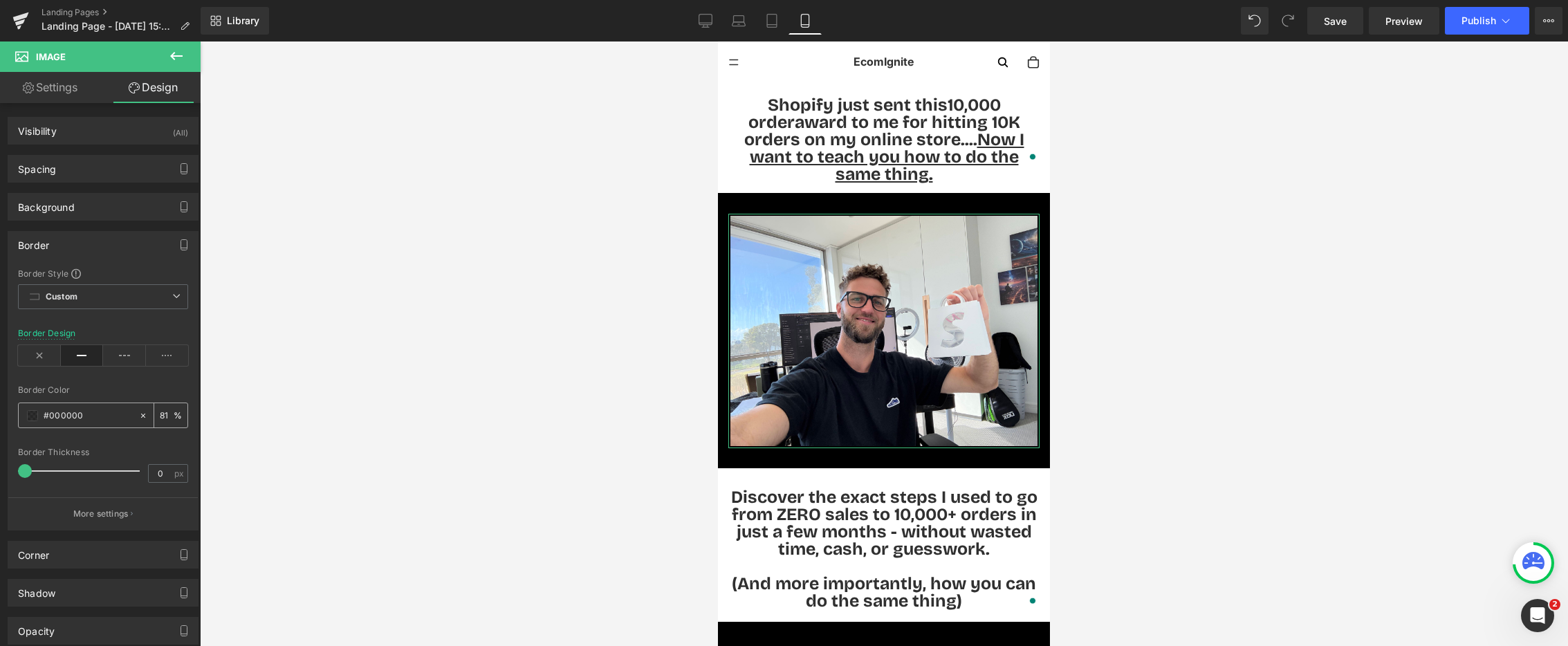
drag, startPoint x: 88, startPoint y: 416, endPoint x: 50, endPoint y: 417, distance: 38.0
click at [51, 417] on input "#000000" at bounding box center [88, 416] width 88 height 15
click at [50, 417] on input "#000000" at bounding box center [88, 416] width 88 height 15
drag, startPoint x: 50, startPoint y: 416, endPoint x: 101, endPoint y: 412, distance: 51.2
click at [102, 414] on input "#000000" at bounding box center [88, 416] width 88 height 15
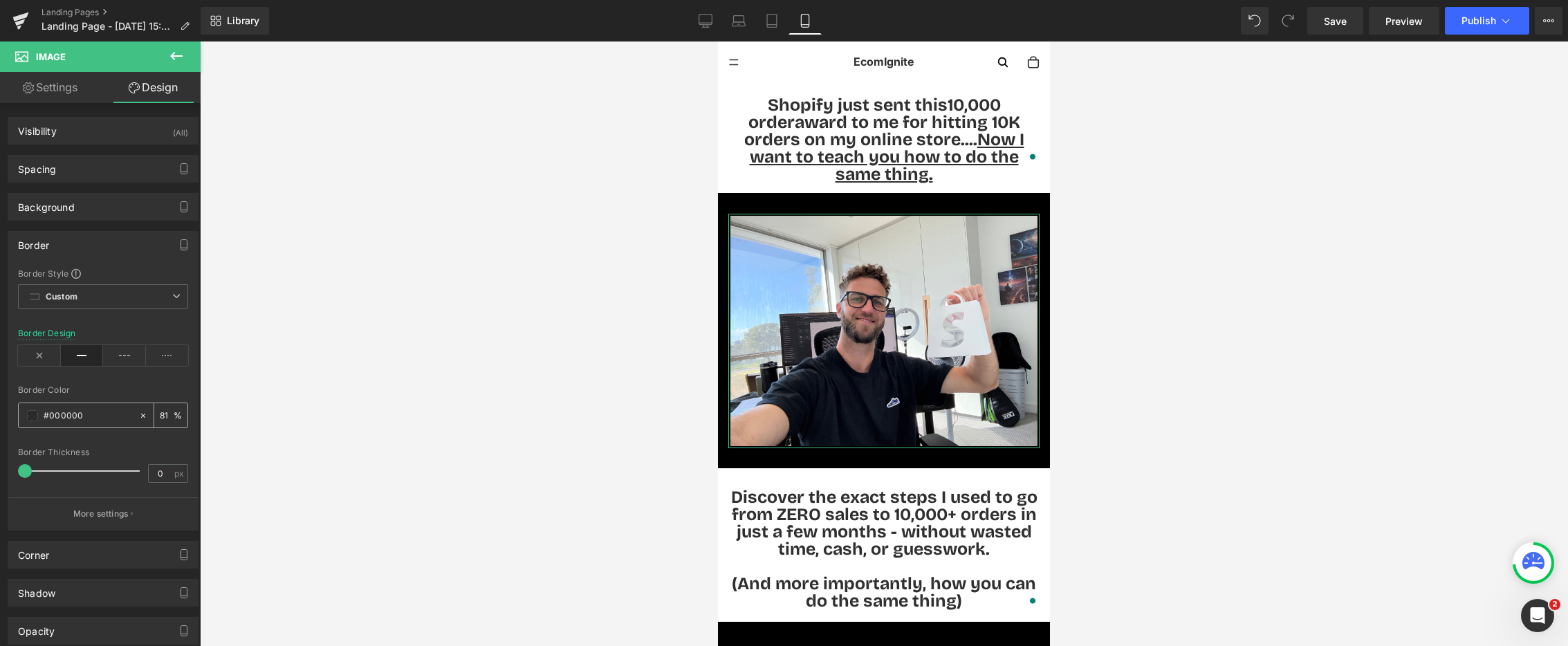
paste input "7ed957"
type input "#7ed957"
type input "100"
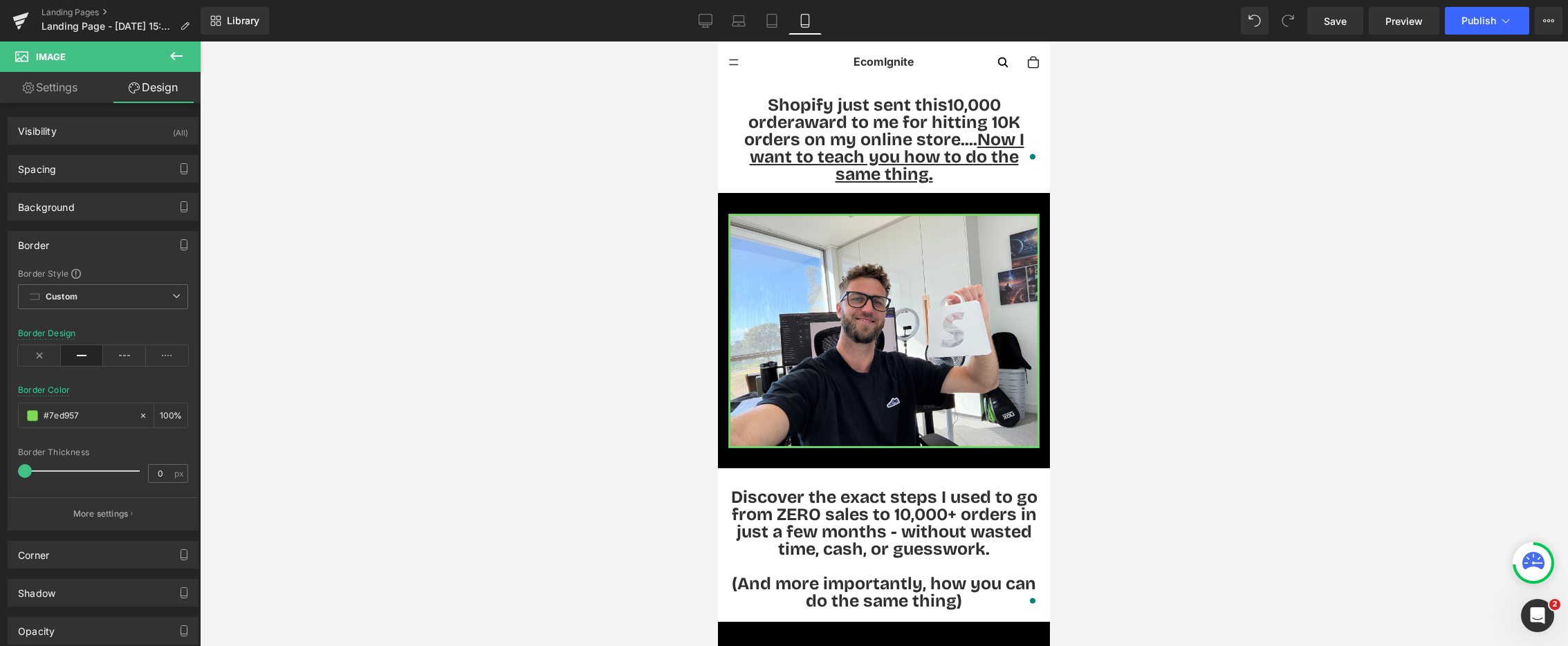
type input "#7ed957"
click at [30, 470] on span at bounding box center [27, 471] width 14 height 14
type input "3"
click at [32, 470] on span at bounding box center [28, 471] width 14 height 14
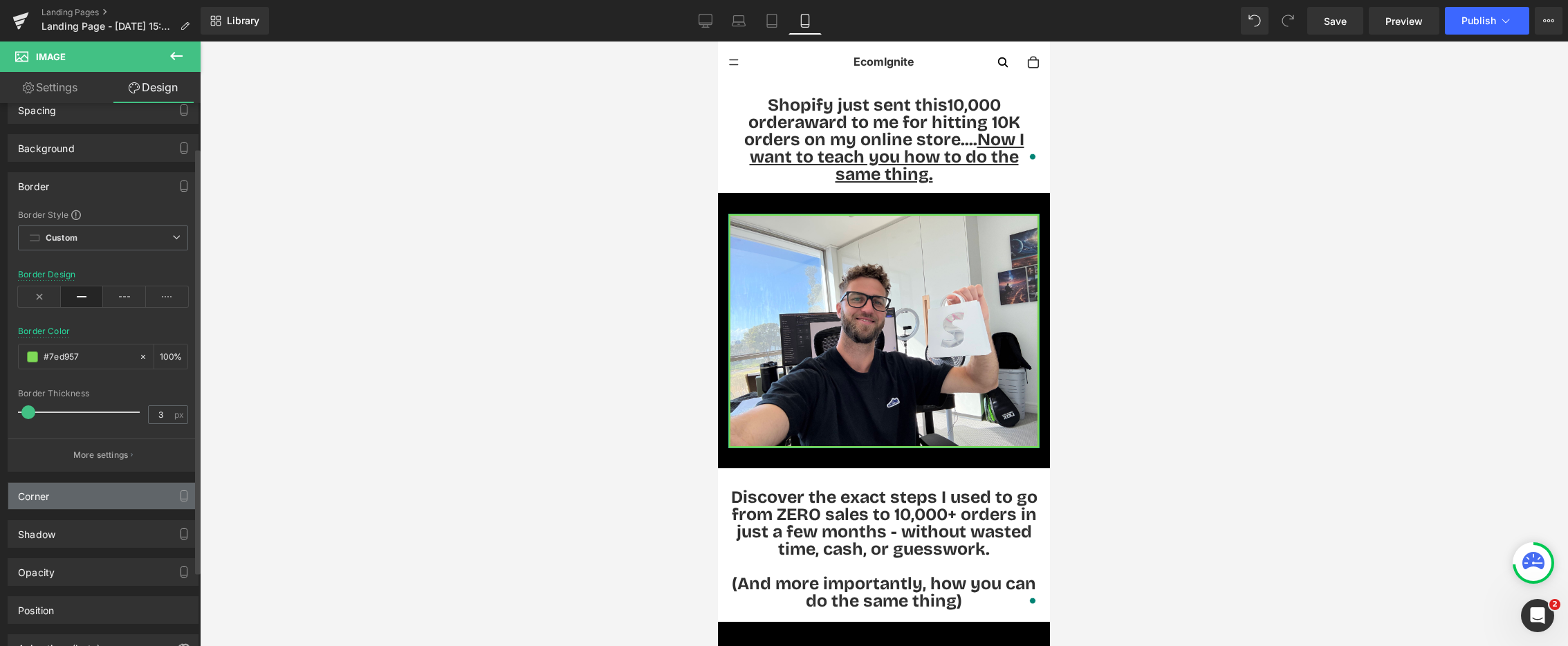
click at [90, 497] on div "Corner" at bounding box center [103, 496] width 190 height 26
click at [46, 606] on input "0" at bounding box center [38, 609] width 41 height 23
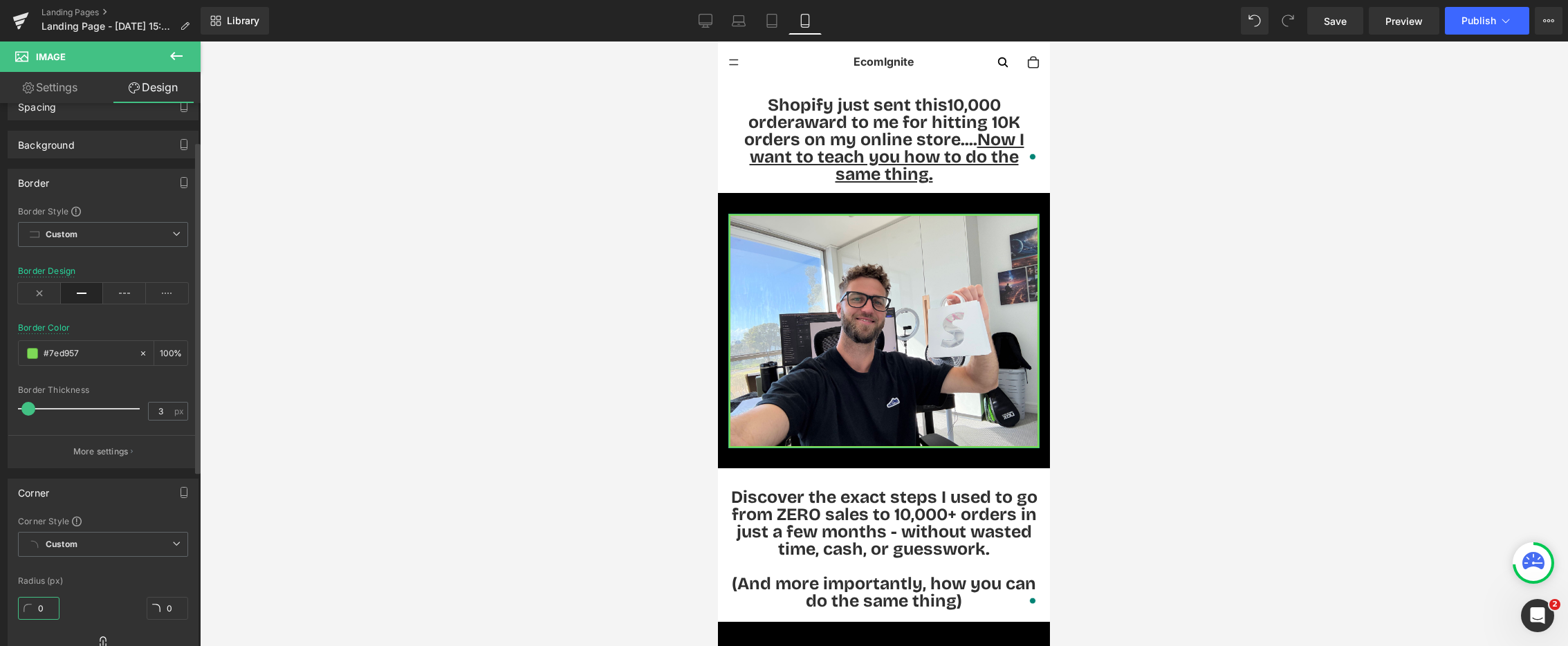
type input "5"
drag, startPoint x: 429, startPoint y: 480, endPoint x: 585, endPoint y: 425, distance: 165.4
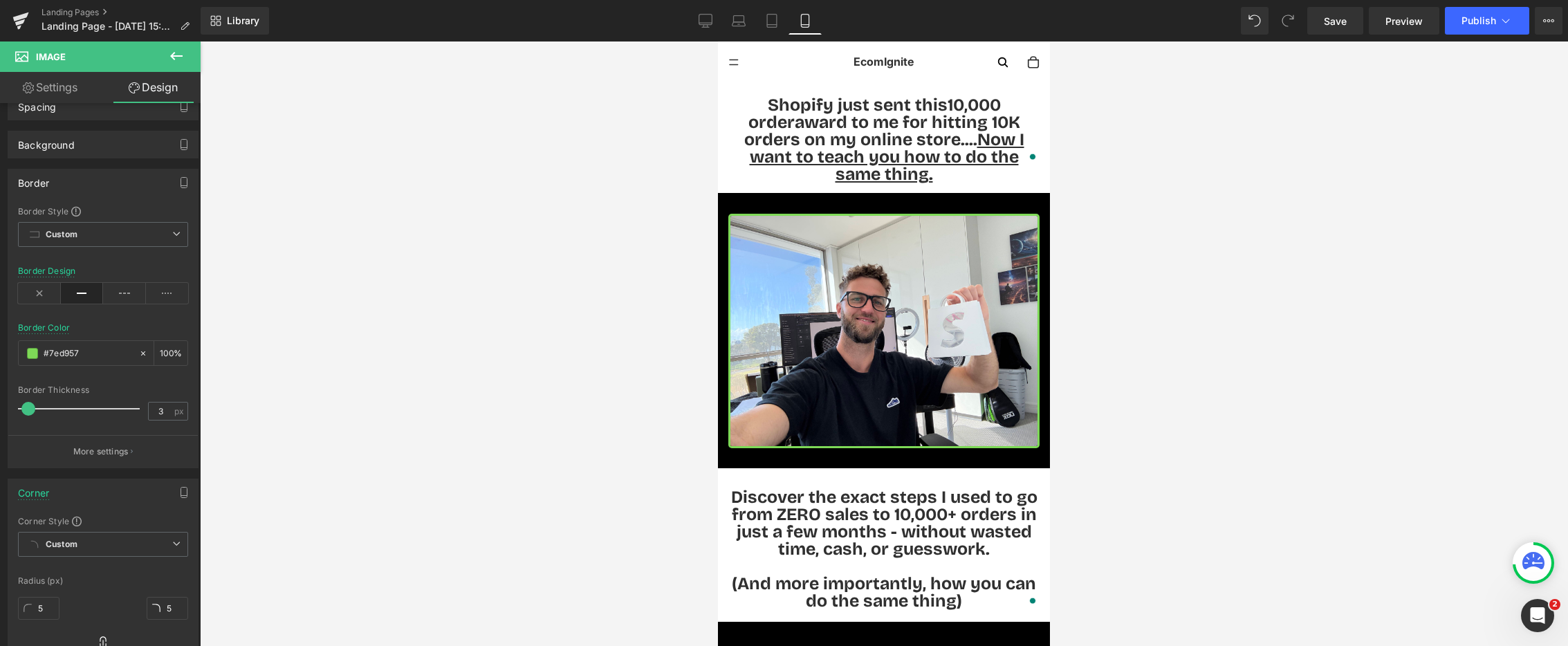
click at [429, 480] on div at bounding box center [884, 343] width 1368 height 605
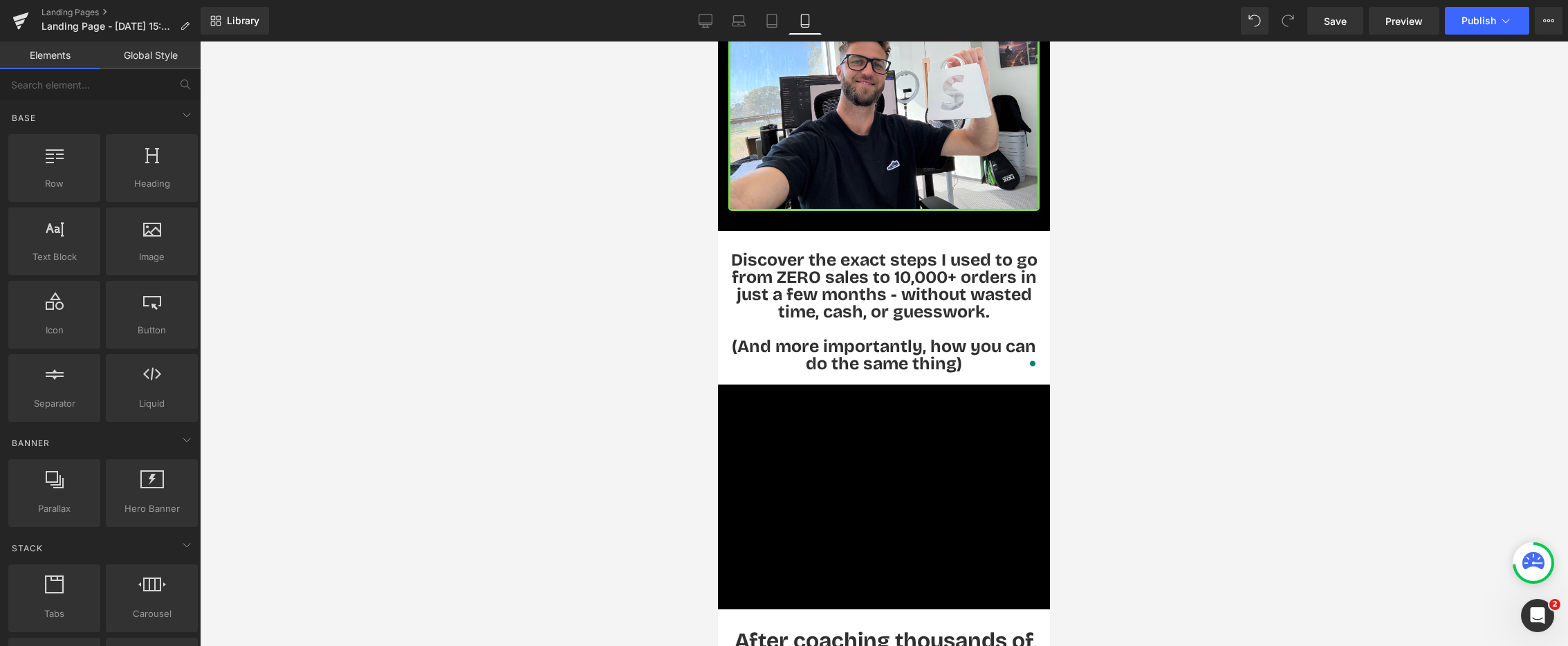
scroll to position [239, 0]
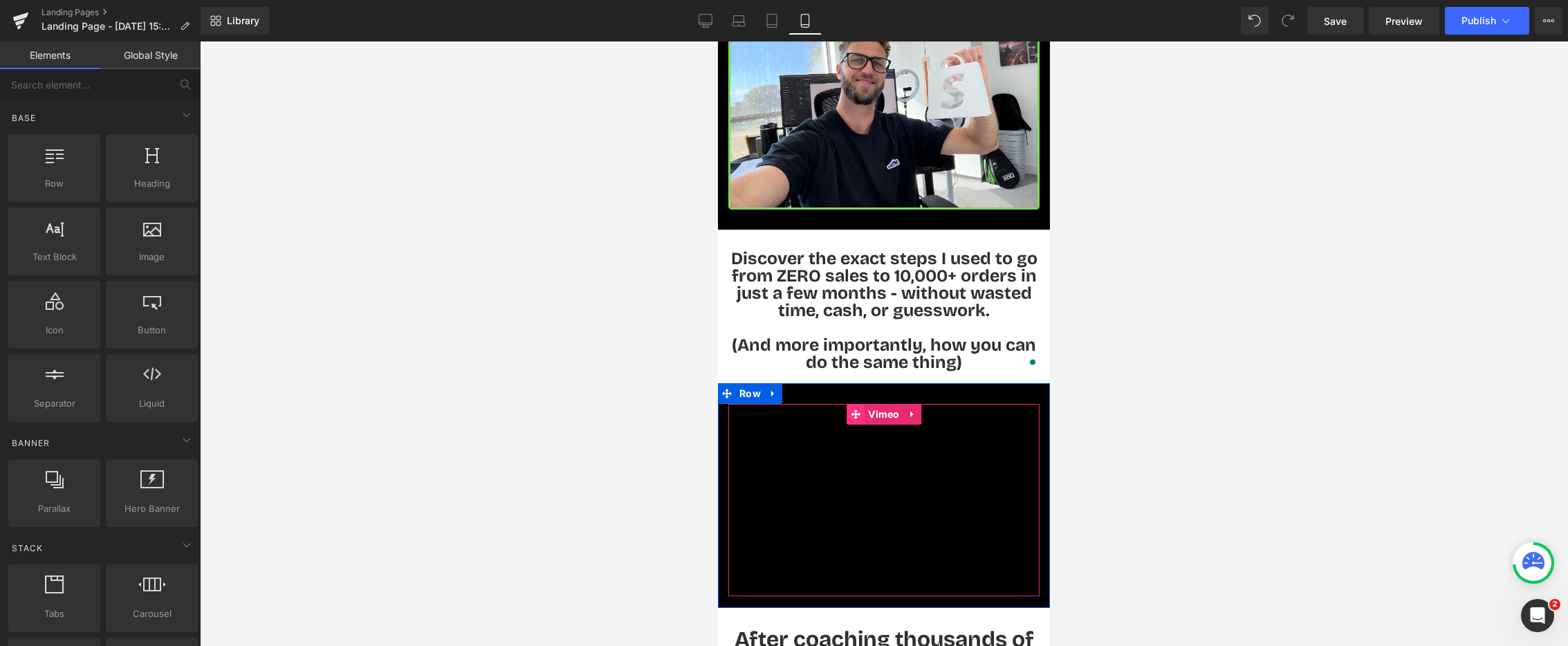
click at [855, 410] on icon at bounding box center [855, 415] width 10 height 10
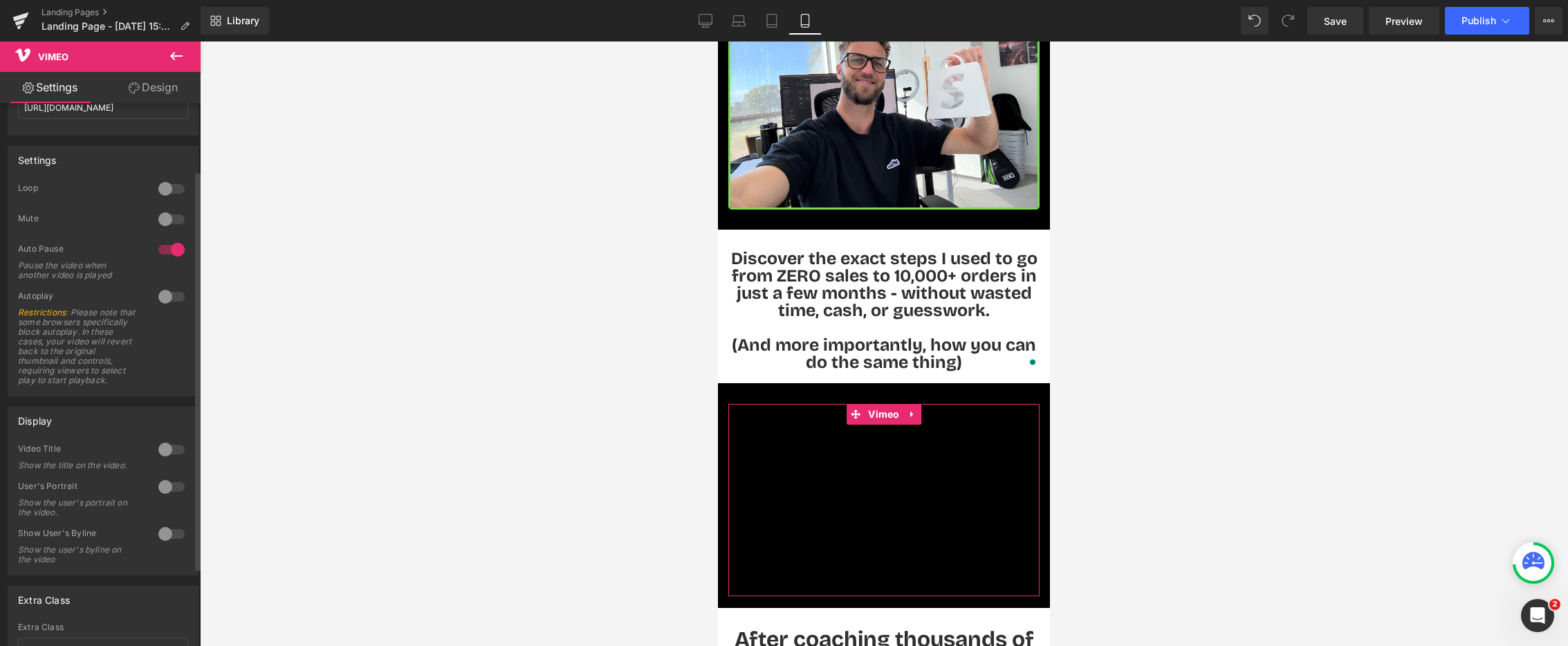
scroll to position [93, 0]
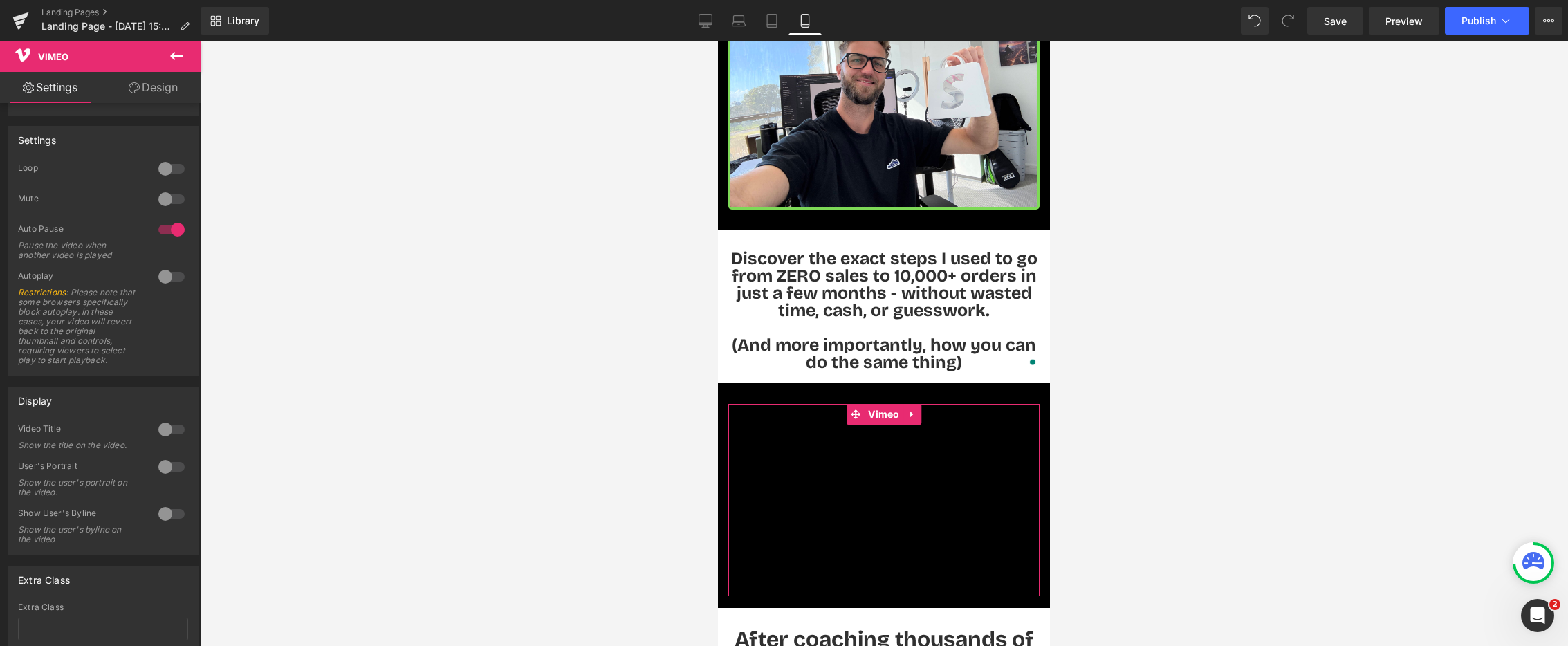
click at [155, 80] on link "Design" at bounding box center [153, 88] width 101 height 31
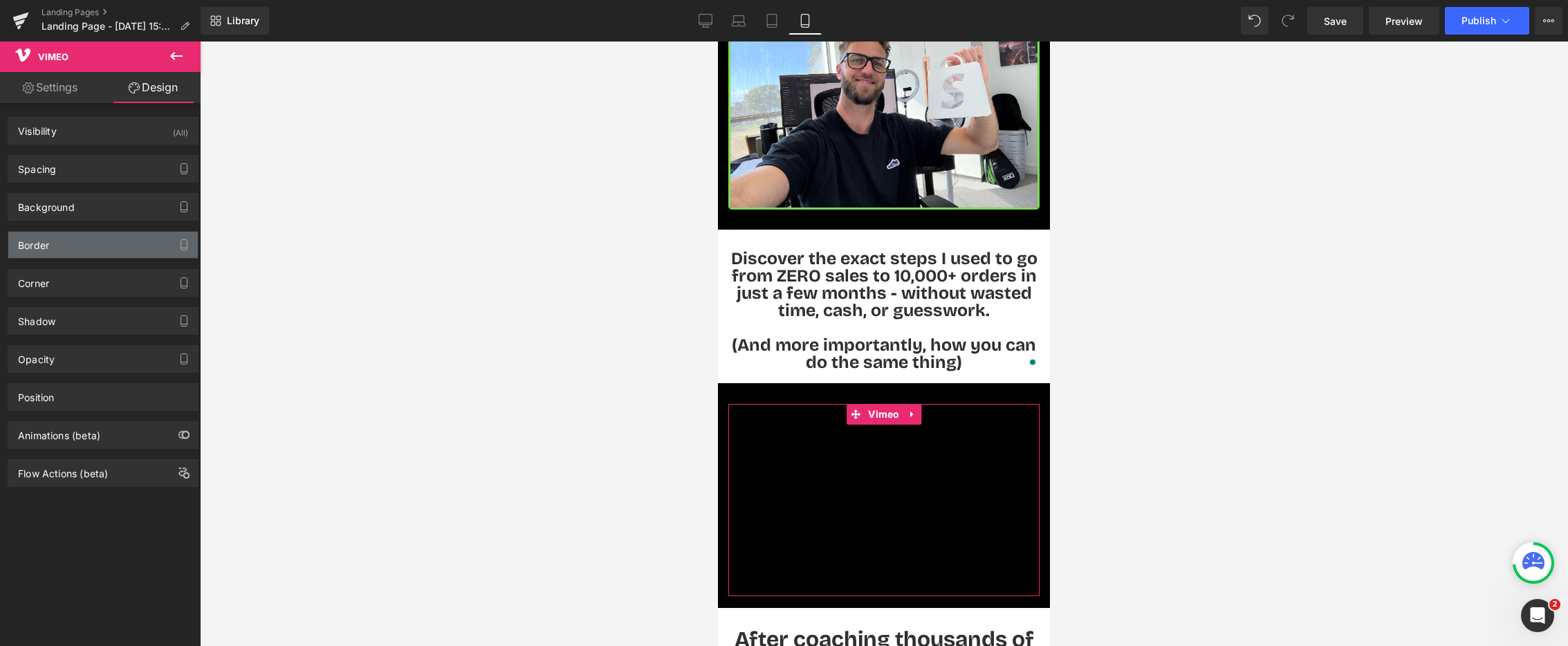
click at [100, 249] on div "Border" at bounding box center [103, 245] width 190 height 26
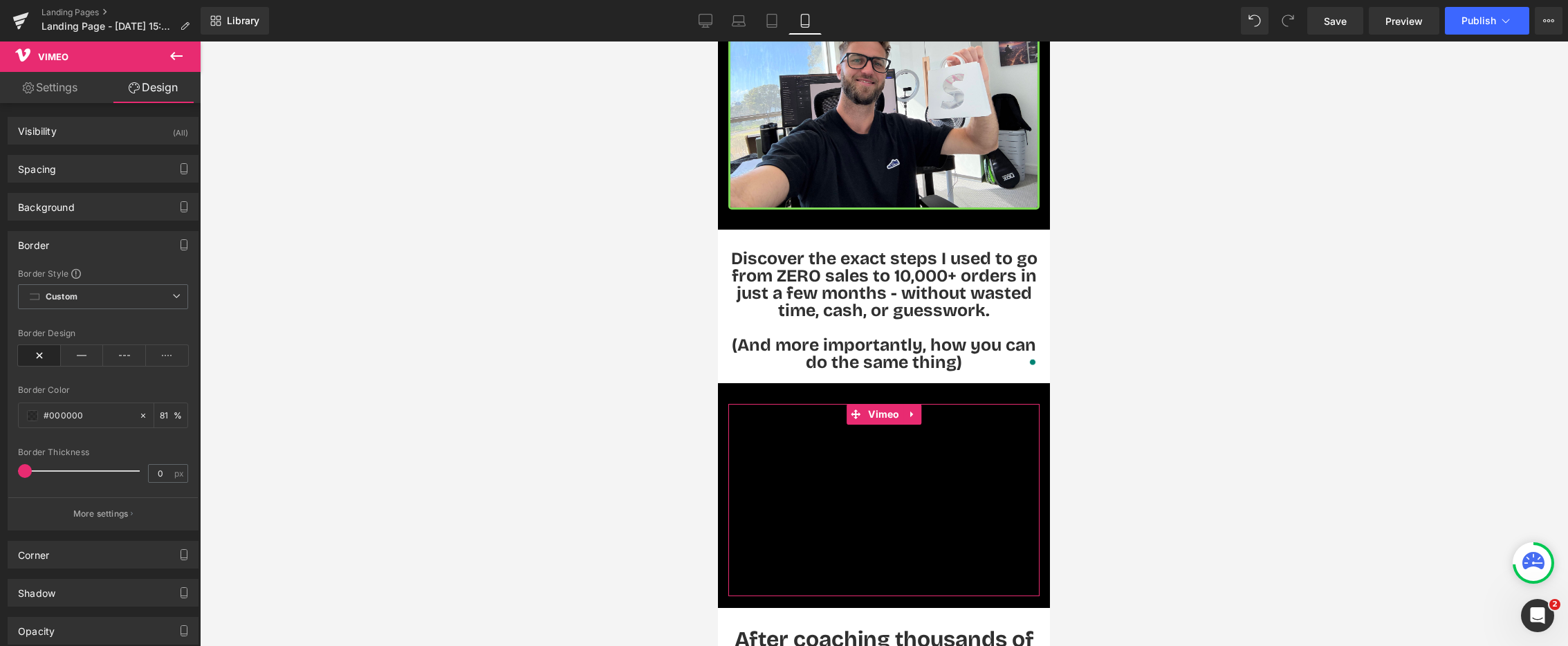
drag, startPoint x: 76, startPoint y: 352, endPoint x: 50, endPoint y: 398, distance: 52.8
click at [76, 352] on icon at bounding box center [82, 355] width 43 height 21
drag, startPoint x: 80, startPoint y: 414, endPoint x: 54, endPoint y: 416, distance: 26.1
click at [54, 416] on input "#000000" at bounding box center [88, 416] width 88 height 15
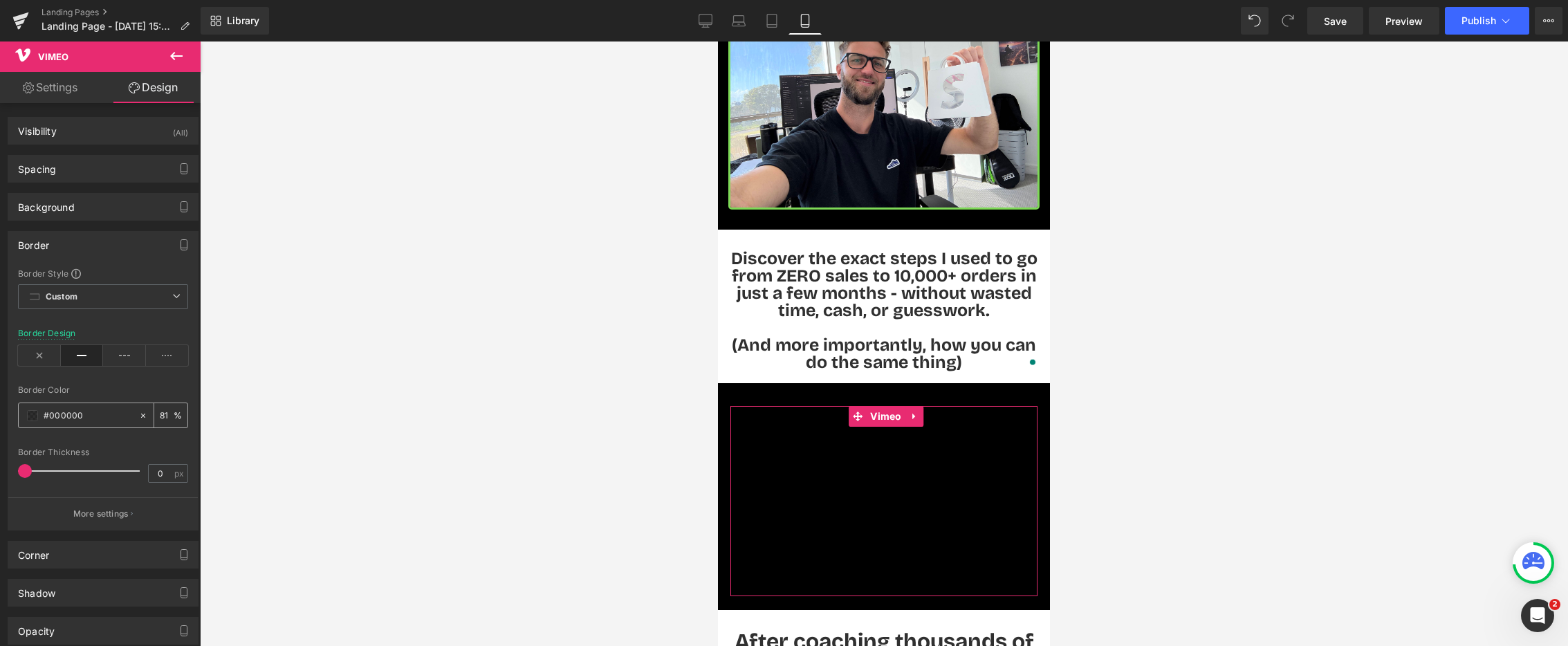
drag, startPoint x: 50, startPoint y: 417, endPoint x: 97, endPoint y: 415, distance: 47.0
click at [97, 415] on input "#000000" at bounding box center [88, 416] width 88 height 15
paste input "7ed957"
type input "#7ed957"
type input "100"
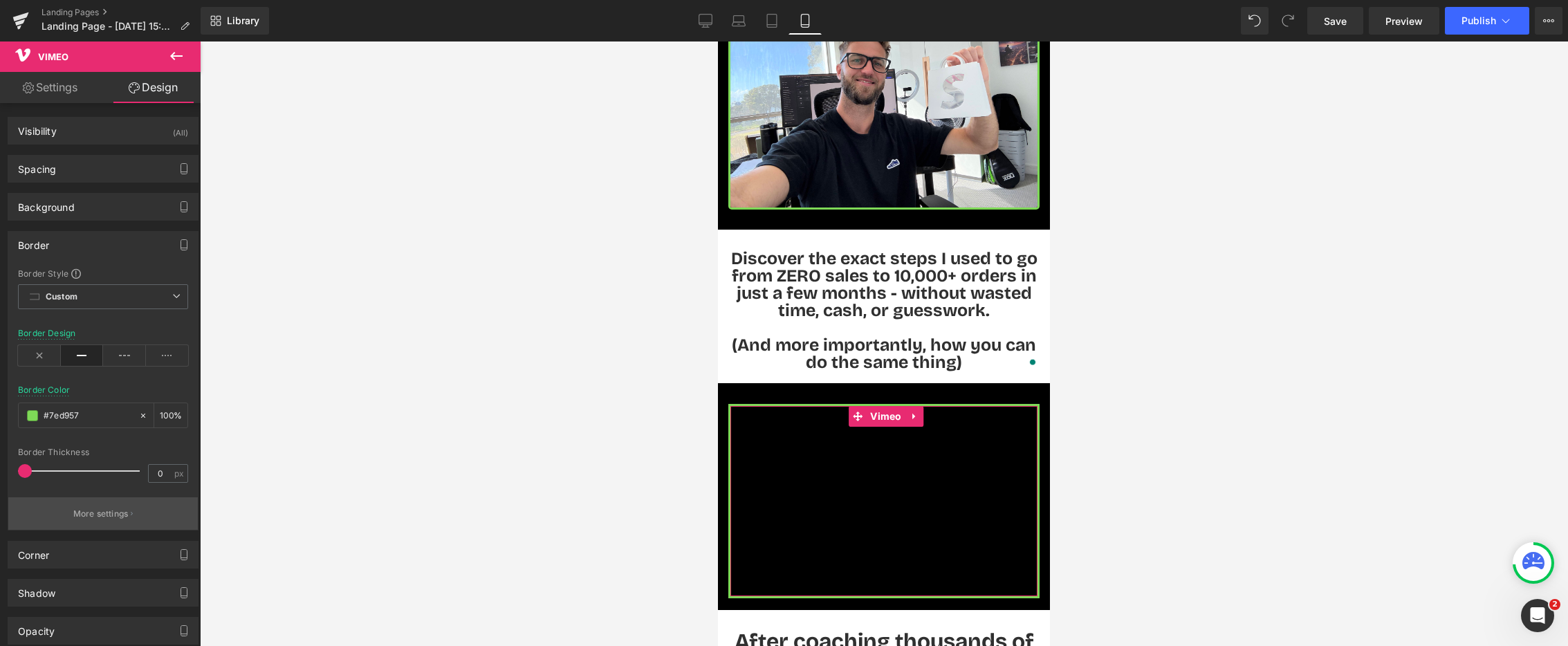
scroll to position [116, 0]
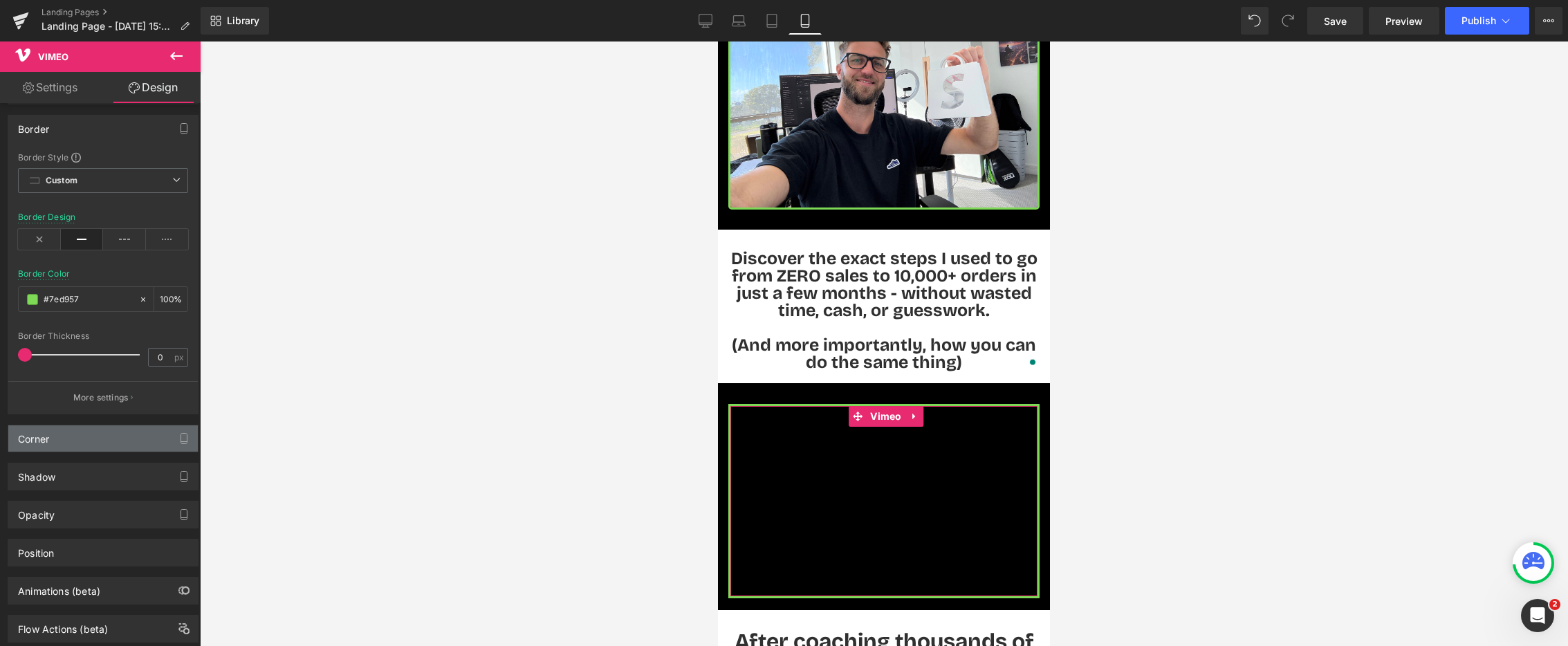
type input "#7ed957"
click at [115, 442] on div "Corner" at bounding box center [103, 438] width 190 height 26
click at [41, 560] on input "0" at bounding box center [38, 554] width 41 height 23
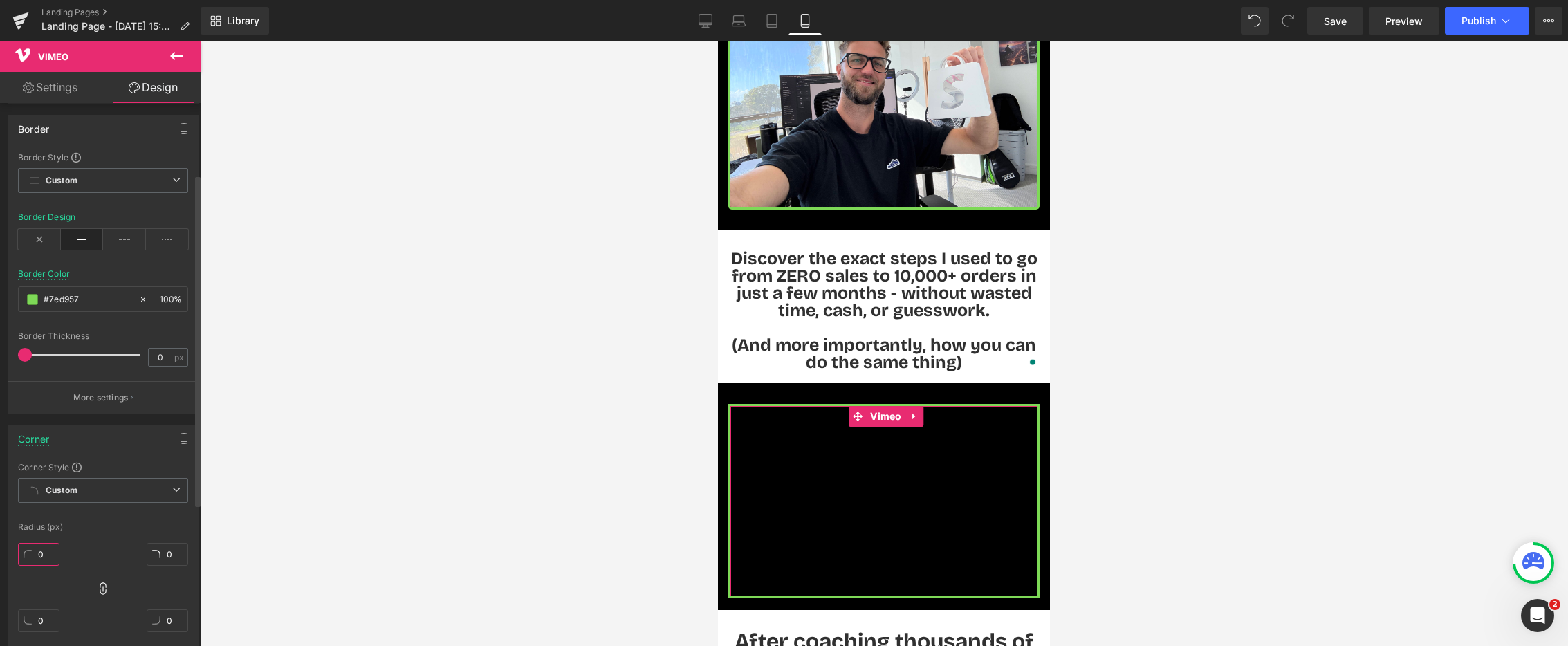
type input "5"
click at [415, 472] on div at bounding box center [884, 343] width 1368 height 605
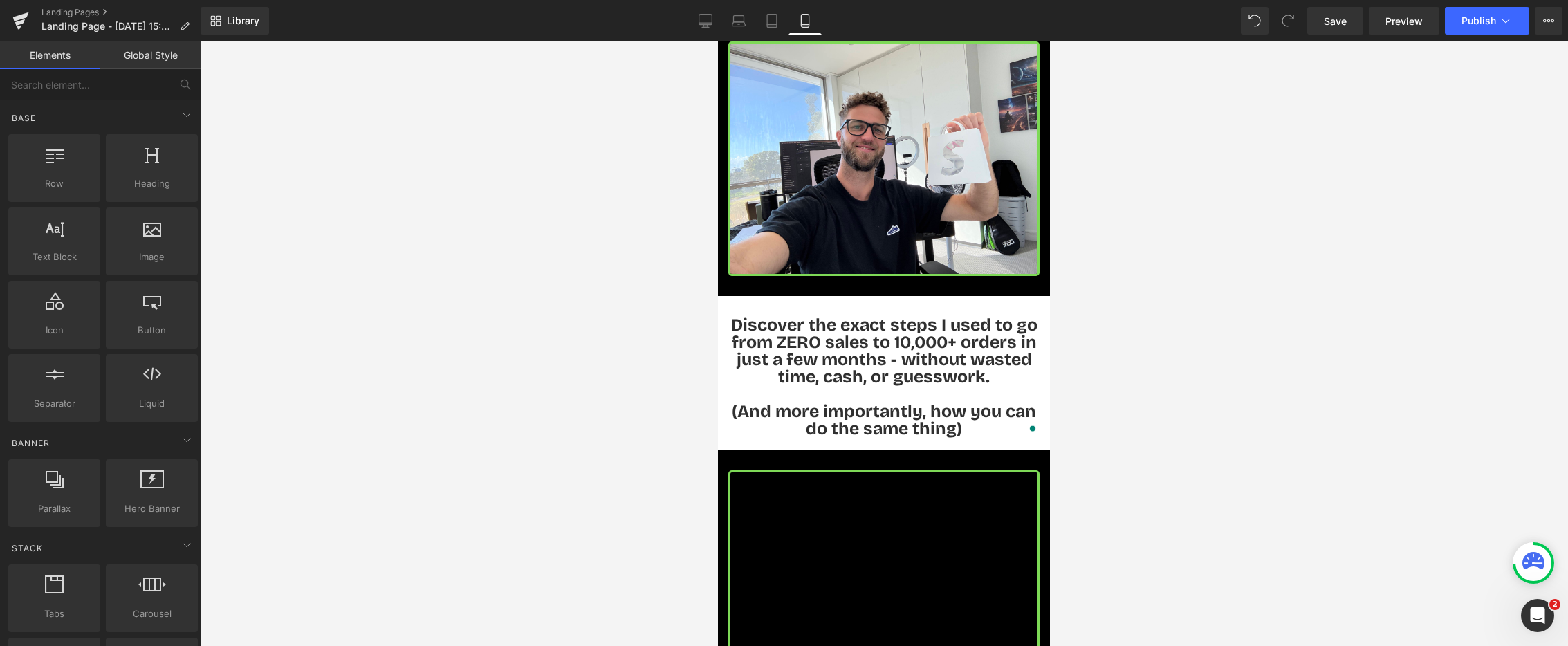
scroll to position [0, 0]
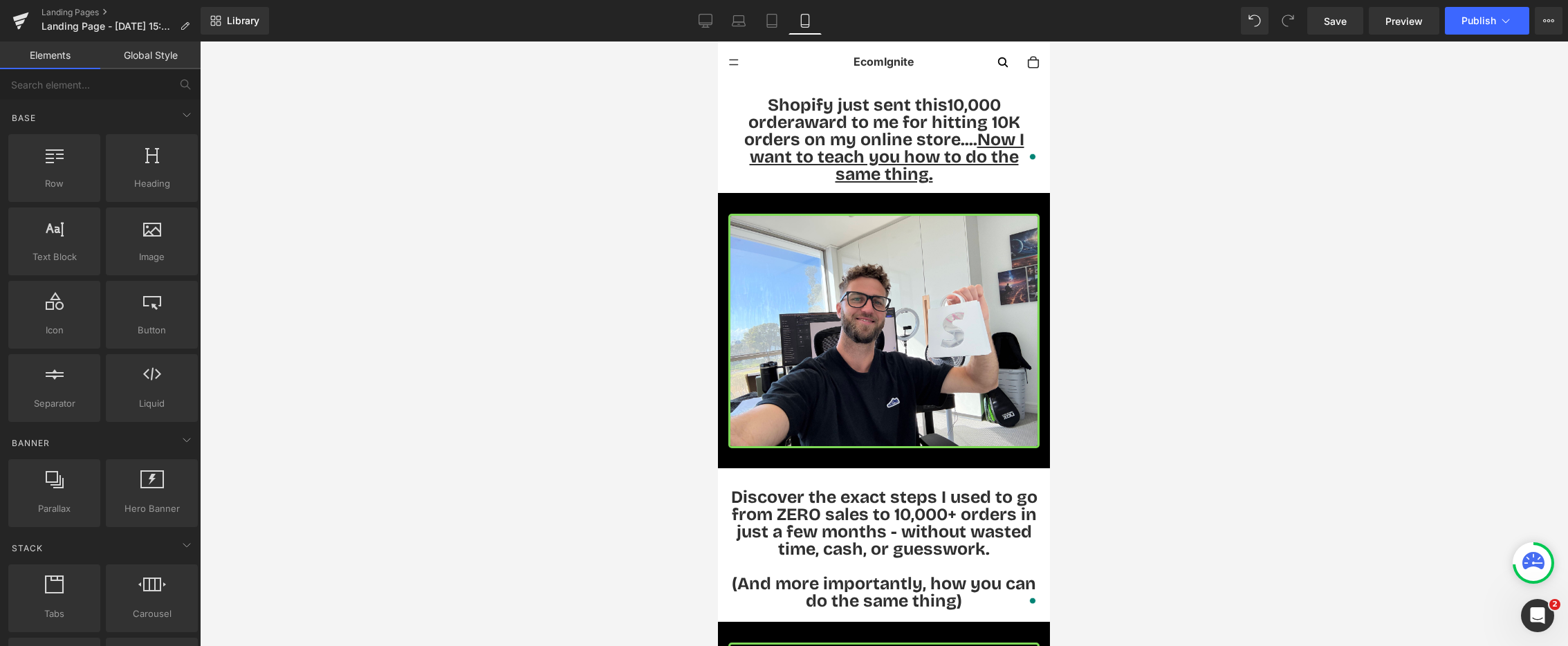
click at [1269, 291] on div at bounding box center [884, 343] width 1368 height 605
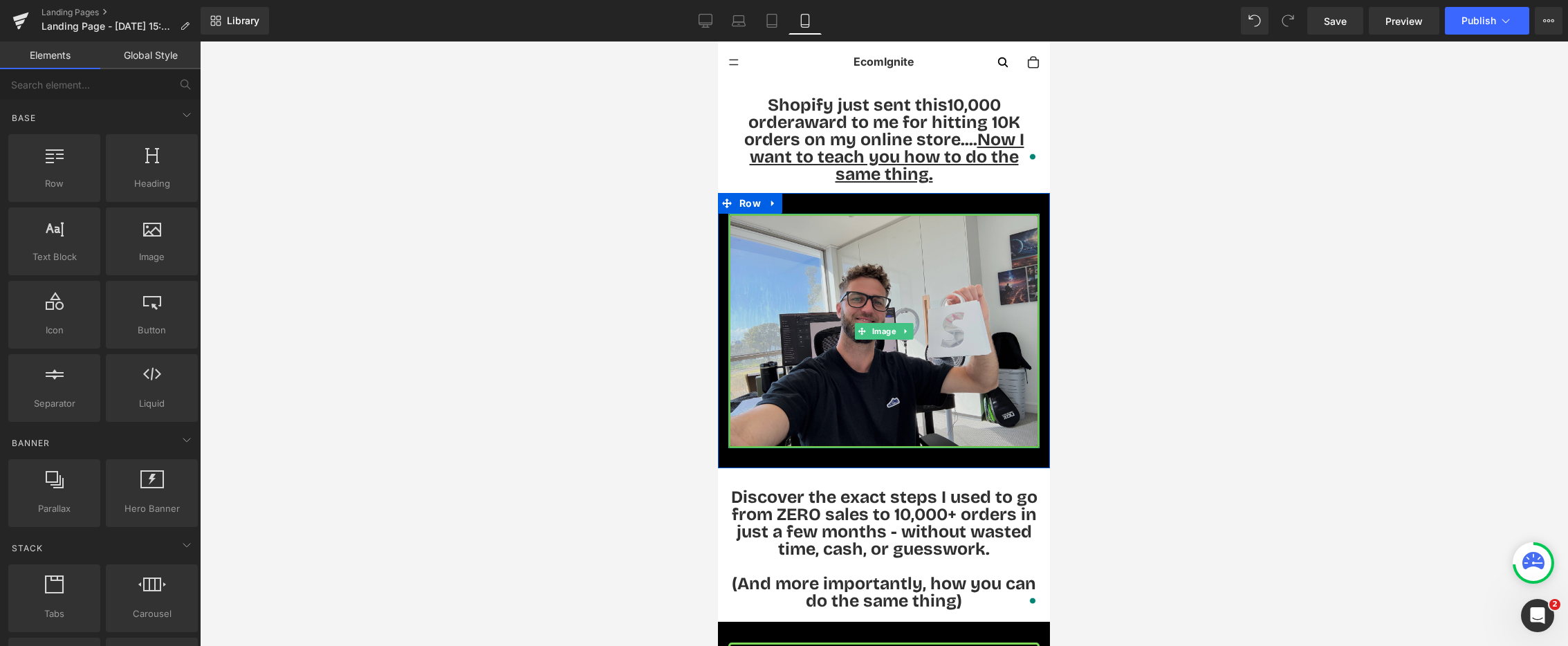
click at [816, 217] on img at bounding box center [885, 330] width 312 height 235
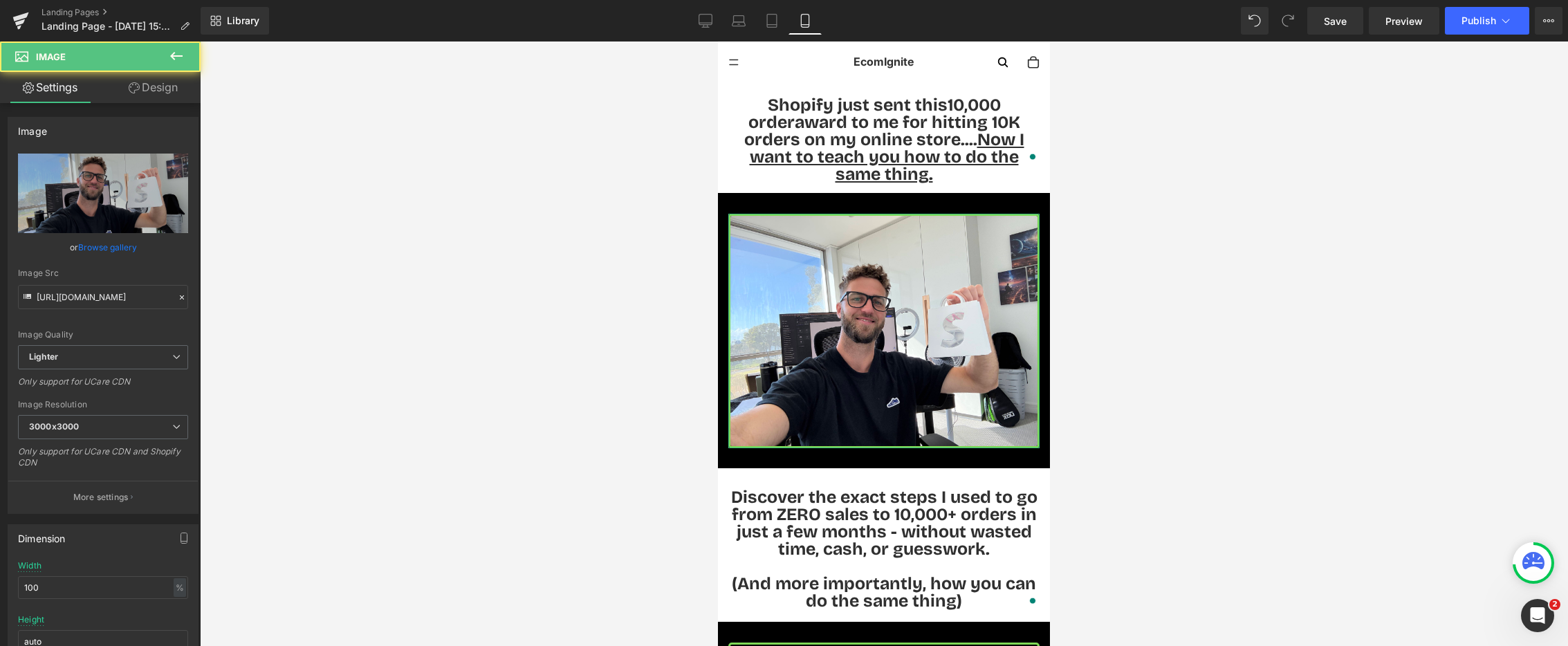
drag, startPoint x: 152, startPoint y: 82, endPoint x: 110, endPoint y: 204, distance: 129.0
click at [151, 82] on link "Design" at bounding box center [153, 88] width 101 height 31
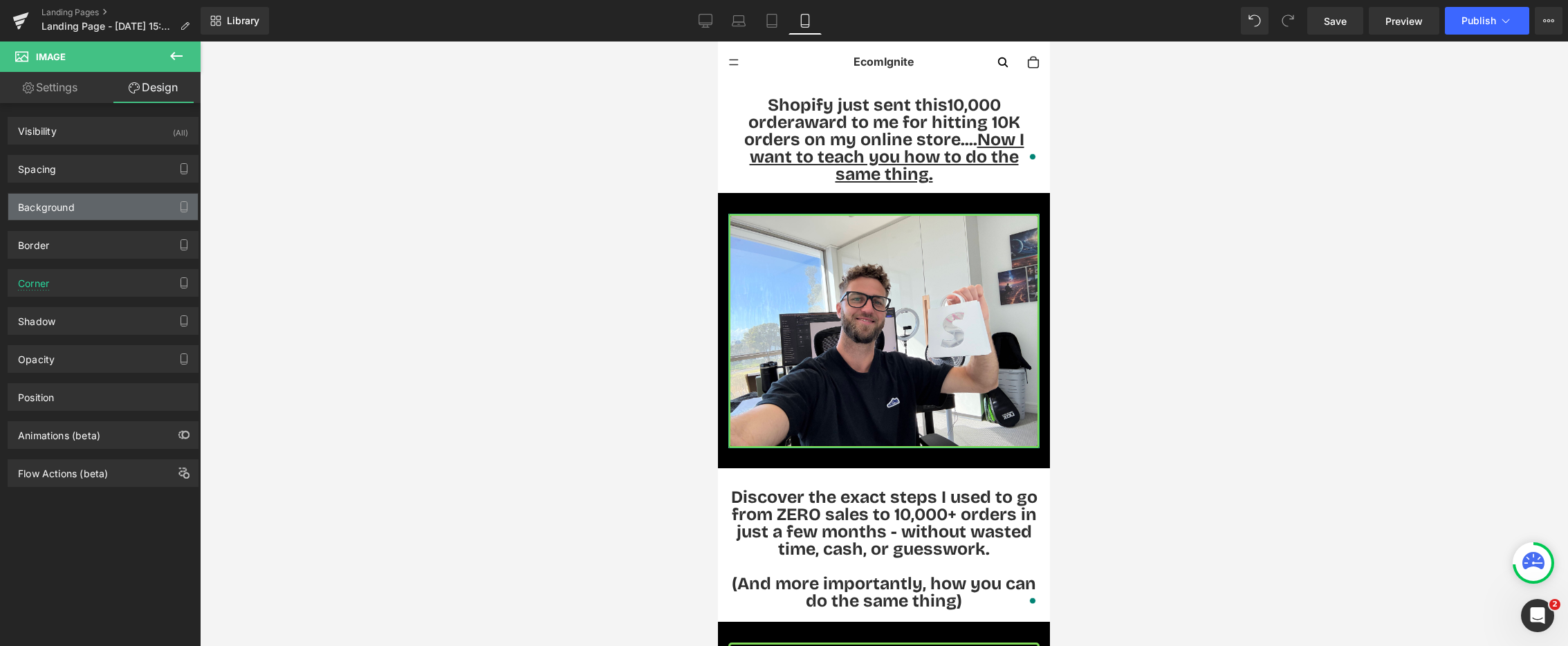
click at [95, 212] on div "Background" at bounding box center [103, 207] width 190 height 26
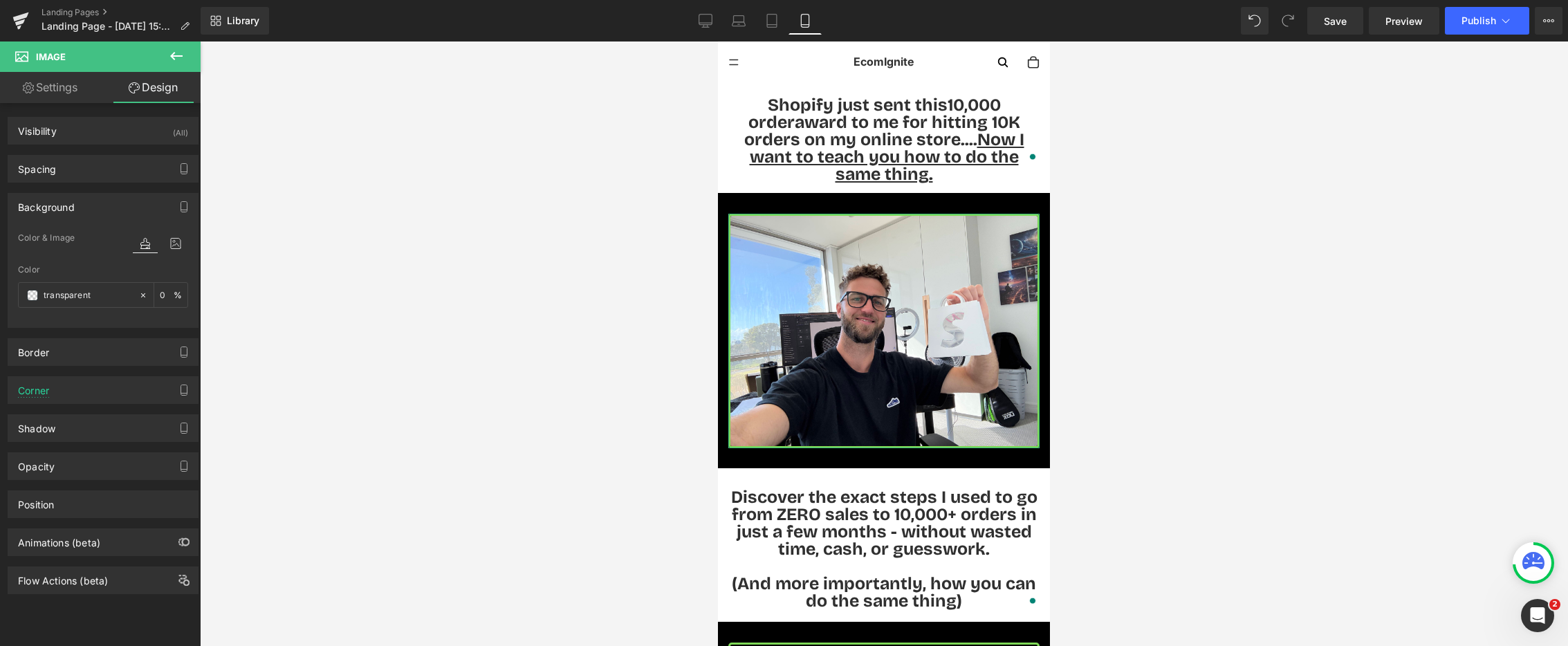
click at [95, 212] on div "Background" at bounding box center [103, 207] width 190 height 26
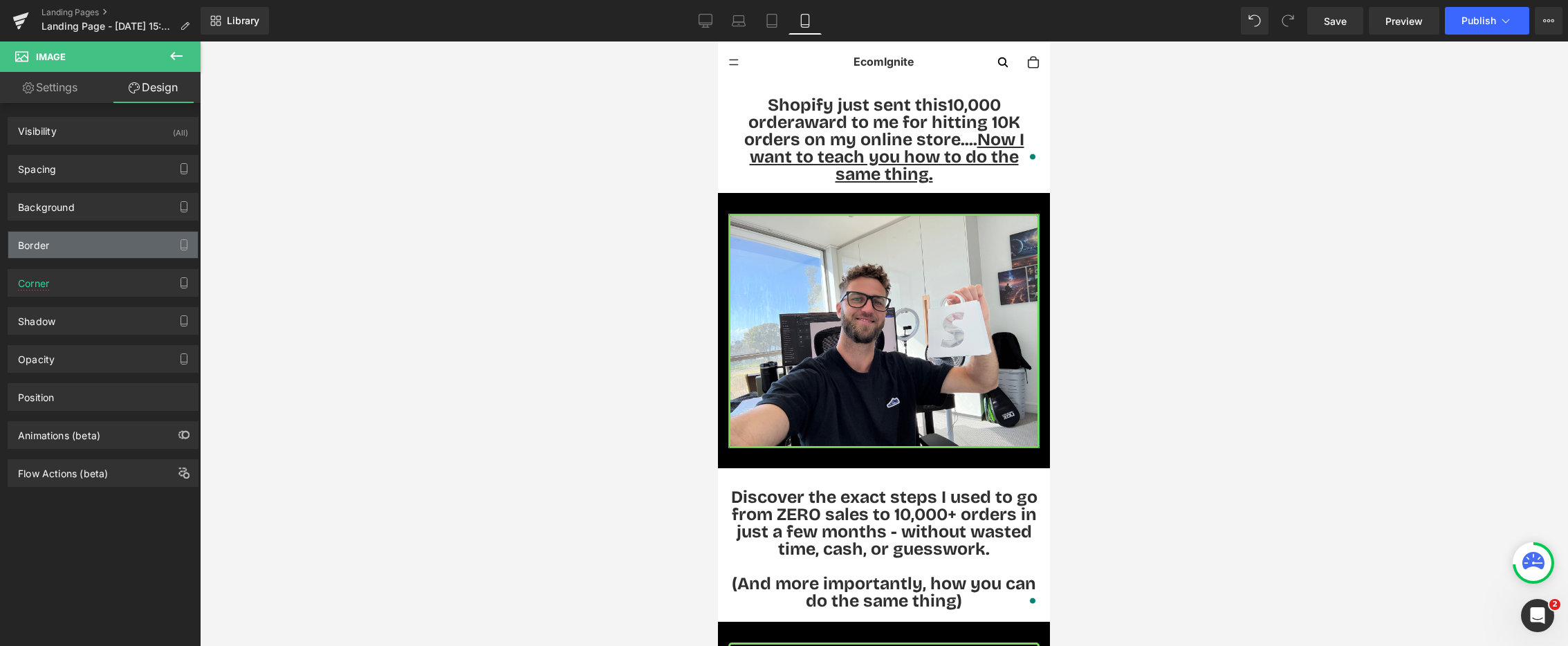
click at [96, 248] on div "Border" at bounding box center [103, 245] width 190 height 26
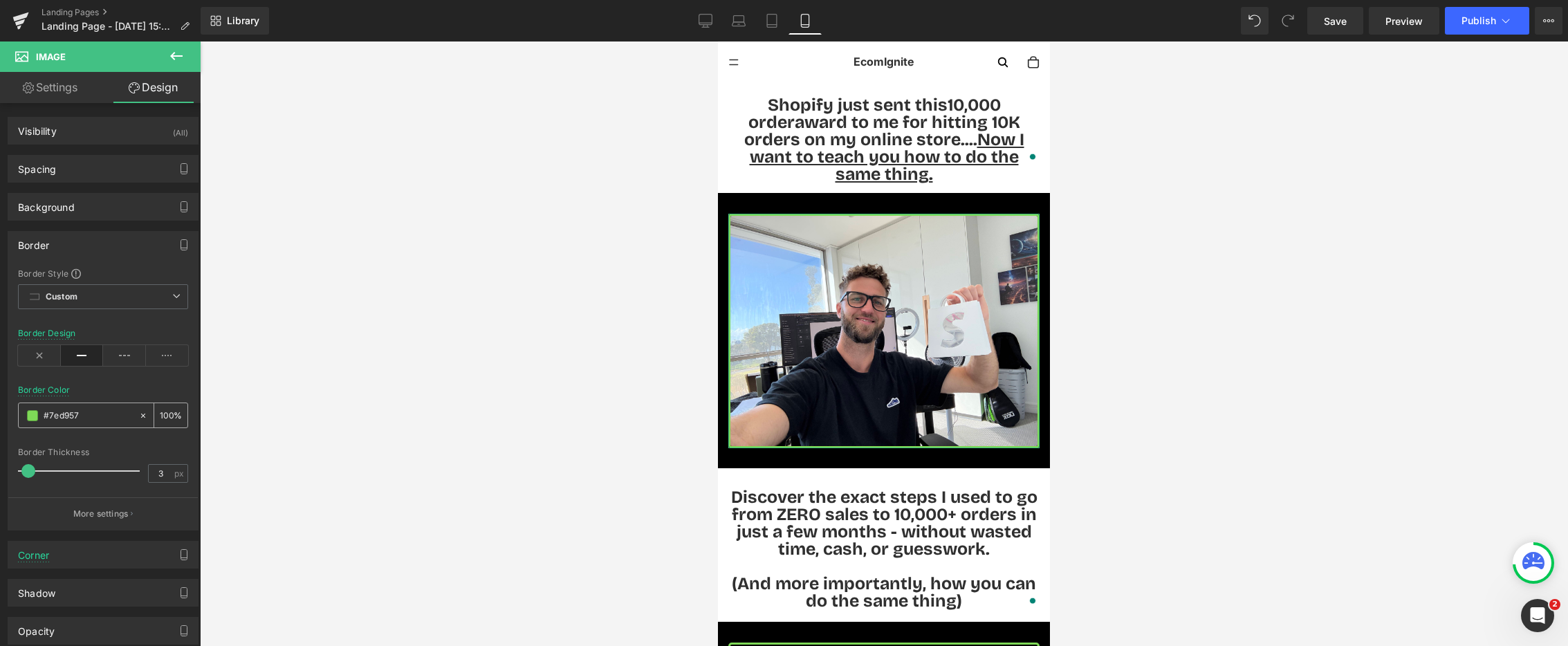
click at [88, 416] on input "#7ed957" at bounding box center [88, 416] width 88 height 15
click at [812, 138] on span "Shopify just sent this 10,000 order award to me for hitting 10K orders on my on…" at bounding box center [884, 140] width 280 height 90
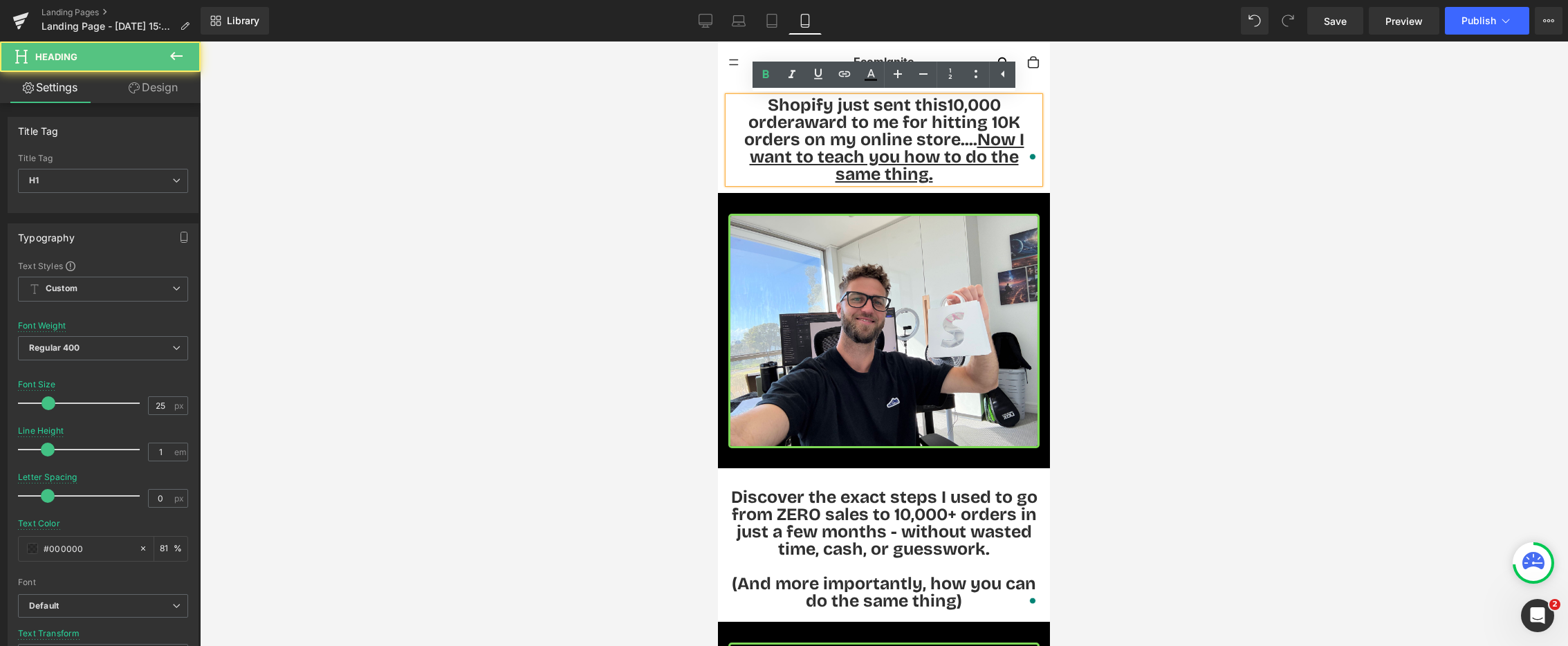
drag, startPoint x: 879, startPoint y: 143, endPoint x: 1012, endPoint y: 157, distance: 133.7
click at [1011, 157] on h1 "Shopify just sent this 10,000 order award to me for hitting 10K orders on my on…" at bounding box center [885, 140] width 312 height 87
click at [870, 77] on icon at bounding box center [871, 75] width 16 height 16
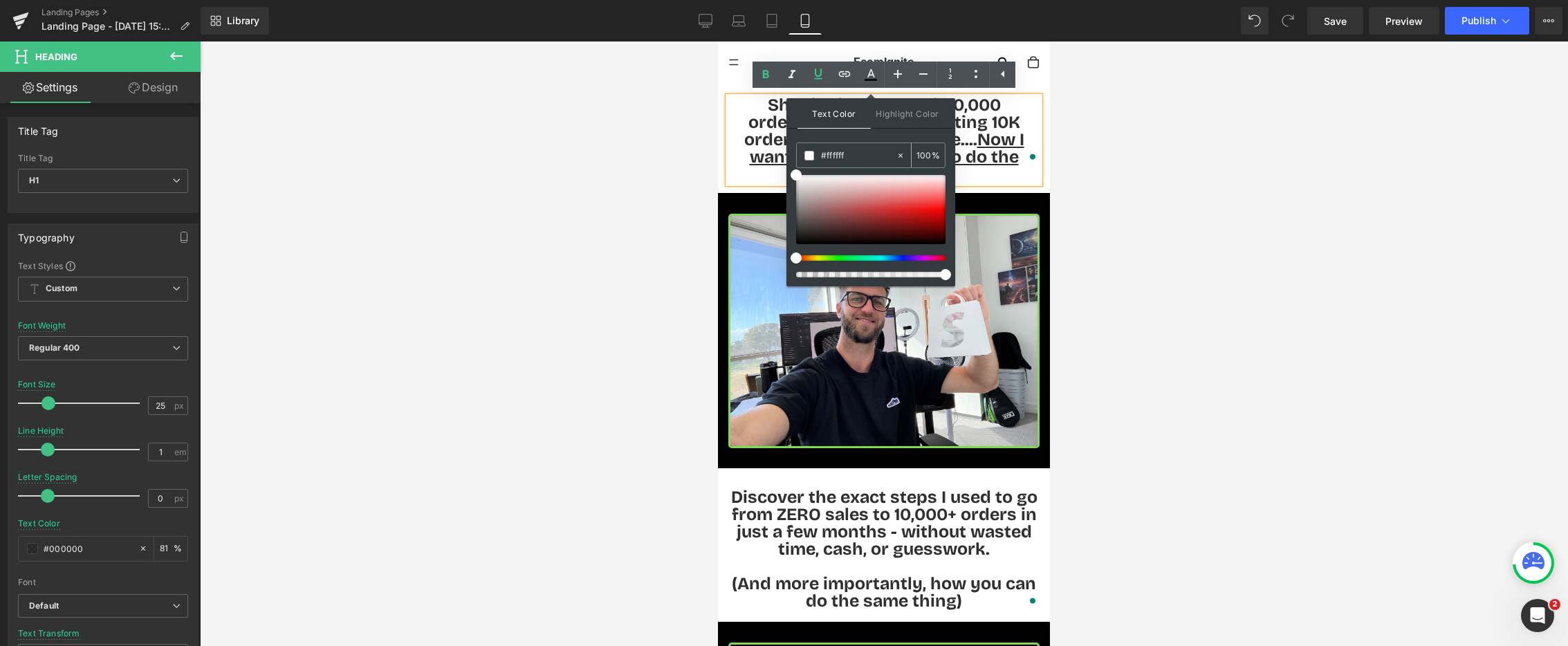
drag, startPoint x: 849, startPoint y: 156, endPoint x: 825, endPoint y: 159, distance: 24.2
click at [825, 159] on input "#ffffff" at bounding box center [859, 155] width 75 height 15
paste input "#7ed957"
type input "##7ed957"
type input "0"
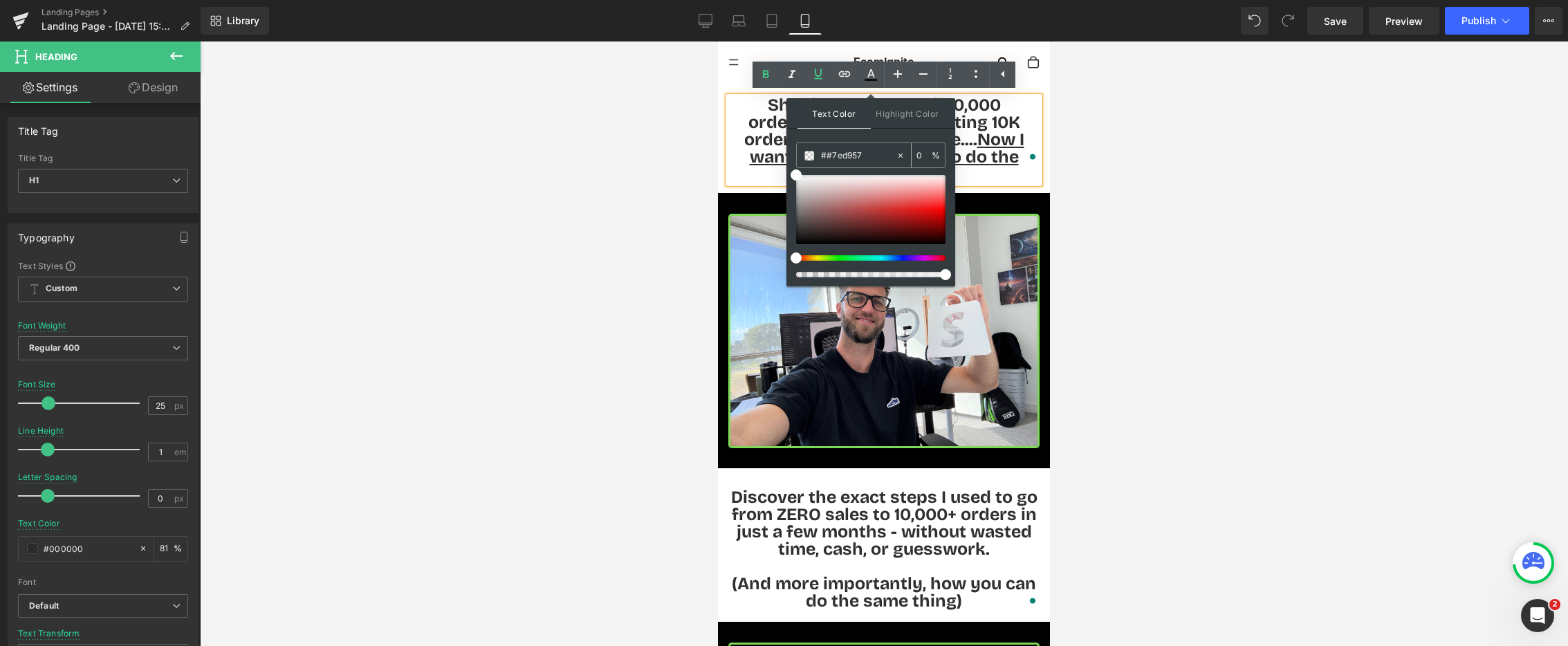
click at [824, 157] on input "##7ed957" at bounding box center [859, 155] width 75 height 15
type input "#7ed957"
type input "100"
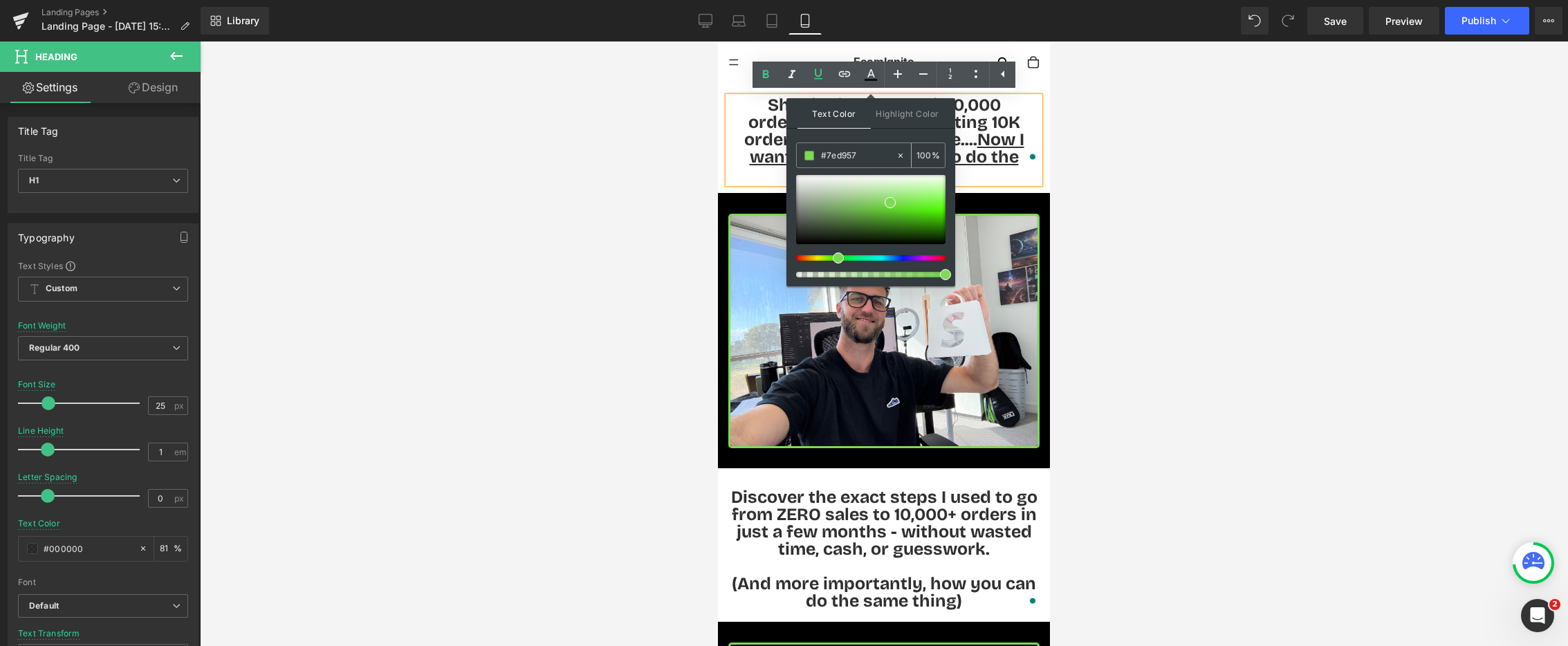
type input "#7ed957"
click at [635, 219] on div at bounding box center [884, 343] width 1368 height 605
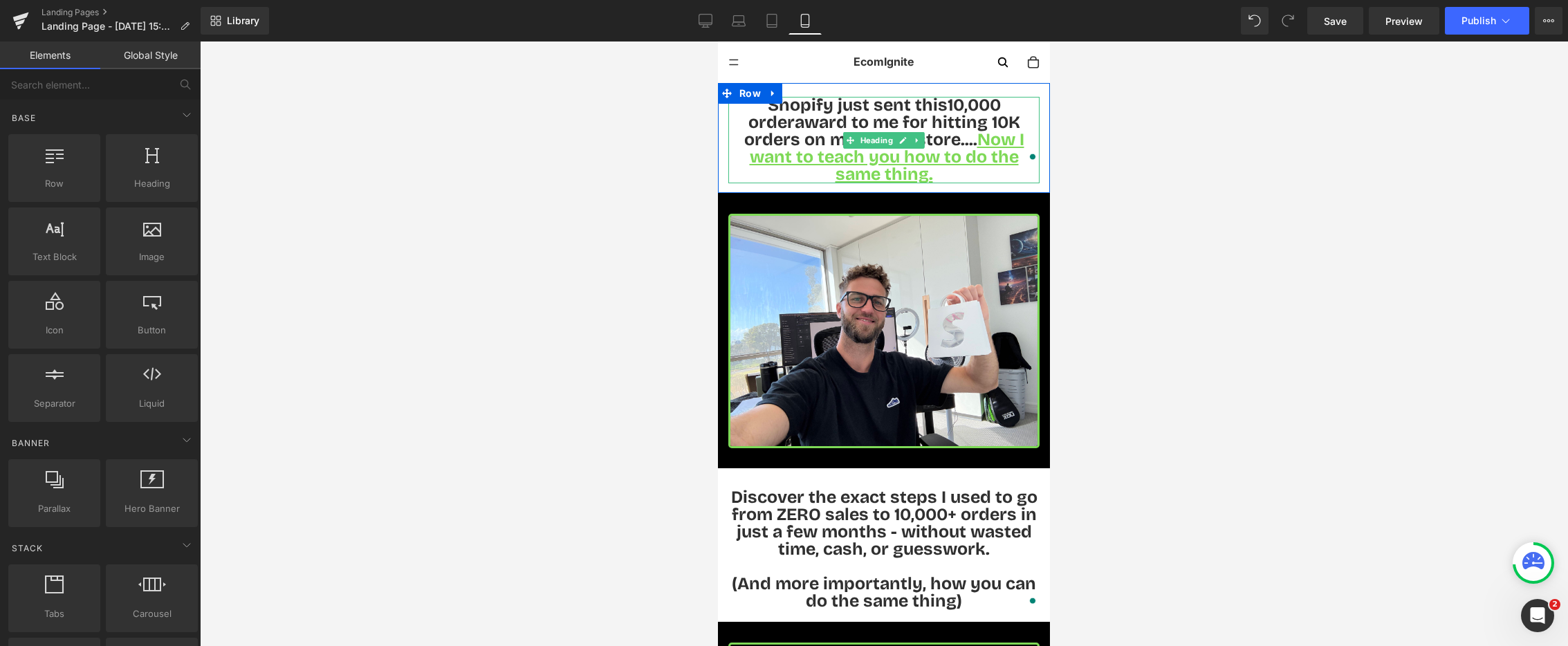
click at [823, 124] on span "Shopify just sent this 10,000 order award to me for hitting 10K orders on my on…" at bounding box center [884, 140] width 280 height 90
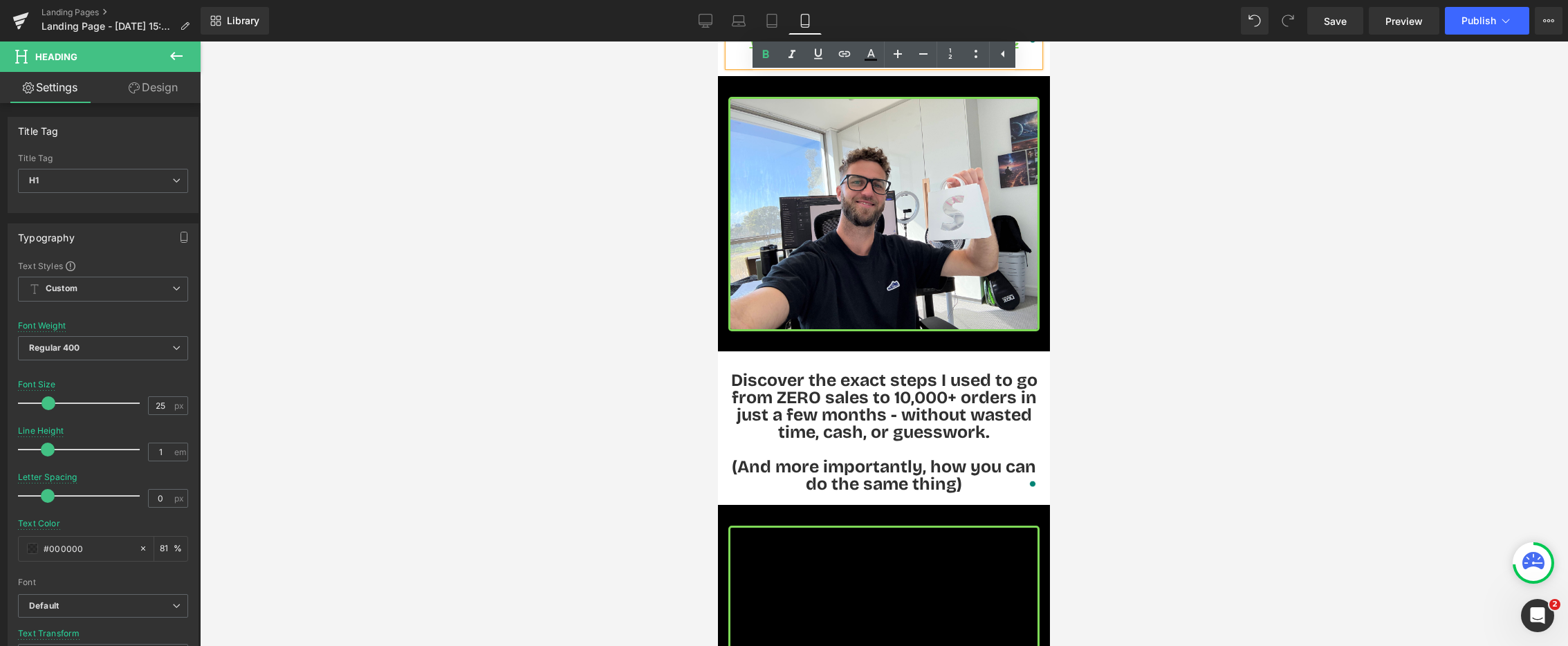
scroll to position [133, 0]
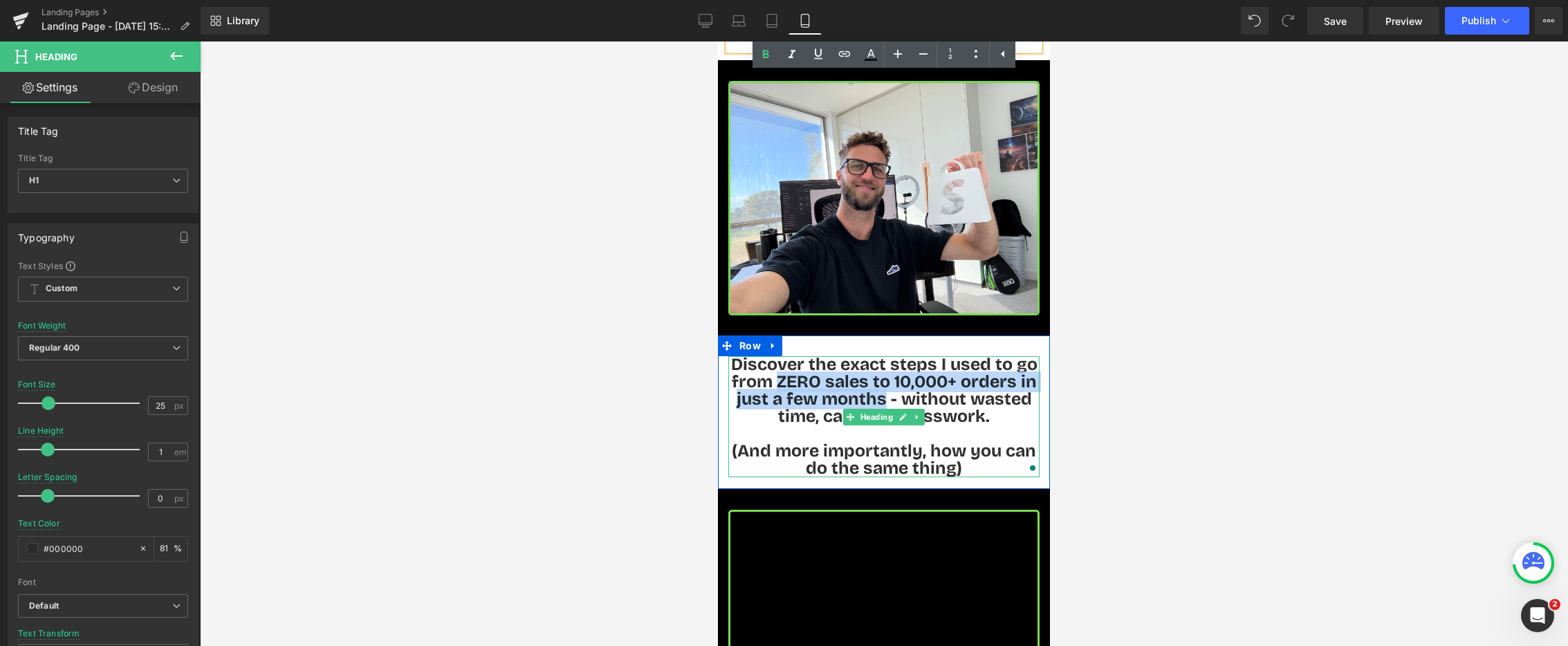
drag, startPoint x: 855, startPoint y: 366, endPoint x: 885, endPoint y: 377, distance: 32.0
click at [885, 378] on span "Discover the exact steps I used to go from ZERO sales to 10,000+ orders in just…" at bounding box center [885, 390] width 307 height 73
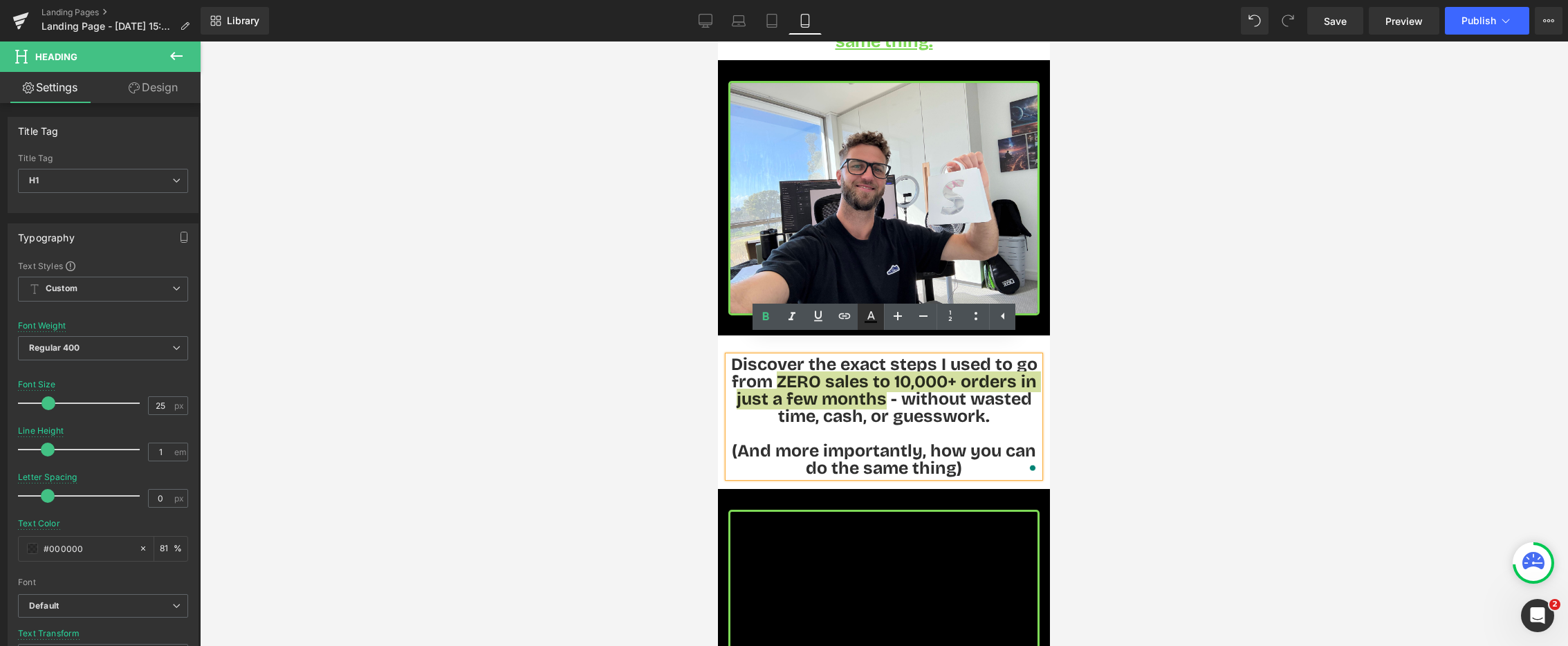
click at [874, 321] on icon at bounding box center [871, 322] width 12 height 2
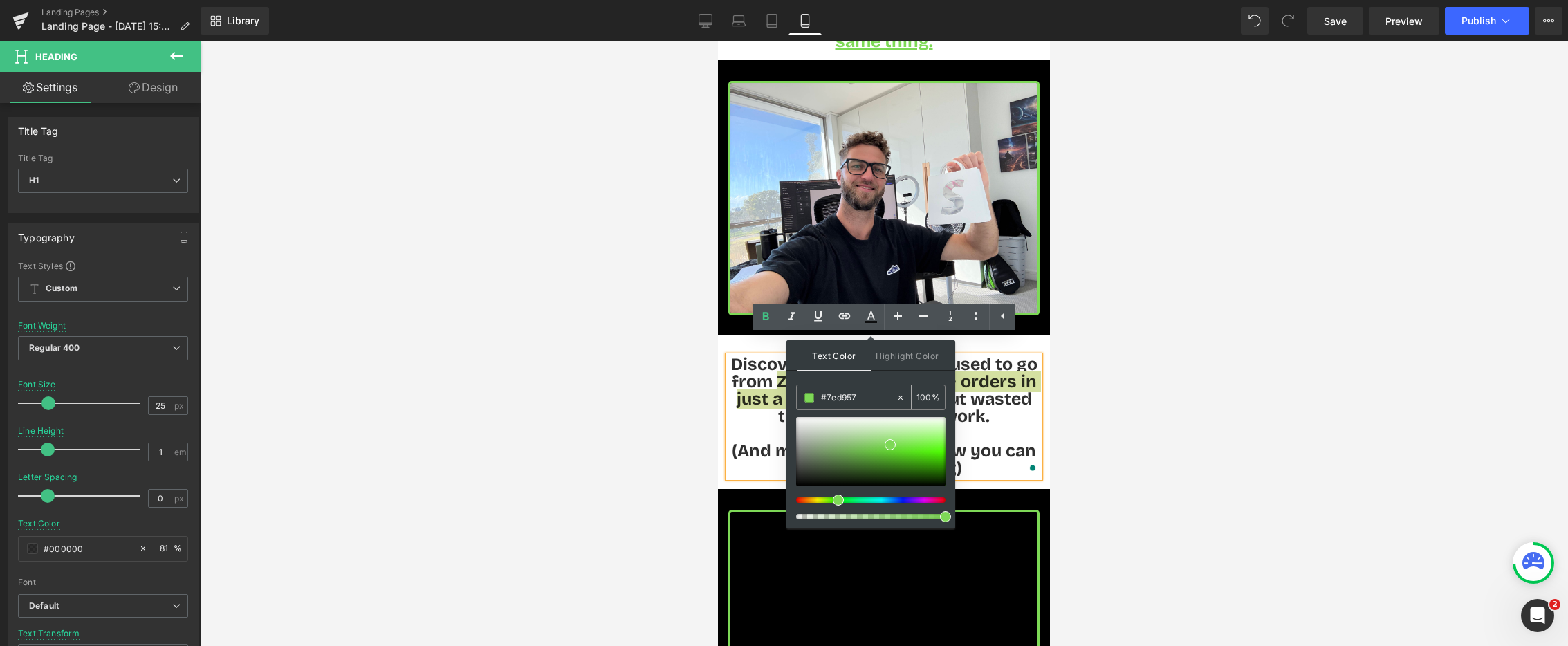
drag, startPoint x: 867, startPoint y: 398, endPoint x: 813, endPoint y: 401, distance: 54.1
click at [813, 401] on div "#7ed957" at bounding box center [846, 398] width 99 height 24
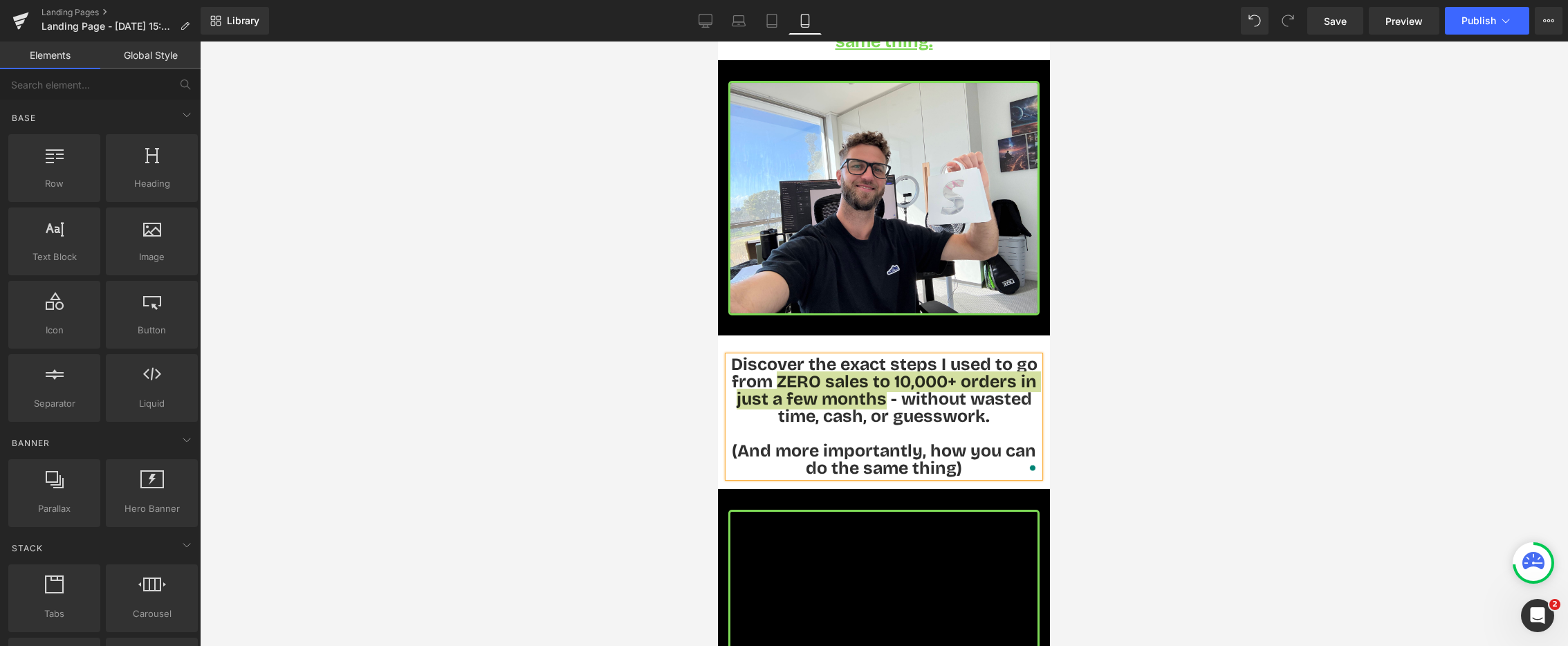
click at [578, 408] on div at bounding box center [884, 343] width 1368 height 605
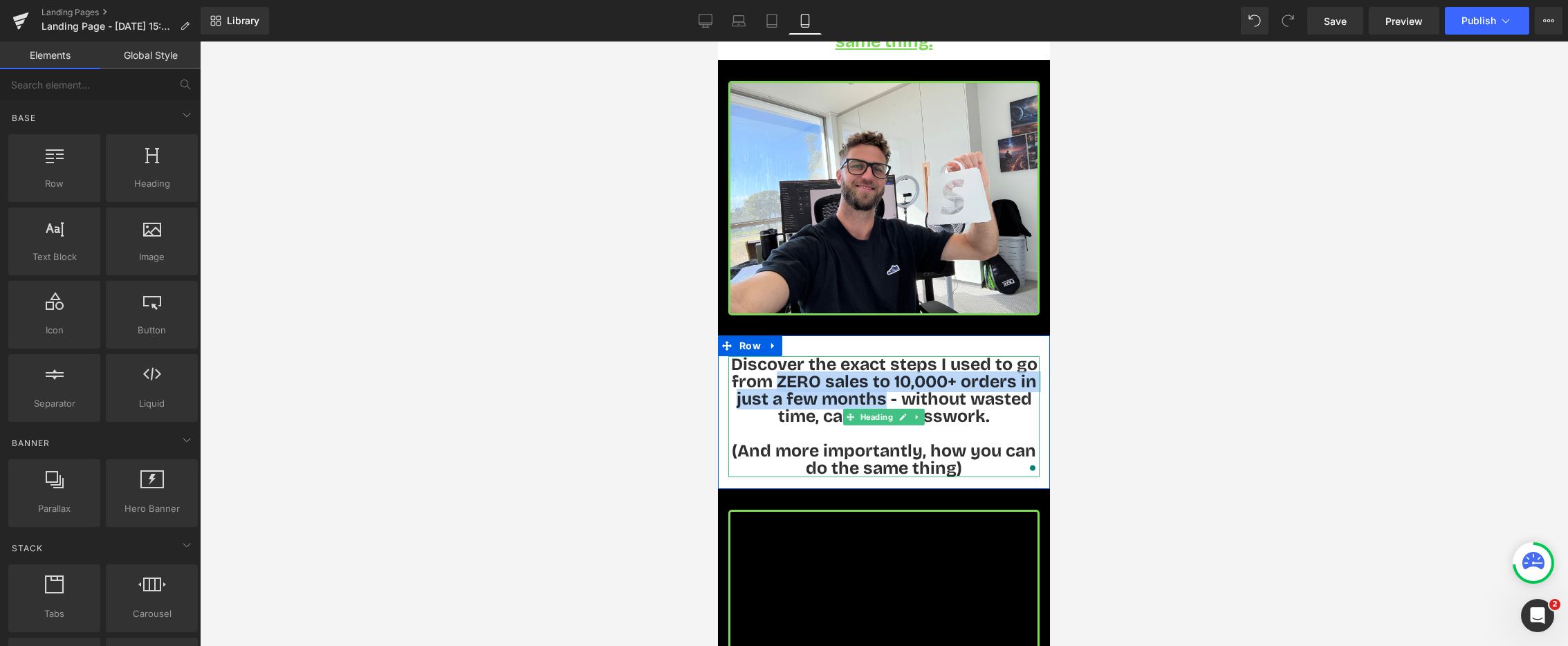
click at [778, 388] on span "Discover the exact steps I used to go from ZERO sales to 10,000+ orders in just…" at bounding box center [885, 390] width 307 height 73
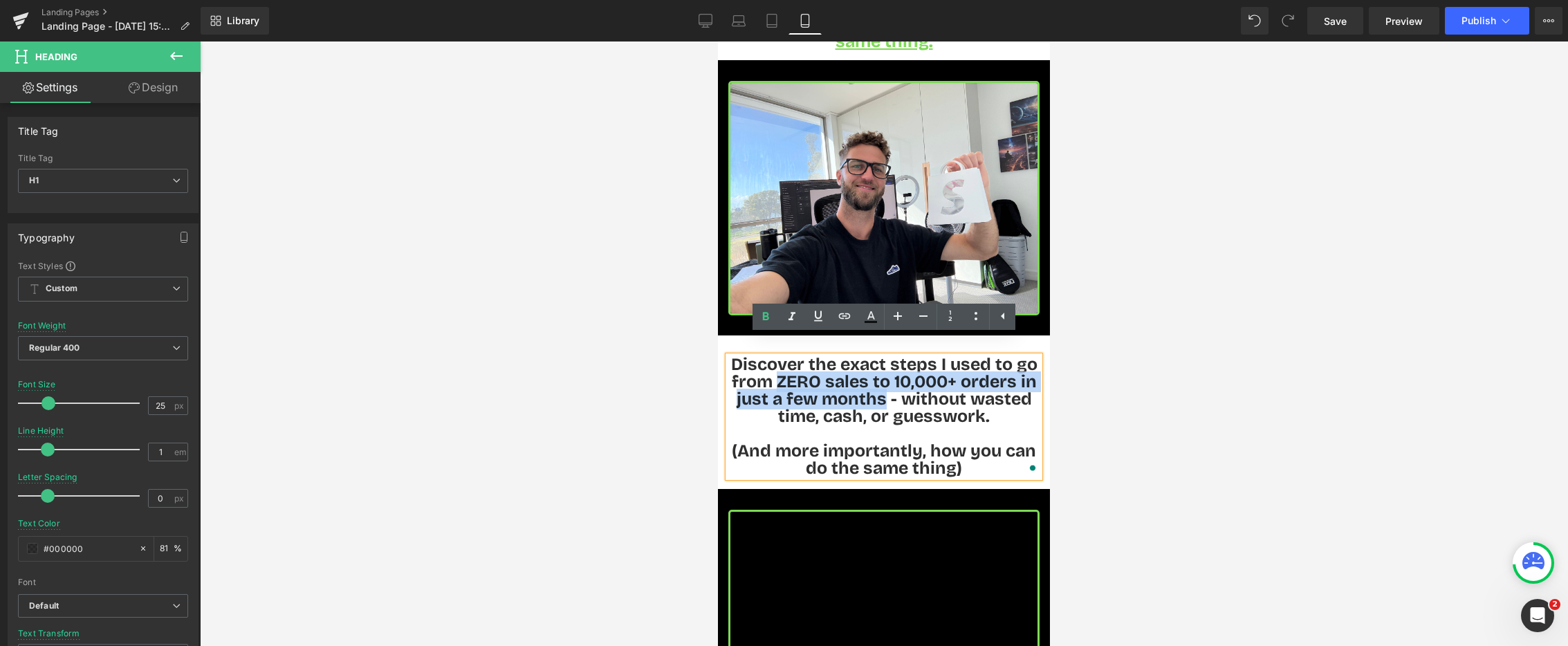
drag, startPoint x: 776, startPoint y: 360, endPoint x: 884, endPoint y: 381, distance: 110.0
click at [885, 382] on span "Discover the exact steps I used to go from ZERO sales to 10,000+ orders in just…" at bounding box center [885, 390] width 307 height 73
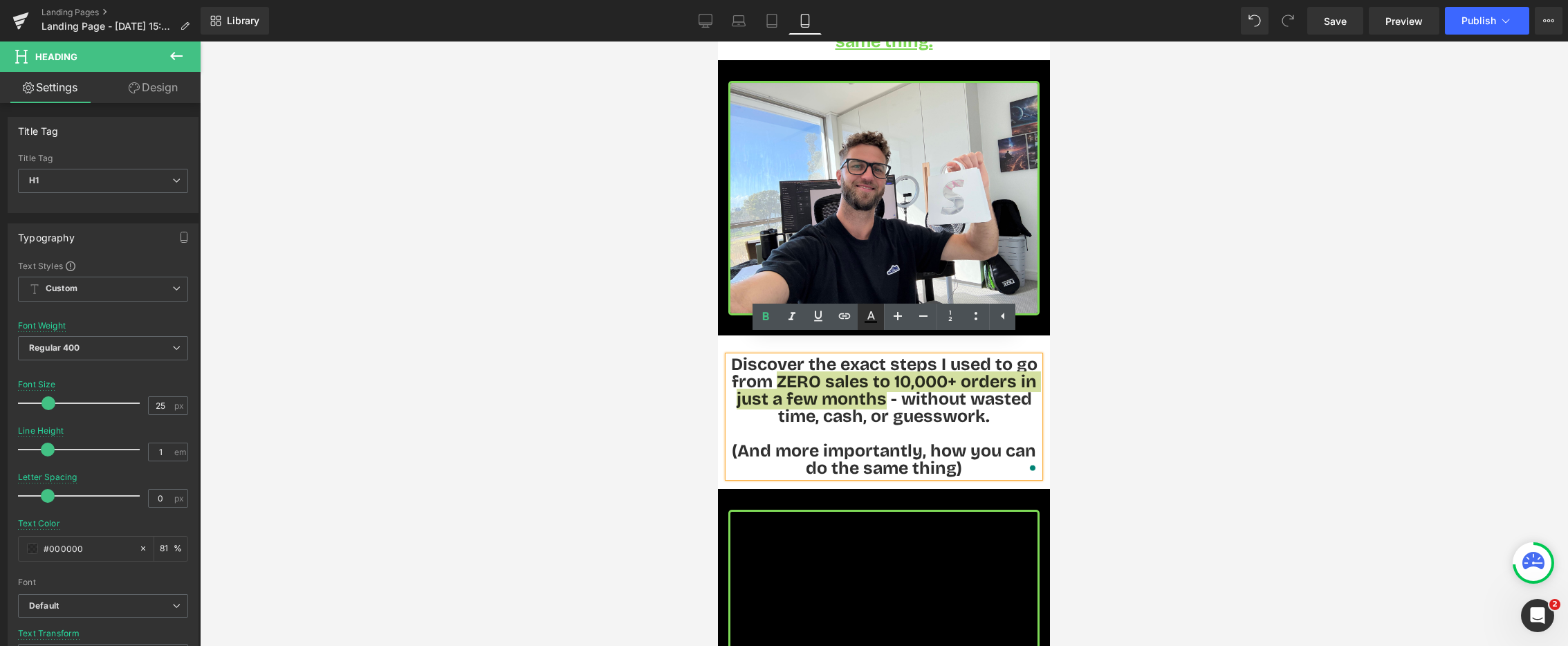
click at [864, 320] on icon at bounding box center [871, 317] width 16 height 16
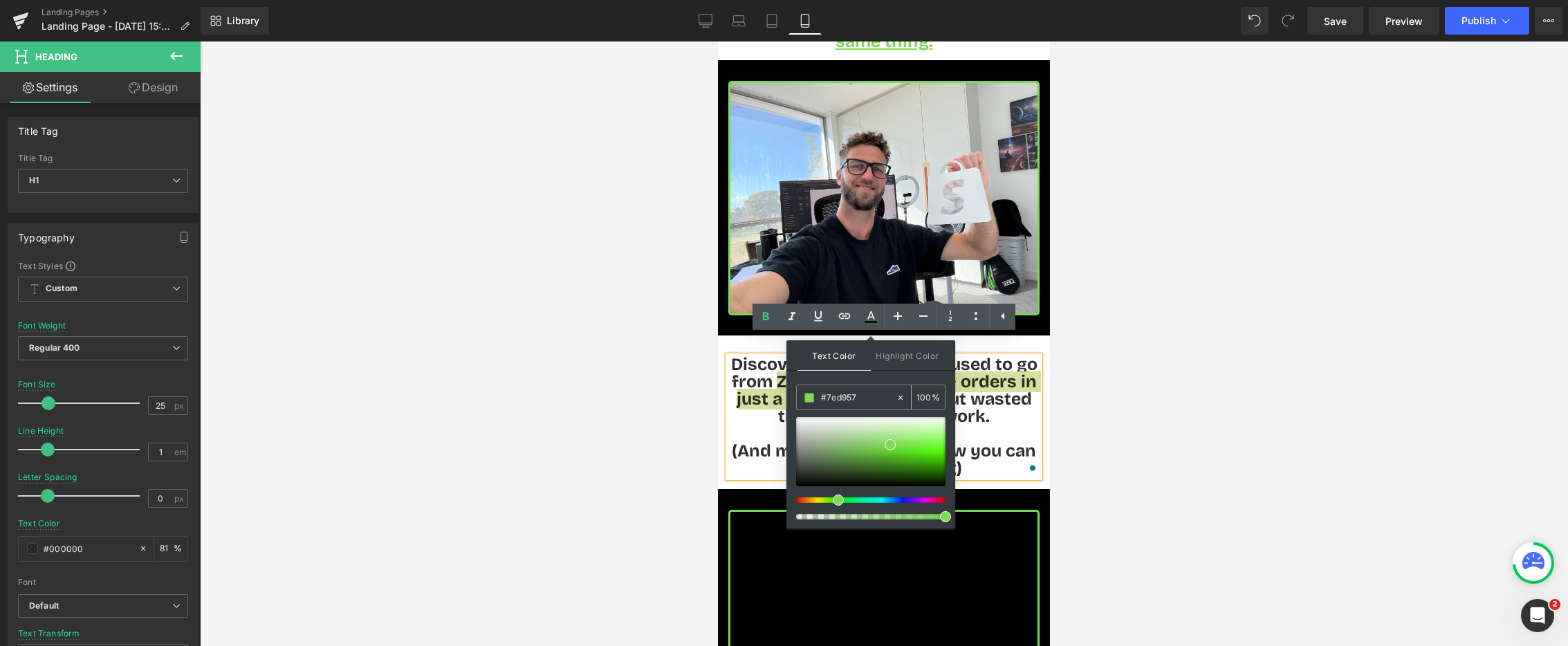
click at [862, 396] on input "#7ed957" at bounding box center [859, 398] width 75 height 15
type input "0"
click at [924, 351] on span "Highlight Color" at bounding box center [907, 355] width 73 height 30
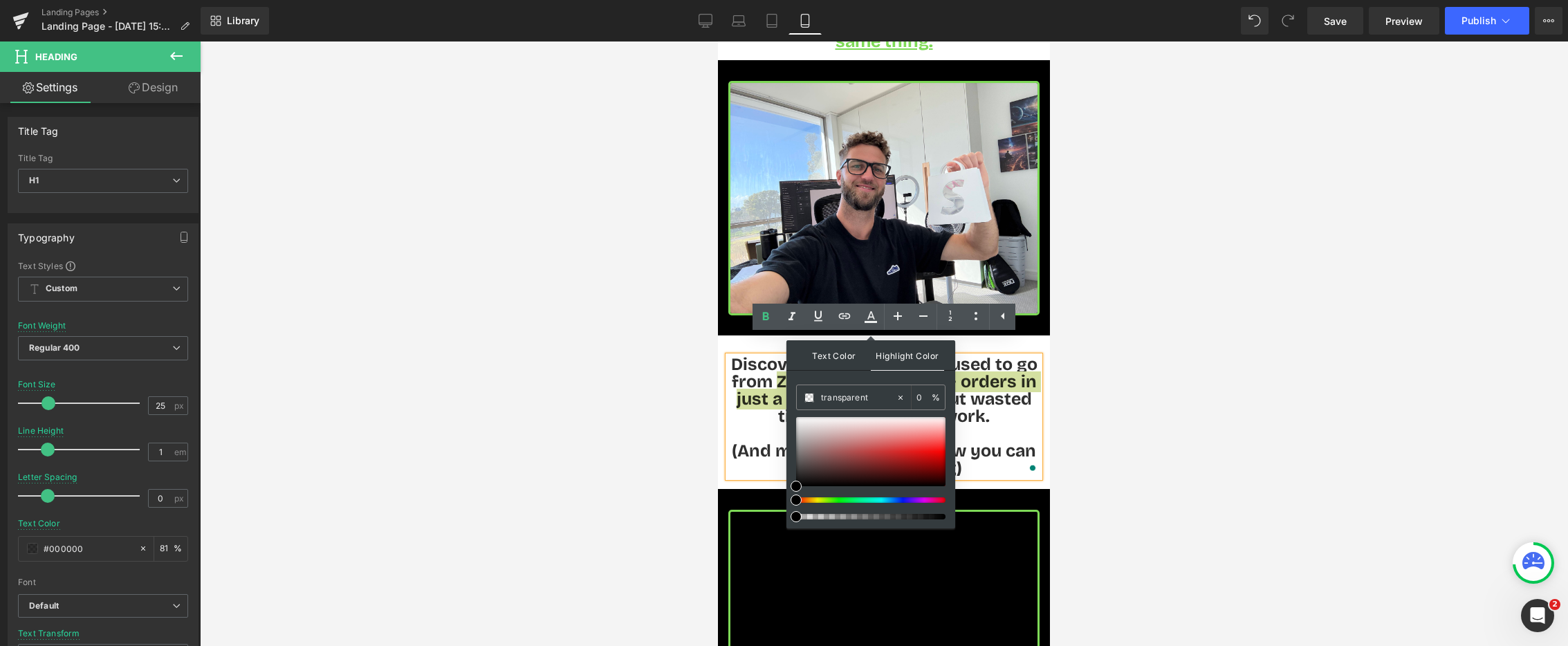
click at [836, 351] on span "Text Color" at bounding box center [834, 355] width 73 height 30
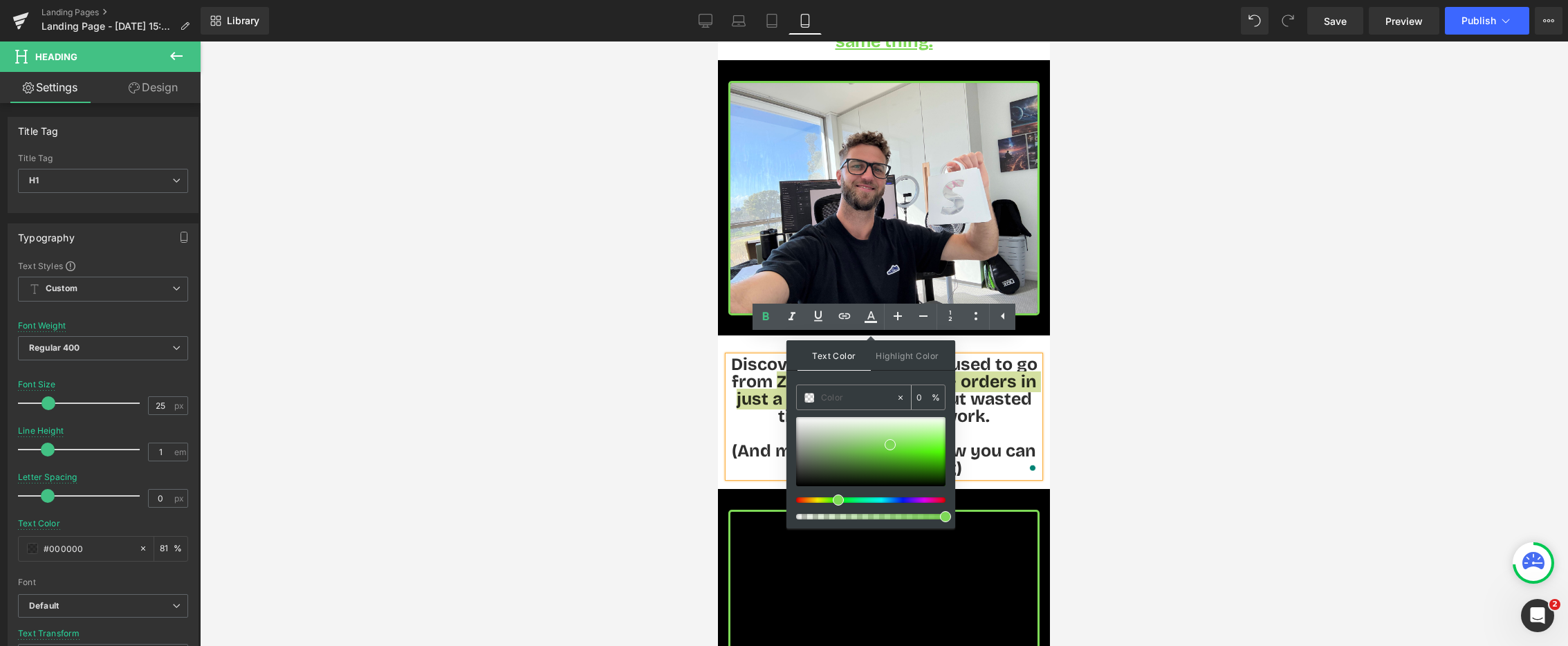
click at [838, 398] on input "text" at bounding box center [859, 398] width 75 height 15
paste input "#7ed957"
type input "#7ed957"
type input "100"
click at [682, 418] on div at bounding box center [884, 343] width 1368 height 605
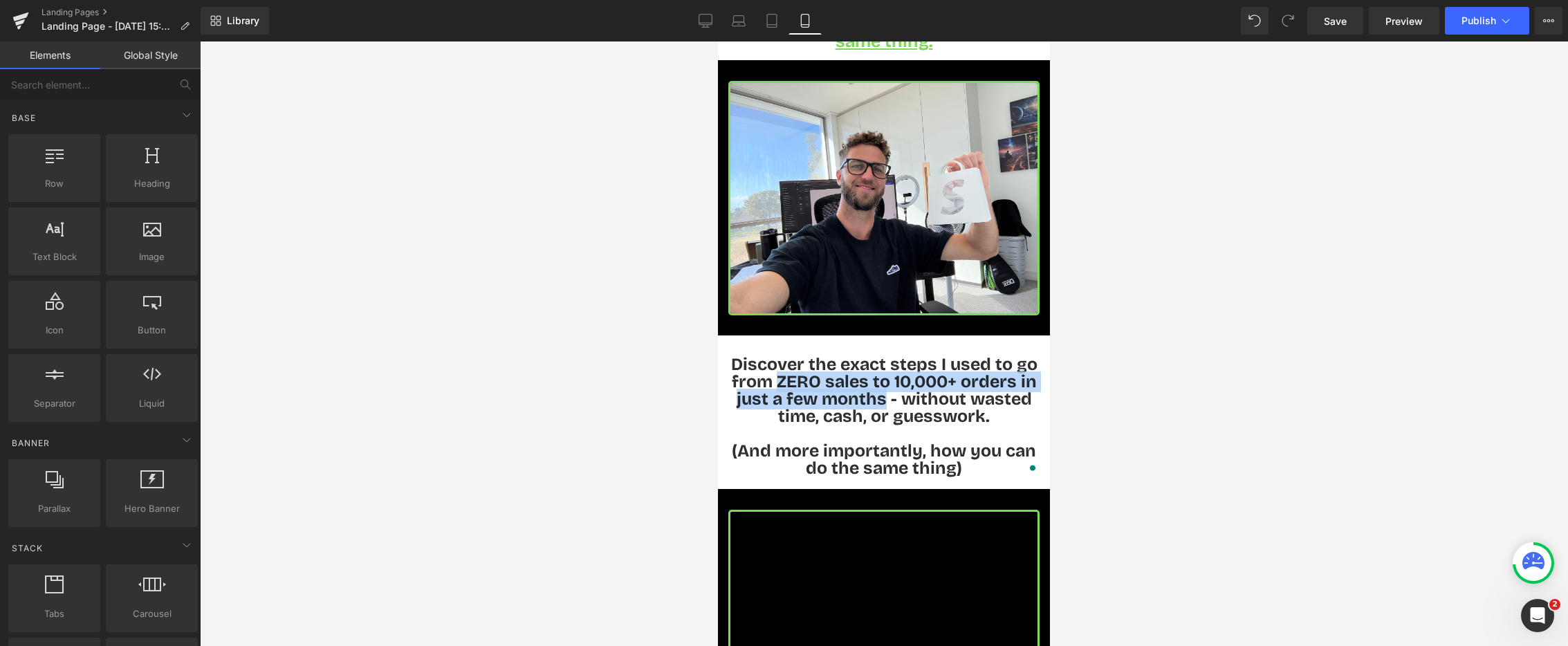
click at [790, 407] on span "Discover the exact steps I used to go from ZERO sales to 10,000+ orders in just…" at bounding box center [885, 390] width 307 height 73
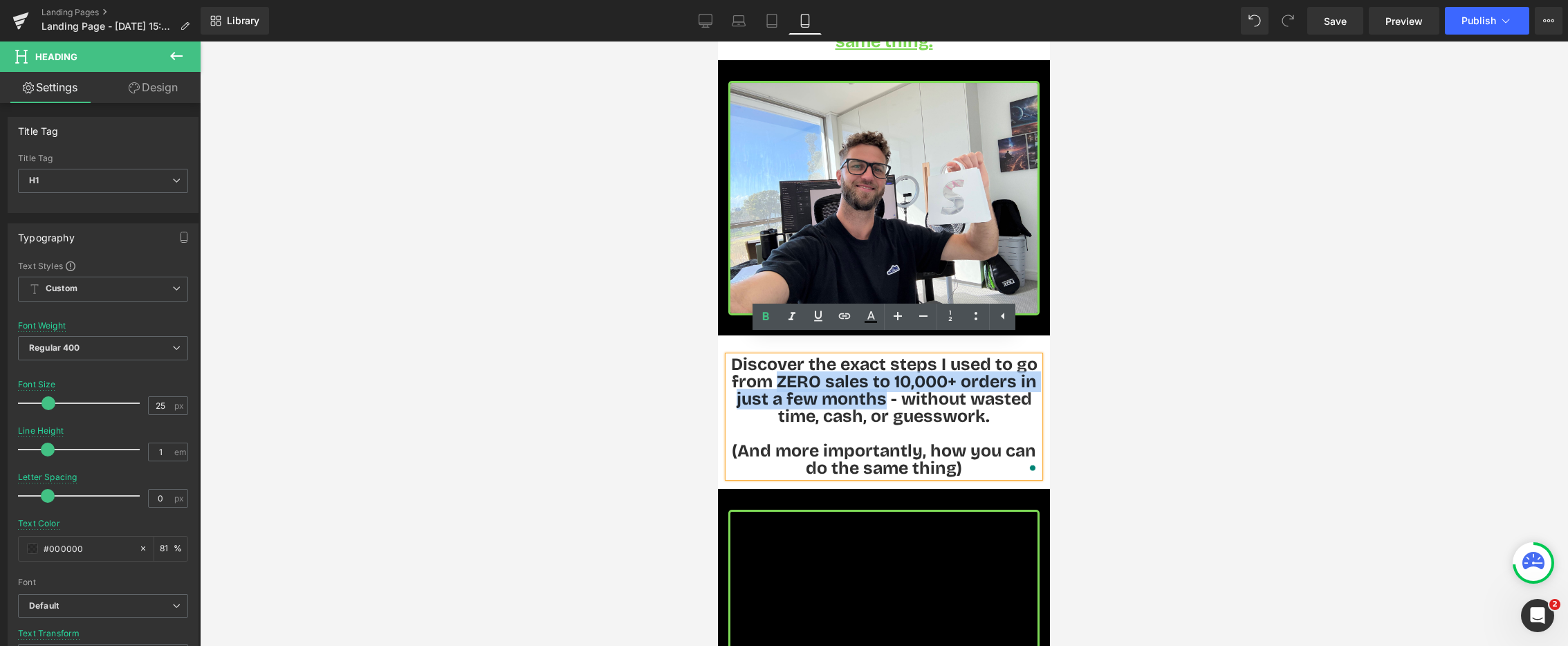
drag, startPoint x: 778, startPoint y: 363, endPoint x: 885, endPoint y: 381, distance: 108.5
click at [885, 381] on span "Discover the exact steps I used to go from ZERO sales to 10,000+ orders in just…" at bounding box center [885, 390] width 307 height 73
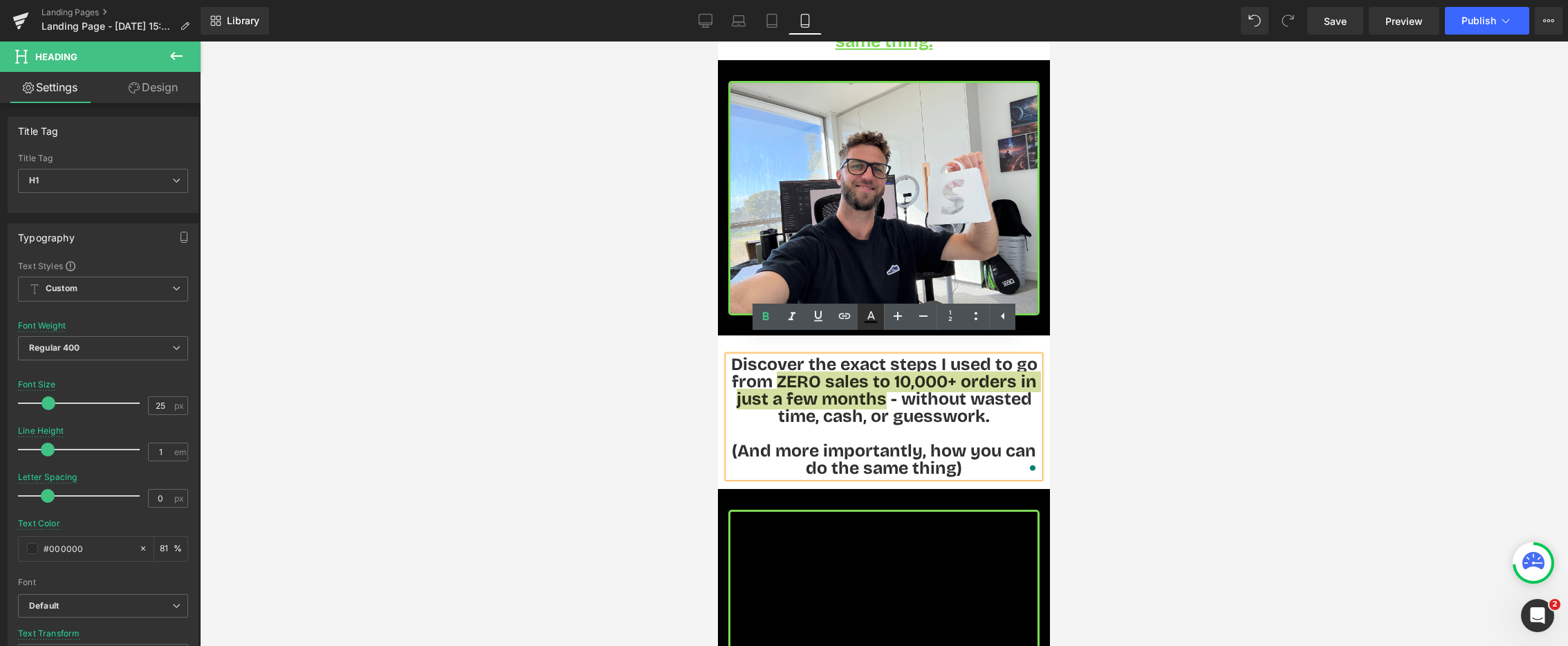
click at [872, 320] on icon at bounding box center [871, 317] width 16 height 16
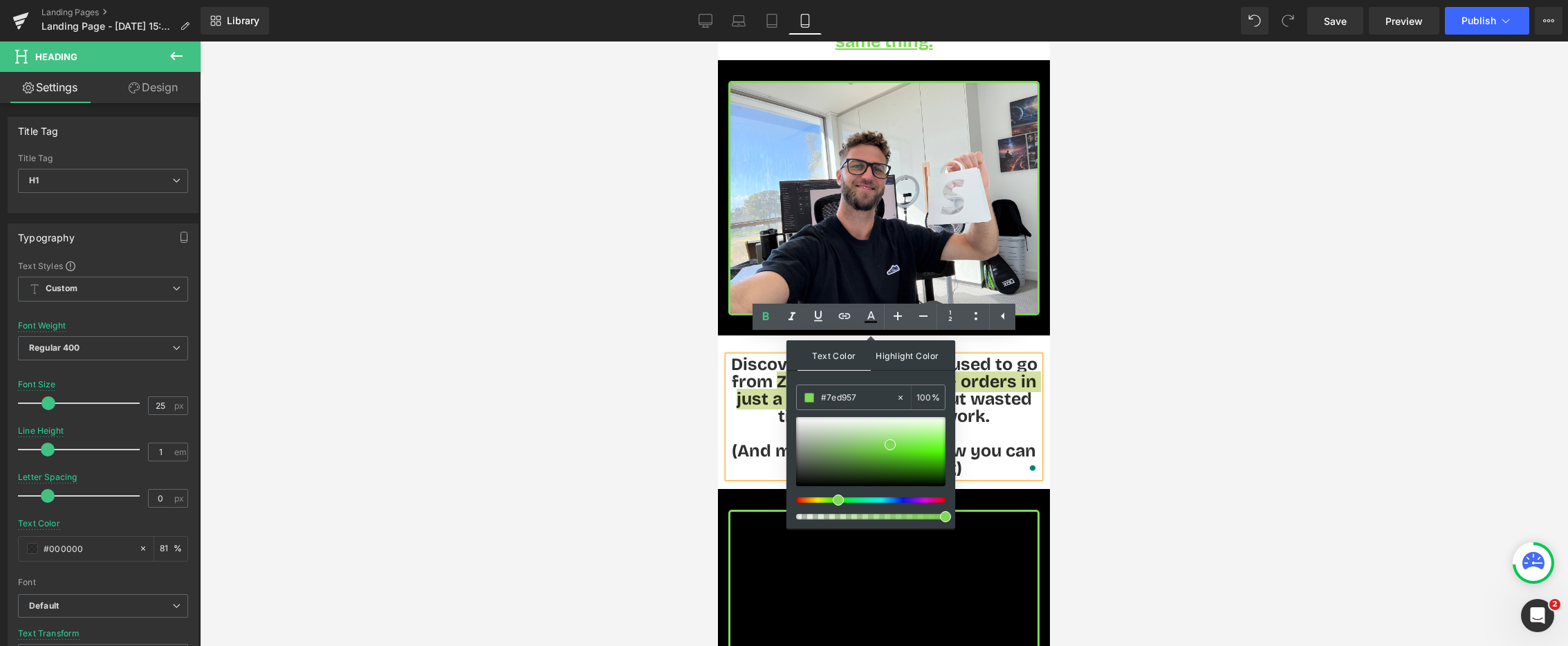
click at [912, 357] on span "Highlight Color" at bounding box center [907, 355] width 73 height 30
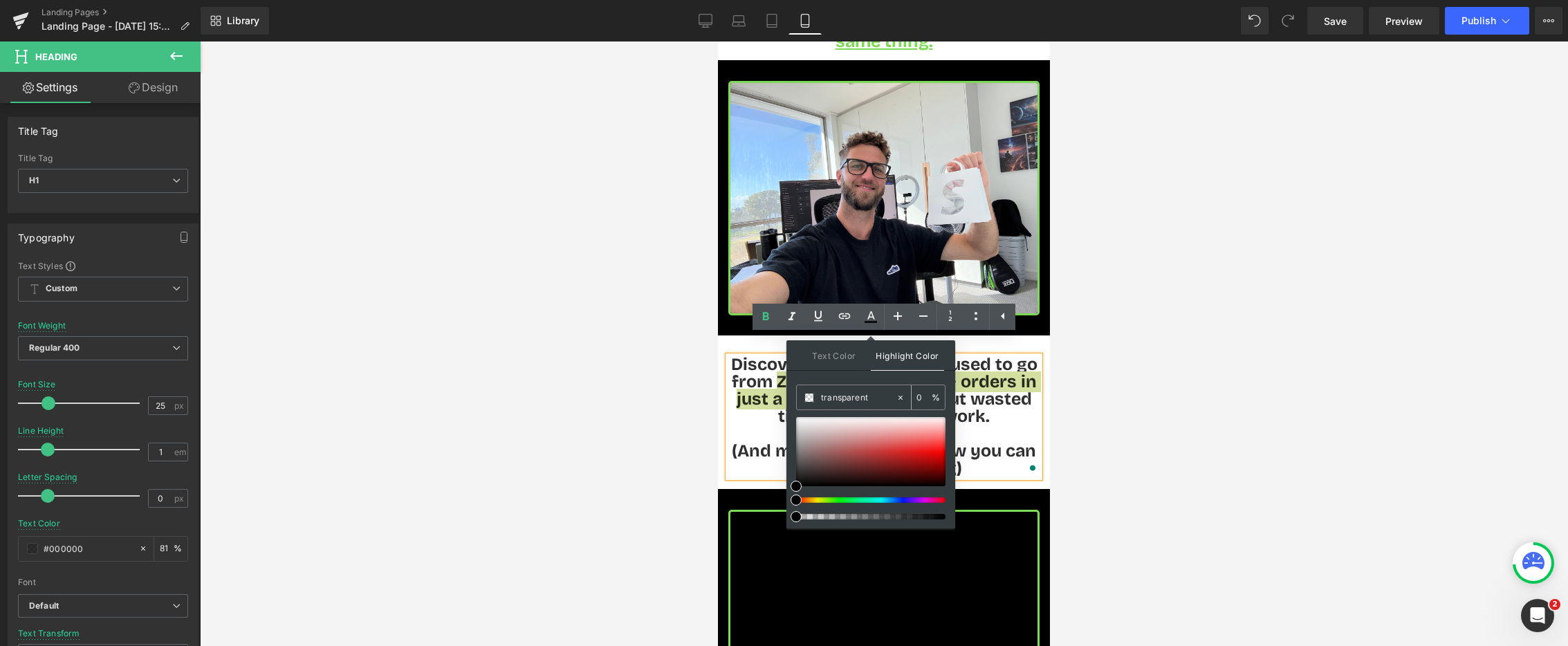
click at [877, 396] on input "transparent" at bounding box center [859, 398] width 75 height 15
paste input "#7ed957"
type input "#7ed957"
type input "100"
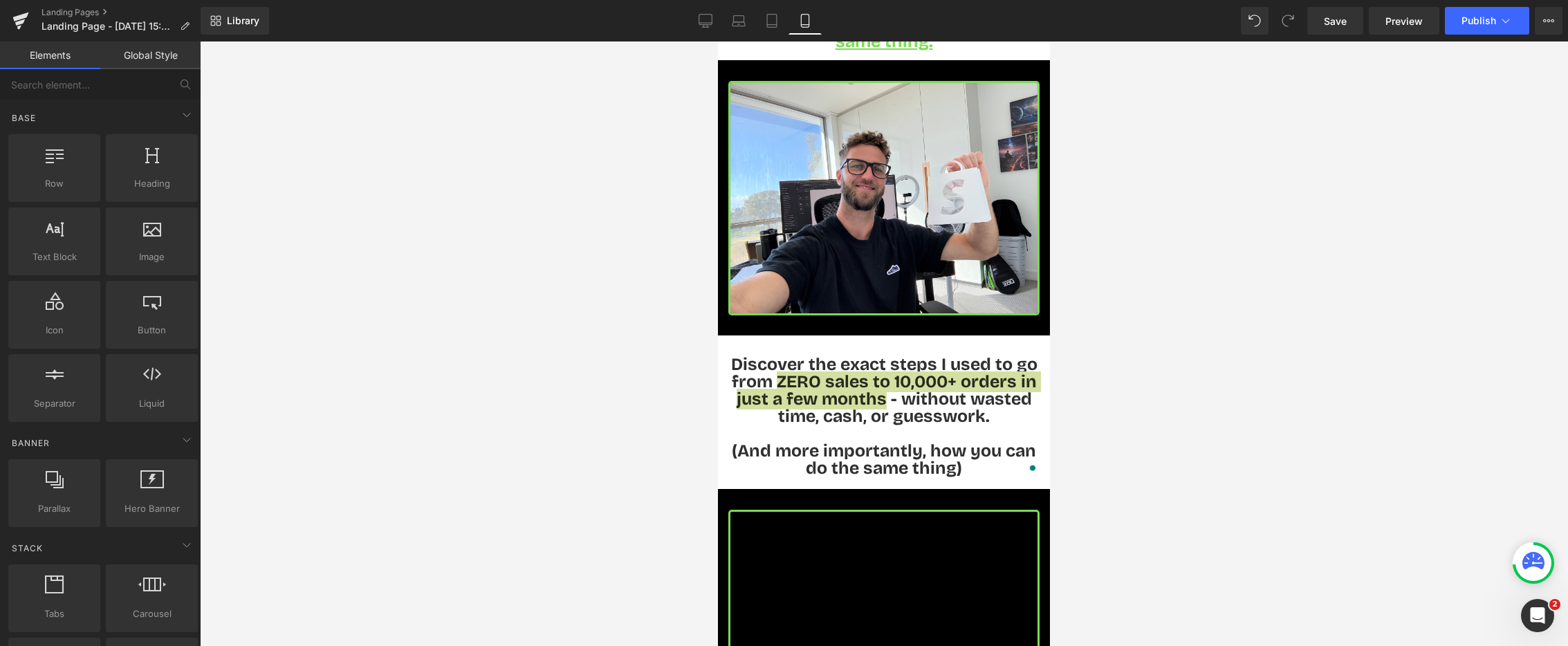
click at [415, 433] on div at bounding box center [884, 343] width 1368 height 605
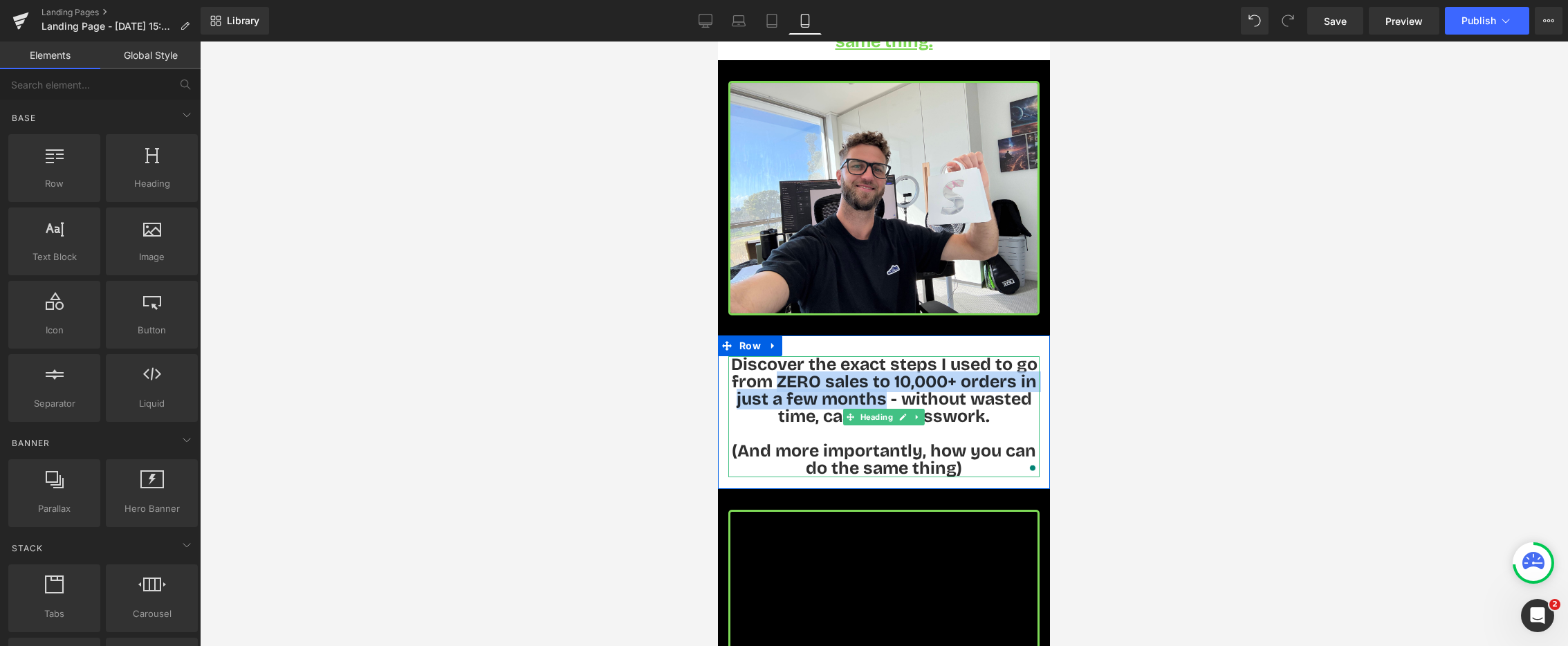
click at [774, 364] on span "Discover the exact steps I used to go from ZERO sales to 10,000+ orders in just…" at bounding box center [885, 390] width 307 height 73
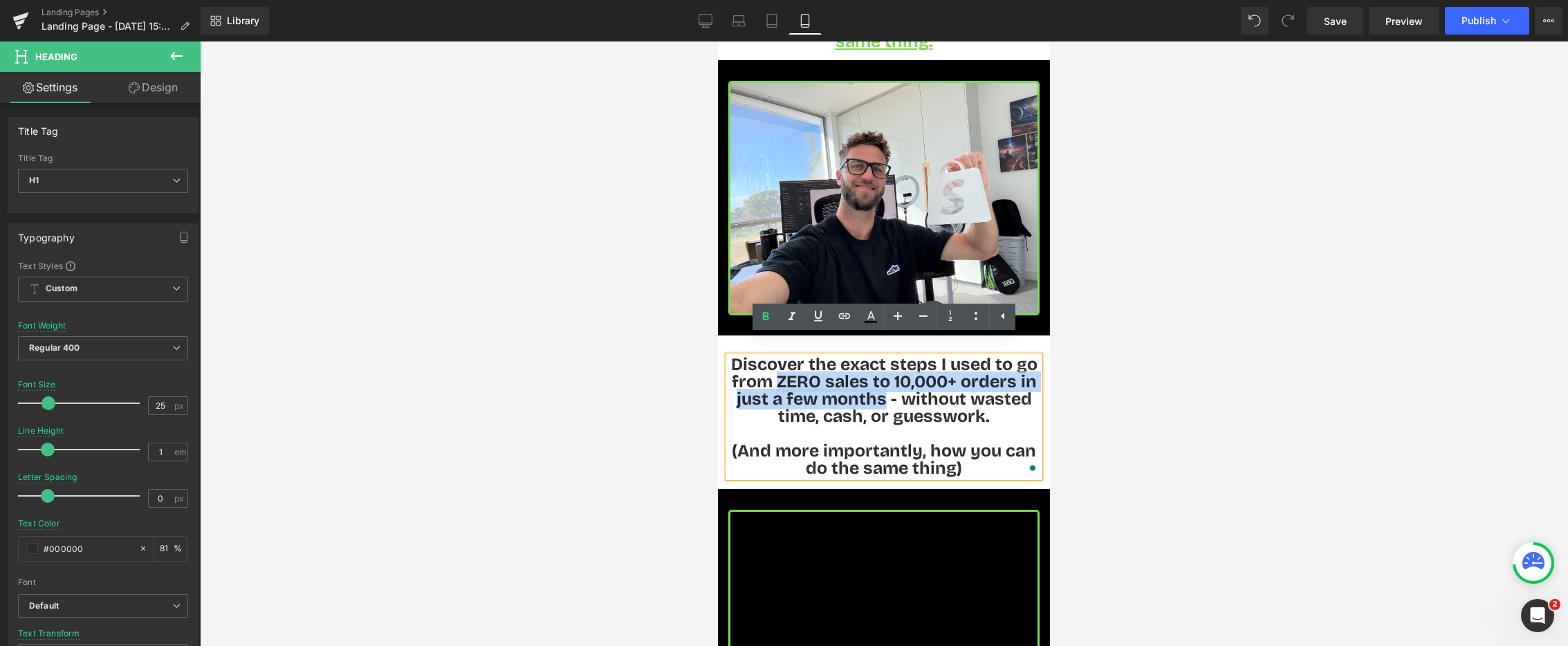
drag, startPoint x: 773, startPoint y: 362, endPoint x: 877, endPoint y: 377, distance: 105.1
click at [884, 377] on span "Discover the exact steps I used to go from ZERO sales to 10,000+ orders in just…" at bounding box center [885, 390] width 307 height 73
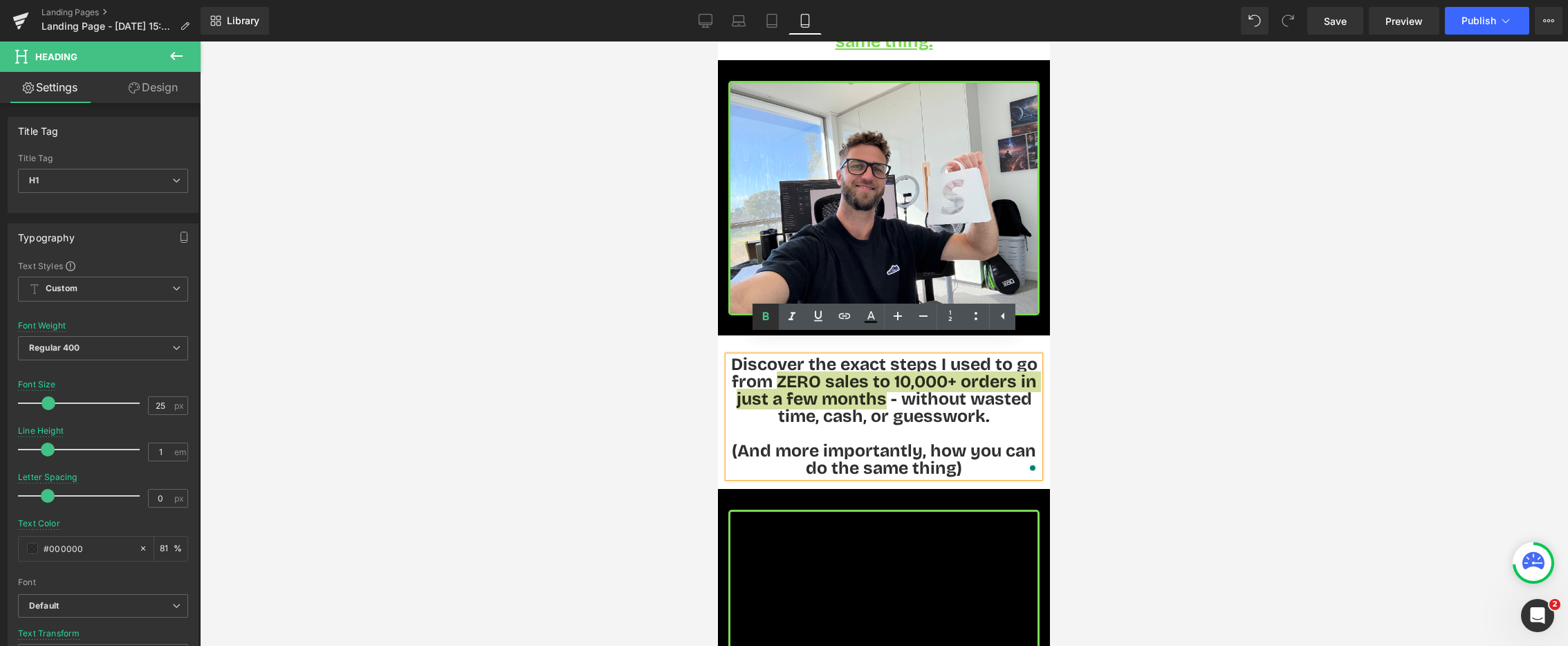
click at [766, 319] on icon at bounding box center [766, 316] width 6 height 8
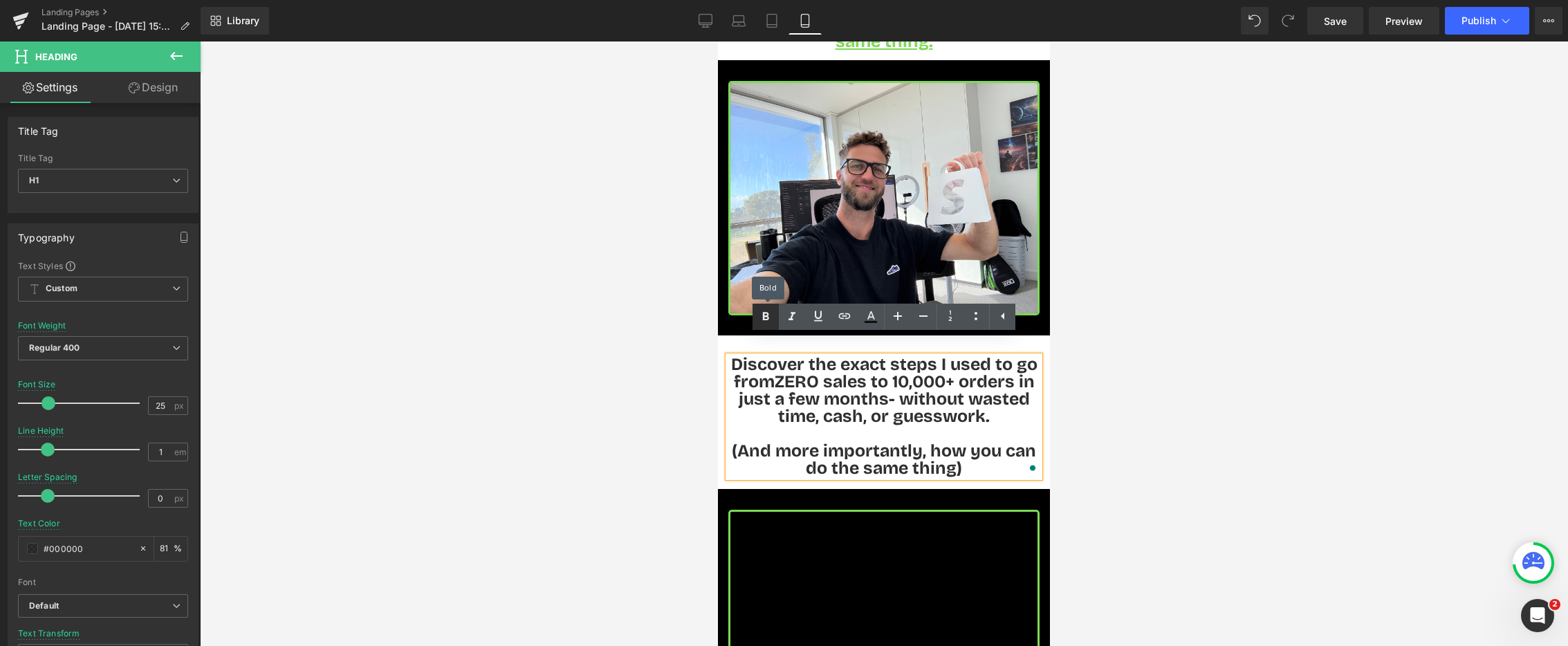
click at [766, 319] on icon at bounding box center [766, 316] width 6 height 8
click at [859, 323] on link at bounding box center [871, 317] width 26 height 26
type input "#000000"
type input "81"
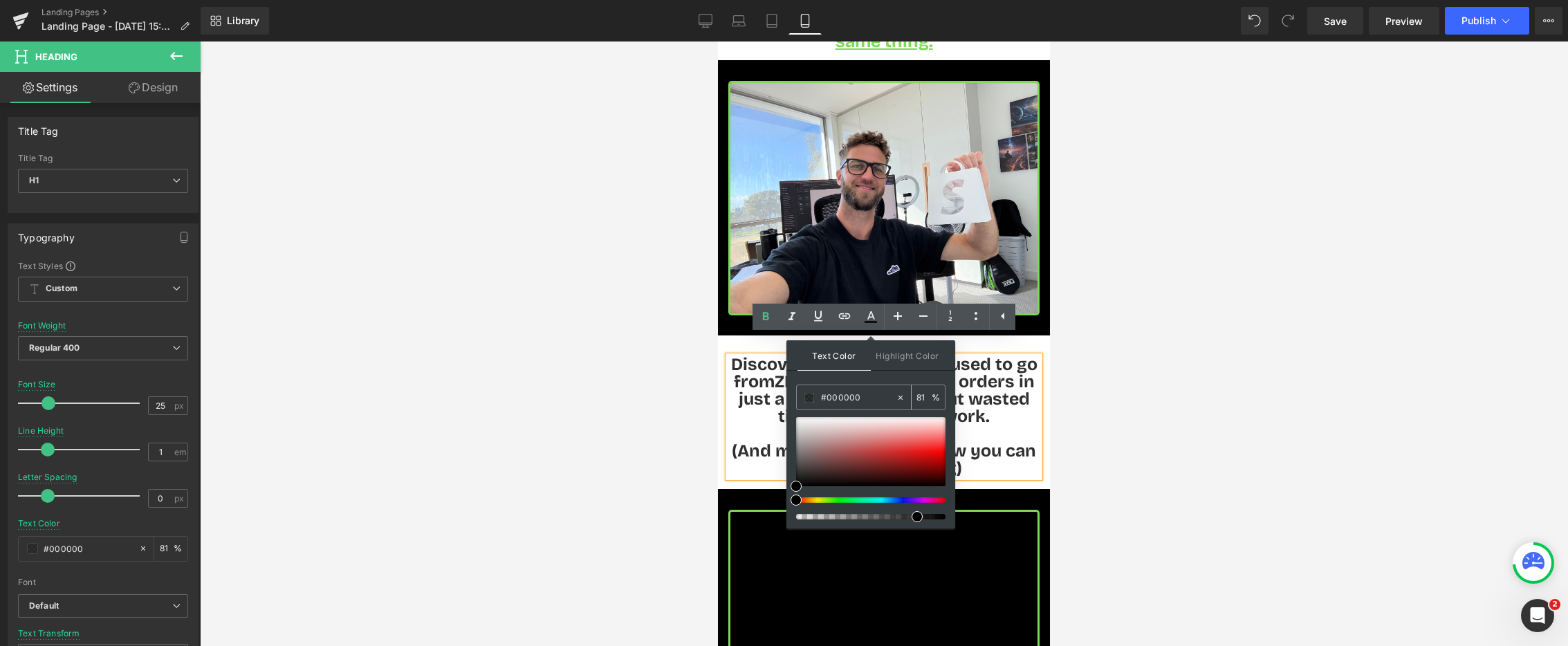
drag, startPoint x: 858, startPoint y: 398, endPoint x: 868, endPoint y: 397, distance: 10.0
click at [863, 397] on input "#000000" at bounding box center [859, 398] width 75 height 15
drag, startPoint x: 868, startPoint y: 397, endPoint x: 827, endPoint y: 398, distance: 41.0
click at [827, 398] on input "#000000" at bounding box center [859, 398] width 75 height 15
paste input "#7ed957"
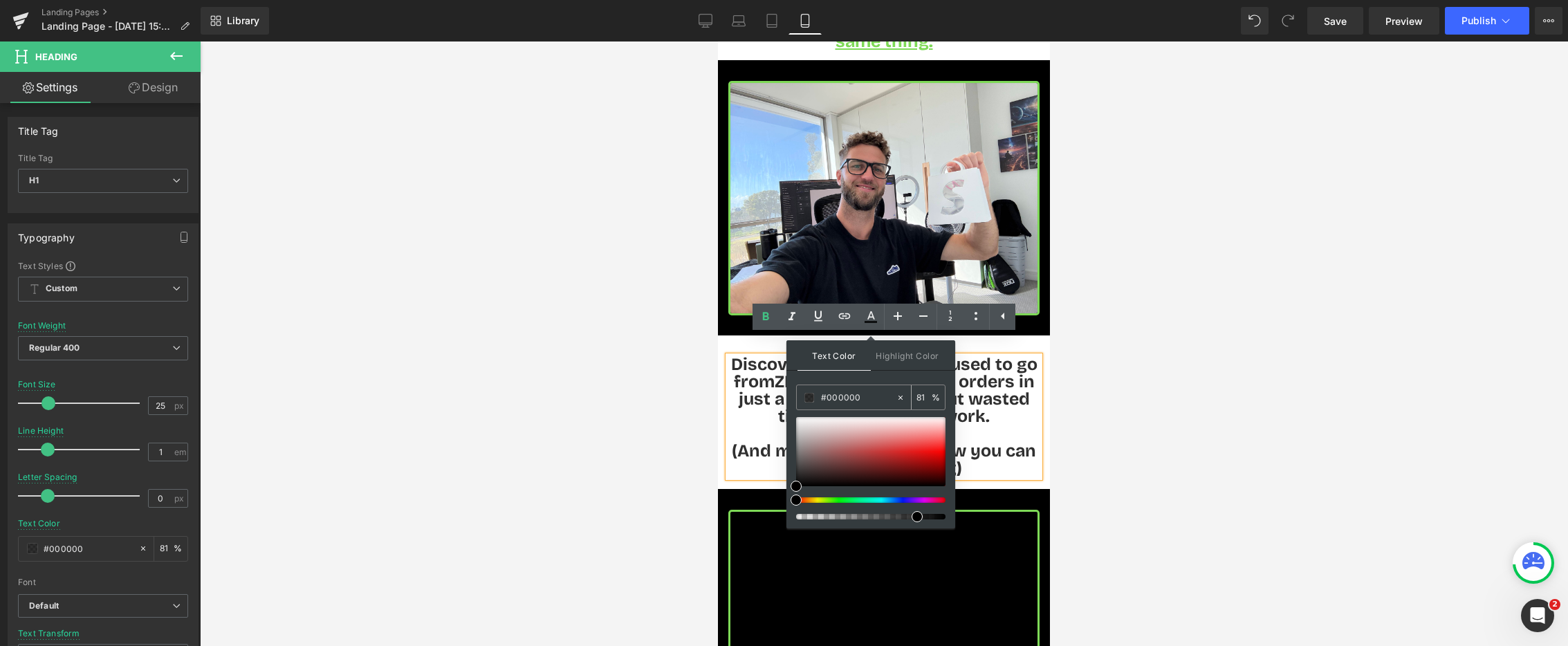
type input "##7ed957"
type input "0"
click at [825, 402] on input "##7ed957" at bounding box center [859, 398] width 75 height 15
type input "#7ed957"
type input "100"
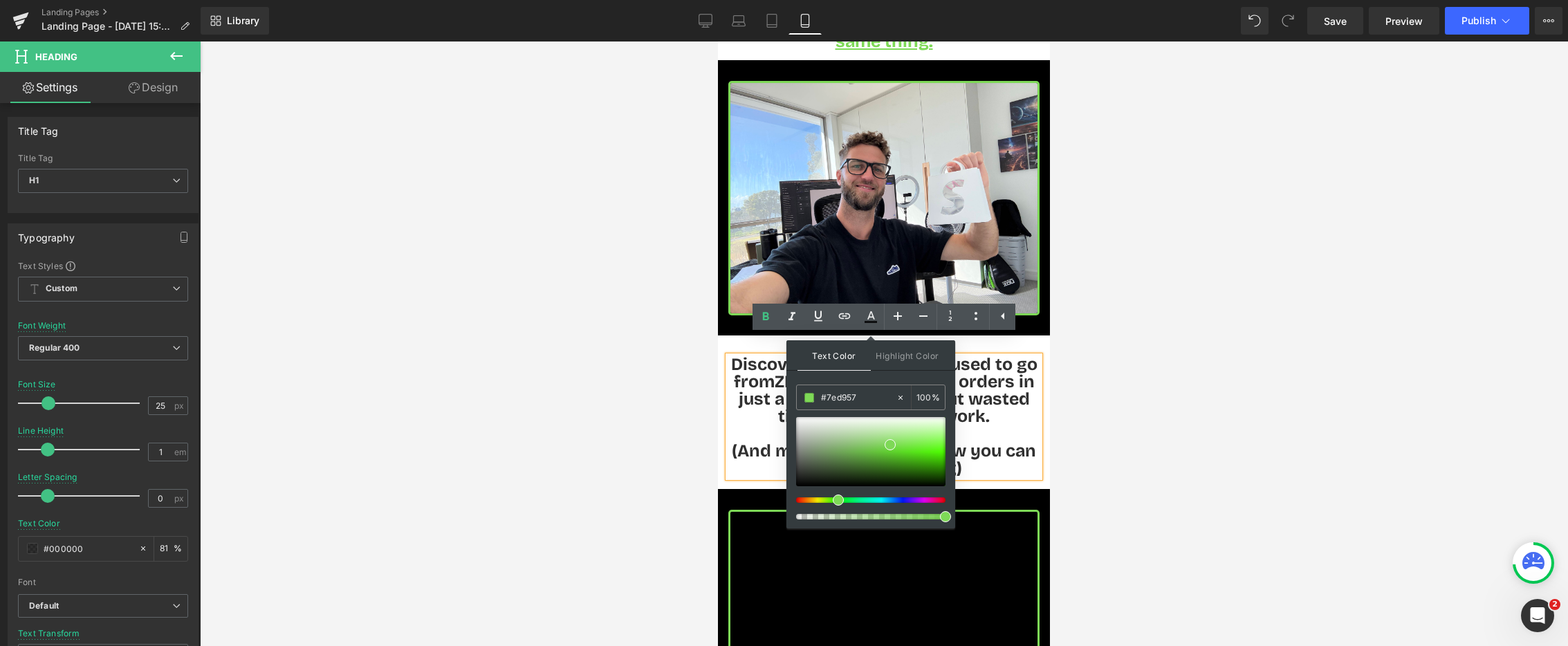
click at [688, 406] on div at bounding box center [884, 343] width 1368 height 605
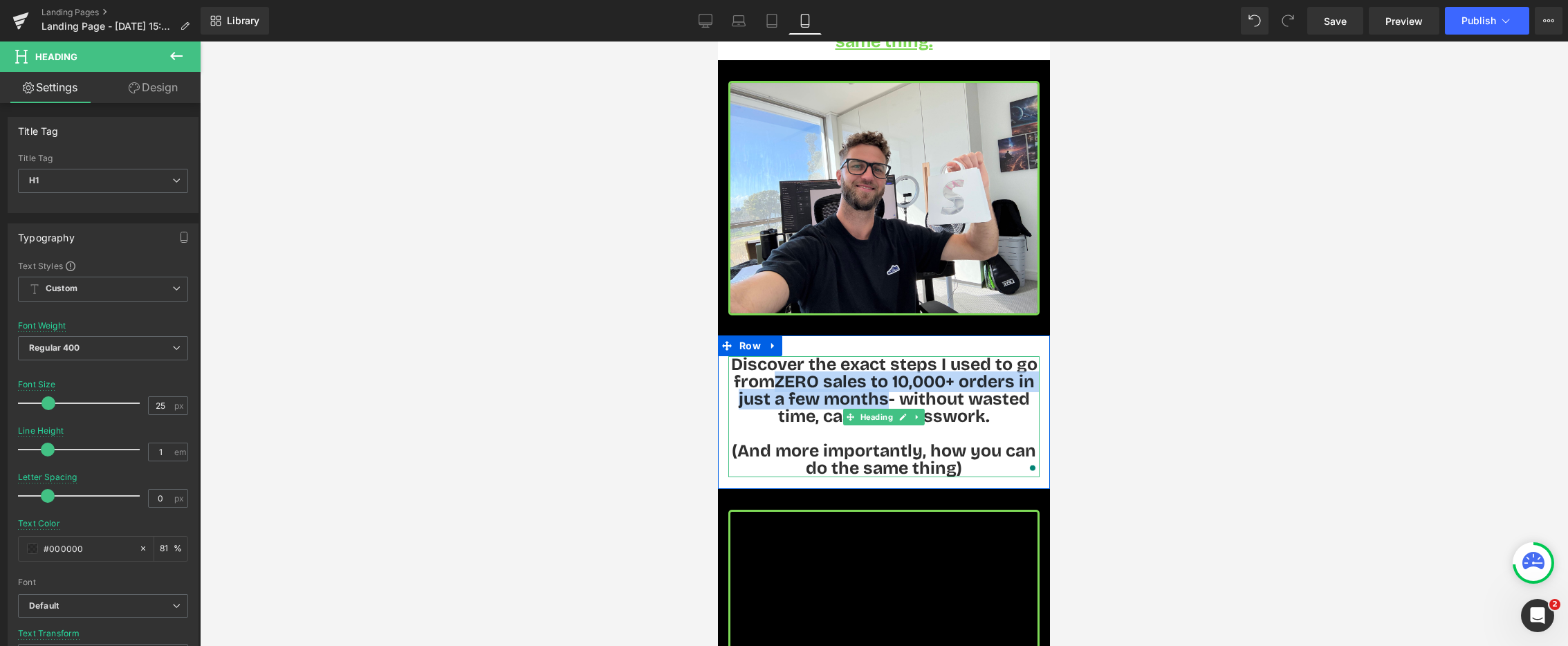
drag, startPoint x: 779, startPoint y: 364, endPoint x: 872, endPoint y: 368, distance: 93.1
click at [879, 379] on h1 "Discover the exact steps I used to go from ZERO sales to 10,000+ orders in just…" at bounding box center [885, 390] width 312 height 69
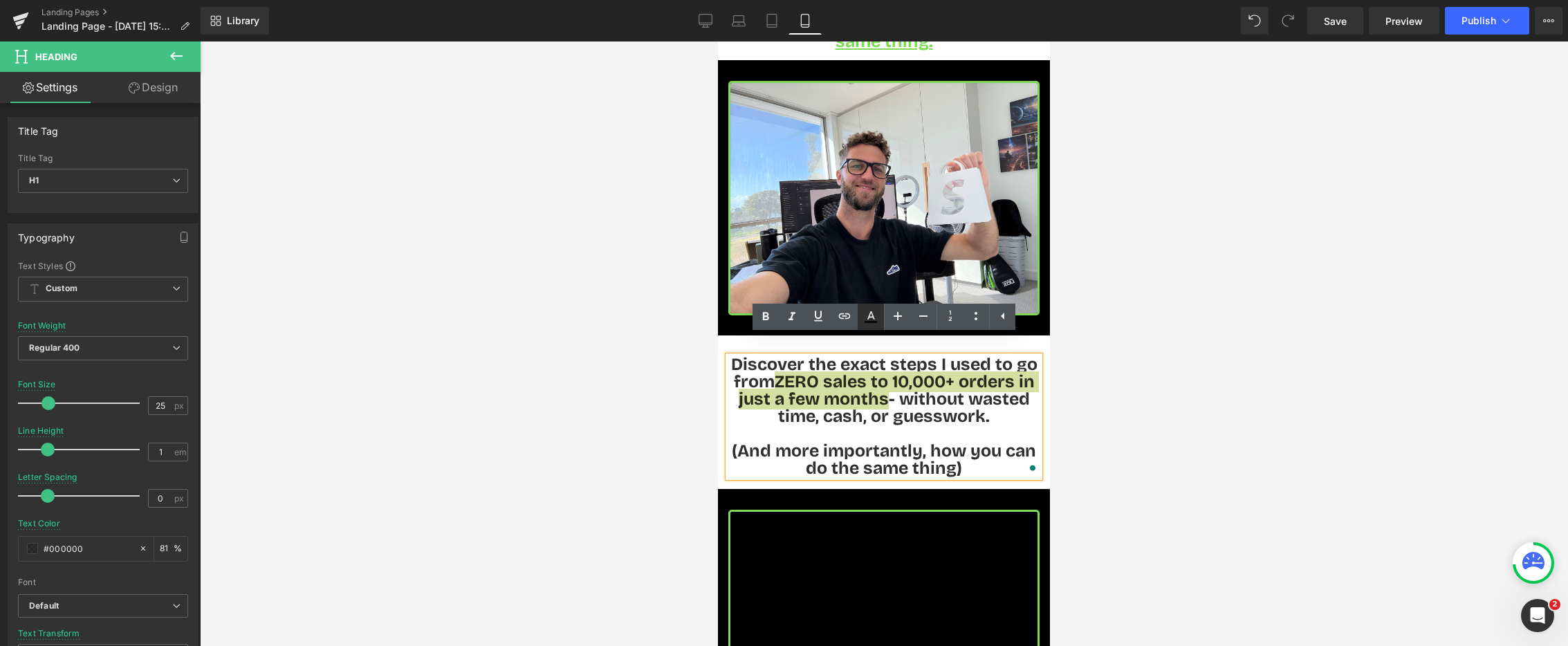
click at [875, 315] on icon at bounding box center [871, 317] width 16 height 16
type input "#000000"
type input "81"
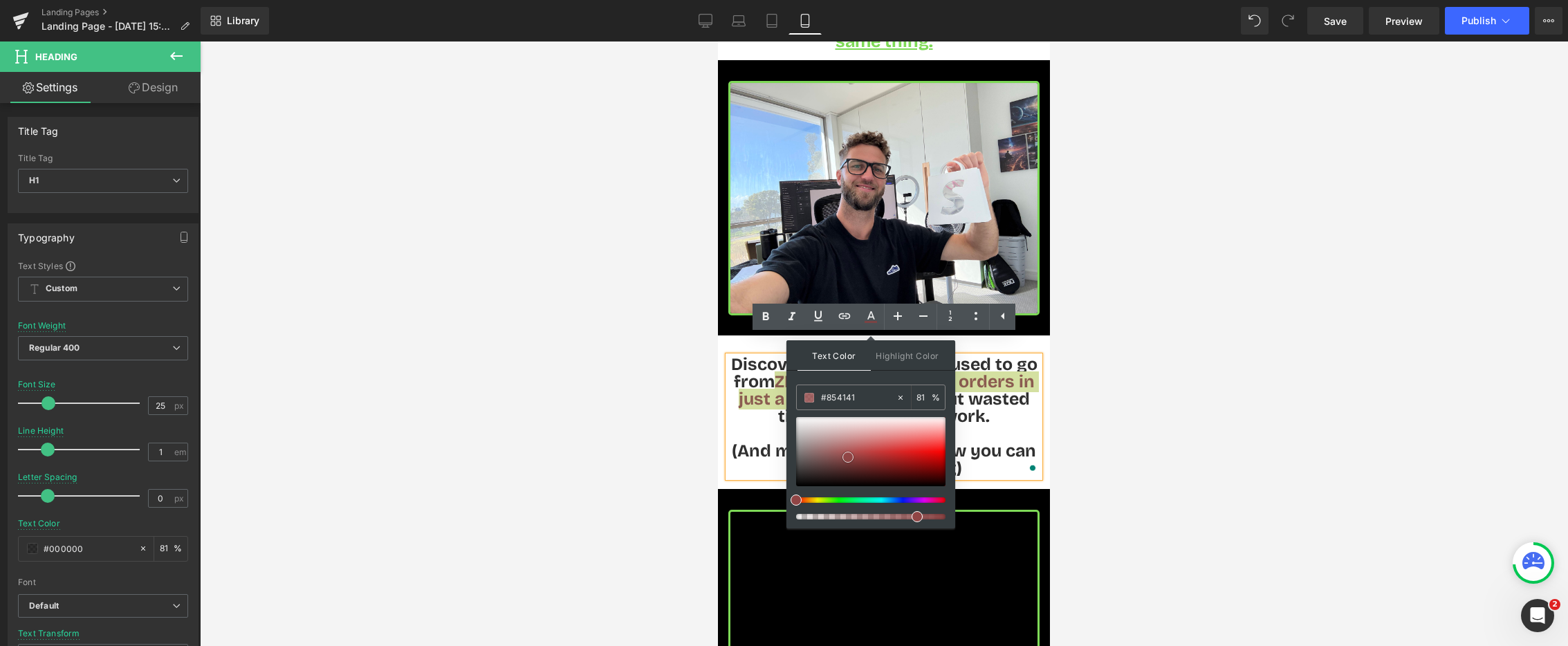
drag, startPoint x: 801, startPoint y: 485, endPoint x: 853, endPoint y: 457, distance: 59.1
click at [853, 457] on span at bounding box center [848, 458] width 11 height 11
click at [834, 501] on div at bounding box center [865, 500] width 149 height 6
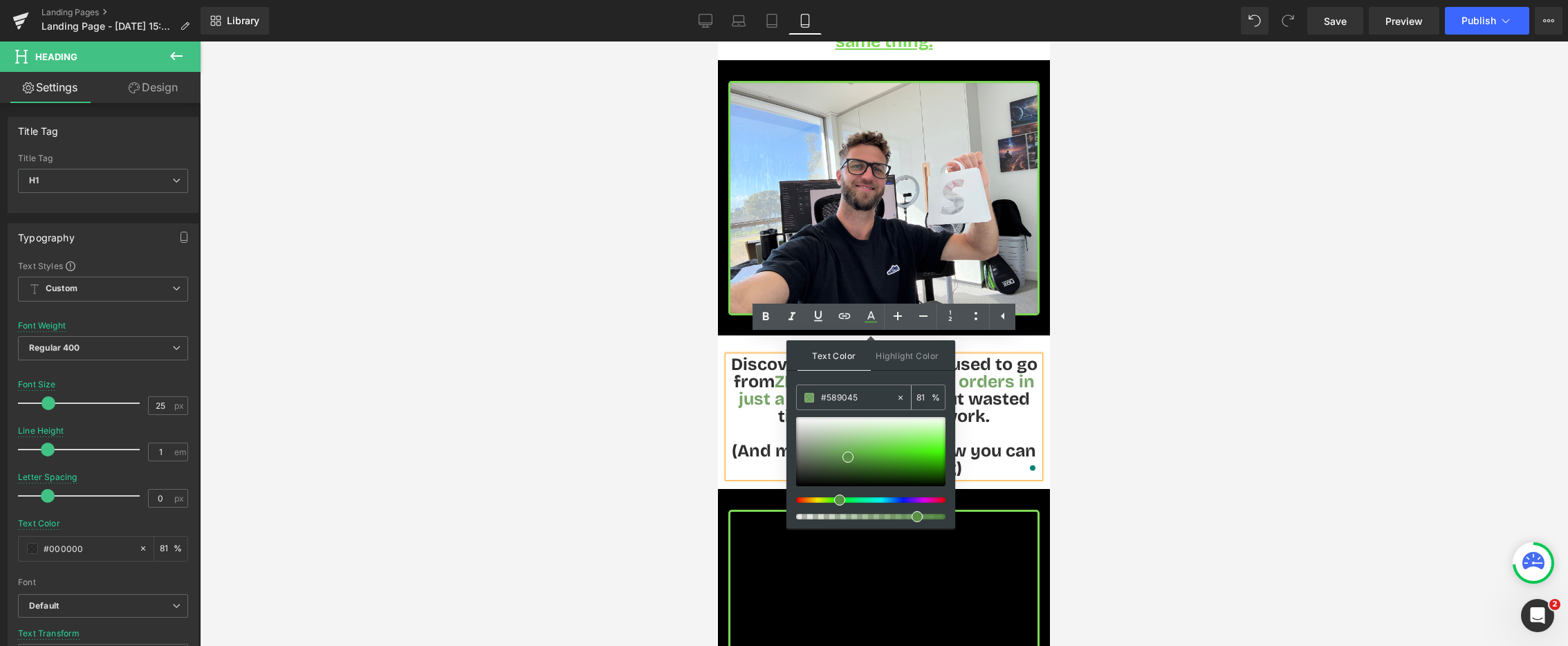
drag, startPoint x: 858, startPoint y: 399, endPoint x: 827, endPoint y: 399, distance: 31.0
click at [822, 400] on input "#589045" at bounding box center [859, 398] width 75 height 15
paste input "7ed957"
type input "#7ed957"
type input "100"
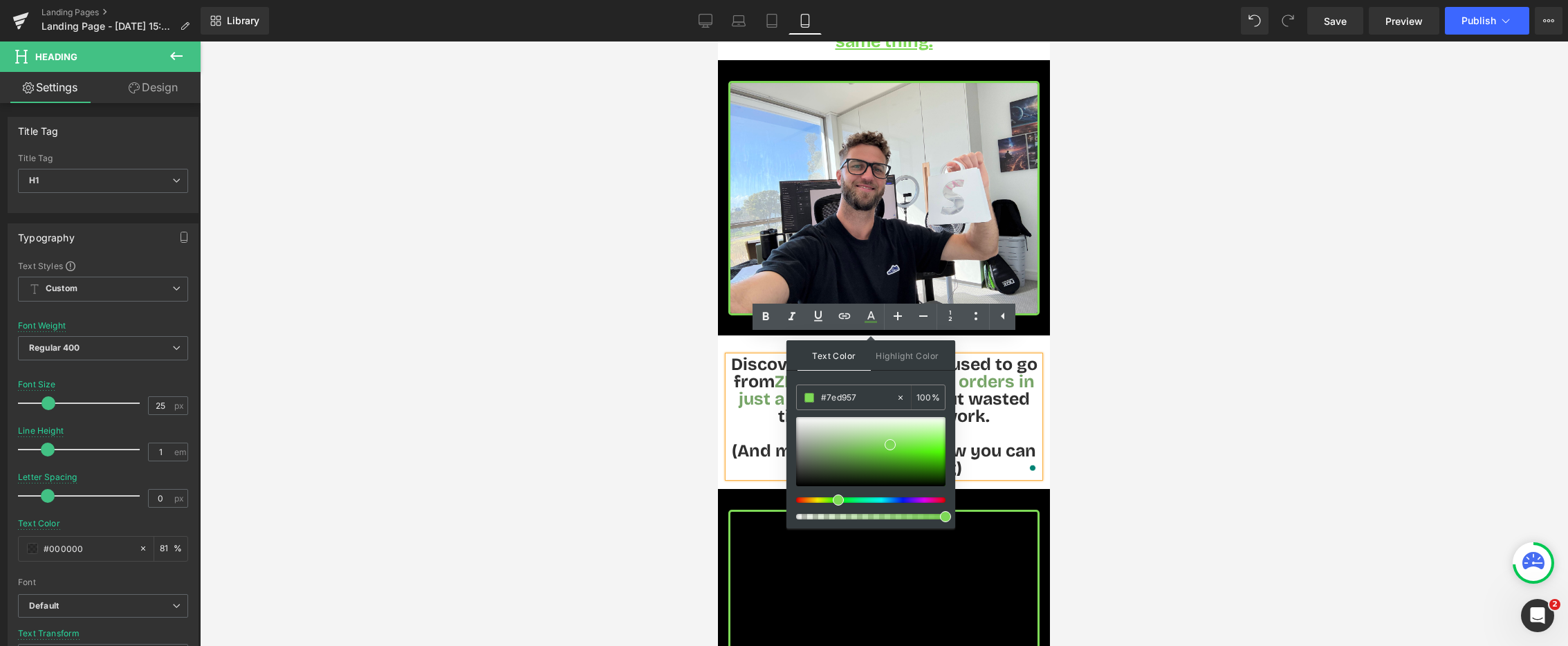
click at [598, 438] on div at bounding box center [884, 343] width 1368 height 605
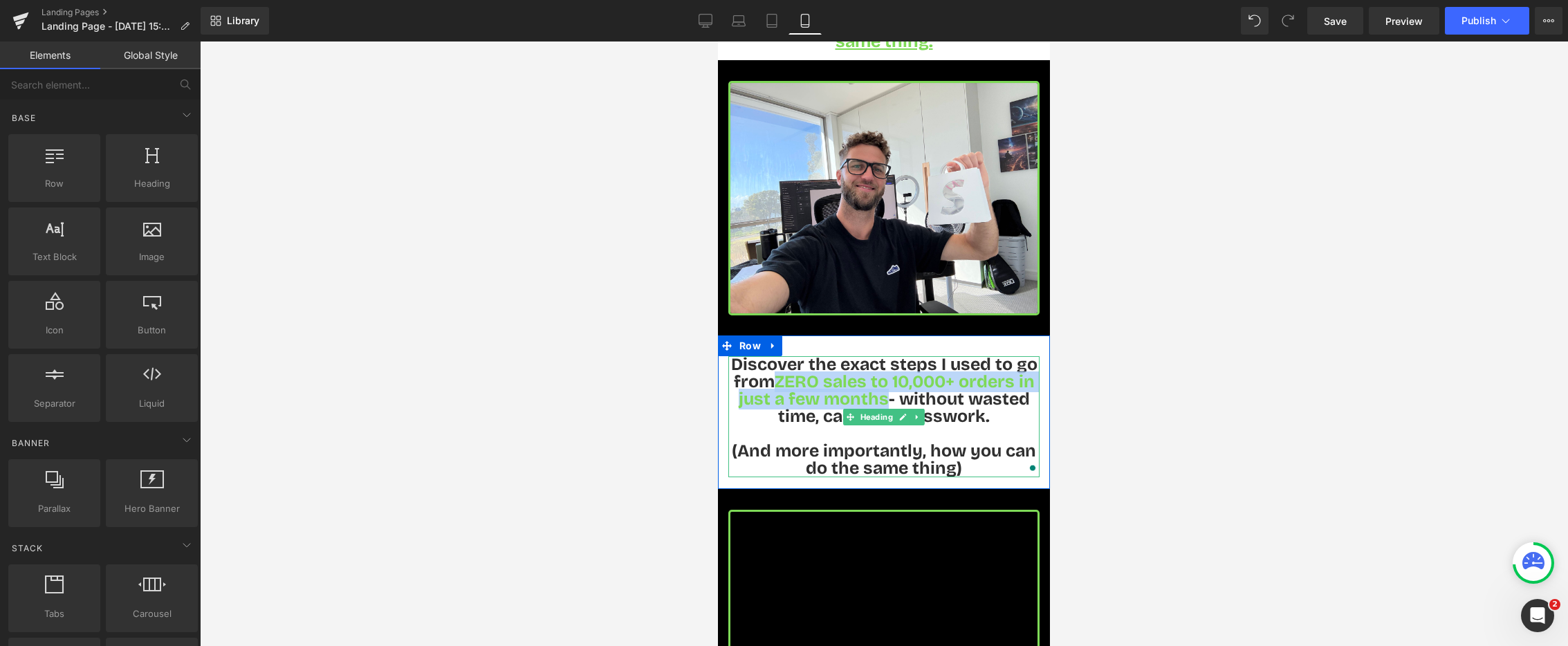
click at [761, 354] on span "Discover the exact steps I used to go from" at bounding box center [885, 373] width 307 height 38
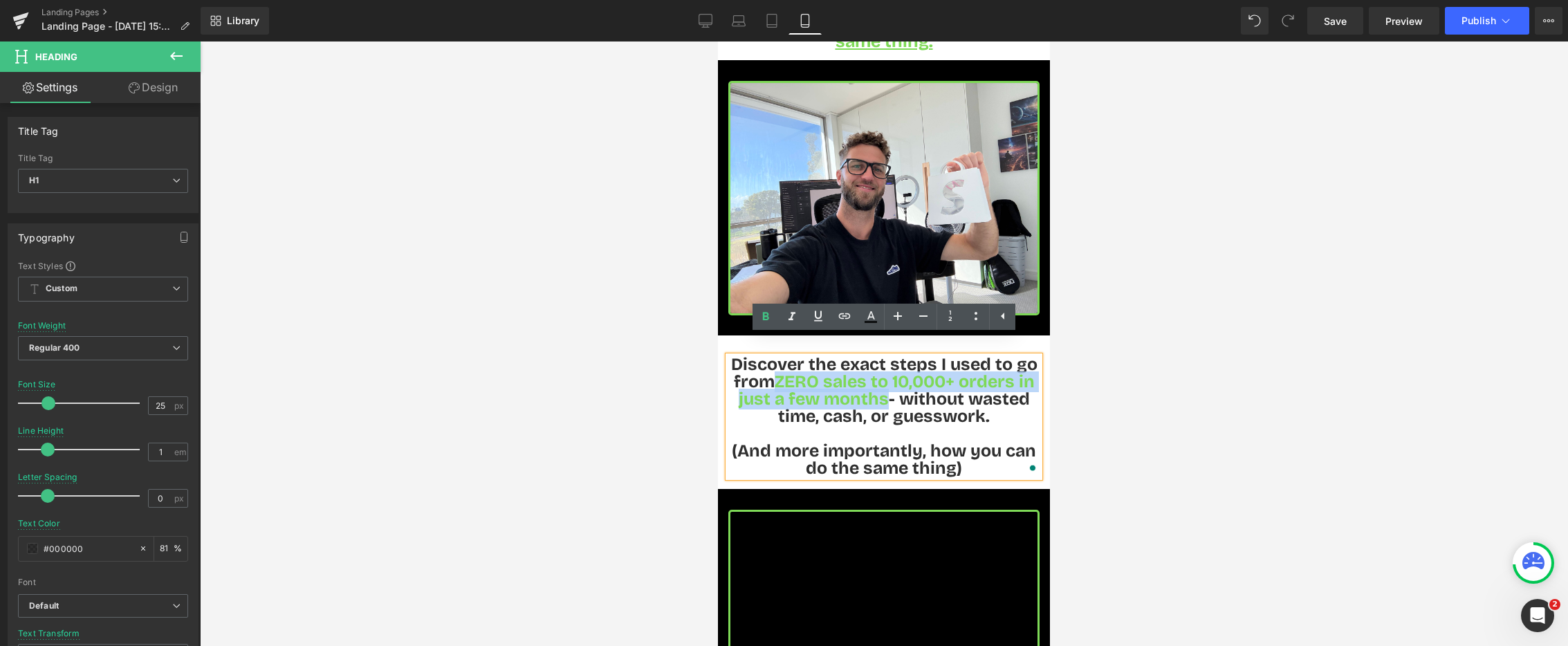
drag, startPoint x: 786, startPoint y: 362, endPoint x: 879, endPoint y: 375, distance: 93.9
click at [881, 376] on h1 "Discover the exact steps I used to go from ZERO sales to 10,000+ orders in just…" at bounding box center [885, 390] width 312 height 69
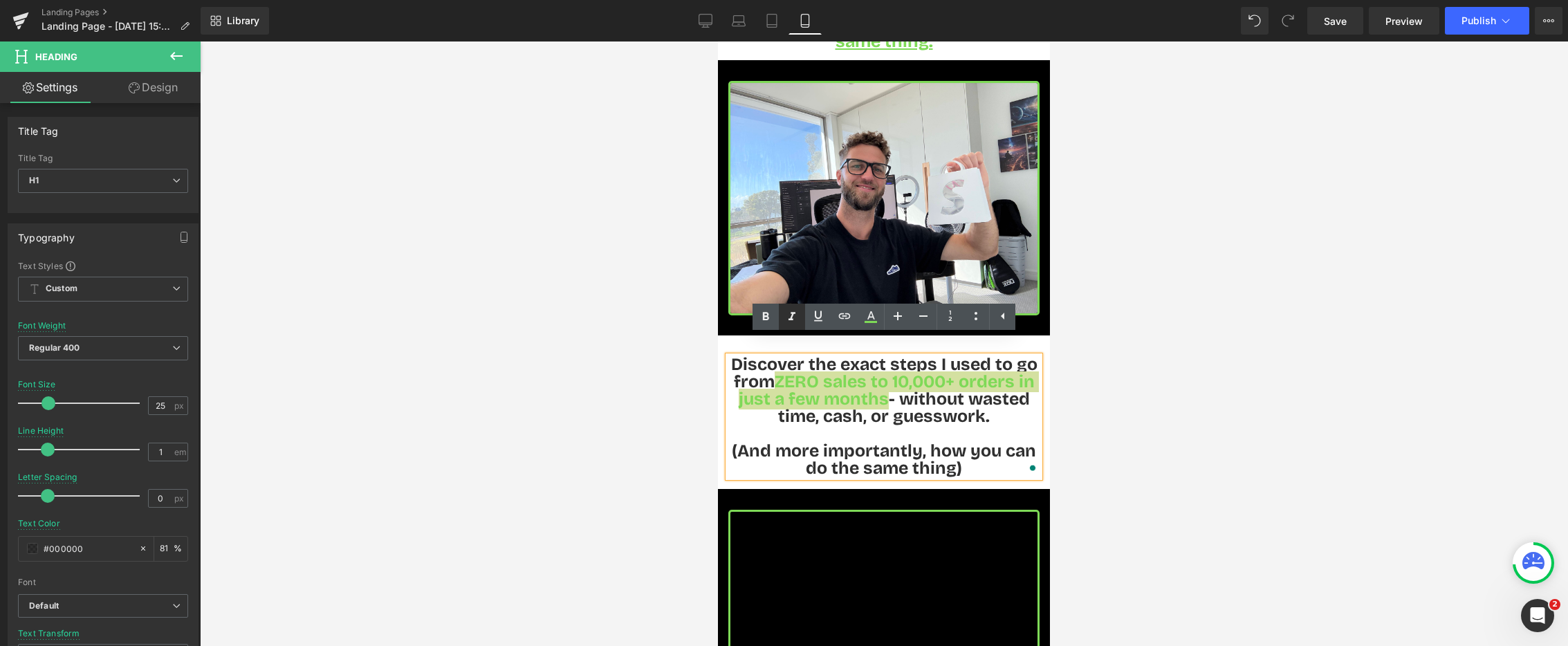
drag, startPoint x: 765, startPoint y: 319, endPoint x: 786, endPoint y: 314, distance: 21.6
click at [765, 319] on icon at bounding box center [766, 316] width 6 height 8
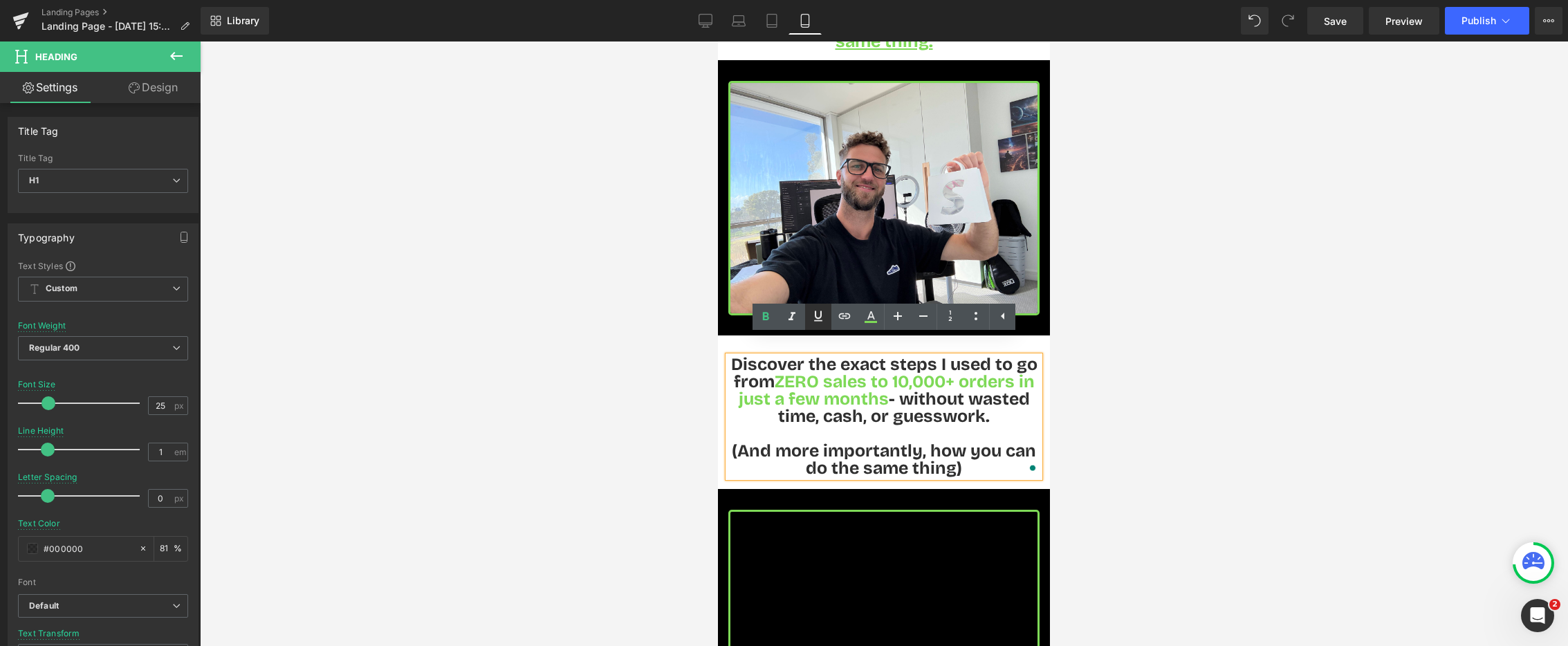
drag, startPoint x: 820, startPoint y: 312, endPoint x: 812, endPoint y: 315, distance: 8.5
click at [820, 312] on icon at bounding box center [818, 316] width 16 height 16
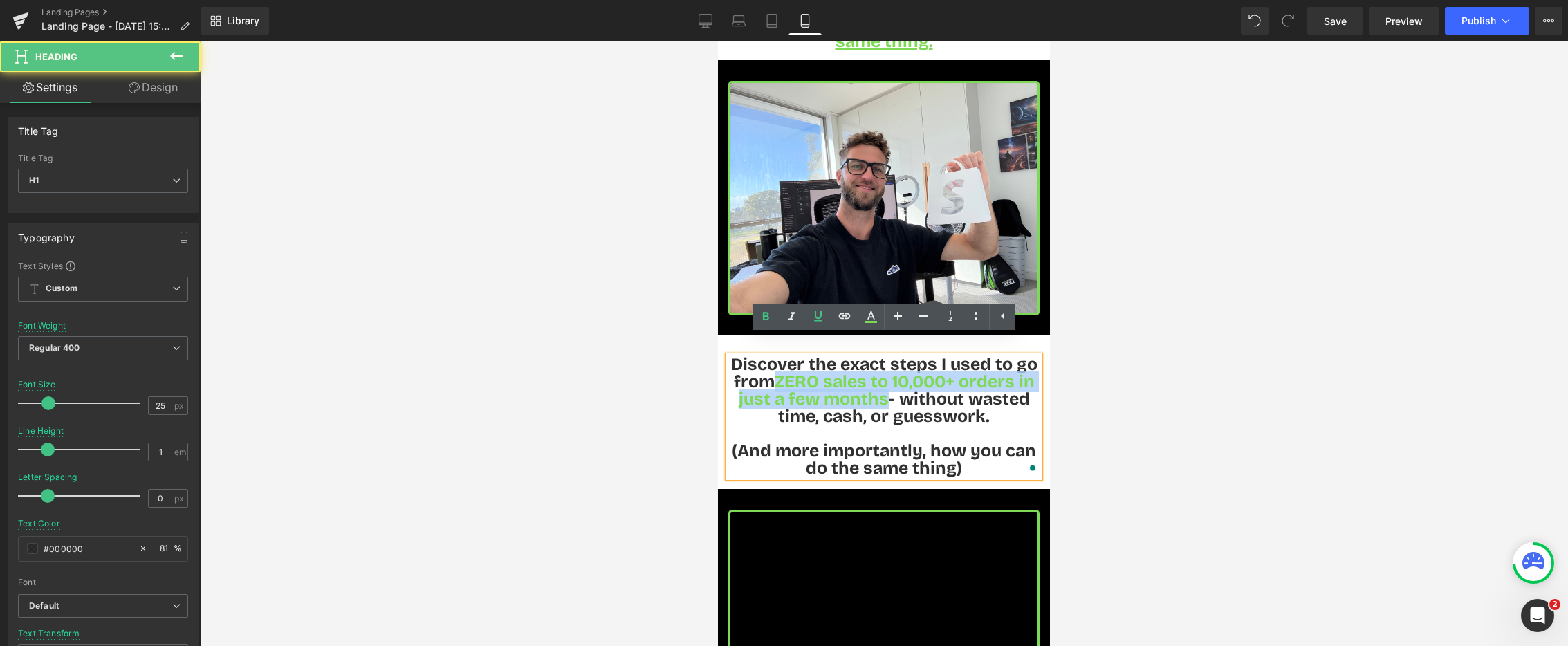
drag, startPoint x: 885, startPoint y: 383, endPoint x: 802, endPoint y: 354, distance: 87.9
click at [771, 364] on h1 "Discover the exact steps I used to go from ZERO sales to 10,000+ orders in just…" at bounding box center [885, 390] width 312 height 69
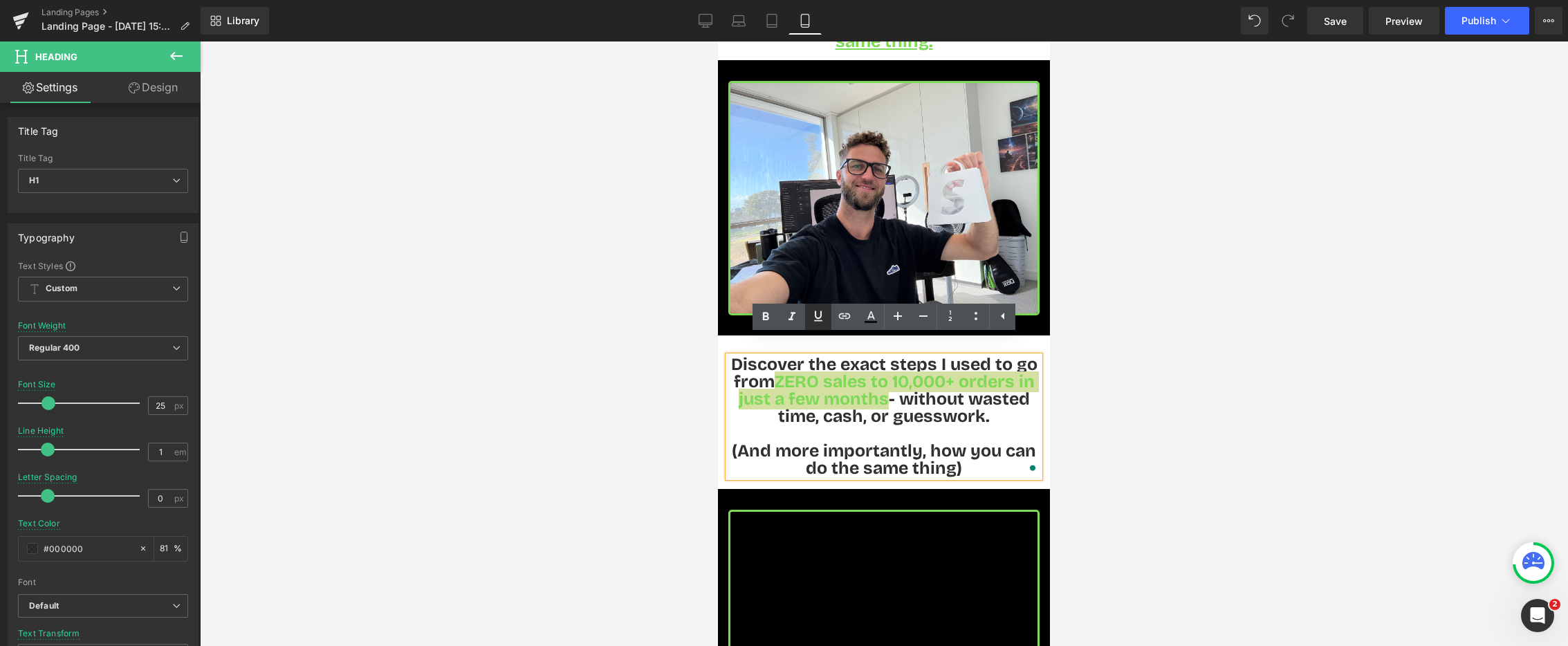
click at [815, 314] on icon at bounding box center [818, 317] width 8 height 11
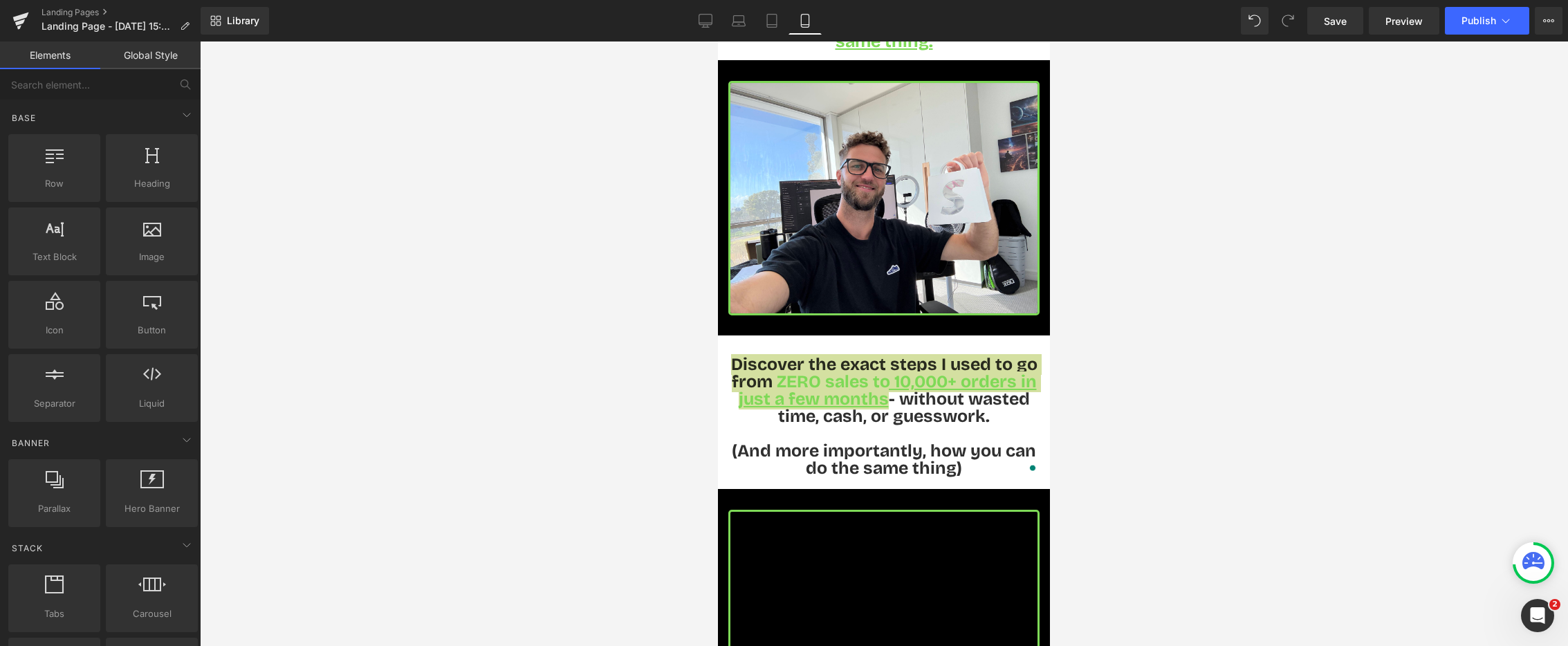
drag, startPoint x: 665, startPoint y: 394, endPoint x: 682, endPoint y: 394, distance: 17.0
click at [665, 394] on div at bounding box center [884, 343] width 1368 height 605
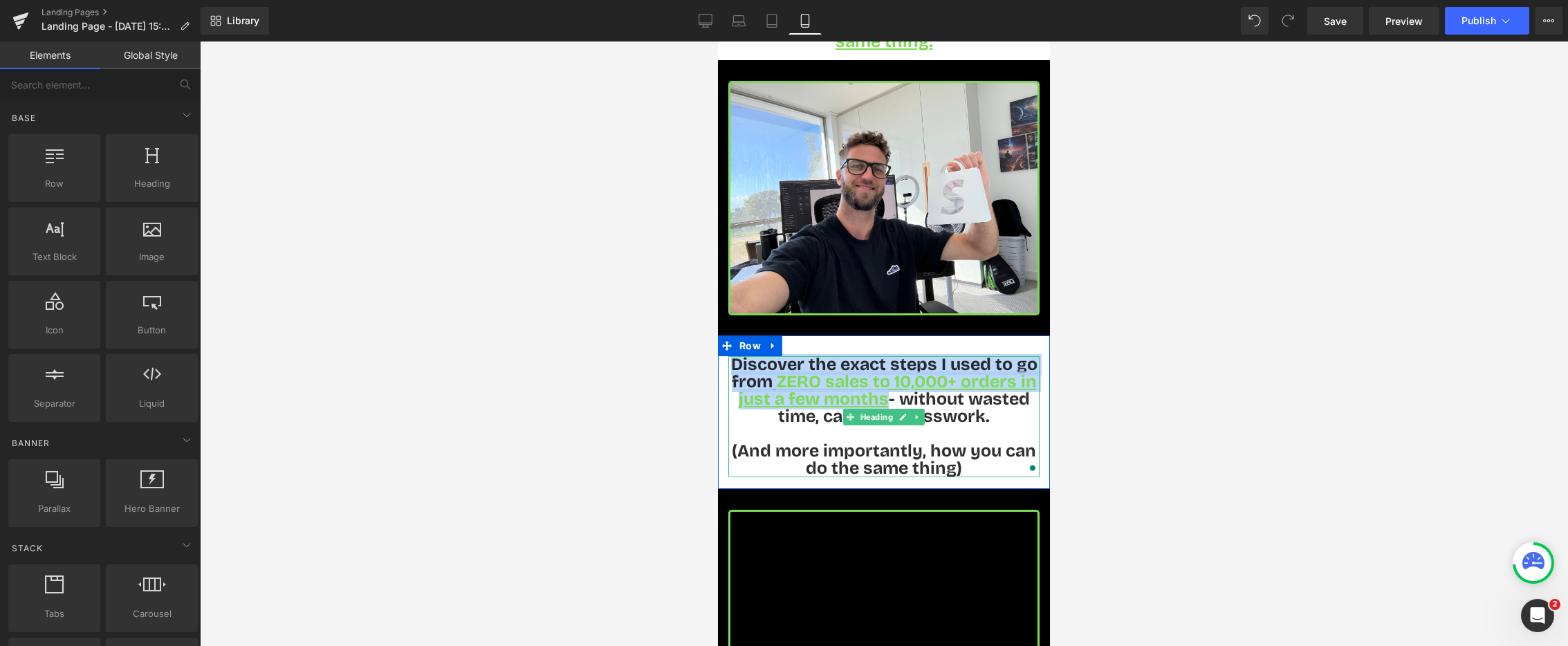
drag, startPoint x: 848, startPoint y: 365, endPoint x: 859, endPoint y: 366, distance: 11.0
click at [848, 372] on span "ZERO sales to 10,000+ orders in just a few months" at bounding box center [887, 390] width 298 height 38
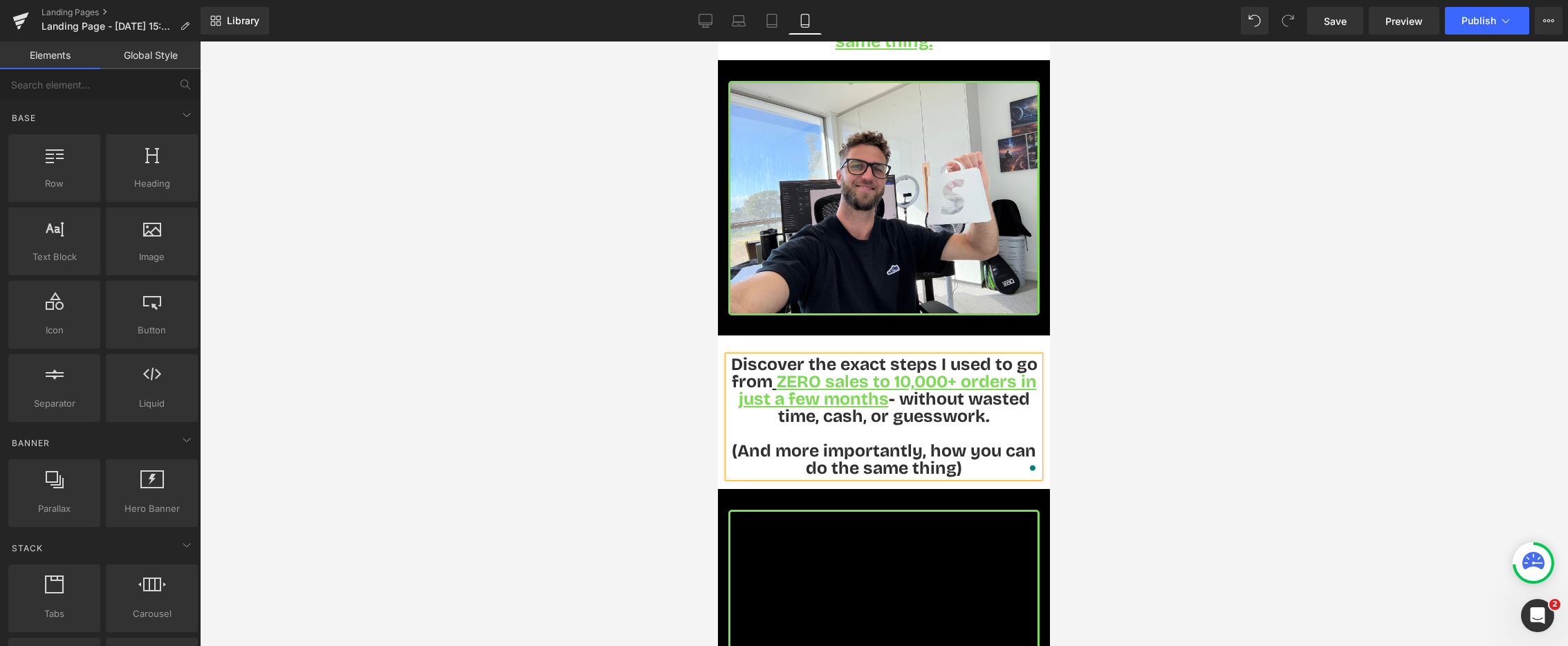
click at [573, 407] on div at bounding box center [884, 343] width 1368 height 605
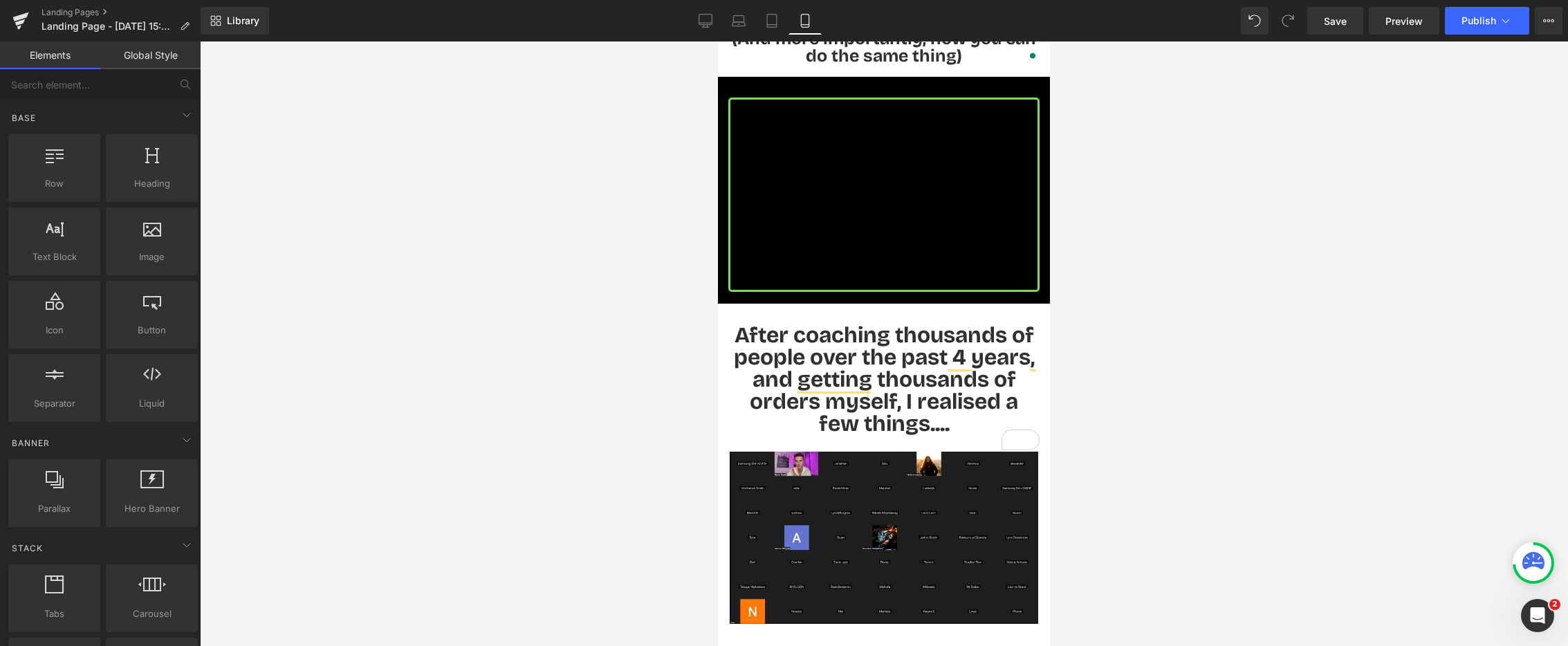
scroll to position [548, 0]
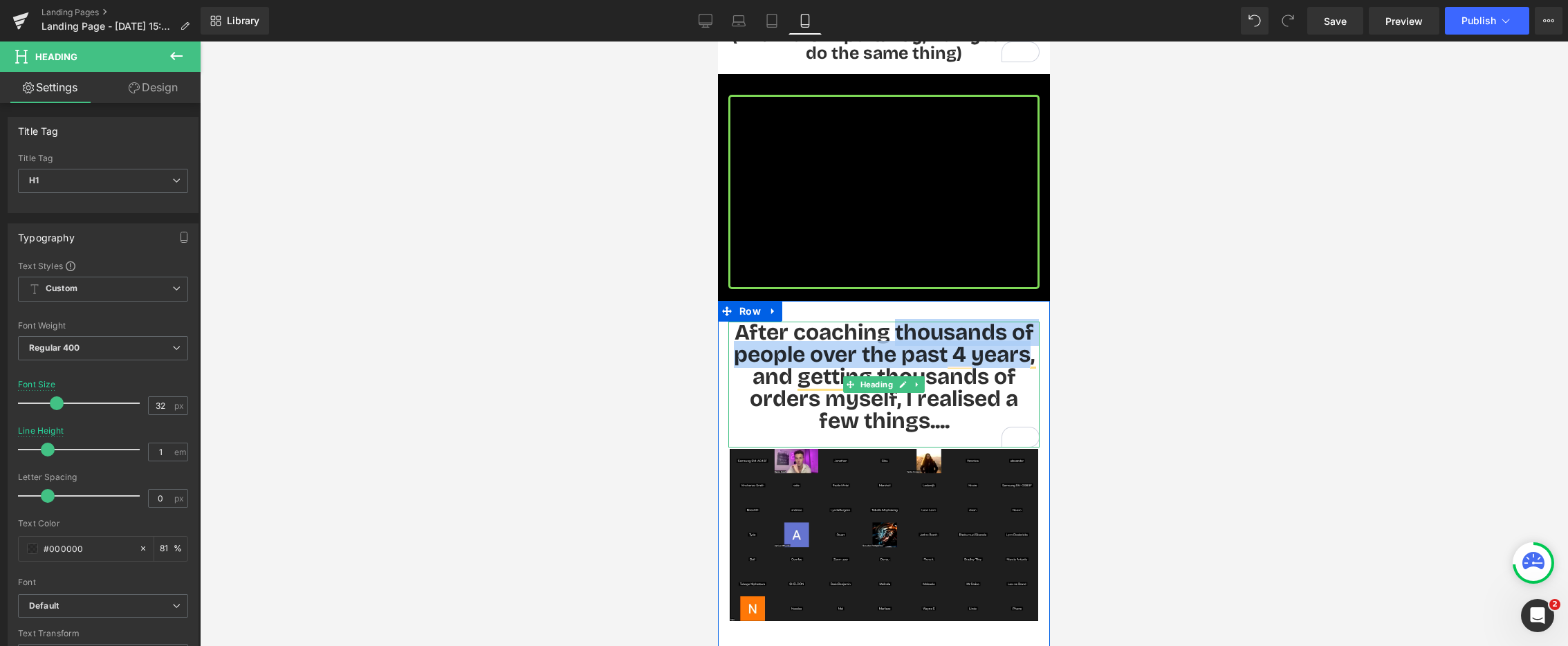
drag, startPoint x: 897, startPoint y: 317, endPoint x: 1021, endPoint y: 335, distance: 125.3
click at [1025, 335] on h1 "After coaching thousands of people over the past 4 years, and getting thousands…" at bounding box center [885, 377] width 312 height 110
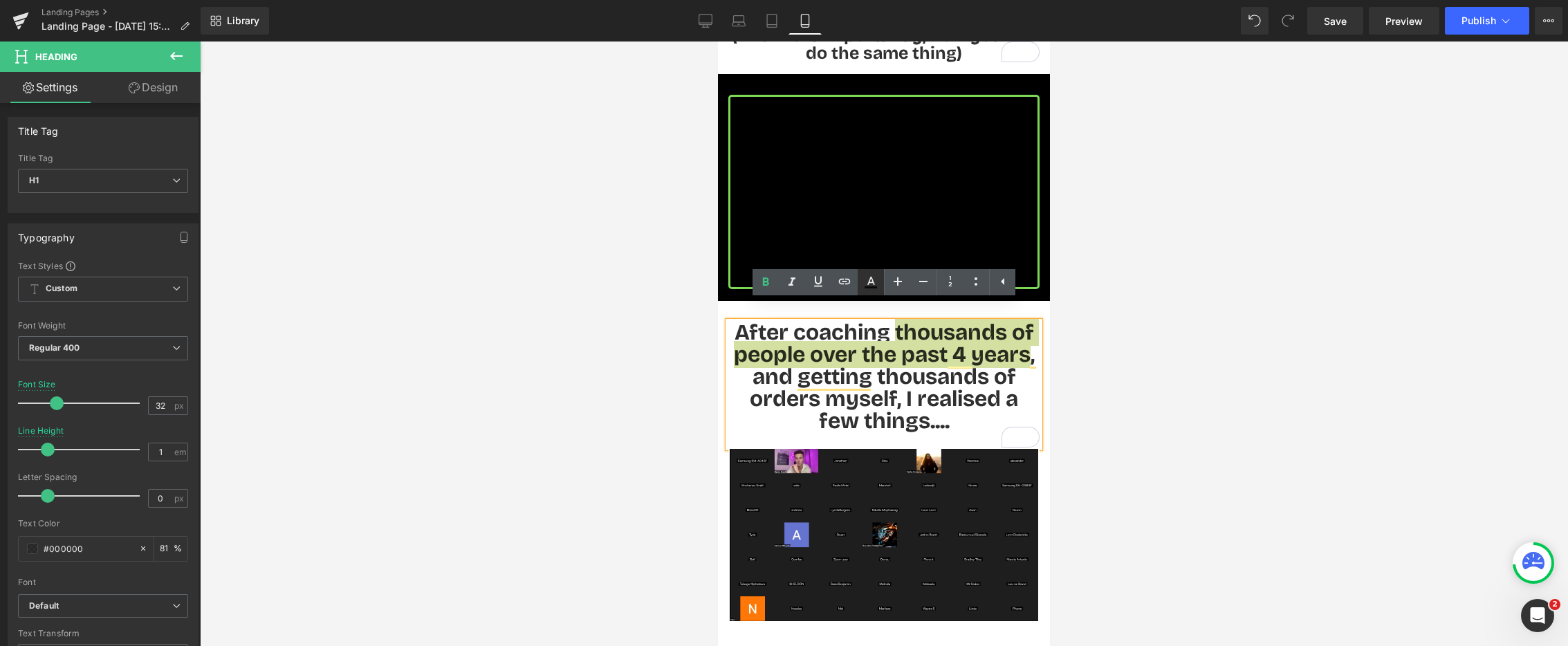
drag, startPoint x: 862, startPoint y: 283, endPoint x: 862, endPoint y: 293, distance: 10.0
click at [863, 283] on icon at bounding box center [871, 282] width 16 height 16
type input "#000000"
type input "81"
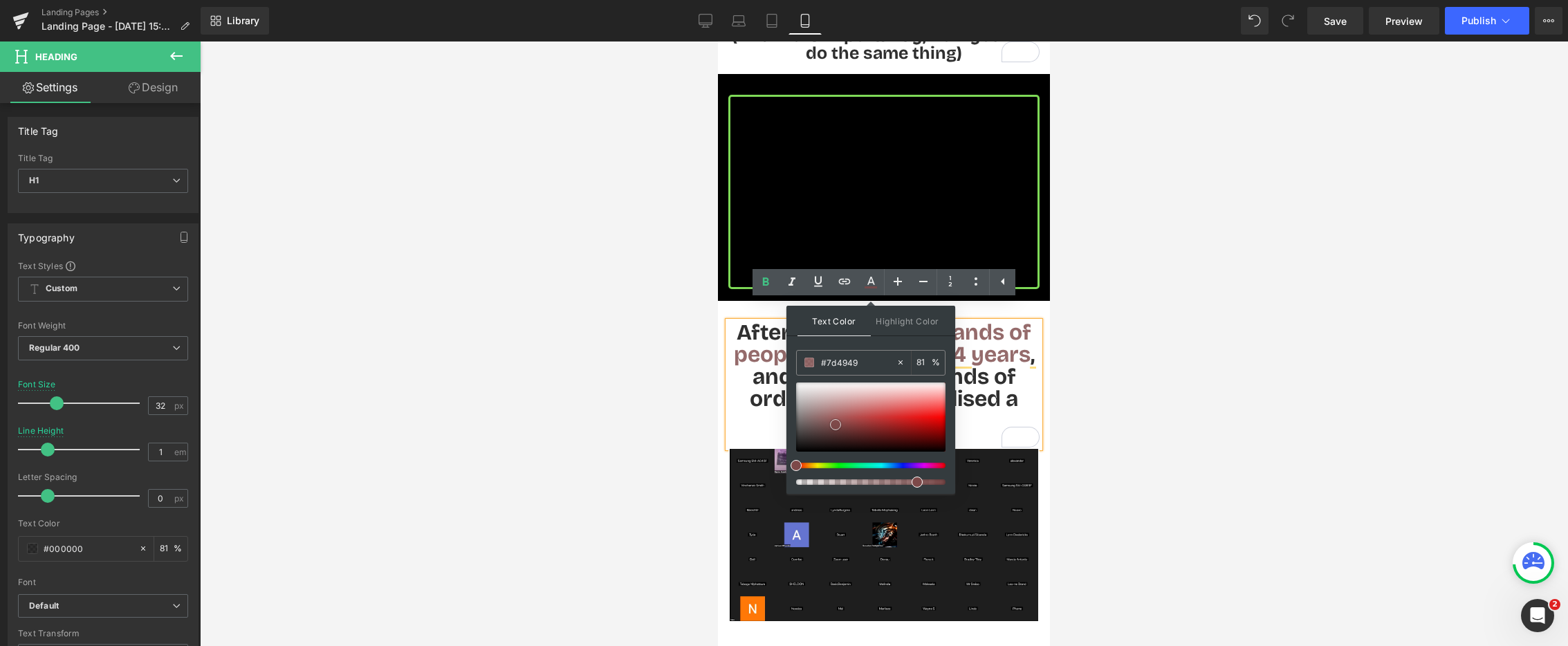
drag, startPoint x: 798, startPoint y: 451, endPoint x: 856, endPoint y: 382, distance: 90.1
click at [842, 421] on span at bounding box center [836, 425] width 11 height 11
drag, startPoint x: 855, startPoint y: 360, endPoint x: 826, endPoint y: 365, distance: 29.4
click at [826, 365] on input "#8d4d4d" at bounding box center [859, 362] width 75 height 15
paste input "#7ed957"
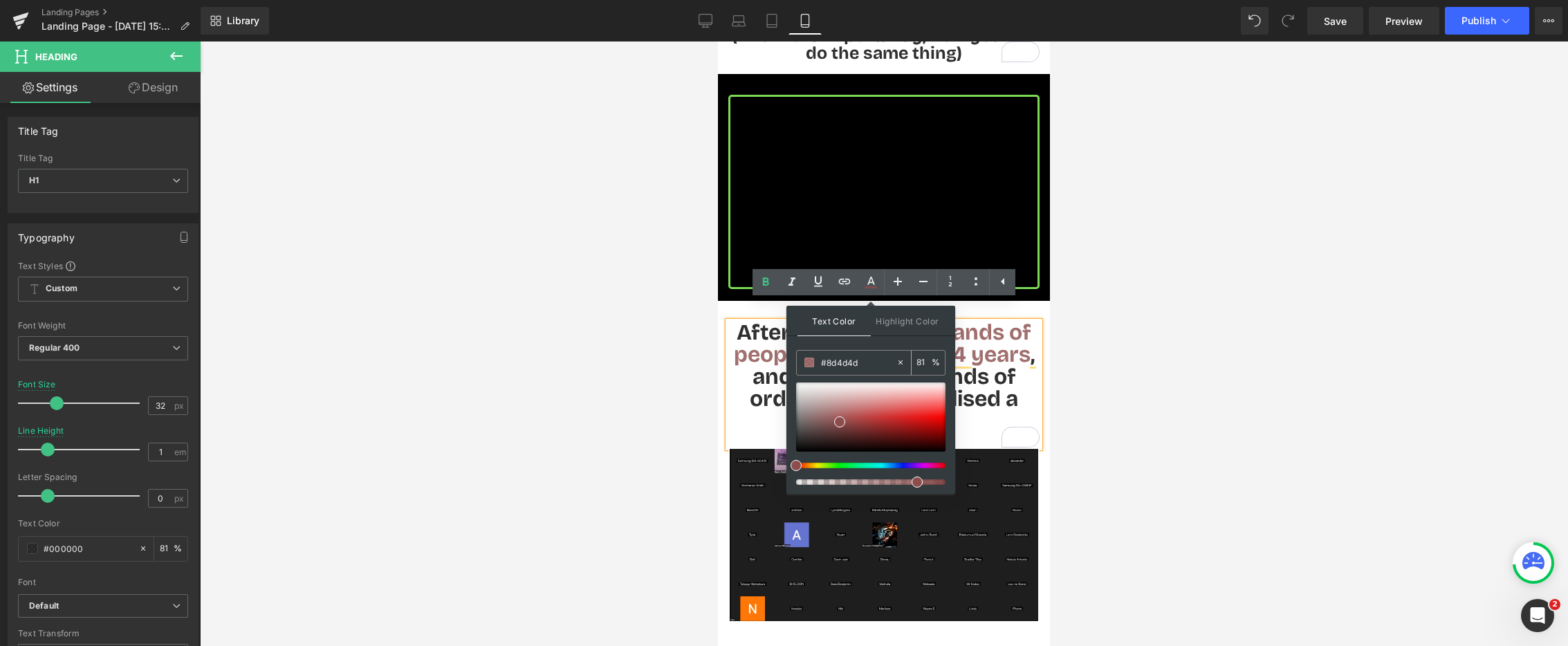
type input "##7ed957"
type input "0"
click at [825, 360] on input "##7ed957" at bounding box center [859, 362] width 75 height 15
type input "#7ed957"
type input "100"
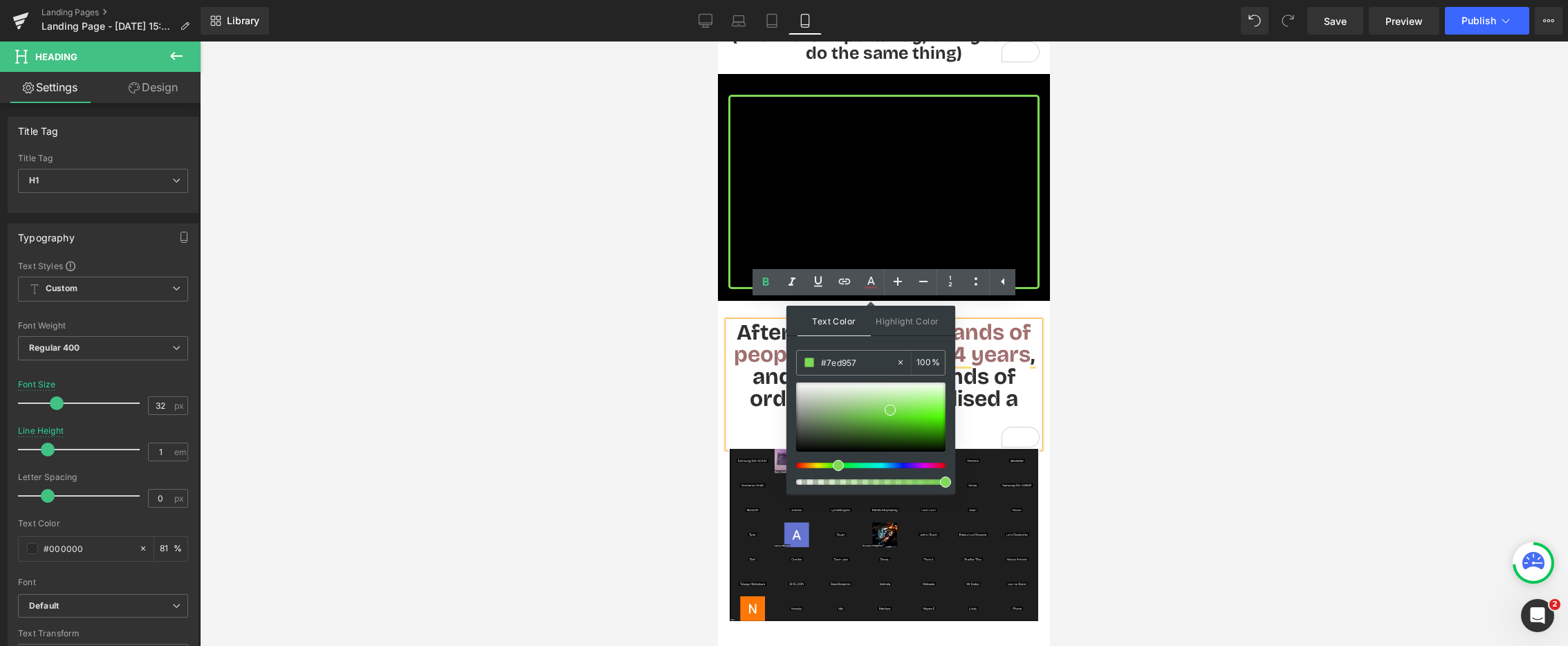
click at [632, 389] on div at bounding box center [884, 343] width 1368 height 605
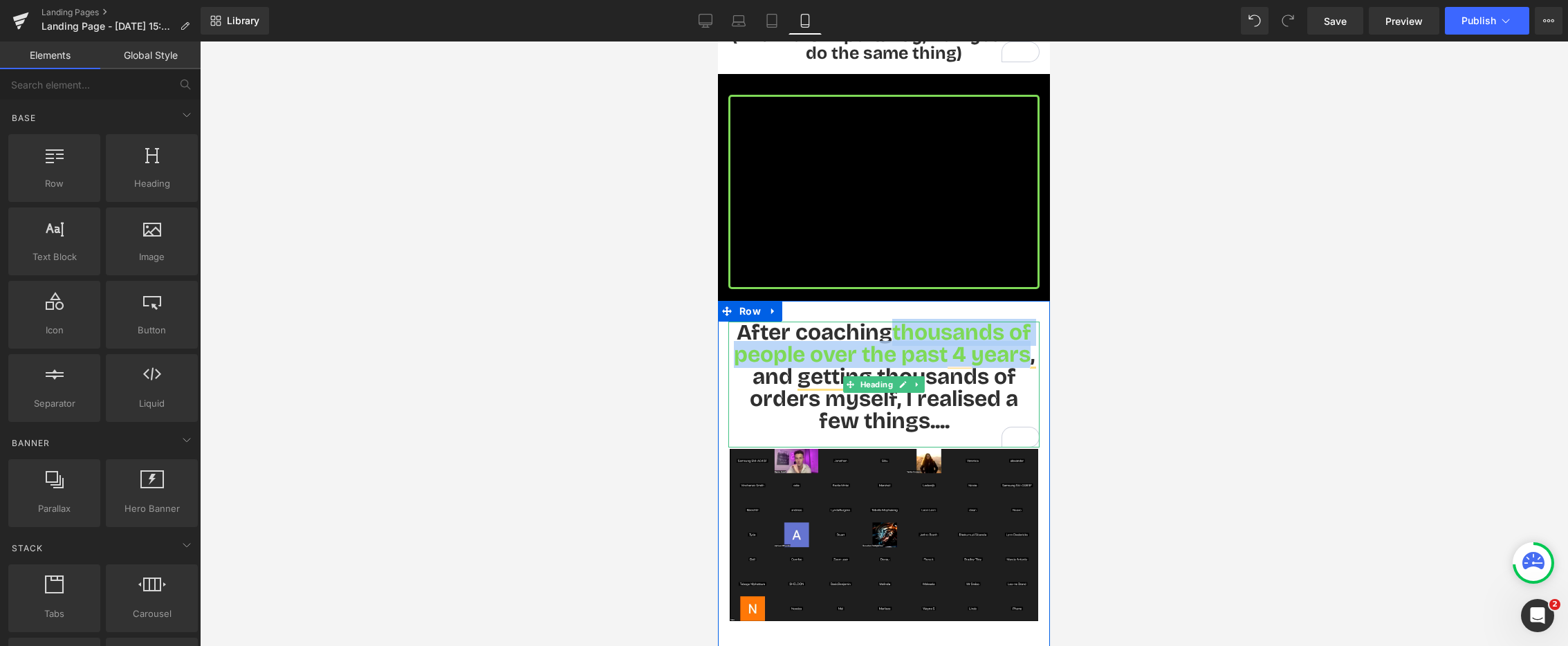
click at [904, 319] on span "thousands of people over the past 4 years" at bounding box center [882, 343] width 298 height 50
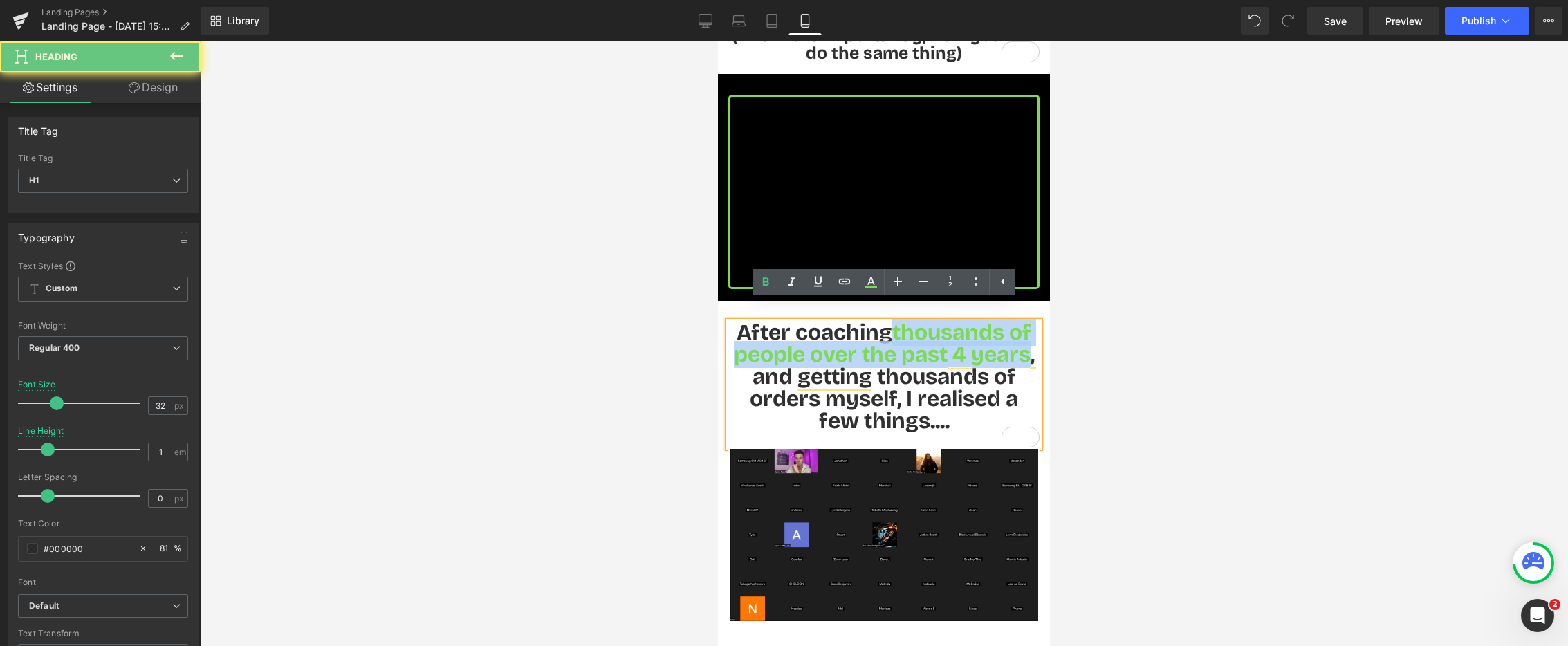
click at [894, 319] on span "thousands of people over the past 4 years" at bounding box center [882, 343] width 298 height 50
drag, startPoint x: 924, startPoint y: 315, endPoint x: 981, endPoint y: 318, distance: 57.1
click at [1028, 332] on span "thousands of people over the past 4 years" at bounding box center [882, 343] width 298 height 50
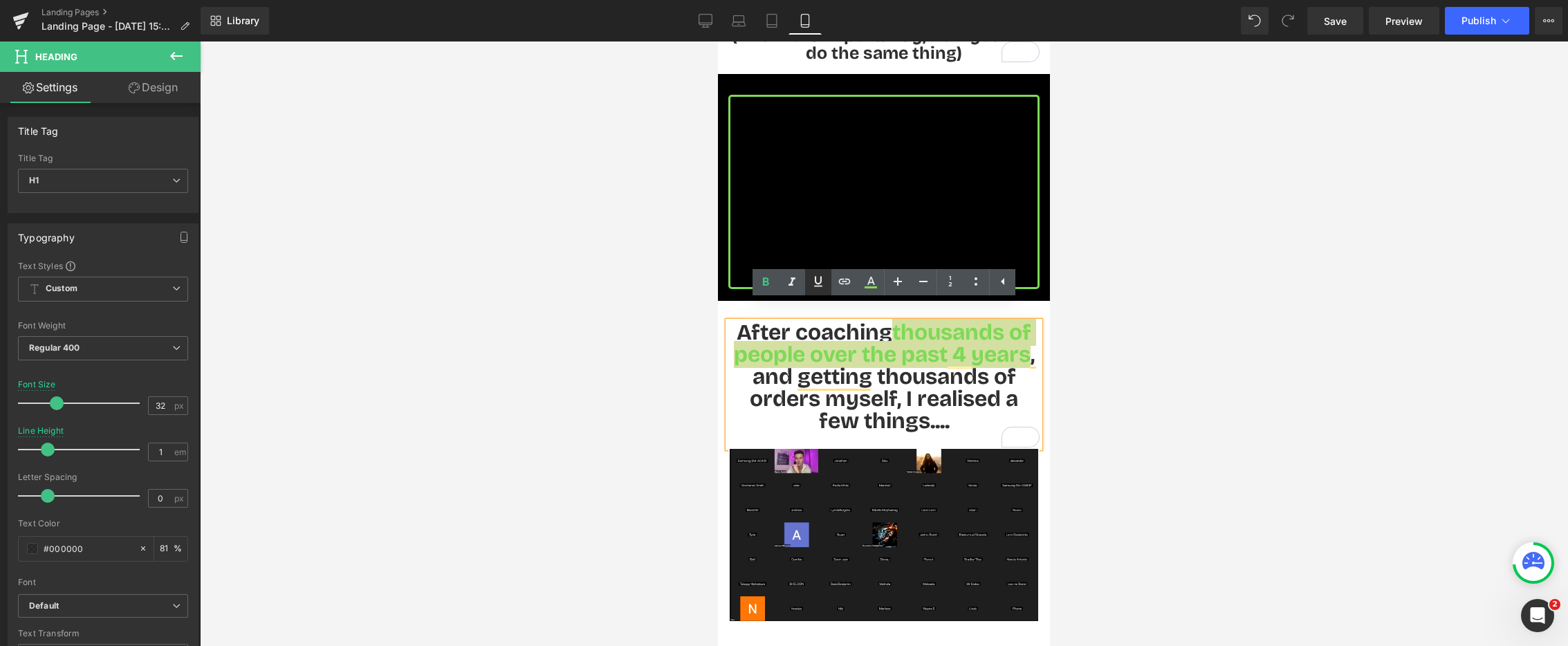
click at [818, 286] on icon at bounding box center [818, 282] width 16 height 16
drag, startPoint x: 601, startPoint y: 329, endPoint x: 650, endPoint y: 364, distance: 60.2
click at [601, 329] on div at bounding box center [884, 343] width 1368 height 605
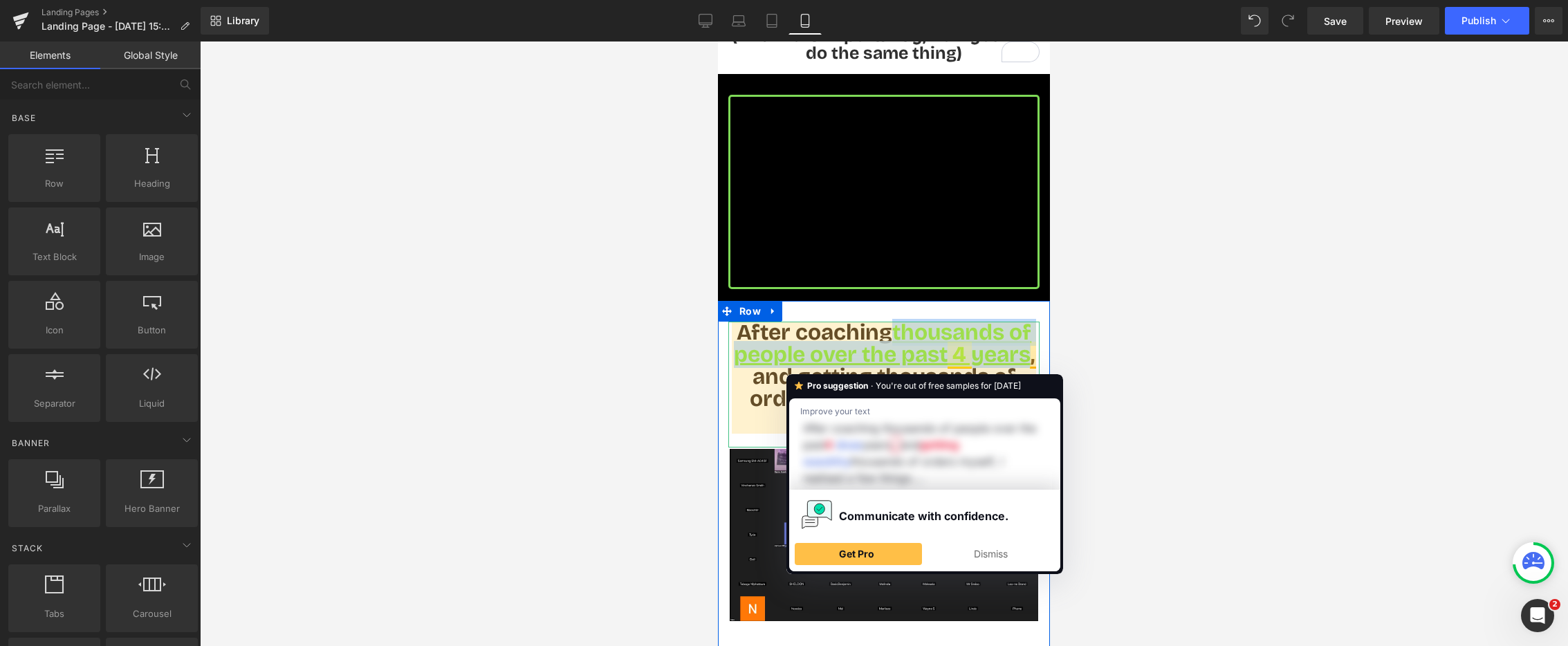
click at [744, 364] on h1 "After coaching thousands of people over the past 4 years , and getting thousand…" at bounding box center [885, 377] width 312 height 110
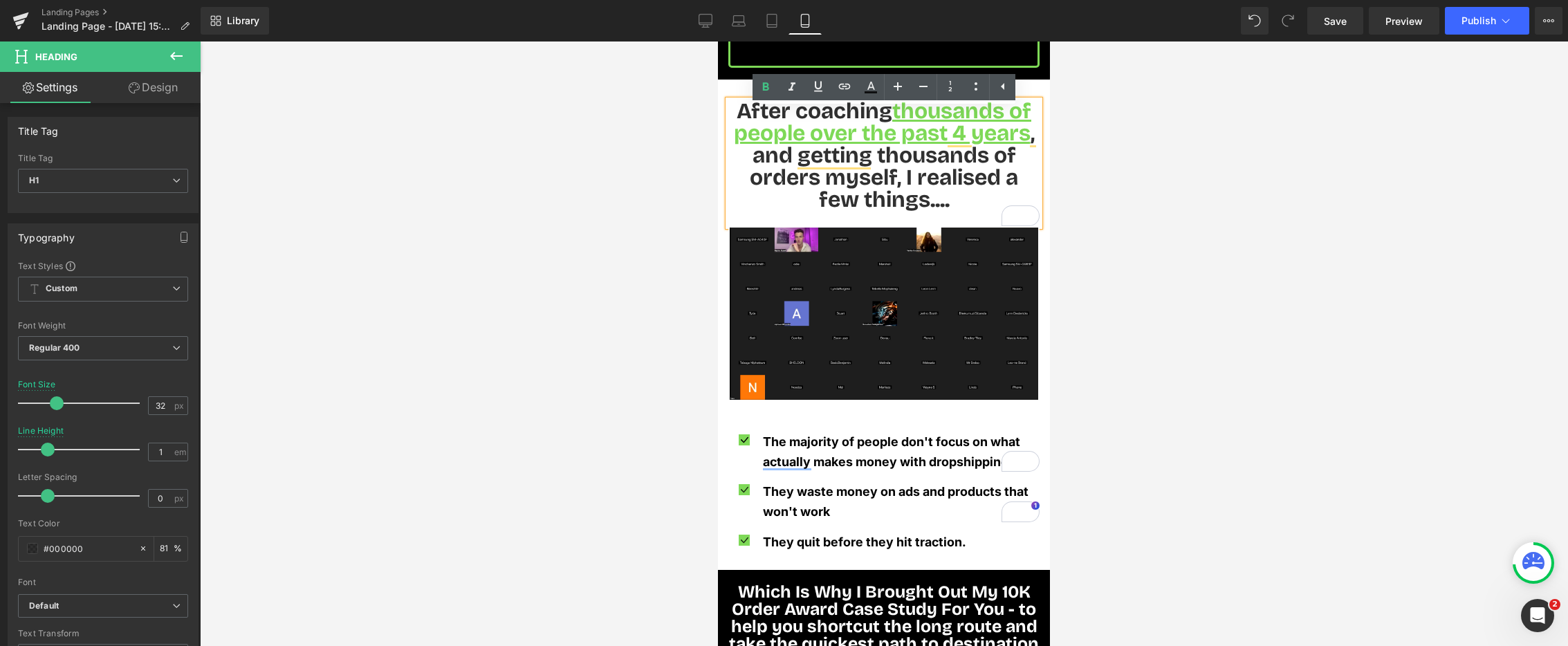
scroll to position [869, 0]
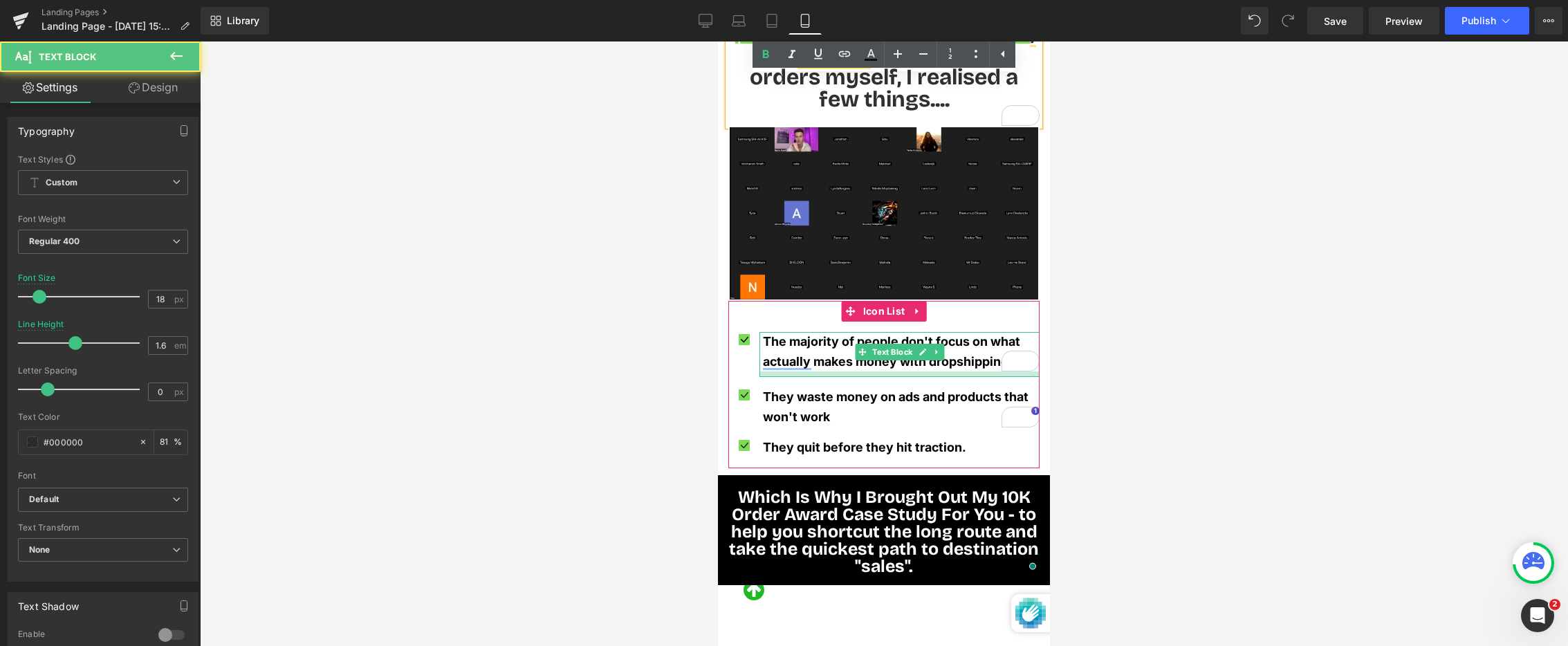
drag, startPoint x: 827, startPoint y: 354, endPoint x: 825, endPoint y: 372, distance: 18.1
click at [827, 360] on ul "Icon The majority of people don't focus on what actually makes money with drops…" at bounding box center [885, 400] width 312 height 136
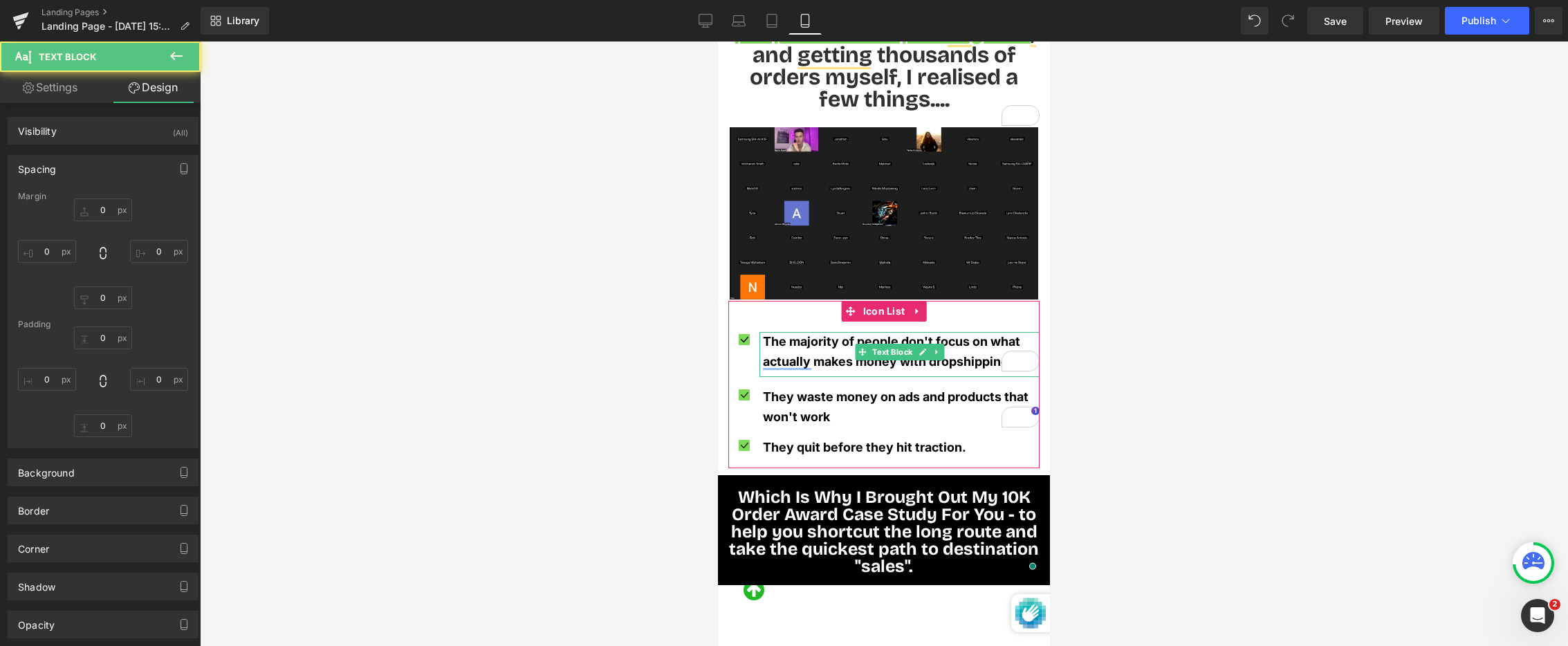
type input "0"
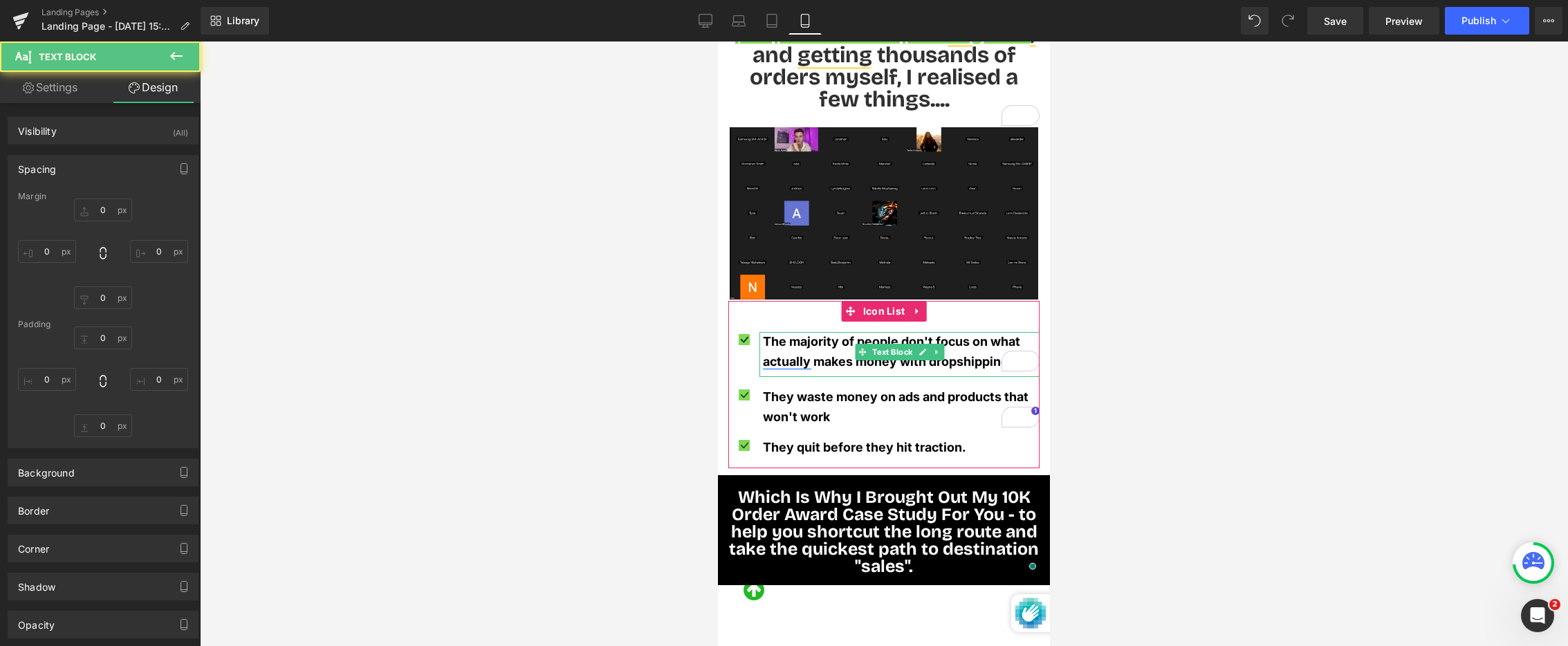
type input "0"
type input "8"
type input "5"
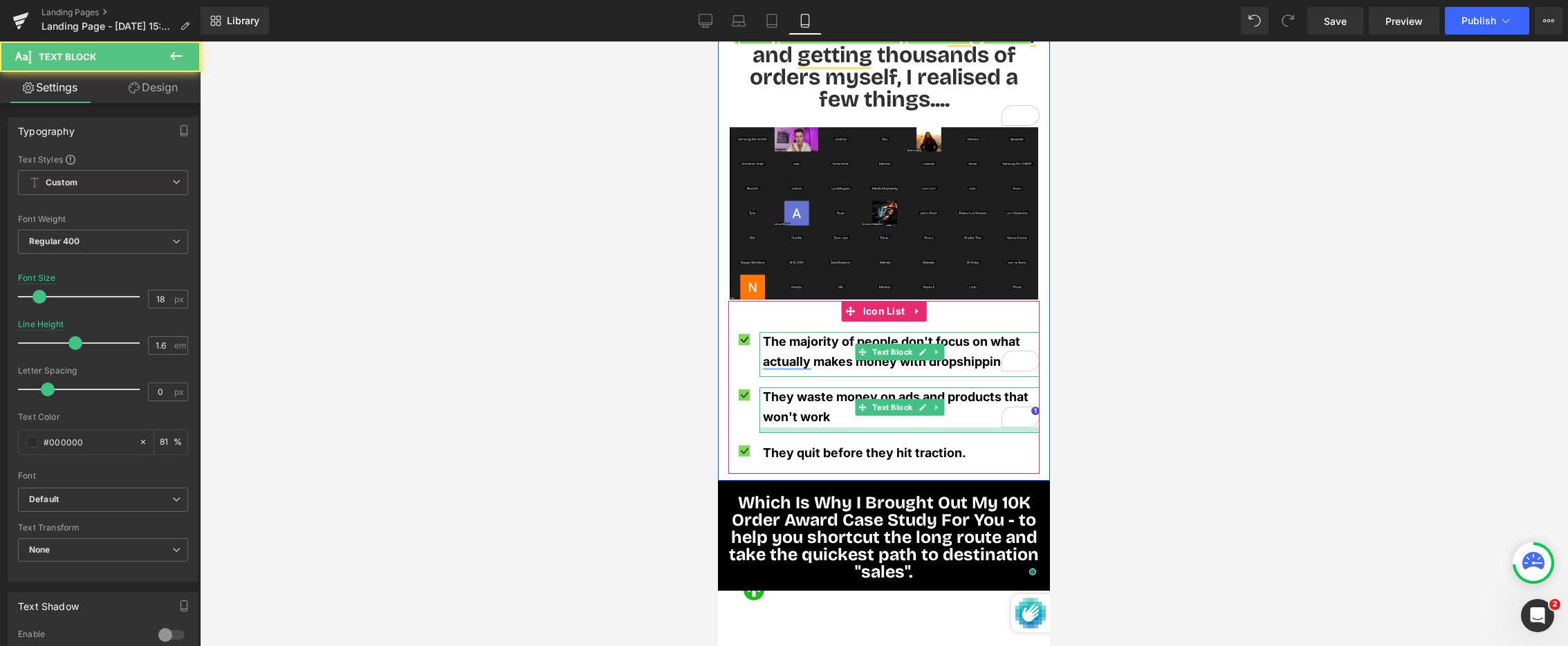
click at [842, 428] on div at bounding box center [899, 430] width 280 height 6
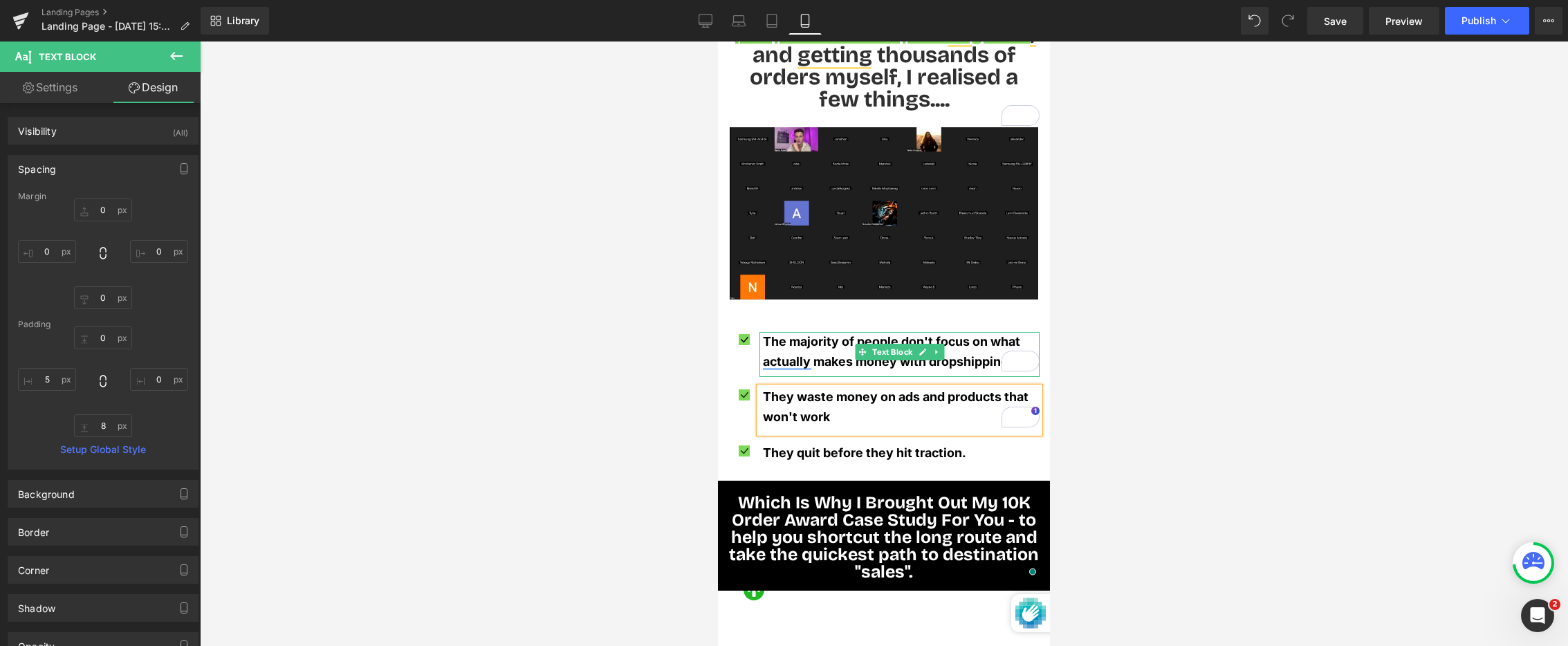
click at [587, 394] on div at bounding box center [884, 343] width 1368 height 605
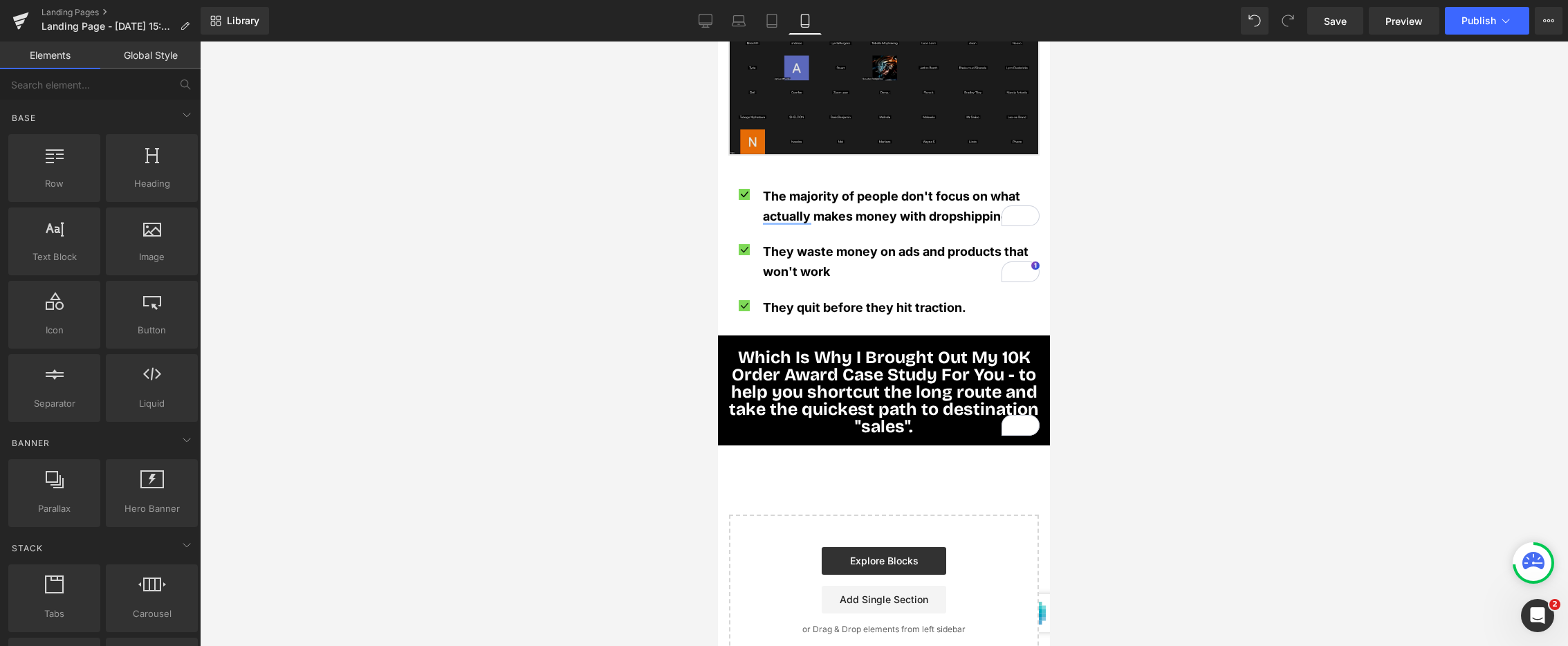
scroll to position [1032, 0]
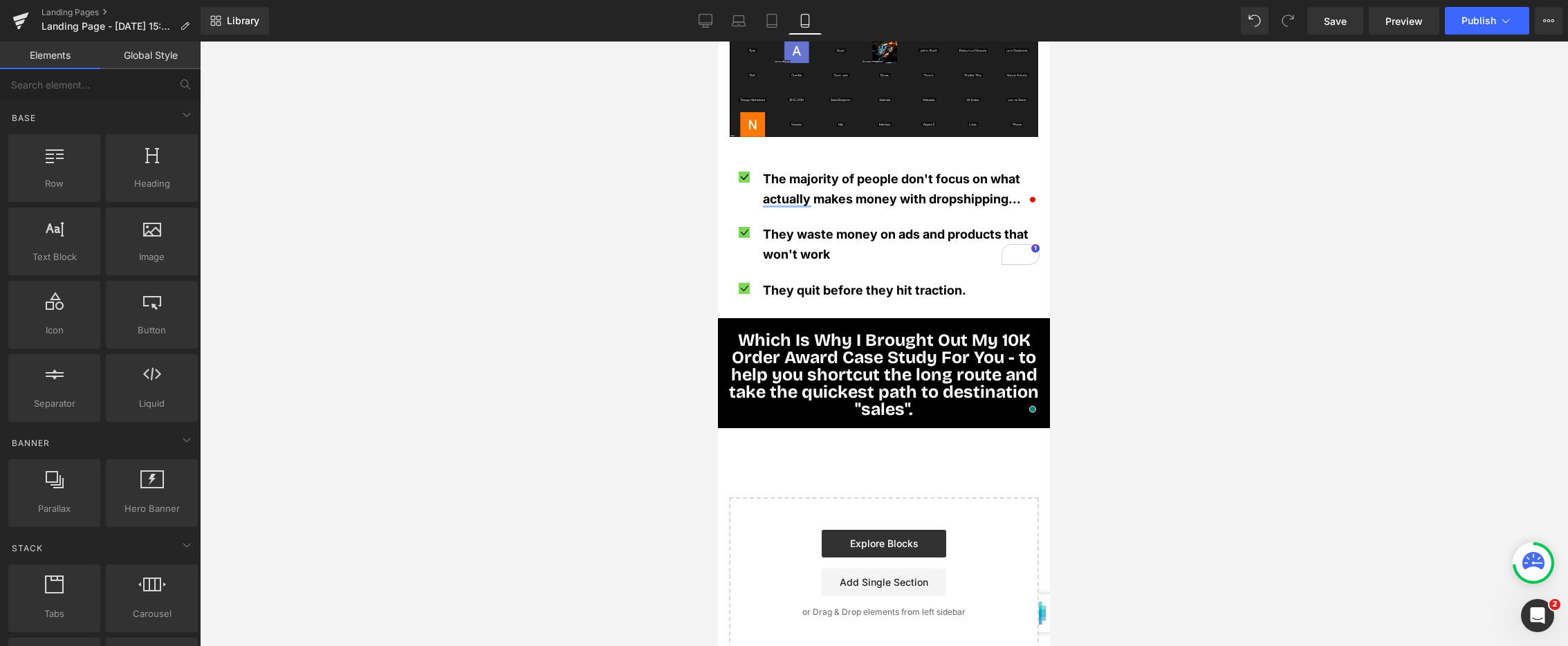
scroll to position [349, 0]
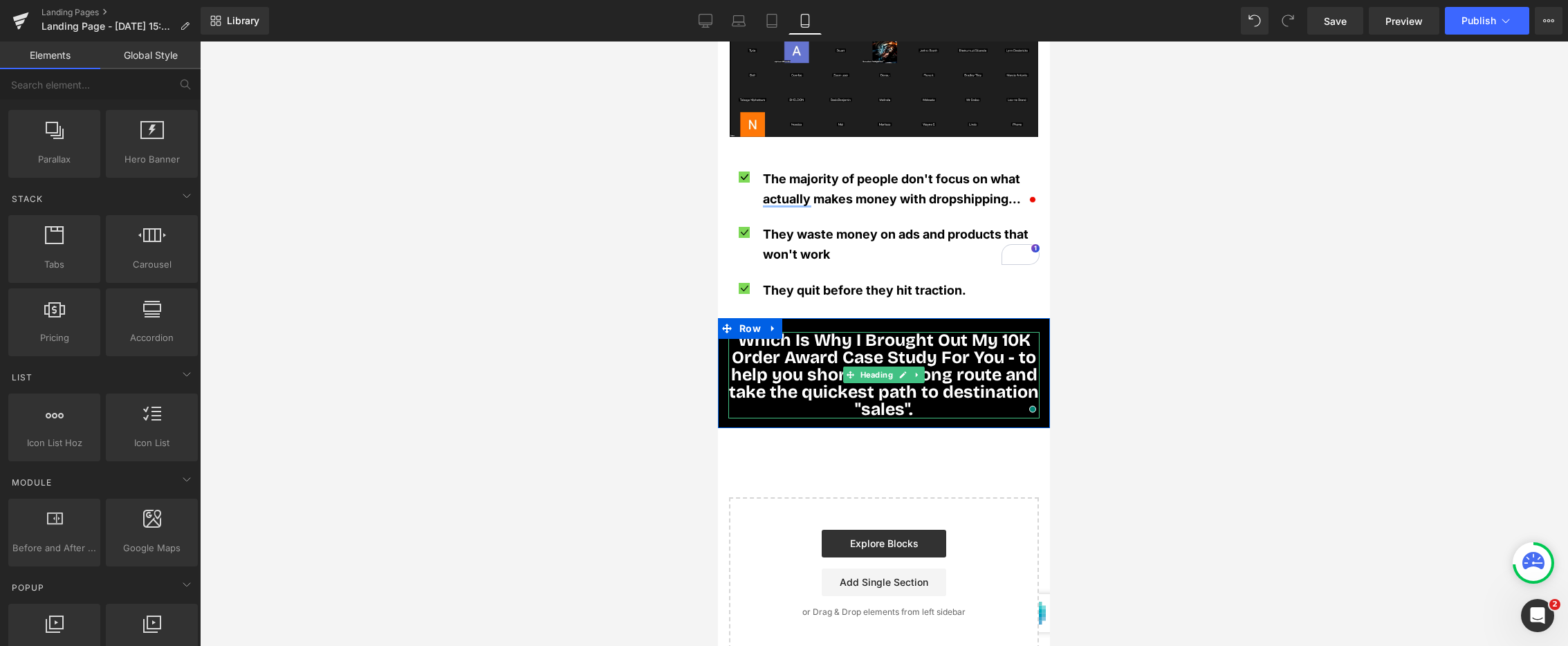
click at [802, 349] on span "Which Is Why I Brought Out My 10K Order Award Case Study For You - to help you …" at bounding box center [884, 375] width 310 height 90
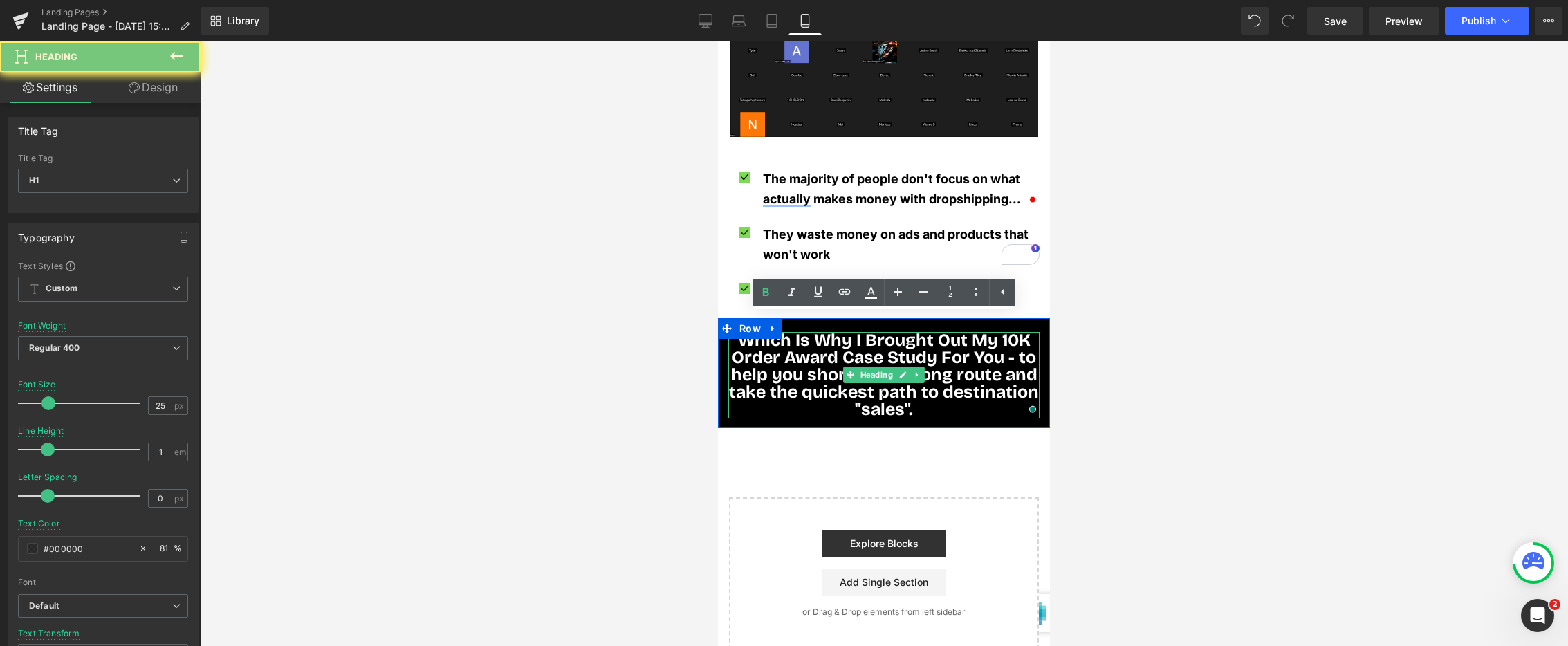
click at [802, 349] on span "Which Is Why I Brought Out My 10K Order Award Case Study For You - to help you …" at bounding box center [884, 375] width 310 height 90
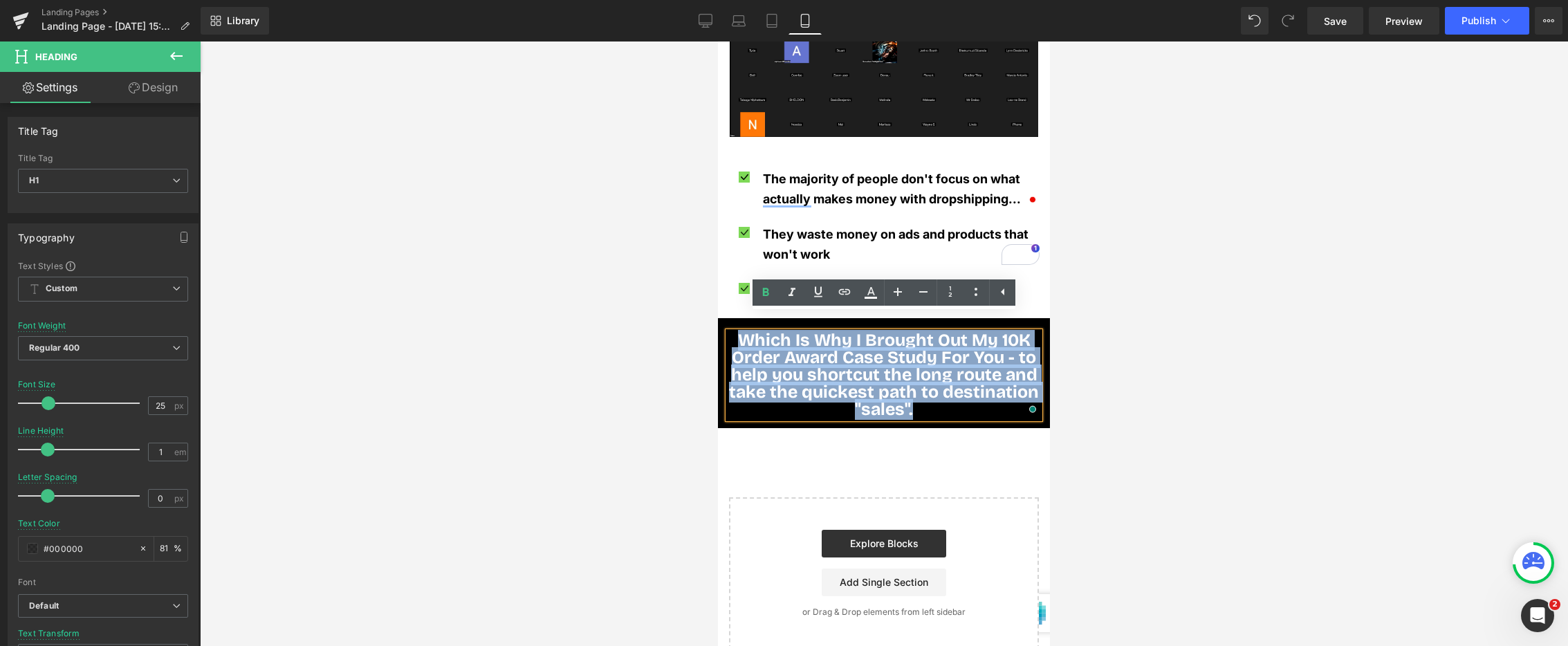
paste div "To enrich screen reader interactions, please activate Accessibility in Grammarl…"
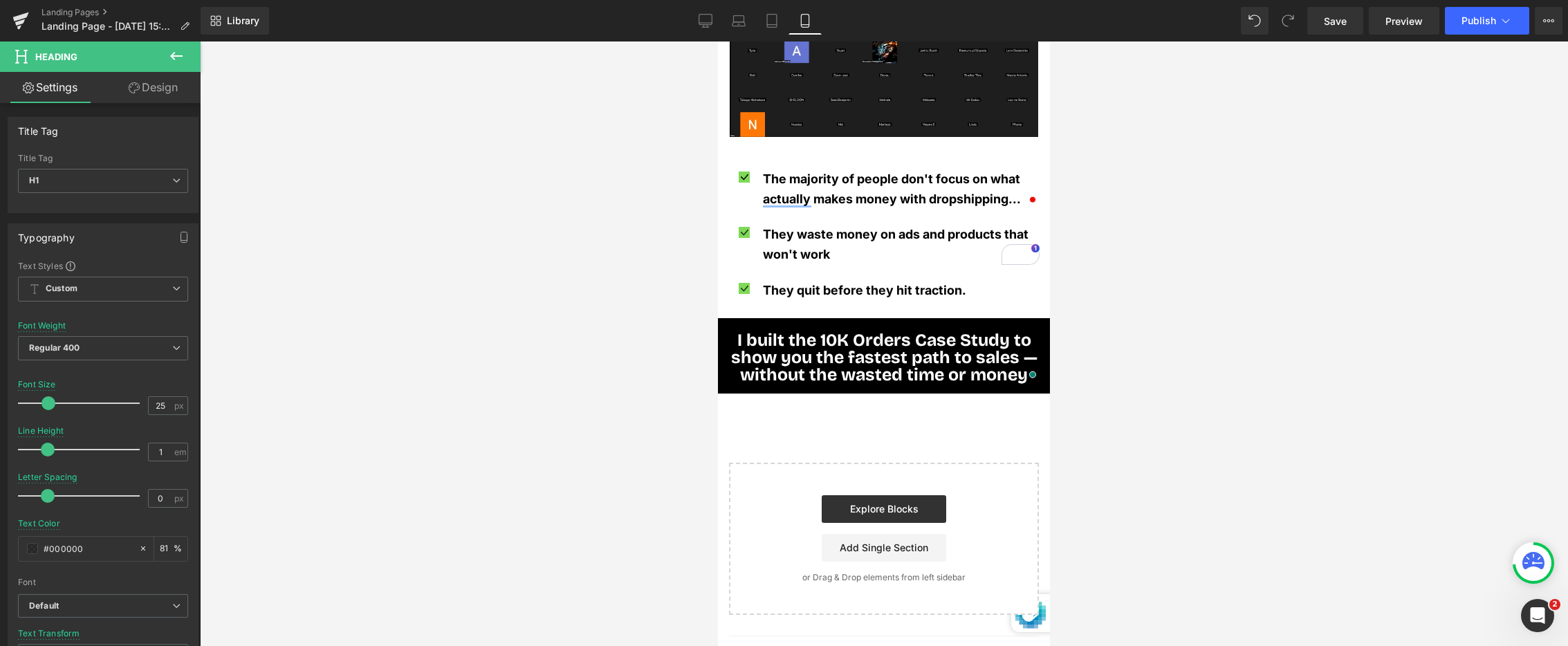
drag, startPoint x: 629, startPoint y: 346, endPoint x: 675, endPoint y: 335, distance: 47.3
click at [629, 346] on div at bounding box center [884, 343] width 1368 height 605
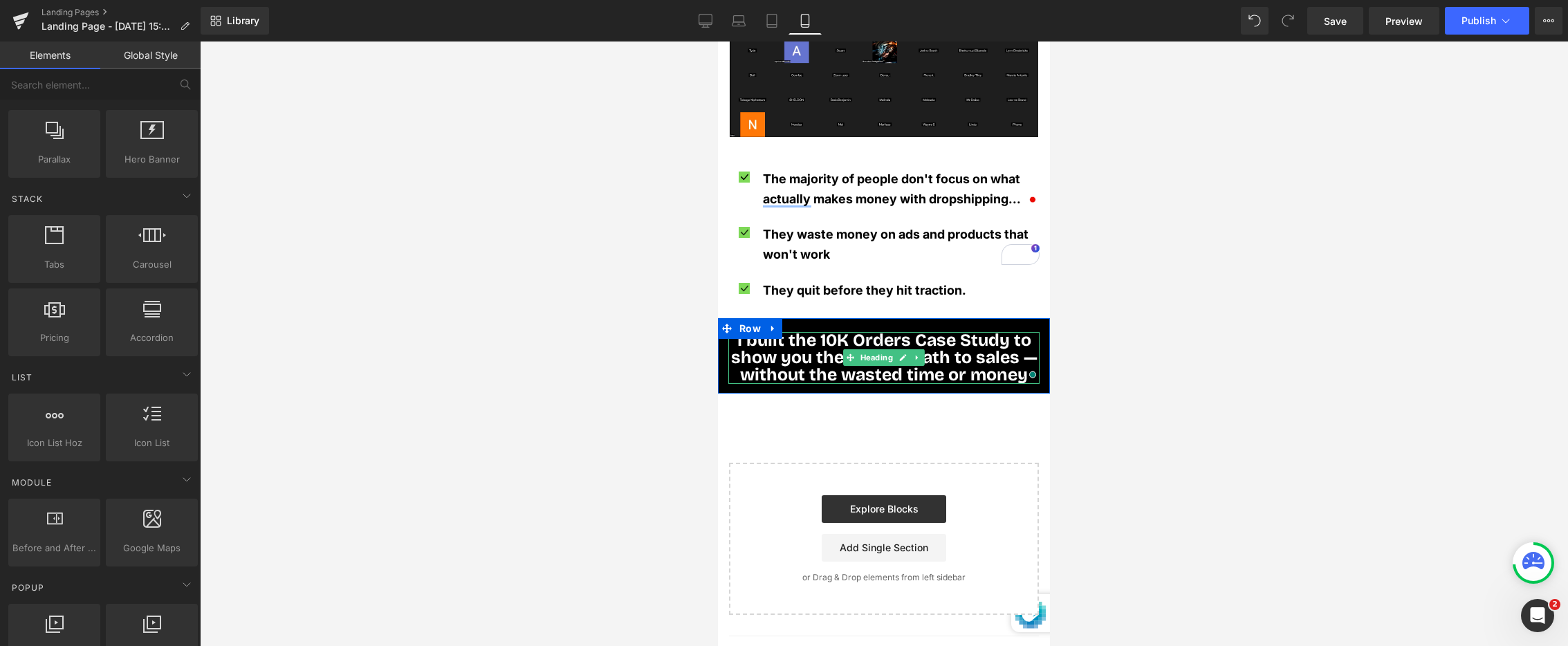
click at [771, 335] on span "I built the 10K Orders Case Study to show you the fastest path to sales — witho…" at bounding box center [885, 358] width 307 height 55
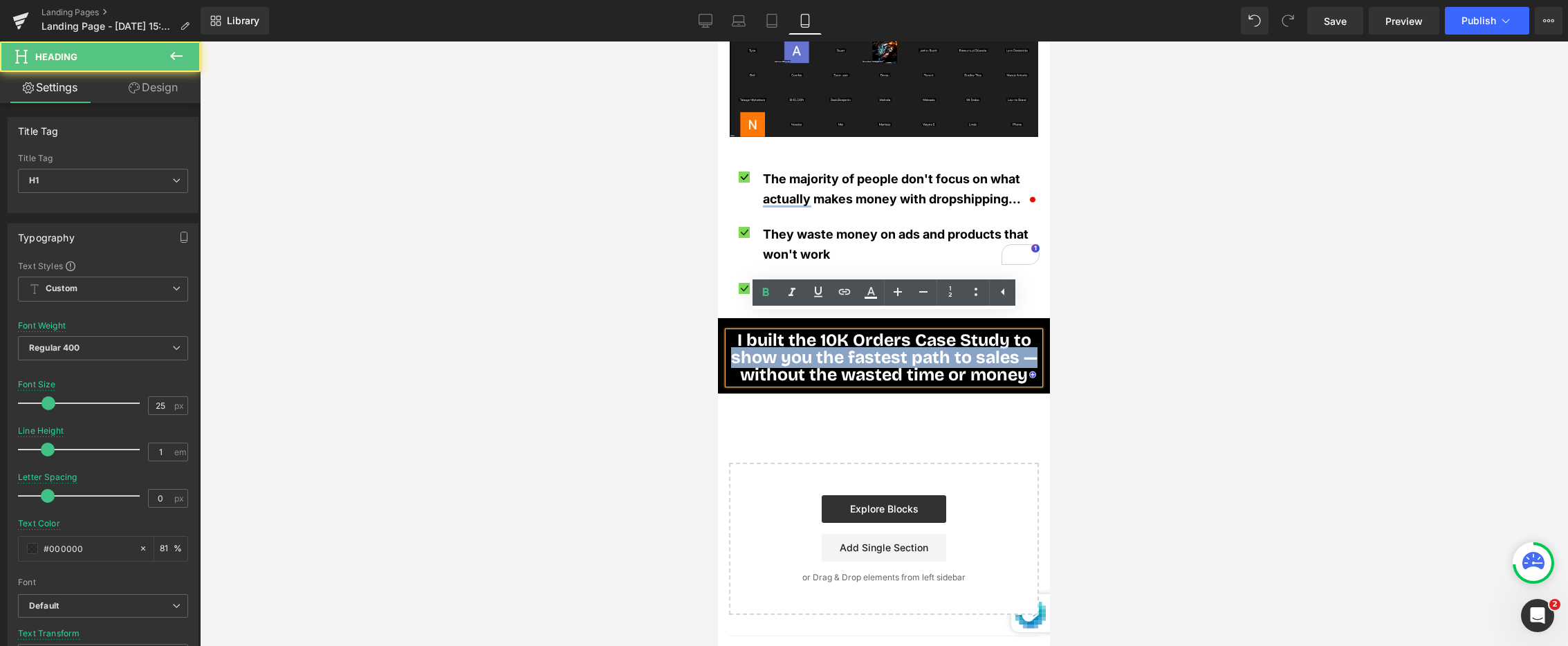
drag, startPoint x: 733, startPoint y: 342, endPoint x: 914, endPoint y: 309, distance: 184.0
click at [1034, 335] on span "I built the 10K Orders Case Study to show you the fastest path to sales — witho…" at bounding box center [885, 358] width 307 height 55
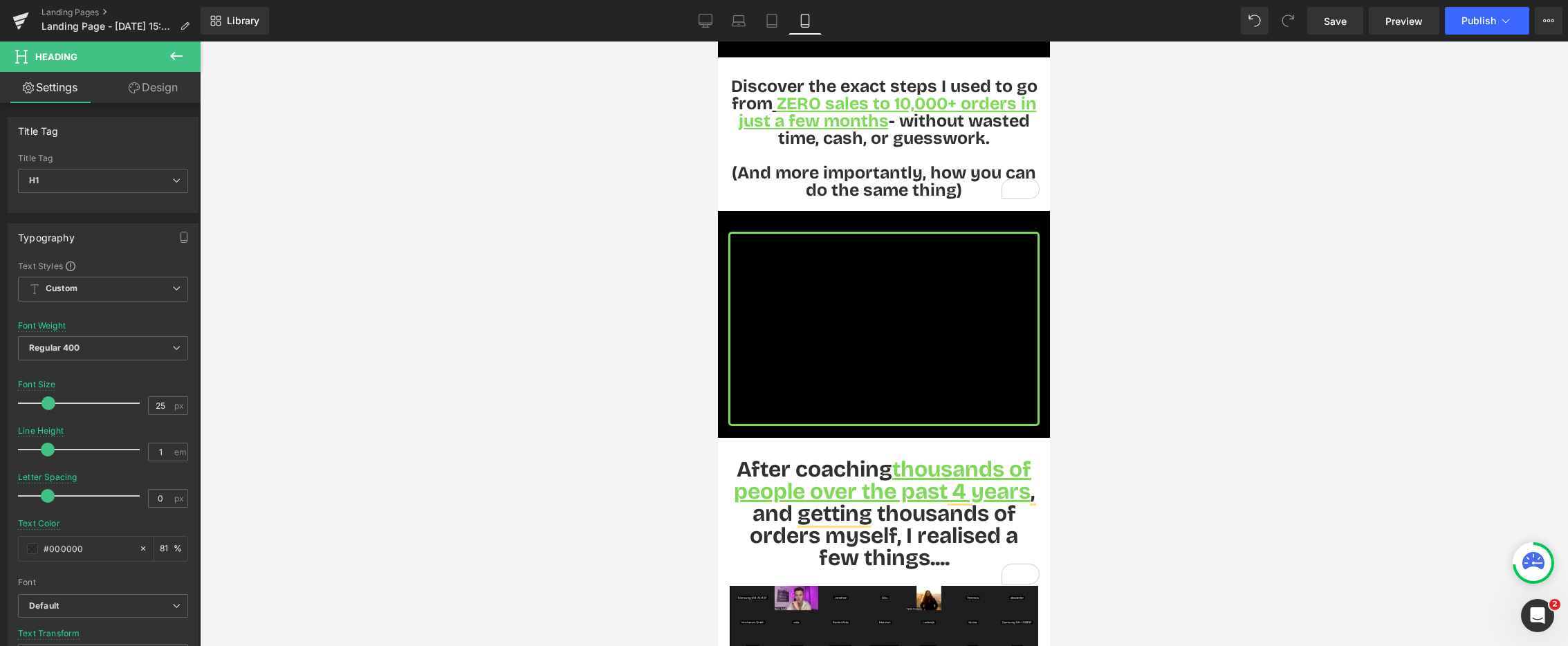
scroll to position [491, 0]
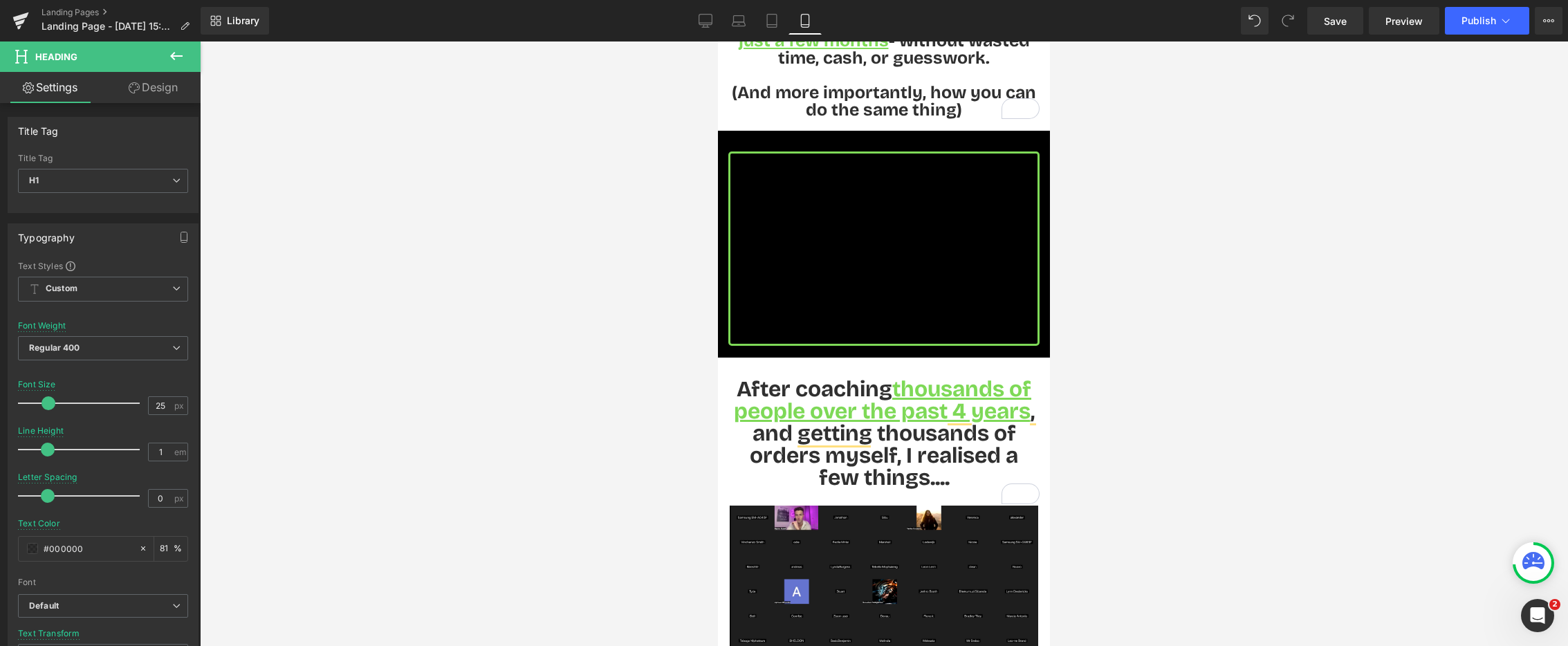
drag, startPoint x: 911, startPoint y: 386, endPoint x: 907, endPoint y: 377, distance: 9.8
click at [911, 385] on span "thousands of people over the past 4 years" at bounding box center [882, 400] width 298 height 50
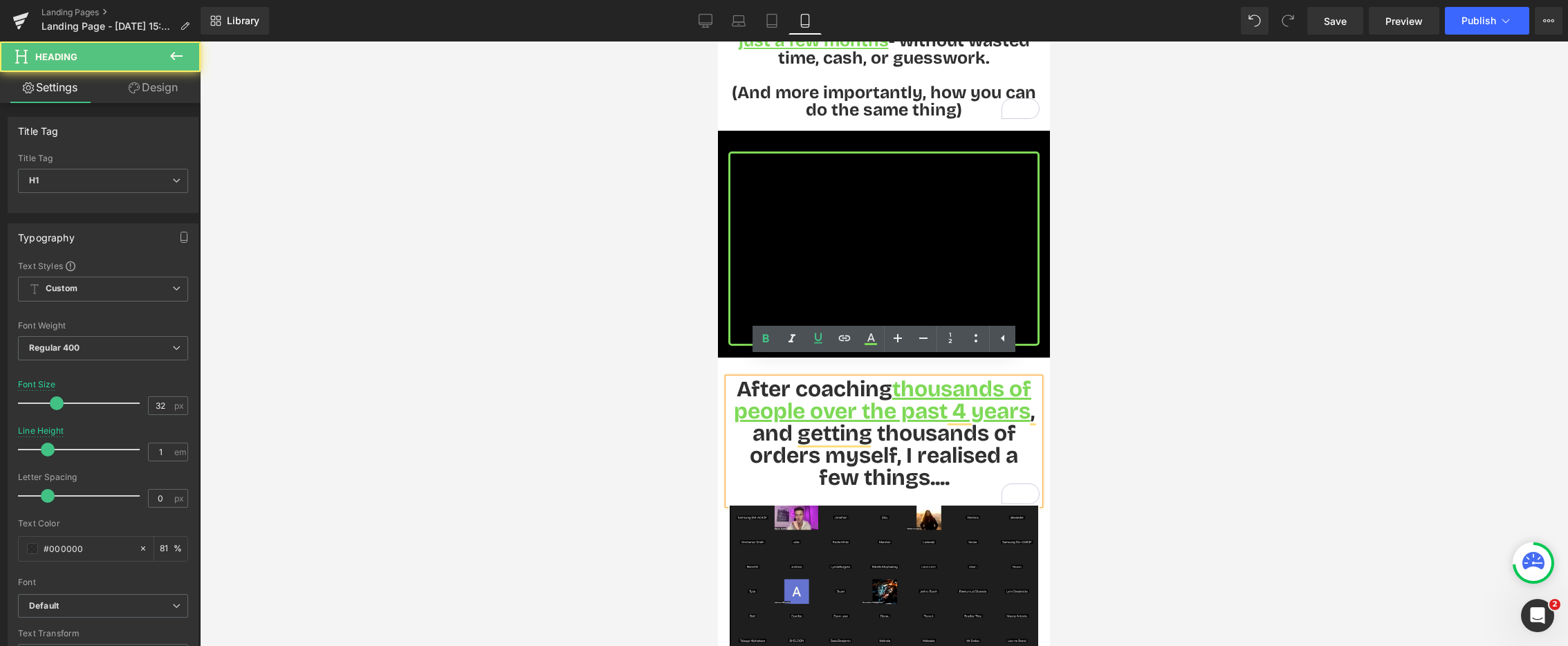
click at [939, 376] on span "thousands of people over the past 4 years" at bounding box center [882, 400] width 298 height 50
click at [861, 341] on link at bounding box center [871, 338] width 26 height 26
type input "100"
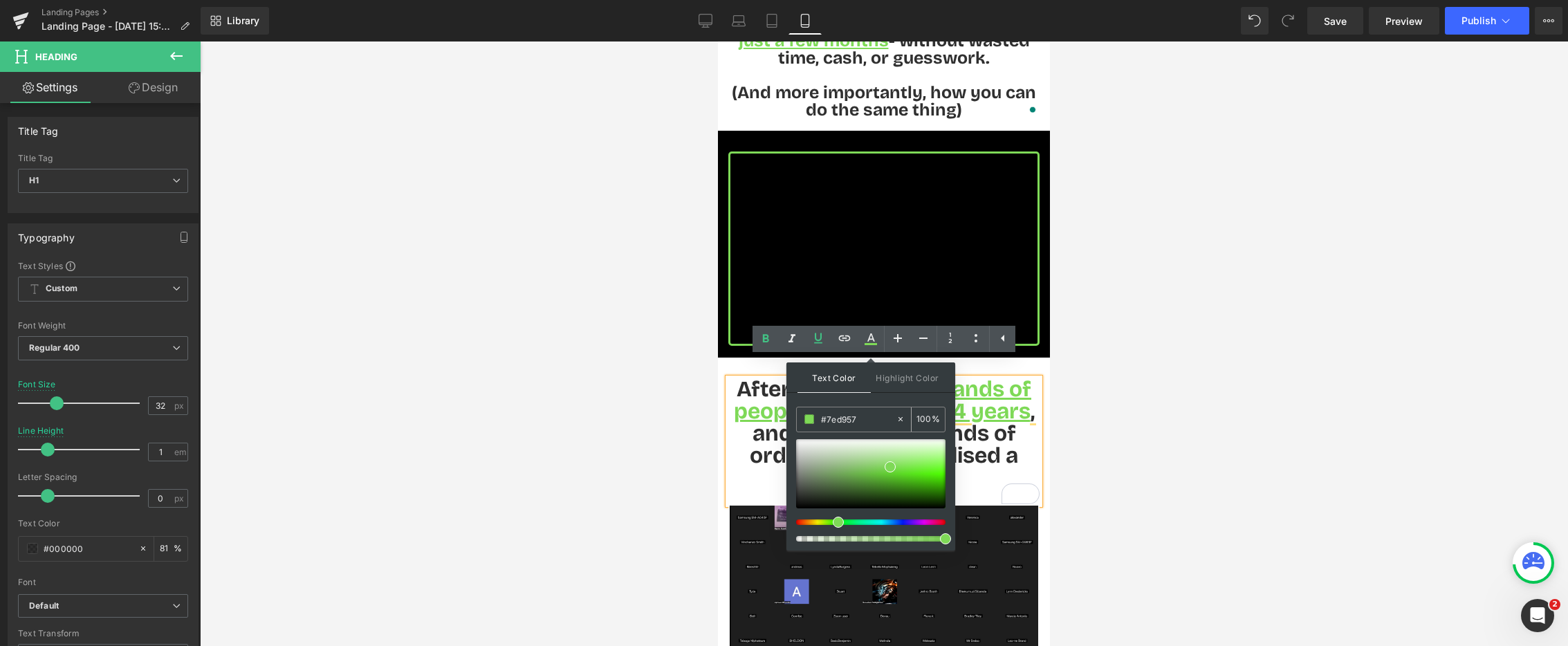
drag, startPoint x: 858, startPoint y: 419, endPoint x: 805, endPoint y: 424, distance: 53.2
click at [805, 424] on div "#7ed957" at bounding box center [846, 420] width 99 height 24
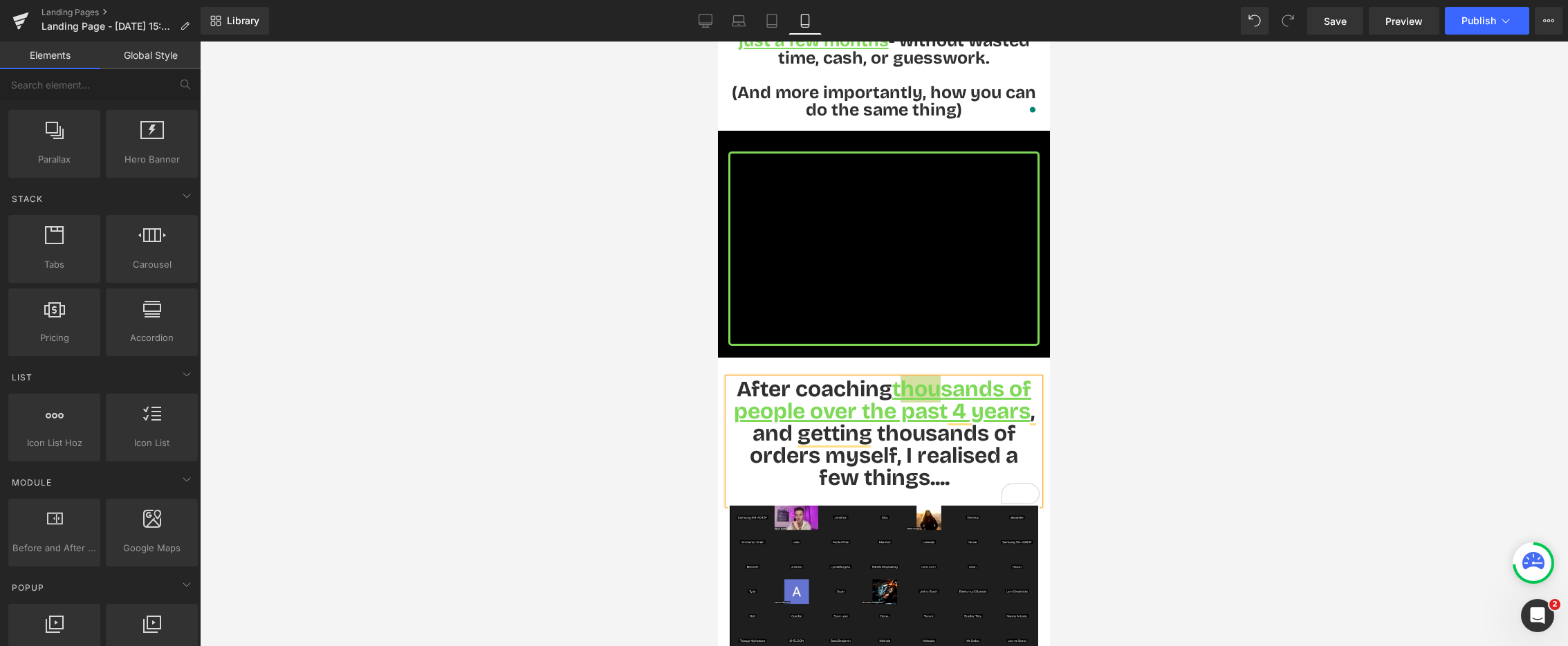
drag, startPoint x: 1082, startPoint y: 392, endPoint x: 1085, endPoint y: 400, distance: 8.5
click at [1082, 392] on div at bounding box center [884, 343] width 1368 height 605
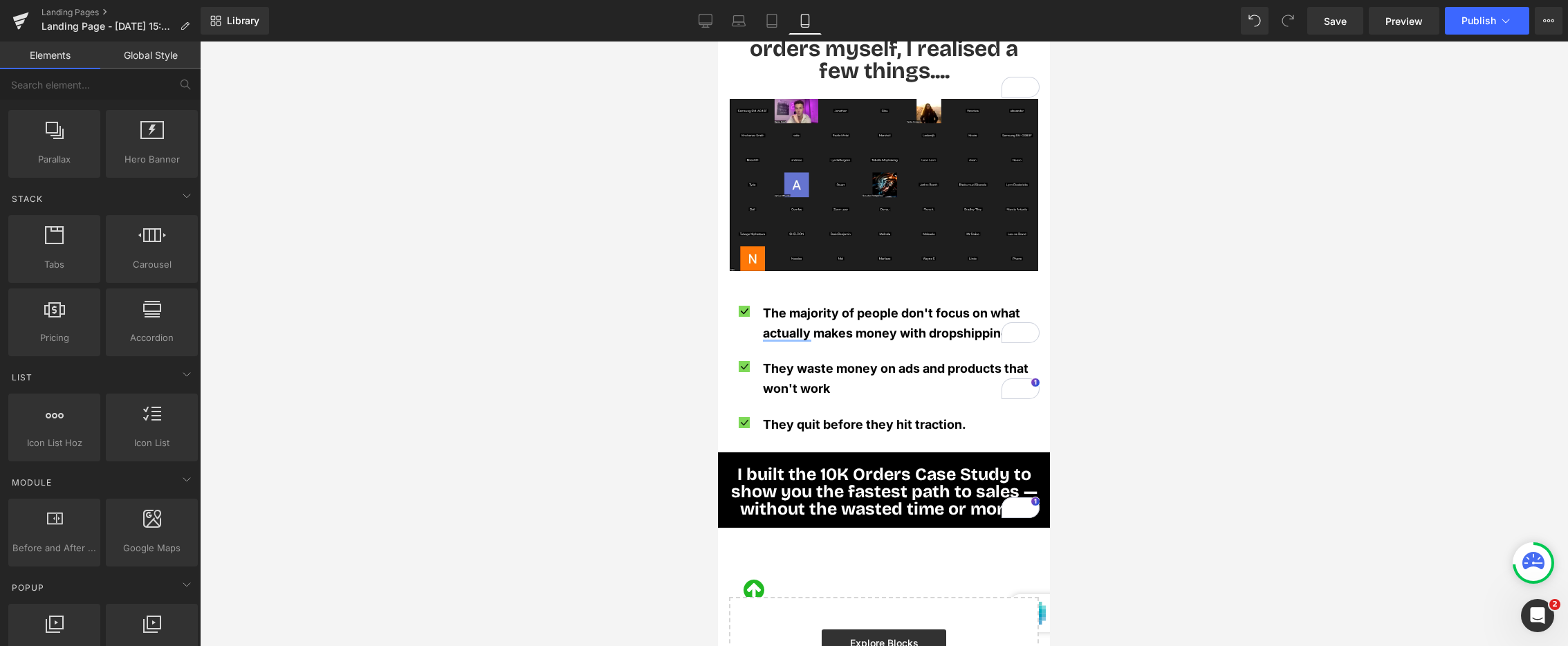
scroll to position [902, 0]
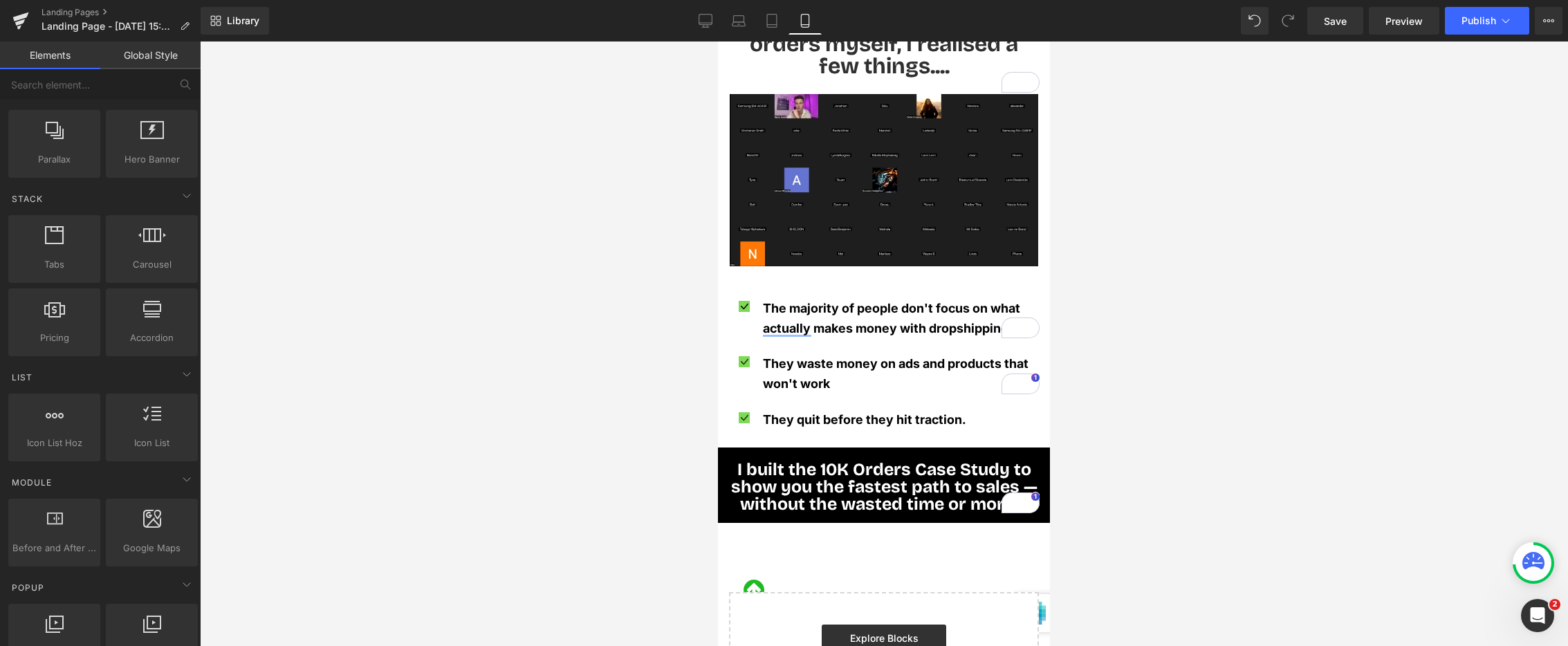
click at [865, 473] on div "I built the 10K Orders Case Study to show you the fastest path to sales — witho…" at bounding box center [885, 488] width 312 height 52
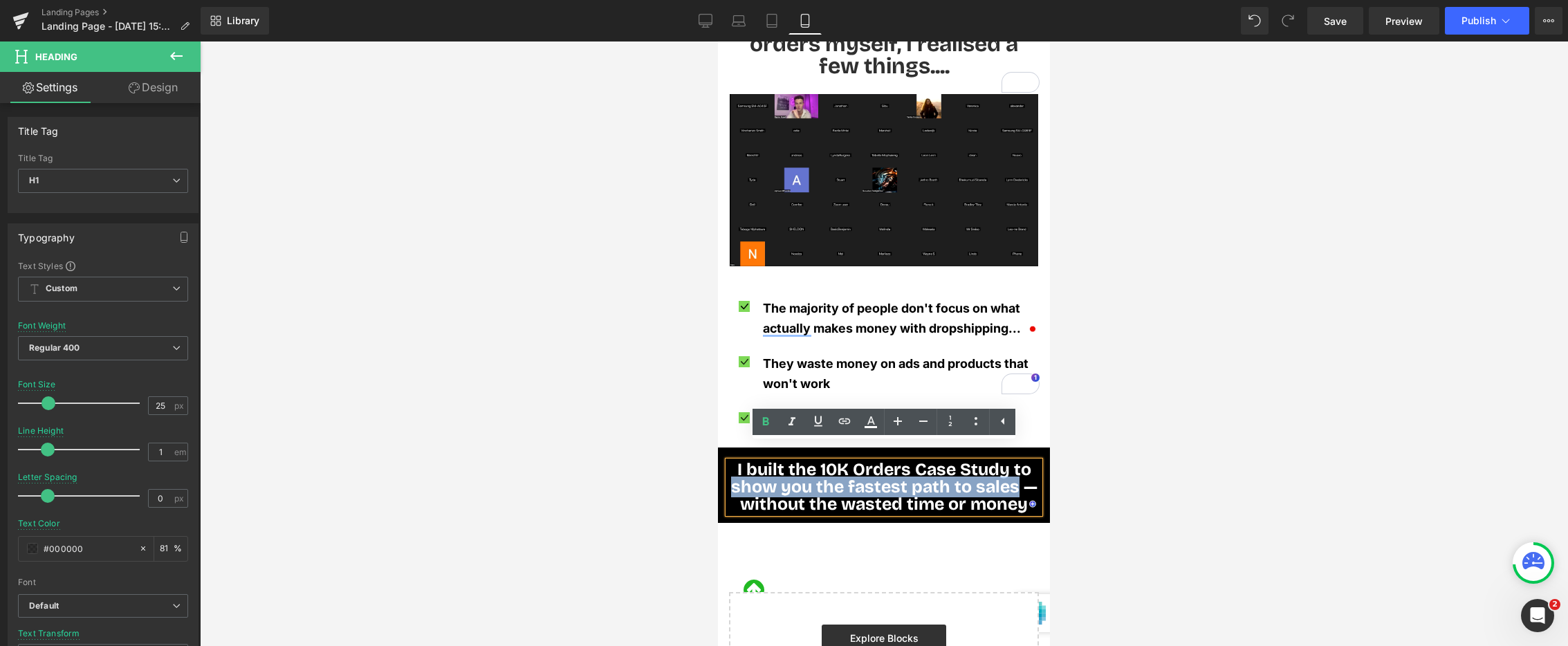
drag, startPoint x: 734, startPoint y: 471, endPoint x: 1004, endPoint y: 467, distance: 270.0
click at [1014, 467] on span "I built the 10K Orders Case Study to show you the fastest path to sales — witho…" at bounding box center [885, 487] width 307 height 55
click at [865, 425] on icon at bounding box center [871, 422] width 16 height 16
type input "#ffffff"
type input "100"
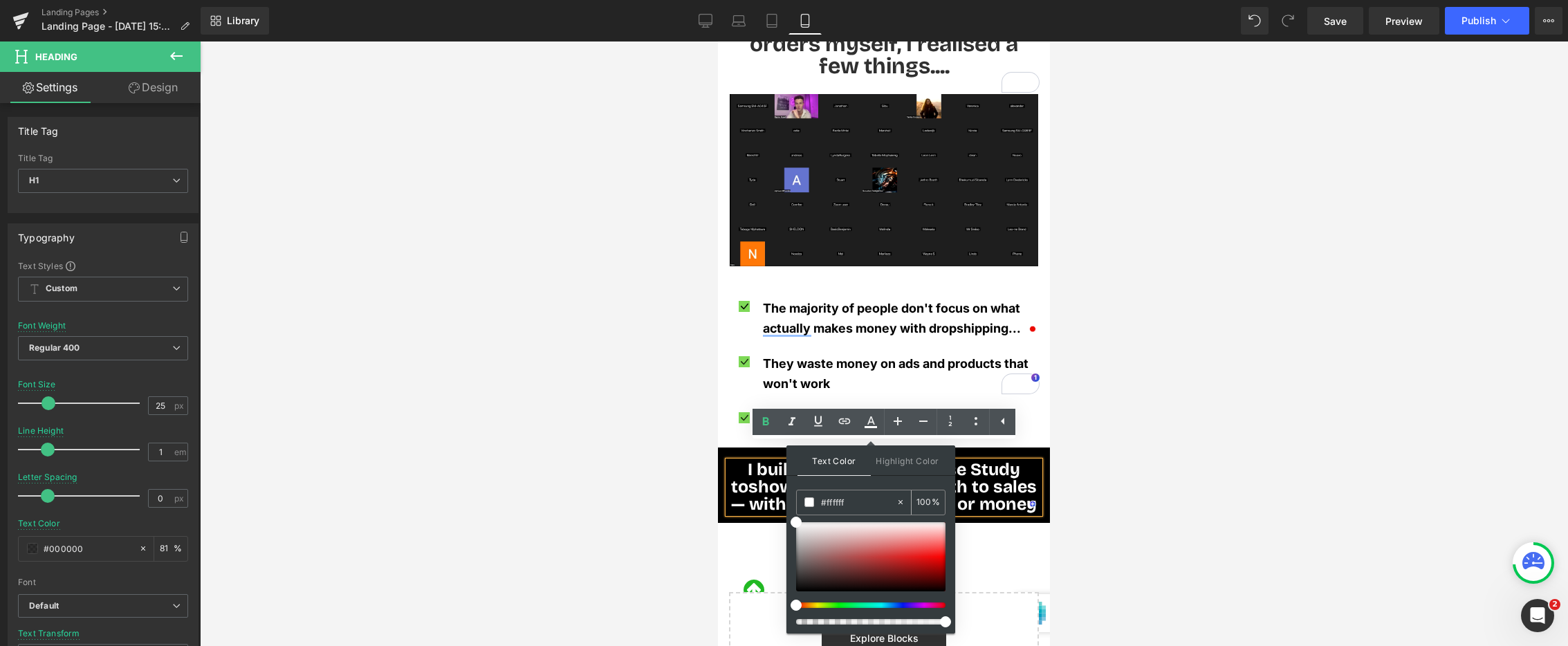
drag, startPoint x: 852, startPoint y: 503, endPoint x: 807, endPoint y: 506, distance: 45.1
click at [806, 506] on div "#ffffff" at bounding box center [846, 502] width 99 height 24
paste input "7ed957"
type input "#7ed957"
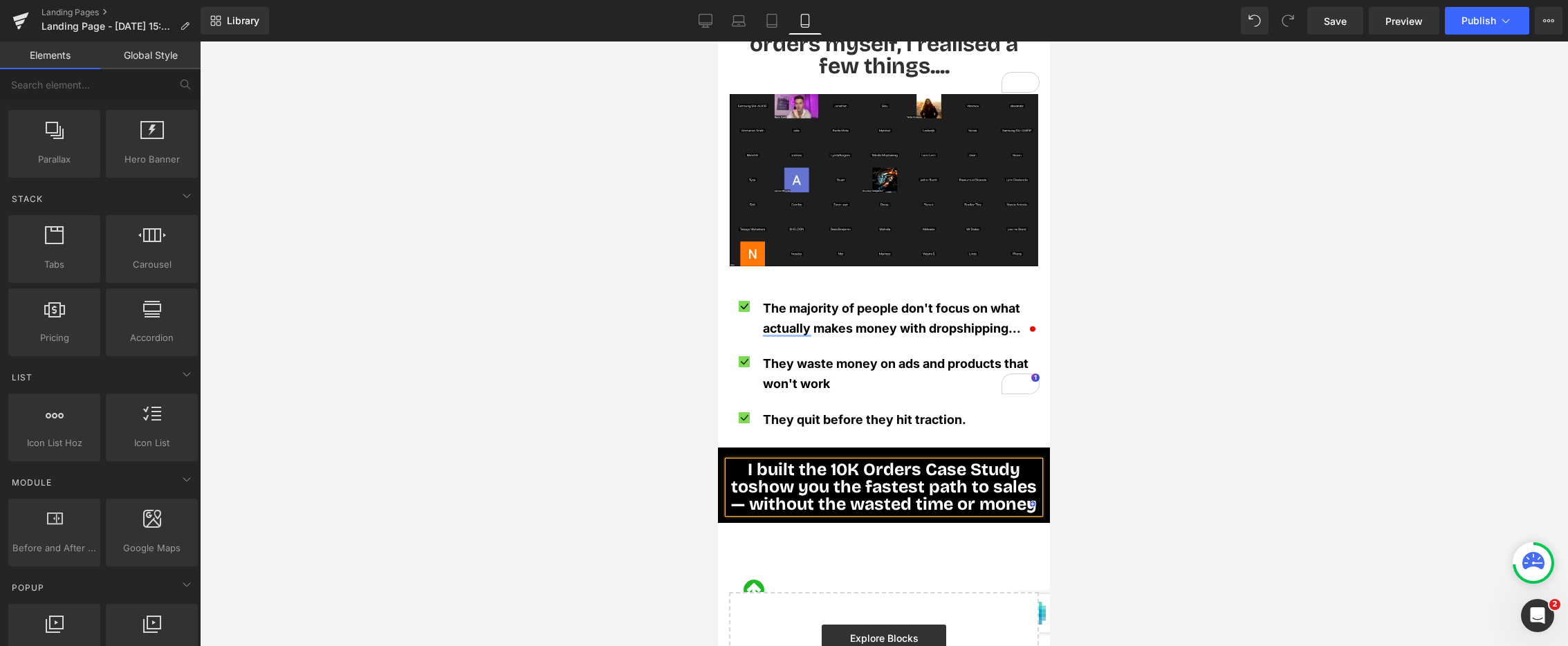
click at [594, 543] on div at bounding box center [884, 343] width 1368 height 605
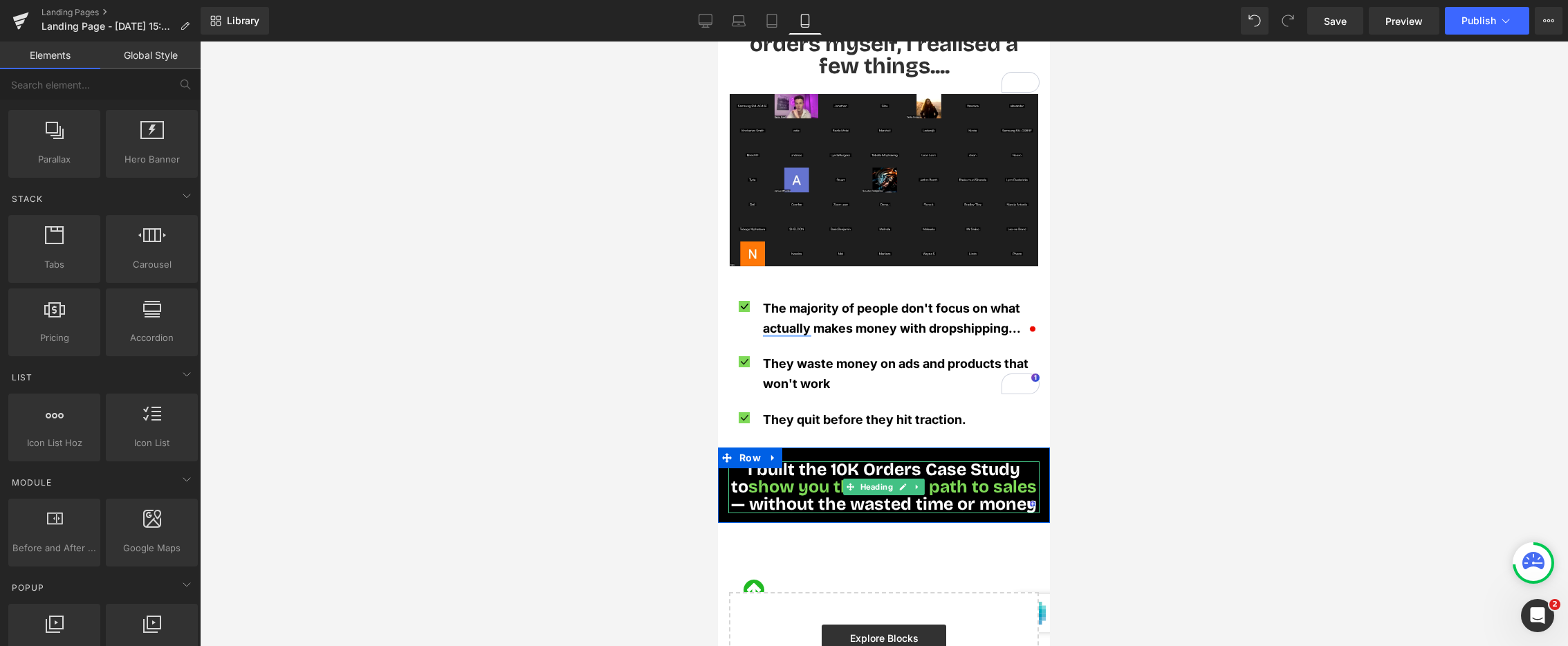
click at [778, 476] on span "show you the fastest path to sales" at bounding box center [892, 487] width 288 height 21
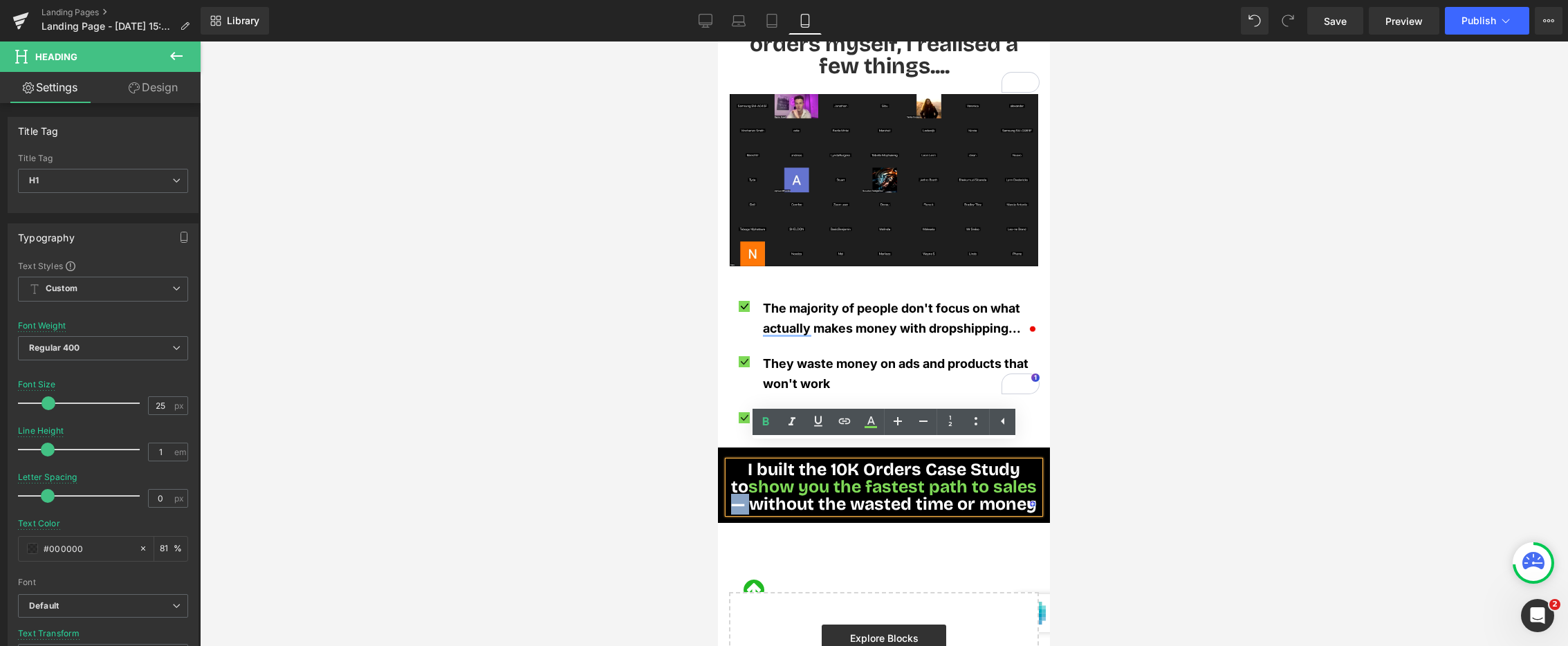
drag, startPoint x: 982, startPoint y: 464, endPoint x: 1018, endPoint y: 463, distance: 36.0
click at [1036, 462] on h1 "I built the 10K Orders Case Study to show you the fastest path to sales — witho…" at bounding box center [885, 488] width 312 height 52
click at [992, 476] on span "show you the fastest path to sales" at bounding box center [892, 487] width 288 height 21
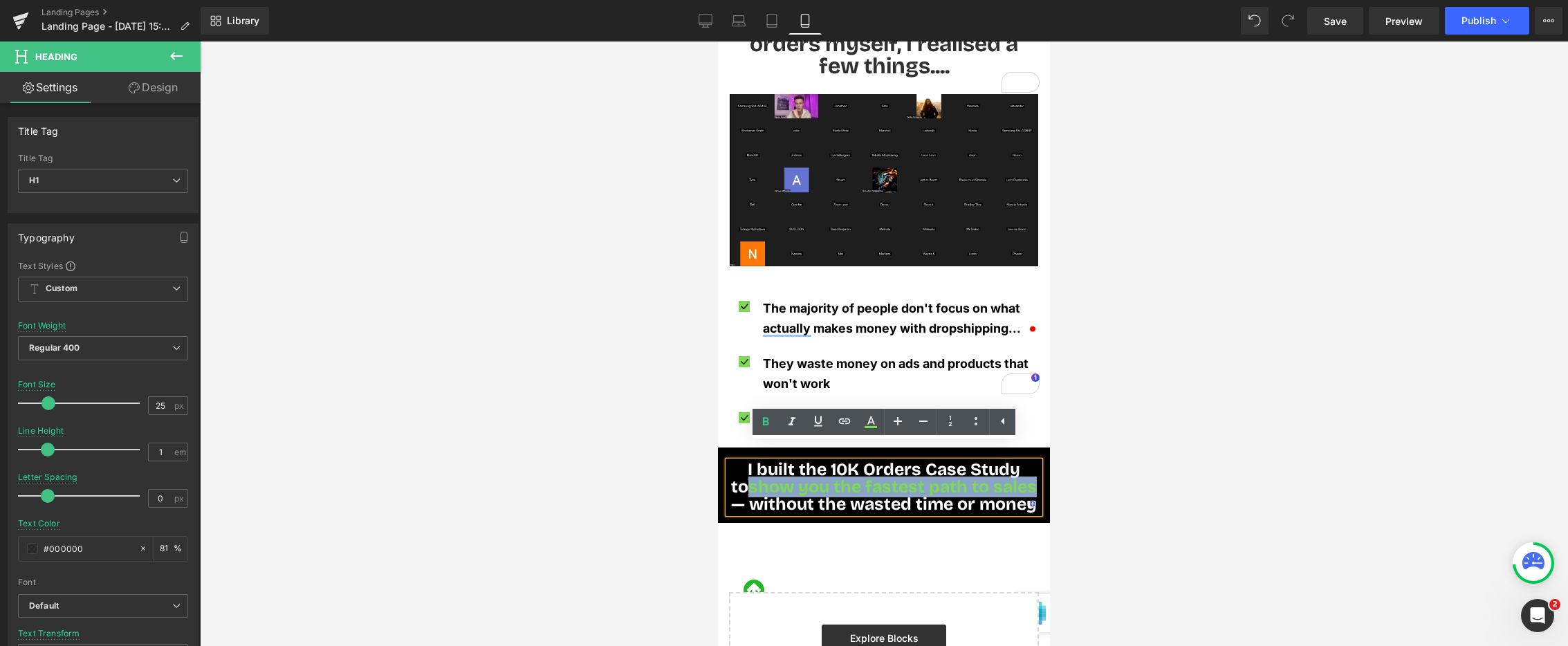
drag, startPoint x: 1013, startPoint y: 469, endPoint x: 755, endPoint y: 458, distance: 258.2
click at [718, 469] on html "Skip to content soon ZAR Region and language Search" at bounding box center [884, 58] width 332 height 1840
click at [816, 424] on icon at bounding box center [818, 421] width 16 height 16
drag, startPoint x: 1385, startPoint y: 506, endPoint x: 757, endPoint y: 454, distance: 630.1
click at [757, 459] on span "I built the 10K Orders Case Study to" at bounding box center [876, 478] width 289 height 38
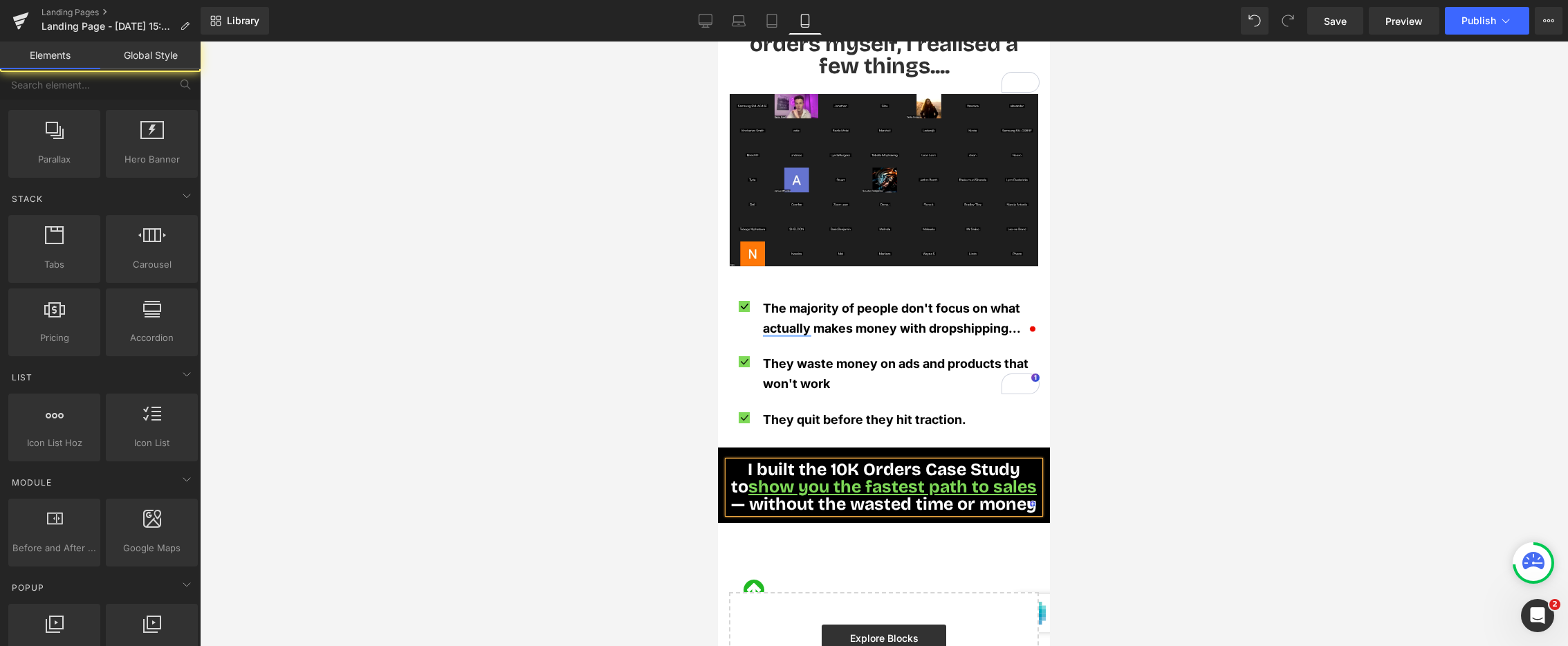
click at [647, 465] on div at bounding box center [884, 343] width 1368 height 605
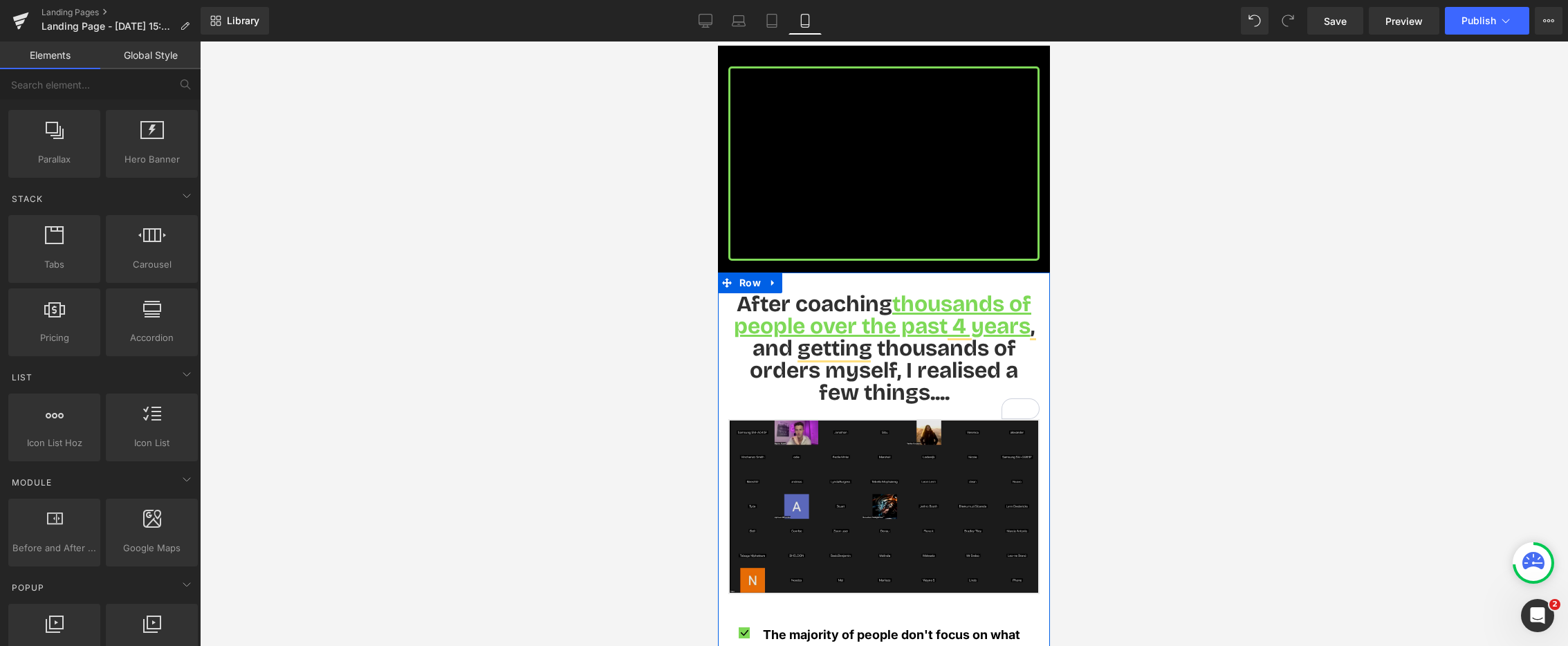
scroll to position [575, 0]
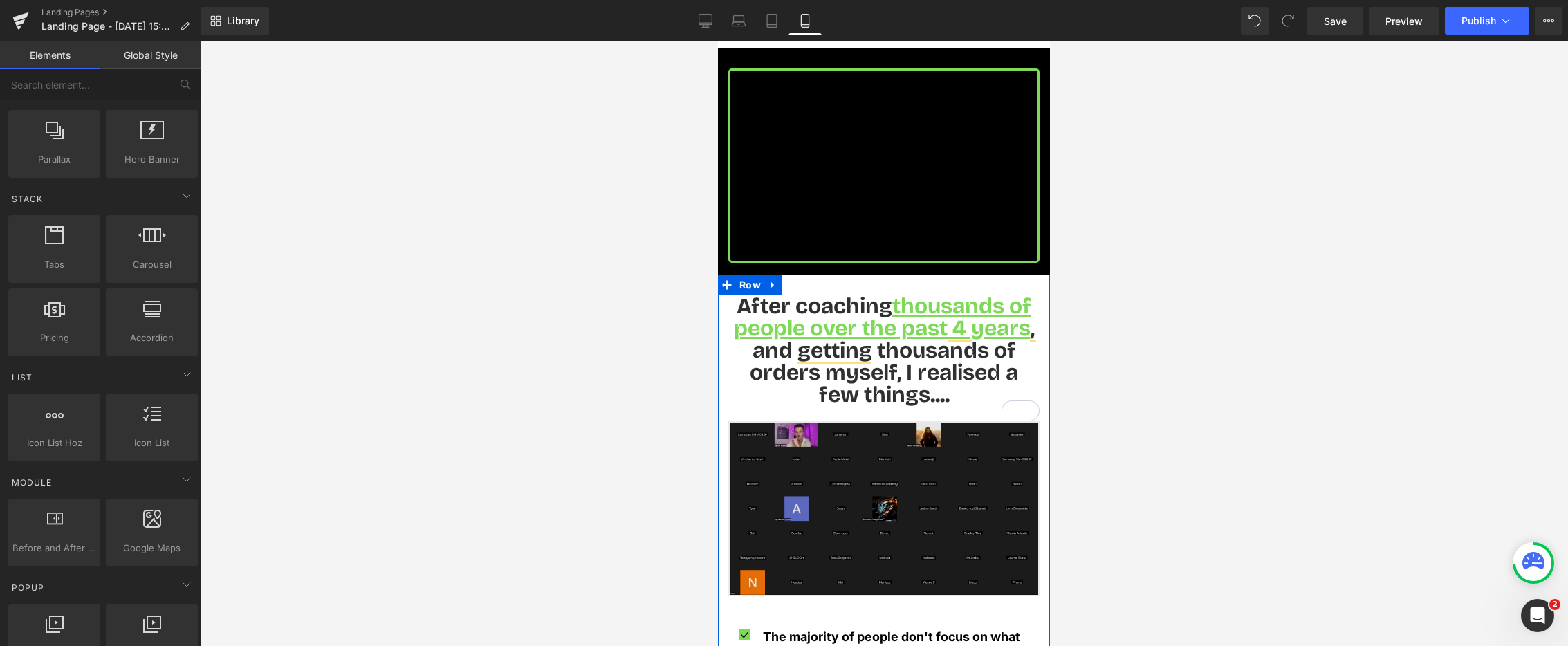
click at [825, 440] on img at bounding box center [885, 509] width 312 height 175
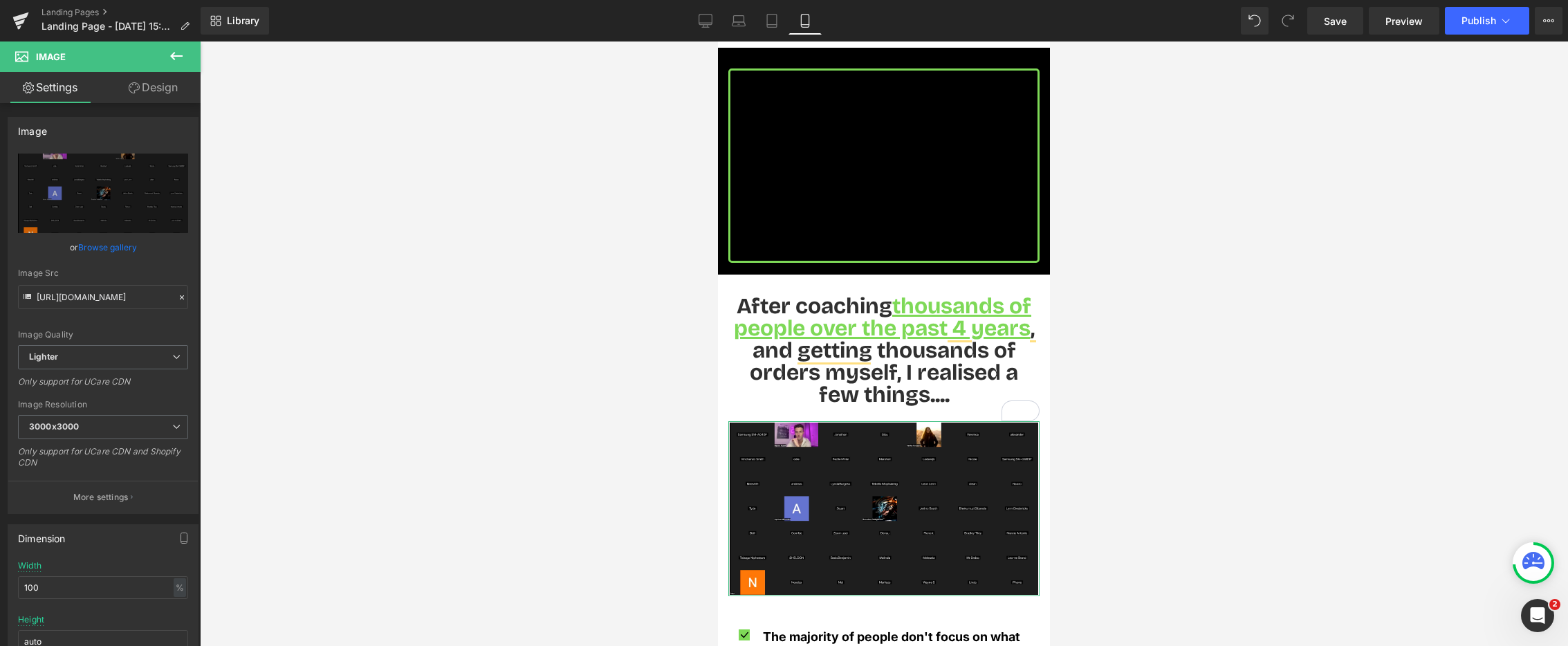
click at [160, 89] on link "Design" at bounding box center [153, 88] width 101 height 31
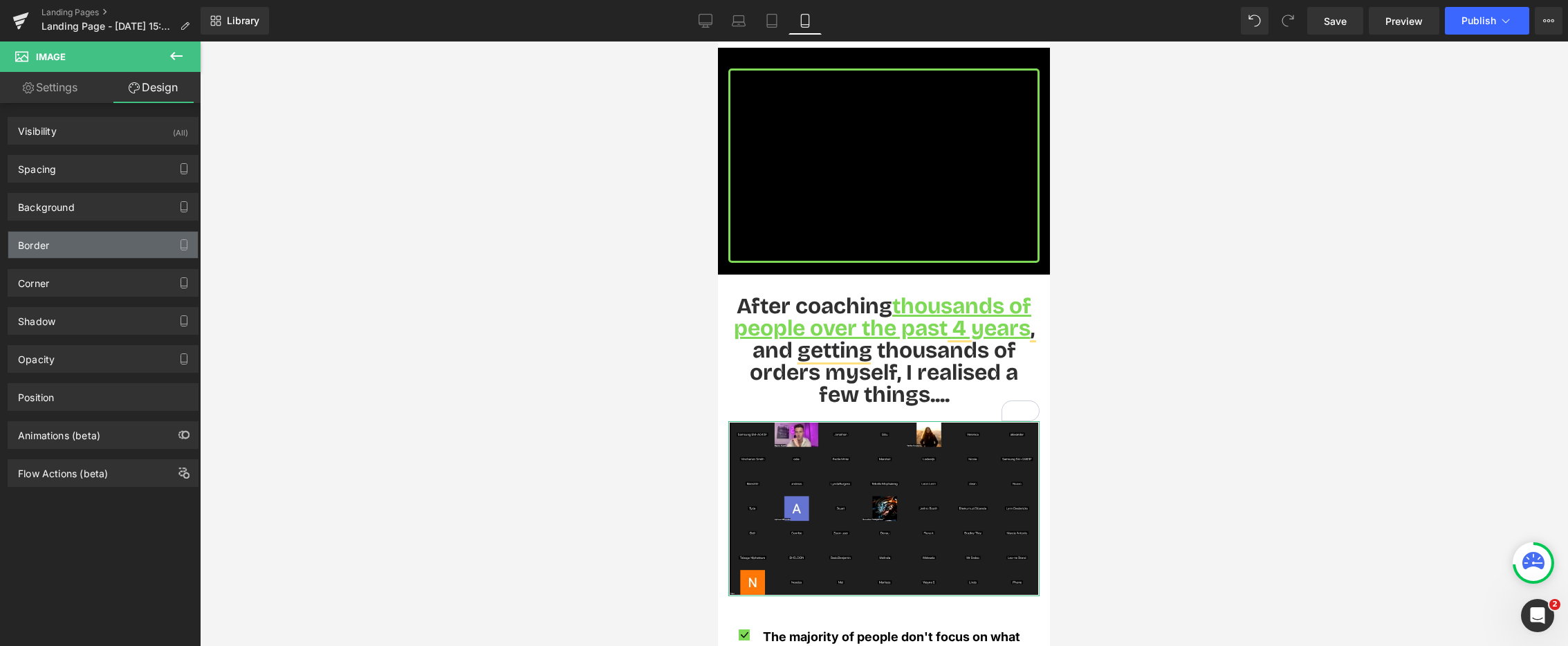
type input "#ffffff"
type input "81"
type input "2"
type input "0"
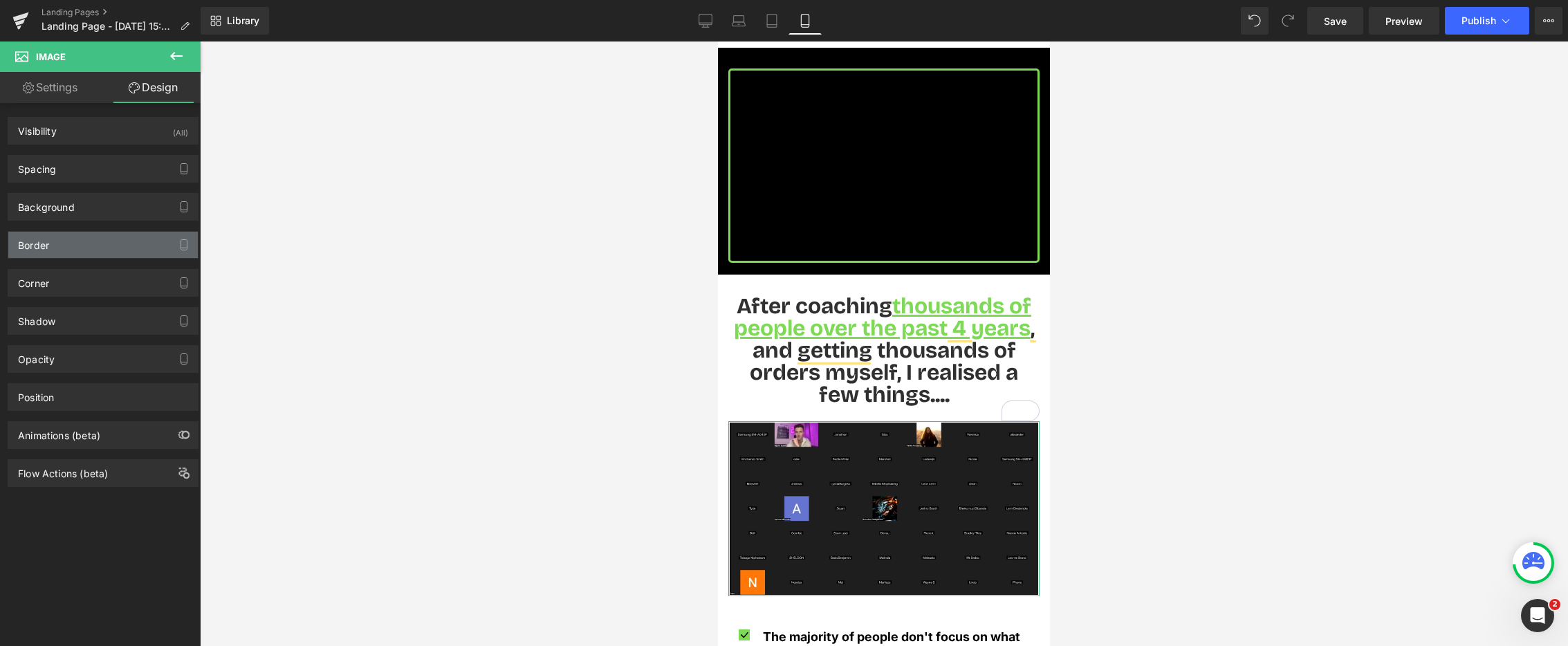
type input "0"
click at [102, 241] on div "Border" at bounding box center [103, 245] width 190 height 26
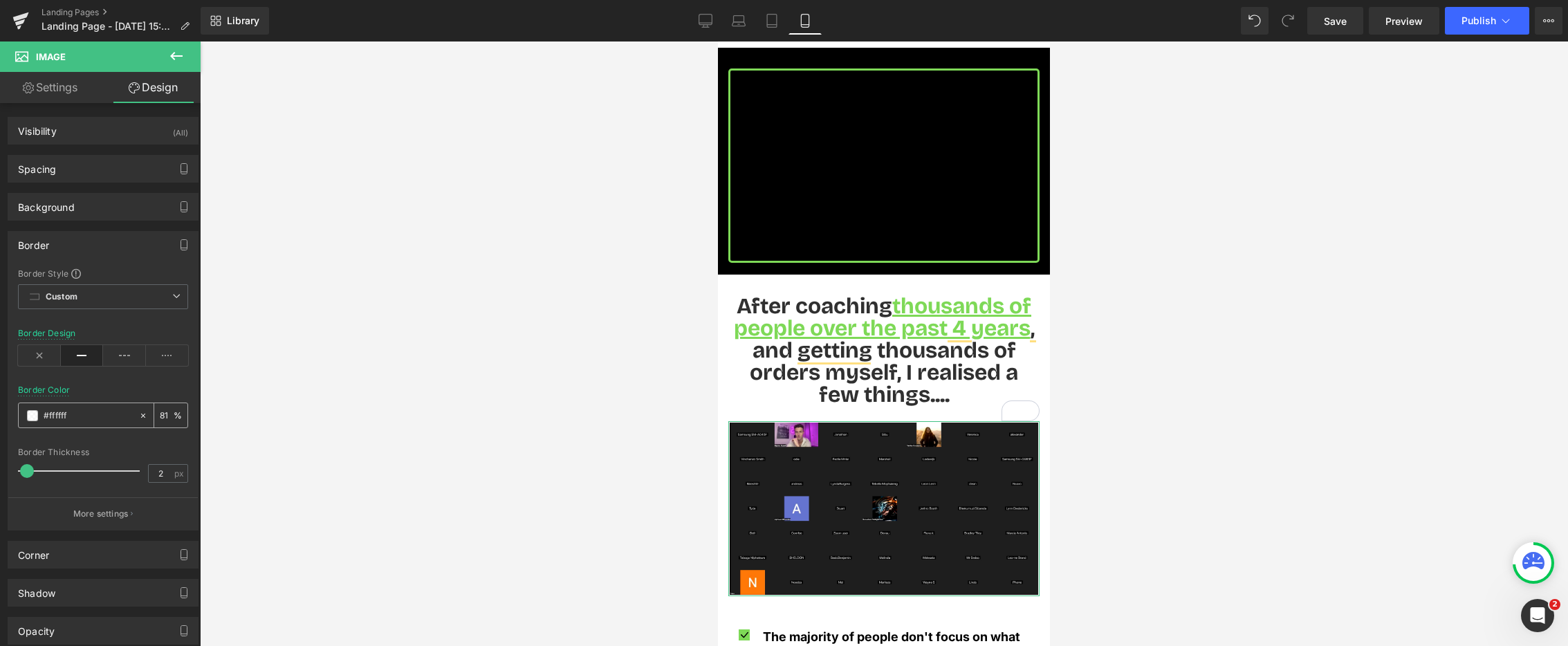
drag, startPoint x: 71, startPoint y: 415, endPoint x: 51, endPoint y: 416, distance: 20.0
click at [51, 416] on input "#ffffff" at bounding box center [88, 416] width 88 height 15
drag, startPoint x: 54, startPoint y: 419, endPoint x: 111, endPoint y: 424, distance: 57.2
click at [111, 424] on div "#ffffff" at bounding box center [78, 416] width 119 height 24
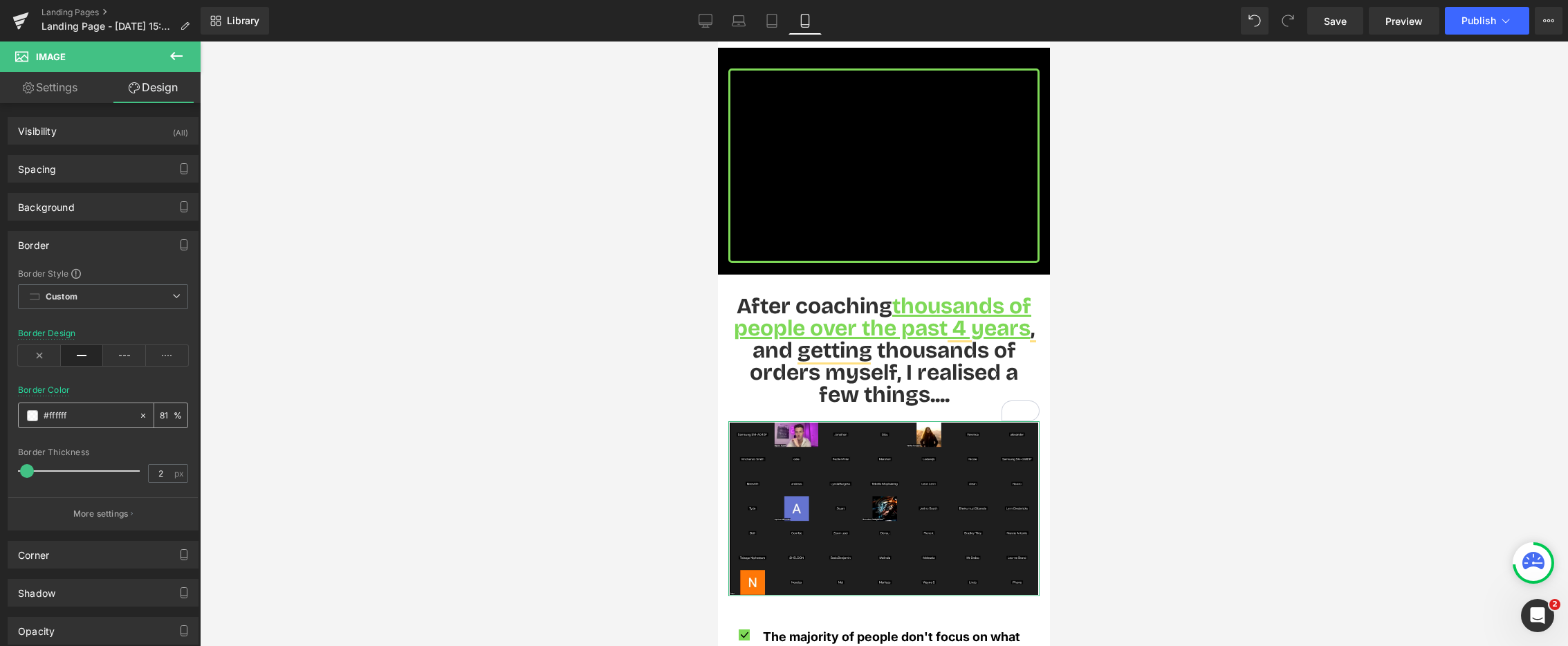
paste input "#7ed957"
type input "##7ed957"
type input "0"
click at [46, 412] on input "##7ed957" at bounding box center [88, 416] width 88 height 15
type input "#7ed957"
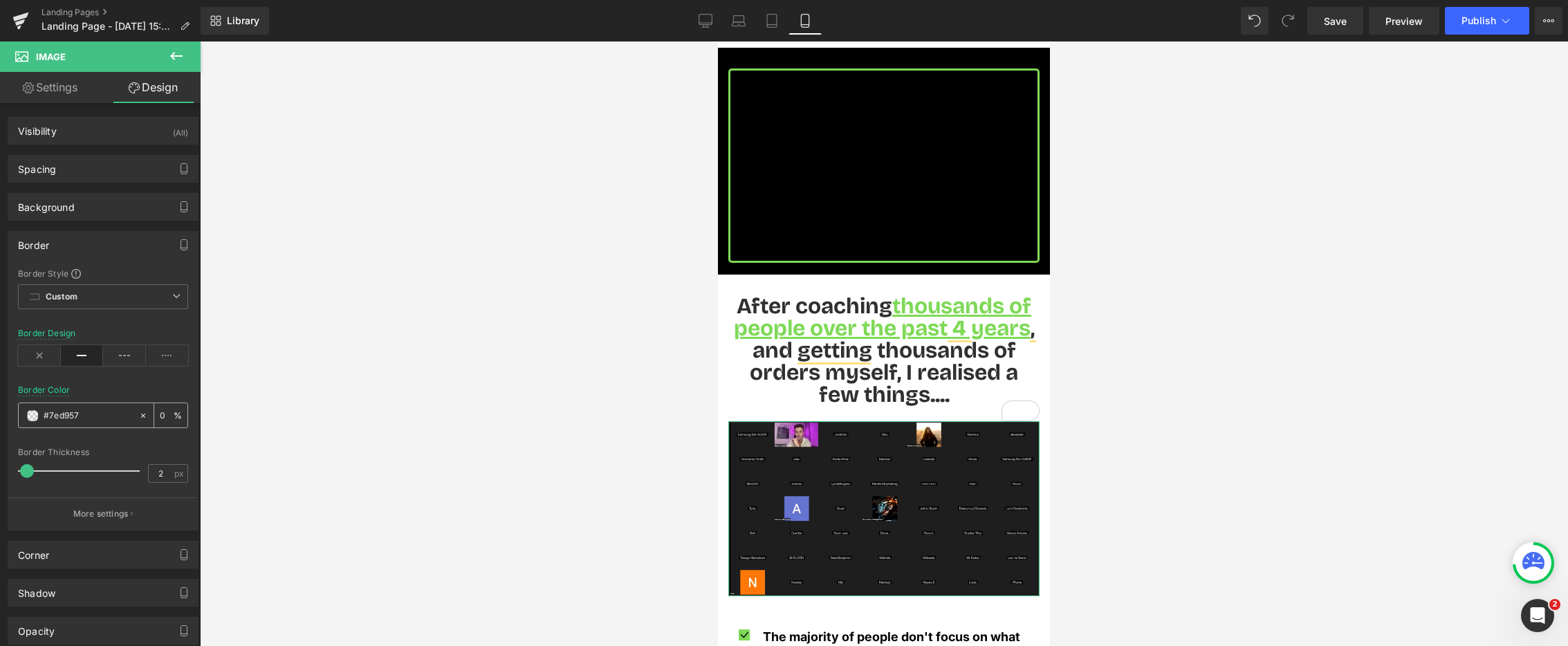
type input "100"
type input "#7ed957"
type input "5"
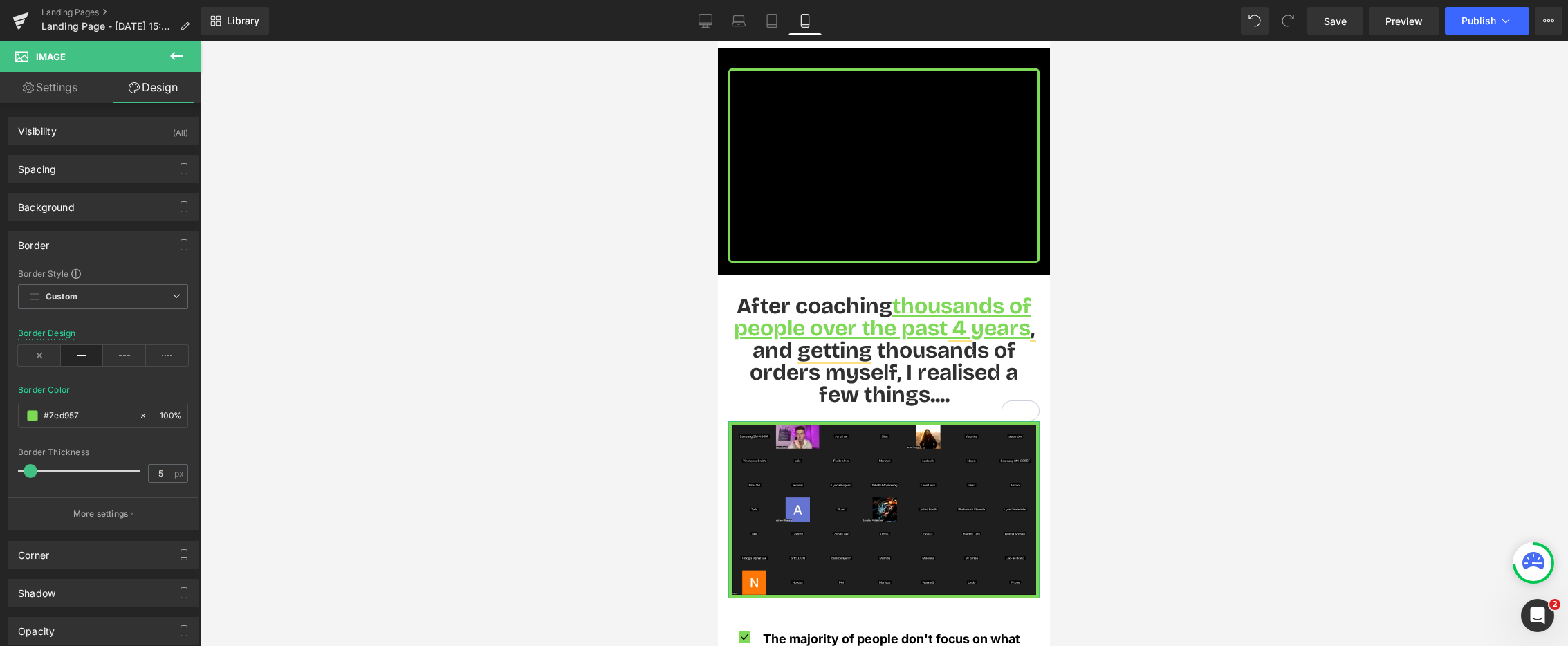
click at [32, 468] on span at bounding box center [30, 471] width 14 height 14
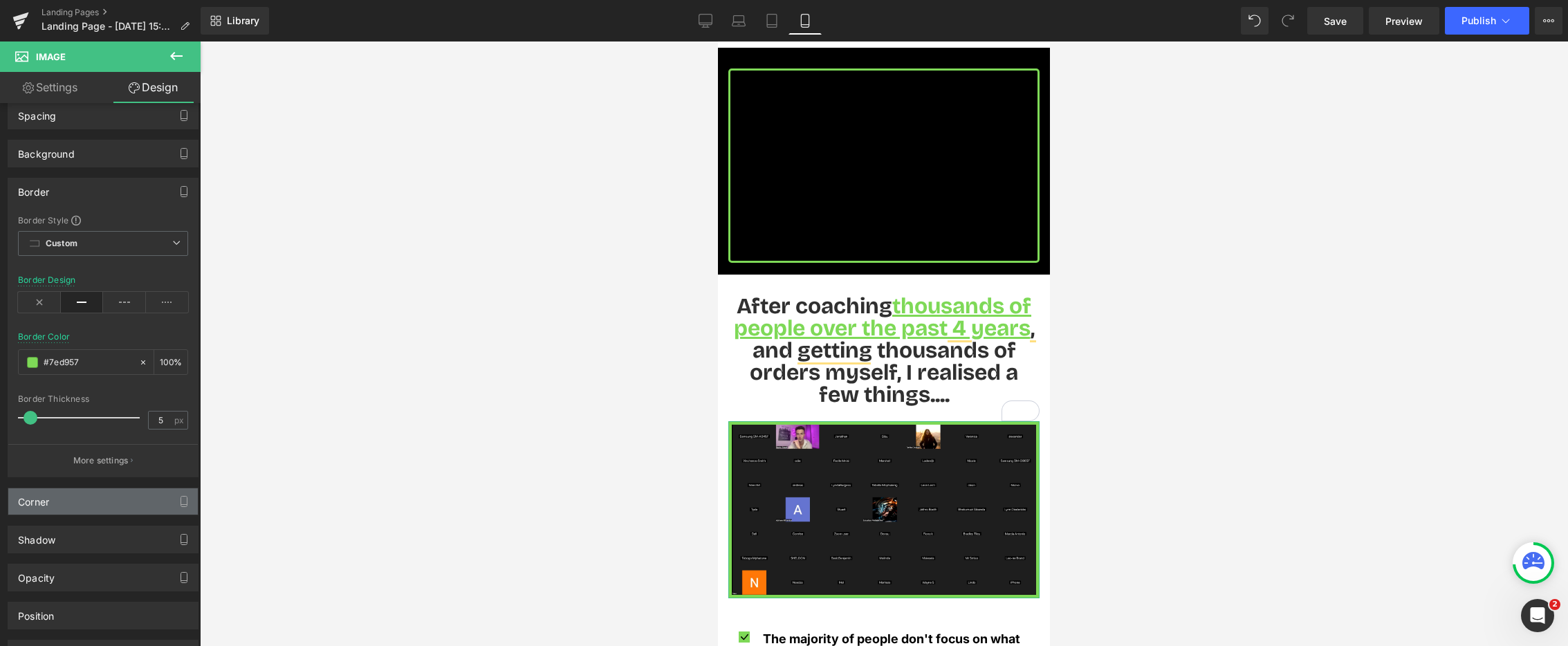
click at [73, 493] on div "Corner" at bounding box center [103, 502] width 190 height 26
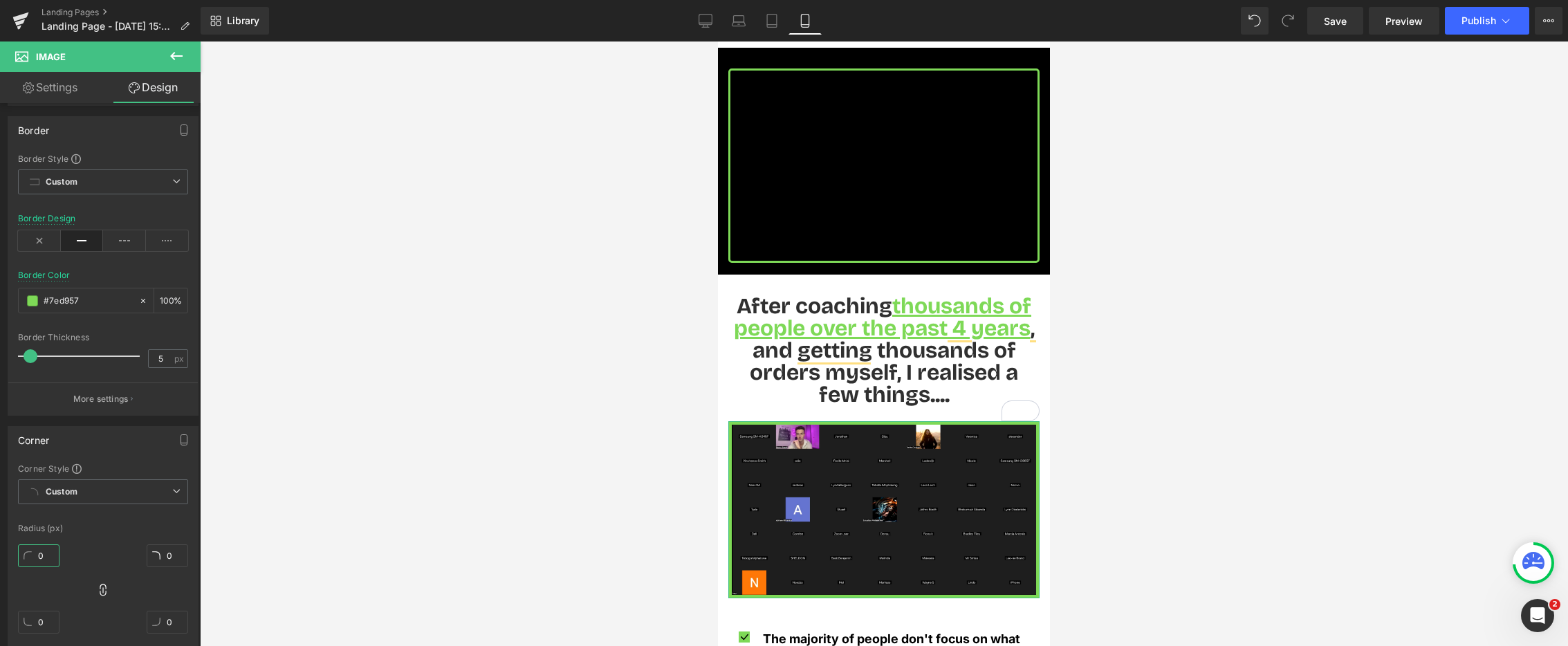
click at [43, 551] on input "0" at bounding box center [38, 556] width 41 height 23
type input "5"
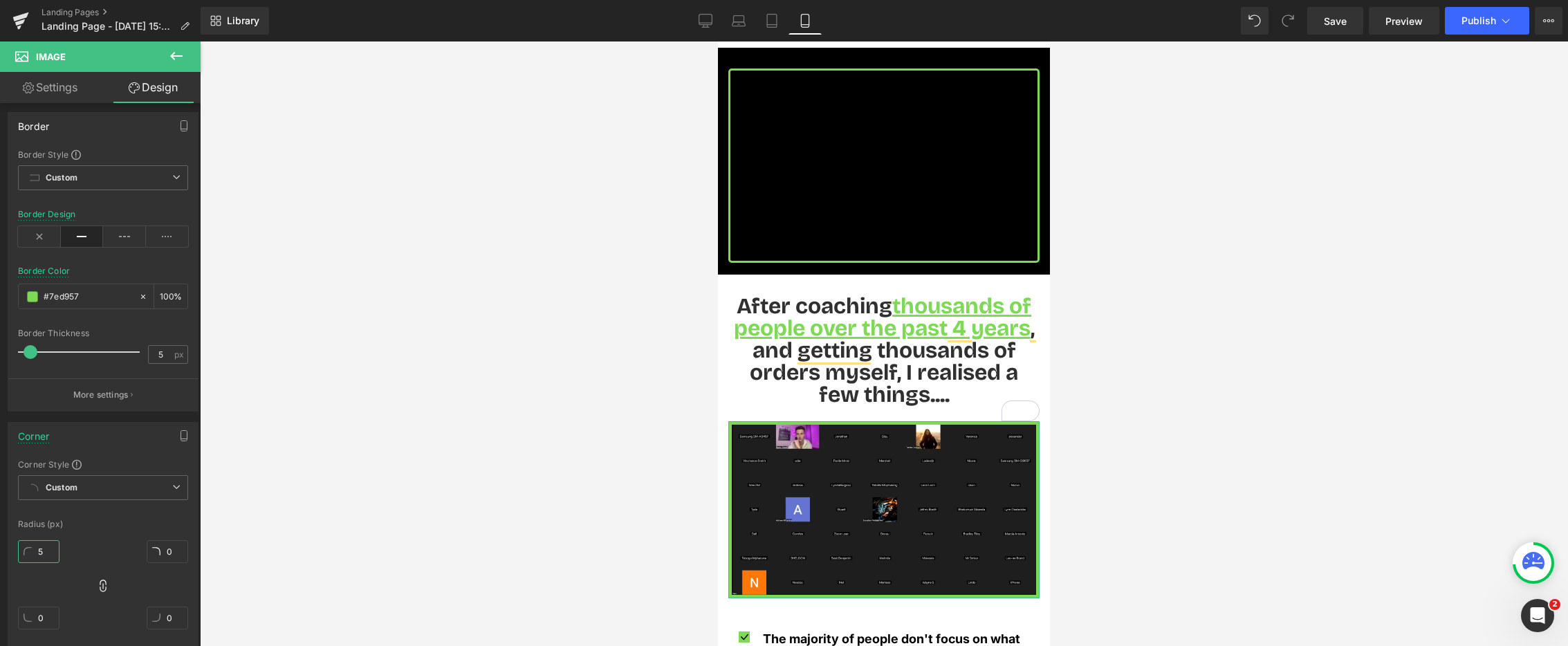
type input "5"
click at [243, 510] on div at bounding box center [884, 343] width 1368 height 605
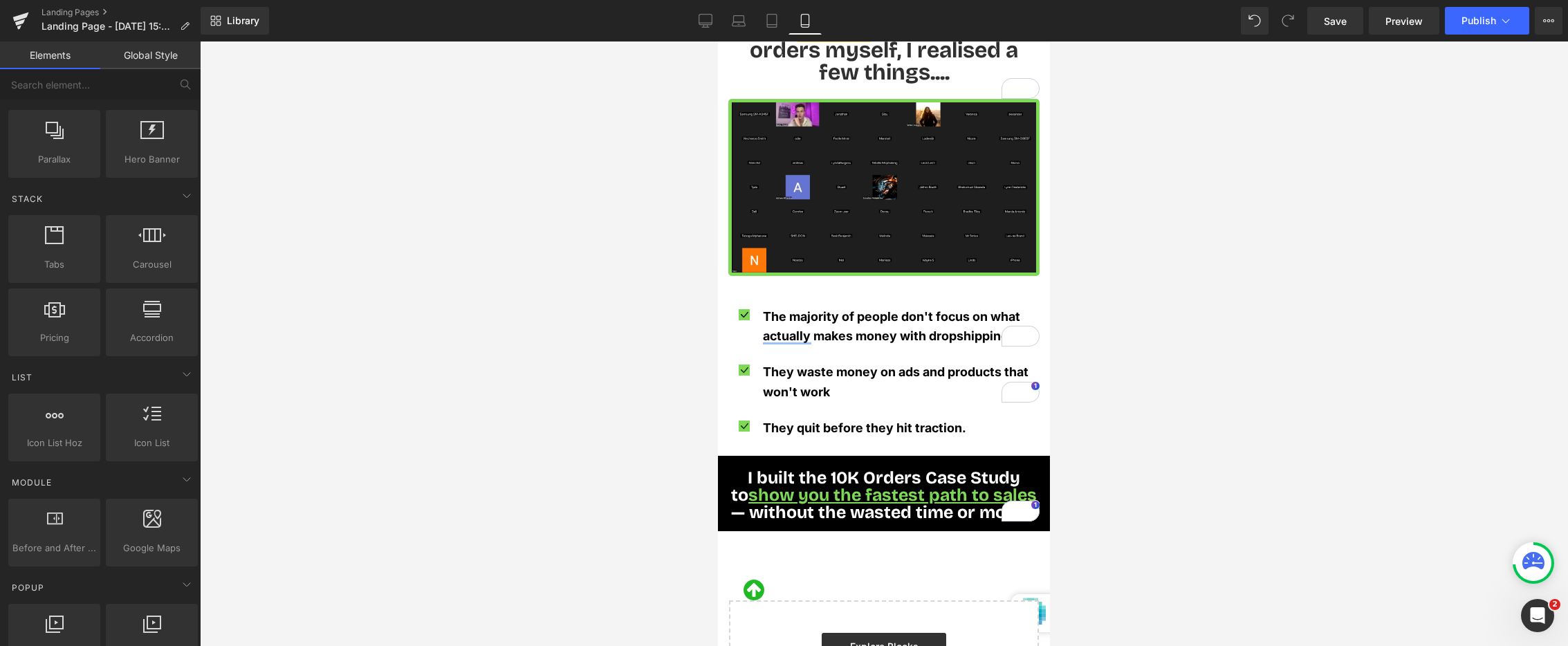
scroll to position [807, 0]
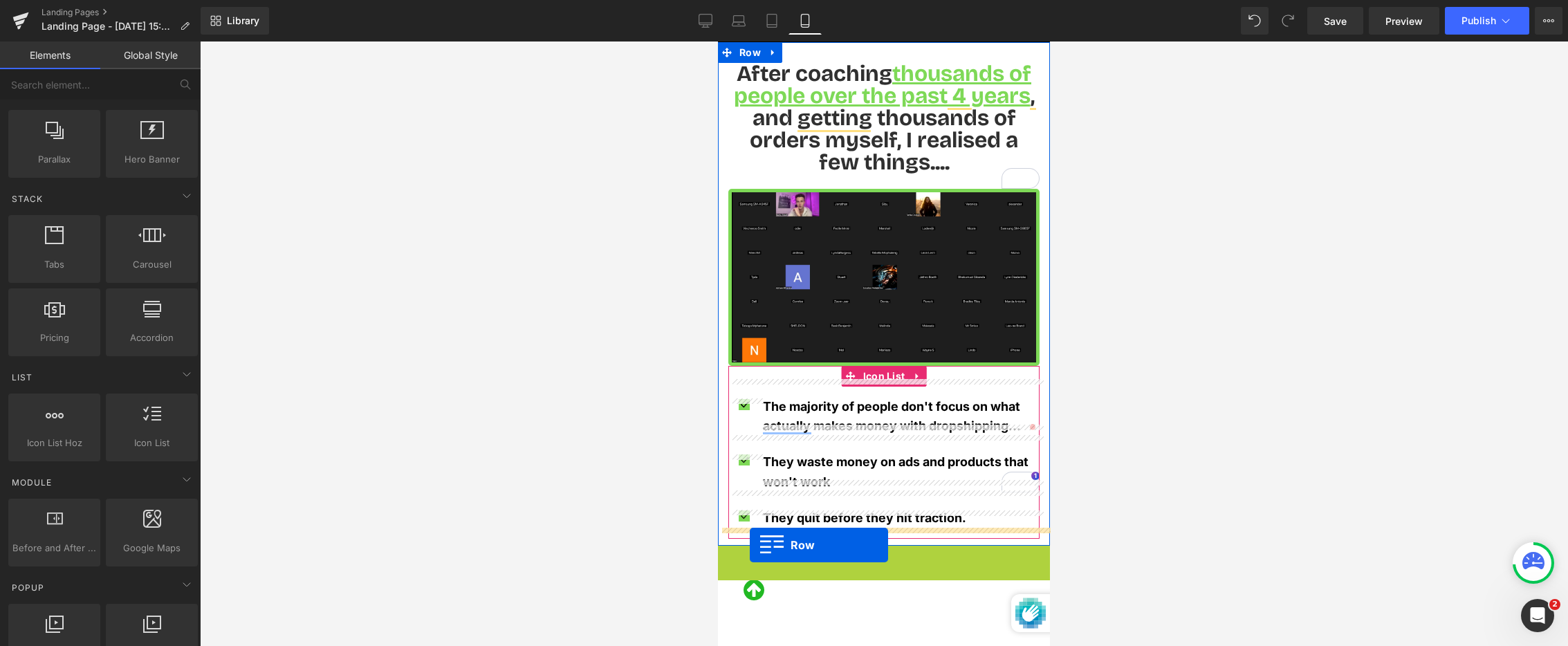
drag, startPoint x: 727, startPoint y: 538, endPoint x: 749, endPoint y: 545, distance: 23.1
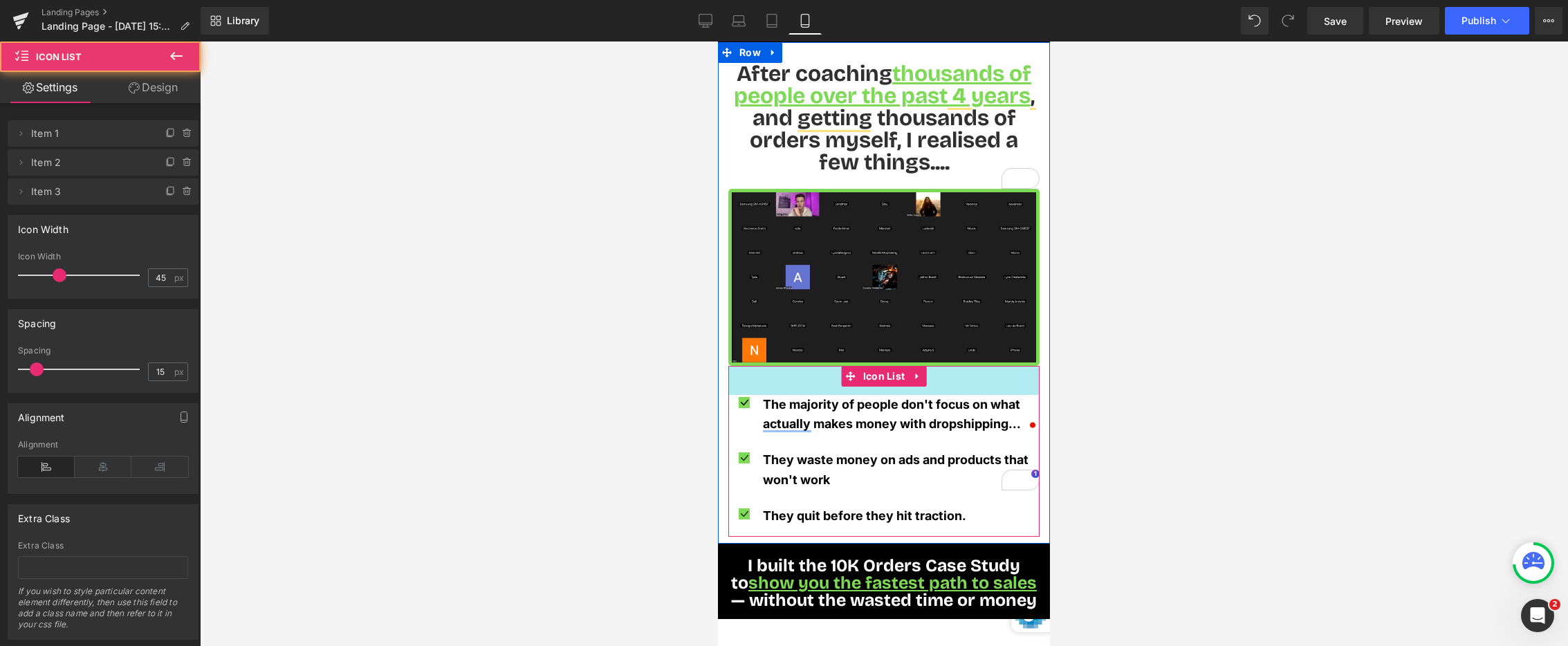
drag, startPoint x: 747, startPoint y: 350, endPoint x: 747, endPoint y: 429, distance: 79.0
click at [747, 366] on div "42px" at bounding box center [885, 381] width 312 height 29
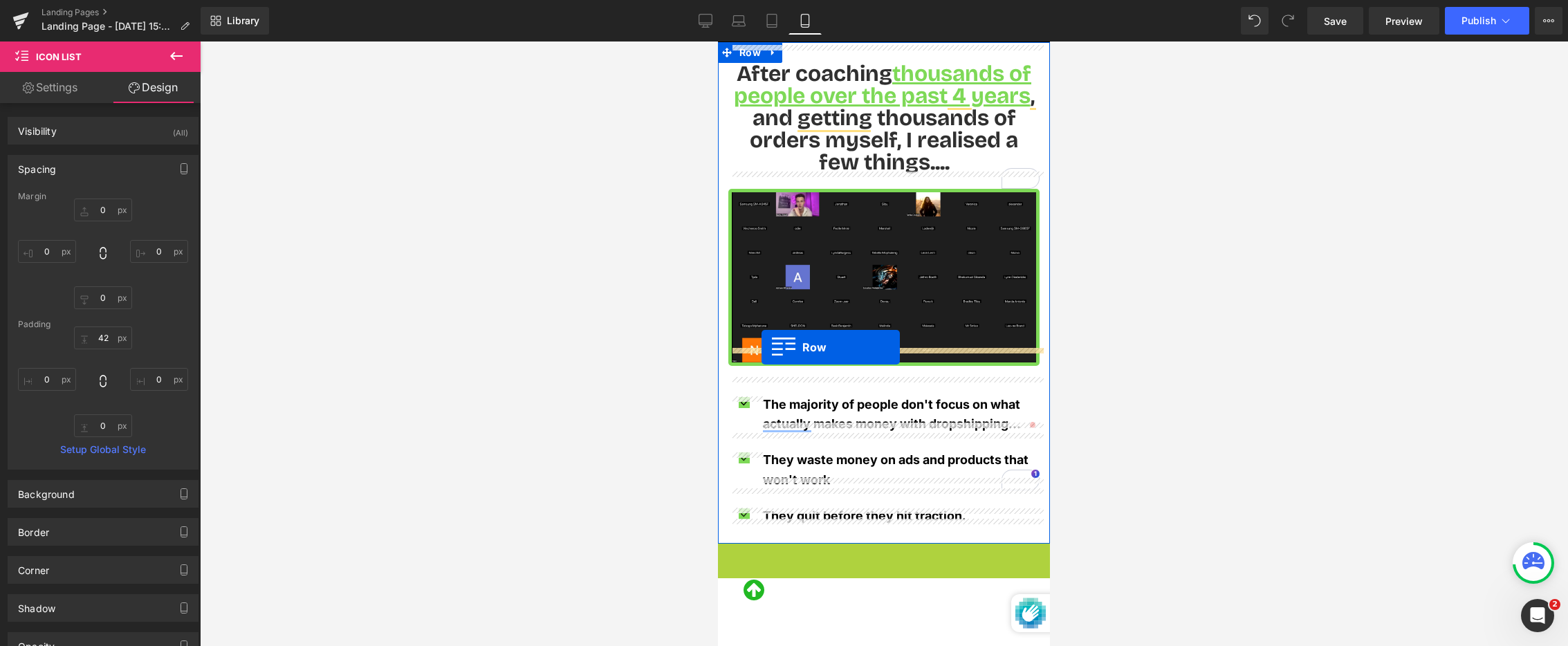
drag, startPoint x: 726, startPoint y: 536, endPoint x: 761, endPoint y: 347, distance: 192.2
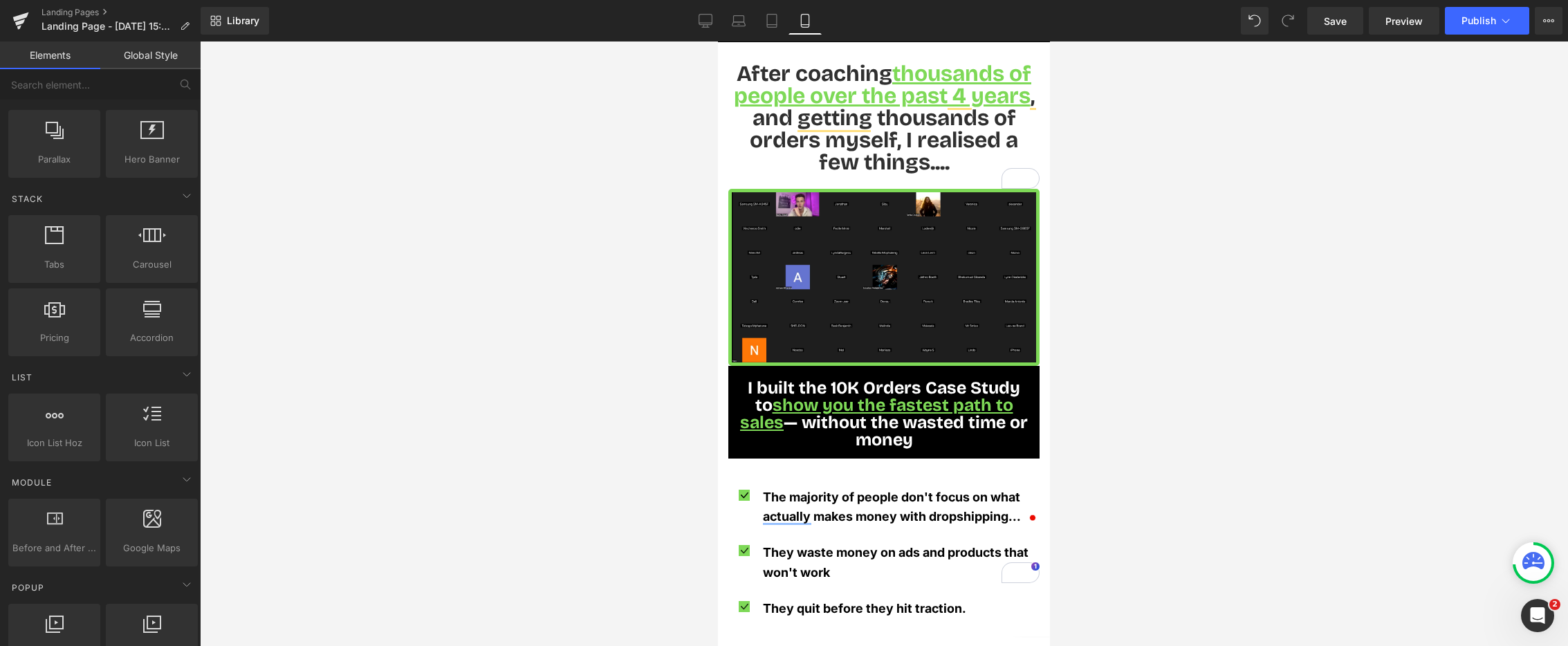
click at [616, 238] on div at bounding box center [884, 343] width 1368 height 605
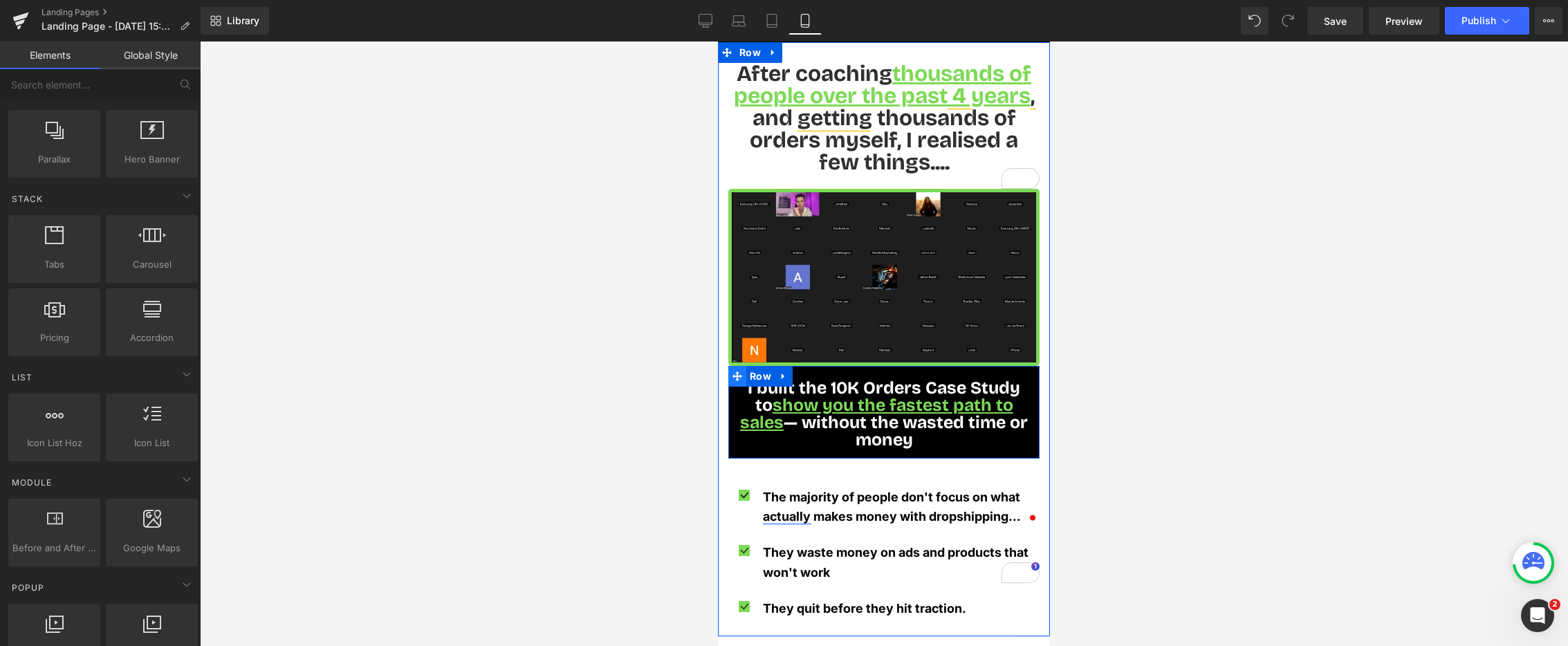
click at [736, 372] on icon at bounding box center [738, 377] width 10 height 10
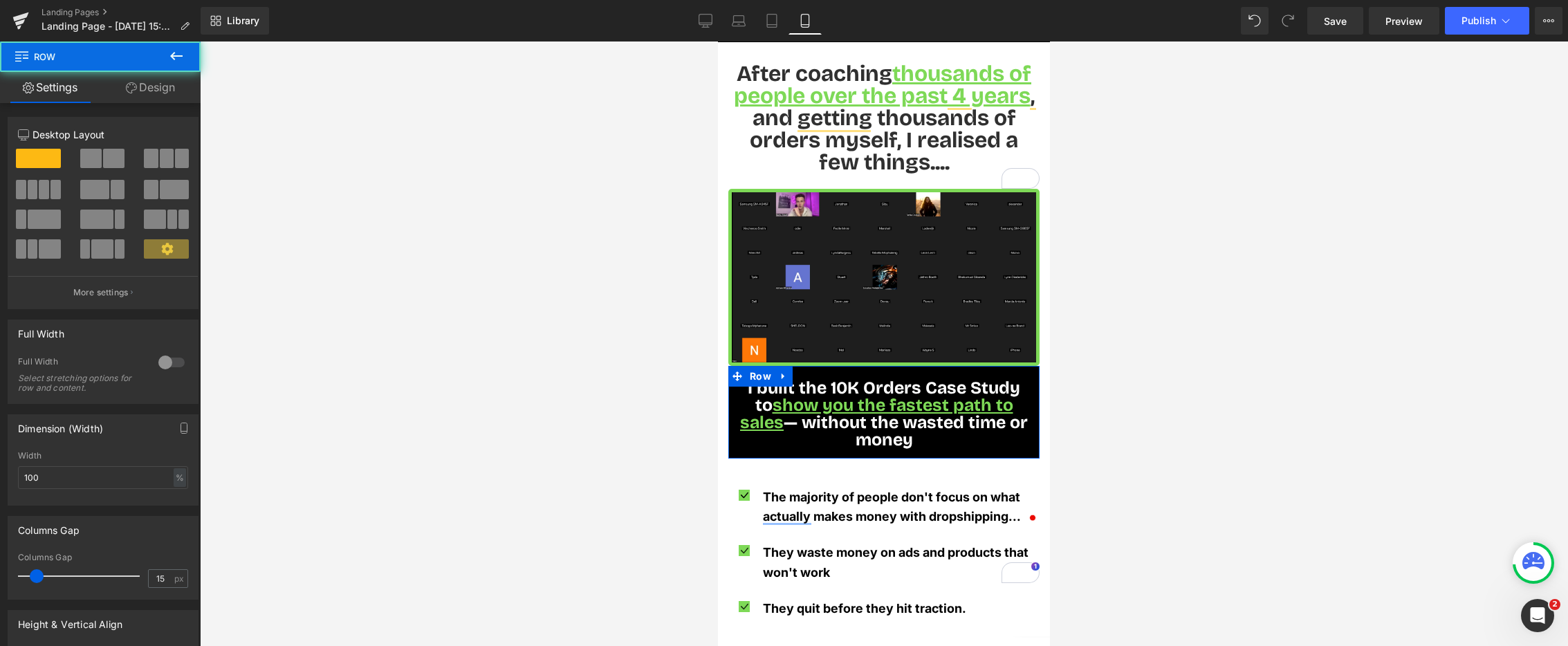
click at [172, 84] on link "Design" at bounding box center [151, 88] width 101 height 31
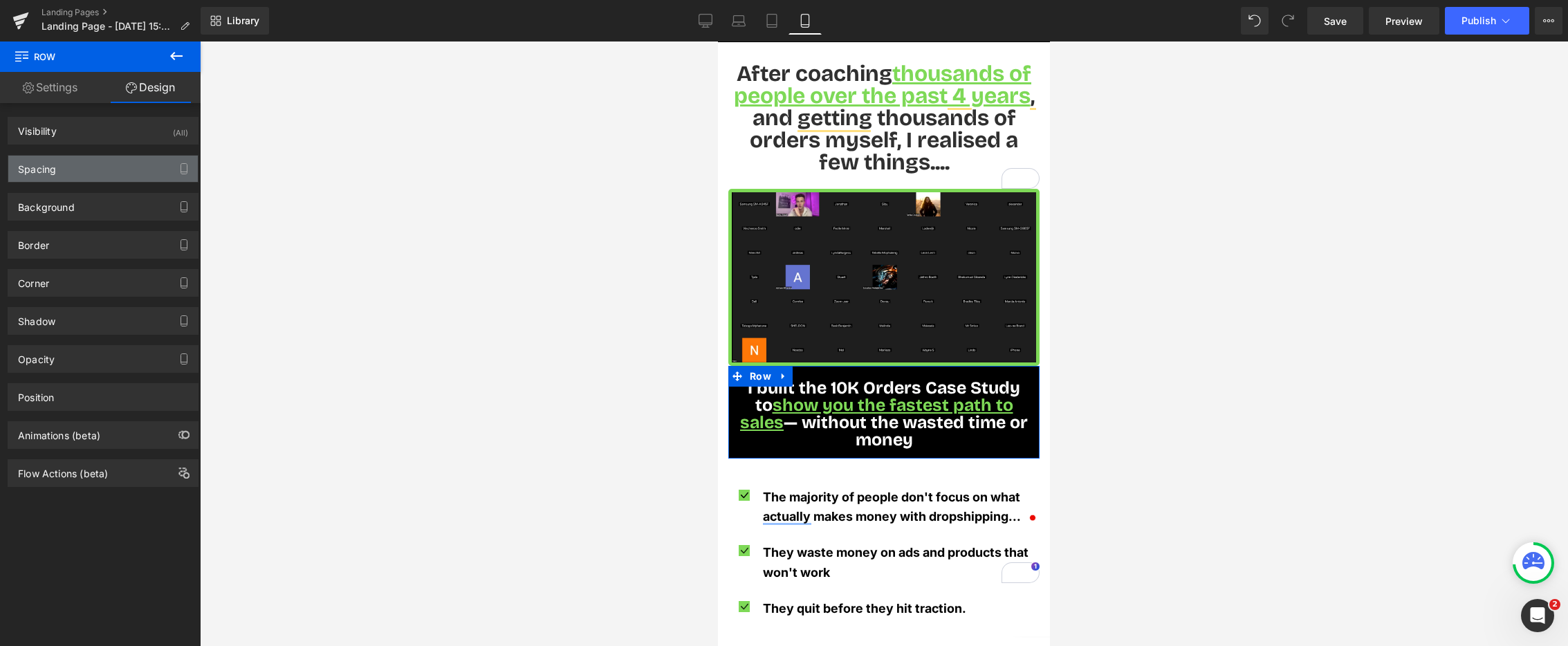
click at [108, 166] on div "Spacing" at bounding box center [103, 169] width 190 height 26
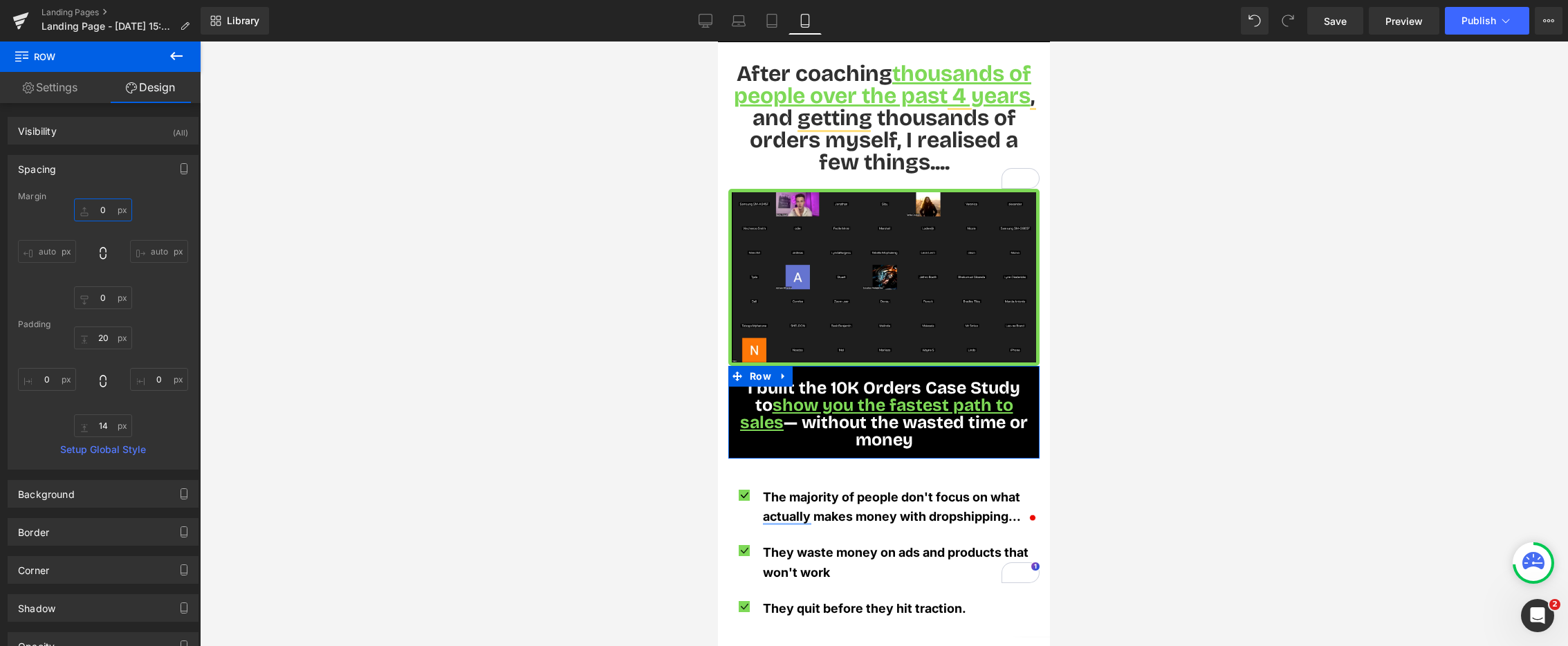
click at [92, 211] on input "0" at bounding box center [103, 210] width 58 height 23
type input "10"
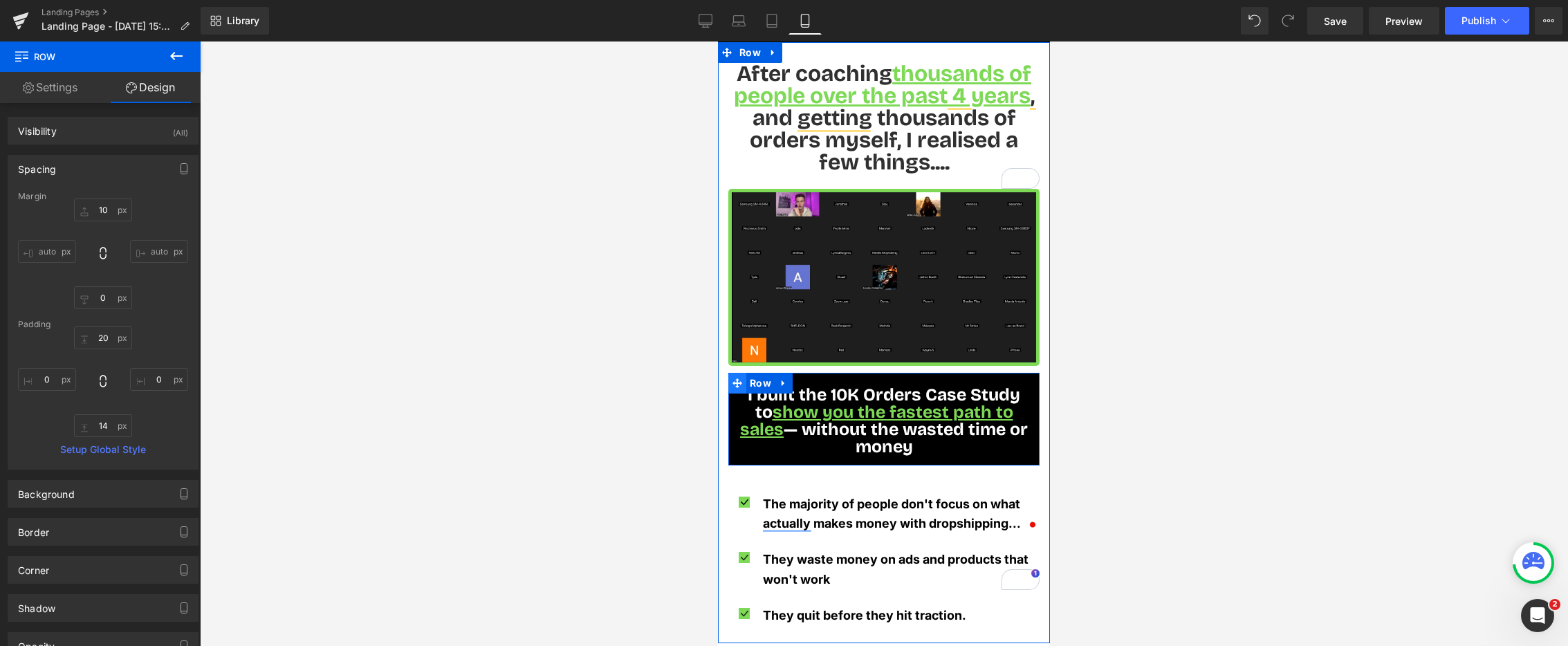
click at [739, 377] on icon at bounding box center [738, 382] width 10 height 11
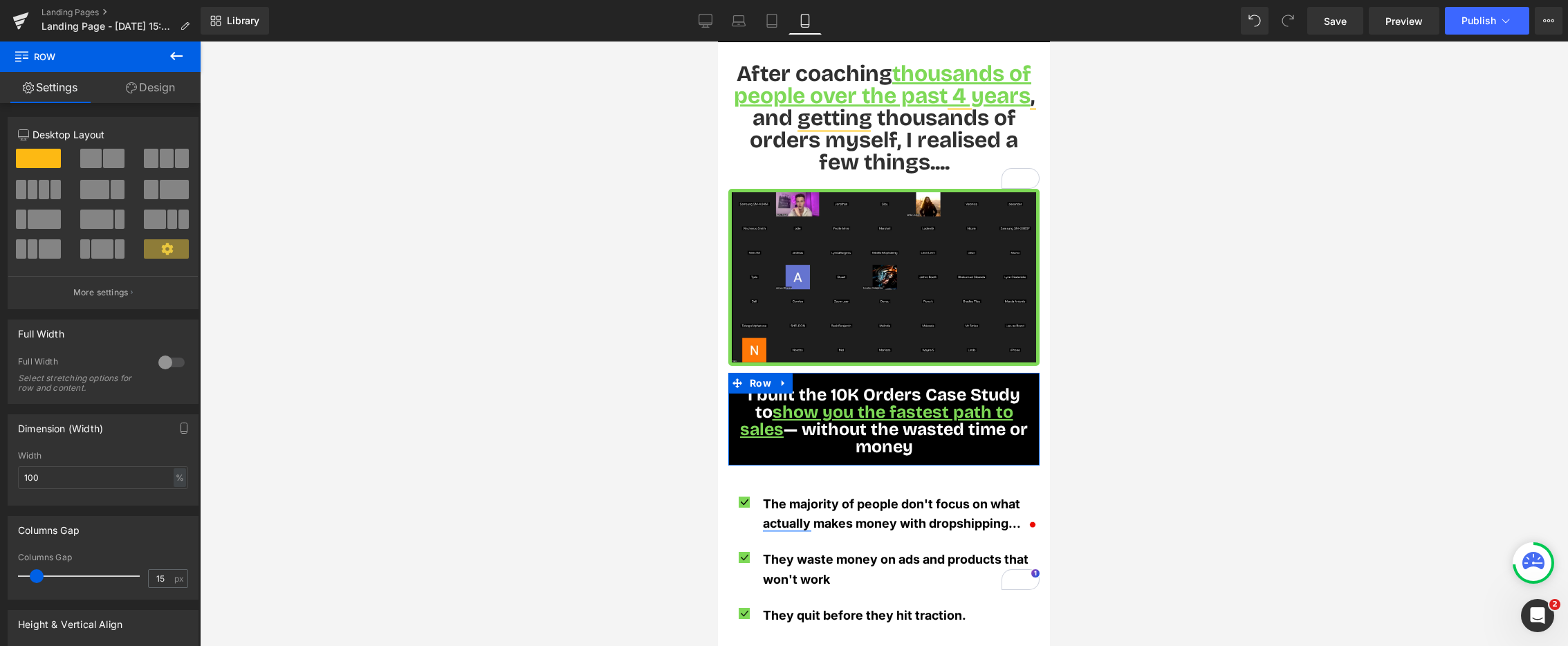
click at [159, 88] on link "Design" at bounding box center [151, 88] width 101 height 31
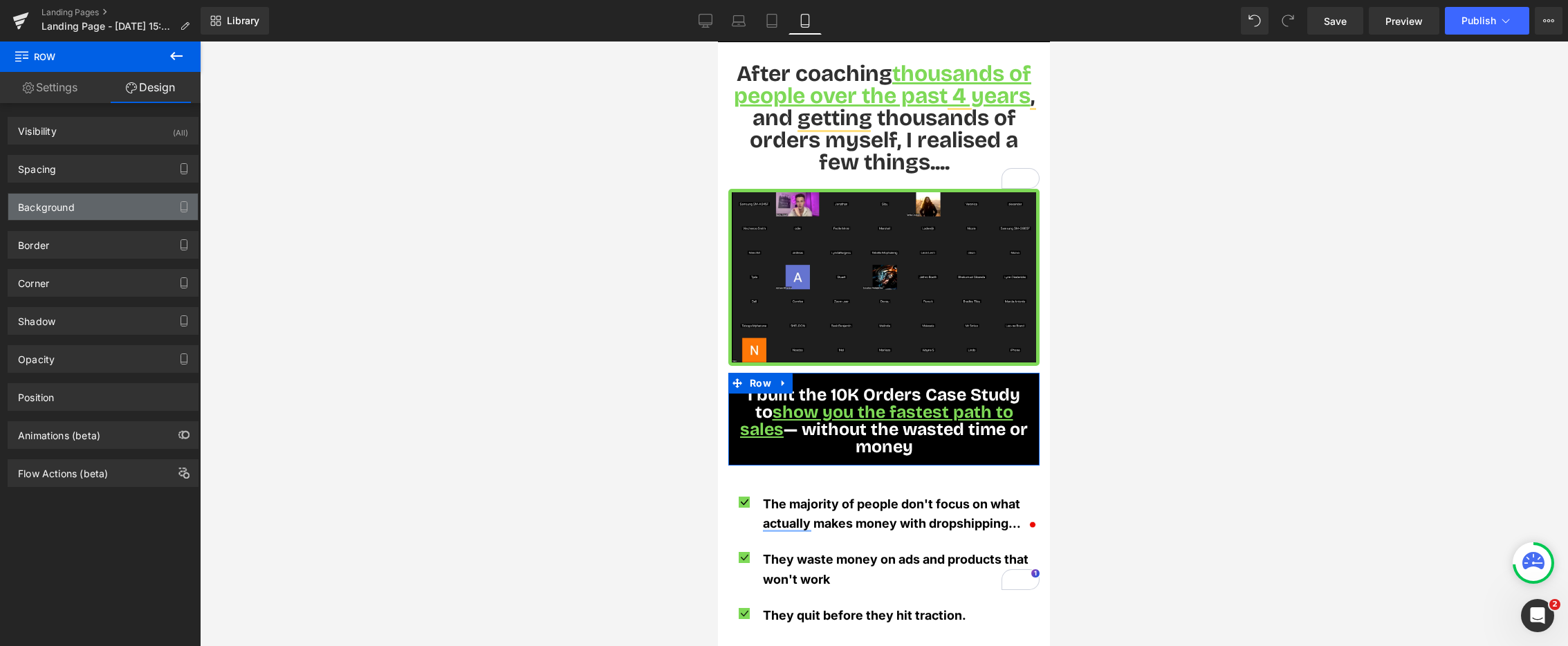
type input "#000000"
type input "100"
click at [108, 216] on div "Background" at bounding box center [103, 207] width 190 height 26
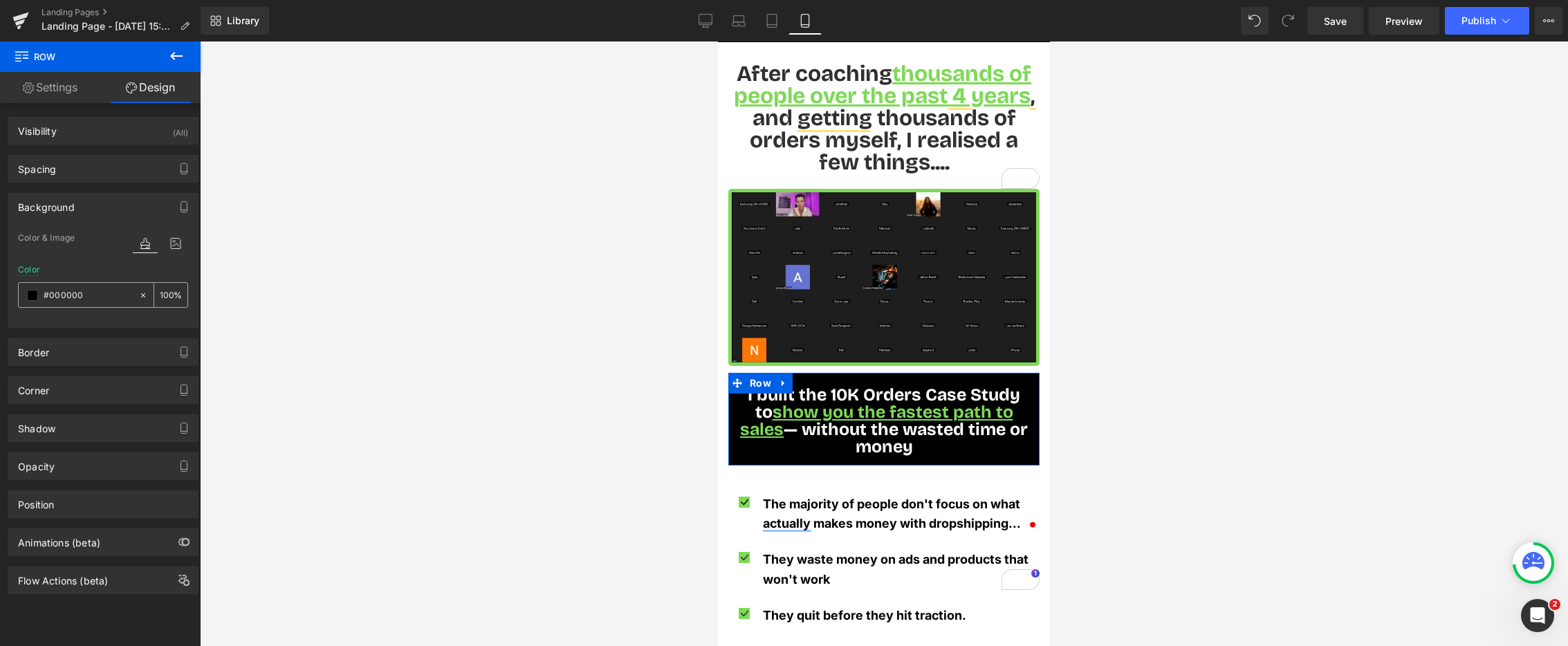
click at [33, 298] on span at bounding box center [32, 295] width 11 height 11
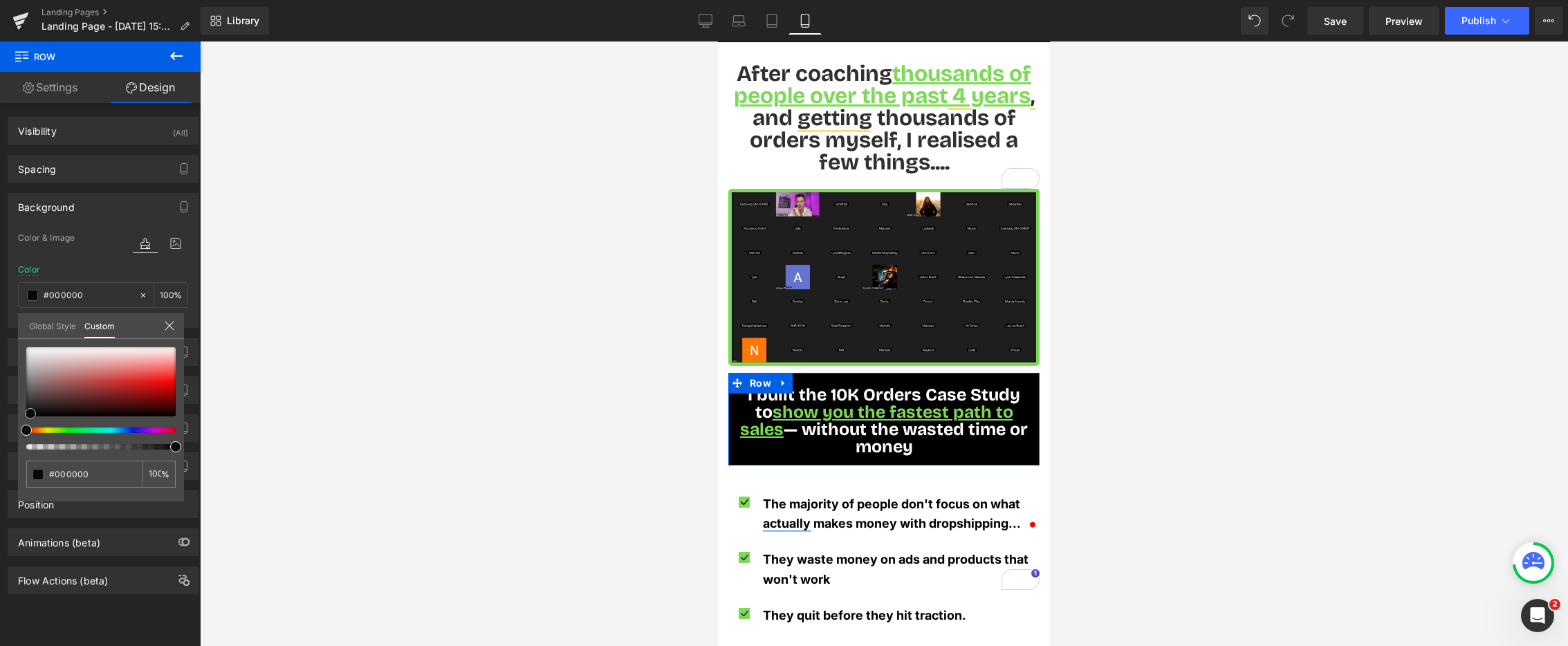
type input "#020202"
type input "#2f2727"
type input "#ab9a9a"
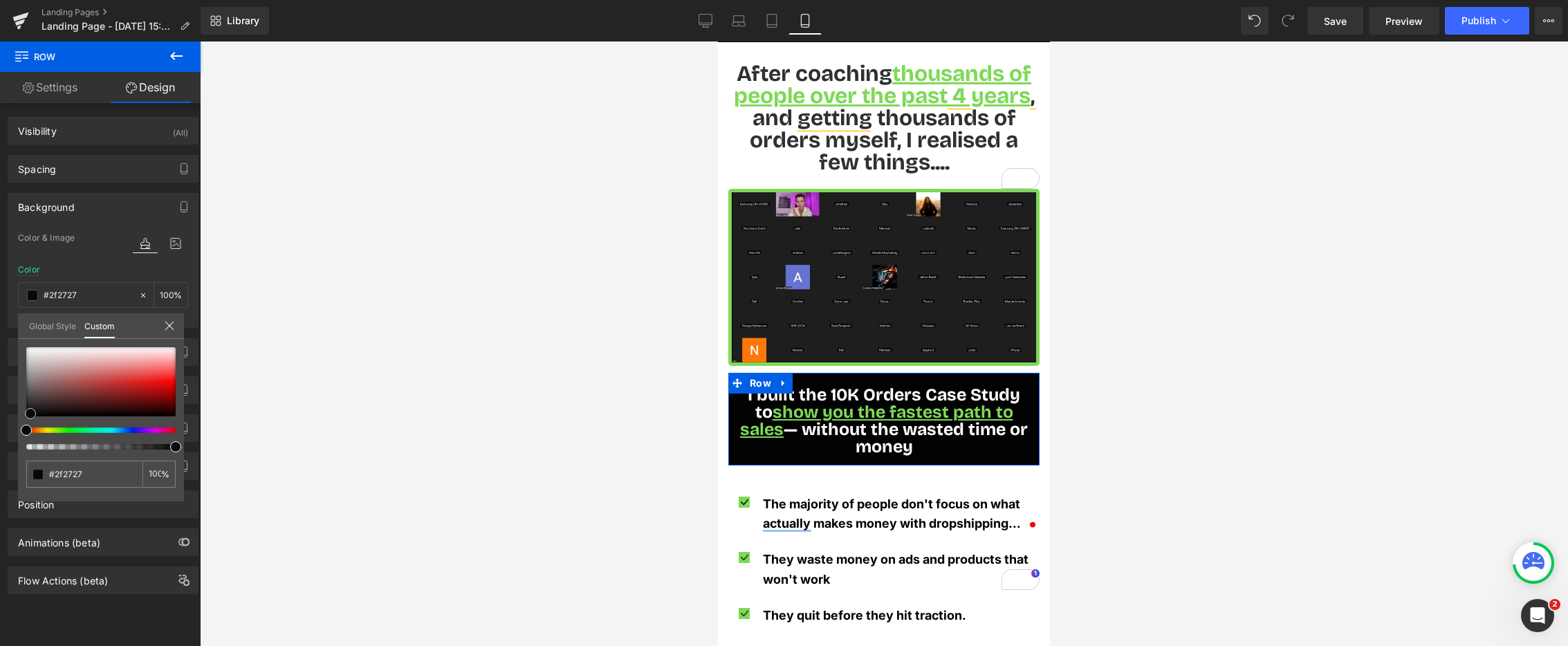
type input "#ab9a9a"
type input "#ffffff"
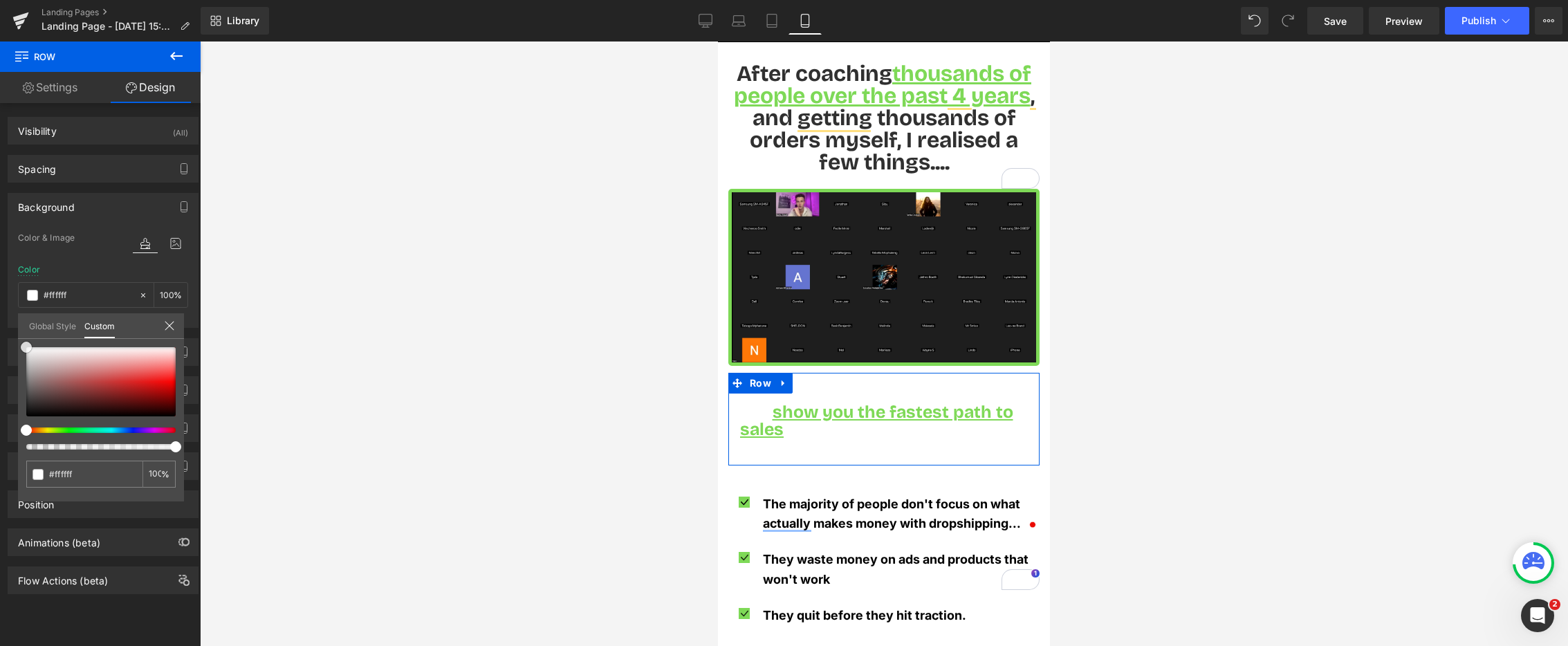
drag, startPoint x: 31, startPoint y: 413, endPoint x: 9, endPoint y: 325, distance: 90.7
click at [9, 325] on div "Background Color & Image color rgba(255, 255, 255, 1) Color #ffffff 100 % Image…" at bounding box center [103, 255] width 207 height 145
click at [773, 381] on body "Skip to content soon ZAR Region and language Search" at bounding box center [884, 166] width 332 height 1863
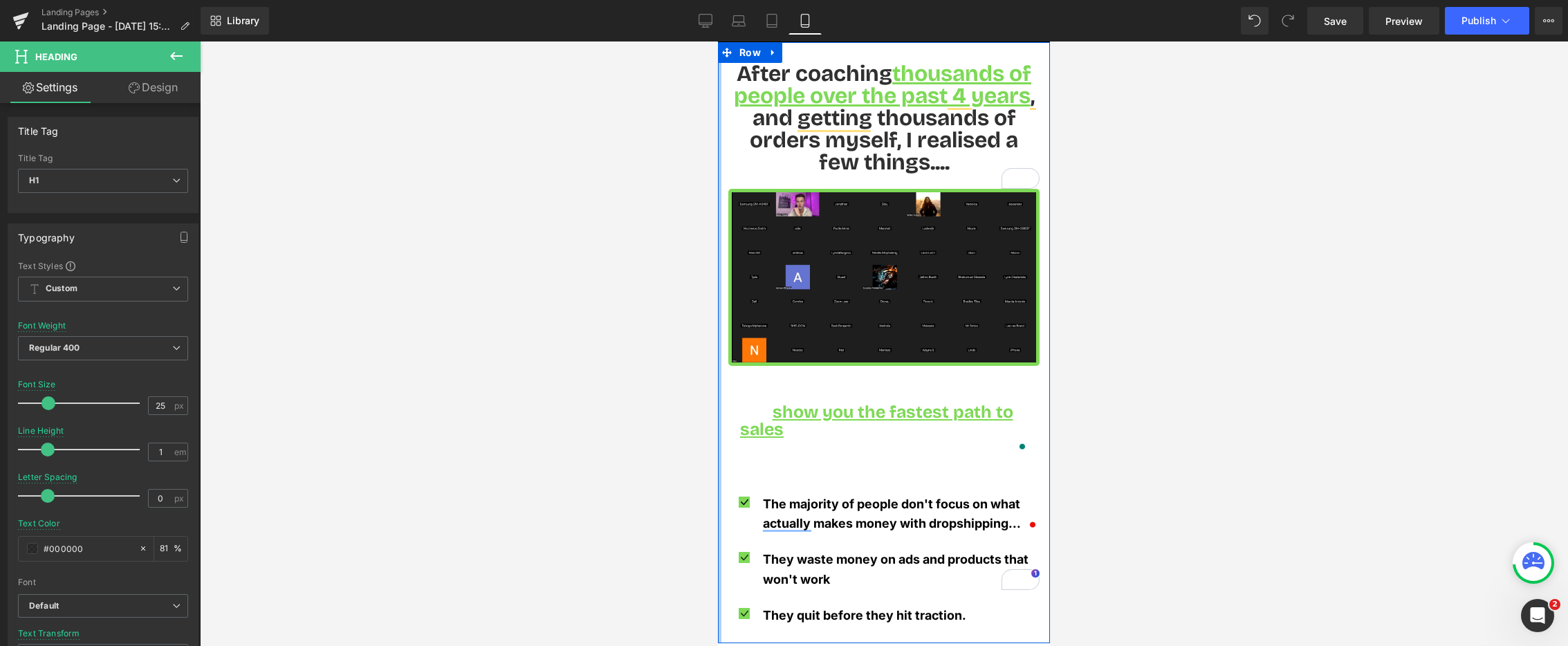
drag, startPoint x: 734, startPoint y: 365, endPoint x: 719, endPoint y: 364, distance: 15.0
click at [720, 364] on div "After coaching thousands of people over the past 4 years , and getting thousand…" at bounding box center [884, 342] width 332 height 601
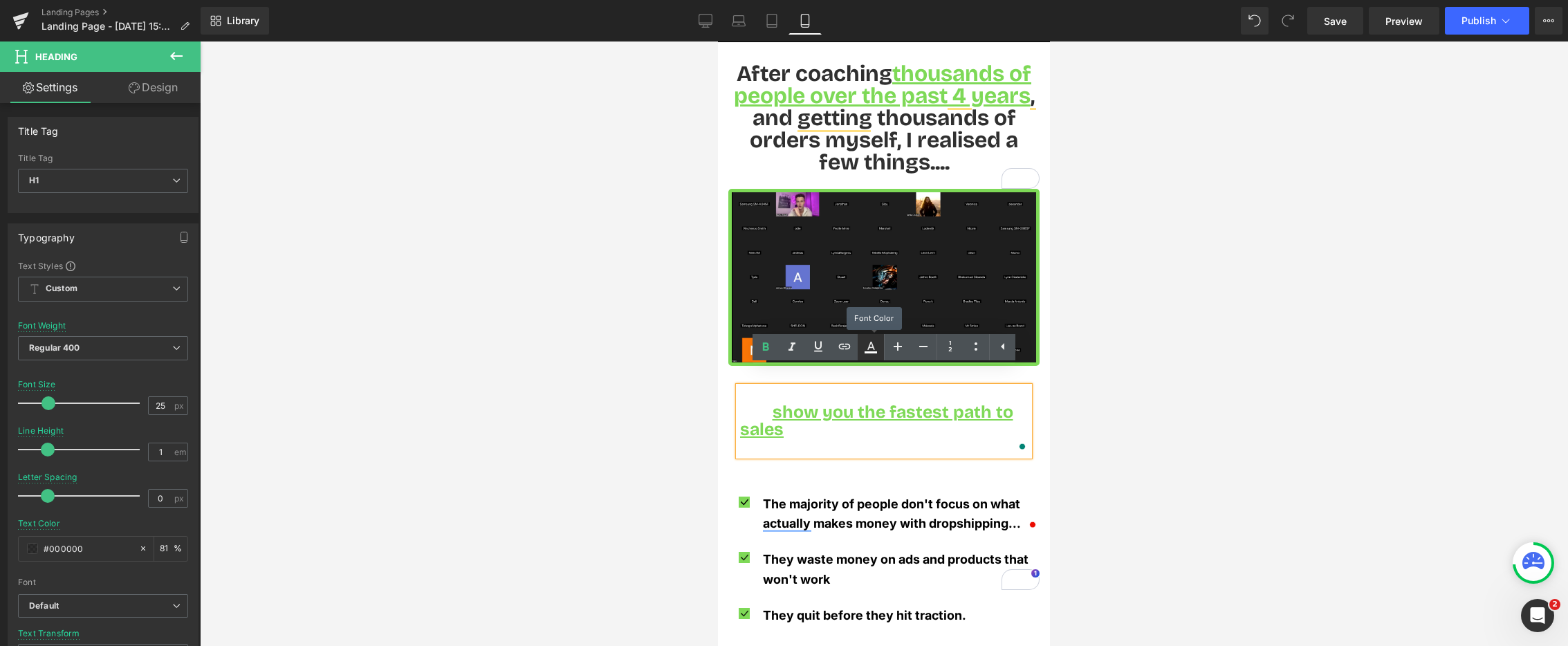
click at [868, 347] on icon at bounding box center [871, 347] width 16 height 16
type input "#ffffff"
type input "100"
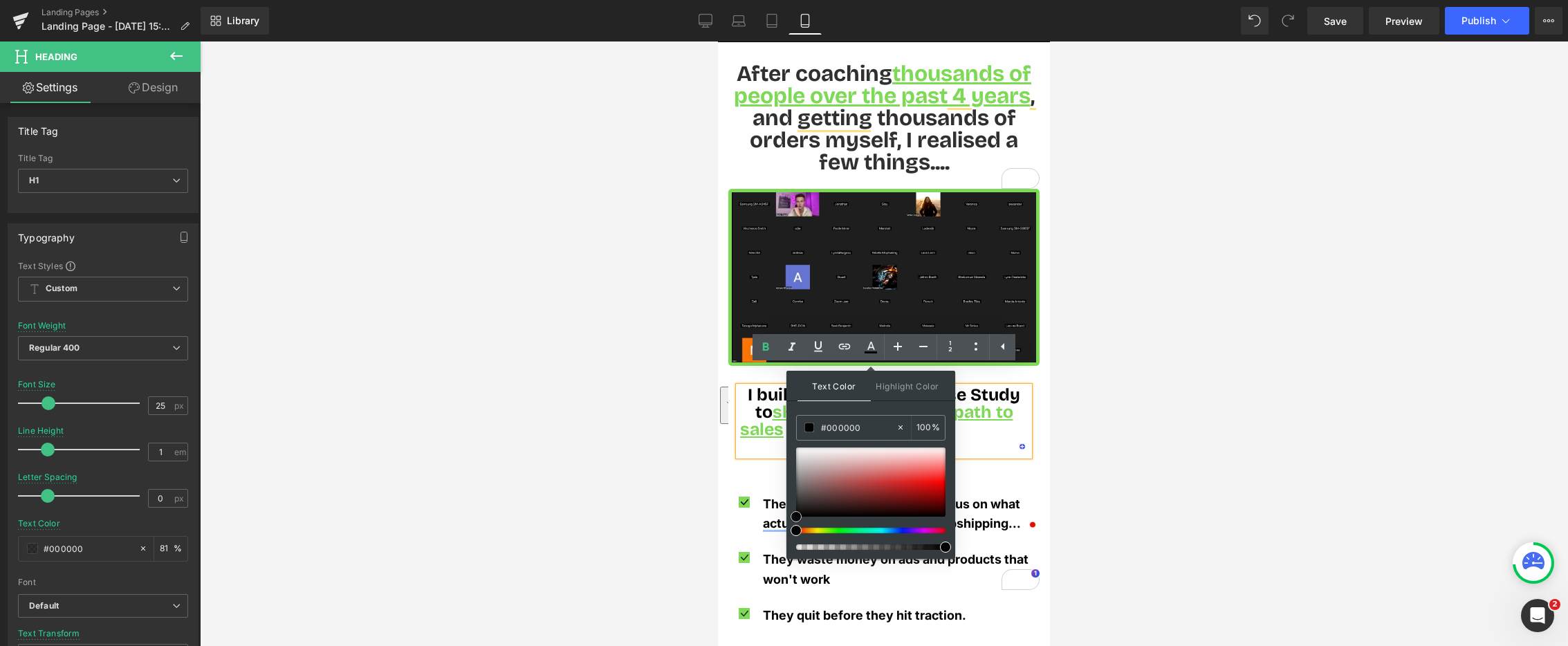
drag, startPoint x: 799, startPoint y: 449, endPoint x: 790, endPoint y: 530, distance: 81.5
click at [790, 536] on div "Text Color Highlight Color rgba(0, 0, 0, 1) #000000 100 % transparent transpare…" at bounding box center [871, 465] width 169 height 188
click at [757, 393] on span "I built the 10K Orders Case Study to" at bounding box center [884, 403] width 273 height 38
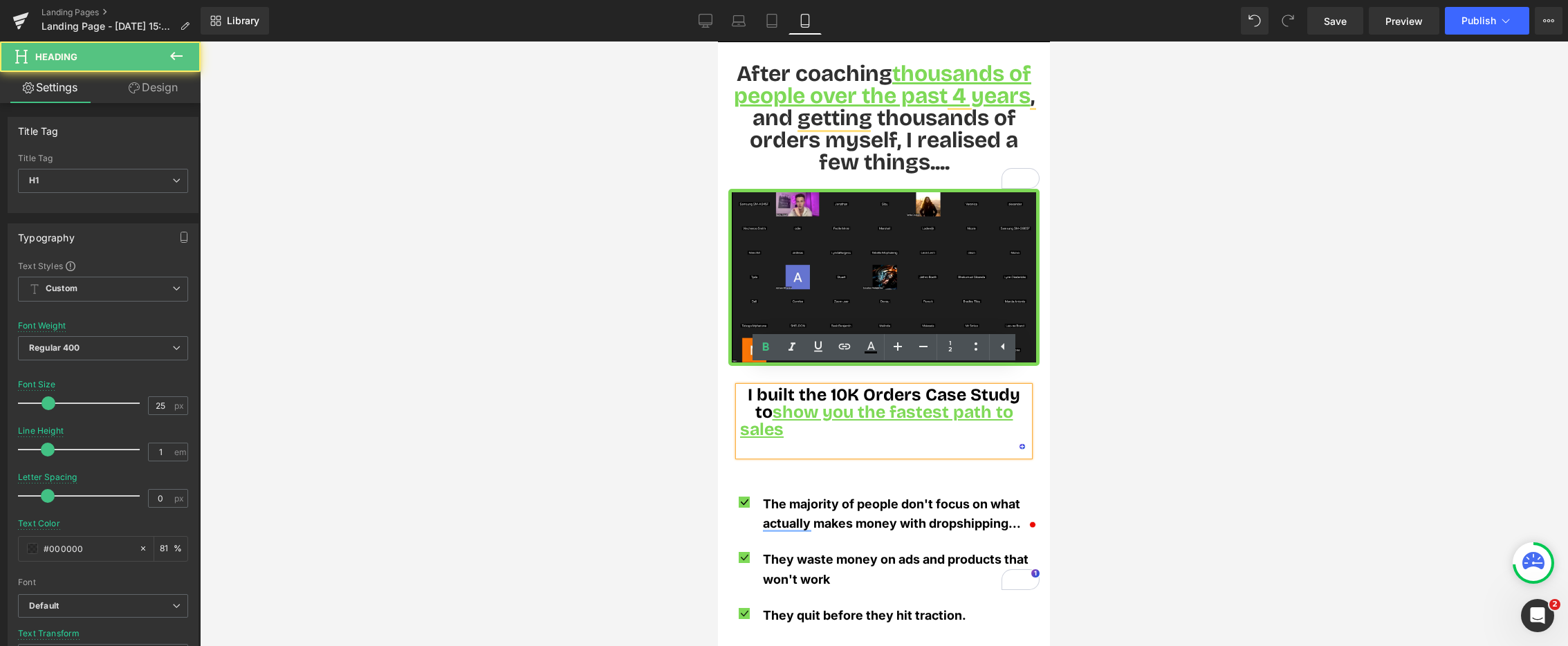
click at [747, 398] on h1 "I built the 10K Orders Case Study to show you the fastest path to sales — witho…" at bounding box center [884, 421] width 291 height 69
click at [783, 402] on span "show you the fastest path to sales" at bounding box center [877, 420] width 274 height 38
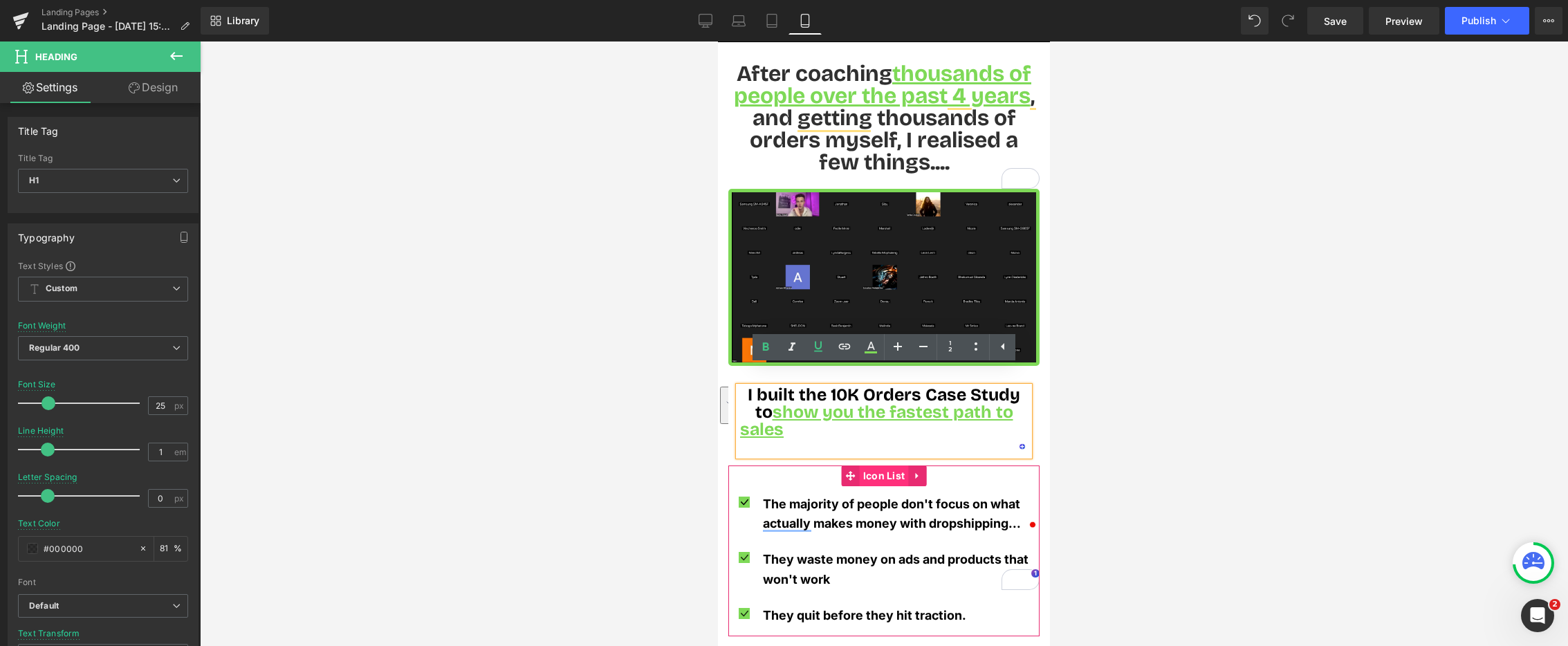
drag, startPoint x: 786, startPoint y: 415, endPoint x: 880, endPoint y: 448, distance: 99.6
click at [880, 448] on div "After coaching thousands of people over the past 4 years , and getting thousand…" at bounding box center [884, 350] width 332 height 574
click at [868, 347] on icon at bounding box center [871, 347] width 16 height 16
type input "#ffffff"
type input "100"
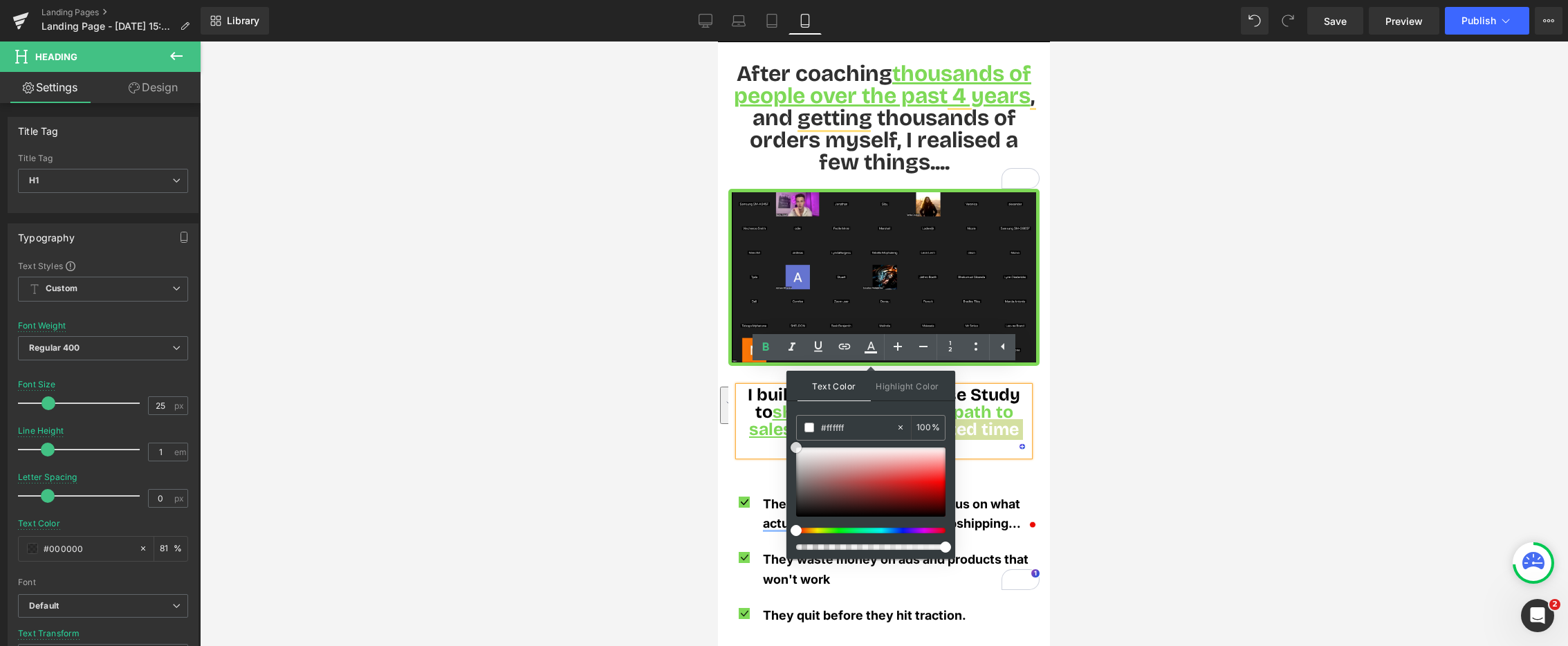
click at [803, 448] on div at bounding box center [871, 482] width 149 height 69
click at [803, 448] on span at bounding box center [803, 448] width 11 height 11
type input "#000000"
drag, startPoint x: 804, startPoint y: 448, endPoint x: 789, endPoint y: 524, distance: 77.5
click at [789, 524] on div "Text Color Highlight Color rgba(0, 0, 0, 1) #000000 100 % transparent transpare…" at bounding box center [871, 465] width 169 height 188
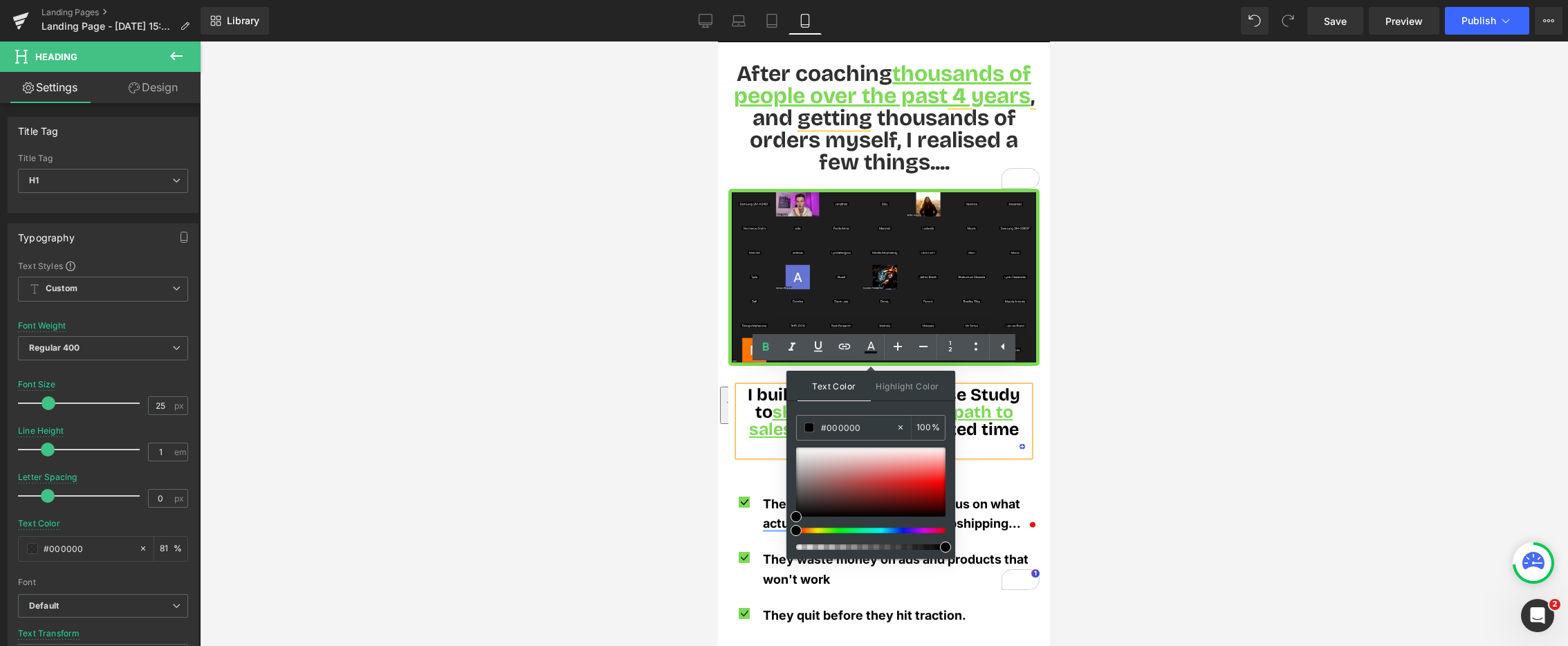
click at [744, 387] on h1 "I built the 10K Orders Case Study to show you the fastest path to sales — witho…" at bounding box center [884, 421] width 291 height 69
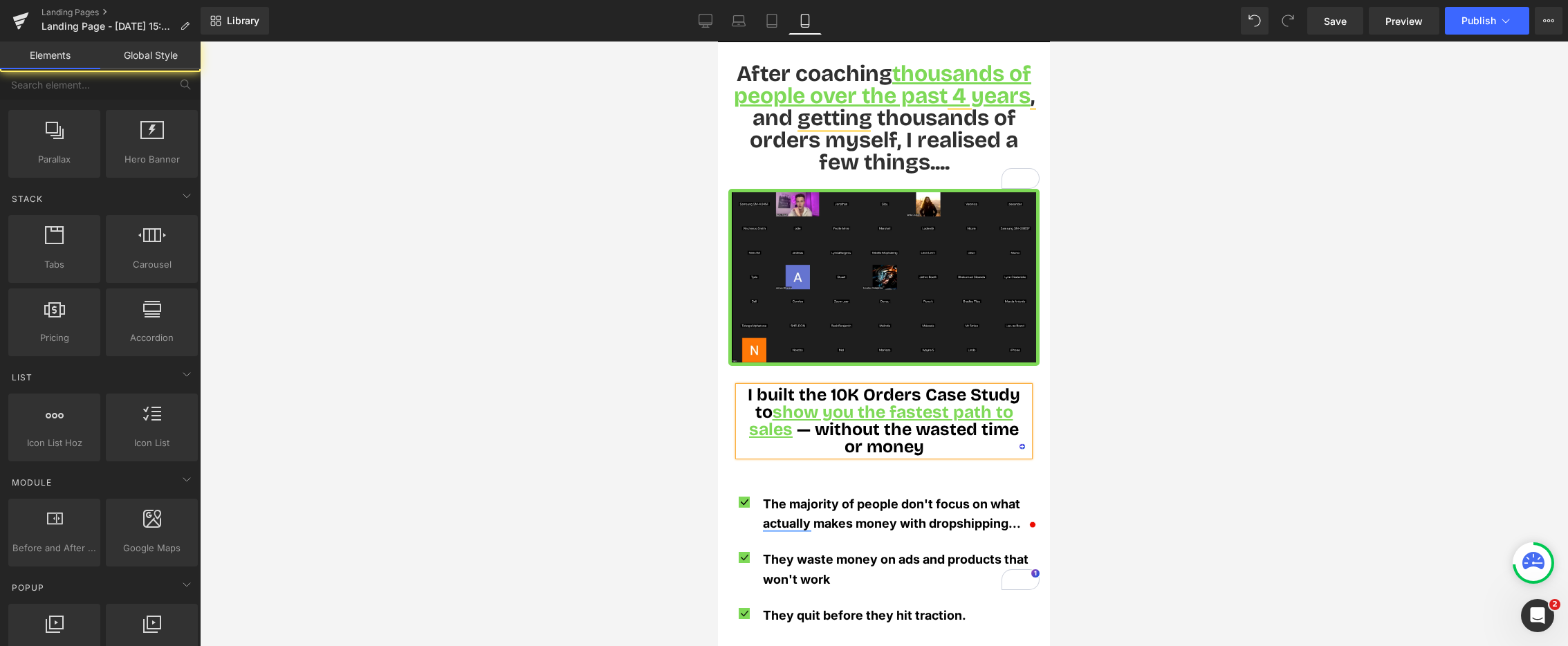
drag, startPoint x: 598, startPoint y: 397, endPoint x: 588, endPoint y: 398, distance: 10.0
click at [598, 397] on div at bounding box center [884, 343] width 1368 height 605
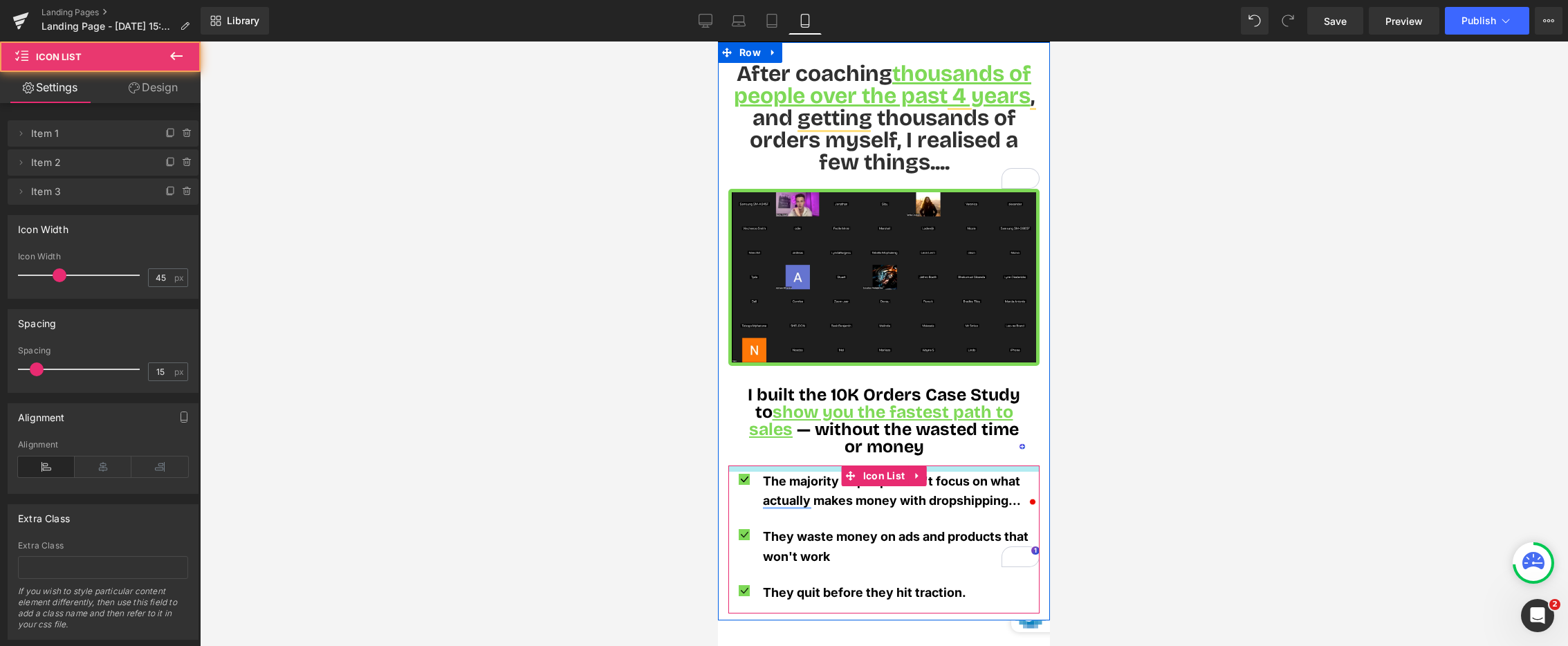
drag, startPoint x: 953, startPoint y: 471, endPoint x: 953, endPoint y: 446, distance: 25.0
click at [953, 446] on div "After coaching thousands of people over the past 4 years , and getting thousand…" at bounding box center [884, 338] width 332 height 551
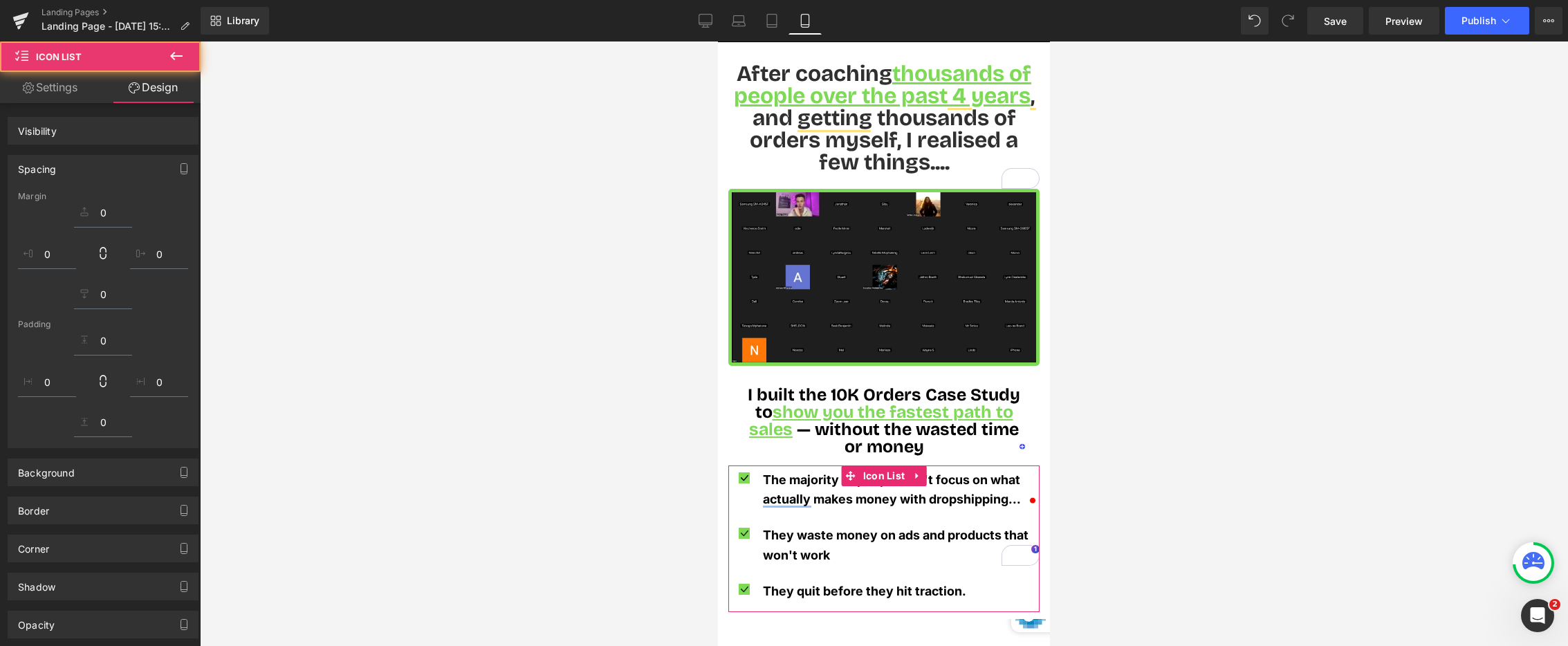
click at [1187, 410] on div at bounding box center [884, 343] width 1368 height 605
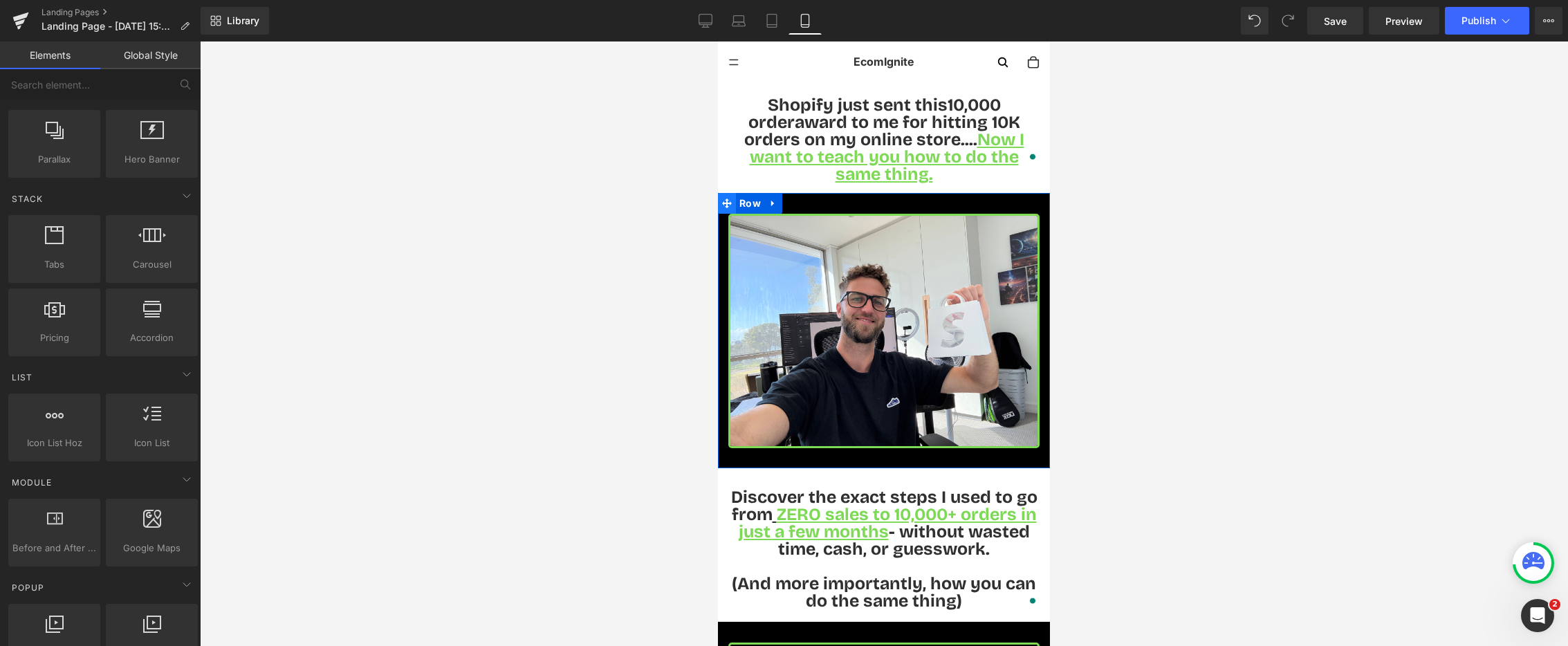
click at [724, 199] on icon at bounding box center [727, 204] width 10 height 11
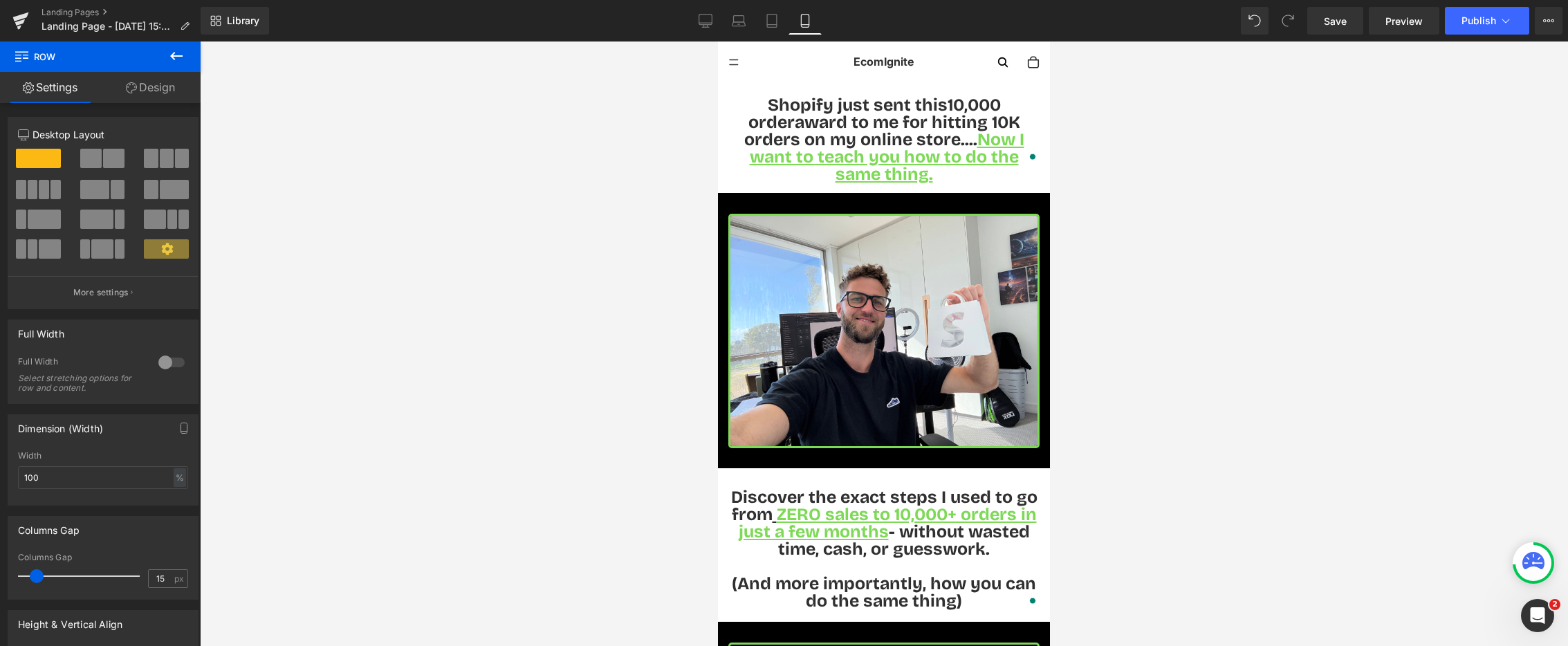
click at [176, 53] on icon at bounding box center [176, 56] width 16 height 16
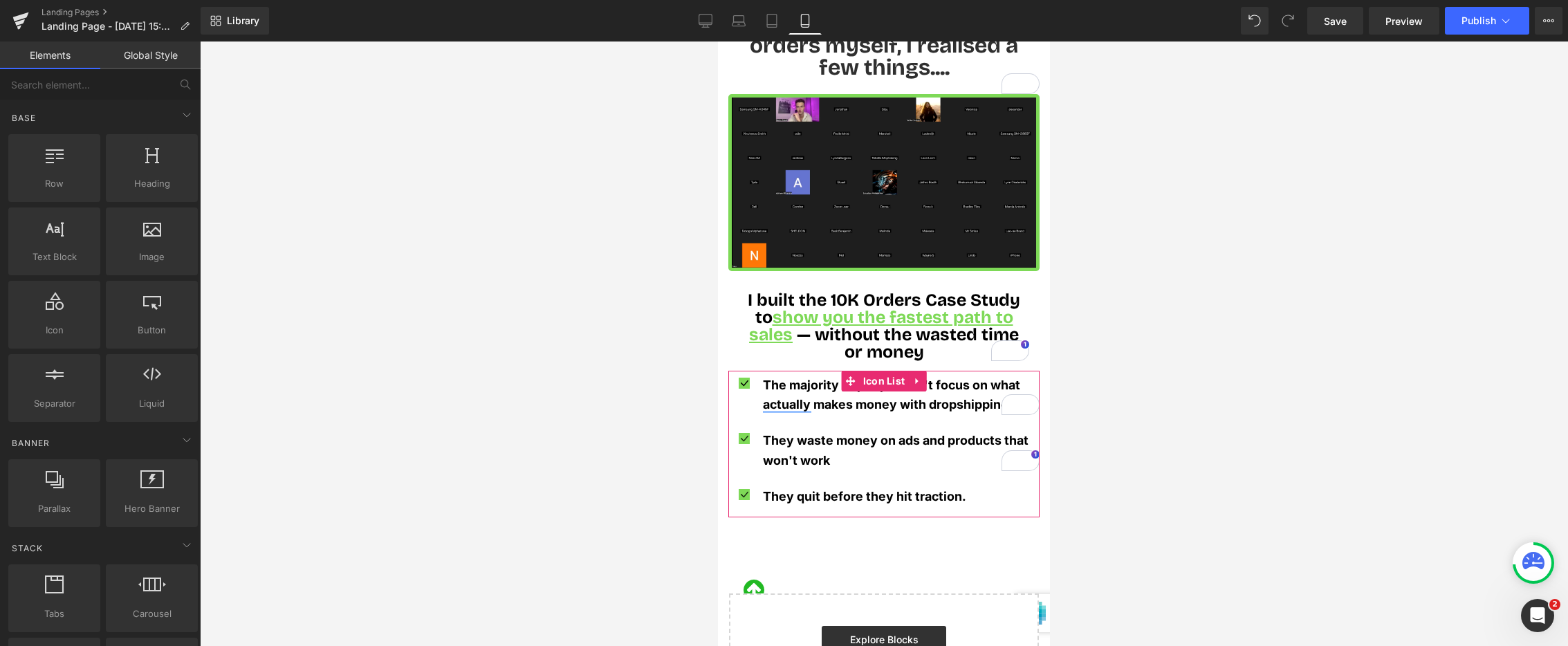
scroll to position [921, 0]
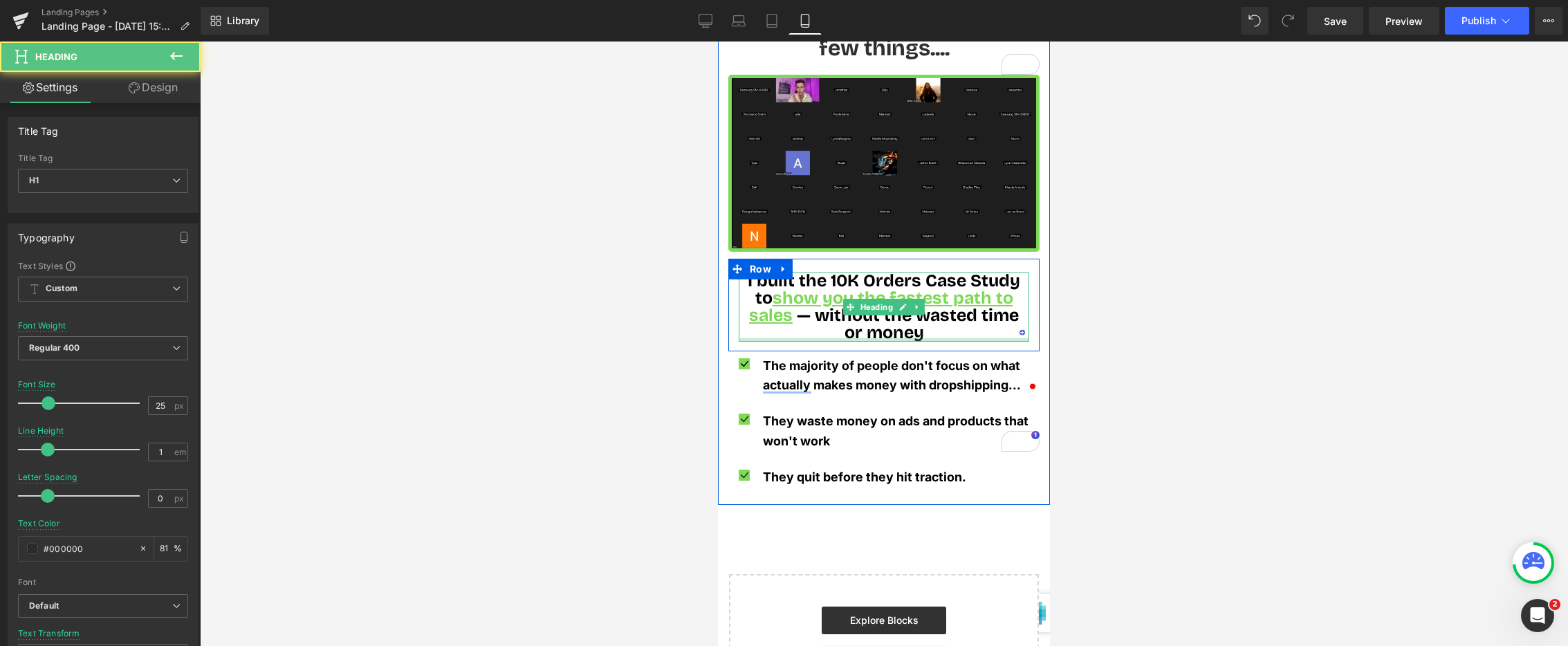
drag, startPoint x: 940, startPoint y: 320, endPoint x: 1919, endPoint y: 340, distance: 979.2
click at [940, 320] on div "I built the 10K Orders Case Study to show you the fastest path to sales — witho…" at bounding box center [884, 307] width 291 height 69
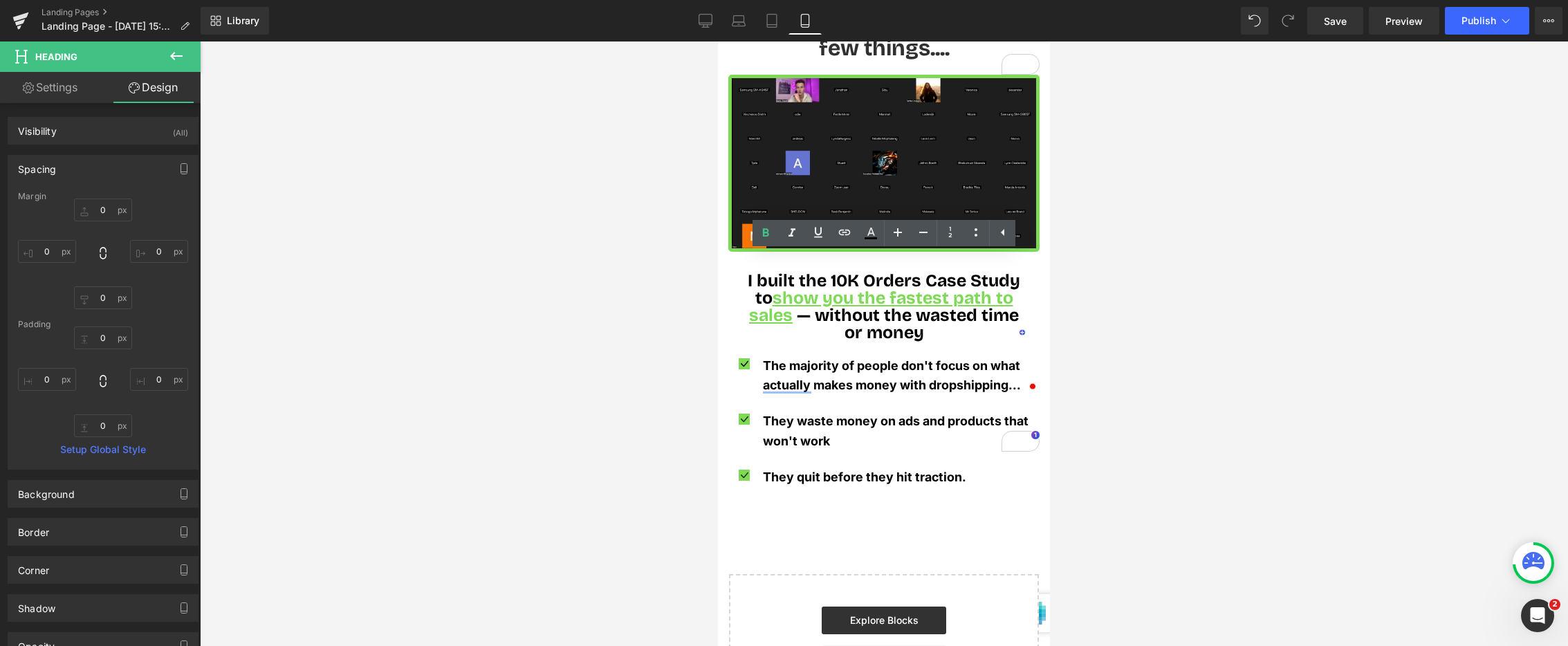
click at [1181, 294] on div at bounding box center [884, 343] width 1368 height 605
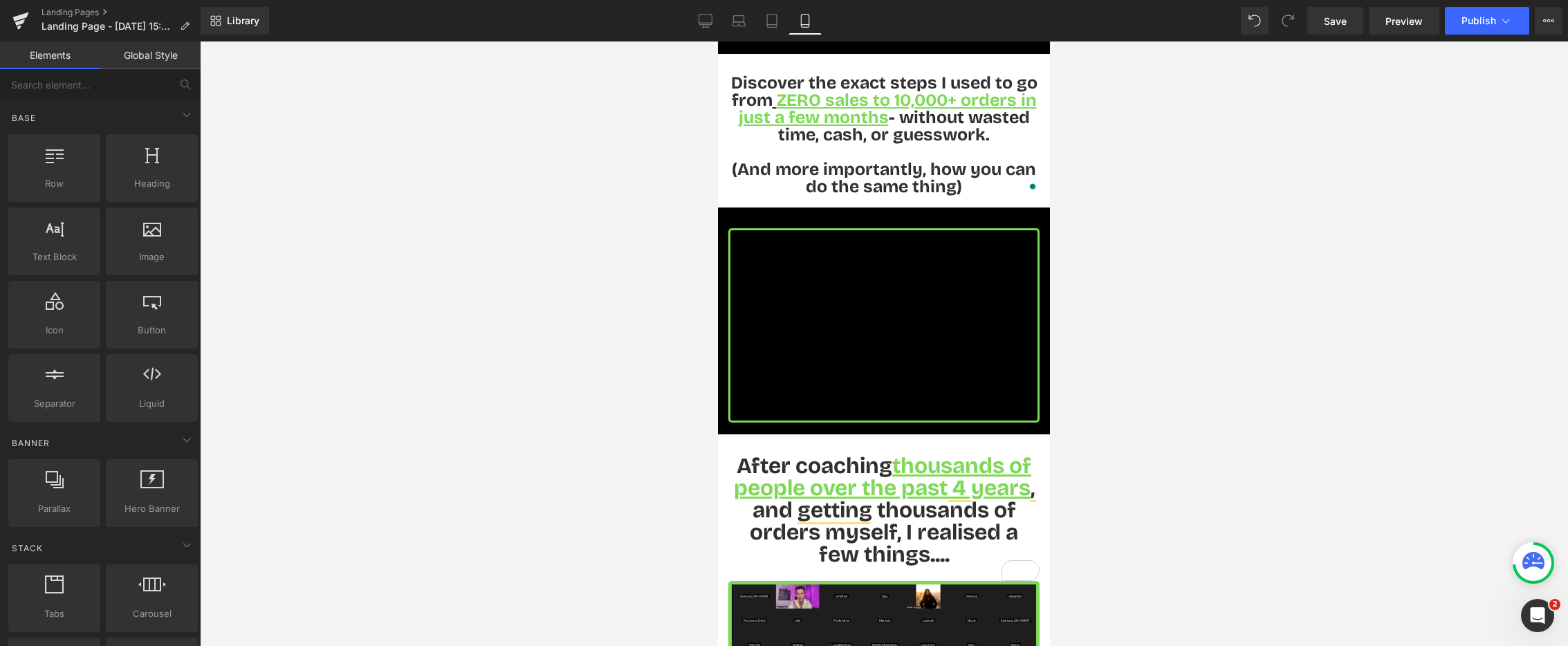
scroll to position [462, 0]
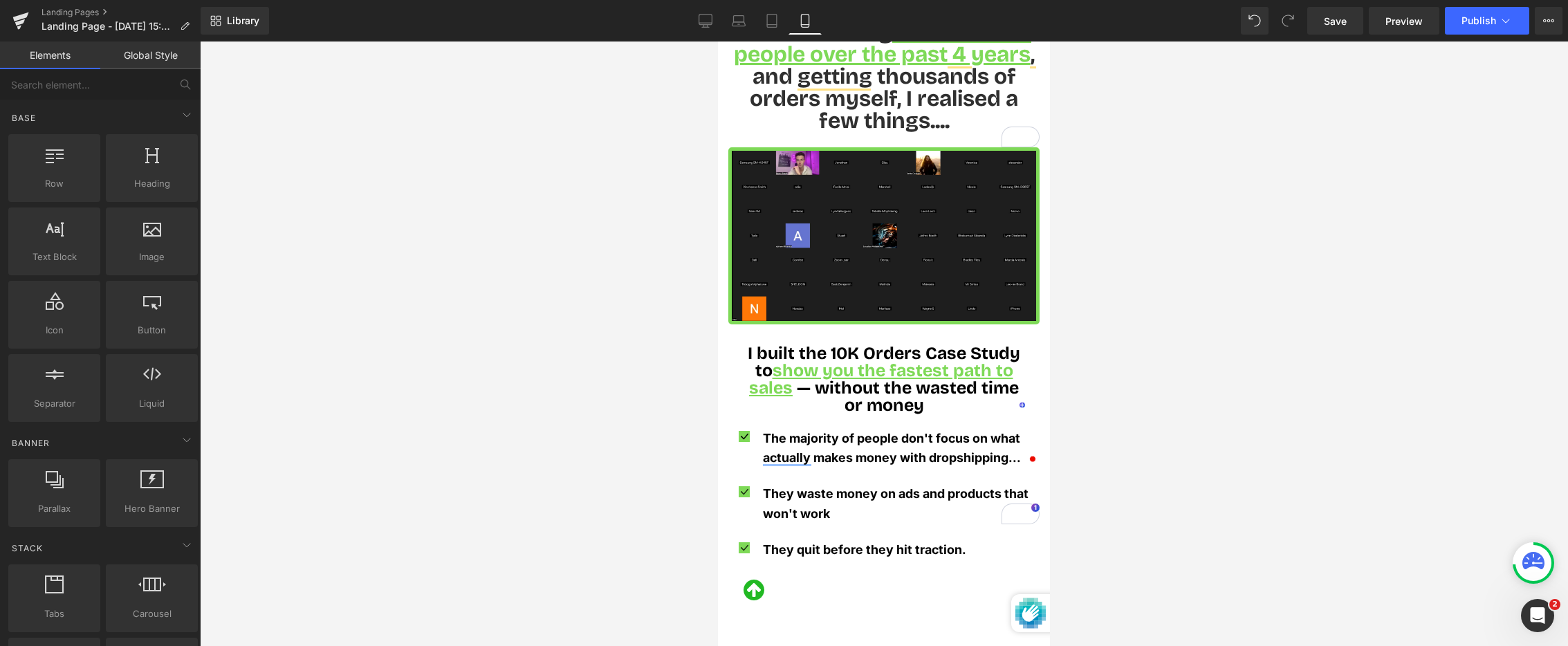
scroll to position [911, 0]
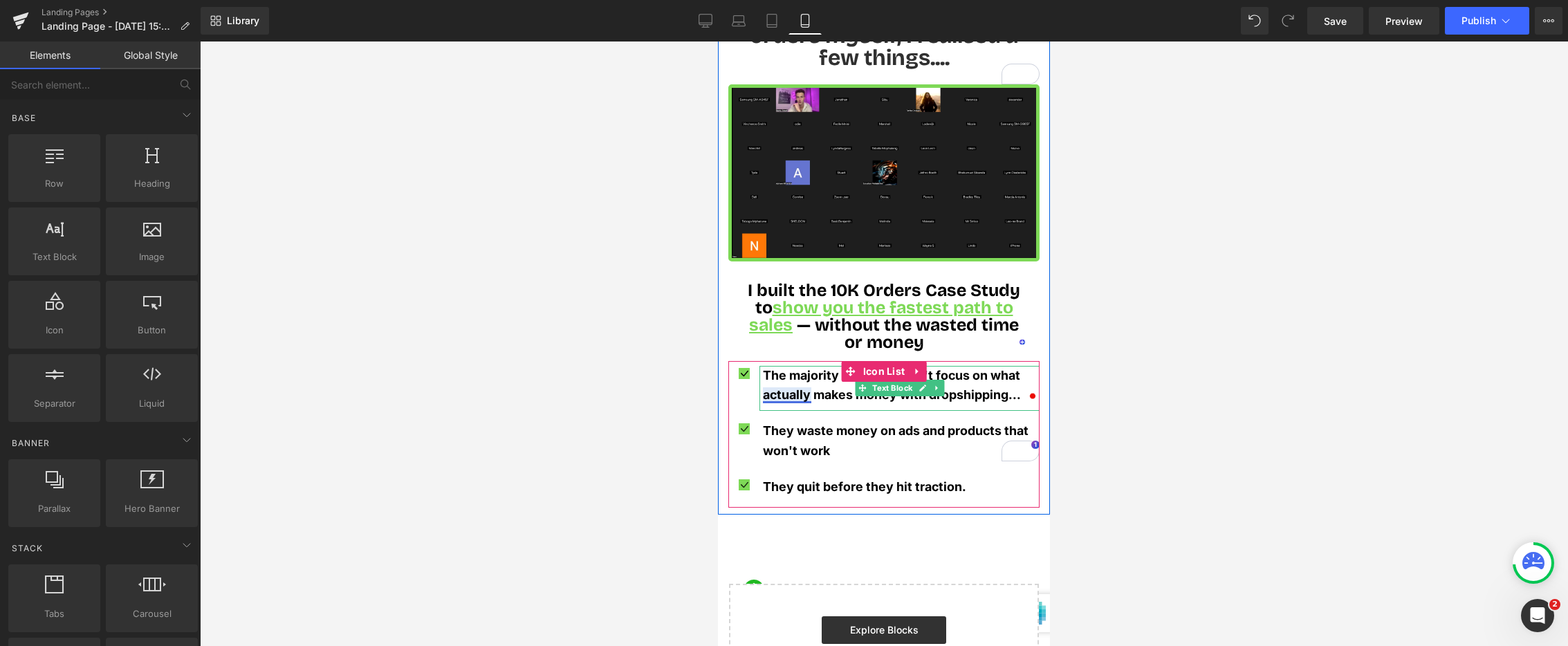
click at [789, 372] on span "The majority of people don't focus on what actually makes money with dropshippi…" at bounding box center [892, 385] width 258 height 35
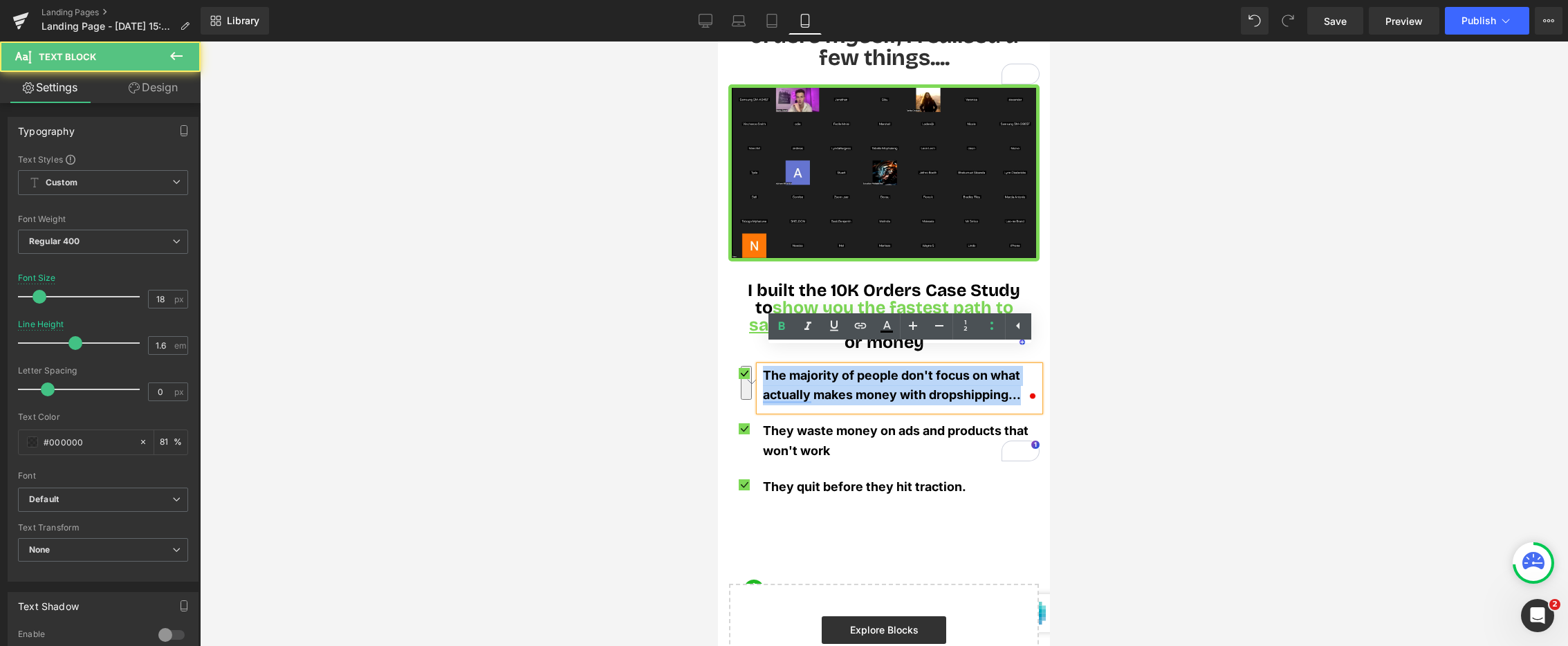
drag, startPoint x: 1023, startPoint y: 377, endPoint x: 762, endPoint y: 354, distance: 262.0
click at [762, 366] on div "The majority of people don't focus on what actually makes money with dropshippi…" at bounding box center [899, 389] width 280 height 45
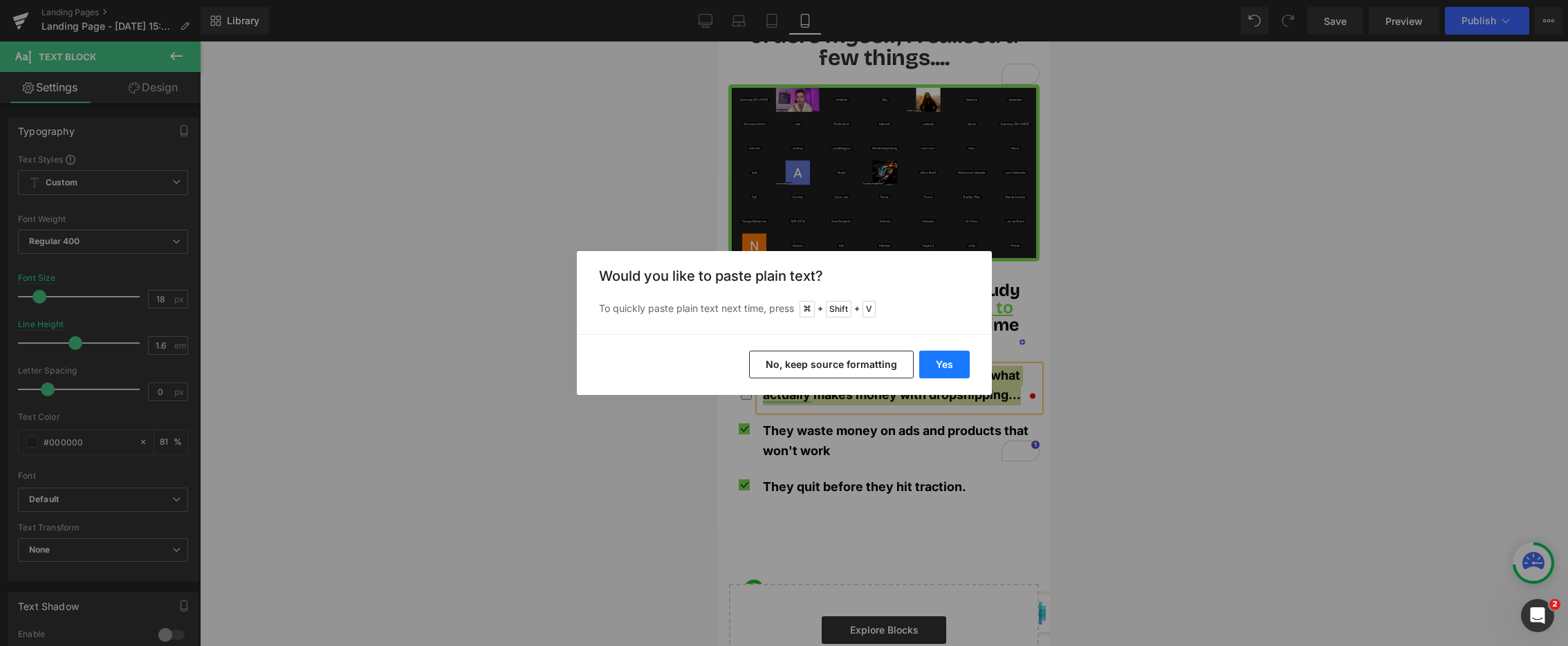
click at [940, 363] on button "Yes" at bounding box center [945, 364] width 50 height 28
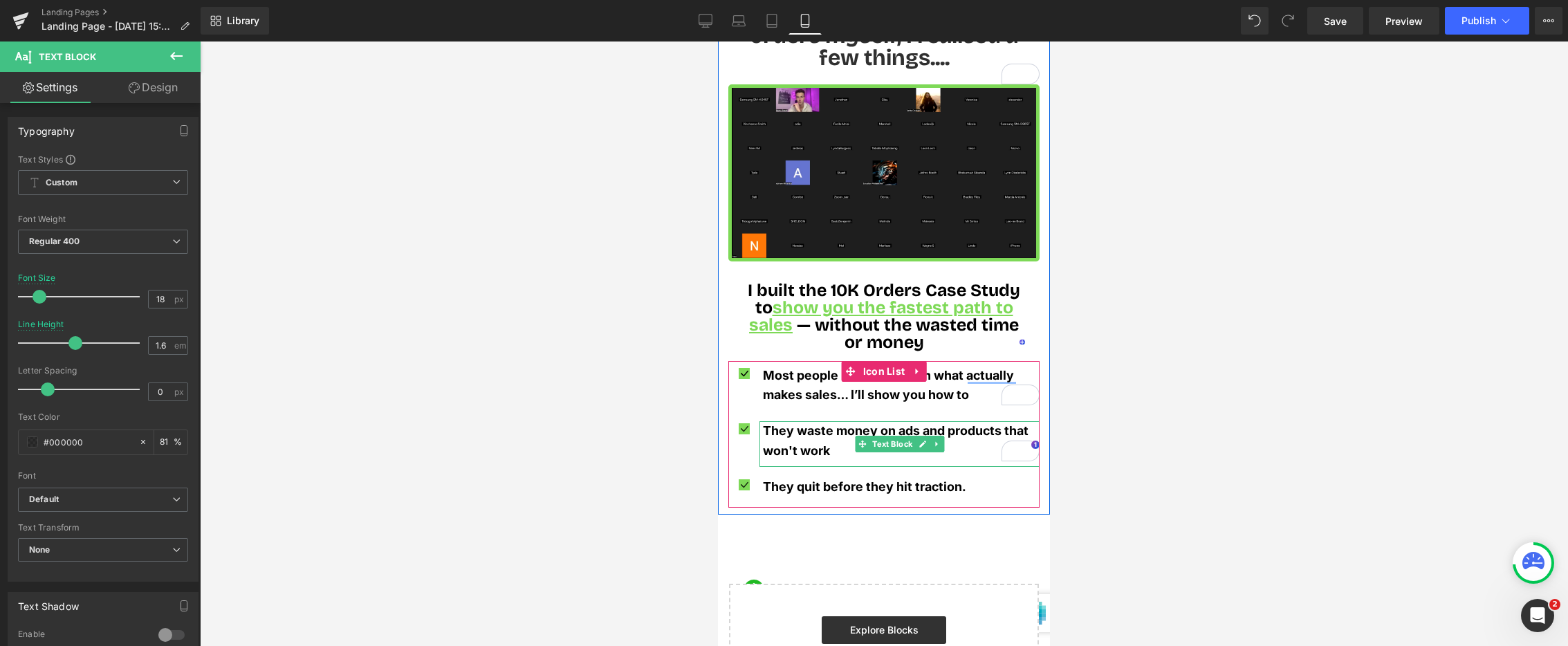
click at [797, 421] on p "They waste money on ads and products that won't work" at bounding box center [901, 441] width 277 height 40
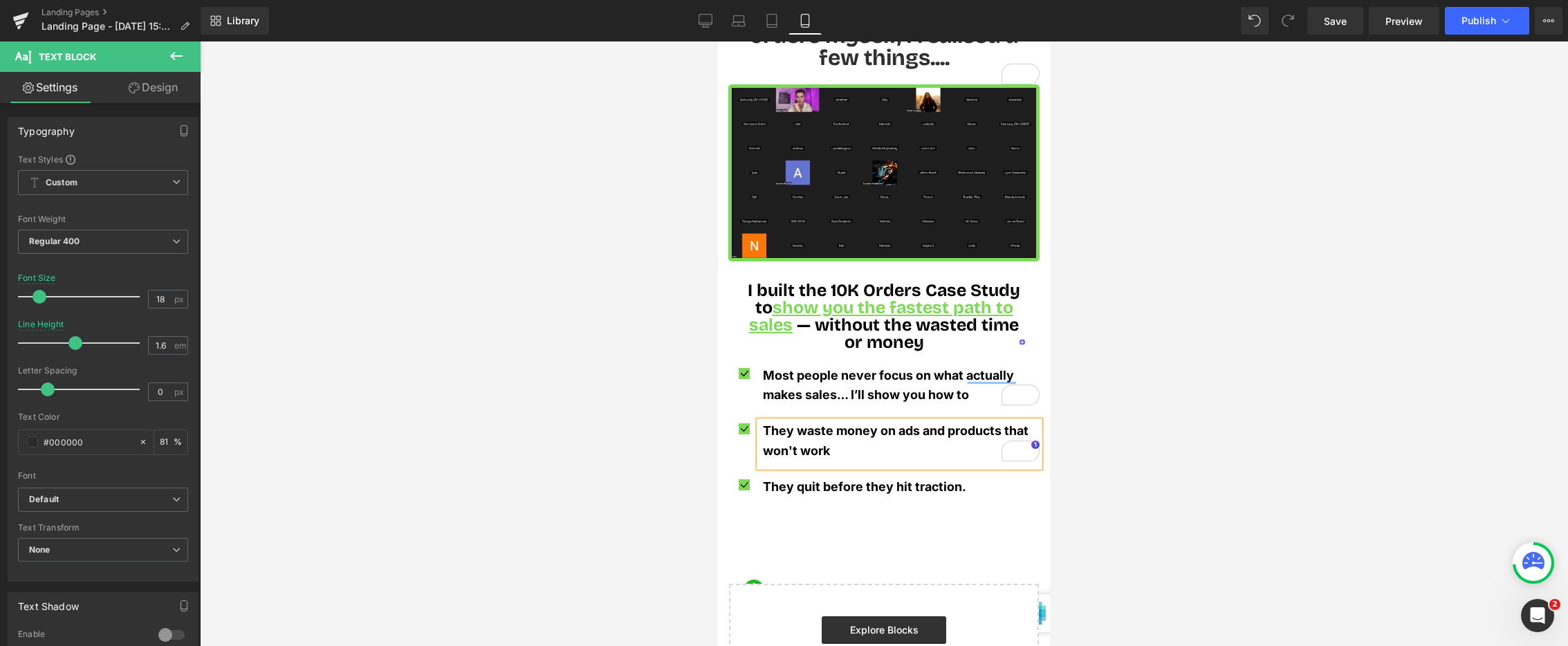
click at [797, 421] on p "They waste money on ads and products that won't work" at bounding box center [901, 441] width 277 height 40
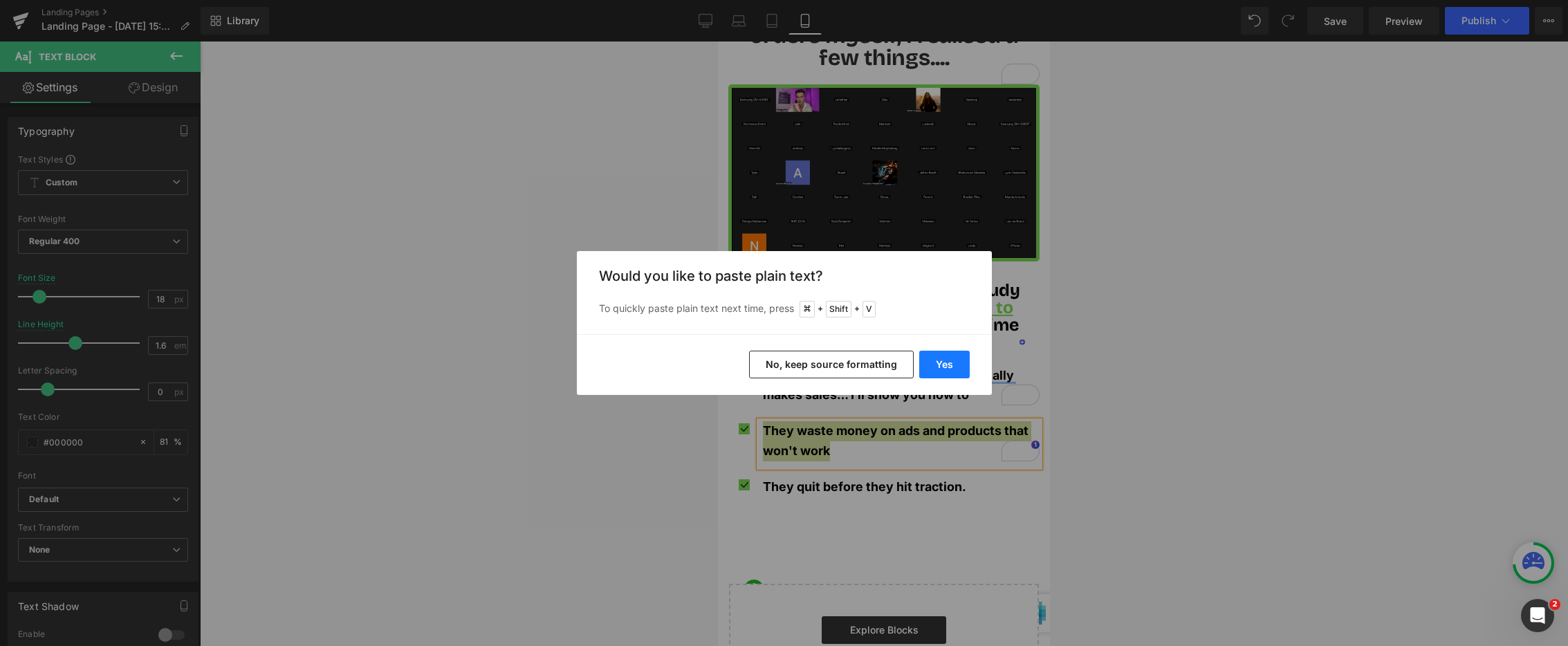
click at [940, 368] on button "Yes" at bounding box center [945, 364] width 50 height 28
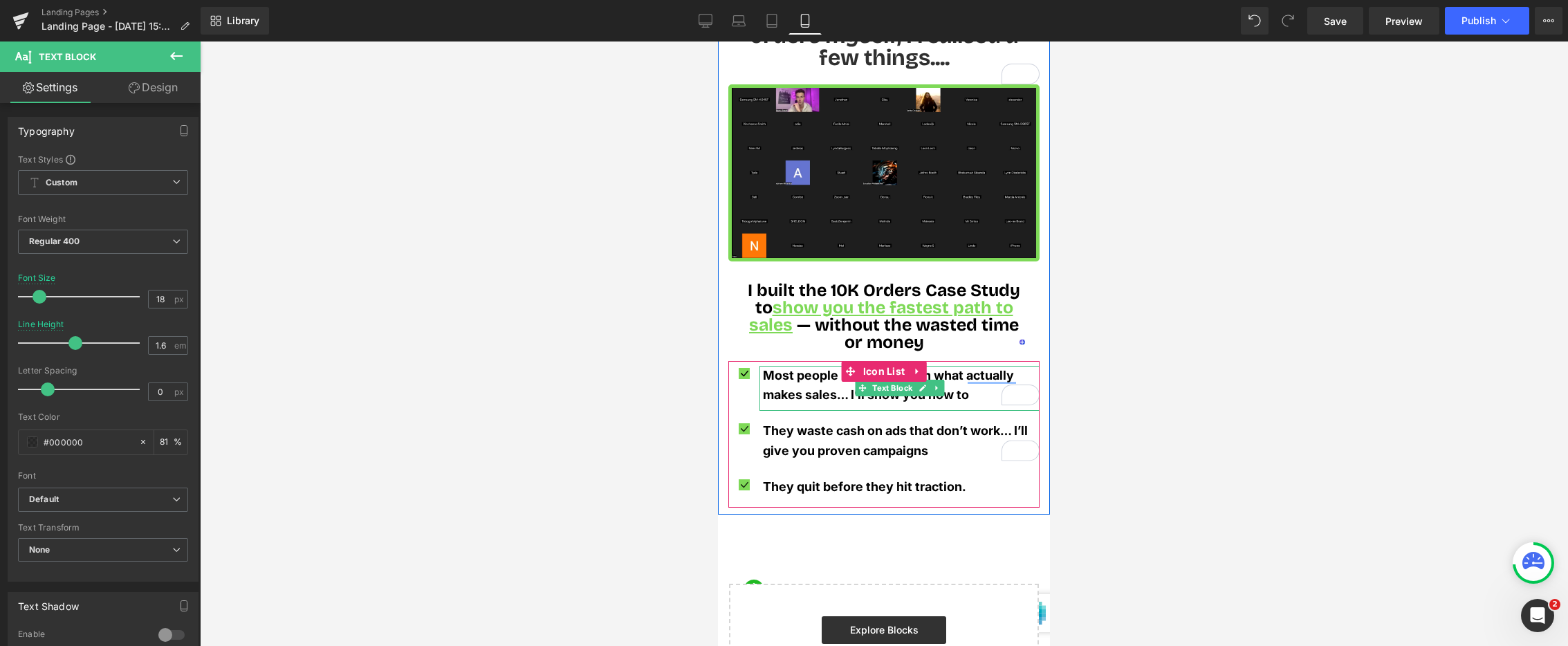
click at [842, 377] on span "Most people never focus on what actually makes sales… I’ll show you how to" at bounding box center [888, 385] width 251 height 35
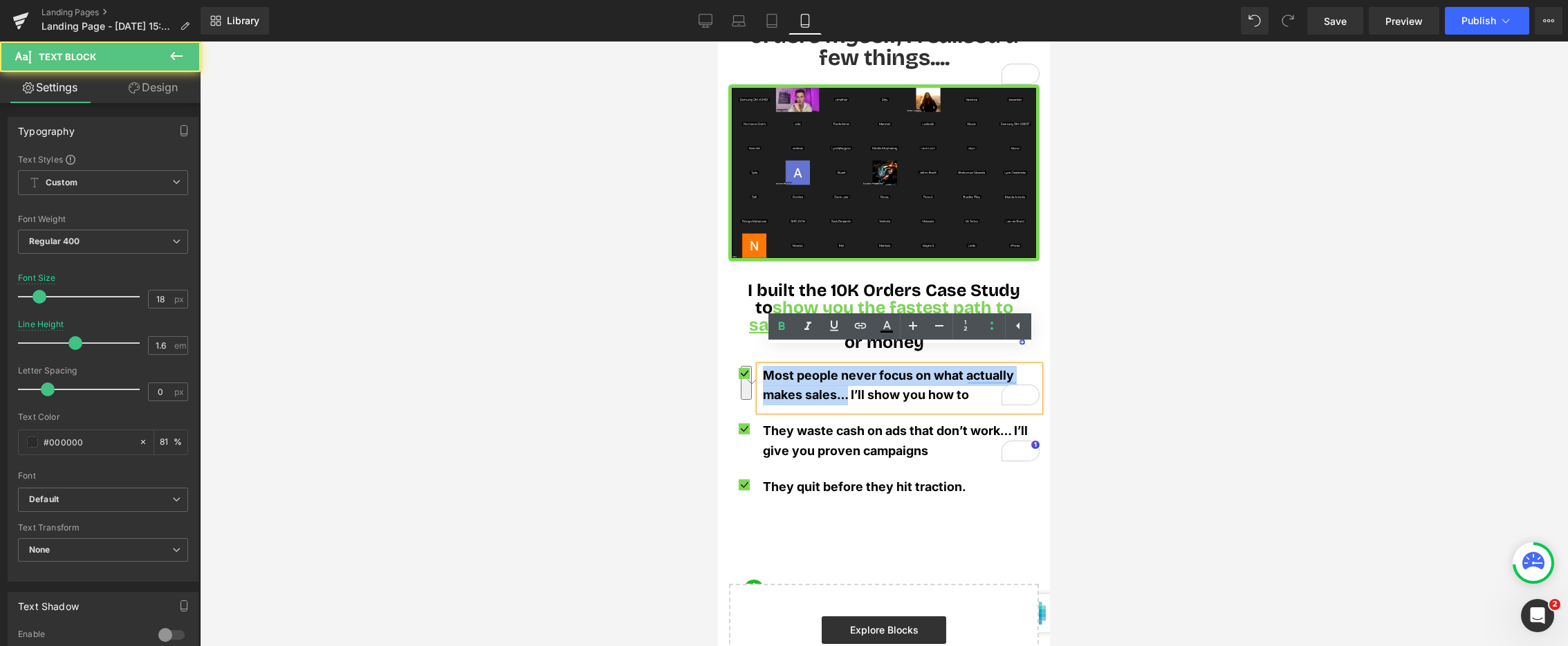
drag, startPoint x: 849, startPoint y: 377, endPoint x: 773, endPoint y: 348, distance: 81.3
click at [769, 368] on span "Most people never focus on what actually makes sales… I’ll show you how to" at bounding box center [888, 385] width 251 height 35
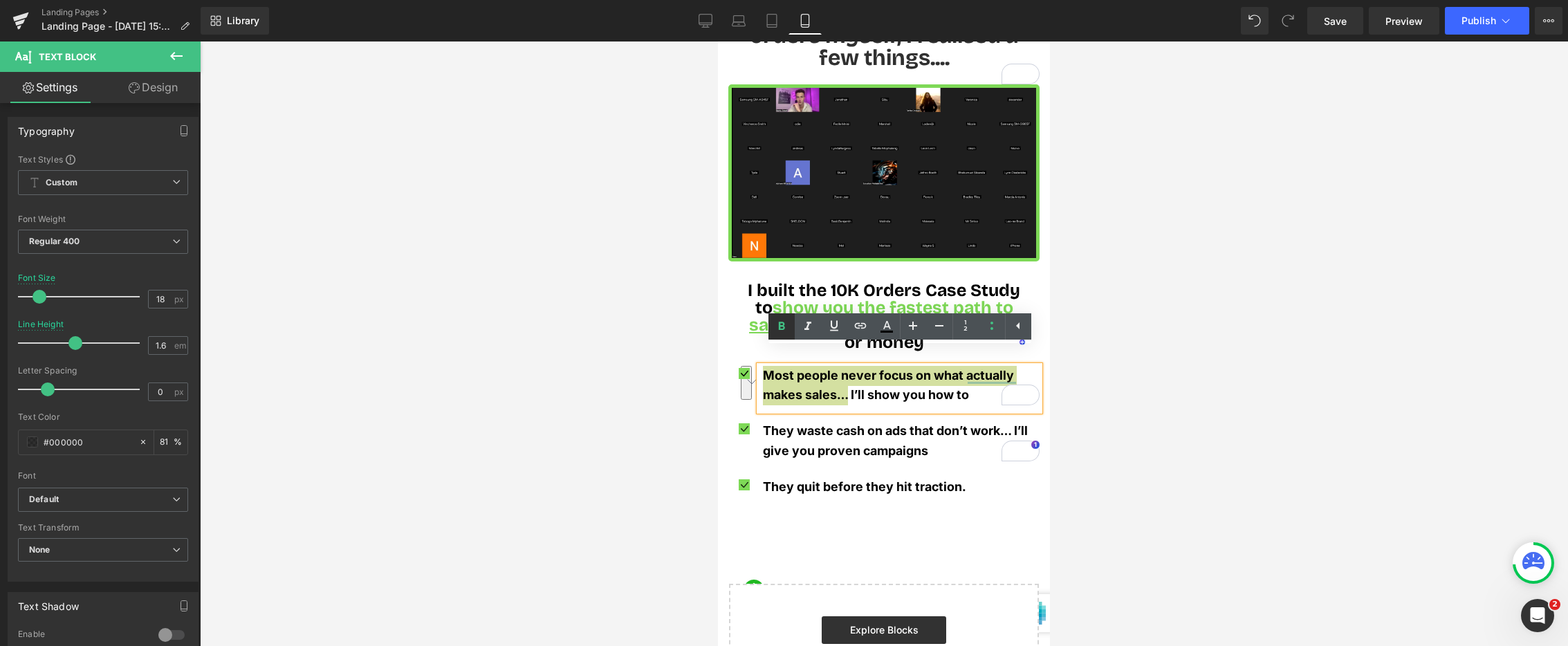
click at [778, 325] on icon at bounding box center [782, 326] width 16 height 16
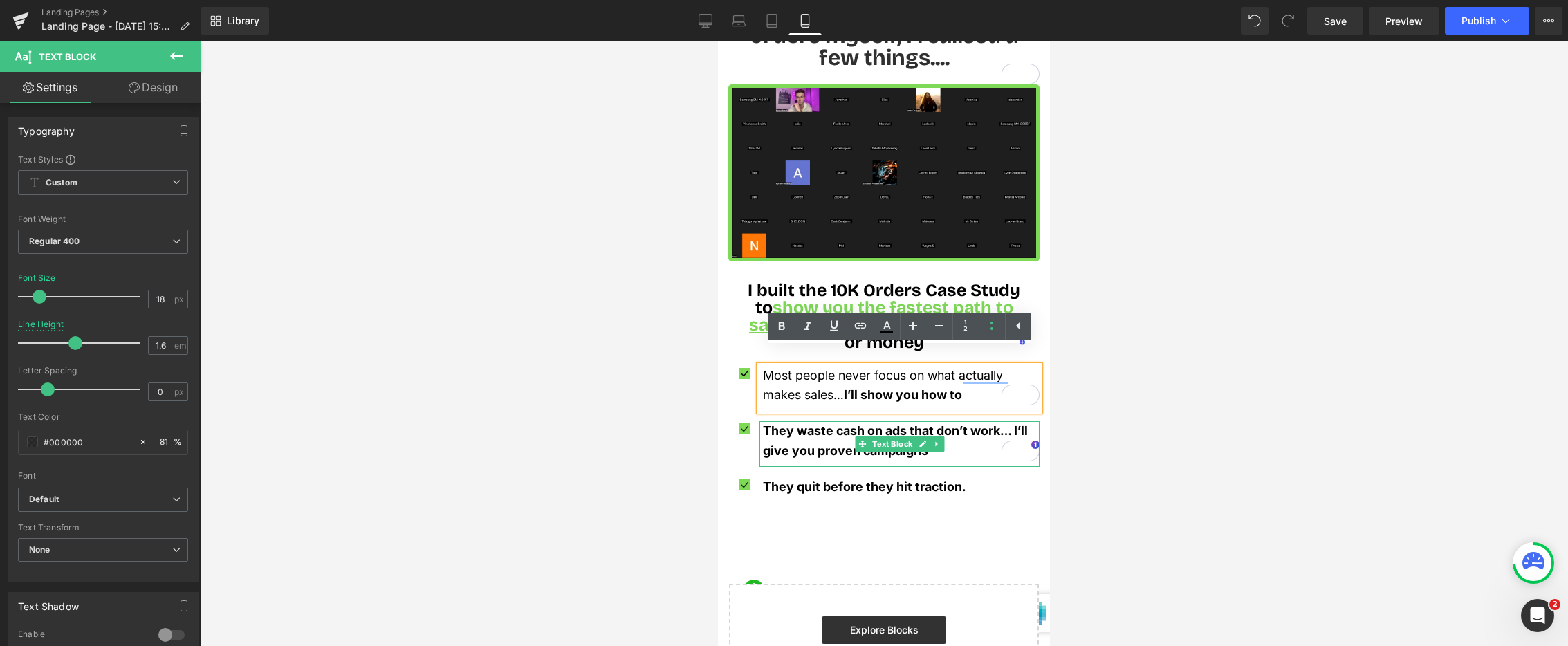
click at [839, 429] on span "They waste cash on ads that don’t work… I’ll give you proven campaigns" at bounding box center [895, 441] width 265 height 35
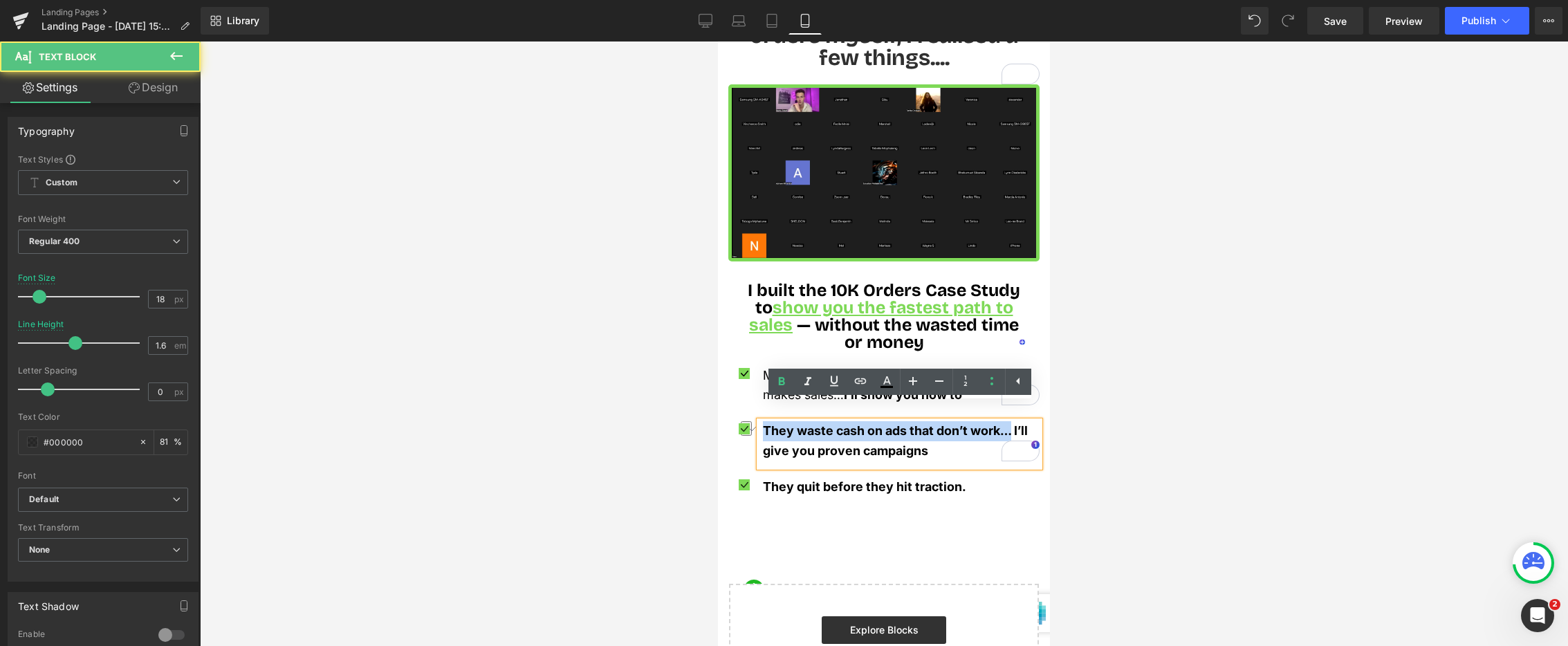
drag, startPoint x: 1014, startPoint y: 414, endPoint x: 767, endPoint y: 401, distance: 247.3
click at [743, 421] on li "Icon They waste cash on ads that don’t work… I’ll give you proven campaigns Tex…" at bounding box center [885, 444] width 312 height 45
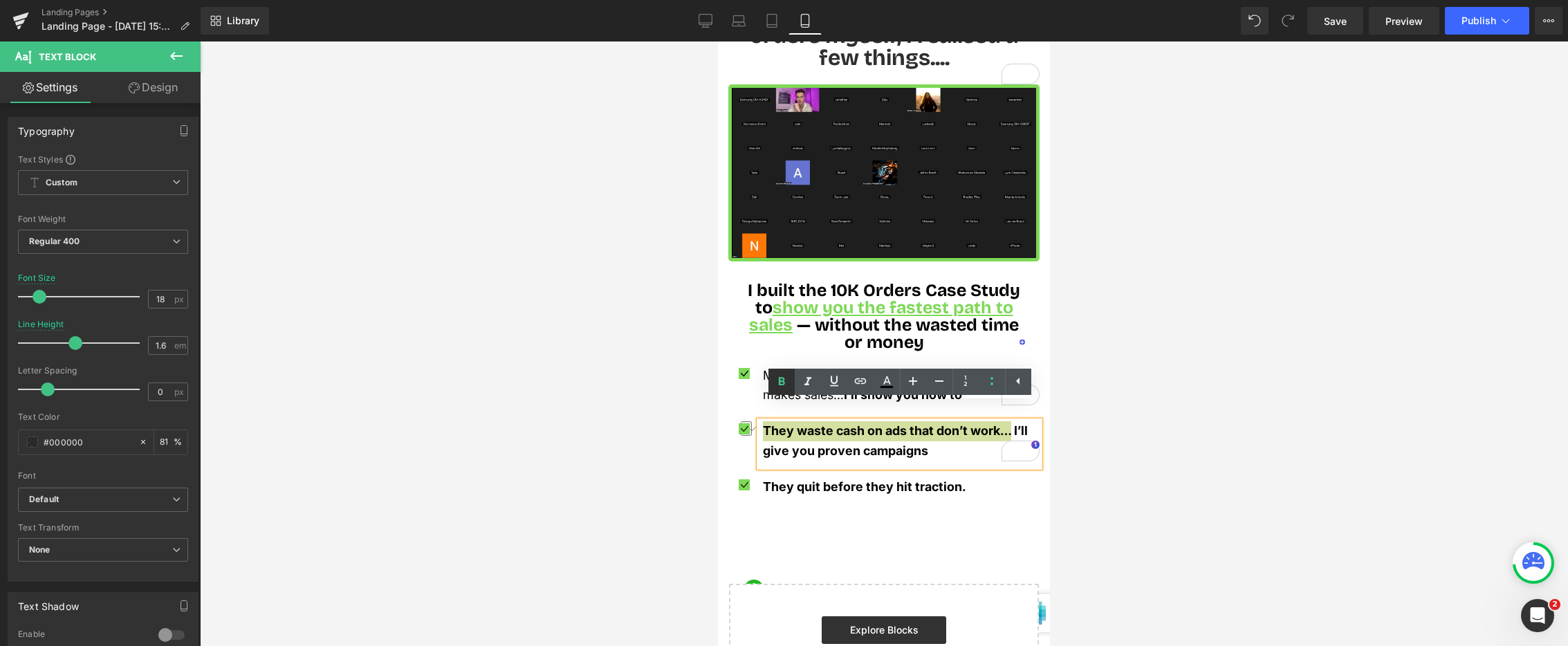
click at [784, 381] on icon at bounding box center [782, 381] width 16 height 16
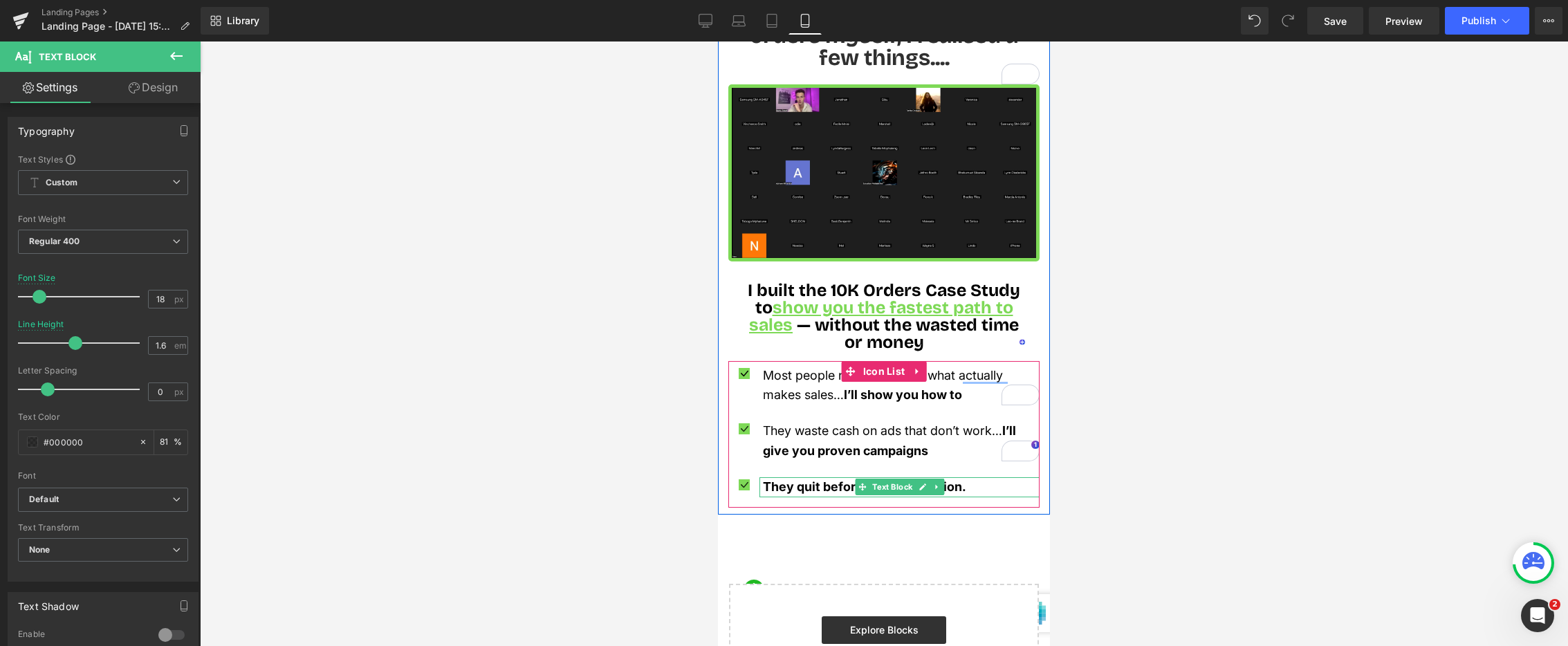
click at [818, 480] on span "They quit before they hit traction." at bounding box center [864, 487] width 204 height 15
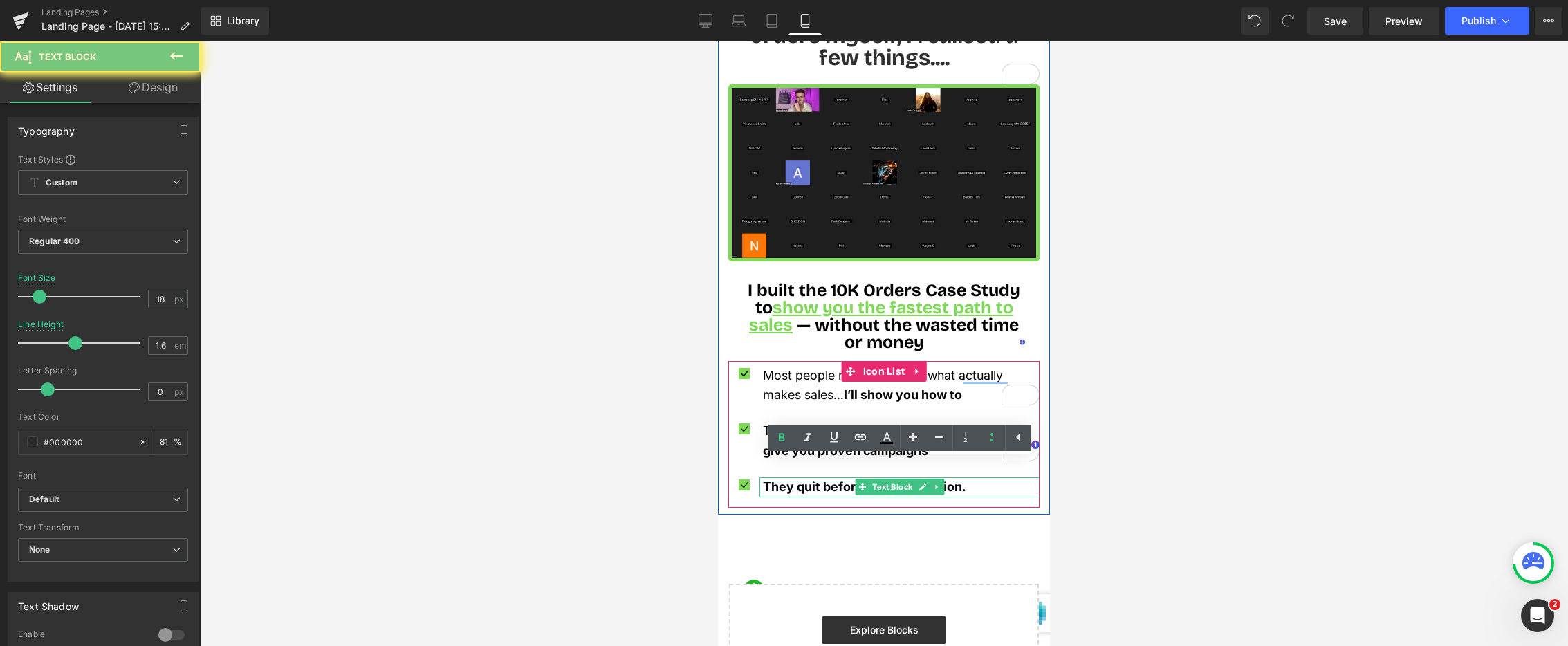
click at [818, 480] on span "They quit before they hit traction." at bounding box center [864, 487] width 204 height 15
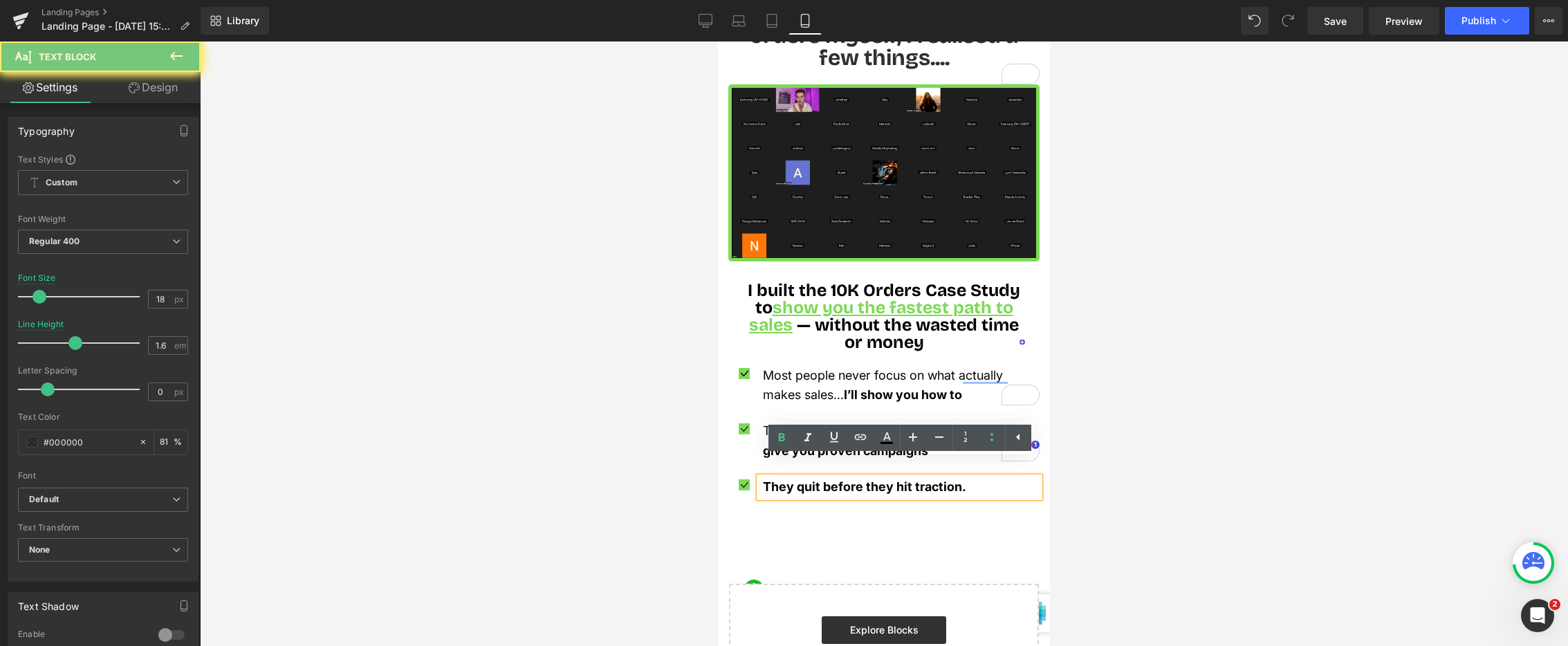
click at [818, 480] on span "They quit before they hit traction." at bounding box center [864, 487] width 204 height 15
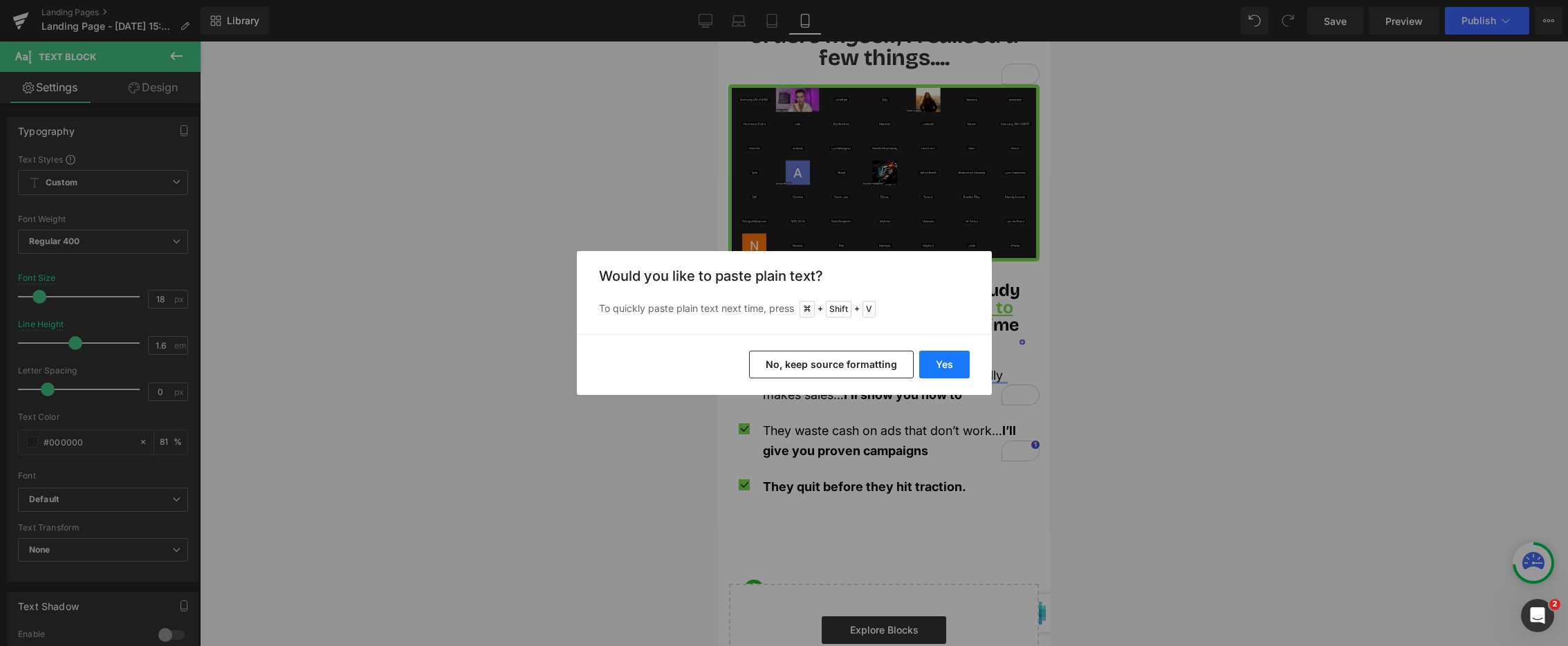
click at [953, 364] on button "Yes" at bounding box center [945, 364] width 50 height 28
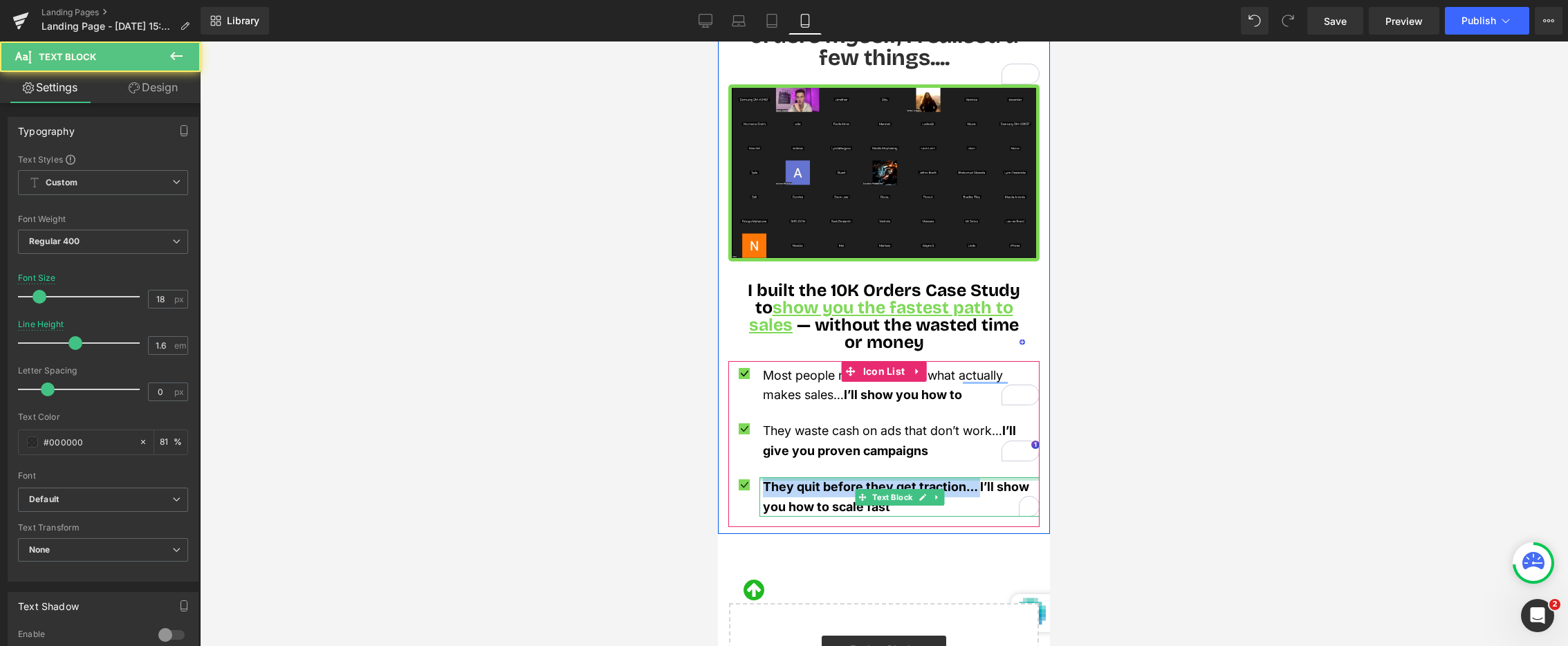
drag, startPoint x: 981, startPoint y: 470, endPoint x: 813, endPoint y: 368, distance: 196.5
click at [756, 477] on li "Icon They quit before they get traction… I’ll show you how to scale fast Text B…" at bounding box center [885, 497] width 312 height 40
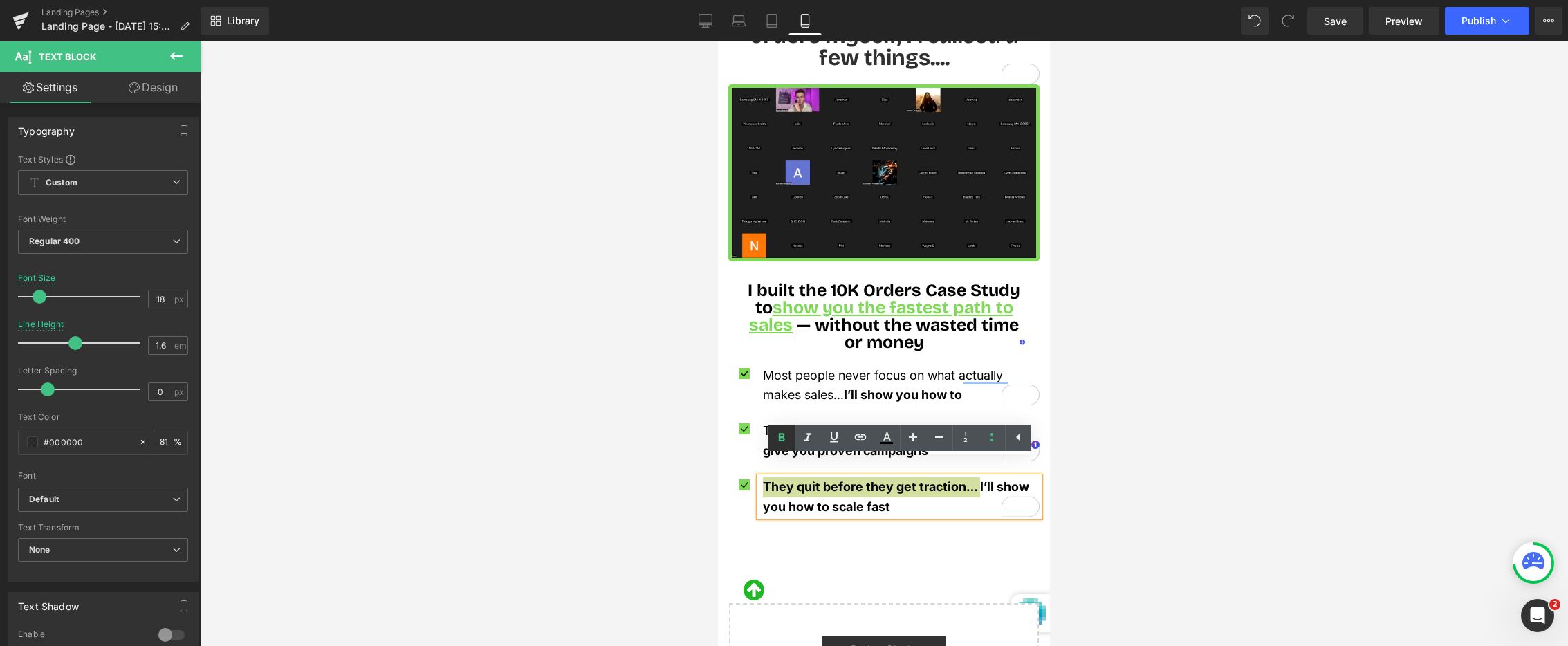
click at [784, 438] on icon at bounding box center [782, 437] width 6 height 8
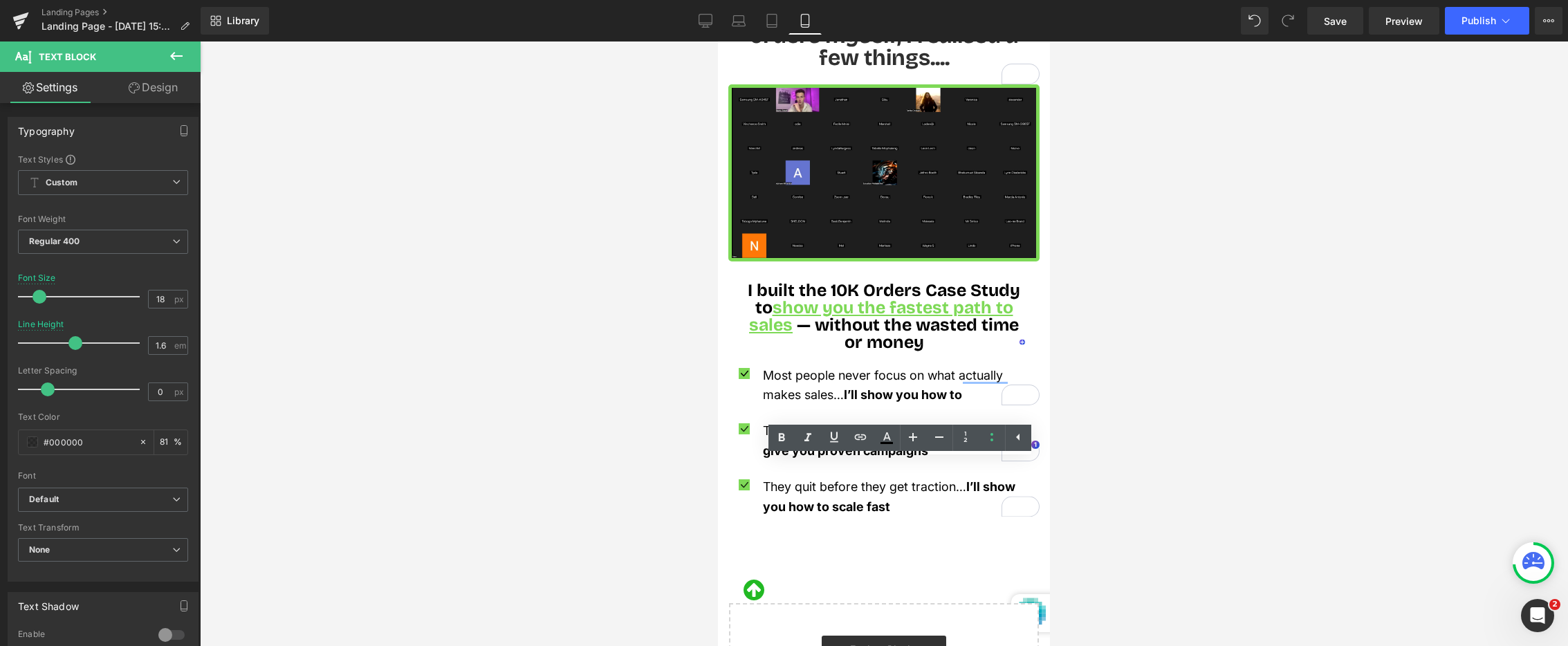
click at [642, 446] on div at bounding box center [884, 343] width 1368 height 605
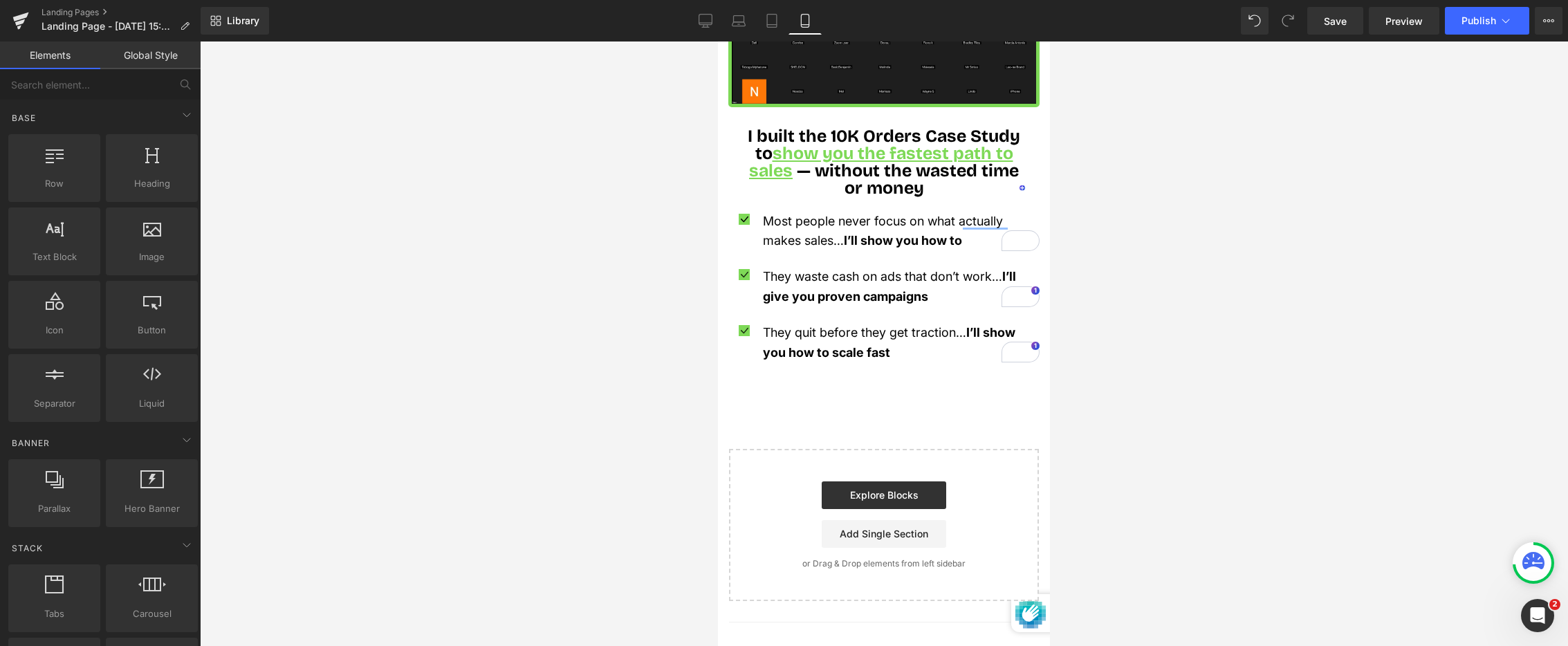
scroll to position [1044, 0]
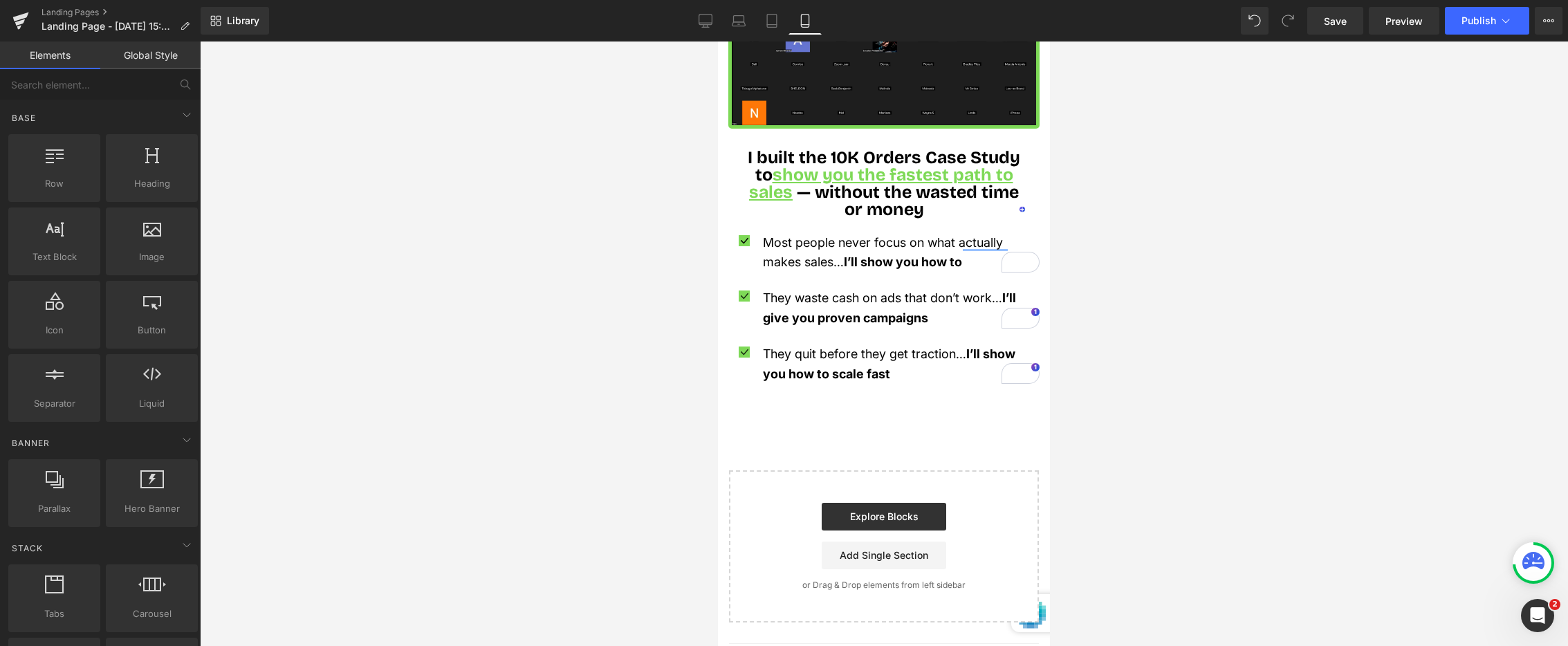
click at [948, 84] on img at bounding box center [885, 39] width 312 height 176
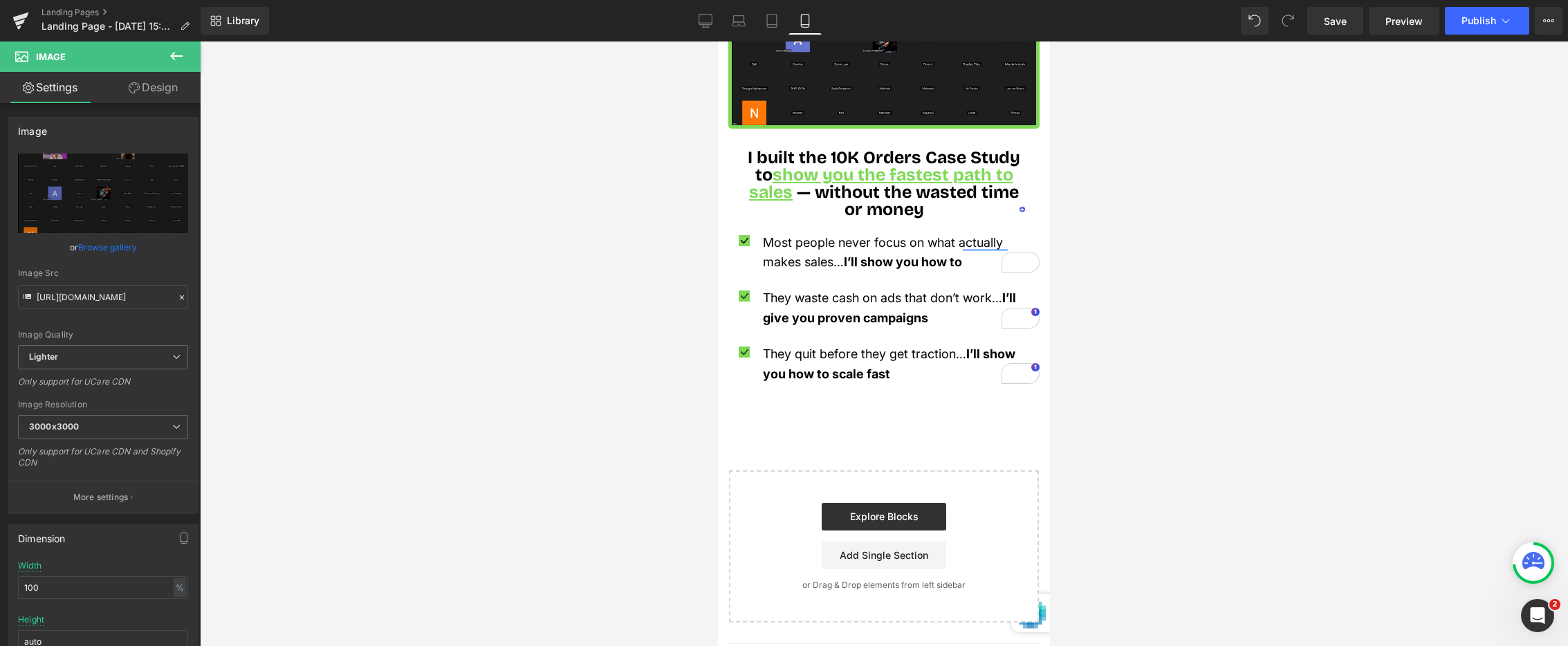
click at [890, 247] on span "Text Block" at bounding box center [892, 255] width 45 height 16
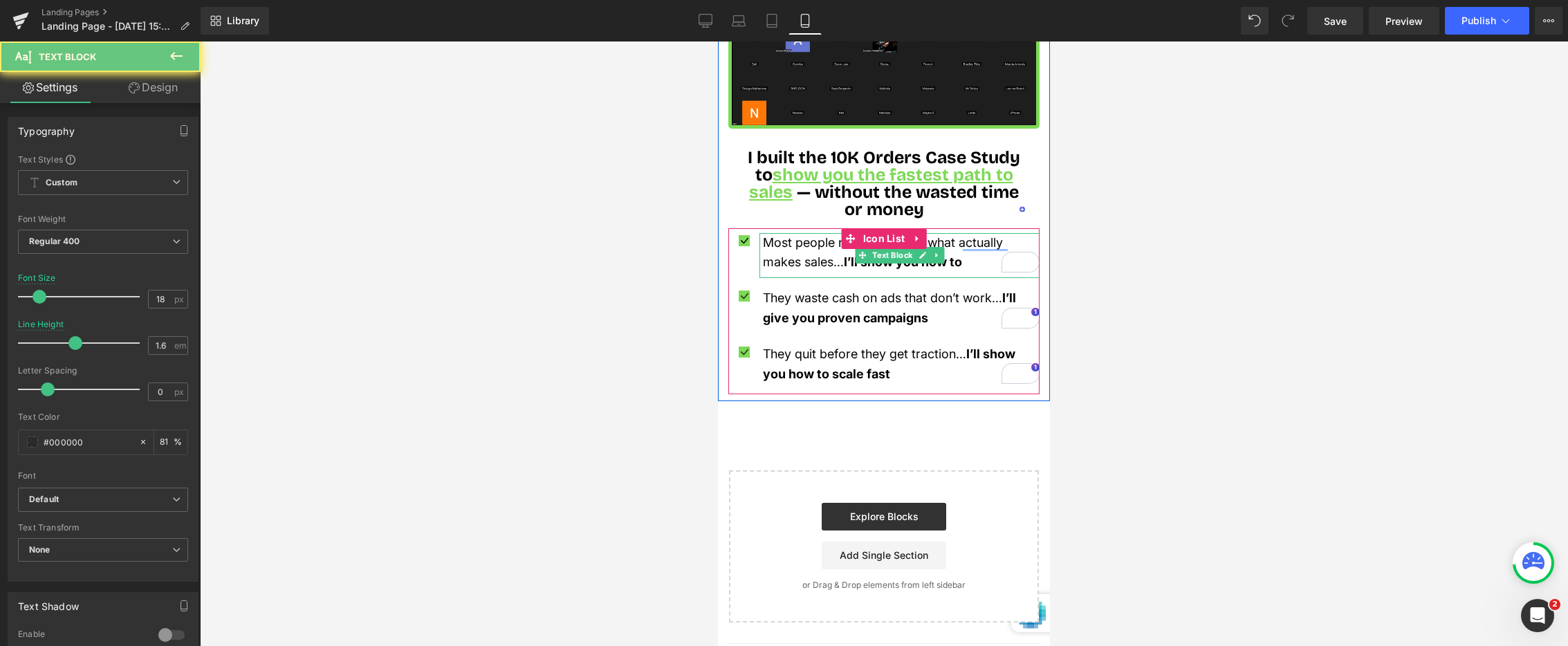
click at [969, 242] on p "Most people never focus on what actually makes sales… I’ll show you how to" at bounding box center [901, 252] width 277 height 40
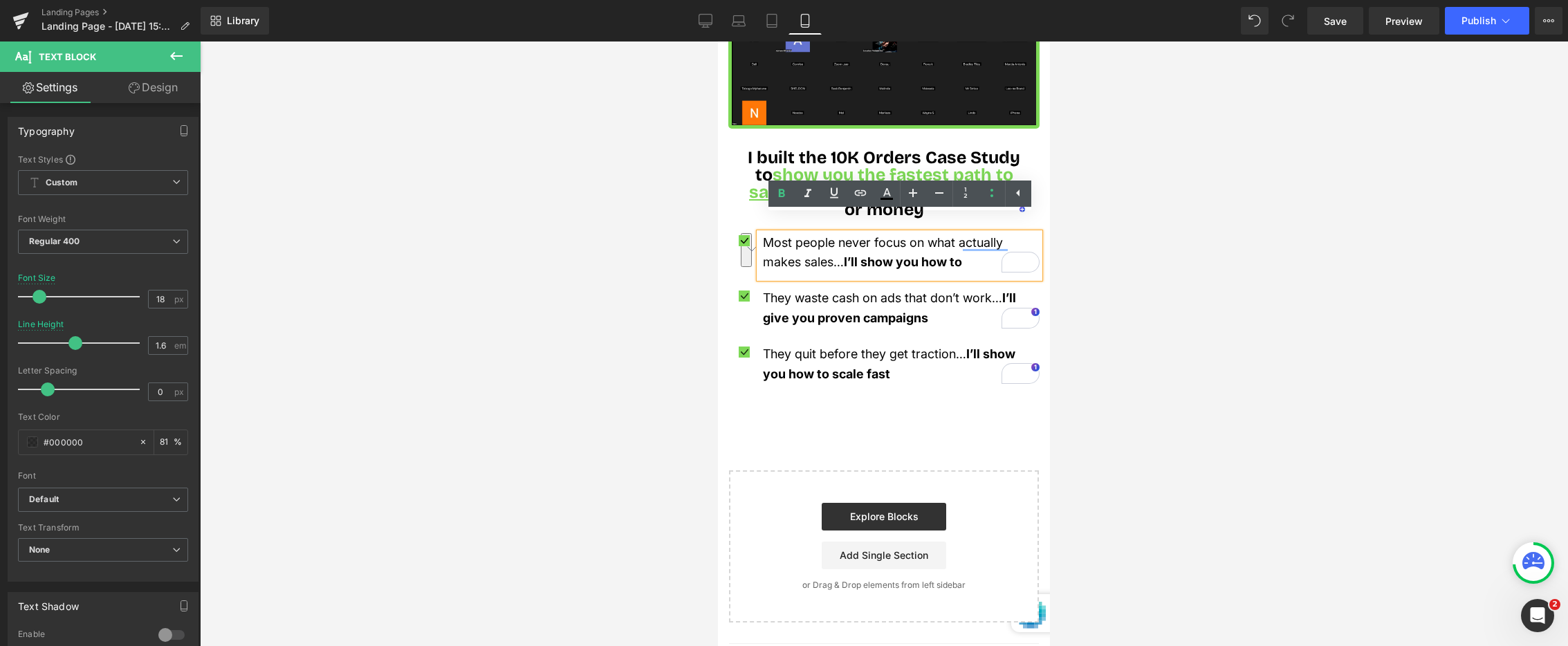
drag, startPoint x: 971, startPoint y: 243, endPoint x: 764, endPoint y: 230, distance: 207.4
click at [764, 233] on p "Most people never focus on what actually makes sales… I’ll show you how to" at bounding box center [901, 252] width 277 height 40
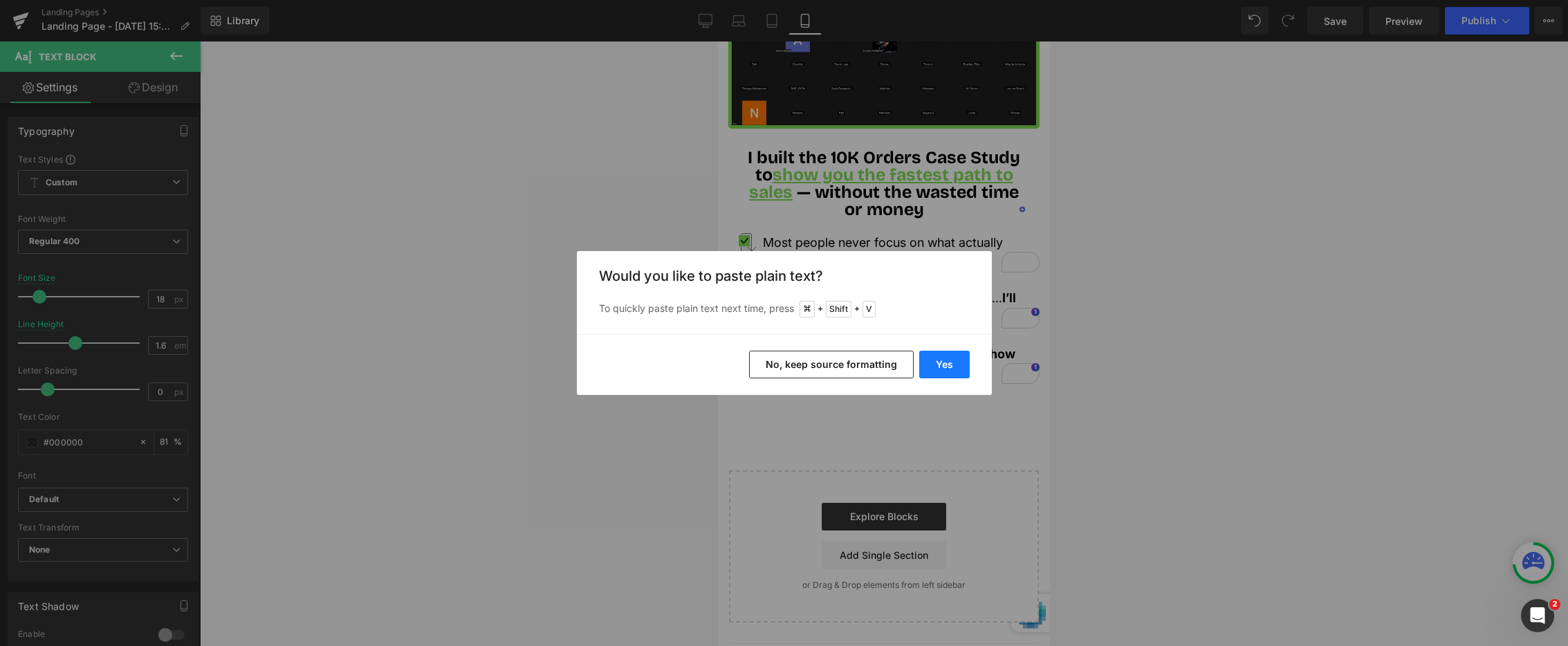
click at [935, 364] on button "Yes" at bounding box center [945, 364] width 50 height 28
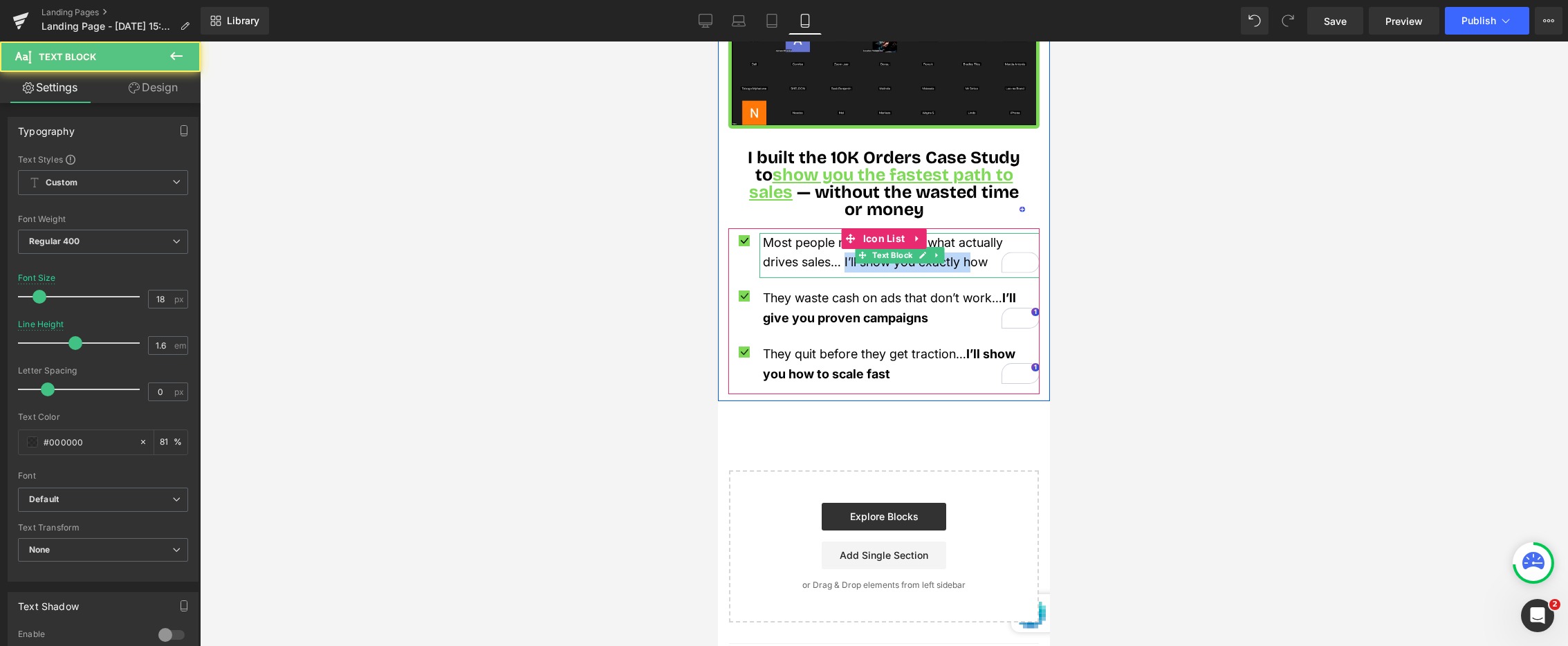
drag, startPoint x: 957, startPoint y: 242, endPoint x: 972, endPoint y: 240, distance: 15.1
click at [983, 241] on span "Most people never focus on what actually drives sales… I’ll show you exactly how" at bounding box center [883, 252] width 240 height 35
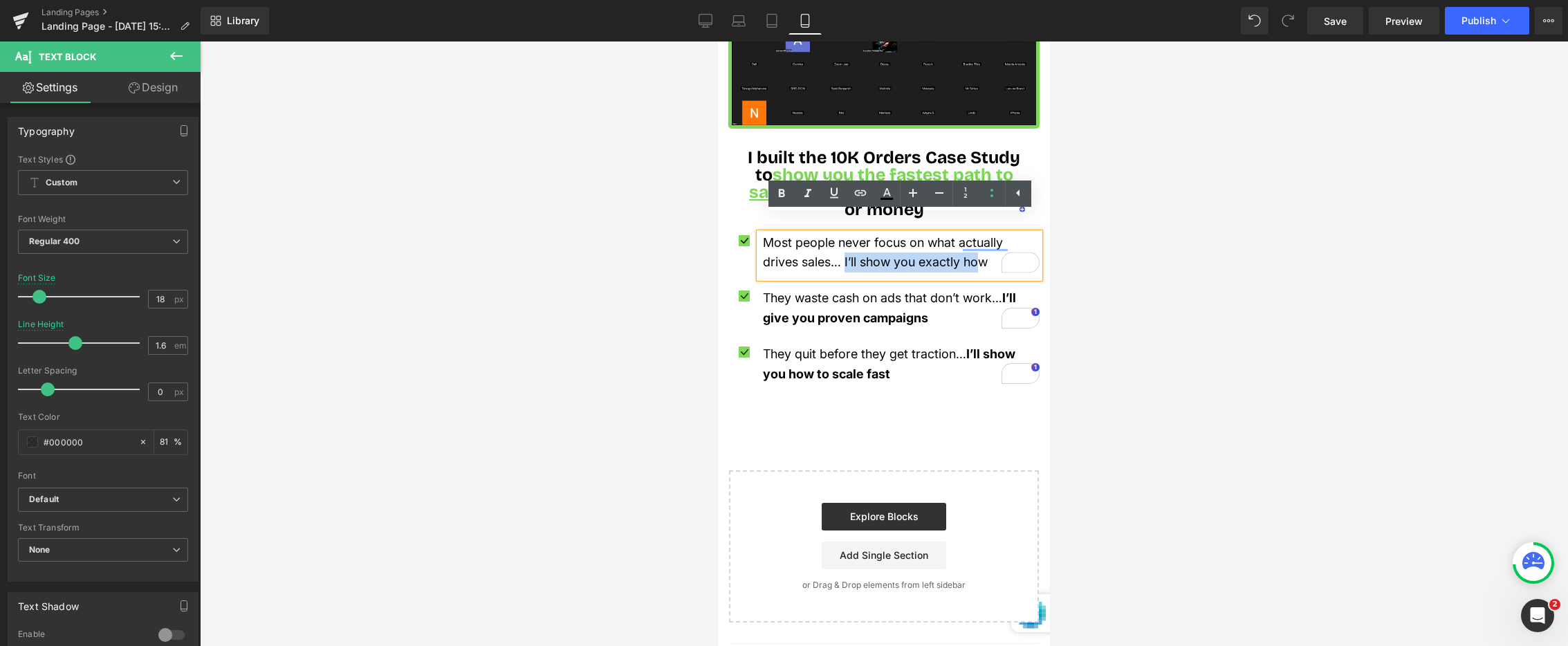
click at [994, 244] on p "Most people never focus on what actually drives sales… I’ll show you exactly how" at bounding box center [901, 252] width 277 height 40
drag, startPoint x: 993, startPoint y: 245, endPoint x: 846, endPoint y: 248, distance: 147.0
click at [846, 248] on p "Most people never focus on what actually drives sales… I’ll show you exactly how" at bounding box center [901, 252] width 277 height 40
click at [779, 192] on icon at bounding box center [782, 193] width 6 height 8
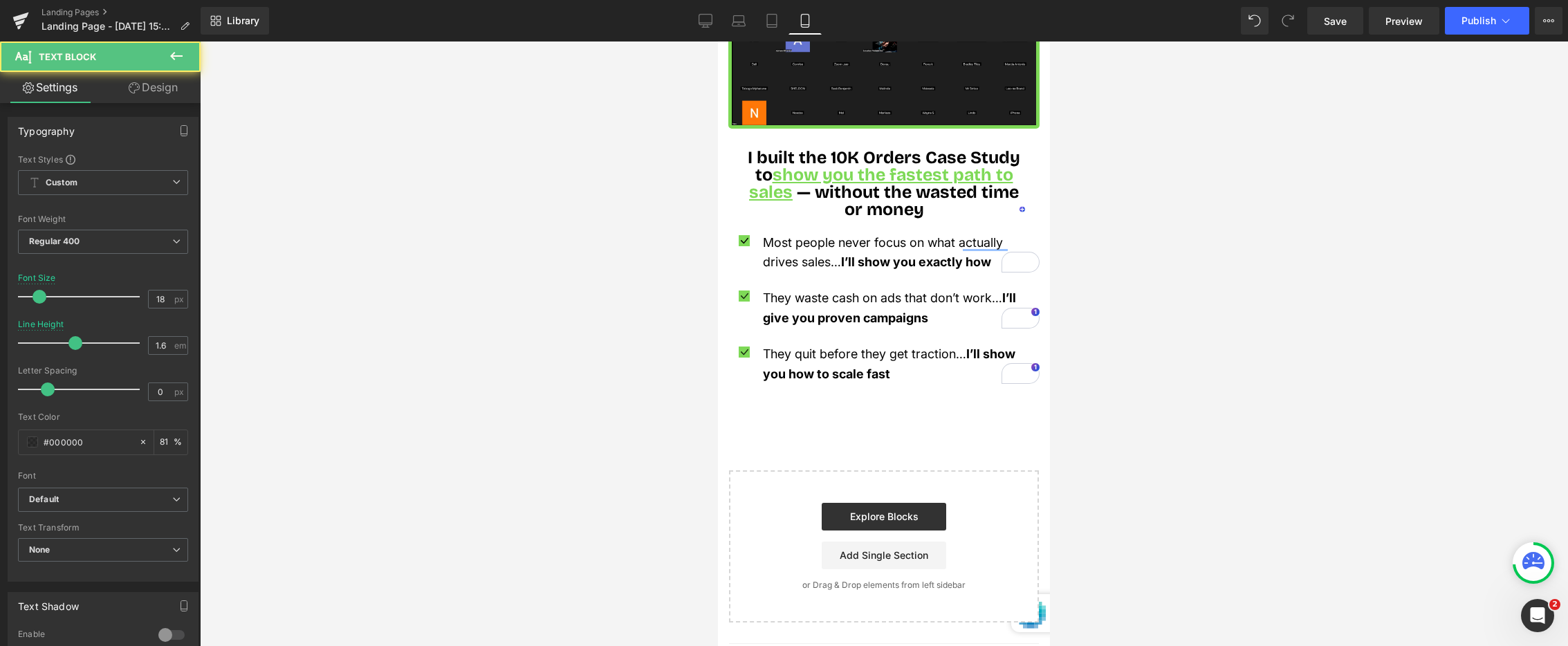
click at [875, 291] on span "They waste cash on ads that don’t work…" at bounding box center [882, 298] width 239 height 15
click at [932, 290] on p "They waste cash on ads that don’t work… I’ll give you proven campaigns" at bounding box center [901, 308] width 277 height 40
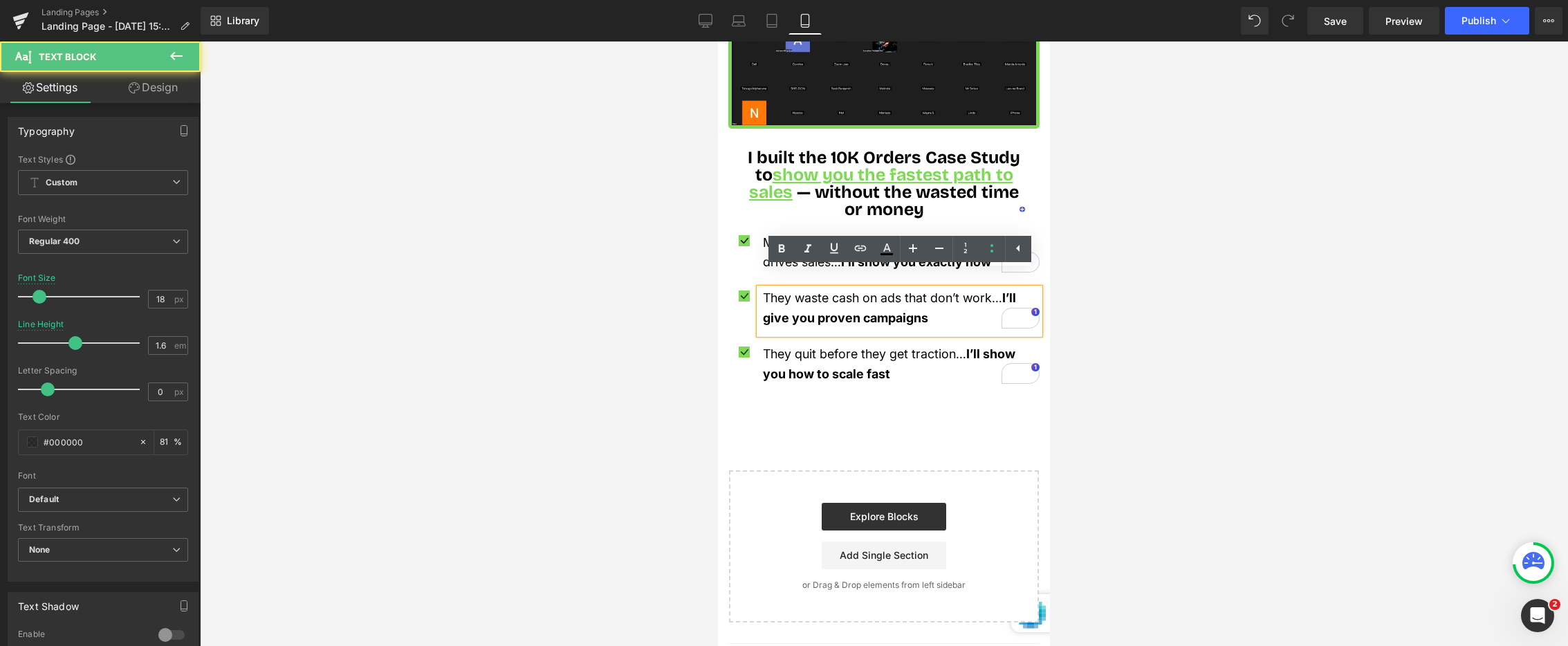
drag, startPoint x: 934, startPoint y: 303, endPoint x: 662, endPoint y: 288, distance: 272.4
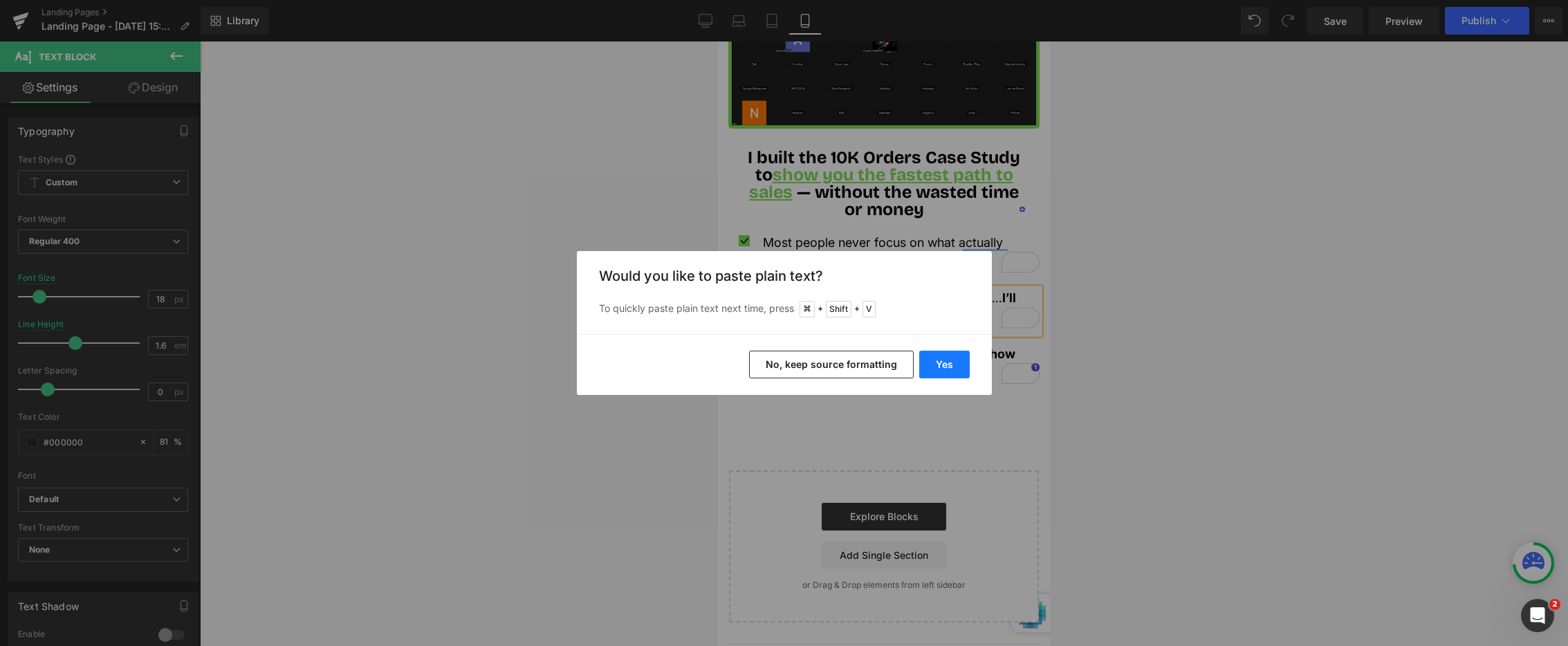
click at [937, 368] on button "Yes" at bounding box center [945, 364] width 50 height 28
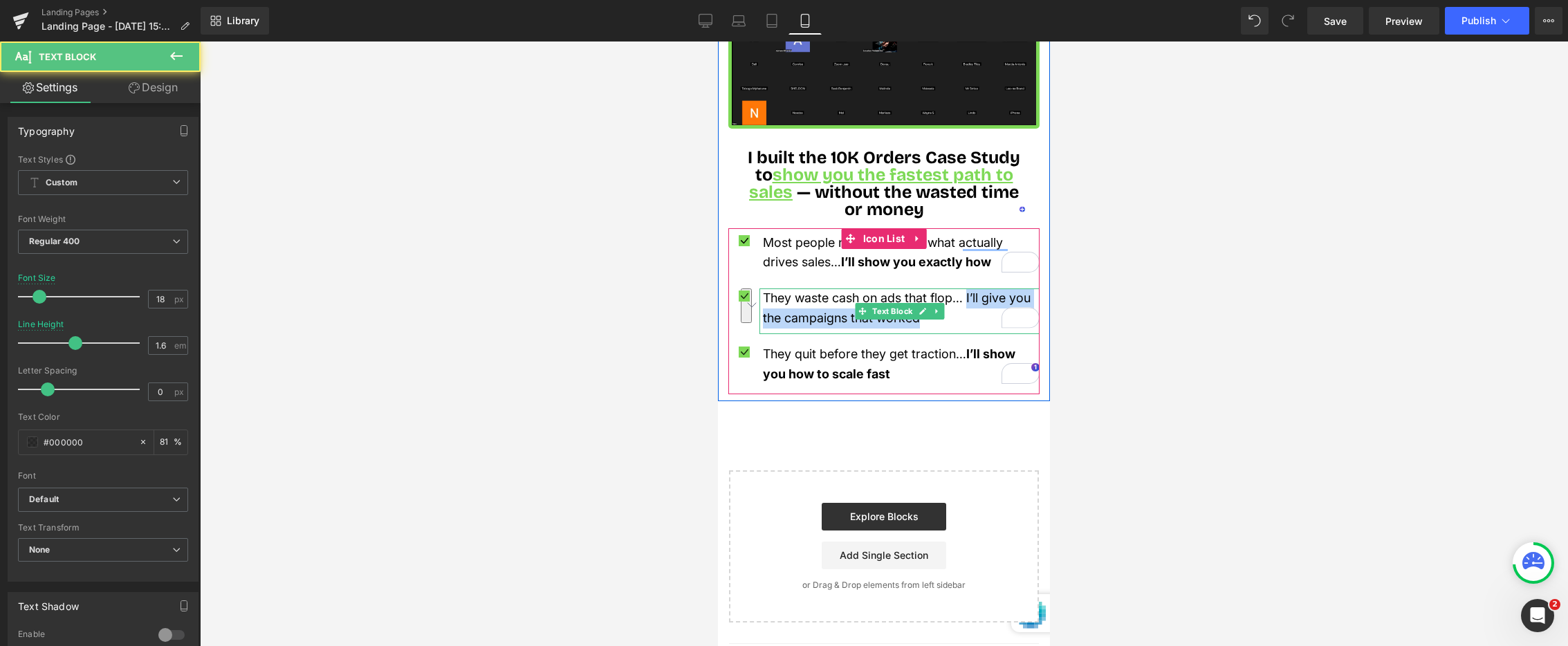
drag, startPoint x: 974, startPoint y: 280, endPoint x: 868, endPoint y: 265, distance: 107.1
click at [983, 298] on p "They waste cash on ads that flop… I’ll give you the campaigns that worked" at bounding box center [901, 308] width 277 height 40
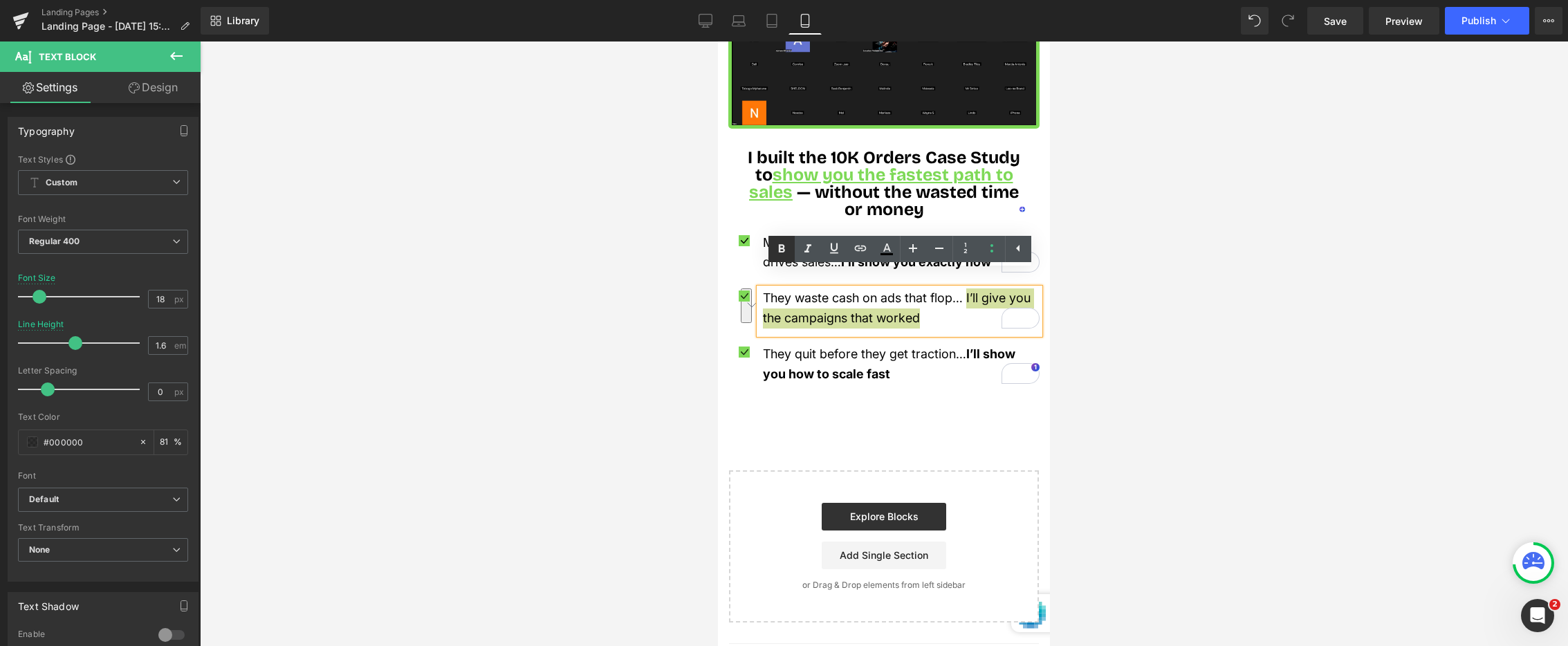
click at [778, 248] on icon at bounding box center [782, 249] width 16 height 16
click at [785, 301] on span "I’ll give you the campaigns that worked" at bounding box center [897, 308] width 269 height 35
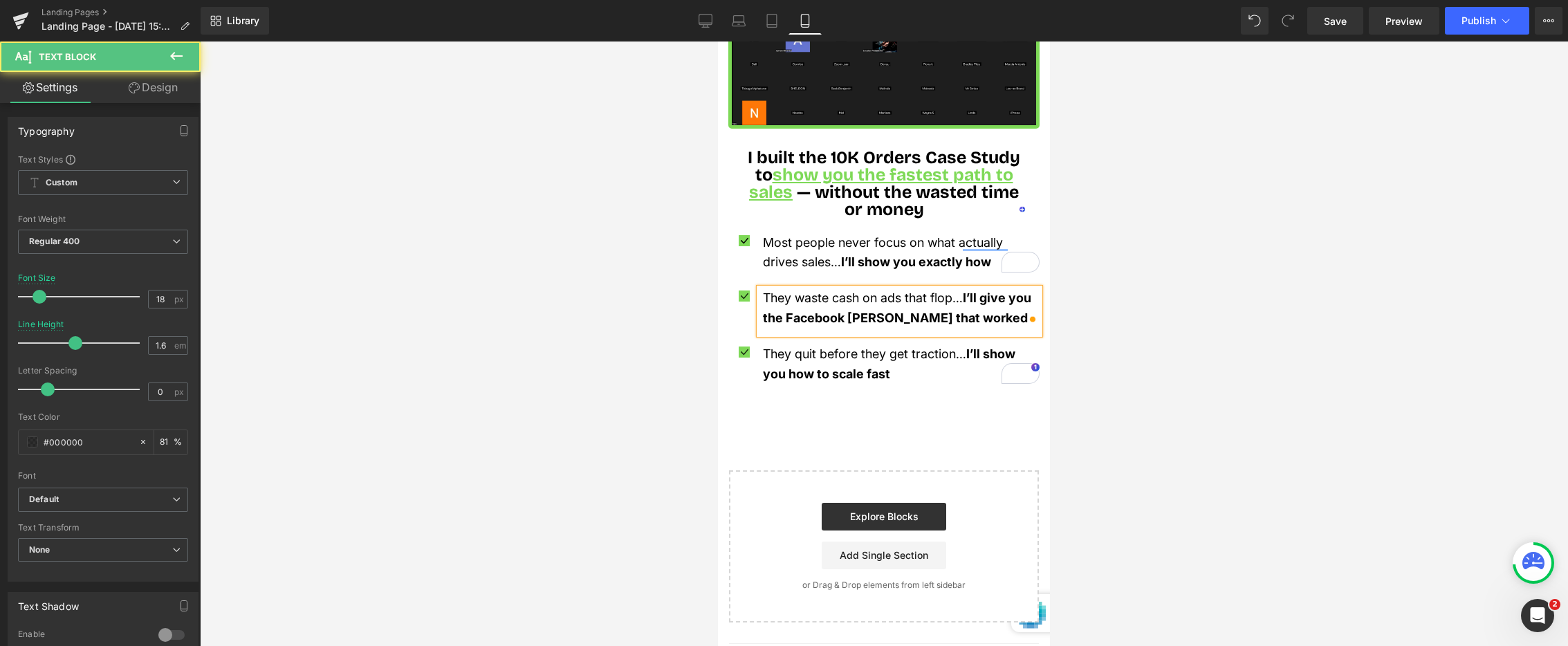
click at [933, 303] on span "I’ll give you the Facebook ad campaigns that worked" at bounding box center [897, 308] width 269 height 35
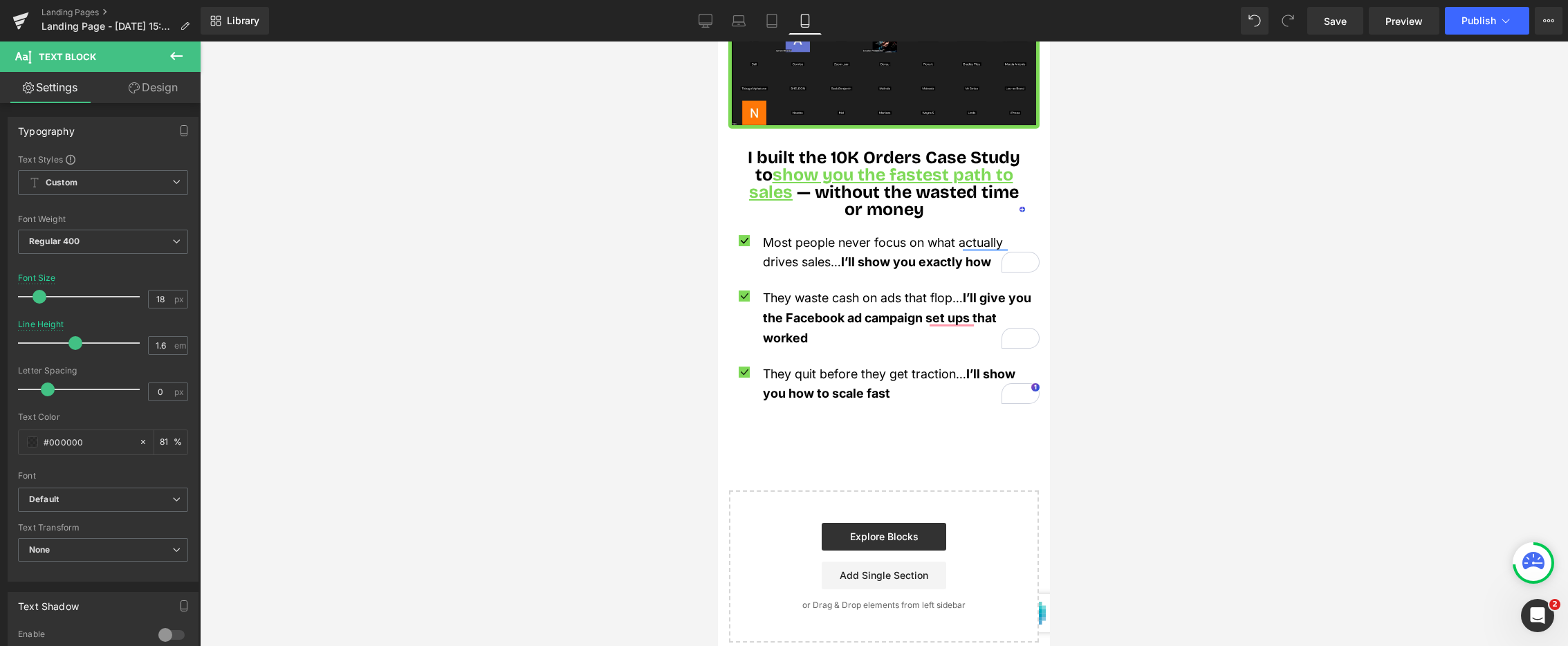
click at [842, 367] on span "They quit before they get traction…" at bounding box center [864, 374] width 204 height 15
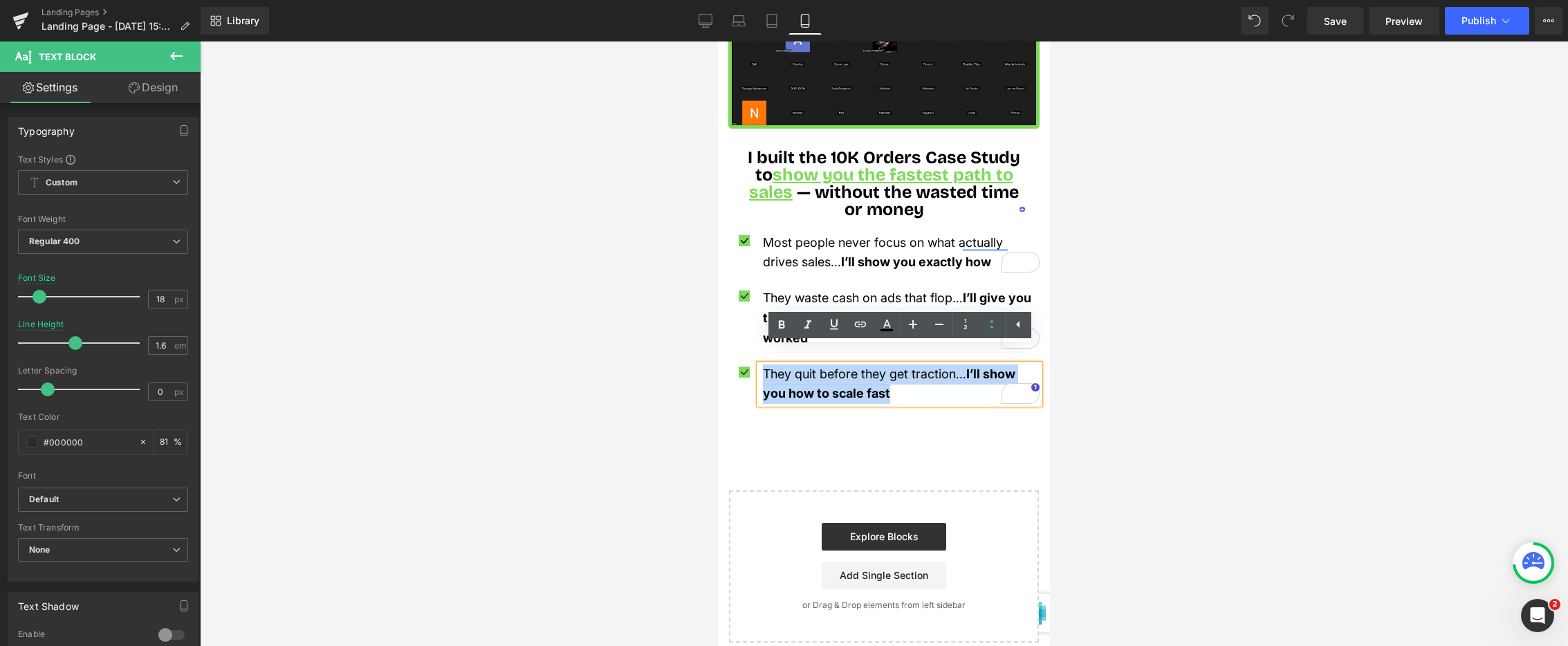
drag, startPoint x: 904, startPoint y: 374, endPoint x: 755, endPoint y: 354, distance: 150.3
click at [754, 364] on li "Icon They quit before they get traction… I’ll show you how to scale fast Text B…" at bounding box center [885, 384] width 312 height 40
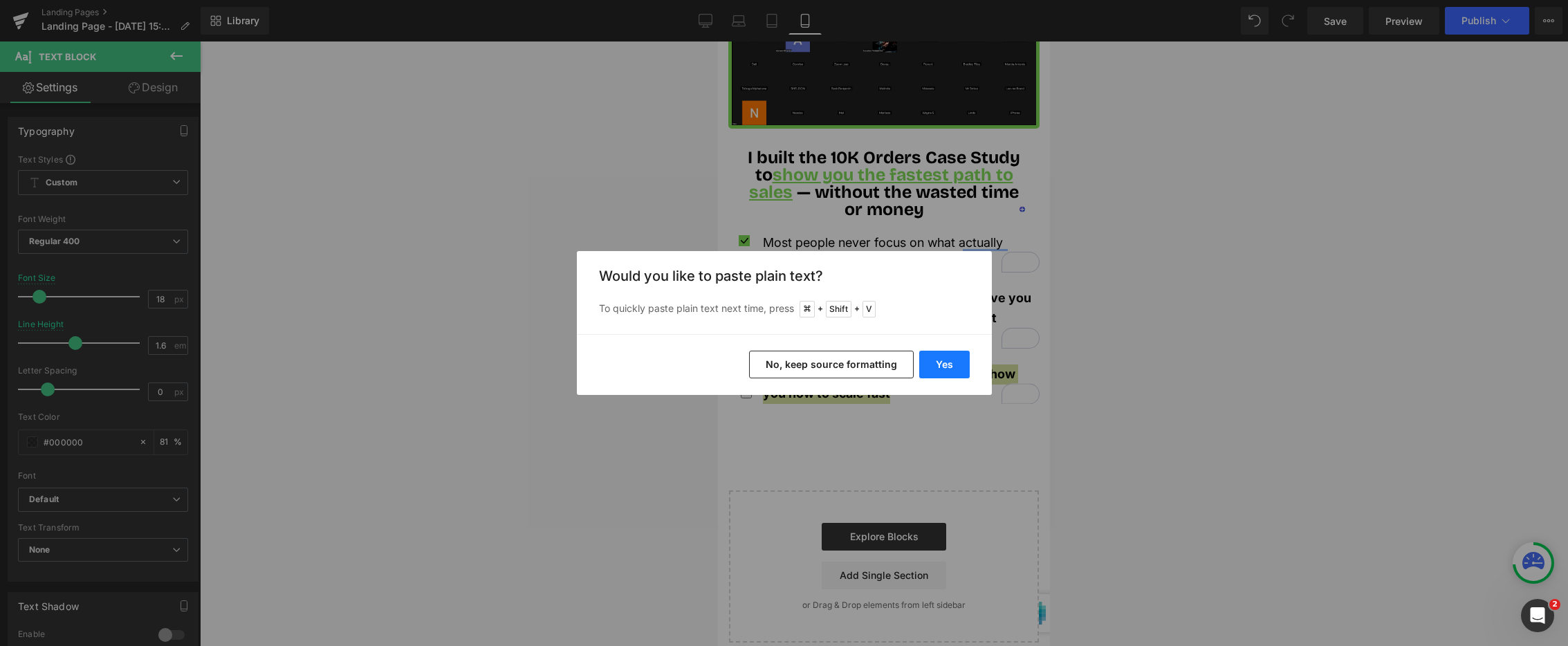
click at [941, 363] on button "Yes" at bounding box center [945, 364] width 50 height 28
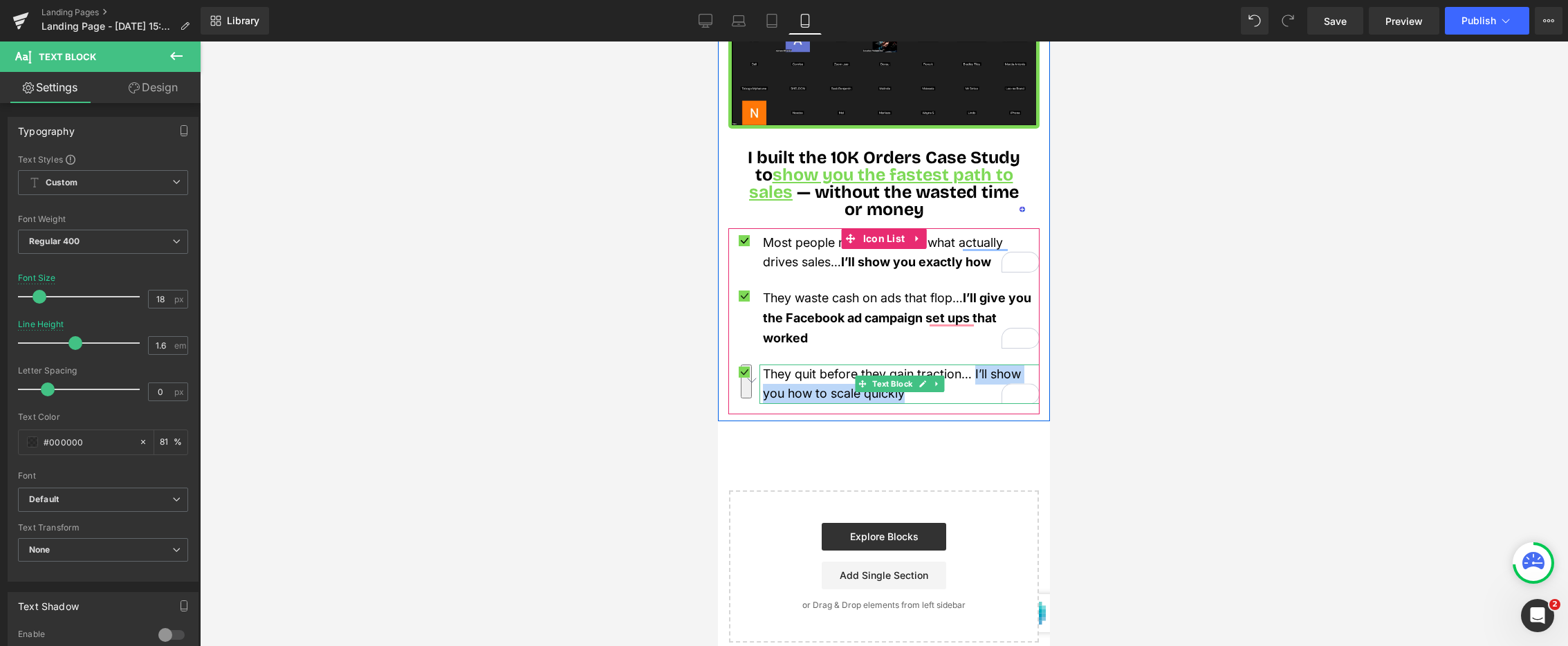
drag, startPoint x: 984, startPoint y: 359, endPoint x: 973, endPoint y: 359, distance: 11.0
click at [989, 369] on p "They quit before they gain traction… I’ll show you how to scale quickly" at bounding box center [901, 384] width 277 height 40
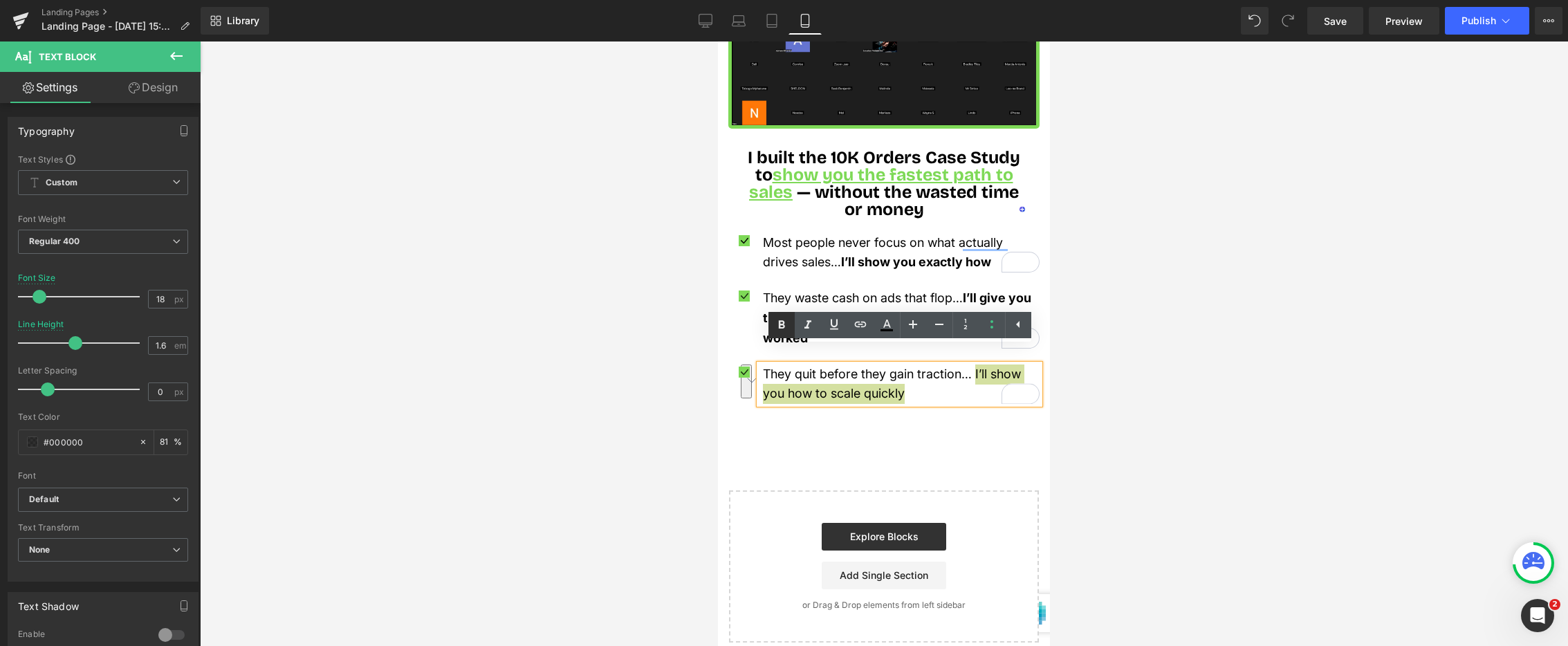
click at [790, 327] on link at bounding box center [782, 325] width 26 height 26
click at [1290, 356] on div at bounding box center [884, 343] width 1368 height 605
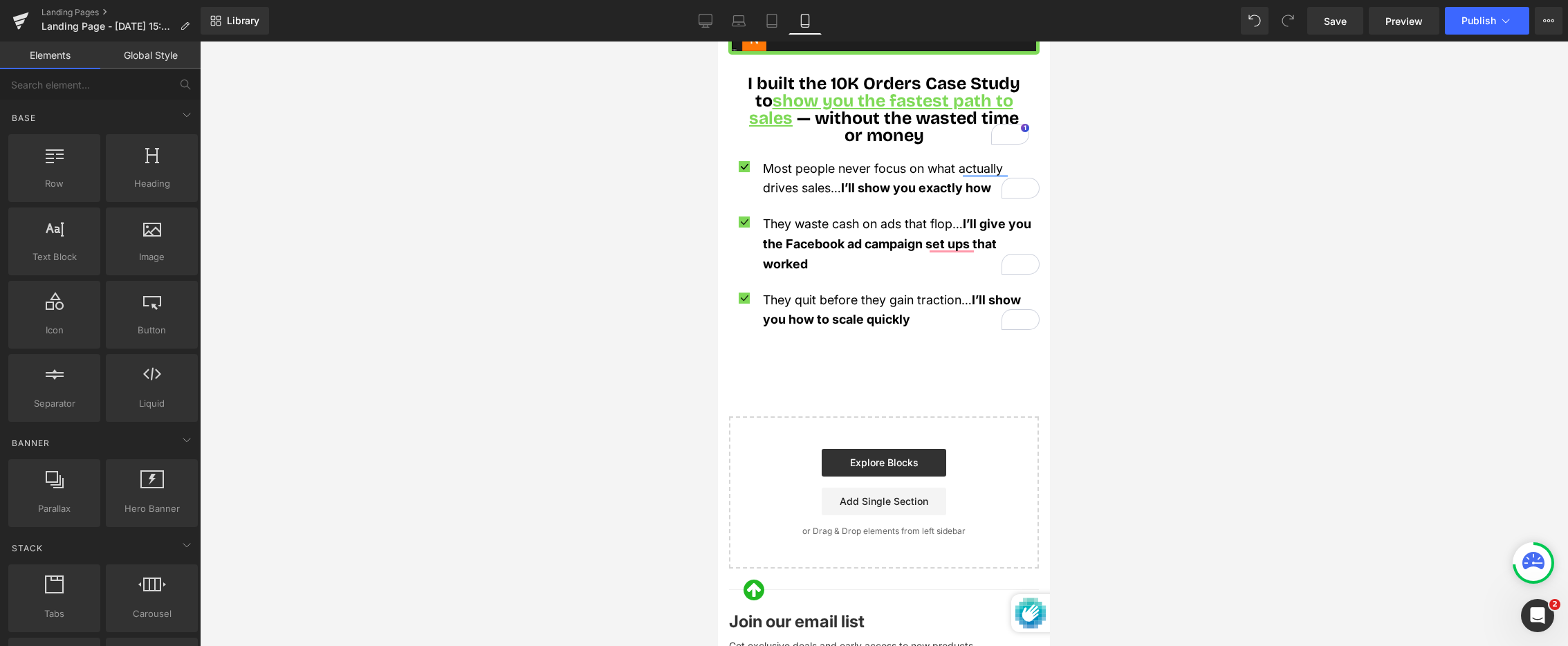
scroll to position [1122, 0]
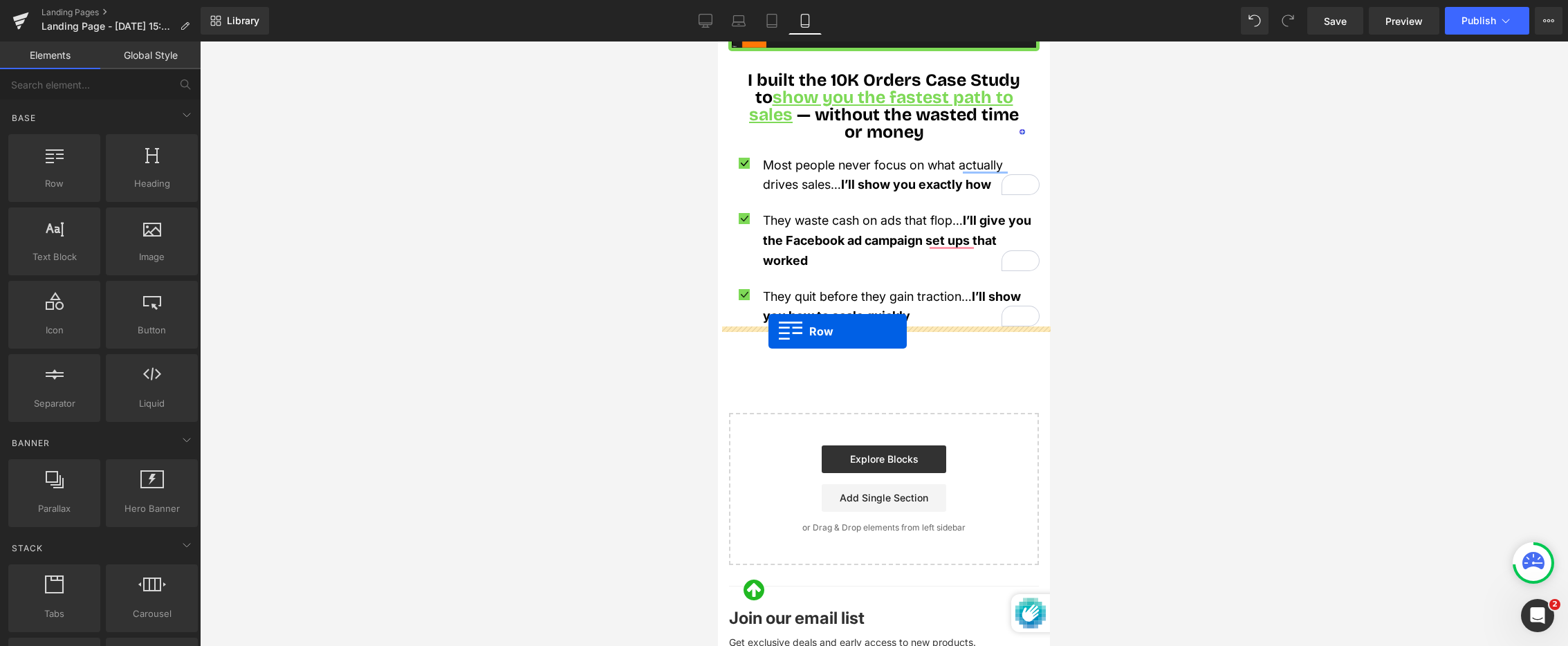
drag, startPoint x: 977, startPoint y: 241, endPoint x: 768, endPoint y: 332, distance: 228.0
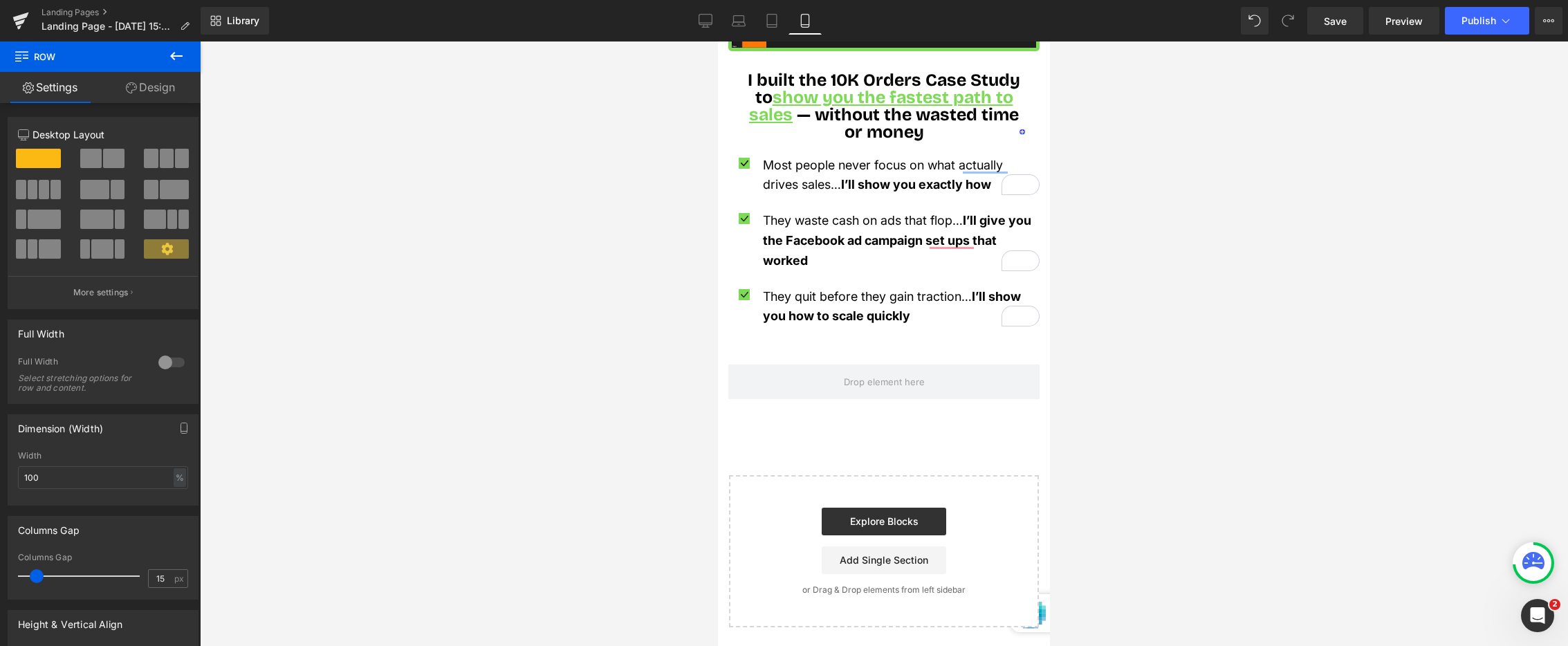
click at [182, 54] on icon at bounding box center [176, 56] width 16 height 16
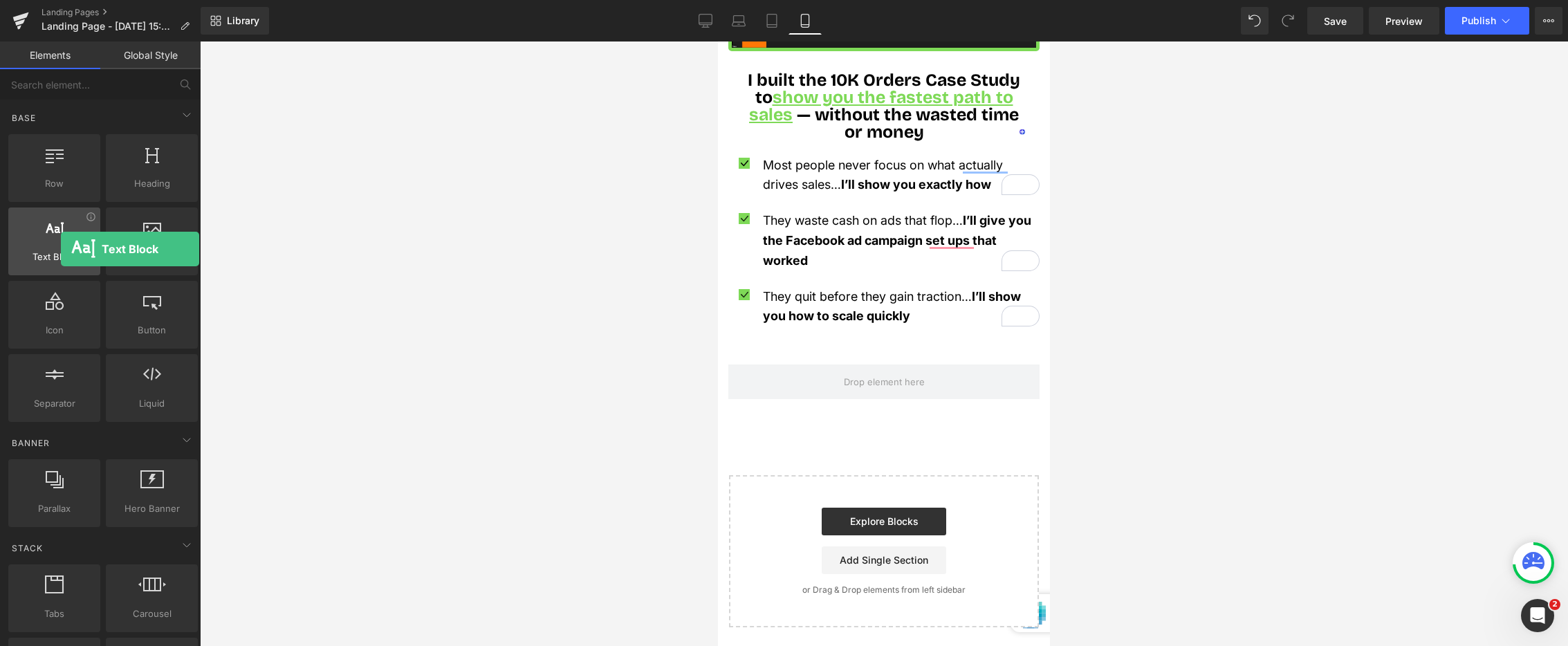
click at [54, 251] on span "Text Block" at bounding box center [54, 257] width 84 height 15
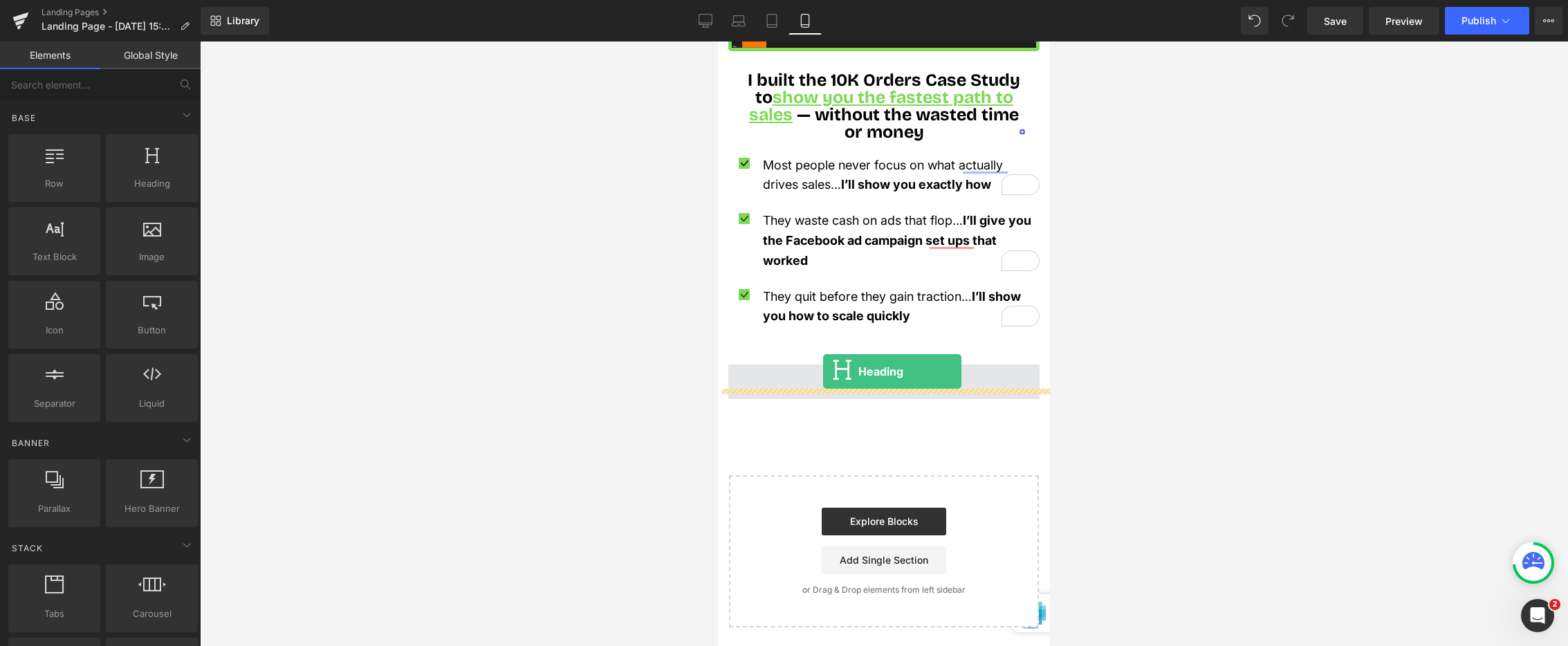
drag, startPoint x: 892, startPoint y: 219, endPoint x: 815, endPoint y: 370, distance: 169.5
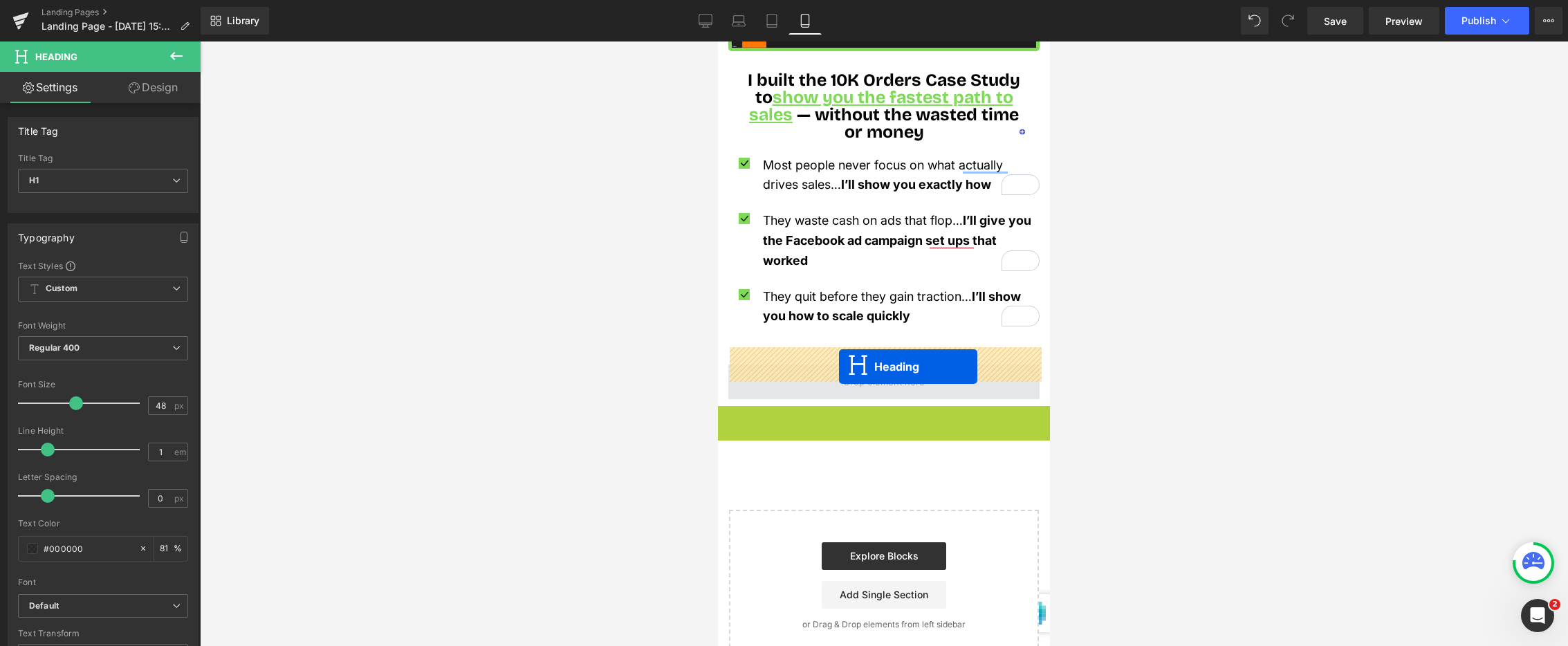
drag, startPoint x: 847, startPoint y: 420, endPoint x: 838, endPoint y: 367, distance: 53.8
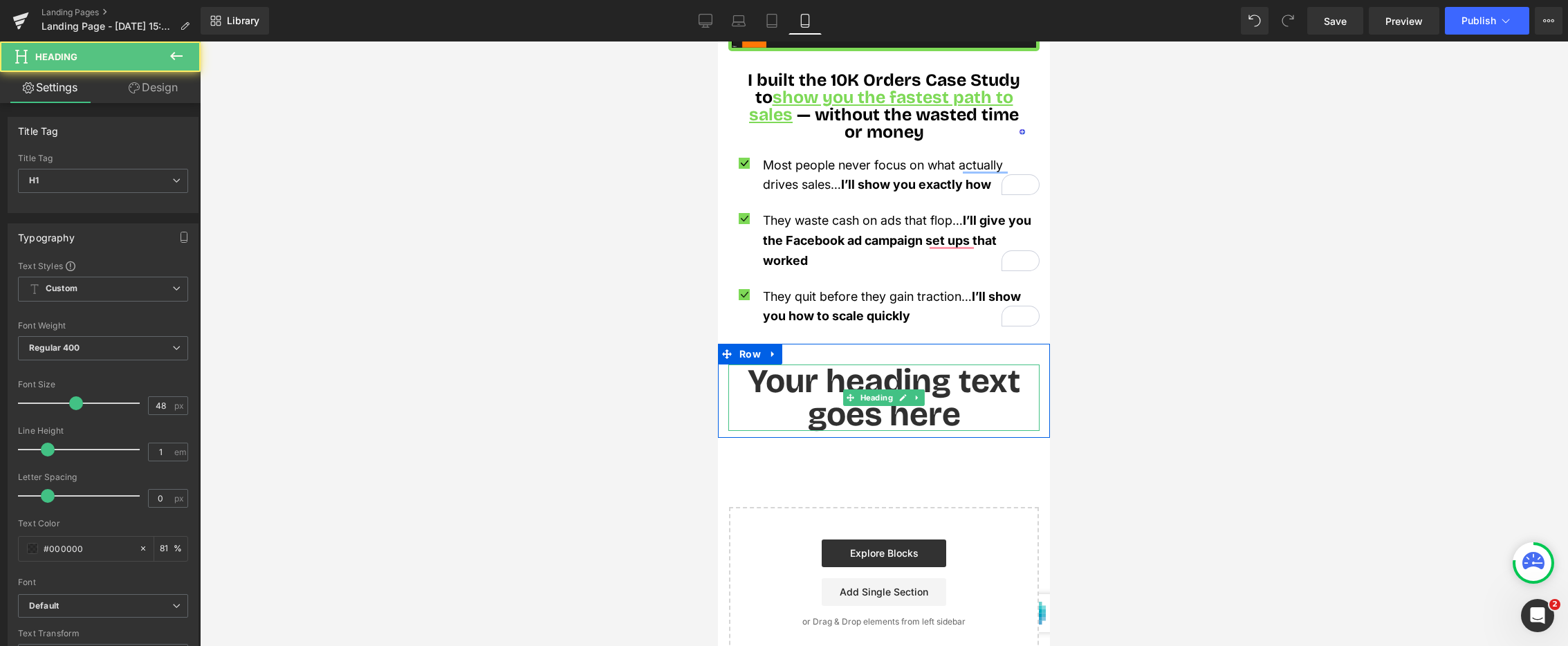
click at [808, 368] on h1 "Your heading text goes here" at bounding box center [885, 398] width 312 height 67
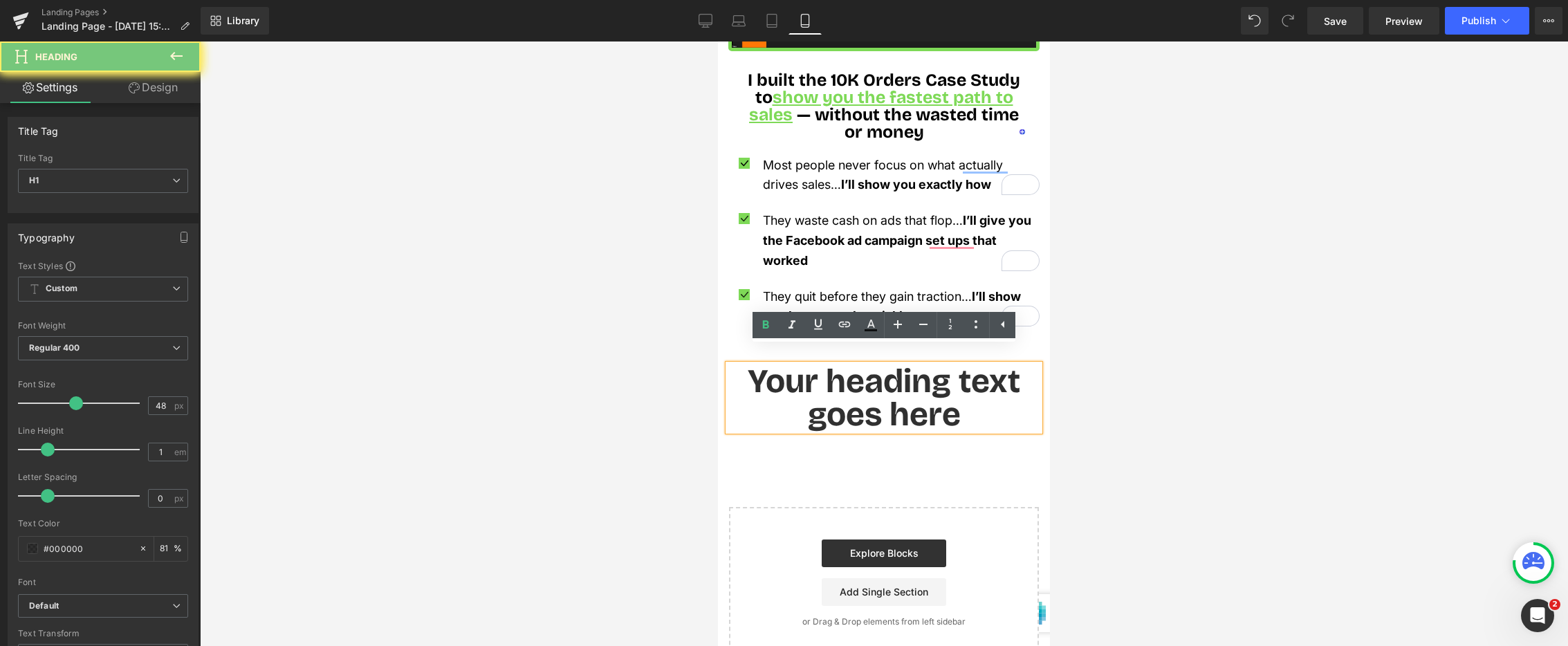
click at [808, 368] on h1 "Your heading text goes here" at bounding box center [885, 398] width 312 height 67
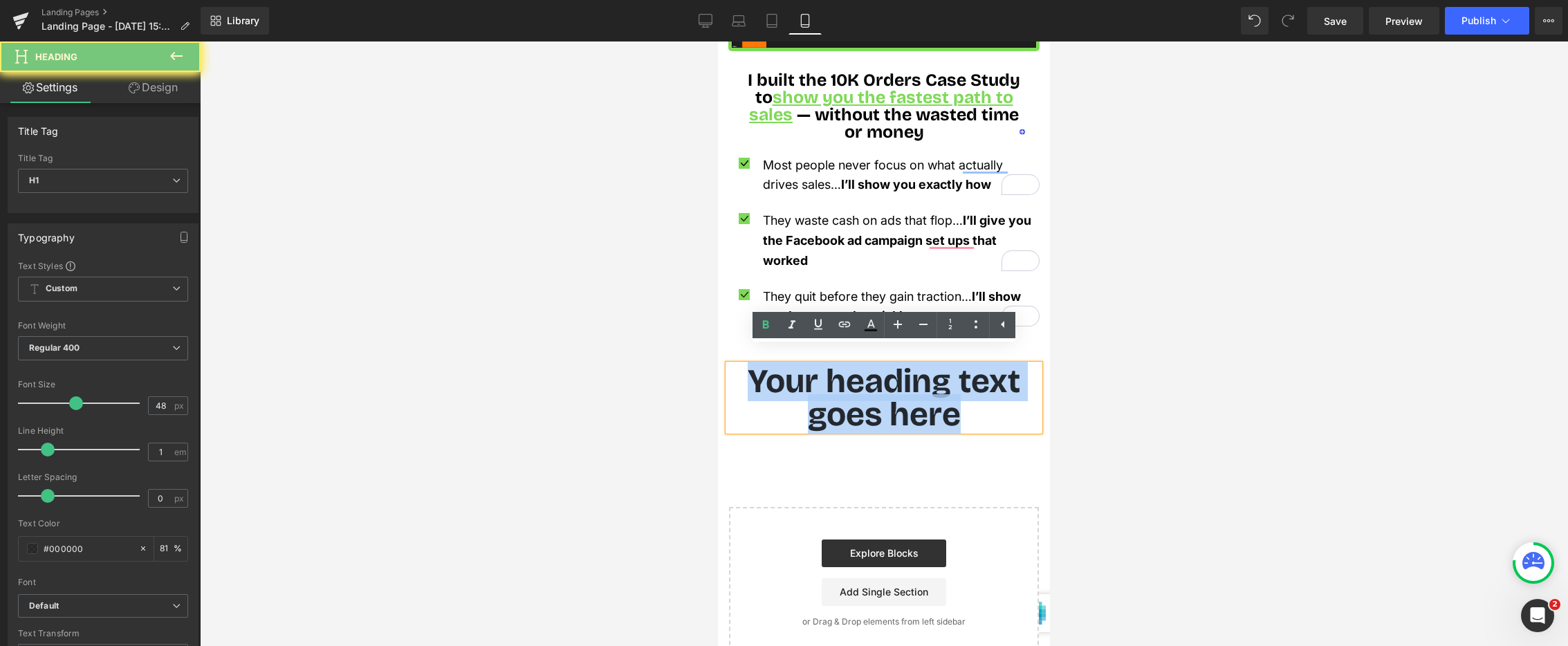
click at [808, 368] on h1 "Your heading text goes here" at bounding box center [885, 398] width 312 height 67
paste div "To enrich screen reader interactions, please activate Accessibility in Grammarl…"
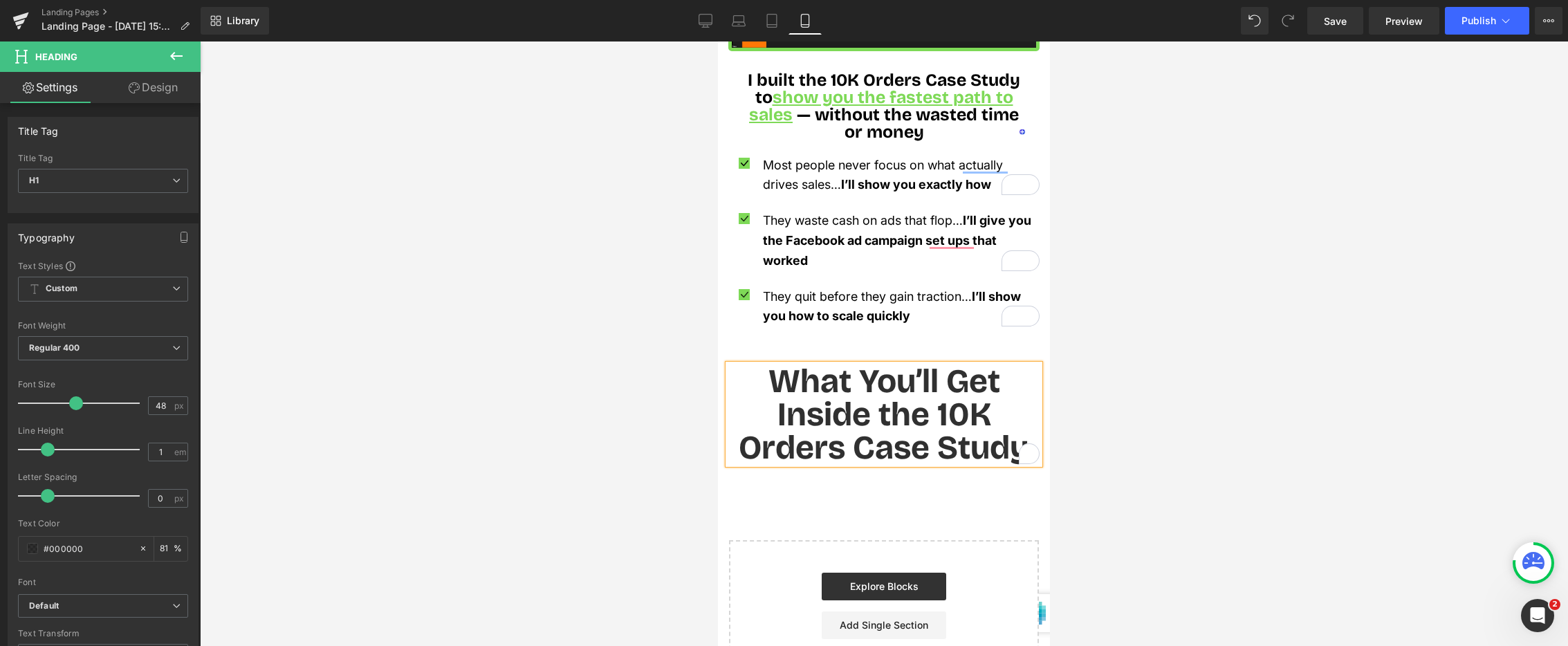
click at [803, 368] on h1 "What You’ll Get Inside the 10K Orders Case Study" at bounding box center [885, 414] width 312 height 100
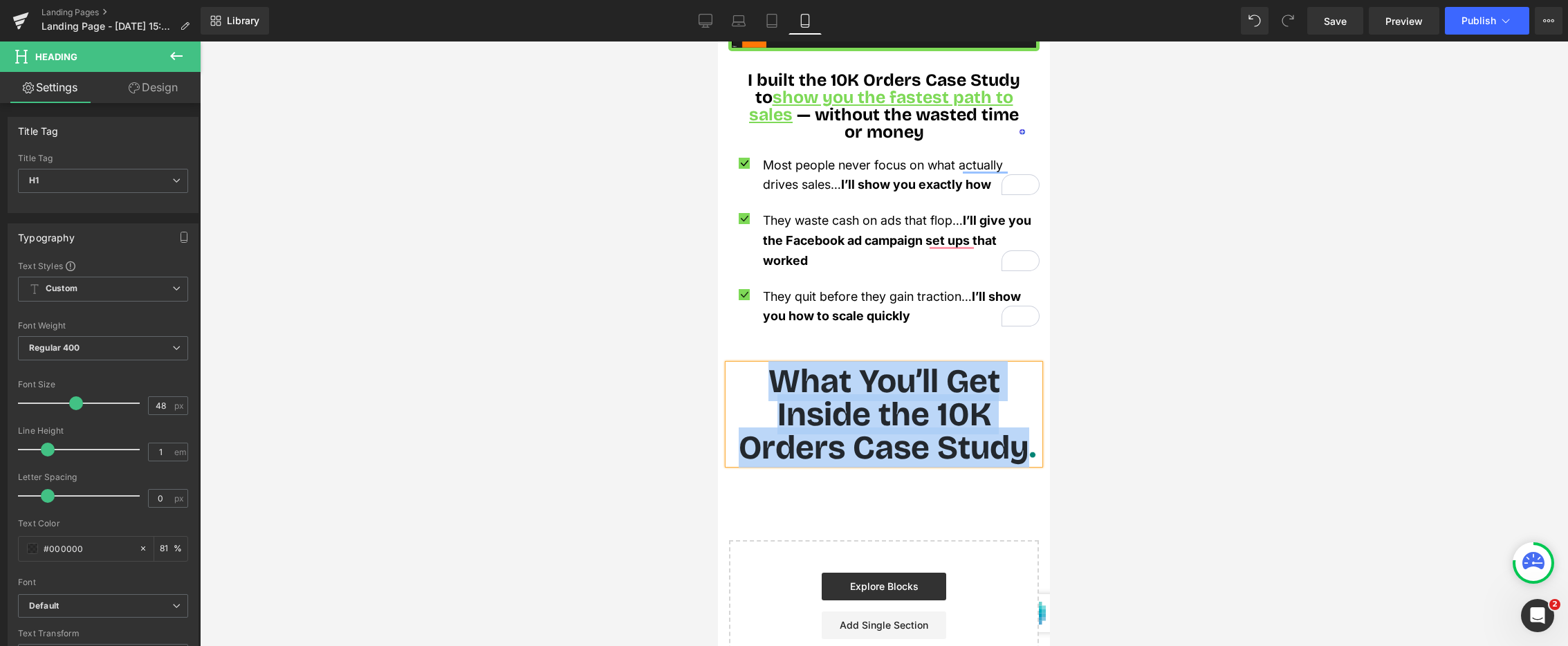
click at [803, 368] on h1 "What You’ll Get Inside the 10K Orders Case Study" at bounding box center [885, 414] width 312 height 100
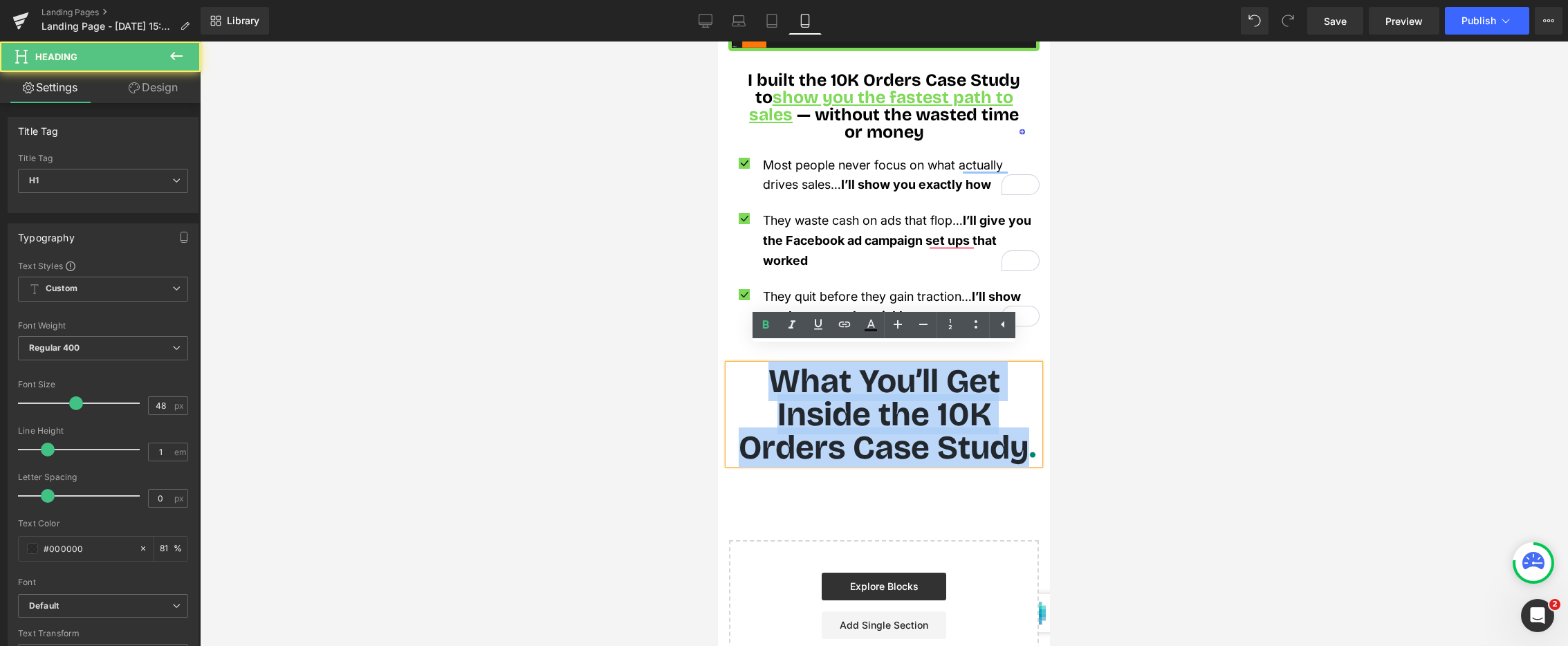
click at [803, 368] on h1 "What You’ll Get Inside the 10K Orders Case Study" at bounding box center [885, 414] width 312 height 100
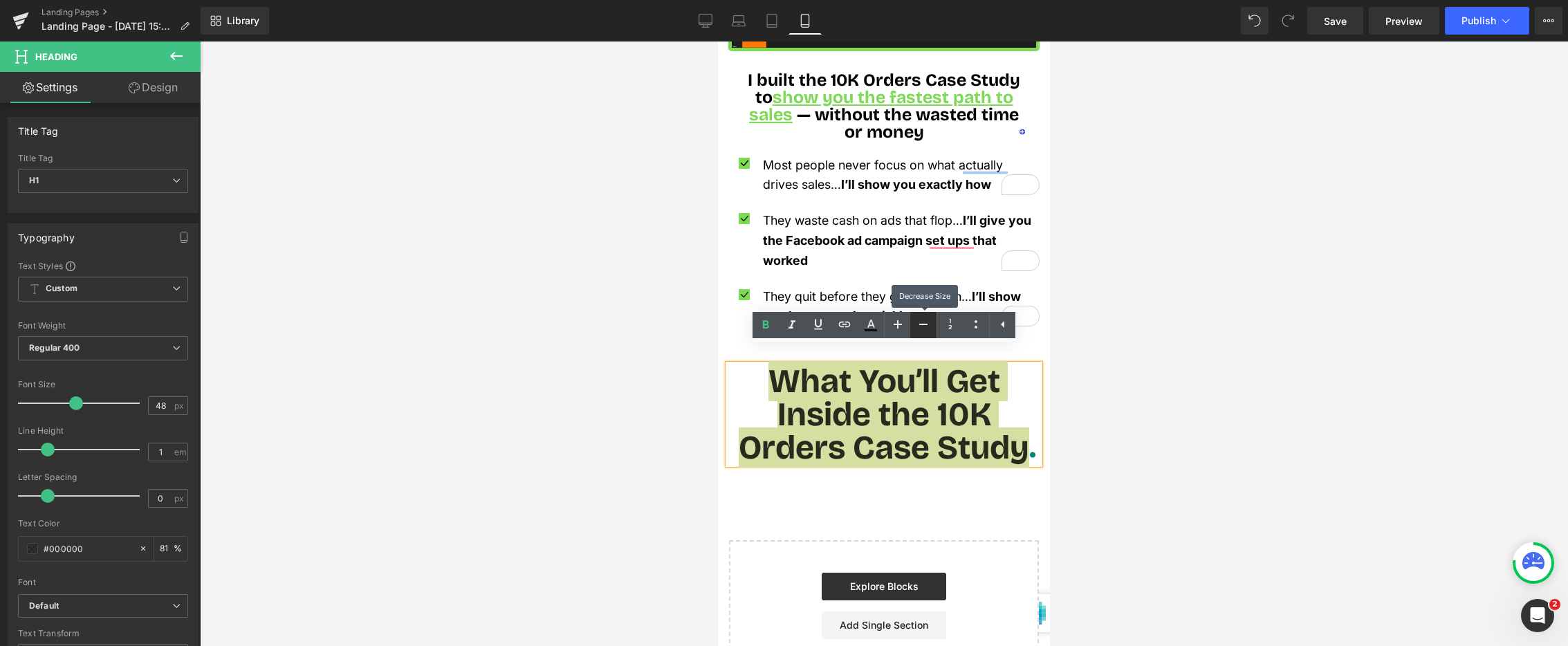
click at [914, 323] on link at bounding box center [924, 325] width 26 height 26
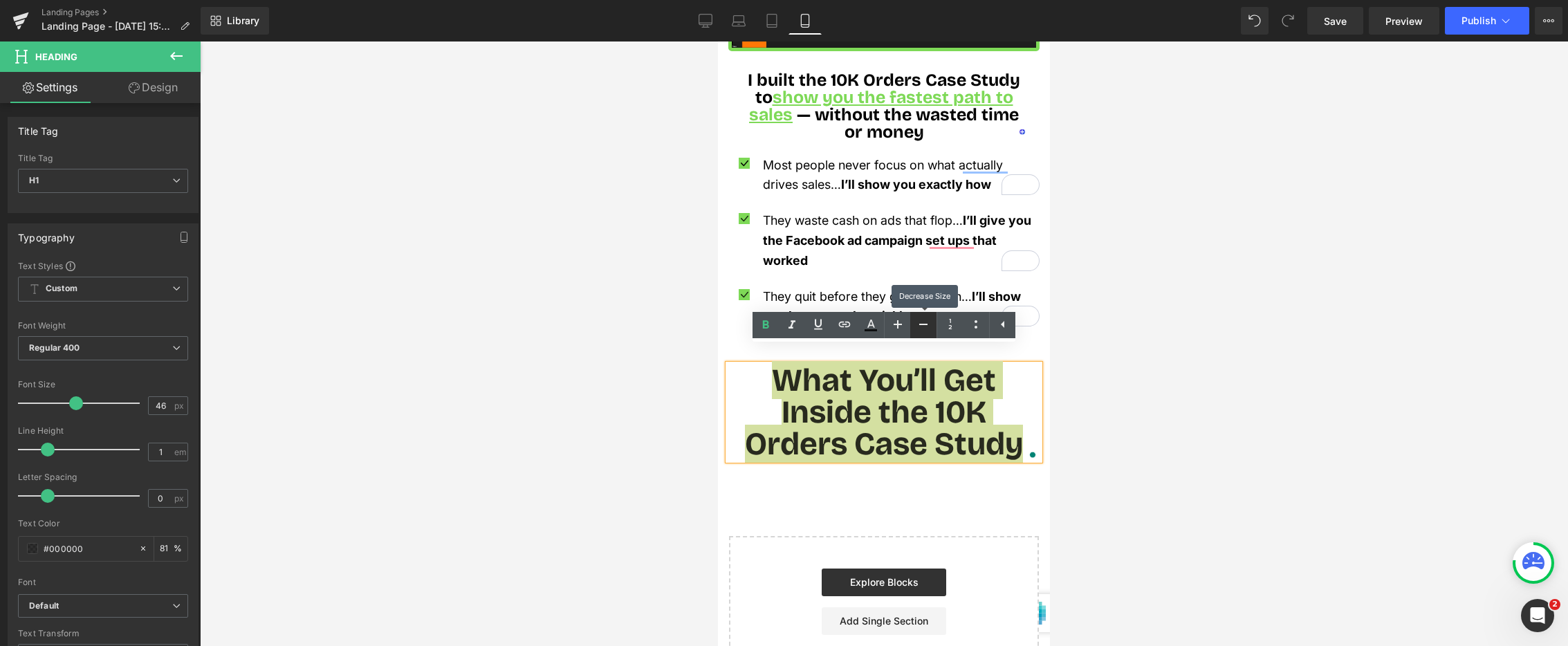
click at [914, 323] on link at bounding box center [924, 325] width 26 height 26
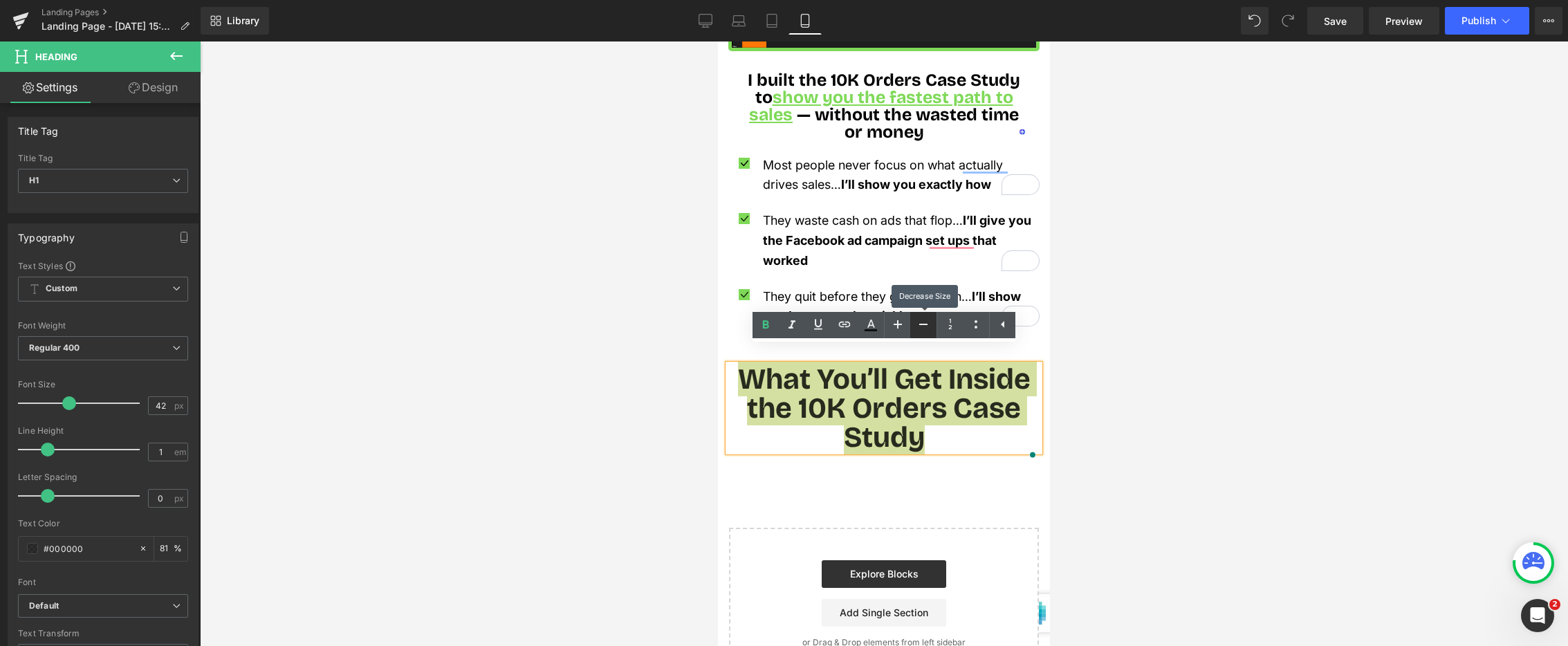
click at [914, 323] on link at bounding box center [924, 325] width 26 height 26
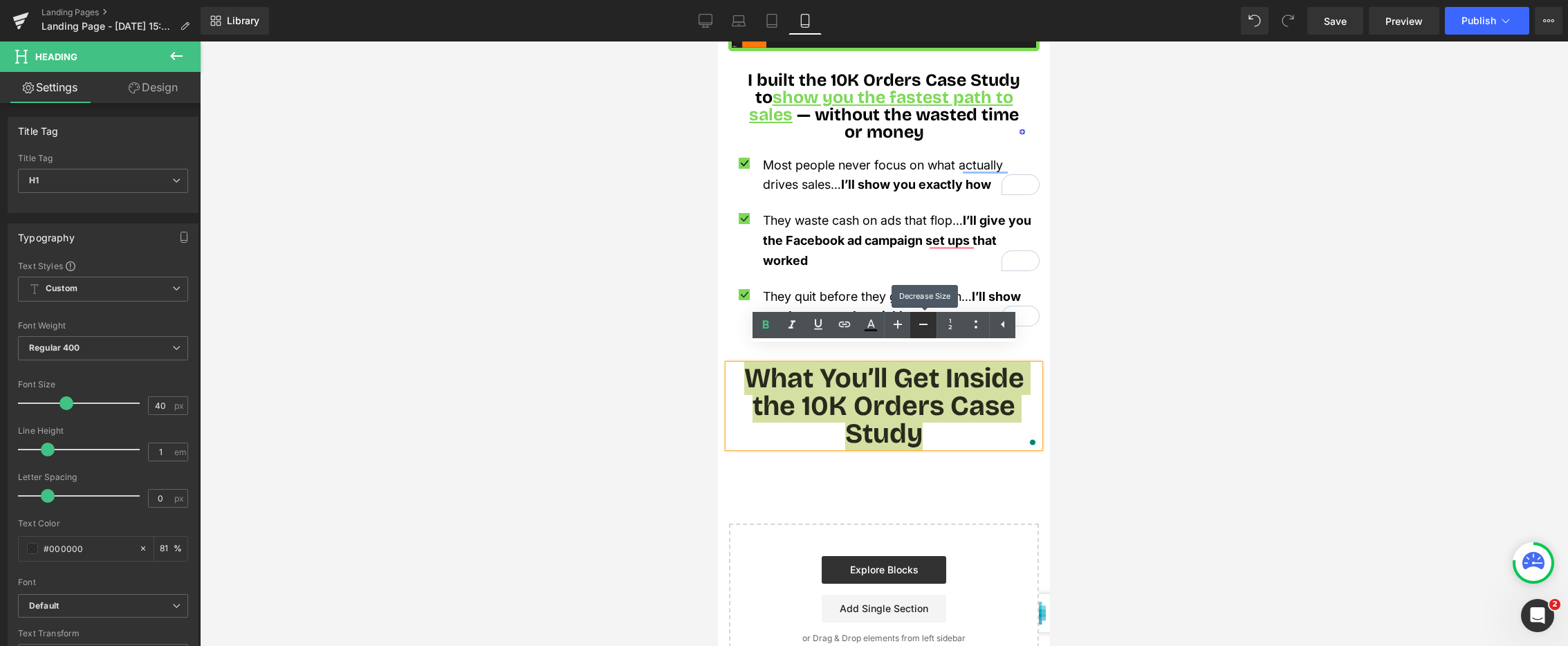
click at [914, 323] on link at bounding box center [924, 325] width 26 height 26
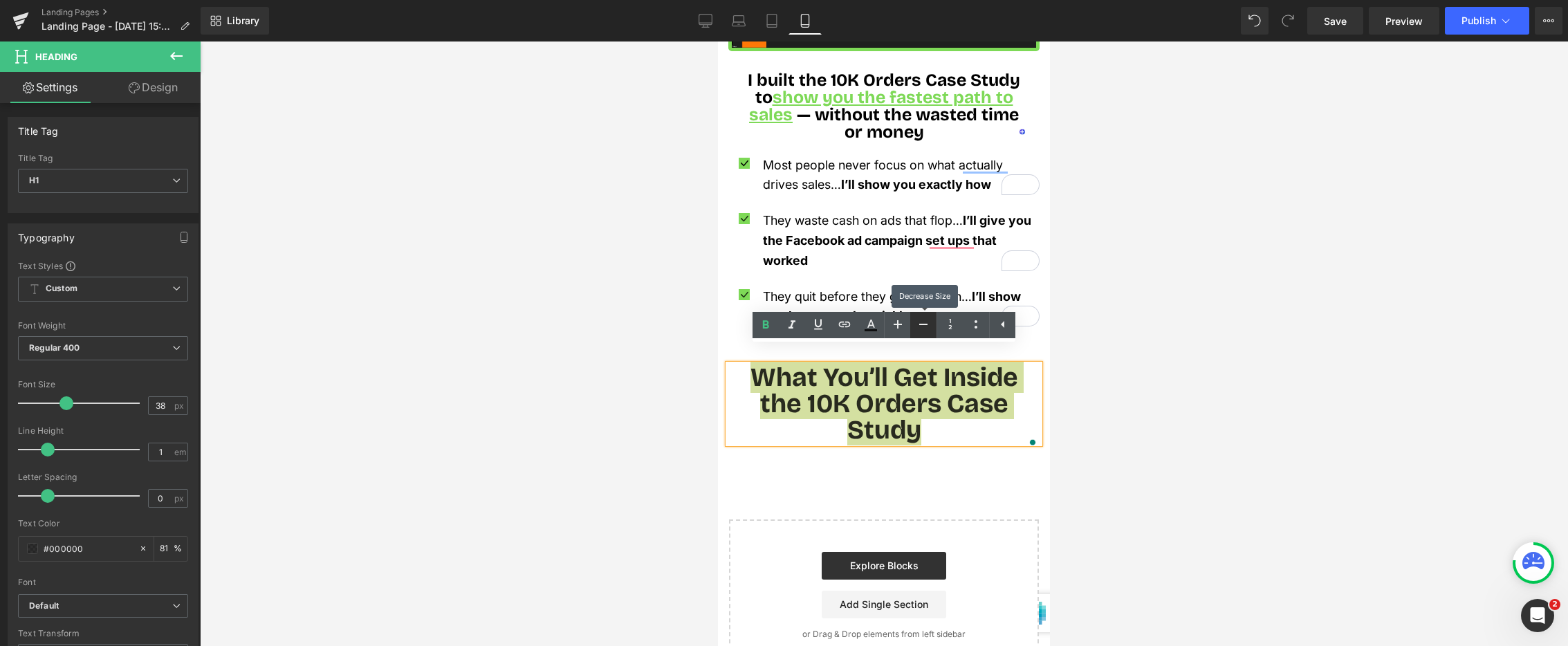
click at [914, 323] on link at bounding box center [924, 325] width 26 height 26
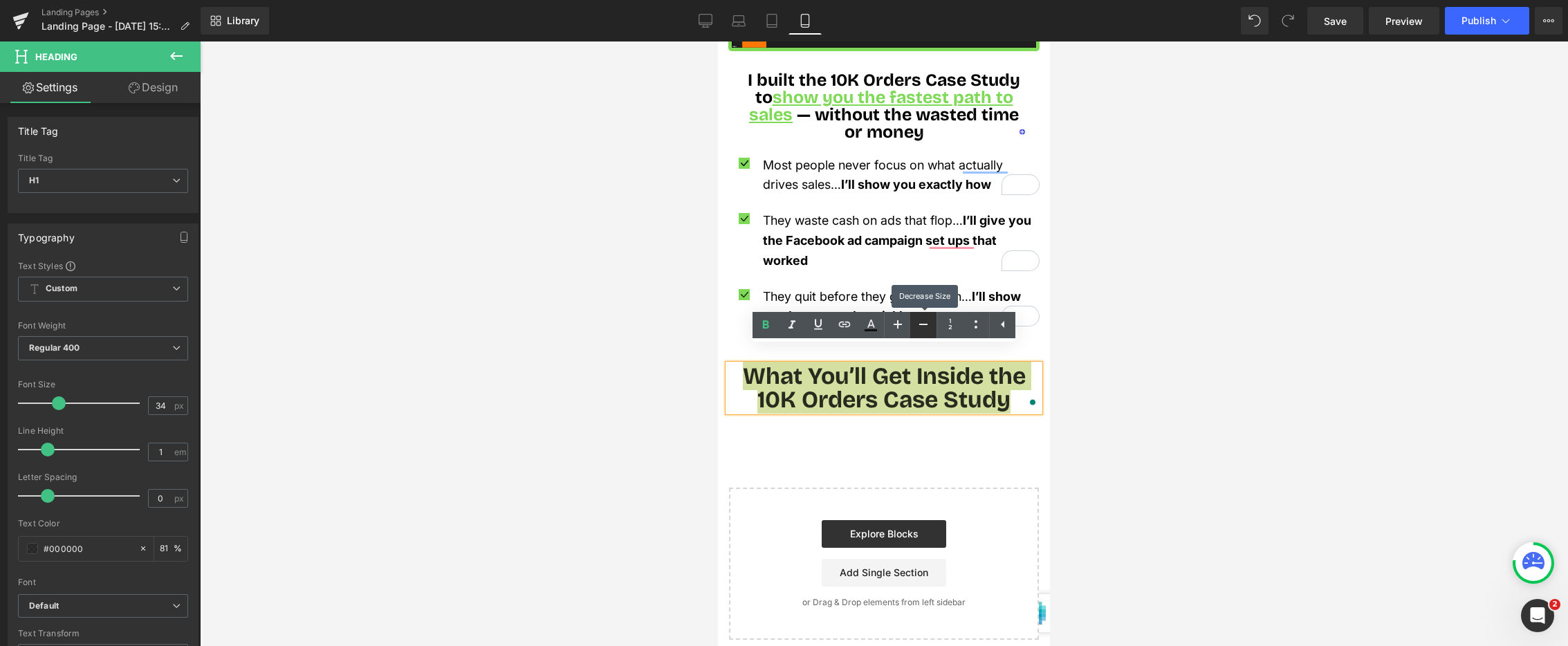
click at [914, 323] on link at bounding box center [924, 325] width 26 height 26
type input "32"
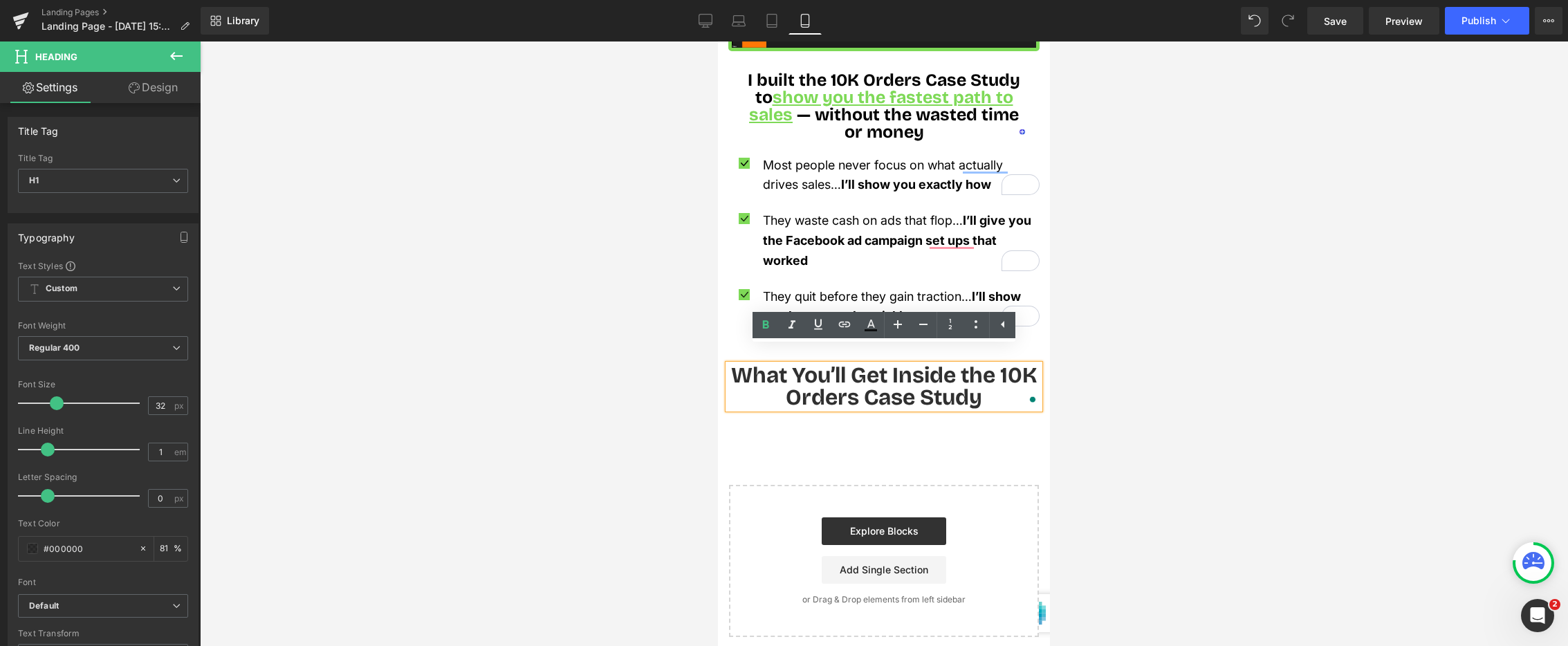
click at [819, 364] on h1 "What You’ll Get Inside the 10K Orders Case Study" at bounding box center [885, 386] width 312 height 45
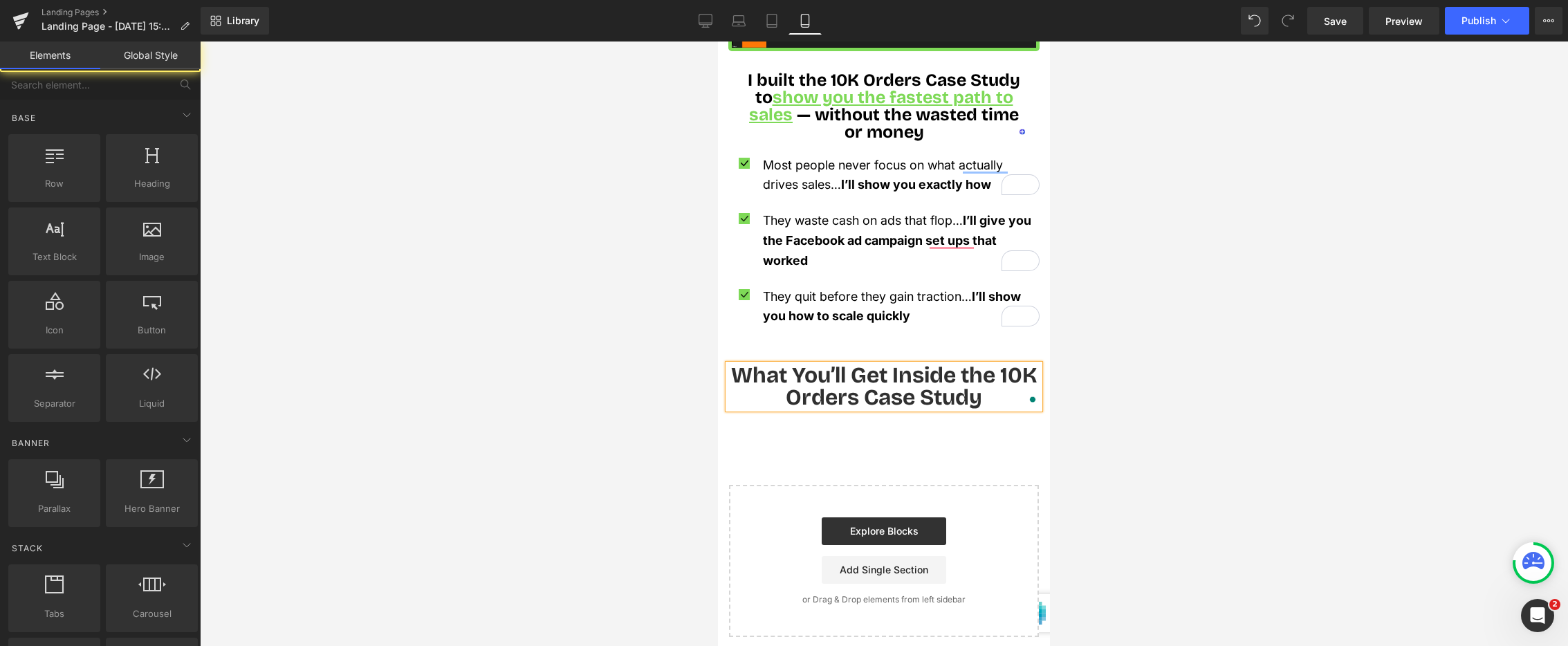
click at [570, 347] on div at bounding box center [884, 343] width 1368 height 605
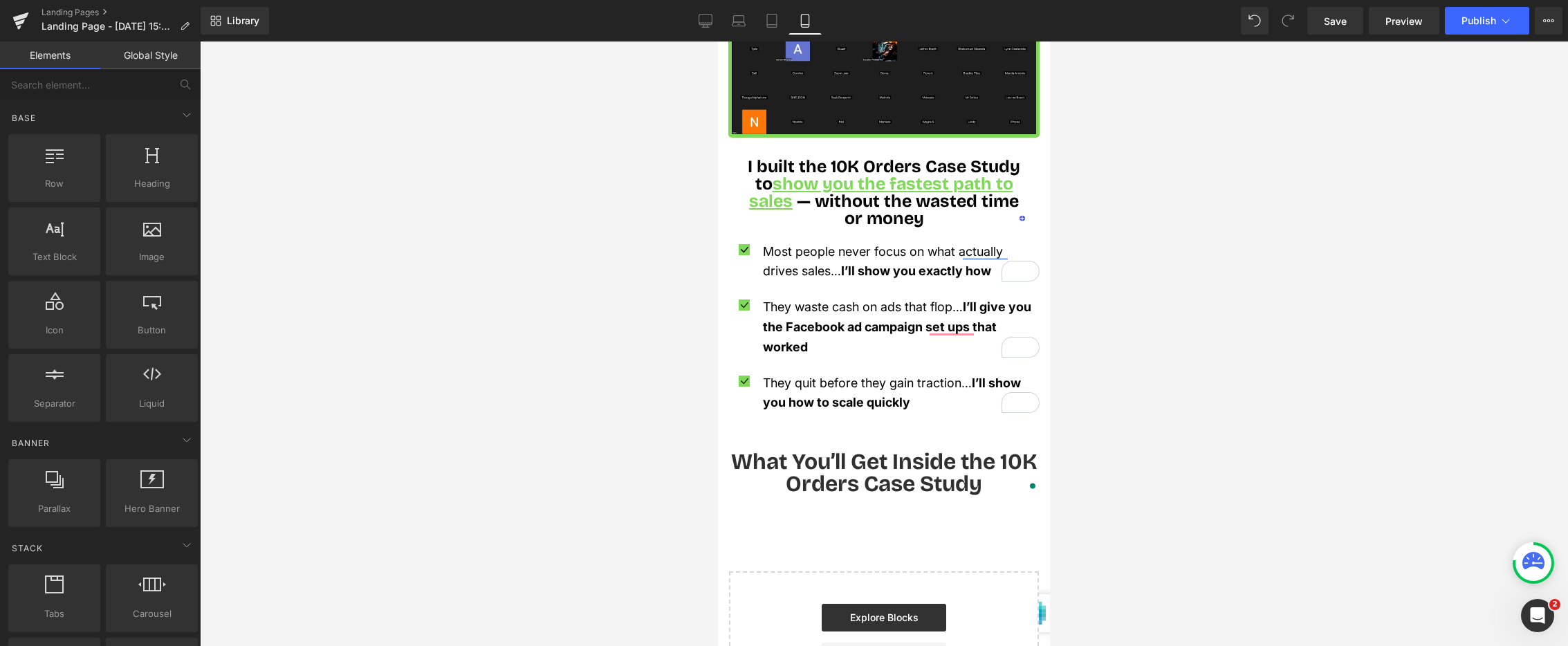
scroll to position [1043, 0]
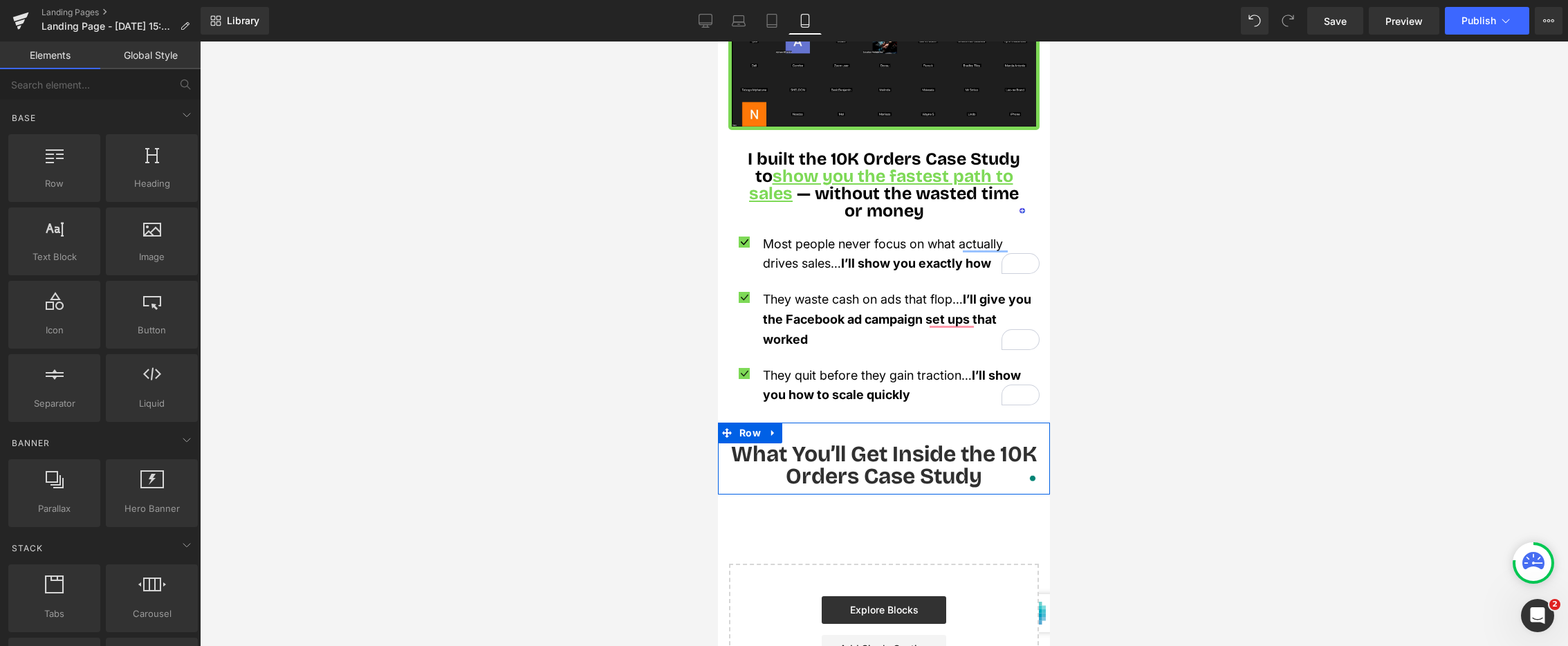
click at [931, 458] on h1 "What You’ll Get Inside the 10K Orders Case Study" at bounding box center [885, 465] width 312 height 45
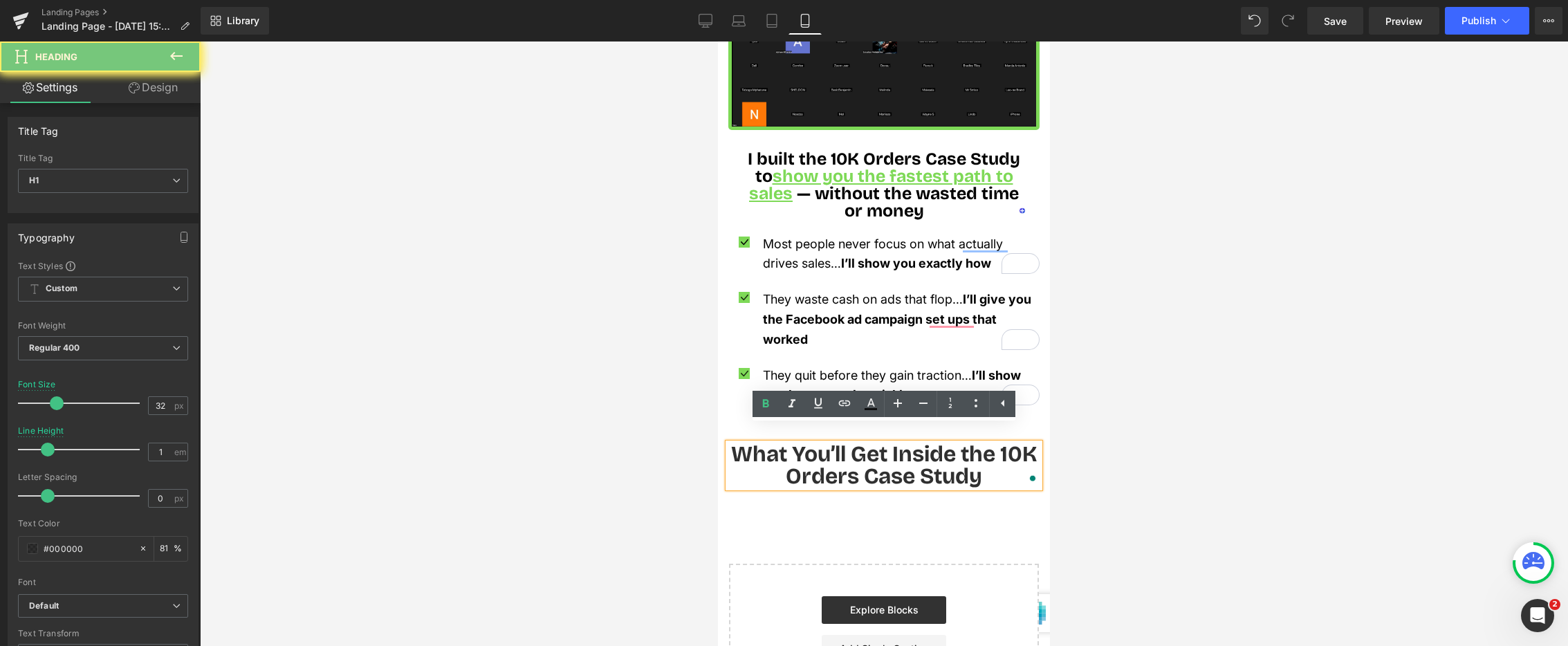
click at [931, 458] on h1 "What You’ll Get Inside the 10K Orders Case Study" at bounding box center [885, 465] width 312 height 45
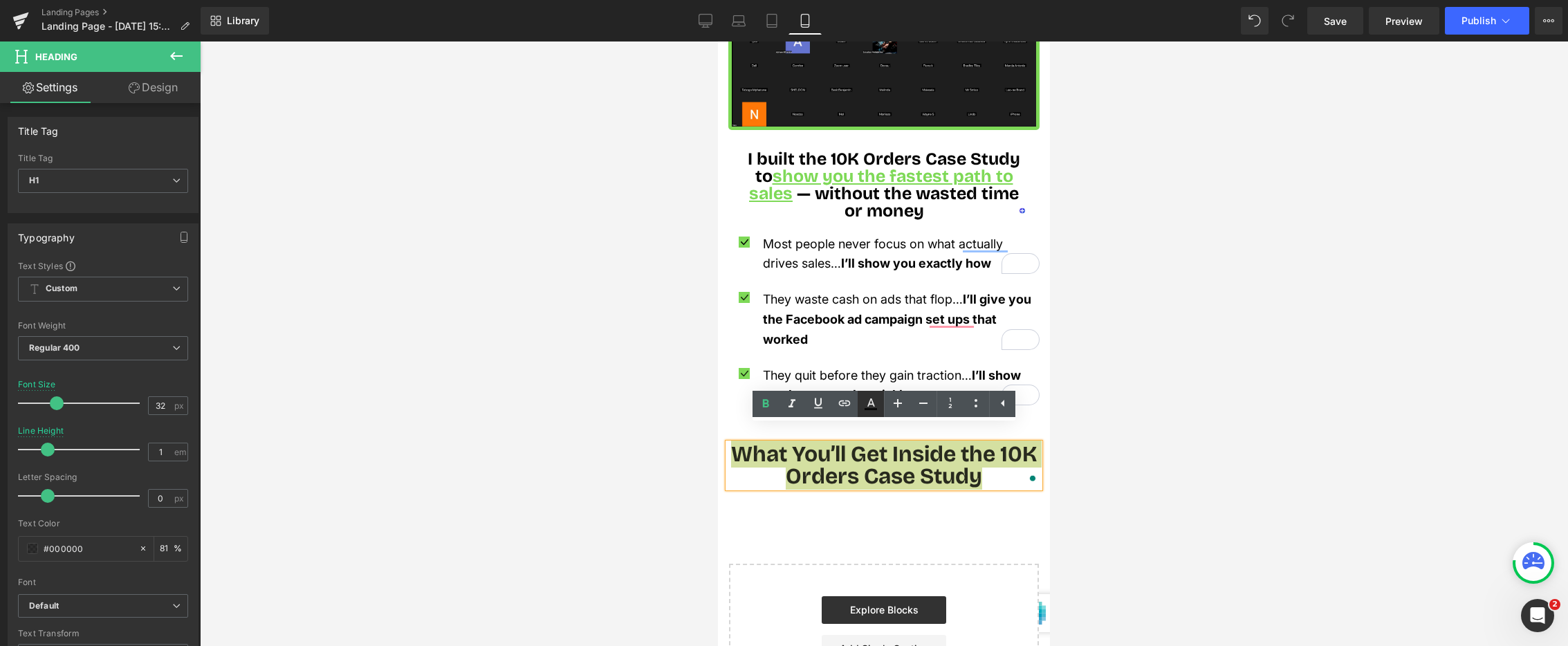
click at [865, 410] on icon at bounding box center [871, 409] width 12 height 2
type input "81"
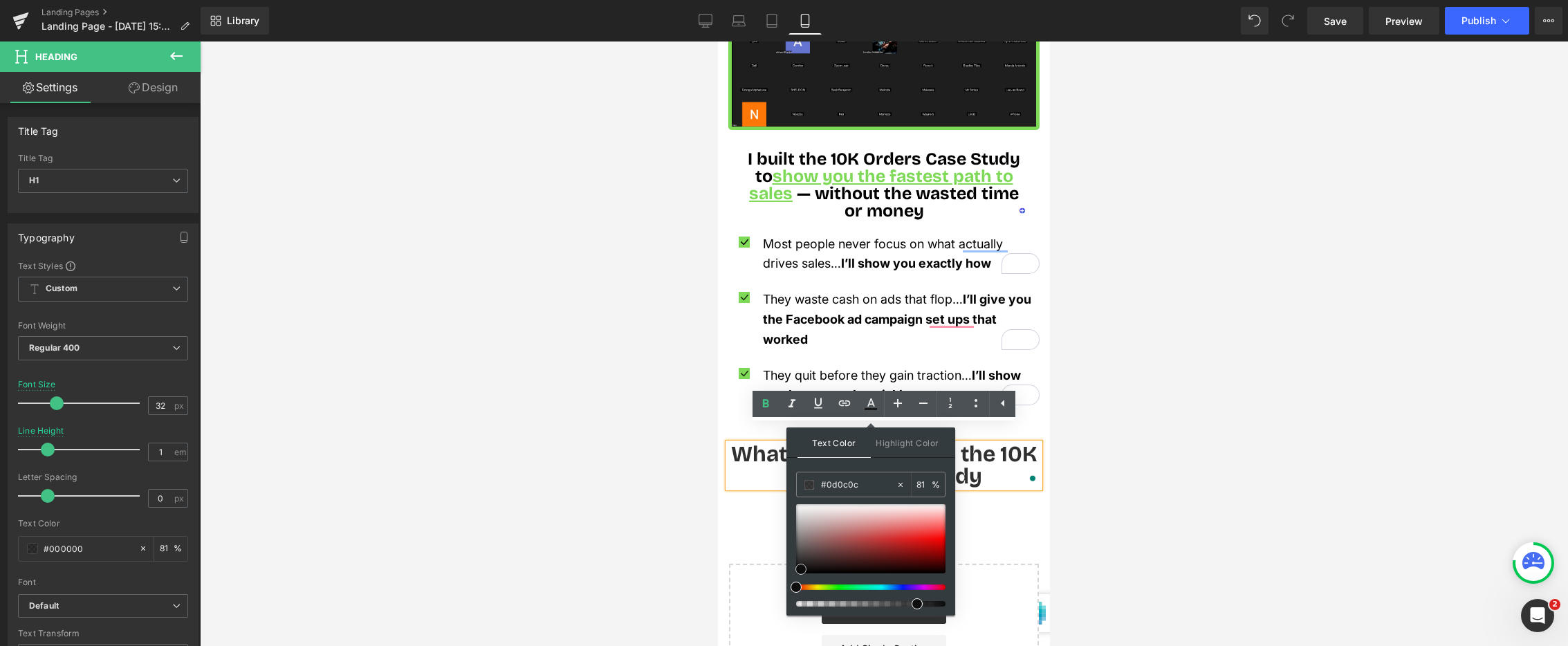
type input "#000000"
drag, startPoint x: 799, startPoint y: 575, endPoint x: 785, endPoint y: 585, distance: 17.2
click at [785, 0] on div "Heading You are previewing how the will restyle your page. You can not edit Ele…" at bounding box center [784, 0] width 1568 height 0
click at [579, 454] on div at bounding box center [884, 343] width 1368 height 605
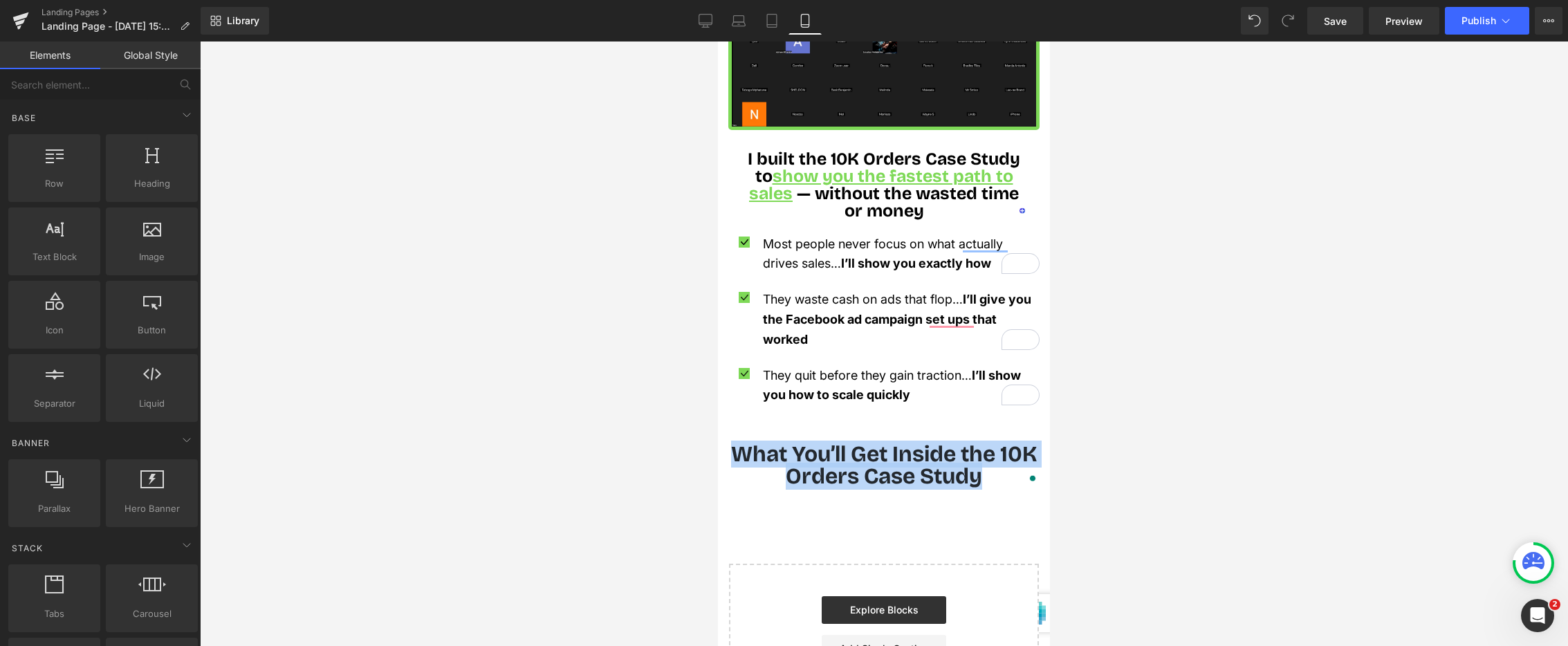
click at [805, 443] on h1 "What You’ll Get Inside the 10K Orders Case Study" at bounding box center [885, 465] width 312 height 45
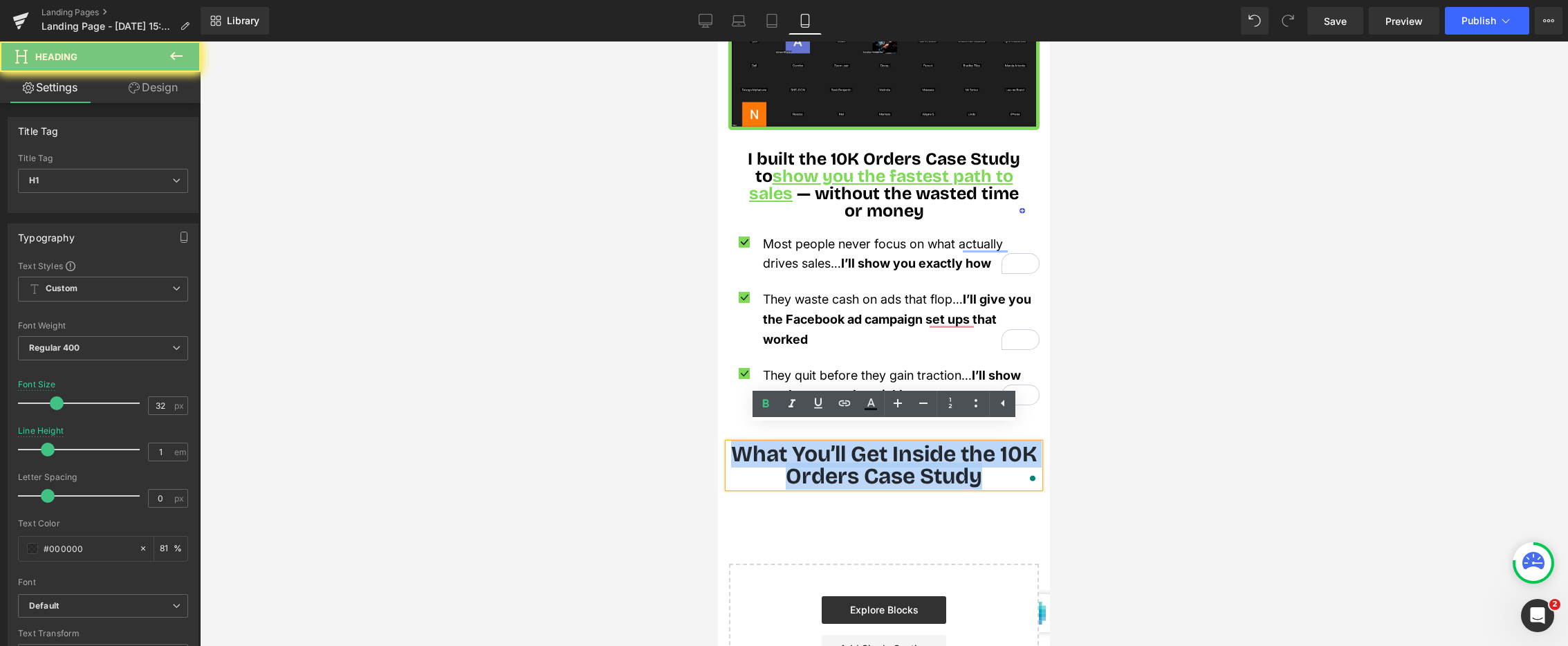
click at [805, 443] on h1 "What You’ll Get Inside the 10K Orders Case Study" at bounding box center [885, 465] width 312 height 45
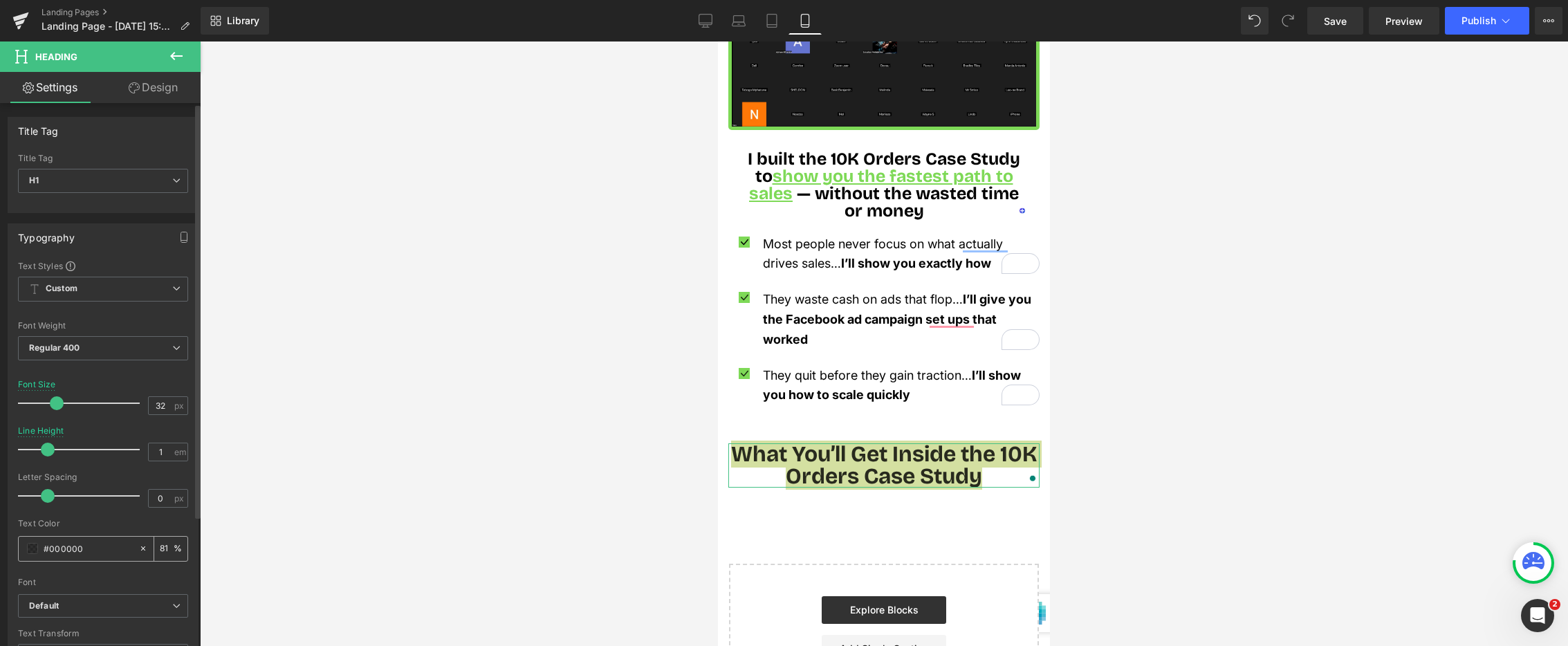
click at [35, 551] on span at bounding box center [32, 549] width 11 height 11
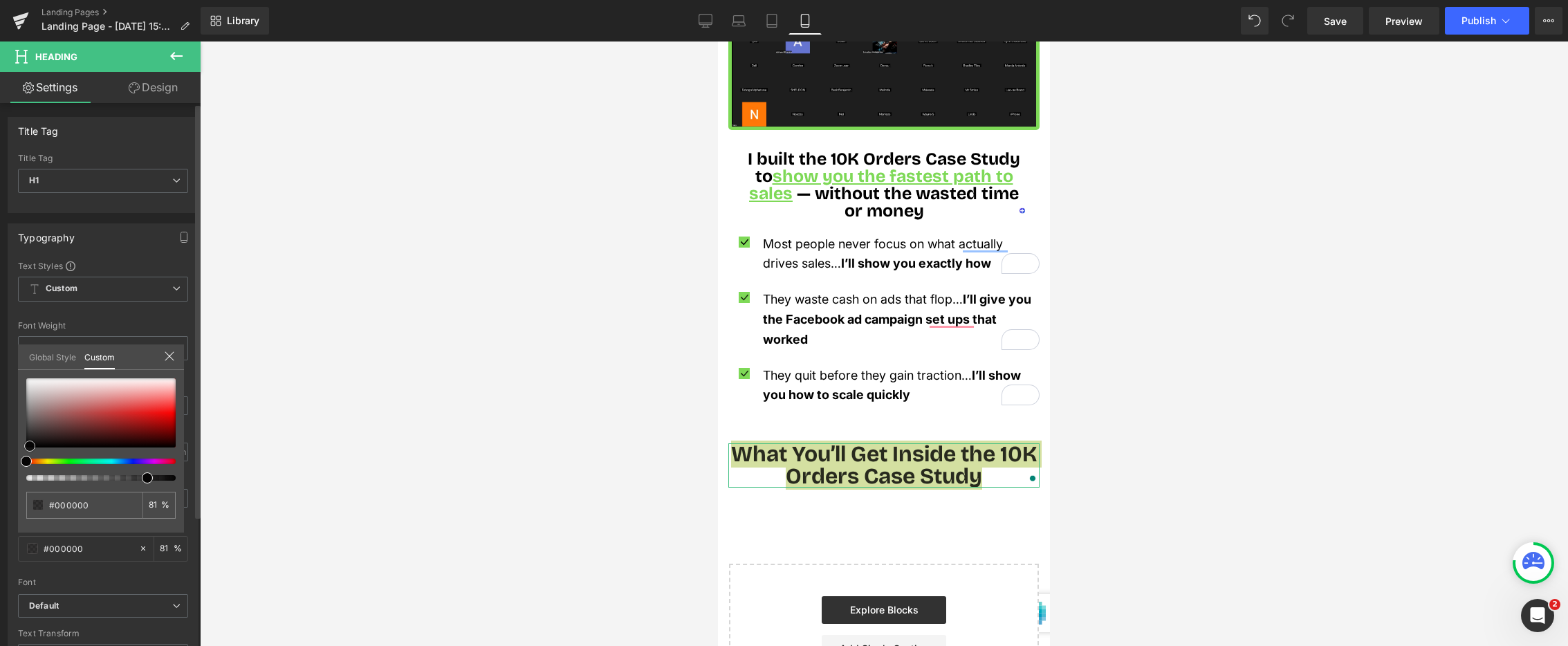
type input "#050404"
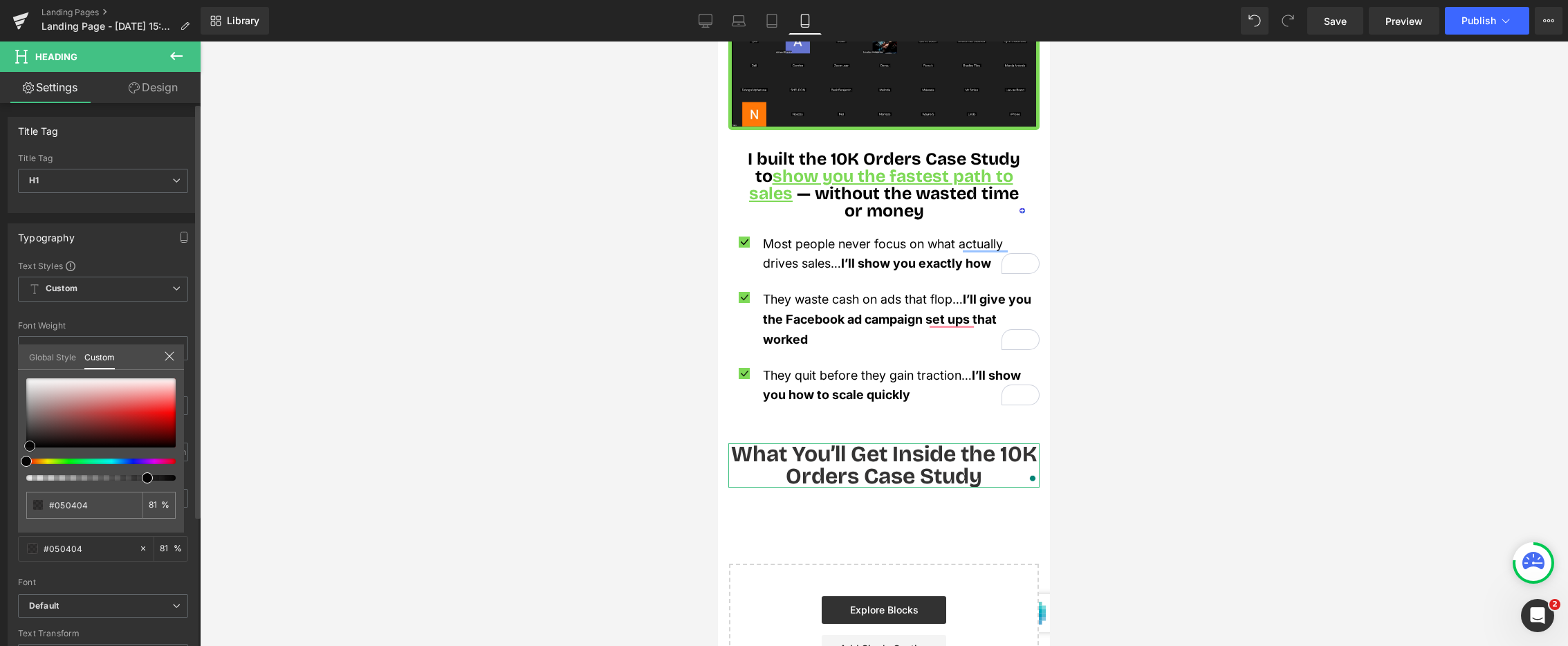
type input "#000000"
drag, startPoint x: 28, startPoint y: 441, endPoint x: 31, endPoint y: 451, distance: 10.4
click at [14, 454] on div "Typography Text Styles Custom Custom Setup Global Style Custom Setup Global Sty…" at bounding box center [103, 451] width 207 height 476
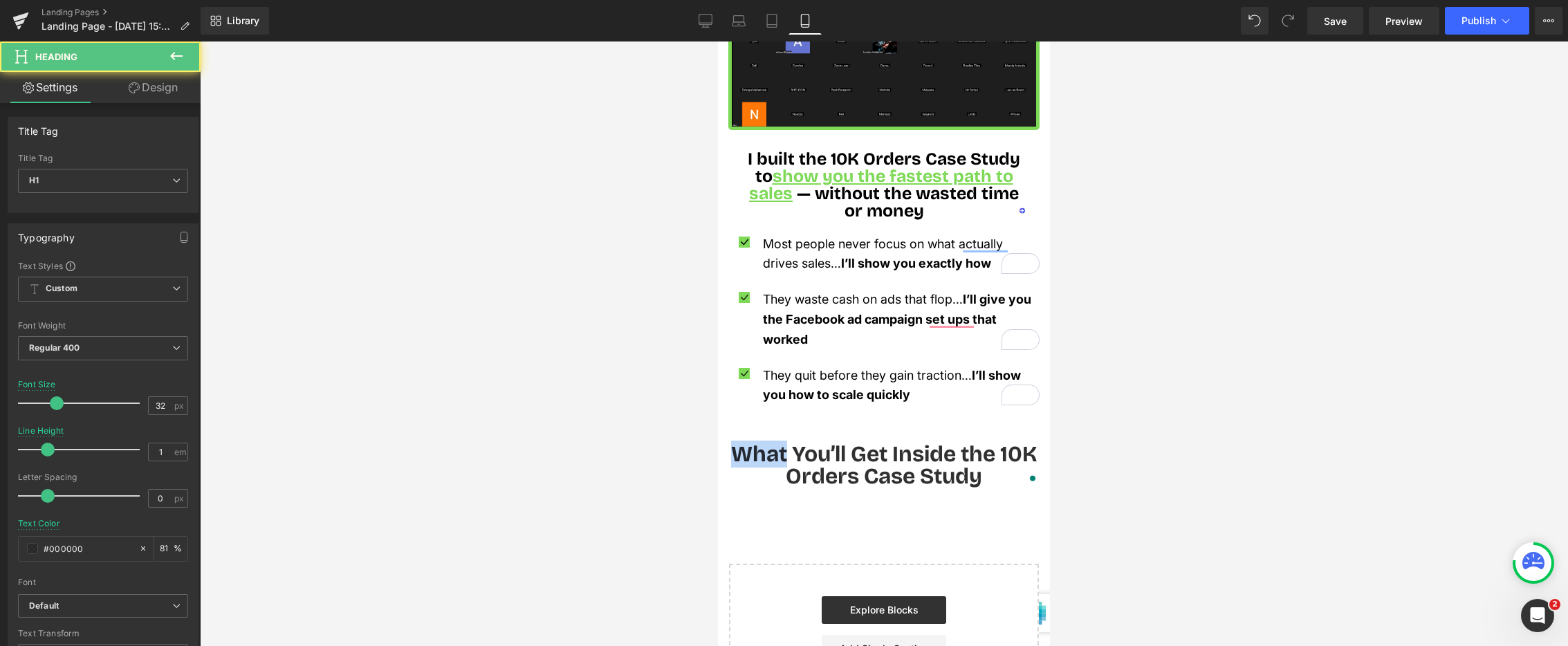
click at [765, 443] on h1 "What You’ll Get Inside the 10K Orders Case Study" at bounding box center [885, 465] width 312 height 45
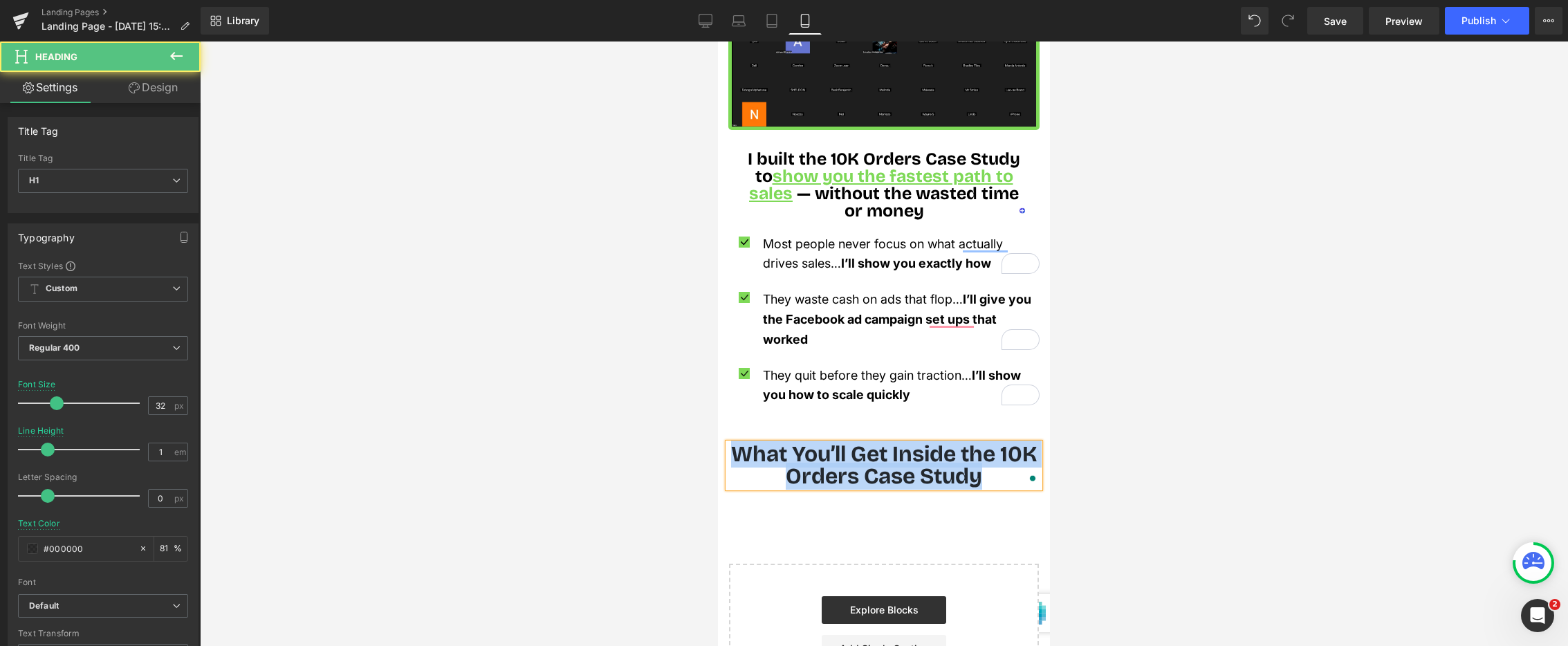
click at [765, 443] on h1 "What You’ll Get Inside the 10K Orders Case Study" at bounding box center [885, 465] width 312 height 45
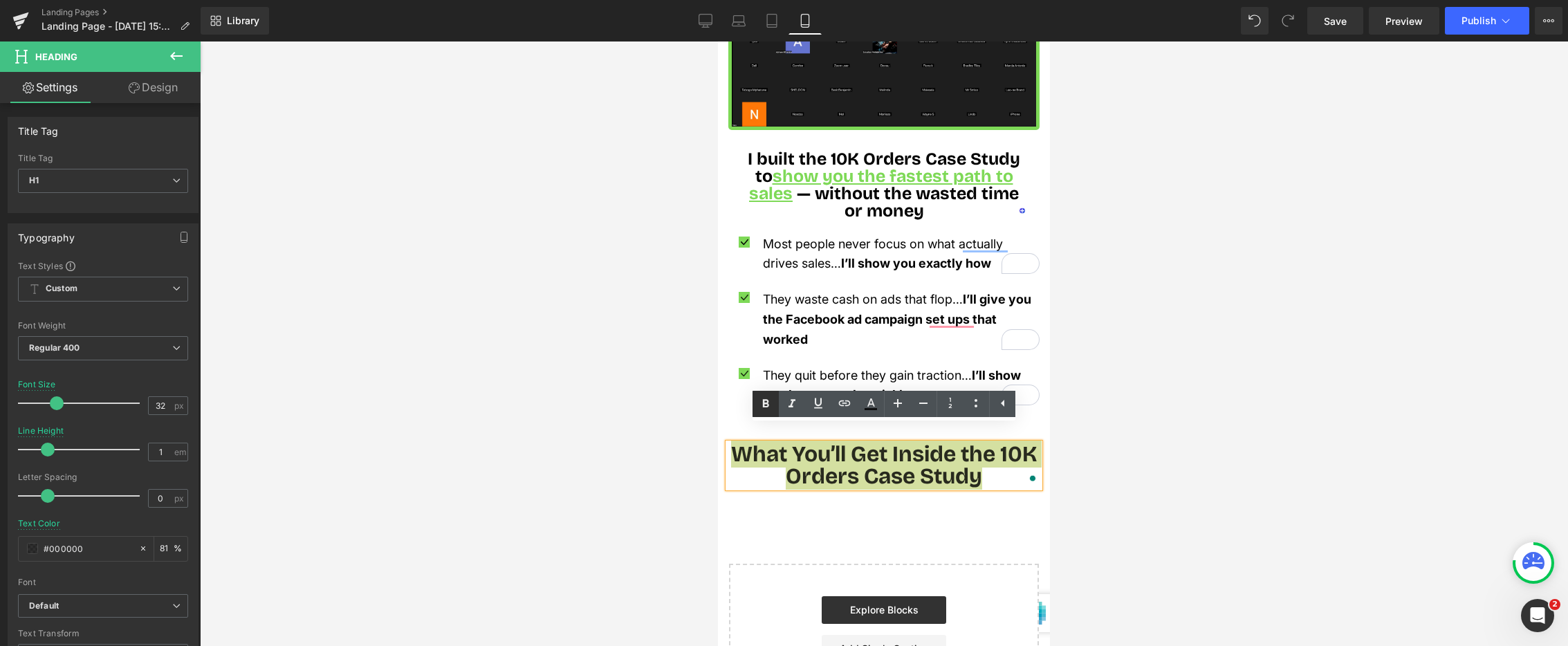
click at [761, 398] on icon at bounding box center [765, 404] width 16 height 16
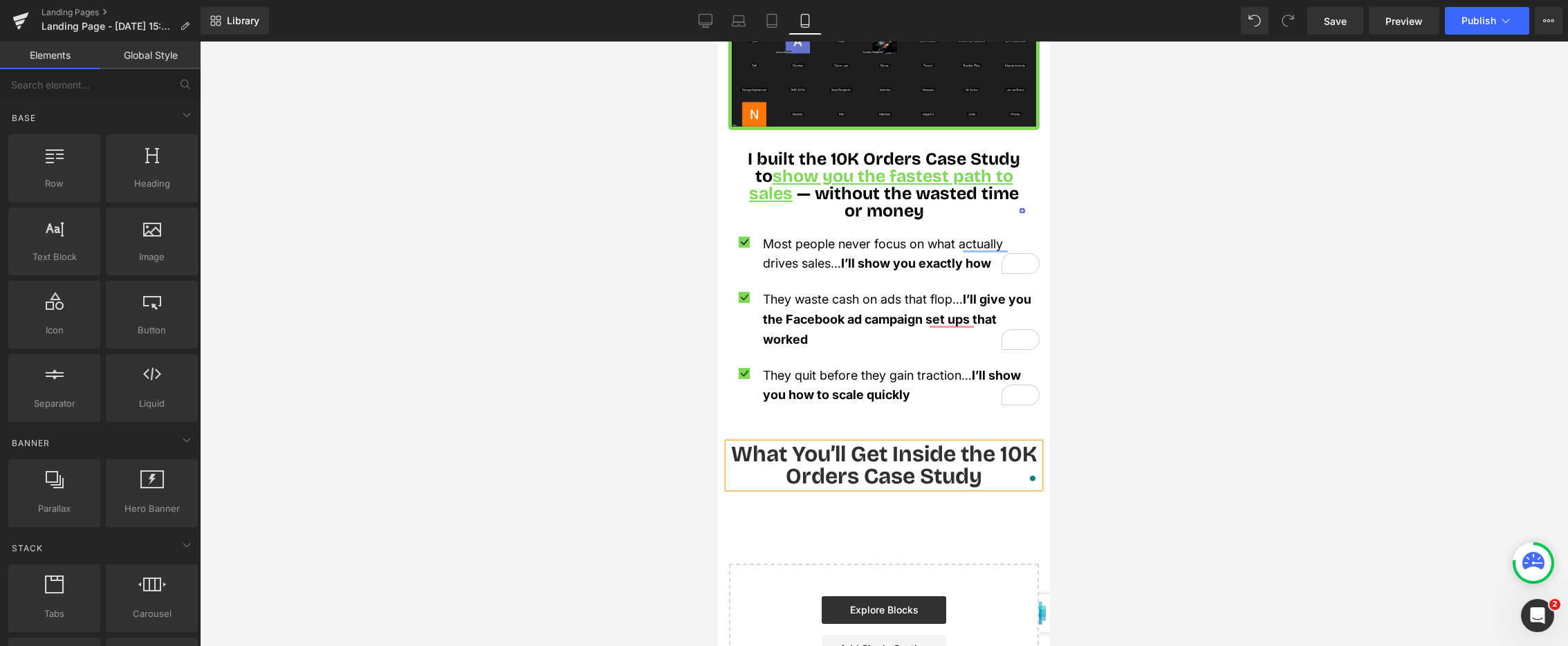
drag, startPoint x: 602, startPoint y: 418, endPoint x: 575, endPoint y: 424, distance: 27.7
click at [601, 418] on div at bounding box center [884, 343] width 1368 height 605
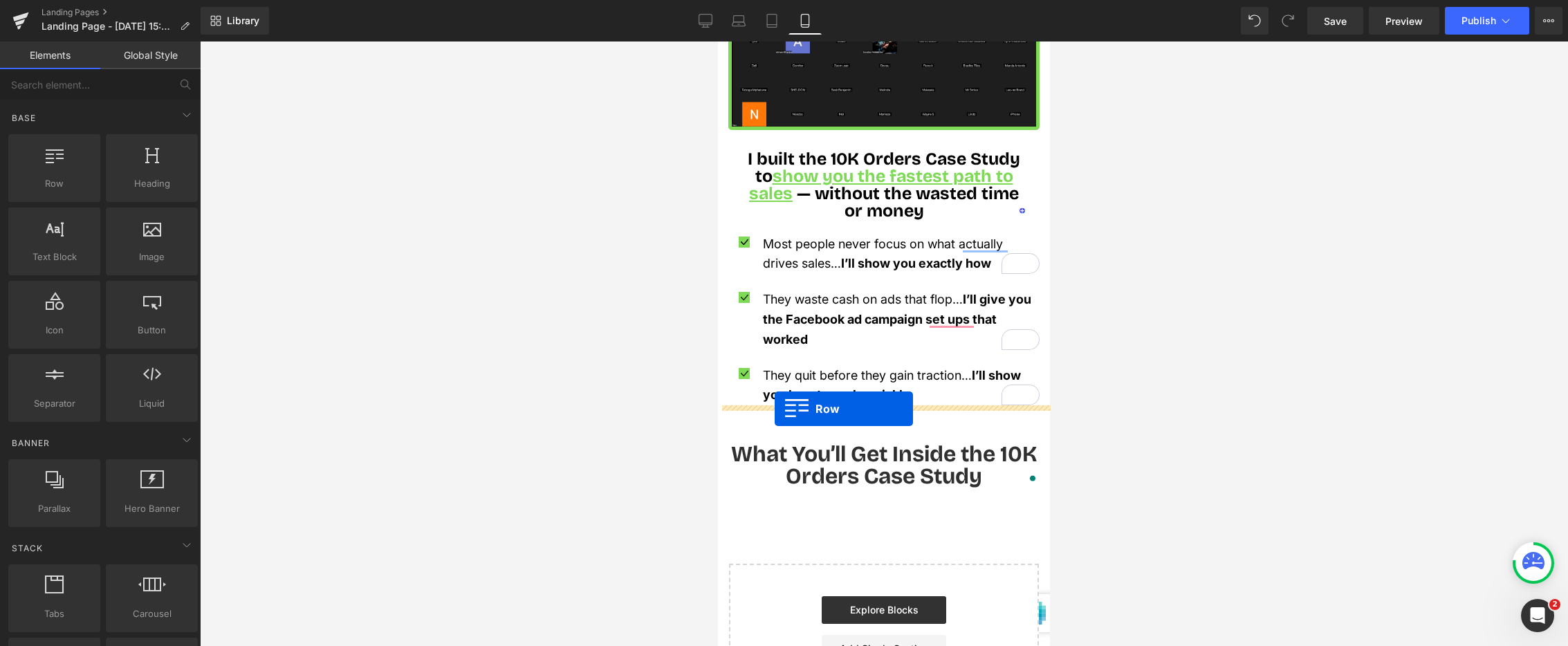
drag, startPoint x: 1025, startPoint y: 243, endPoint x: 775, endPoint y: 409, distance: 300.1
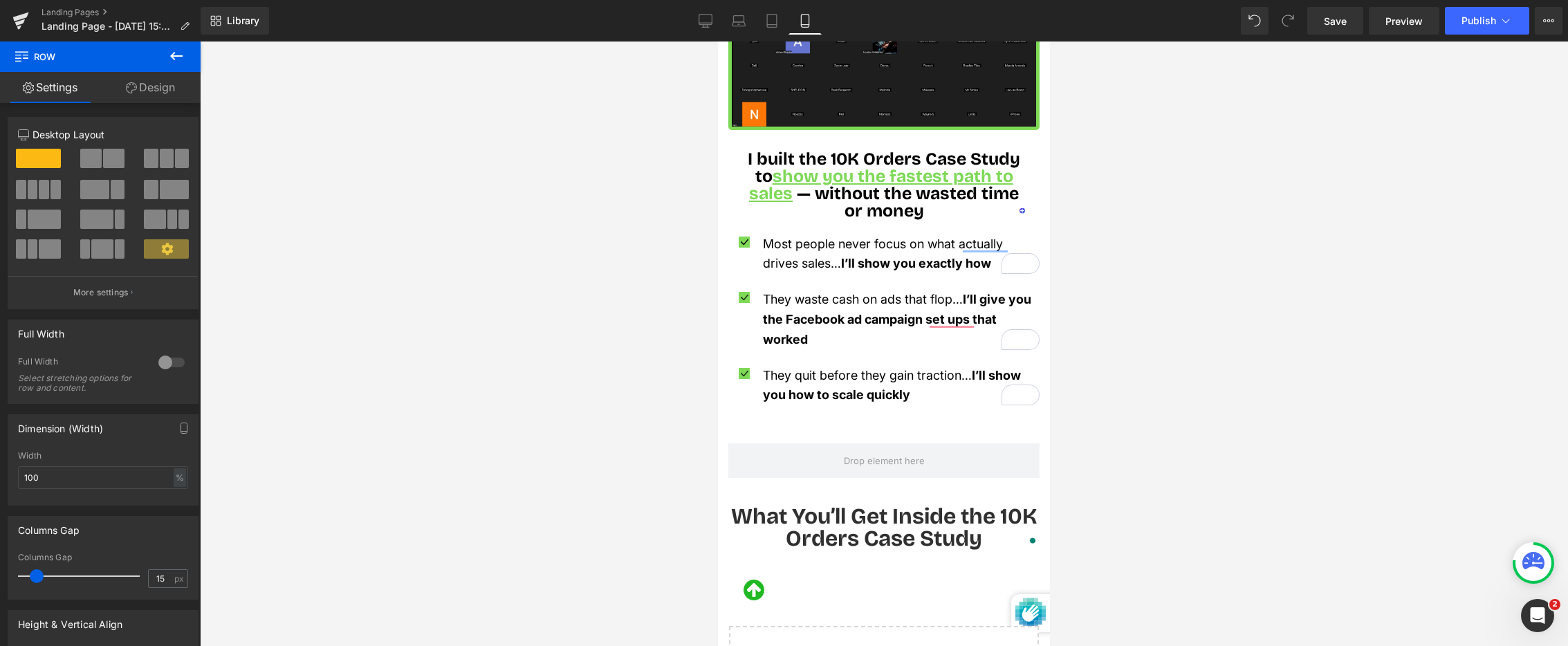
click at [176, 55] on icon at bounding box center [176, 56] width 12 height 8
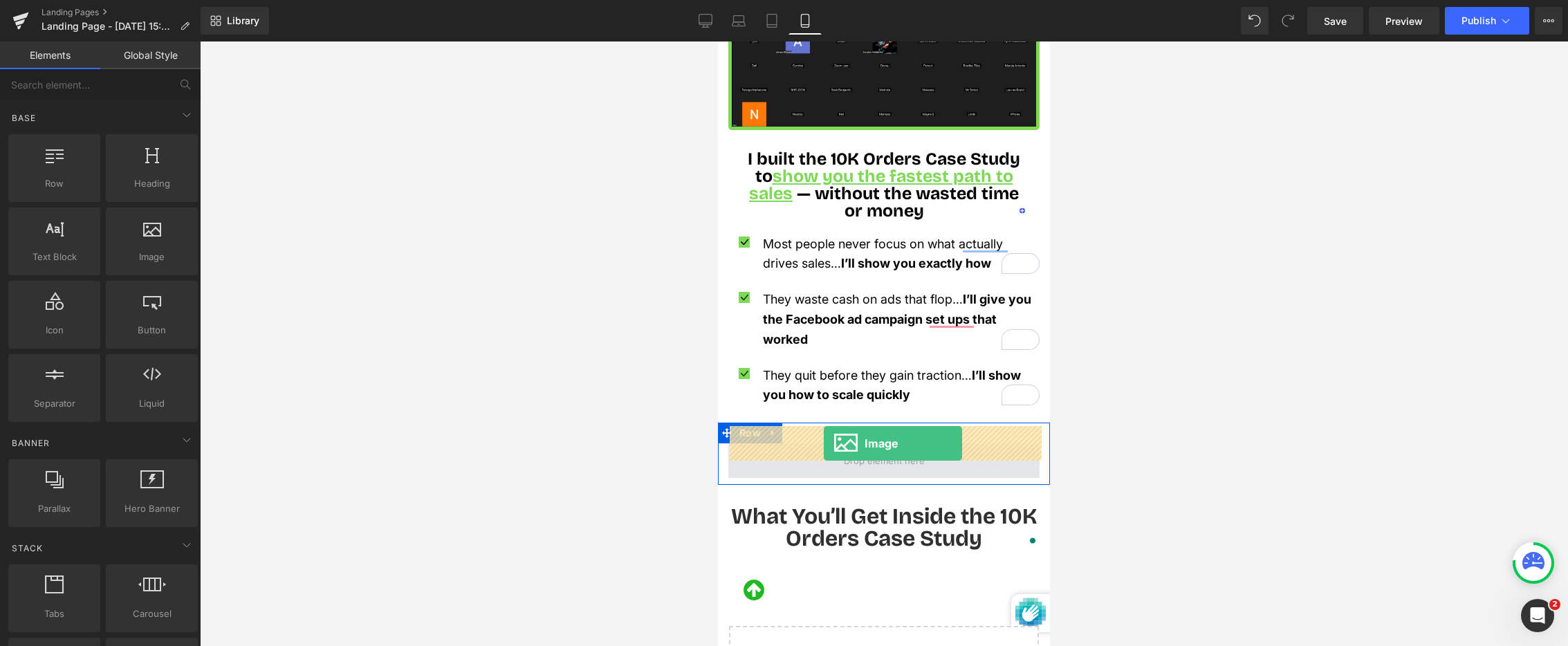
drag, startPoint x: 868, startPoint y: 295, endPoint x: 823, endPoint y: 441, distance: 152.8
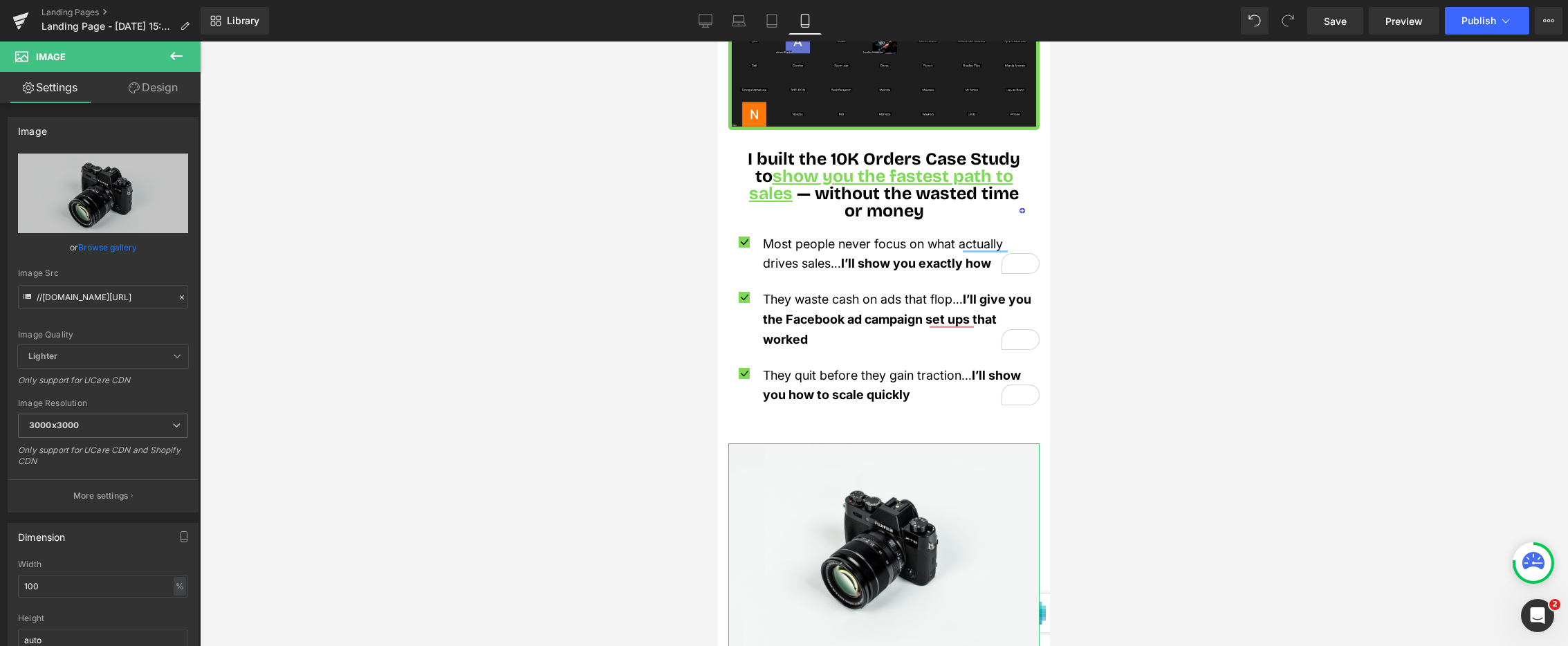
click at [108, 244] on link "Browse gallery" at bounding box center [107, 248] width 58 height 24
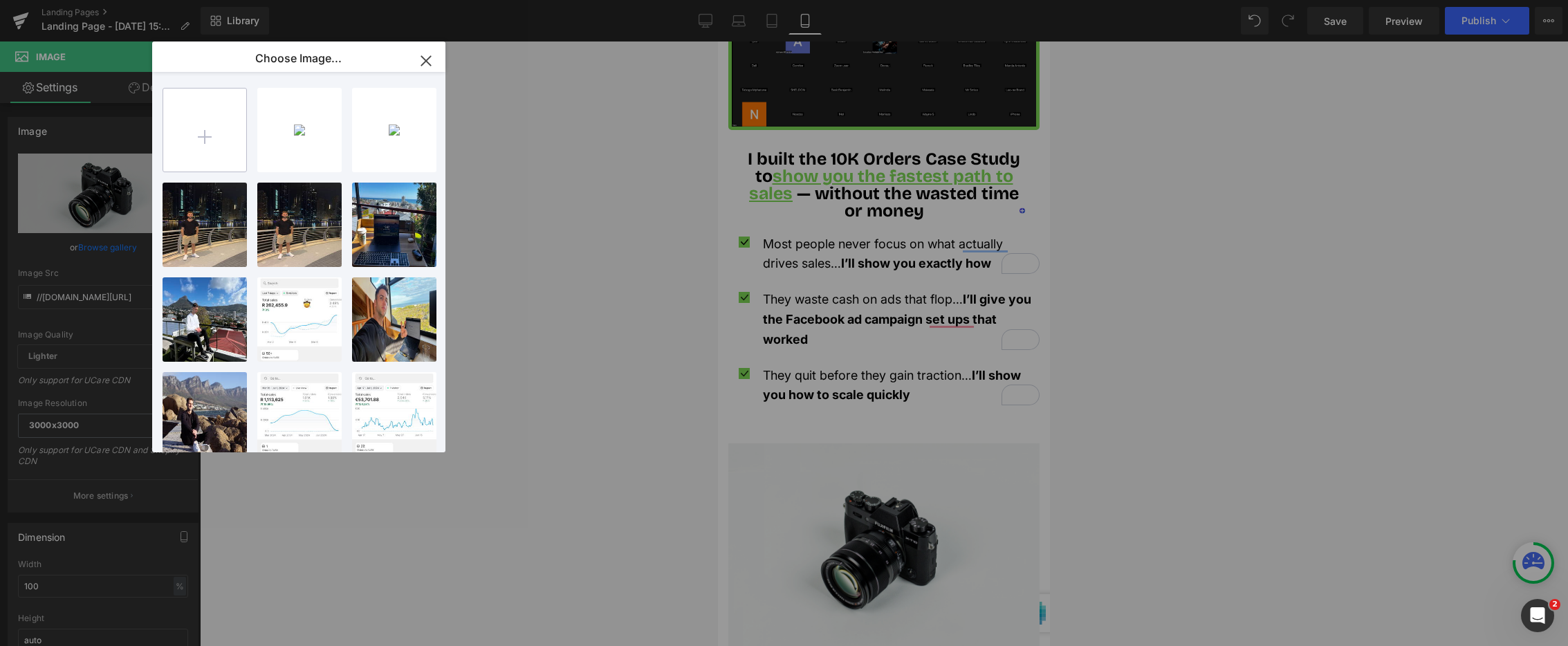
click at [224, 127] on input "file" at bounding box center [205, 130] width 83 height 83
type input "C:\fakepath\Screenshot [DATE] 16.52.44.png"
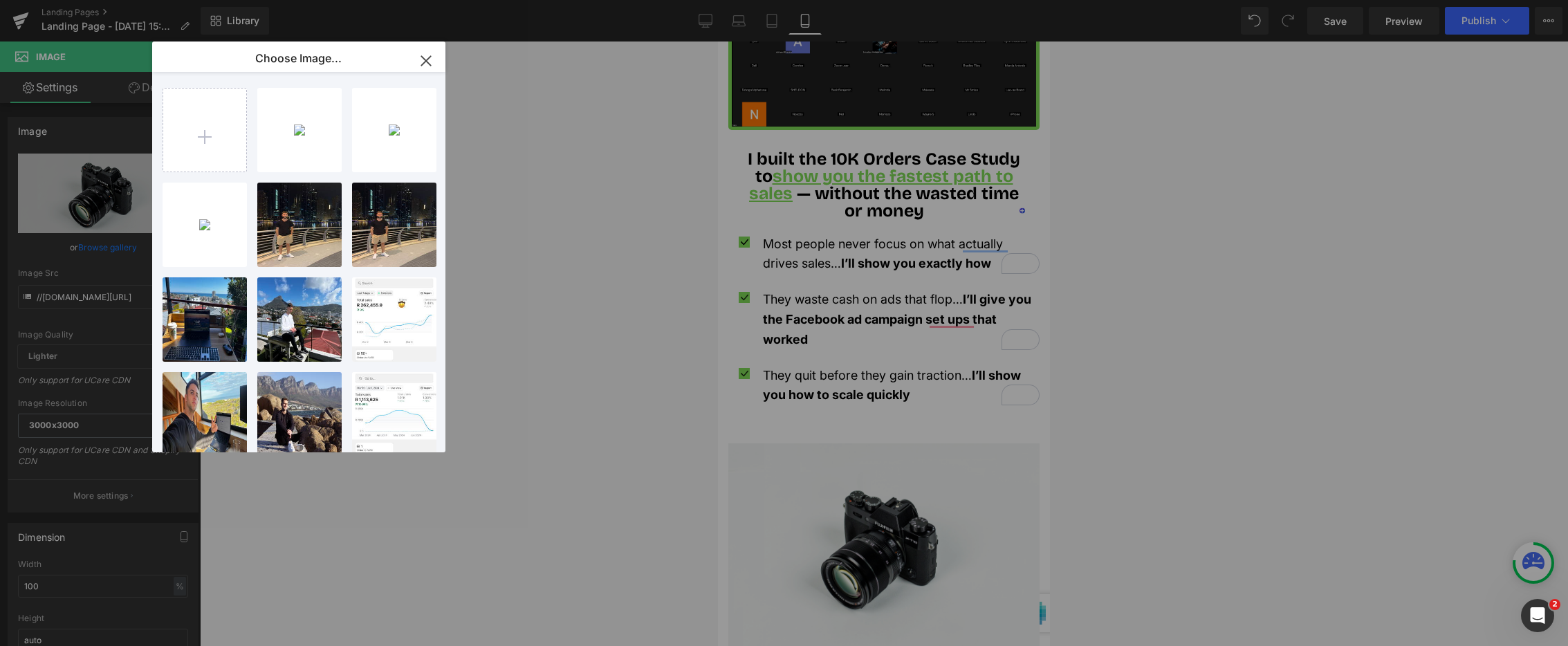
click at [0, 0] on div "Screens...44.png 71.59 KB" at bounding box center [0, 0] width 0 height 0
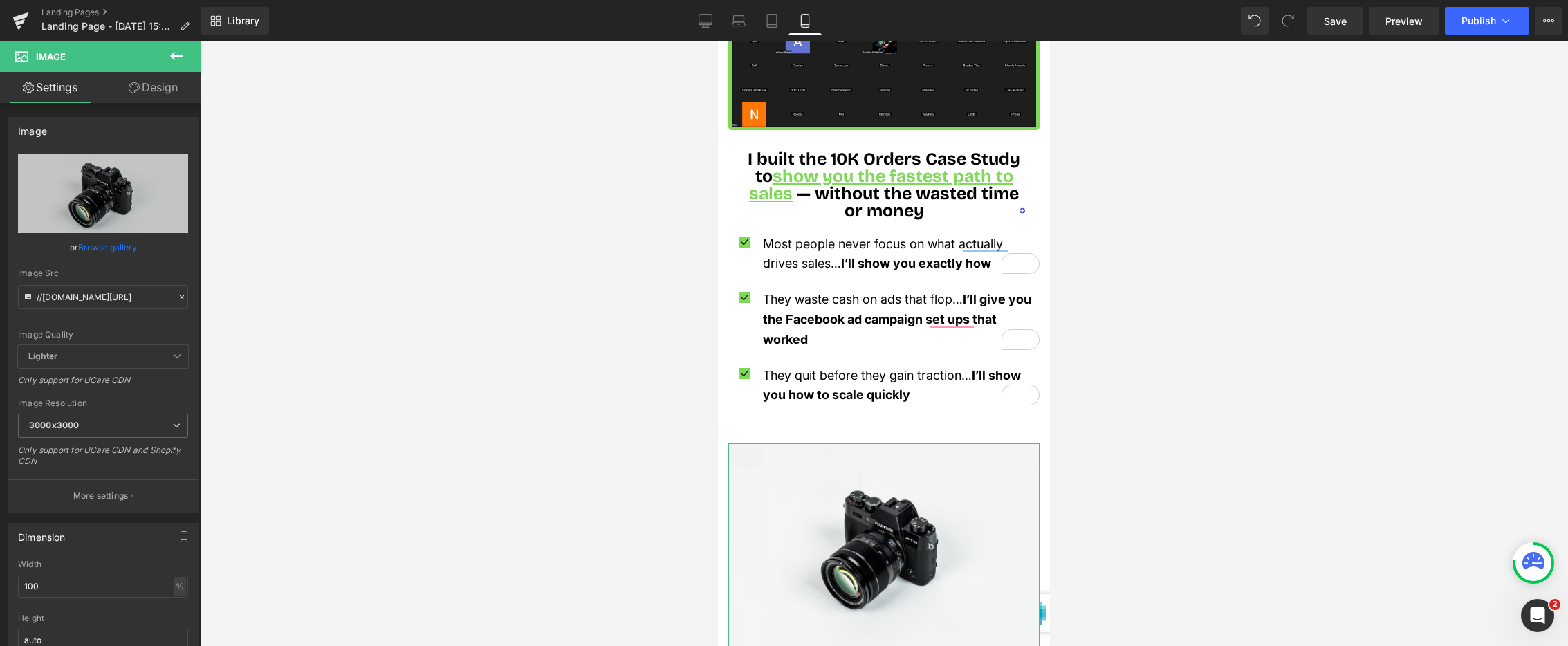
click at [115, 248] on link "Browse gallery" at bounding box center [107, 248] width 58 height 24
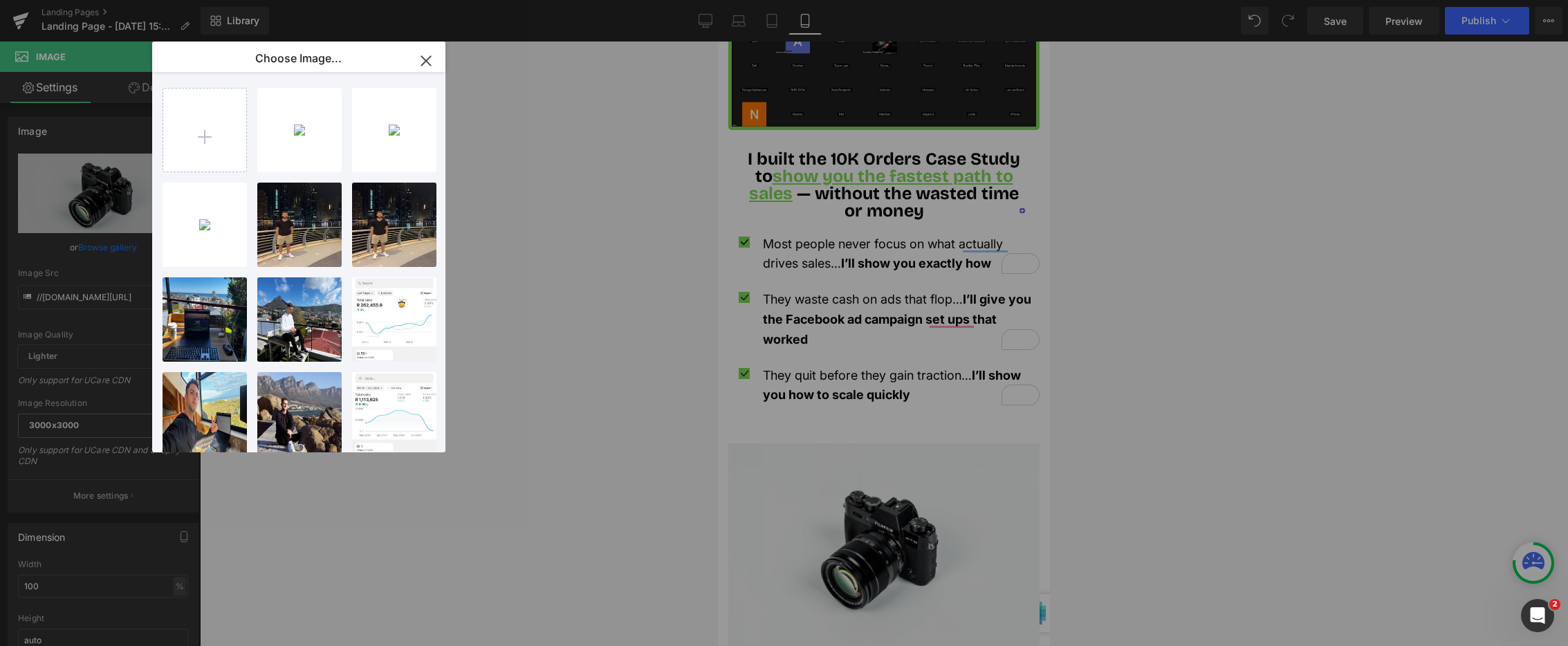
drag, startPoint x: 285, startPoint y: 118, endPoint x: 351, endPoint y: 141, distance: 69.9
click at [0, 0] on div "Screens...44.png 71.59 KB" at bounding box center [0, 0] width 0 height 0
type input "[URL][DOMAIN_NAME]"
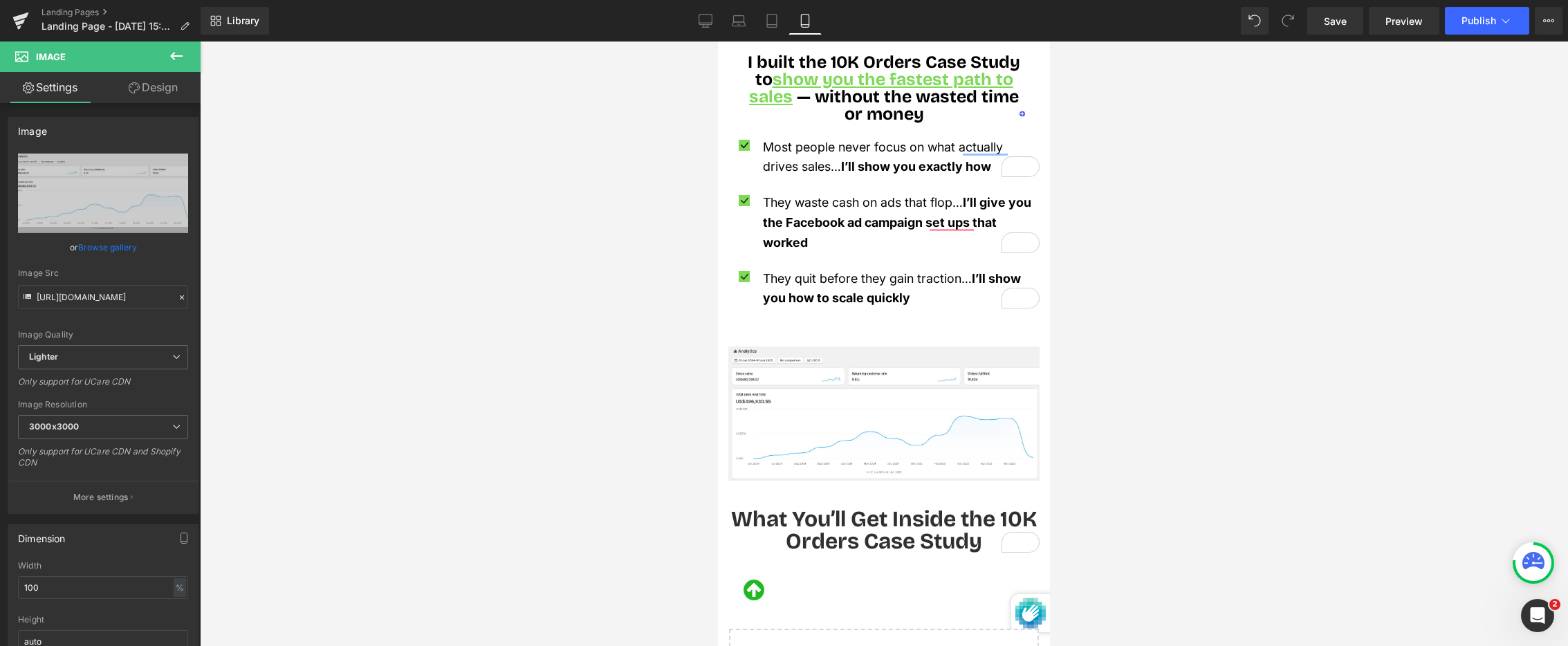
scroll to position [1145, 0]
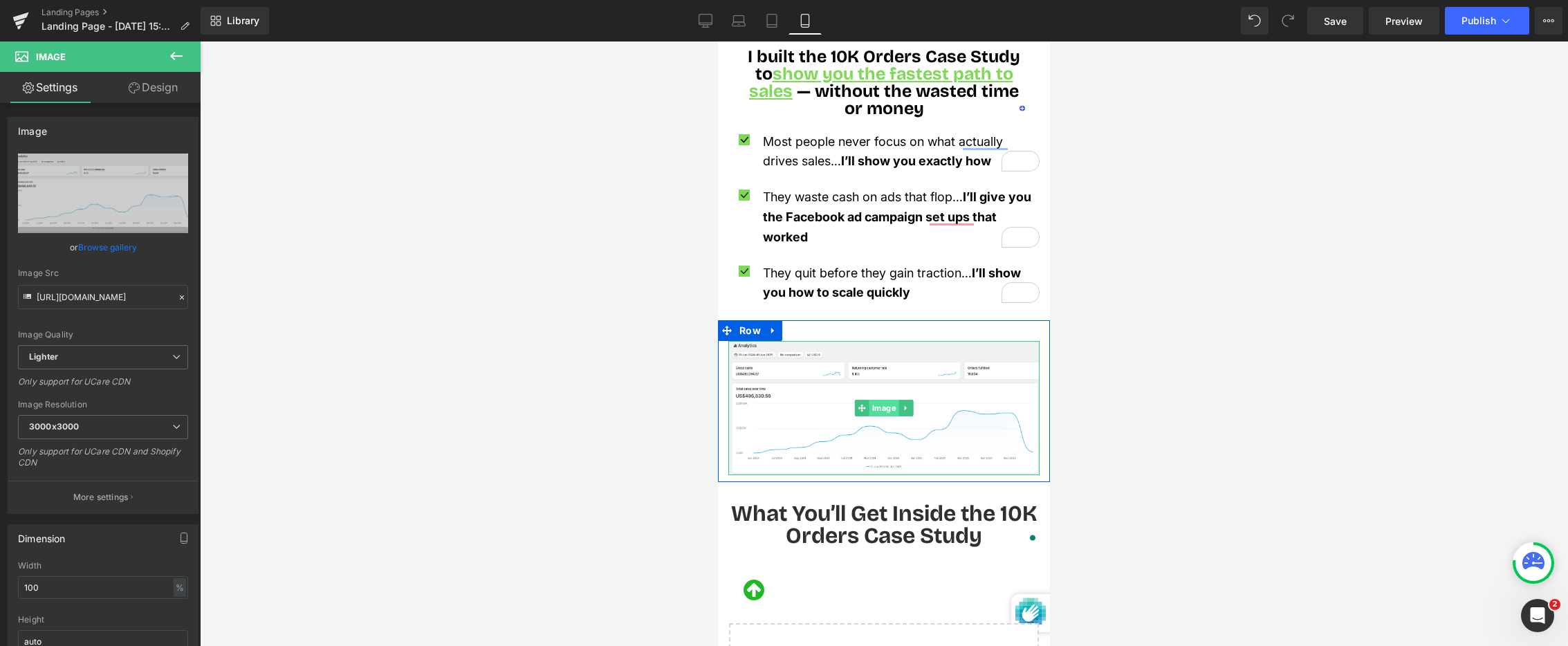
click at [887, 400] on span "Image" at bounding box center [884, 408] width 30 height 16
drag, startPoint x: 170, startPoint y: 94, endPoint x: 160, endPoint y: 122, distance: 29.7
click at [170, 94] on link "Design" at bounding box center [153, 88] width 101 height 31
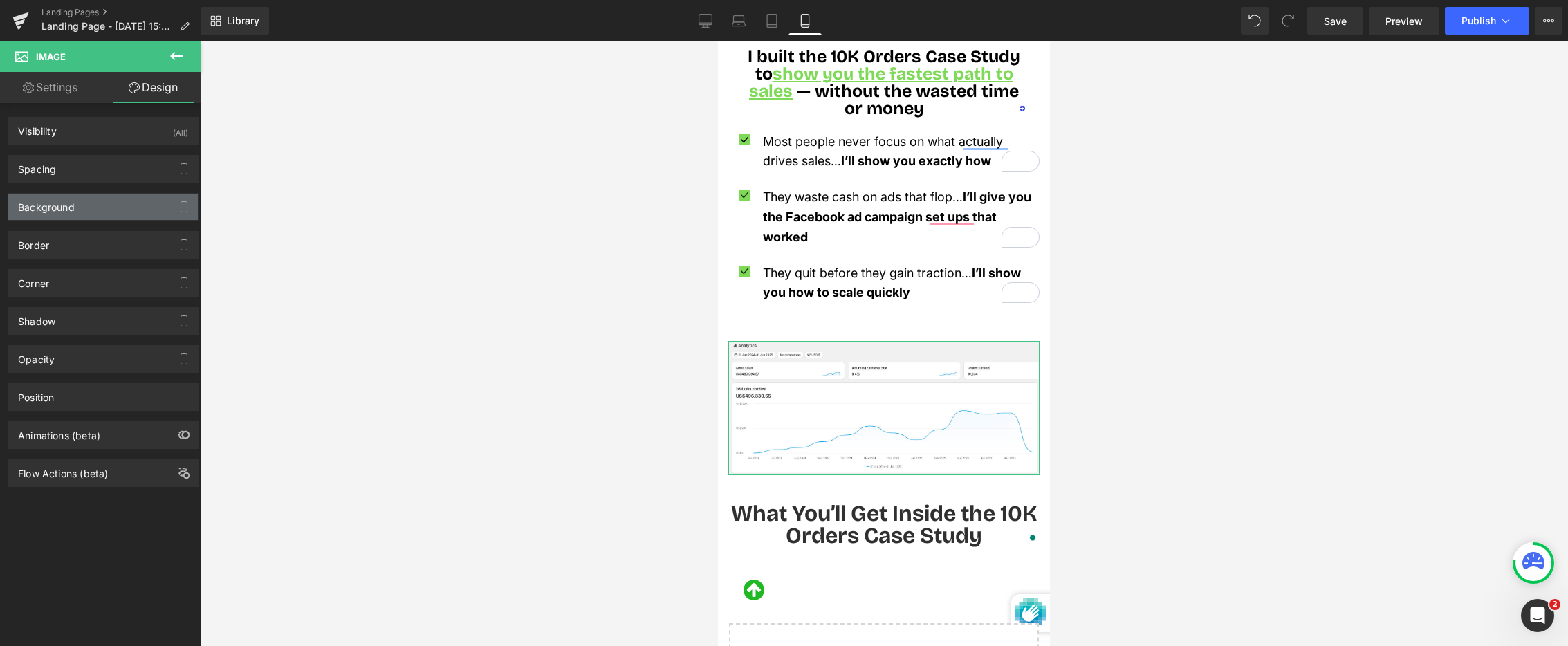
click at [118, 213] on div "Background" at bounding box center [103, 207] width 190 height 26
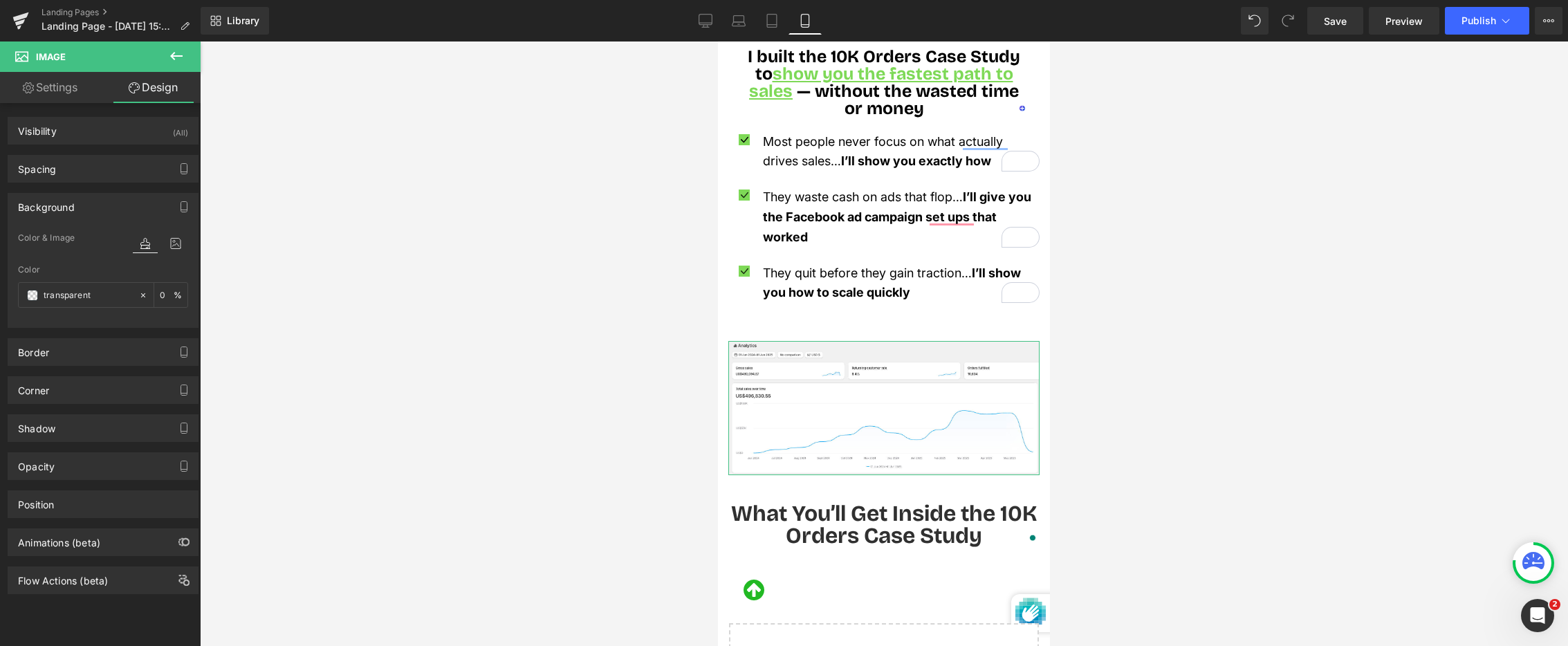
click at [115, 204] on div "Background" at bounding box center [103, 207] width 190 height 26
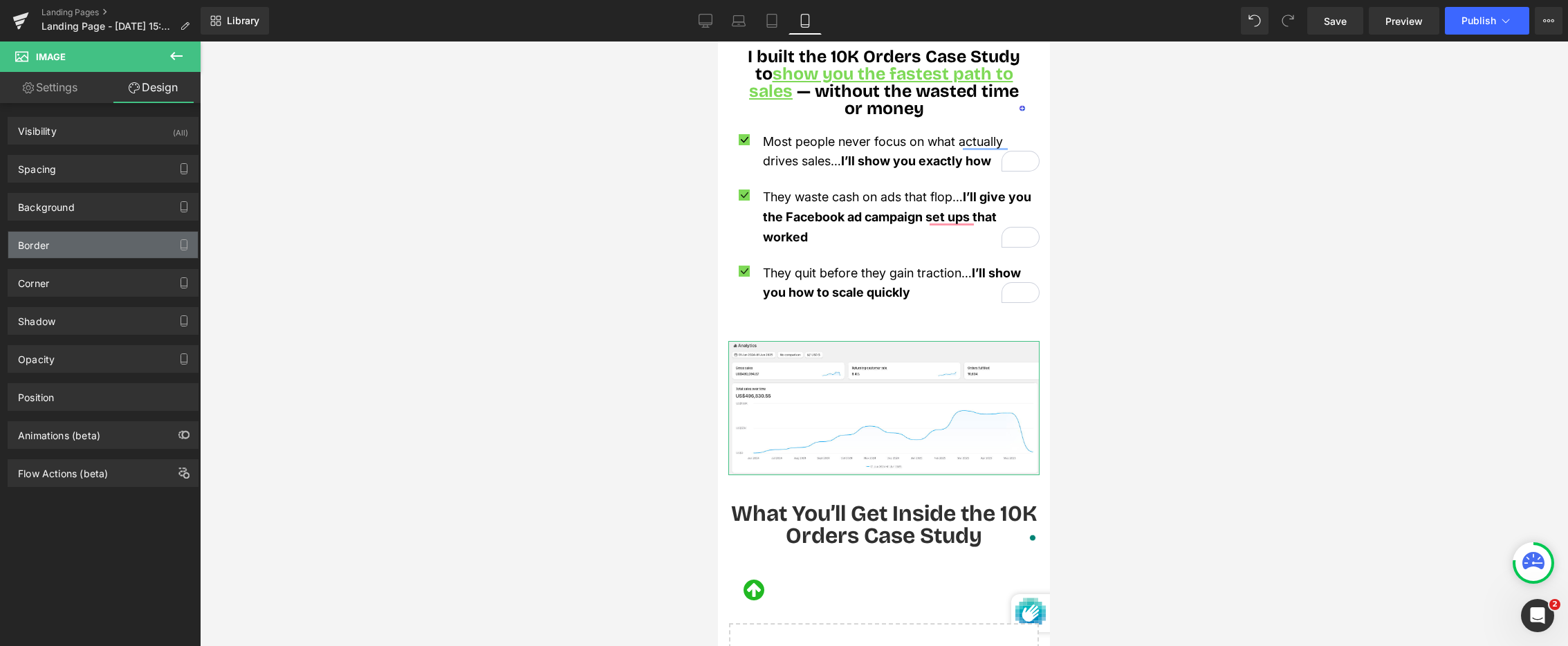
click at [93, 250] on div "Border" at bounding box center [103, 245] width 190 height 26
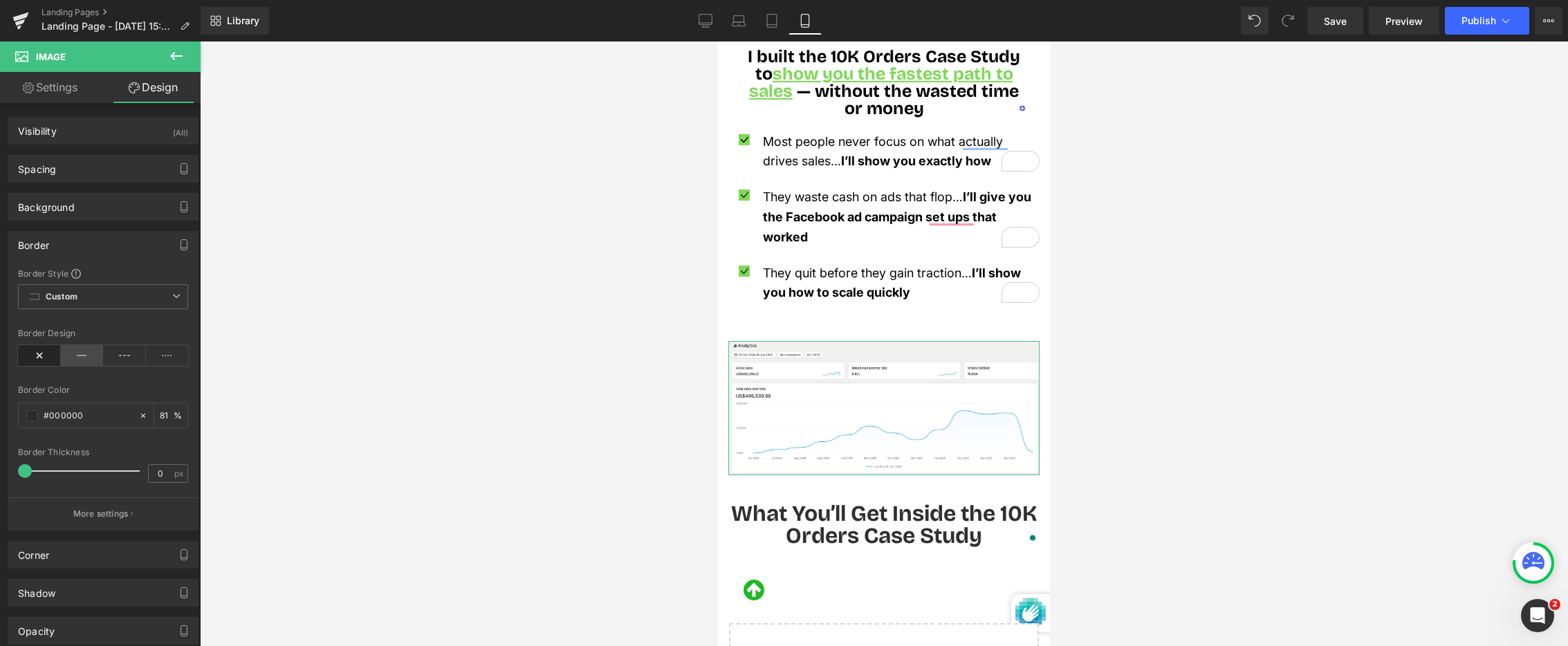
click at [69, 354] on icon at bounding box center [82, 355] width 43 height 21
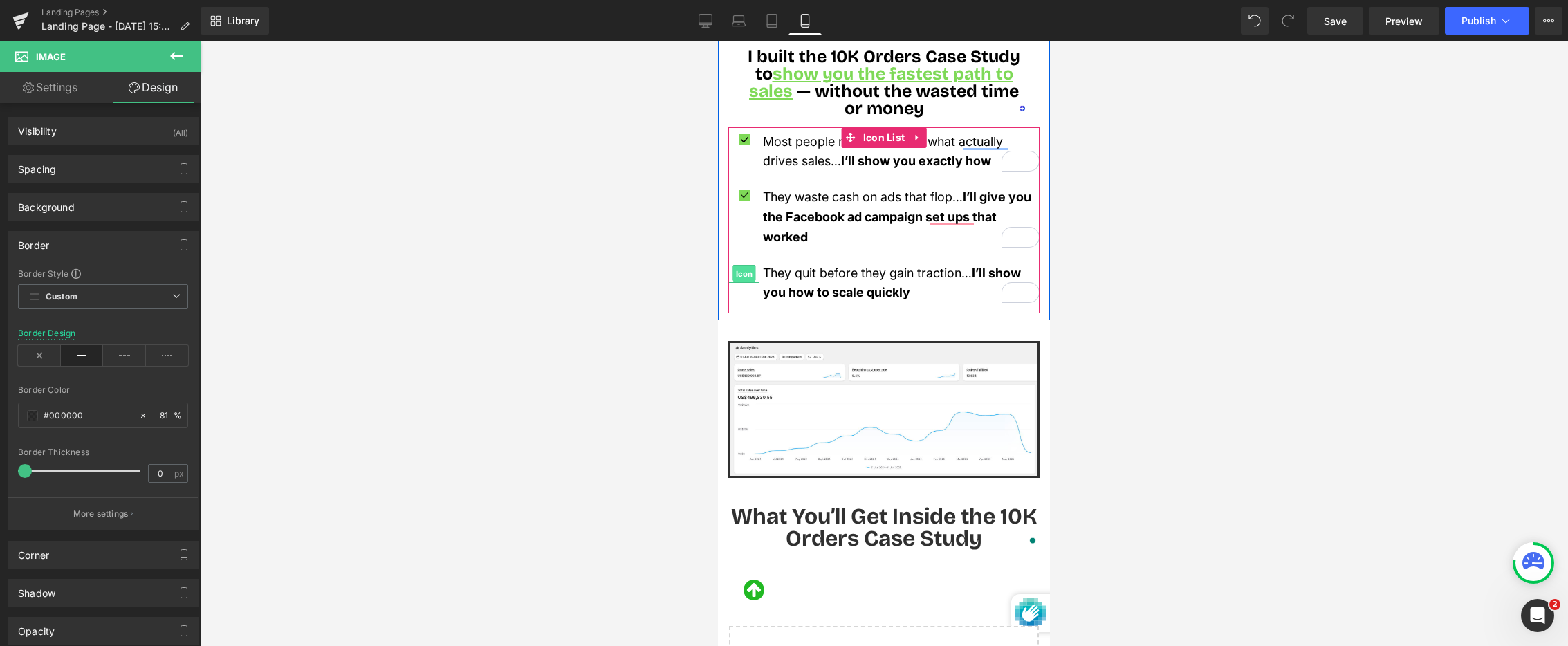
drag, startPoint x: 740, startPoint y: 252, endPoint x: 1419, endPoint y: 296, distance: 680.4
click at [740, 265] on span "Icon" at bounding box center [744, 273] width 23 height 16
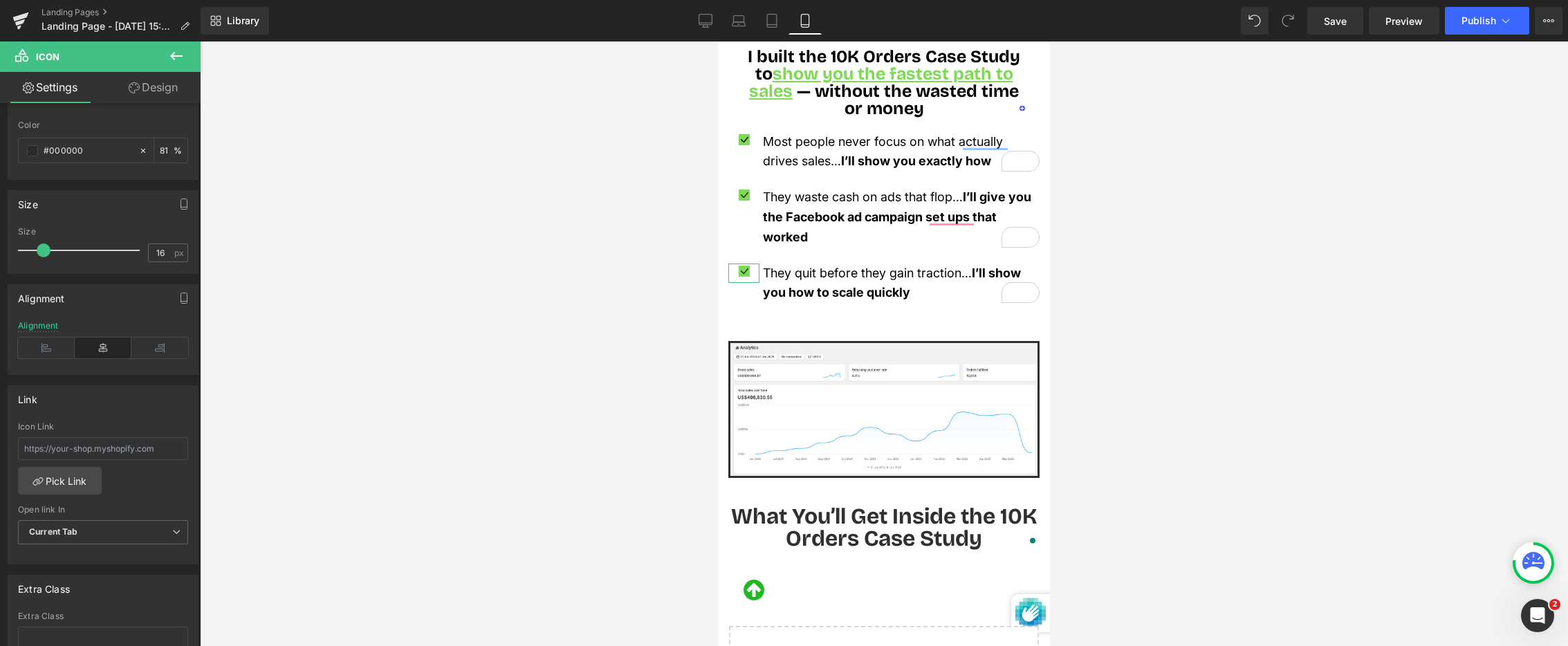
scroll to position [166, 0]
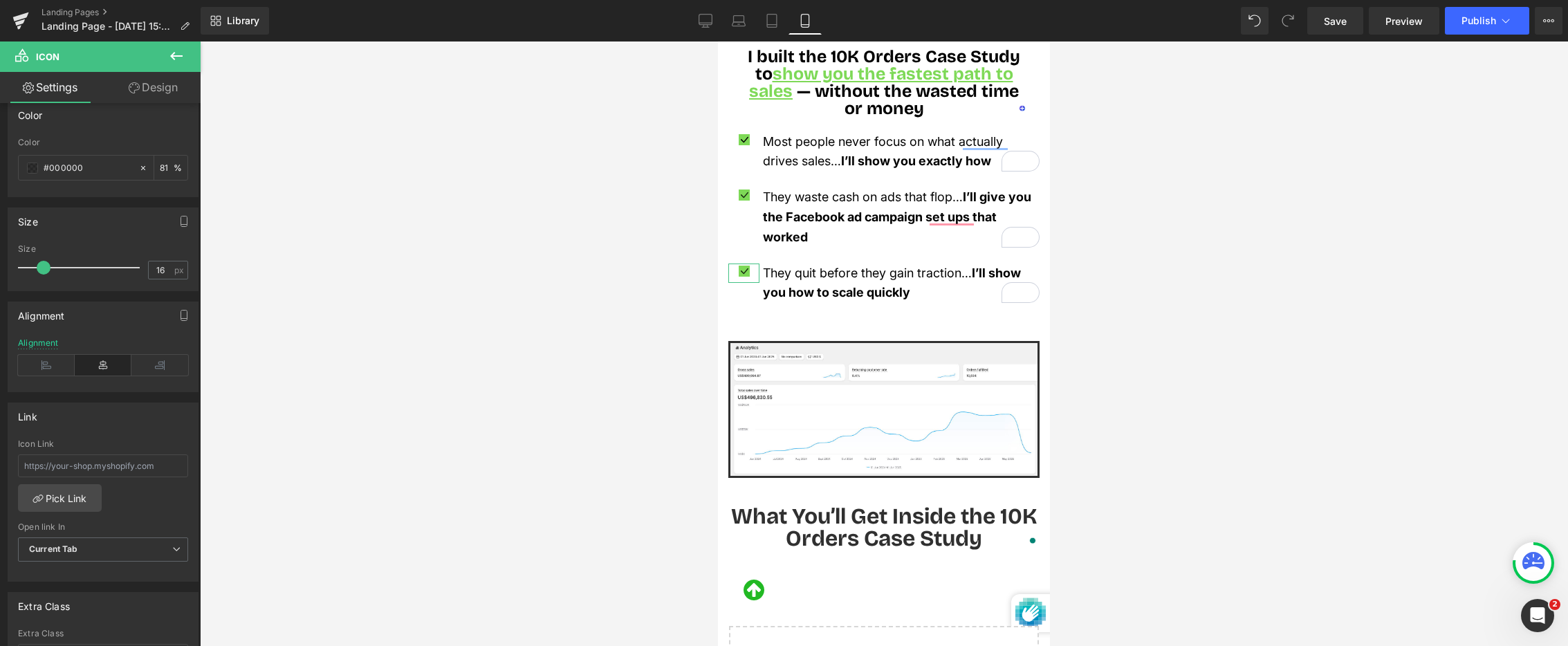
drag, startPoint x: 154, startPoint y: 89, endPoint x: 98, endPoint y: 199, distance: 123.4
click at [154, 89] on link "Design" at bounding box center [153, 88] width 101 height 31
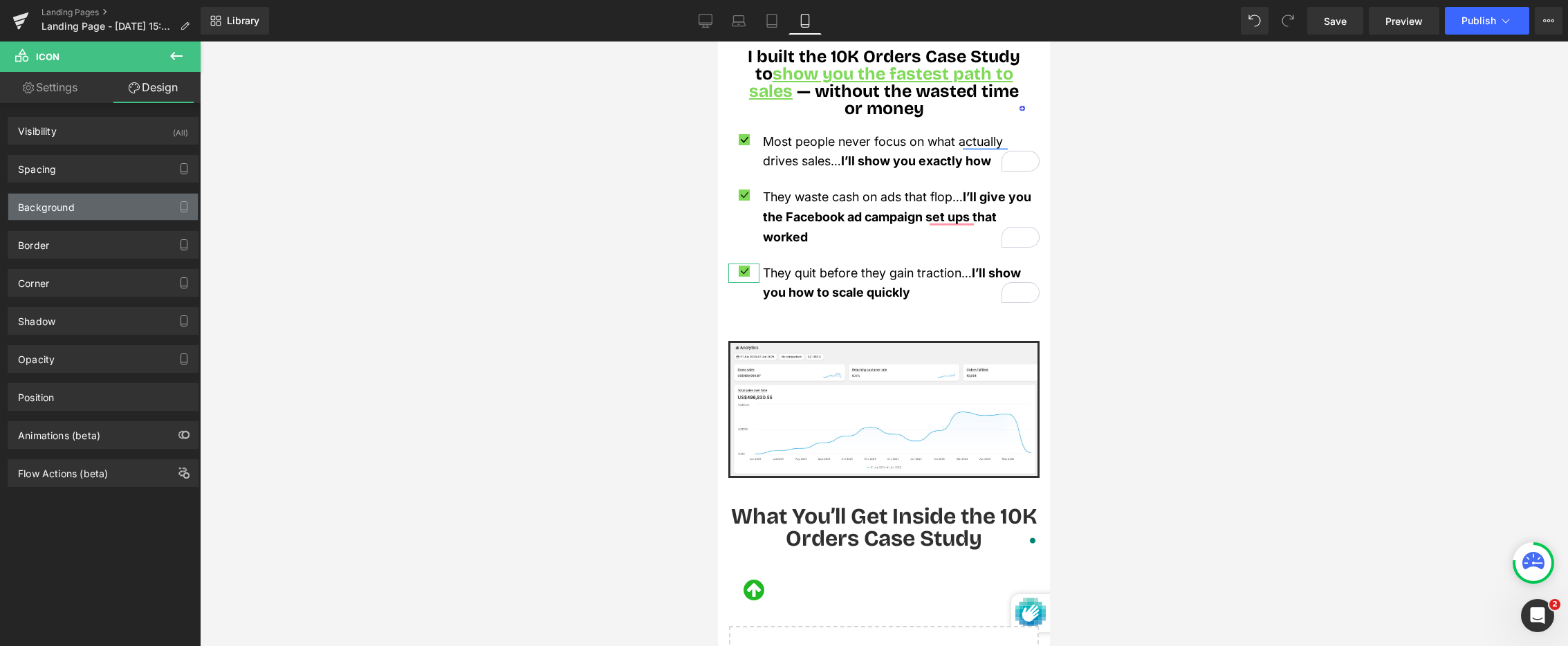
click at [95, 215] on div "Background" at bounding box center [103, 207] width 190 height 26
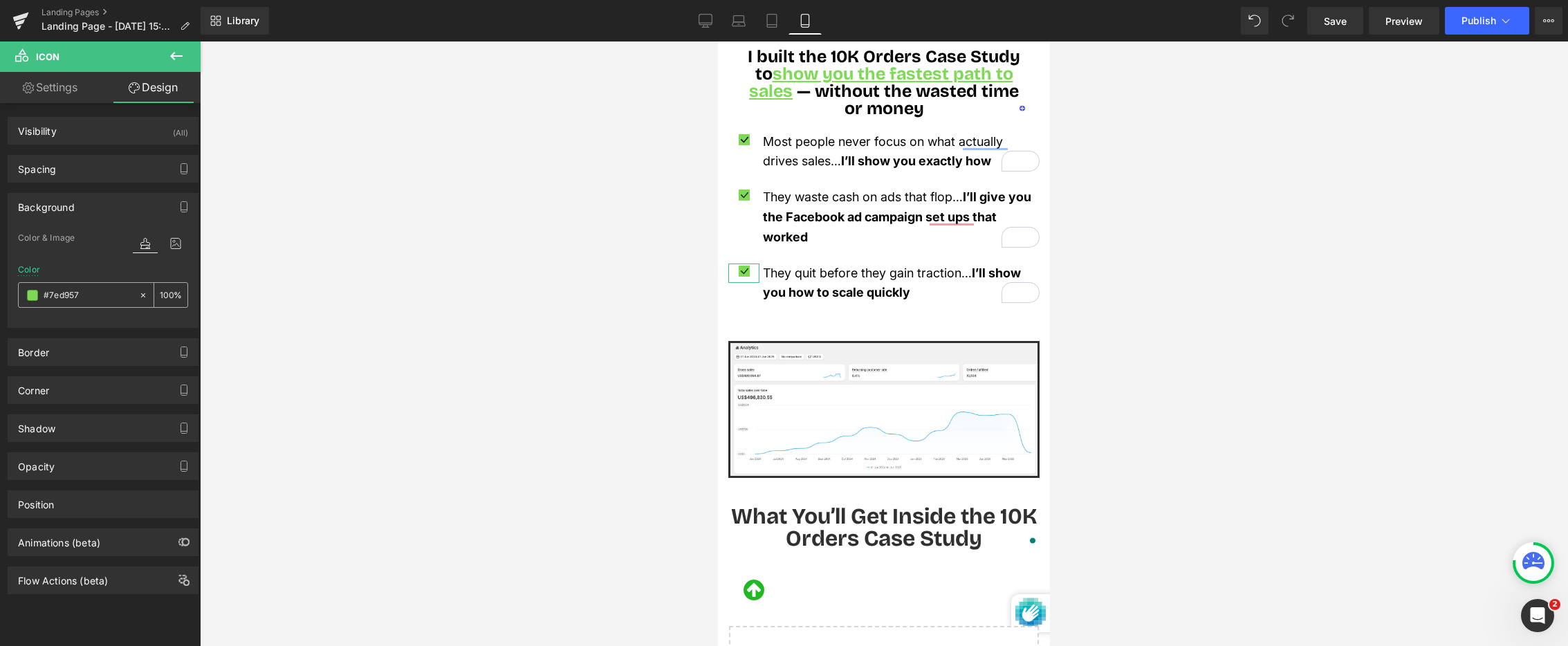
drag, startPoint x: 94, startPoint y: 291, endPoint x: 54, endPoint y: 298, distance: 40.6
click at [56, 298] on input "#7ed957" at bounding box center [88, 295] width 88 height 15
click at [52, 298] on input "#7ed957" at bounding box center [88, 295] width 88 height 15
drag, startPoint x: 51, startPoint y: 298, endPoint x: 86, endPoint y: 295, distance: 35.1
click at [78, 295] on input "#7ed957" at bounding box center [88, 295] width 88 height 15
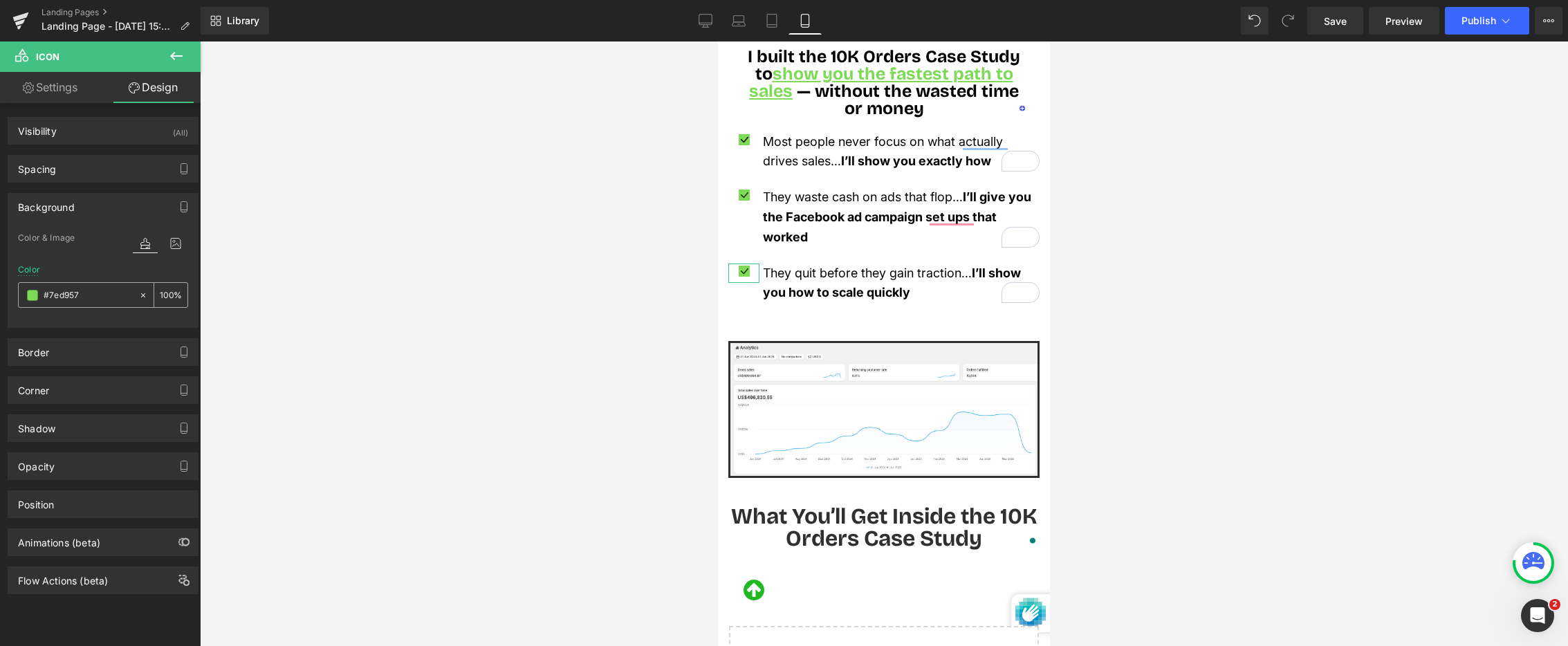
drag, startPoint x: 88, startPoint y: 295, endPoint x: 45, endPoint y: 299, distance: 43.2
click at [45, 299] on input "#7ed957" at bounding box center [88, 295] width 88 height 15
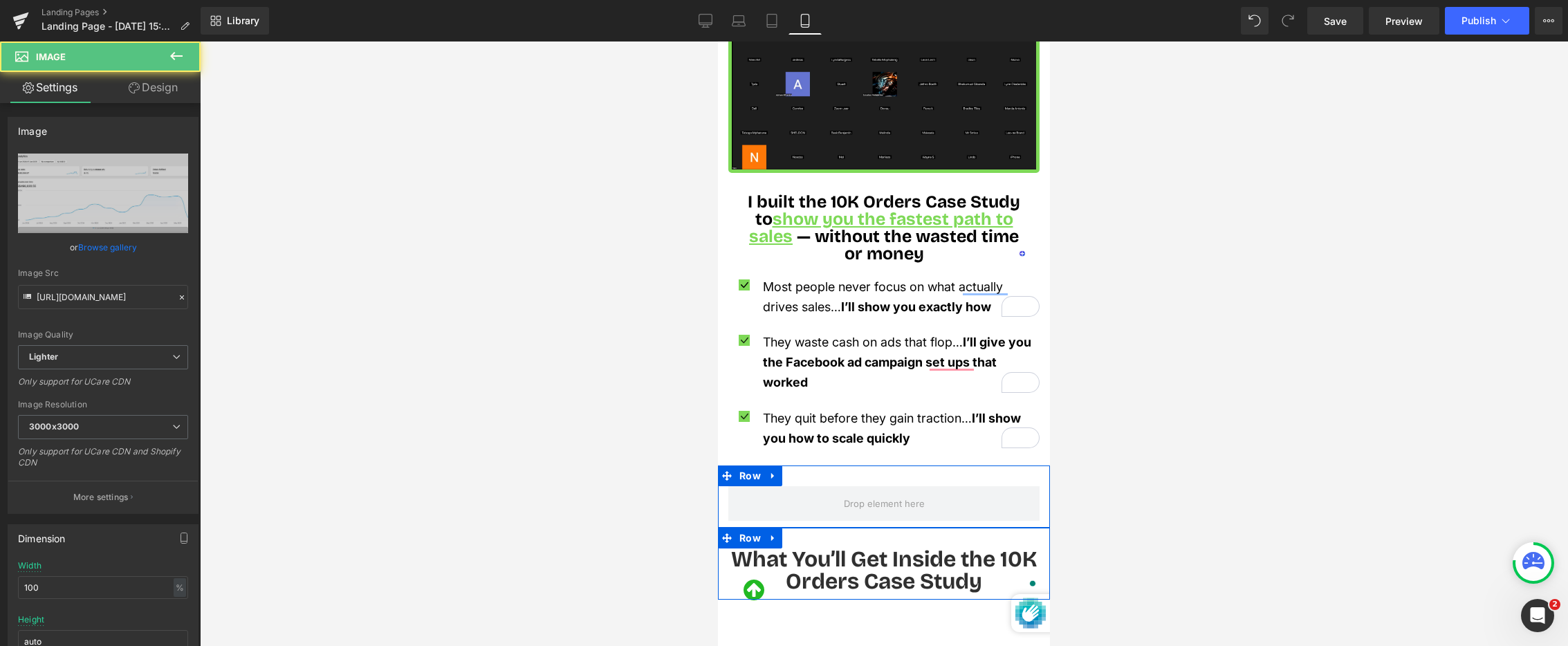
scroll to position [1290, 0]
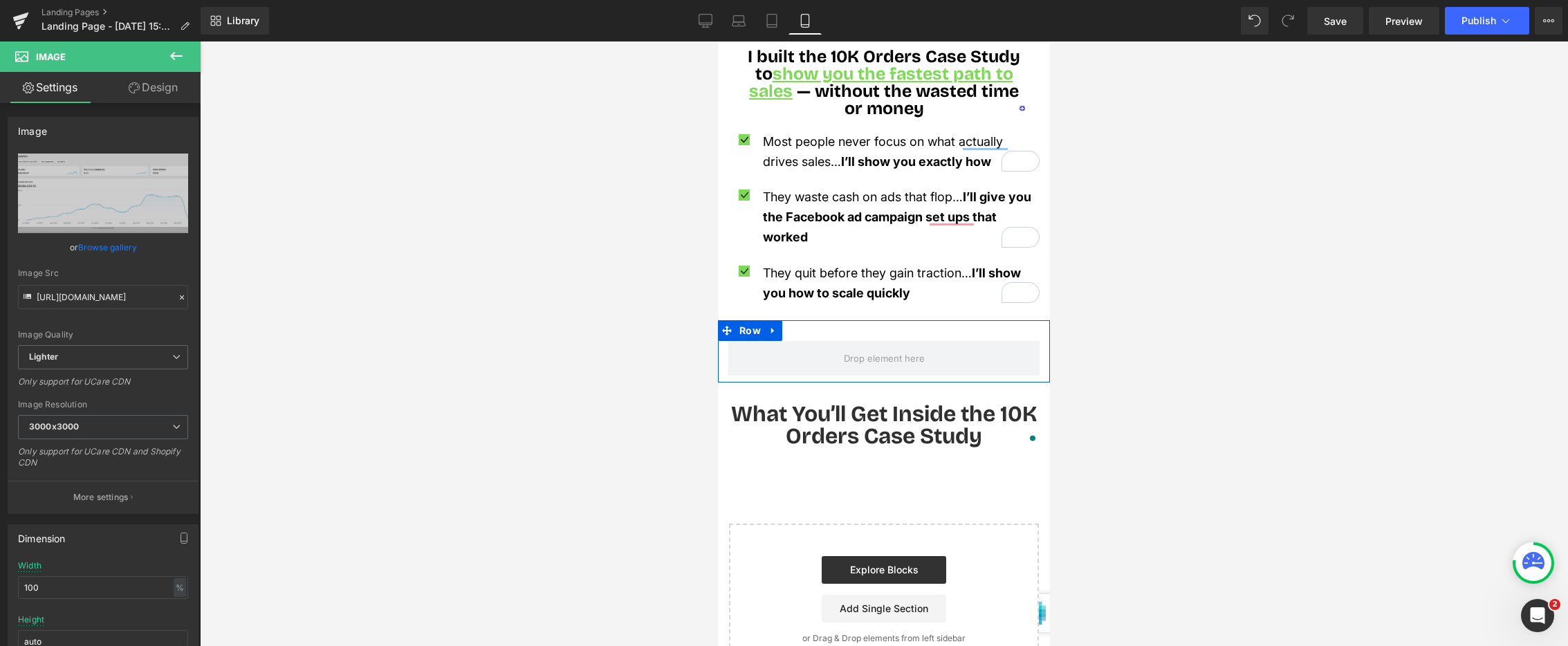
click at [160, 97] on link "Design" at bounding box center [153, 88] width 101 height 31
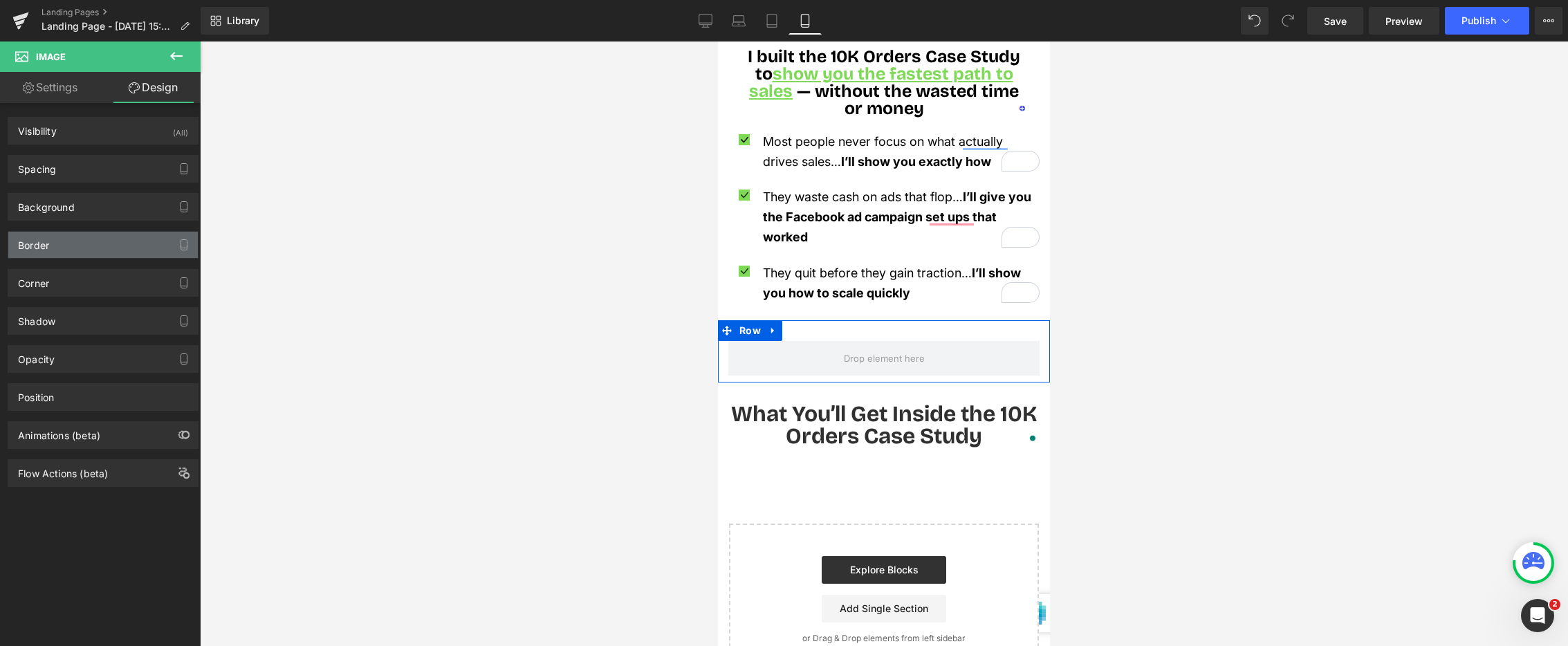
click at [97, 245] on div "Border" at bounding box center [103, 245] width 190 height 26
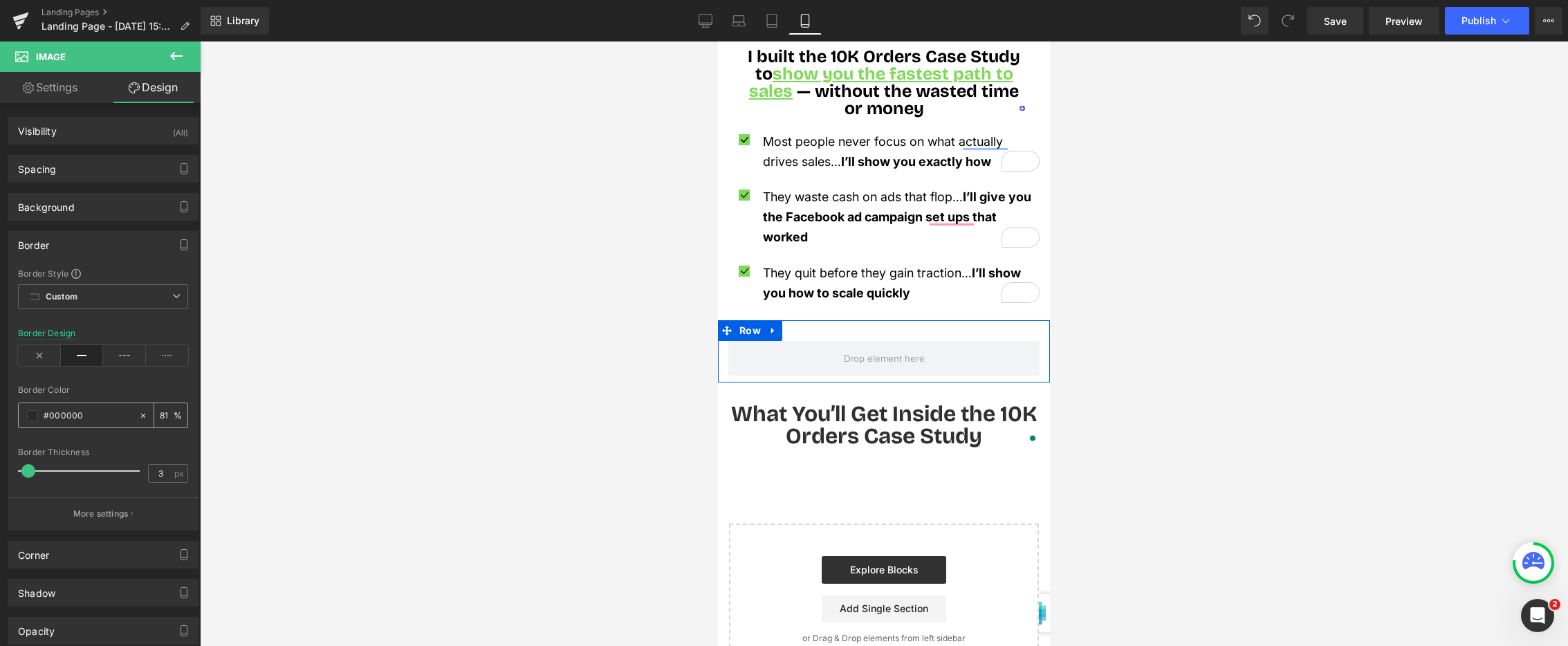
drag, startPoint x: 90, startPoint y: 419, endPoint x: 53, endPoint y: 420, distance: 37.0
click at [54, 420] on input "#000000" at bounding box center [88, 416] width 88 height 15
paste input "7ed957"
type input "#7ed957"
type input "100"
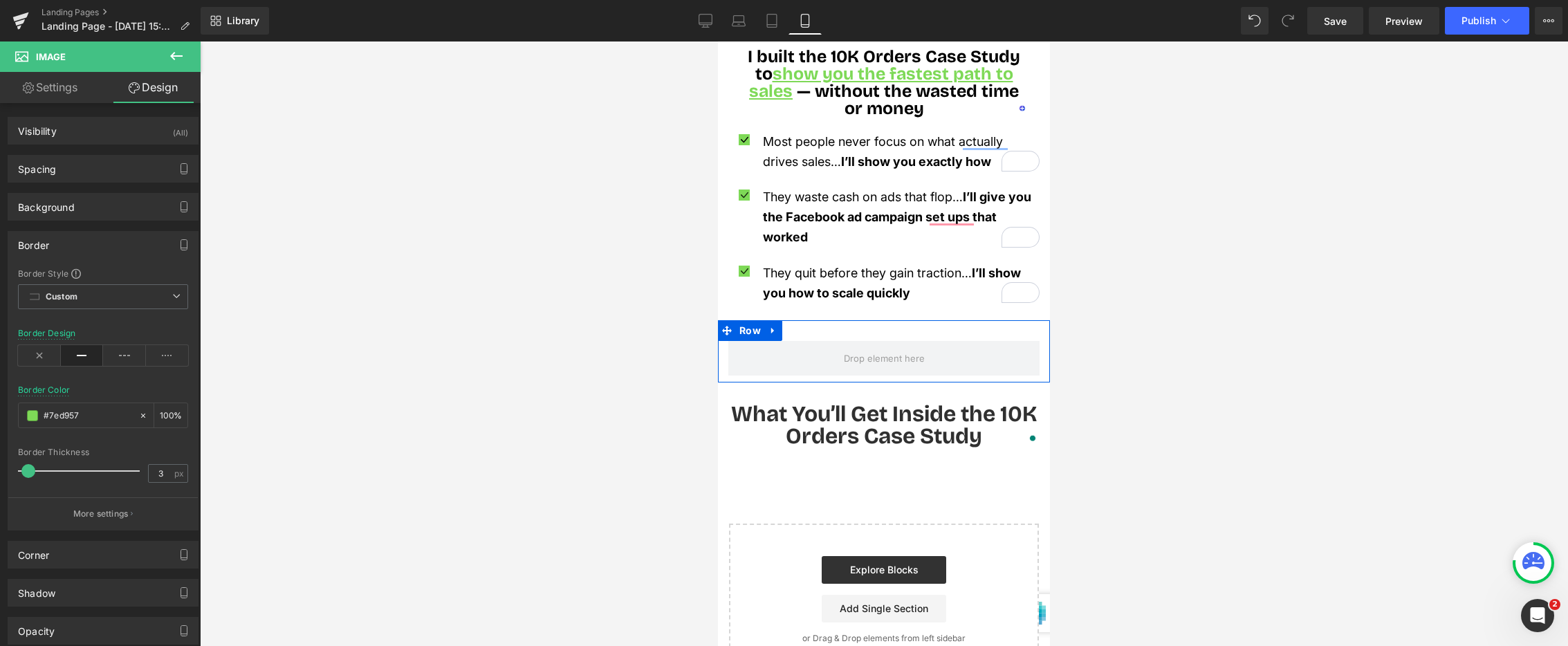
type input "#7ed957"
click at [154, 379] on div at bounding box center [103, 377] width 170 height 9
click at [869, 348] on span at bounding box center [885, 359] width 91 height 21
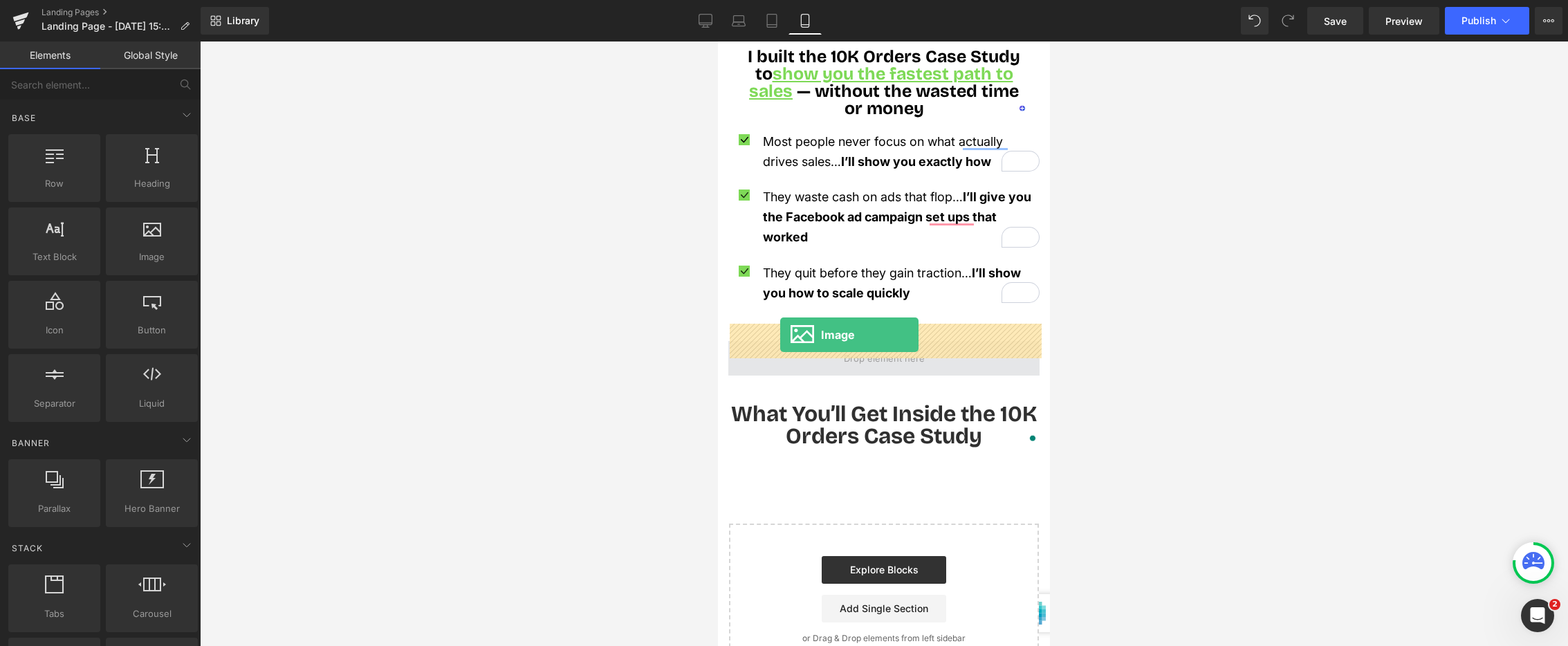
drag, startPoint x: 860, startPoint y: 265, endPoint x: 781, endPoint y: 335, distance: 105.6
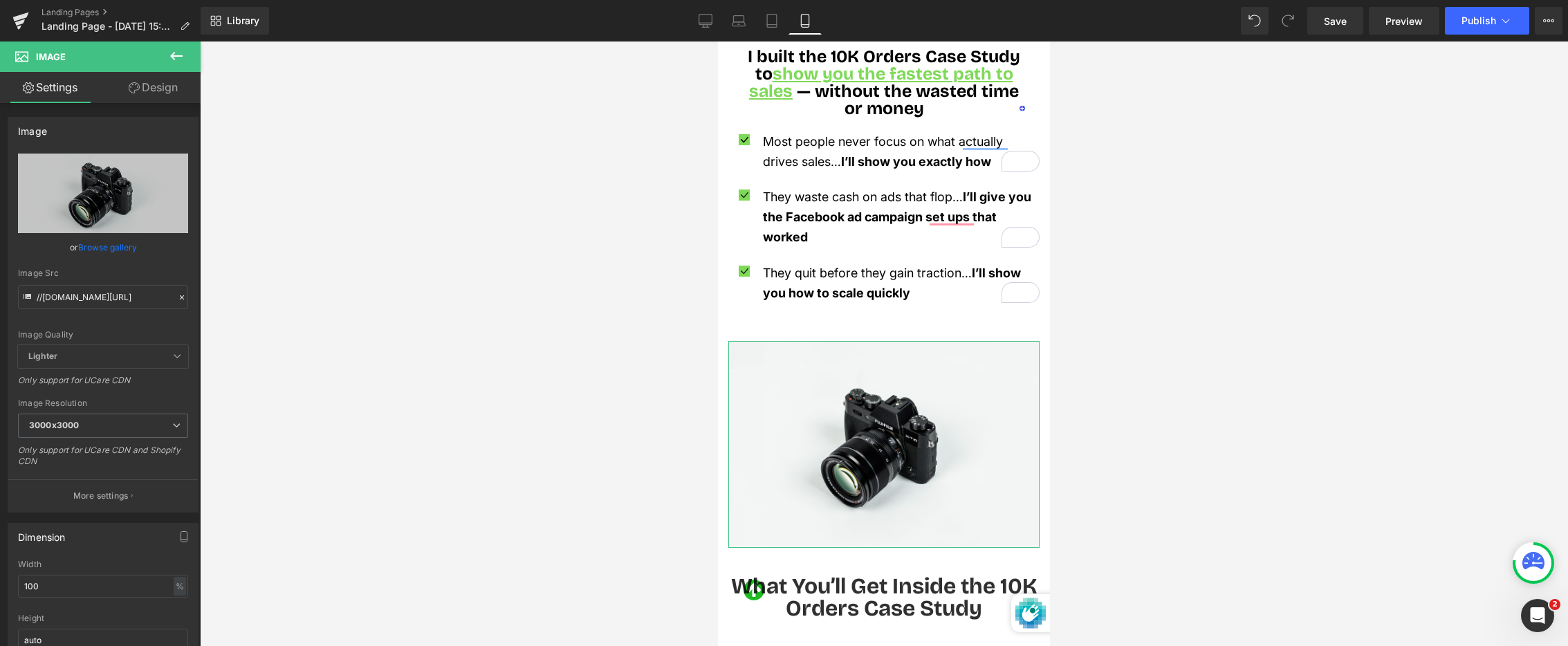
click at [118, 248] on link "Browse gallery" at bounding box center [107, 248] width 58 height 24
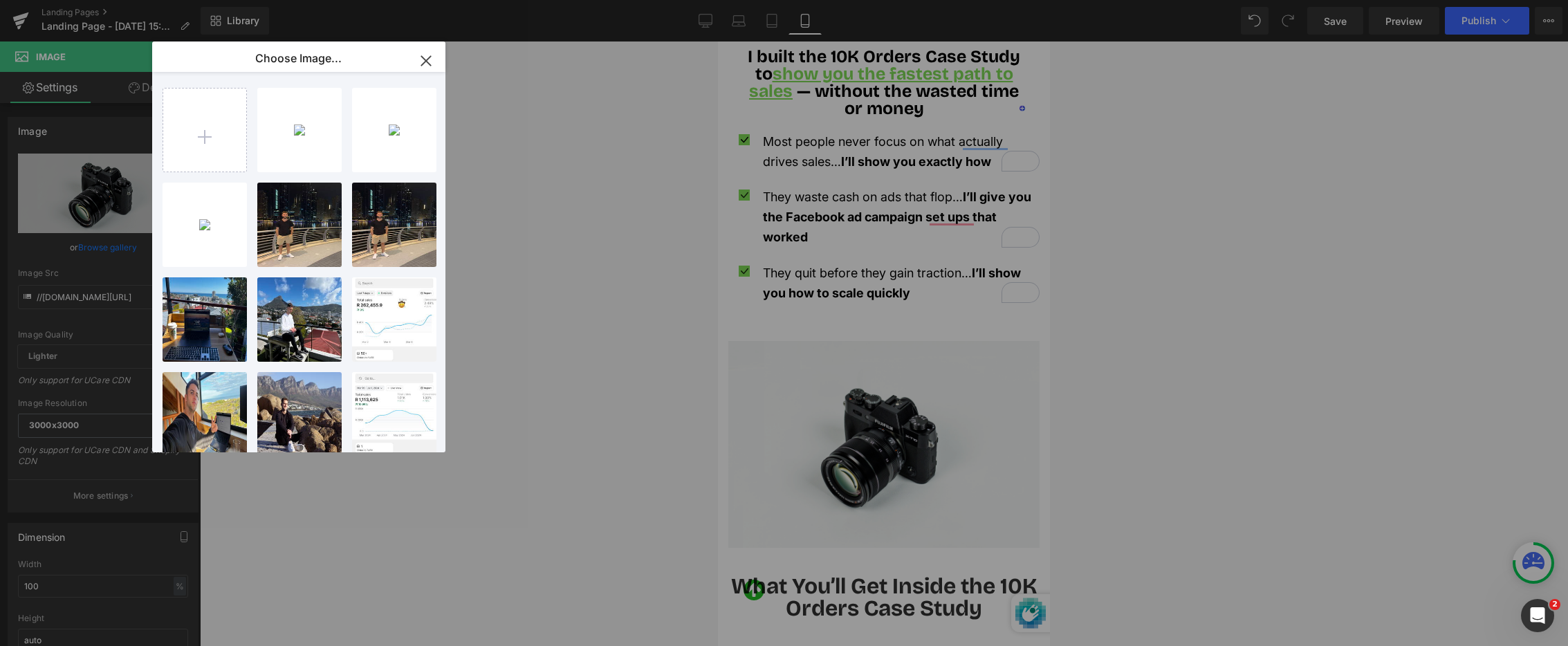
click at [0, 0] on div "Screens...44.png 71.59 KB" at bounding box center [0, 0] width 0 height 0
type input "[URL][DOMAIN_NAME]"
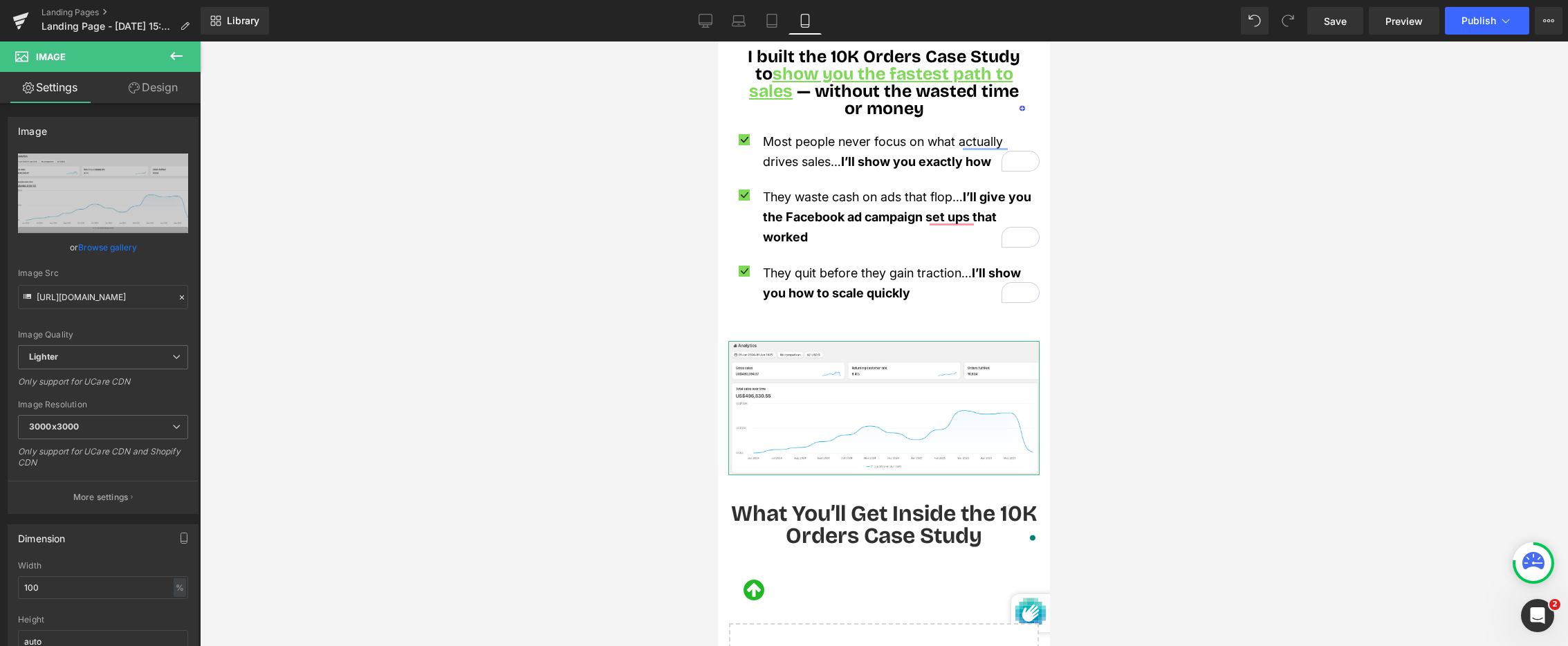
drag, startPoint x: 137, startPoint y: 92, endPoint x: 94, endPoint y: 308, distance: 220.2
click at [137, 92] on icon at bounding box center [135, 88] width 11 height 11
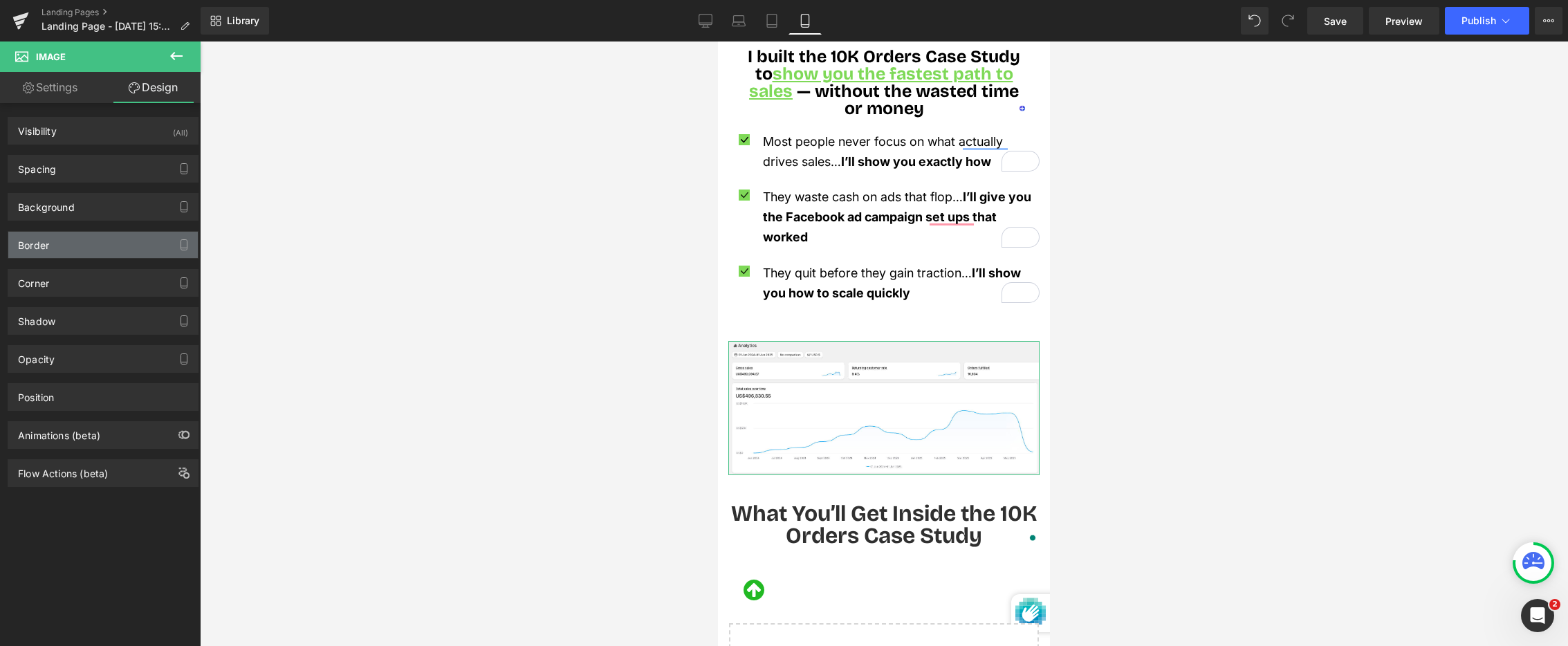
click at [128, 243] on div "Border" at bounding box center [103, 245] width 190 height 26
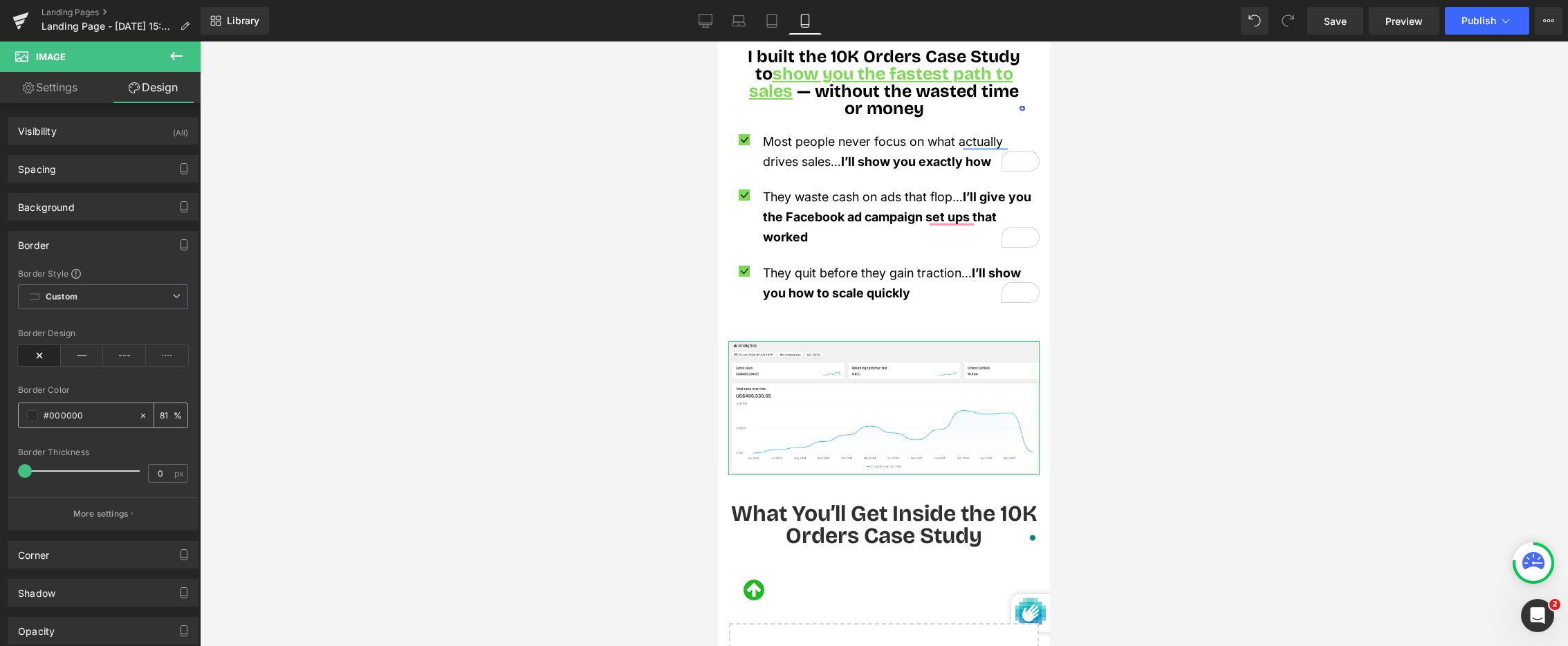
drag, startPoint x: 77, startPoint y: 352, endPoint x: 65, endPoint y: 420, distance: 69.1
click at [76, 353] on icon at bounding box center [82, 355] width 43 height 21
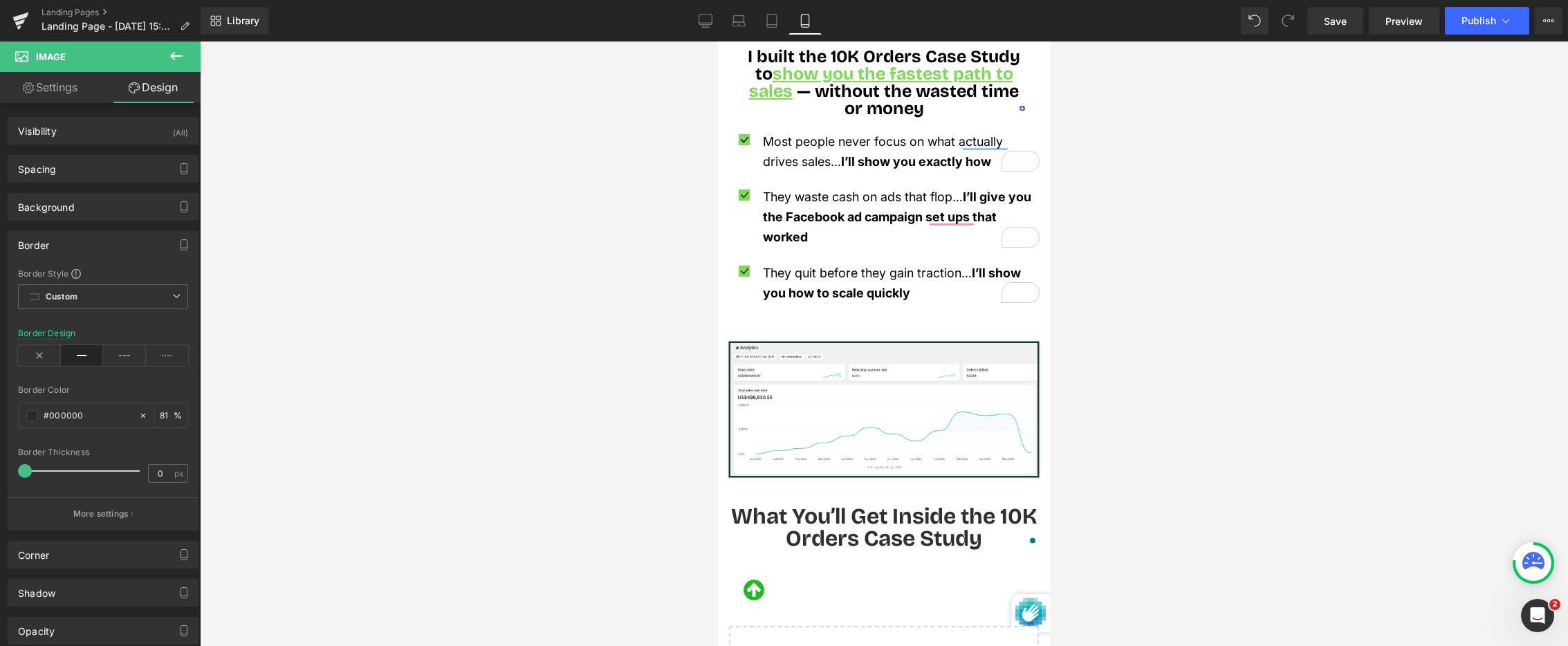
type input "1"
click at [31, 467] on span at bounding box center [26, 471] width 14 height 14
drag, startPoint x: 73, startPoint y: 414, endPoint x: 49, endPoint y: 414, distance: 24.0
click at [49, 414] on input "#000000" at bounding box center [88, 416] width 88 height 15
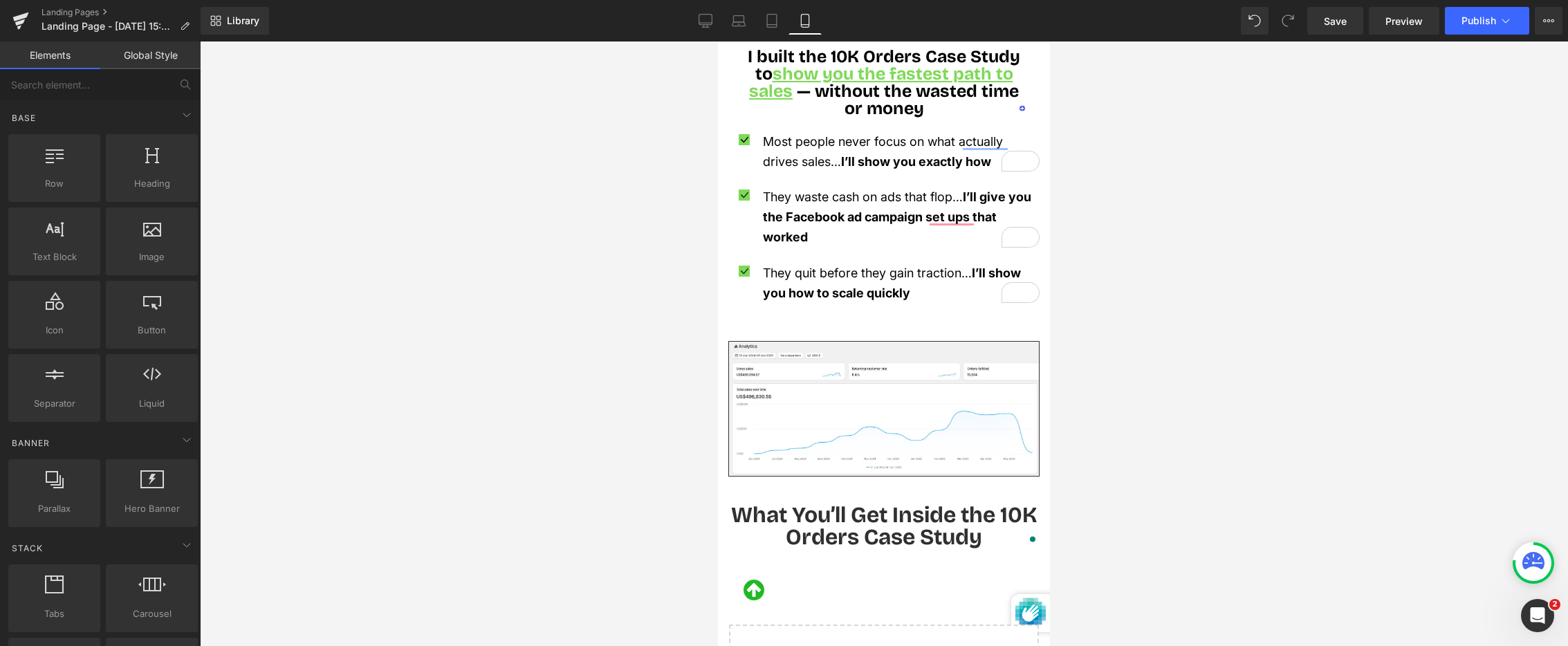
drag, startPoint x: 595, startPoint y: 301, endPoint x: 613, endPoint y: 293, distance: 19.7
click at [595, 301] on div at bounding box center [884, 343] width 1368 height 605
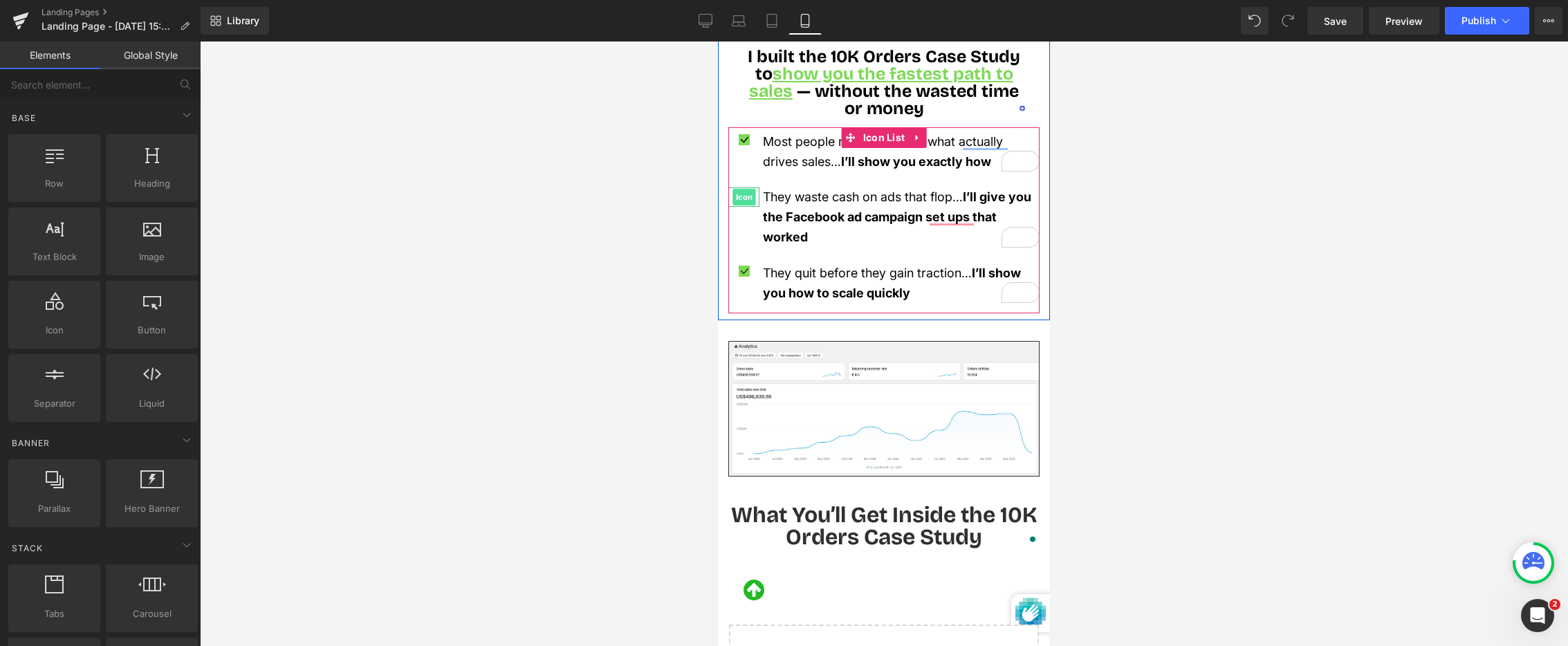
click at [746, 189] on span "Icon" at bounding box center [744, 197] width 23 height 16
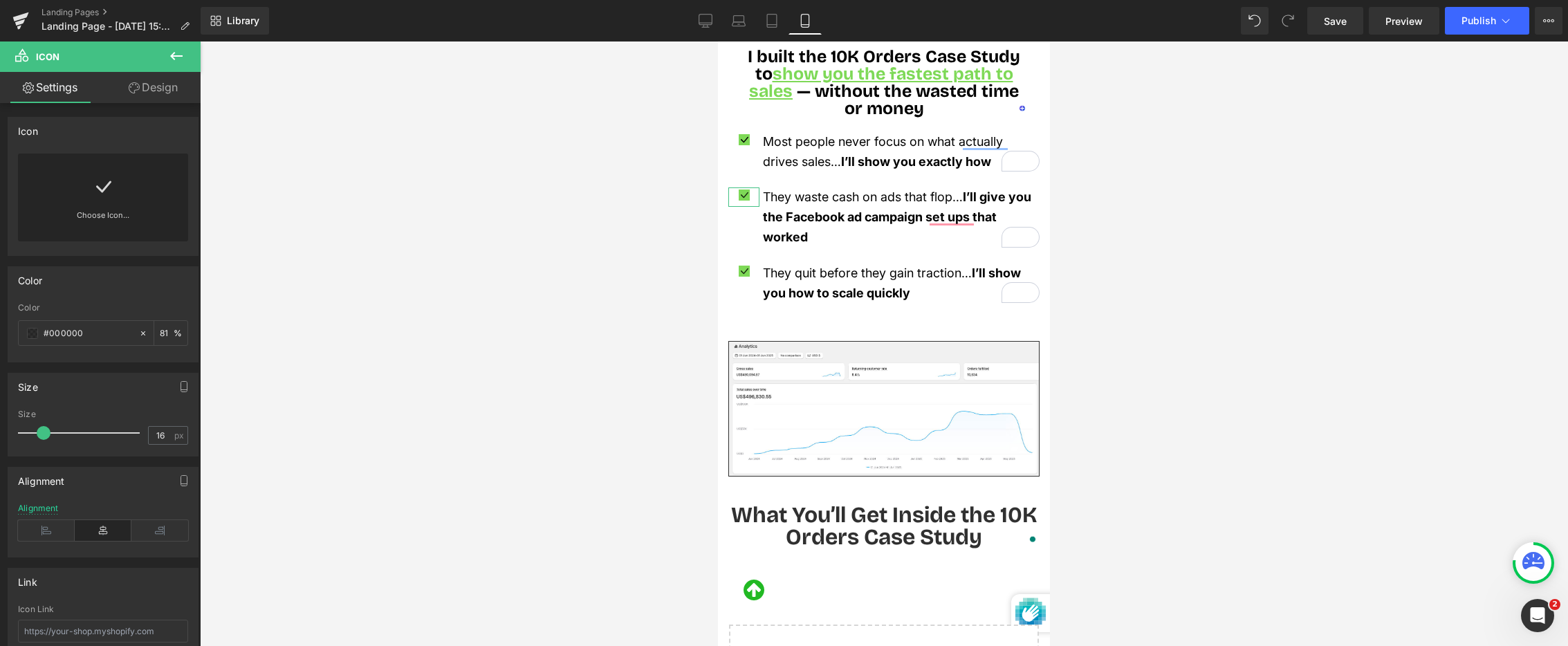
click at [163, 93] on link "Design" at bounding box center [153, 88] width 101 height 31
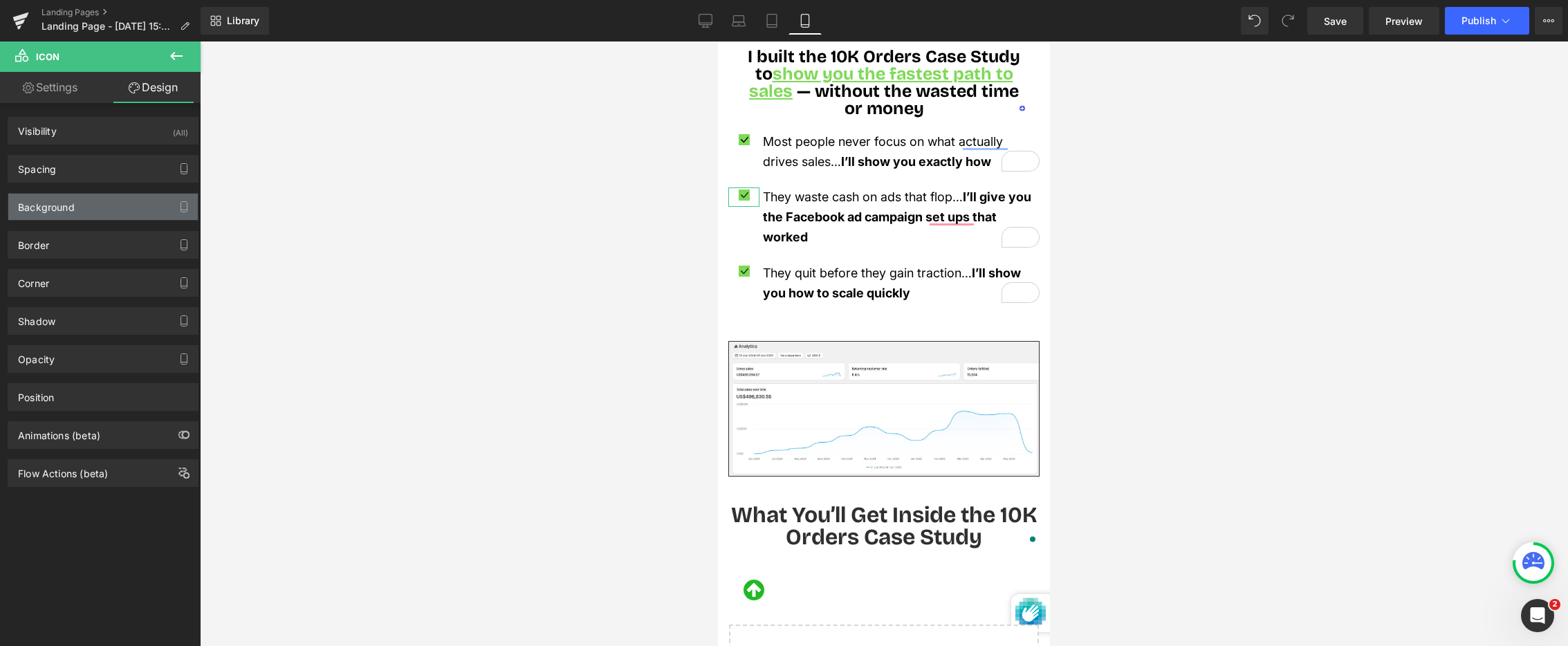
click at [129, 205] on div "Background" at bounding box center [103, 207] width 190 height 26
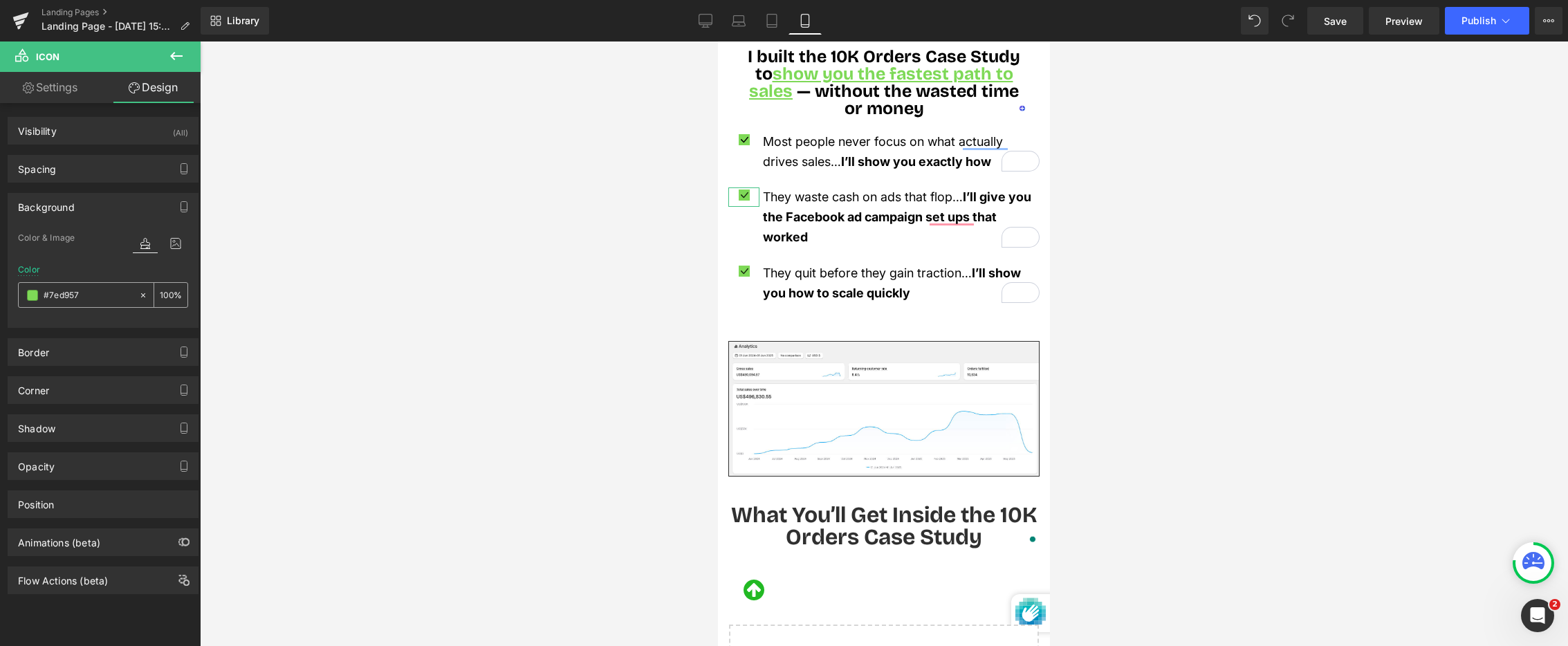
click at [84, 298] on input "#7ed957" at bounding box center [88, 295] width 88 height 15
click at [878, 401] on span "Image" at bounding box center [884, 409] width 30 height 16
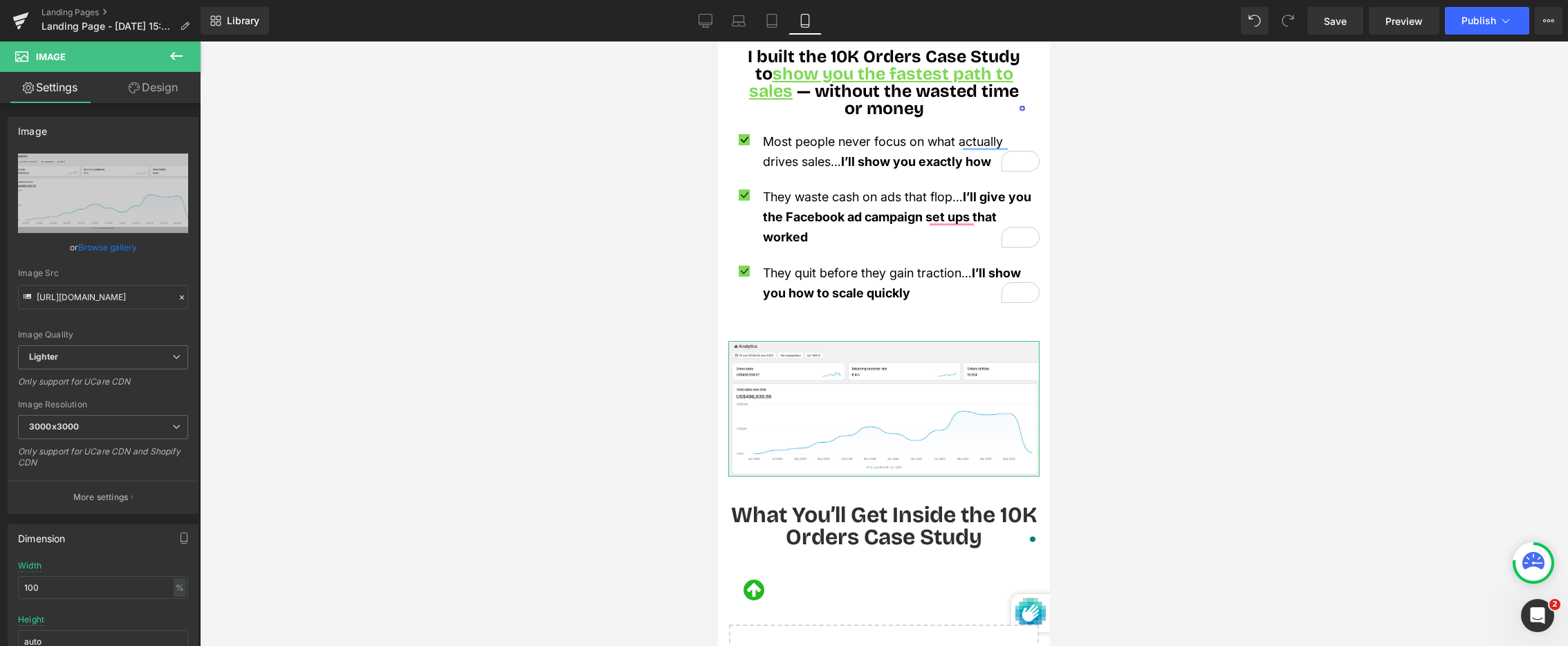
click at [158, 92] on link "Design" at bounding box center [153, 88] width 101 height 31
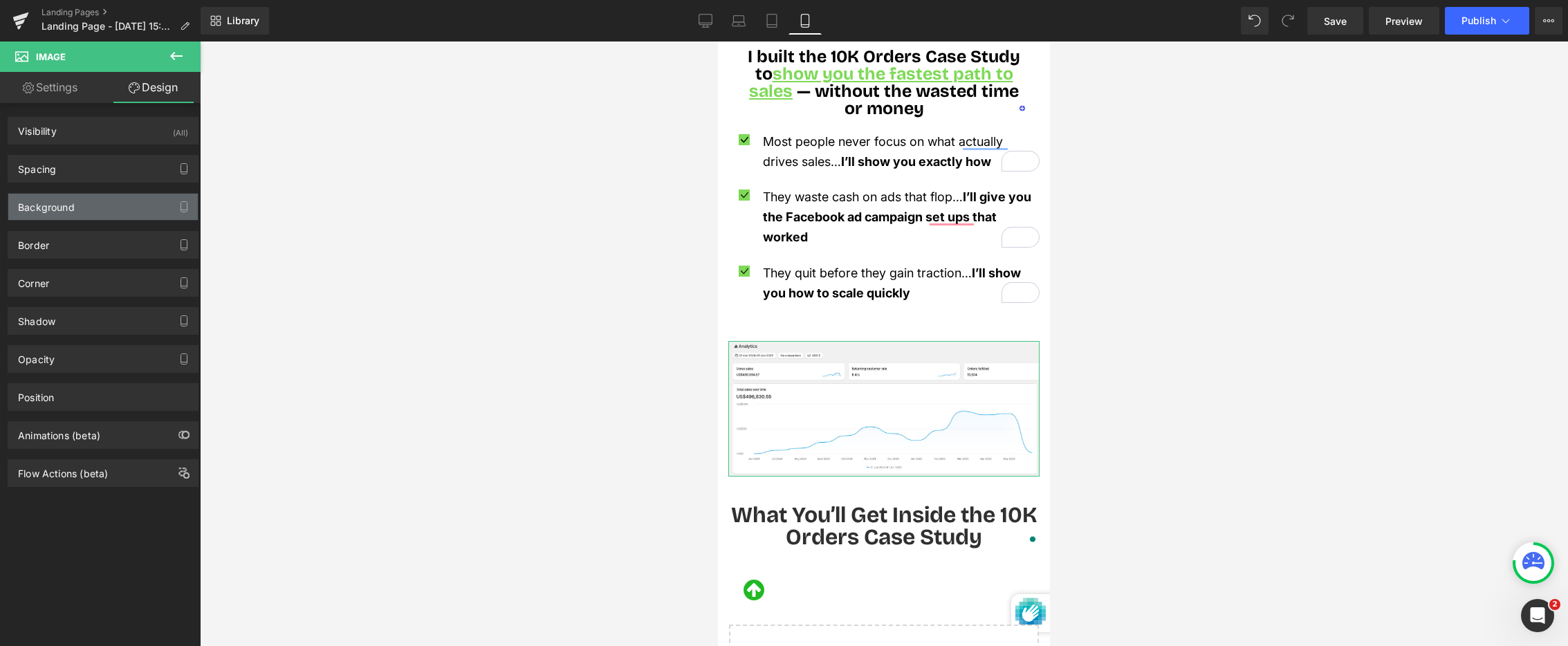
click at [107, 204] on div "Background" at bounding box center [103, 207] width 190 height 26
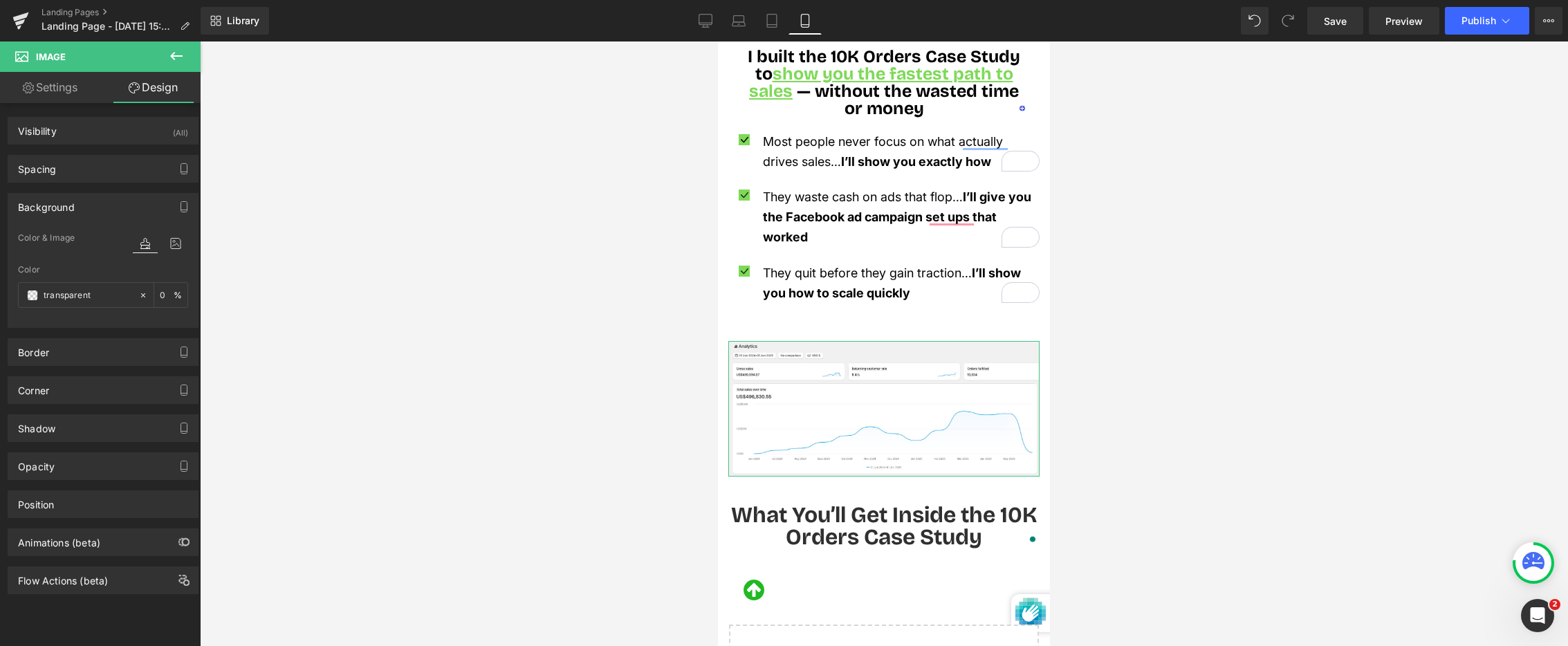
drag, startPoint x: 114, startPoint y: 209, endPoint x: 109, endPoint y: 218, distance: 10.3
click at [114, 209] on div "Background" at bounding box center [103, 207] width 190 height 26
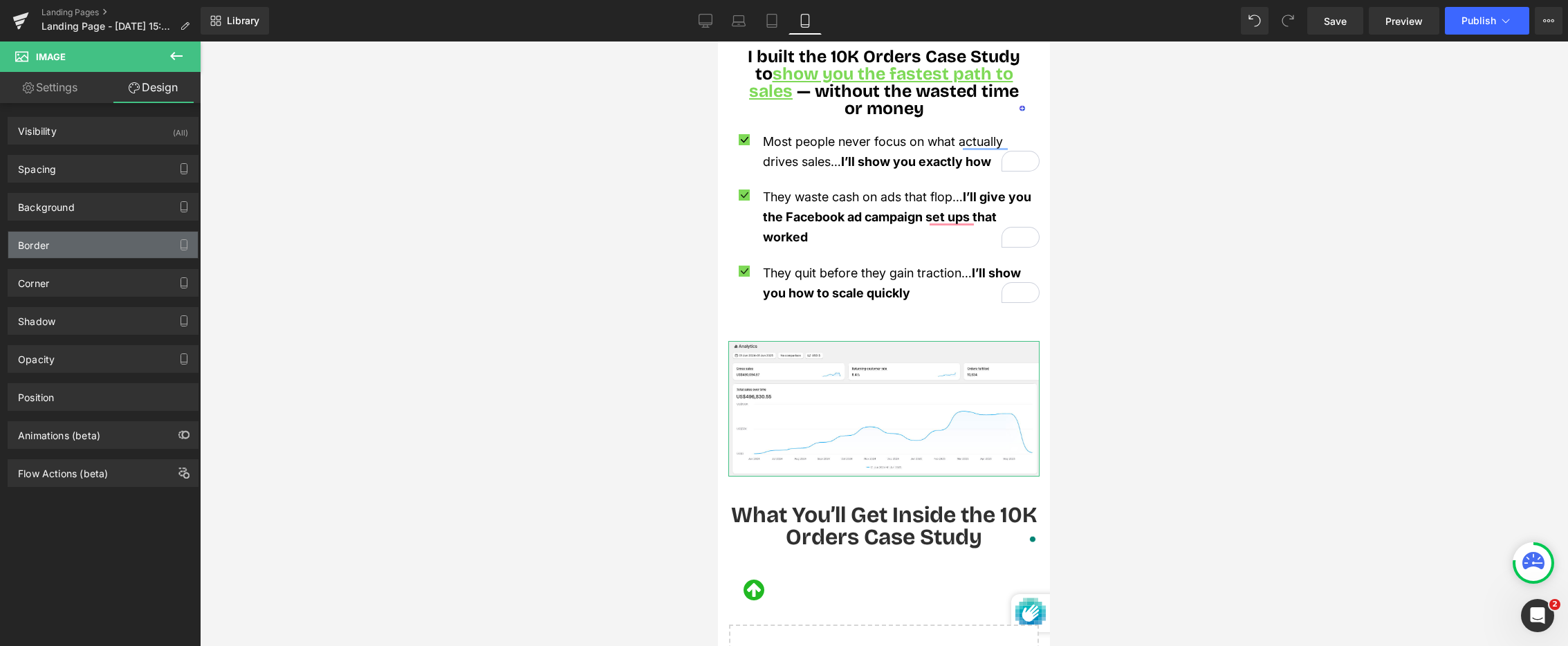
click at [99, 252] on div "Border" at bounding box center [103, 245] width 190 height 26
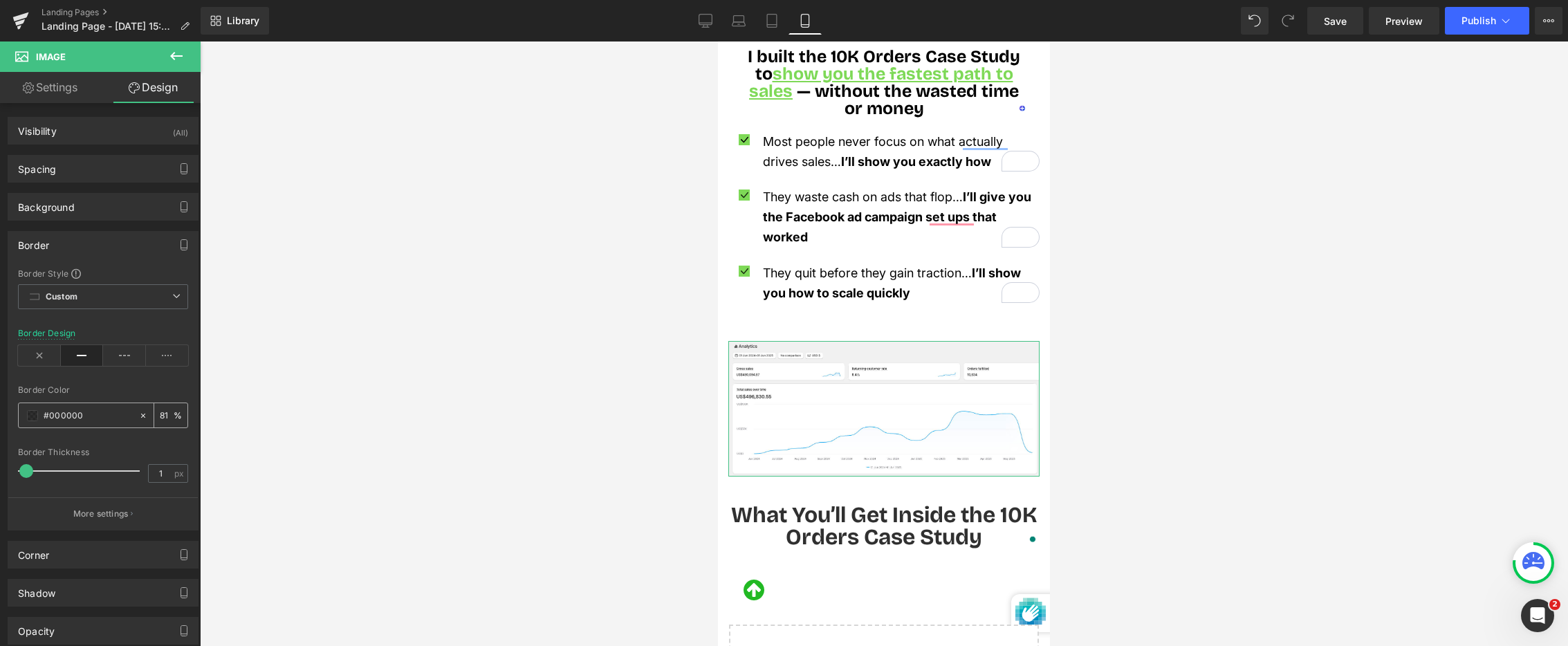
click at [88, 416] on input "#000000" at bounding box center [88, 416] width 88 height 15
paste input "7ed957"
type input "#7ed957"
type input "100"
click at [269, 518] on div at bounding box center [884, 343] width 1368 height 605
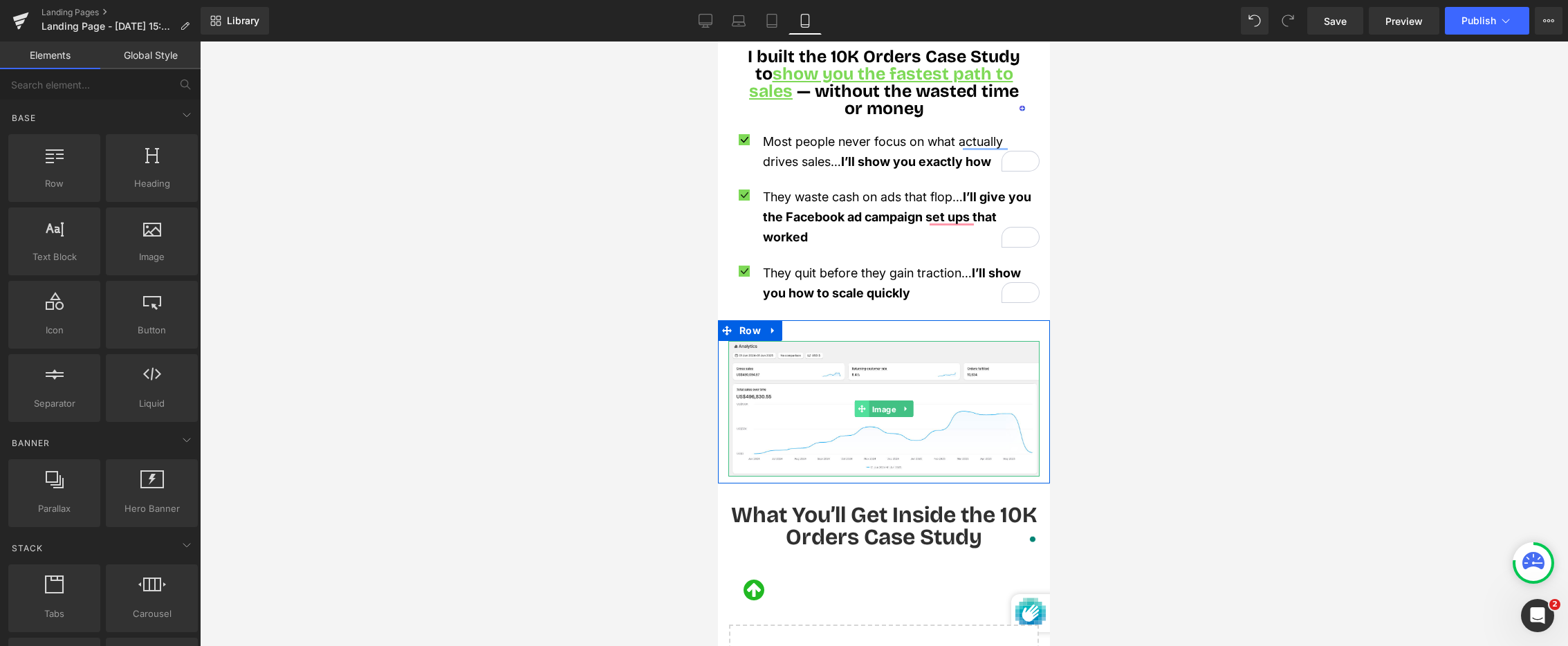
drag, startPoint x: 884, startPoint y: 391, endPoint x: 859, endPoint y: 395, distance: 25.3
click at [884, 401] on span "Image" at bounding box center [884, 409] width 30 height 16
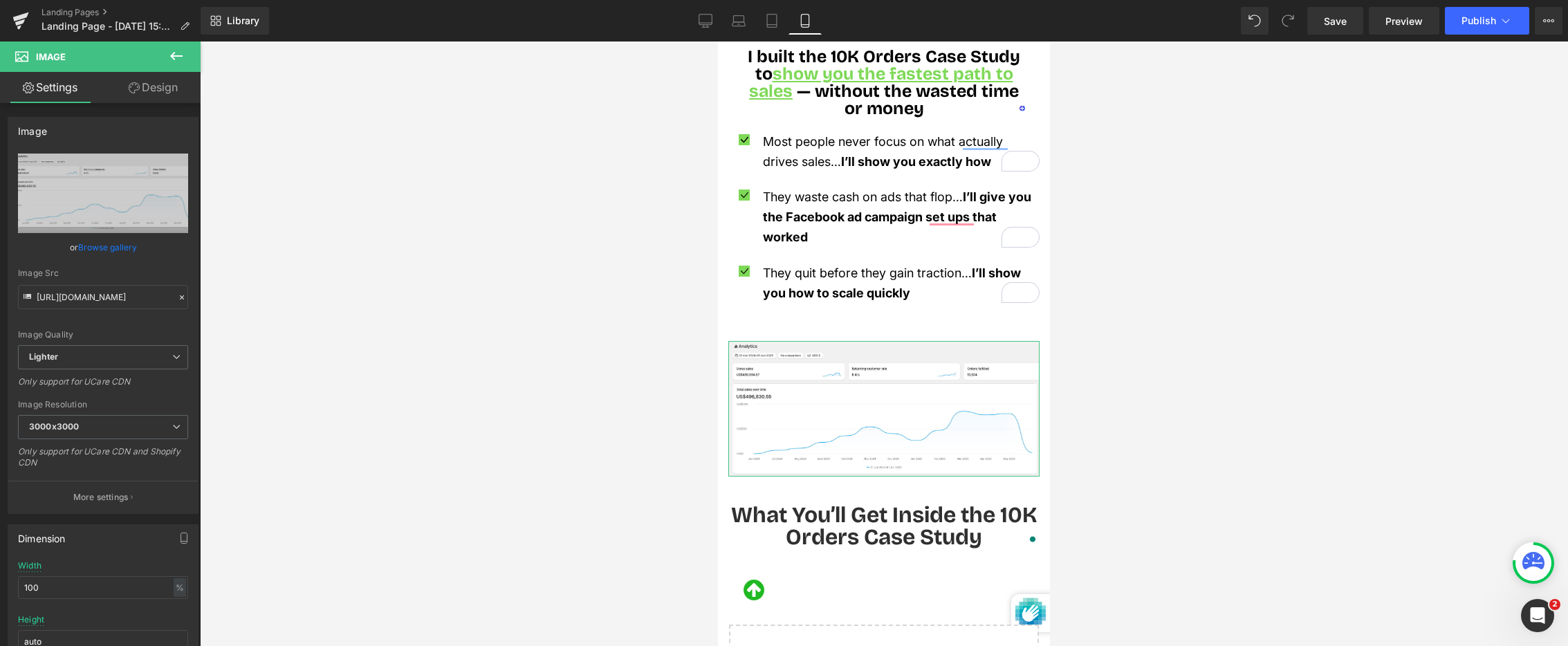
click at [169, 80] on link "Design" at bounding box center [153, 88] width 101 height 31
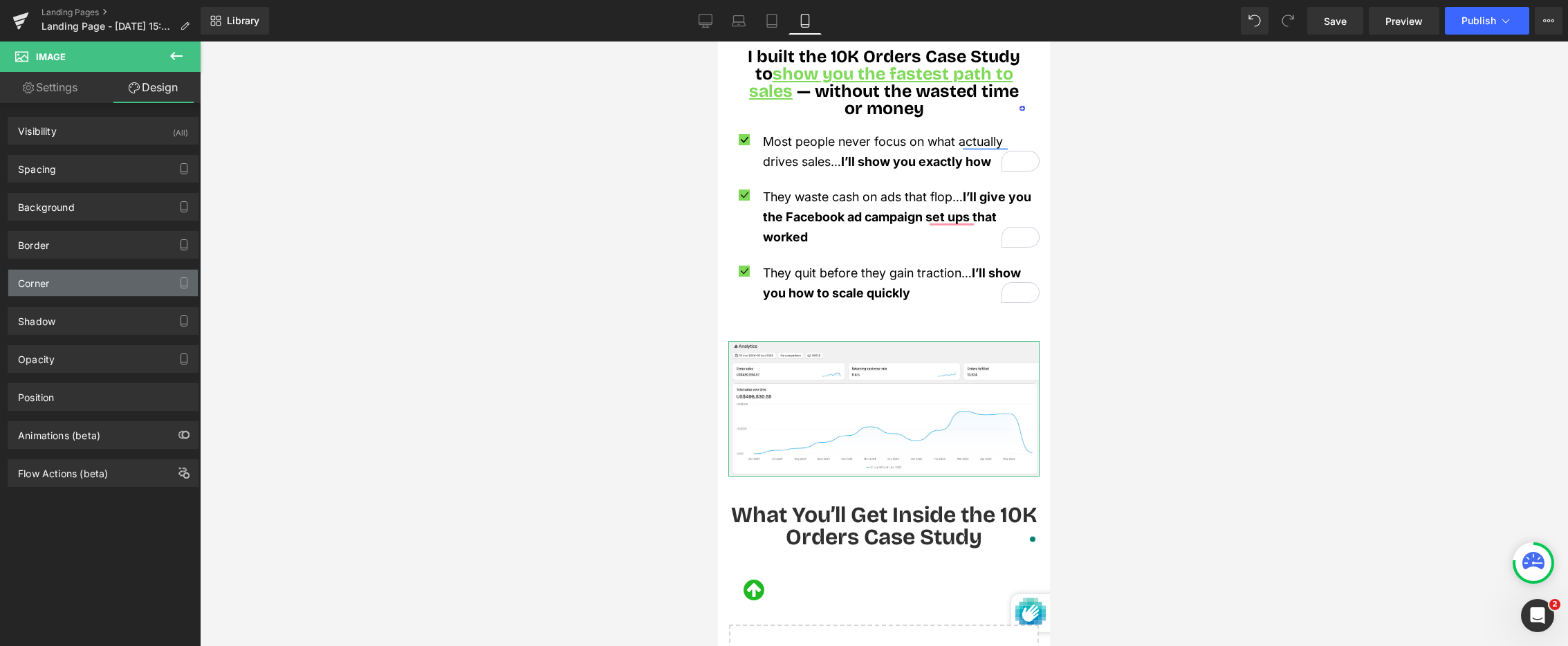
click at [104, 291] on div "Corner" at bounding box center [103, 282] width 190 height 26
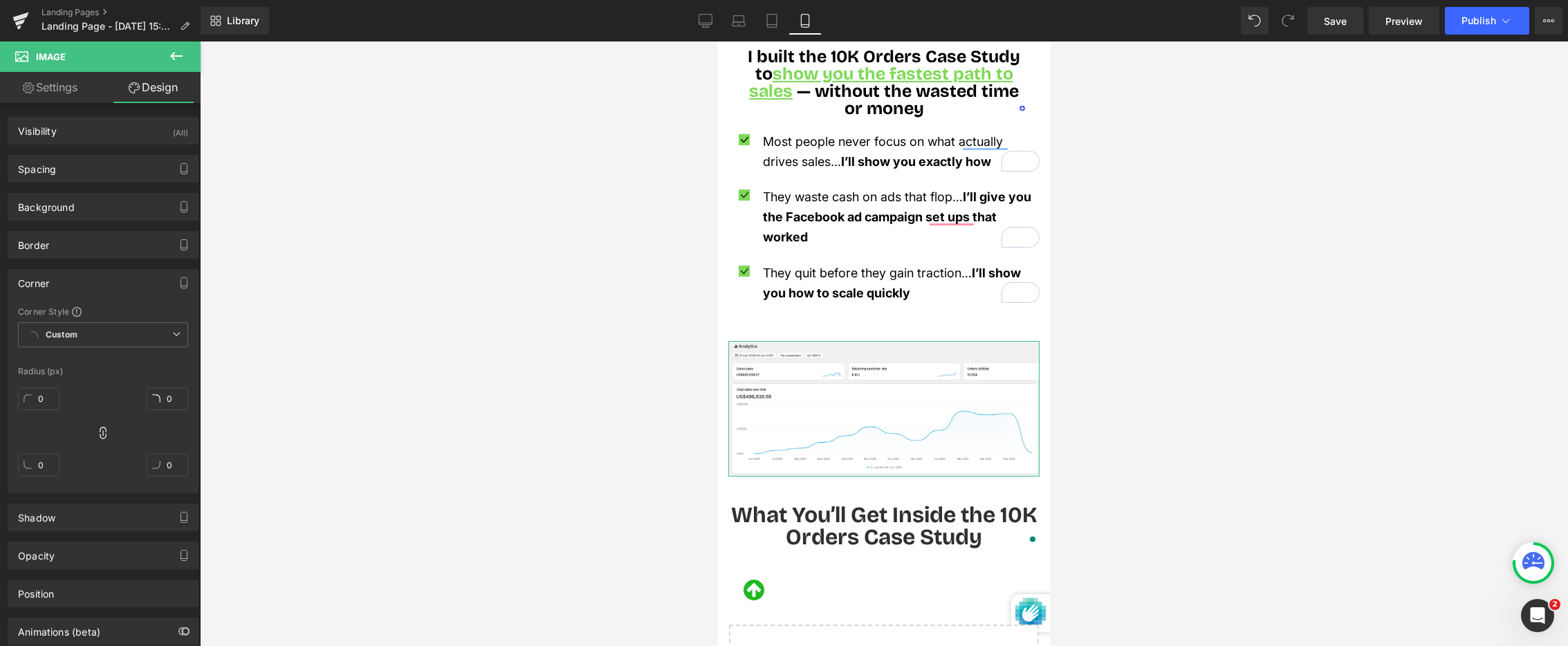
click at [104, 291] on div "Corner" at bounding box center [103, 282] width 190 height 26
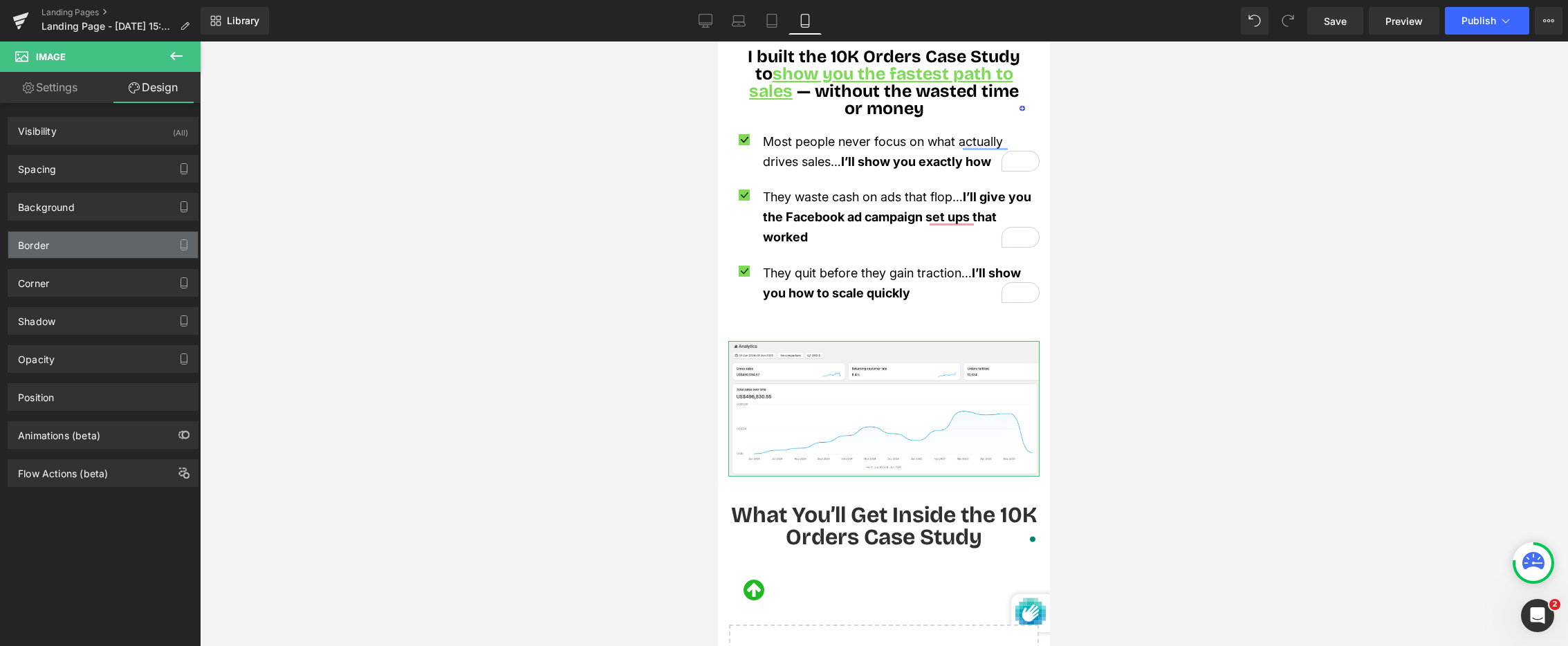
click at [102, 245] on div "Border" at bounding box center [103, 245] width 190 height 26
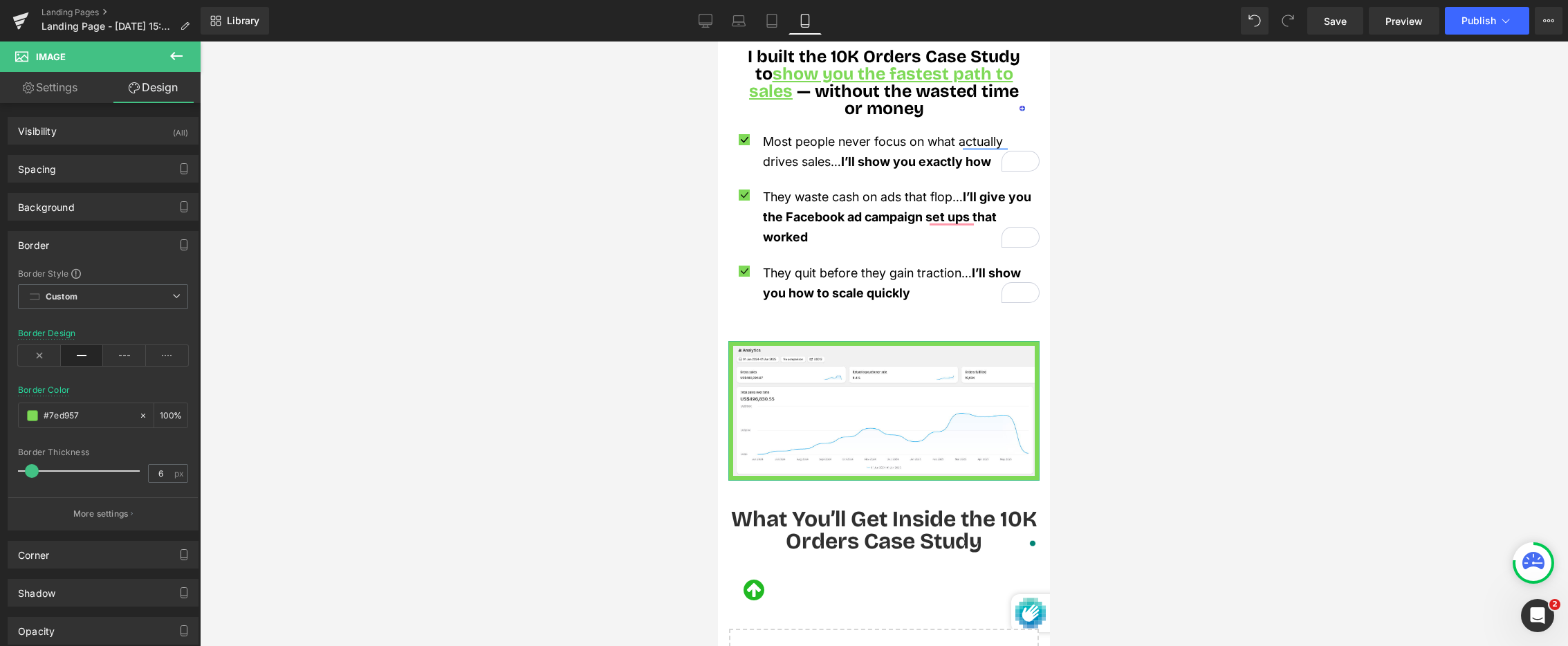
type input "5"
drag, startPoint x: 28, startPoint y: 472, endPoint x: 32, endPoint y: 479, distance: 8.1
click at [32, 479] on div at bounding box center [83, 471] width 115 height 28
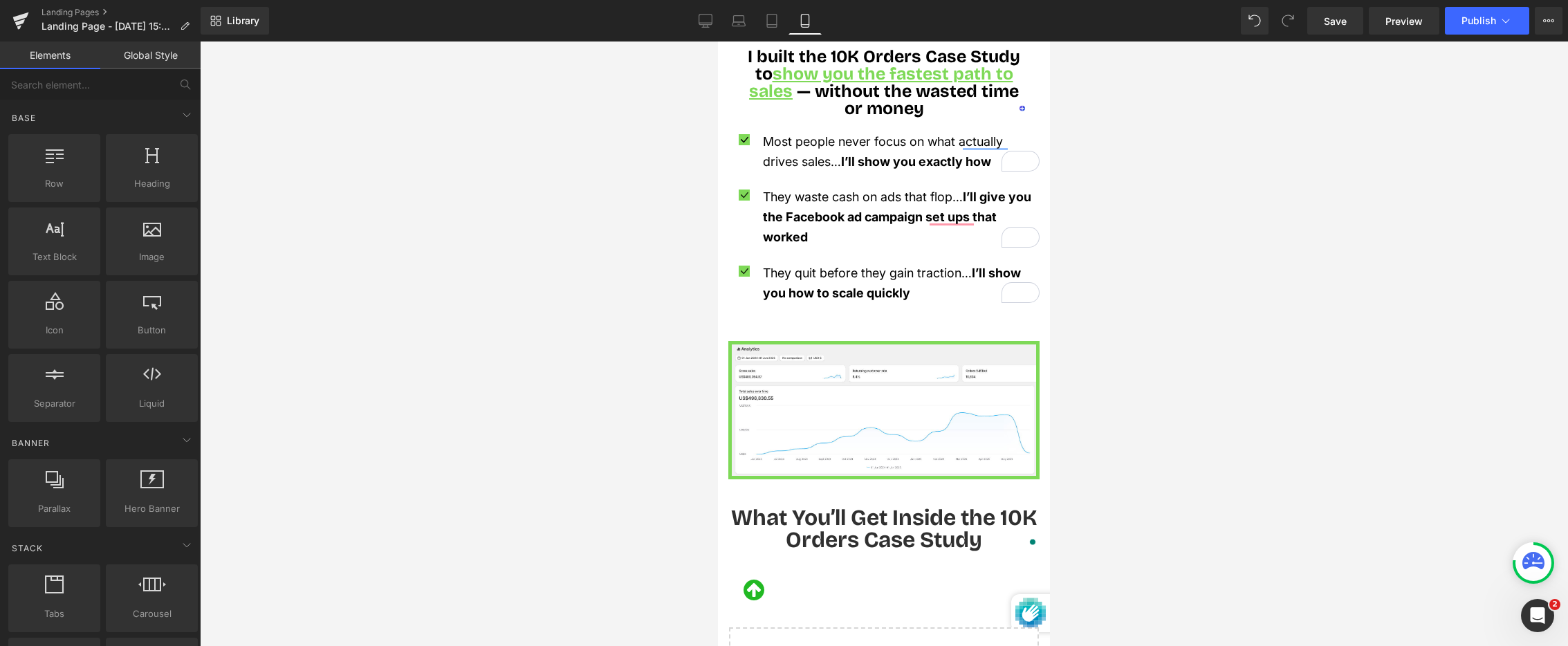
drag, startPoint x: 554, startPoint y: 324, endPoint x: 584, endPoint y: 318, distance: 30.6
click at [554, 324] on div at bounding box center [884, 343] width 1368 height 605
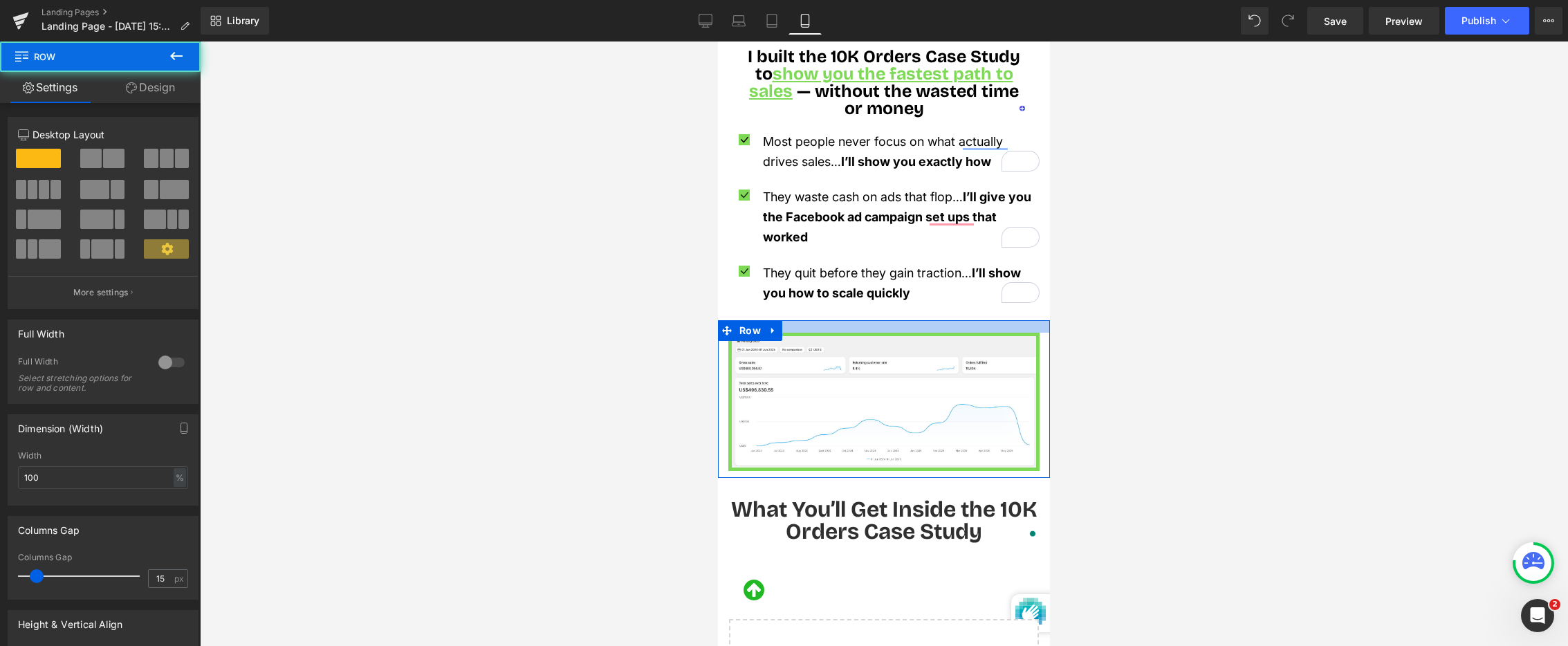
click at [576, 321] on div at bounding box center [884, 343] width 1368 height 605
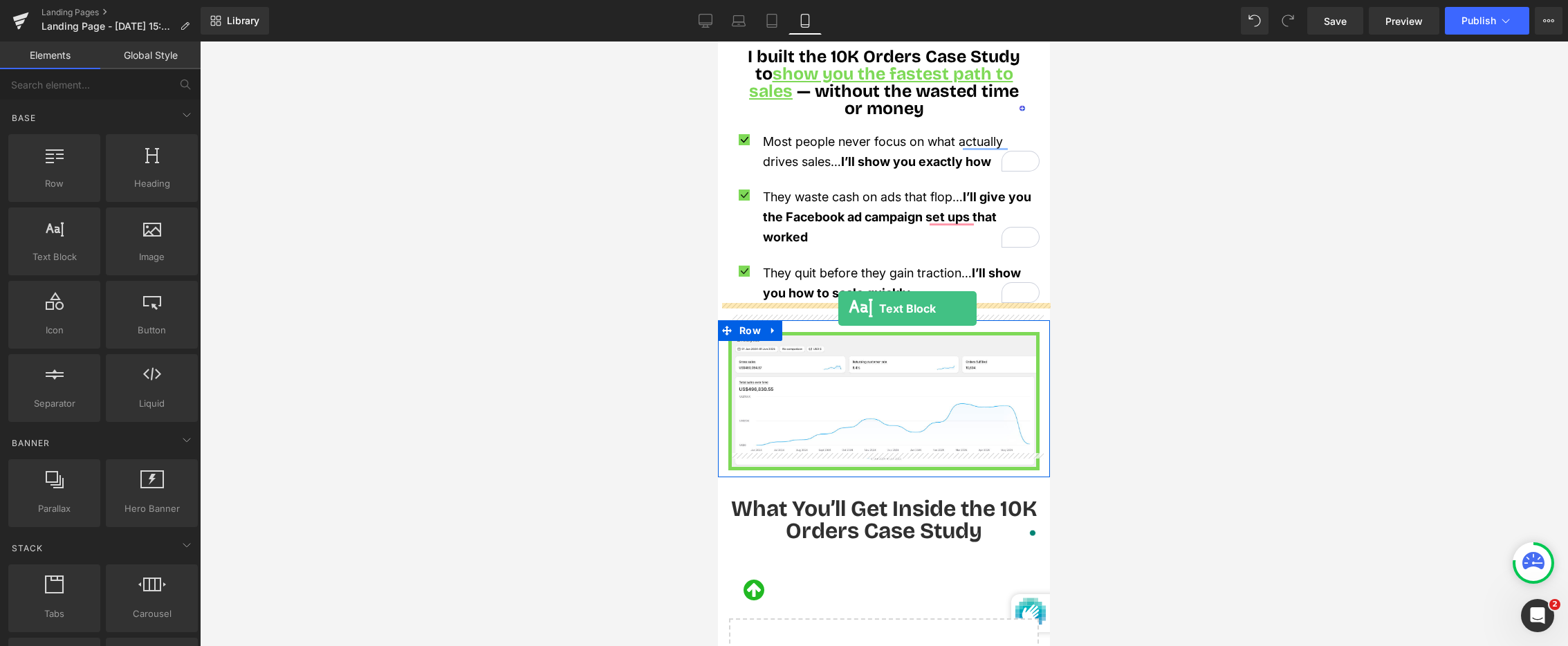
drag, startPoint x: 777, startPoint y: 298, endPoint x: 838, endPoint y: 308, distance: 61.8
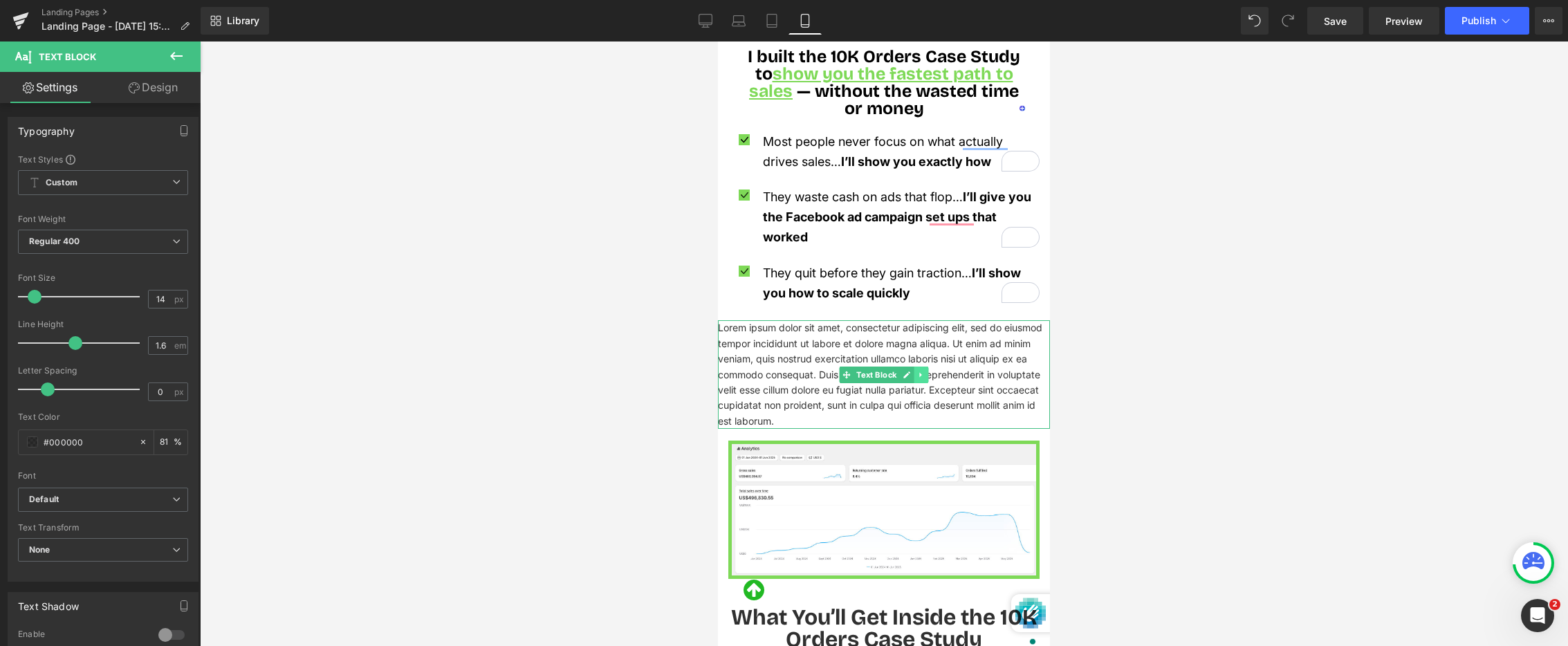
click at [926, 367] on link at bounding box center [922, 375] width 15 height 16
click at [927, 371] on icon at bounding box center [928, 375] width 7 height 8
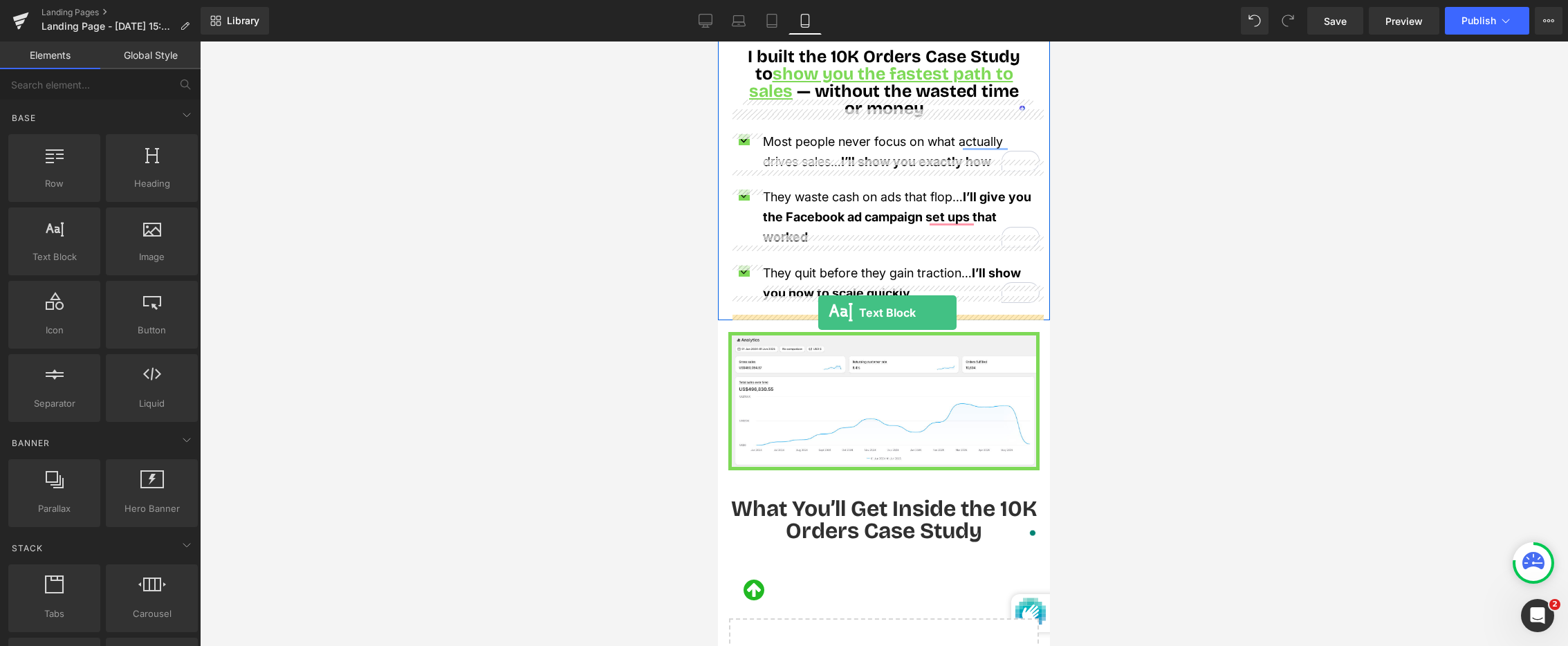
drag, startPoint x: 831, startPoint y: 283, endPoint x: 818, endPoint y: 312, distance: 31.8
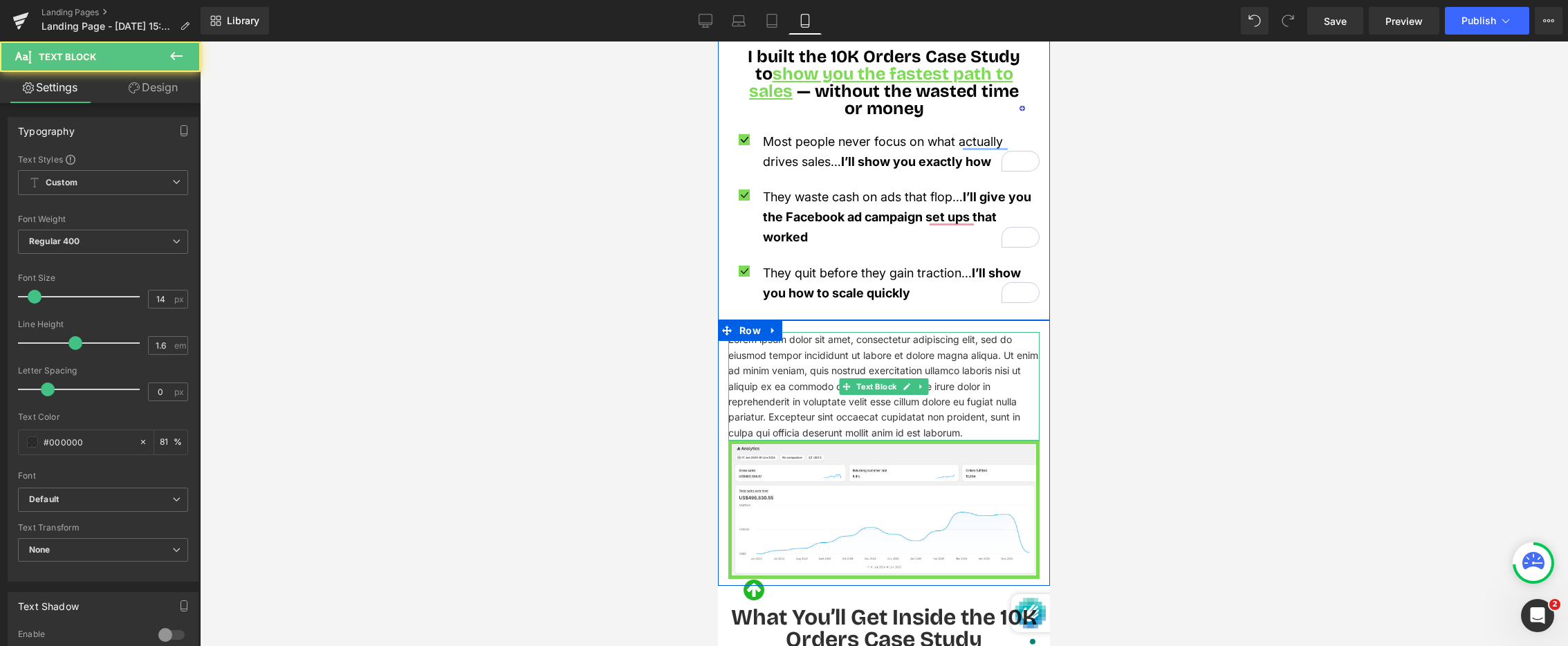
click at [853, 351] on p "Lorem ipsum dolor sit amet, consectetur adipiscing elit, sed do eiusmod tempor …" at bounding box center [885, 386] width 312 height 109
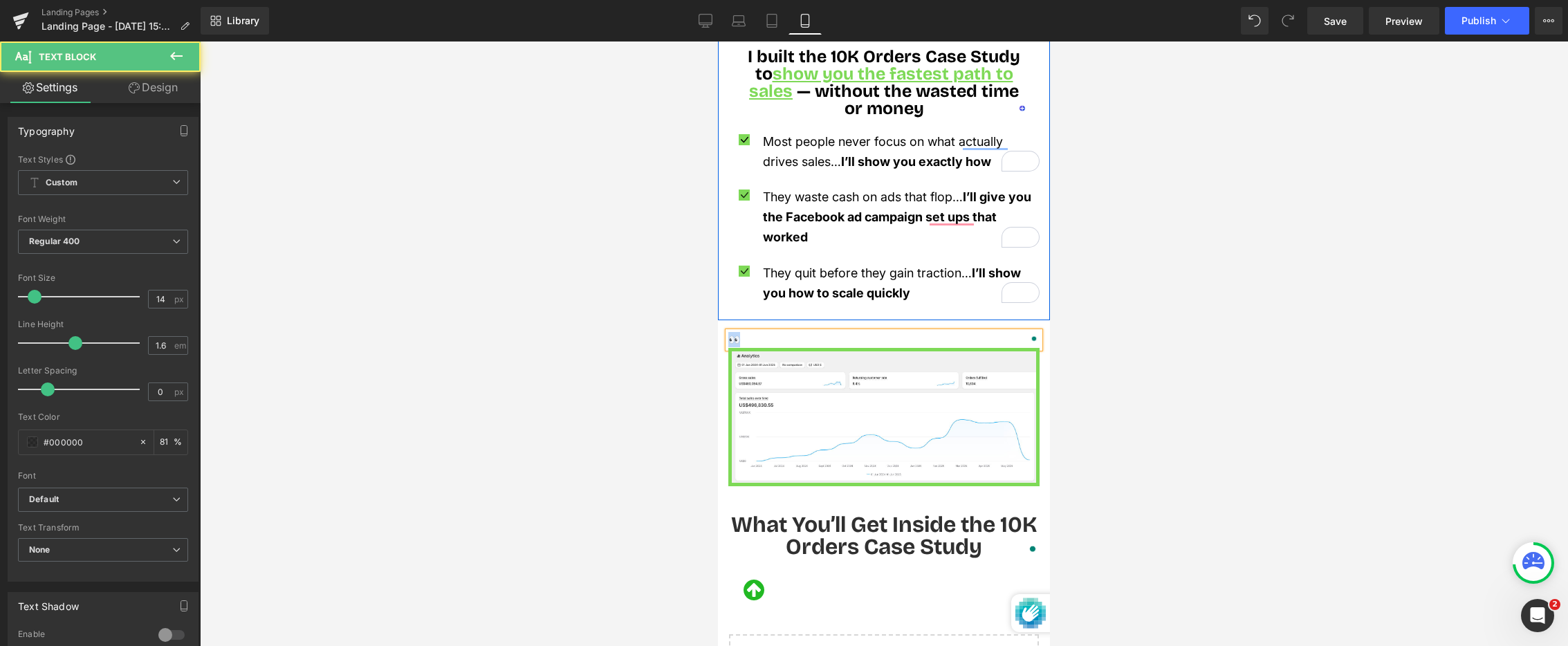
drag, startPoint x: 718, startPoint y: 41, endPoint x: 730, endPoint y: 320, distance: 279.3
click at [730, 332] on p "👀" at bounding box center [885, 339] width 312 height 15
copy p "👀"
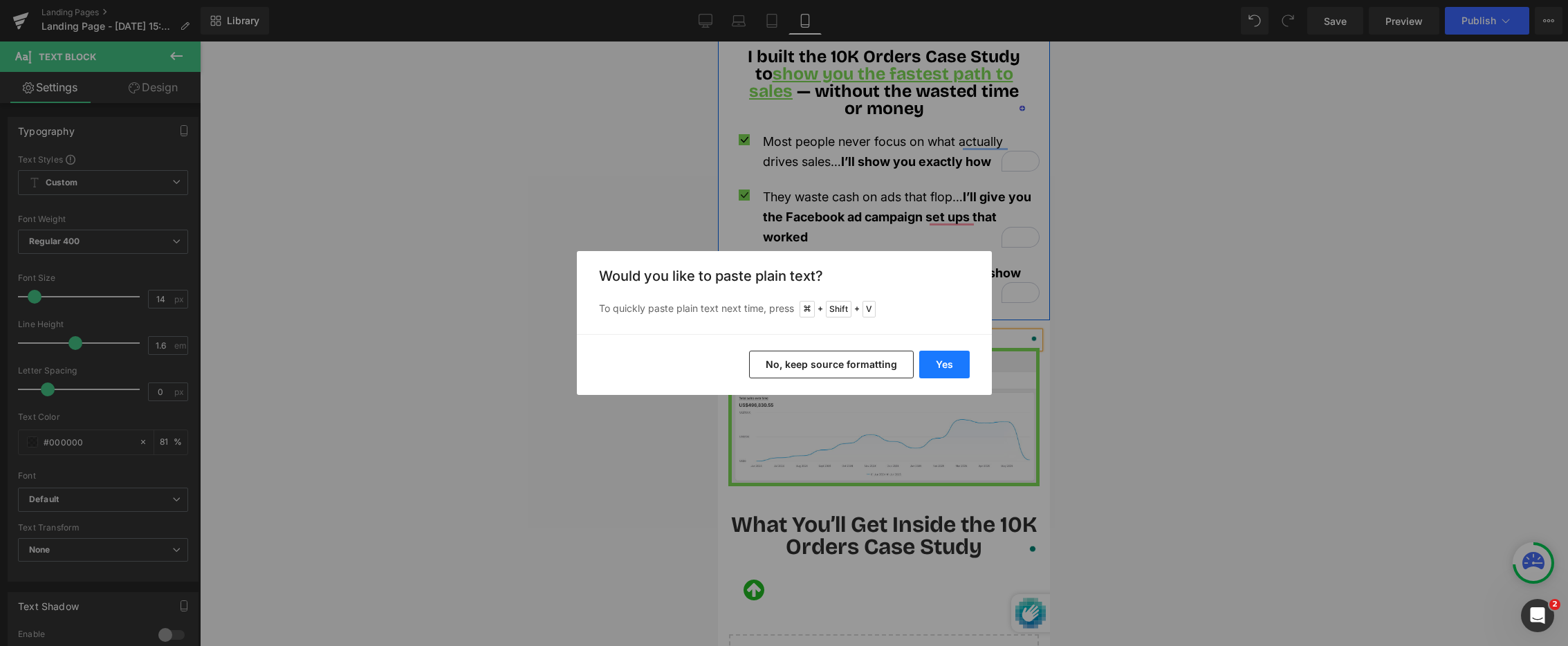
click at [954, 363] on button "Yes" at bounding box center [945, 364] width 50 height 28
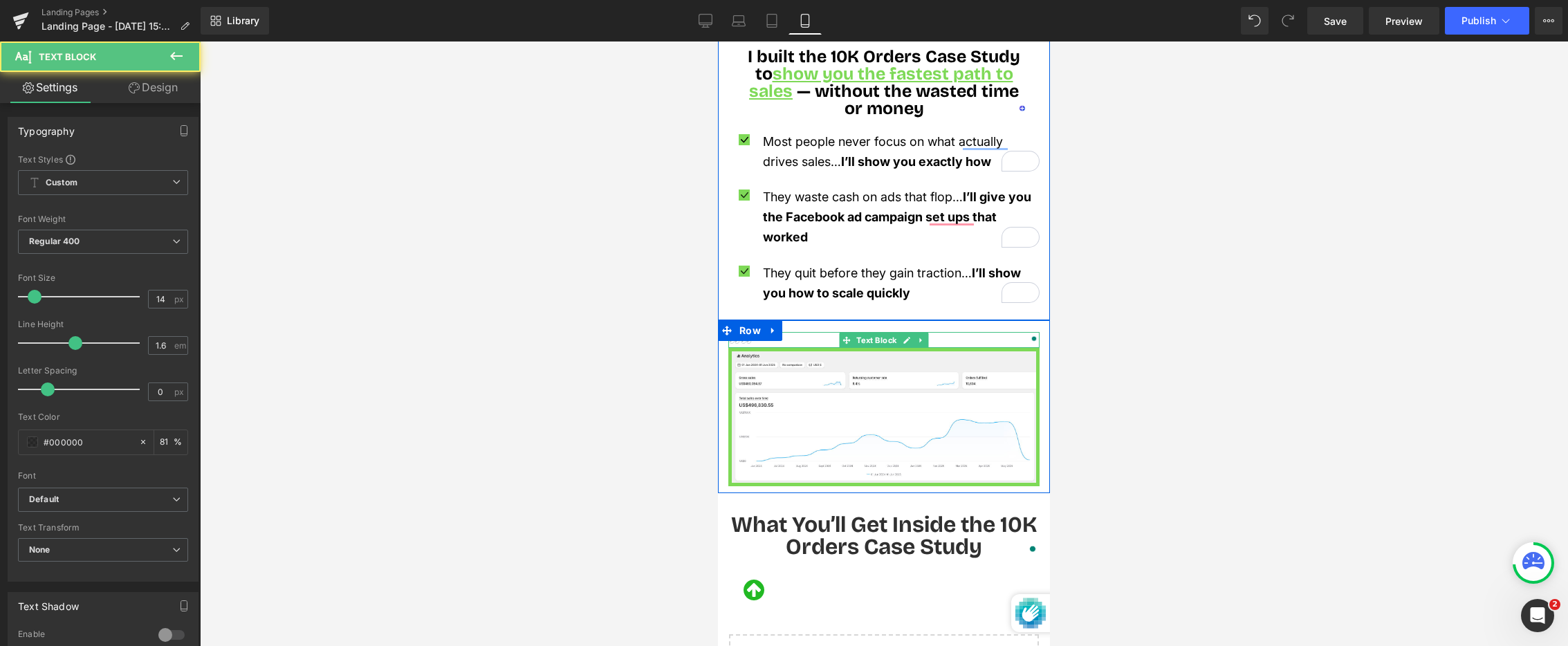
click at [799, 332] on p "👀👀" at bounding box center [885, 339] width 312 height 15
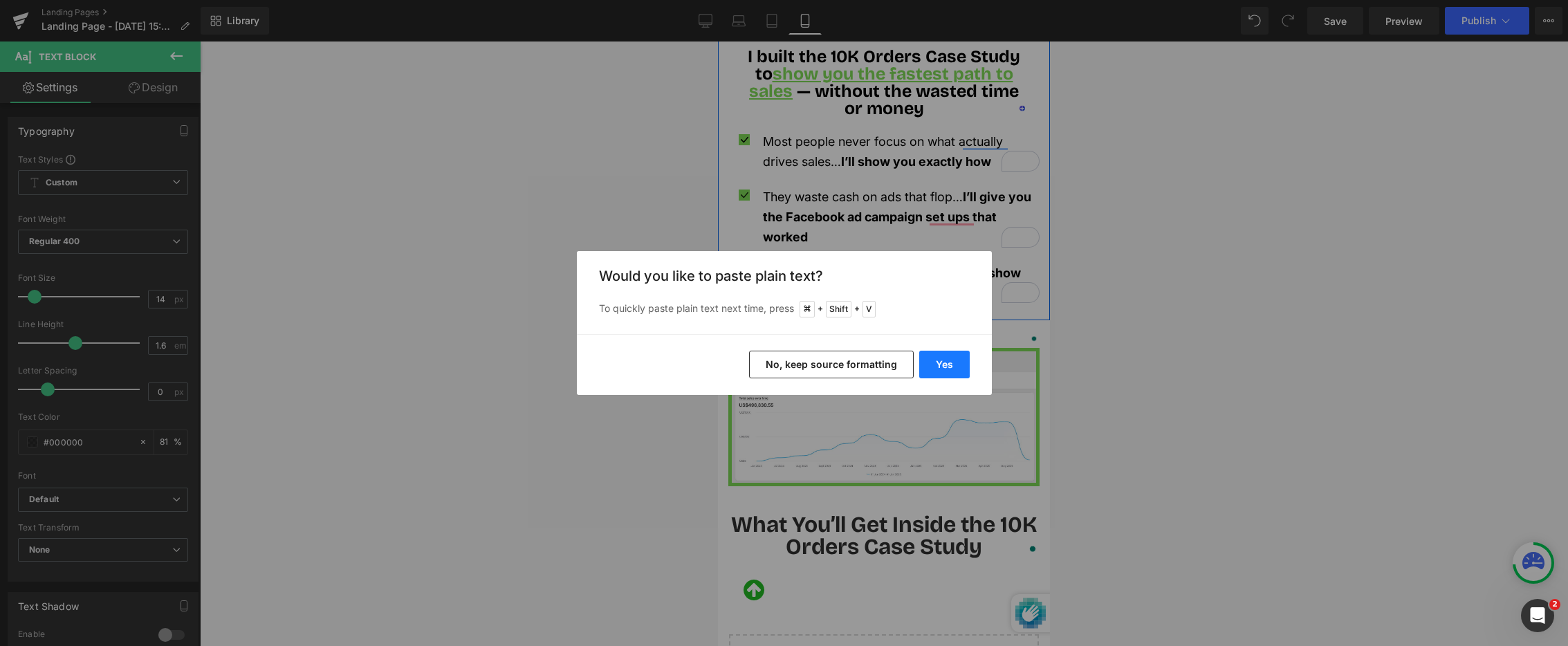
click at [943, 363] on button "Yes" at bounding box center [945, 364] width 50 height 28
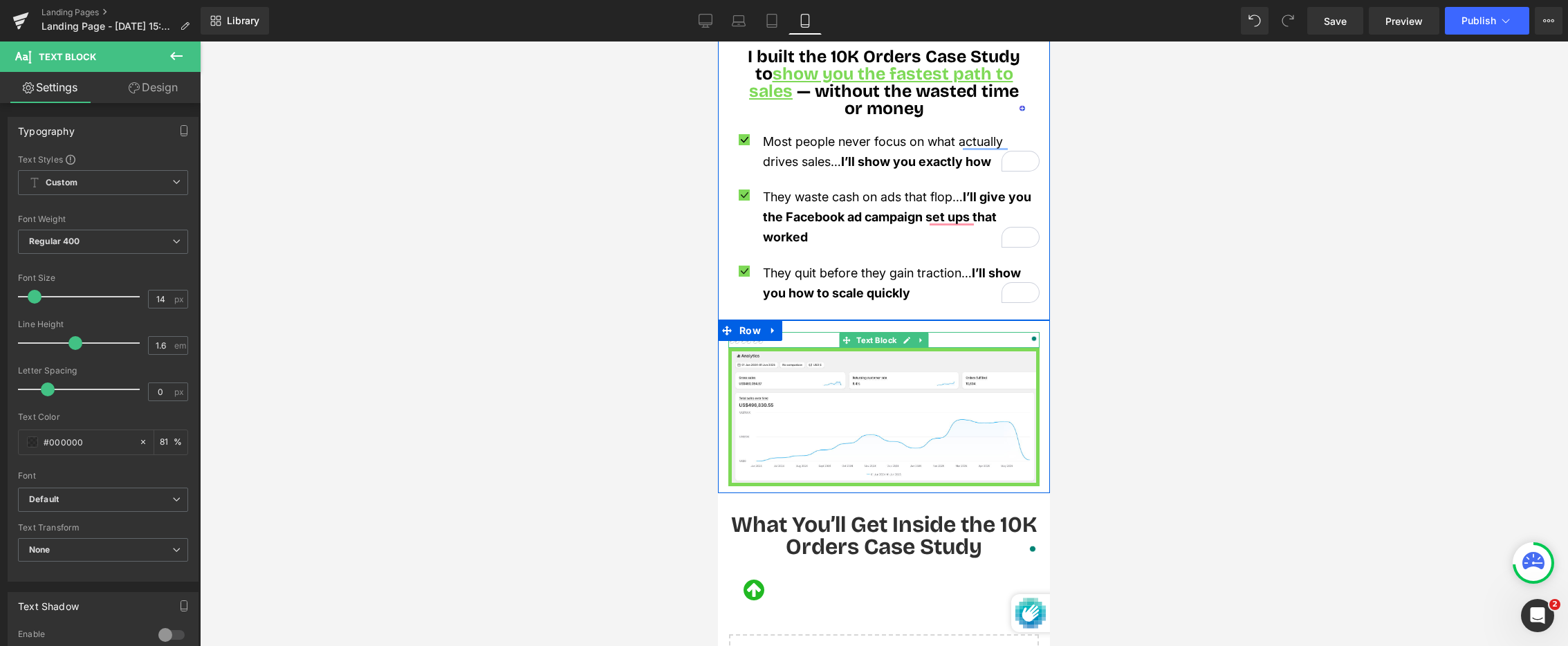
click at [788, 332] on p "👀👀👀" at bounding box center [885, 339] width 312 height 15
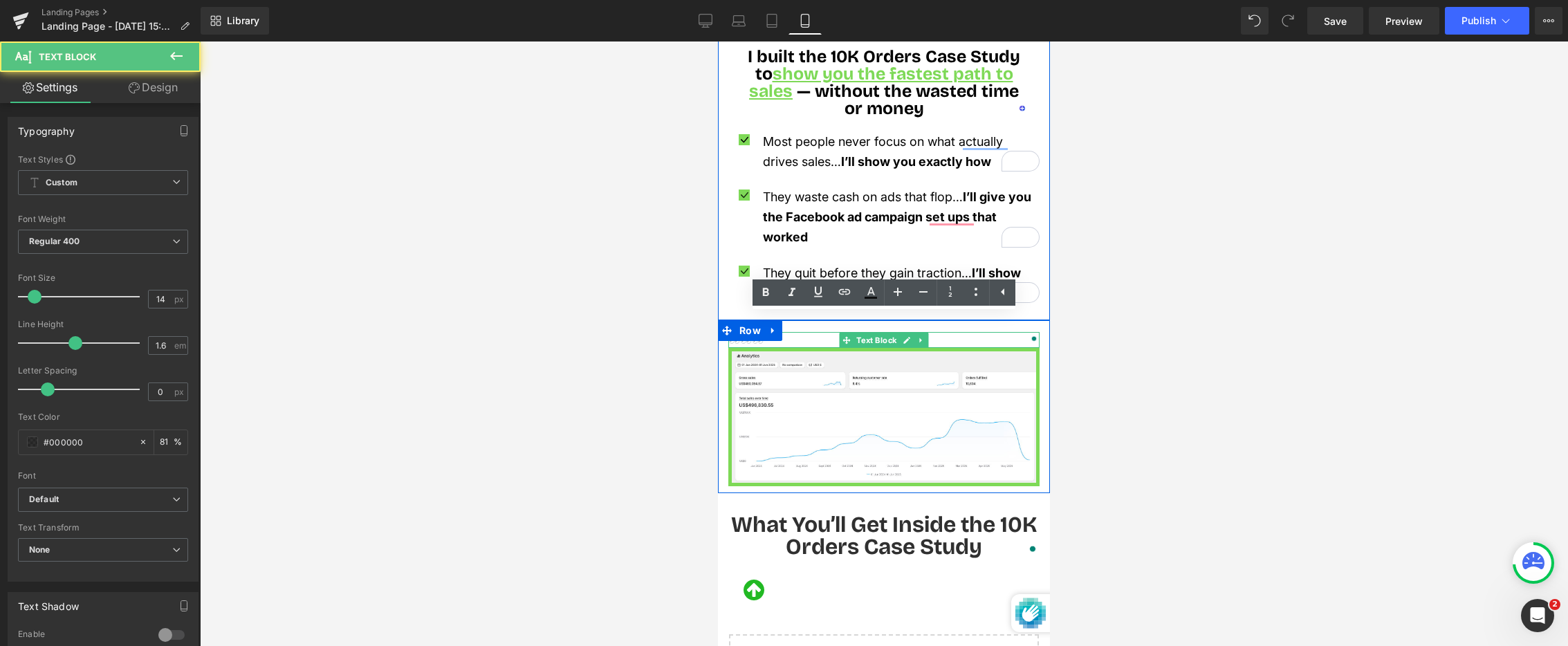
click at [788, 332] on p "👀👀👀" at bounding box center [885, 339] width 312 height 15
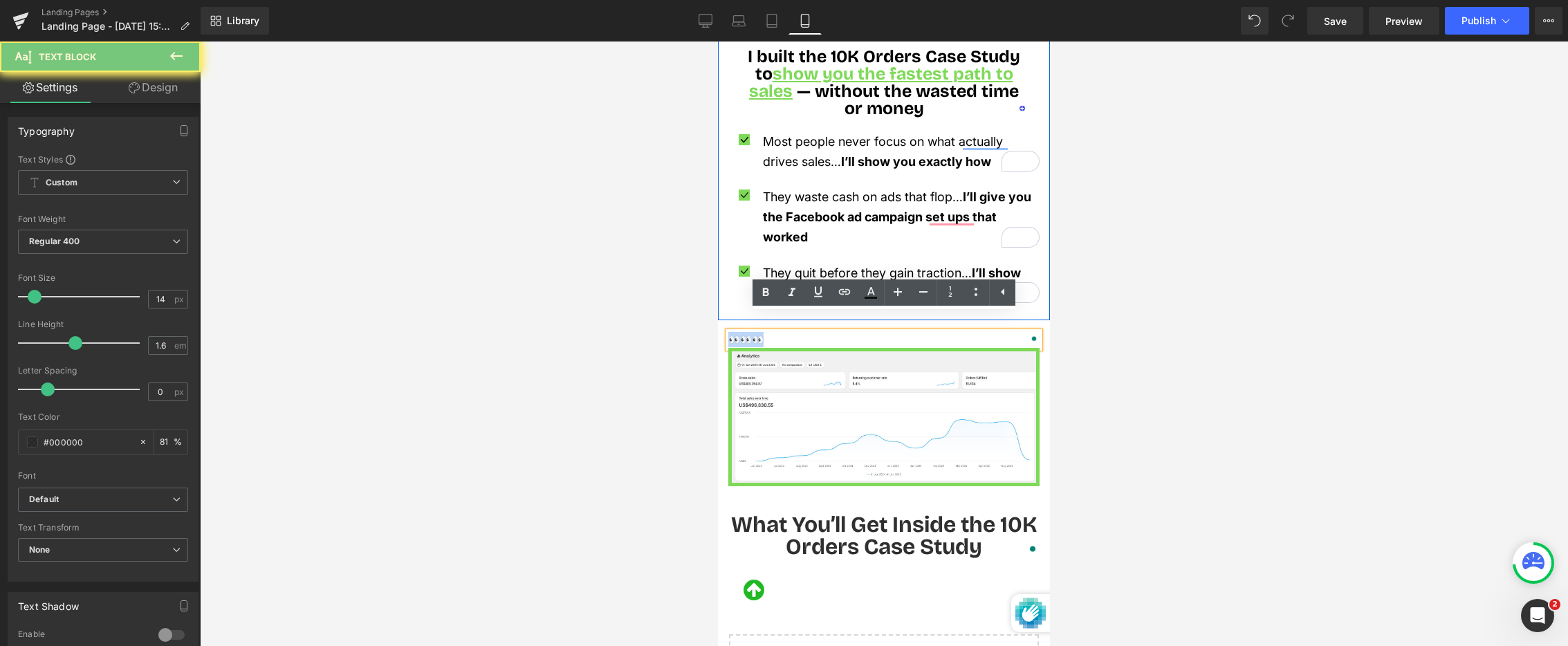
click at [788, 332] on p "👀👀👀" at bounding box center [885, 339] width 312 height 15
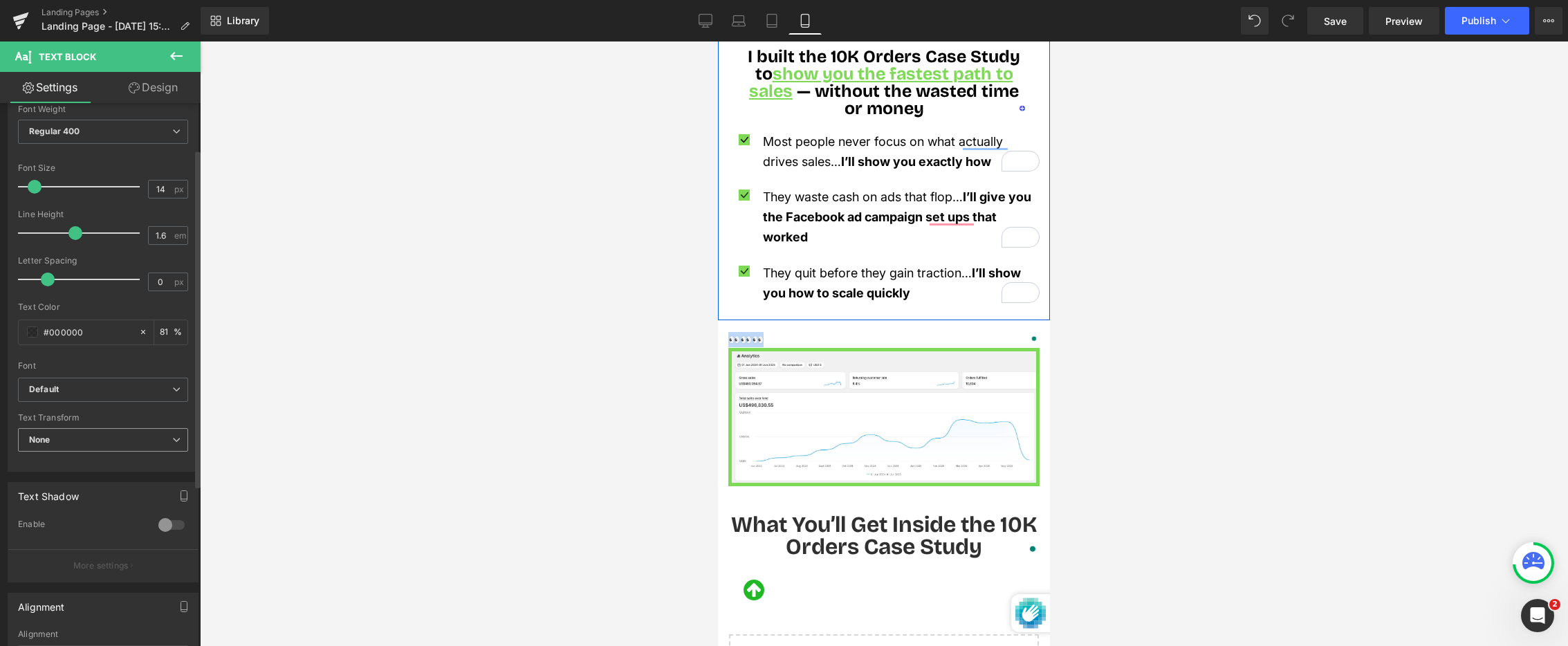
scroll to position [322, 0]
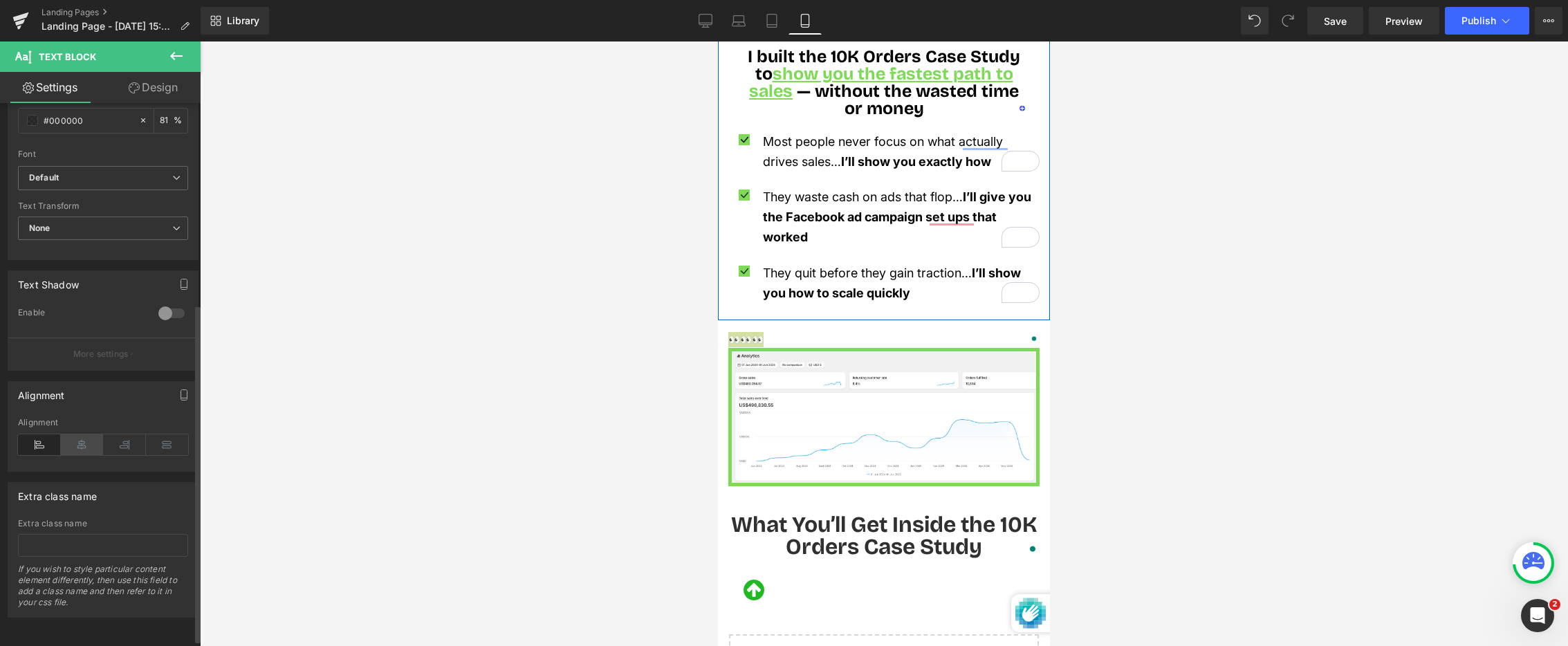
click at [75, 441] on icon at bounding box center [82, 445] width 43 height 21
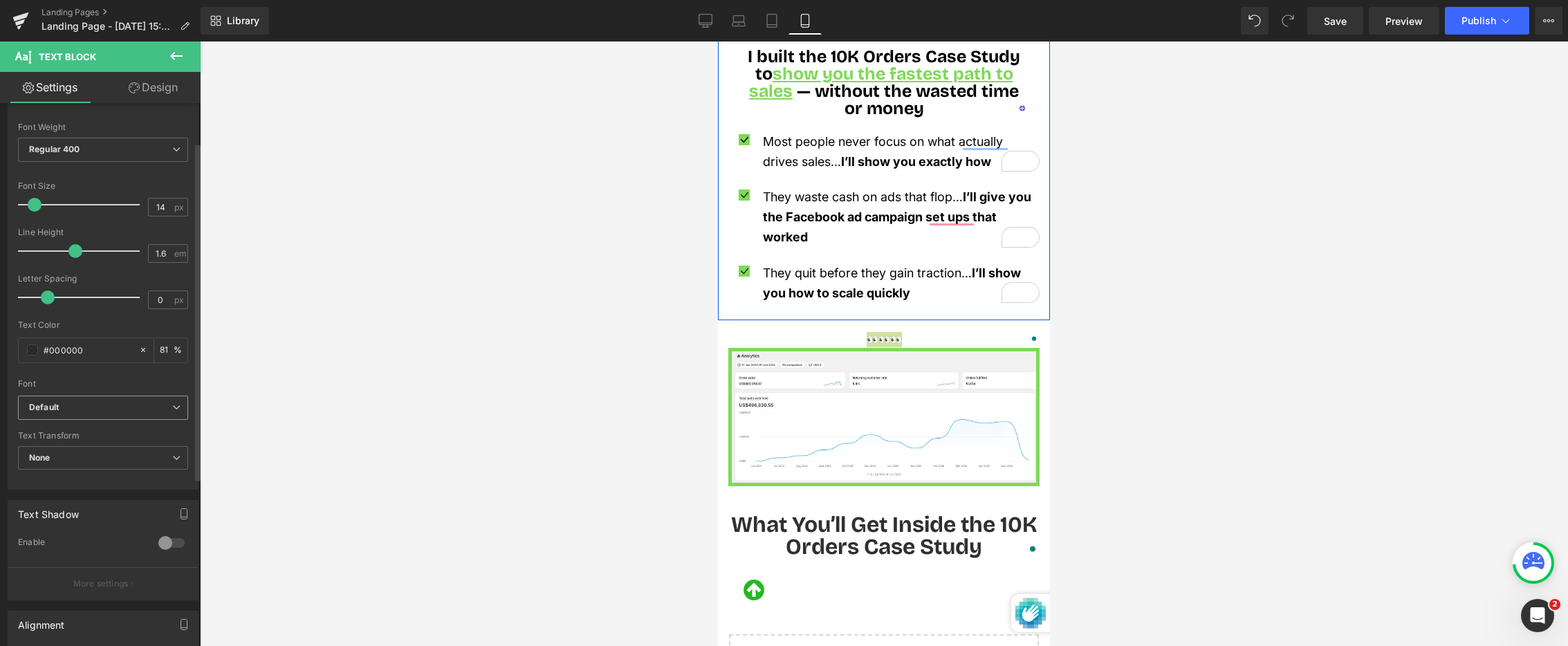
scroll to position [63, 0]
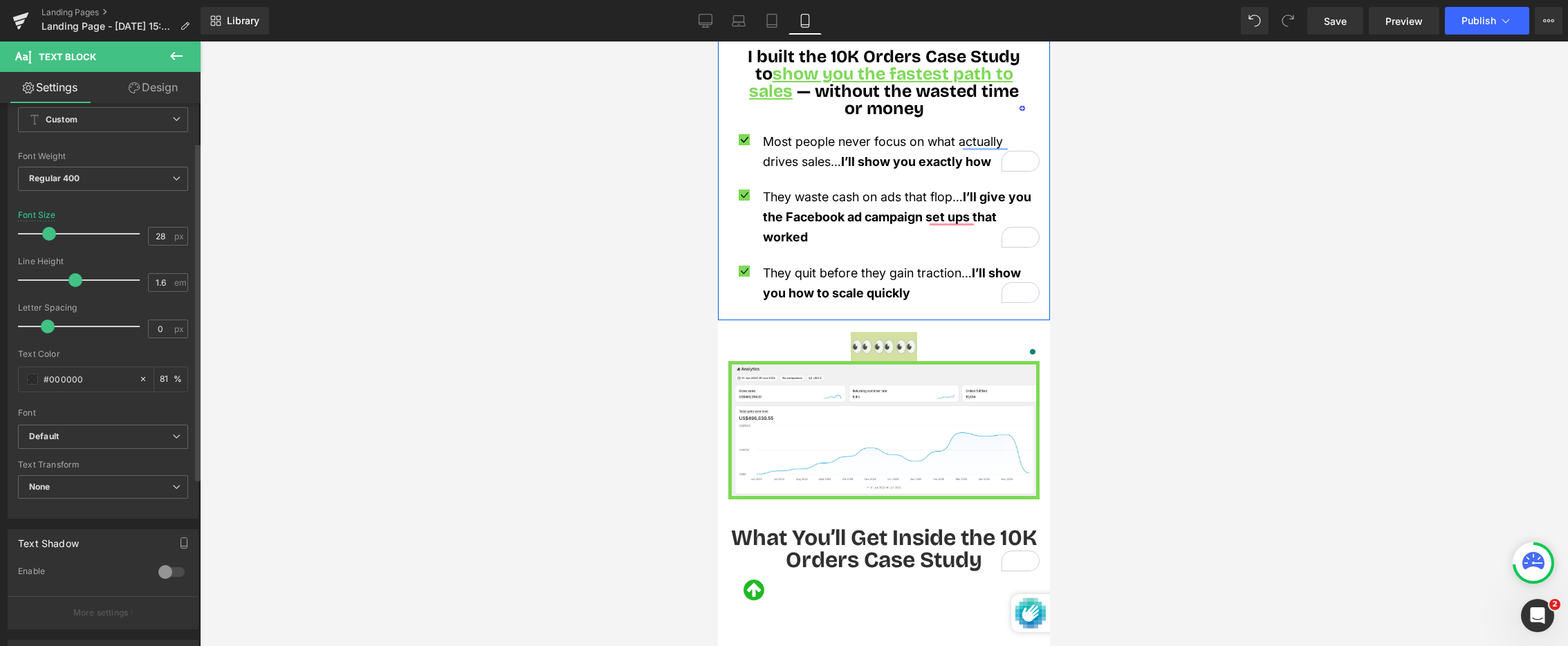
type input "29"
drag, startPoint x: 37, startPoint y: 227, endPoint x: 140, endPoint y: 244, distance: 104.4
click at [54, 230] on span at bounding box center [49, 234] width 14 height 14
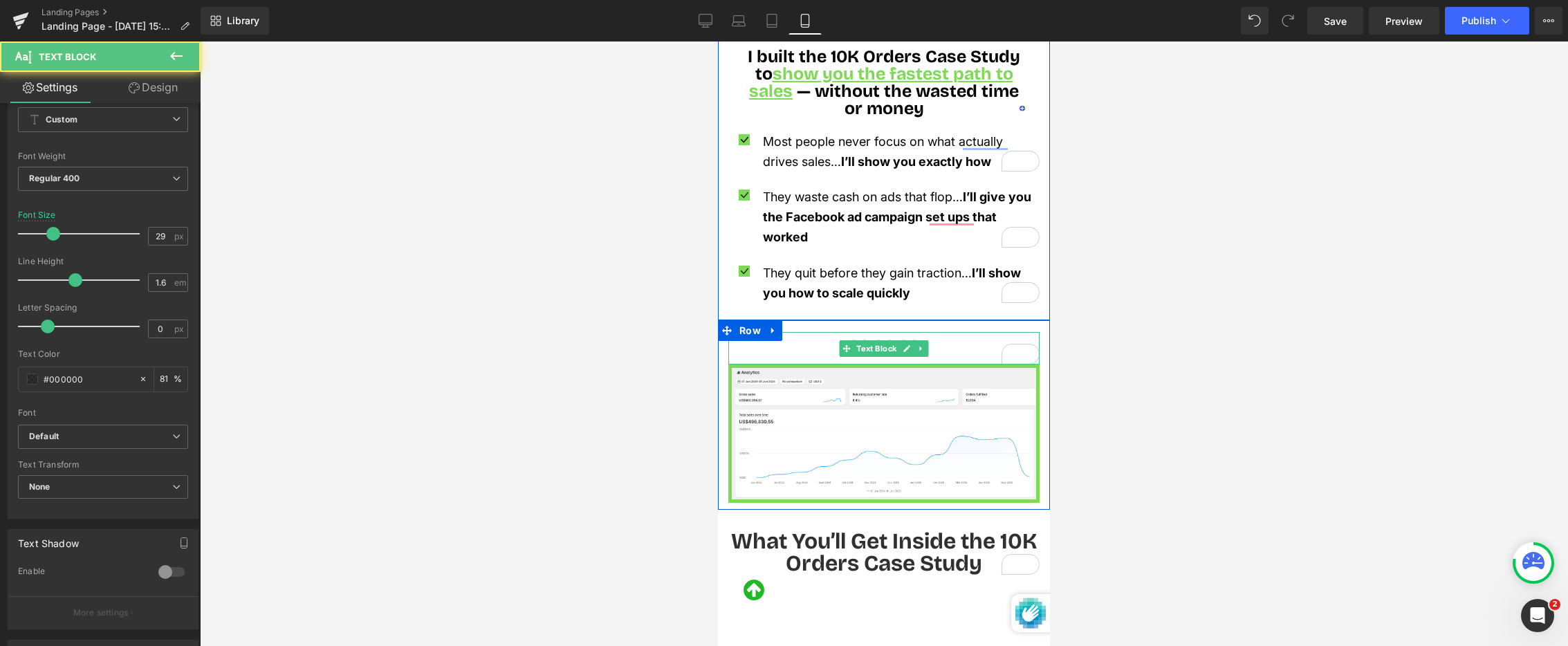
click at [953, 332] on p "👀👀👀" at bounding box center [885, 347] width 312 height 32
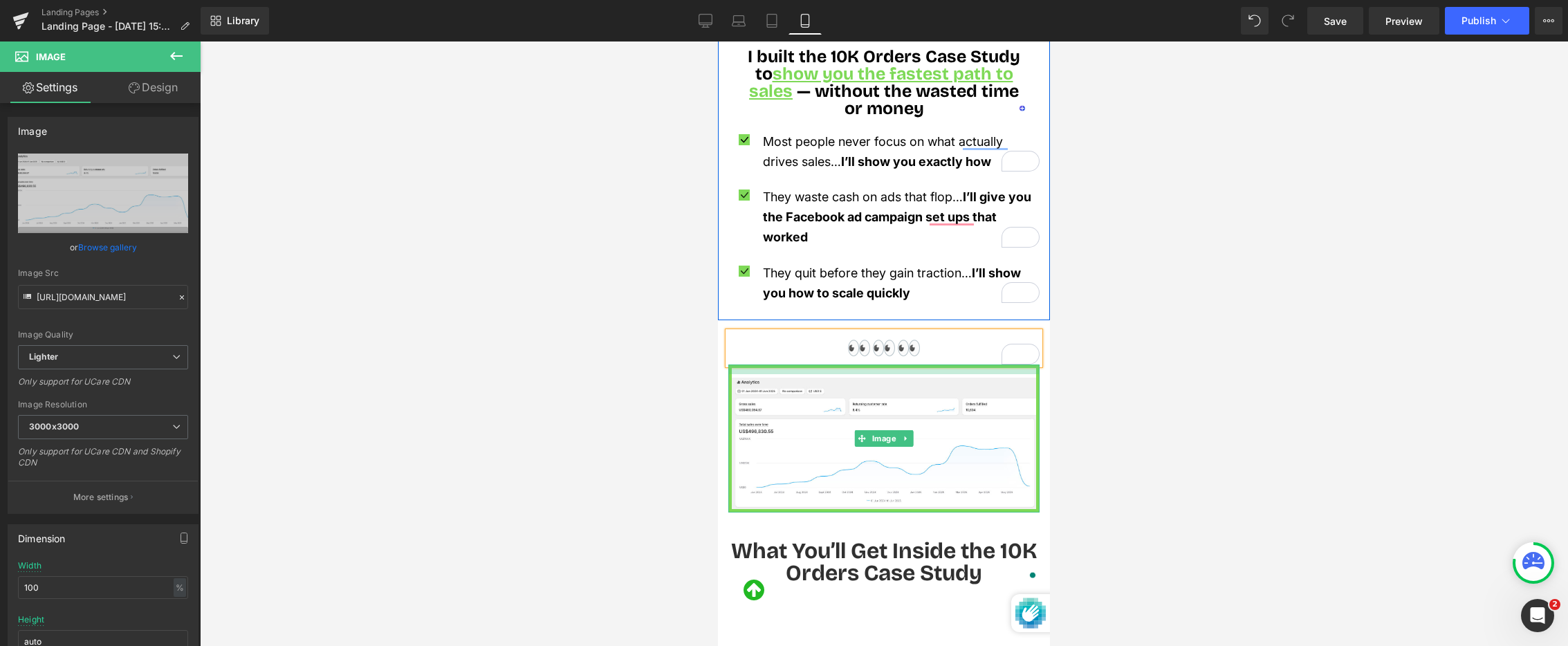
click at [818, 364] on div at bounding box center [885, 369] width 312 height 10
click at [558, 377] on div at bounding box center [884, 343] width 1368 height 605
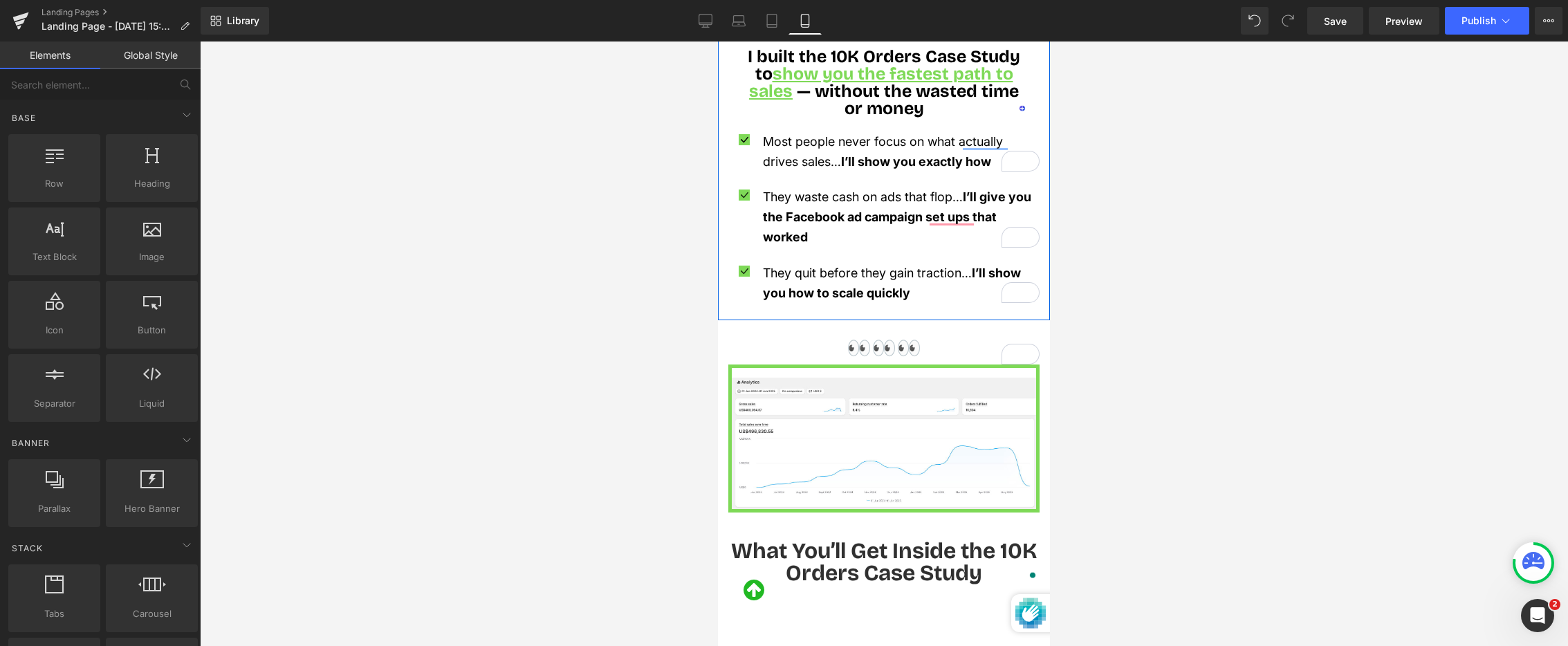
click at [1243, 388] on div at bounding box center [884, 343] width 1368 height 605
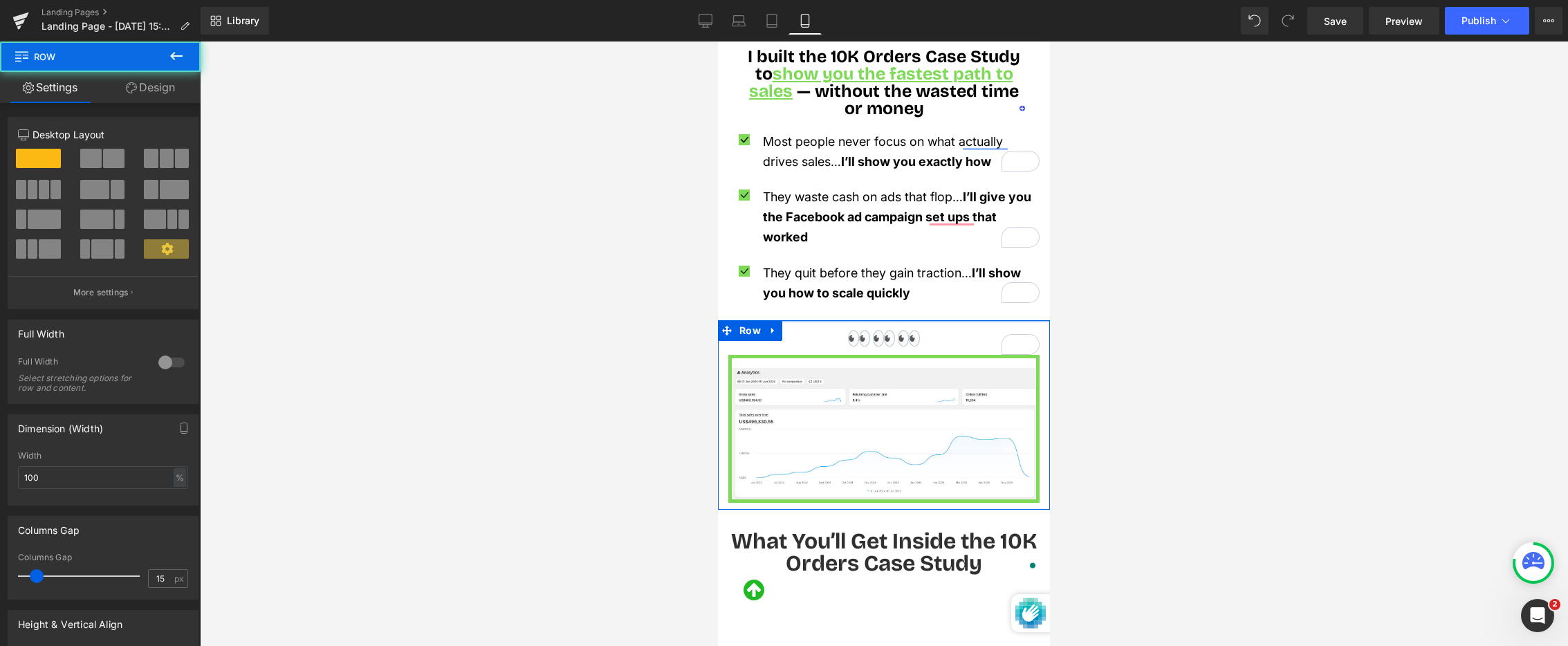
drag, startPoint x: 891, startPoint y: 307, endPoint x: 894, endPoint y: 298, distance: 9.5
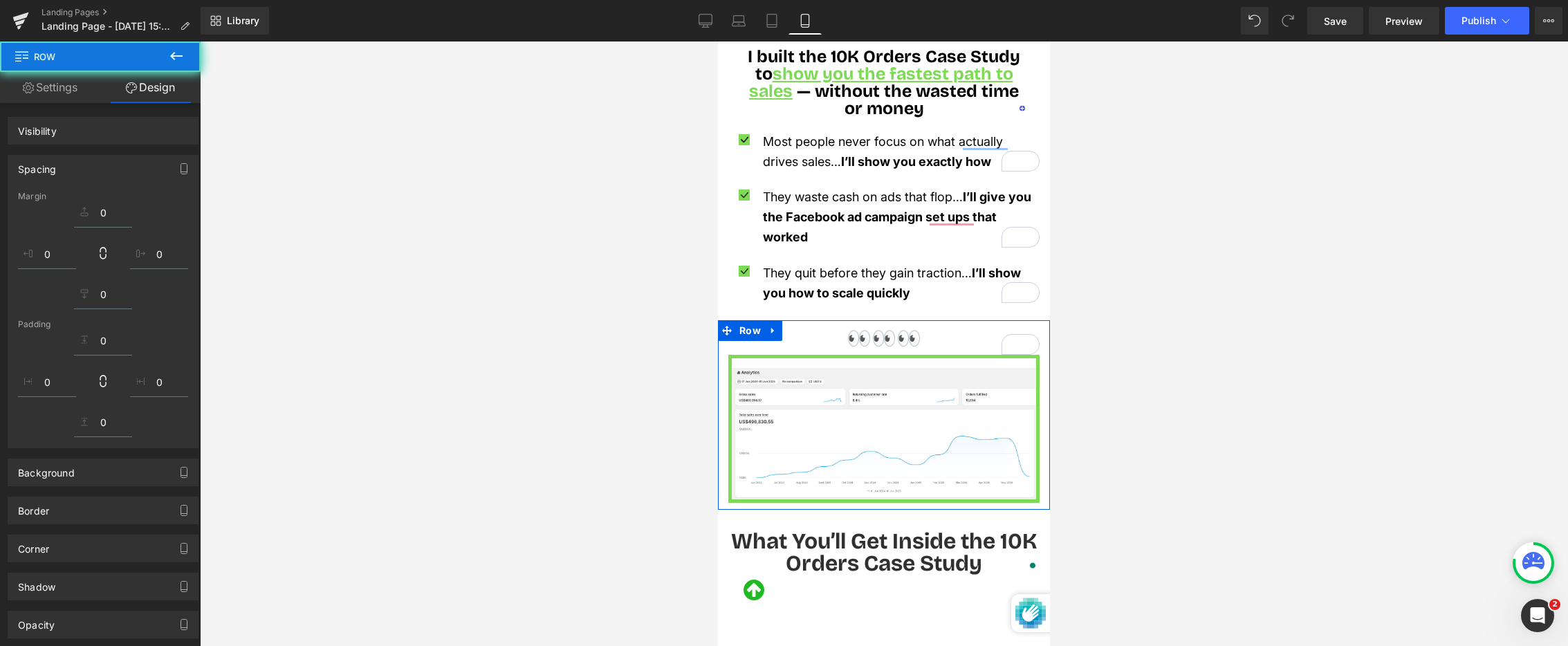
click at [1295, 282] on div at bounding box center [884, 343] width 1368 height 605
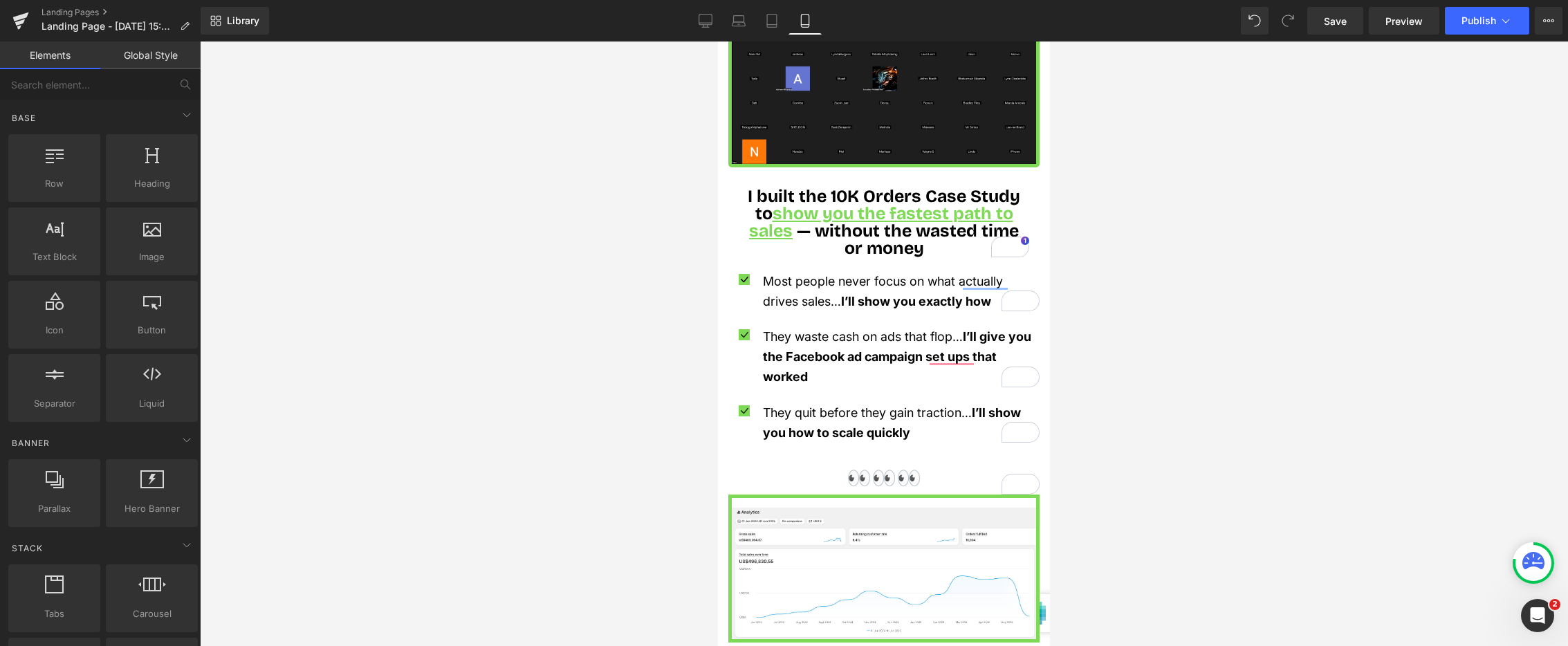
scroll to position [1153, 0]
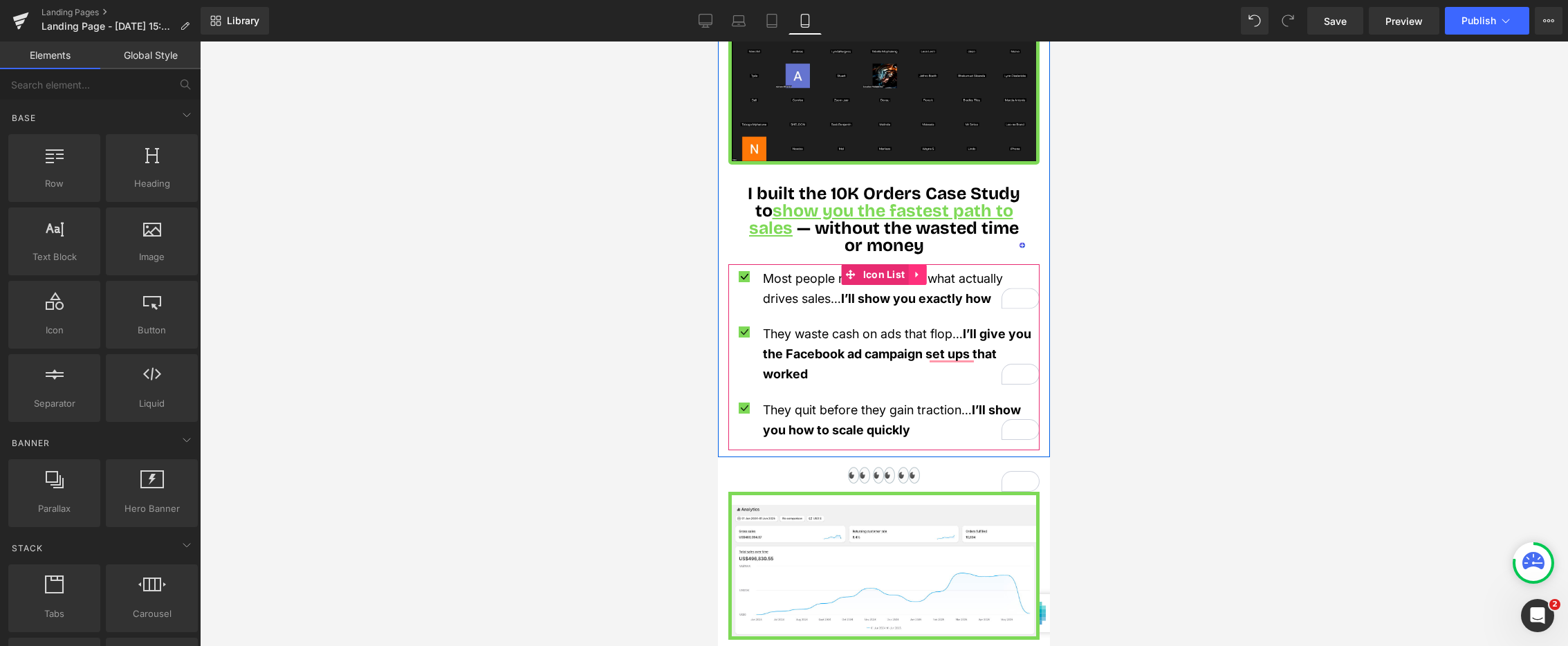
click at [921, 269] on icon at bounding box center [917, 274] width 10 height 11
click at [905, 269] on icon at bounding box center [908, 274] width 10 height 11
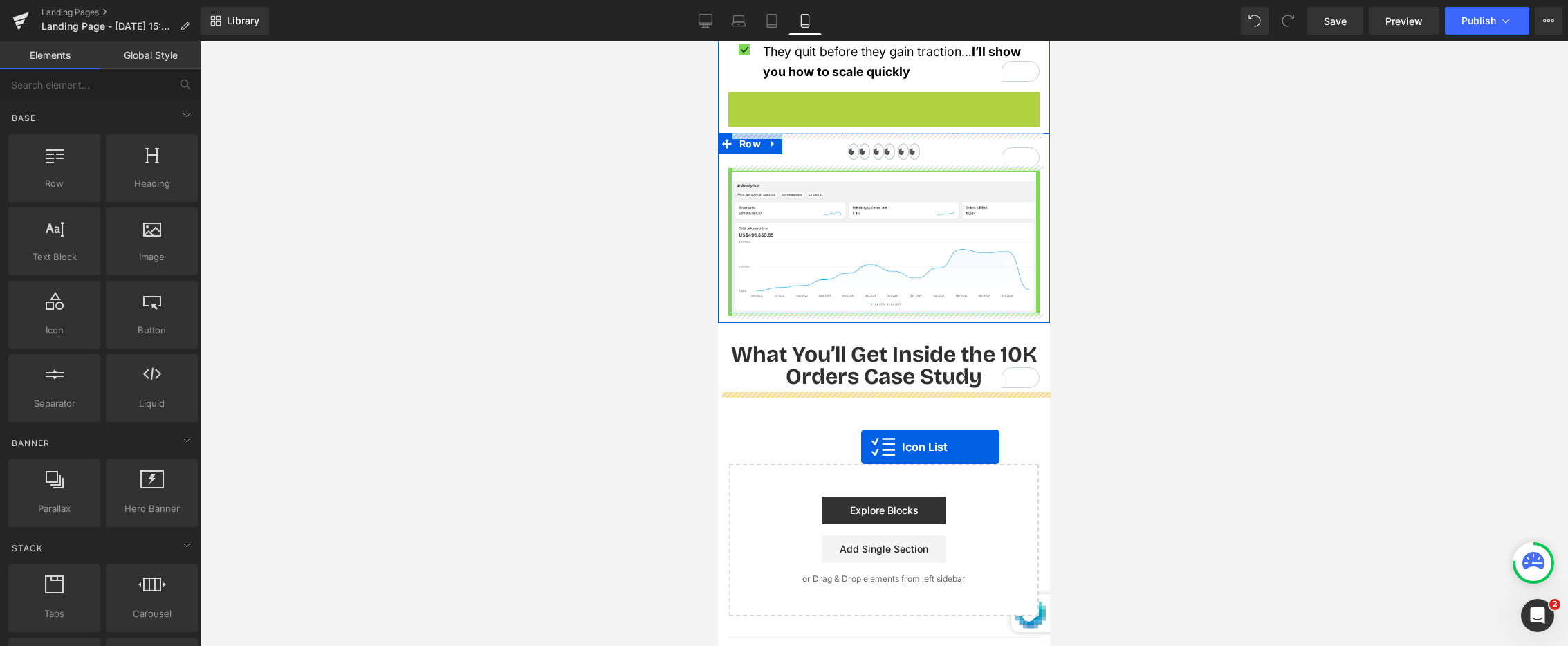
scroll to position [1514, 0]
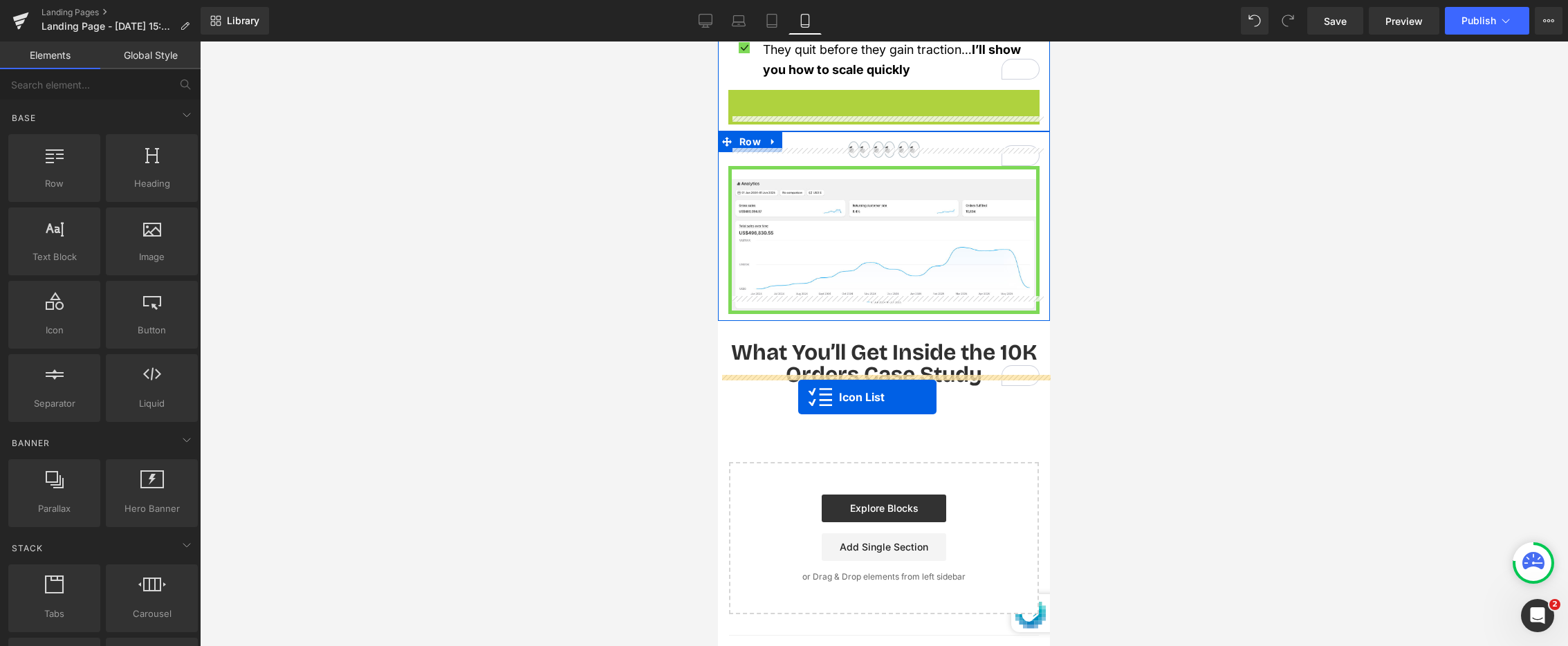
drag, startPoint x: 852, startPoint y: 341, endPoint x: 799, endPoint y: 397, distance: 77.1
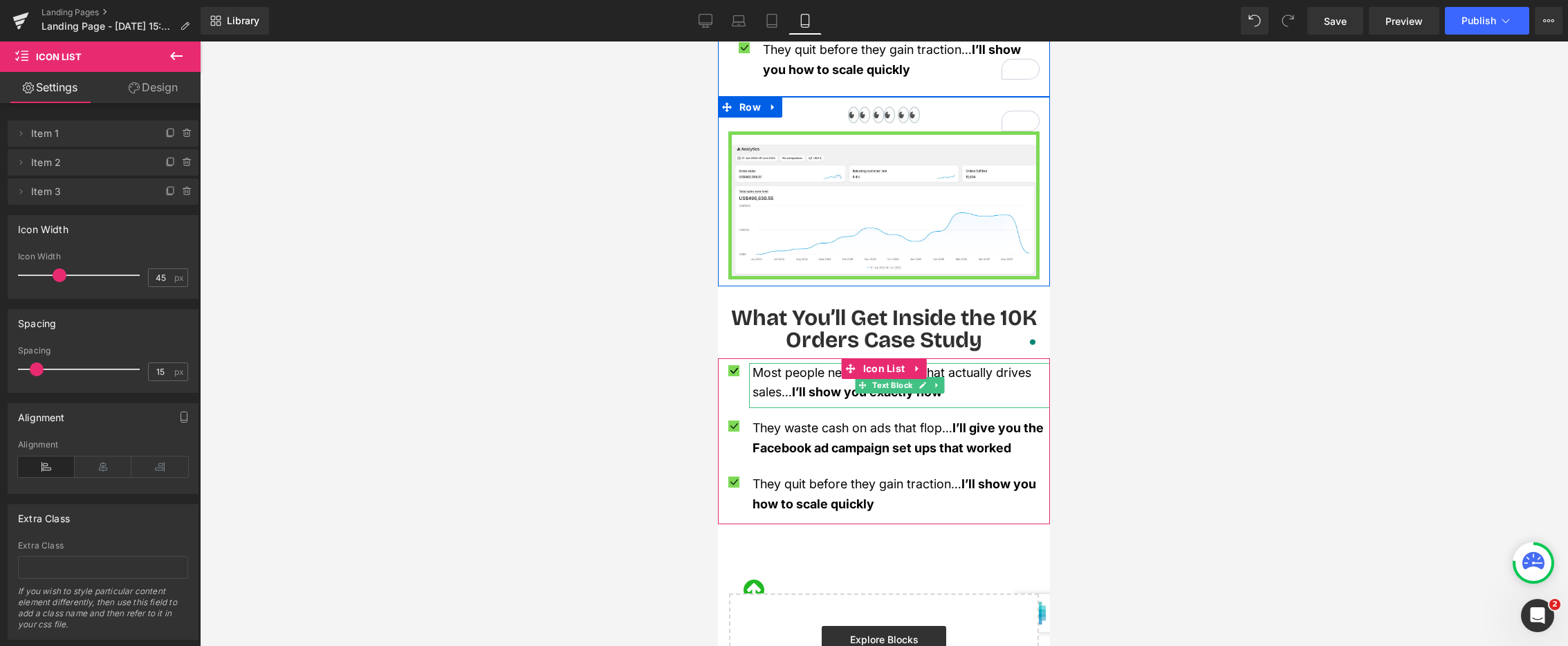
click at [756, 365] on span "Most people never focus on what actually drives sales… I’ll show you exactly how" at bounding box center [892, 382] width 279 height 35
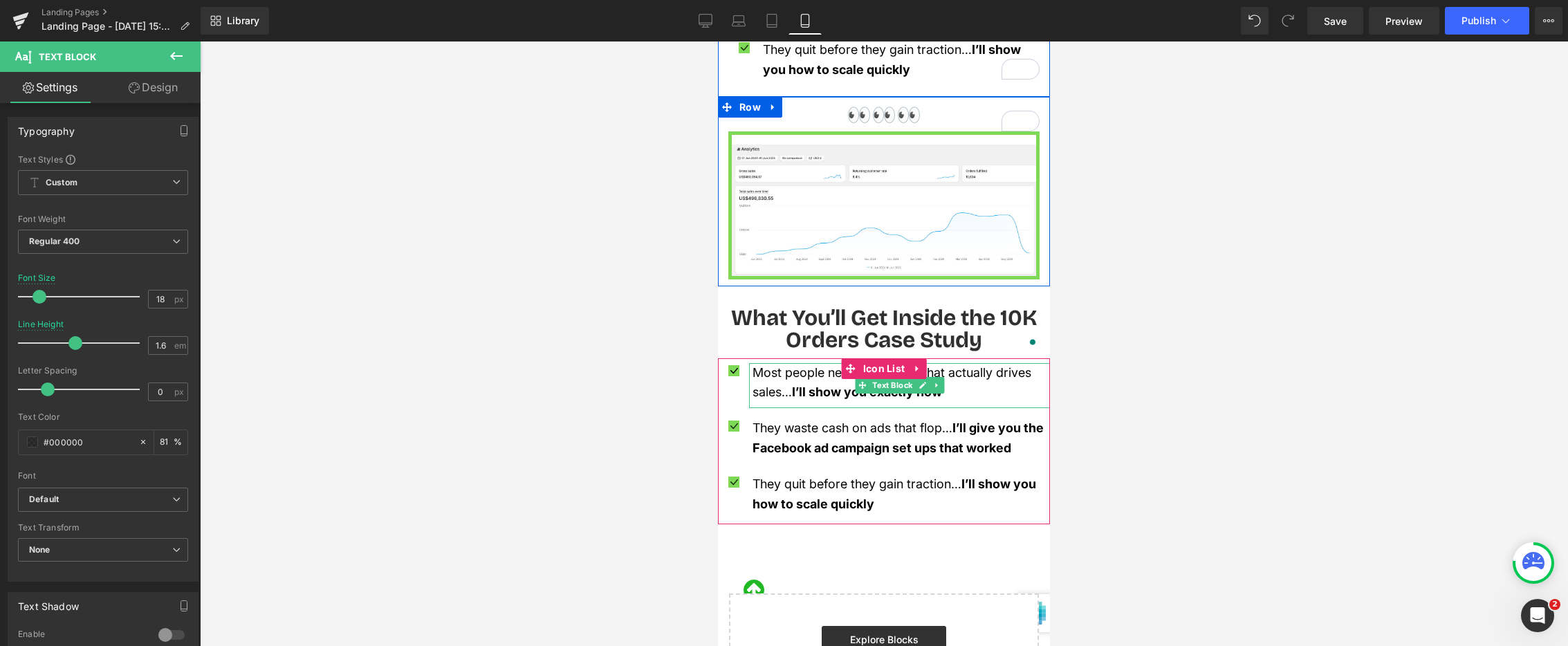
drag, startPoint x: 831, startPoint y: 370, endPoint x: 950, endPoint y: 379, distance: 119.3
click at [831, 385] on span "I’ll show you exactly how" at bounding box center [867, 392] width 150 height 15
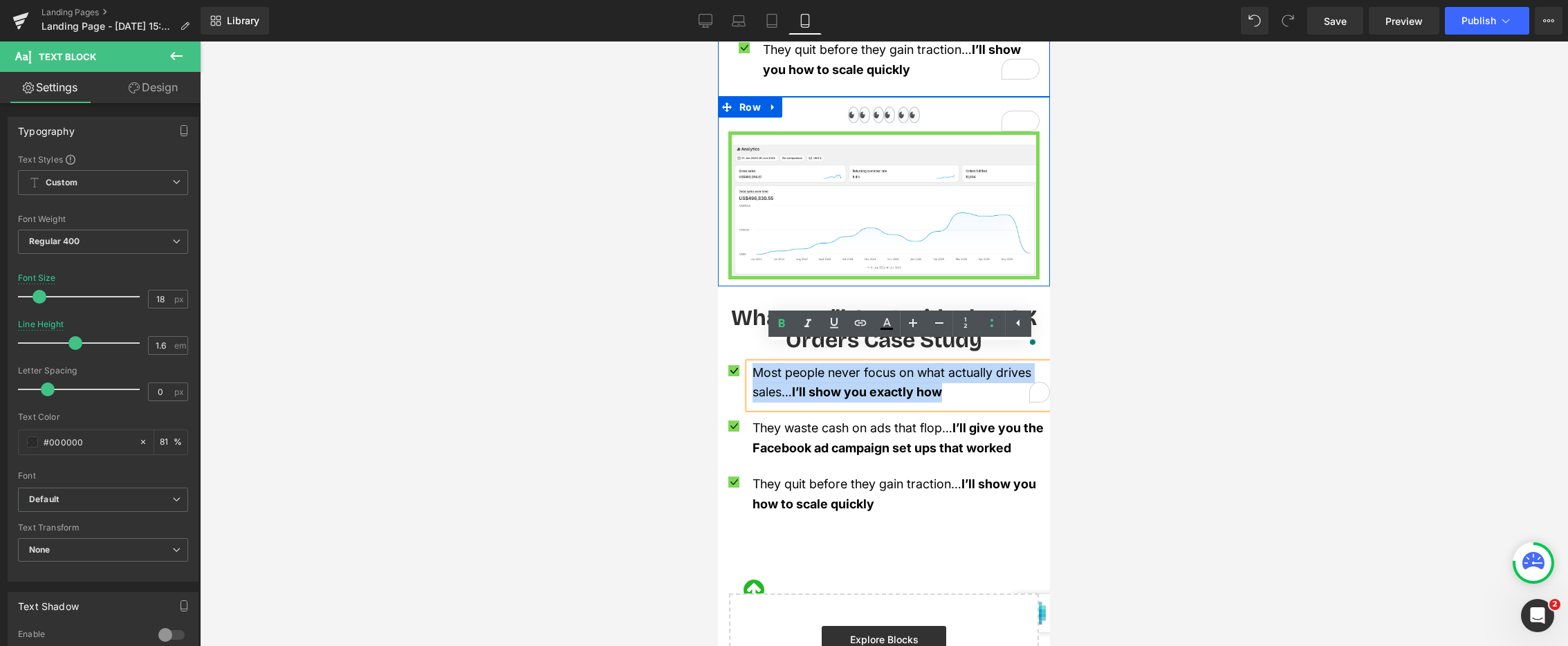
drag, startPoint x: 808, startPoint y: 362, endPoint x: 745, endPoint y: 356, distance: 63.3
click at [749, 364] on div "Most people never focus on what actually drives sales… I’ll show you exactly how" at bounding box center [899, 386] width 301 height 45
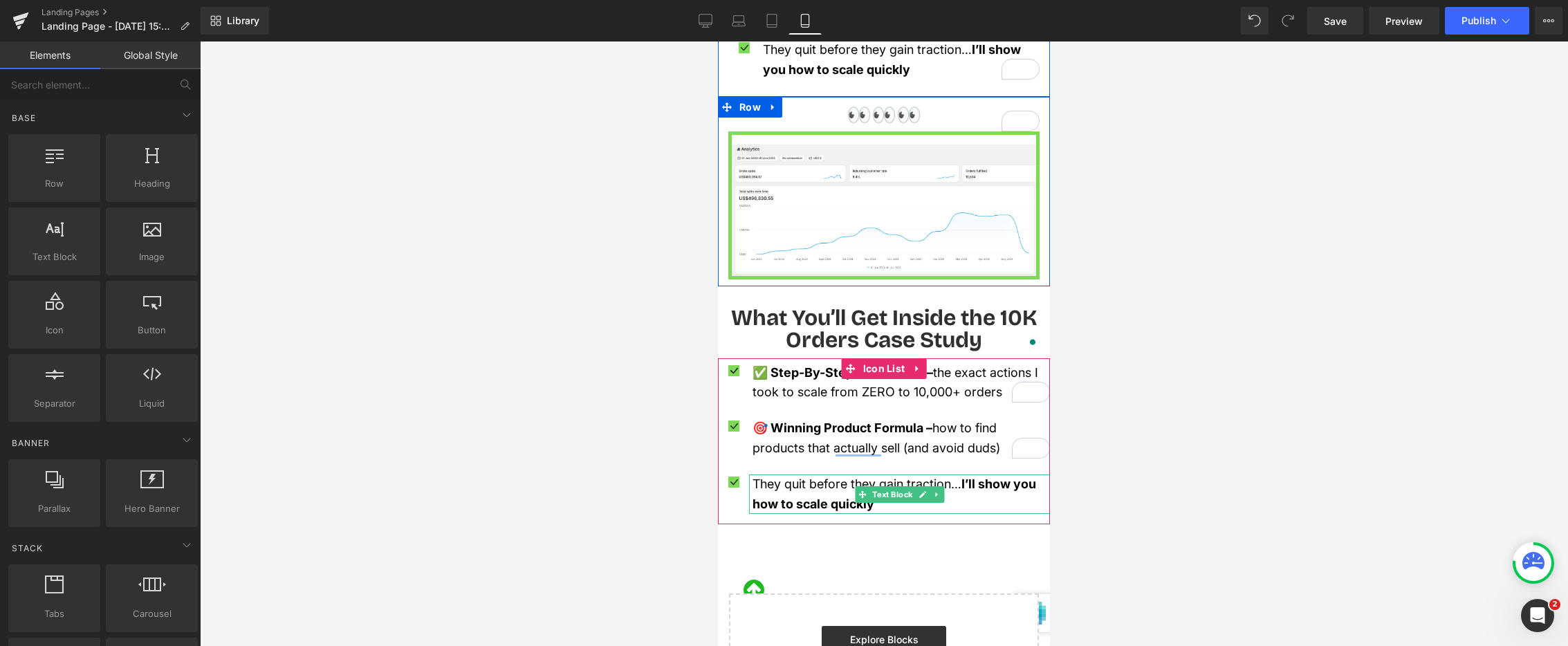
click at [807, 475] on p "They quit before they gain traction… I’ll show you how to scale quickly" at bounding box center [901, 494] width 298 height 40
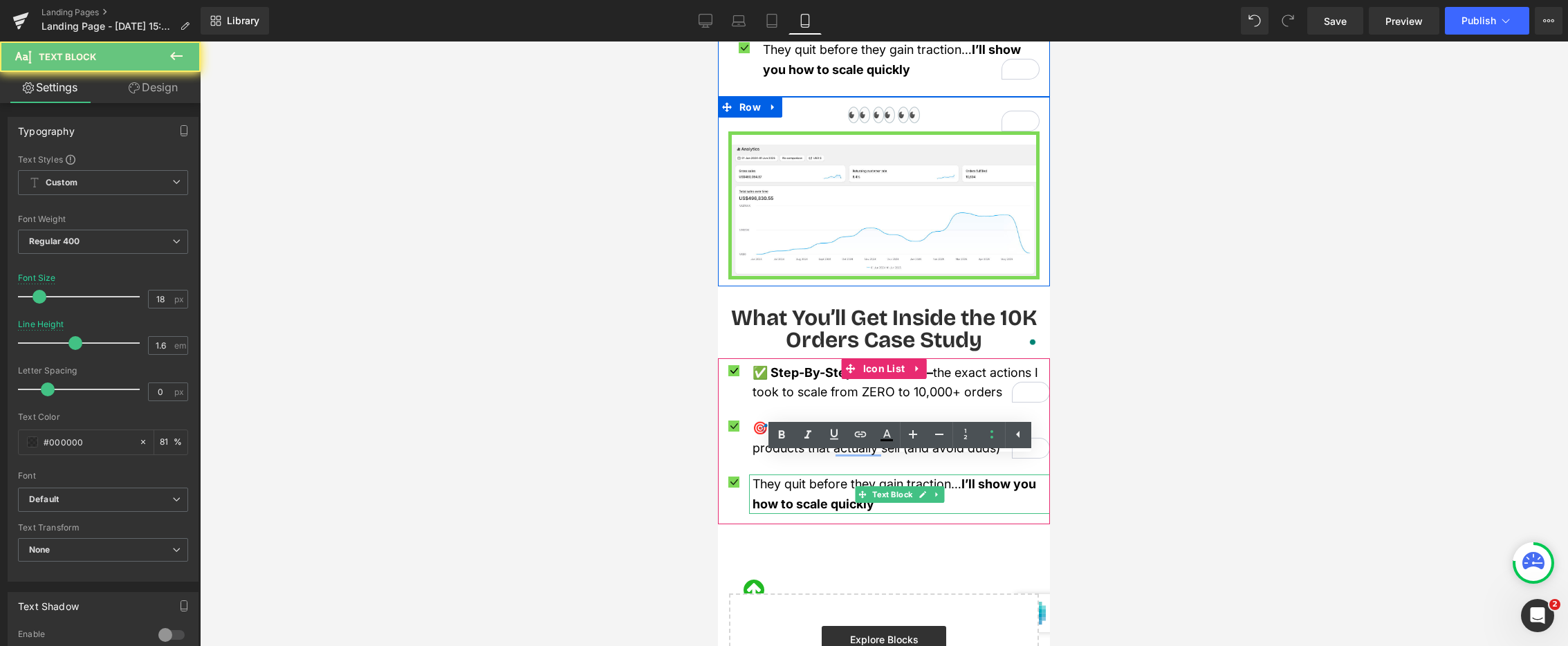
click at [807, 475] on p "They quit before they gain traction… I’ll show you how to scale quickly" at bounding box center [901, 494] width 298 height 40
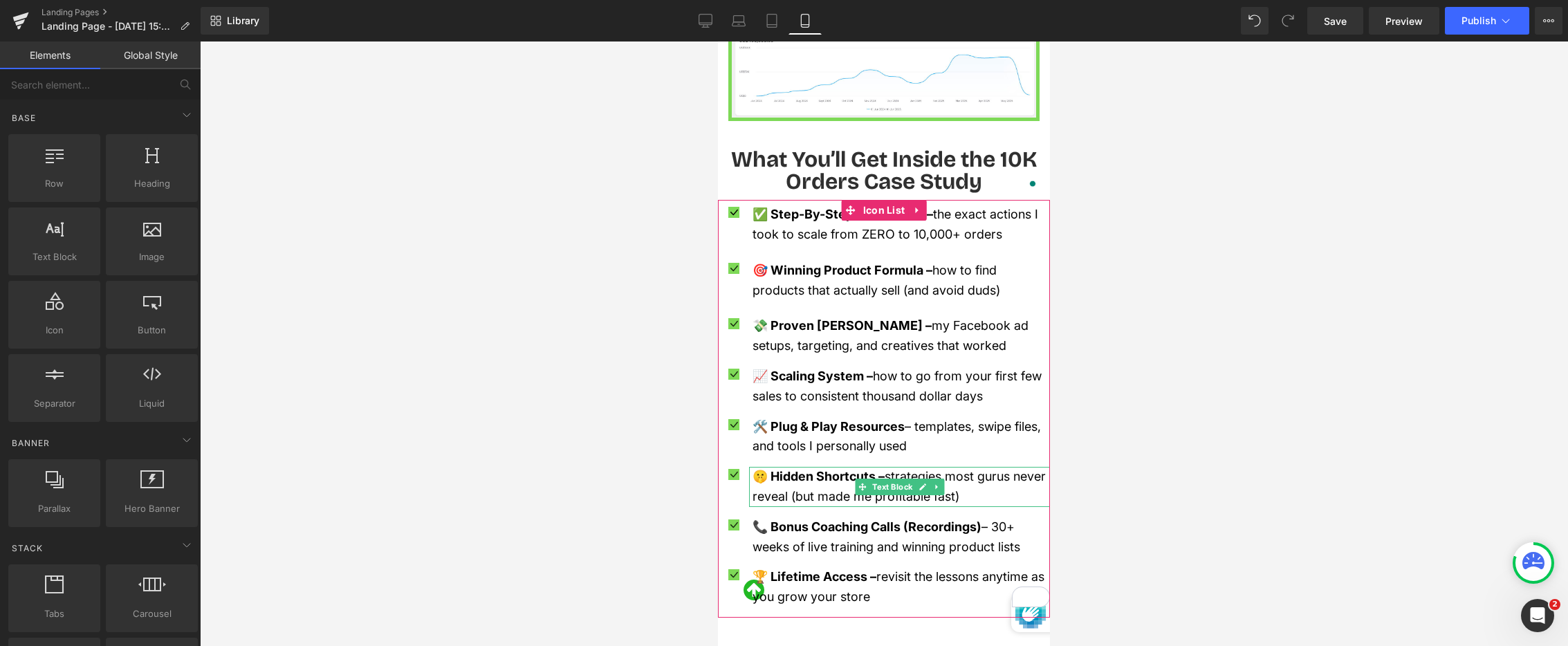
click at [946, 469] on span "strategies most gurus never reveal (but made me profitable fast)" at bounding box center [898, 486] width 293 height 35
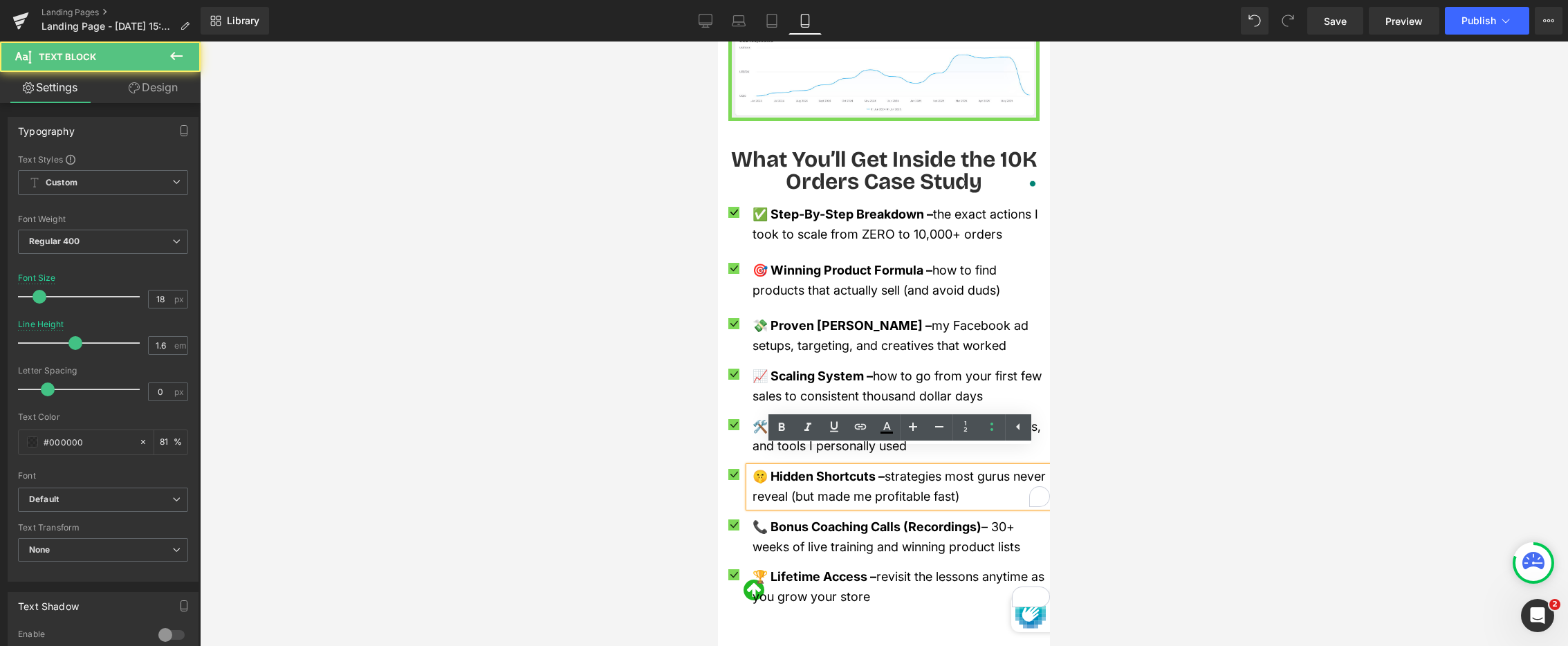
click at [993, 469] on span "strategies most gurus never reveal (but made me profitable fast)" at bounding box center [898, 486] width 293 height 35
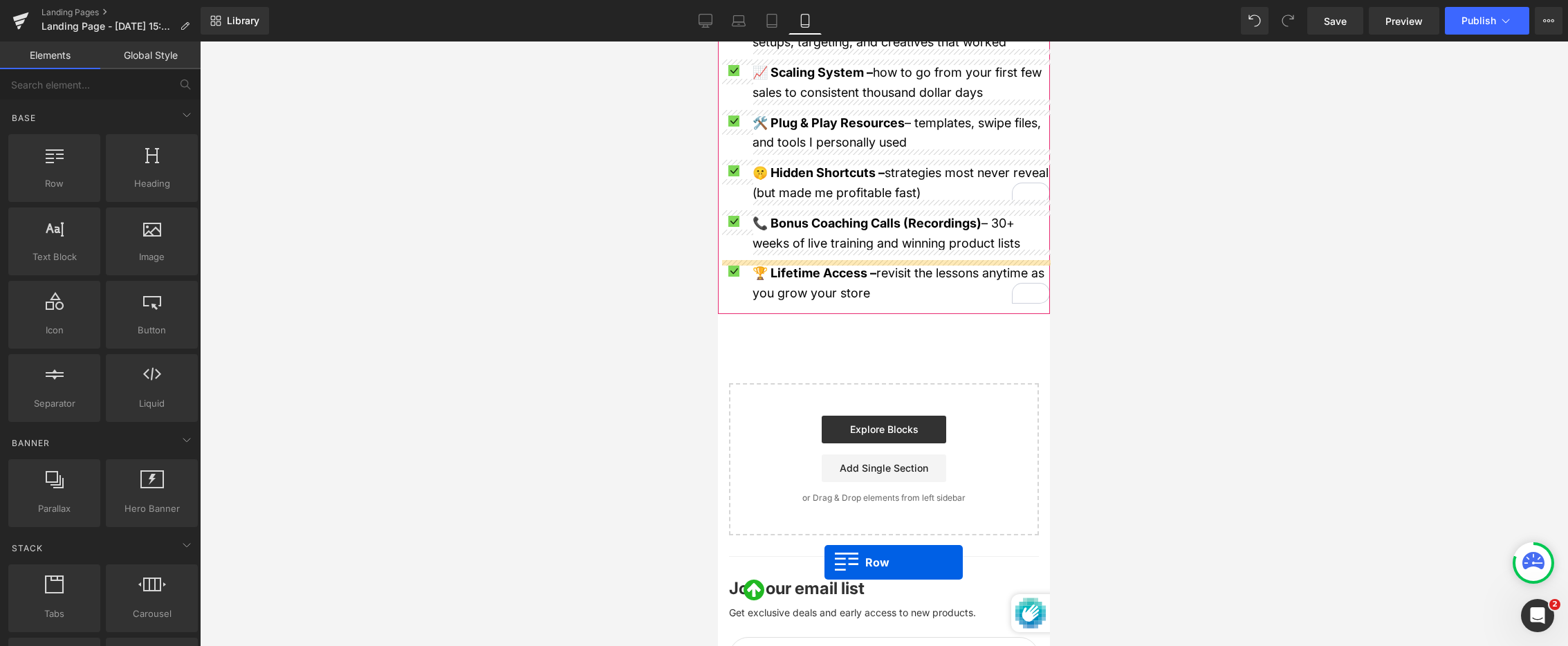
scroll to position [1871, 0]
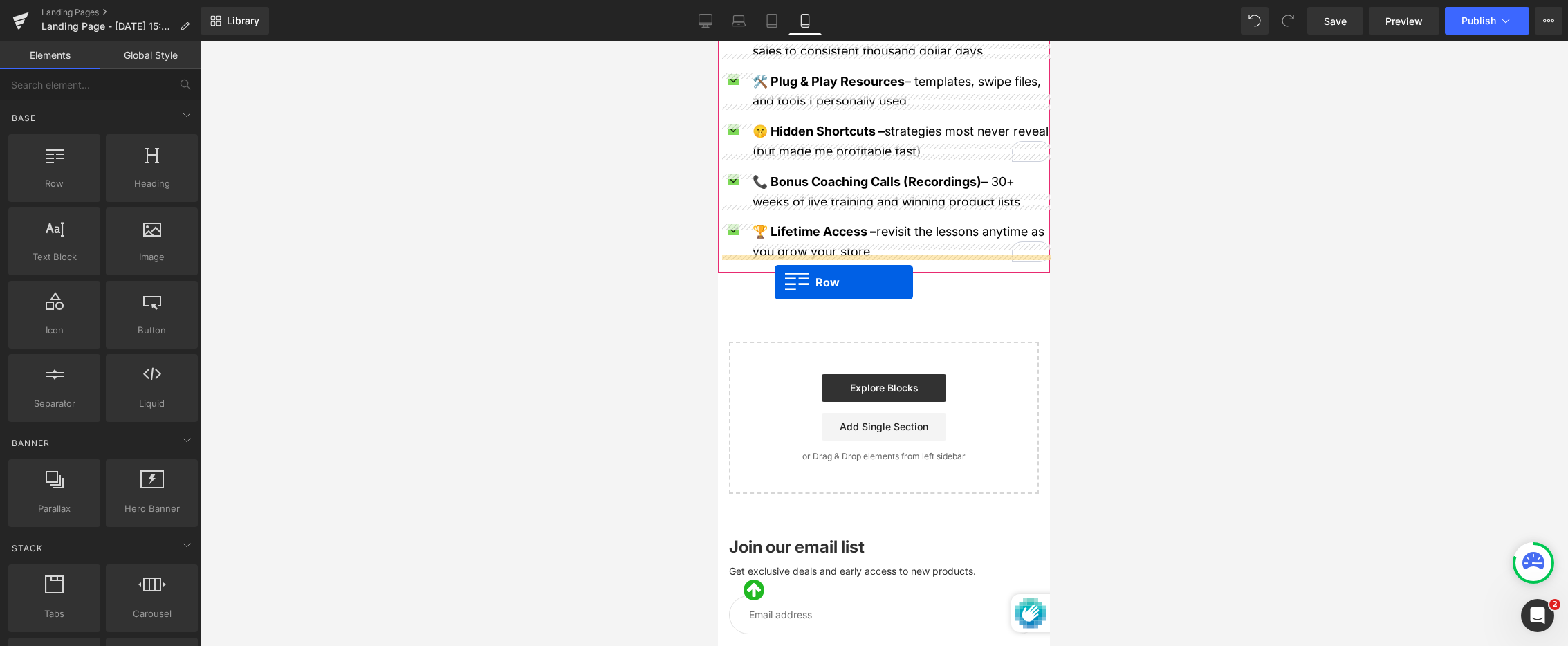
drag, startPoint x: 789, startPoint y: 213, endPoint x: 774, endPoint y: 282, distance: 70.6
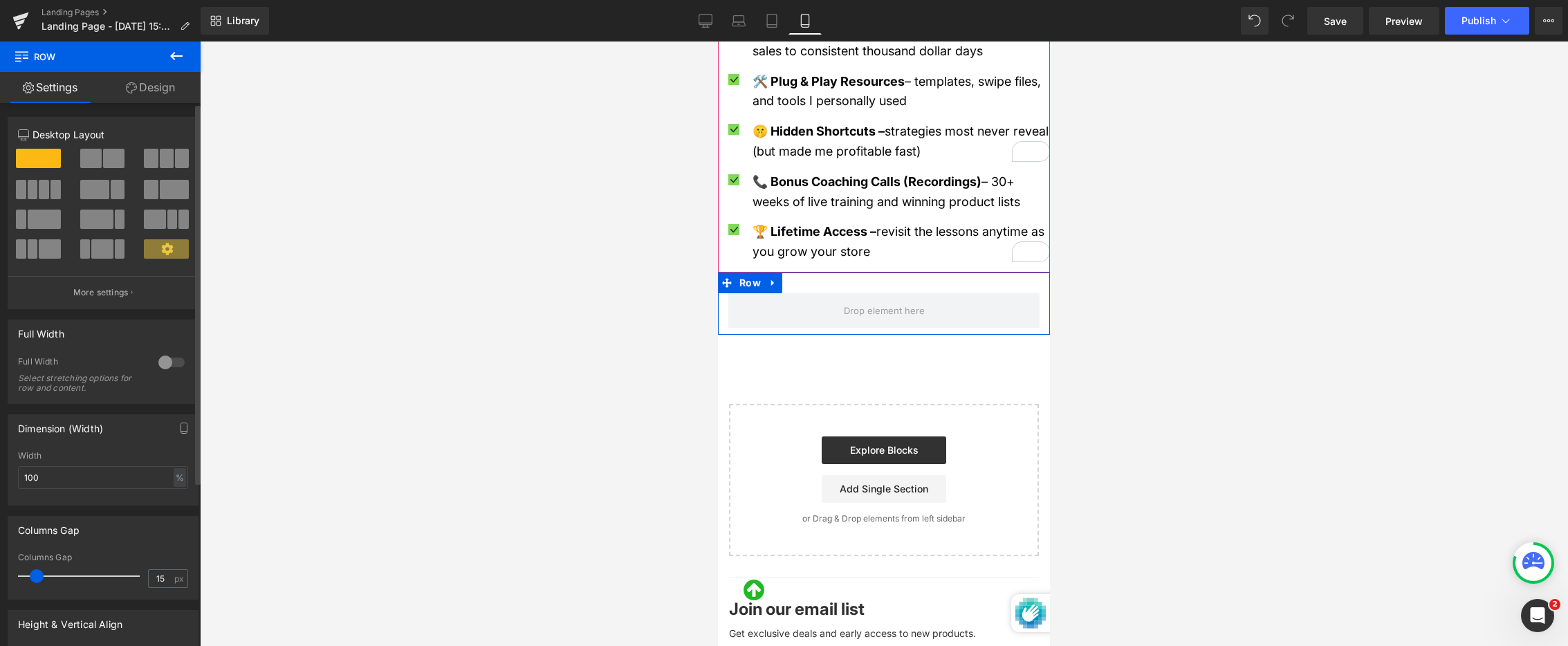
click at [103, 157] on span at bounding box center [114, 158] width 21 height 19
type input "1200"
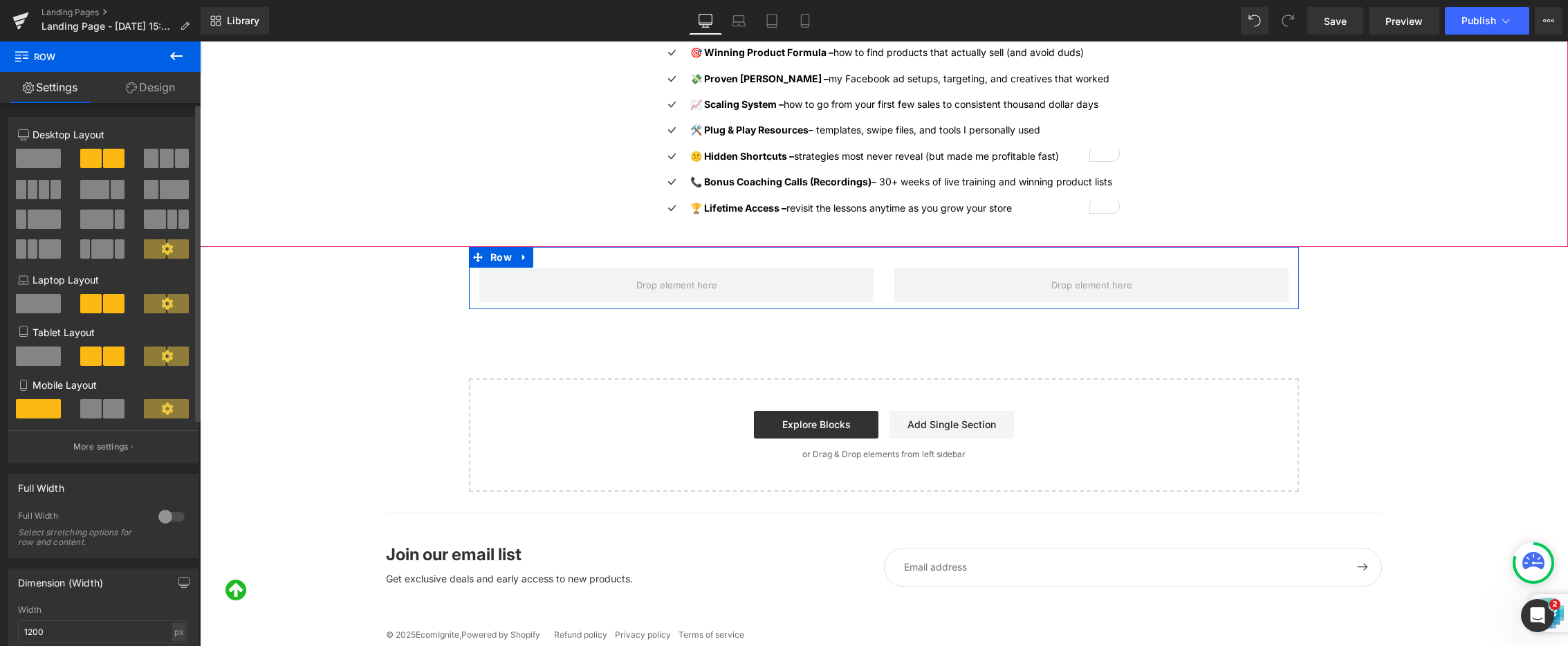
scroll to position [3100, 0]
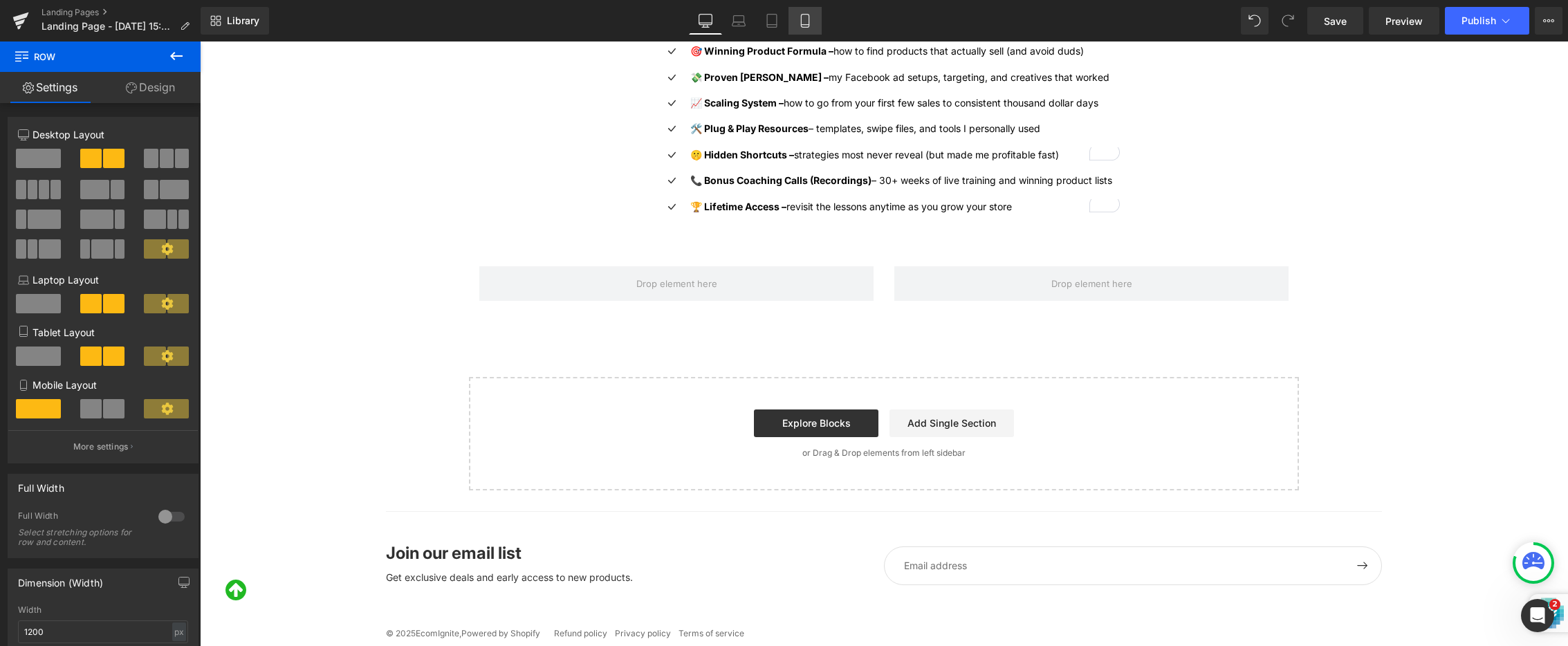
click at [808, 25] on icon at bounding box center [804, 25] width 7 height 0
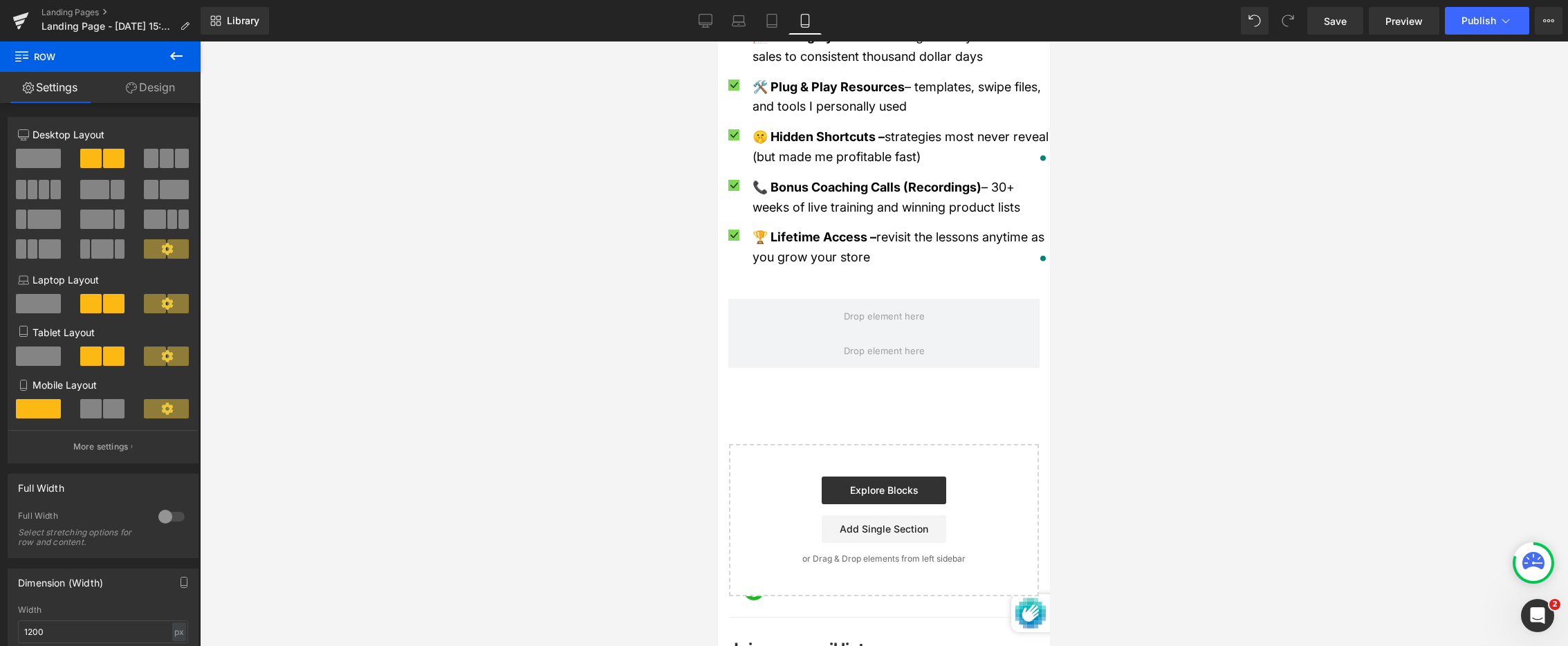
scroll to position [1865, 0]
click at [92, 407] on span at bounding box center [91, 409] width 21 height 19
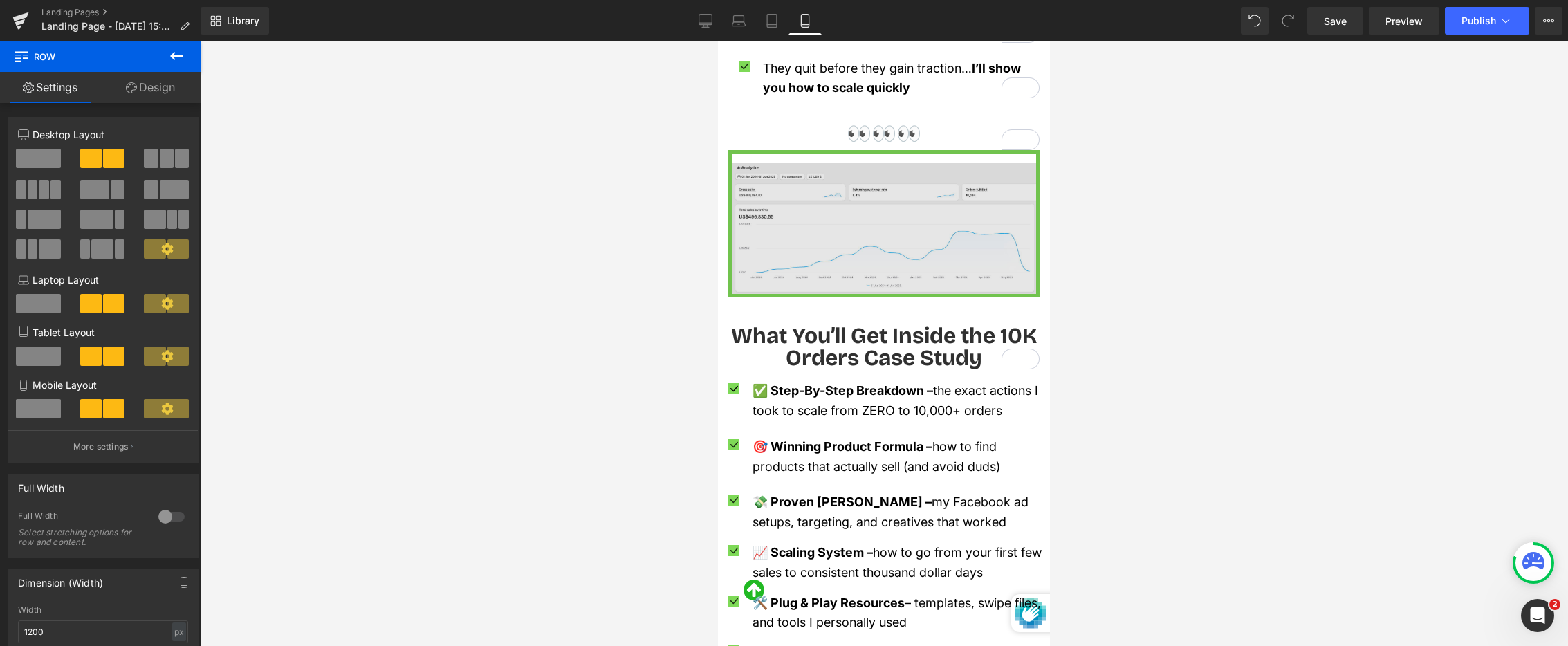
scroll to position [1367, 0]
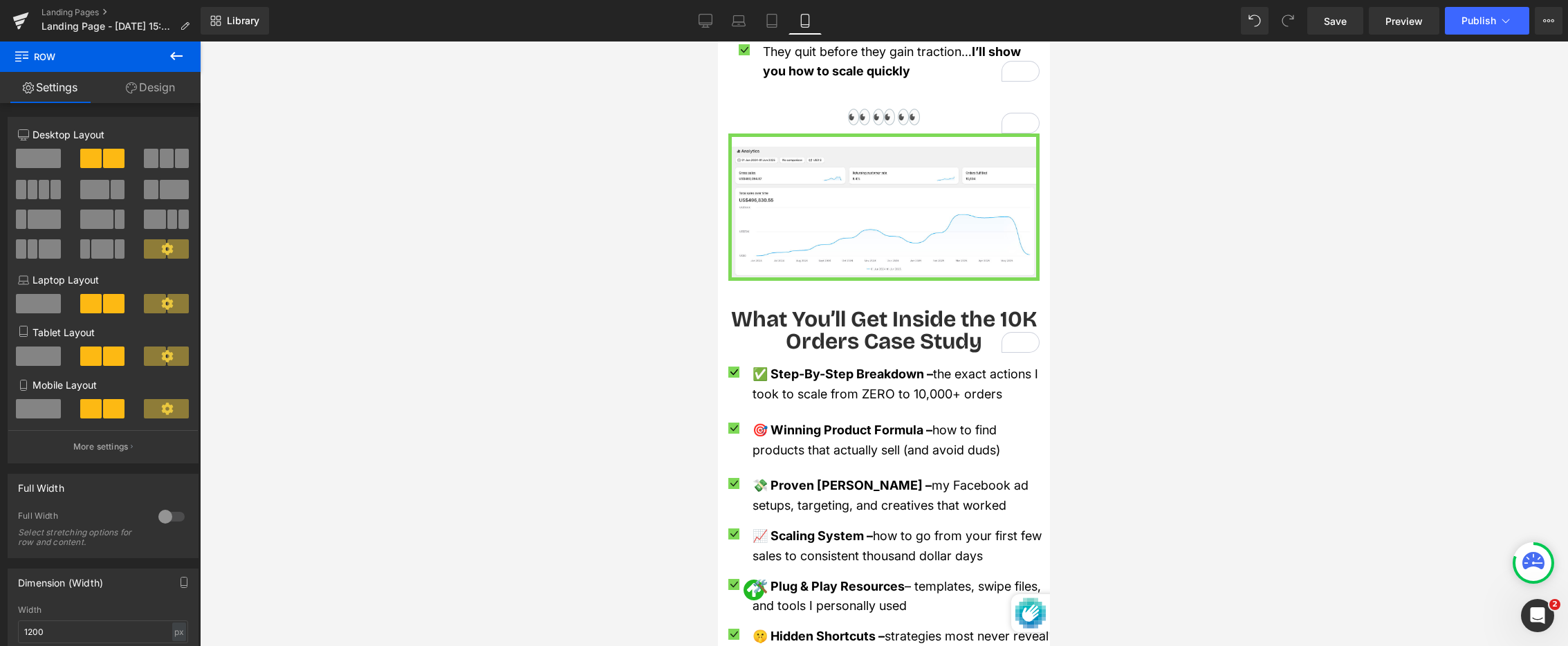
click at [174, 58] on icon at bounding box center [176, 56] width 12 height 8
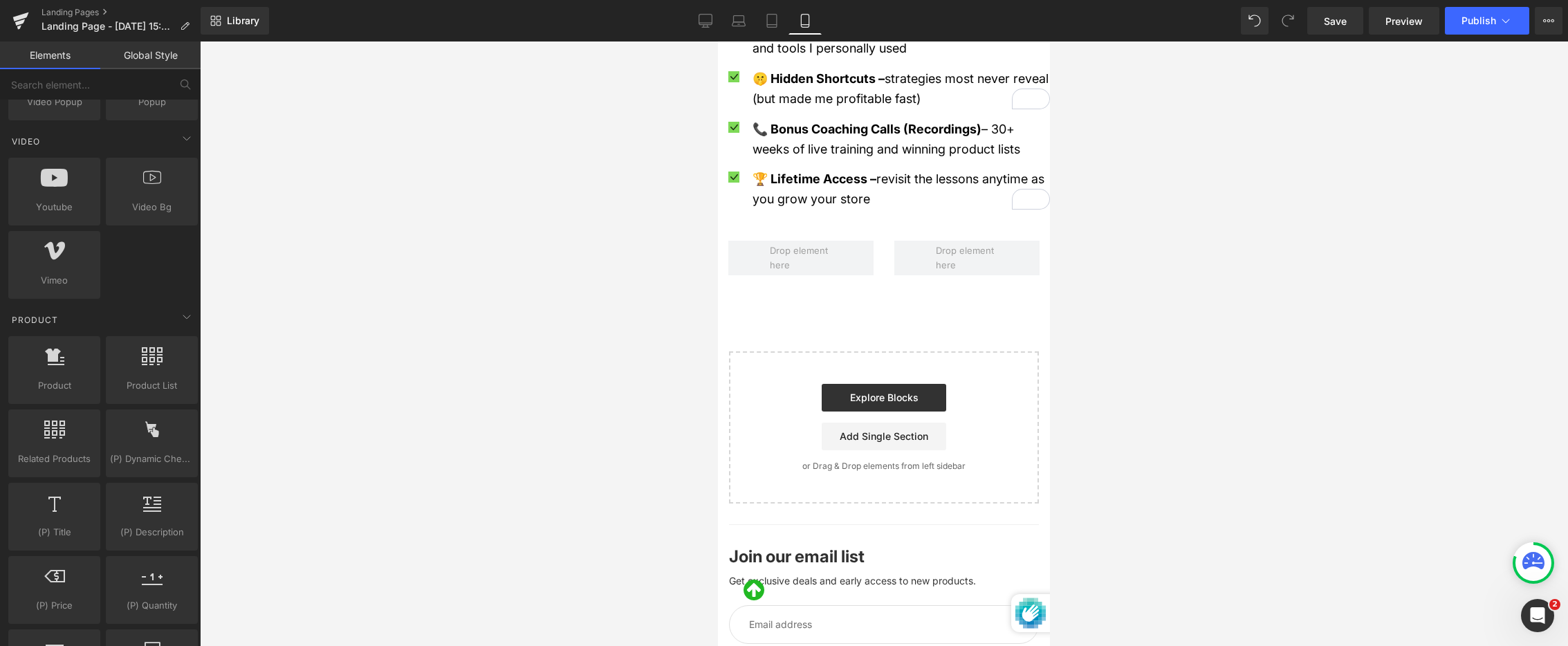
scroll to position [1918, 0]
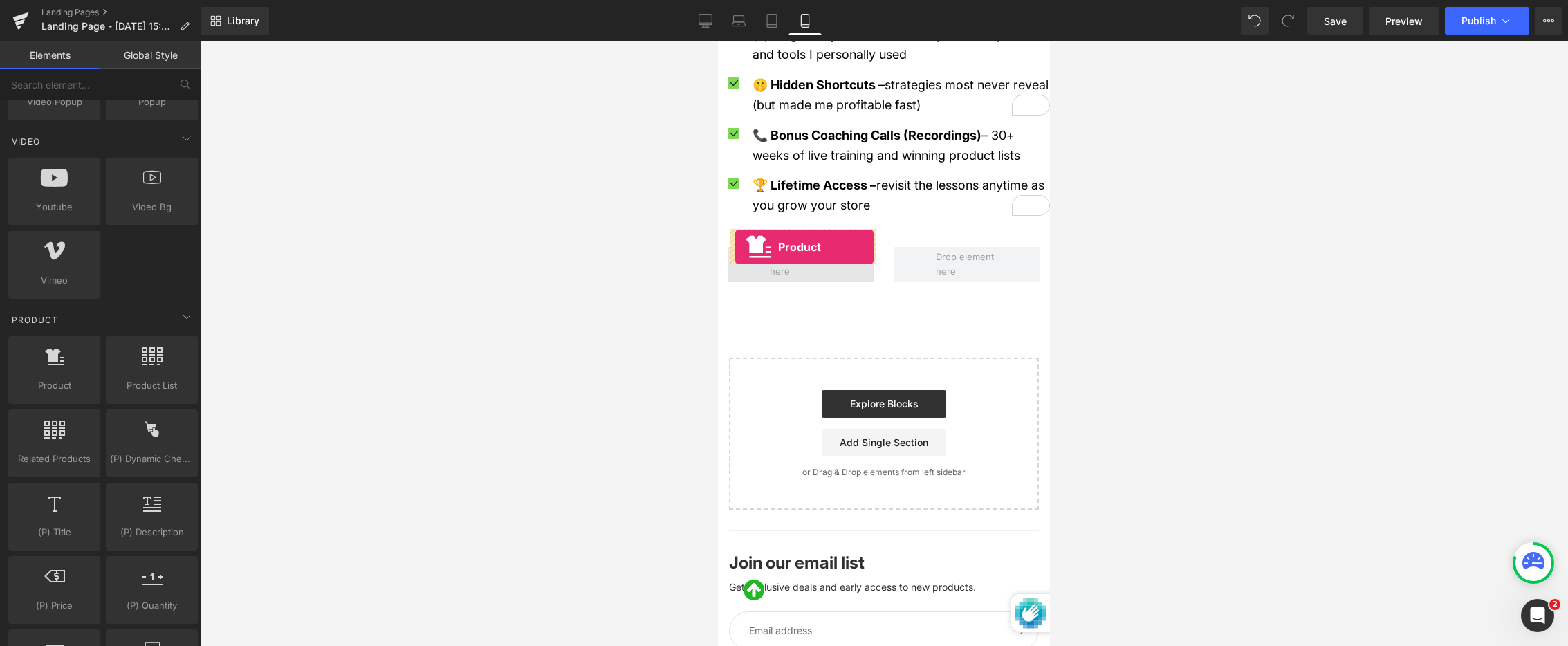
drag, startPoint x: 766, startPoint y: 426, endPoint x: 735, endPoint y: 247, distance: 181.7
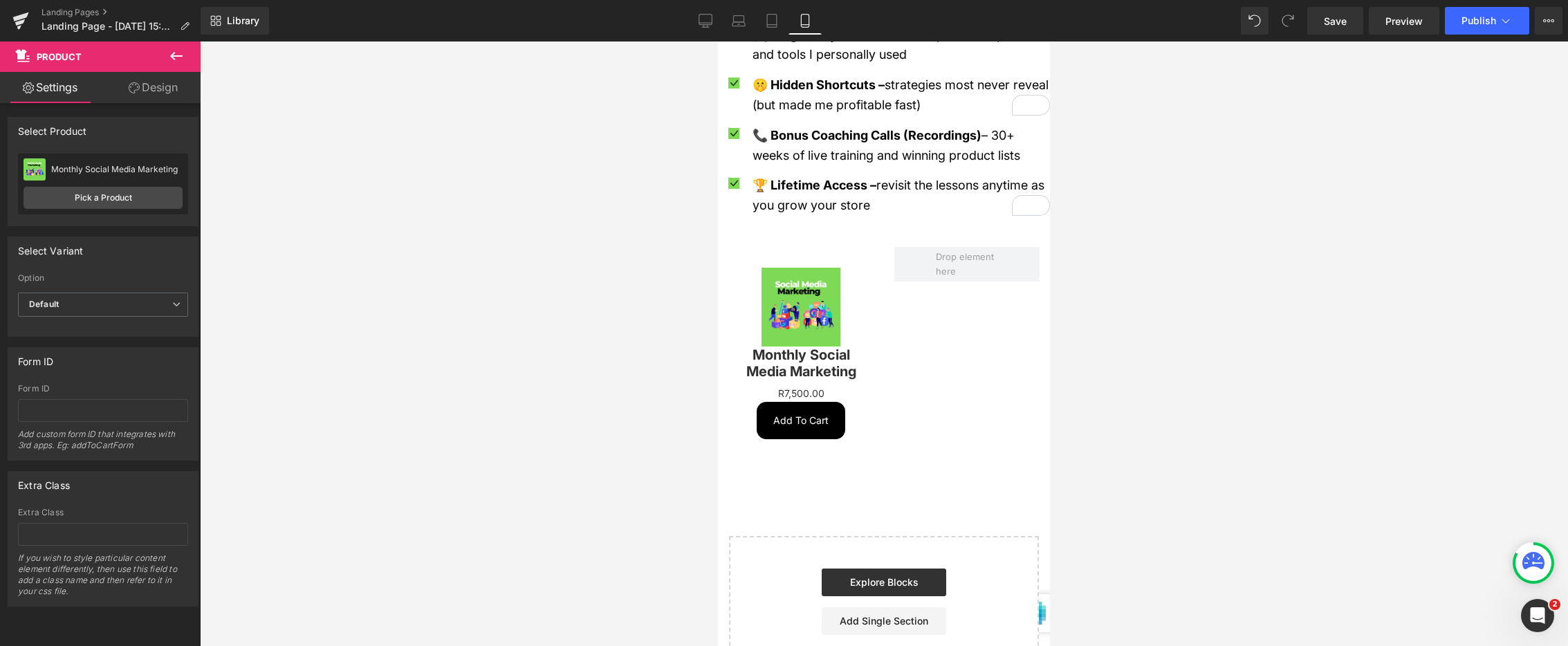
click at [176, 54] on icon at bounding box center [176, 56] width 16 height 16
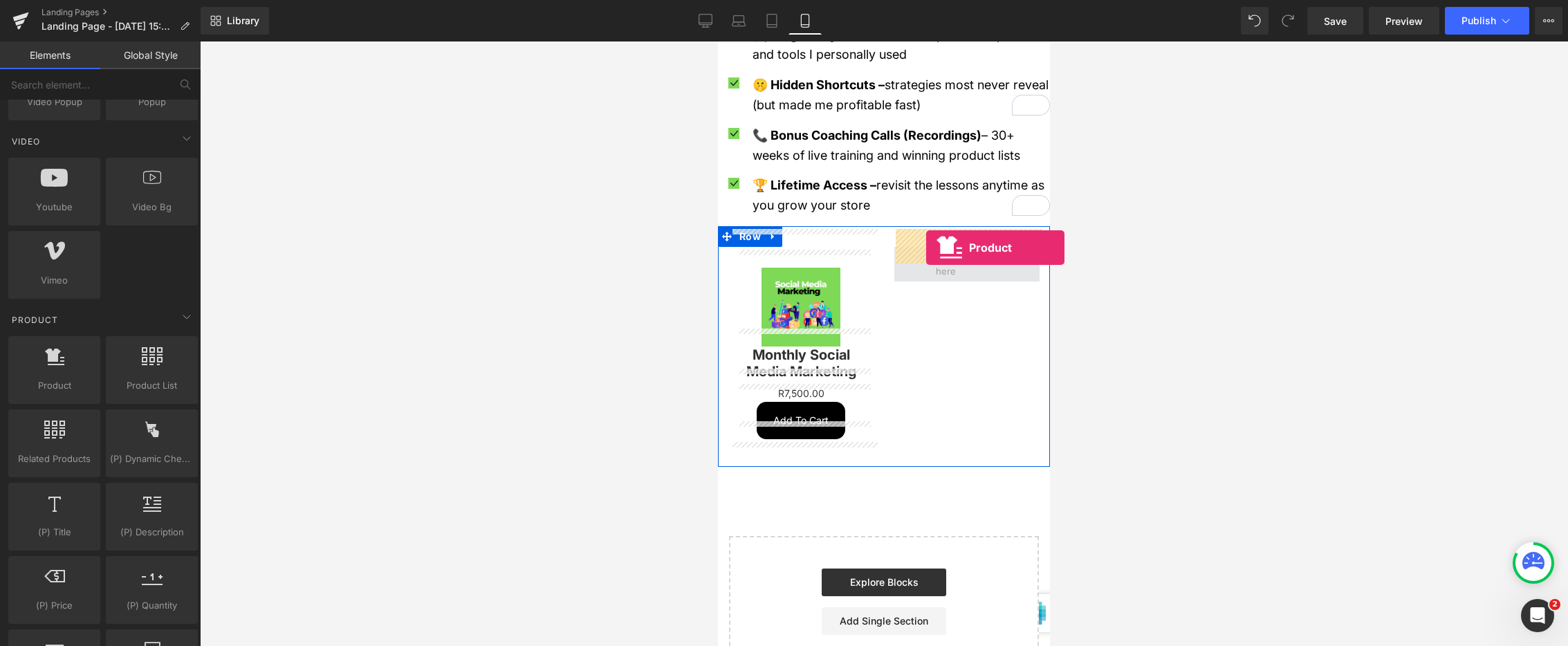
drag, startPoint x: 783, startPoint y: 411, endPoint x: 926, endPoint y: 248, distance: 216.8
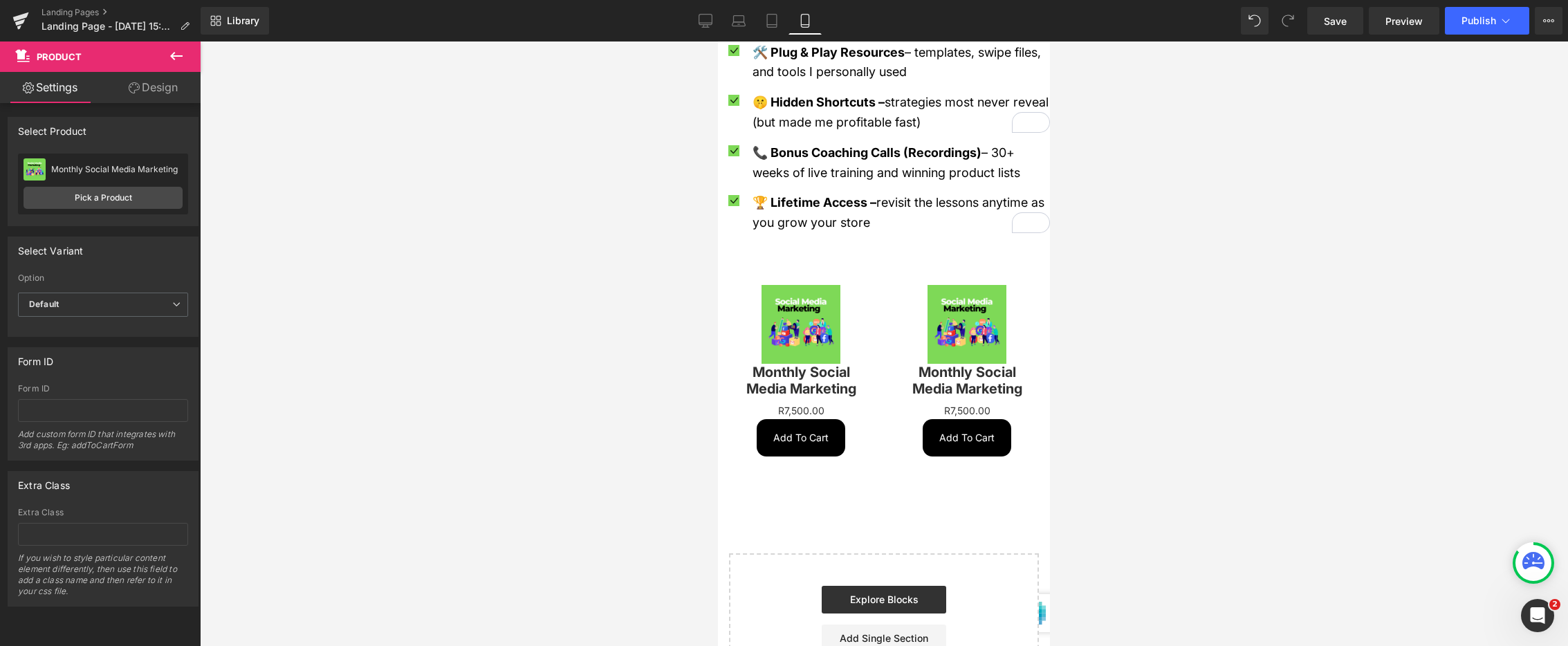
scroll to position [1903, 0]
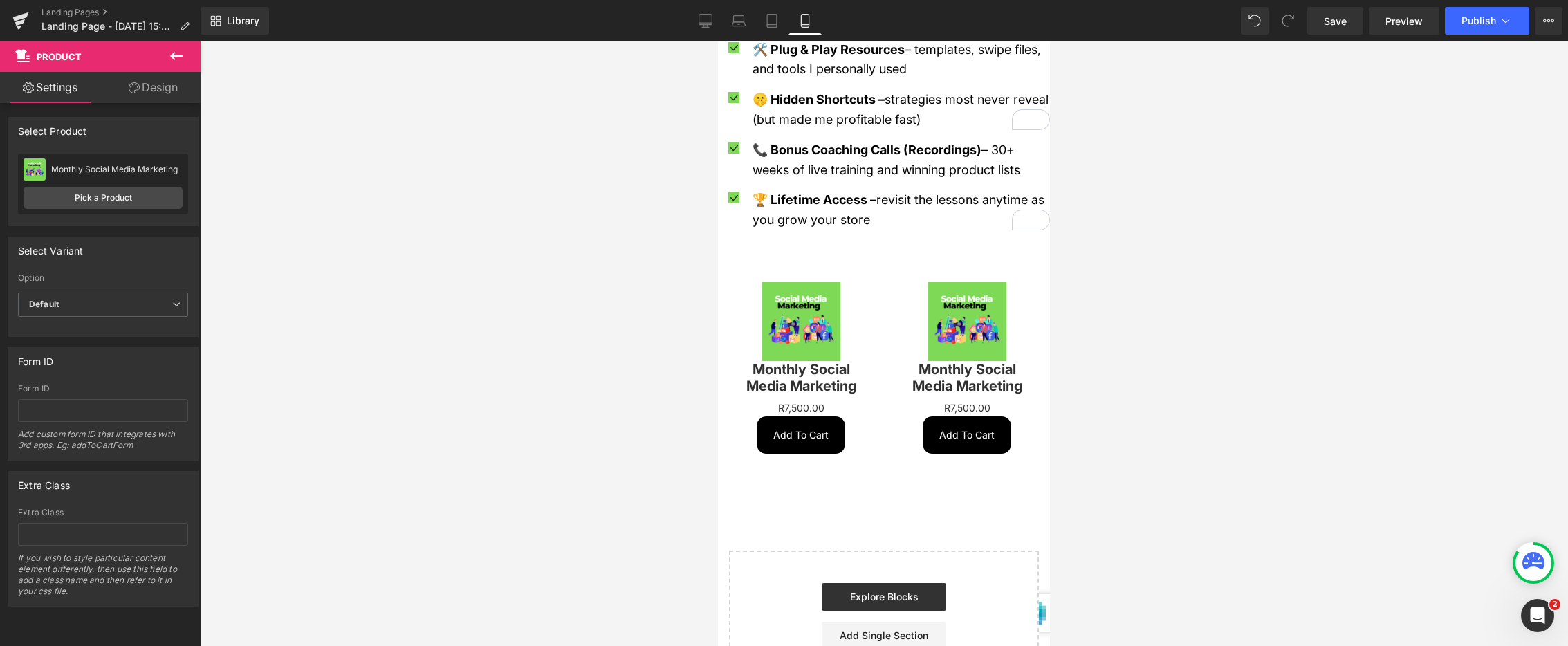
scroll to position [1903, 0]
click at [1348, 32] on link "Save" at bounding box center [1335, 21] width 56 height 28
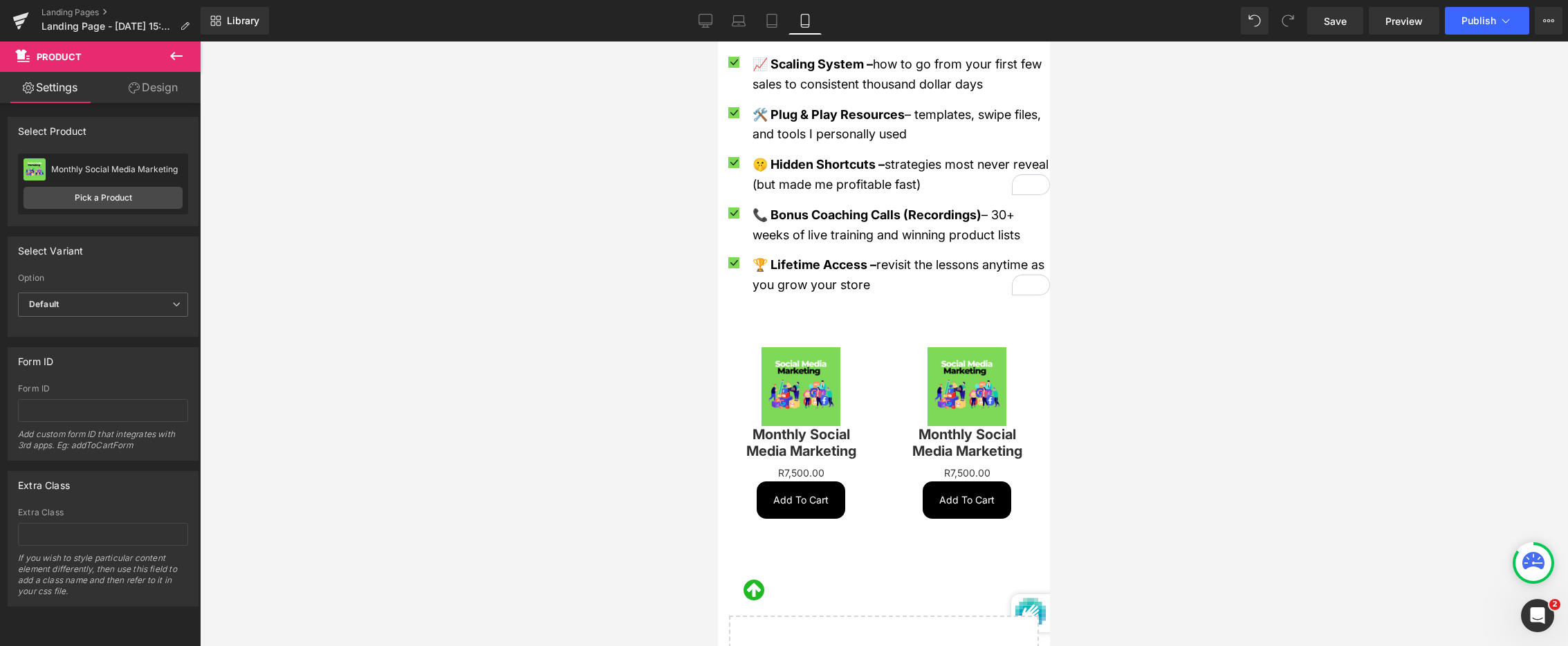
scroll to position [1840, 0]
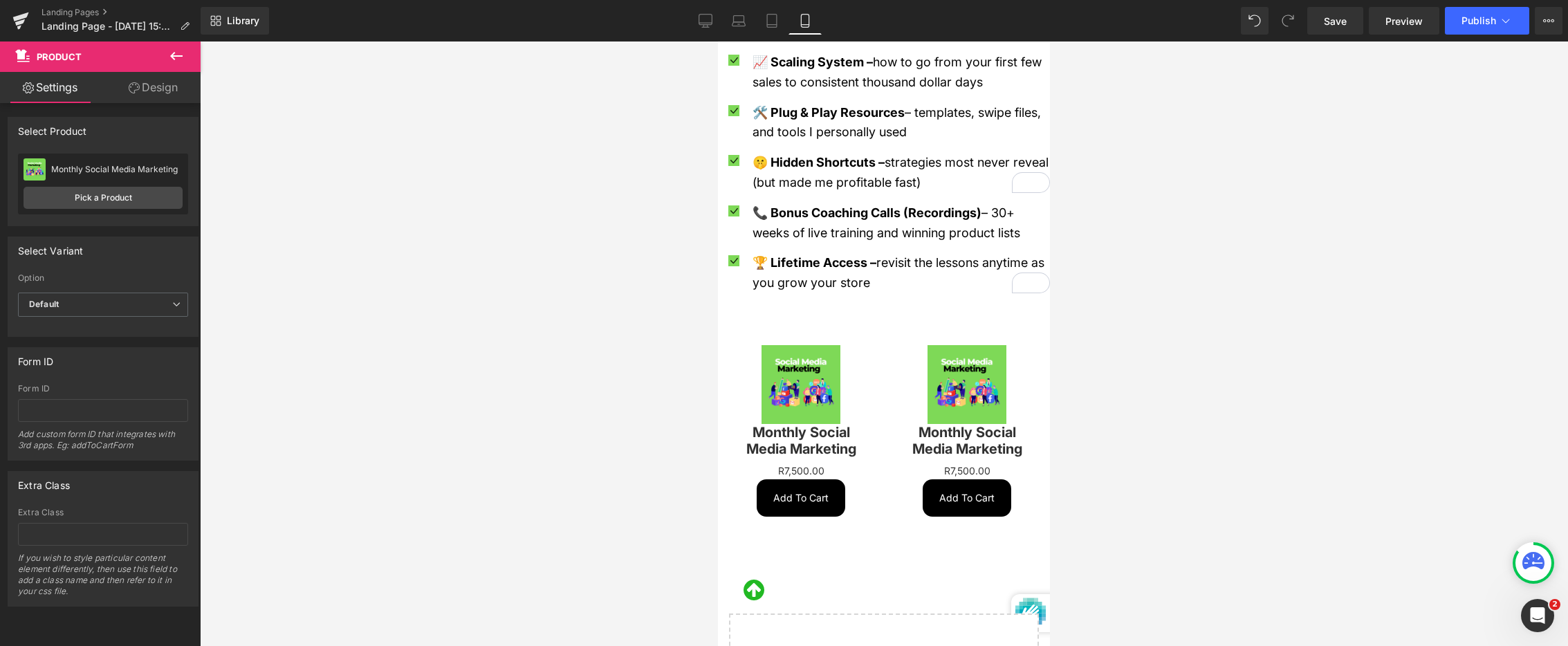
click at [803, 372] on div "Sale Off (P) Image" at bounding box center [801, 384] width 131 height 79
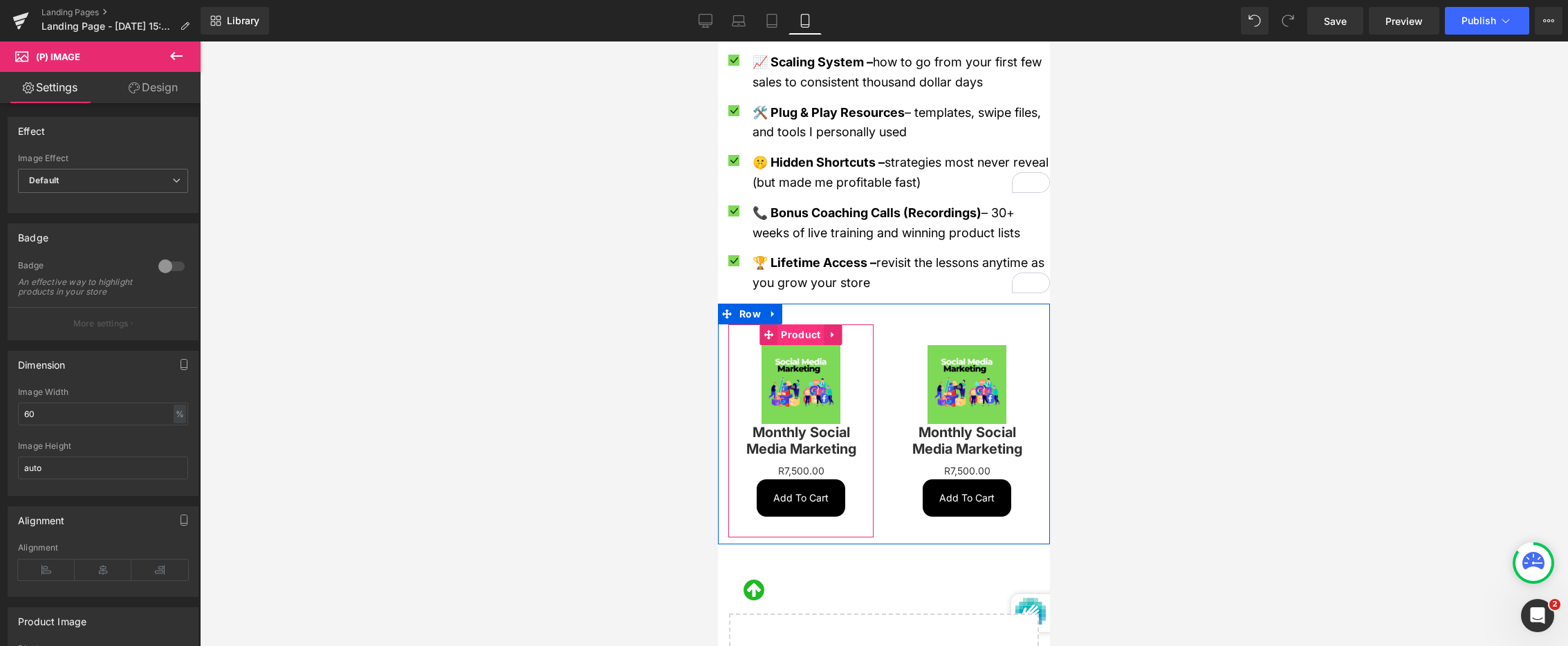
click at [793, 325] on span "Product" at bounding box center [800, 335] width 46 height 21
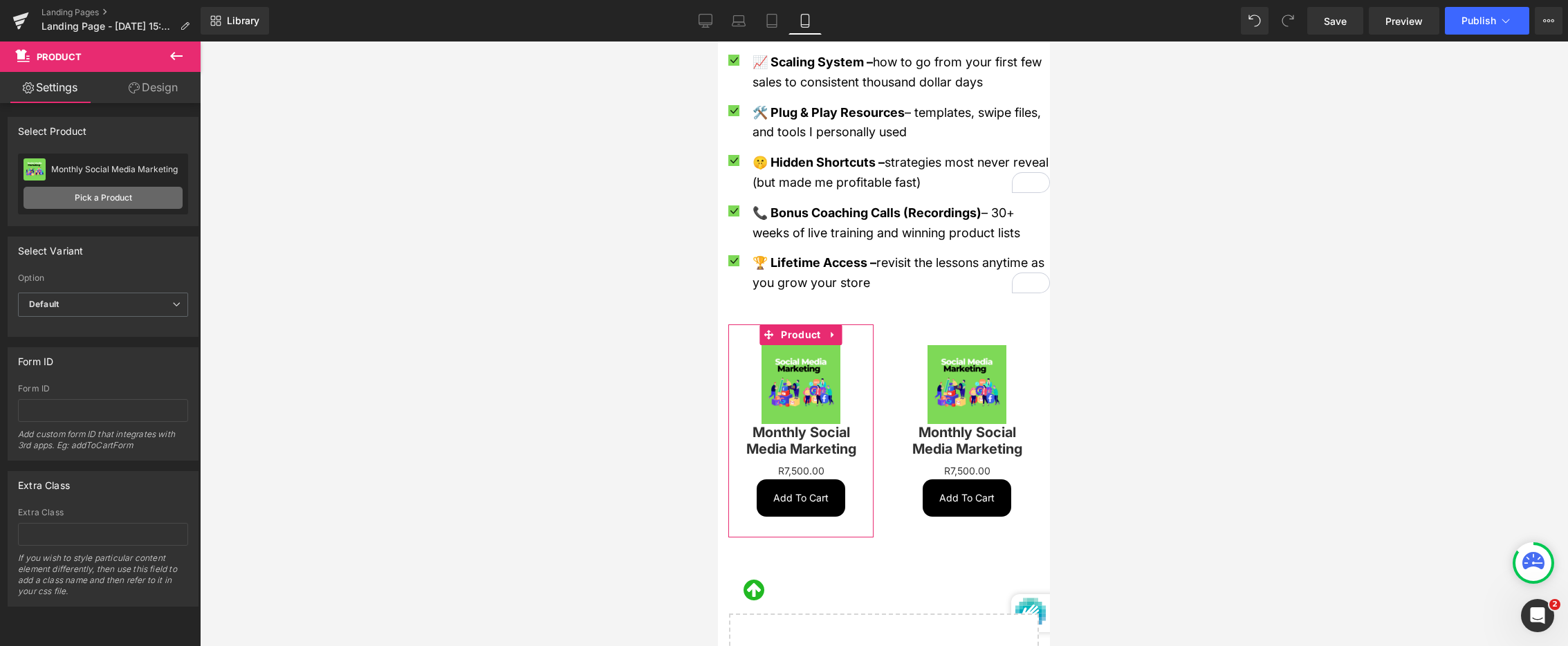
click at [137, 195] on link "Pick a Product" at bounding box center [103, 197] width 159 height 22
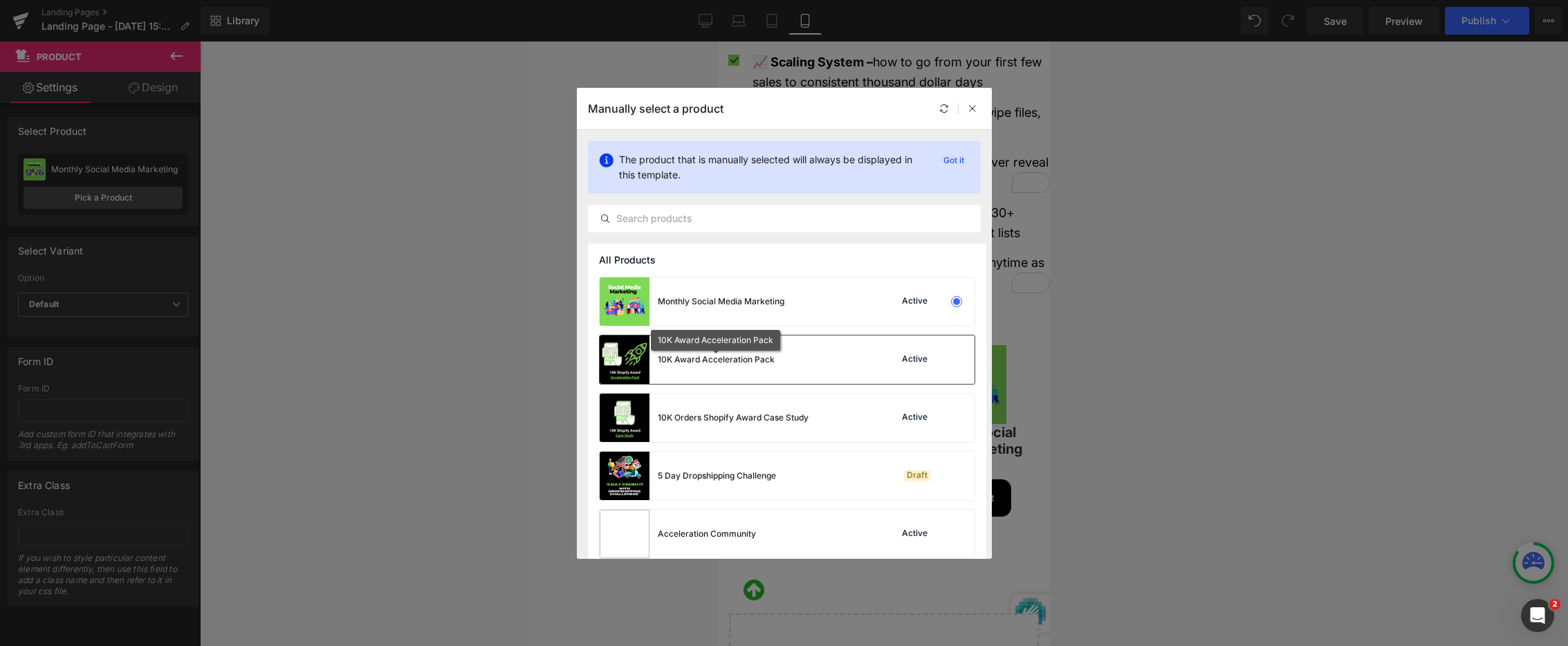
click at [772, 354] on div "10K Award Acceleration Pack" at bounding box center [717, 360] width 117 height 12
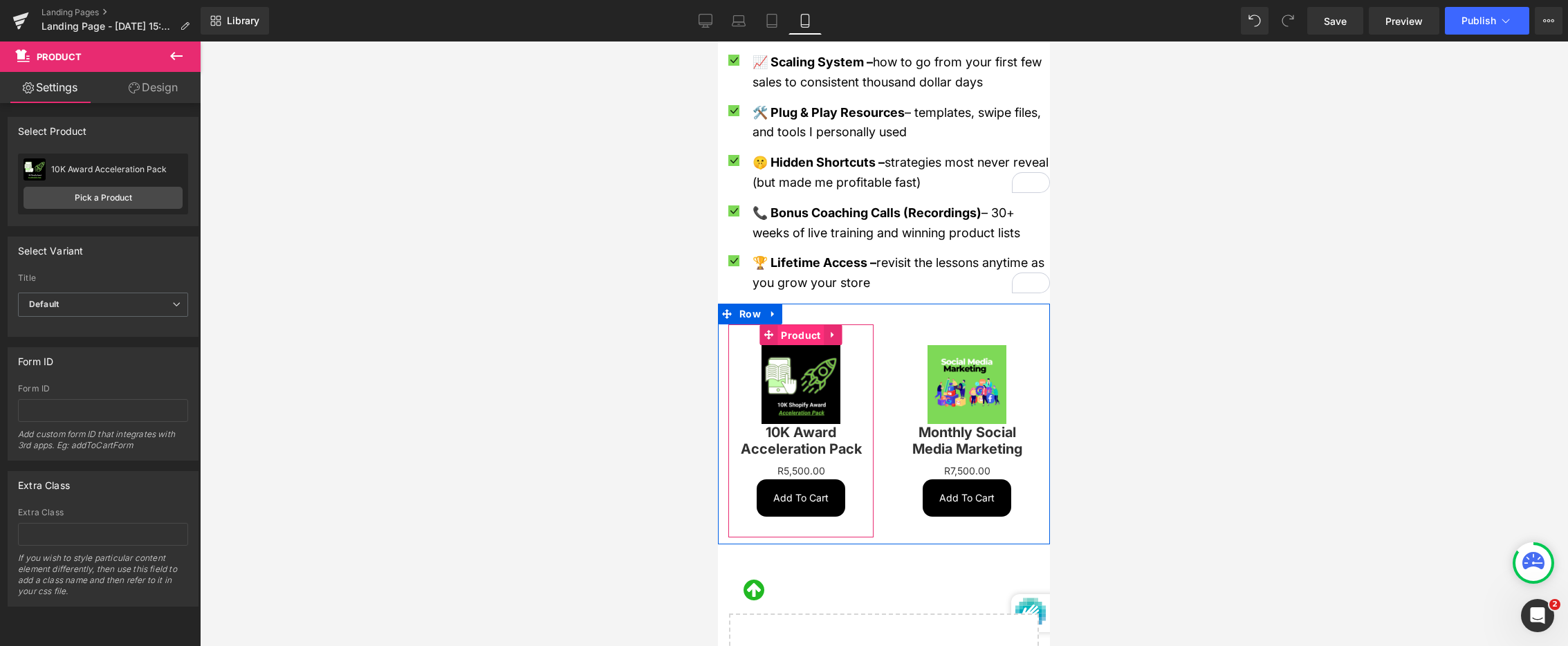
click at [802, 325] on span "Product" at bounding box center [800, 336] width 46 height 21
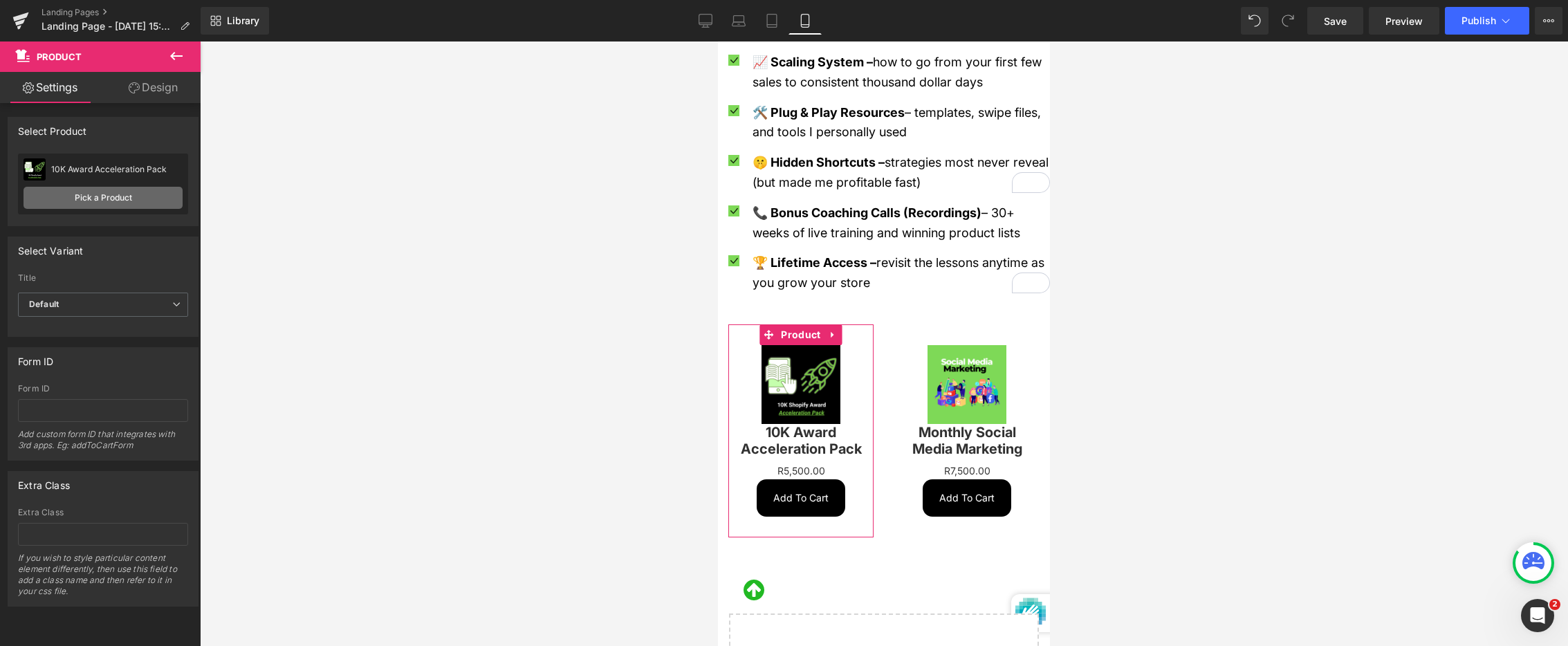
click at [126, 197] on link "Pick a Product" at bounding box center [103, 197] width 159 height 22
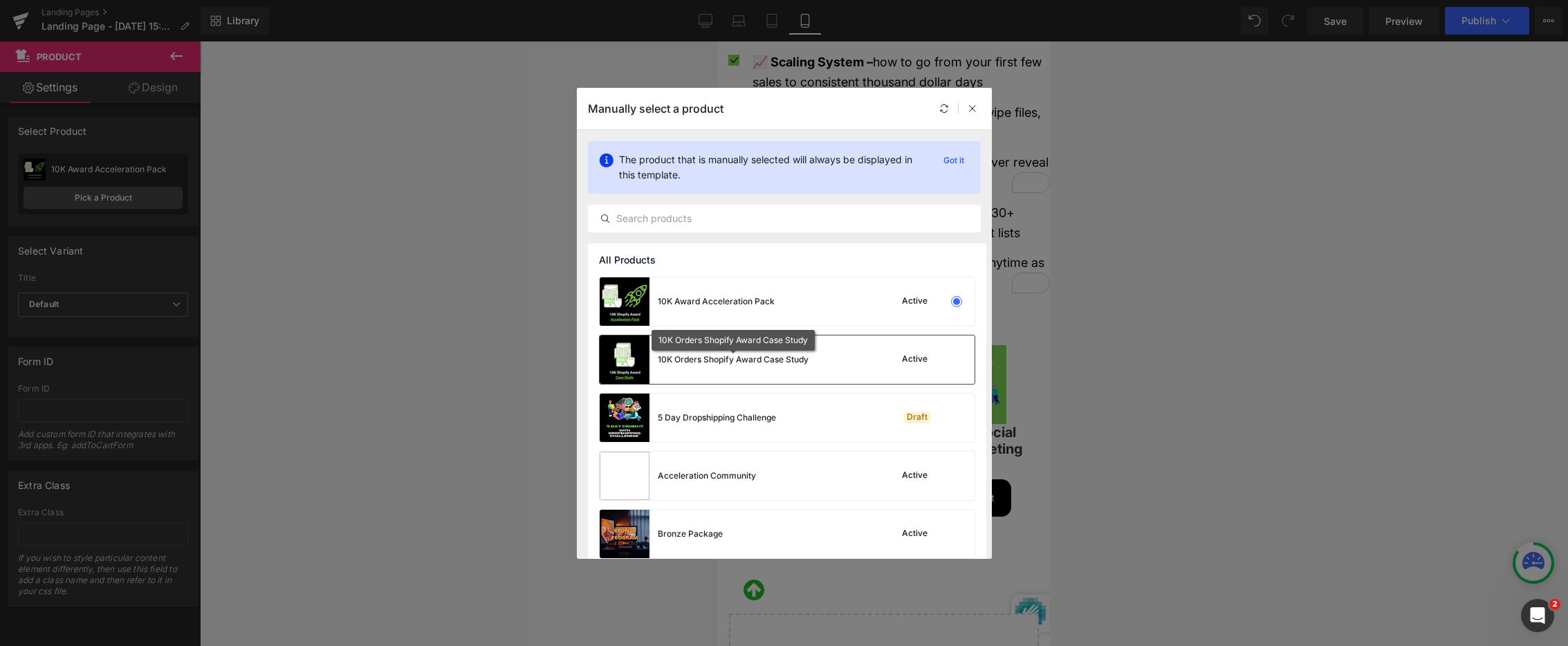
click at [727, 354] on div "10K Orders Shopify Award Case Study" at bounding box center [734, 360] width 151 height 12
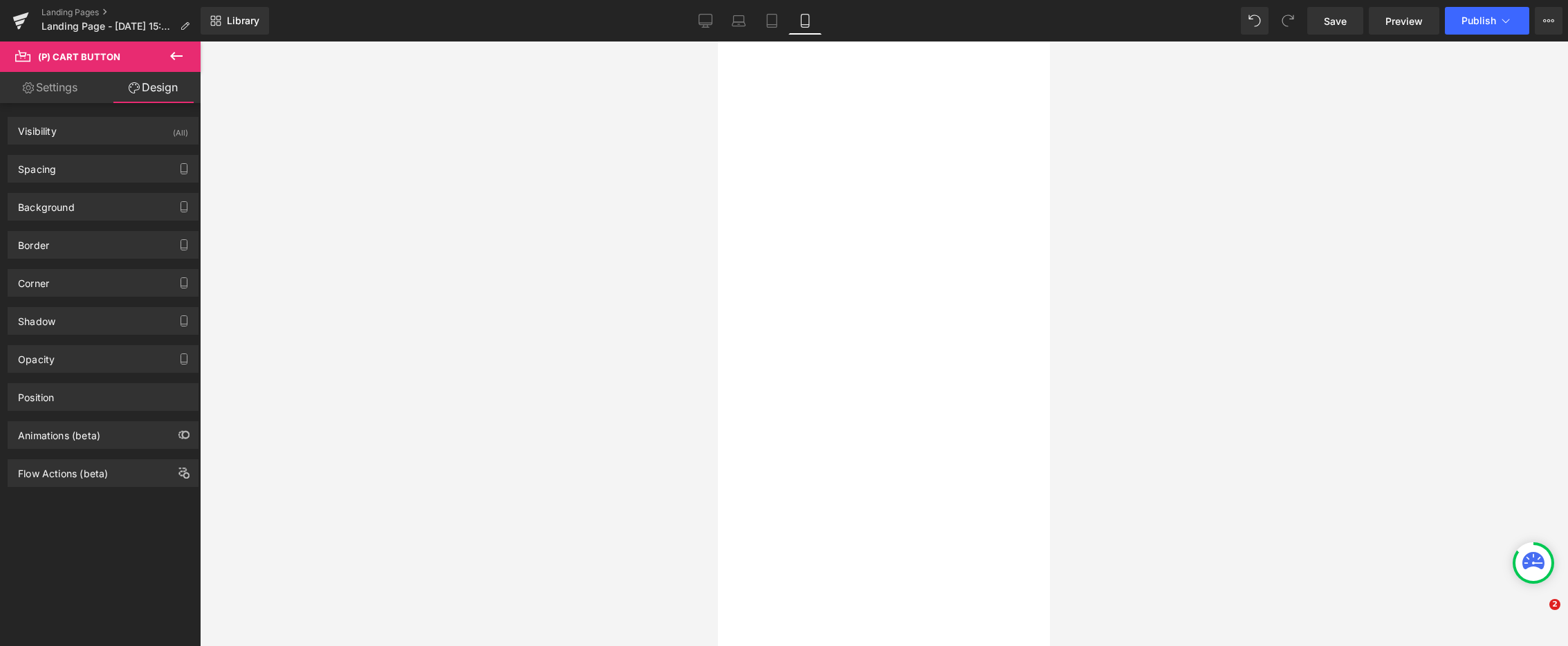
click at [75, 208] on div "Background" at bounding box center [103, 207] width 190 height 26
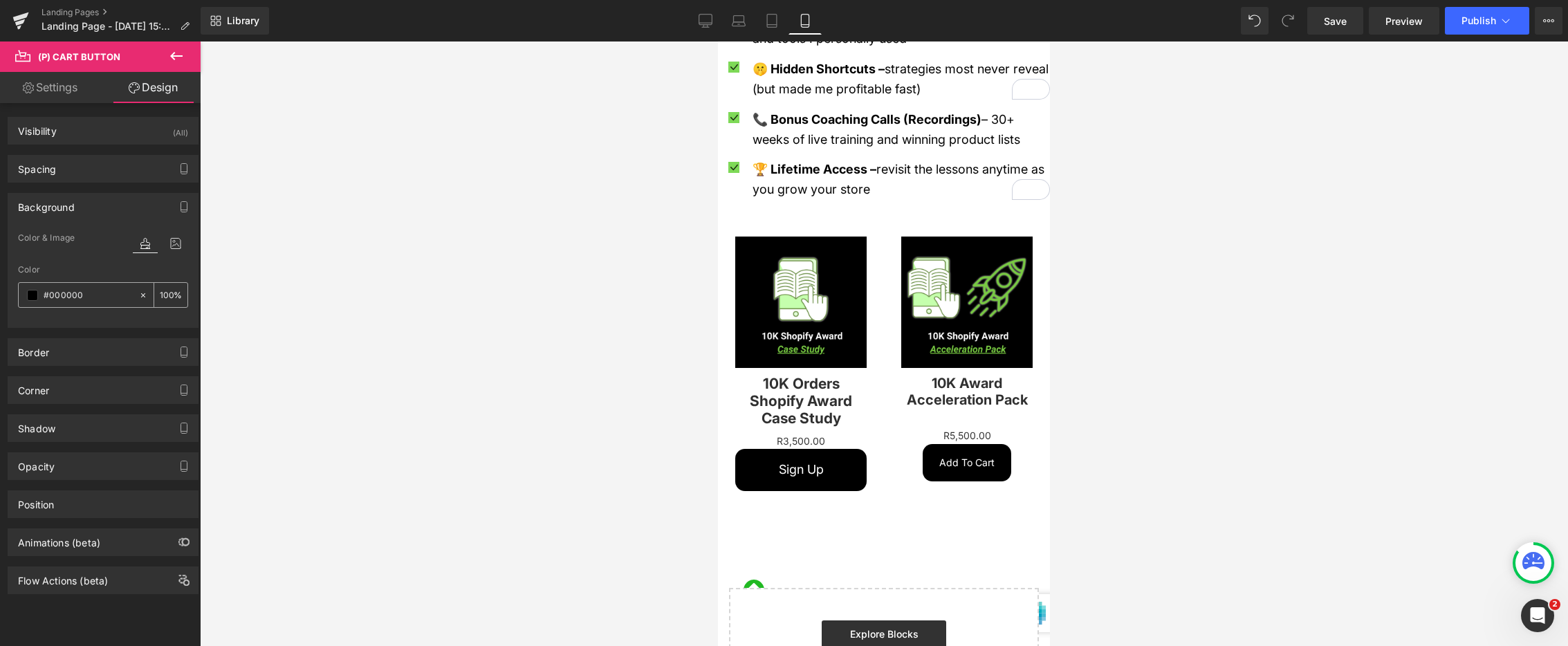
click at [34, 293] on span at bounding box center [32, 295] width 11 height 11
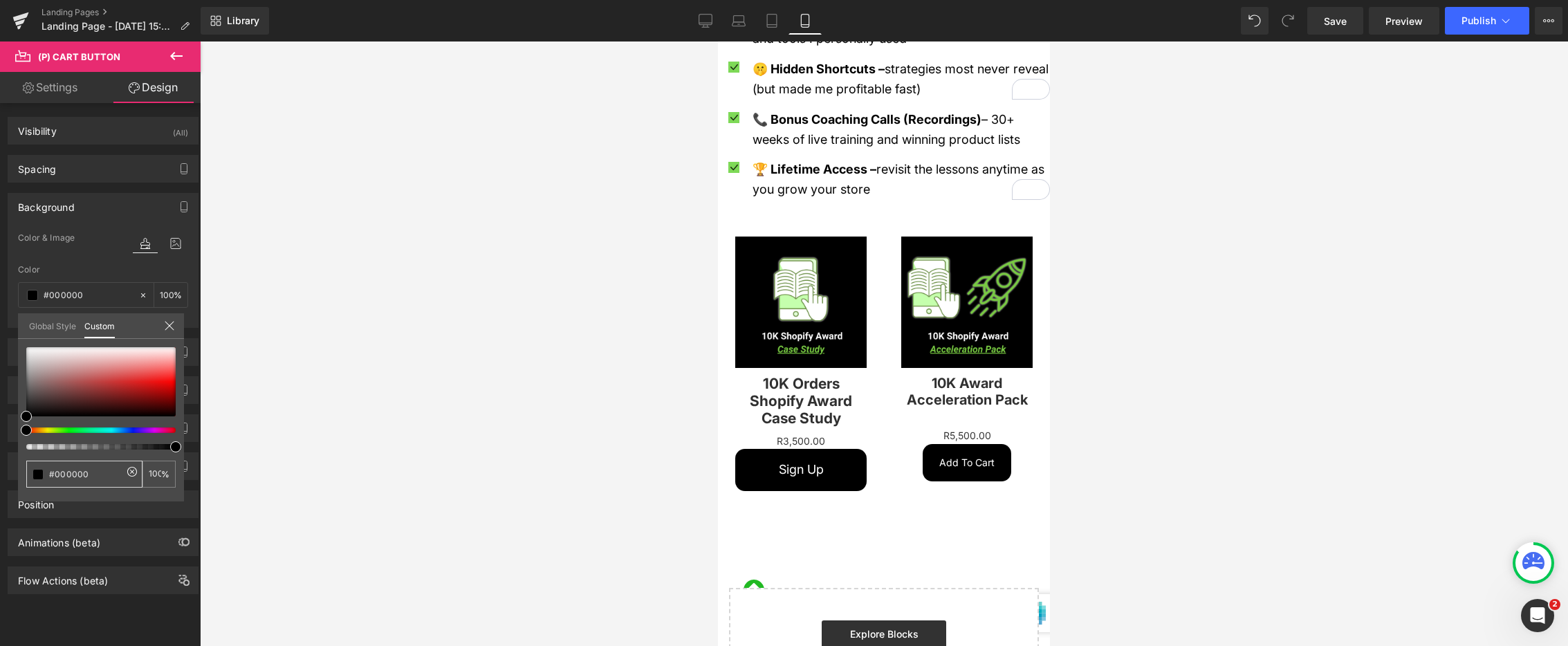
drag, startPoint x: 89, startPoint y: 472, endPoint x: 54, endPoint y: 477, distance: 35.4
click at [54, 477] on input "#000000" at bounding box center [86, 474] width 73 height 15
paste input "#79CB43"
type input "##79CB43"
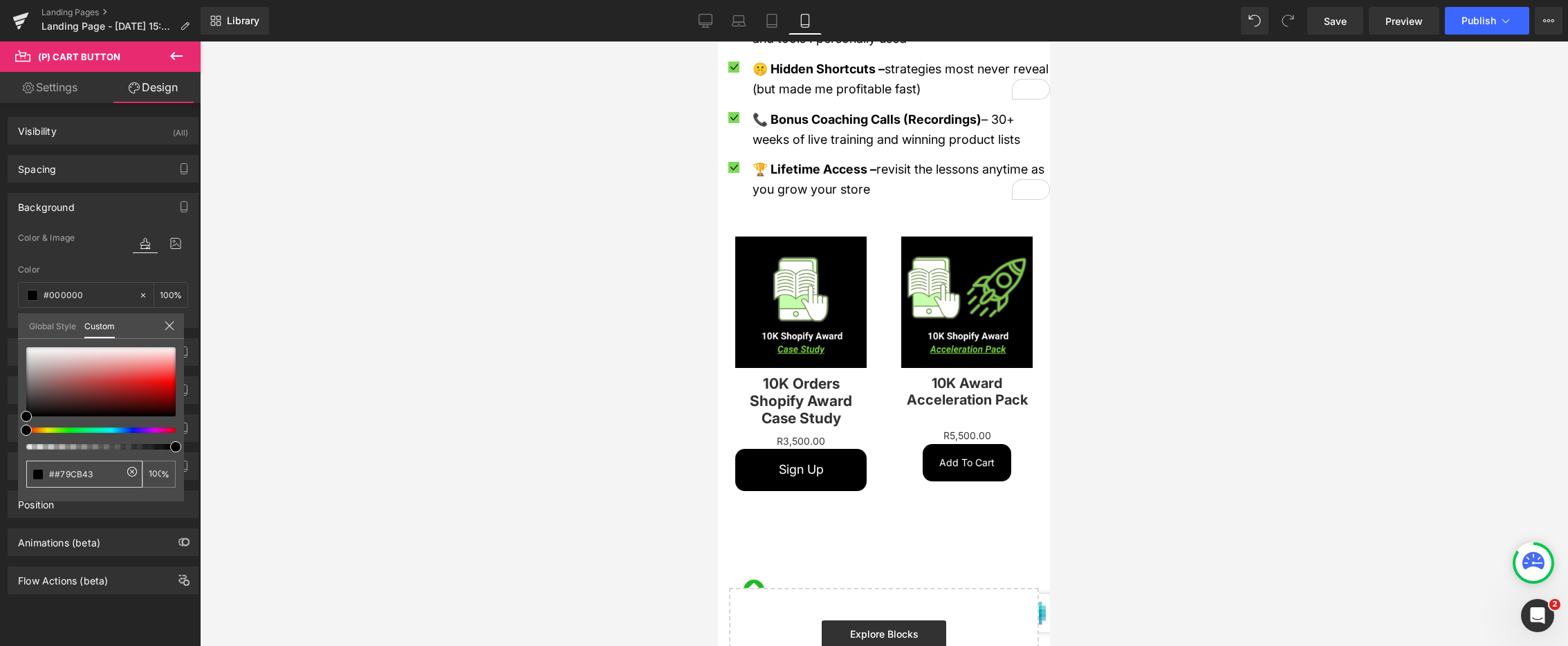
type input "0"
click at [53, 476] on input "##79CB43" at bounding box center [86, 474] width 73 height 15
type input "#79CB43"
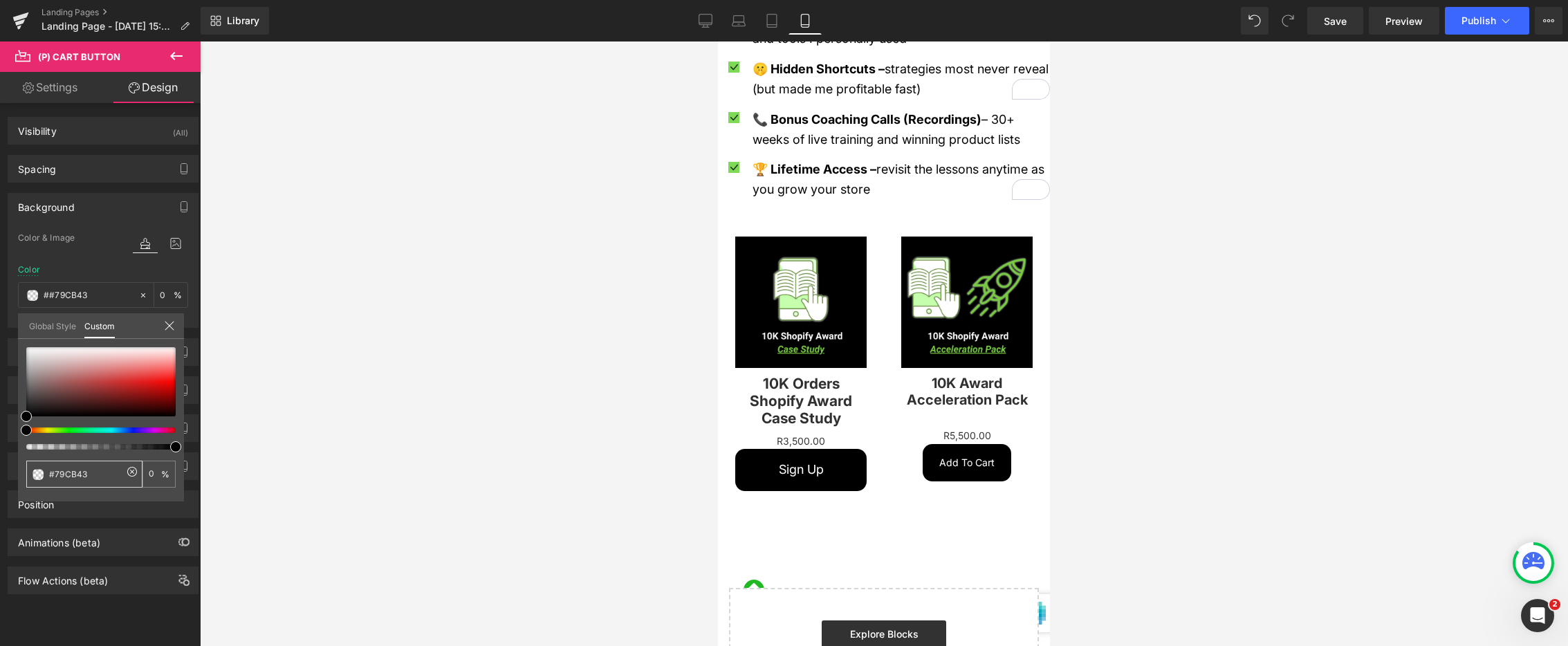
type input "100"
type input "#79CB43"
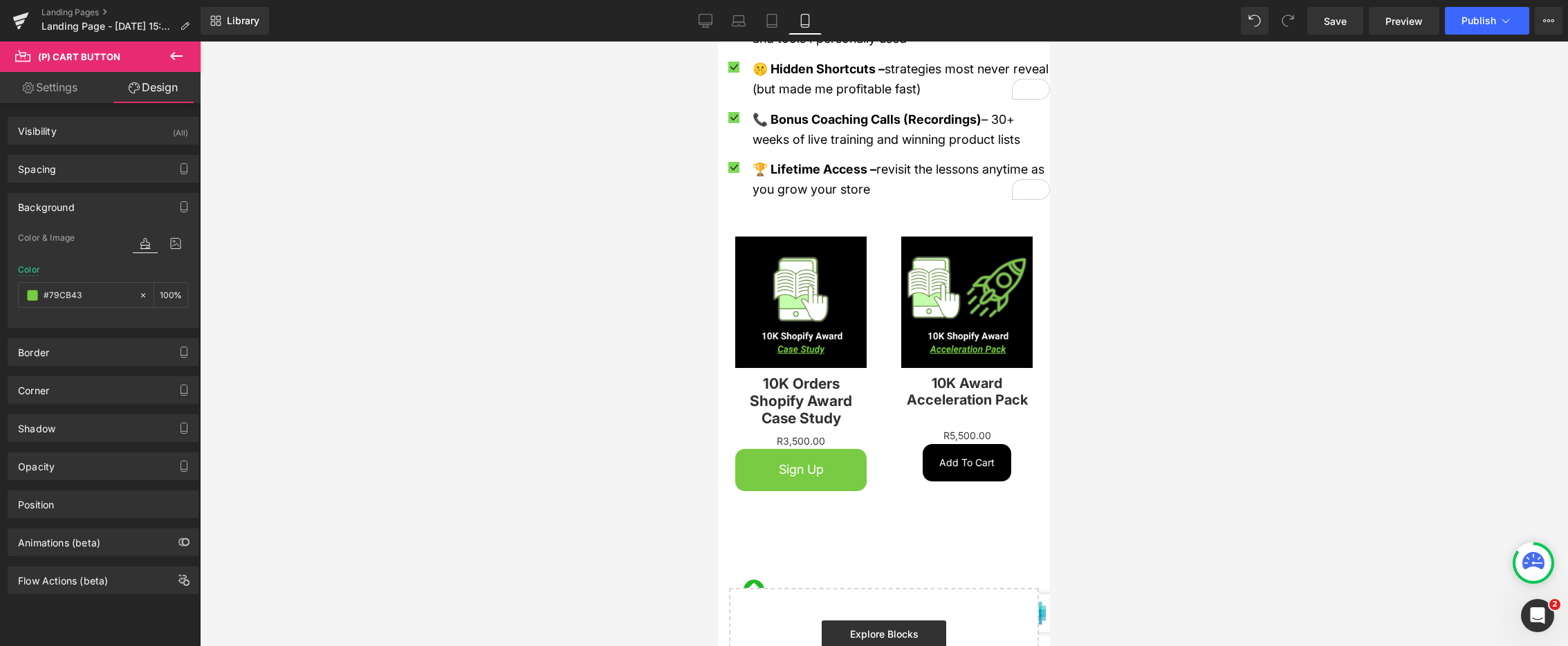
click at [328, 423] on div at bounding box center [884, 343] width 1368 height 605
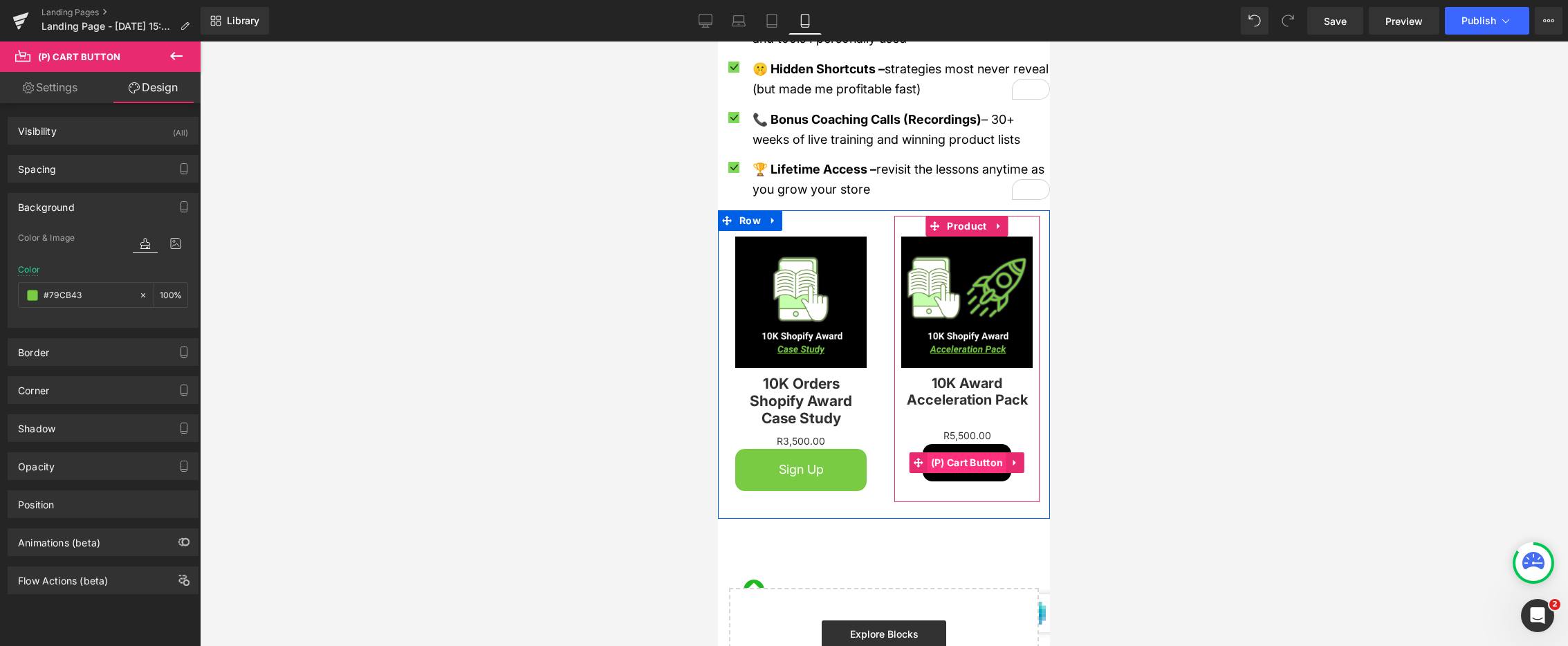
click at [966, 452] on span "(P) Cart Button" at bounding box center [967, 463] width 80 height 21
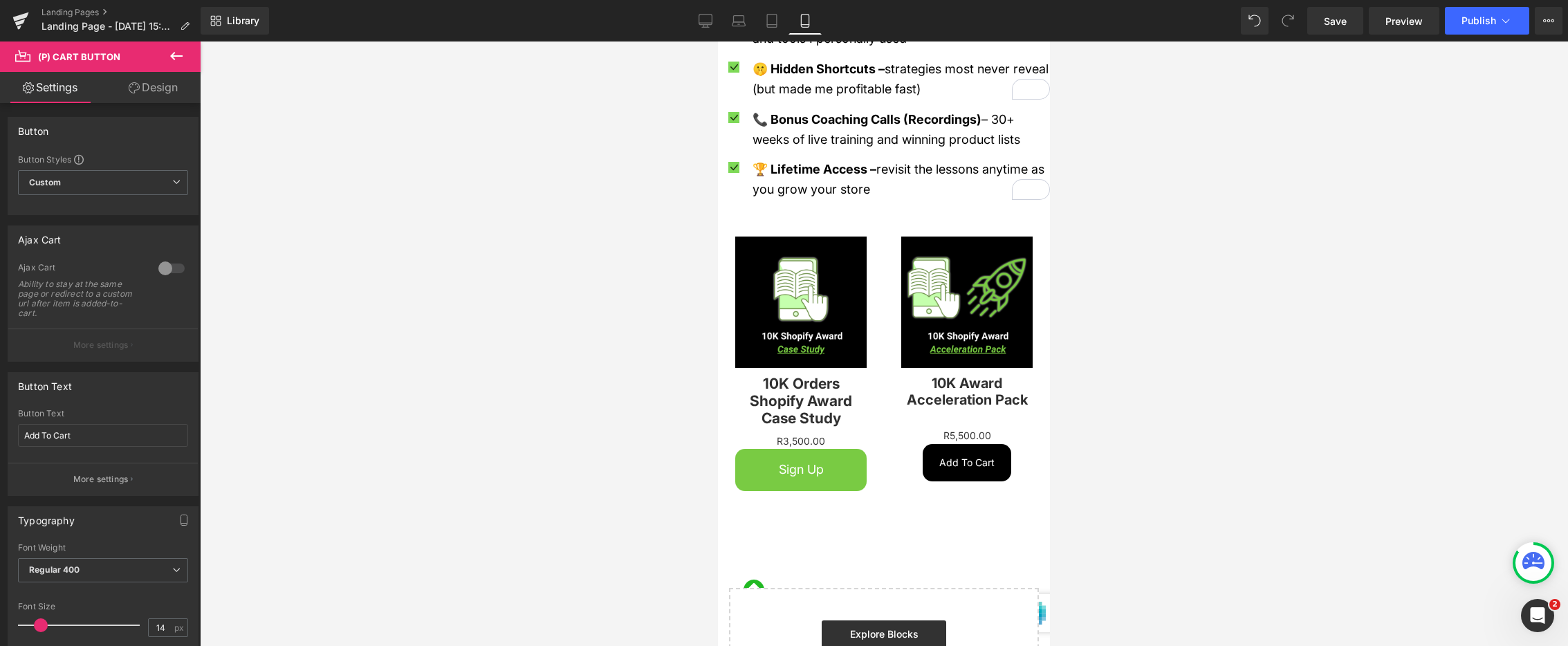
click at [176, 89] on link "Design" at bounding box center [153, 88] width 101 height 31
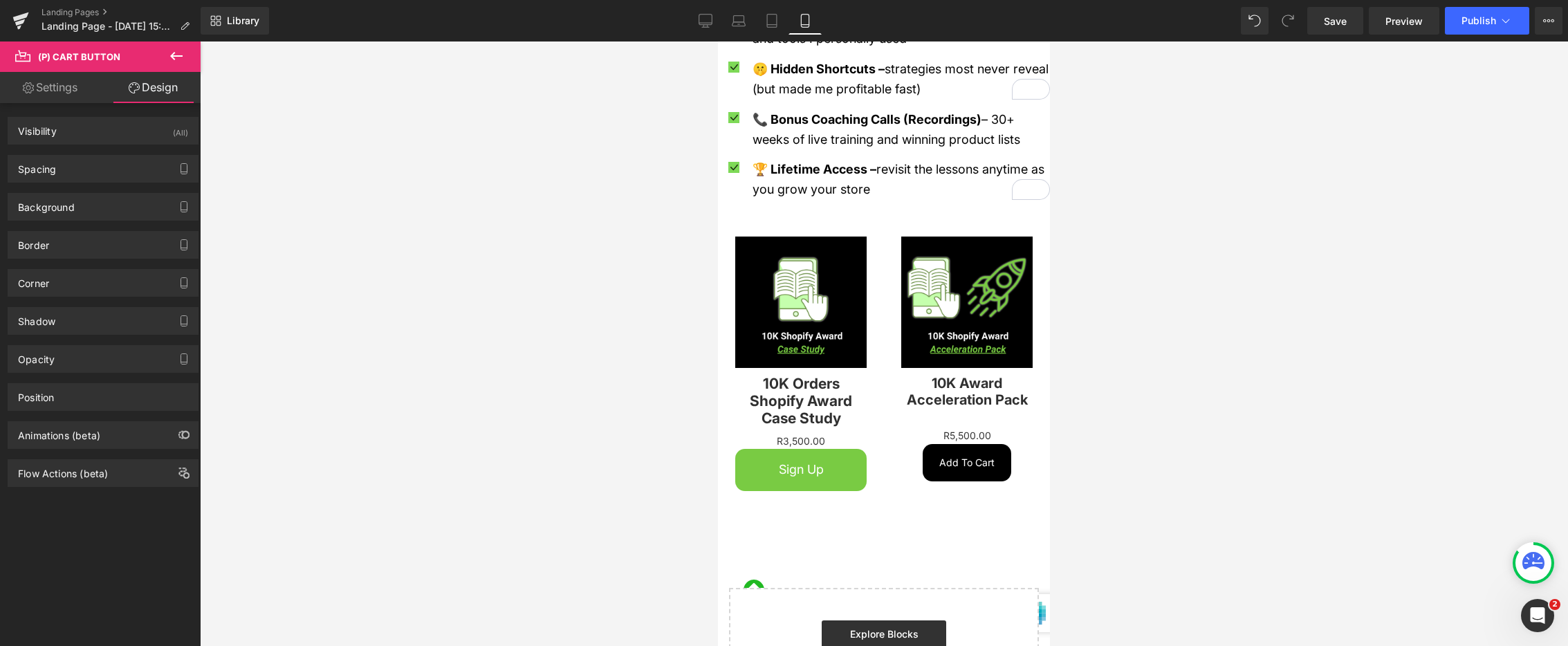
click at [56, 96] on link "Settings" at bounding box center [50, 88] width 101 height 31
type input "100"
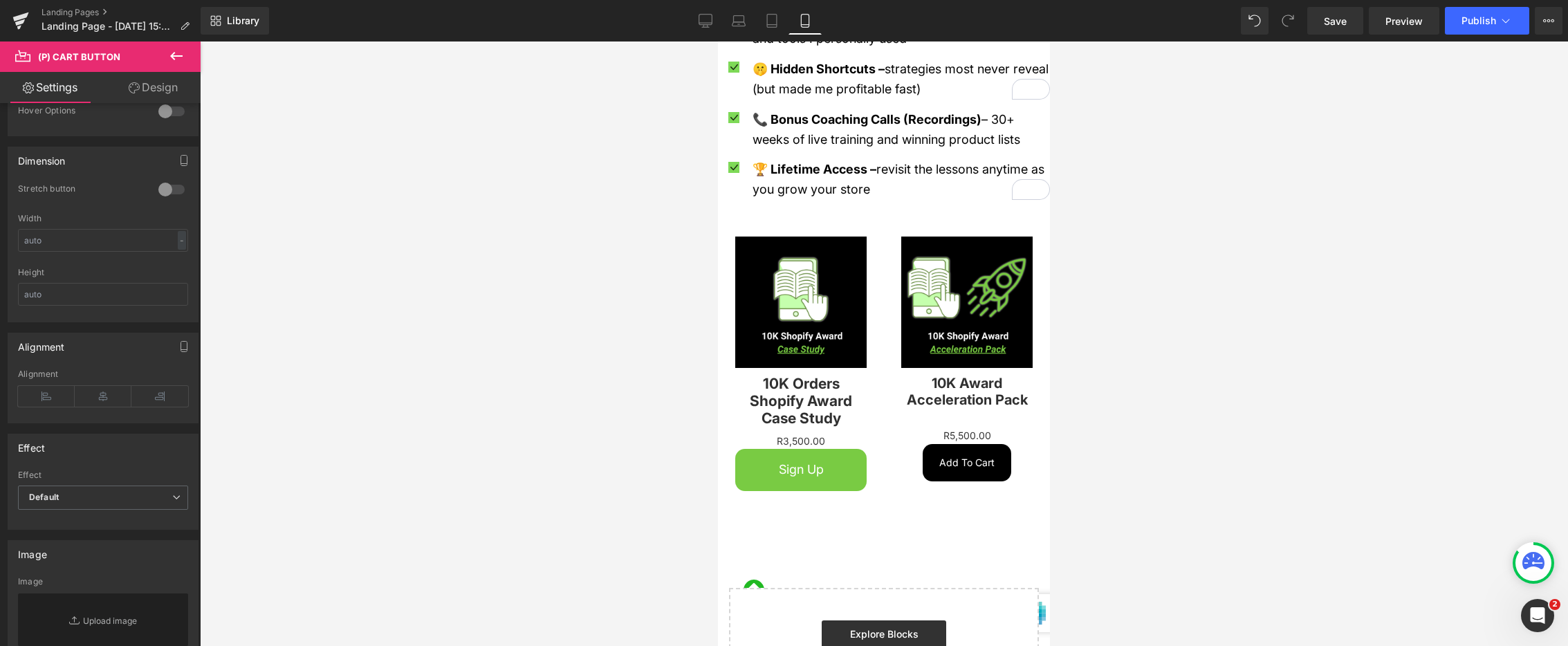
scroll to position [868, 0]
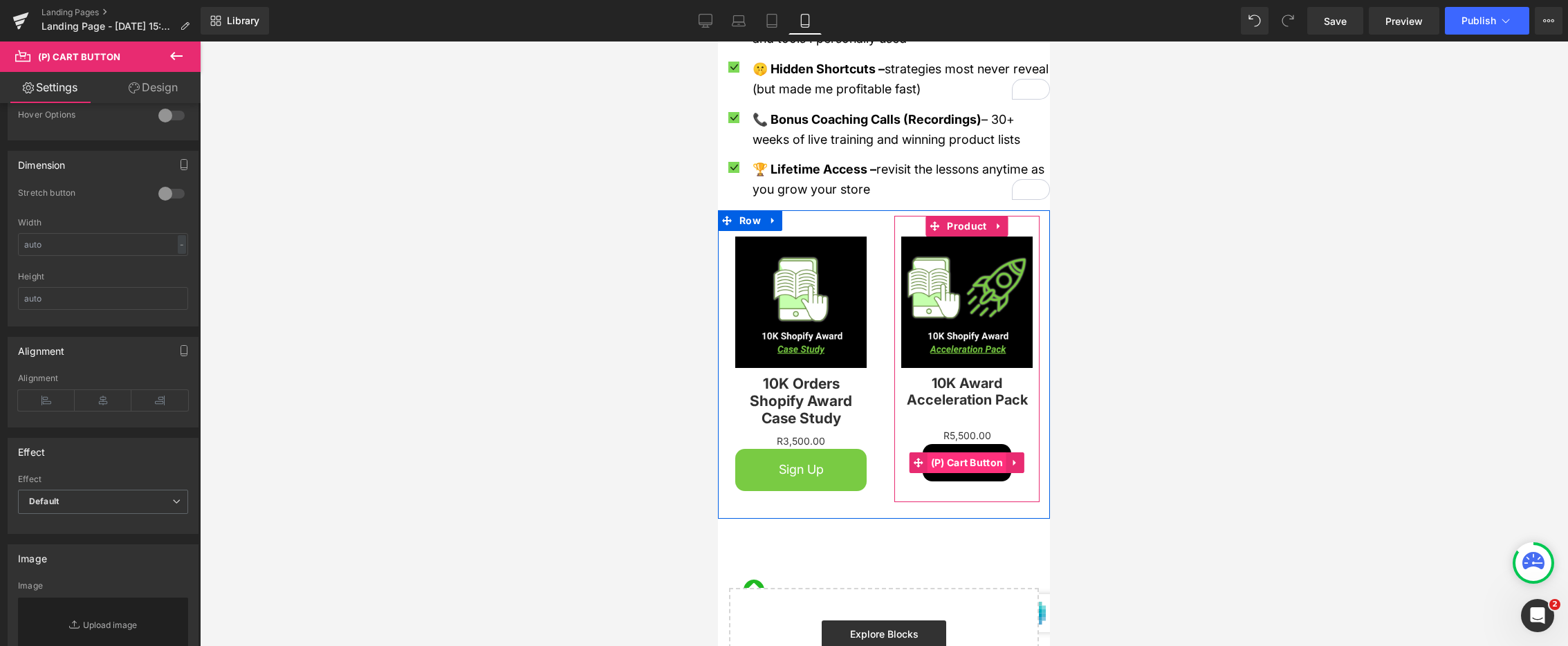
click at [966, 452] on span "(P) Cart Button" at bounding box center [967, 463] width 80 height 21
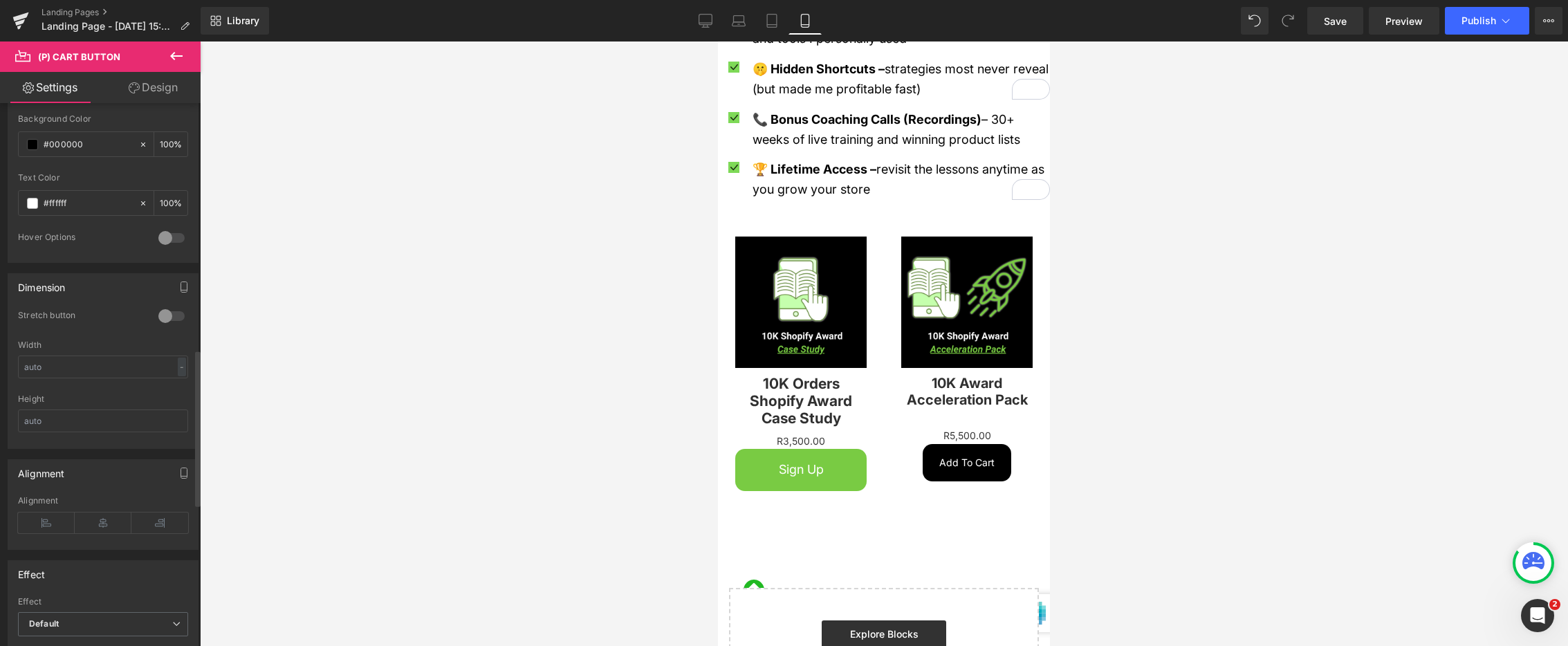
scroll to position [717, 0]
click at [162, 338] on div at bounding box center [171, 343] width 33 height 22
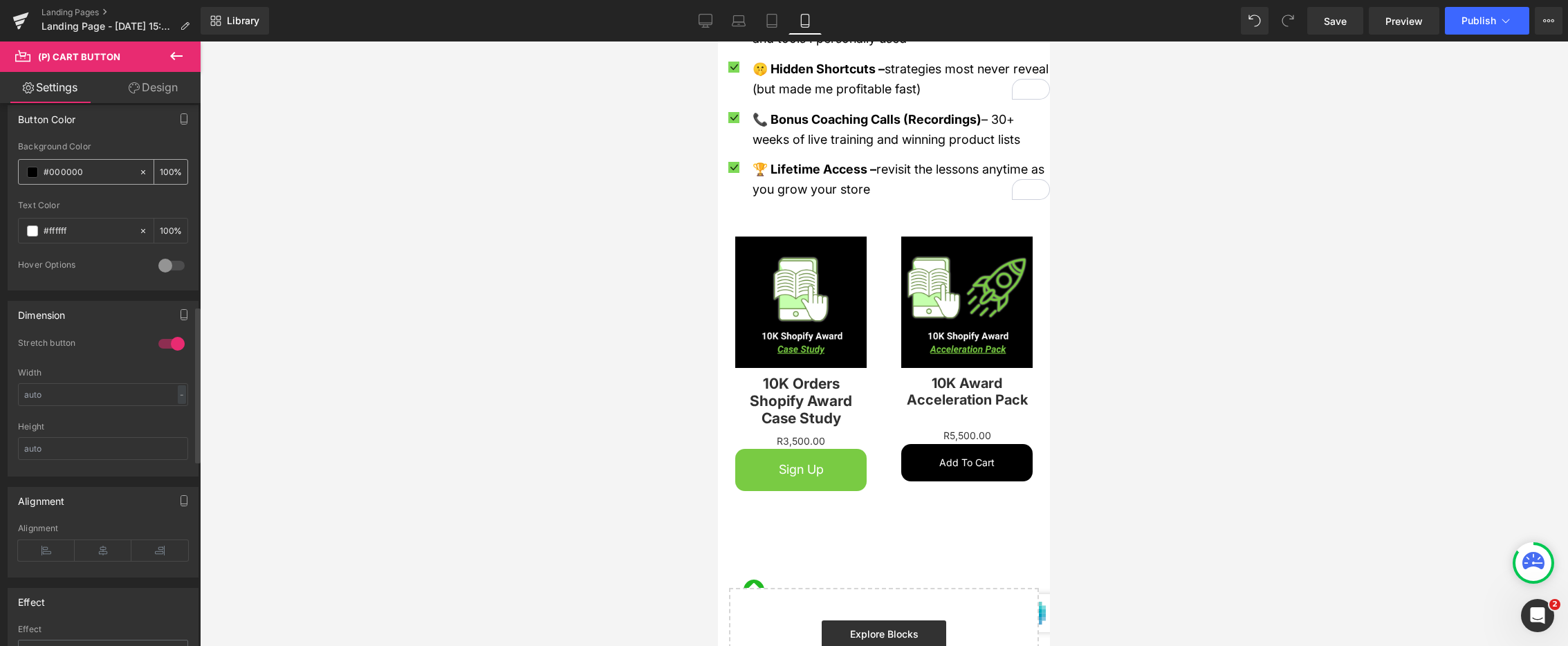
scroll to position [700, 0]
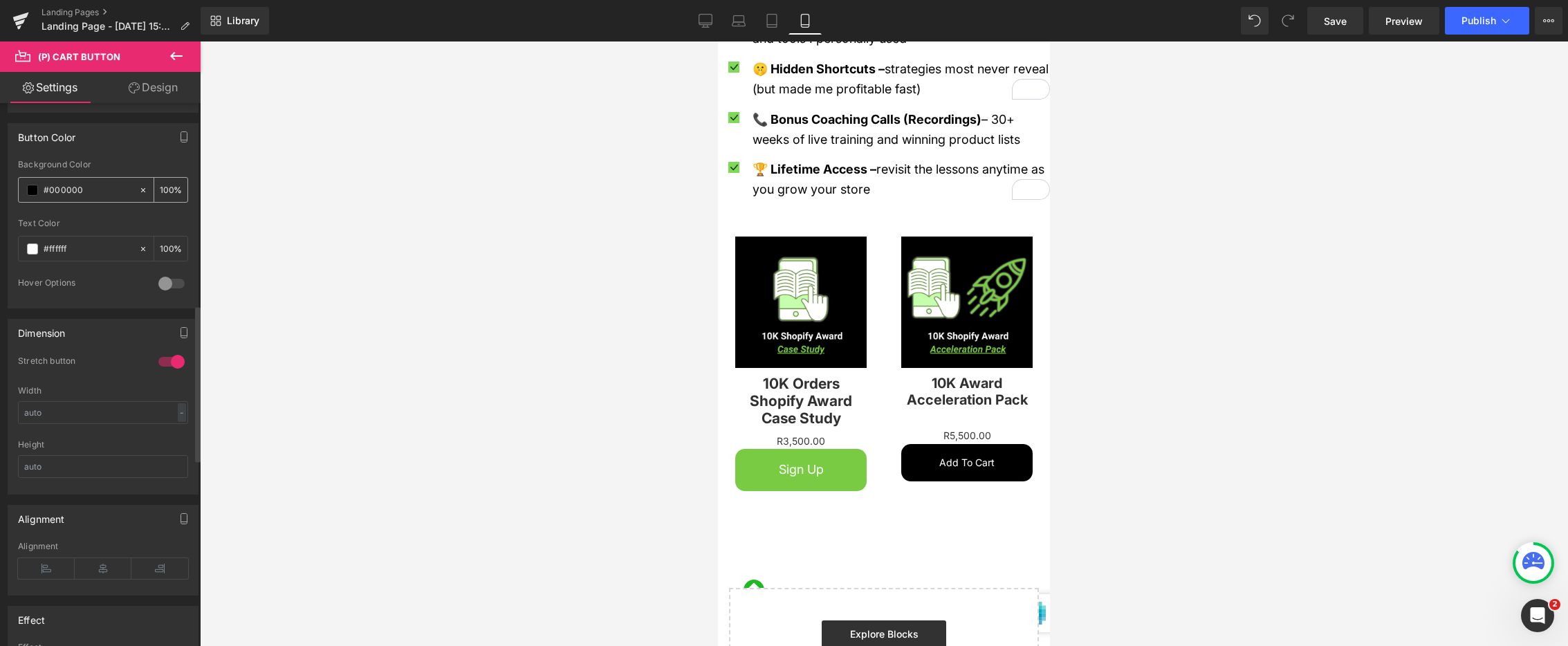
drag, startPoint x: 105, startPoint y: 192, endPoint x: 50, endPoint y: 194, distance: 55.0
click at [49, 193] on input "#000000" at bounding box center [88, 190] width 88 height 15
paste input "#79CB43"
type input "##79CB43"
type input "0"
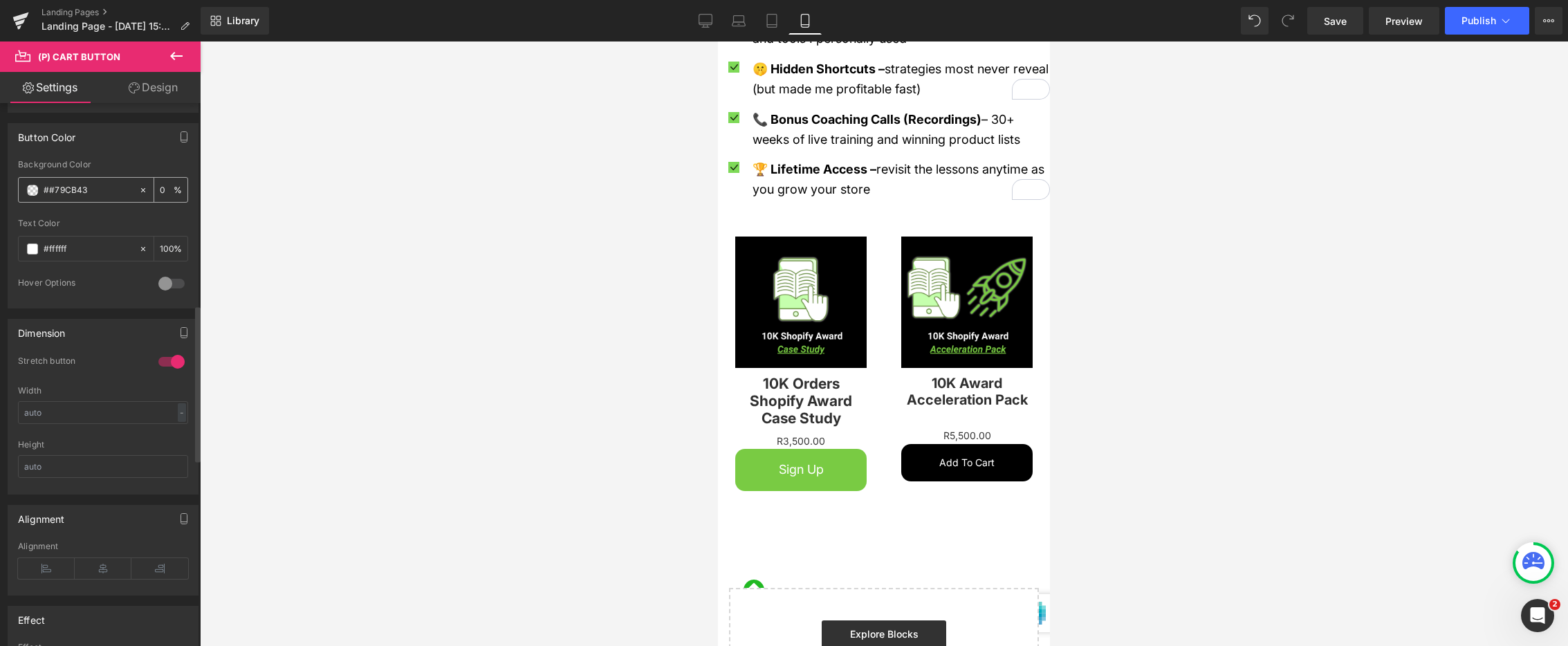
click at [51, 194] on input "##79CB43" at bounding box center [88, 190] width 88 height 15
type input "#79CB43"
type input "100"
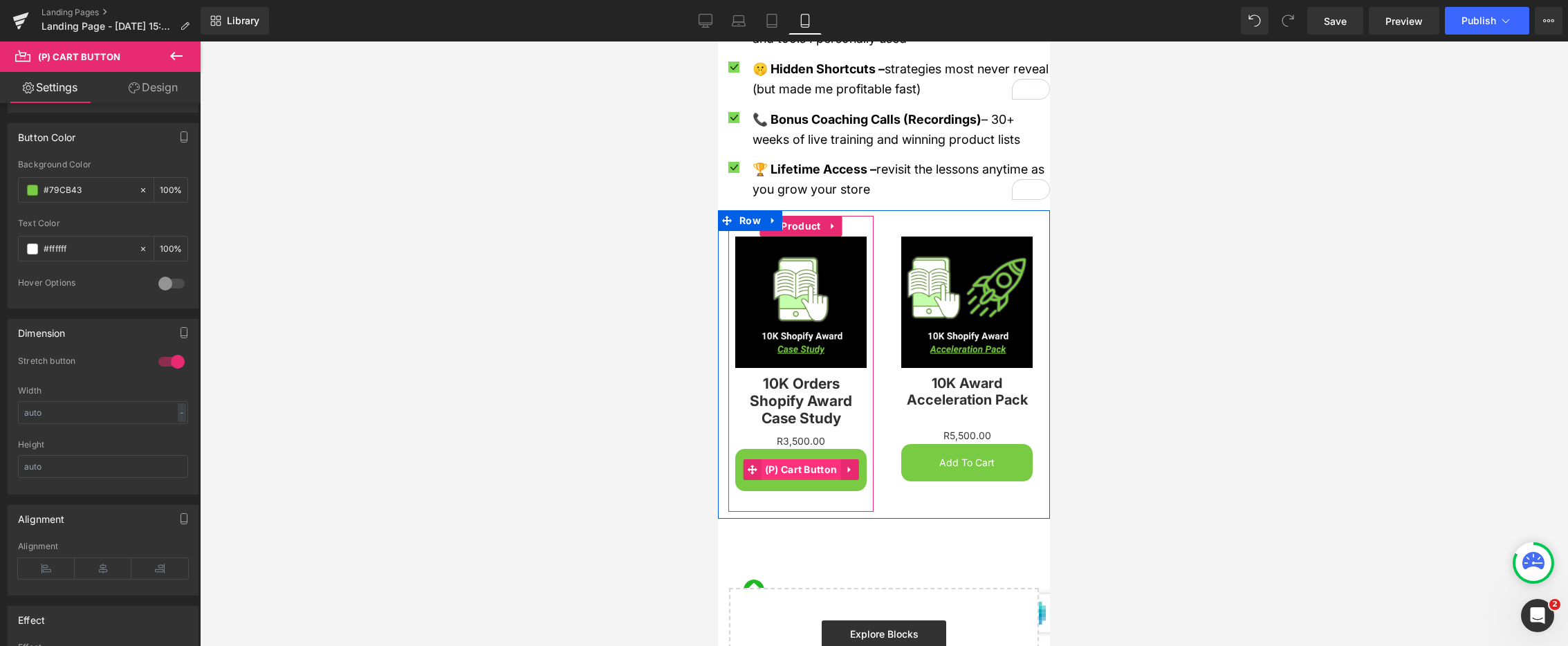
click at [804, 459] on span "(P) Cart Button" at bounding box center [802, 470] width 80 height 21
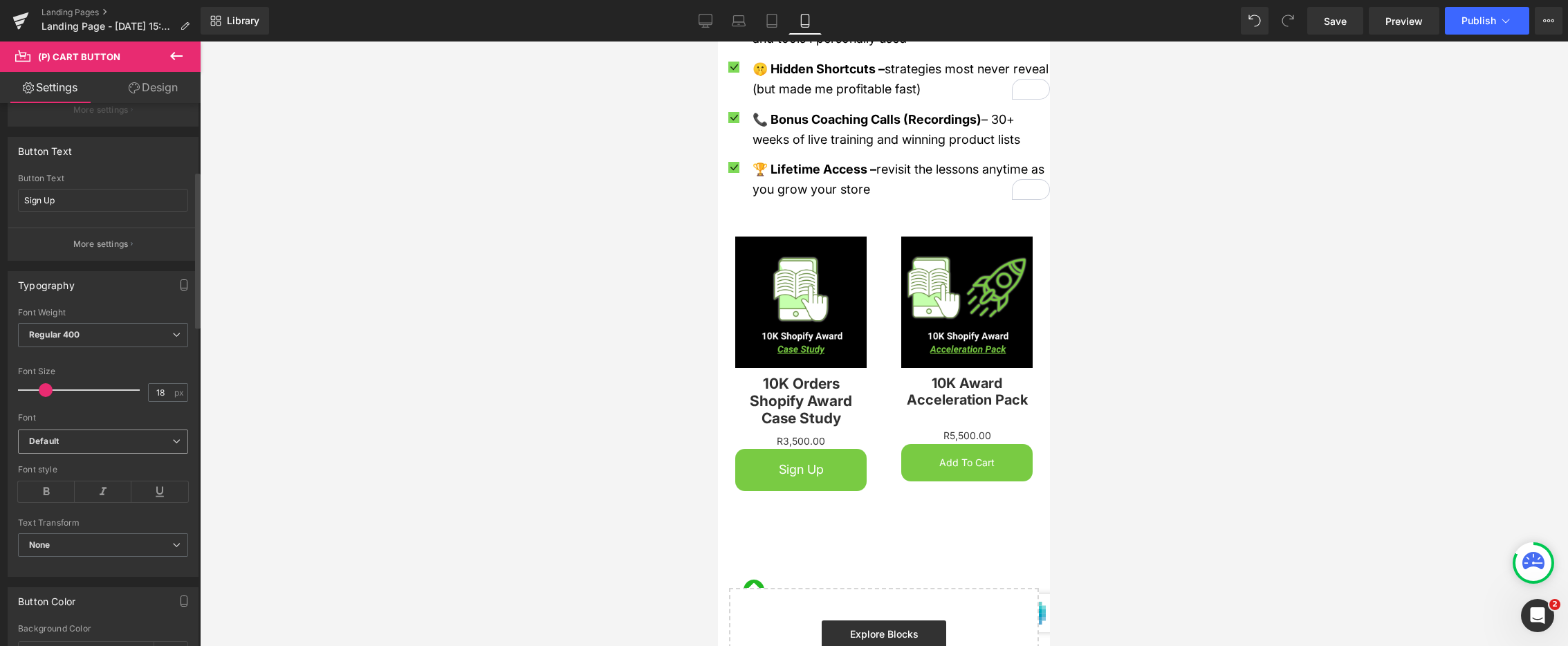
scroll to position [236, 0]
click at [54, 493] on icon at bounding box center [46, 491] width 57 height 21
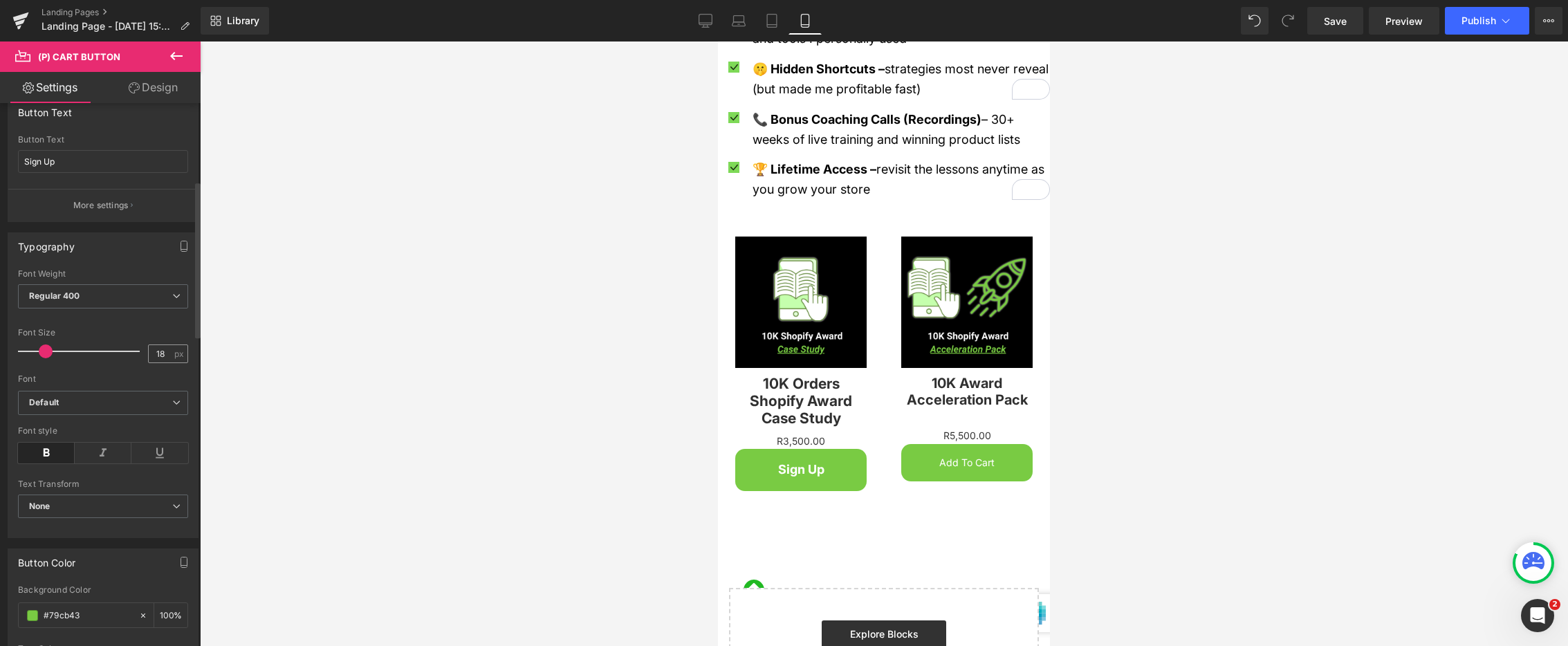
scroll to position [274, 0]
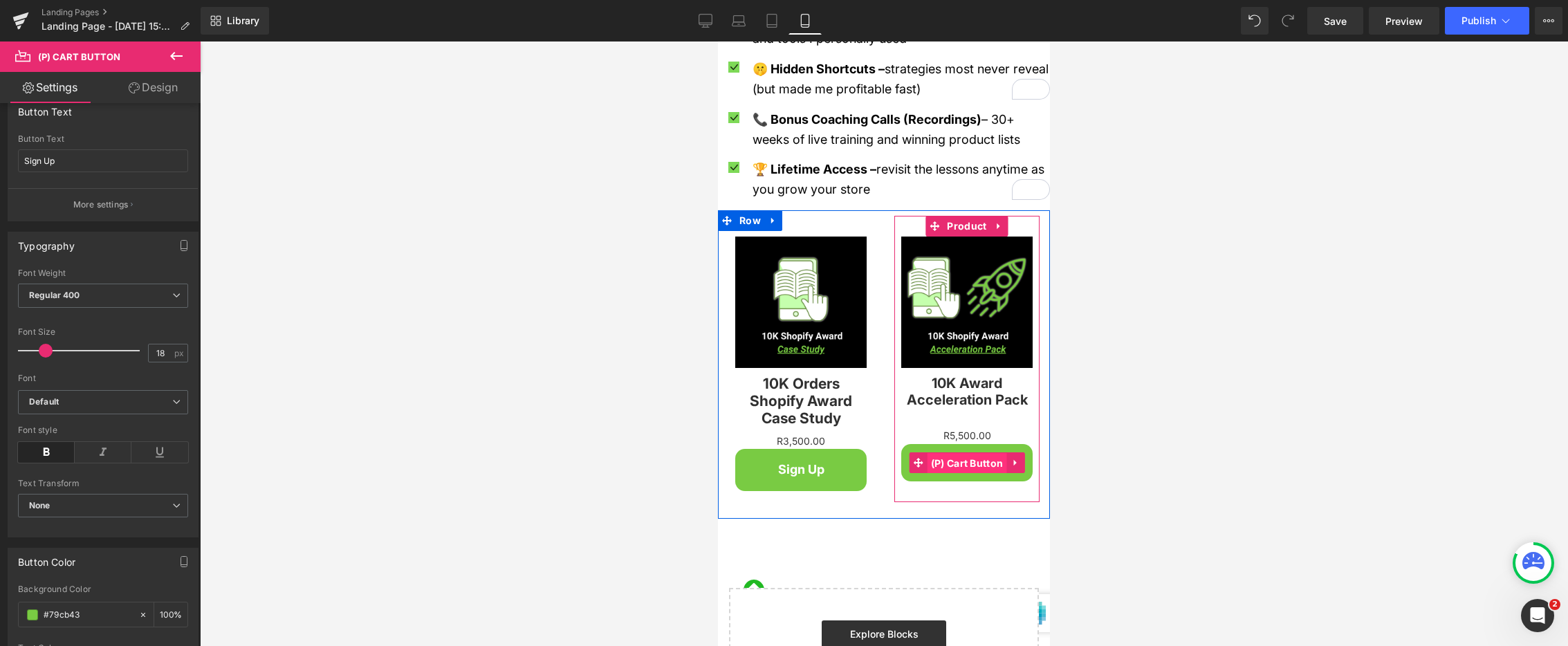
drag, startPoint x: 963, startPoint y: 443, endPoint x: 1213, endPoint y: 454, distance: 250.2
click at [963, 453] on span "(P) Cart Button" at bounding box center [967, 463] width 80 height 21
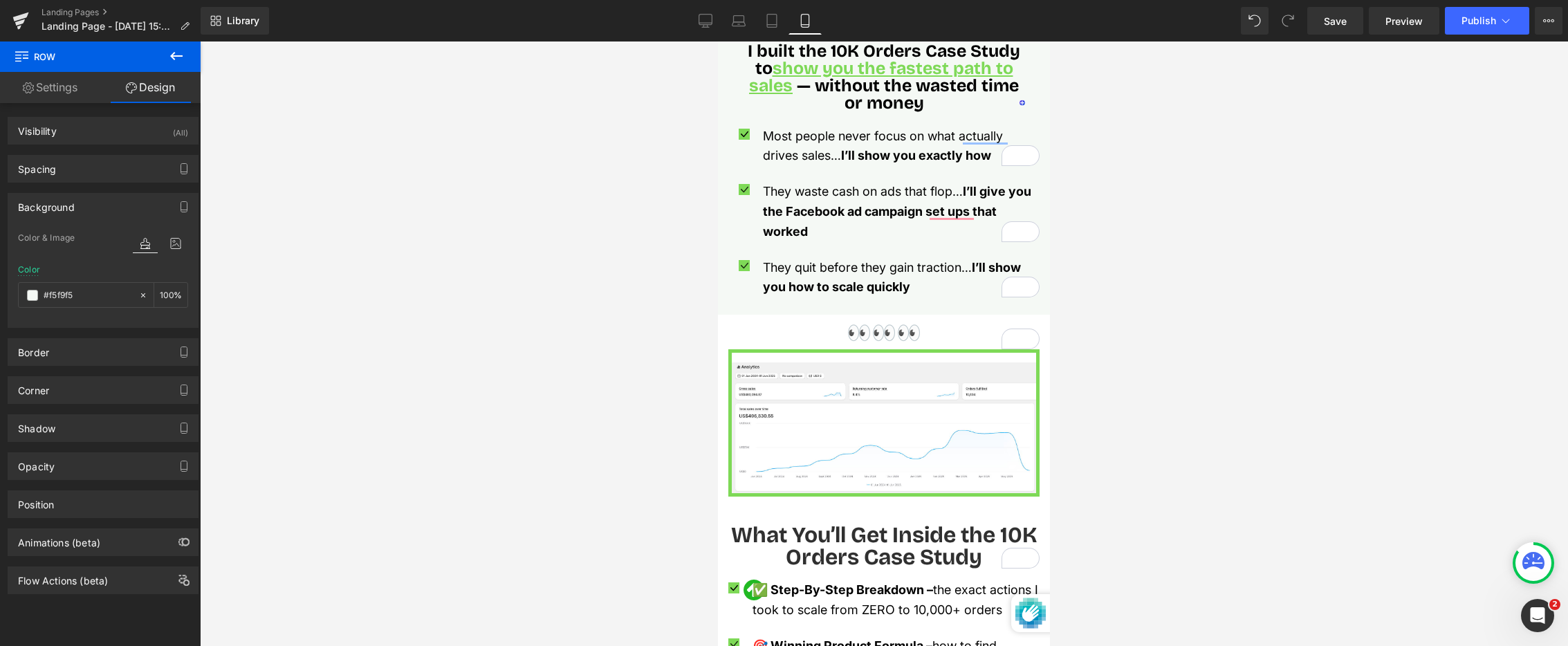
scroll to position [1171, 0]
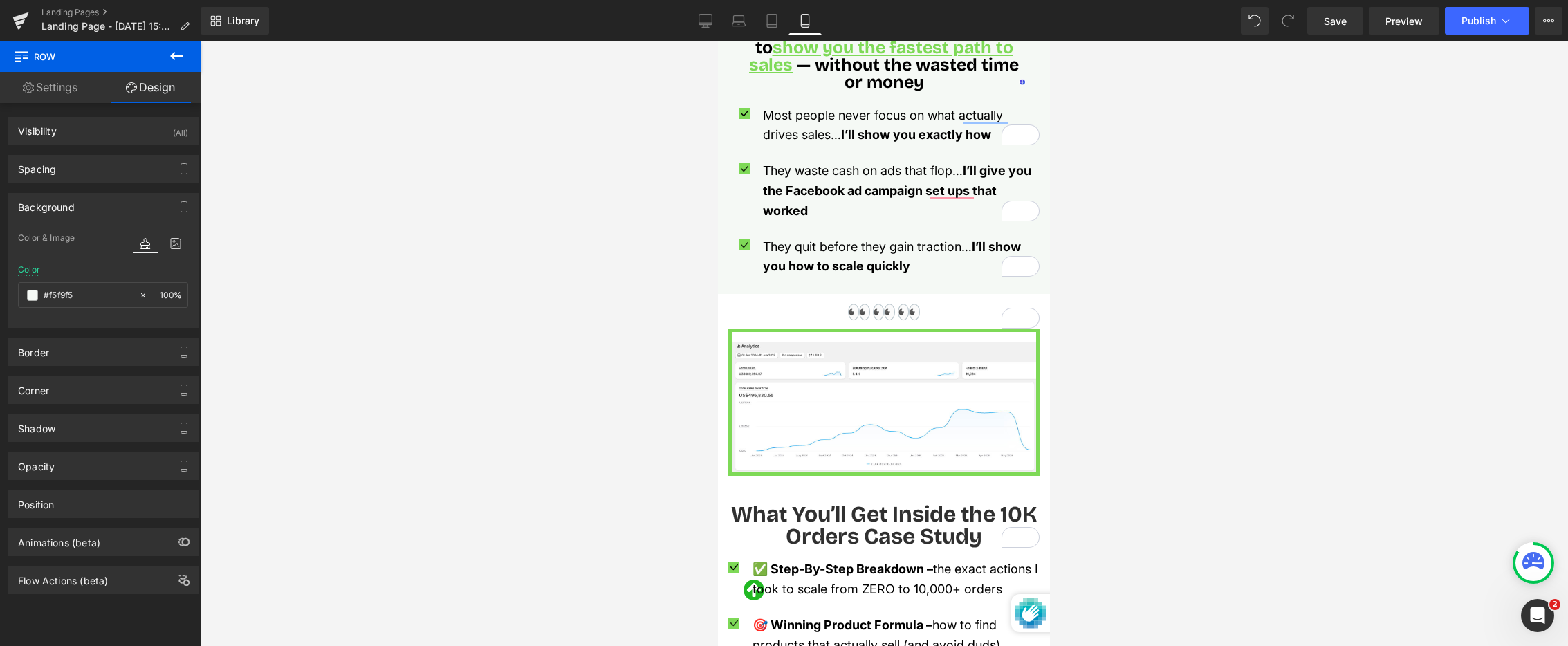
click at [777, 294] on div "👀👀👀 Text Block Image Row" at bounding box center [884, 388] width 332 height 189
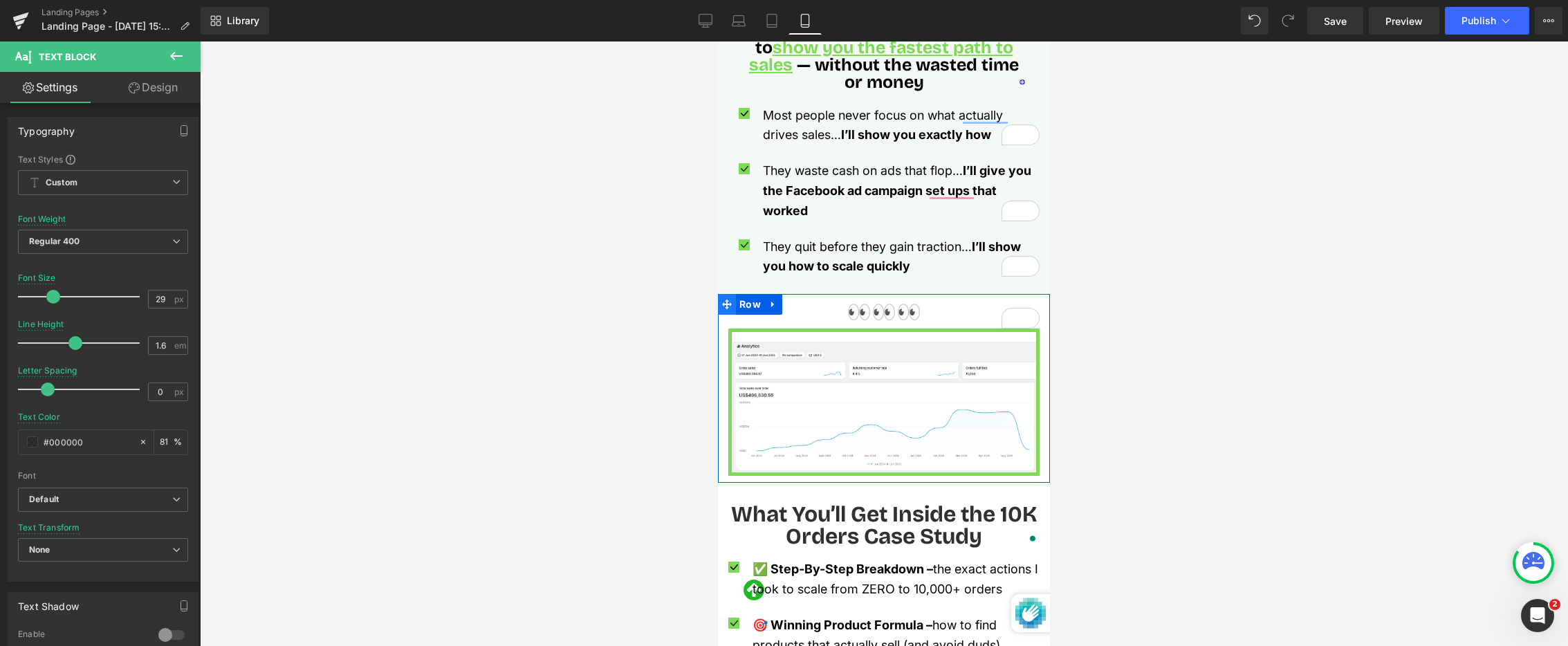
click at [727, 299] on icon at bounding box center [727, 304] width 10 height 10
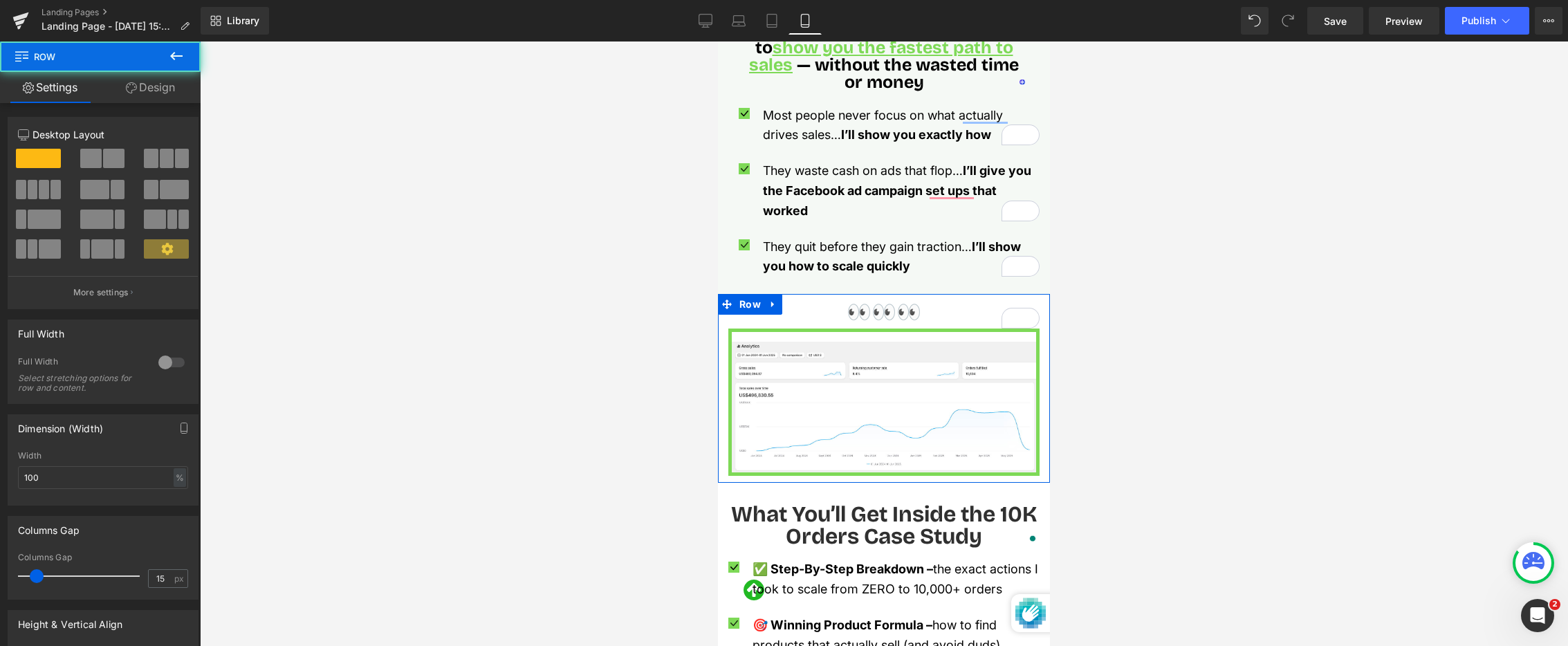
click at [175, 92] on link "Design" at bounding box center [151, 88] width 101 height 31
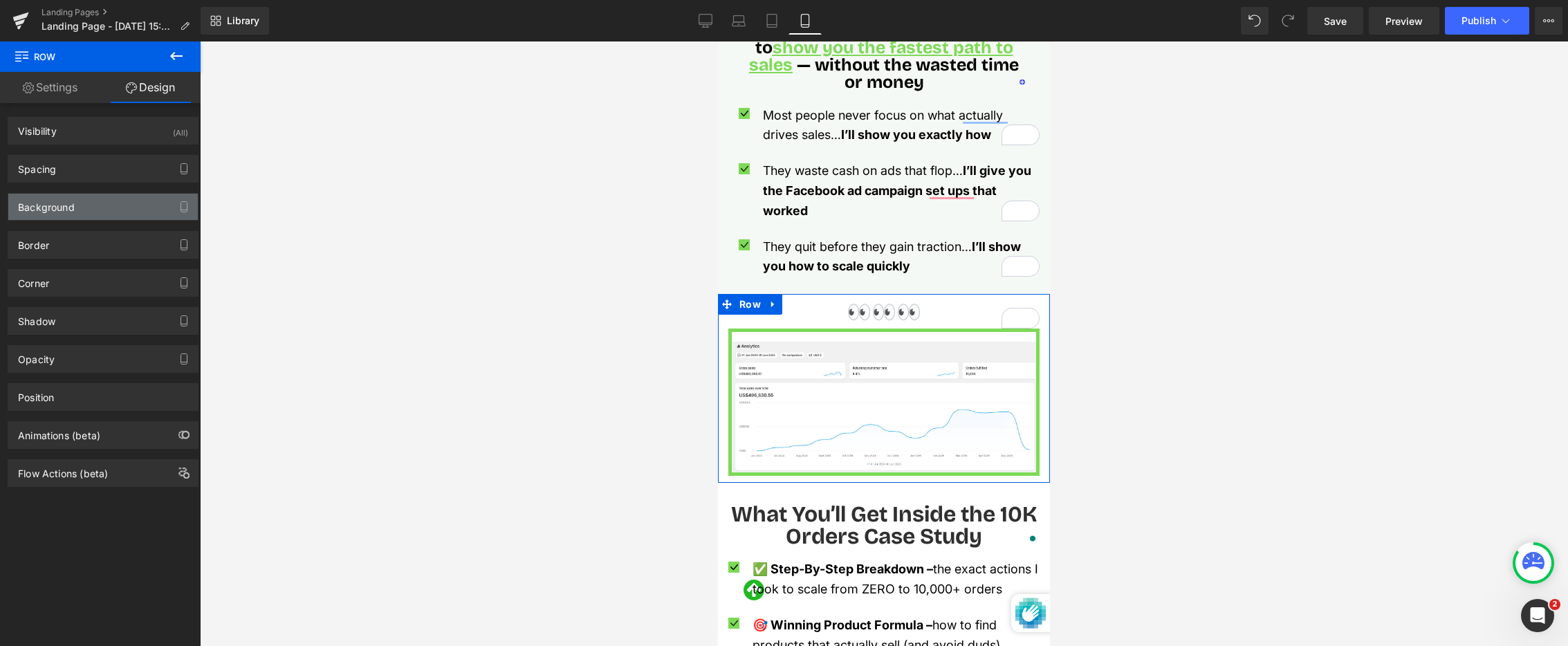
click at [84, 204] on div "Background" at bounding box center [103, 207] width 190 height 26
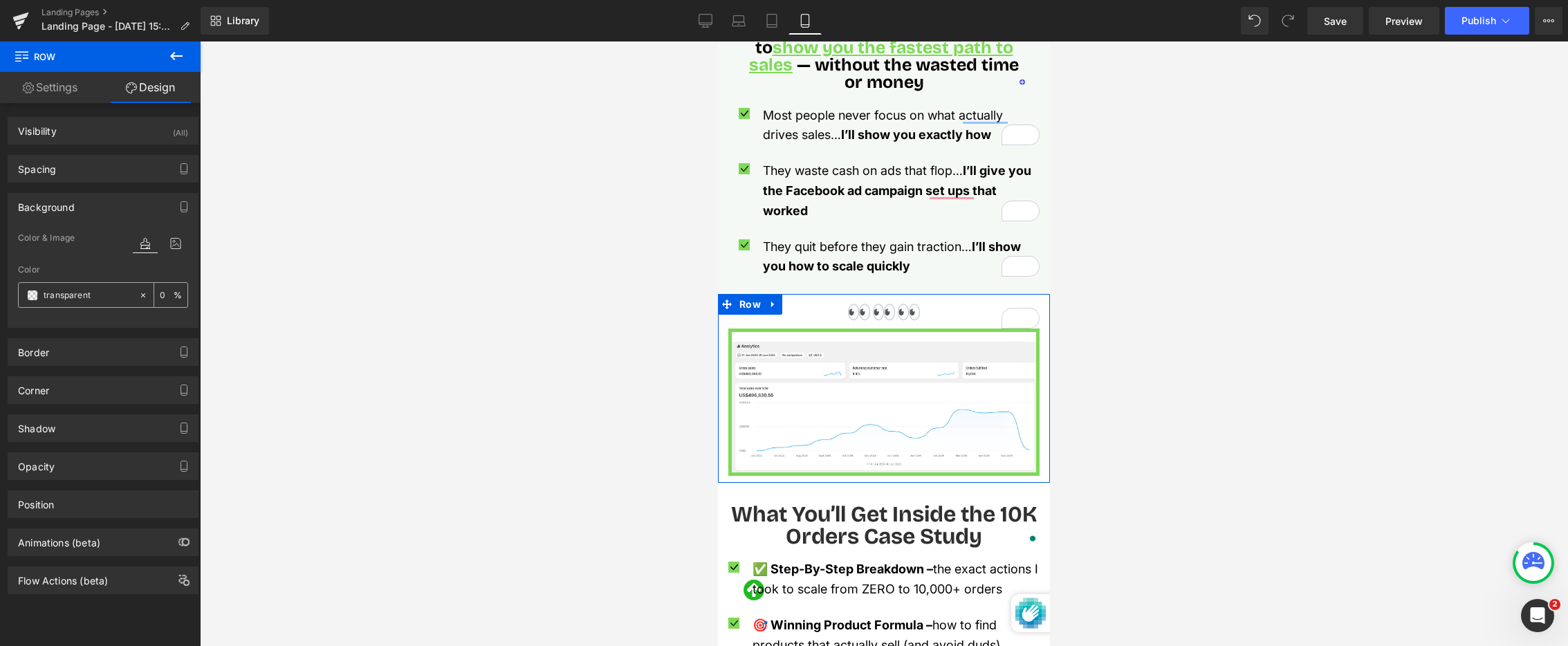
click at [93, 291] on input "transparent" at bounding box center [88, 295] width 88 height 15
paste input "#f5f9f5"
type input "#f5f9f5"
type input "100"
type input "#f5f9f5"
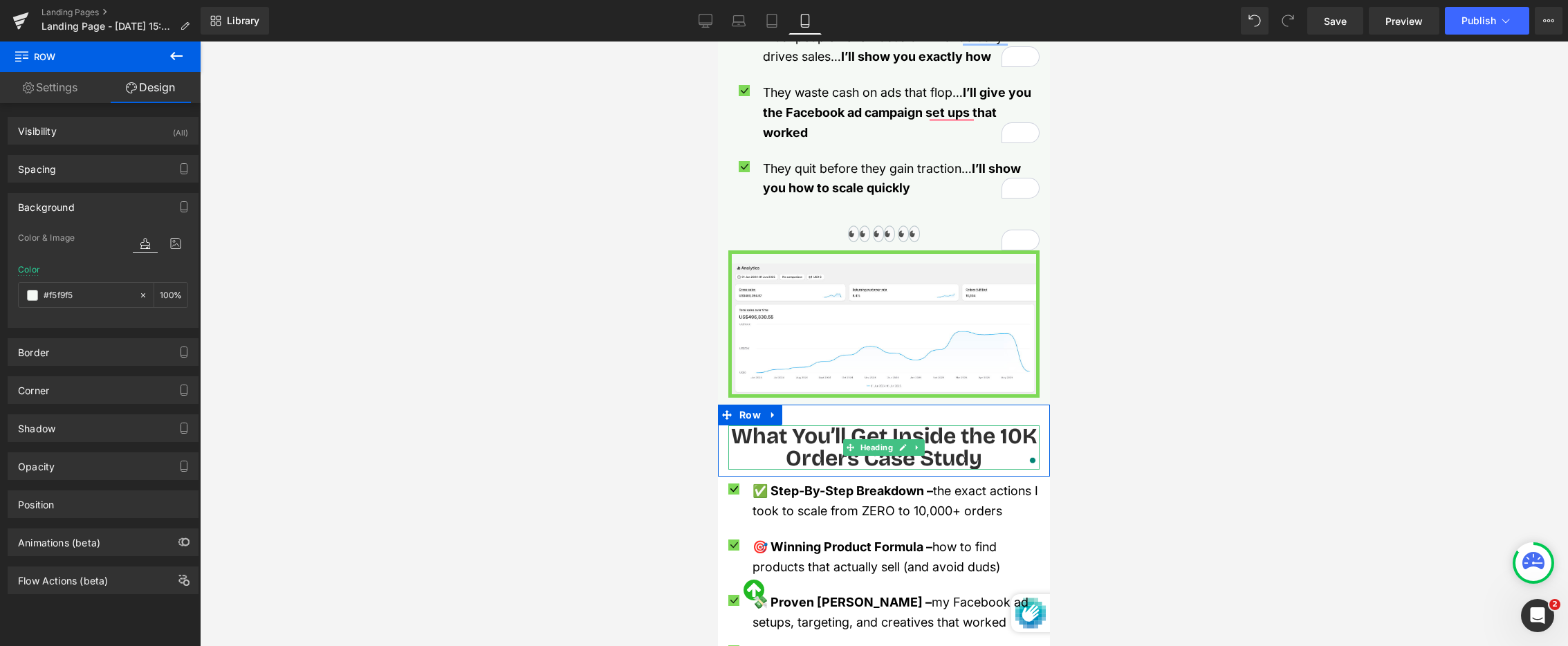
scroll to position [1259, 0]
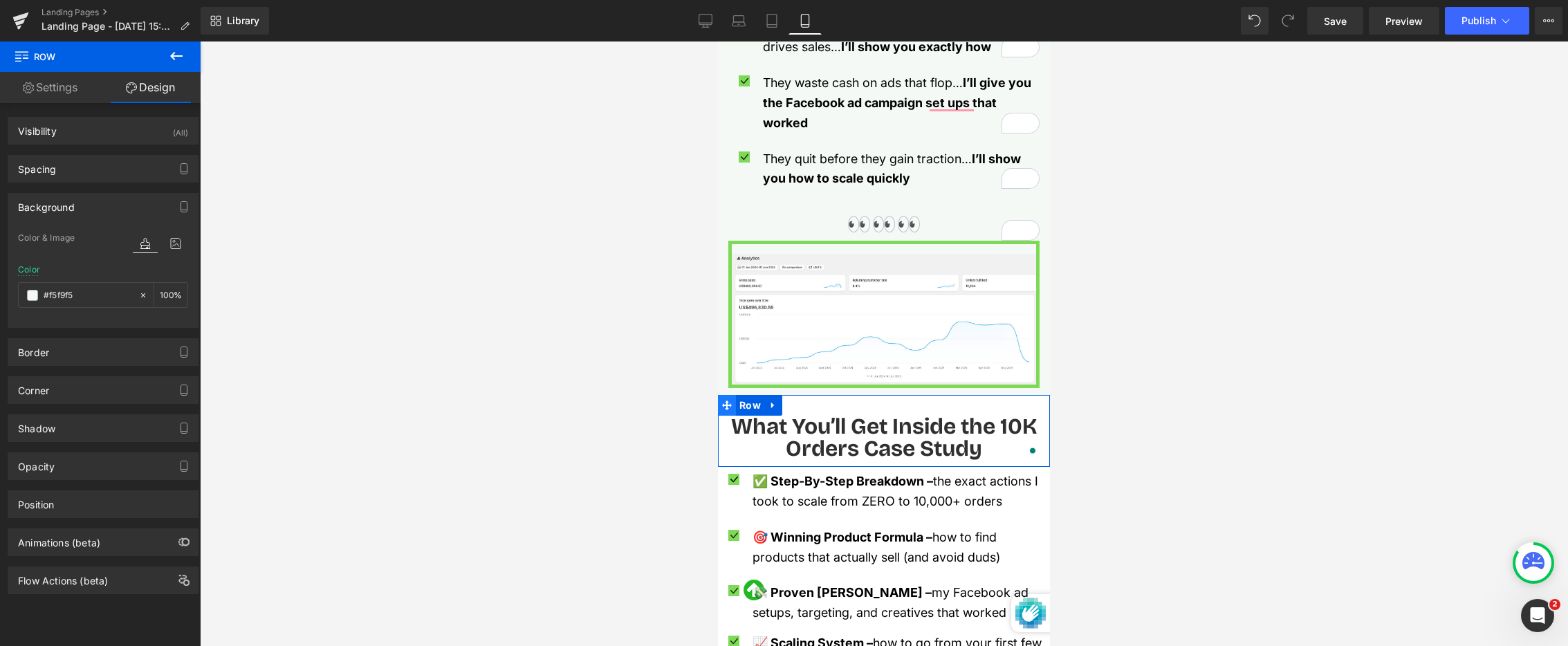
click at [727, 401] on icon at bounding box center [727, 406] width 10 height 10
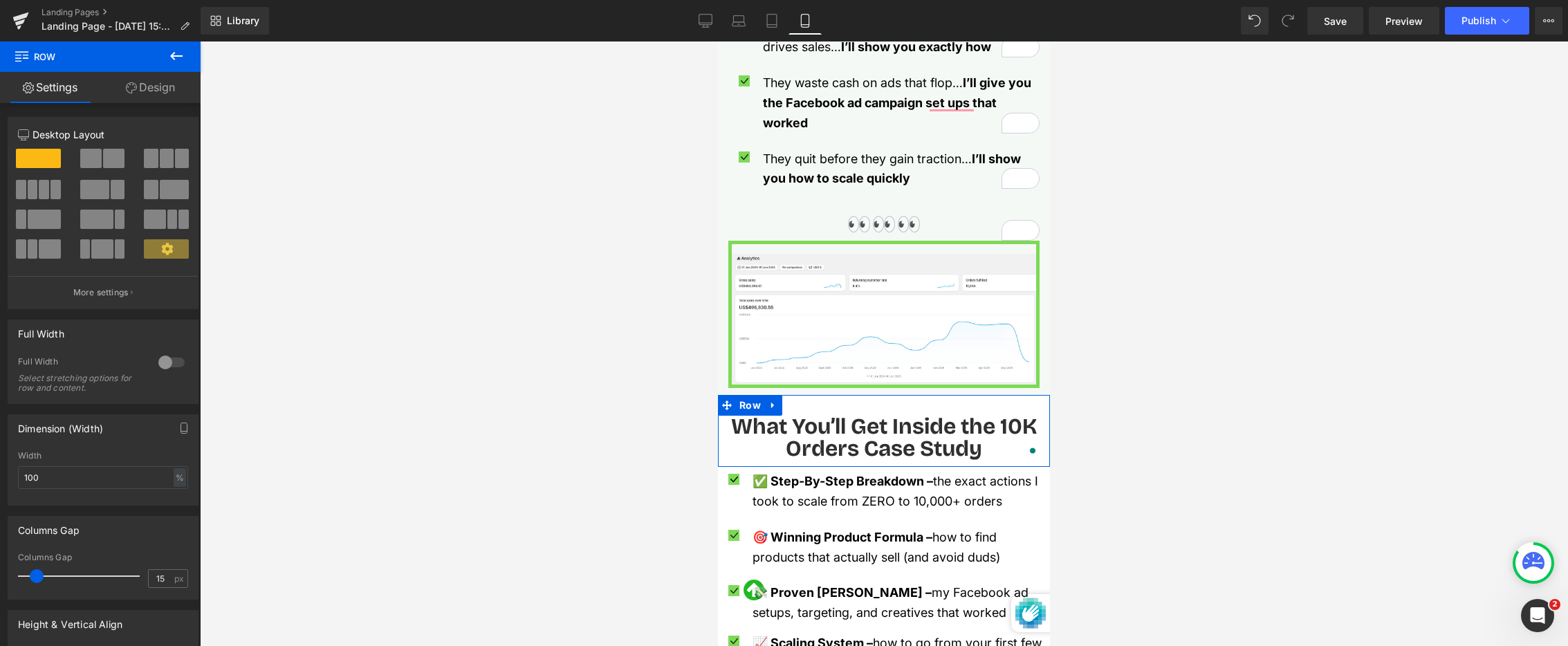
click at [167, 88] on link "Design" at bounding box center [151, 88] width 101 height 31
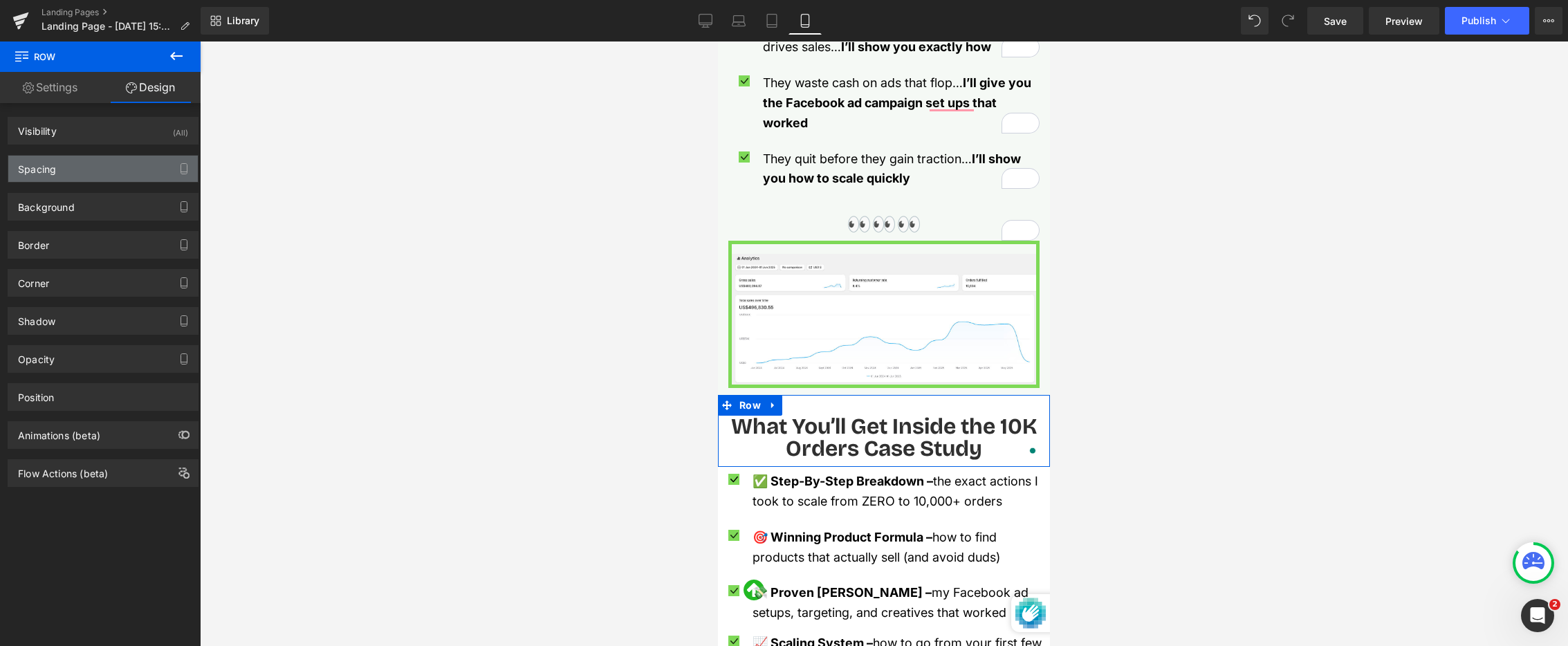
click at [113, 168] on div "Spacing" at bounding box center [103, 169] width 190 height 26
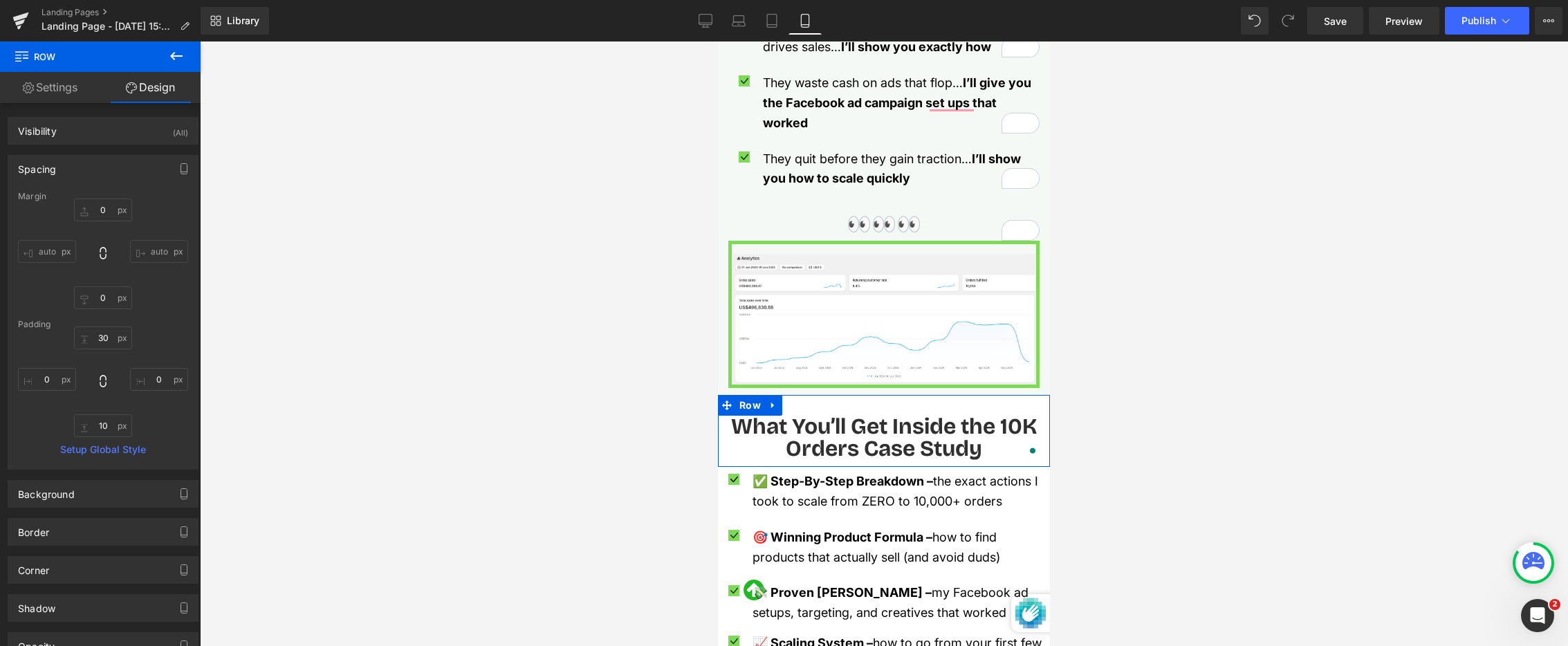
click at [80, 163] on div "Spacing" at bounding box center [103, 169] width 190 height 26
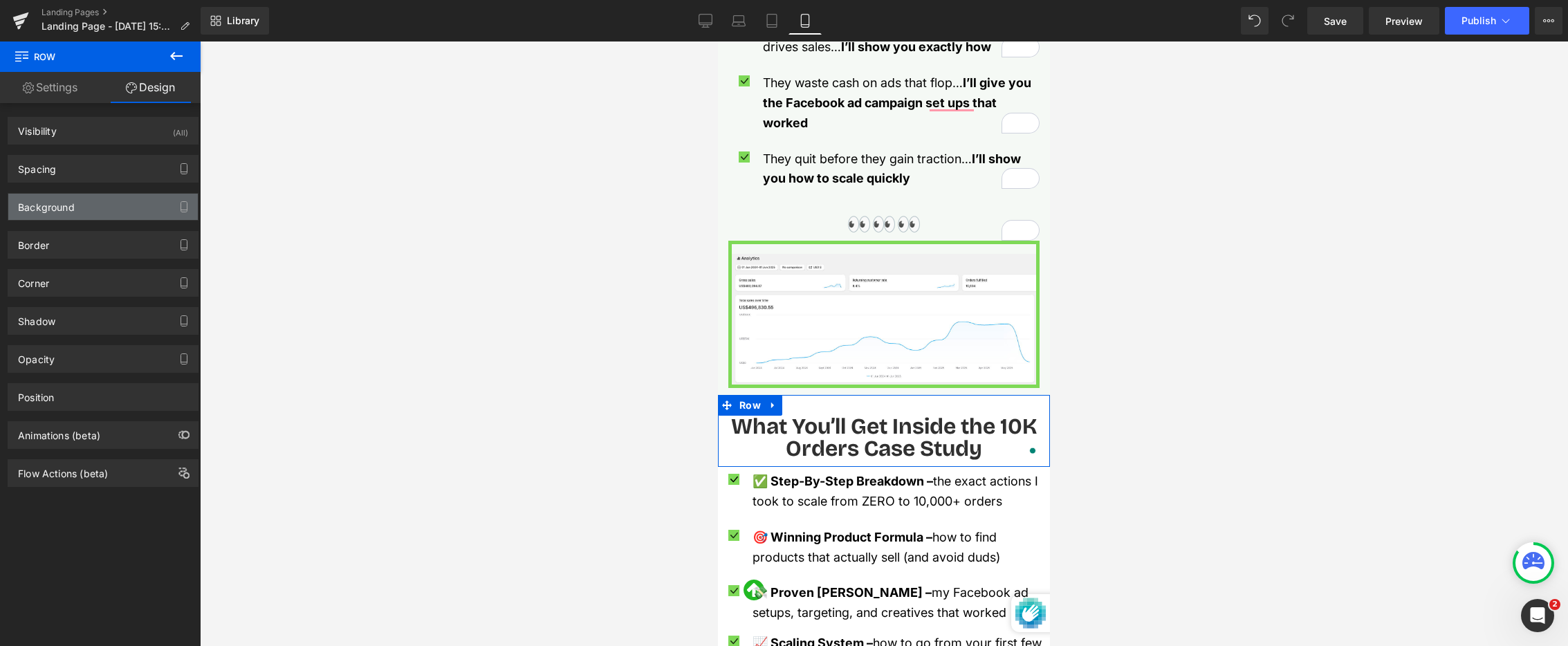
click at [88, 216] on div "Background" at bounding box center [103, 207] width 190 height 26
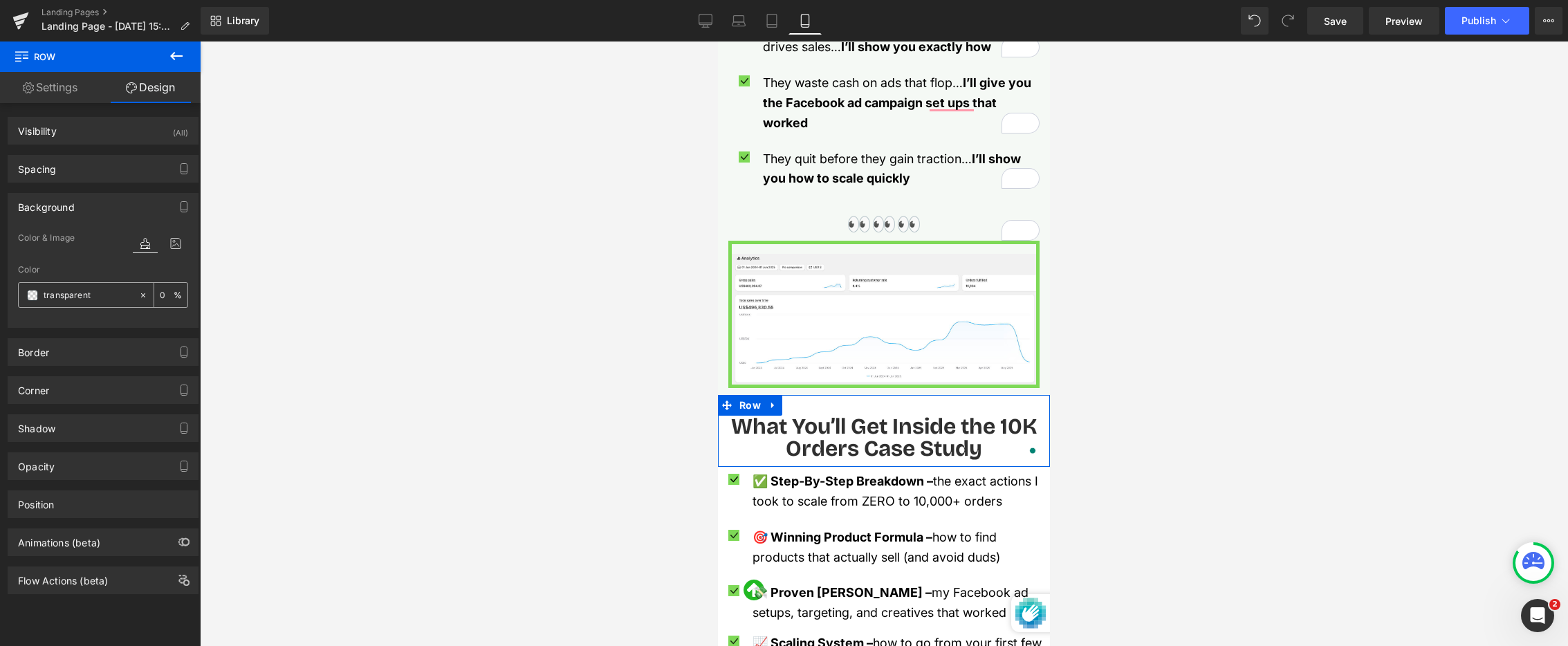
click at [84, 294] on input "transparent" at bounding box center [88, 295] width 88 height 15
paste input "#f5f9f5"
type input "#f5f9f5t"
click at [271, 305] on div at bounding box center [884, 343] width 1368 height 605
click at [74, 293] on input "#f5f9f5t" at bounding box center [88, 295] width 88 height 15
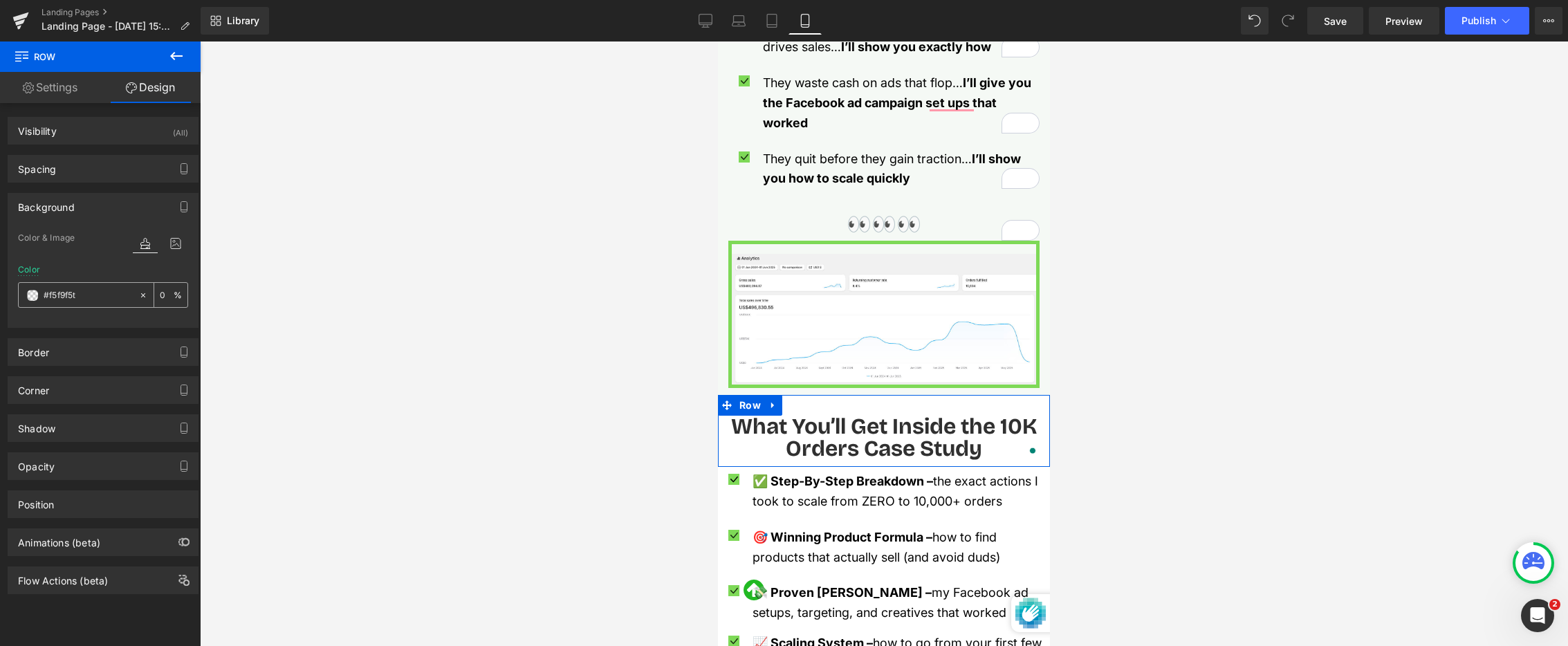
click at [74, 293] on input "#f5f9f5t" at bounding box center [88, 295] width 88 height 15
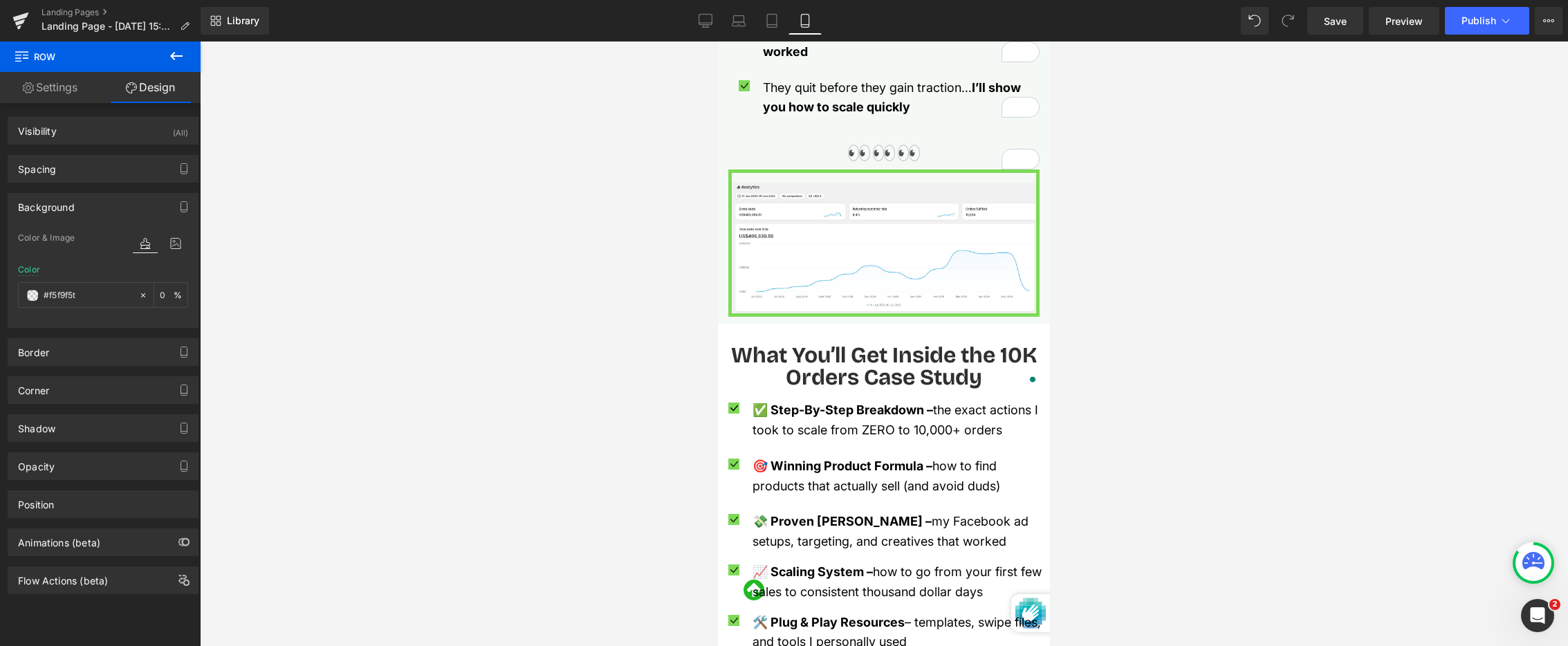
scroll to position [1337, 0]
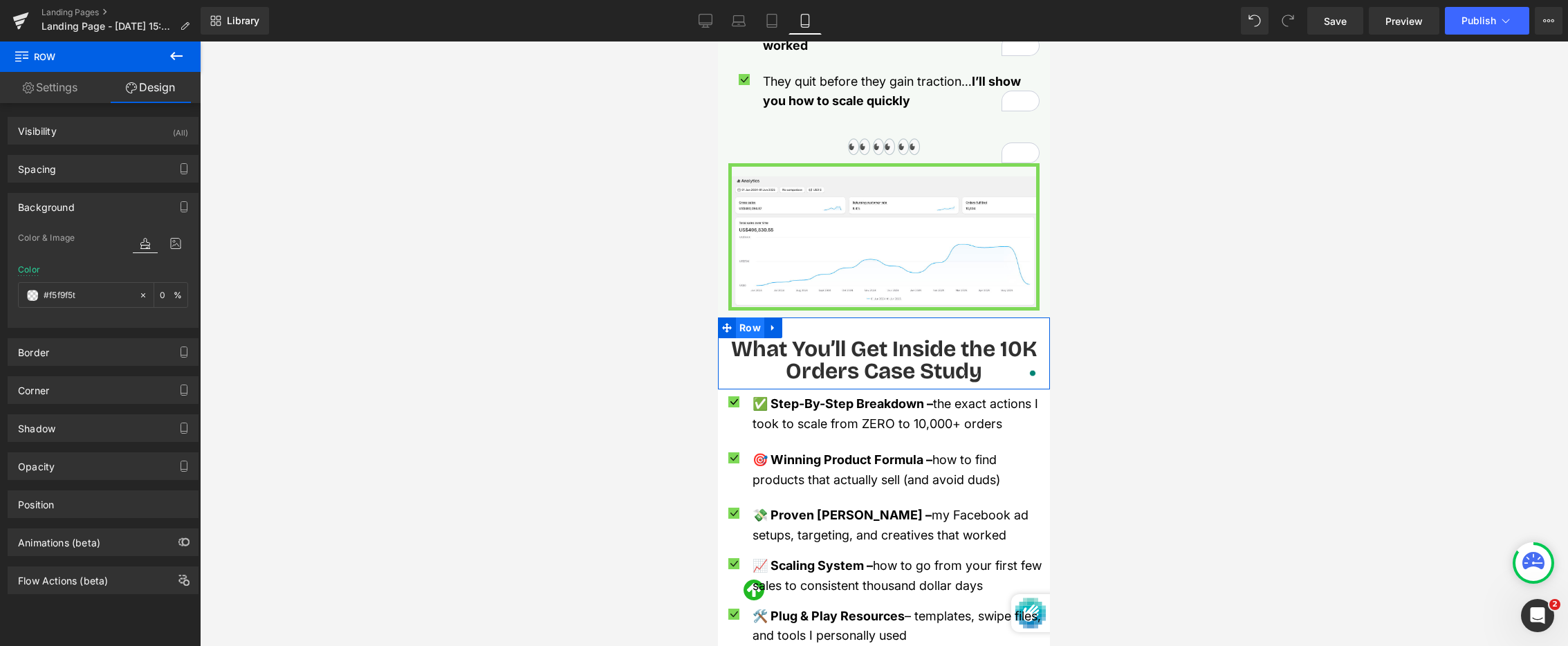
click at [747, 317] on span "Row" at bounding box center [750, 328] width 28 height 21
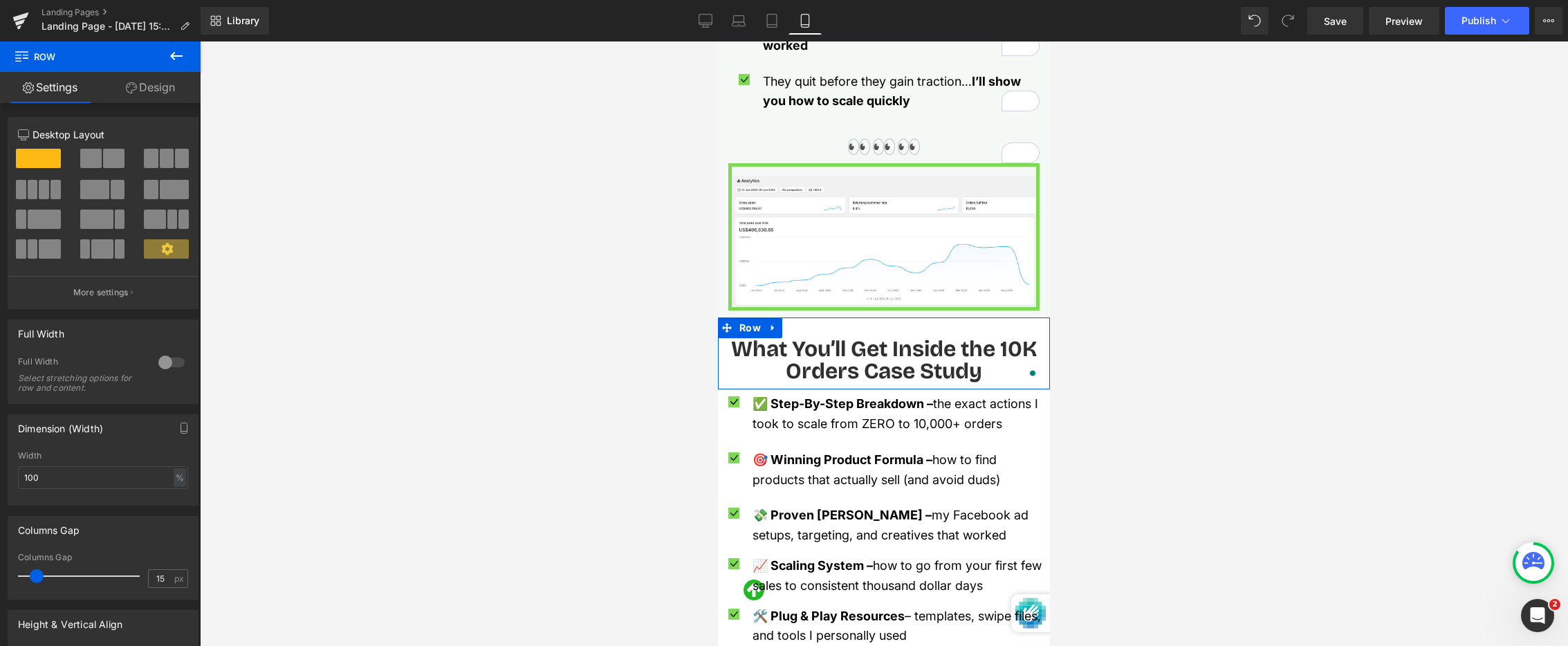
drag, startPoint x: 153, startPoint y: 94, endPoint x: 111, endPoint y: 199, distance: 113.1
click at [153, 94] on link "Design" at bounding box center [151, 88] width 101 height 31
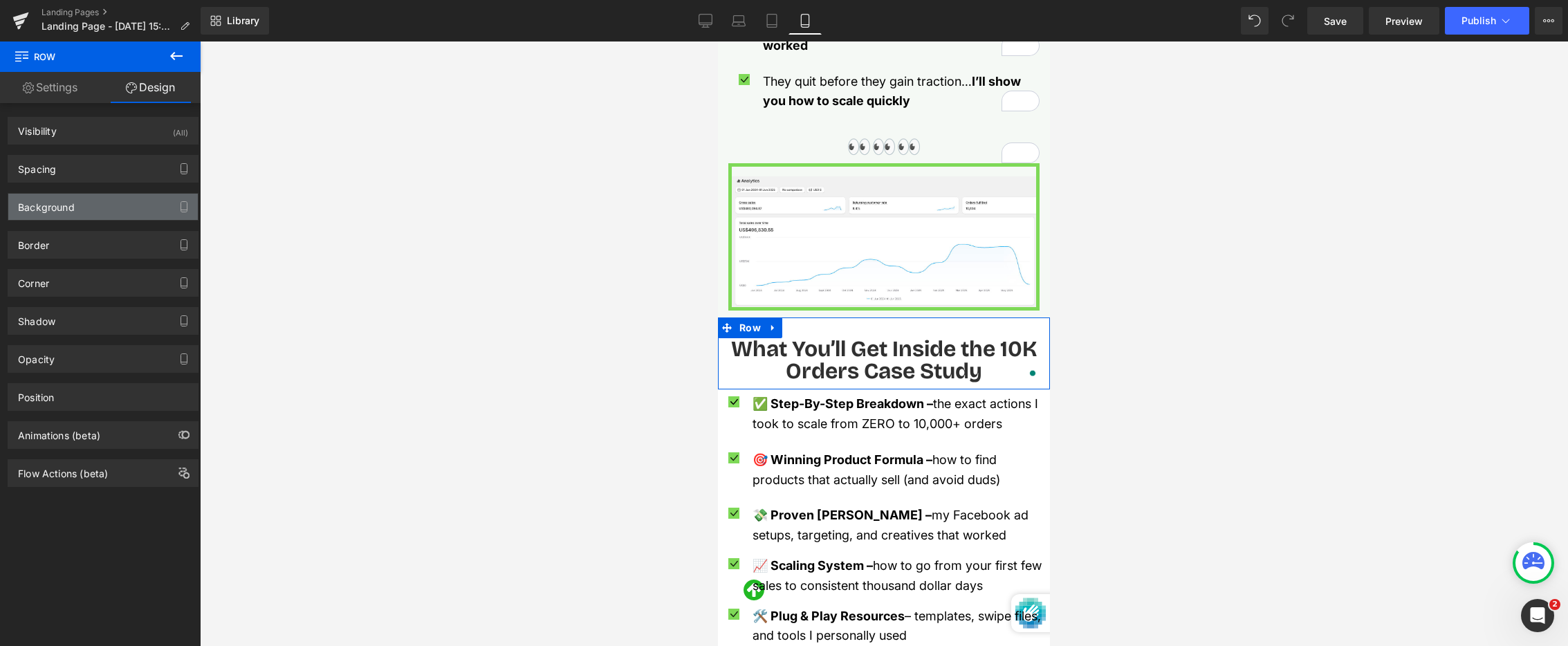
click at [101, 213] on div "Background" at bounding box center [103, 207] width 190 height 26
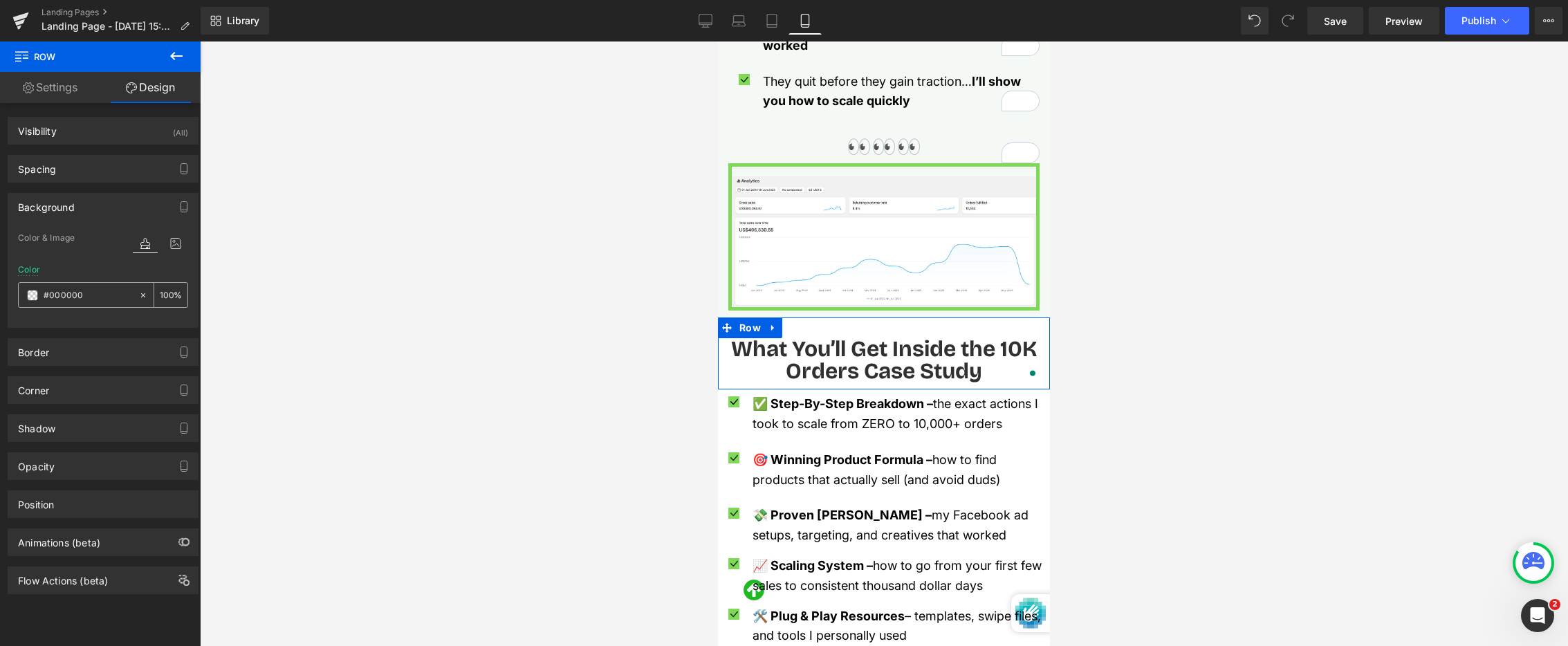
click at [85, 297] on input "#000000" at bounding box center [88, 295] width 88 height 15
paste input "f5f9f5"
type input "#f5f9f5"
click at [486, 368] on div at bounding box center [884, 343] width 1368 height 605
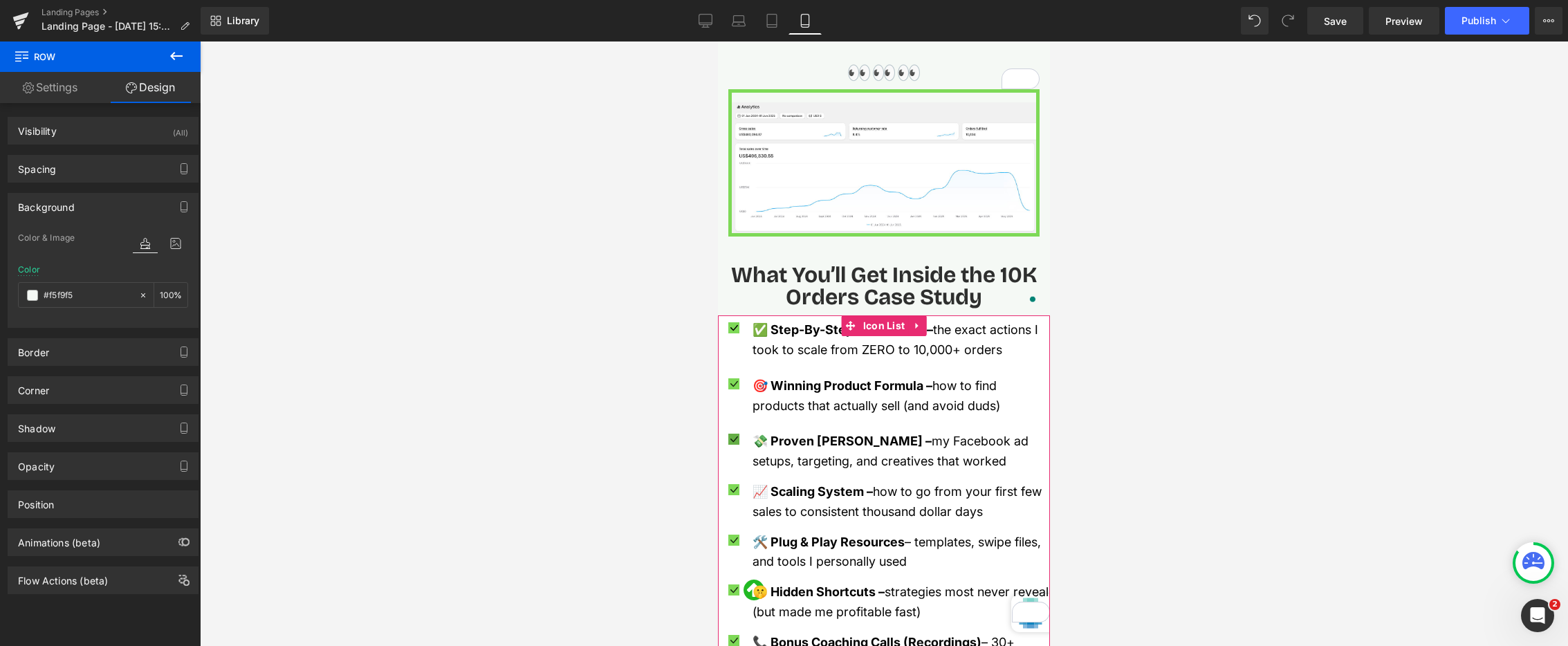
scroll to position [1413, 0]
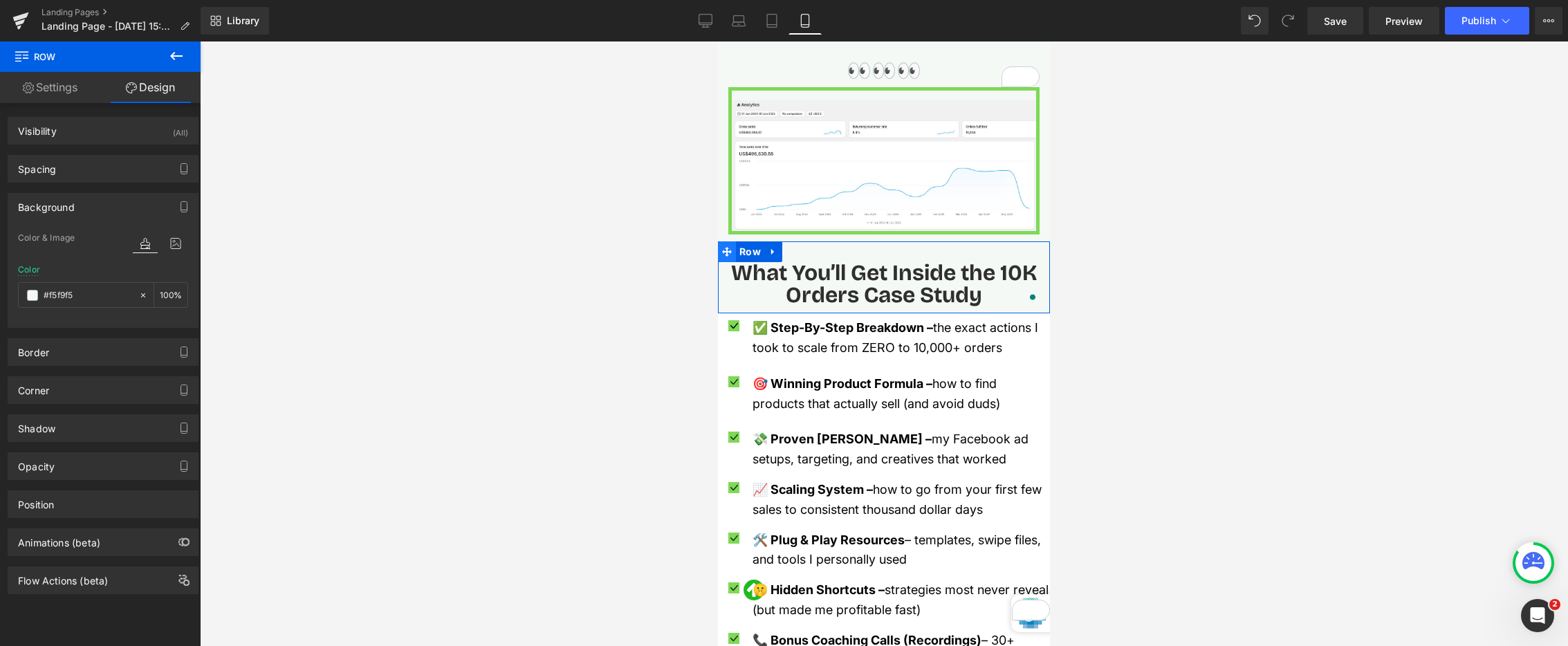
drag, startPoint x: 729, startPoint y: 235, endPoint x: 1399, endPoint y: 287, distance: 672.0
click at [729, 247] on icon at bounding box center [727, 252] width 10 height 10
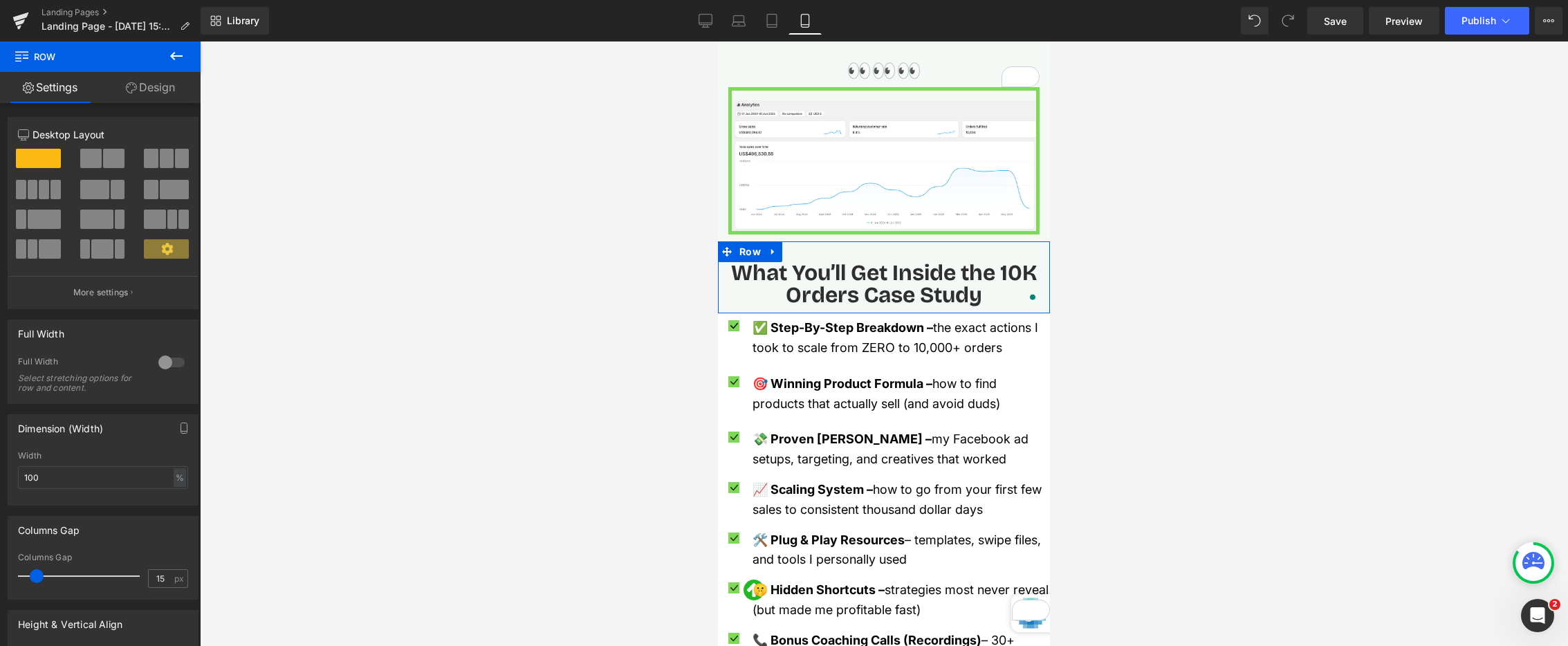
click at [153, 88] on link "Design" at bounding box center [151, 88] width 101 height 31
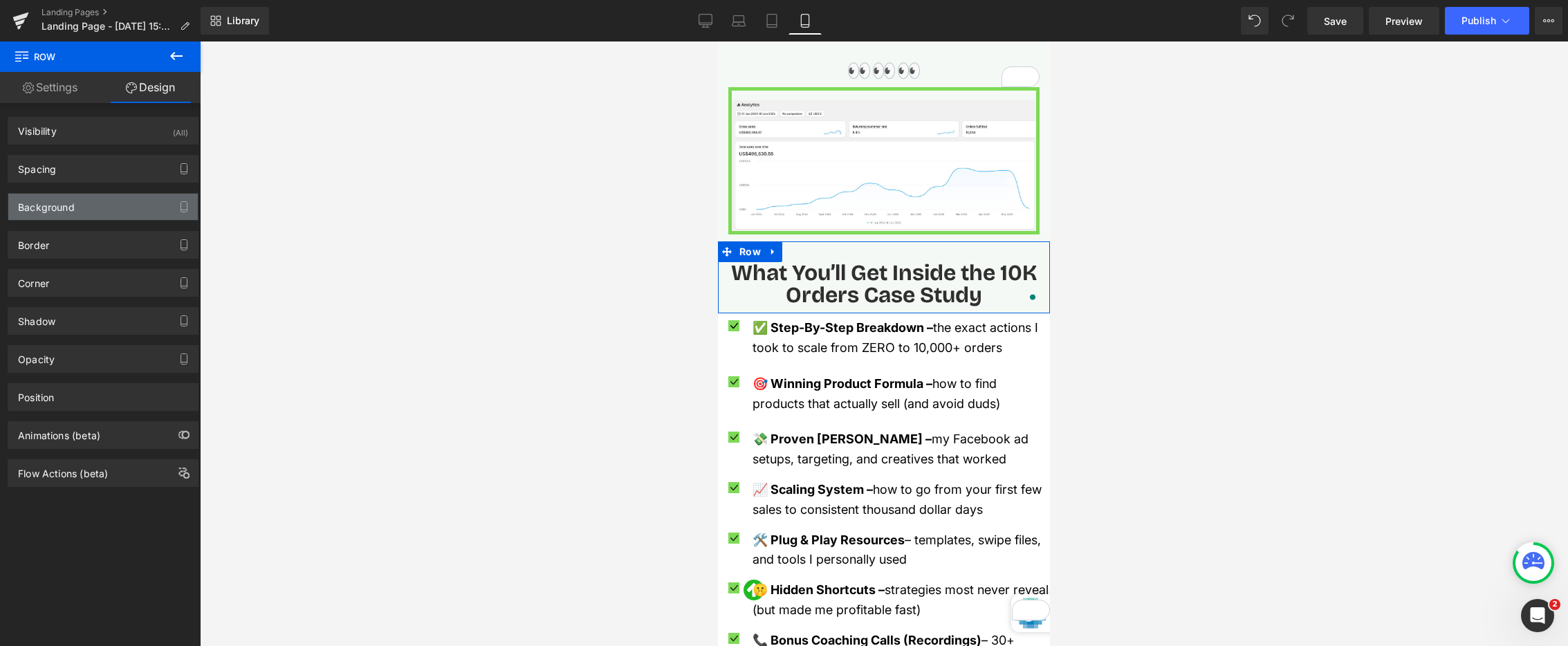
click at [106, 212] on div "Background" at bounding box center [103, 207] width 190 height 26
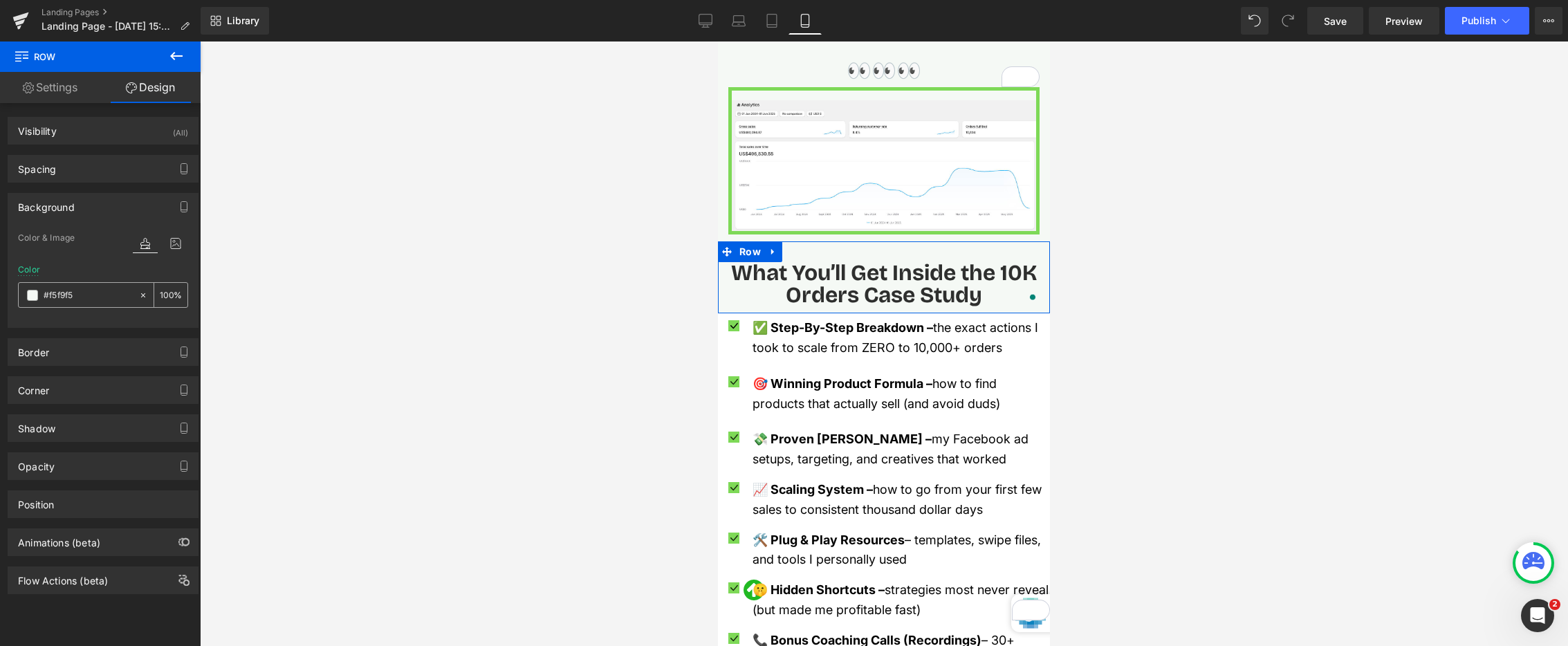
click at [65, 291] on input "#f5f9f5" at bounding box center [88, 295] width 88 height 15
click at [32, 296] on span at bounding box center [32, 295] width 11 height 11
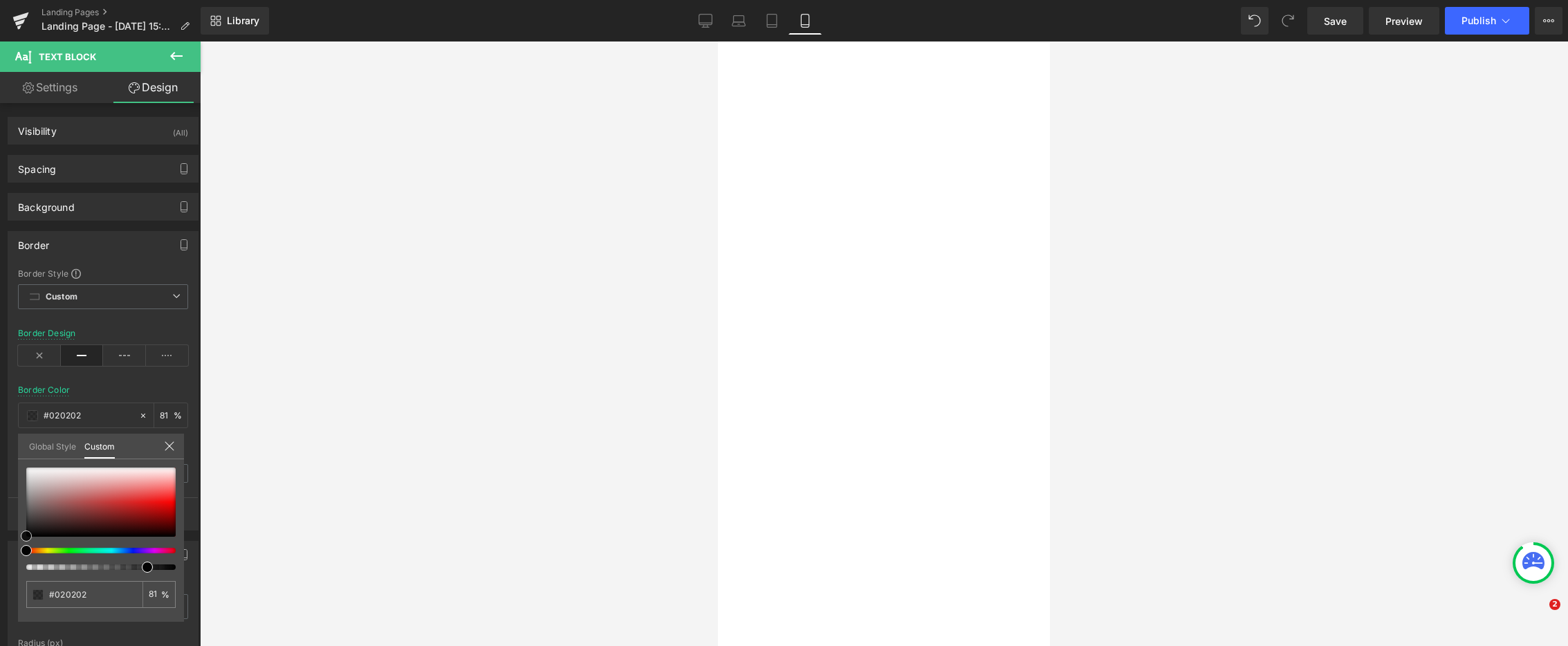
click at [18, 532] on div "#020202 81 %" at bounding box center [101, 545] width 166 height 154
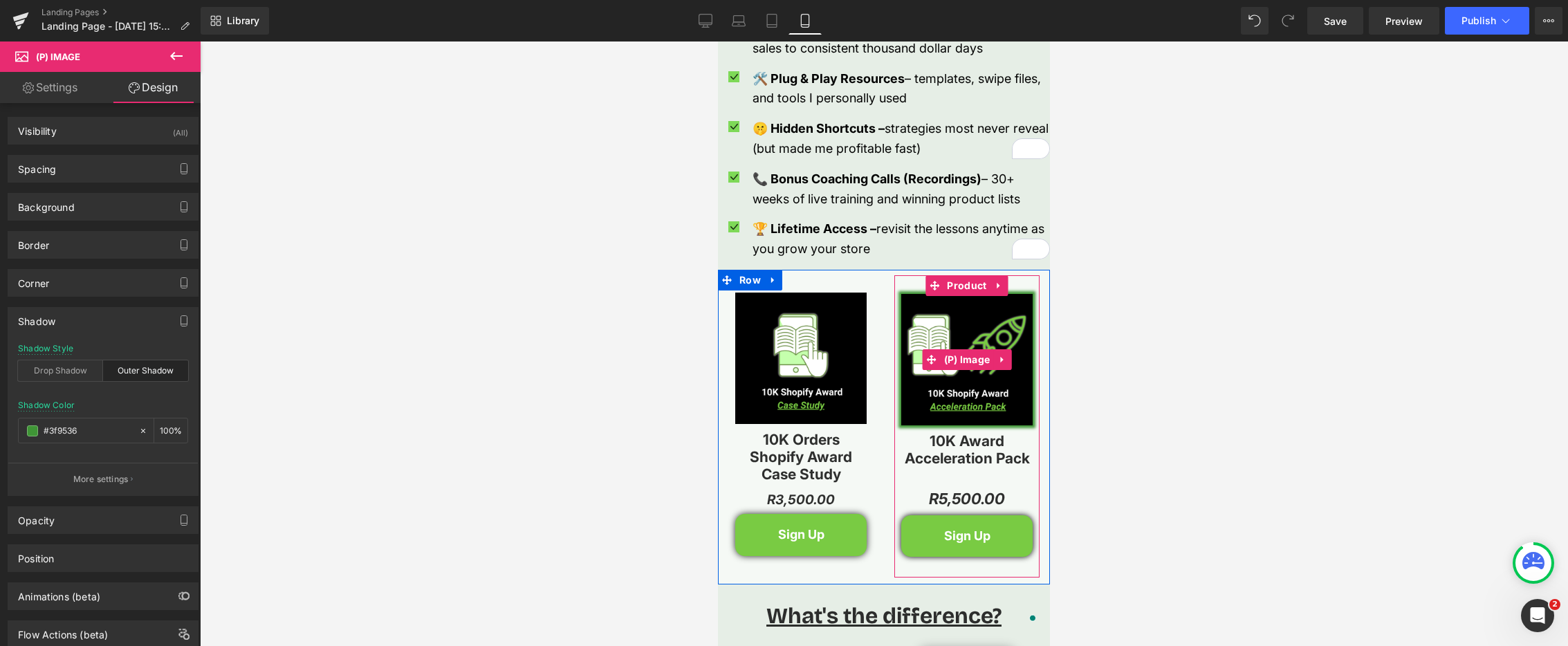
scroll to position [1874, 0]
click at [963, 349] on span "(P) Image" at bounding box center [967, 360] width 54 height 21
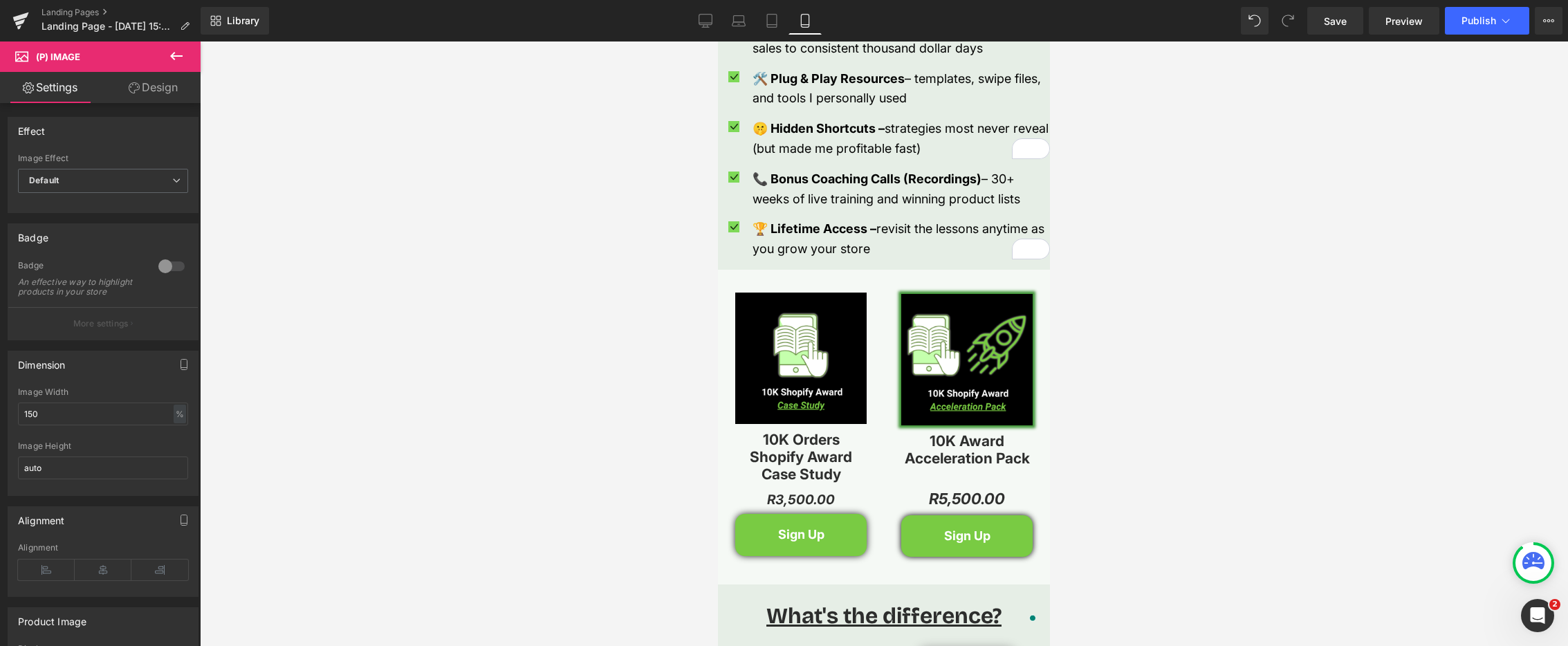
click at [184, 56] on icon at bounding box center [176, 56] width 16 height 16
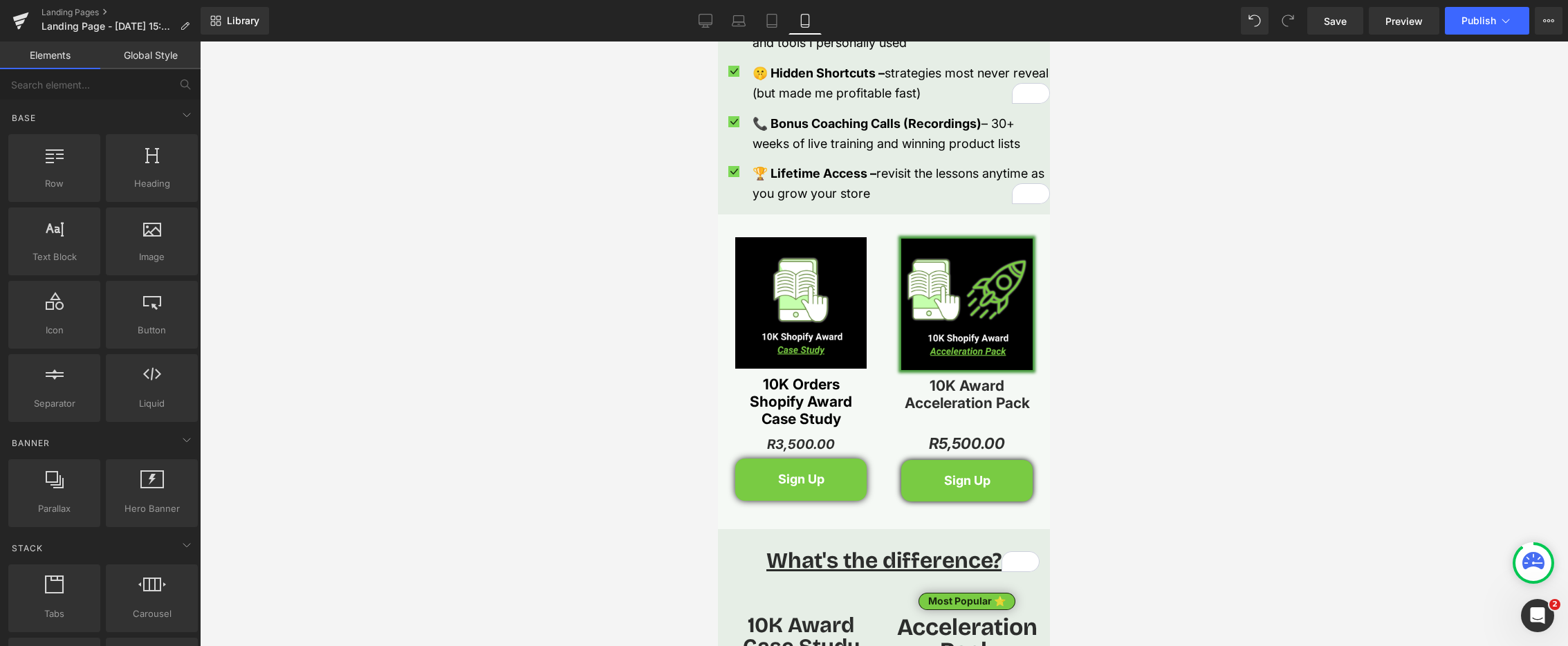
scroll to position [1931, 0]
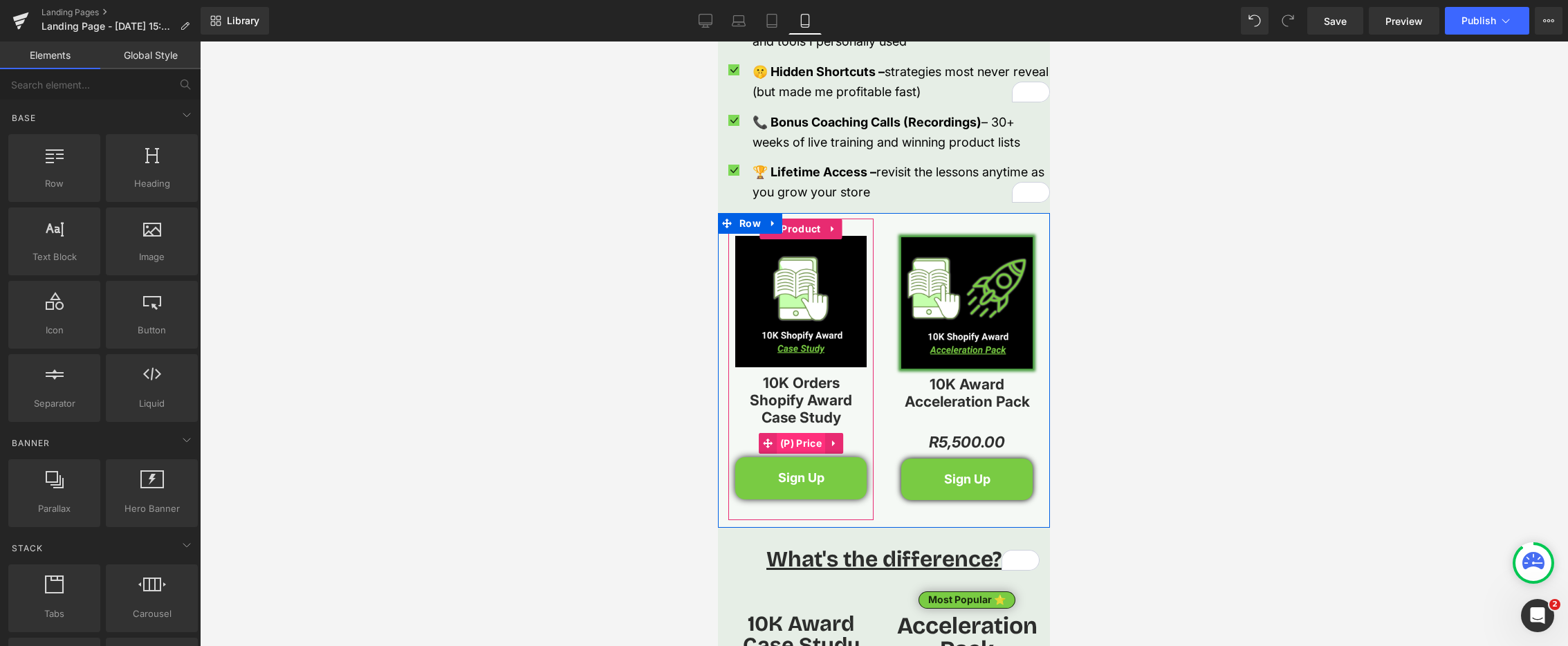
click at [794, 433] on span "(P) Price" at bounding box center [801, 444] width 49 height 21
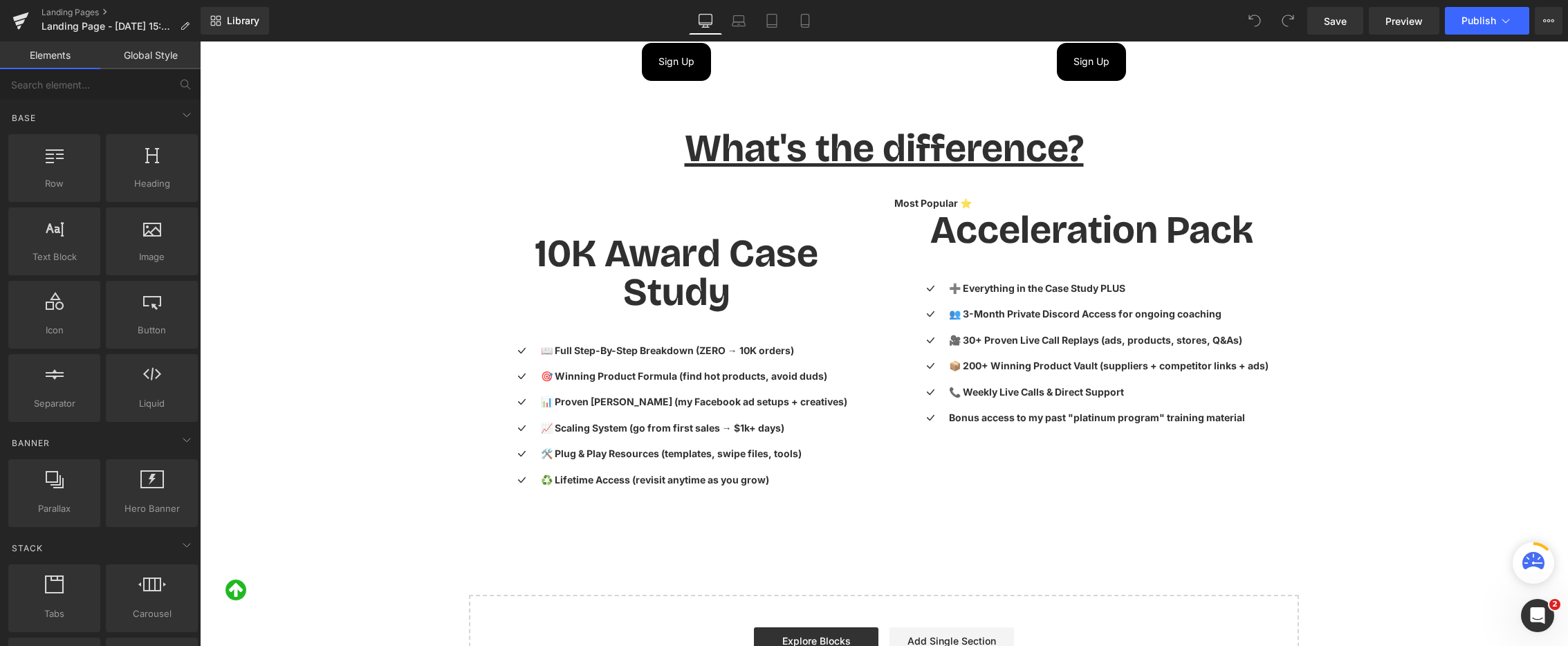
scroll to position [3731, 0]
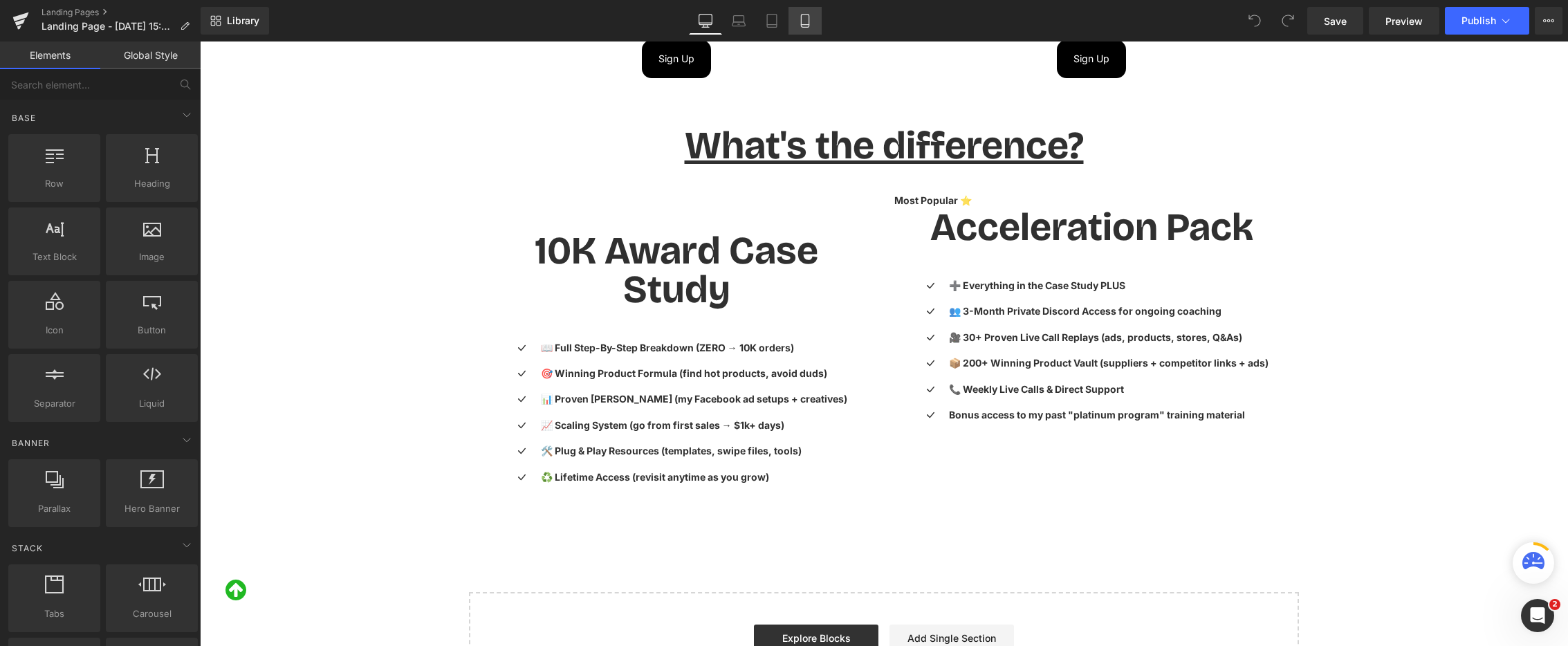
click at [798, 26] on link "Mobile" at bounding box center [805, 21] width 33 height 28
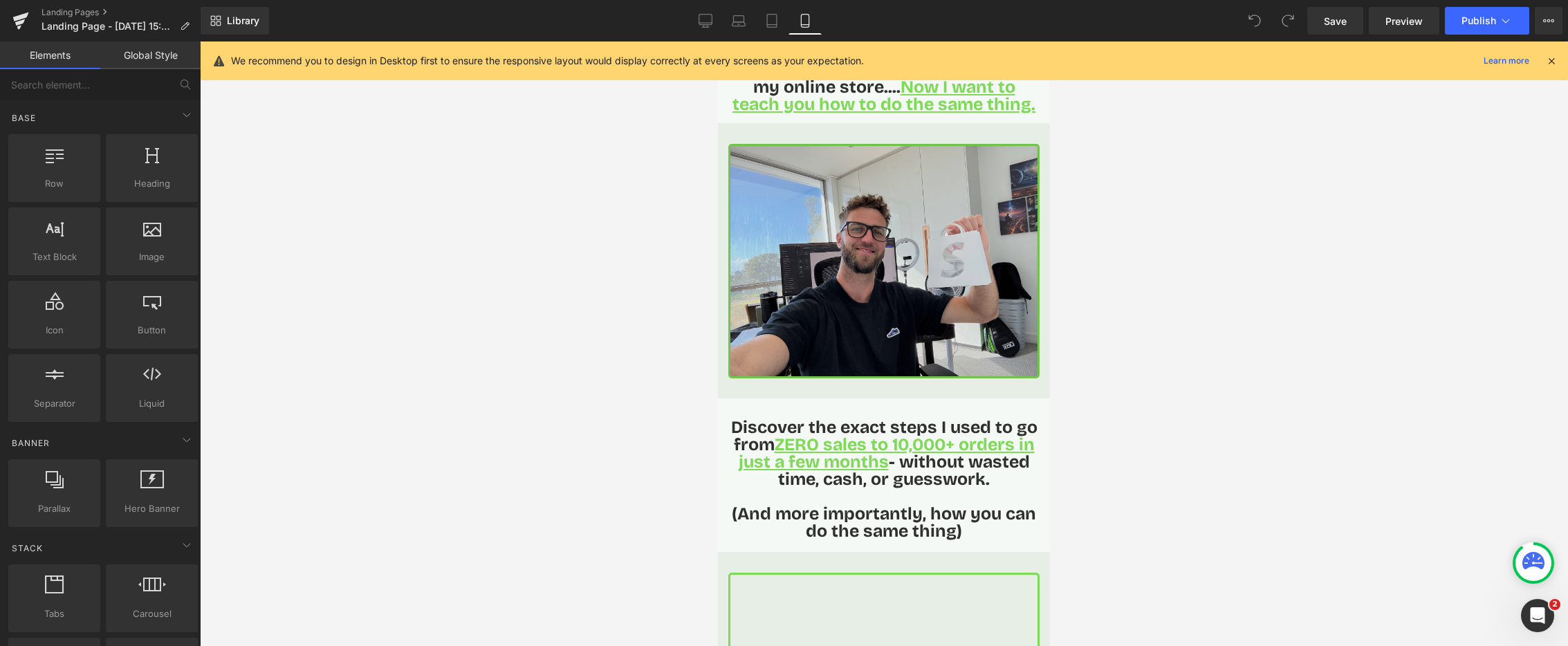
scroll to position [0, 0]
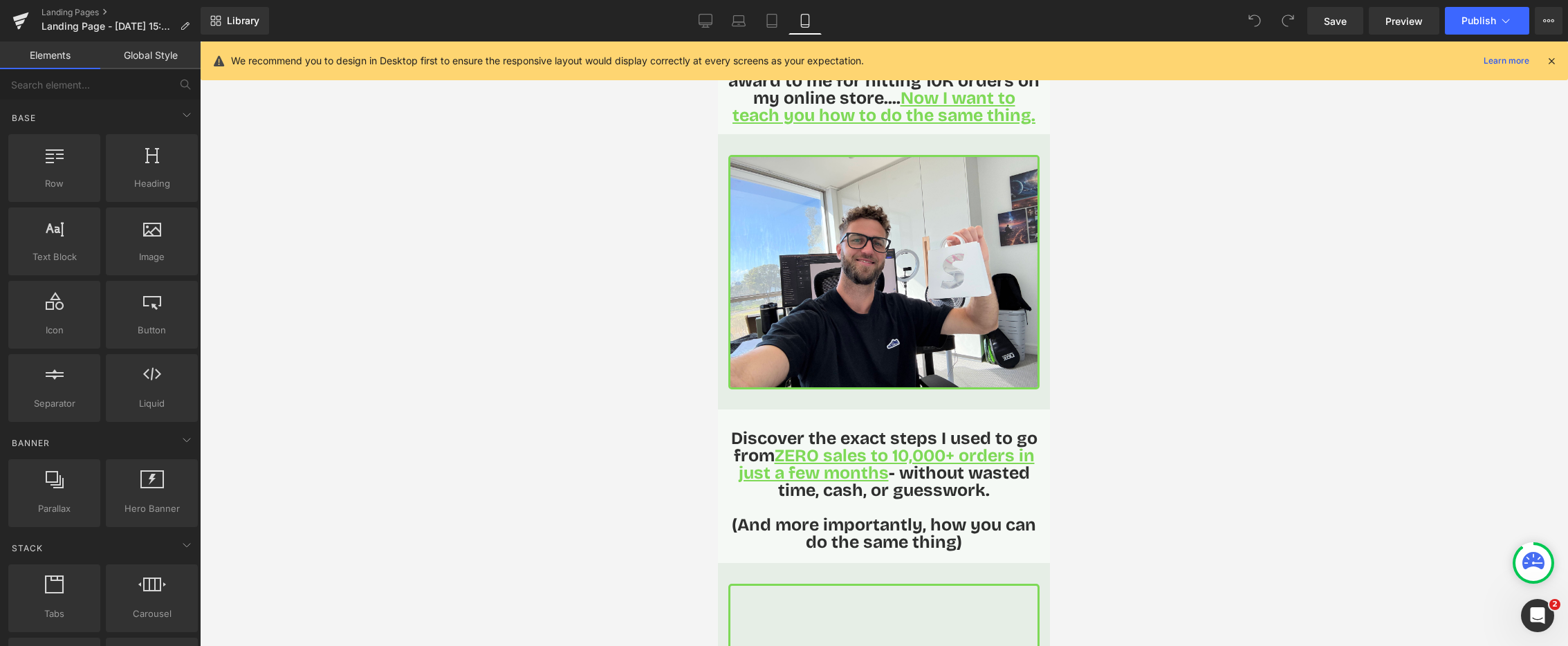
click at [1548, 61] on icon at bounding box center [1551, 60] width 12 height 12
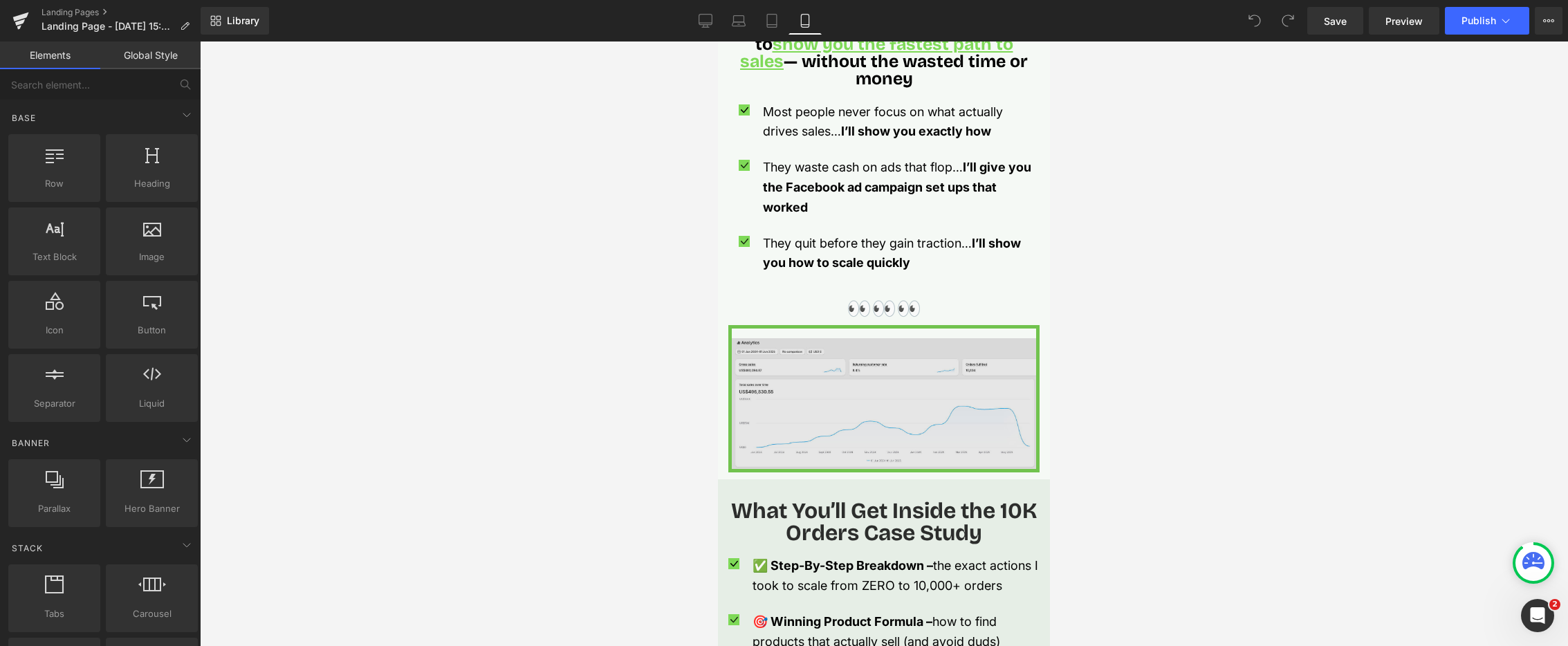
scroll to position [1123, 0]
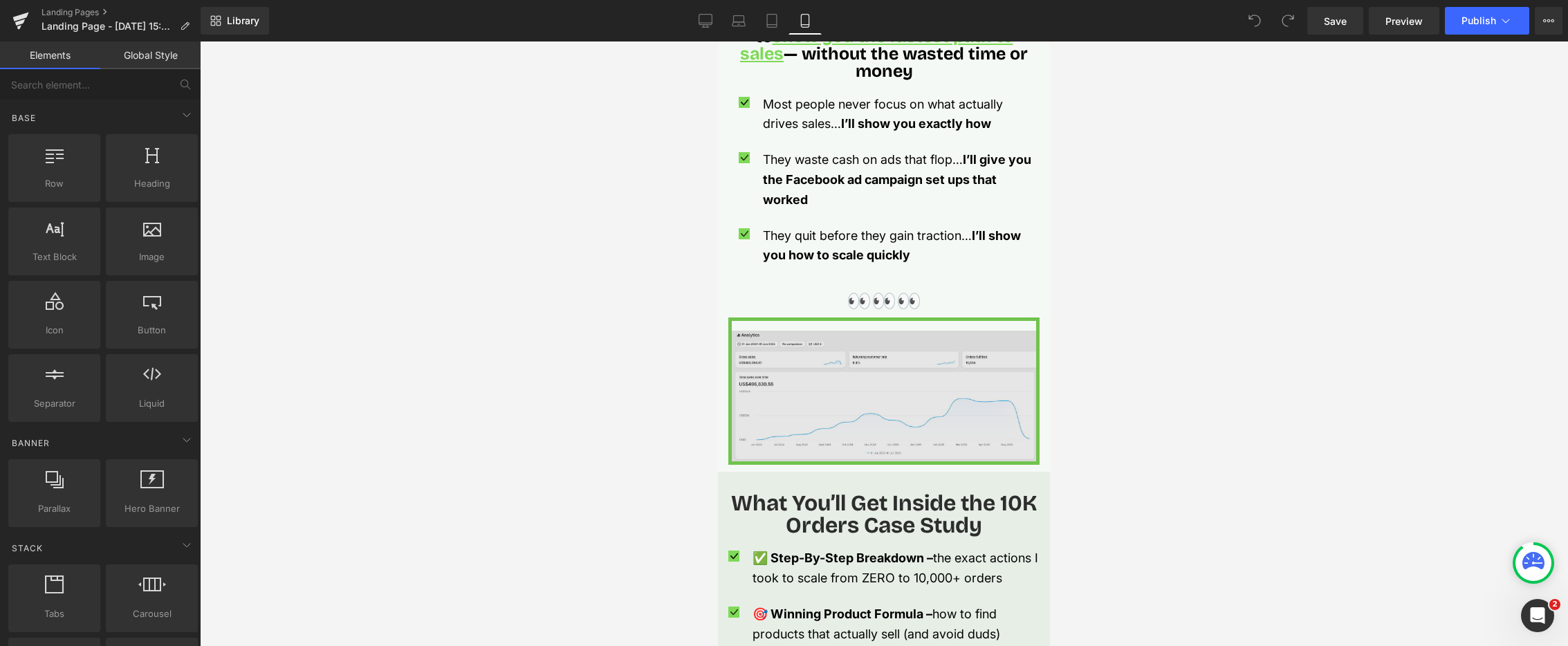
click at [885, 403] on img at bounding box center [885, 391] width 312 height 148
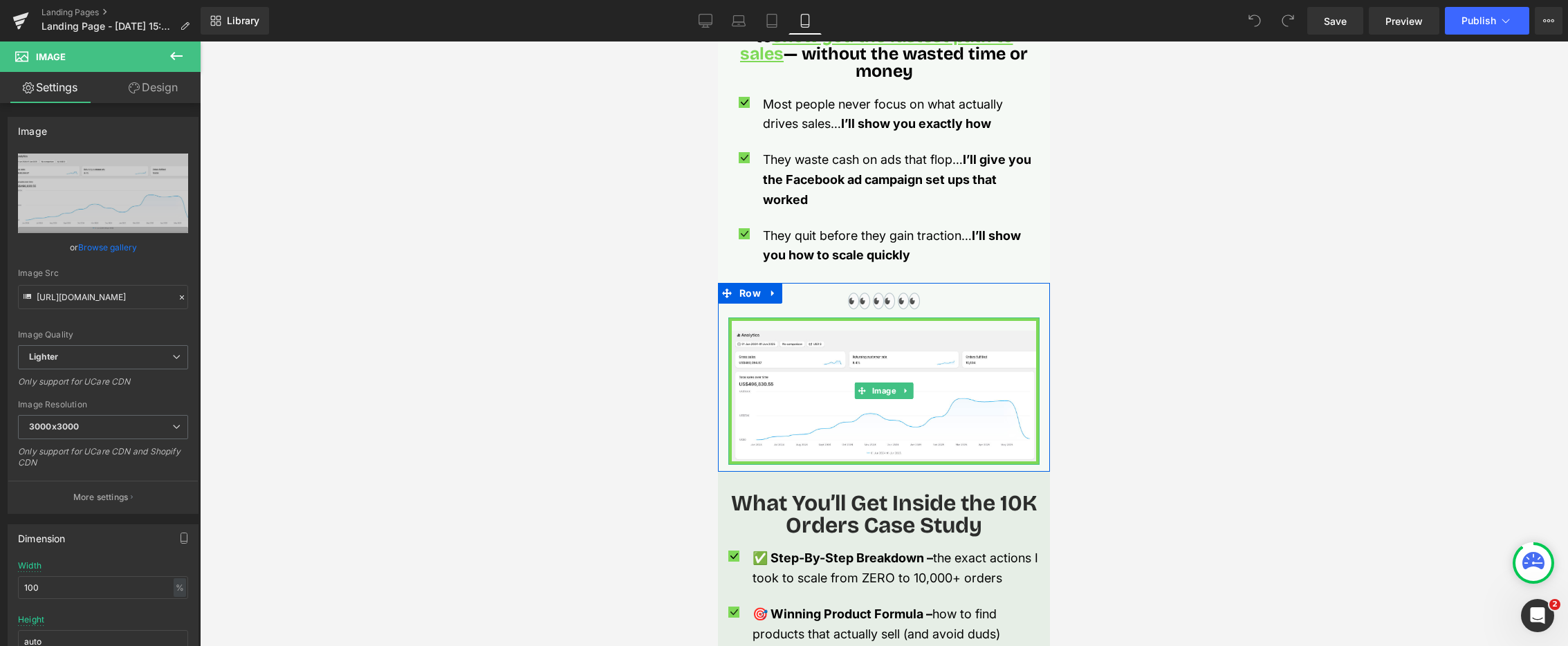
scroll to position [1124, 0]
click at [154, 362] on span "Lighter" at bounding box center [103, 357] width 170 height 24
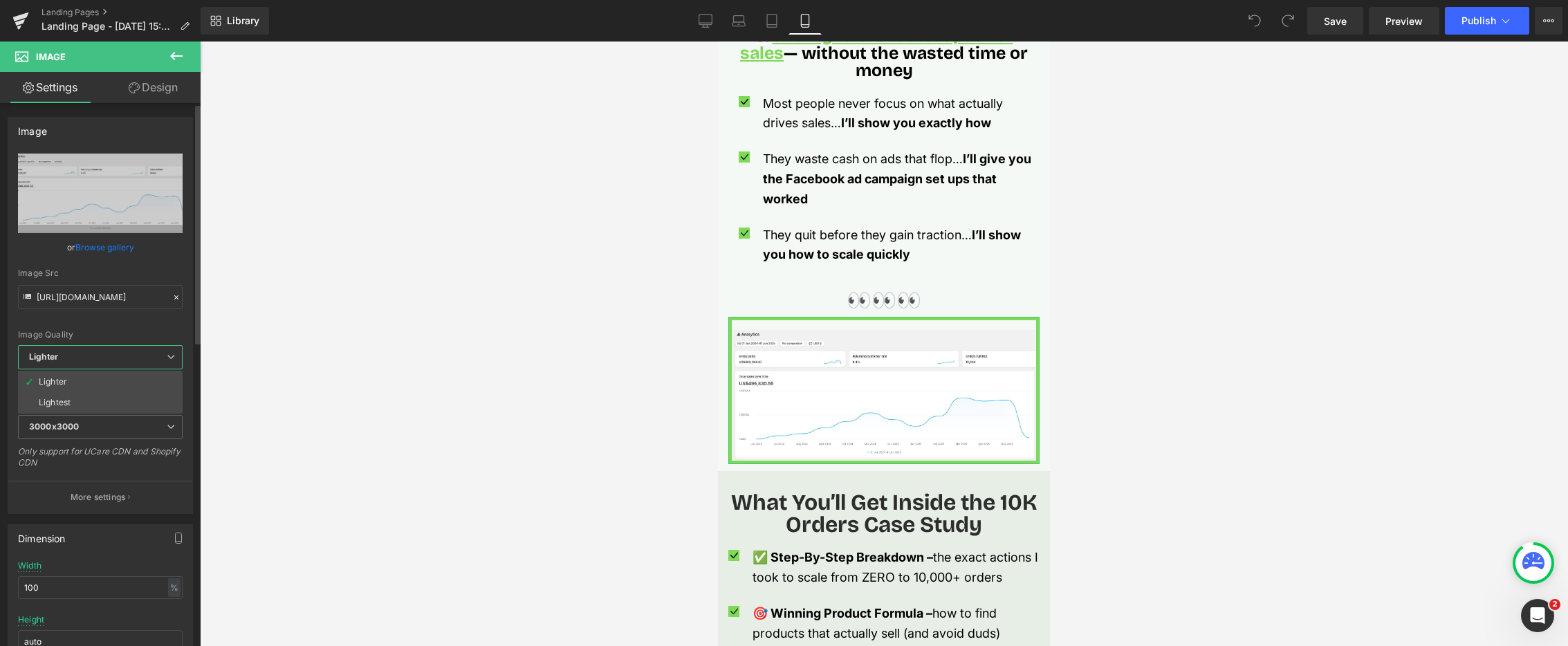
click at [138, 330] on div "Image Quality" at bounding box center [100, 335] width 165 height 10
click at [147, 433] on span "3000x3000" at bounding box center [103, 427] width 170 height 24
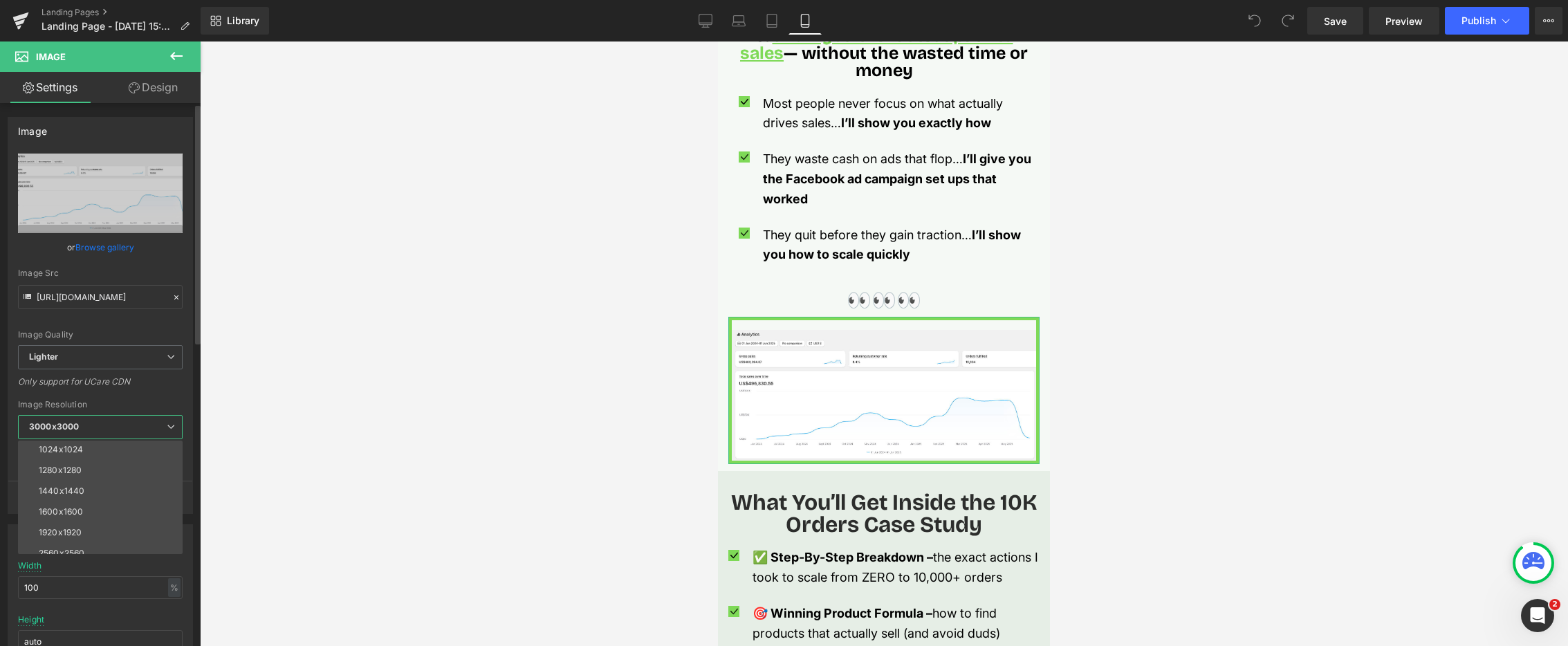
scroll to position [198, 0]
click at [140, 393] on div "Only support for UCare CDN" at bounding box center [100, 386] width 165 height 20
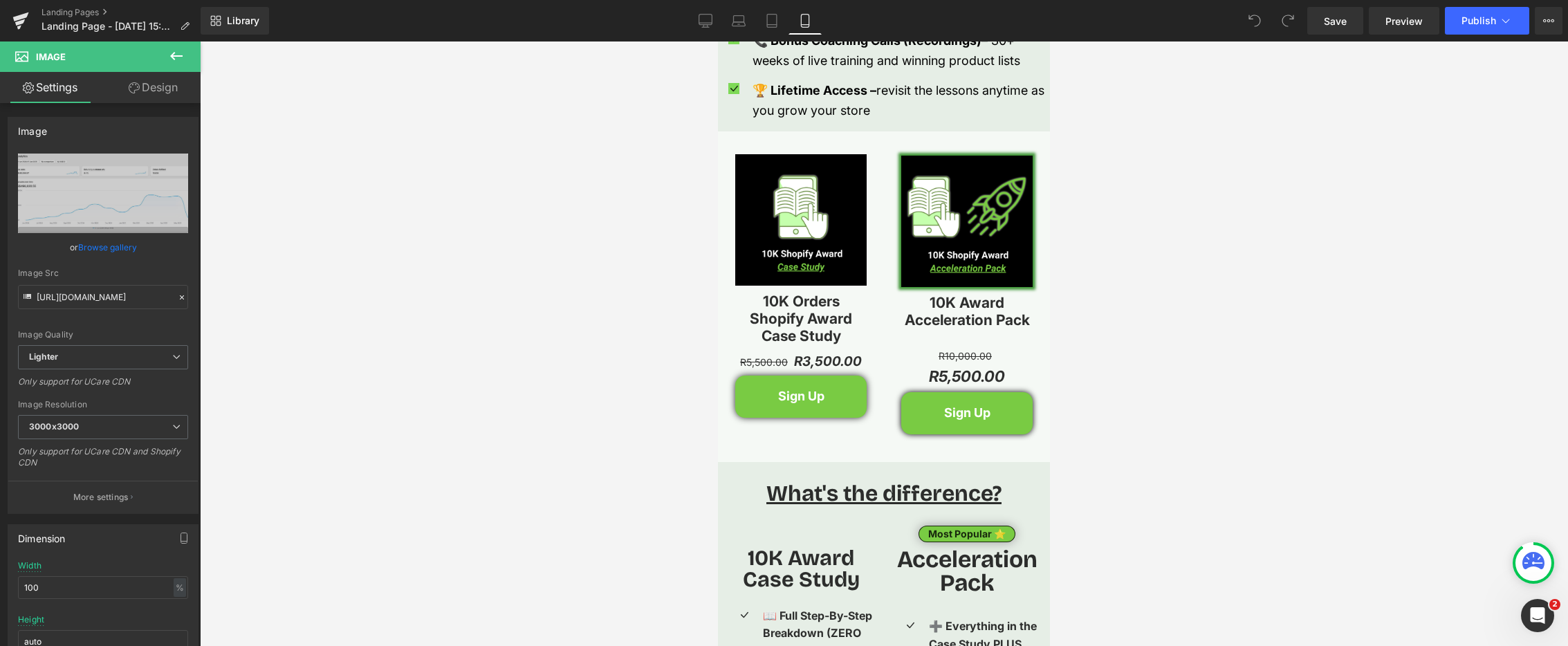
scroll to position [1962, 0]
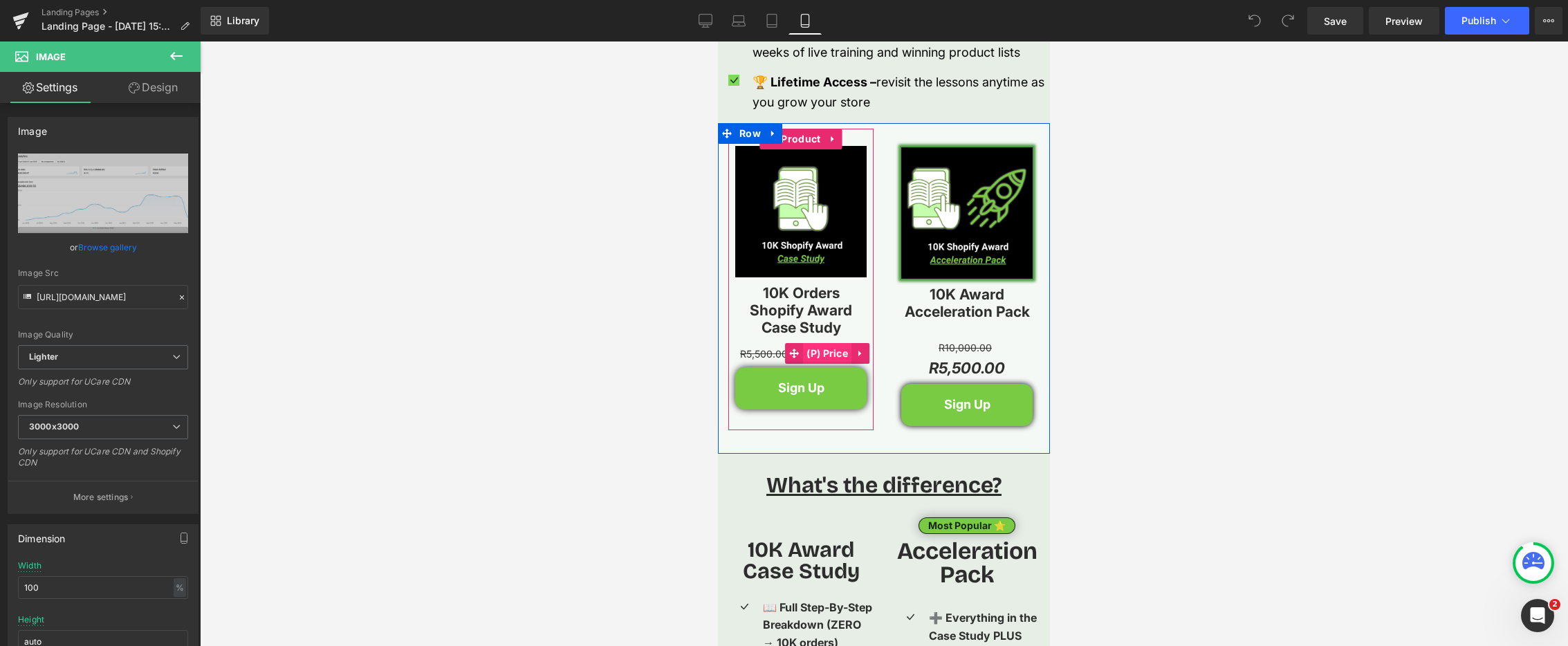
click at [813, 349] on span "(P) Price" at bounding box center [828, 354] width 49 height 21
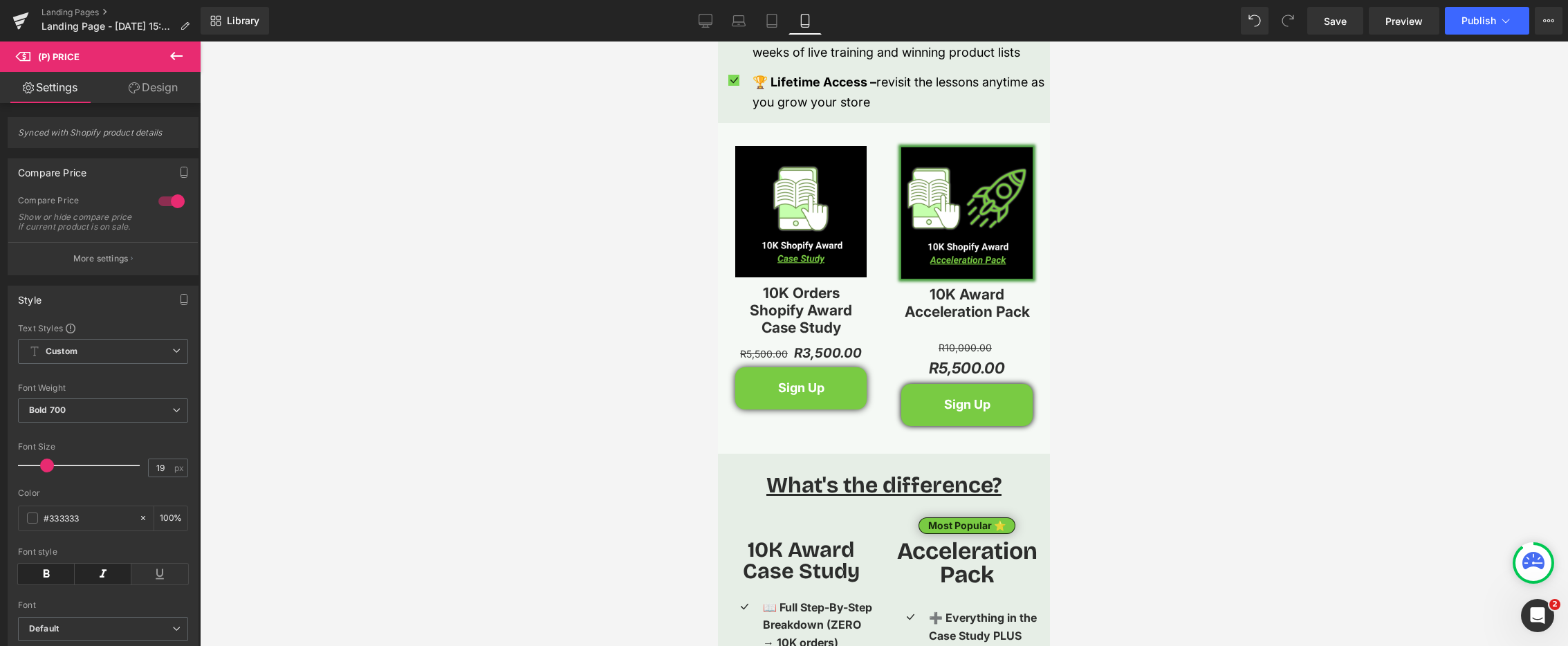
click at [162, 93] on link "Design" at bounding box center [153, 88] width 101 height 31
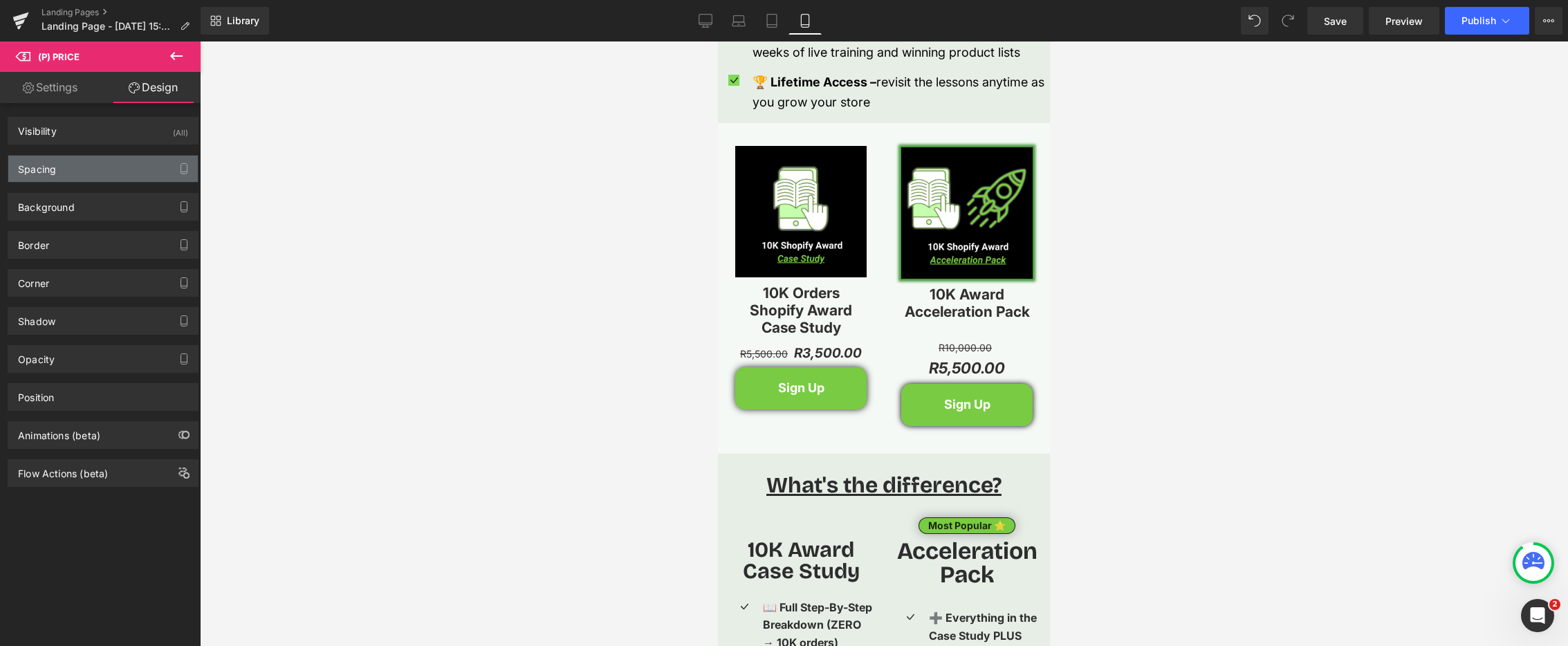
click at [121, 170] on div "Spacing" at bounding box center [103, 169] width 190 height 26
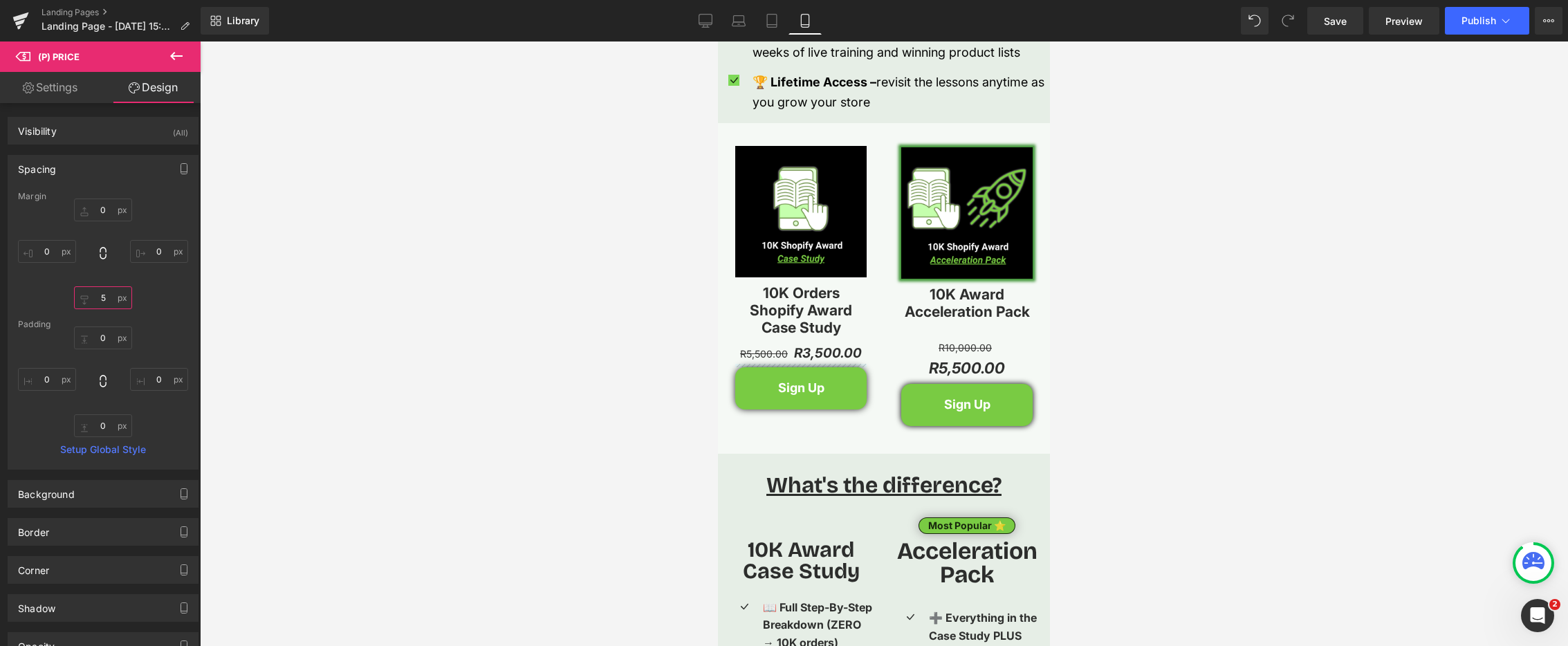
drag, startPoint x: 94, startPoint y: 295, endPoint x: 109, endPoint y: 293, distance: 15.1
click at [94, 295] on input "5" at bounding box center [103, 298] width 58 height 23
type input "5"
type input "2"
type input "30"
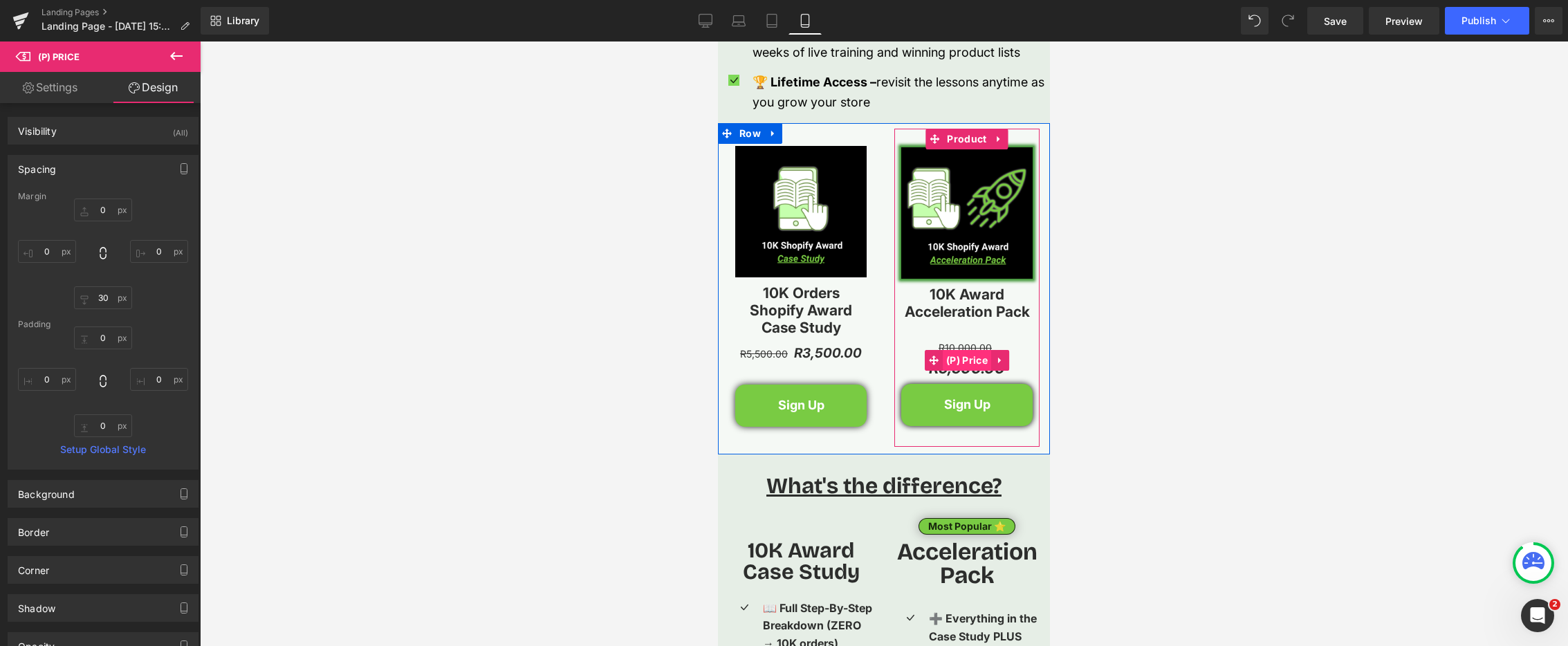
click at [967, 358] on span "(P) Price" at bounding box center [967, 360] width 49 height 21
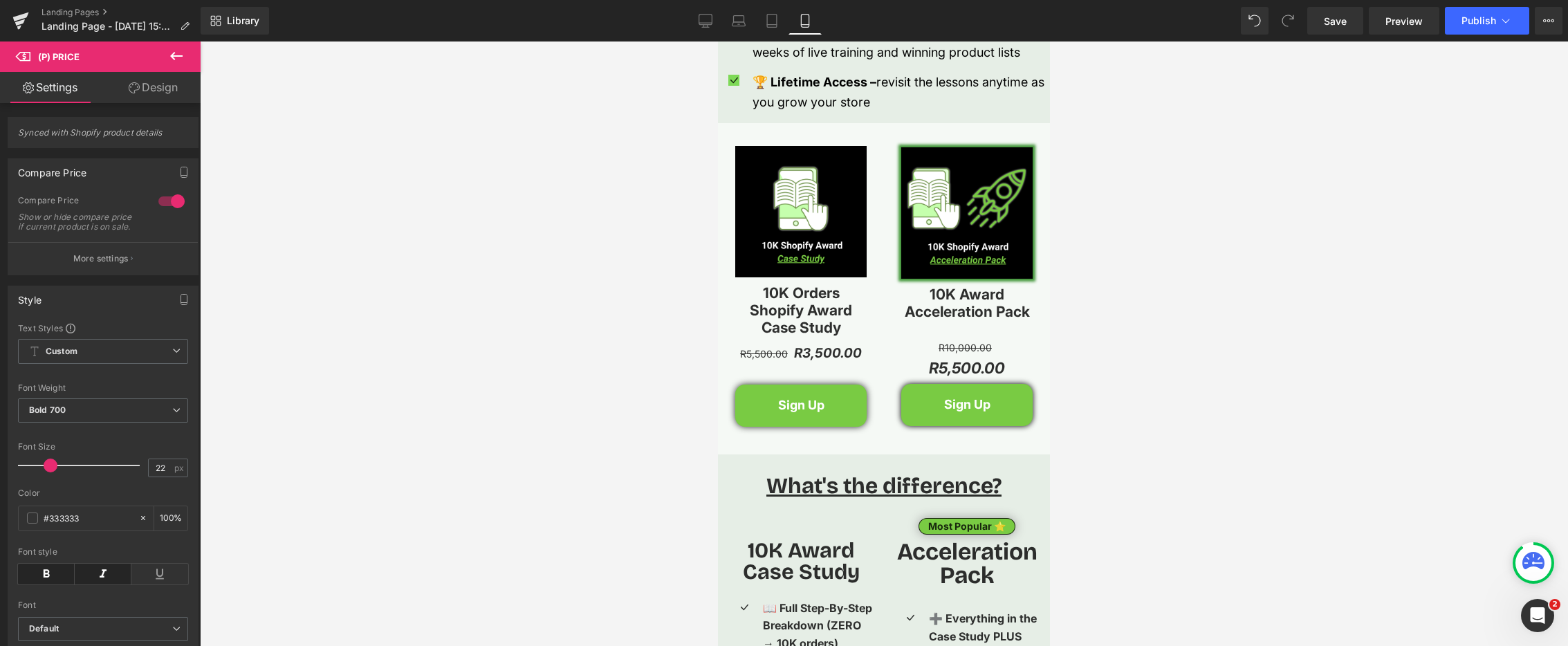
click at [176, 88] on link "Design" at bounding box center [153, 88] width 101 height 31
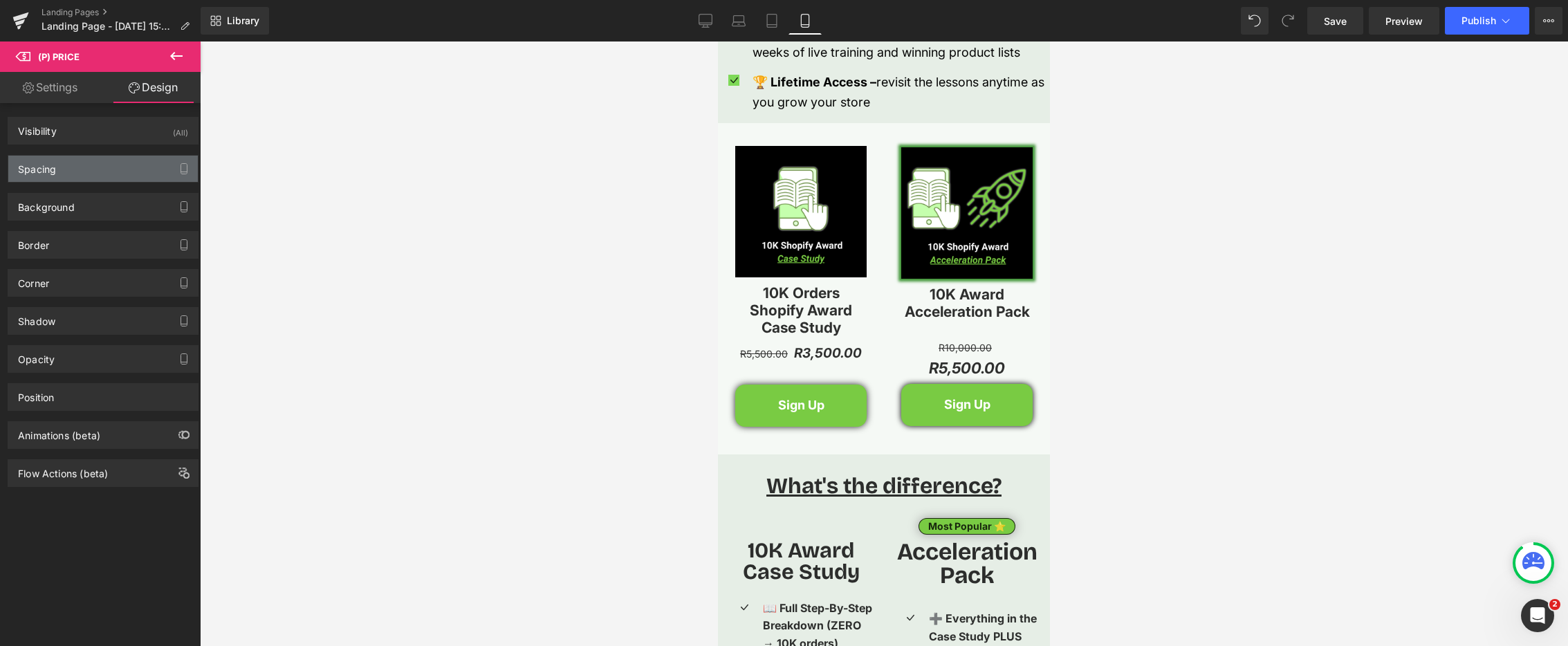
click at [125, 170] on div "Spacing" at bounding box center [103, 169] width 190 height 26
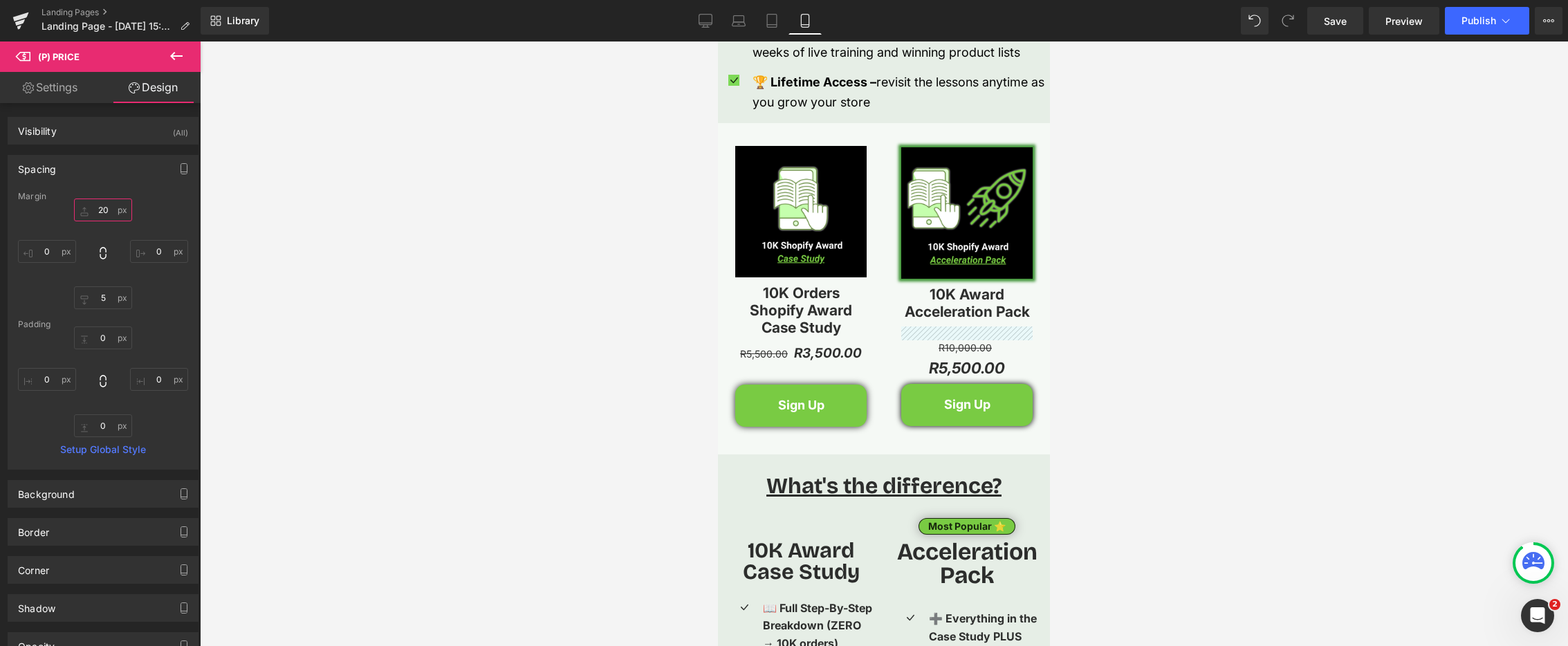
click at [102, 209] on input "20" at bounding box center [103, 210] width 58 height 23
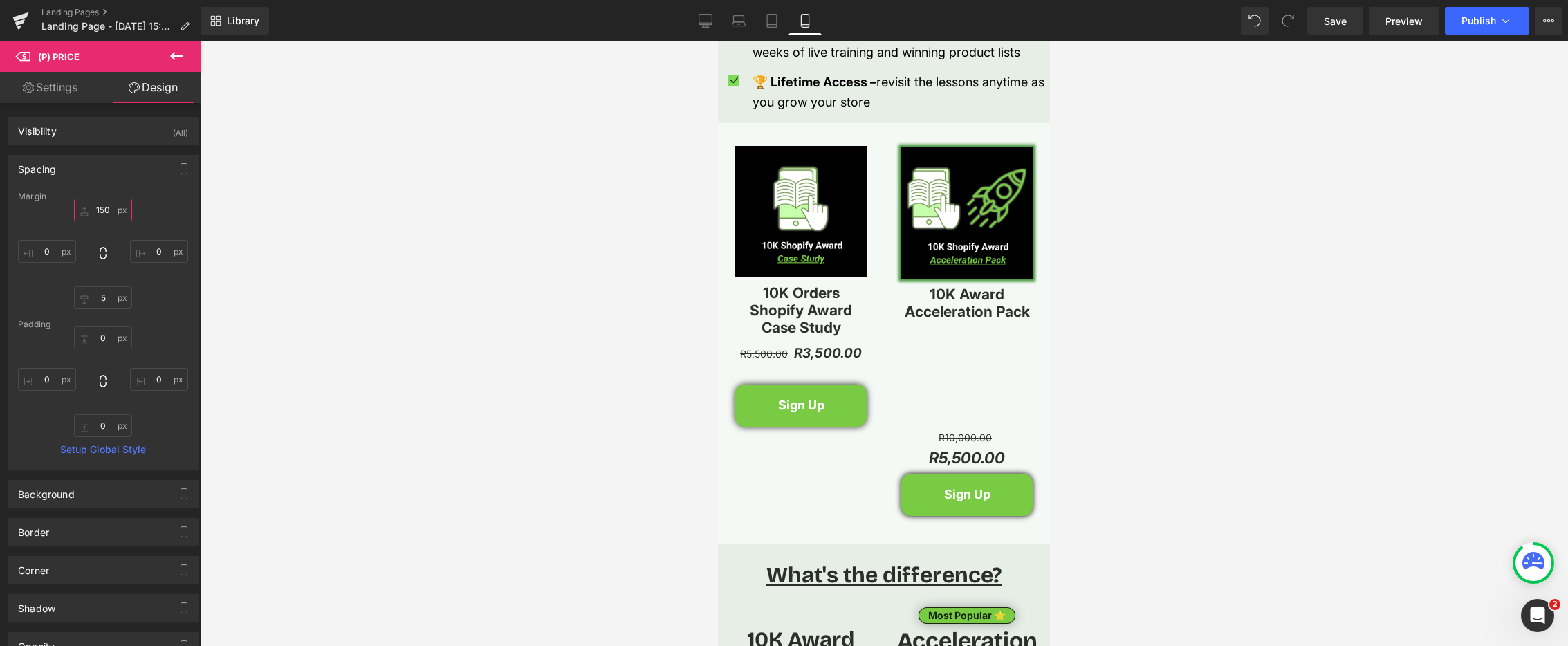
type input "15"
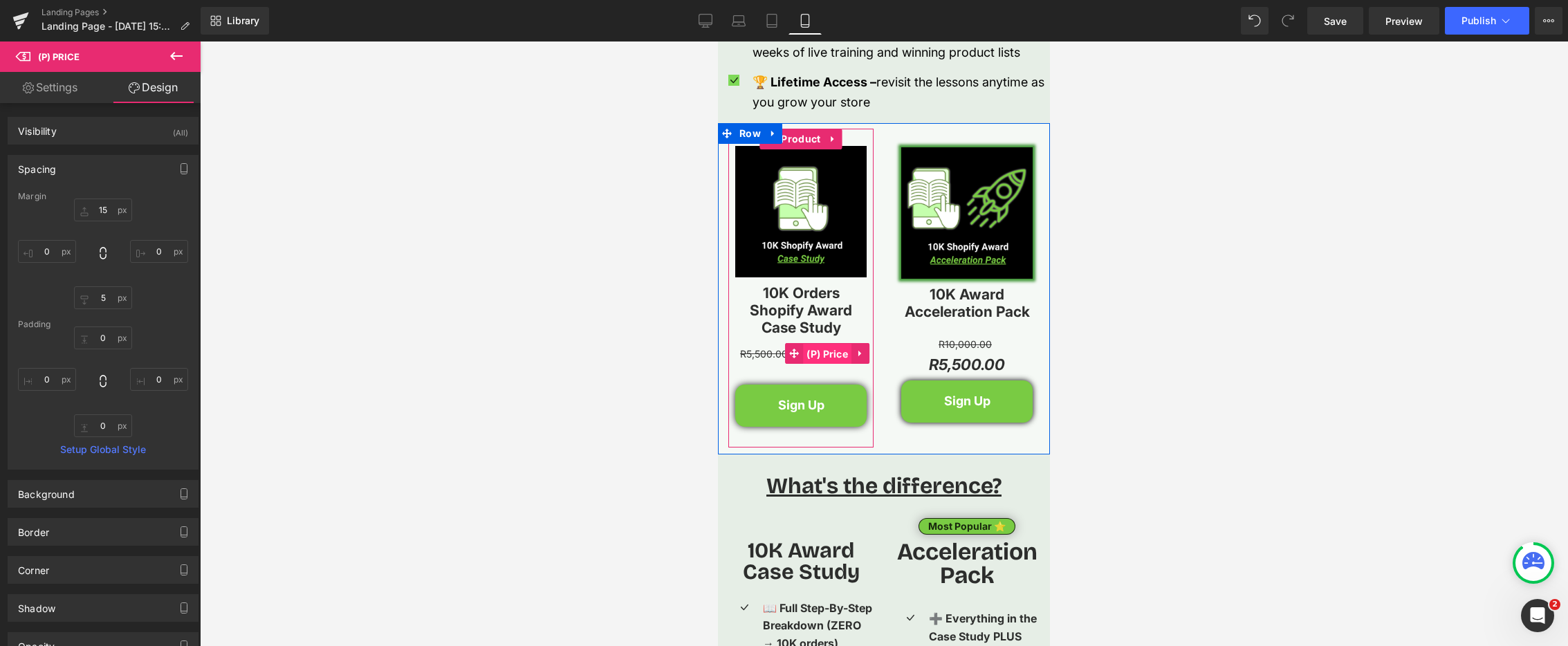
click at [816, 351] on span "(P) Price" at bounding box center [828, 355] width 49 height 21
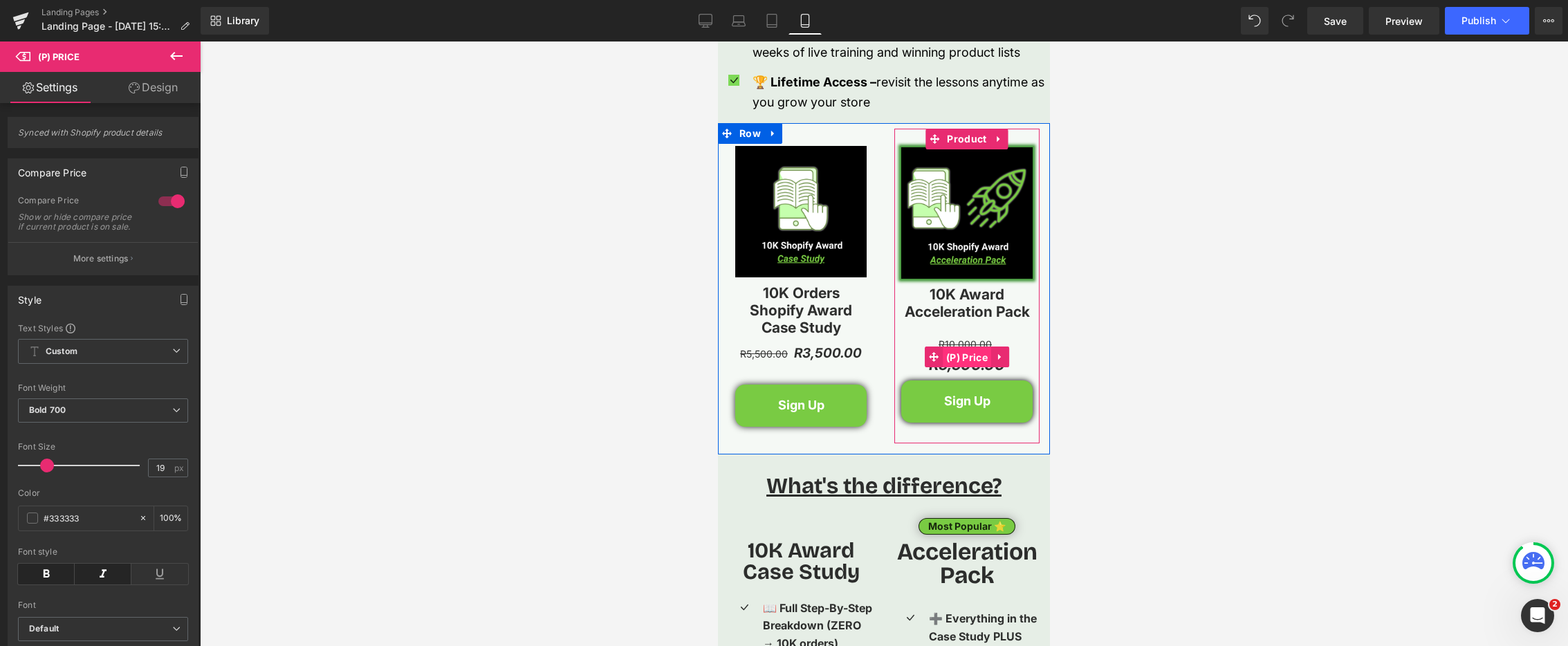
click at [963, 353] on span "(P) Price" at bounding box center [967, 358] width 49 height 21
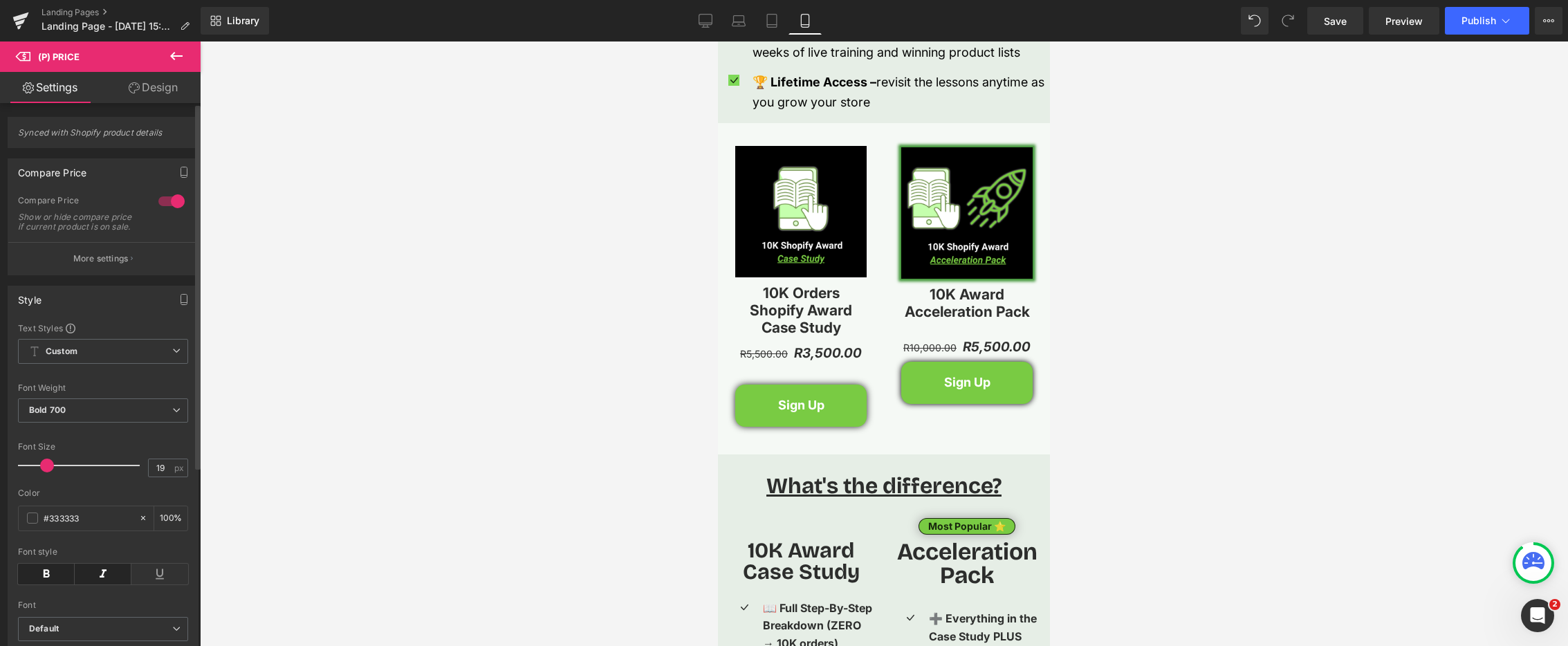
type input "20"
click at [48, 472] on span at bounding box center [47, 465] width 14 height 14
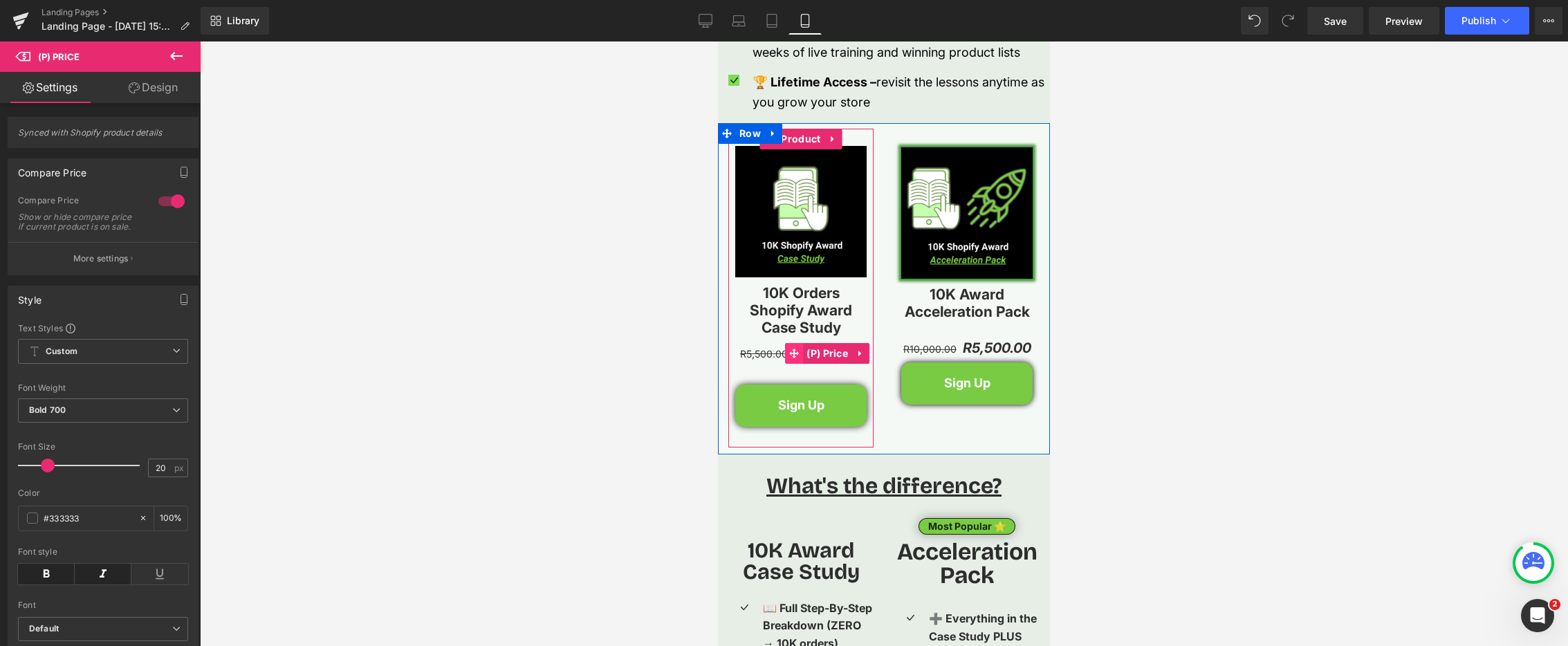
click at [790, 354] on icon at bounding box center [795, 354] width 10 height 10
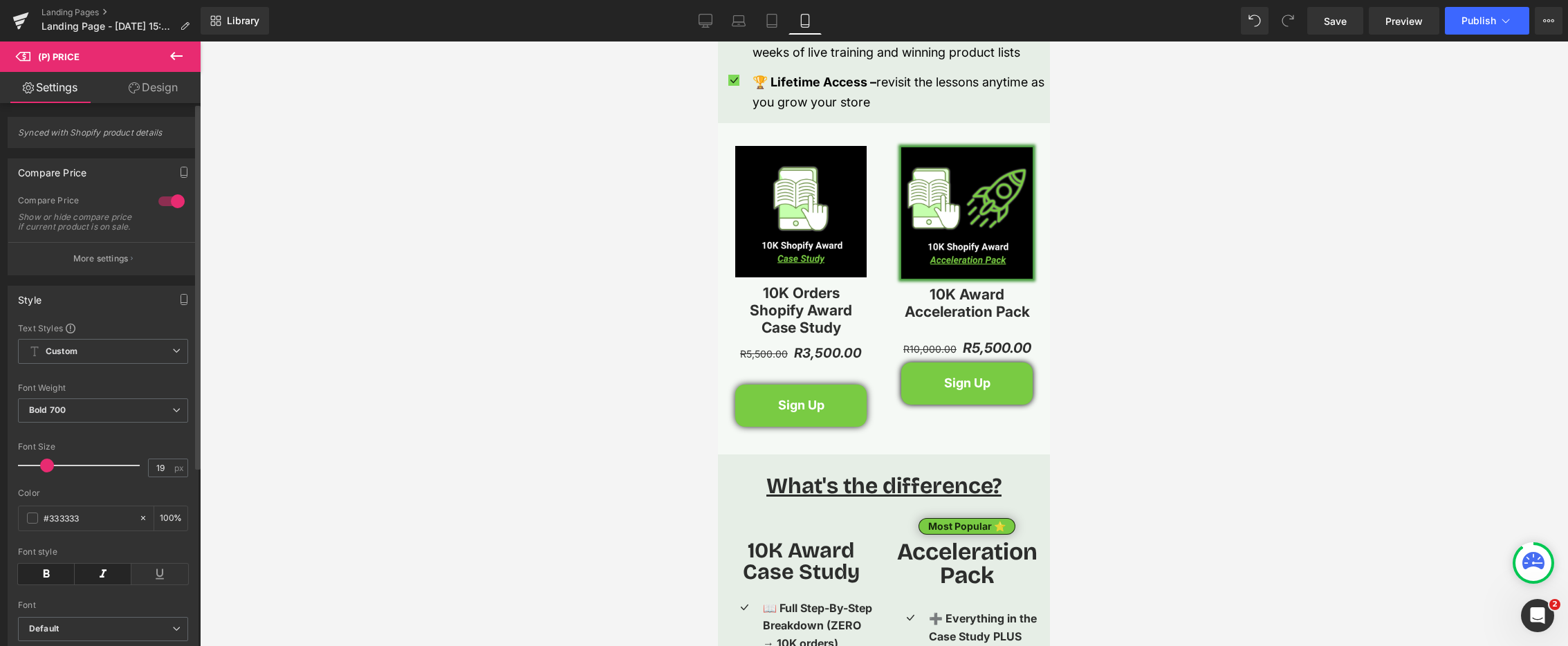
type input "20"
click at [50, 472] on span at bounding box center [47, 465] width 14 height 14
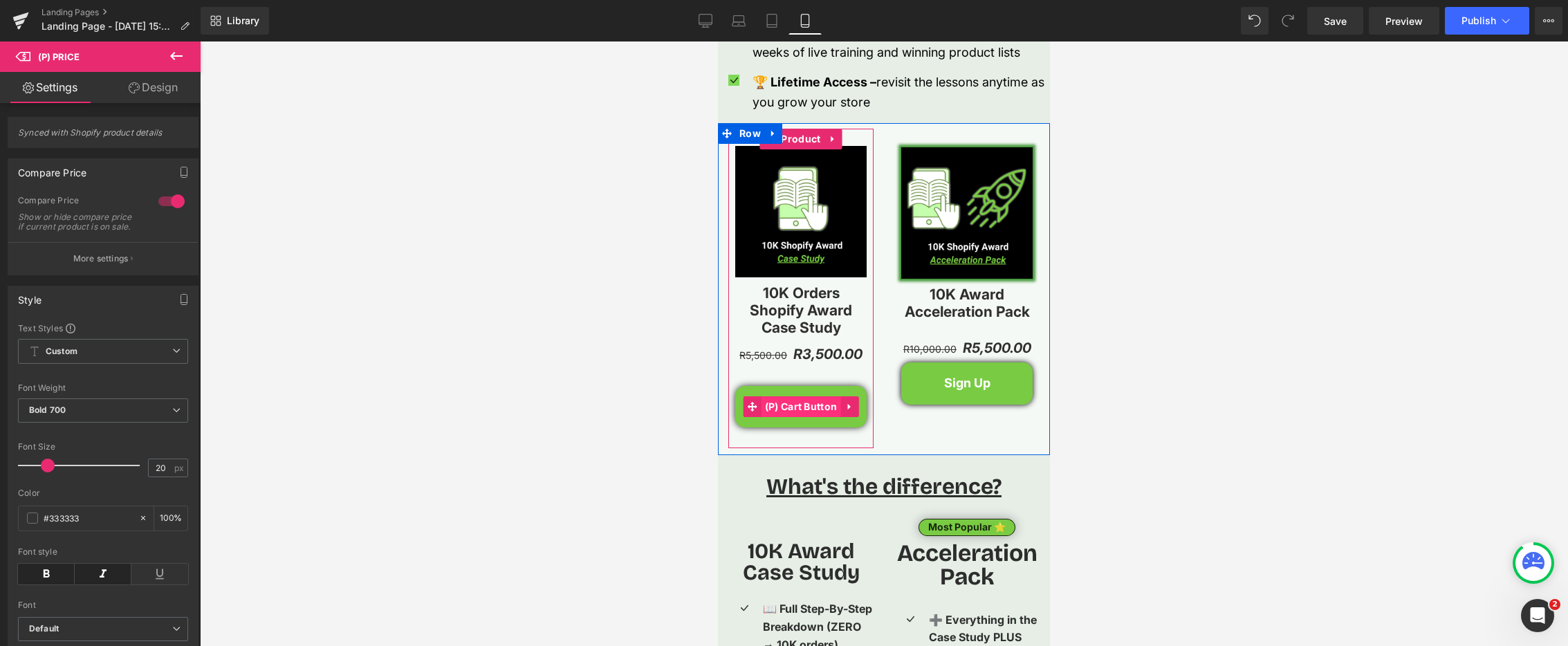
click at [798, 406] on span "(P) Cart Button" at bounding box center [802, 407] width 80 height 21
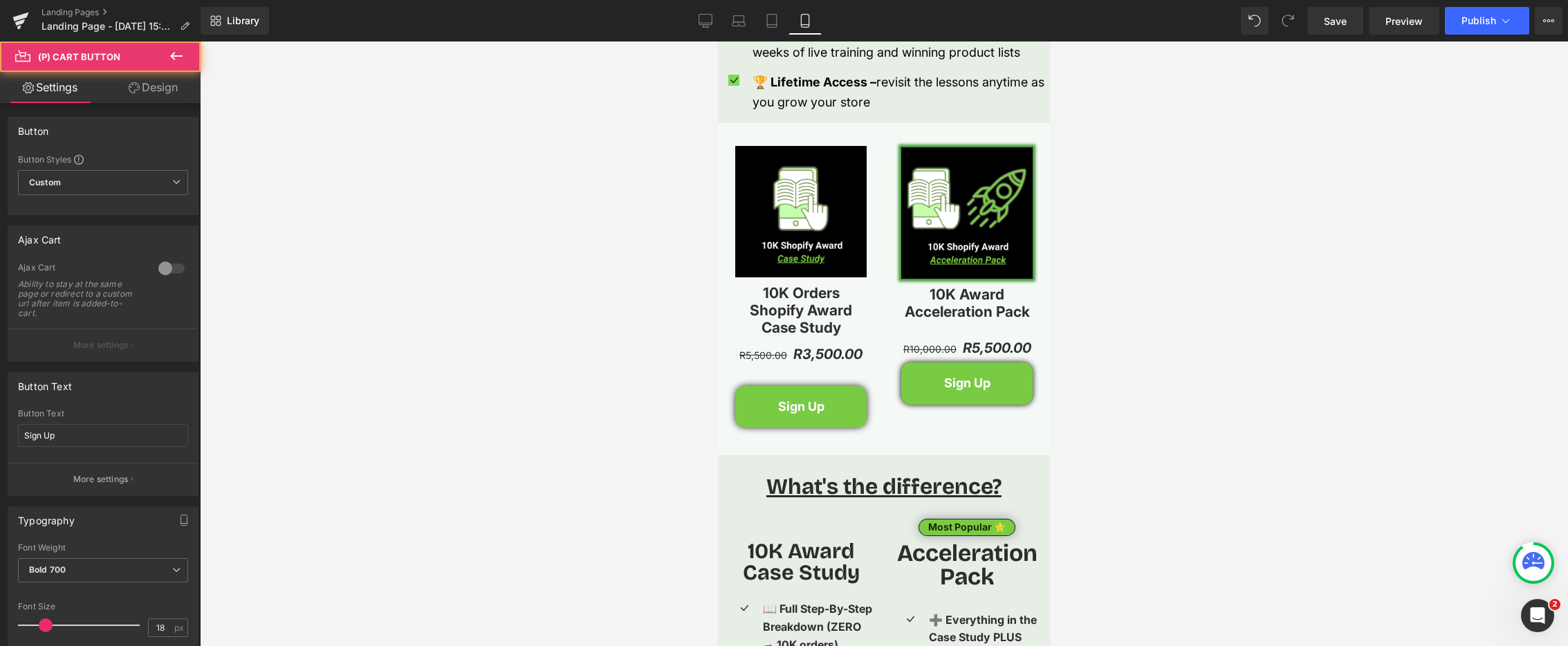
click at [163, 89] on link "Design" at bounding box center [153, 88] width 101 height 31
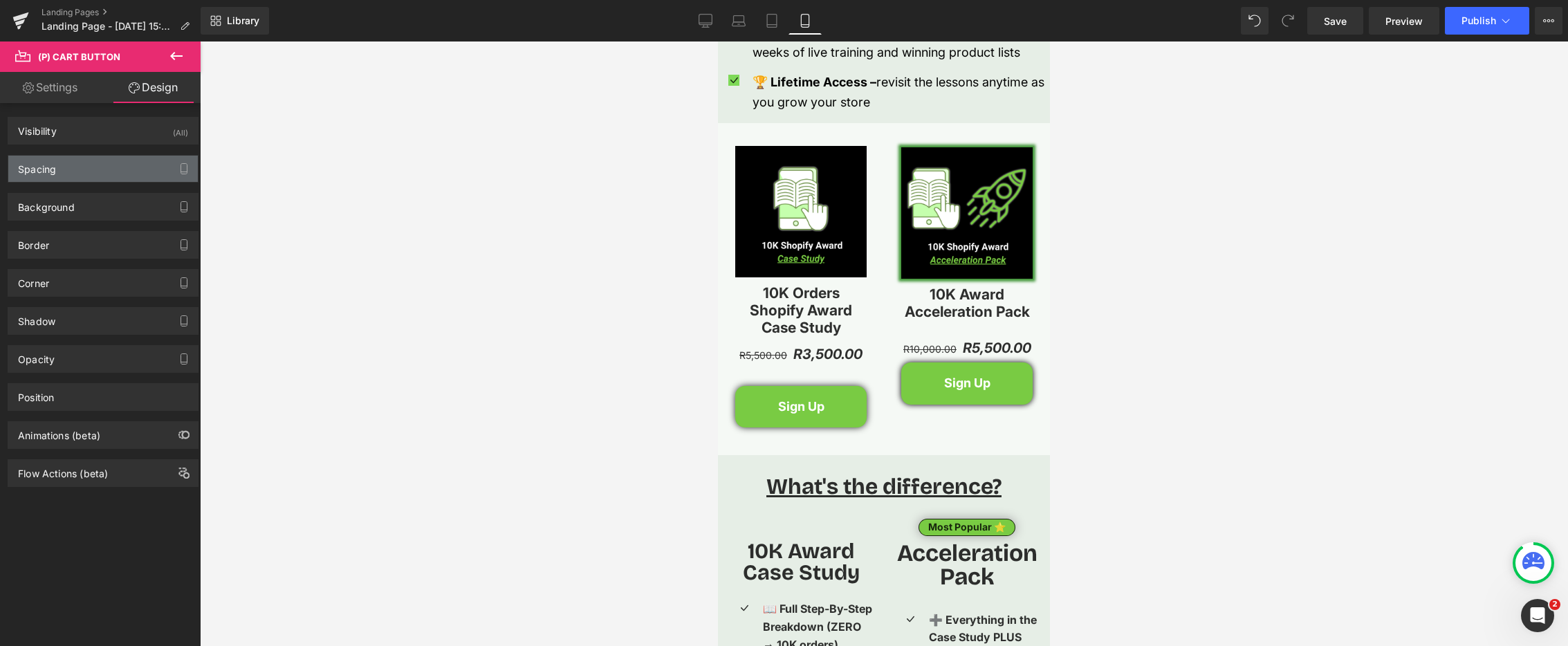
click at [119, 166] on div "Spacing" at bounding box center [103, 169] width 190 height 26
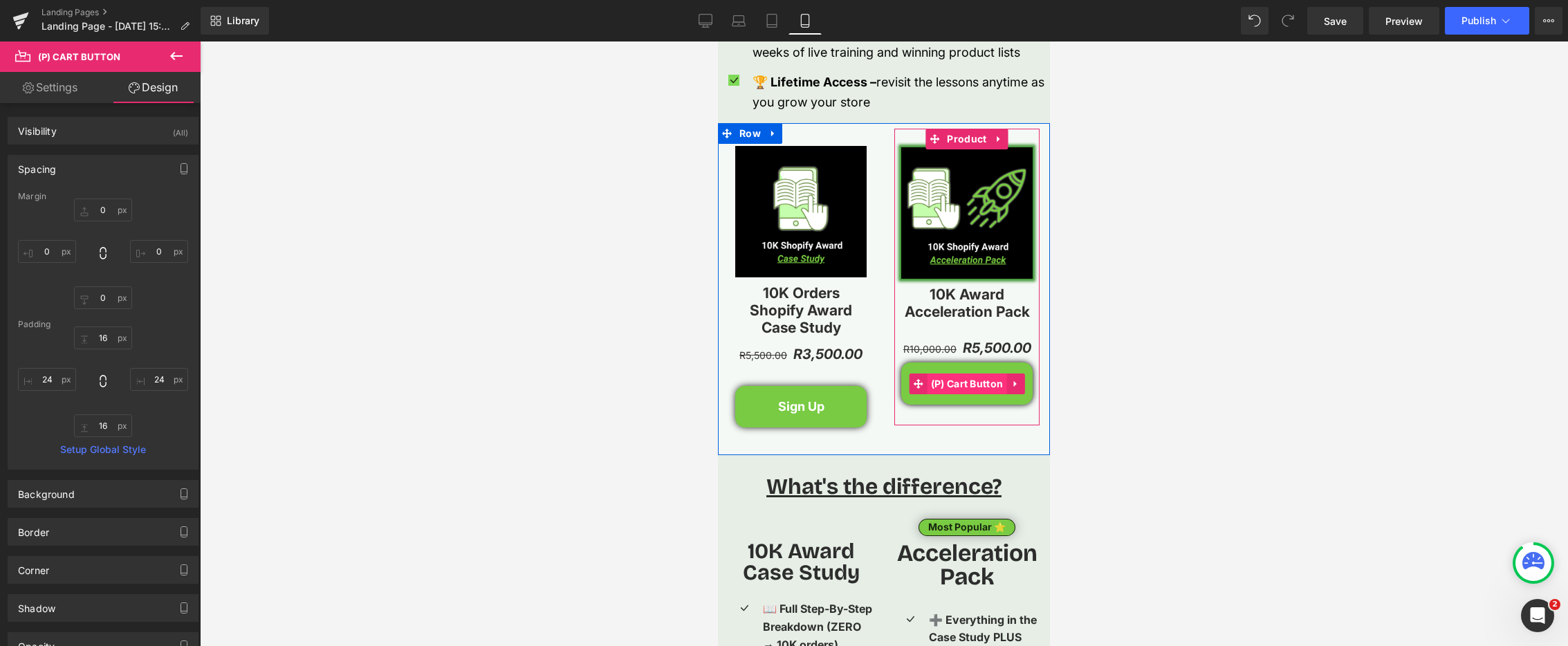
click at [962, 382] on span "(P) Cart Button" at bounding box center [967, 384] width 80 height 21
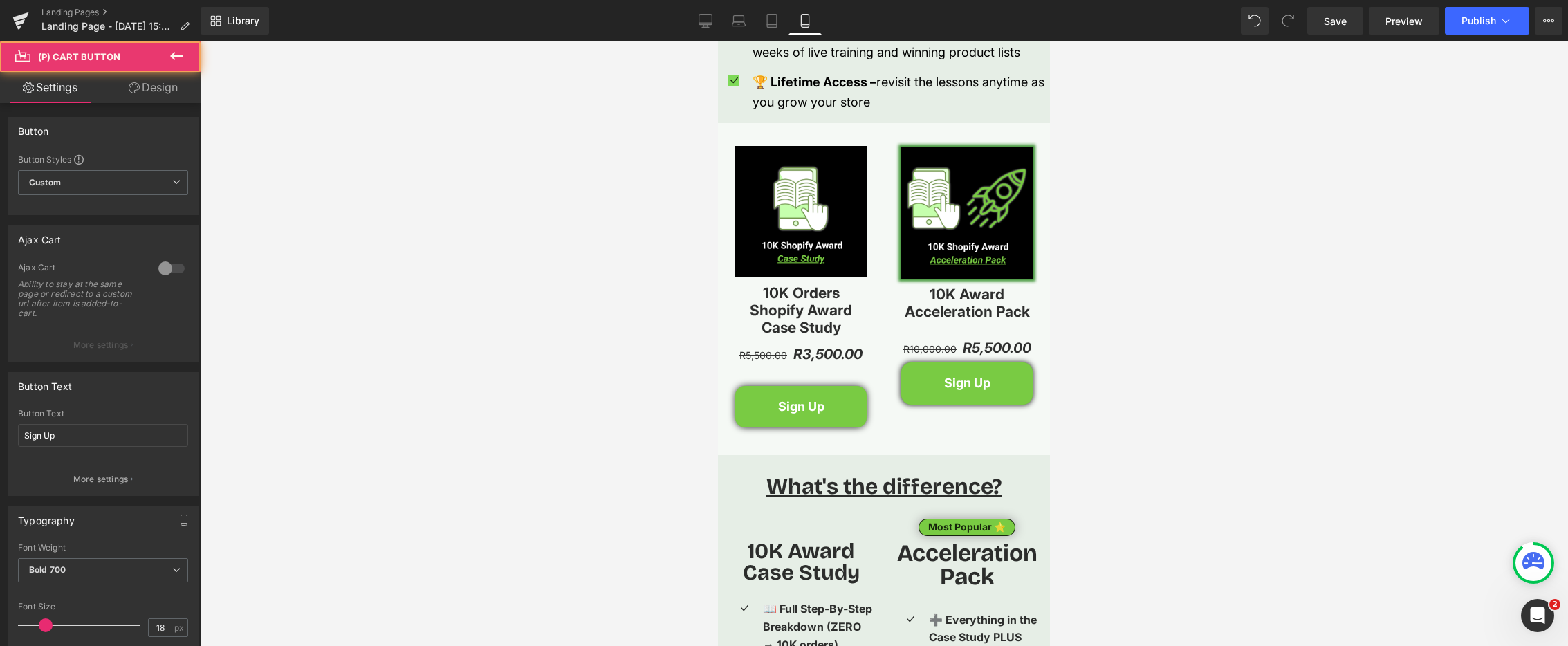
click at [157, 88] on link "Design" at bounding box center [153, 88] width 101 height 31
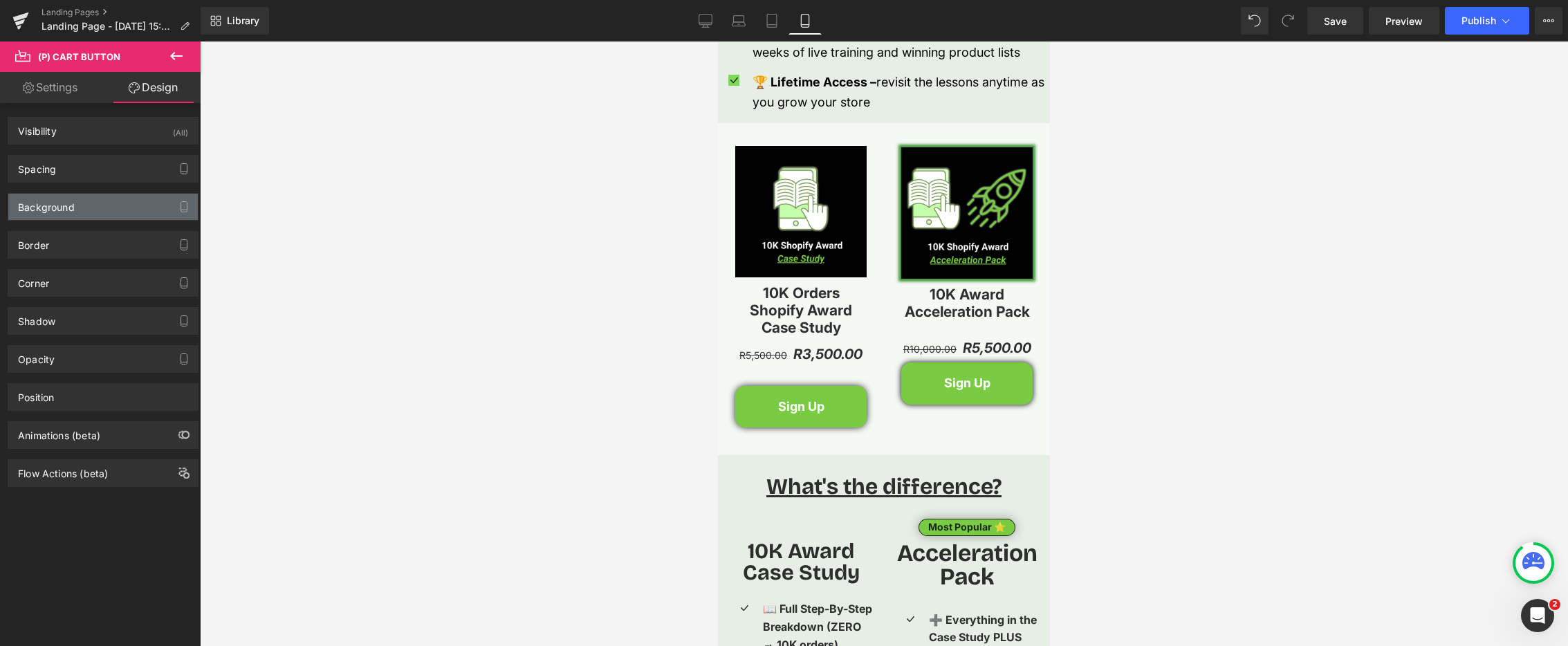
type input "0"
type input "16"
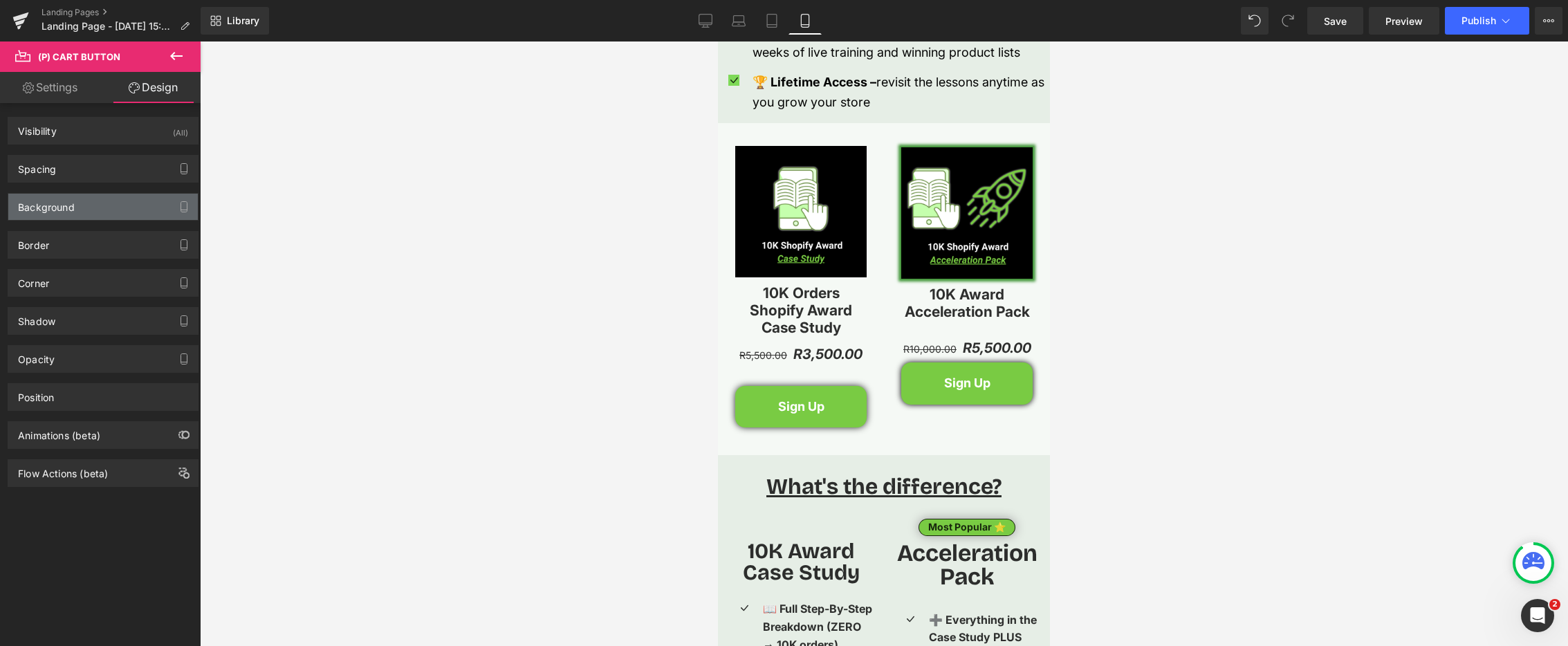
type input "24"
type input "16"
type input "24"
click at [124, 166] on div "Spacing" at bounding box center [103, 169] width 190 height 26
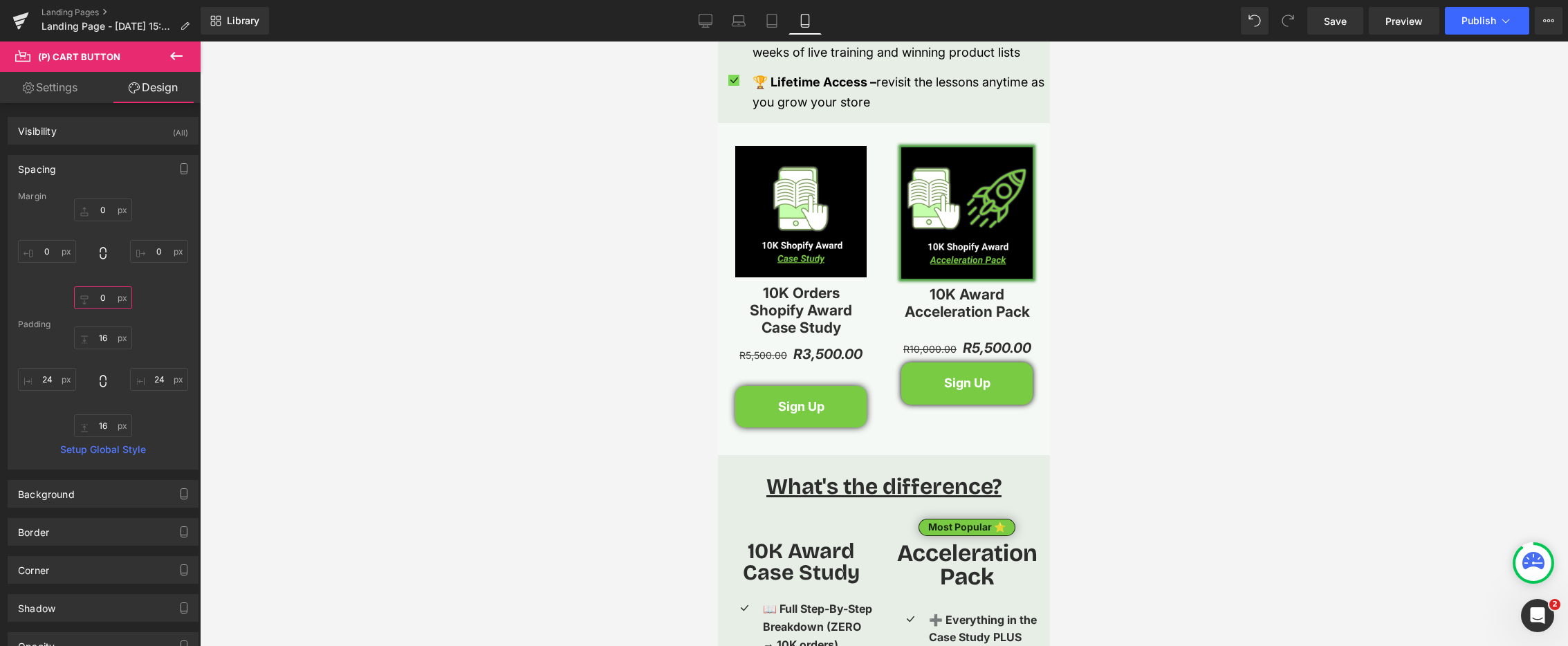
click at [97, 295] on input "0" at bounding box center [103, 298] width 58 height 23
type input "0"
click at [96, 209] on input "0" at bounding box center [103, 210] width 58 height 23
type input "30"
click at [391, 323] on div at bounding box center [884, 343] width 1368 height 605
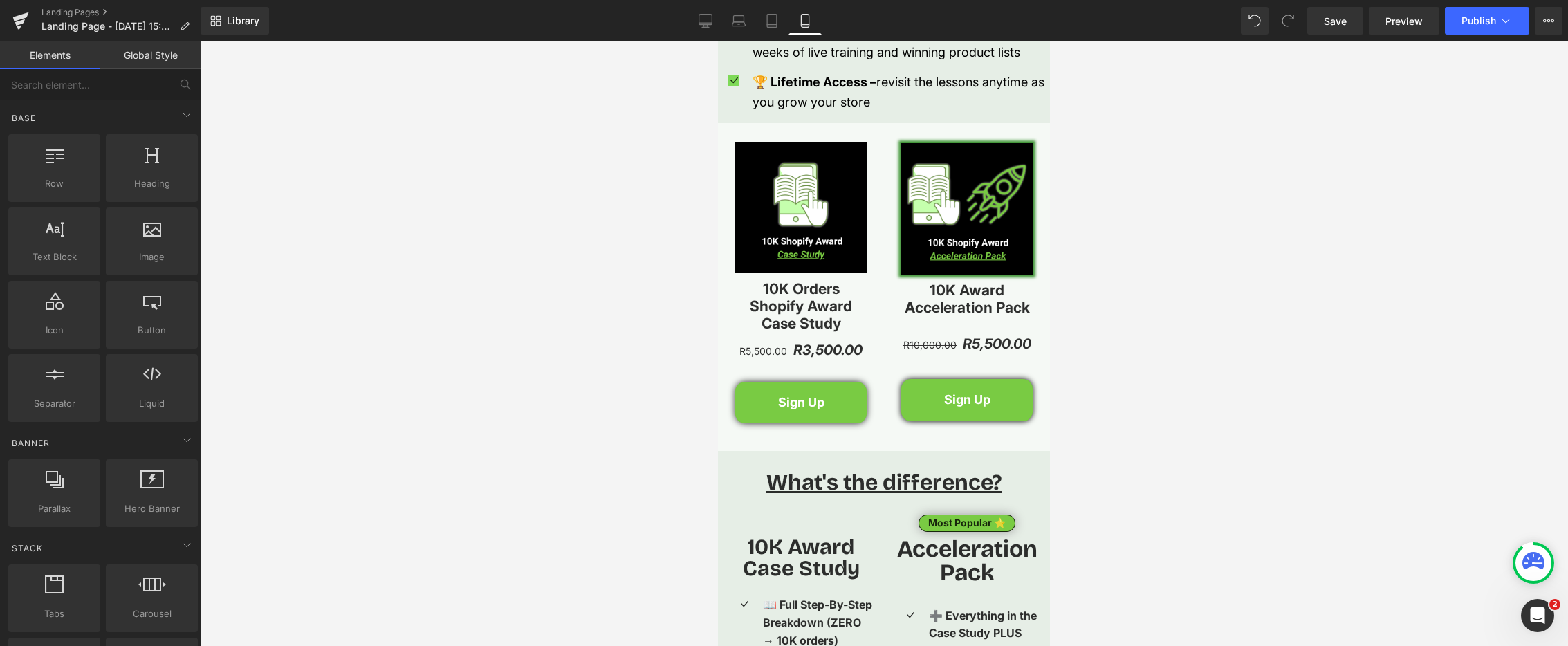
drag, startPoint x: 532, startPoint y: 313, endPoint x: 546, endPoint y: 315, distance: 14.1
click at [532, 313] on div at bounding box center [884, 343] width 1368 height 605
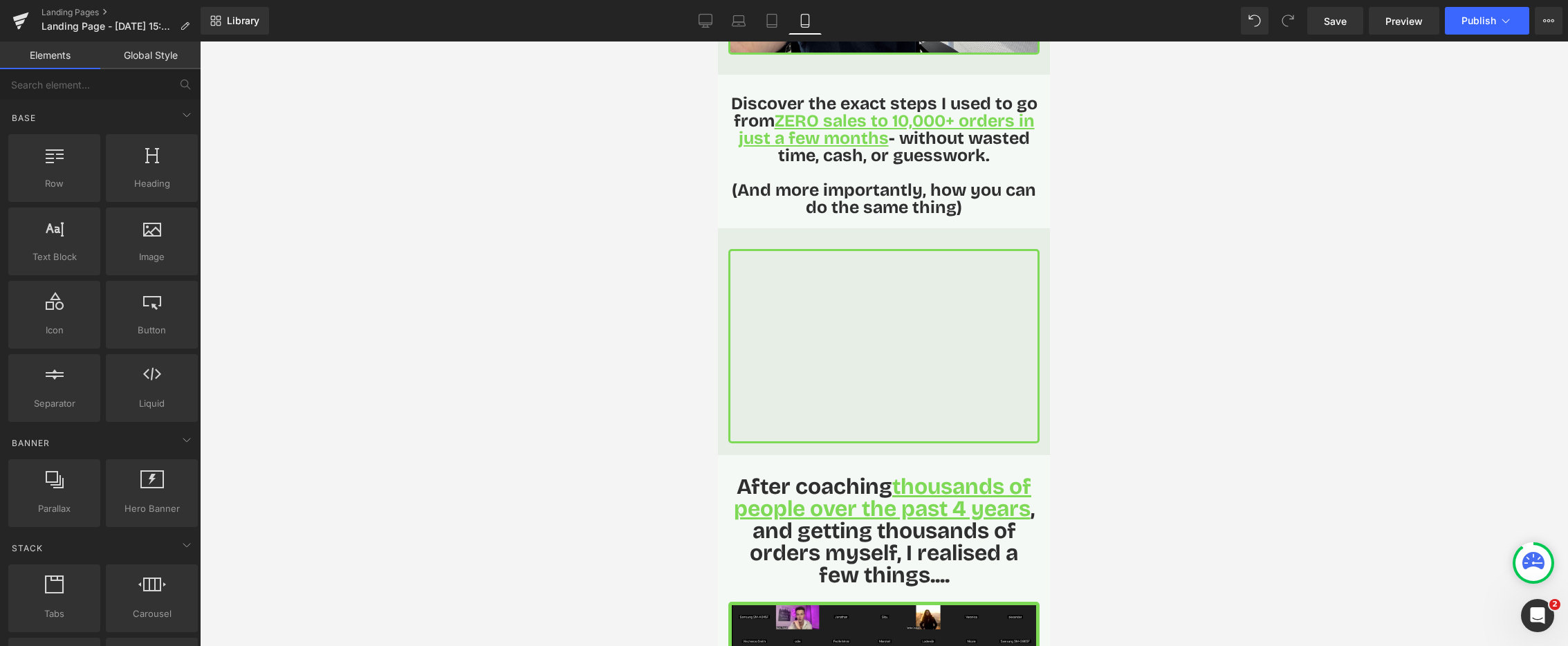
scroll to position [183, 0]
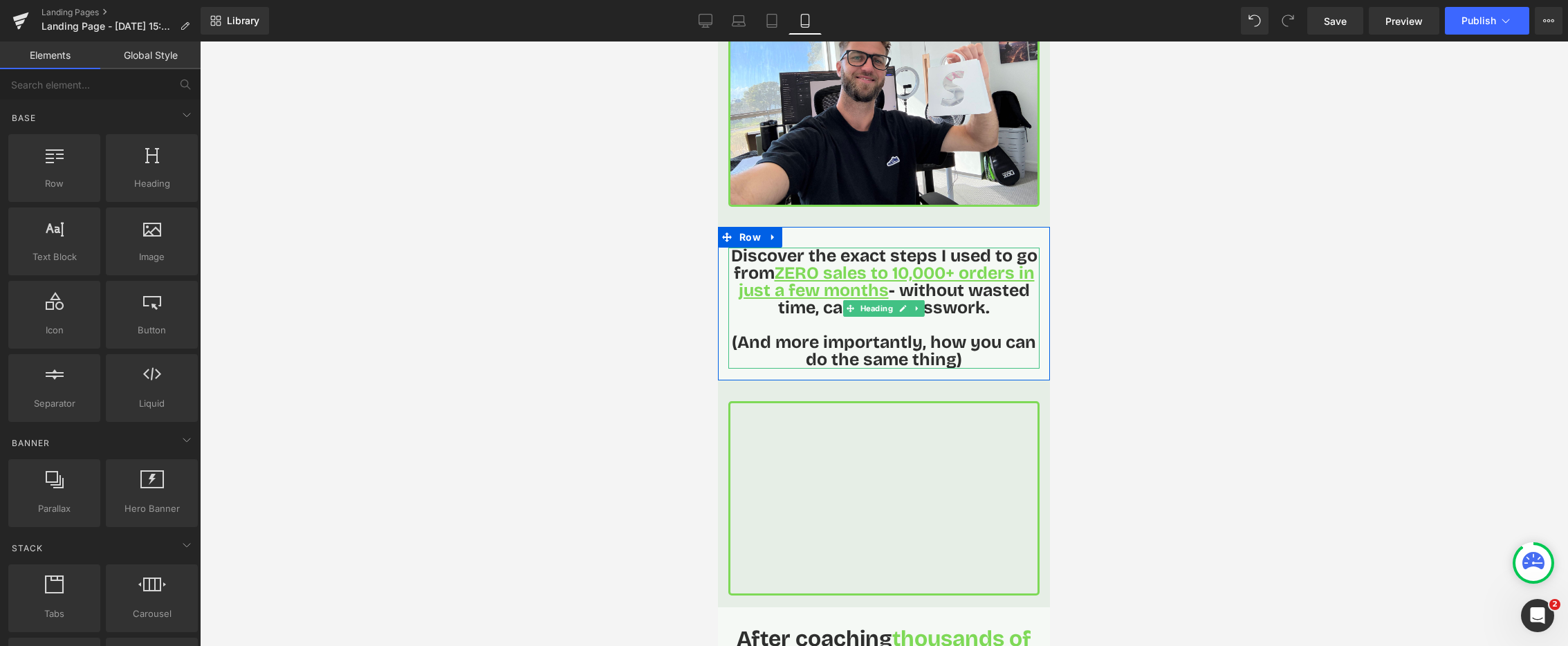
click at [772, 274] on span "ZERO sales to 10,000+ orders in just a few months" at bounding box center [886, 282] width 296 height 38
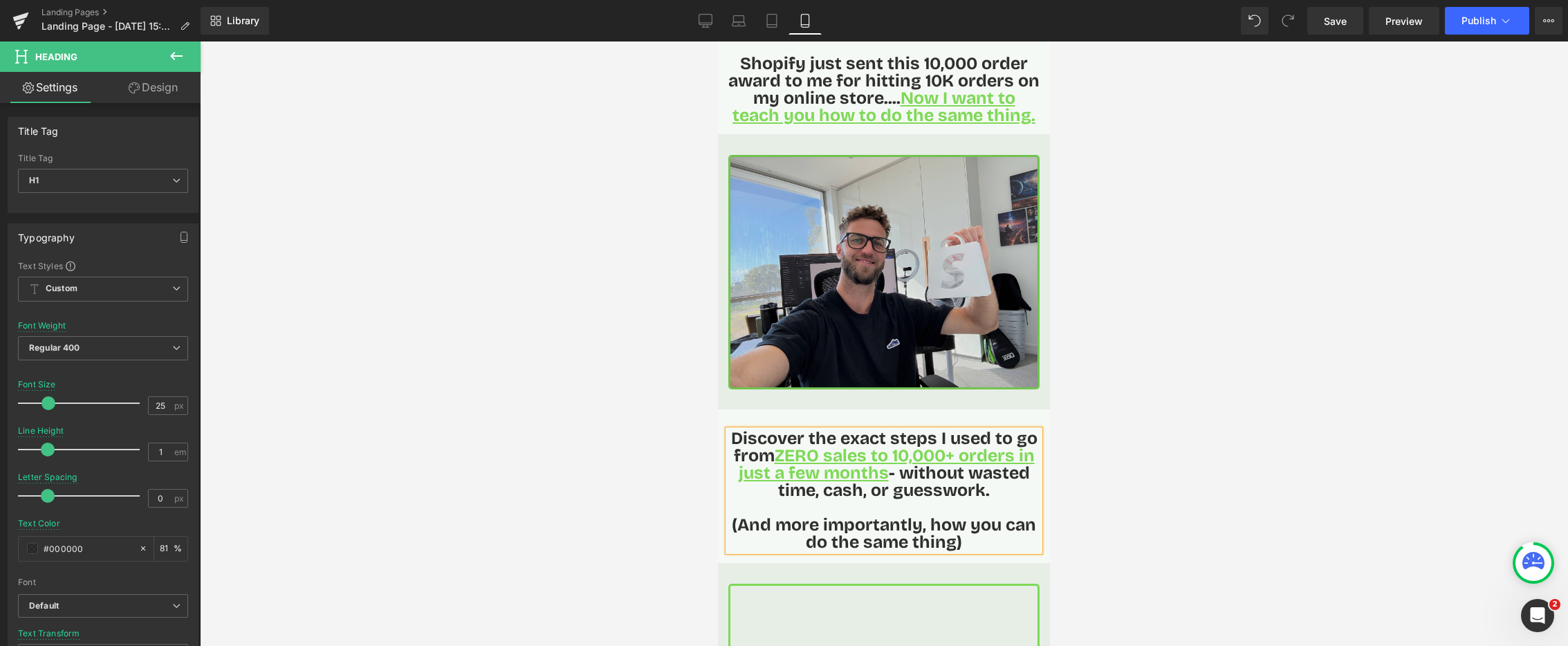
scroll to position [40, 0]
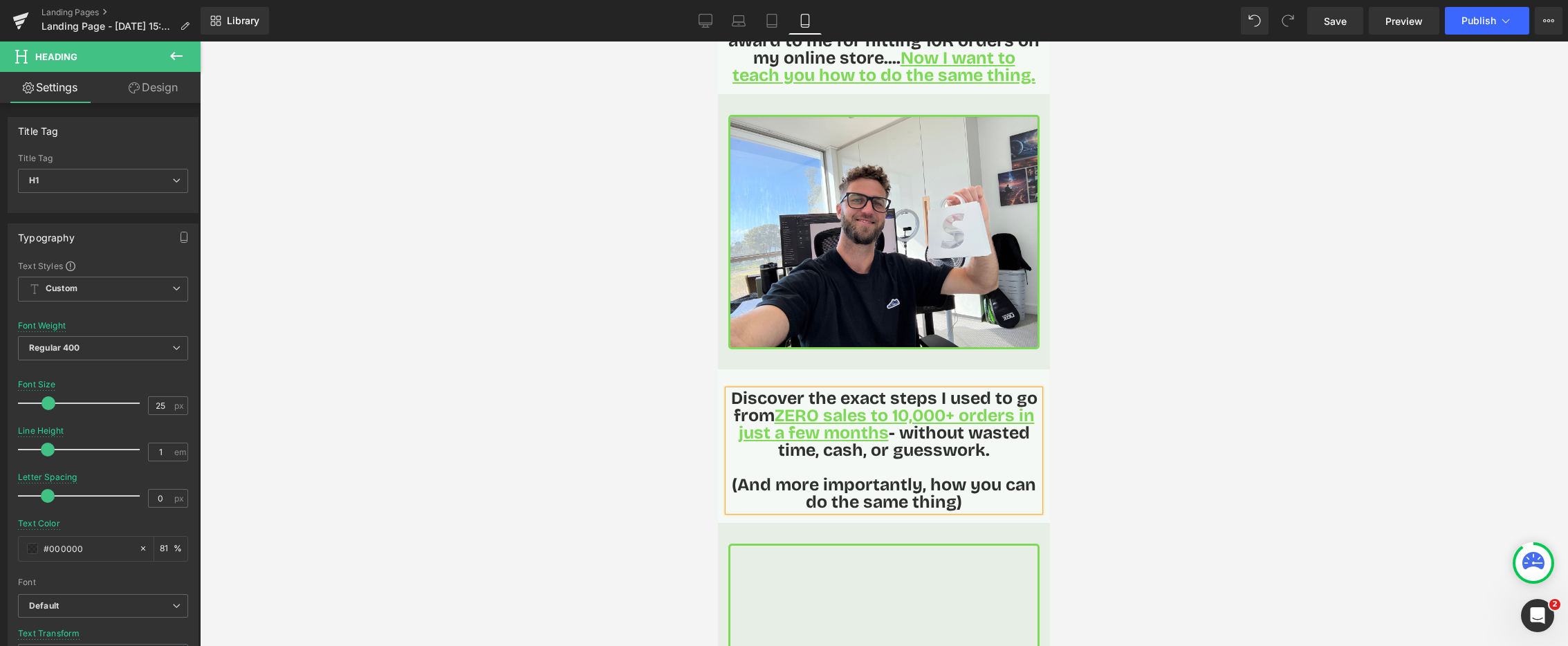
click at [775, 415] on span "ZERO sales to 10,000+ orders in just a few months" at bounding box center [886, 424] width 296 height 38
click at [648, 383] on div at bounding box center [884, 343] width 1368 height 605
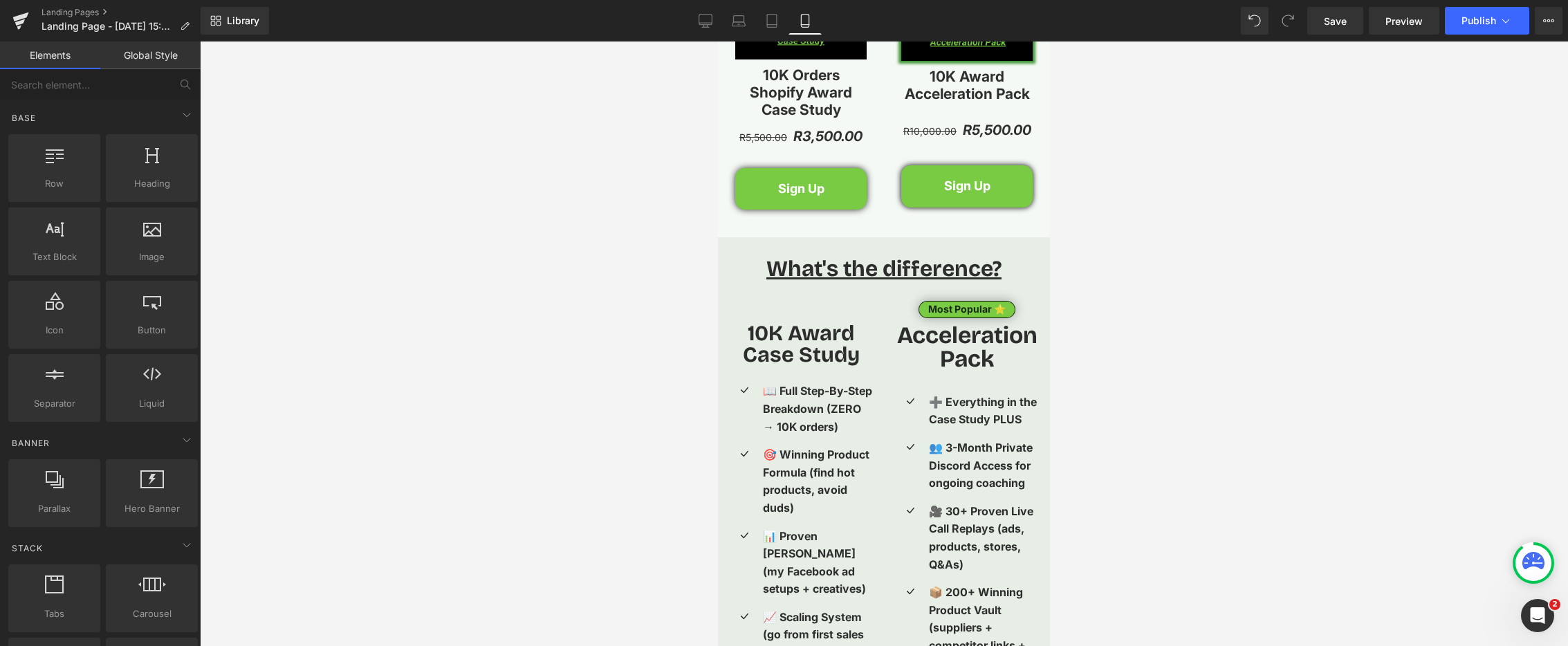
scroll to position [2196, 0]
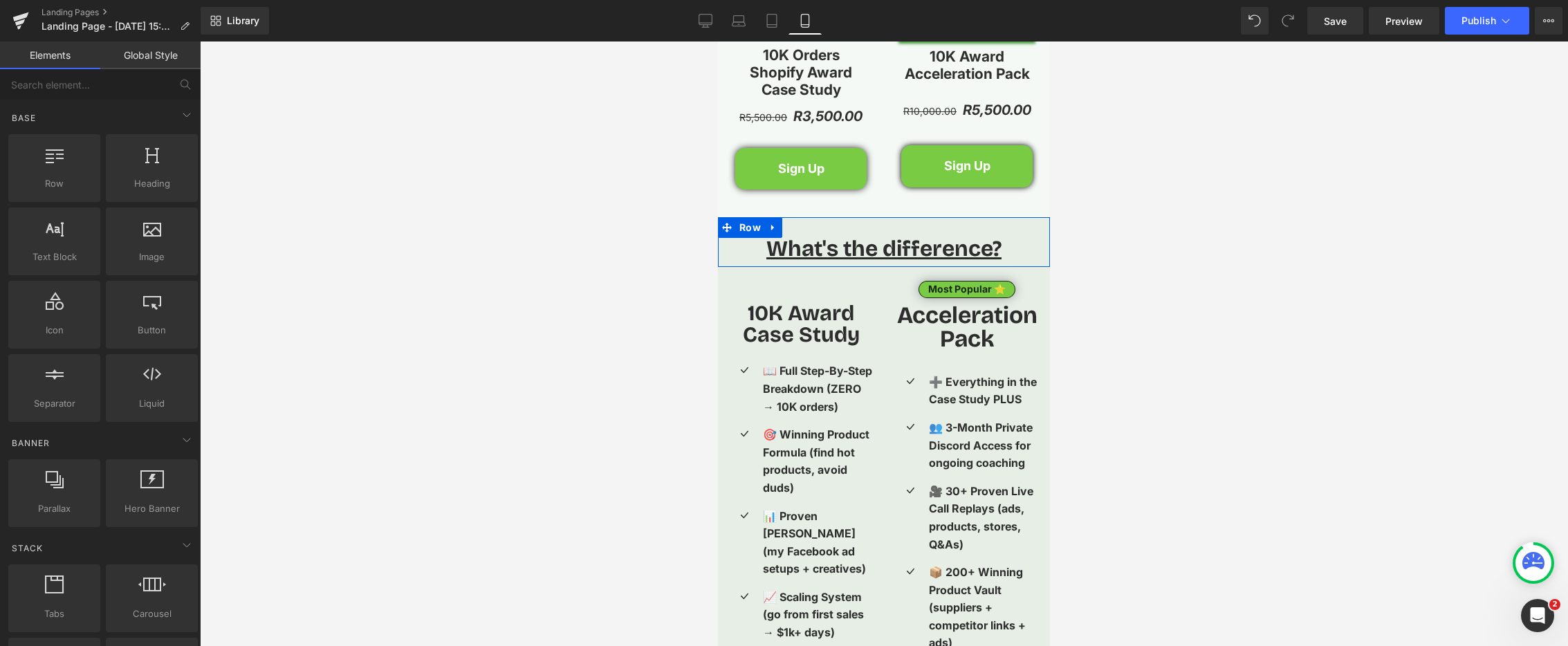
click at [773, 232] on icon at bounding box center [773, 227] width 10 height 11
drag, startPoint x: 1226, startPoint y: 415, endPoint x: 1058, endPoint y: 415, distance: 168.0
click at [1224, 415] on div at bounding box center [884, 343] width 1368 height 605
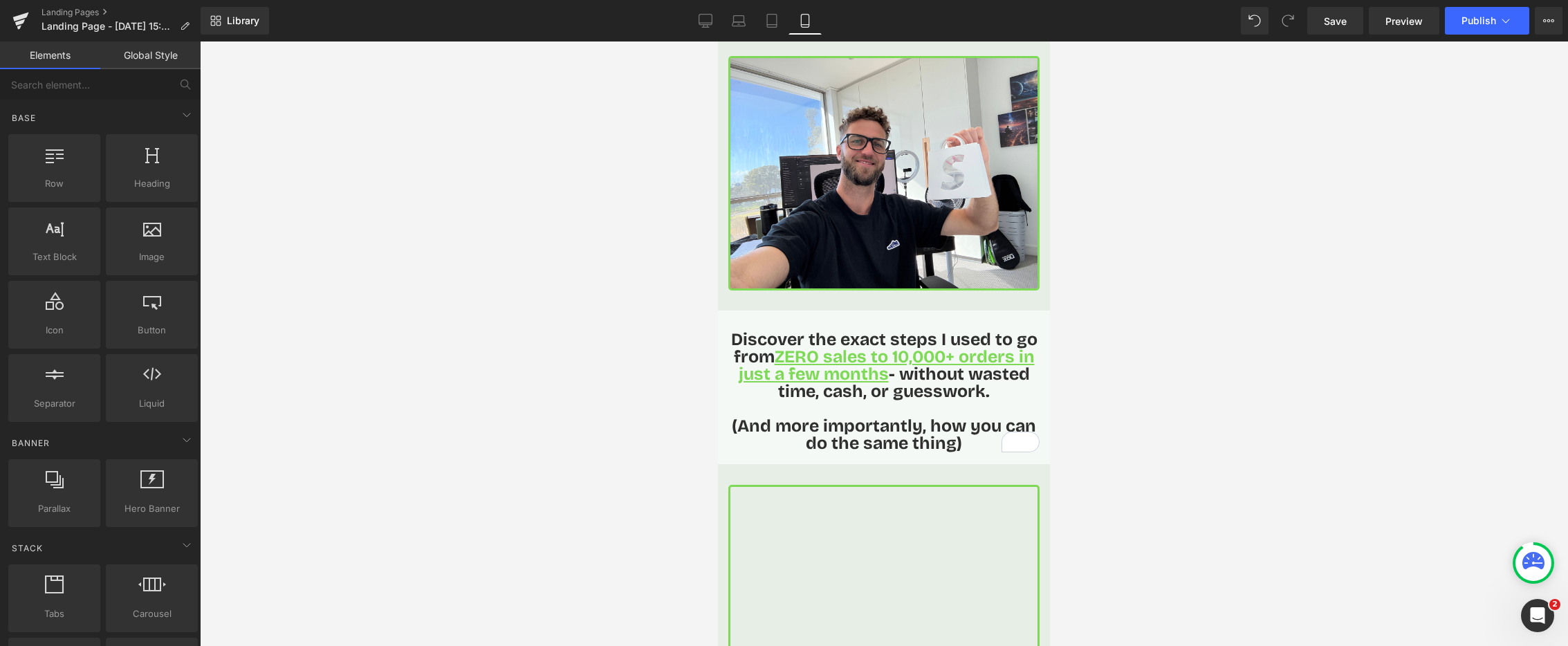
scroll to position [0, 0]
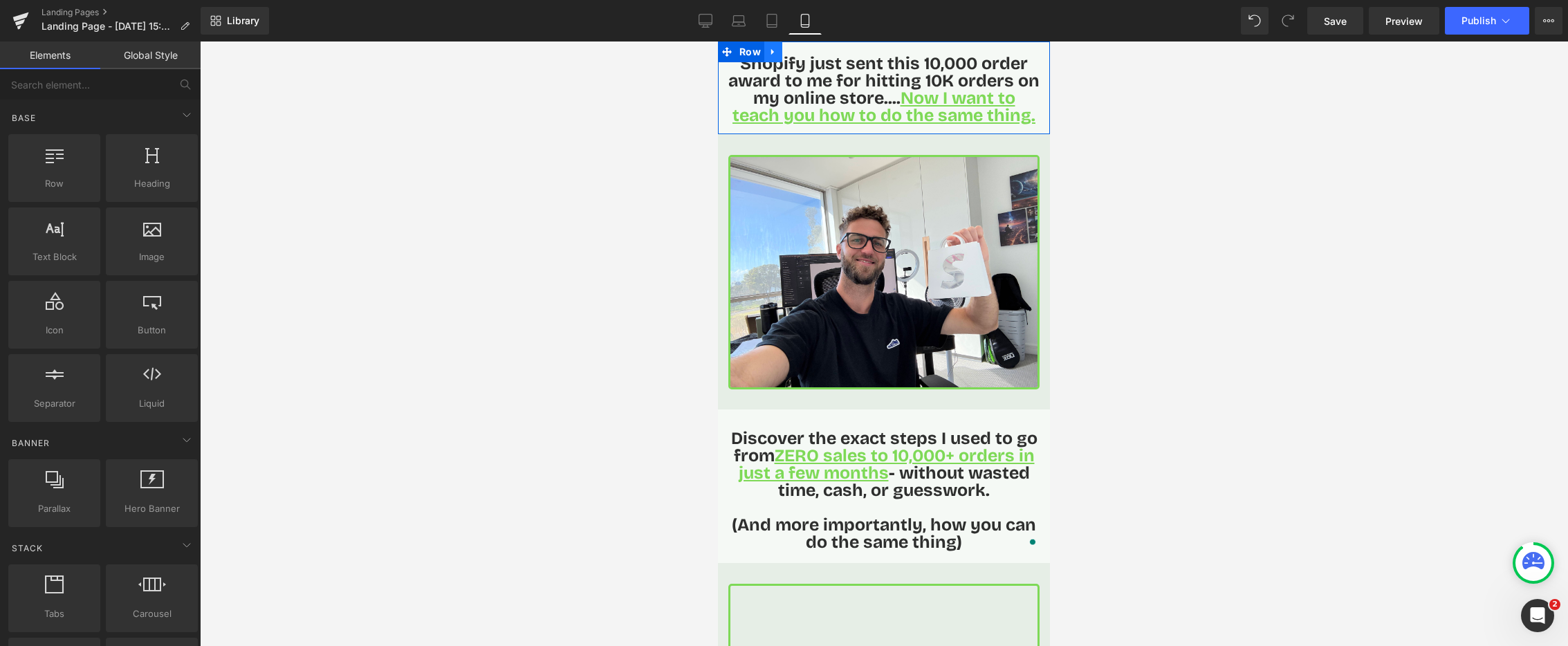
click at [775, 56] on icon at bounding box center [773, 52] width 10 height 11
click at [791, 53] on icon at bounding box center [791, 52] width 10 height 10
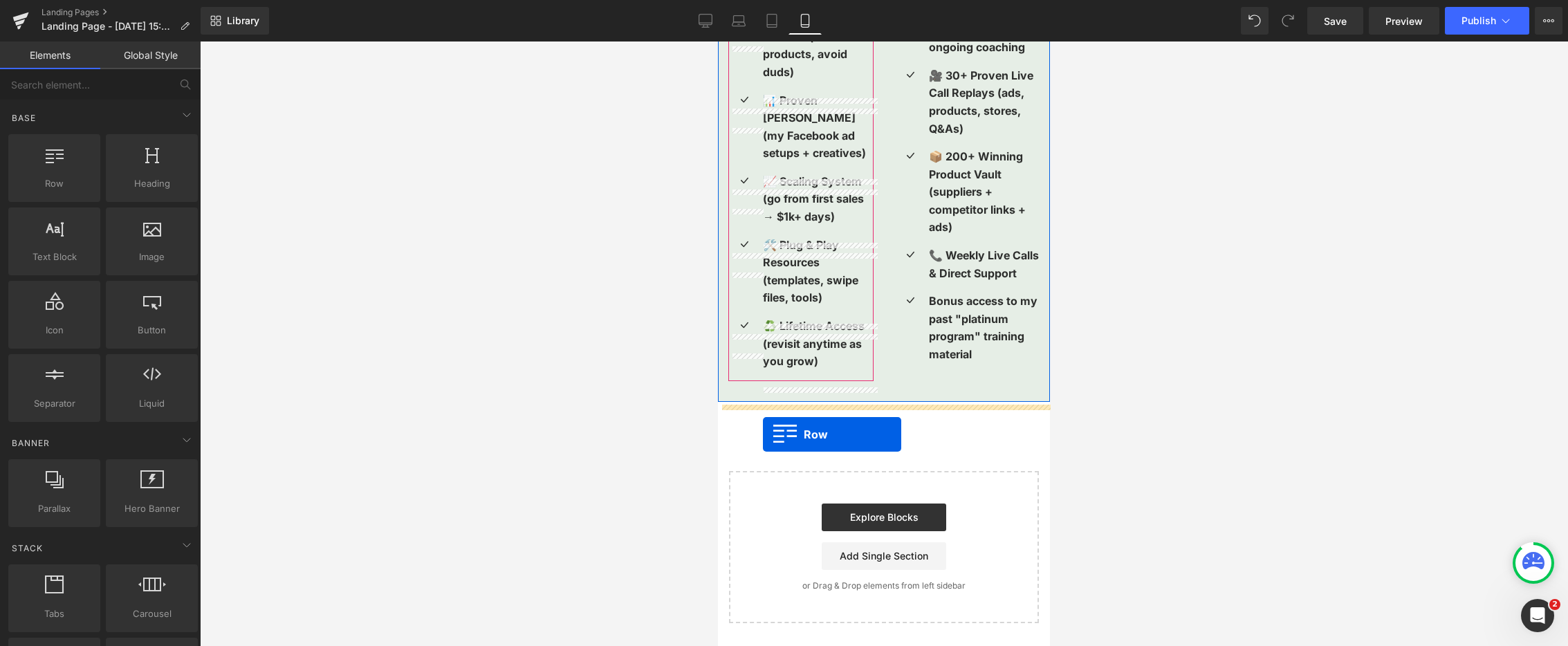
scroll to position [2646, 0]
drag, startPoint x: 729, startPoint y: 144, endPoint x: 763, endPoint y: 435, distance: 293.0
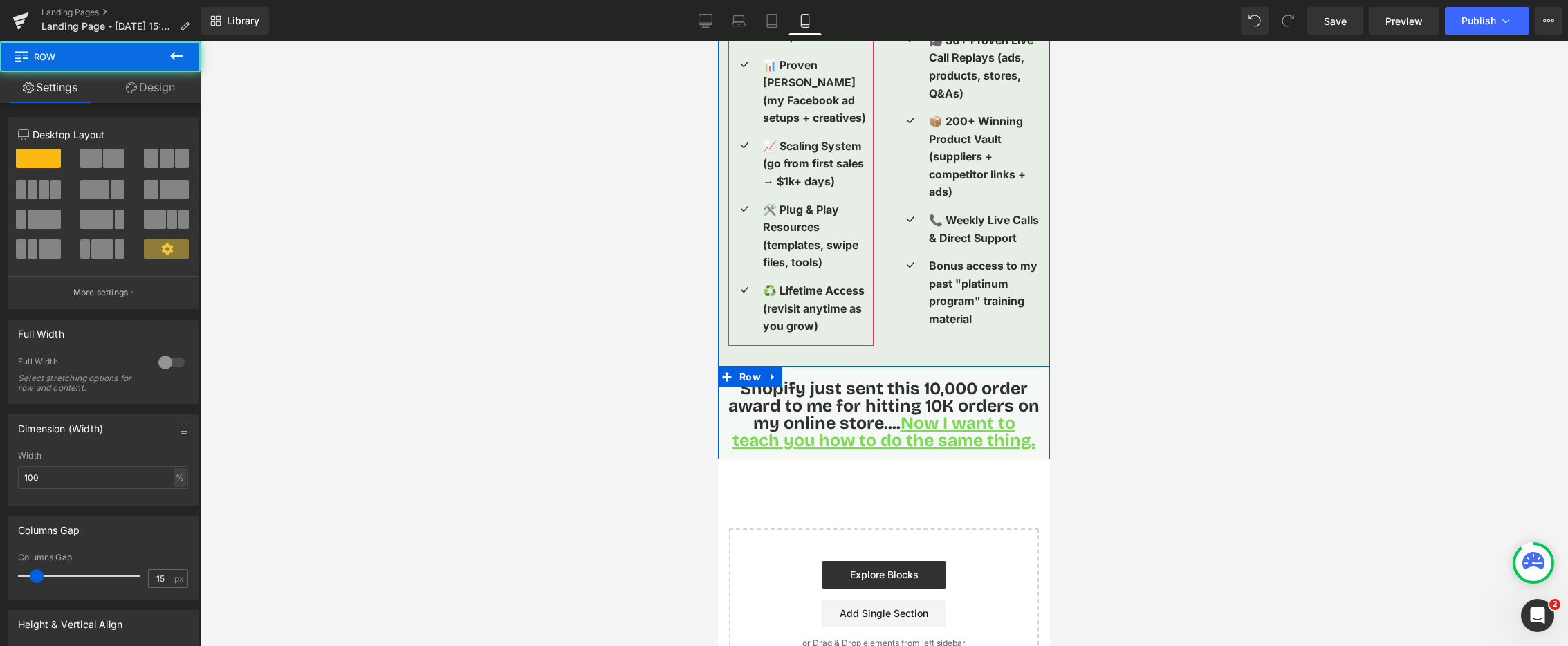
scroll to position [2612, 0]
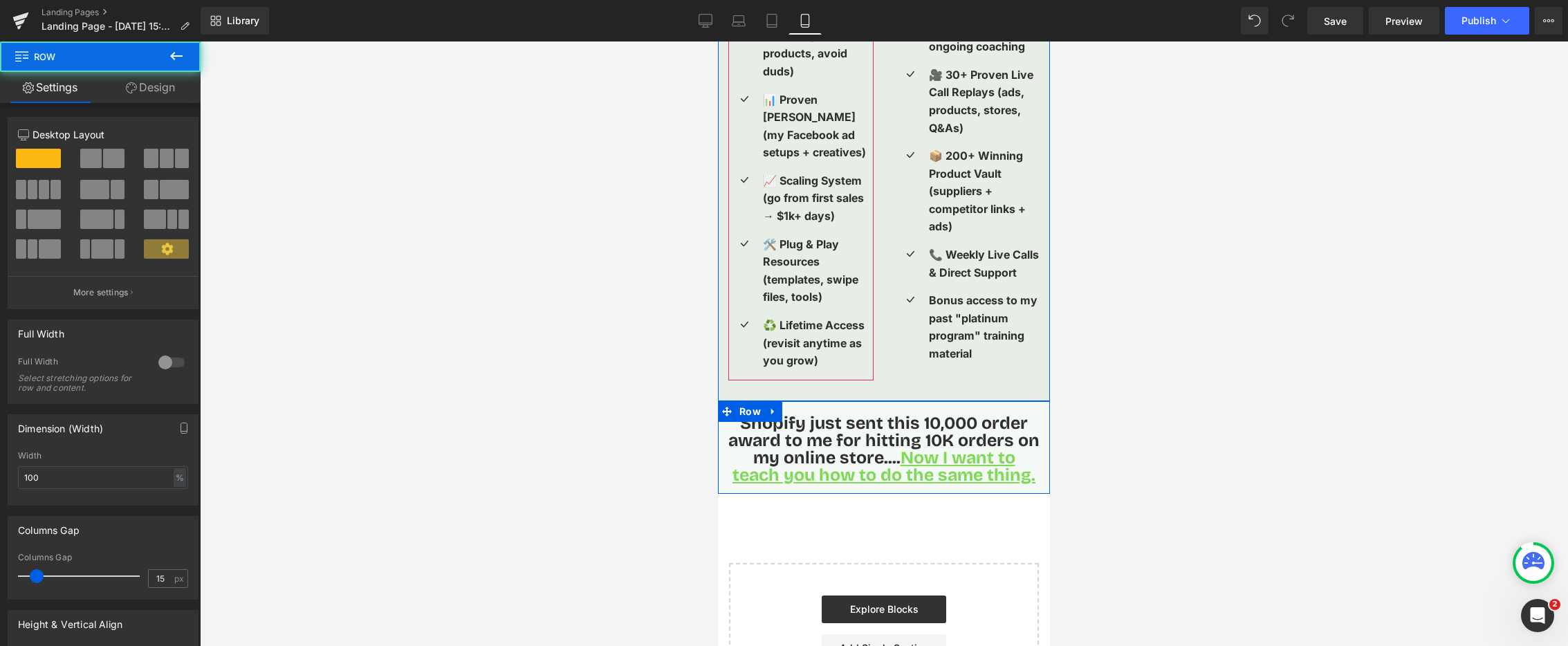
click at [842, 443] on span "Shopify just sent this 10,000 order award to me for hitting 10K orders on my on…" at bounding box center [885, 450] width 312 height 73
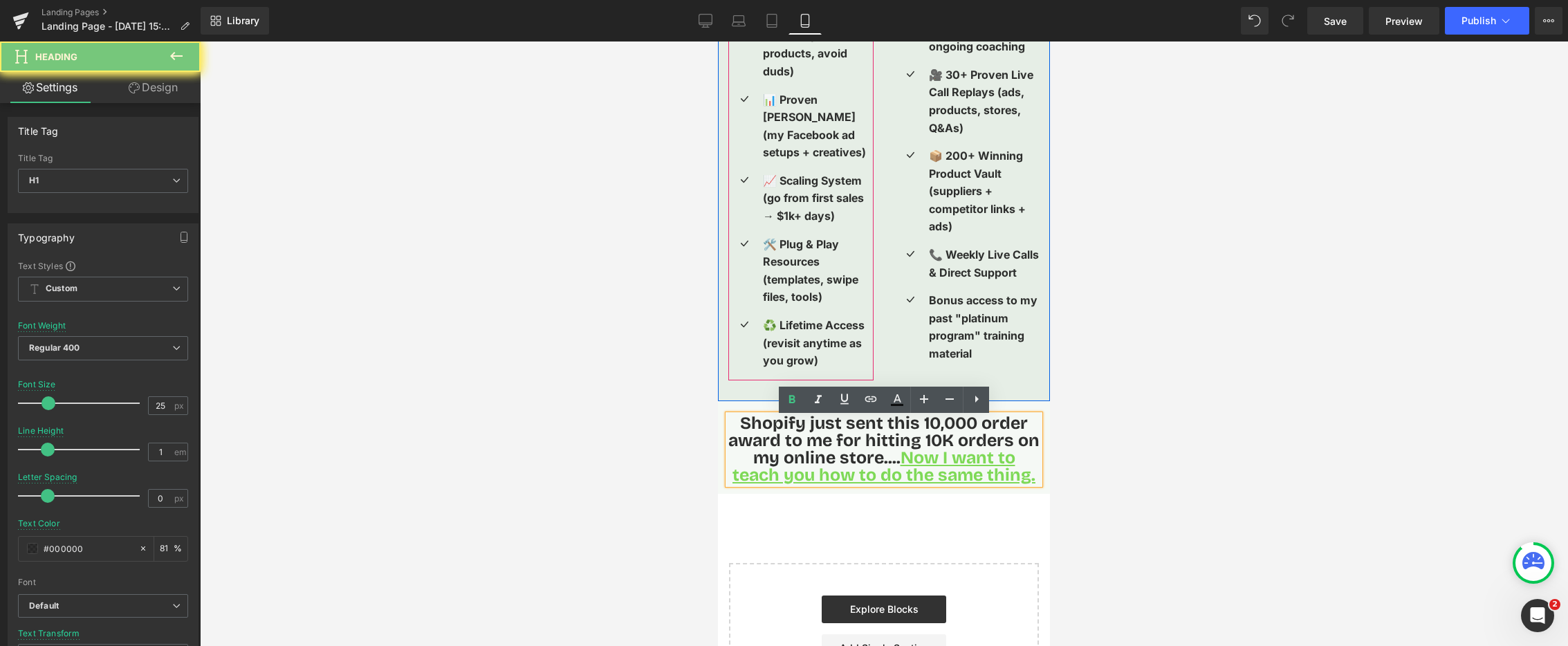
click at [842, 443] on span "Shopify just sent this 10,000 order award to me for hitting 10K orders on my on…" at bounding box center [885, 450] width 312 height 73
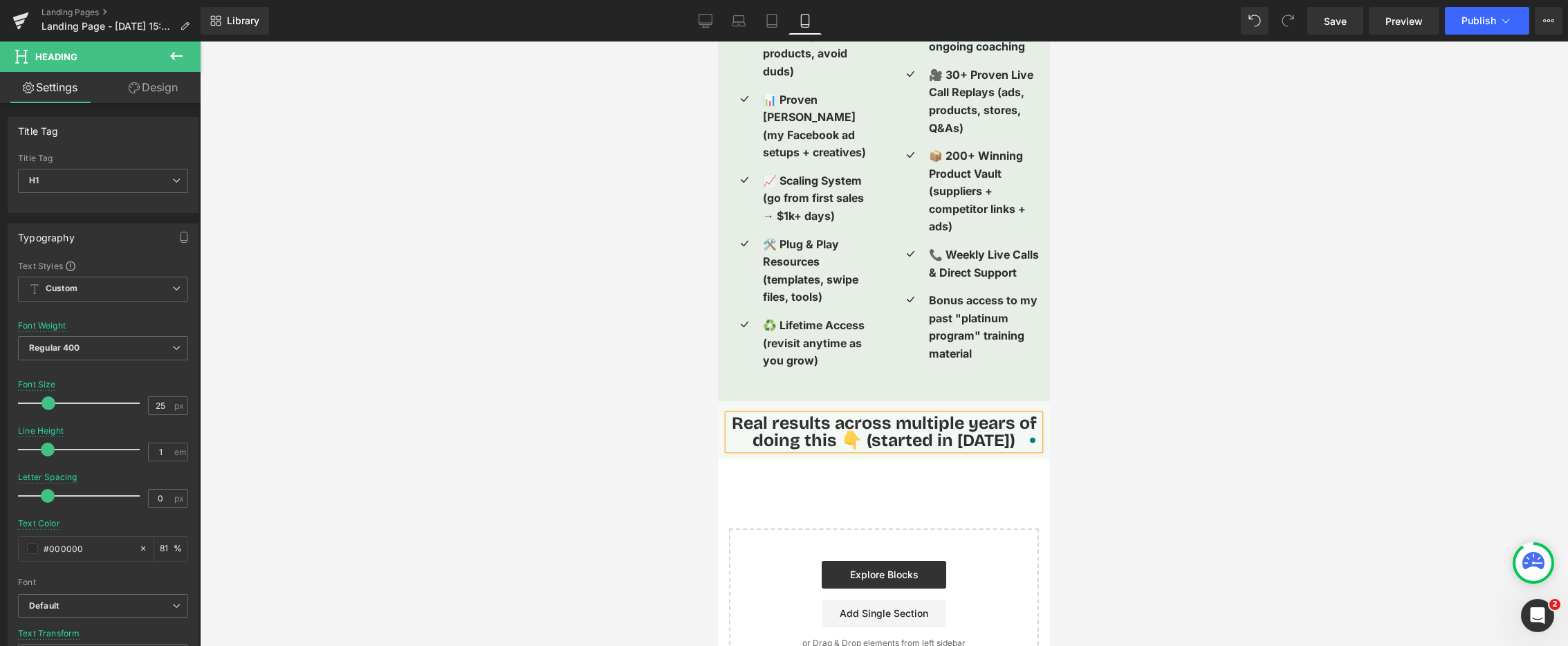
click at [586, 444] on div at bounding box center [884, 343] width 1368 height 605
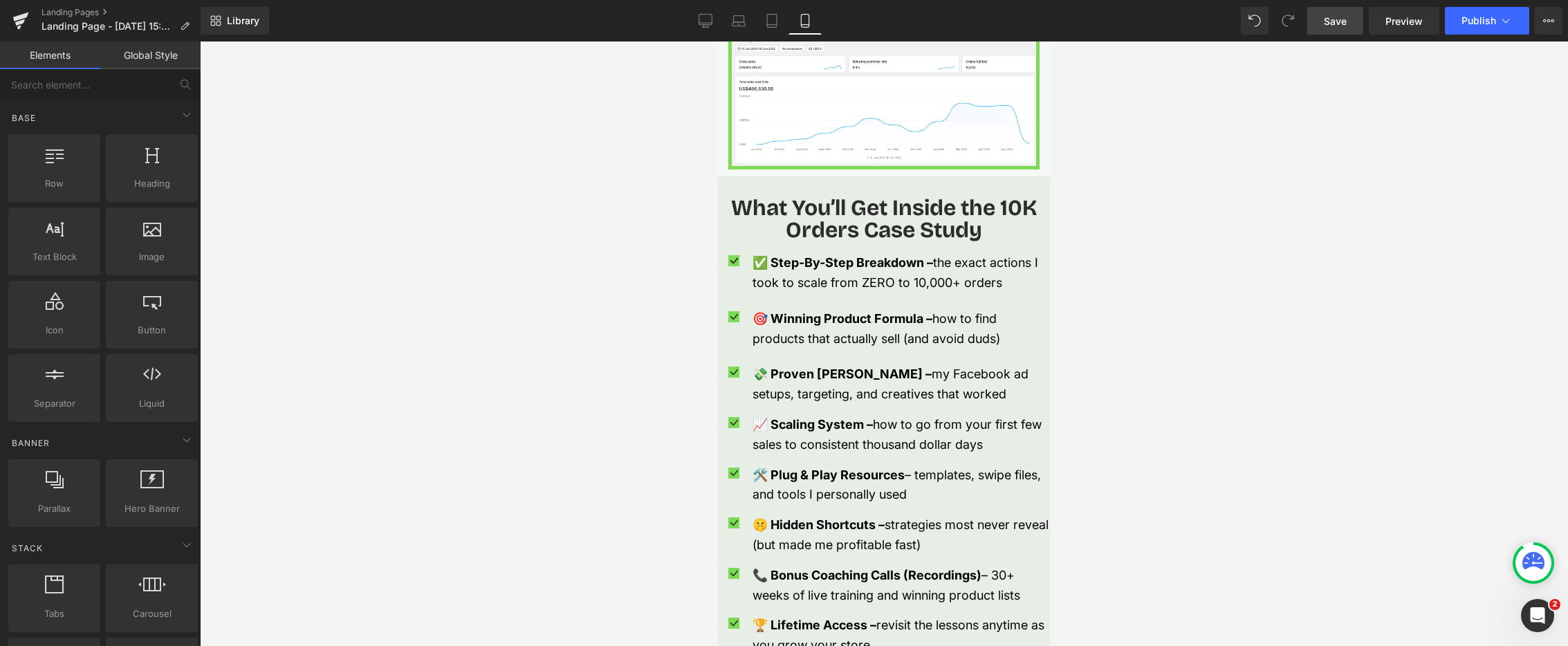
scroll to position [1319, 0]
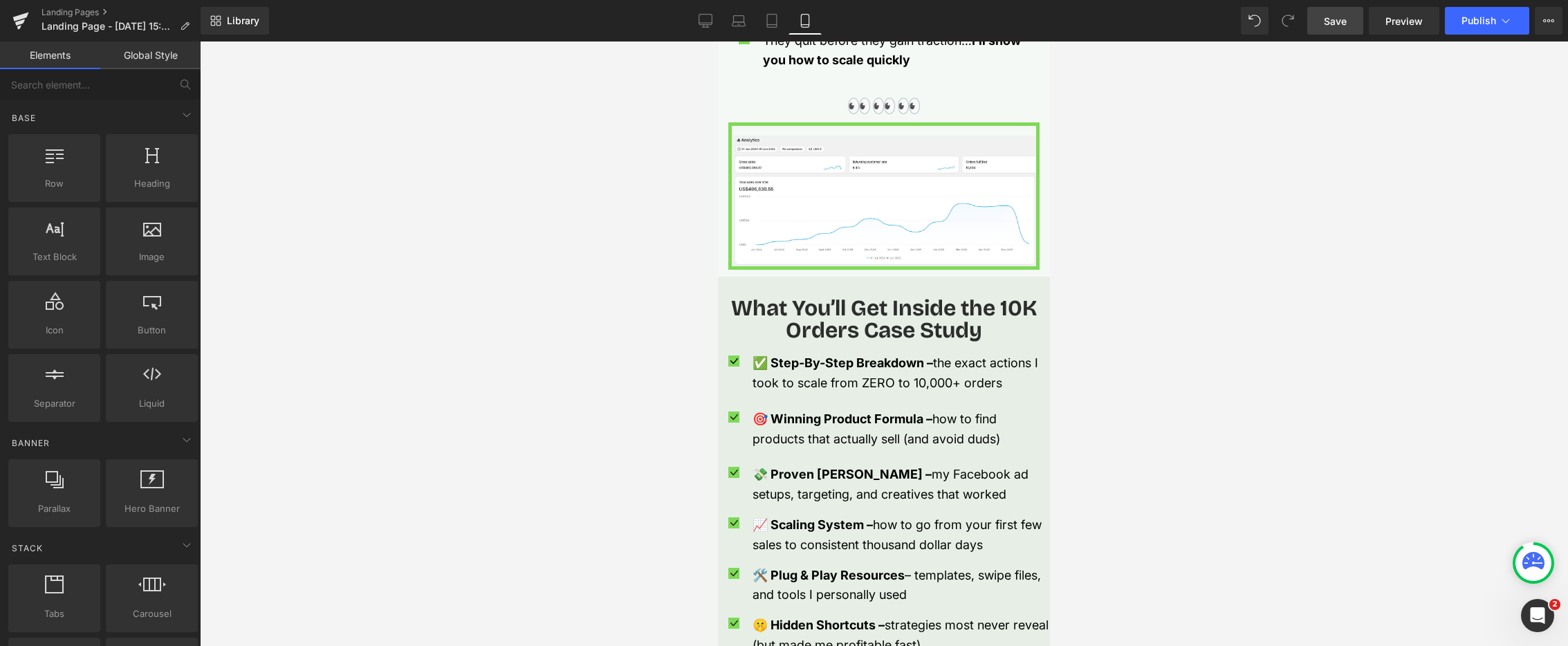
click at [1329, 21] on span "Save" at bounding box center [1336, 21] width 23 height 15
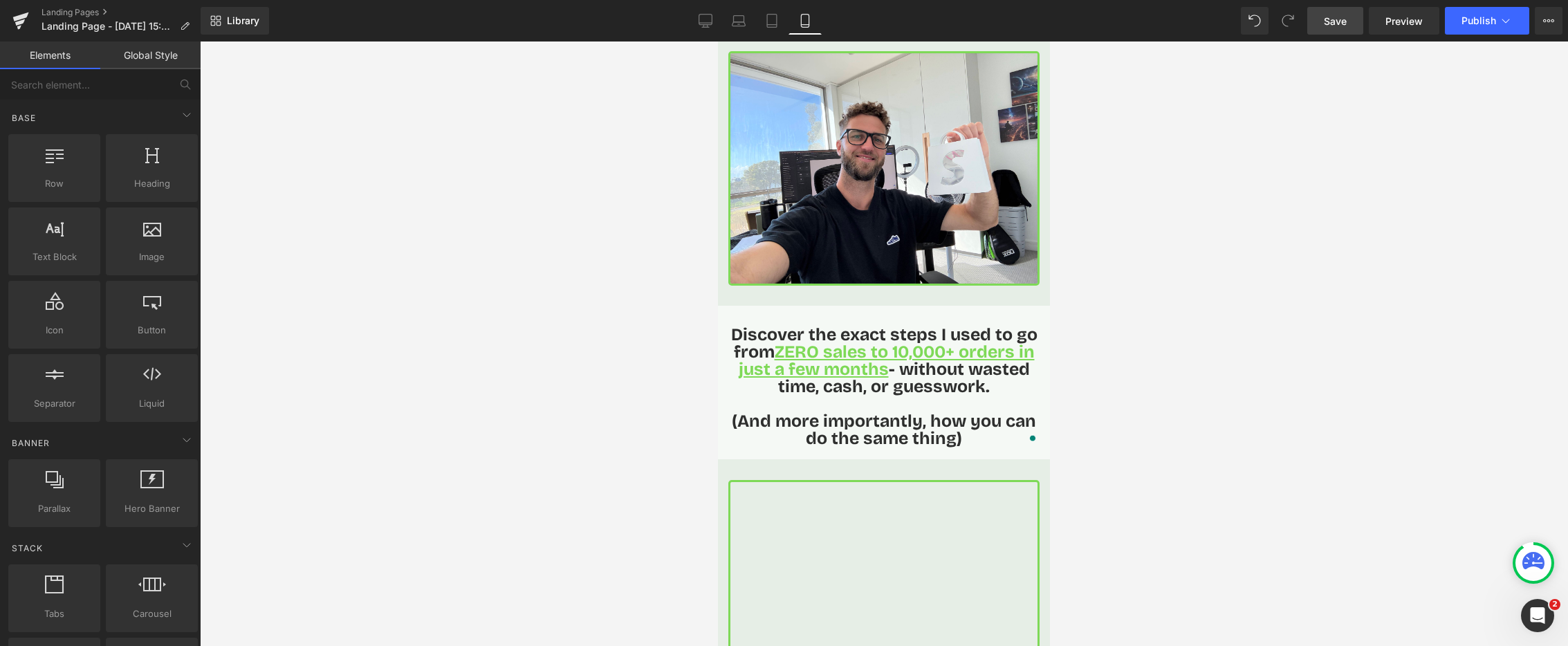
scroll to position [0, 0]
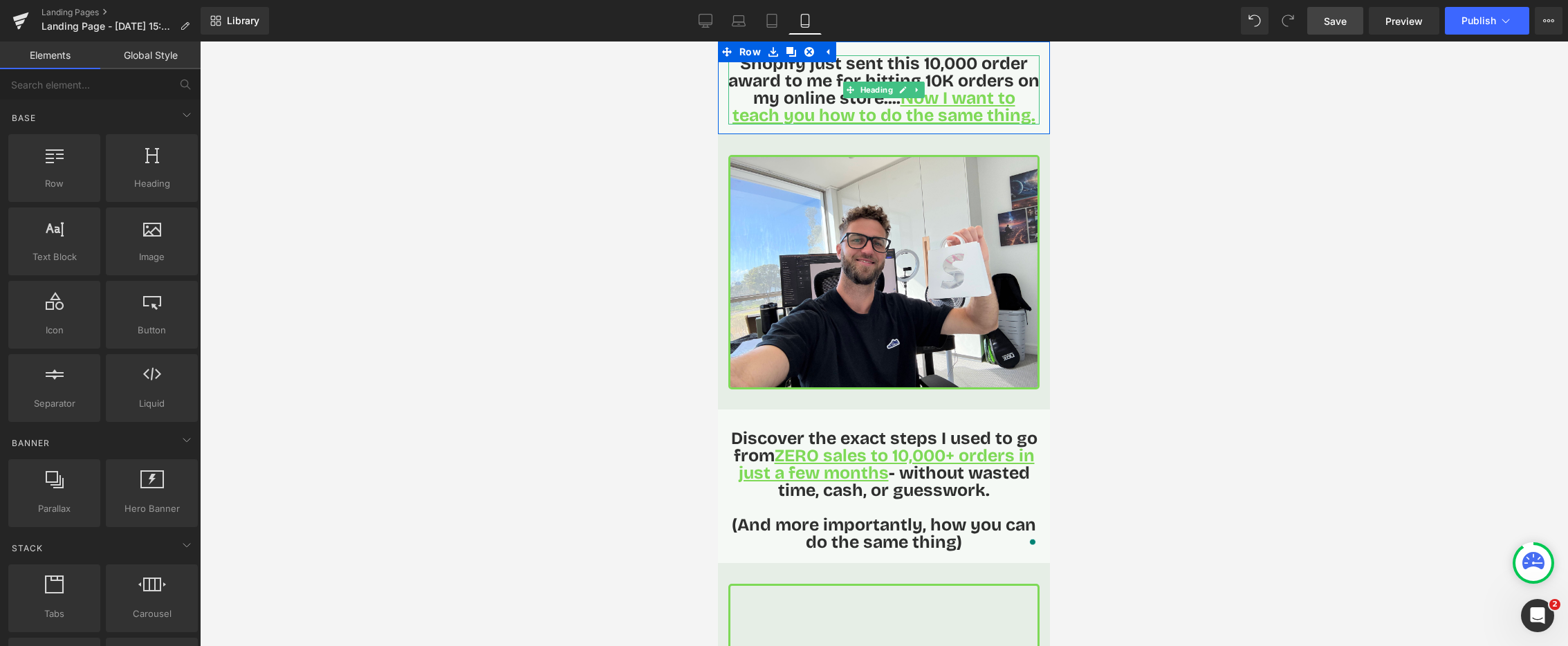
click at [924, 61] on span "Shopify just sent this 10,000 order award to me for hitting 10K orders on my on…" at bounding box center [885, 90] width 312 height 73
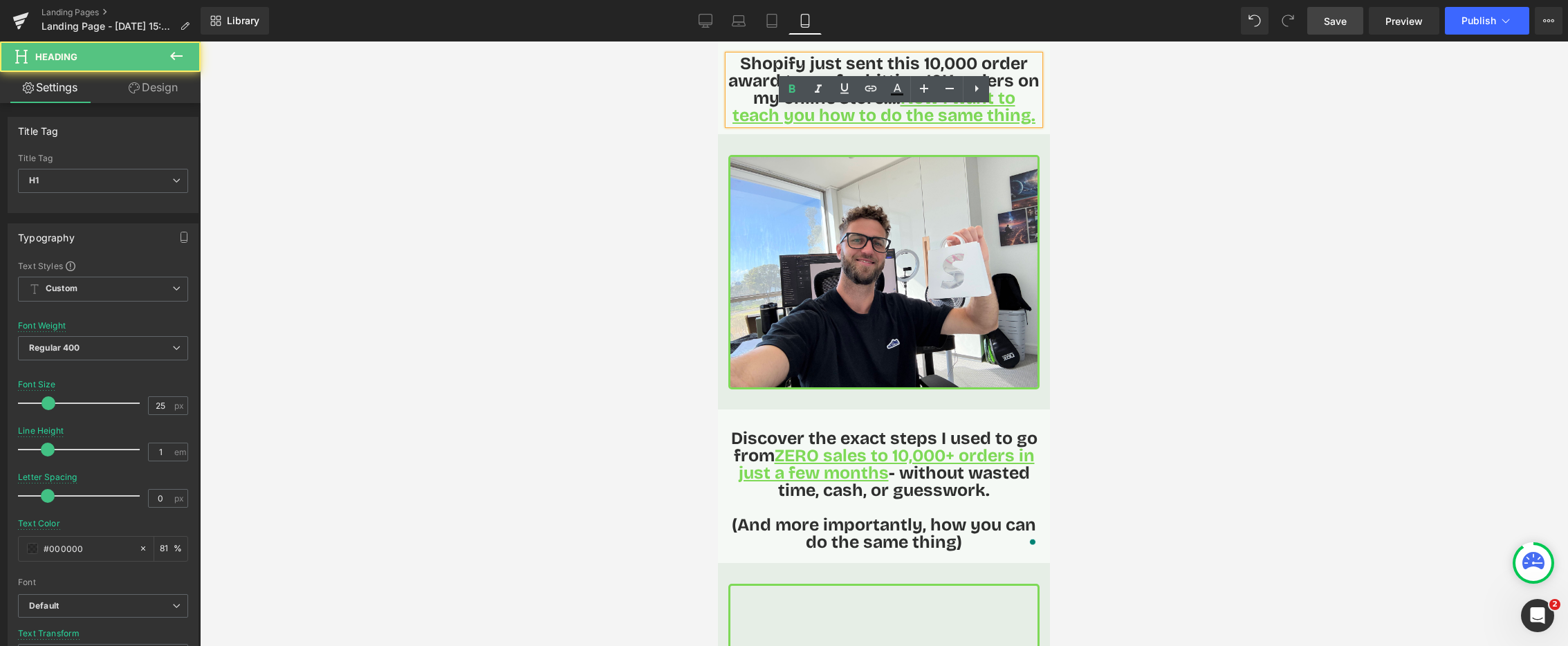
click at [926, 61] on span "Shopify just sent this 10,000 order award to me for hitting 10K orders on my on…" at bounding box center [885, 90] width 312 height 73
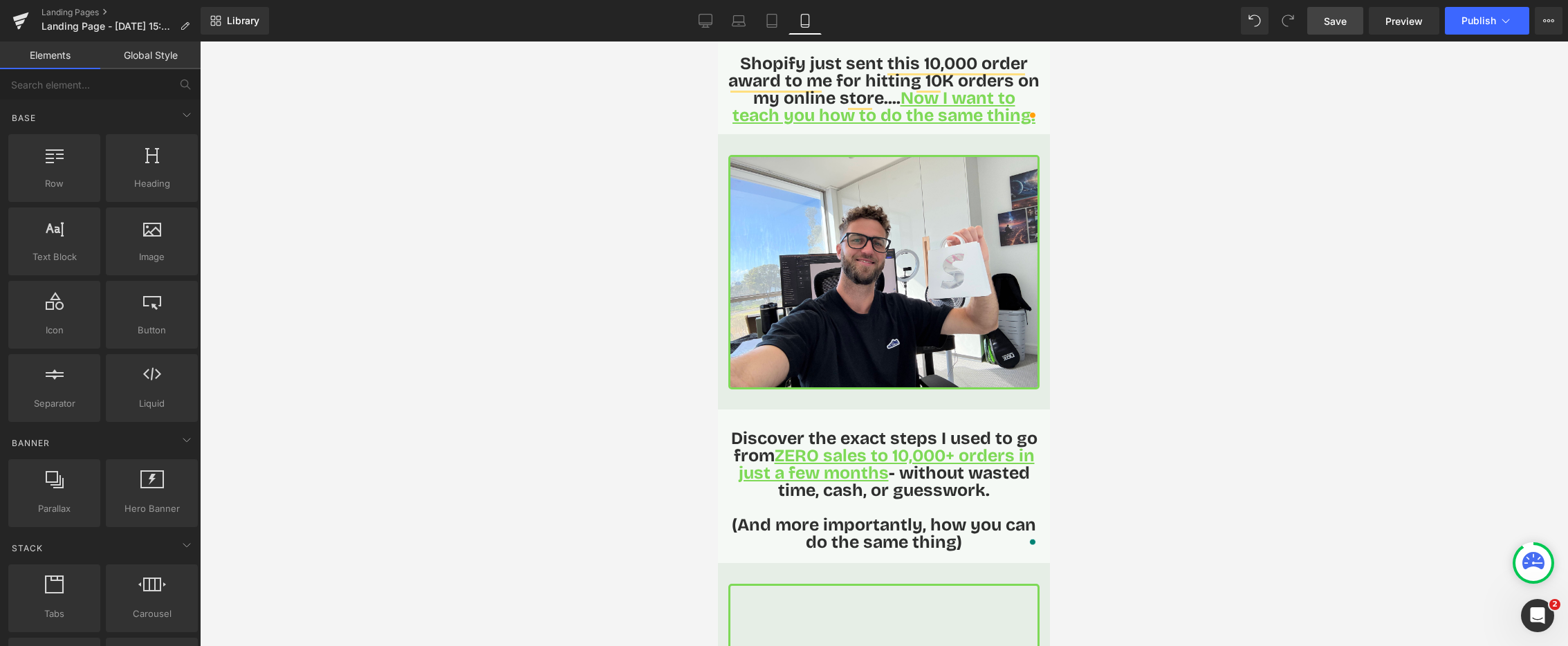
click at [617, 187] on div at bounding box center [884, 343] width 1368 height 605
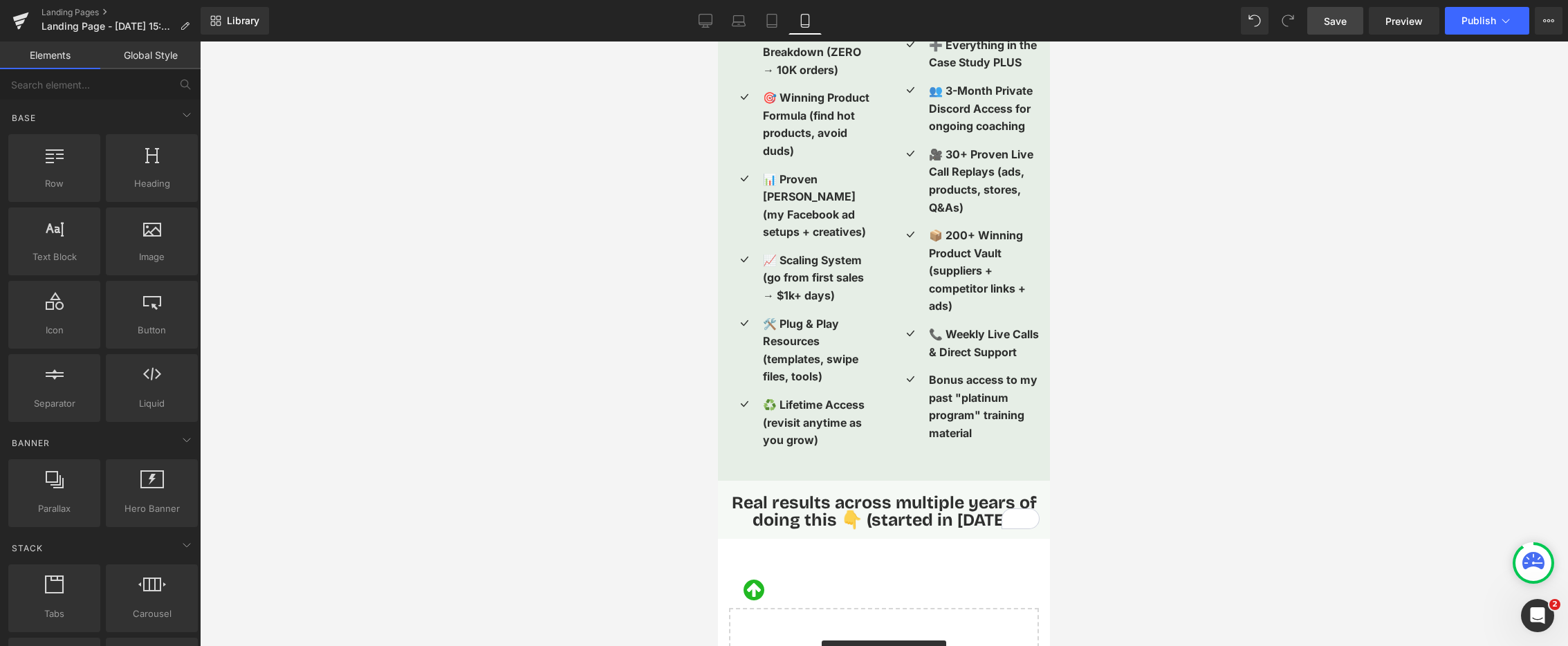
scroll to position [2671, 0]
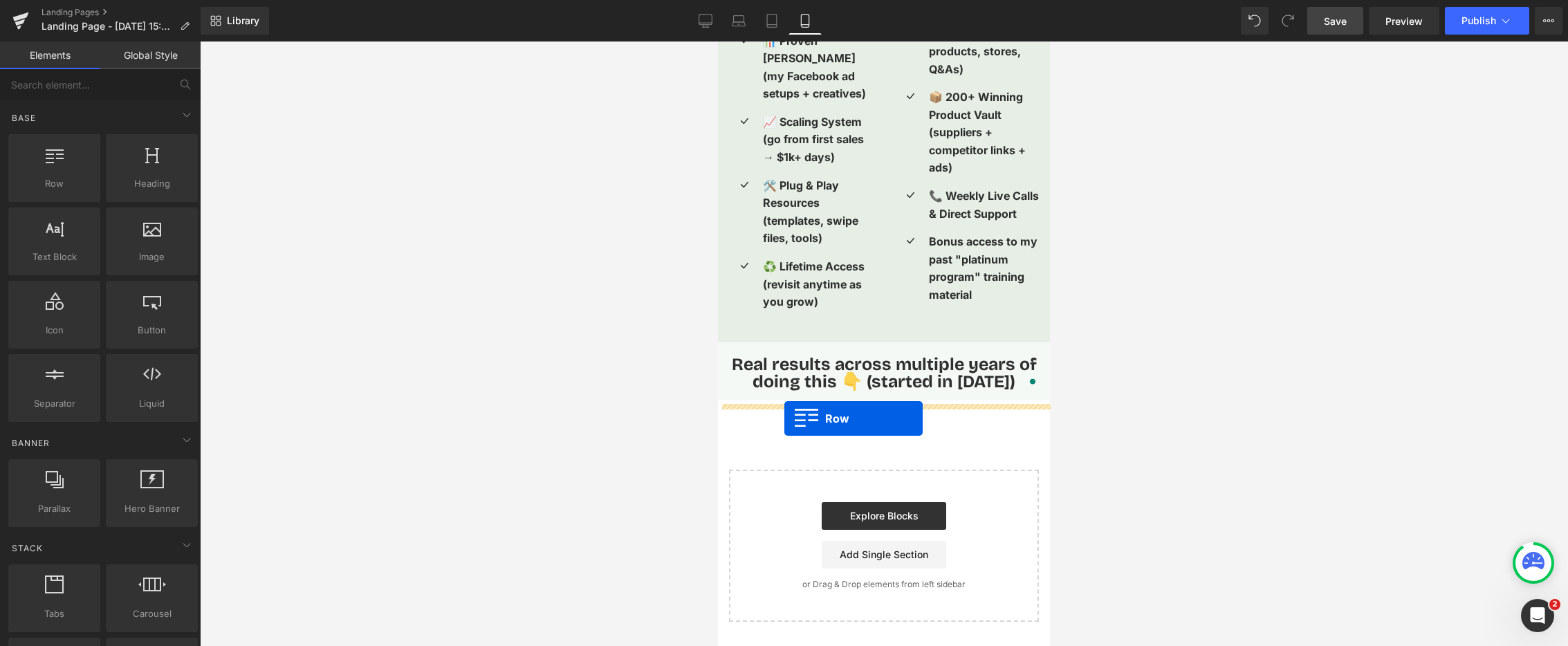
drag, startPoint x: 836, startPoint y: 214, endPoint x: 785, endPoint y: 419, distance: 211.2
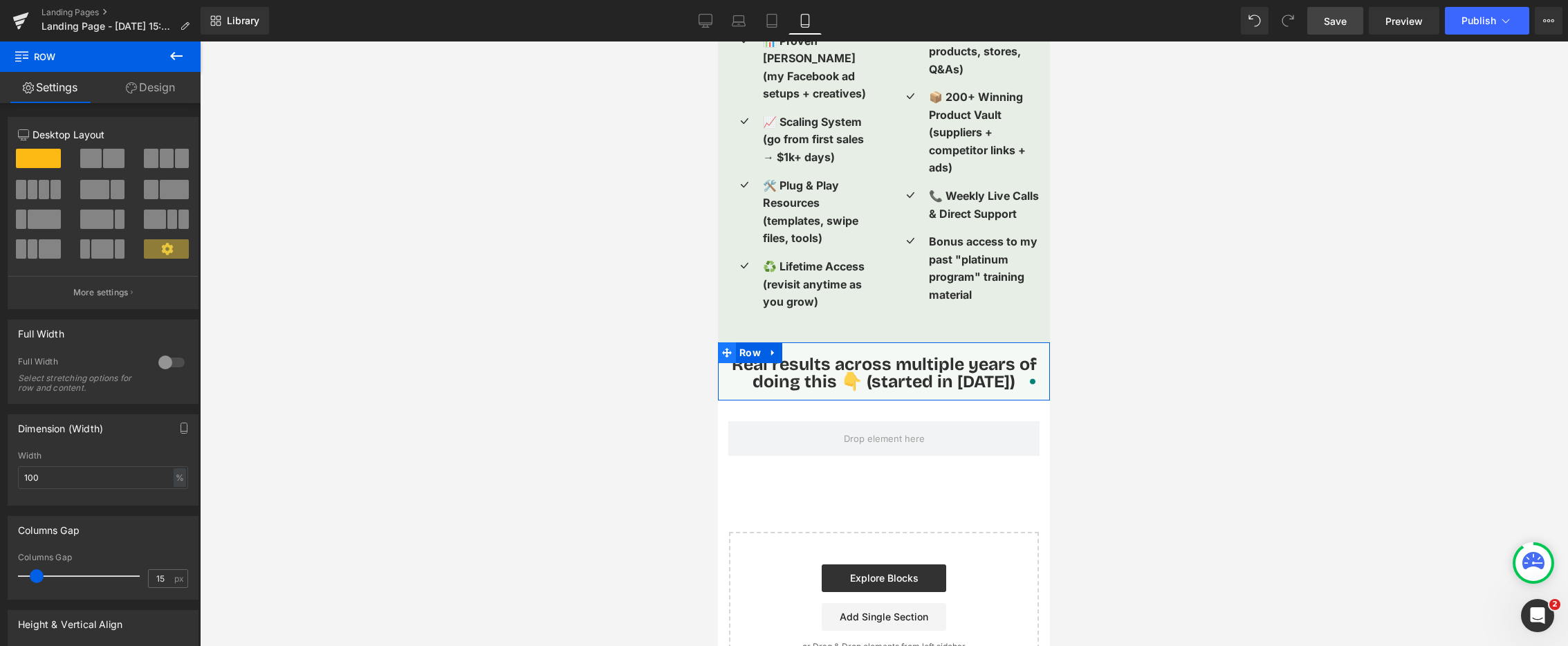
drag, startPoint x: 723, startPoint y: 357, endPoint x: 991, endPoint y: 187, distance: 317.4
click at [723, 357] on icon at bounding box center [727, 353] width 10 height 10
click at [178, 92] on link "Design" at bounding box center [151, 88] width 101 height 31
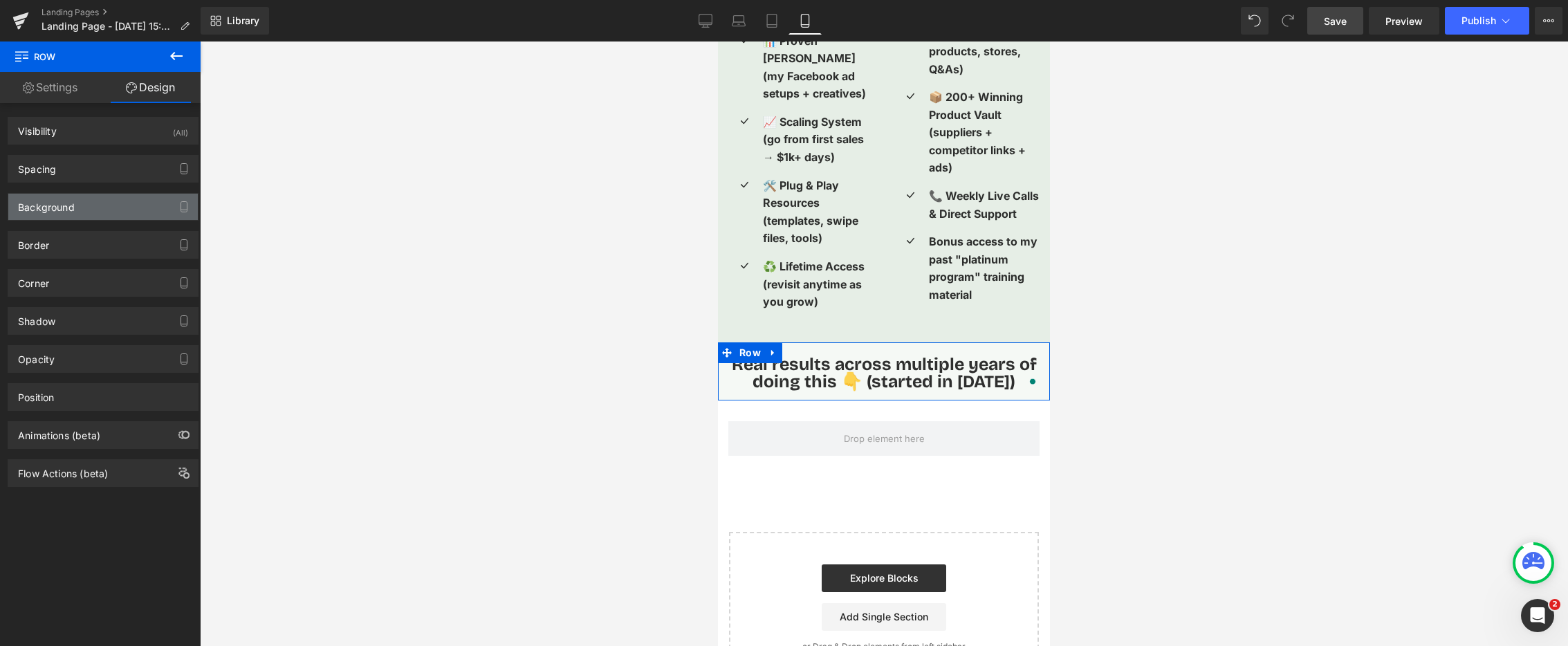
click at [90, 208] on div "Background" at bounding box center [103, 207] width 190 height 26
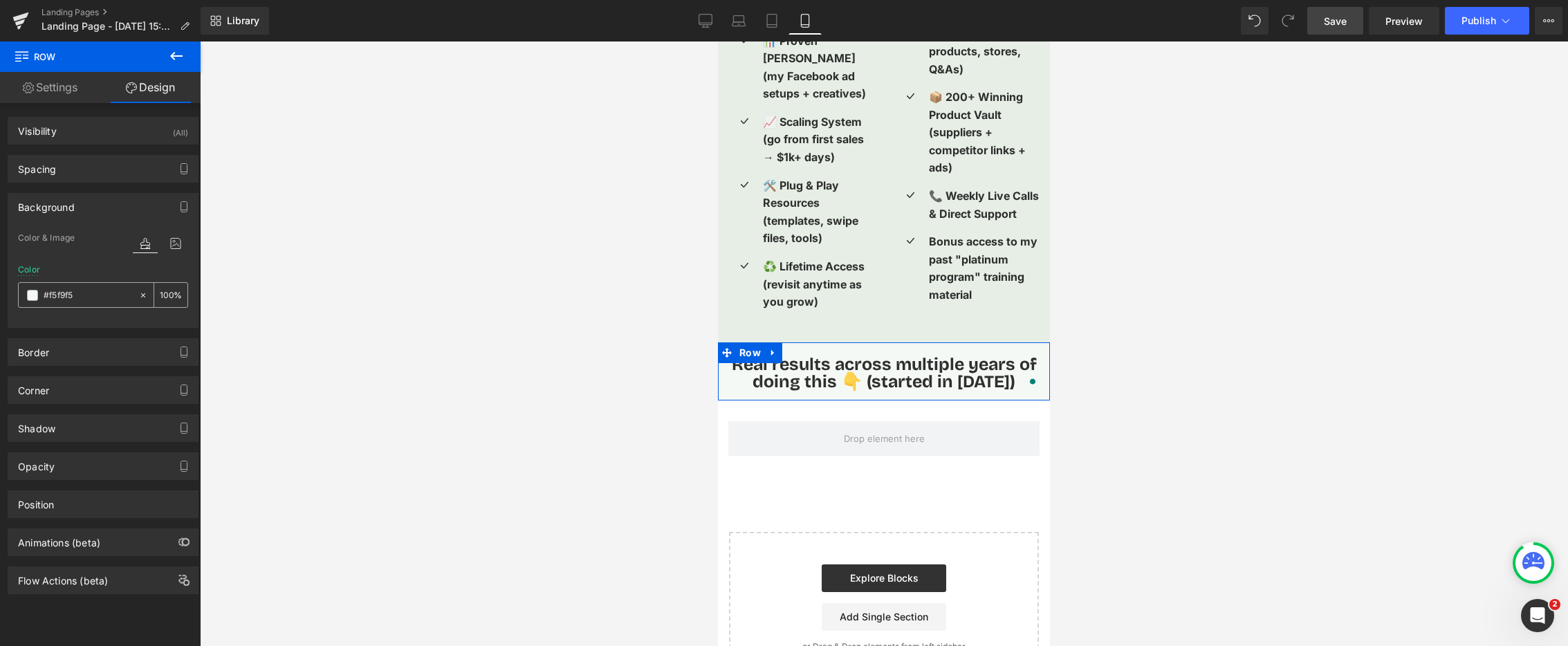
click at [99, 292] on input "#f5f9f5" at bounding box center [88, 295] width 88 height 15
click at [705, 376] on div at bounding box center [884, 343] width 1368 height 605
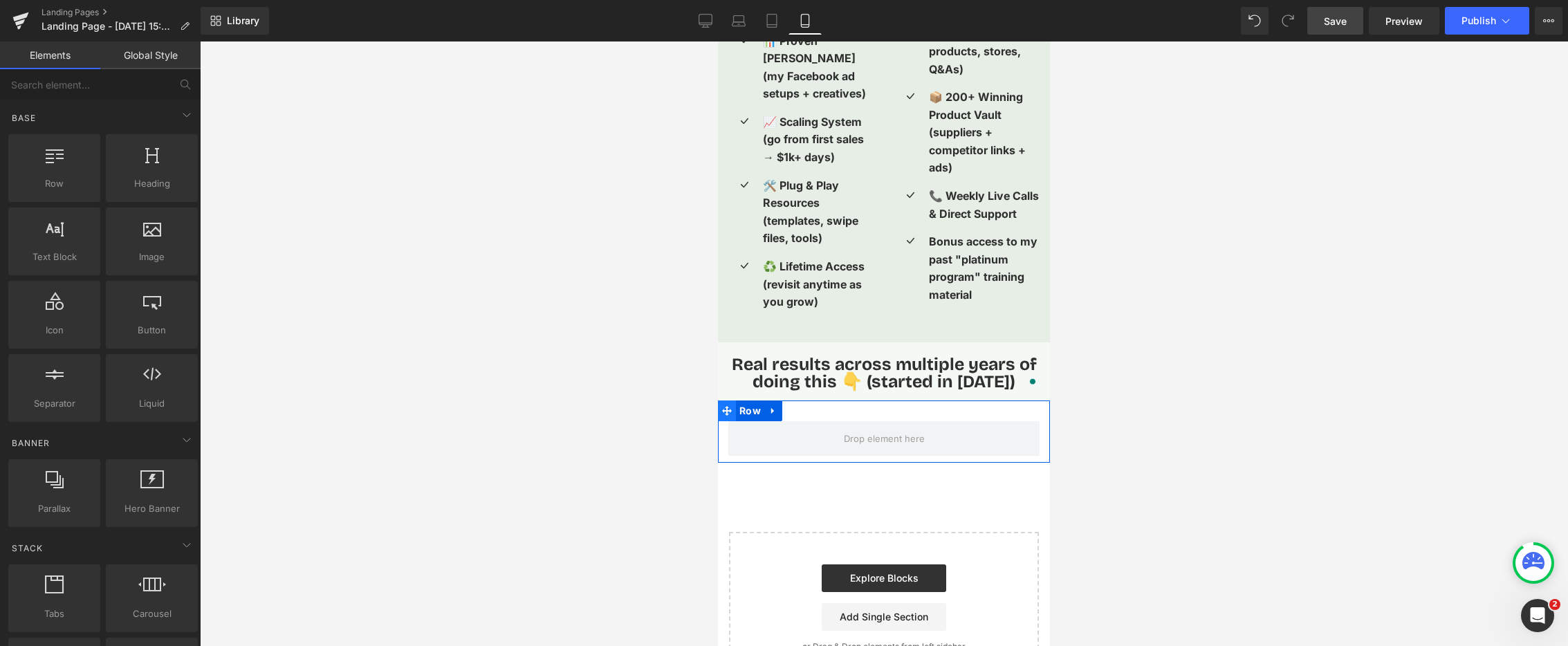
click at [729, 415] on icon at bounding box center [727, 411] width 10 height 10
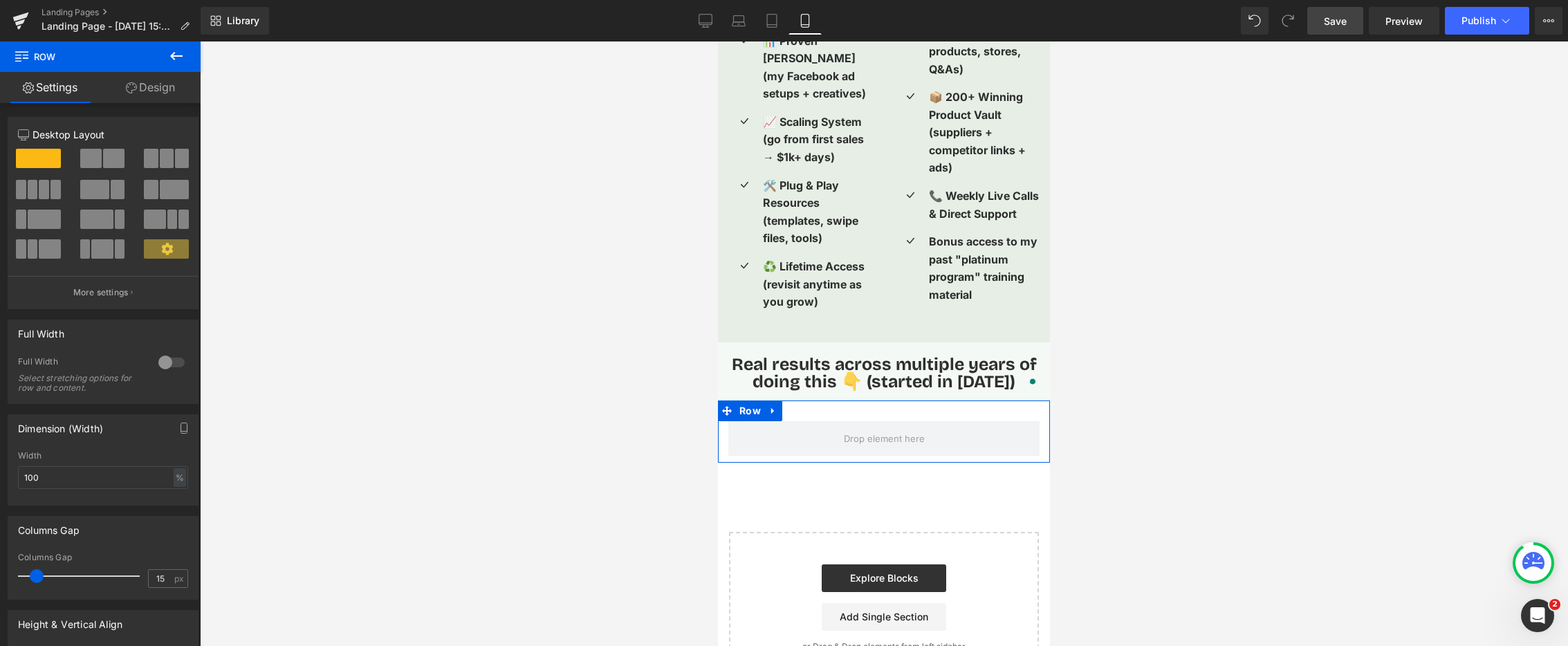
click at [157, 93] on link "Design" at bounding box center [151, 88] width 101 height 31
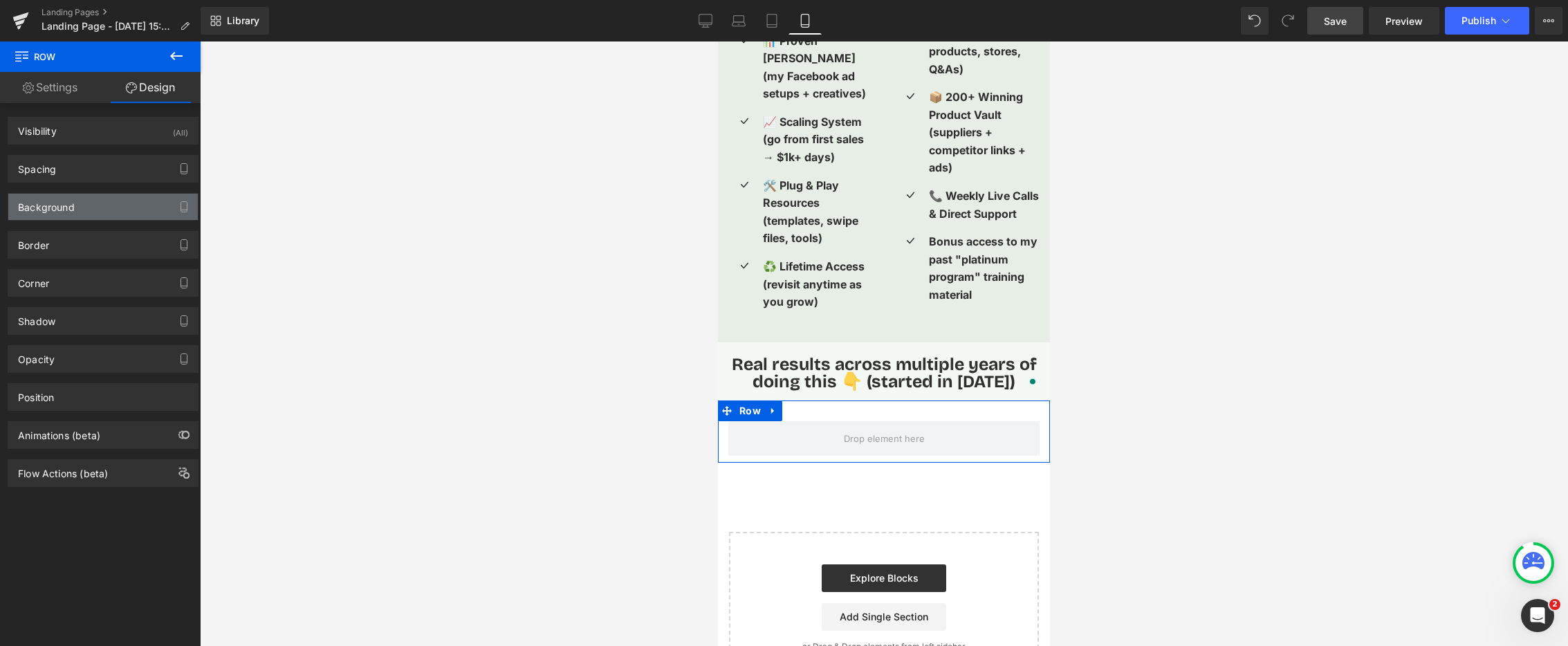
click at [80, 210] on div "Background" at bounding box center [103, 207] width 190 height 26
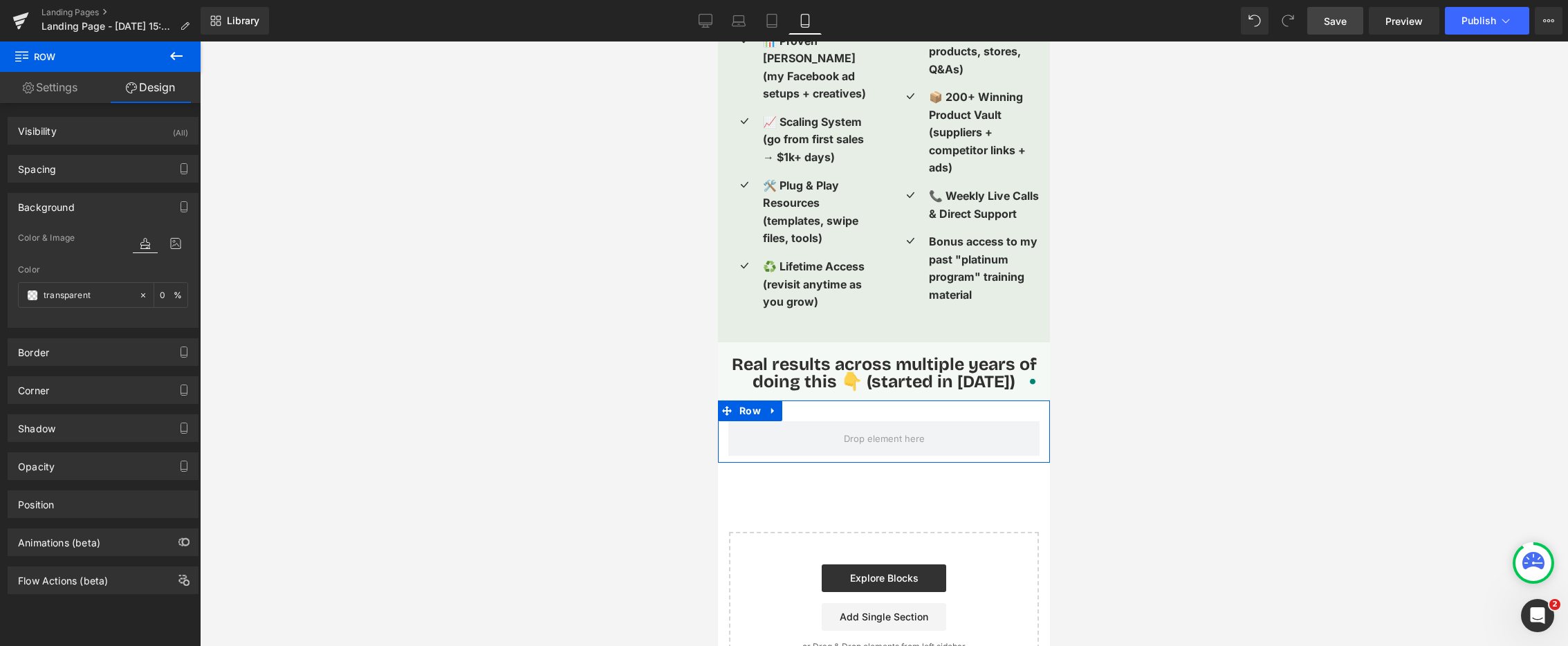
type input "transparent"
type input "0"
click at [90, 299] on input "transparent" at bounding box center [88, 295] width 88 height 15
paste input "#f5f9f5"
type input "#f5f9f5"
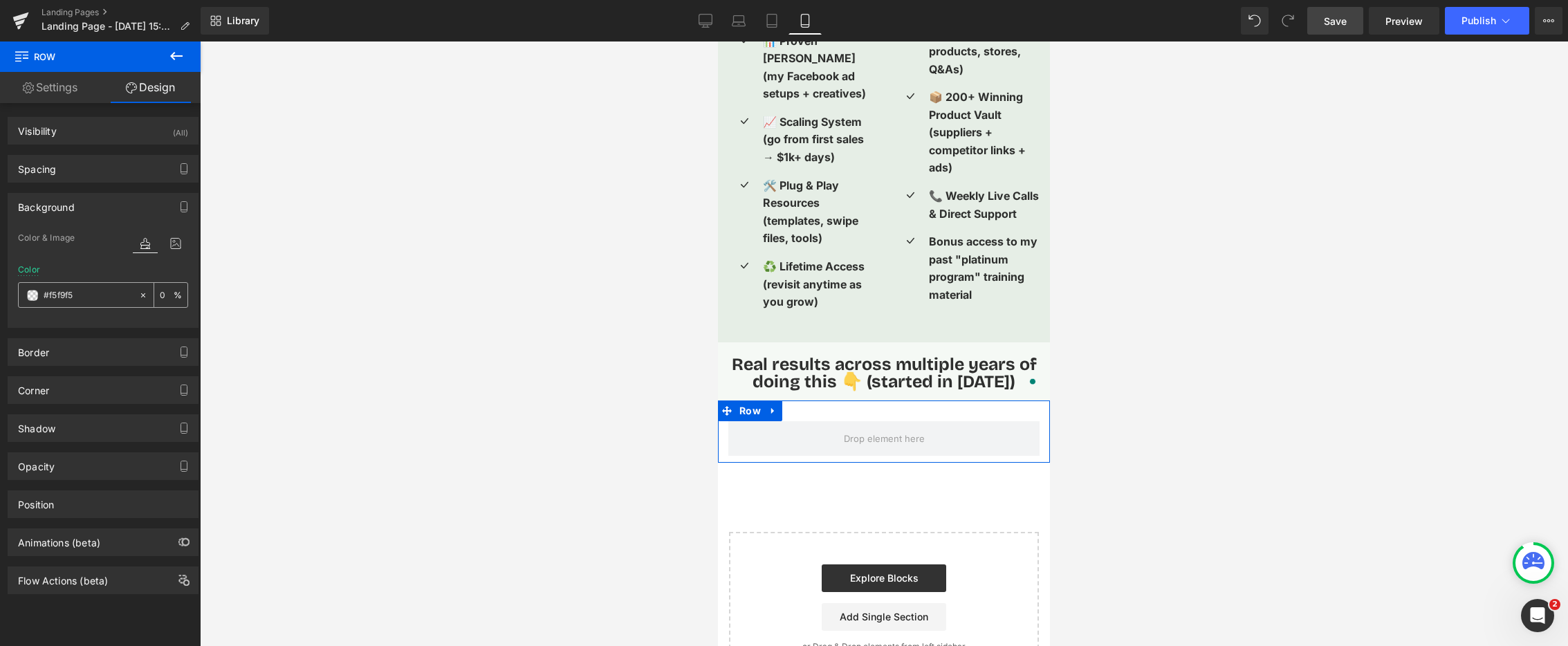
type input "100"
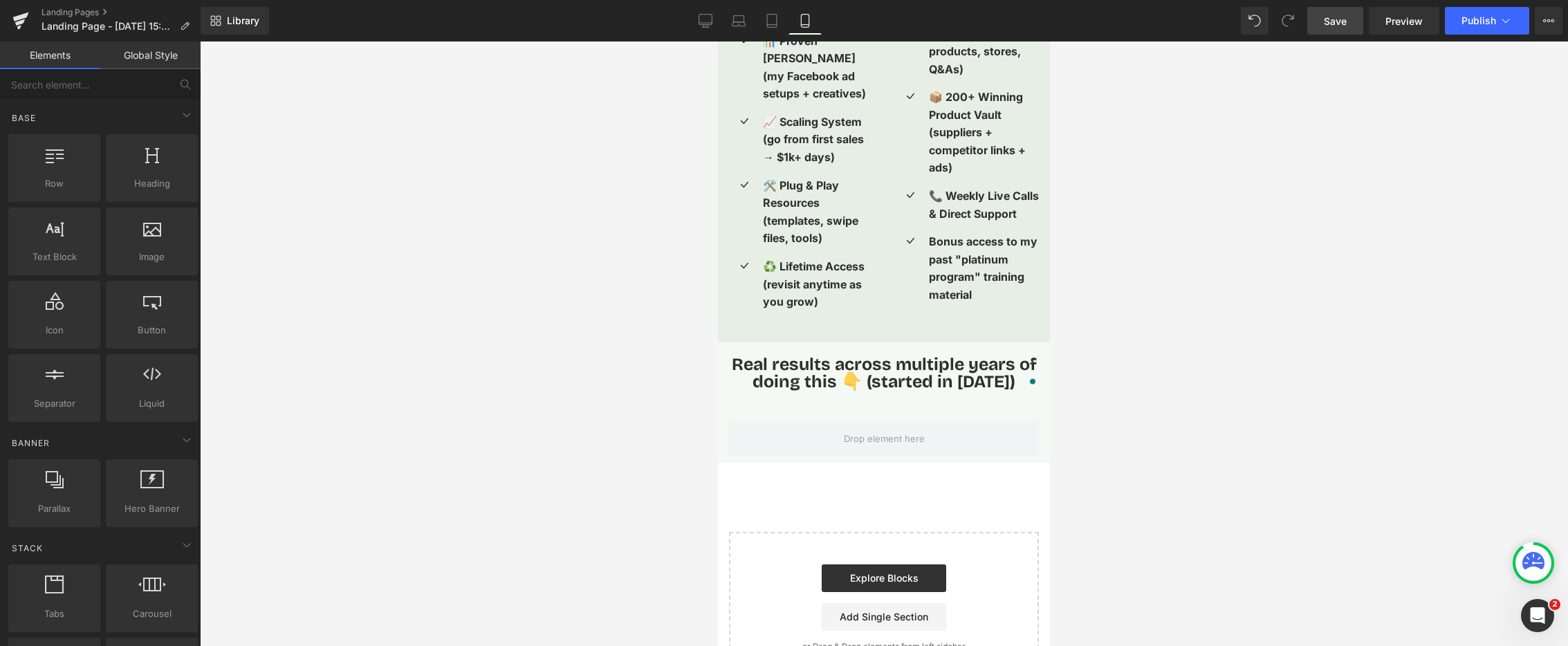
click at [415, 272] on div at bounding box center [884, 343] width 1368 height 605
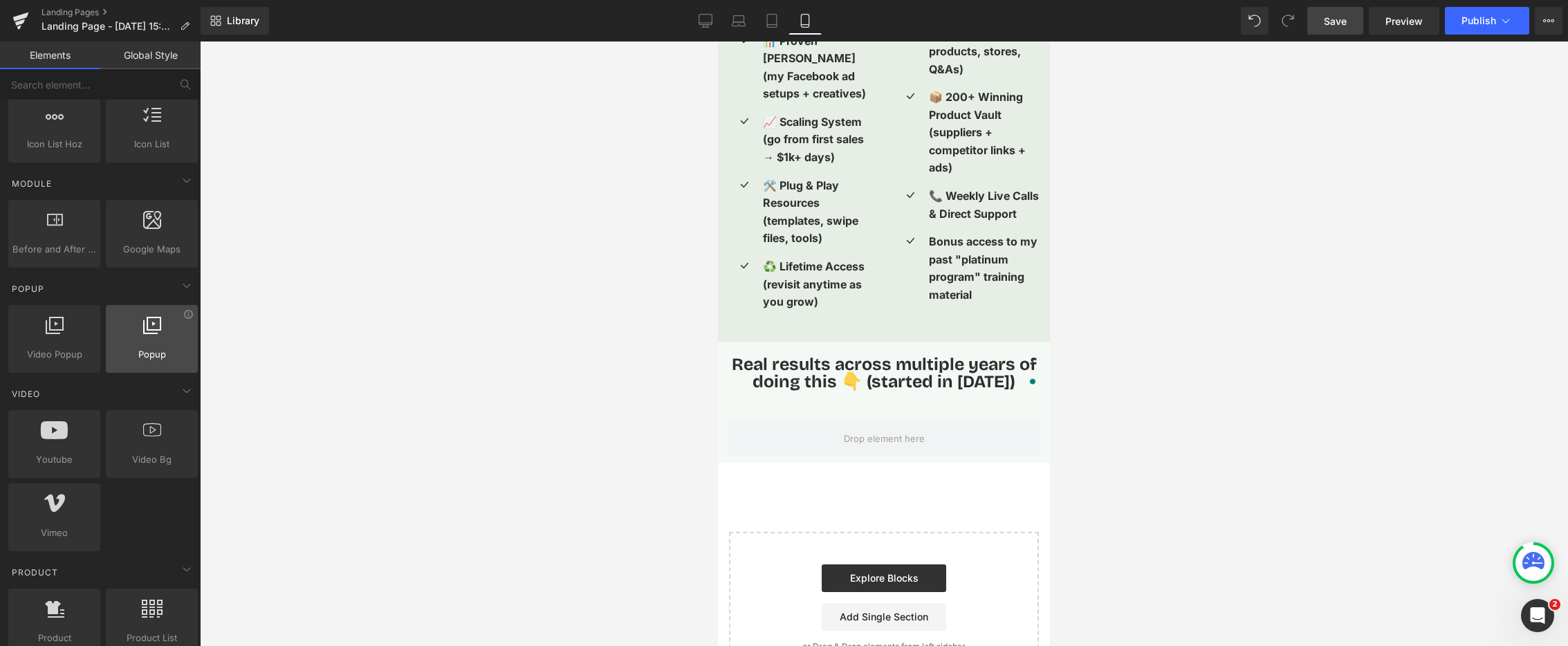
scroll to position [649, 0]
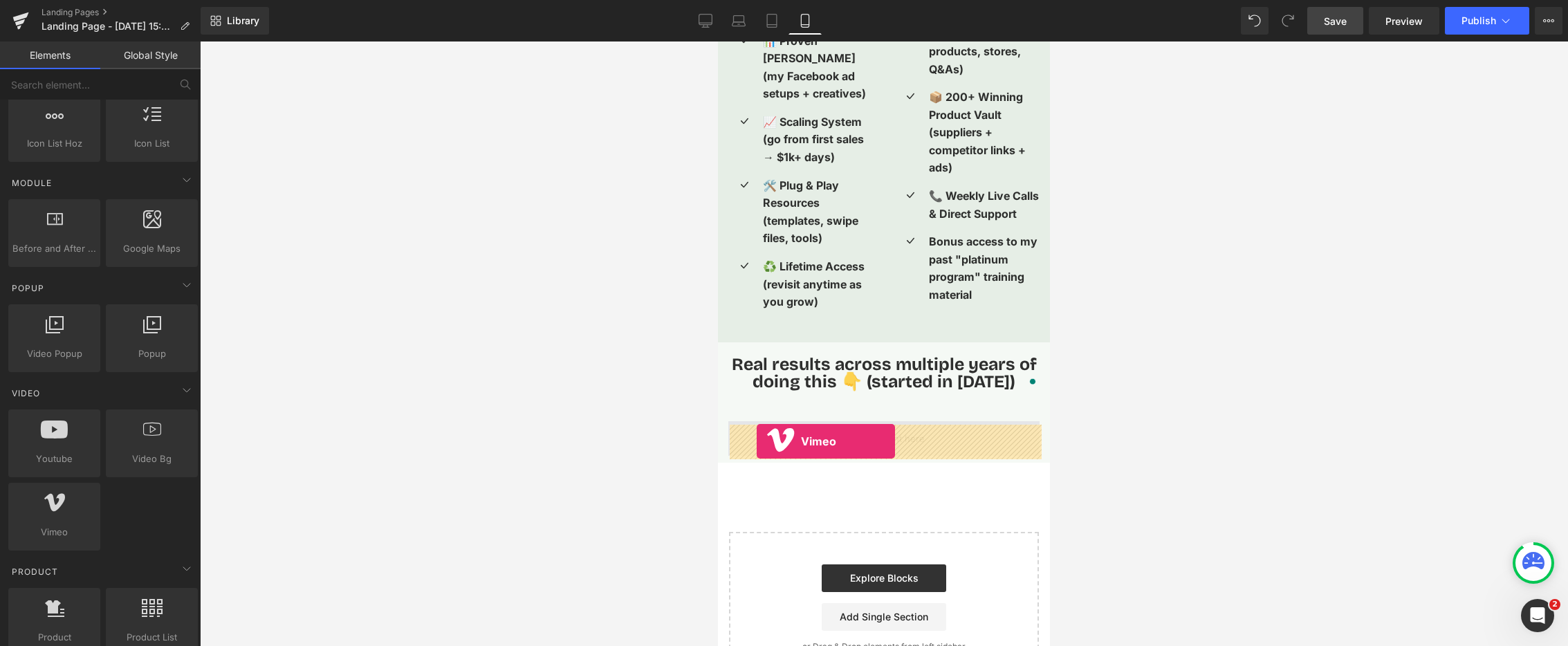
drag, startPoint x: 791, startPoint y: 565, endPoint x: 757, endPoint y: 441, distance: 128.6
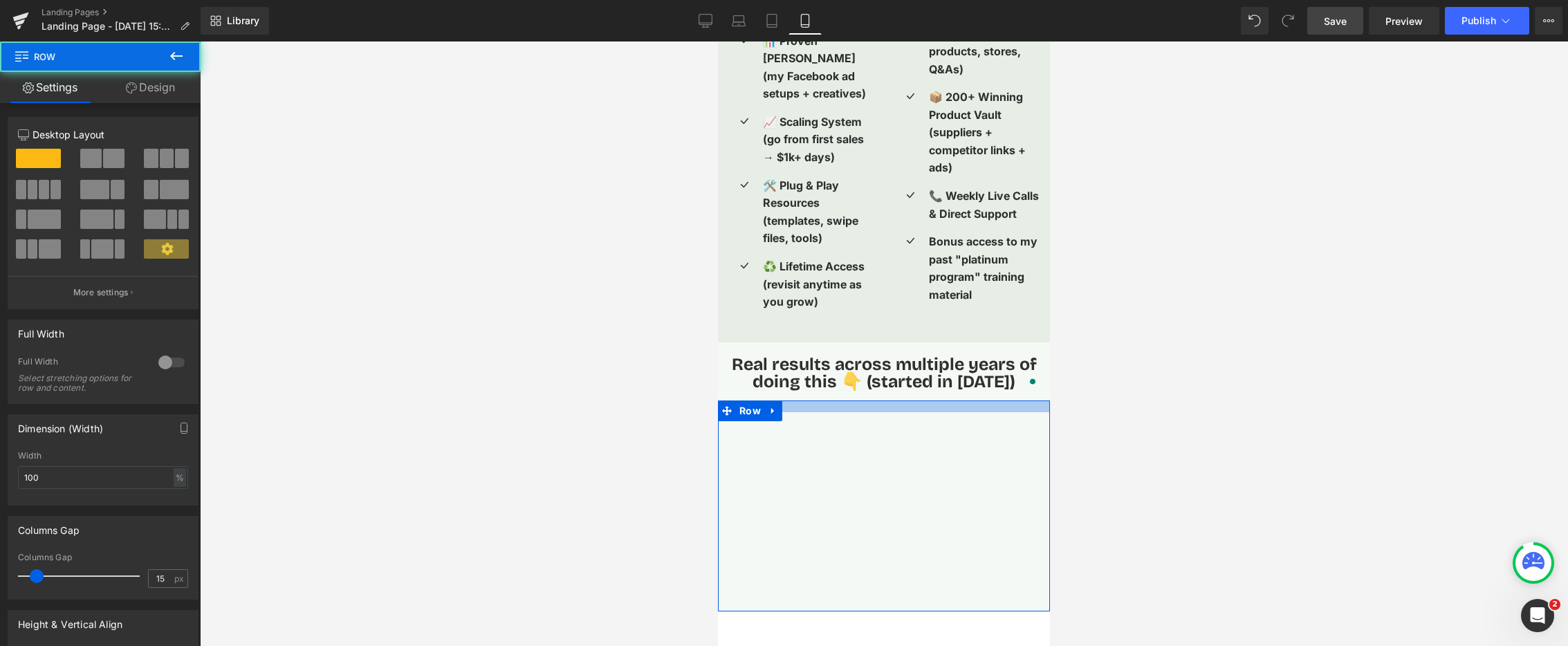
drag, startPoint x: 799, startPoint y: 412, endPoint x: 804, endPoint y: 403, distance: 10.3
click at [804, 403] on div at bounding box center [884, 407] width 332 height 11
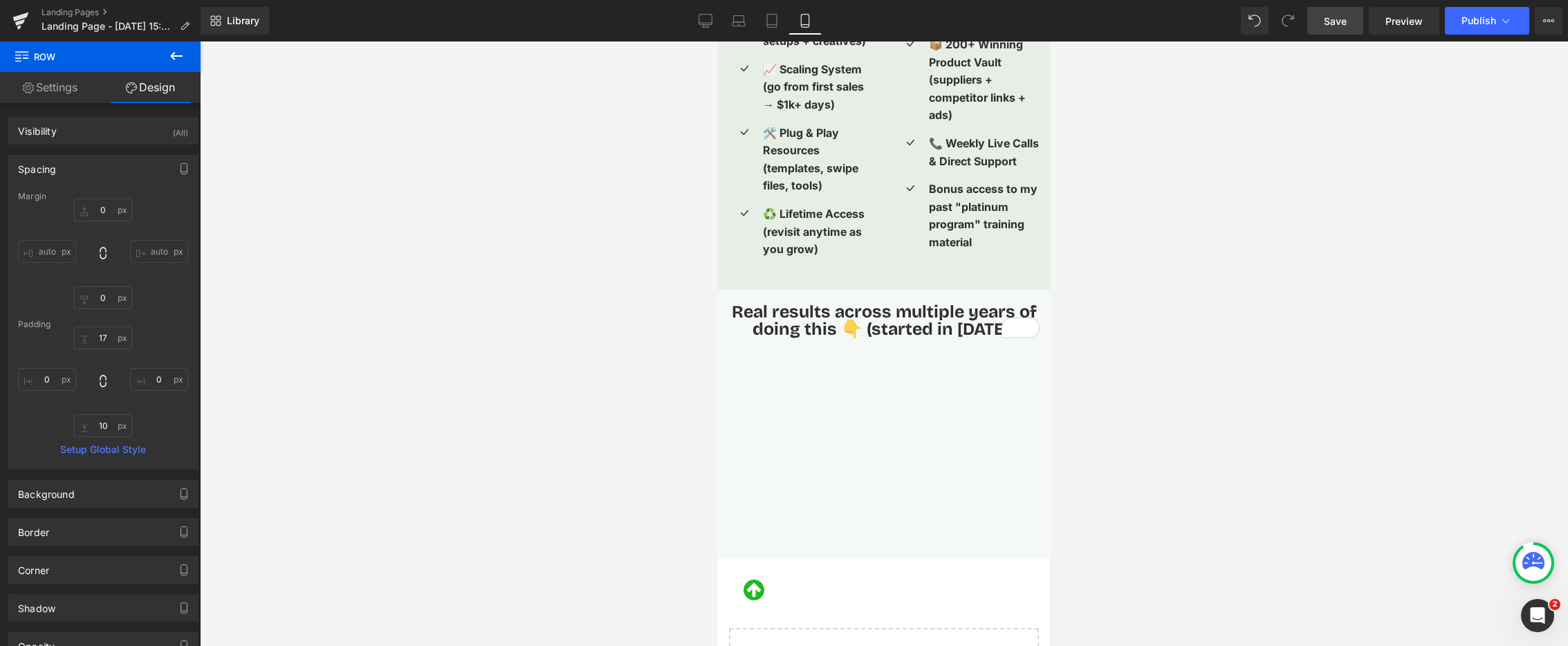
scroll to position [2730, 0]
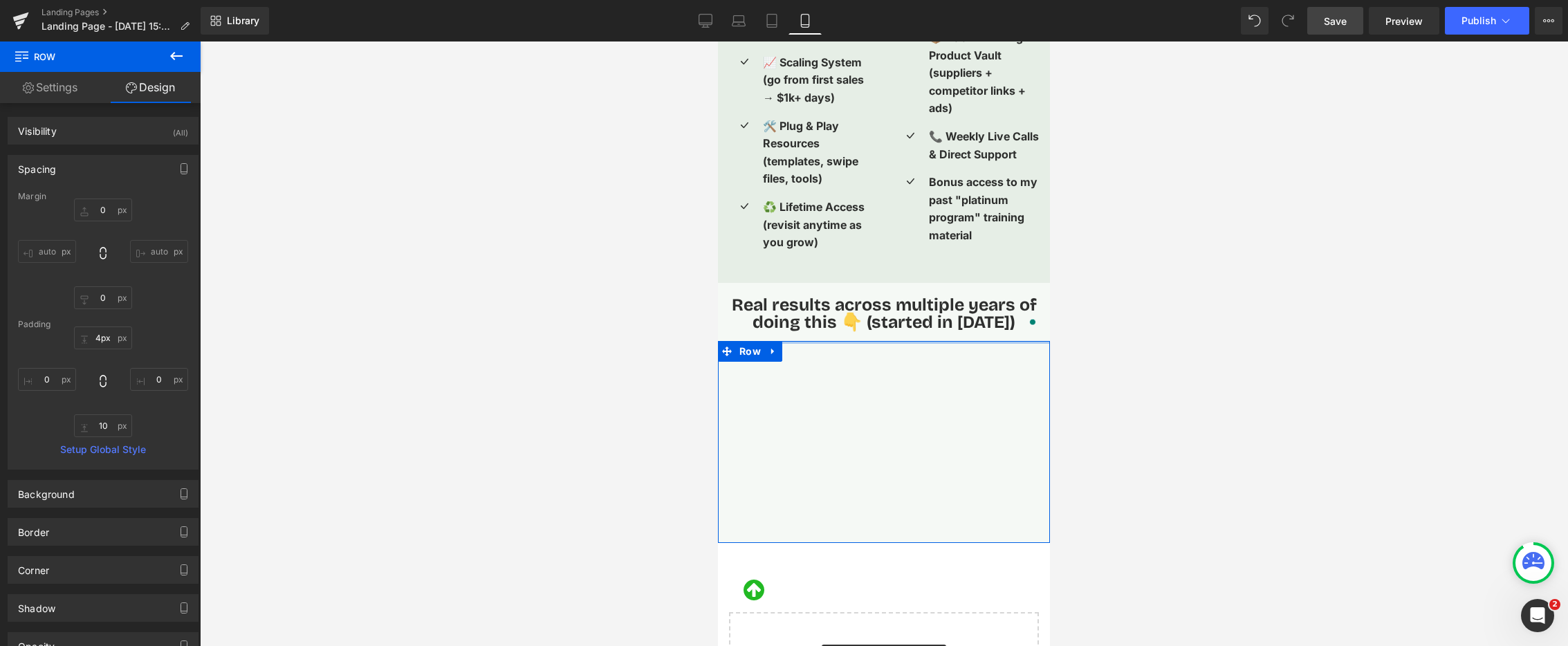
type input "3px"
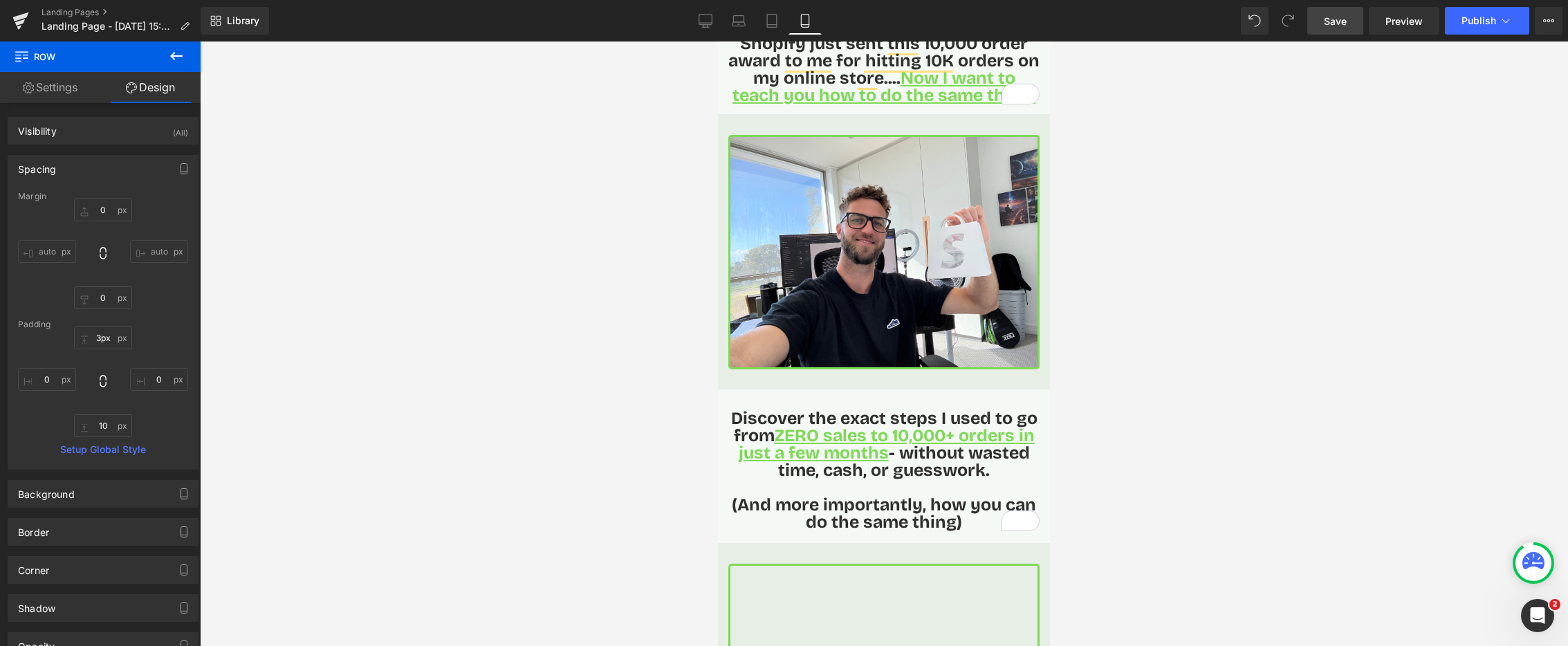
scroll to position [0, 0]
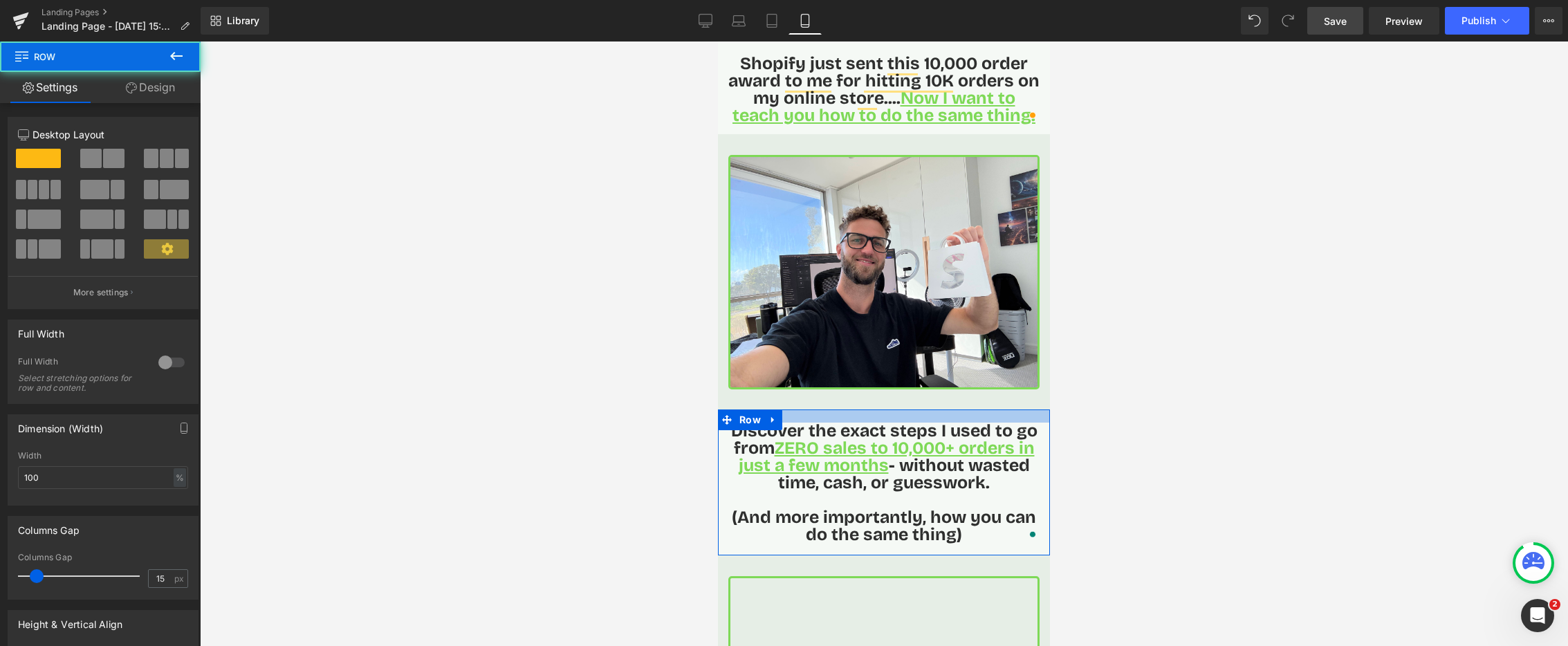
click at [811, 415] on div at bounding box center [884, 416] width 332 height 13
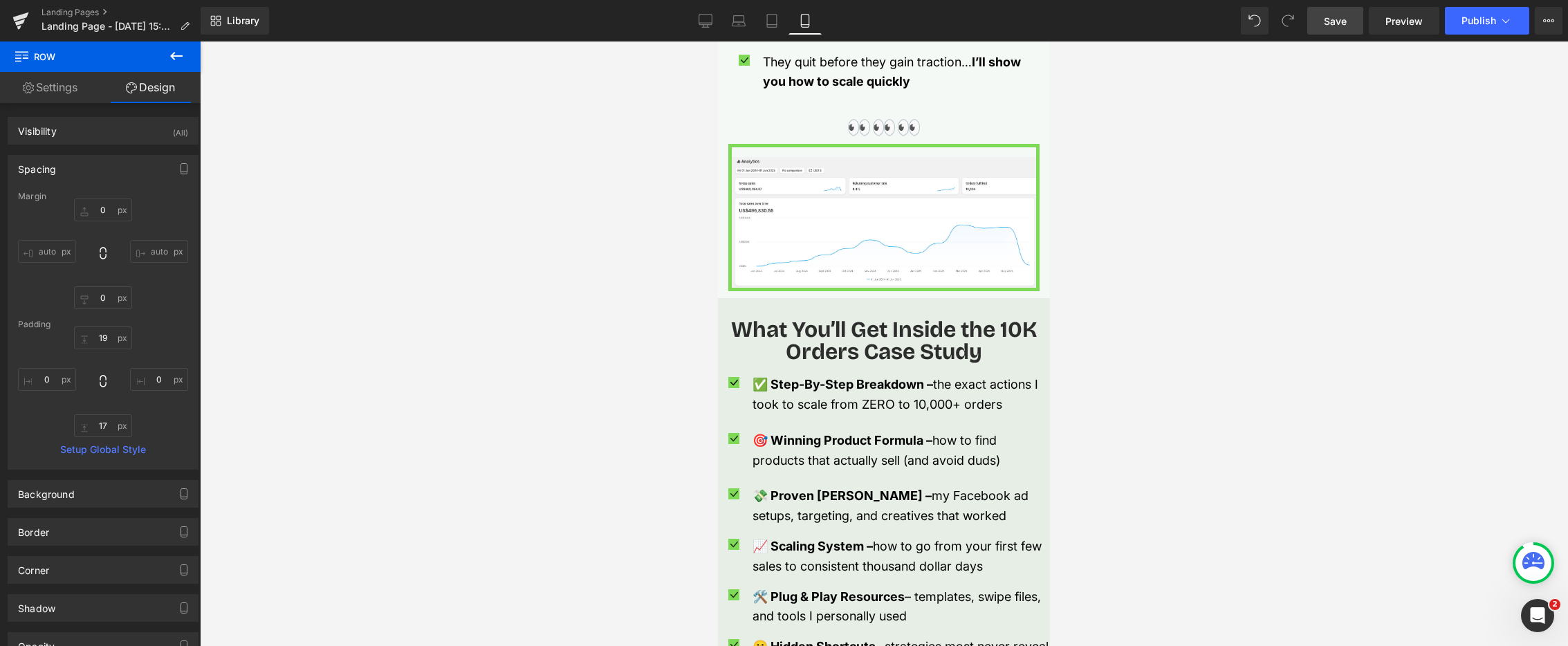
scroll to position [1221, 0]
